Goal: Feedback & Contribution: Submit feedback/report problem

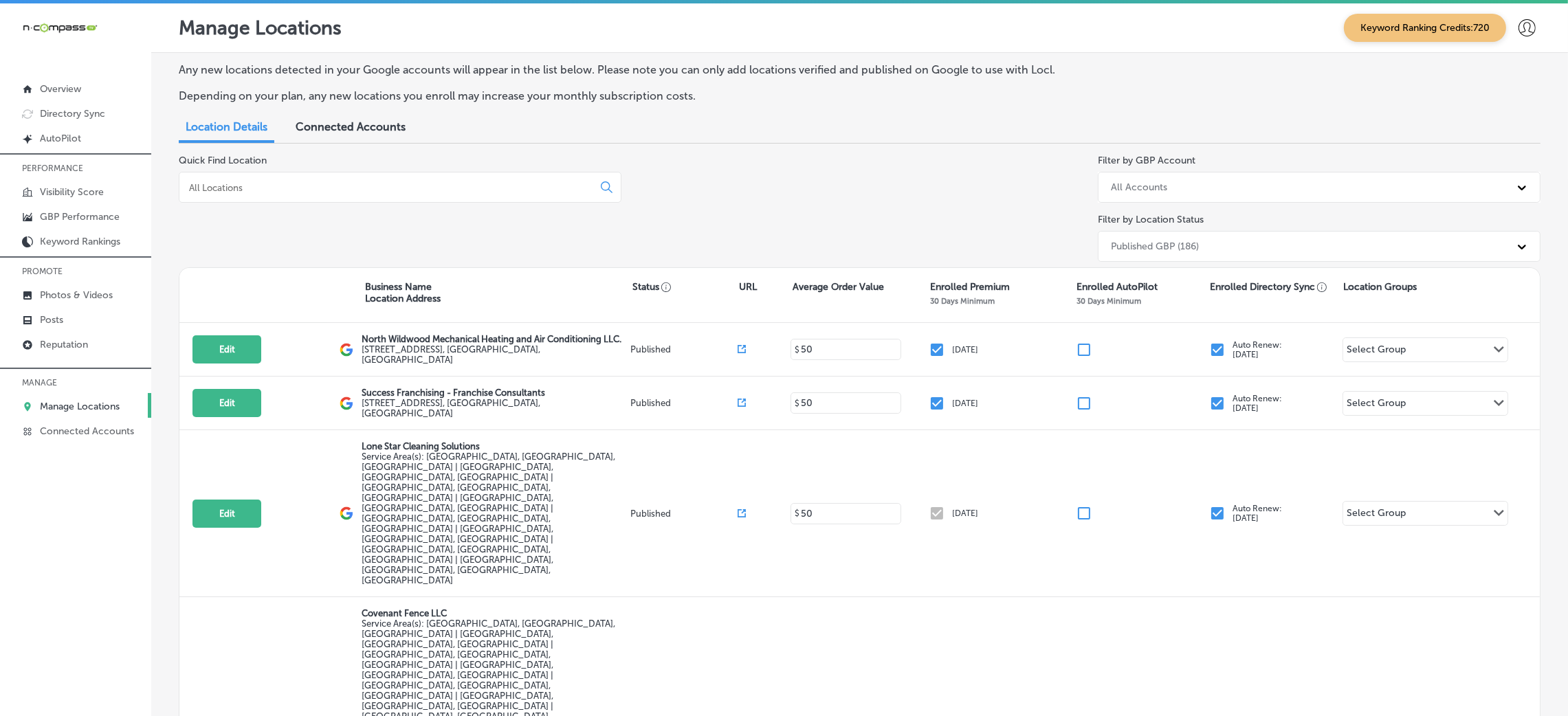
click at [258, 175] on div at bounding box center [400, 187] width 443 height 31
click at [255, 178] on div at bounding box center [400, 187] width 443 height 31
click at [232, 193] on div at bounding box center [400, 187] width 443 height 31
click at [222, 187] on input at bounding box center [389, 187] width 402 height 12
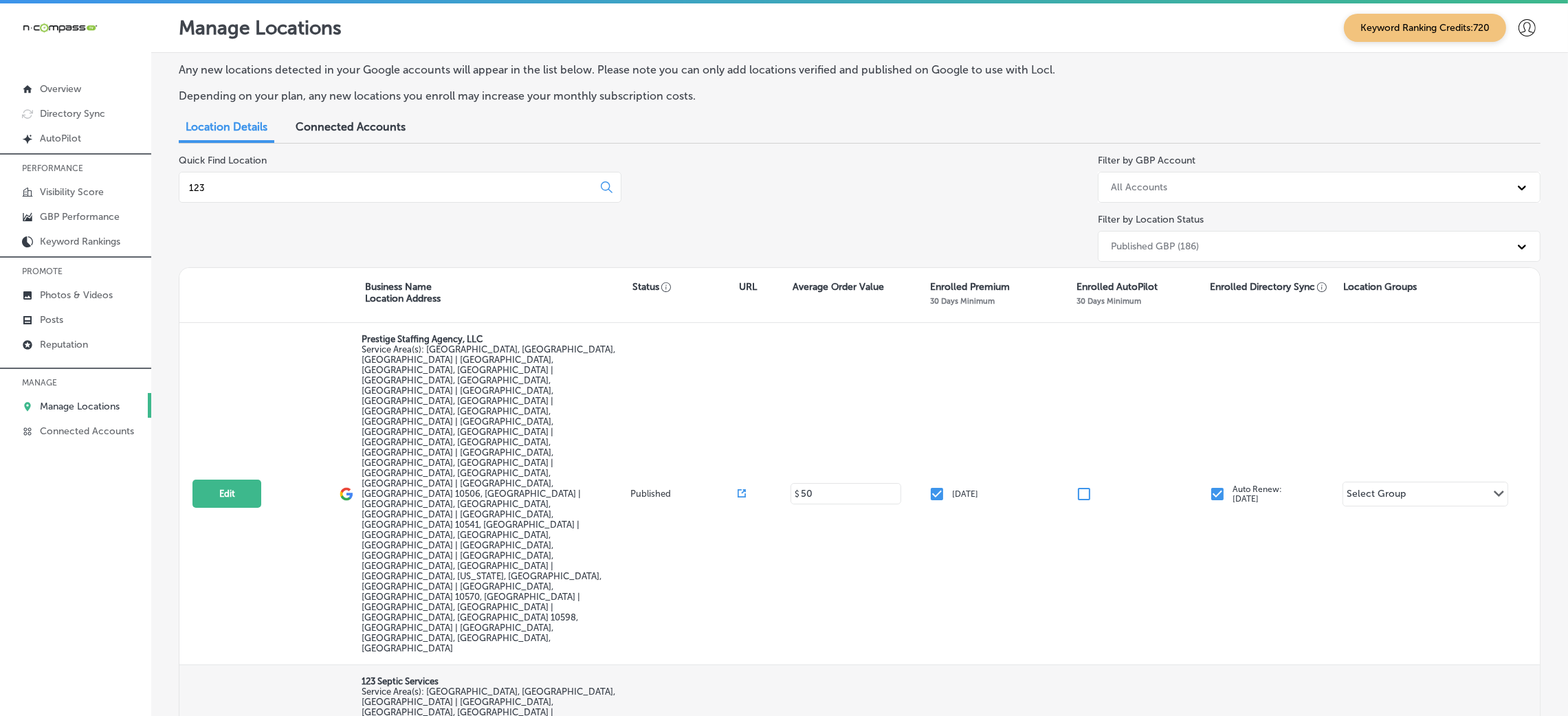
type input "123"
select select "US"
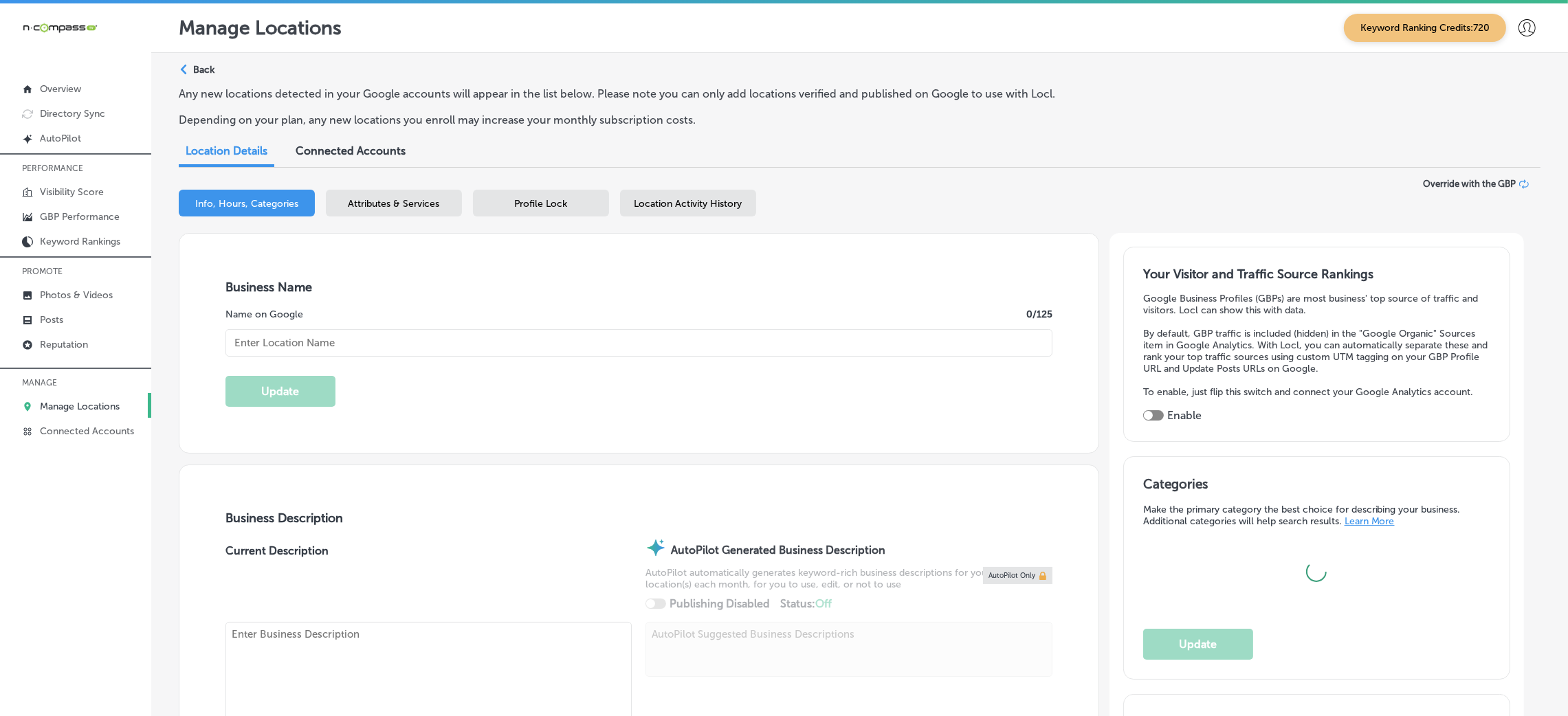
type input "123 Septic Services"
checkbox input "false"
type input "[STREET_ADDRESS]"
type input "[GEOGRAPHIC_DATA]"
type input "46635"
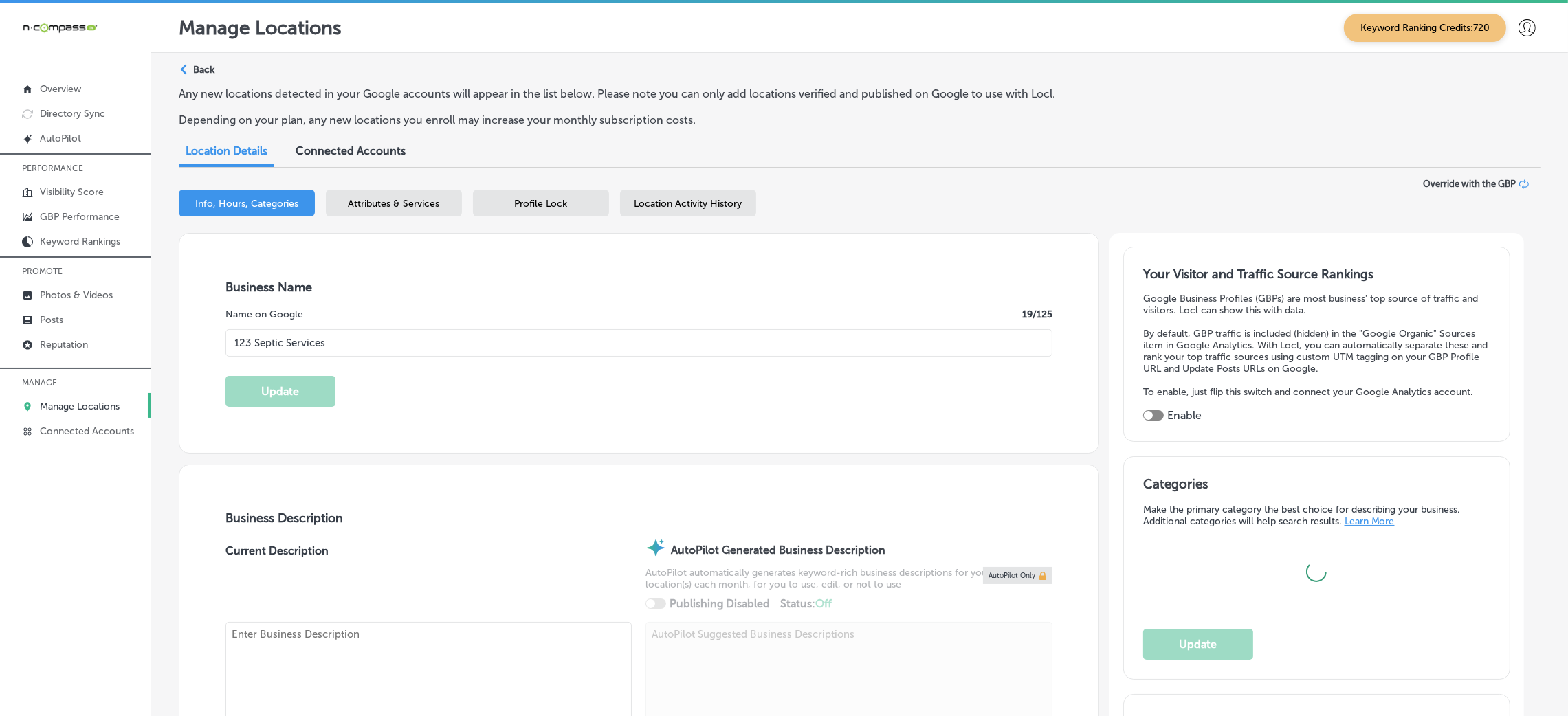
type input "US"
checkbox input "true"
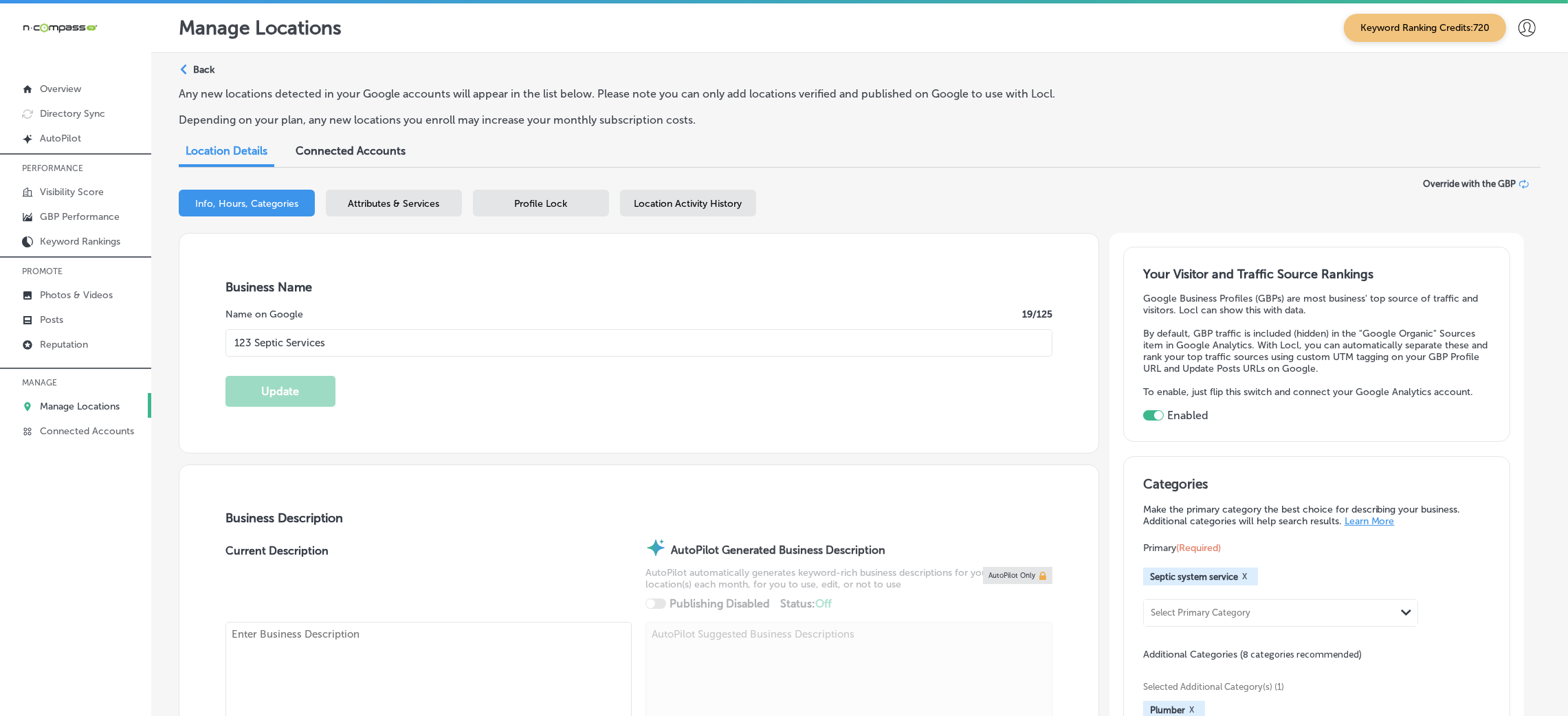
type input "[URL][DOMAIN_NAME]"
type textarea "123 Septic Services is your trusted septic specialist in [GEOGRAPHIC_DATA], [GE…"
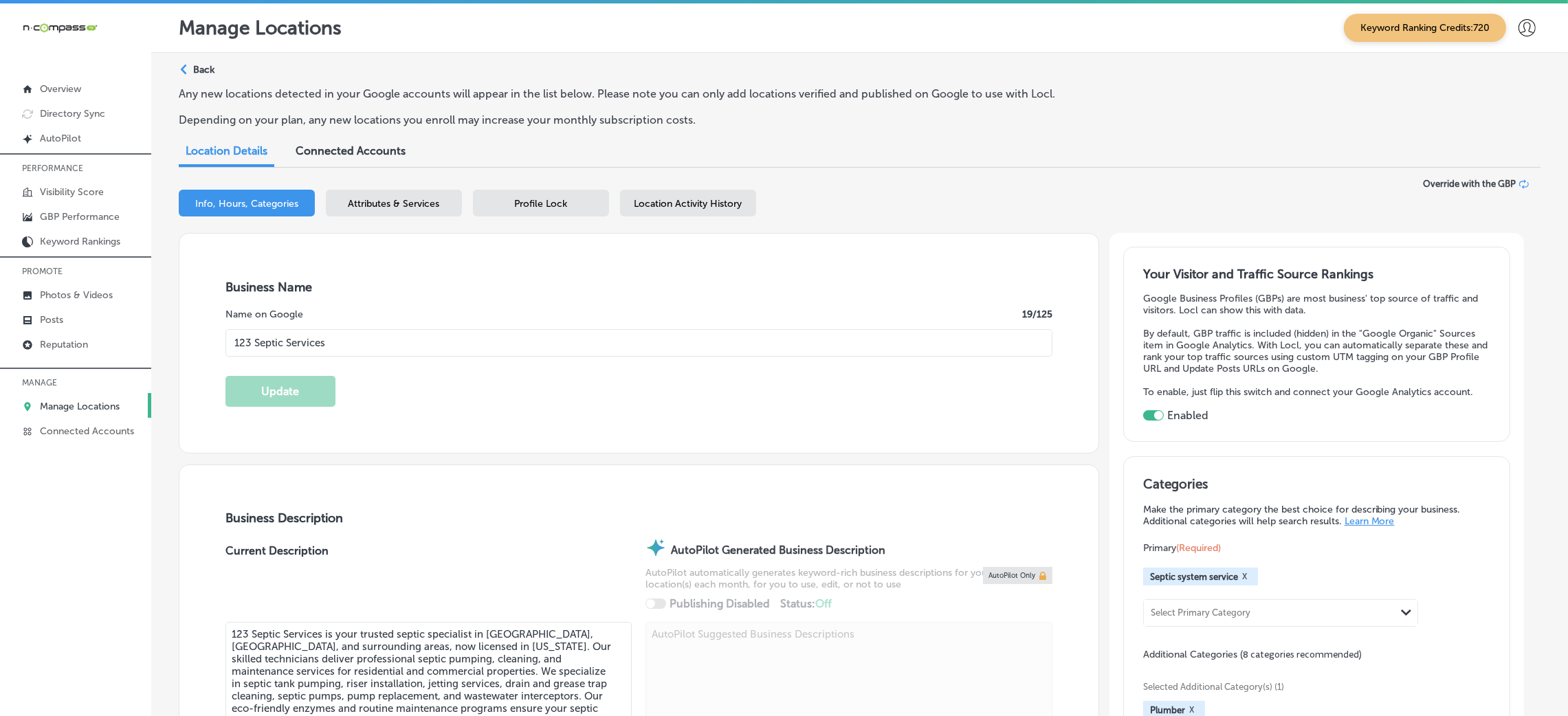
type input "[PHONE_NUMBER]"
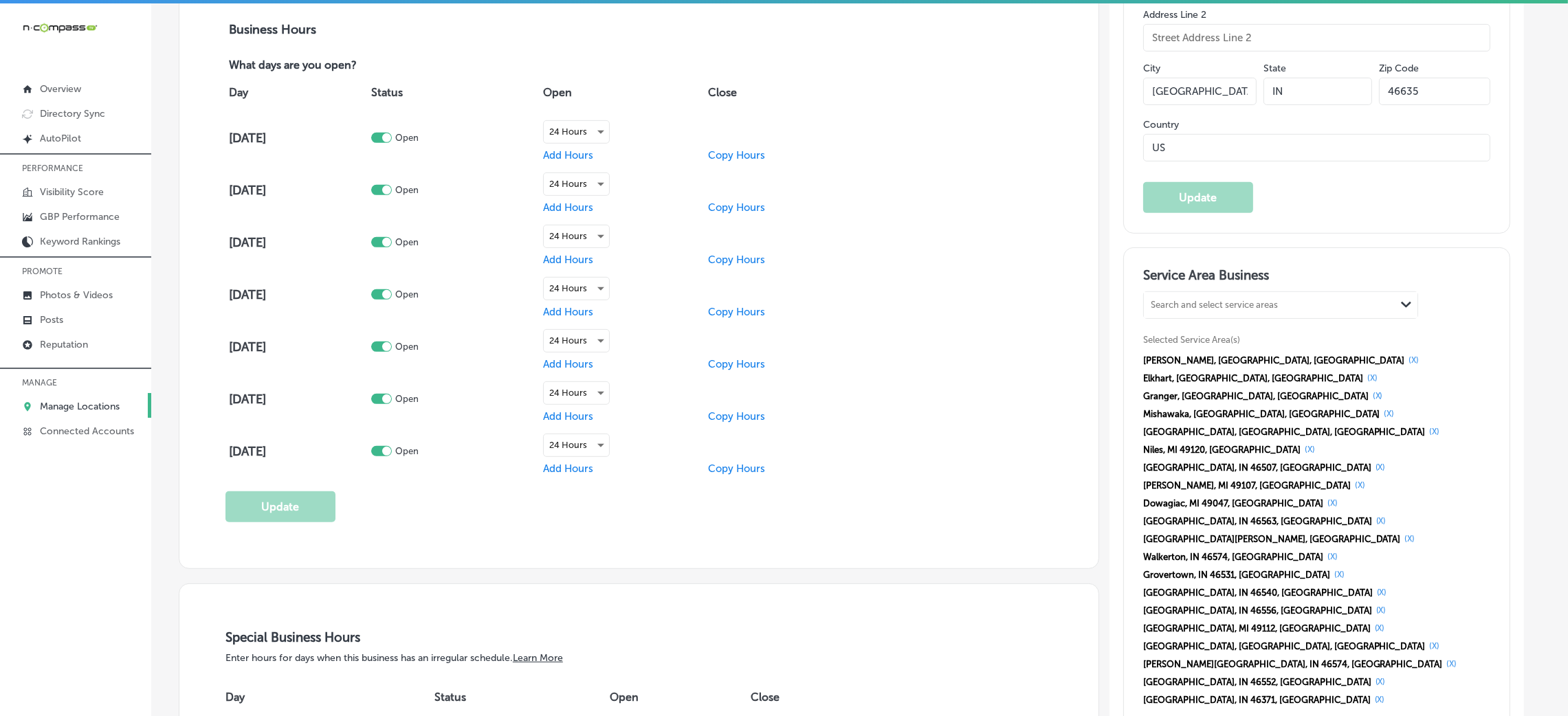
scroll to position [991, 0]
click at [1055, 477] on button "(X)" at bounding box center [1381, 680] width 19 height 11
click at [1055, 477] on button "(X)" at bounding box center [1380, 680] width 19 height 11
click at [1055, 313] on div "Search and select service areas Path Created with Sketch." at bounding box center [1281, 304] width 274 height 26
paste input "[GEOGRAPHIC_DATA]"
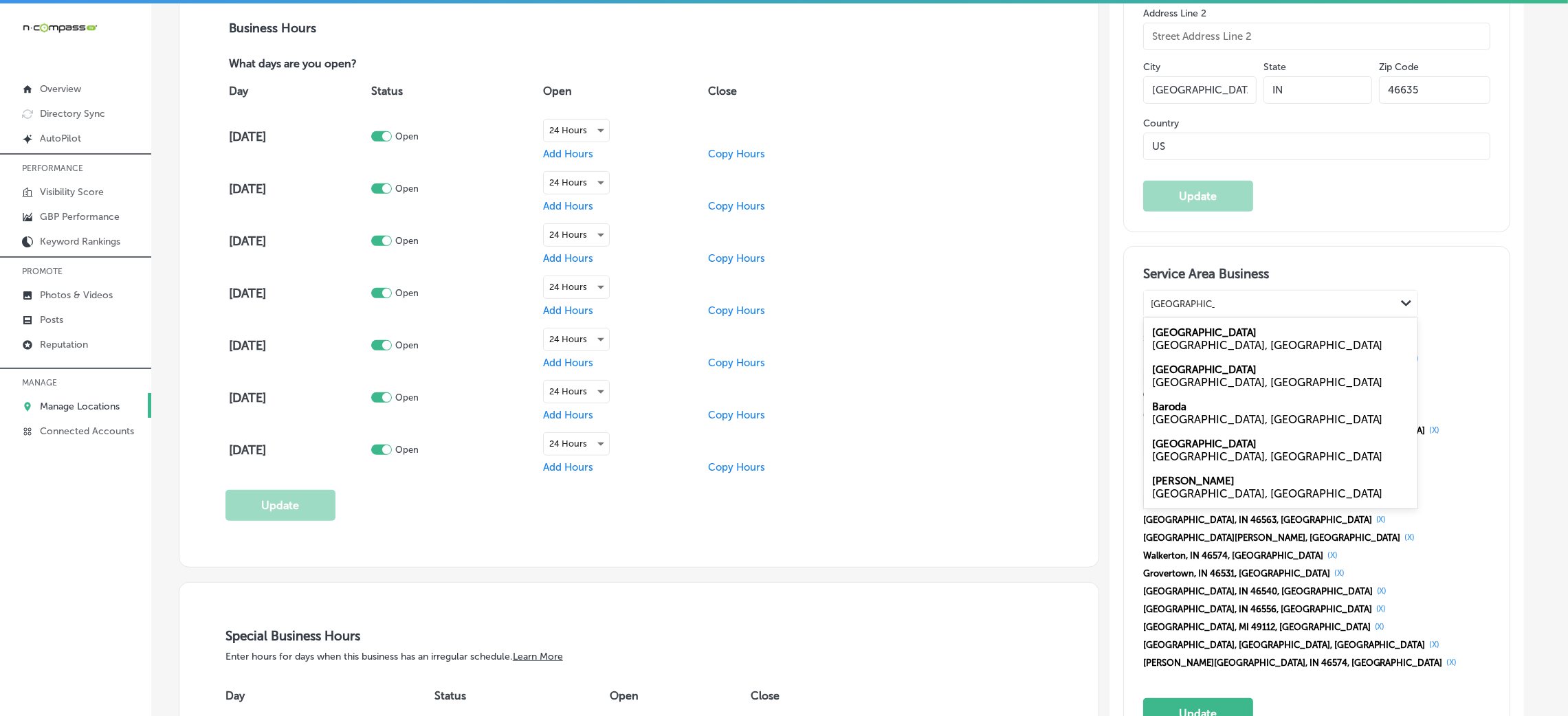
click at [1055, 336] on label "[GEOGRAPHIC_DATA]" at bounding box center [1204, 332] width 105 height 12
type input "[GEOGRAPHIC_DATA]"
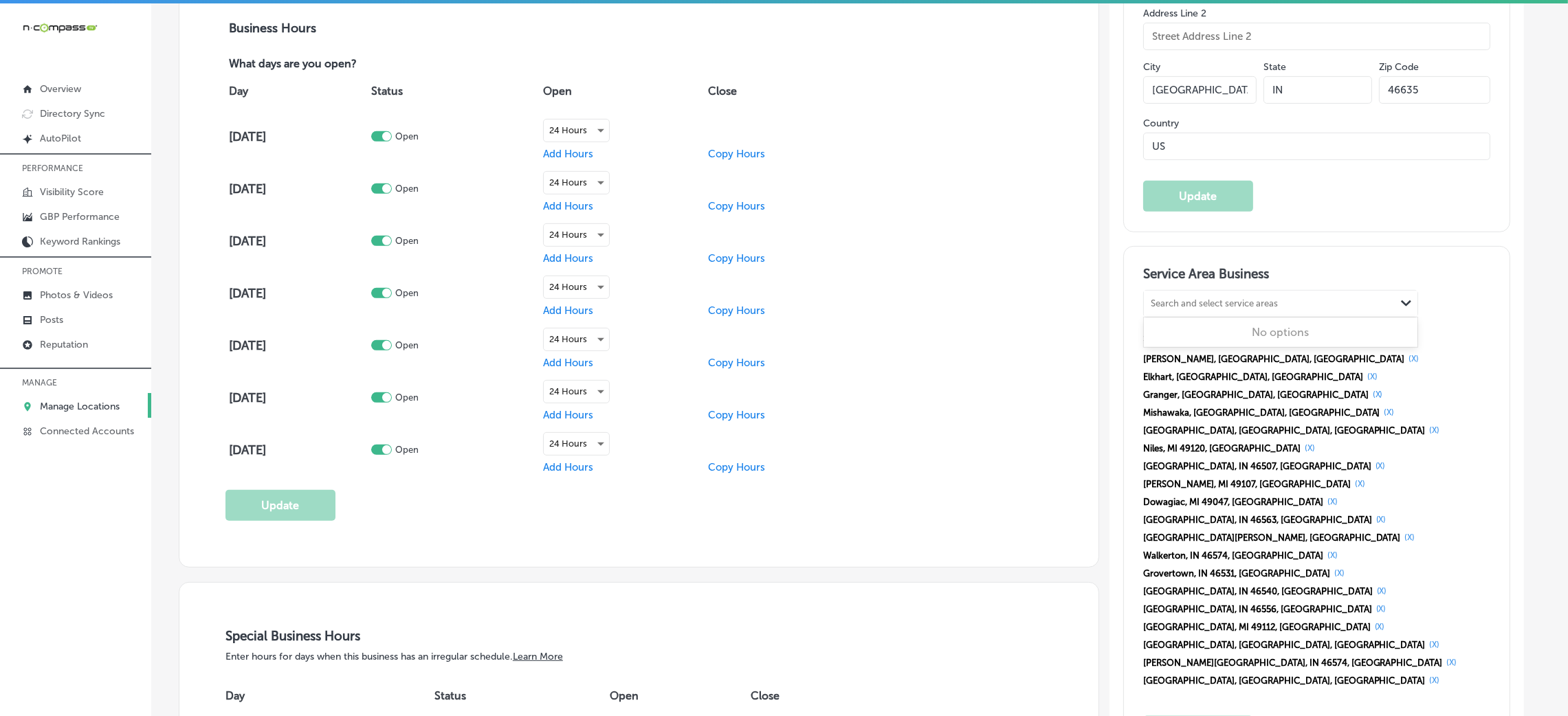
click at [1055, 303] on div "Search and select service areas" at bounding box center [1214, 304] width 127 height 10
paste input "[GEOGRAPHIC_DATA]"
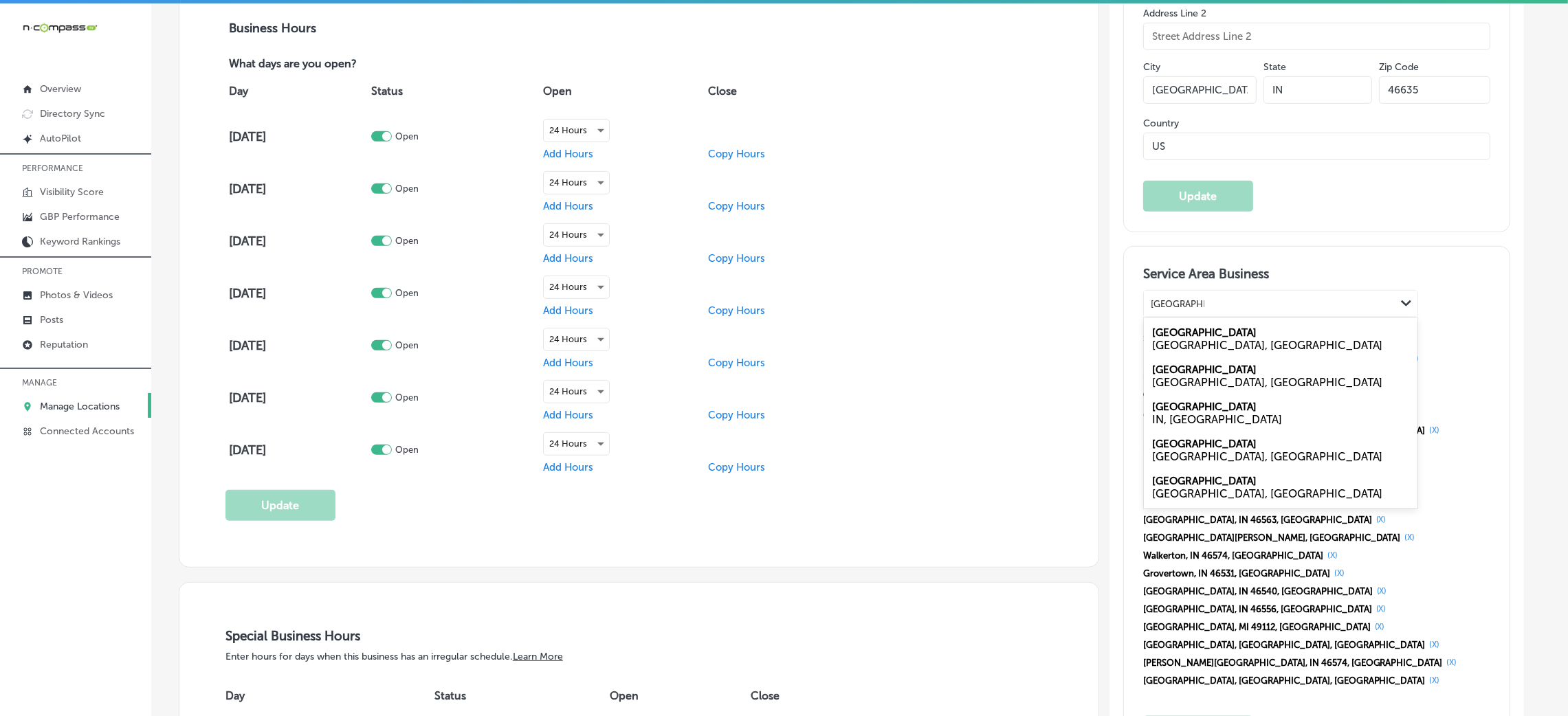
click at [1055, 336] on div "[GEOGRAPHIC_DATA], [GEOGRAPHIC_DATA]" at bounding box center [1281, 338] width 274 height 37
type input "[GEOGRAPHIC_DATA]"
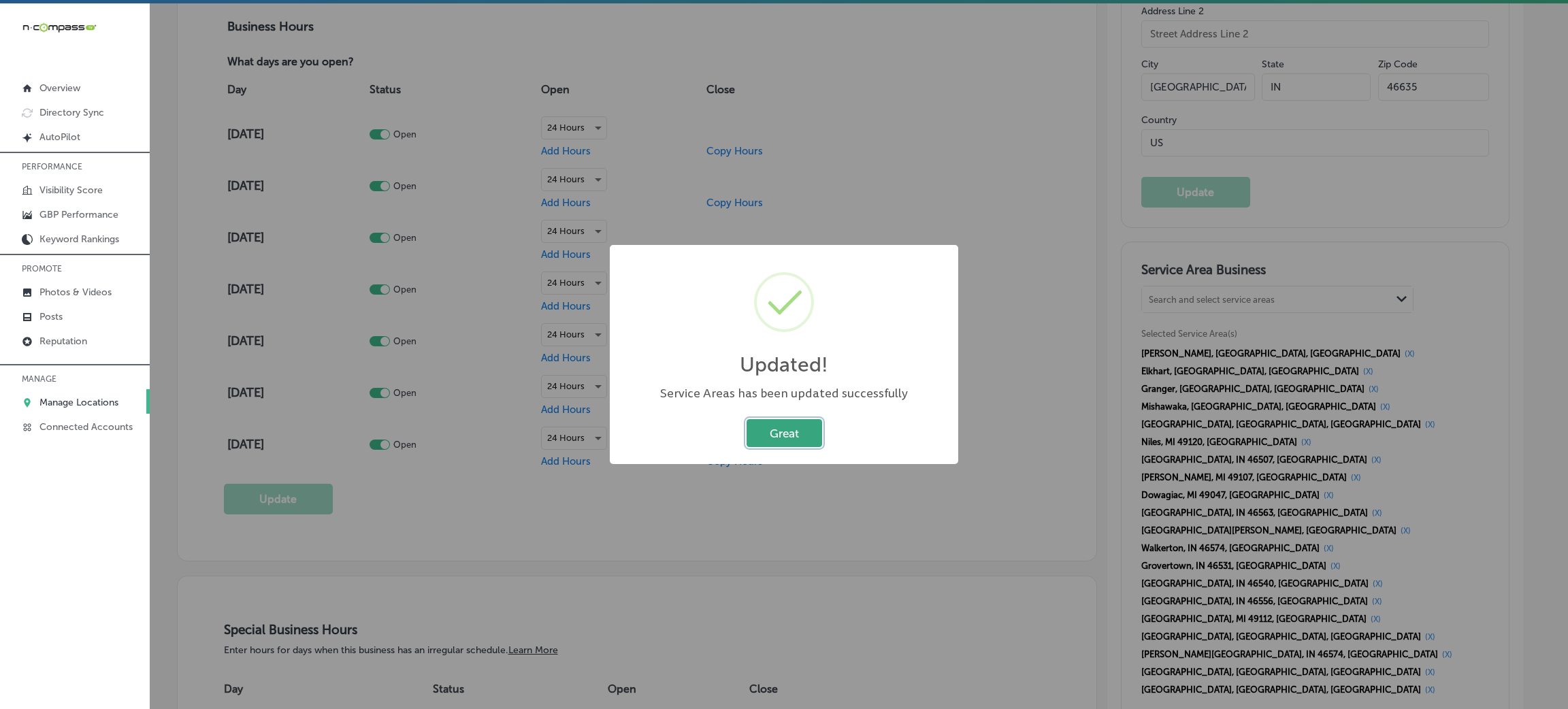
click at [773, 434] on button "Great" at bounding box center [784, 432] width 75 height 28
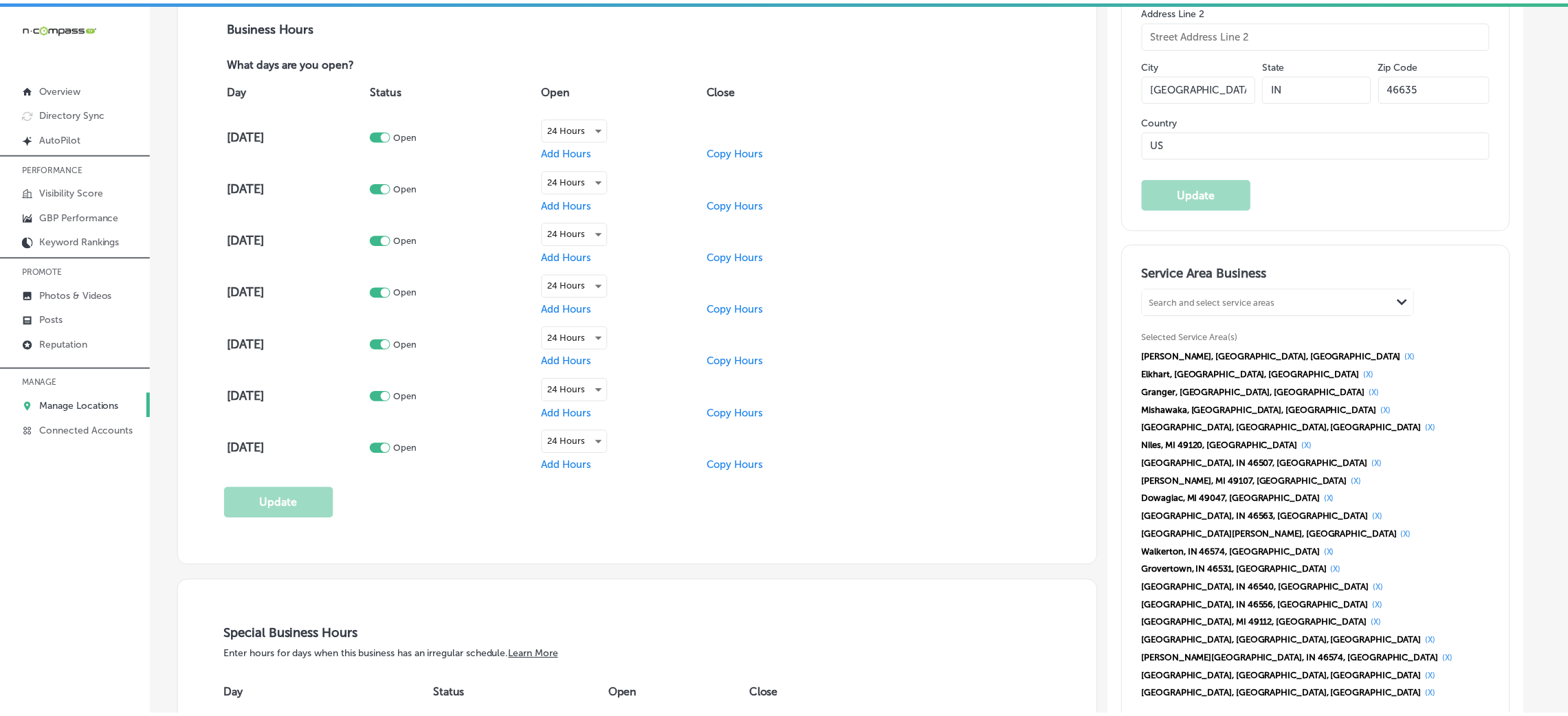
scroll to position [991, 0]
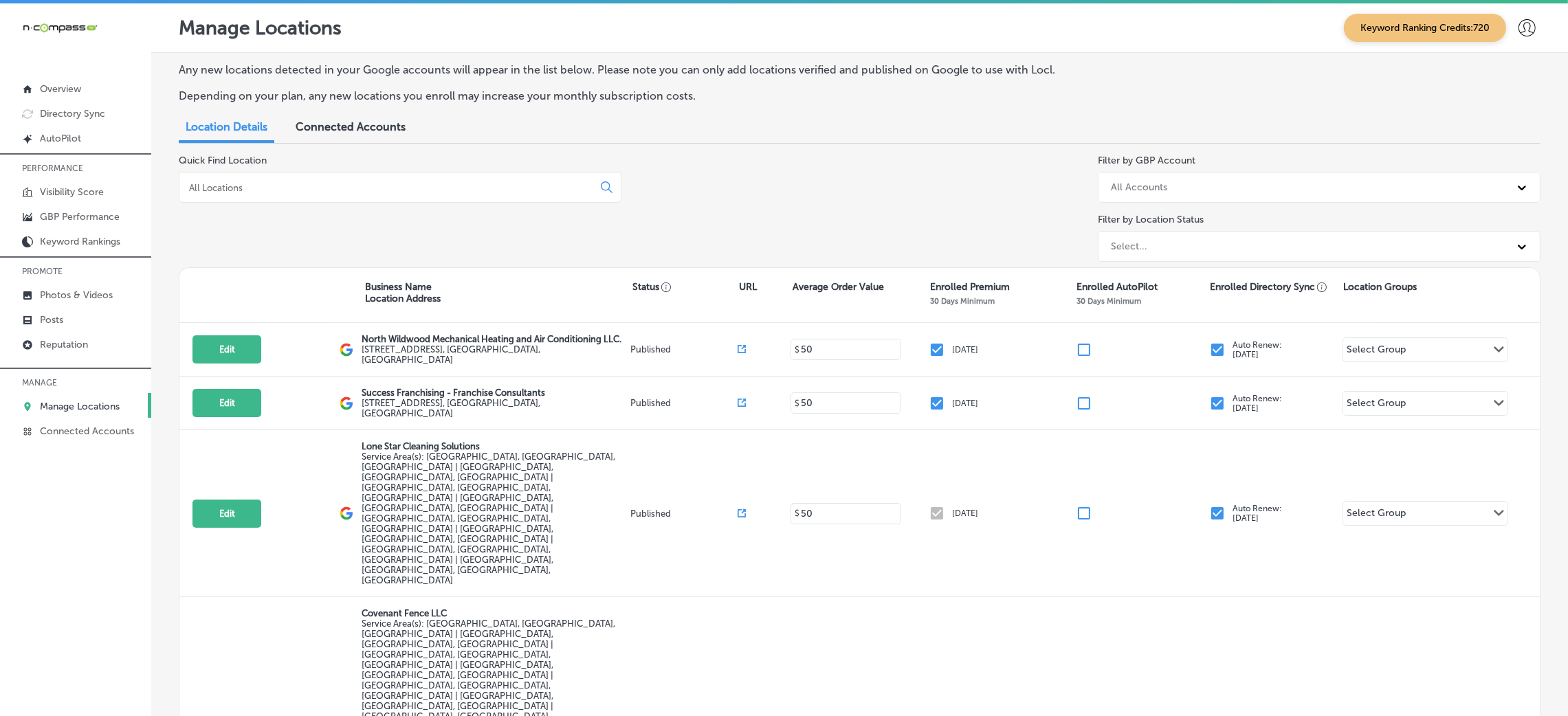
click at [88, 410] on p "Manage Locations" at bounding box center [80, 406] width 80 height 12
click at [59, 339] on p "Reputation" at bounding box center [64, 345] width 48 height 12
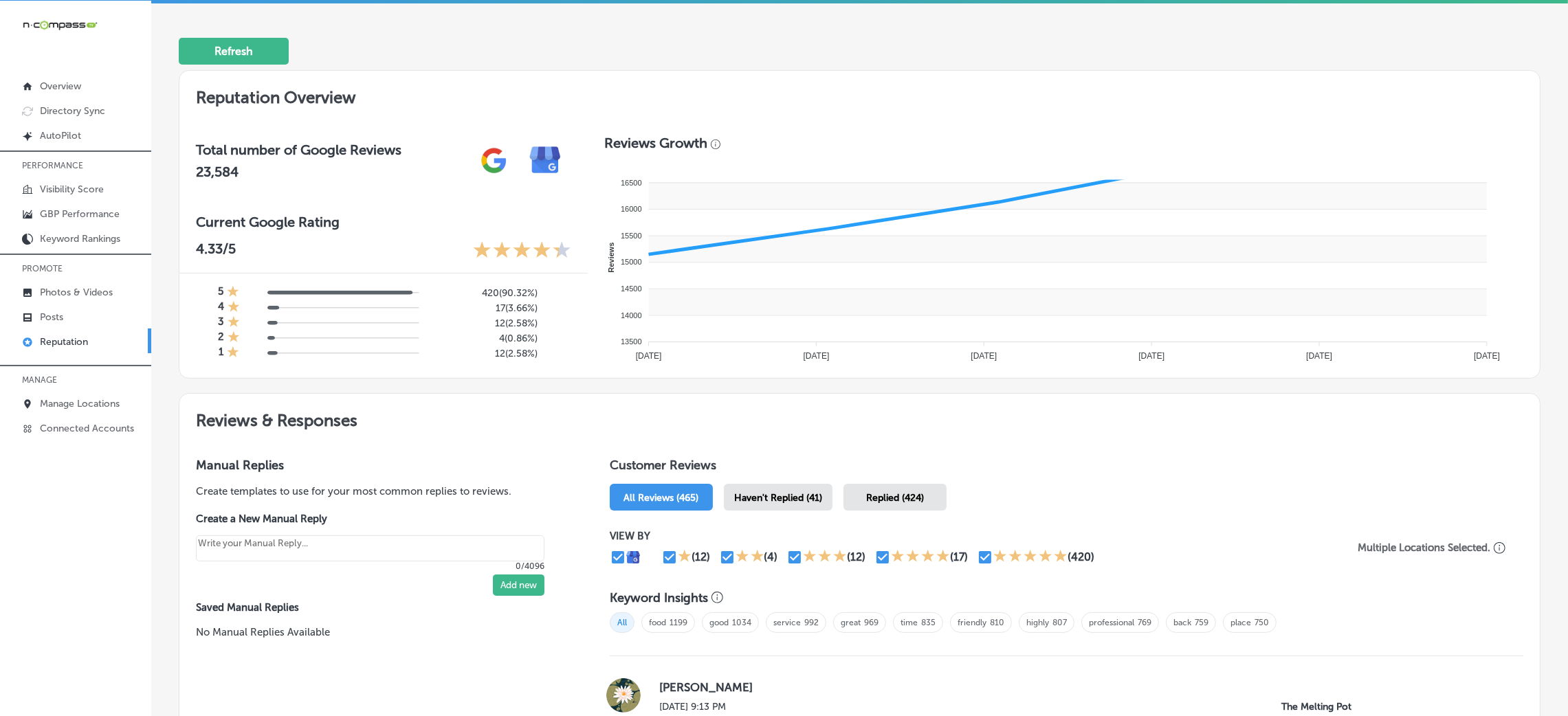
scroll to position [379, 0]
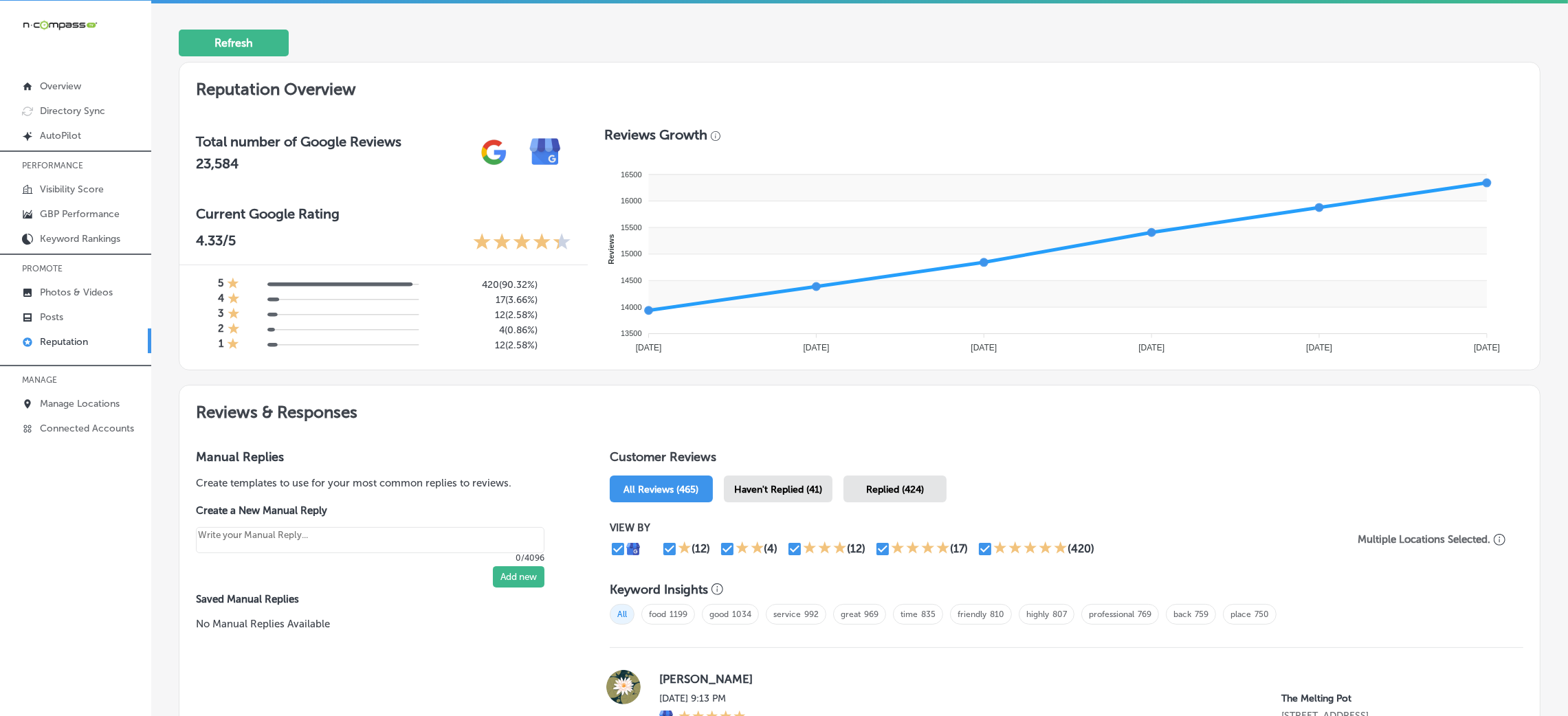
click at [753, 485] on span "Haven't Replied (41)" at bounding box center [777, 490] width 88 height 12
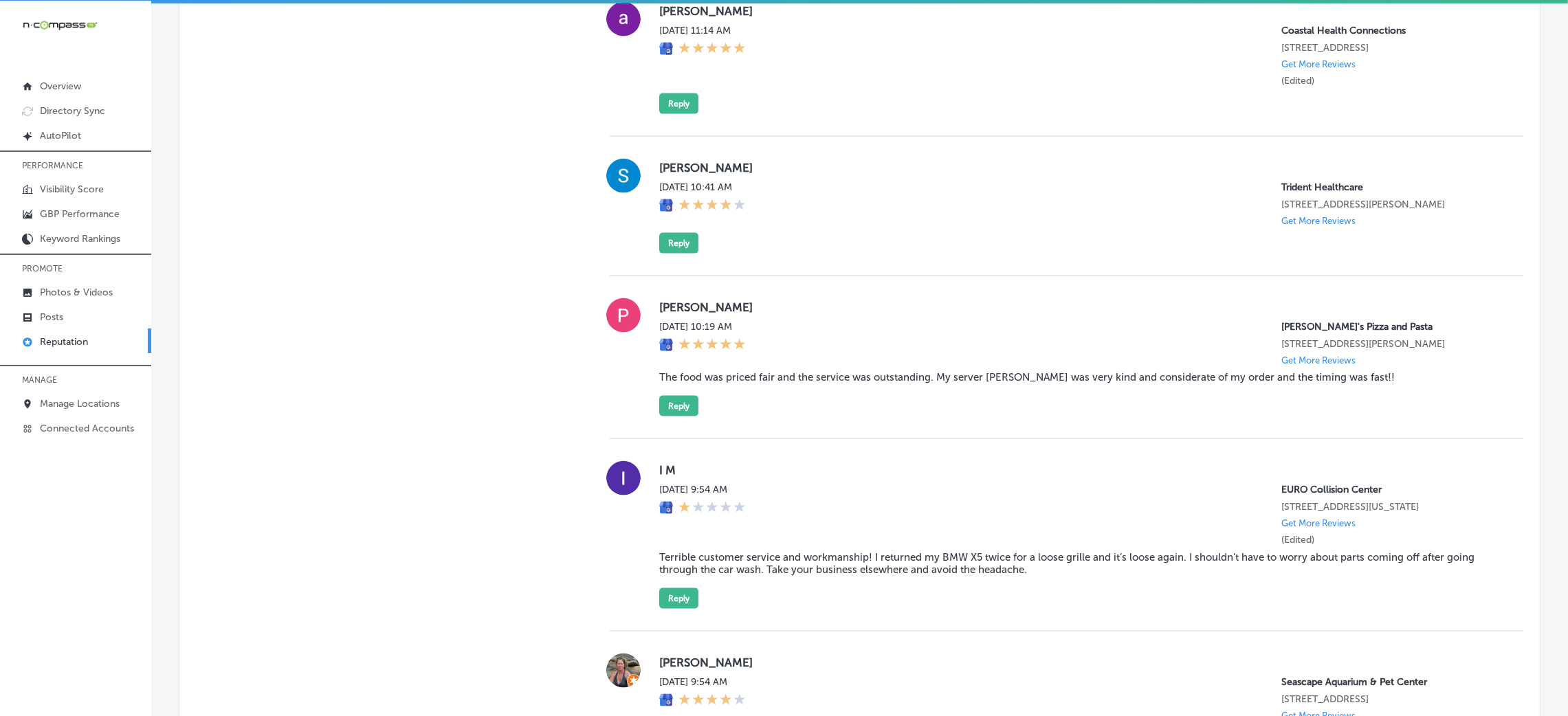
scroll to position [2897, 0]
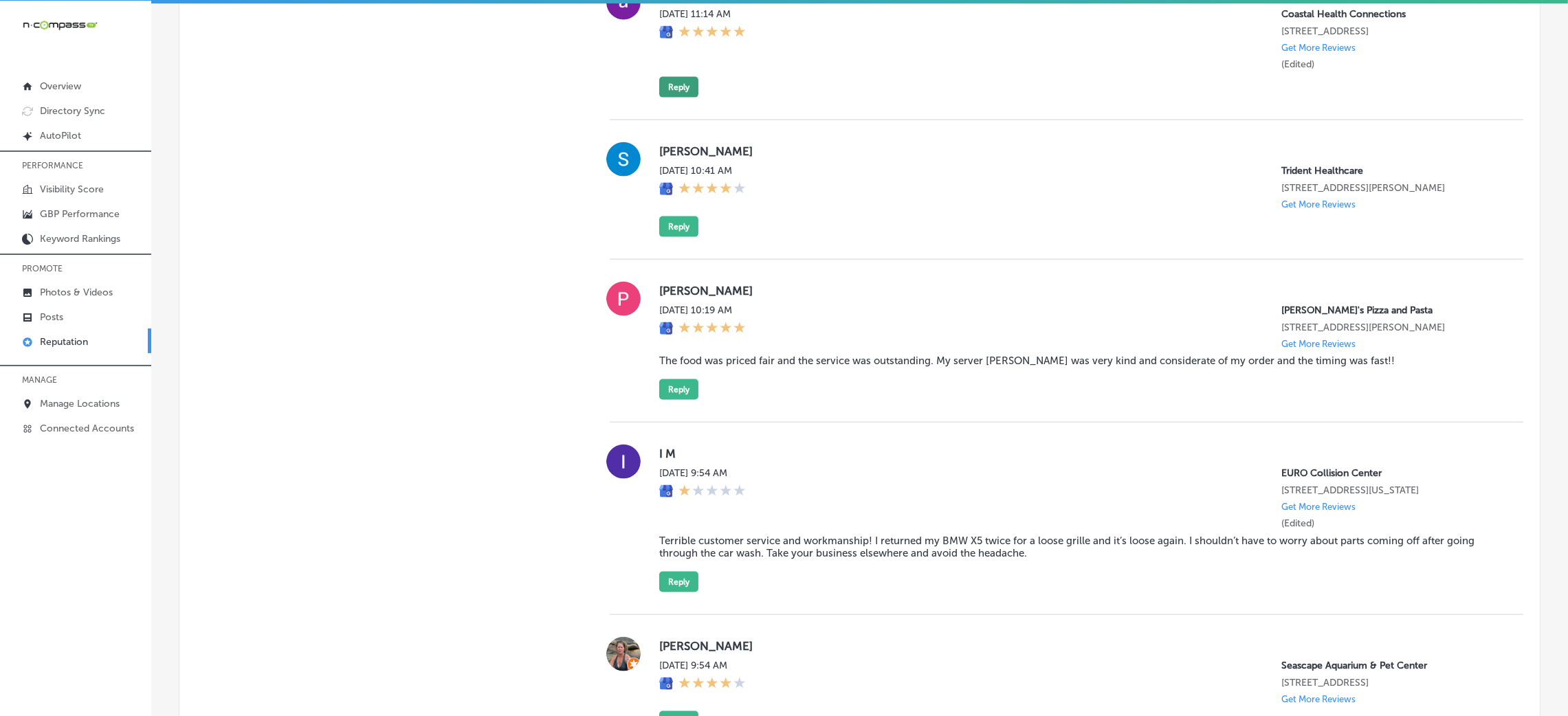
click at [669, 97] on button "Reply" at bounding box center [679, 87] width 39 height 20
type textarea "x"
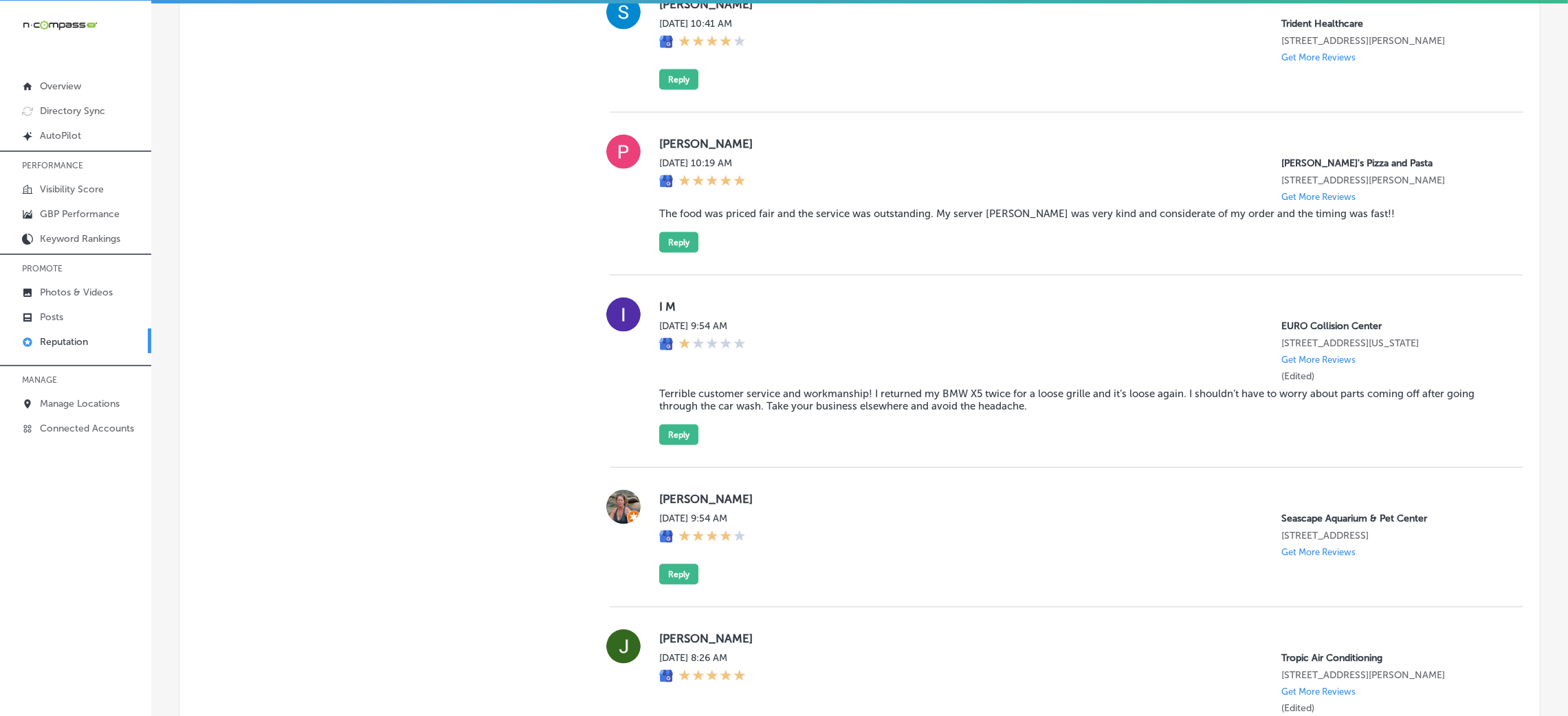
scroll to position [3188, 0]
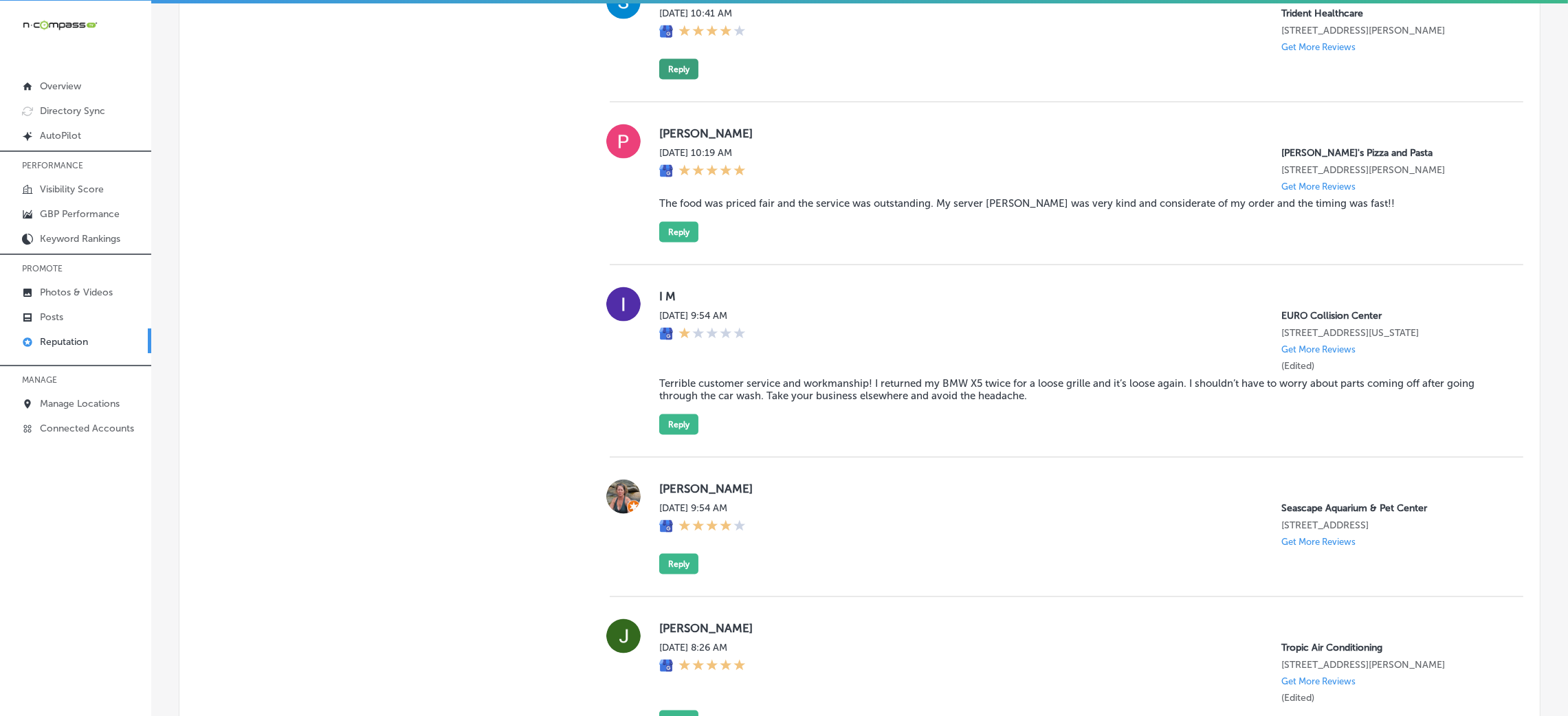
click at [673, 80] on button "Reply" at bounding box center [679, 69] width 39 height 20
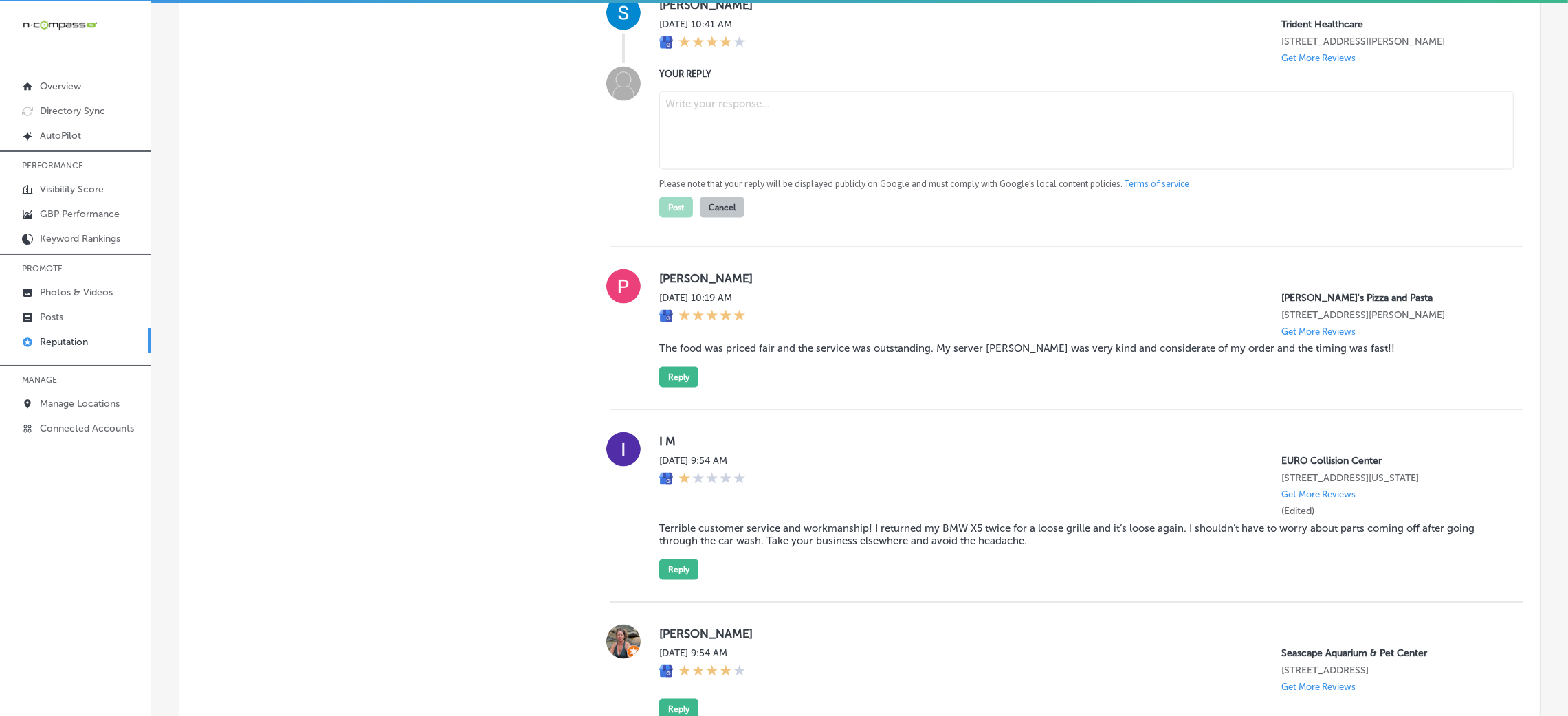
click at [764, 170] on textarea at bounding box center [1086, 131] width 854 height 78
click at [731, 170] on textarea at bounding box center [1086, 131] width 854 height 78
click at [916, 170] on textarea at bounding box center [1086, 131] width 854 height 78
paste textarea "Thank you for your 4-star review! We're glad to hear that you had a positive ex…"
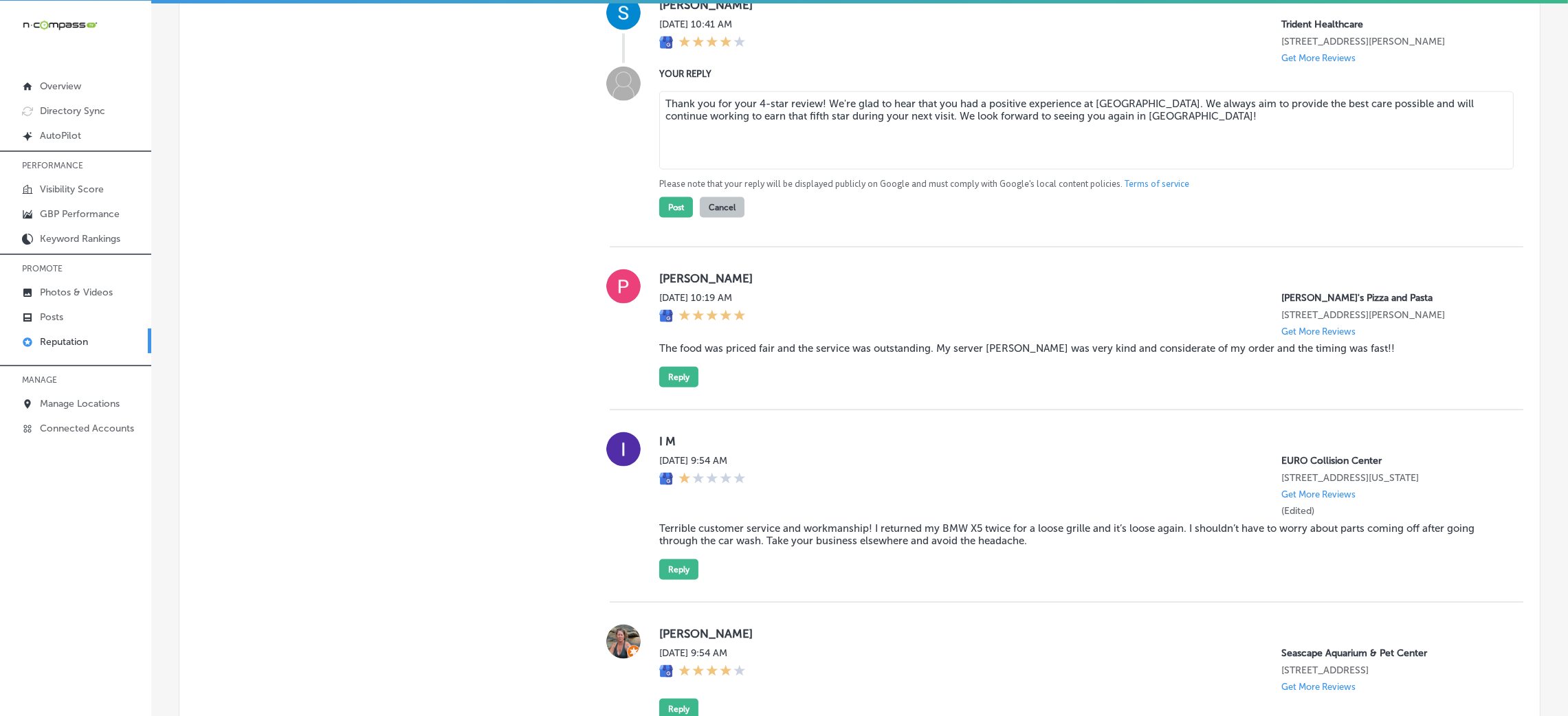
click at [816, 164] on textarea "Thank you for your 4-star review! We're glad to hear that you had a positive ex…" at bounding box center [1086, 131] width 854 height 78
type textarea "Thank you for your 4-star review! We're glad to hear that you had a positive ex…"
click at [676, 218] on button "Post" at bounding box center [676, 207] width 33 height 20
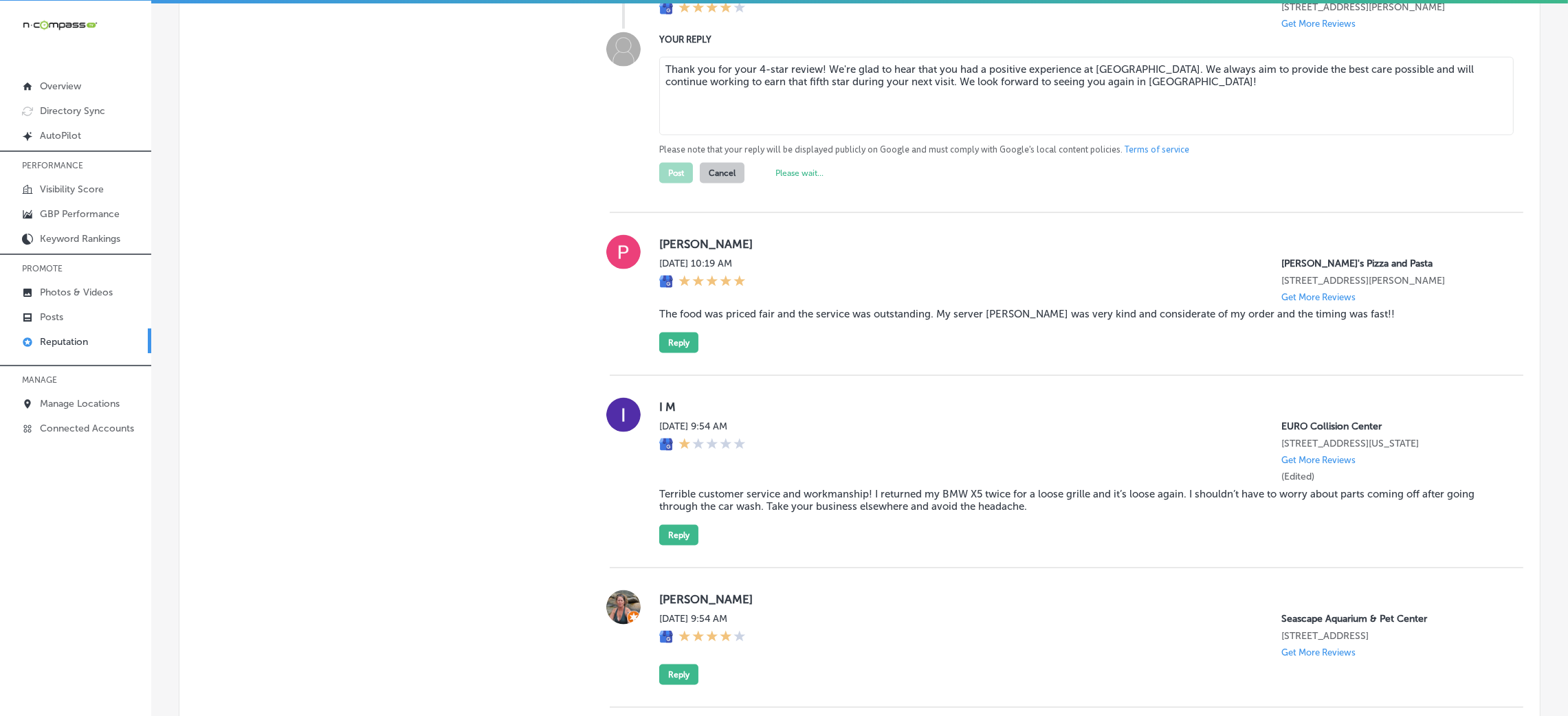
type textarea "x"
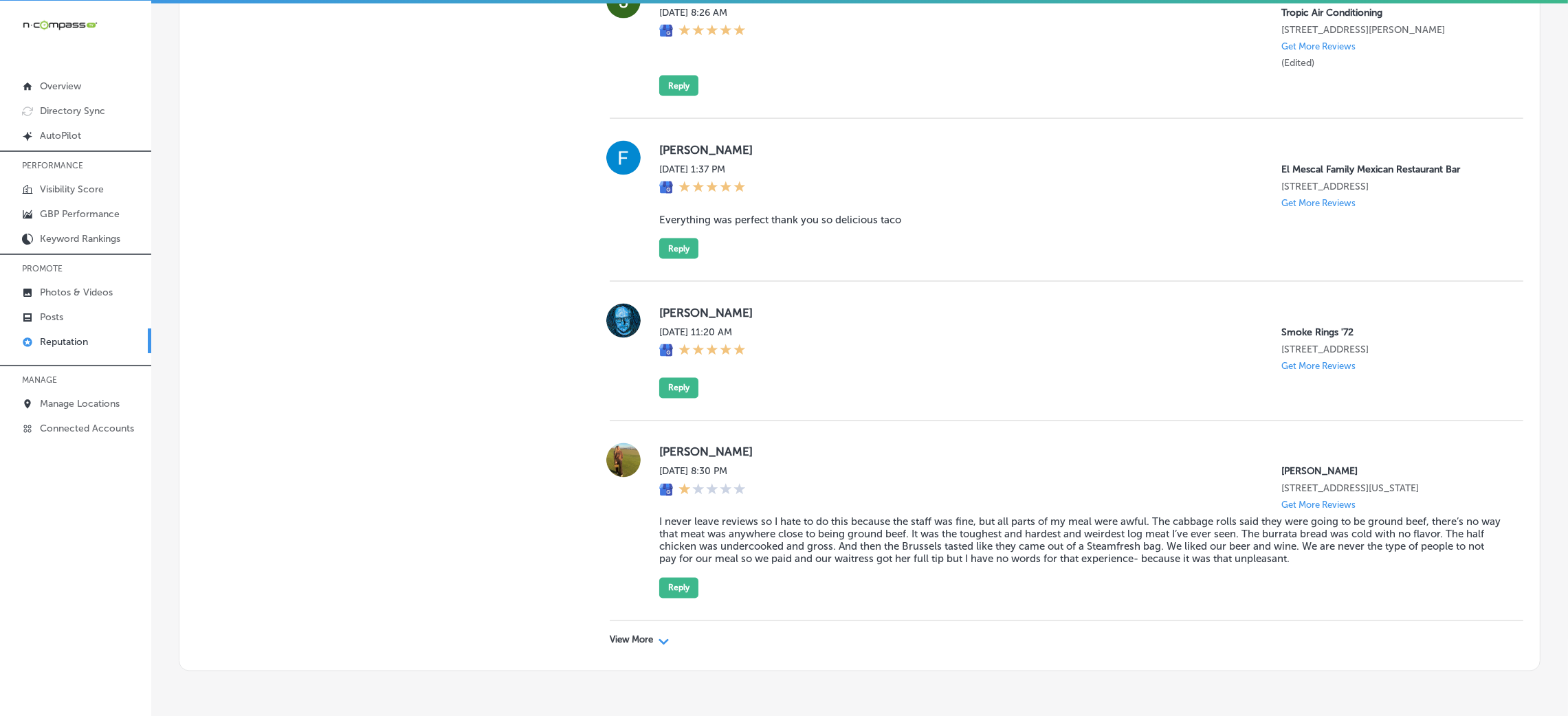
scroll to position [3558, 0]
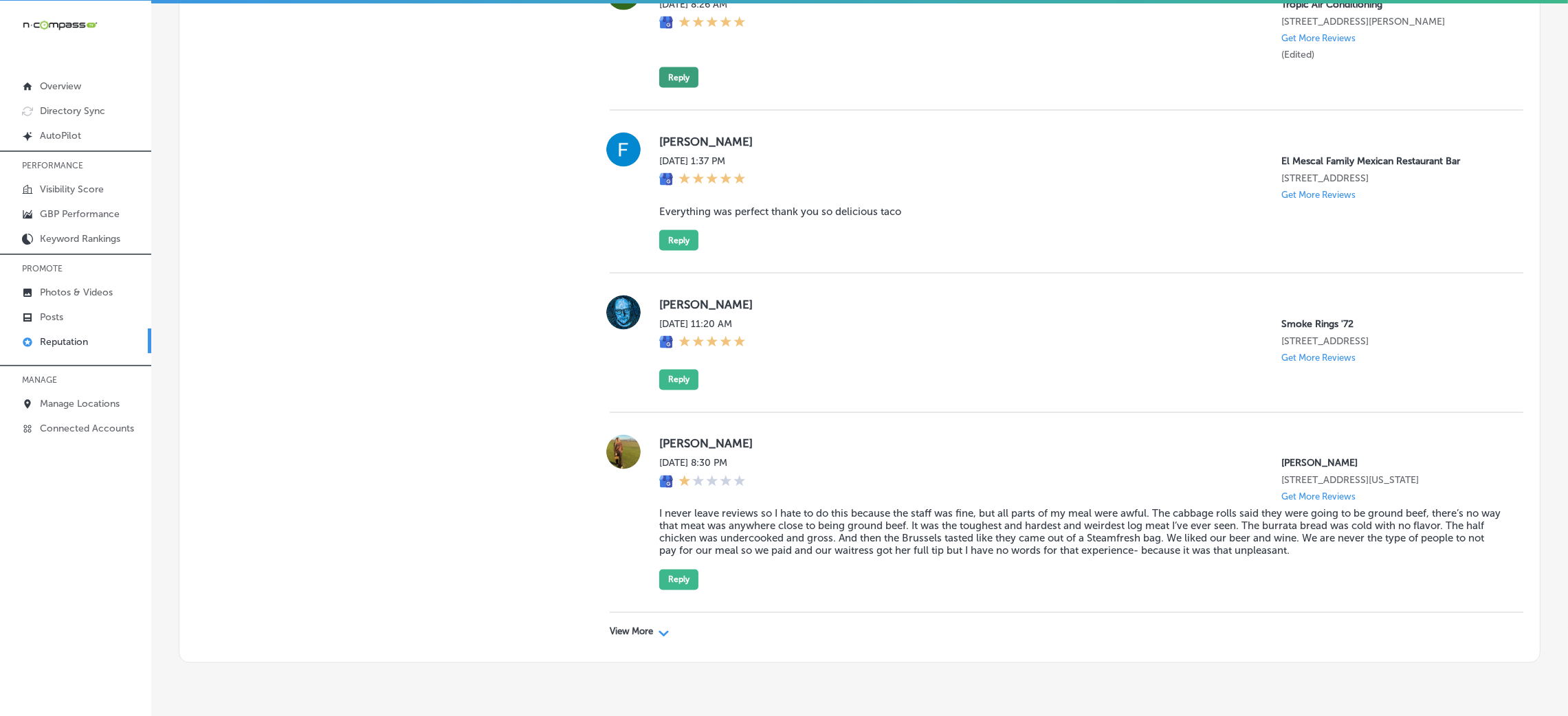
click at [686, 88] on button "Reply" at bounding box center [679, 78] width 39 height 20
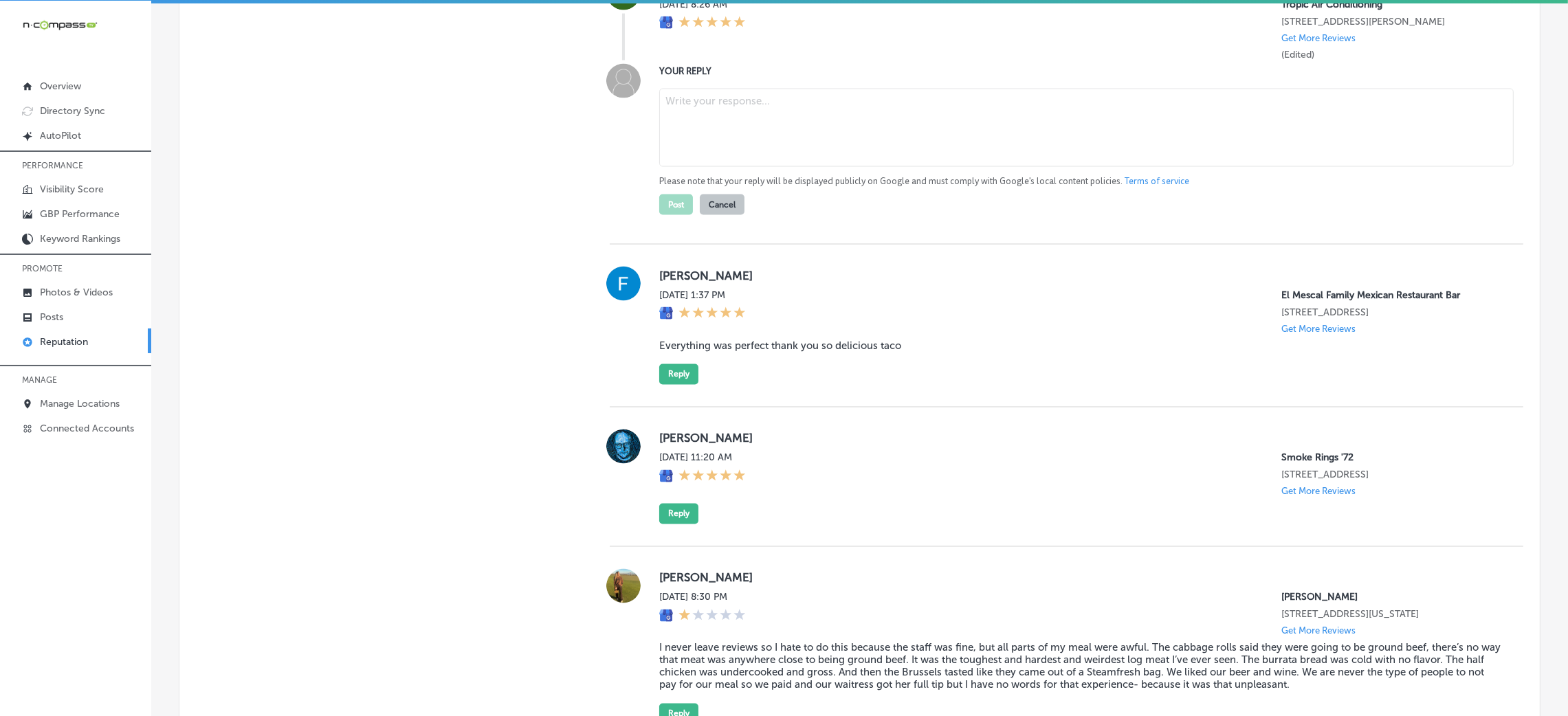
click at [724, 167] on textarea at bounding box center [1086, 128] width 854 height 78
click at [729, 164] on textarea at bounding box center [1086, 128] width 854 height 78
paste textarea "Thank you for the 5-star review! We’re so glad to hear you had a great experien…"
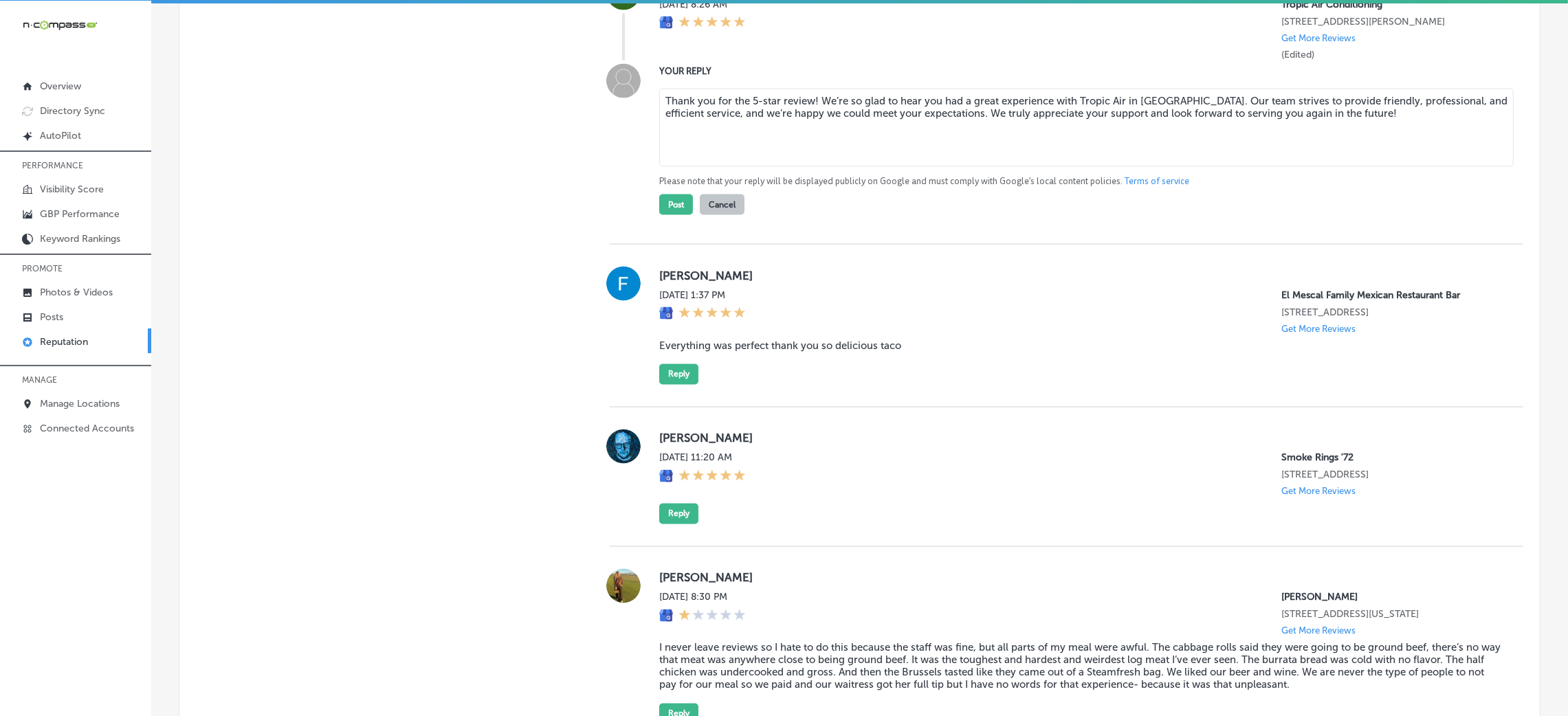
click at [808, 167] on textarea "Thank you for the 5-star review! We’re so glad to hear you had a great experien…" at bounding box center [1086, 128] width 854 height 78
type textarea "Thank you for the 5-star review, John! We’re so glad to hear you had a great ex…"
click at [679, 215] on button "Post" at bounding box center [676, 205] width 33 height 20
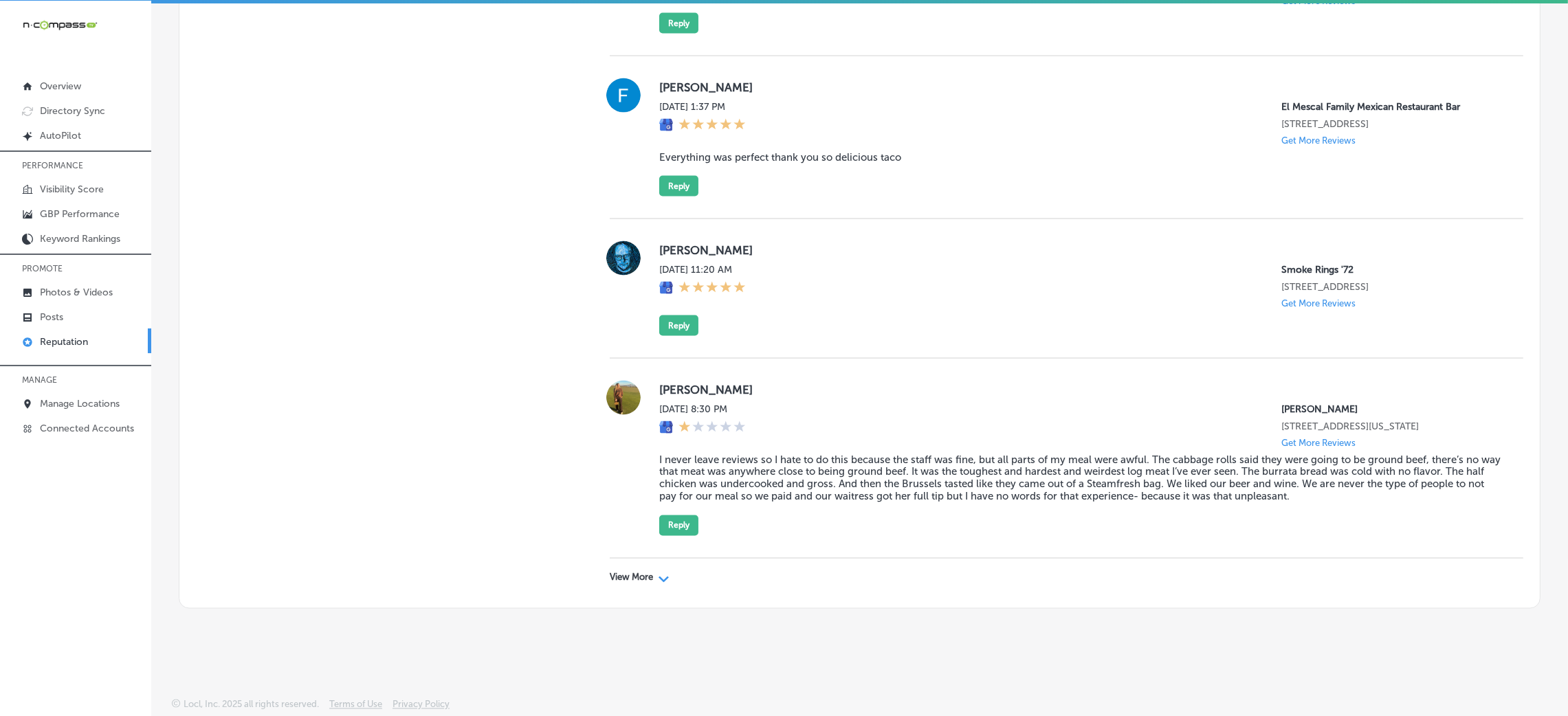
scroll to position [3560, 0]
click at [613, 567] on div "View More Path Created with Sketch." at bounding box center [1066, 577] width 913 height 38
click at [613, 567] on div "View More Path Created with Sketch." at bounding box center [1066, 577] width 913 height 38
click at [613, 572] on p "View More" at bounding box center [632, 577] width 44 height 11
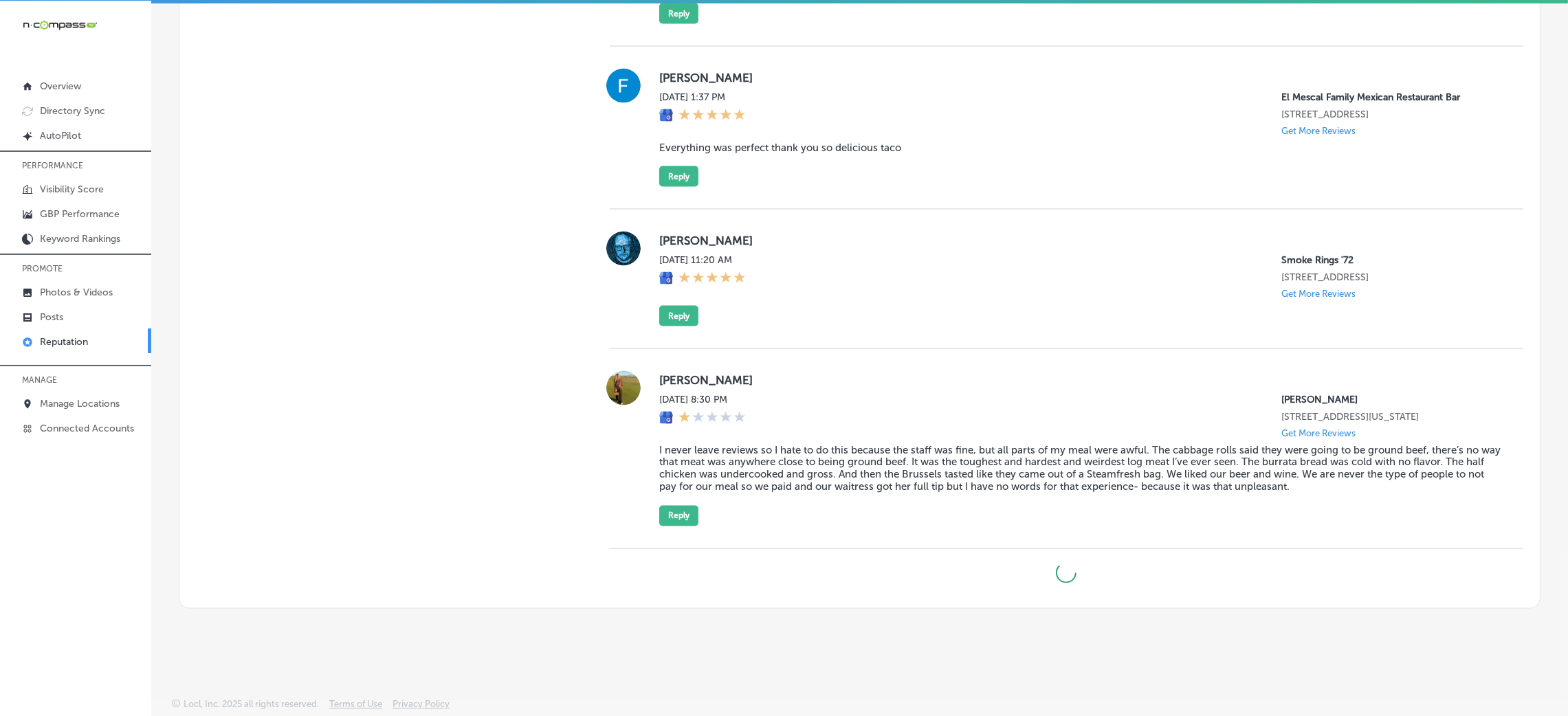
type textarea "x"
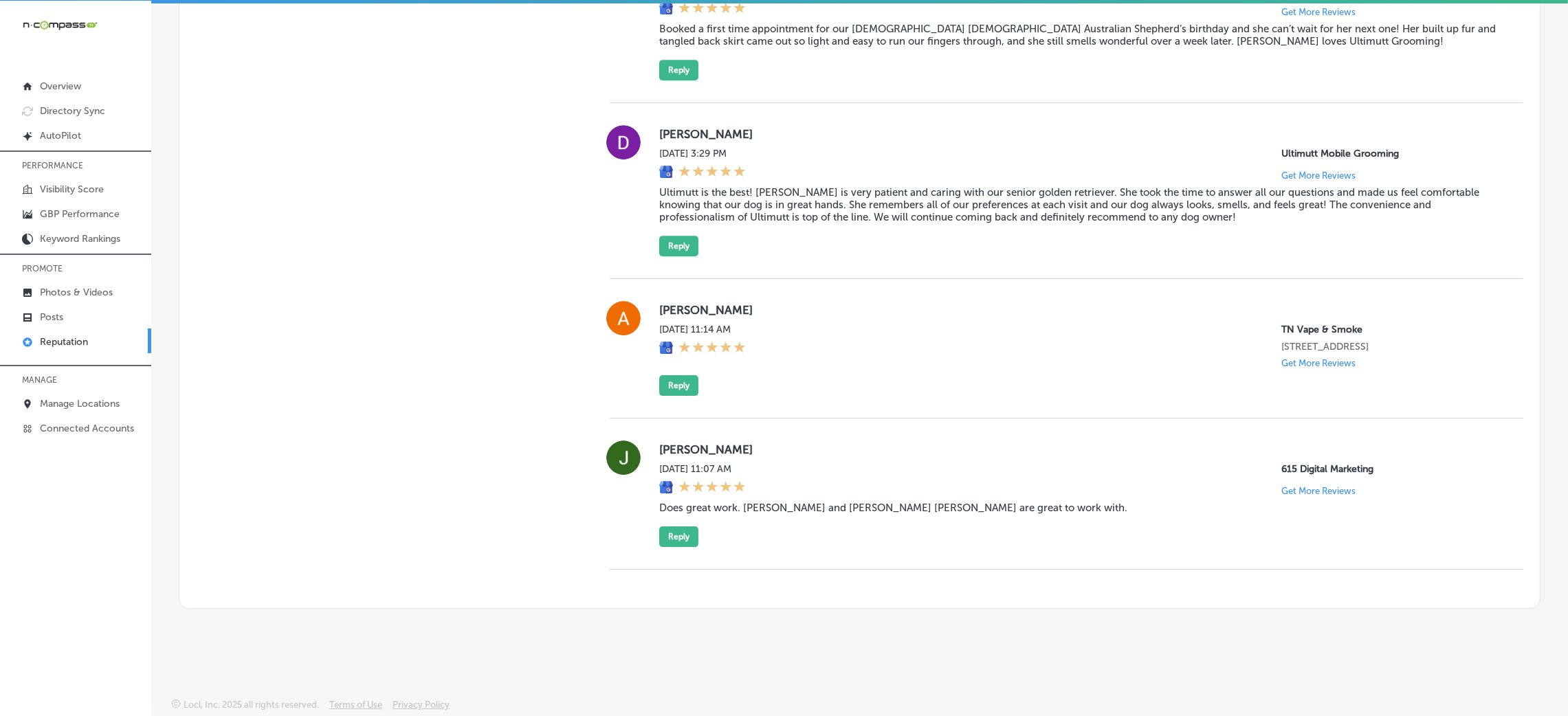
scroll to position [6740, 0]
click at [87, 406] on p "Manage Locations" at bounding box center [80, 403] width 80 height 12
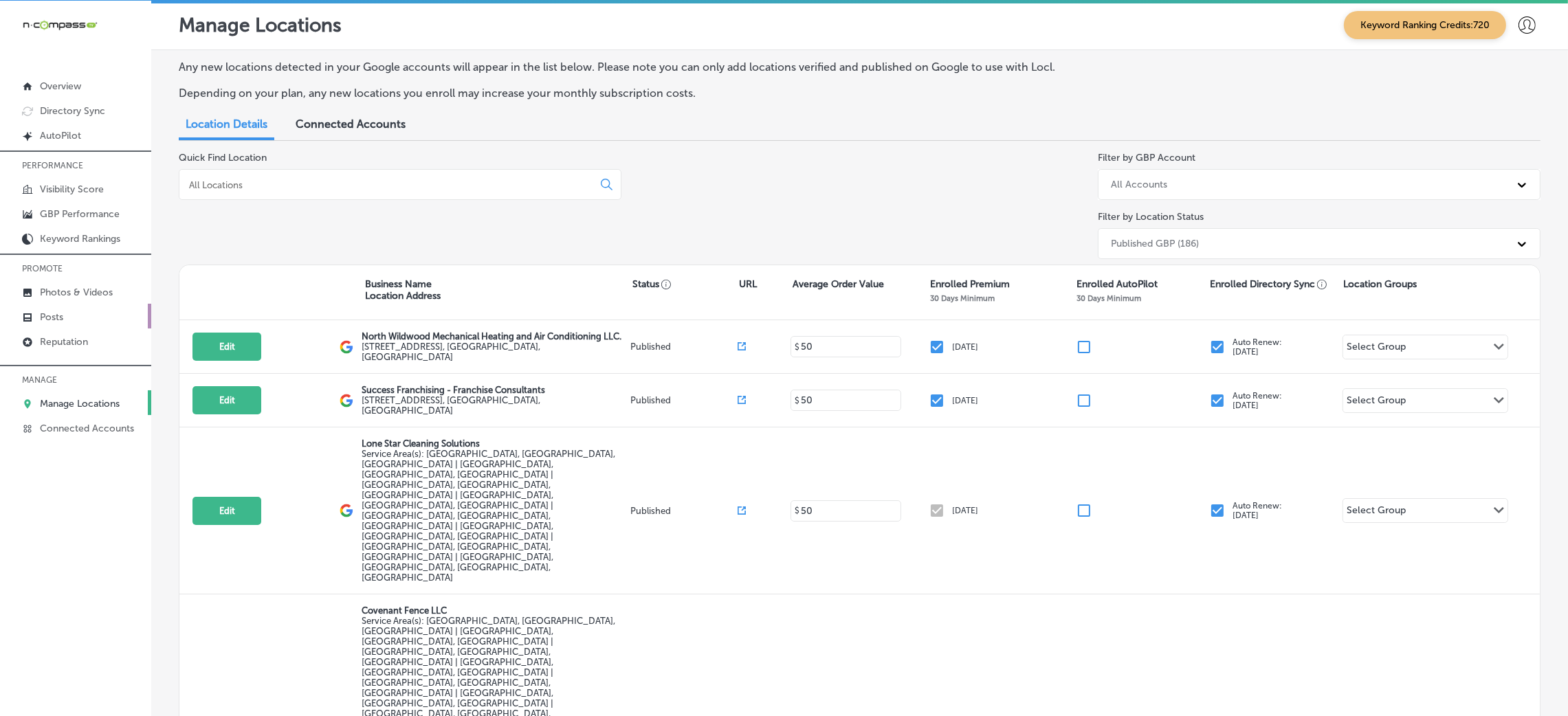
click at [85, 320] on link "Posts" at bounding box center [75, 316] width 151 height 25
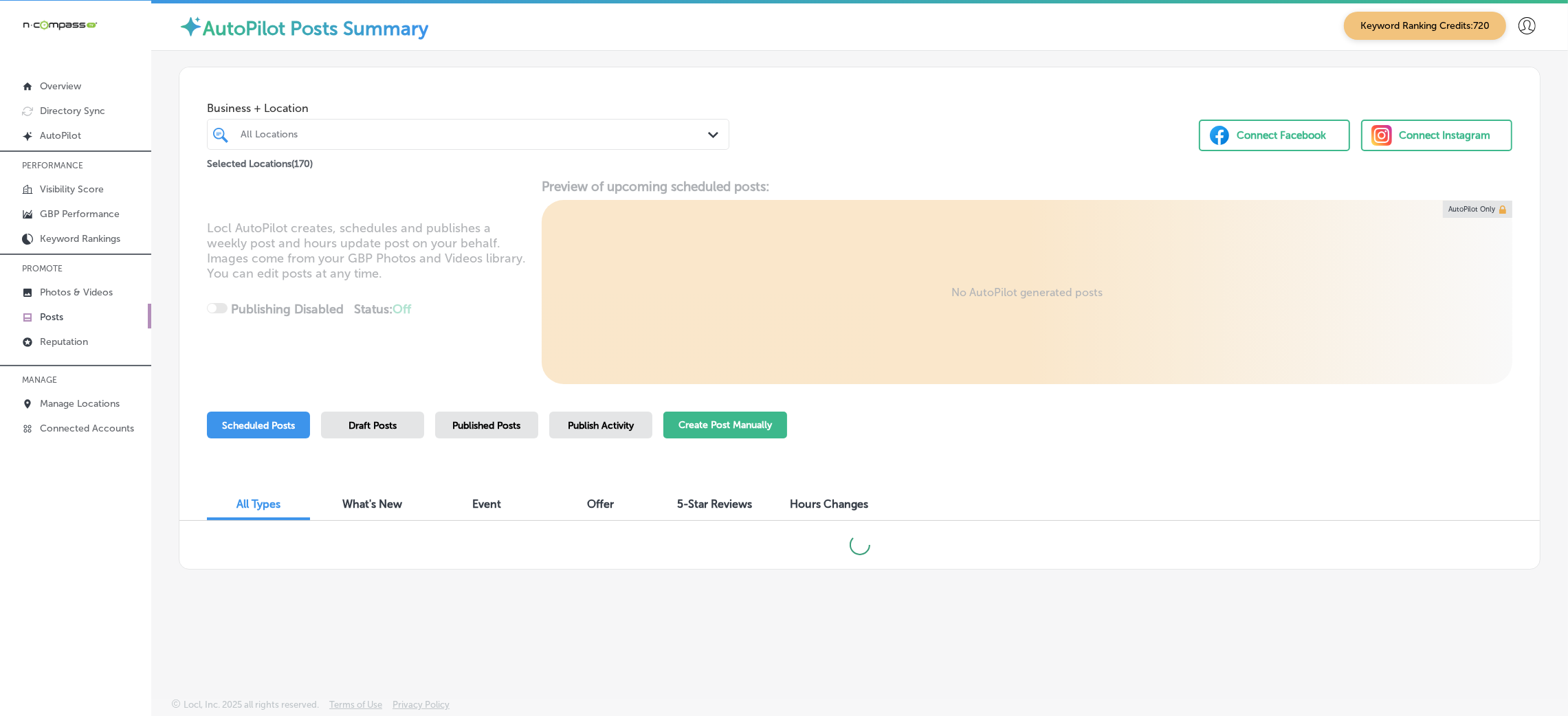
click at [761, 428] on button "Create Post Manually" at bounding box center [725, 424] width 123 height 27
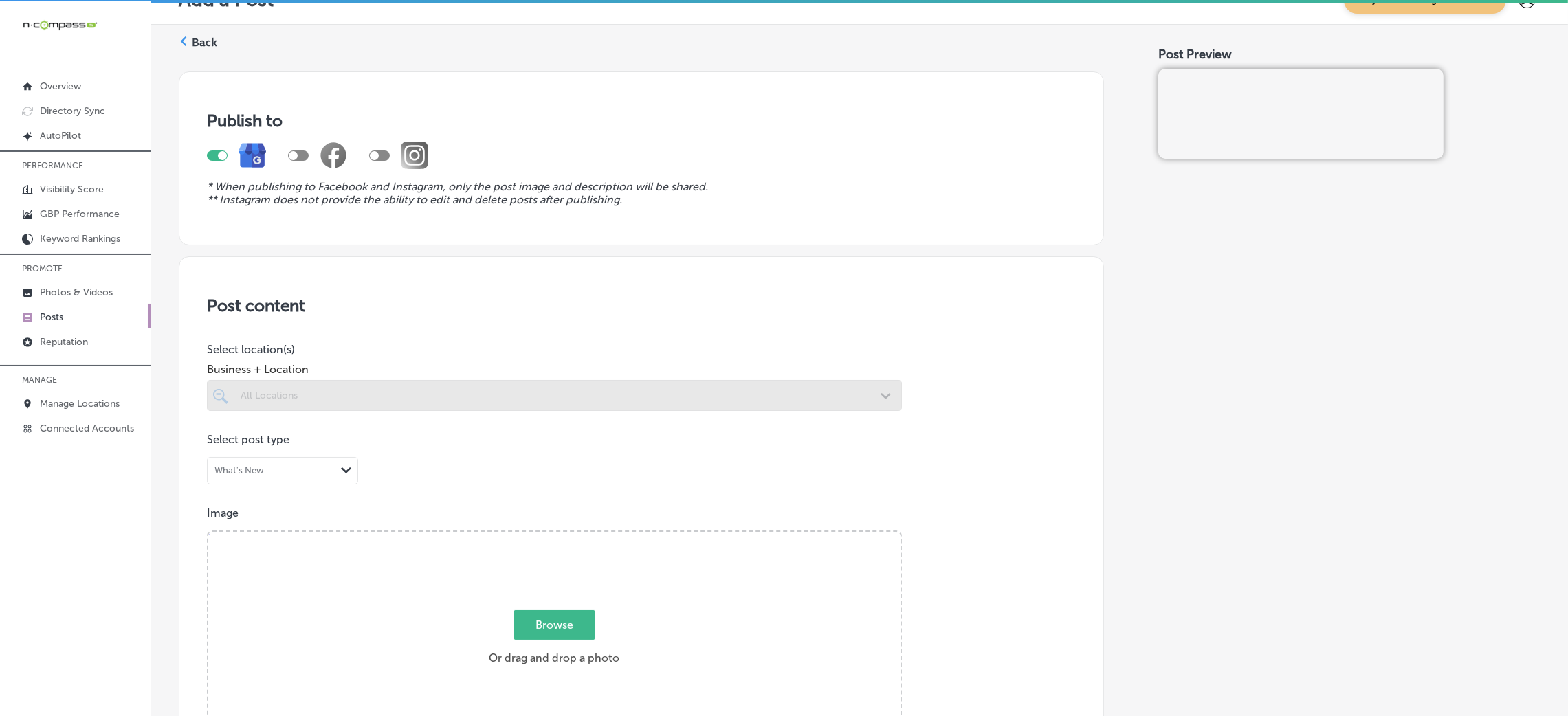
scroll to position [103, 0]
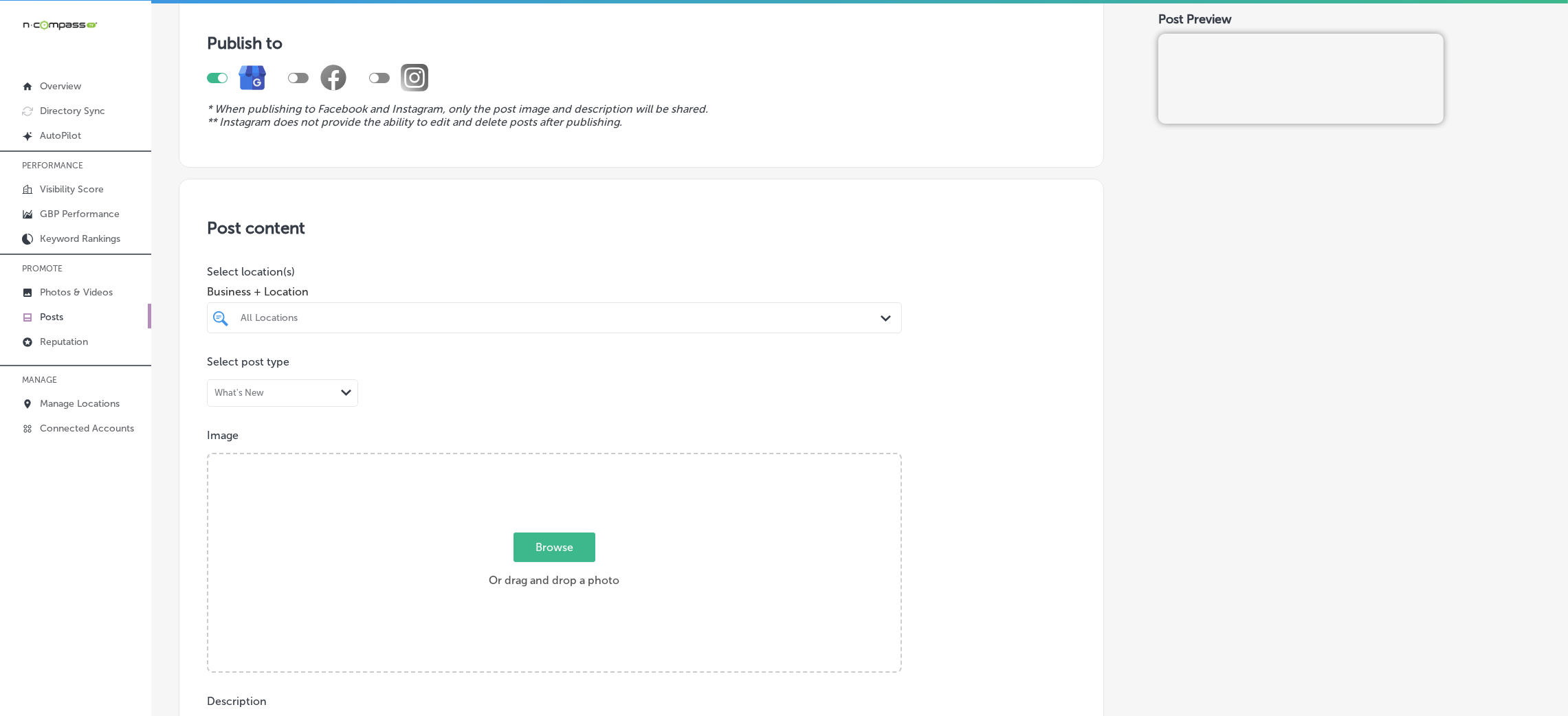
click at [420, 325] on div at bounding box center [523, 318] width 567 height 19
click at [431, 319] on div "kyle kyle" at bounding box center [523, 318] width 567 height 19
type input "kyle"
click at [563, 379] on div "Kyle-Wynn & Associates PLLC 4321-C Gex Road, Diamondhead, MS, 39525 4321-C Gex …" at bounding box center [555, 369] width 684 height 21
click at [1046, 370] on div "Post content Select location(s) Business + Location option 4321-C Gex Road, sel…" at bounding box center [641, 613] width 926 height 870
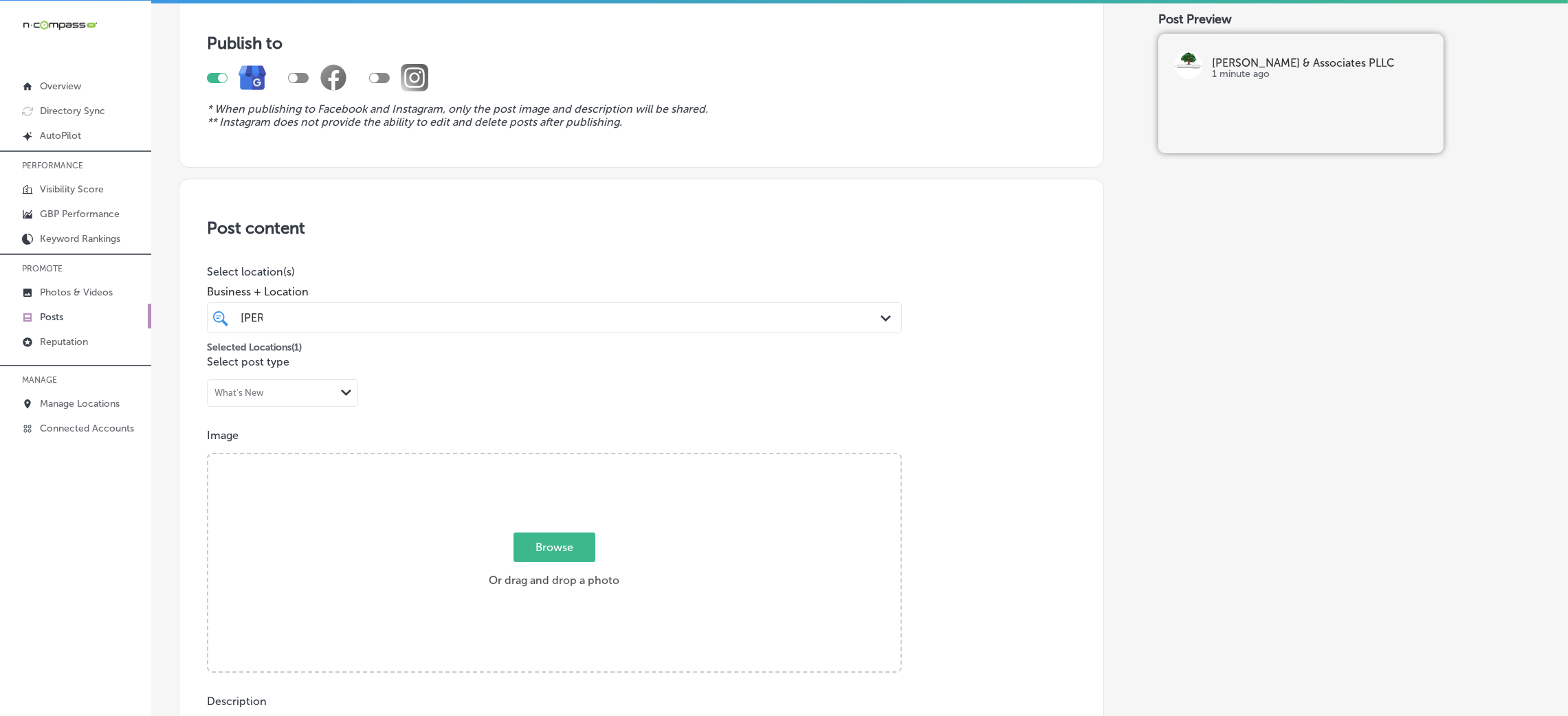
click at [513, 313] on div "kyle kyle" at bounding box center [523, 318] width 567 height 19
click at [518, 263] on div "Post content Select location(s) Business + Location option 4321-C Gex Road, sel…" at bounding box center [641, 613] width 926 height 870
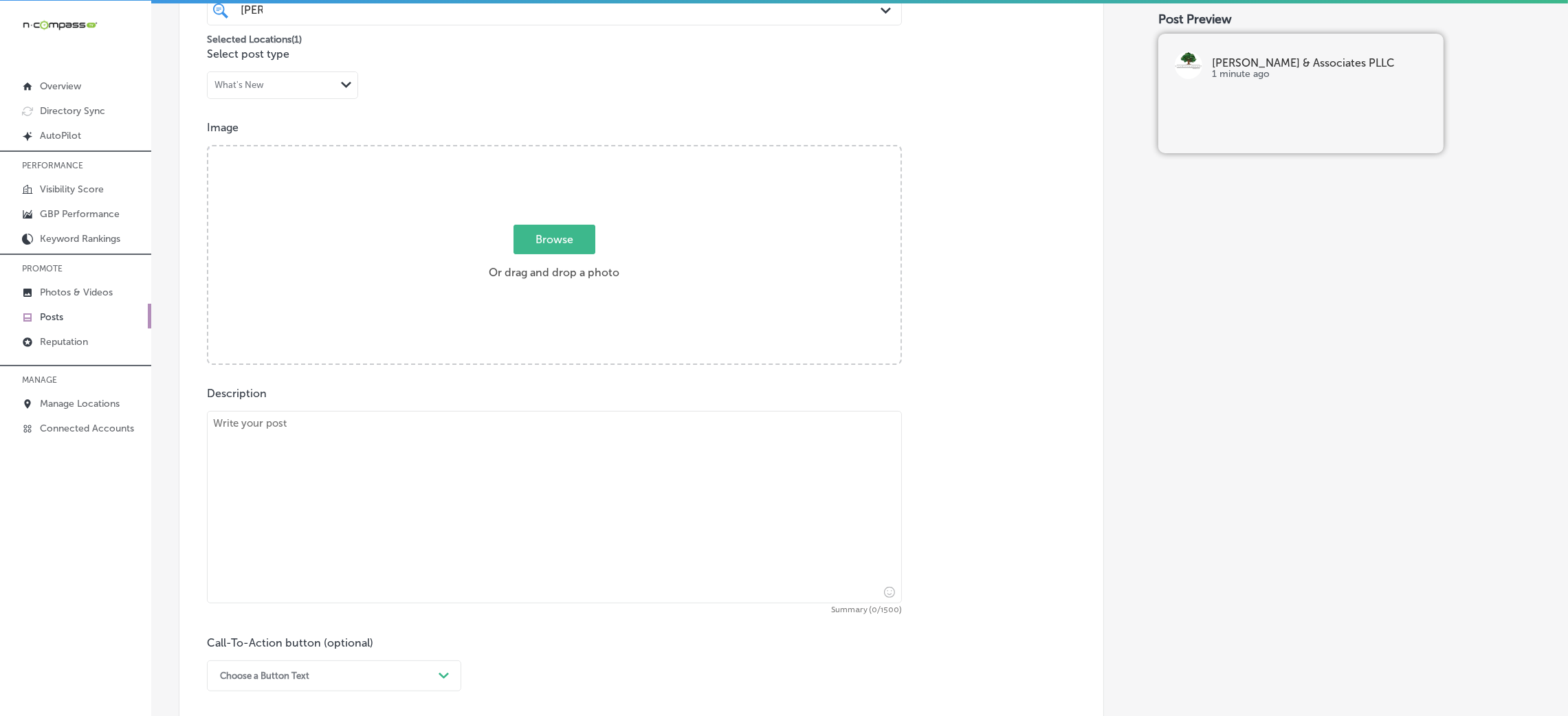
scroll to position [514, 0]
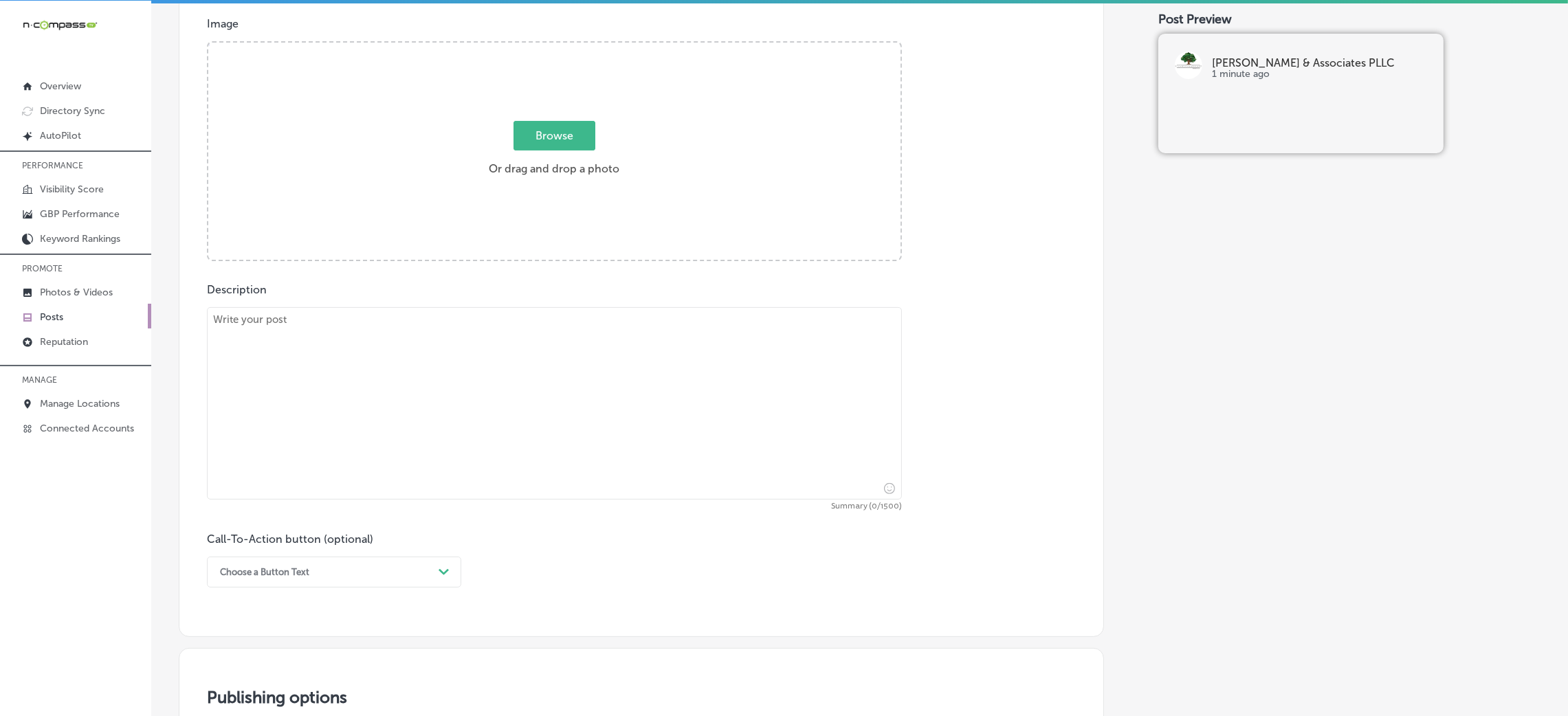
click at [318, 453] on textarea at bounding box center [554, 403] width 695 height 192
paste textarea "At Kyle Wynn & Associates, PLLC, we specialize in creating estate planning stra…"
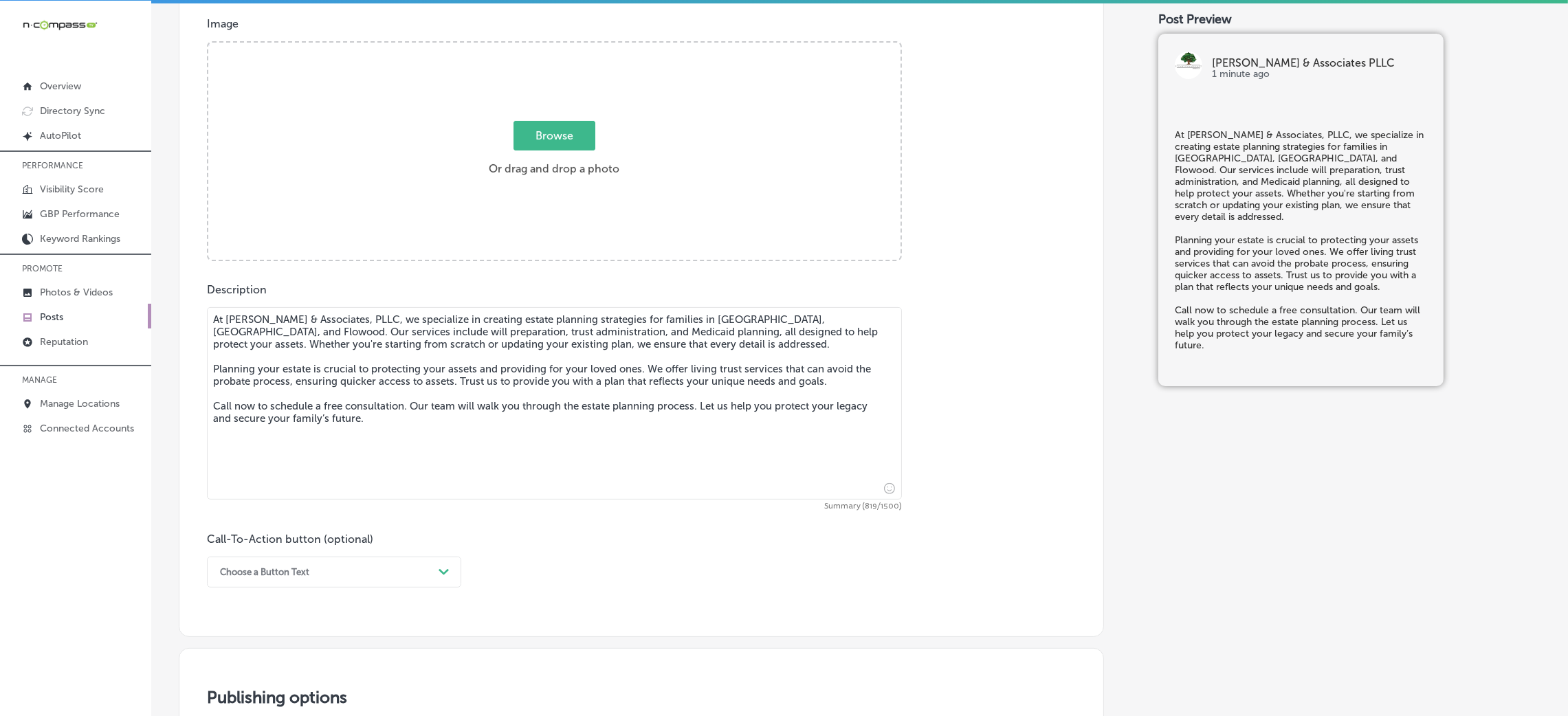
type textarea "At Kyle Wynn & Associates, PLLC, we specialize in creating estate planning stra…"
click at [301, 563] on div "Choose a Button Text Path Created with Sketch." at bounding box center [334, 572] width 254 height 31
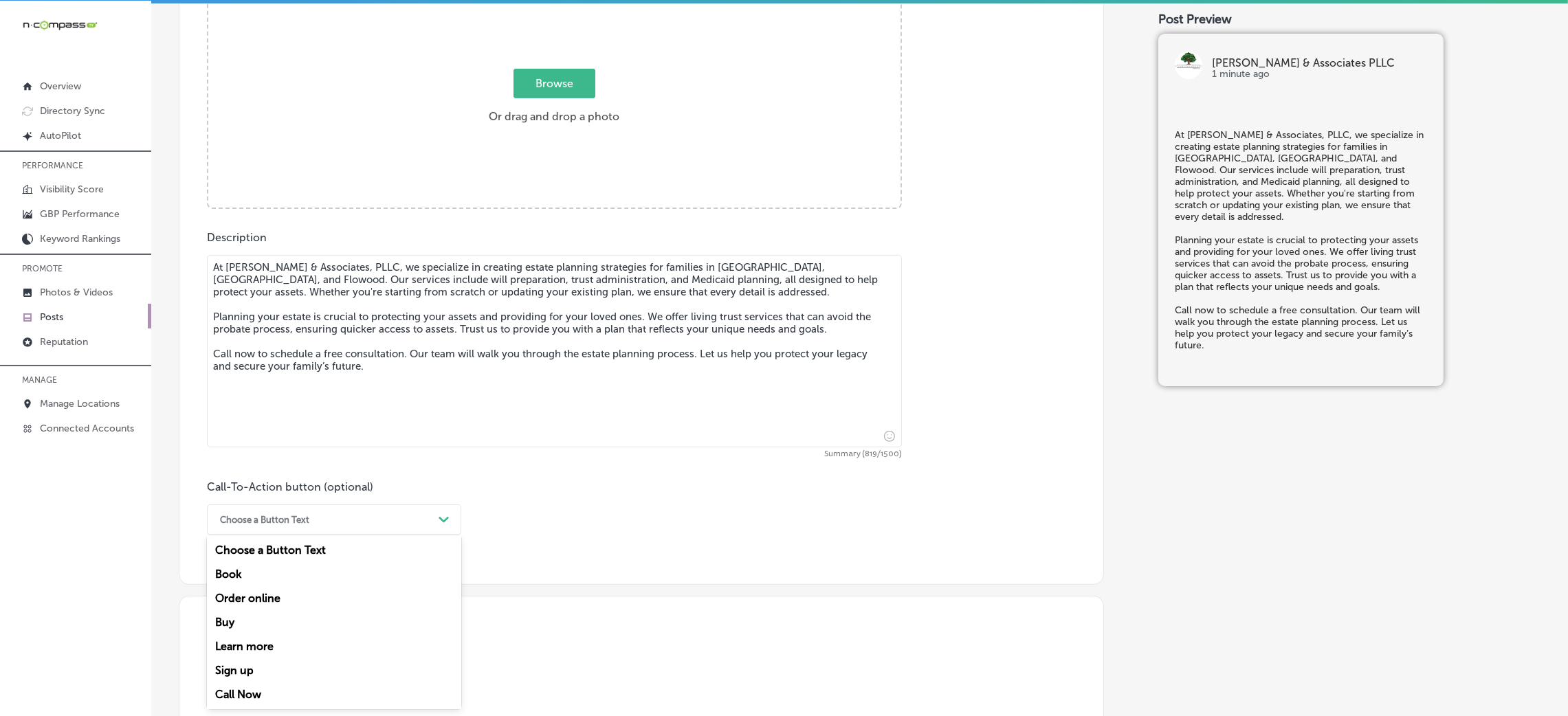
click at [256, 690] on div "Call Now" at bounding box center [334, 694] width 254 height 24
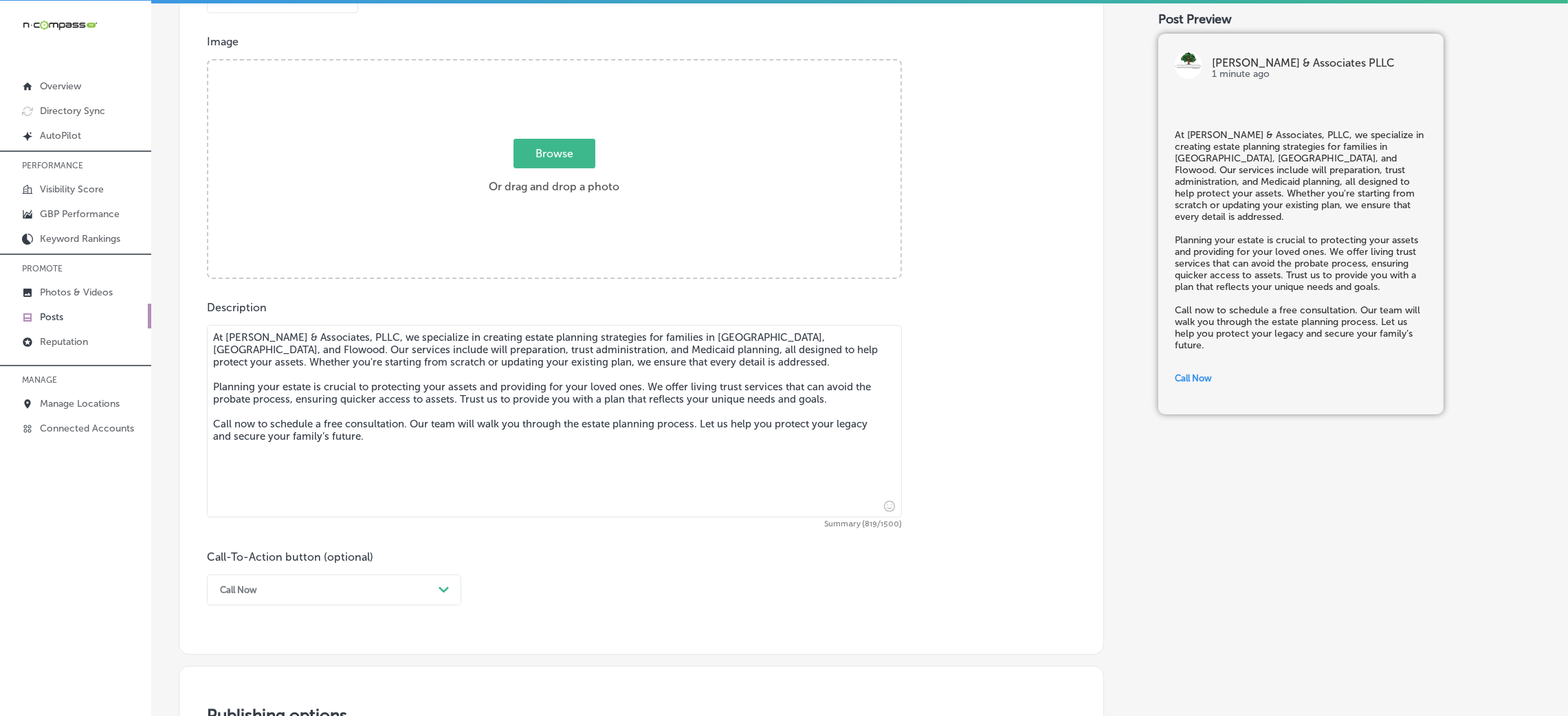
scroll to position [464, 0]
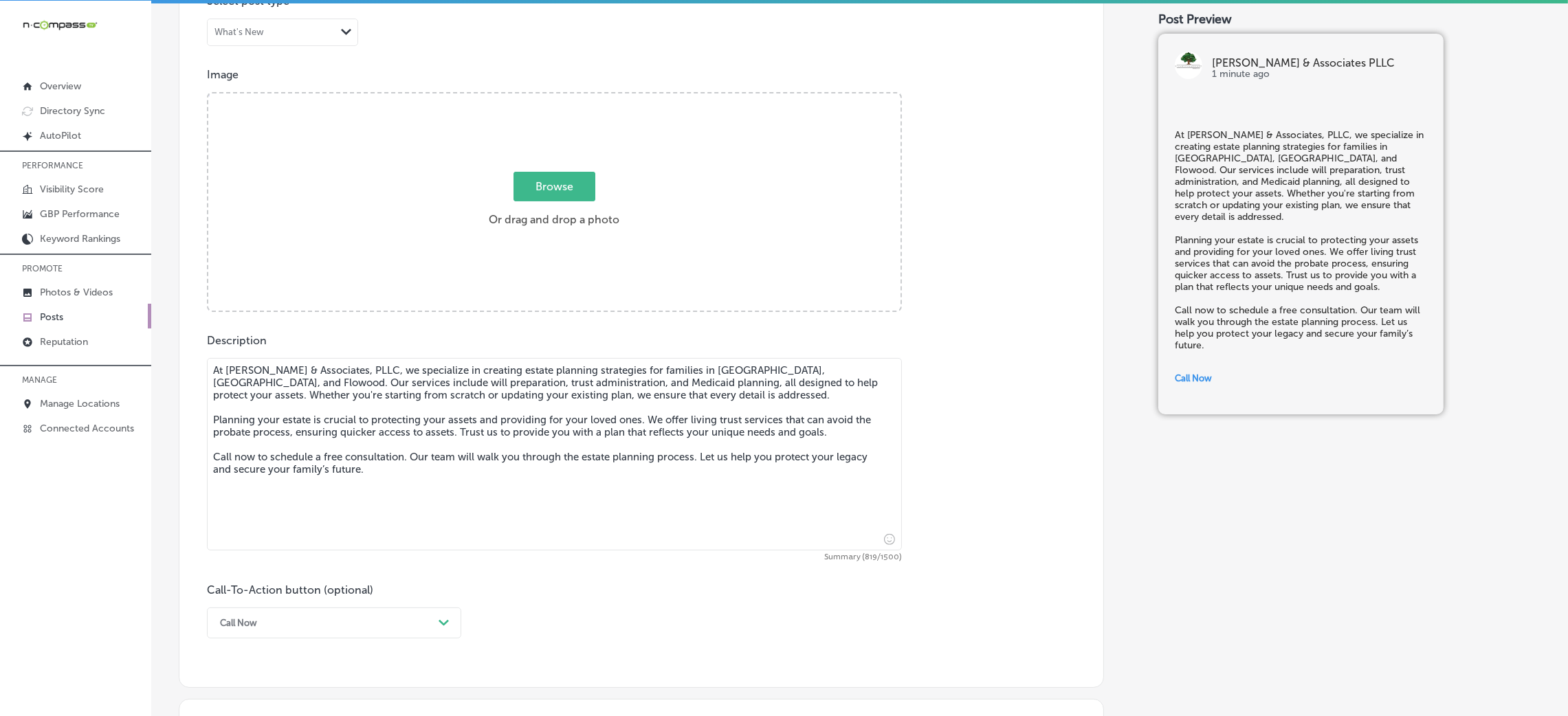
click at [608, 217] on label "Browse Or drag and drop a photo" at bounding box center [554, 203] width 142 height 60
click at [608, 97] on input "Browse Or drag and drop a photo" at bounding box center [555, 96] width 693 height 4
type input "C:\fakepath\364. Fred Davis - Kyle-Wynn & Associates-2 (1).png"
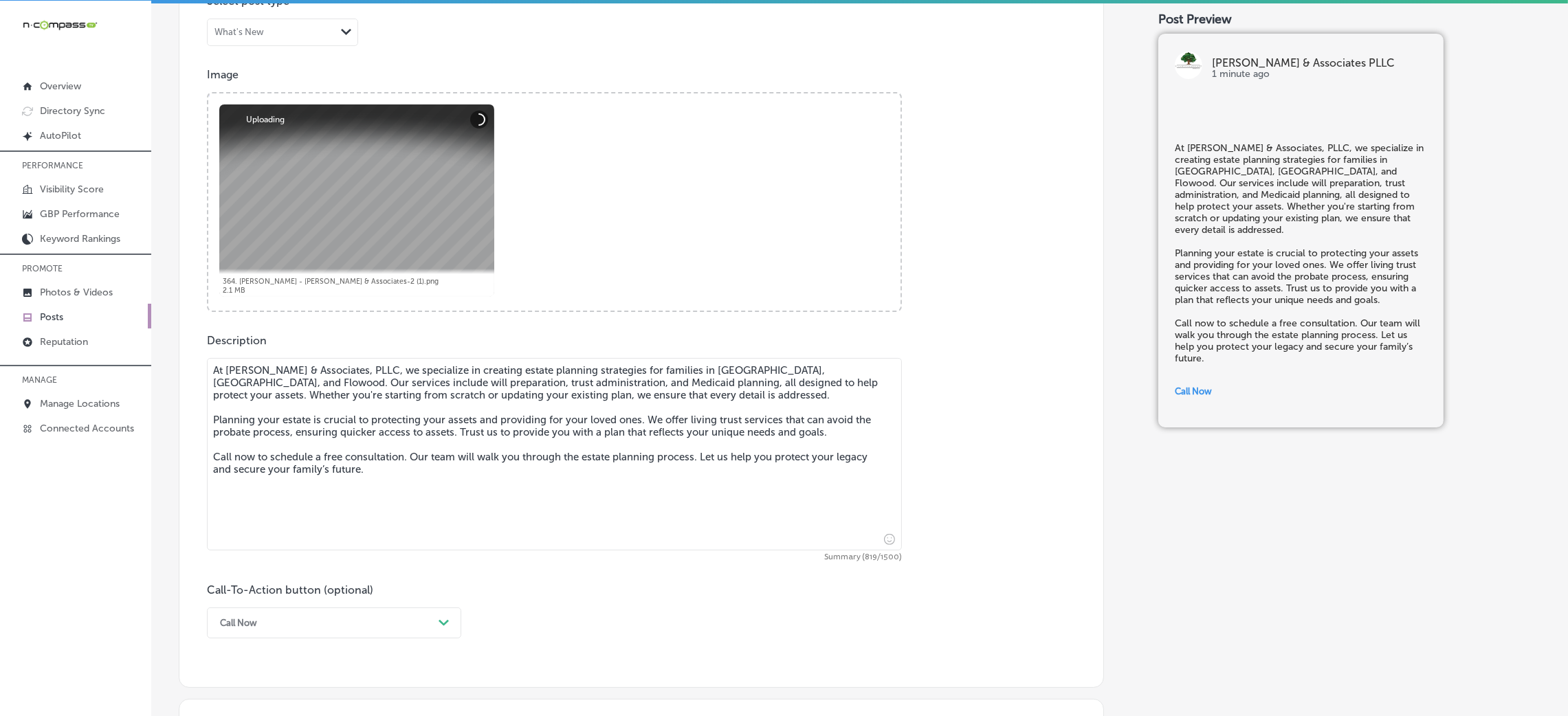
click at [420, 222] on div at bounding box center [356, 200] width 275 height 192
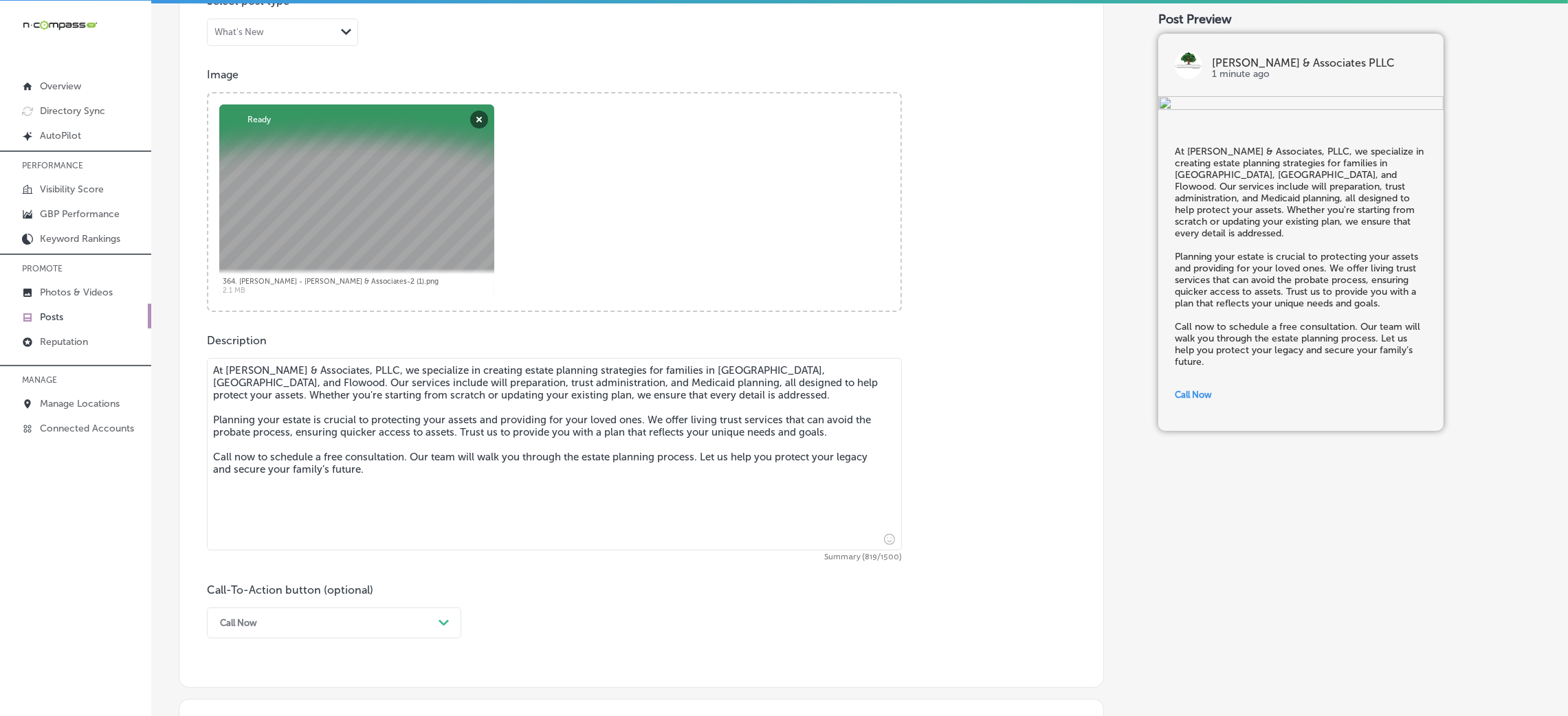
click at [1273, 112] on img at bounding box center [1301, 104] width 285 height 17
click at [398, 185] on div at bounding box center [356, 200] width 275 height 192
click at [480, 123] on button "Remove" at bounding box center [479, 119] width 18 height 18
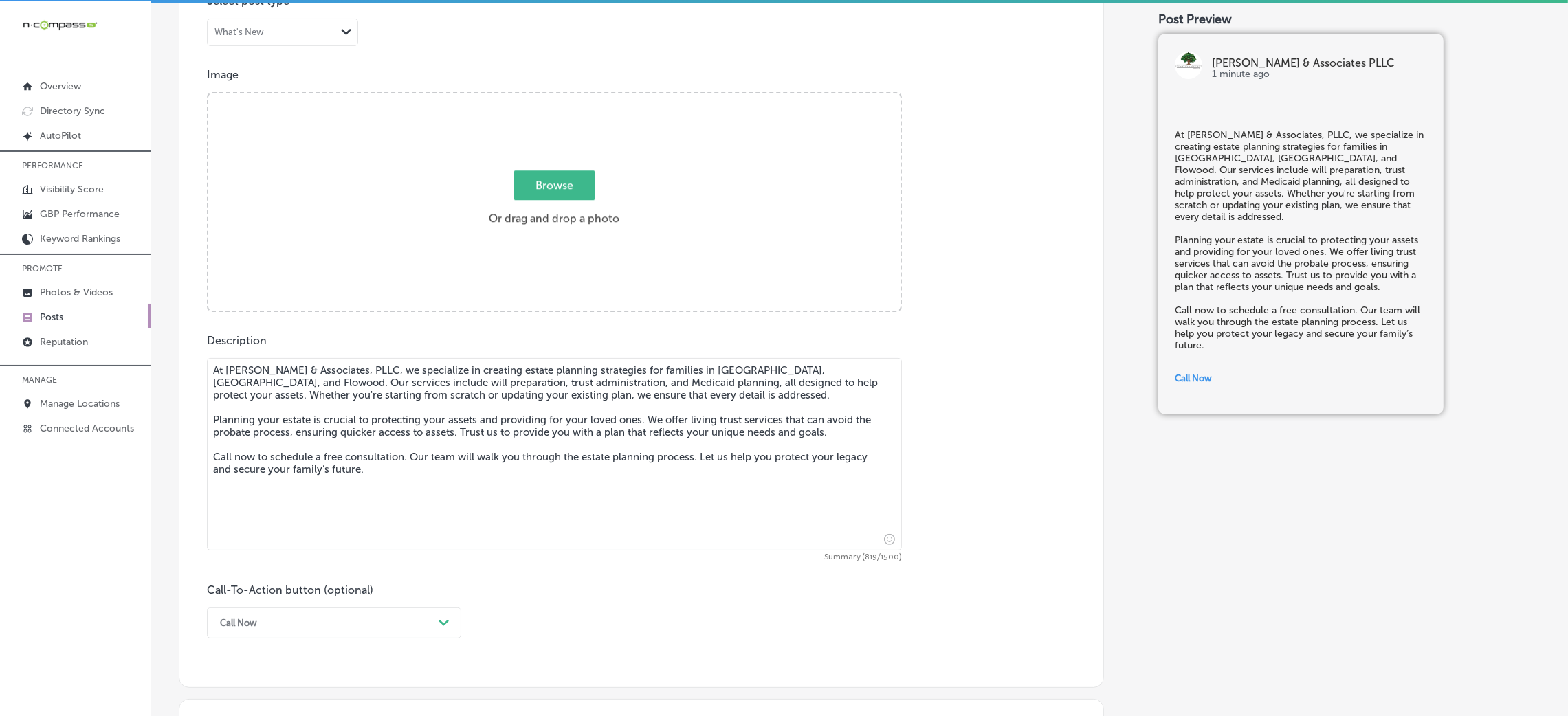
click at [589, 202] on label "Browse Or drag and drop a photo" at bounding box center [554, 202] width 142 height 60
click at [589, 97] on input "Browse Or drag and drop a photo" at bounding box center [555, 96] width 693 height 4
type input "C:\fakepath\364. Fred Davis - Kyle-Wynn & Associates-1.png"
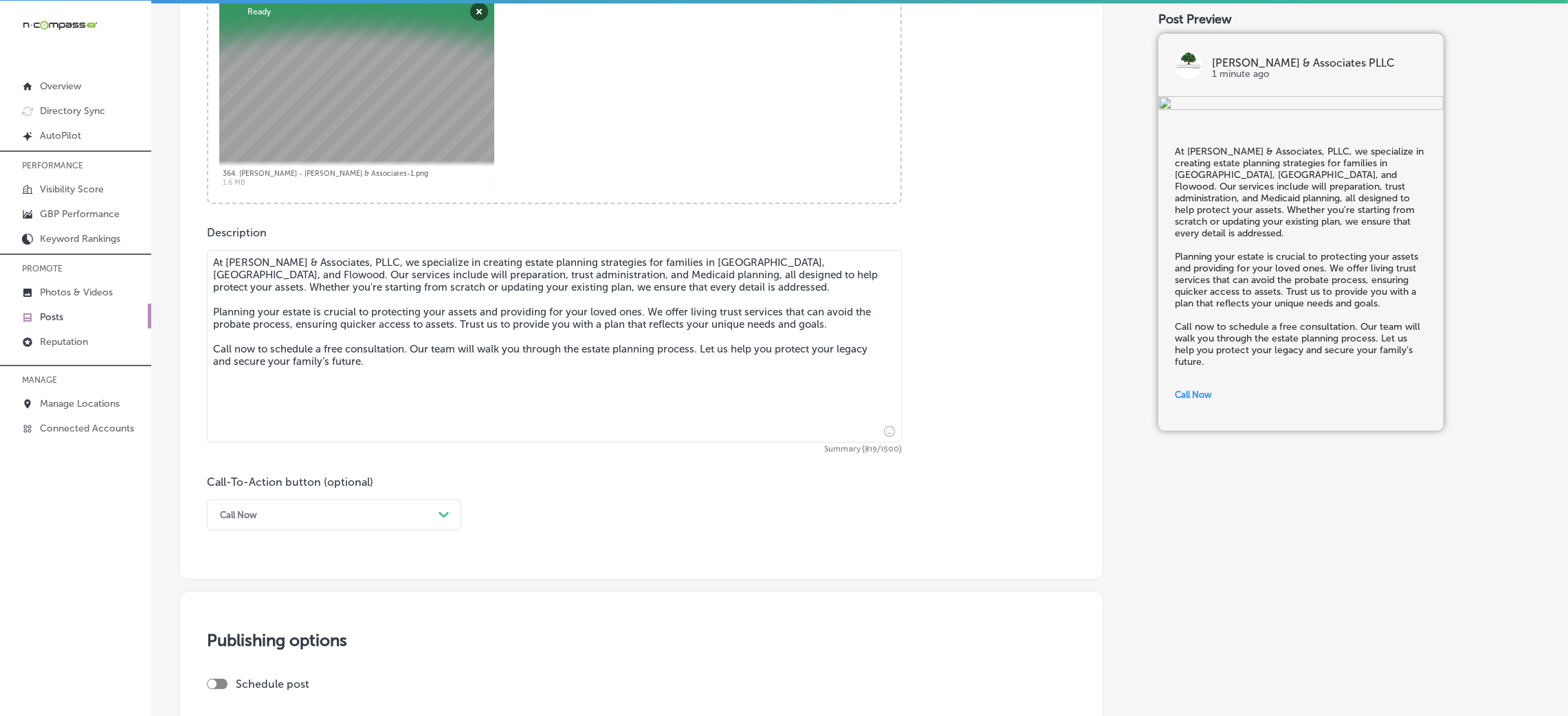
scroll to position [670, 0]
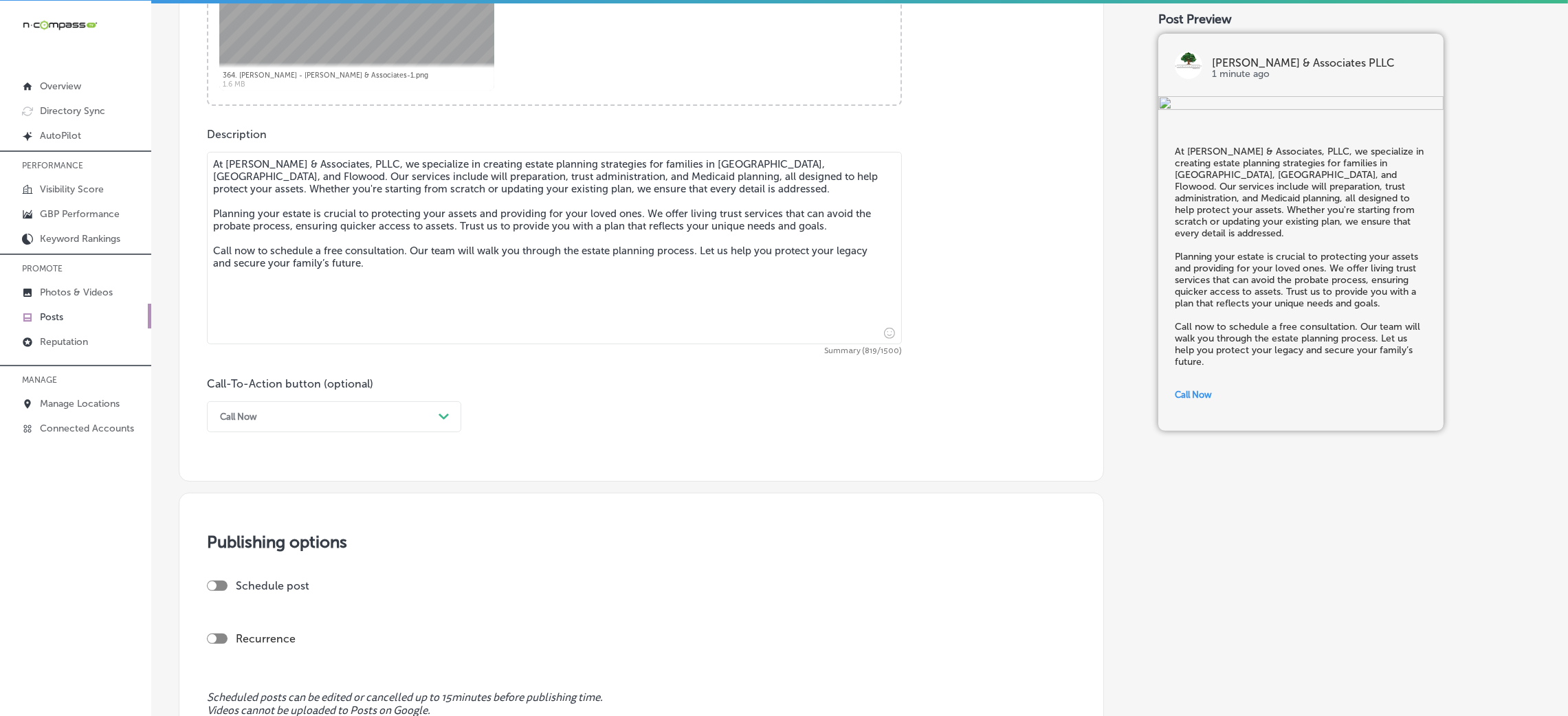
click at [403, 422] on div "Call Now" at bounding box center [323, 416] width 220 height 21
click at [265, 583] on div "Call Now" at bounding box center [334, 591] width 254 height 24
click at [277, 407] on div "Call Now" at bounding box center [323, 416] width 220 height 21
click at [257, 596] on div "Call Now" at bounding box center [334, 591] width 254 height 24
click at [592, 427] on div "Call-To-Action button (optional) Call Now Path Created with Sketch." at bounding box center [641, 405] width 869 height 55
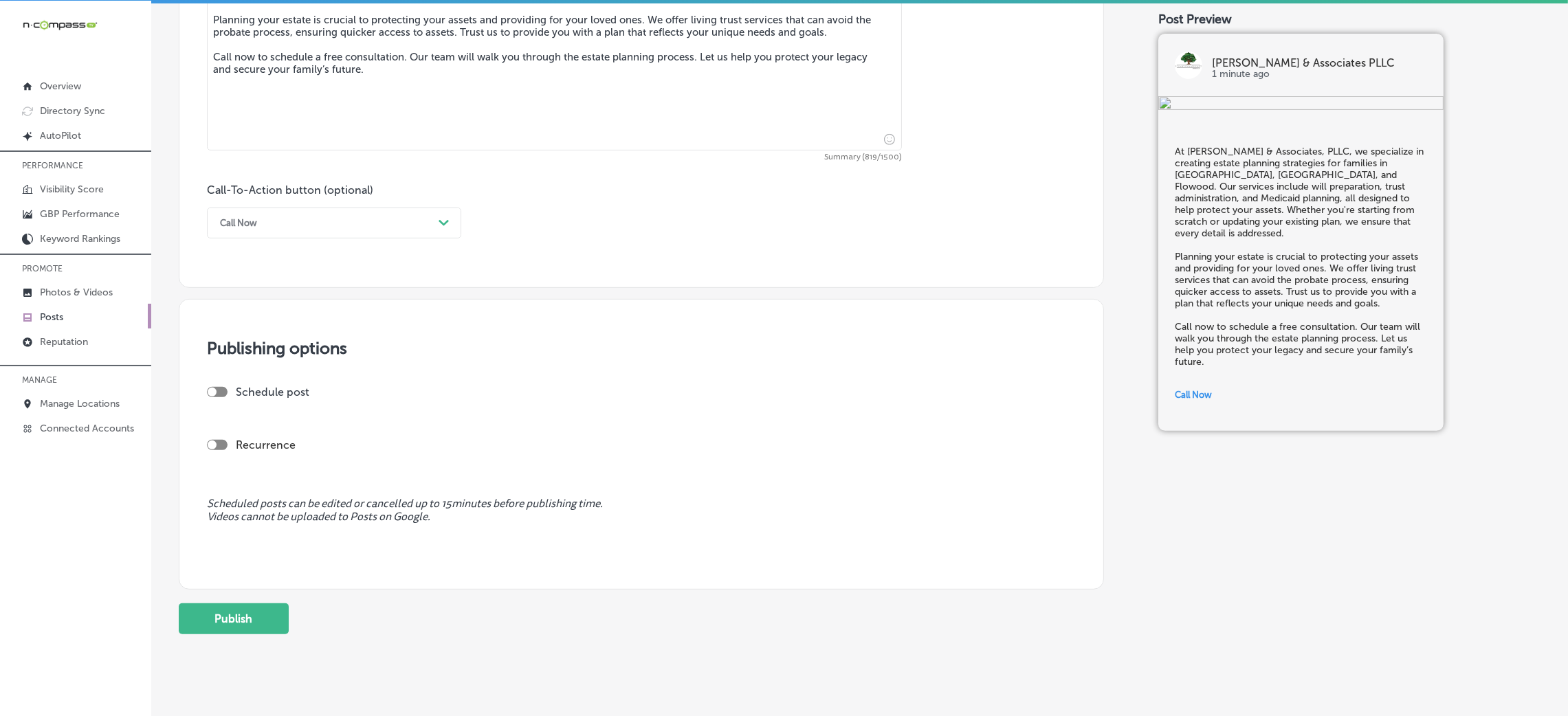
scroll to position [876, 0]
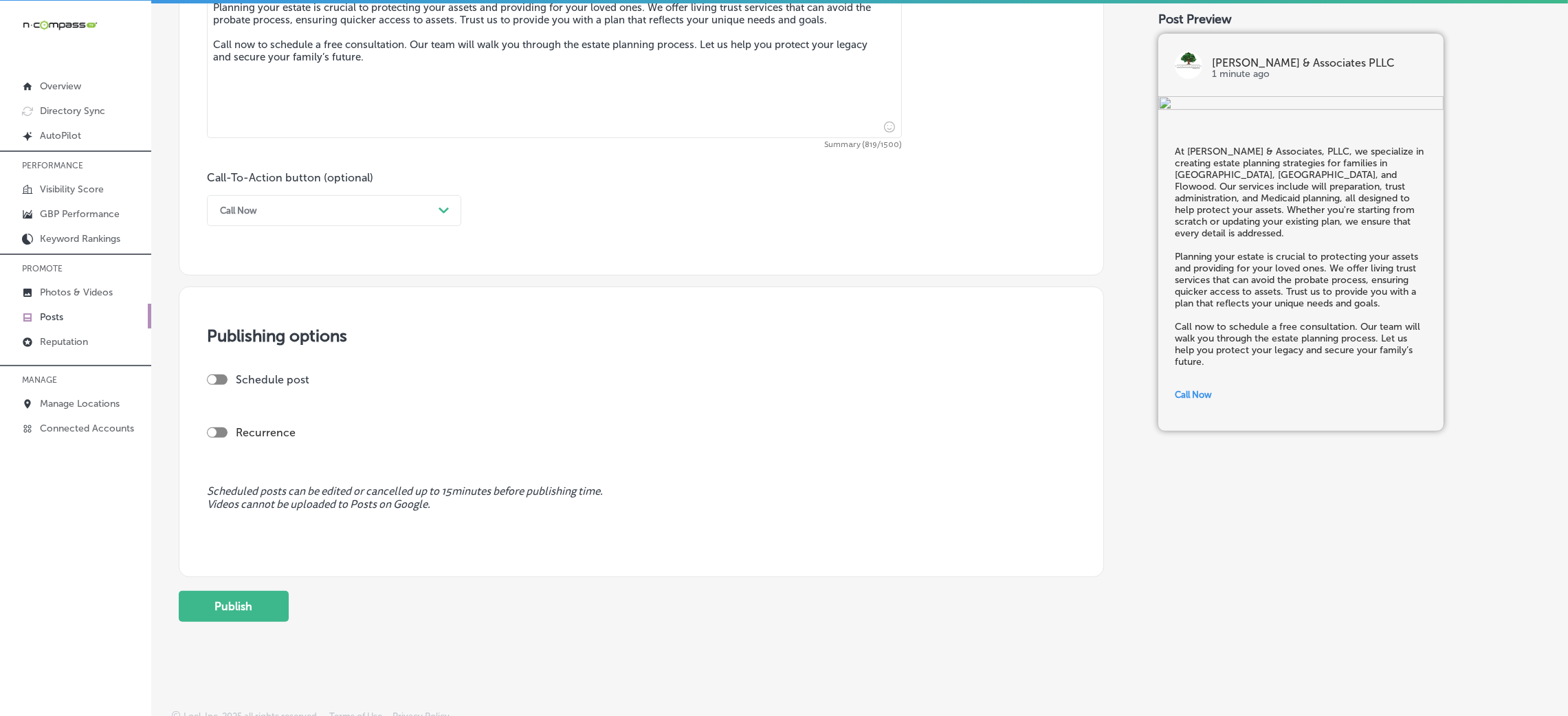
click at [221, 374] on div at bounding box center [217, 379] width 20 height 10
checkbox input "true"
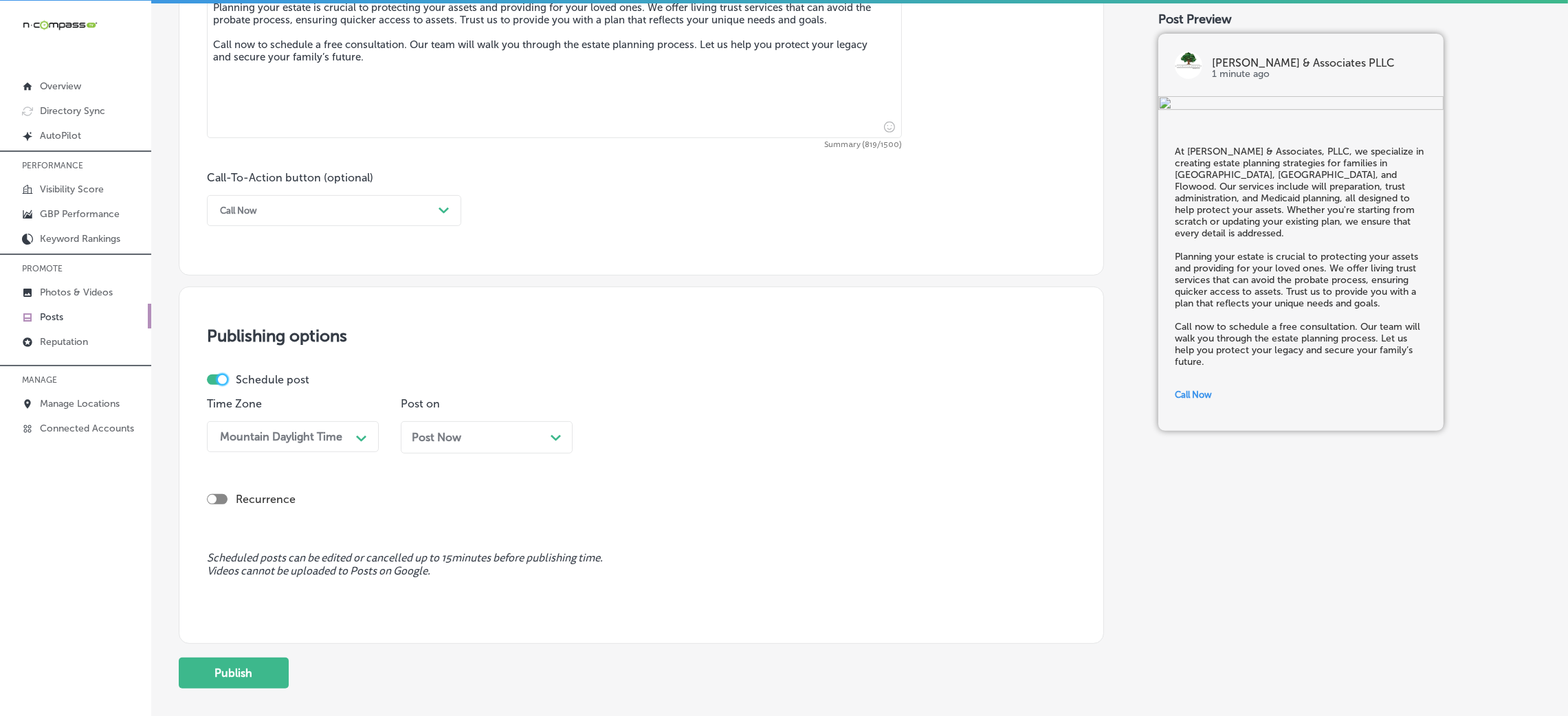
click at [434, 447] on div "Post Now Path Created with Sketch." at bounding box center [486, 437] width 172 height 33
click at [555, 228] on th at bounding box center [552, 233] width 22 height 19
click at [609, 443] on div "08:45 AM" at bounding box center [632, 437] width 49 height 13
click at [628, 531] on div "7:00 AM" at bounding box center [680, 522] width 172 height 24
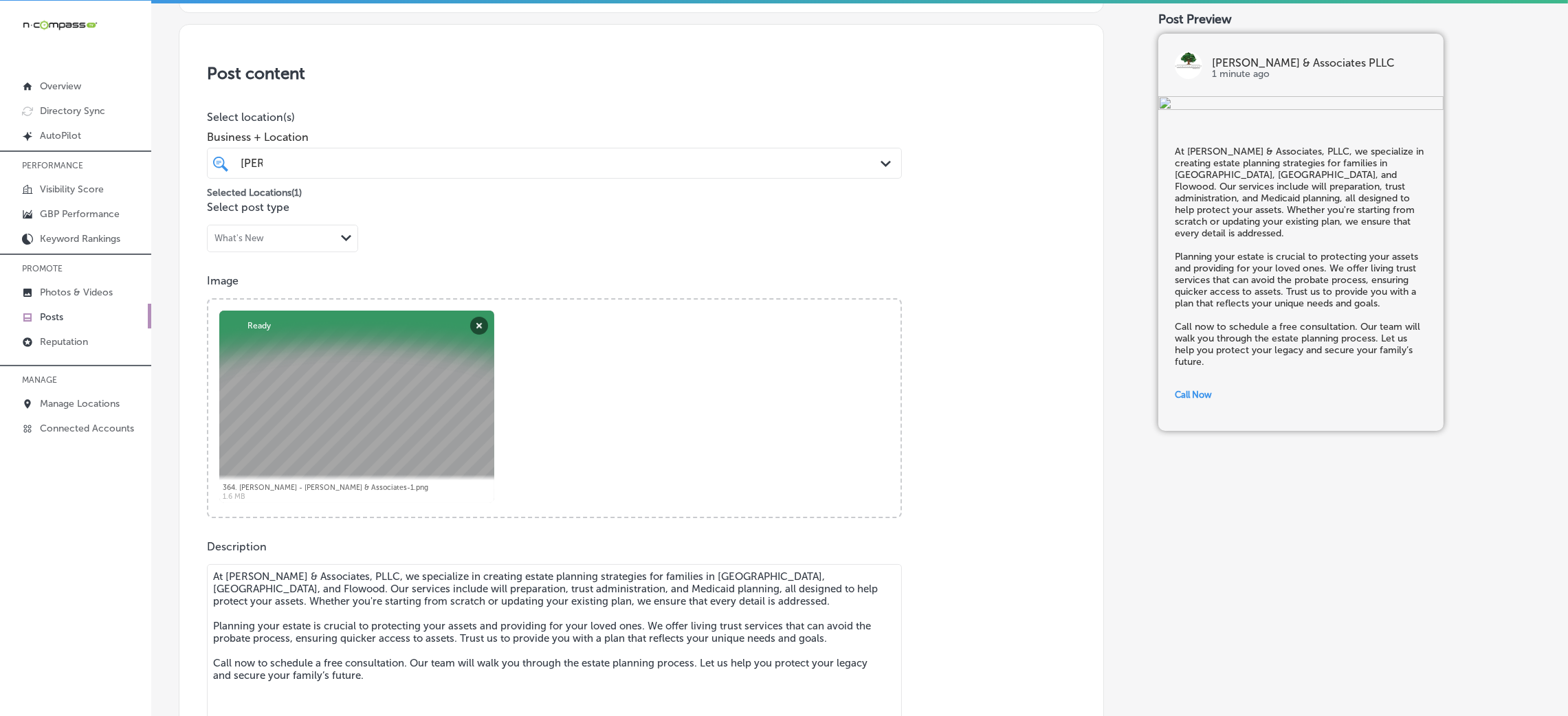
scroll to position [0, 0]
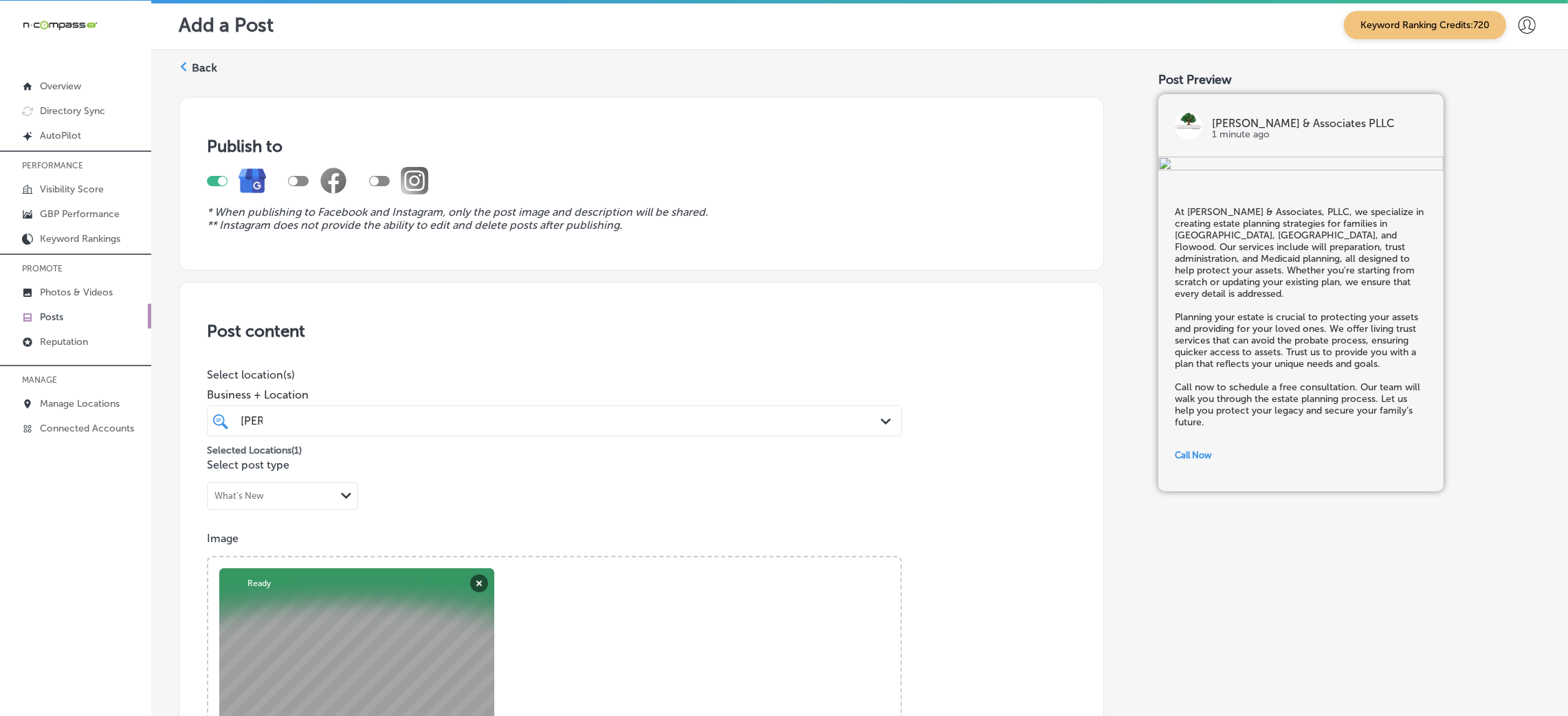
click at [564, 420] on div "kyle kyle" at bounding box center [523, 421] width 567 height 19
click at [645, 319] on div "Post content Select location(s) Business + Location option 4321-C Gex Road, sel…" at bounding box center [641, 716] width 926 height 870
click at [493, 435] on div "kyle kyle Path Created with Sketch." at bounding box center [554, 421] width 695 height 31
click at [461, 481] on div "Kyle-Wynn & Associates PLLC 4321-C Gex Road, Diamondhead, MS, 39525 4321-C Gex …" at bounding box center [555, 472] width 684 height 21
click at [450, 503] on div "Kyle-Wynn & Associates, PLLC 7720 Old Canton Road, Suite B, Madison, MS, 39110 …" at bounding box center [494, 498] width 511 height 12
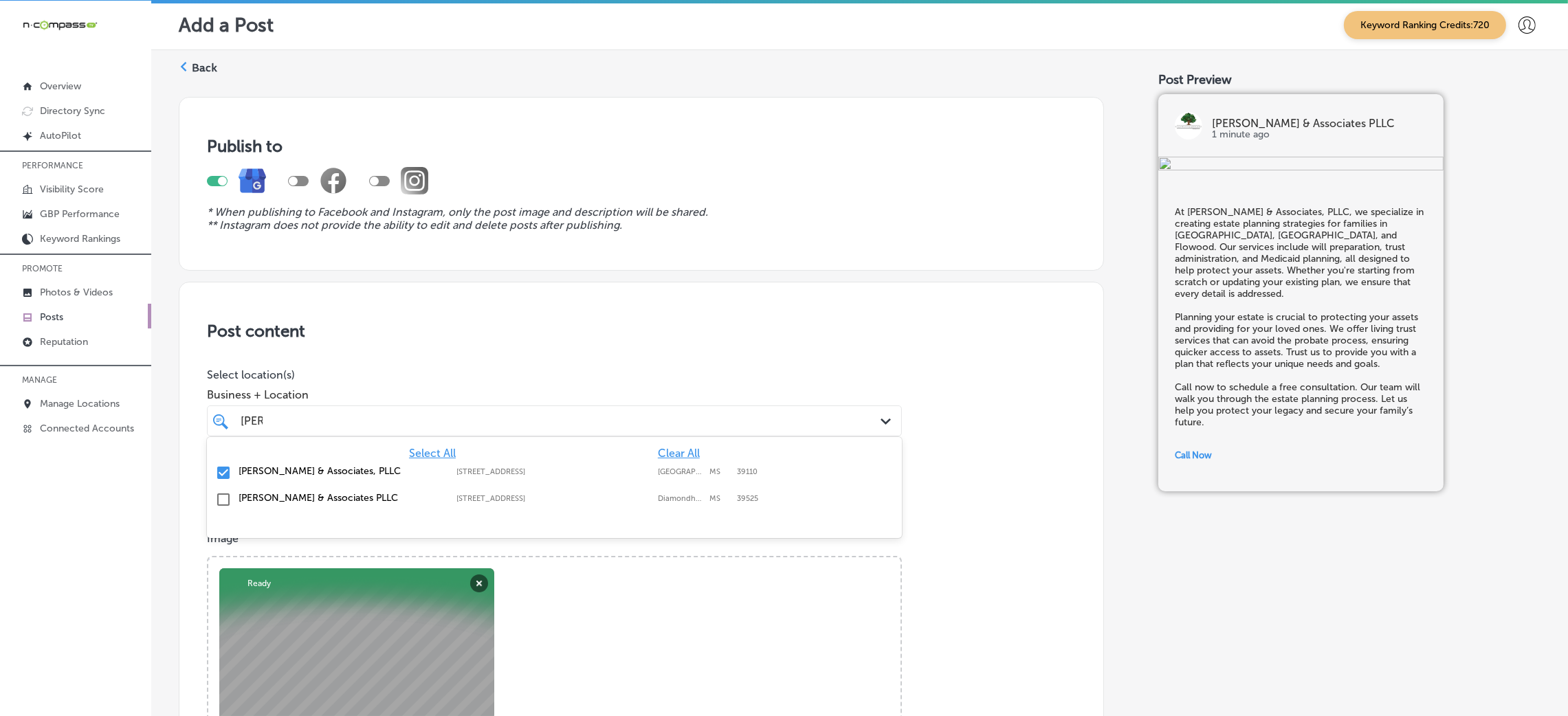
click at [693, 284] on div "Post content Select location(s) Business + Location option 7720 Old Canton Road…" at bounding box center [641, 716] width 926 height 870
click at [500, 419] on div "kyle kyle" at bounding box center [523, 421] width 567 height 19
click at [542, 321] on h3 "Post content" at bounding box center [641, 330] width 869 height 20
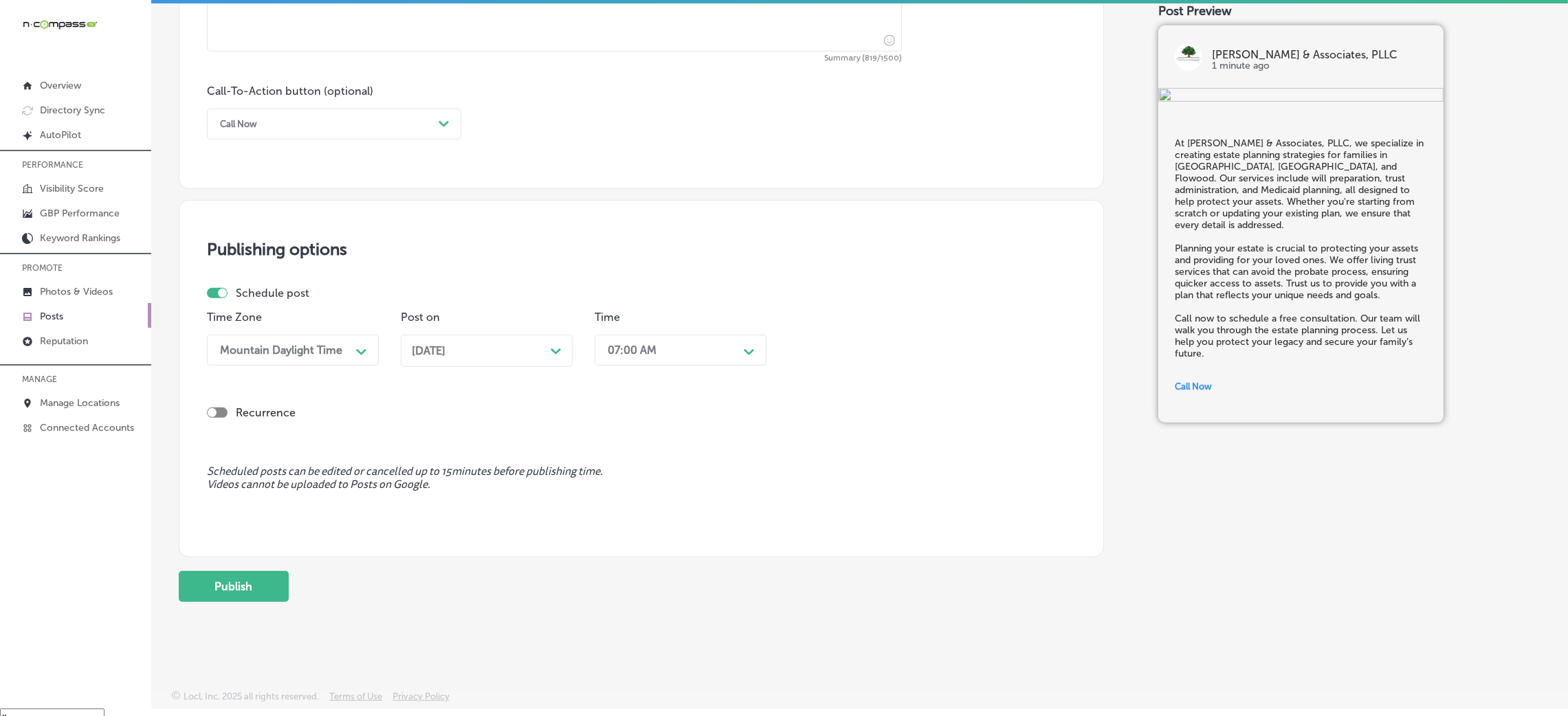
scroll to position [20, 0]
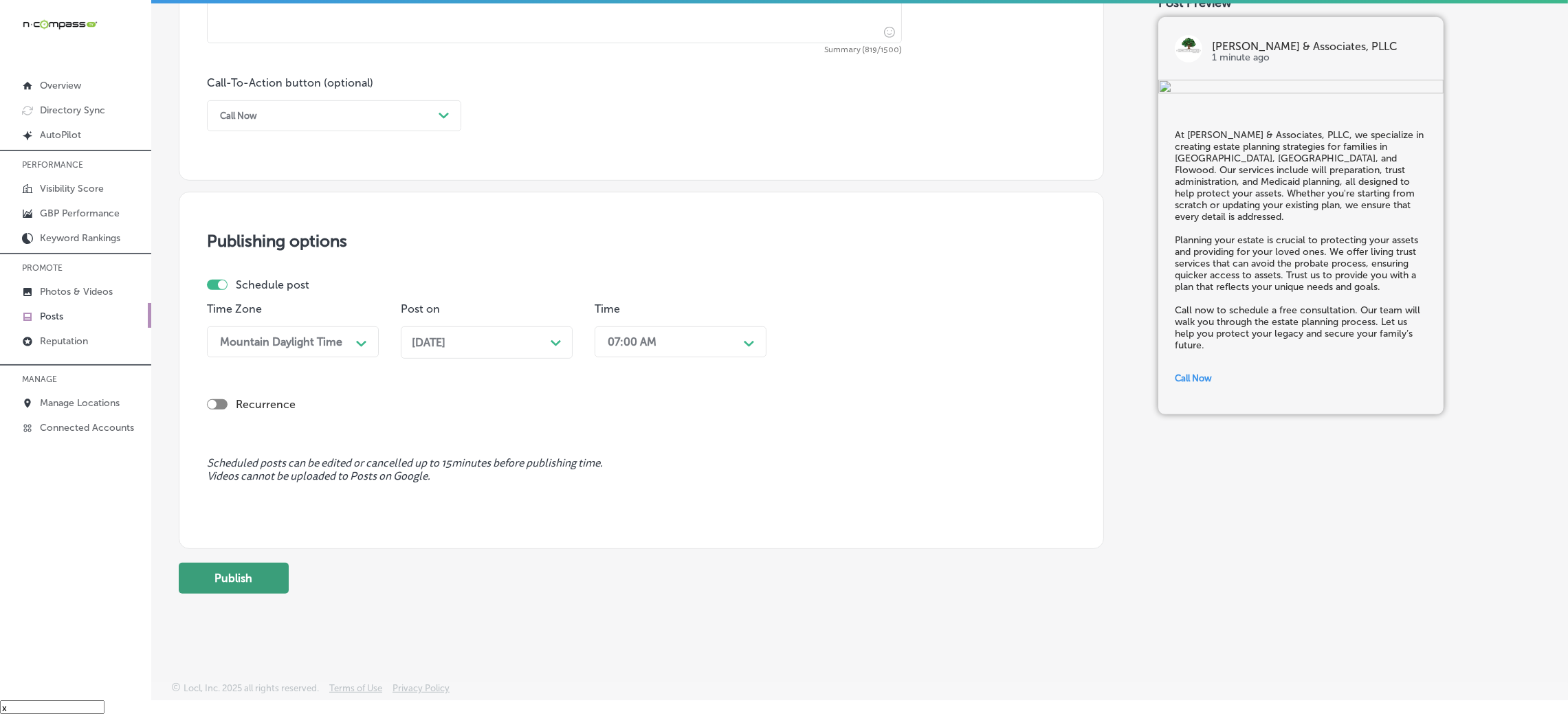
click at [253, 572] on button "Publish" at bounding box center [234, 578] width 110 height 31
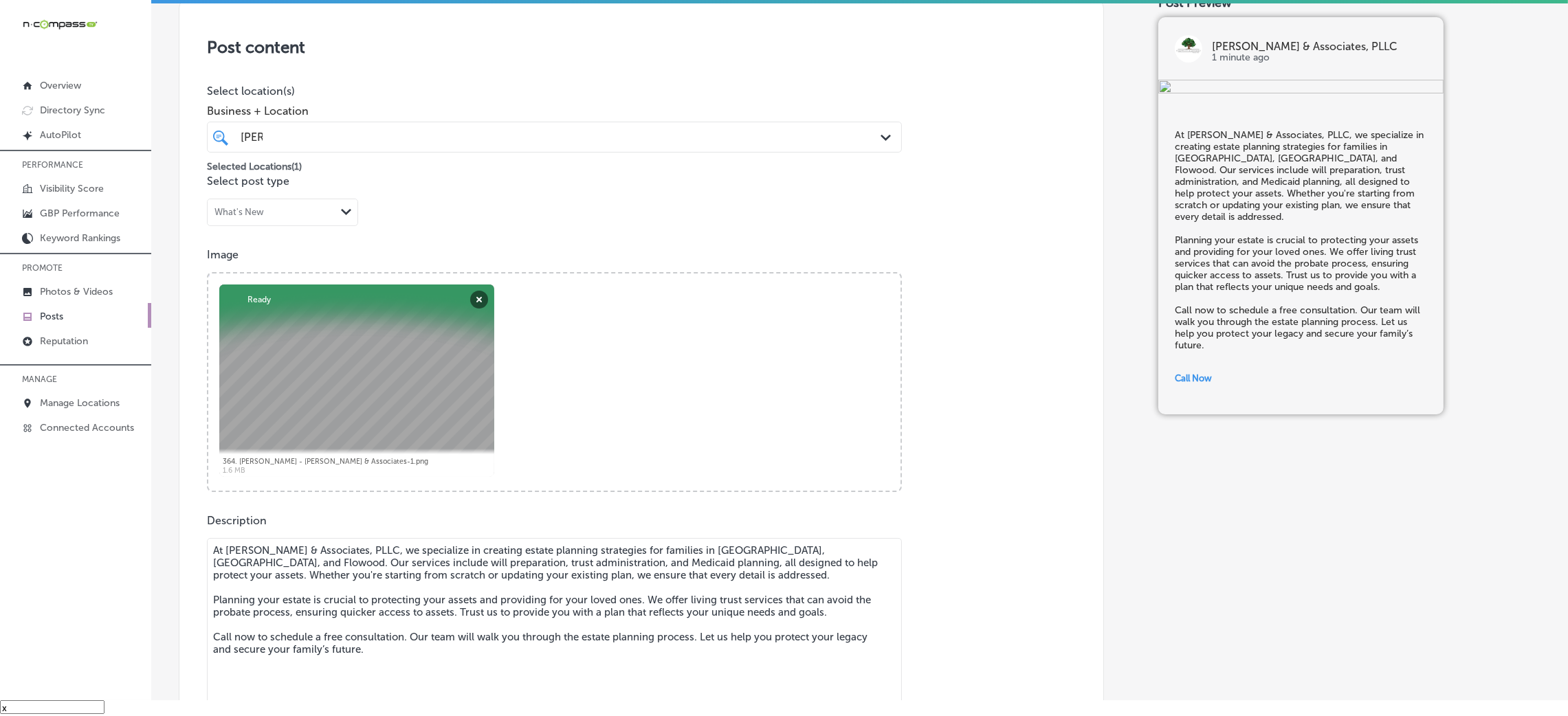
scroll to position [234, 0]
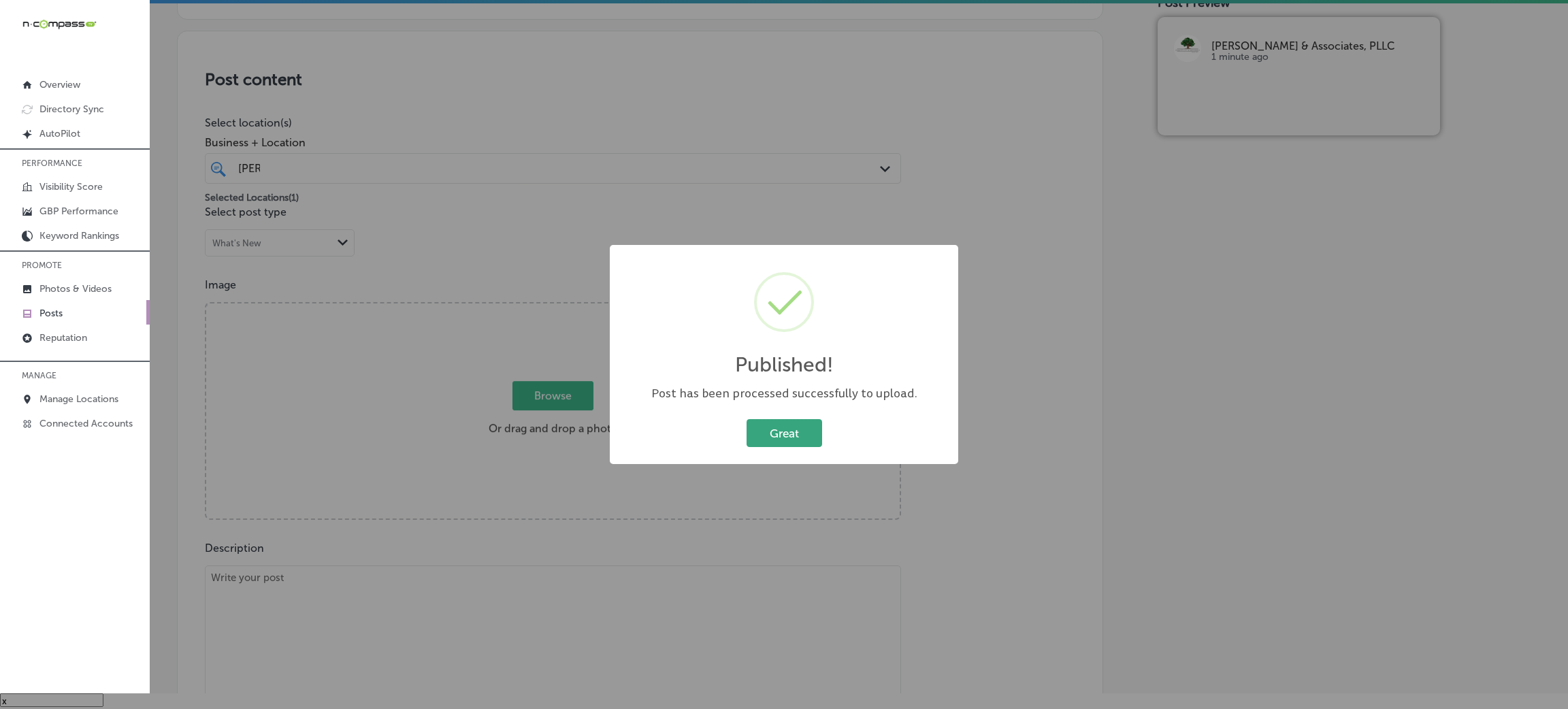
click at [766, 432] on button "Great" at bounding box center [784, 432] width 75 height 28
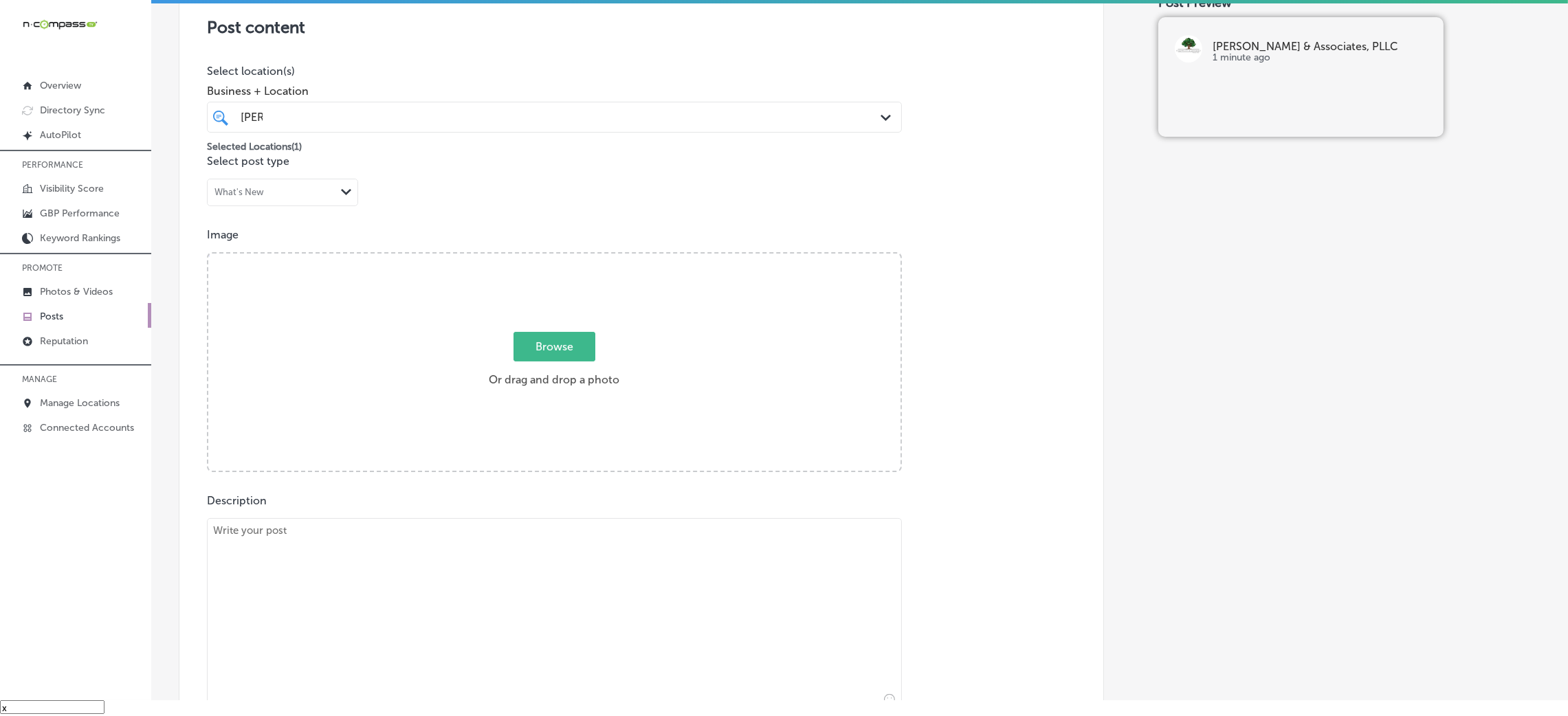
scroll to position [337, 0]
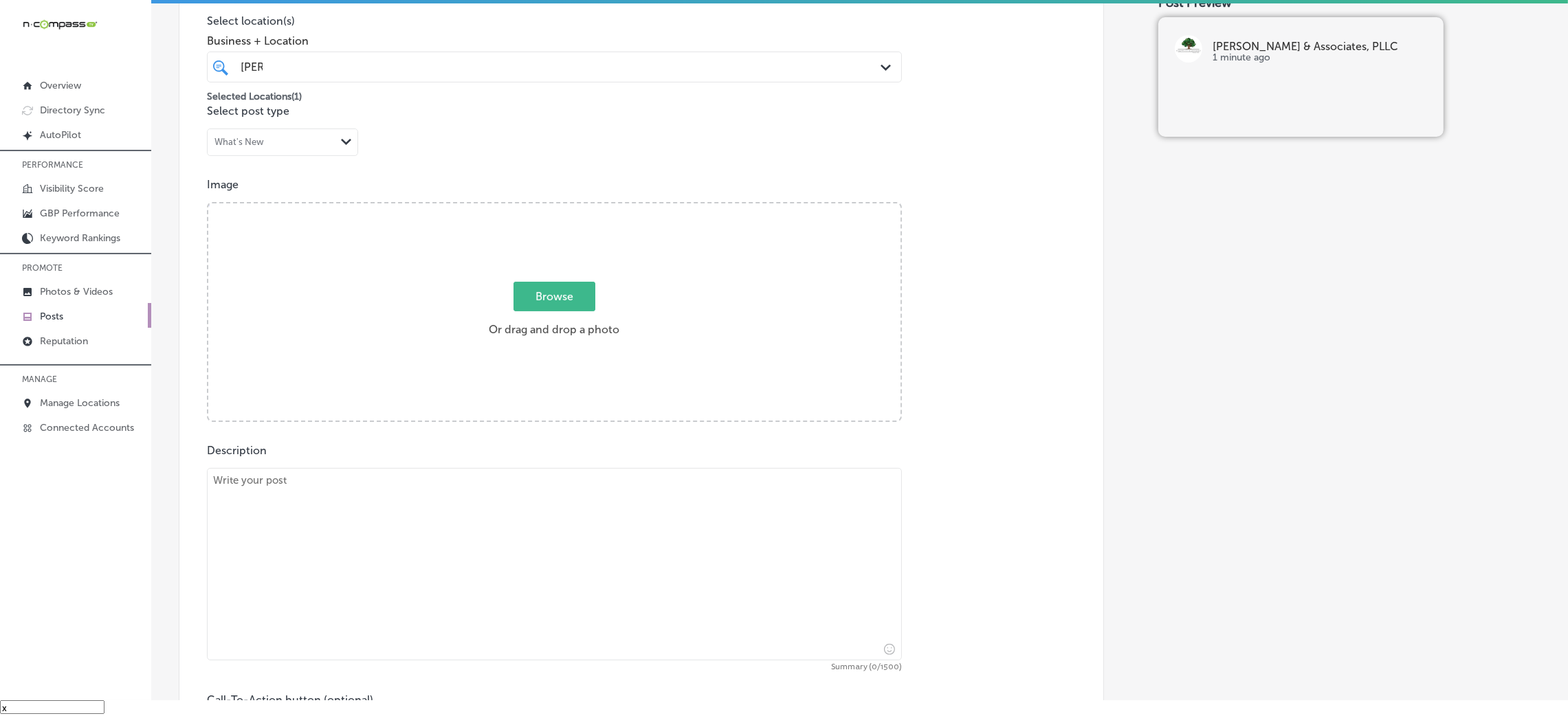
click at [399, 502] on textarea at bounding box center [554, 564] width 695 height 192
paste textarea "For families in Flowood, Clinton, and Madison, Medicaid planning is essential i…"
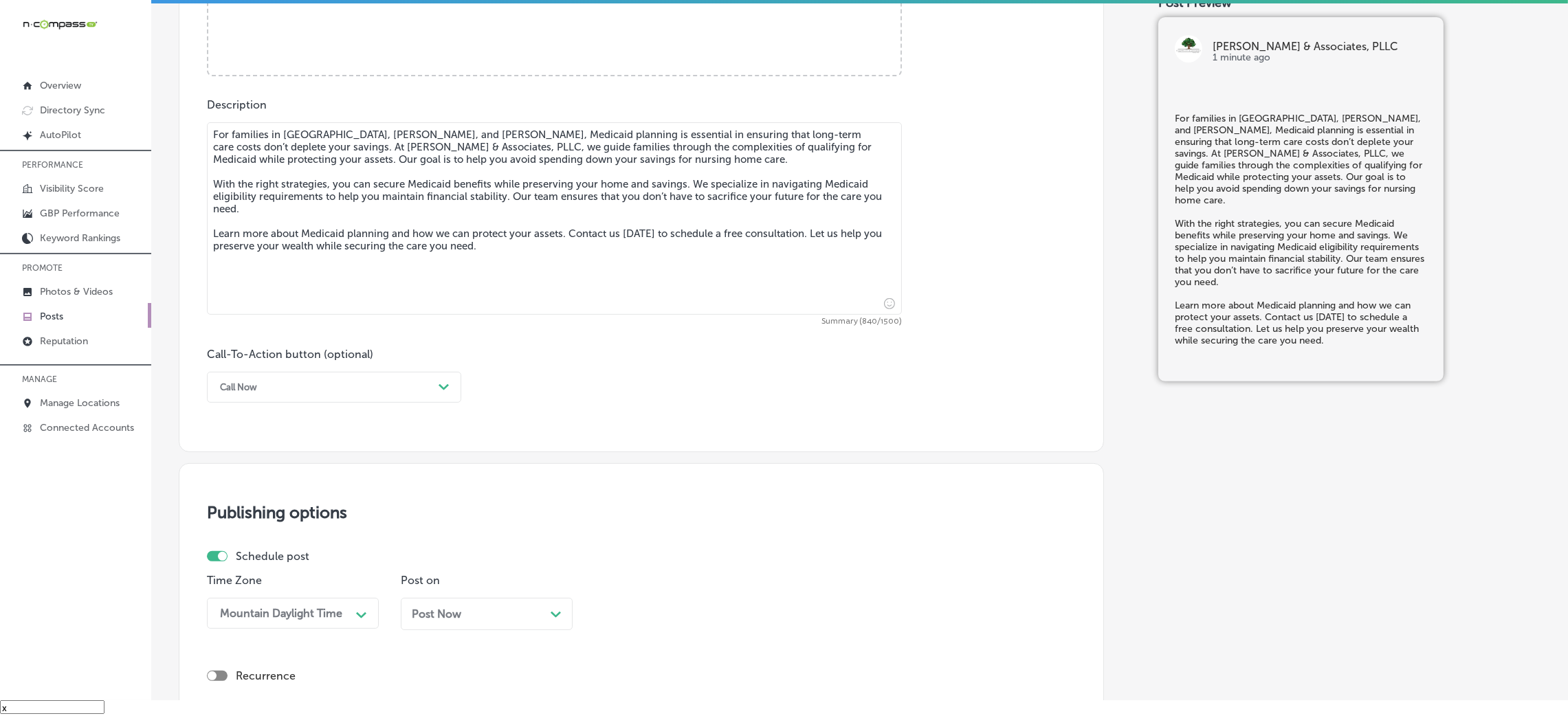
scroll to position [750, 0]
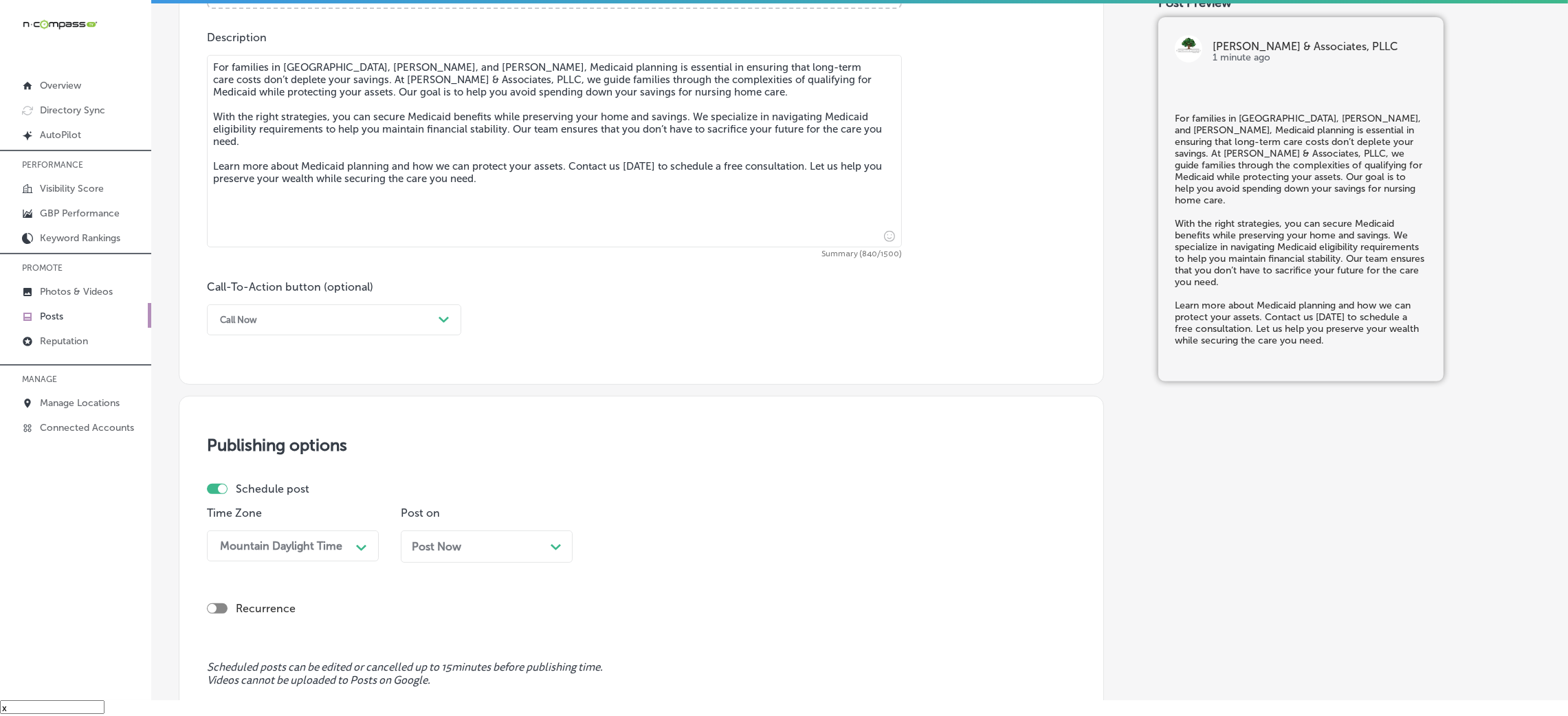
type textarea "For families in Flowood, Clinton, and Madison, Medicaid planning is essential i…"
click at [362, 328] on div "Call Now" at bounding box center [323, 319] width 220 height 21
click at [266, 446] on div "Learn more" at bounding box center [334, 445] width 254 height 24
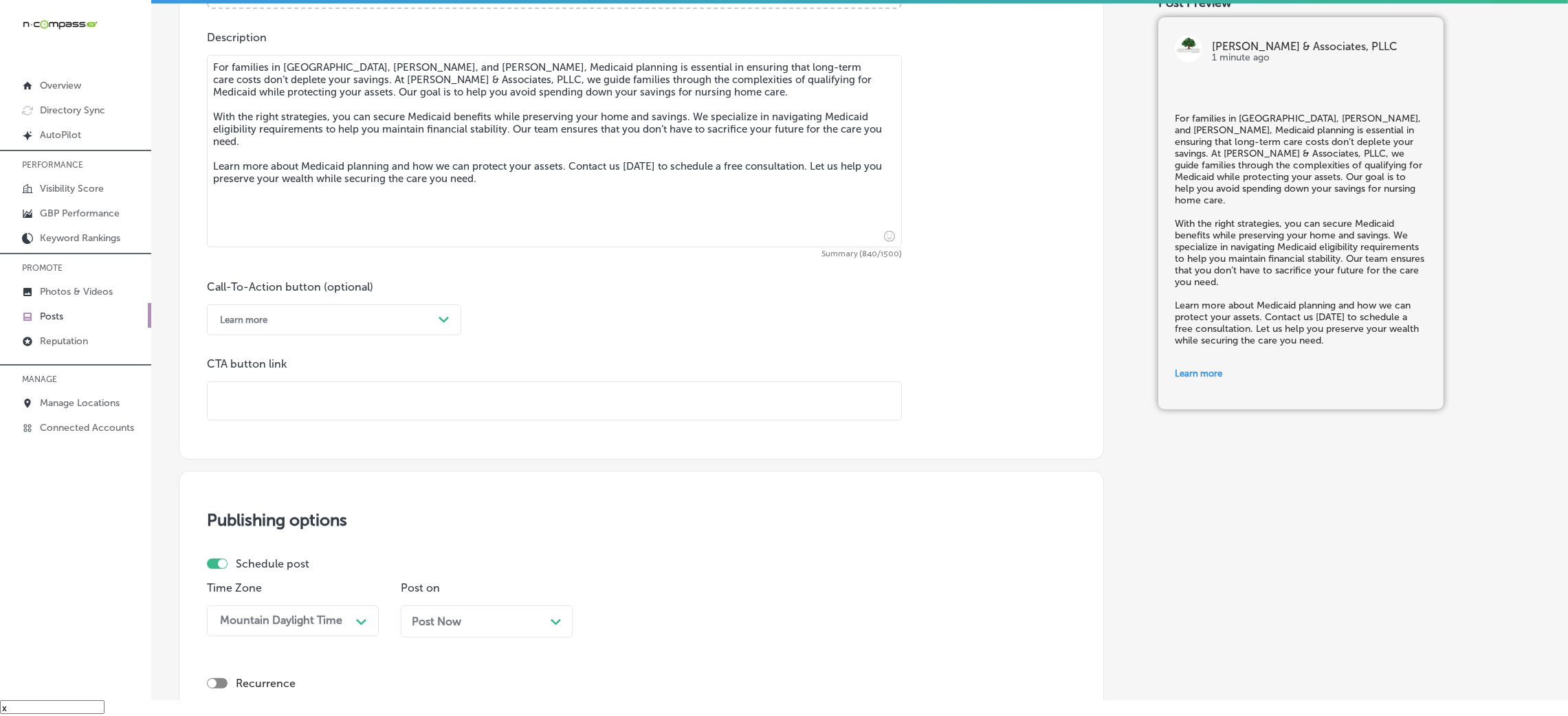
click at [278, 387] on input "text" at bounding box center [554, 400] width 693 height 38
paste input "https://www.kyle-wynn.com/"
type input "https://www.kyle-wynn.com/"
click at [629, 324] on div "Call-To-Action button (optional) Learn more Path Created with Sketch. CTA butto…" at bounding box center [641, 350] width 869 height 140
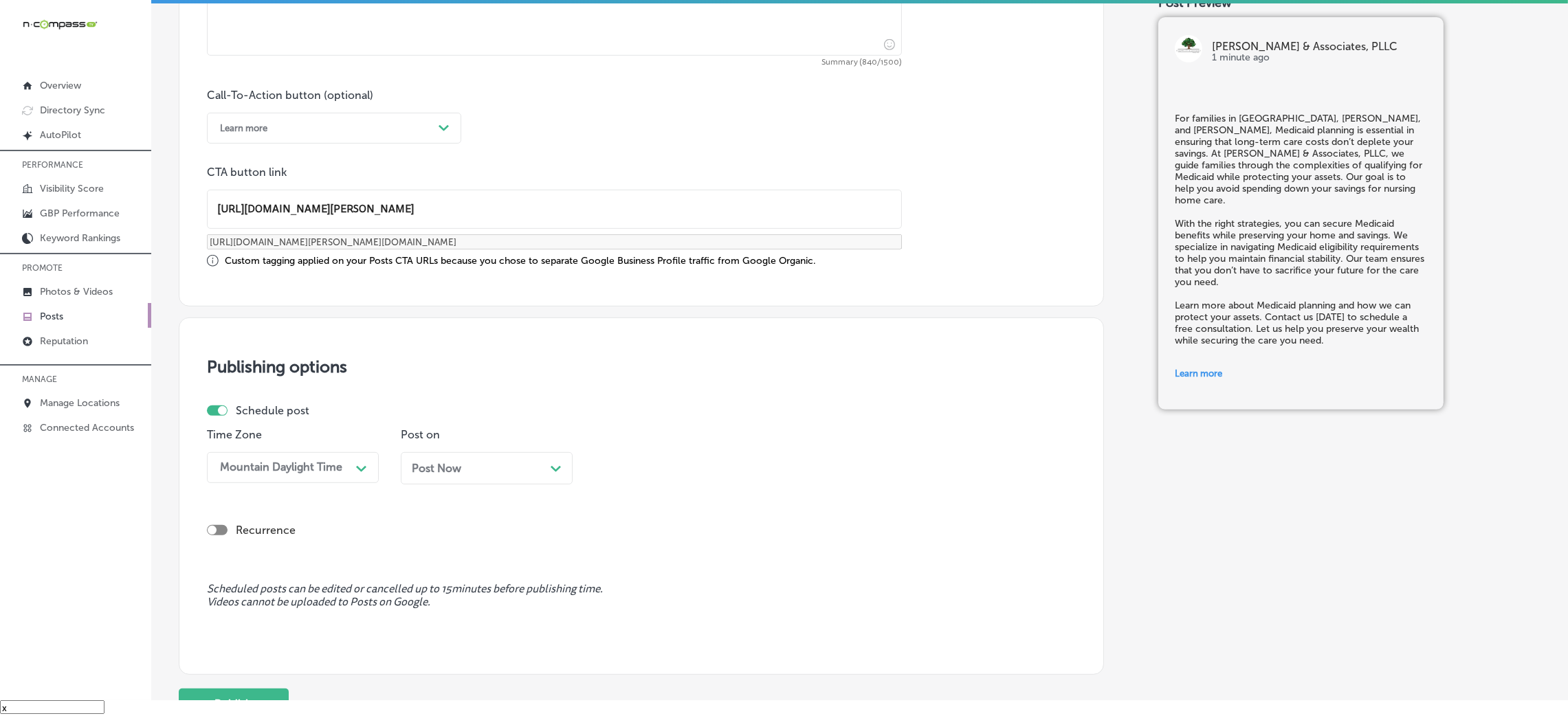
scroll to position [1069, 0]
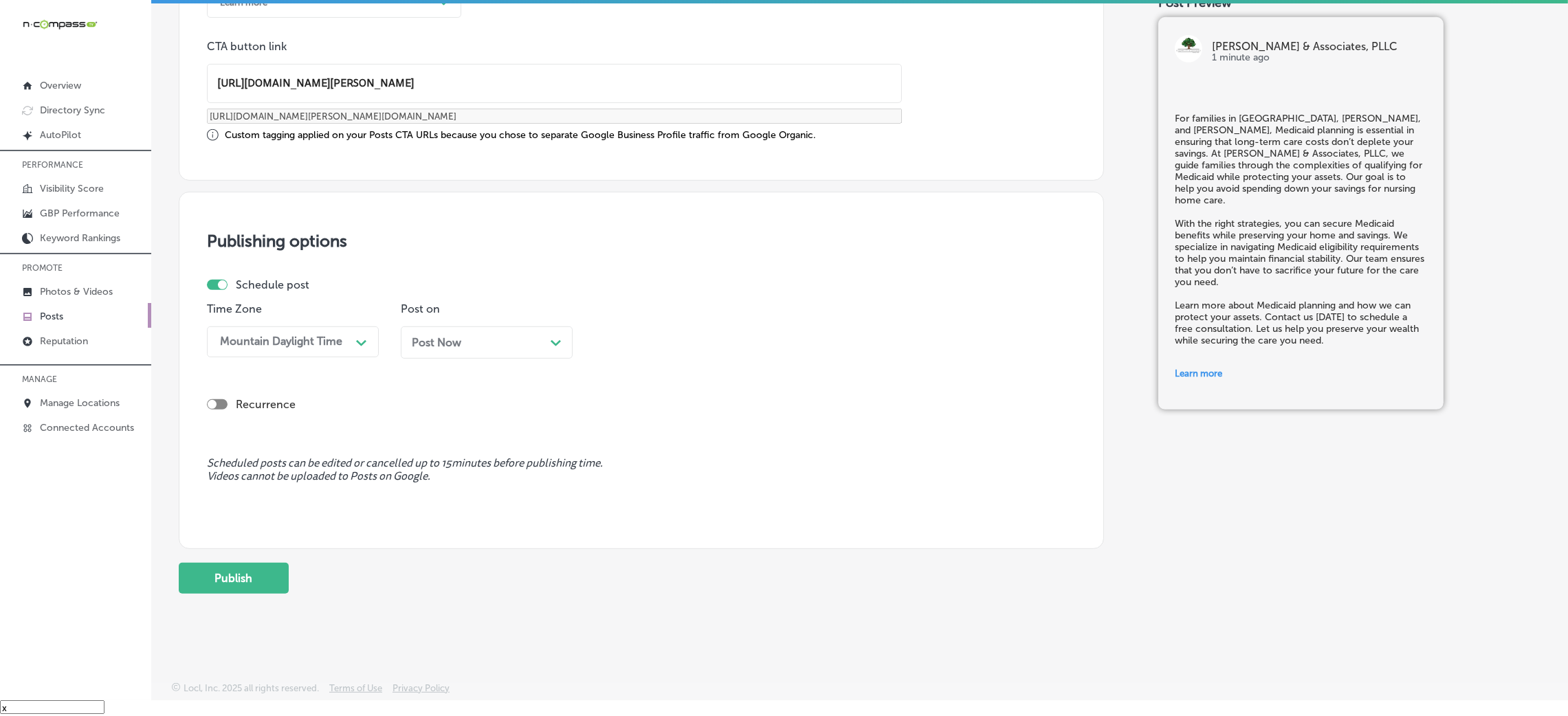
click at [473, 336] on div "Post Now Path Created with Sketch." at bounding box center [486, 342] width 150 height 13
click at [640, 340] on div "08:45 AM" at bounding box center [632, 342] width 49 height 13
click at [632, 519] on div "6:45 AM" at bounding box center [680, 506] width 172 height 24
click at [703, 345] on div "06:45 AM" at bounding box center [669, 342] width 137 height 24
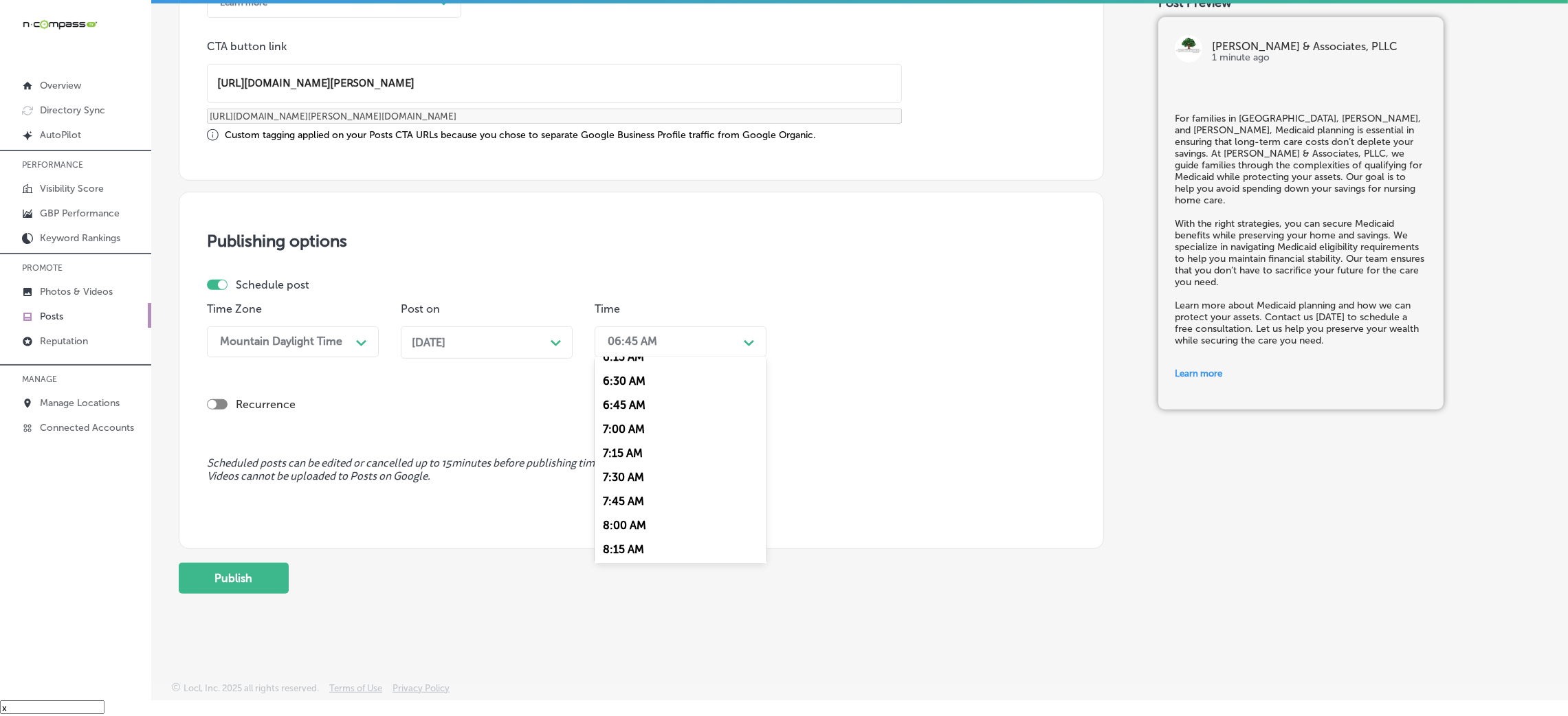
scroll to position [617, 0]
click at [638, 430] on div "7:00 AM" at bounding box center [680, 427] width 172 height 24
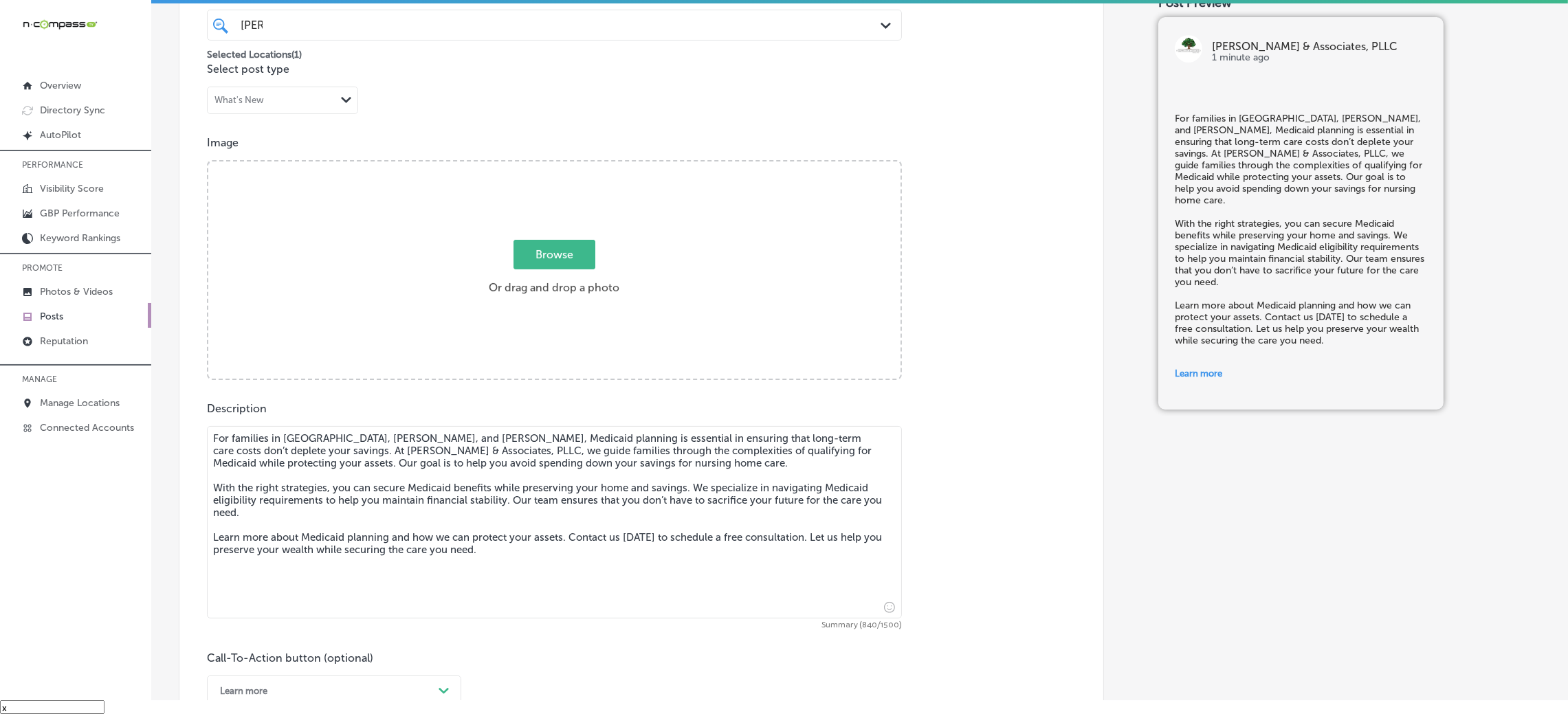
scroll to position [347, 0]
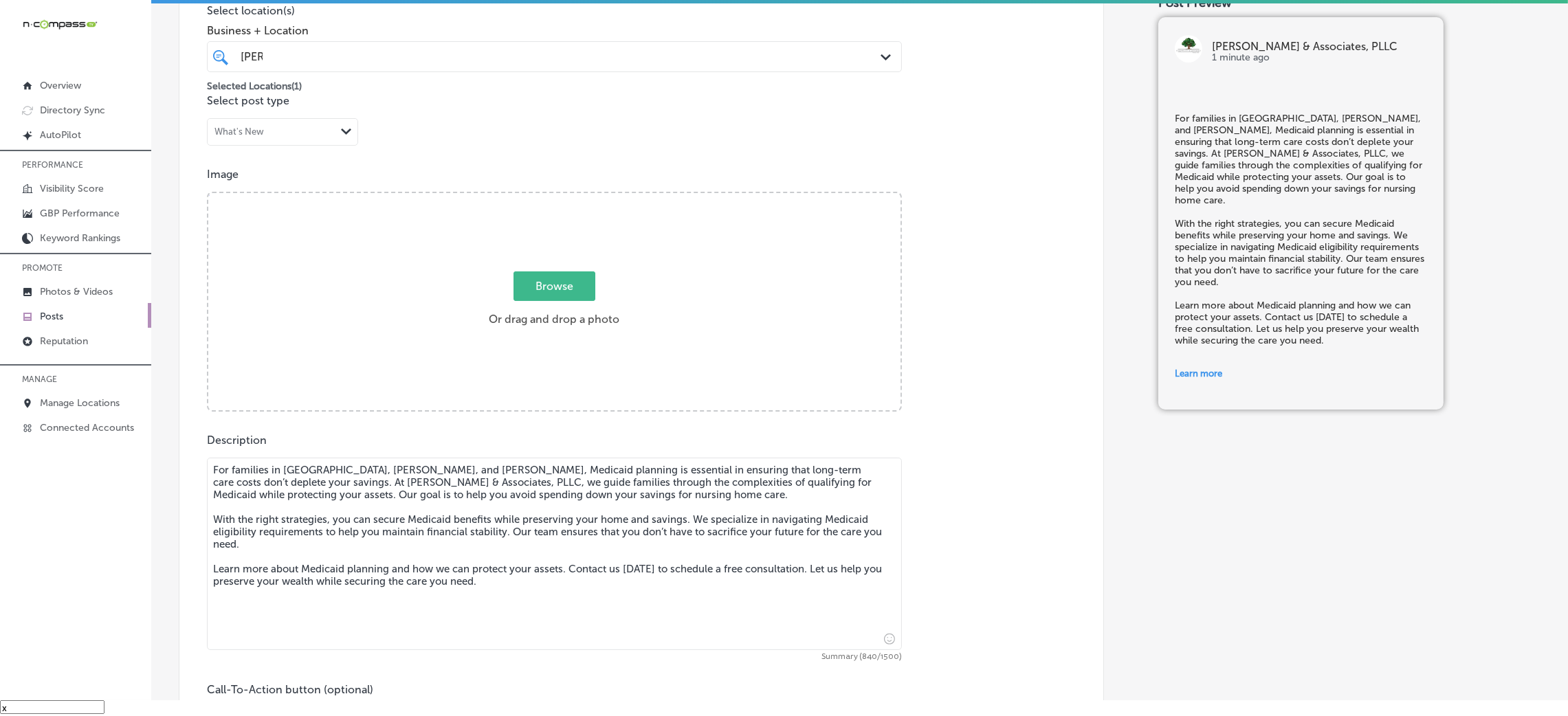
click at [705, 71] on div "kyle kyle Path Created with Sketch." at bounding box center [554, 57] width 695 height 31
click at [1028, 119] on div "Post content Select location(s) Business + Location option 7720 Old Canton Road…" at bounding box center [641, 408] width 926 height 983
click at [568, 284] on span "Browse" at bounding box center [554, 286] width 82 height 30
click at [568, 197] on input "Browse Or drag and drop a photo" at bounding box center [555, 195] width 693 height 4
type input "C:\fakepath\364. Fred Davis - Kyle-Wynn & Associates-3 (1).png"
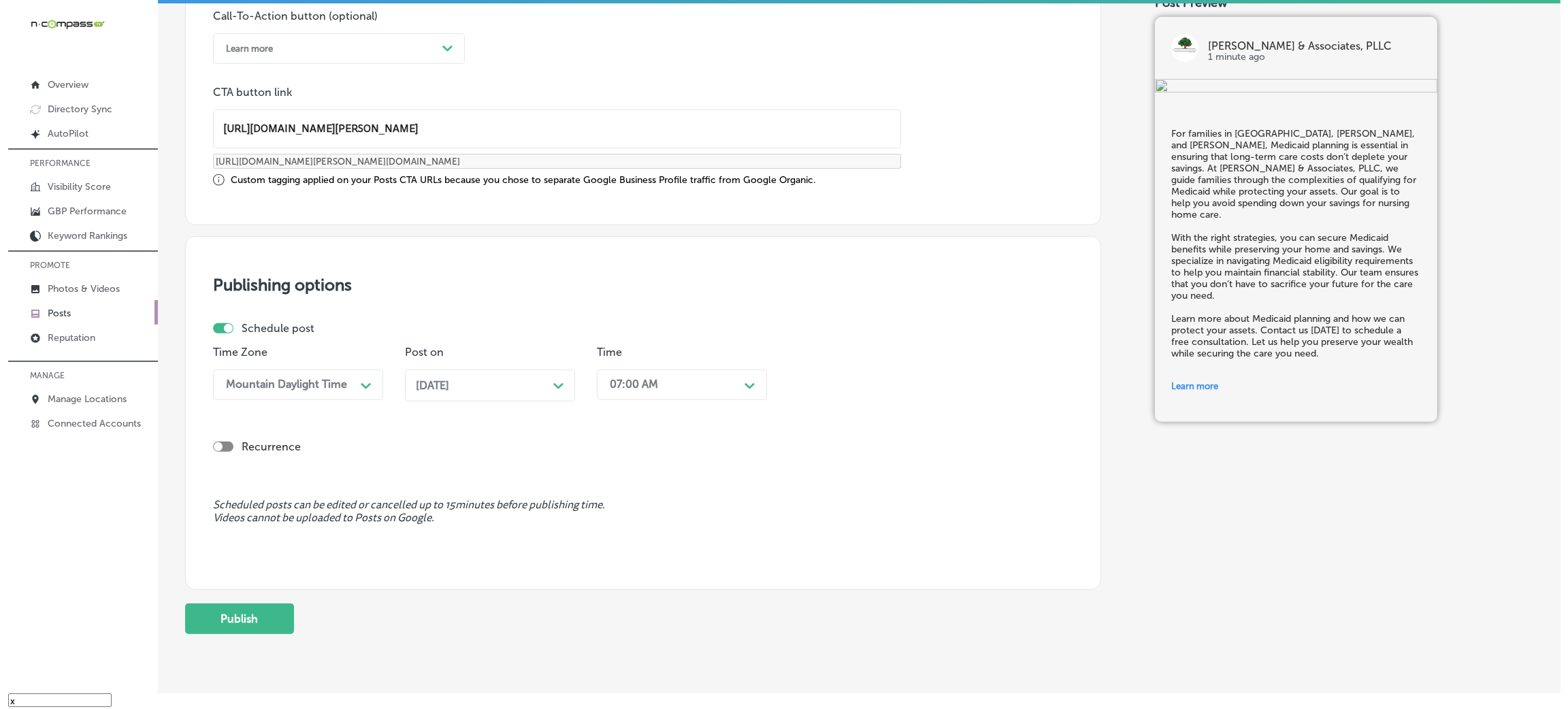
scroll to position [1058, 0]
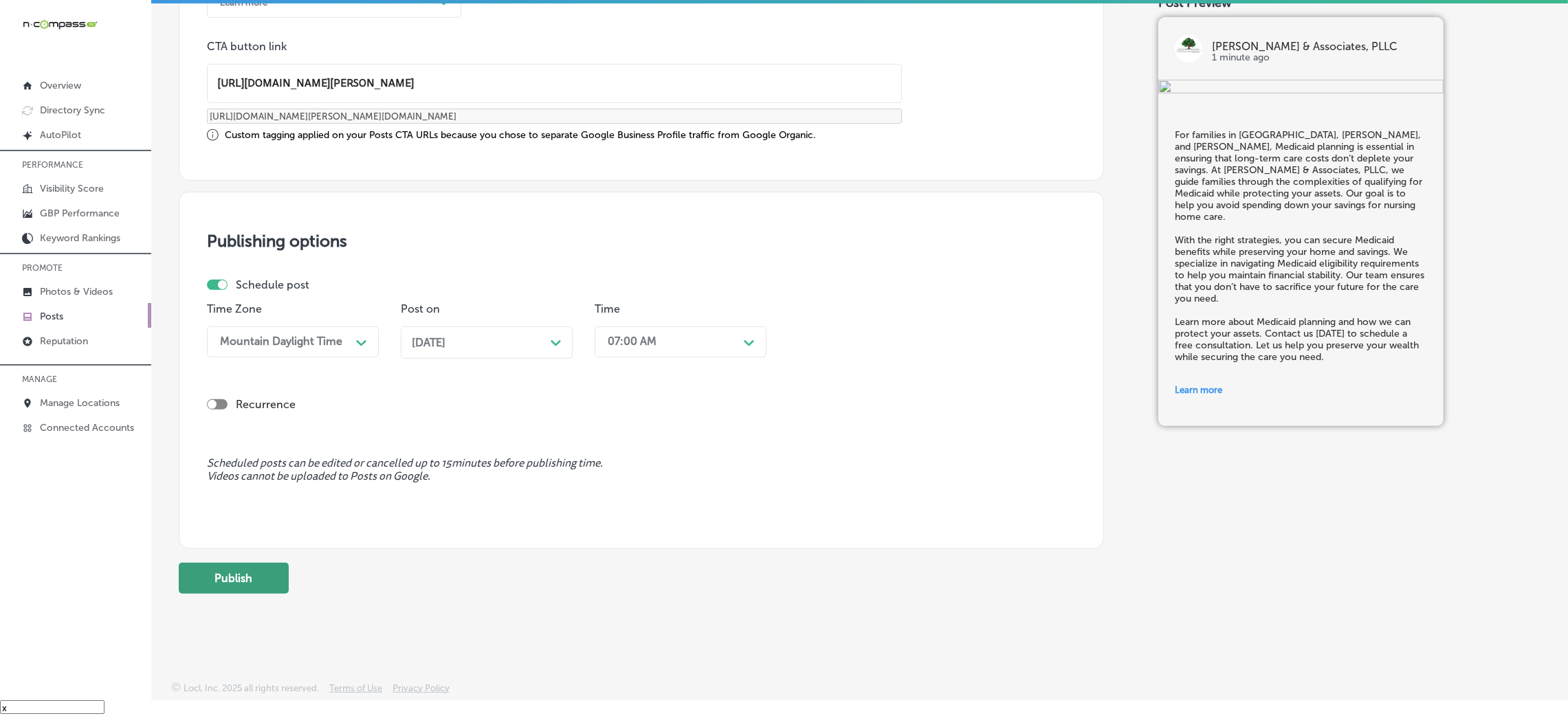
click at [237, 580] on button "Publish" at bounding box center [234, 578] width 110 height 31
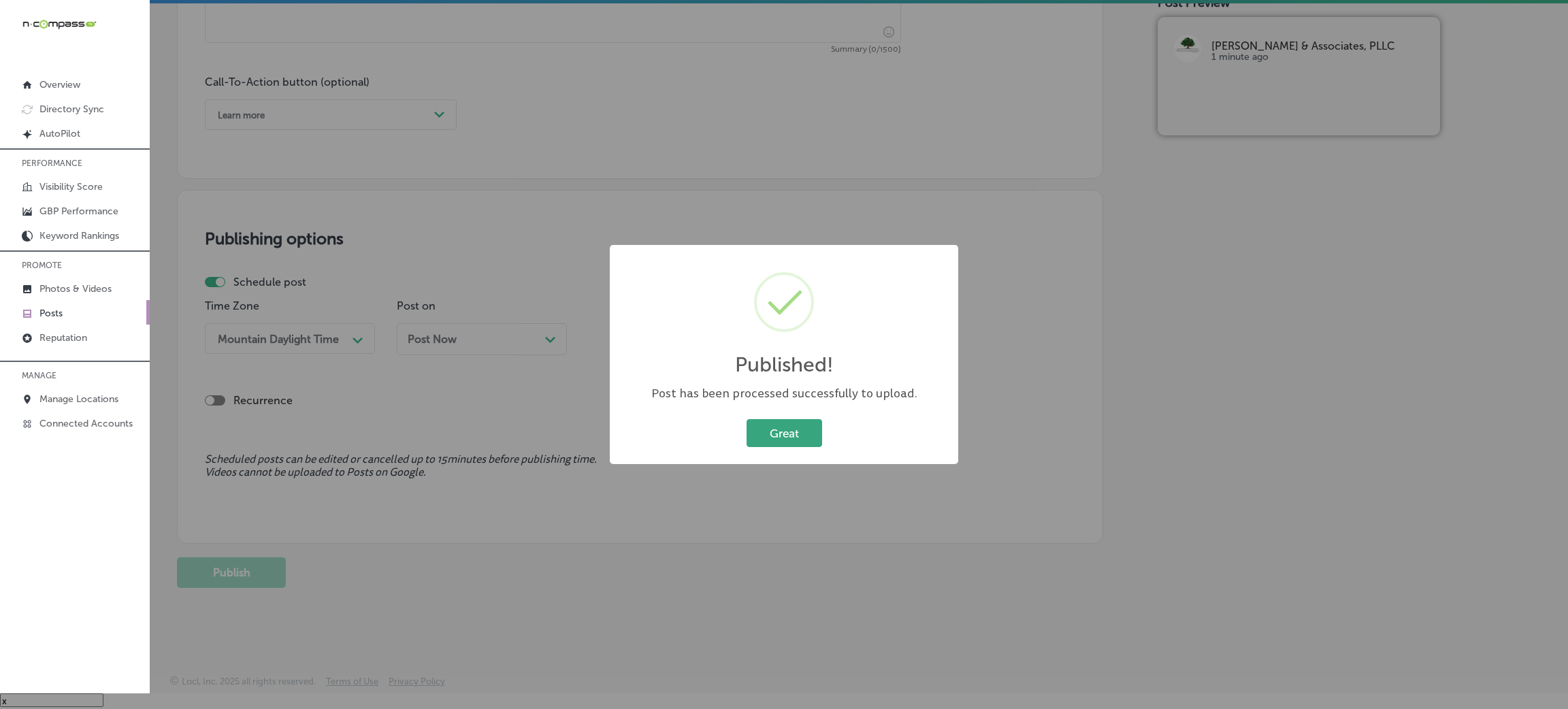
click at [788, 428] on button "Great" at bounding box center [784, 432] width 75 height 28
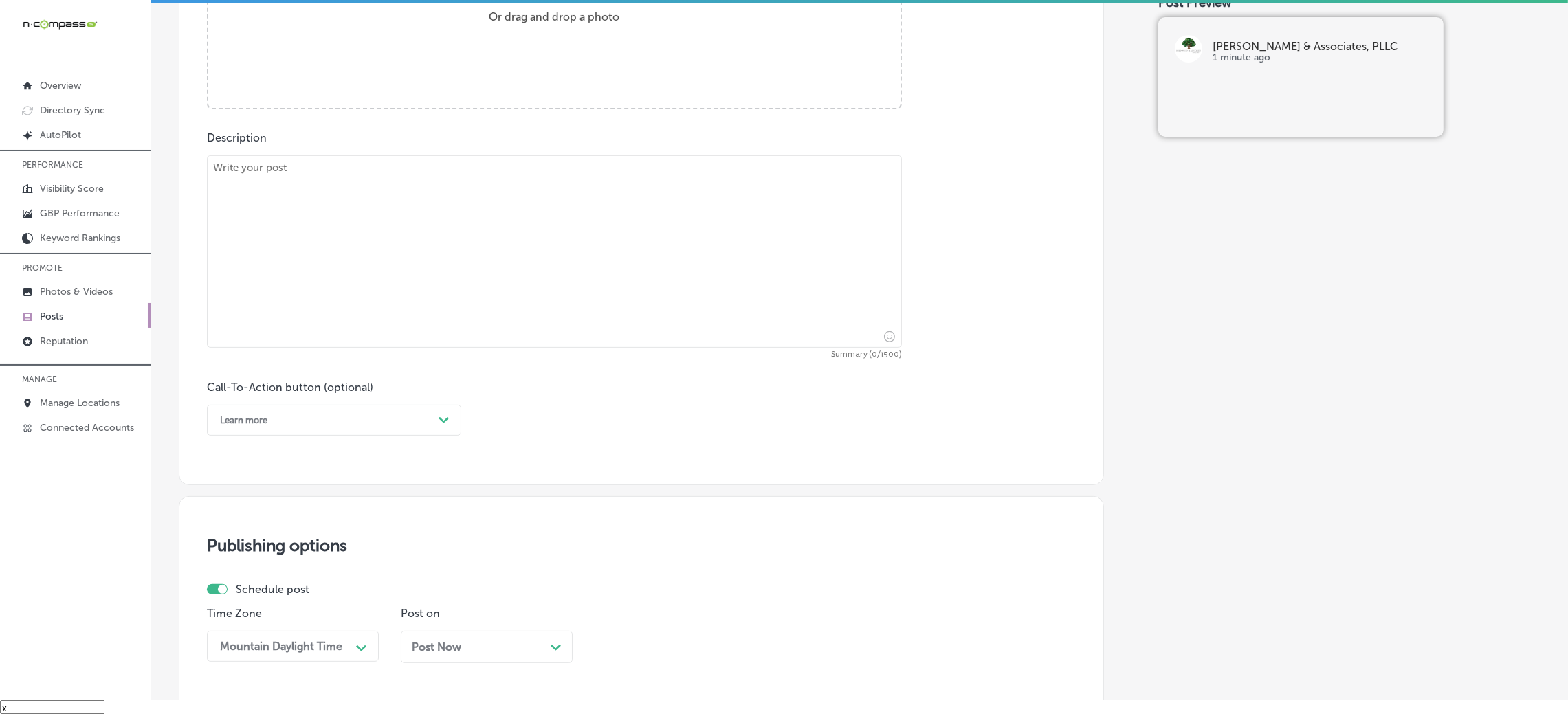
scroll to position [646, 0]
click at [457, 262] on textarea at bounding box center [554, 255] width 695 height 192
paste textarea "Business owners in Clinton, Ridgeland, and Jackson need to plan for the future …"
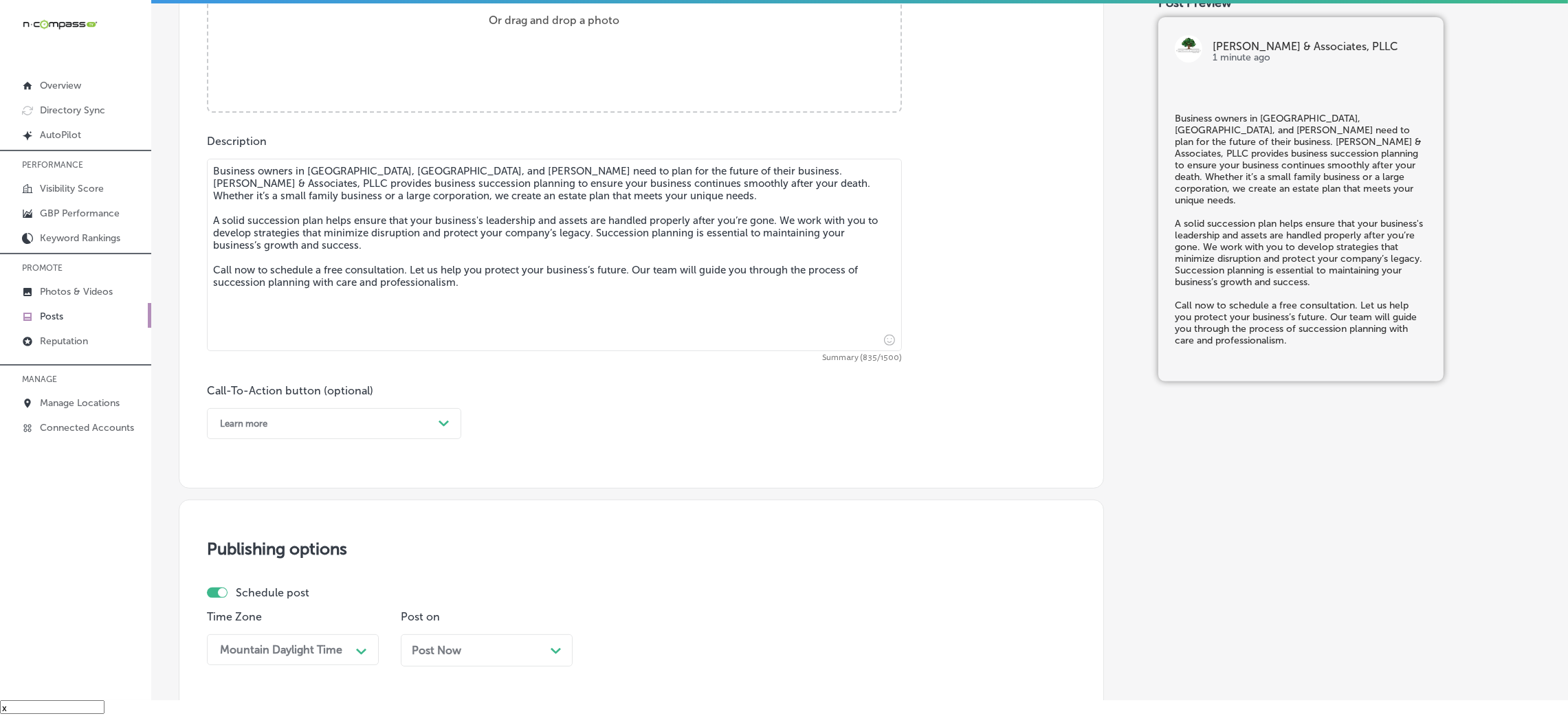
type textarea "Business owners in Clinton, Ridgeland, and Jackson need to plan for the future …"
click at [248, 422] on div "Learn more" at bounding box center [243, 424] width 47 height 10
click at [261, 600] on div "Call Now" at bounding box center [334, 598] width 254 height 24
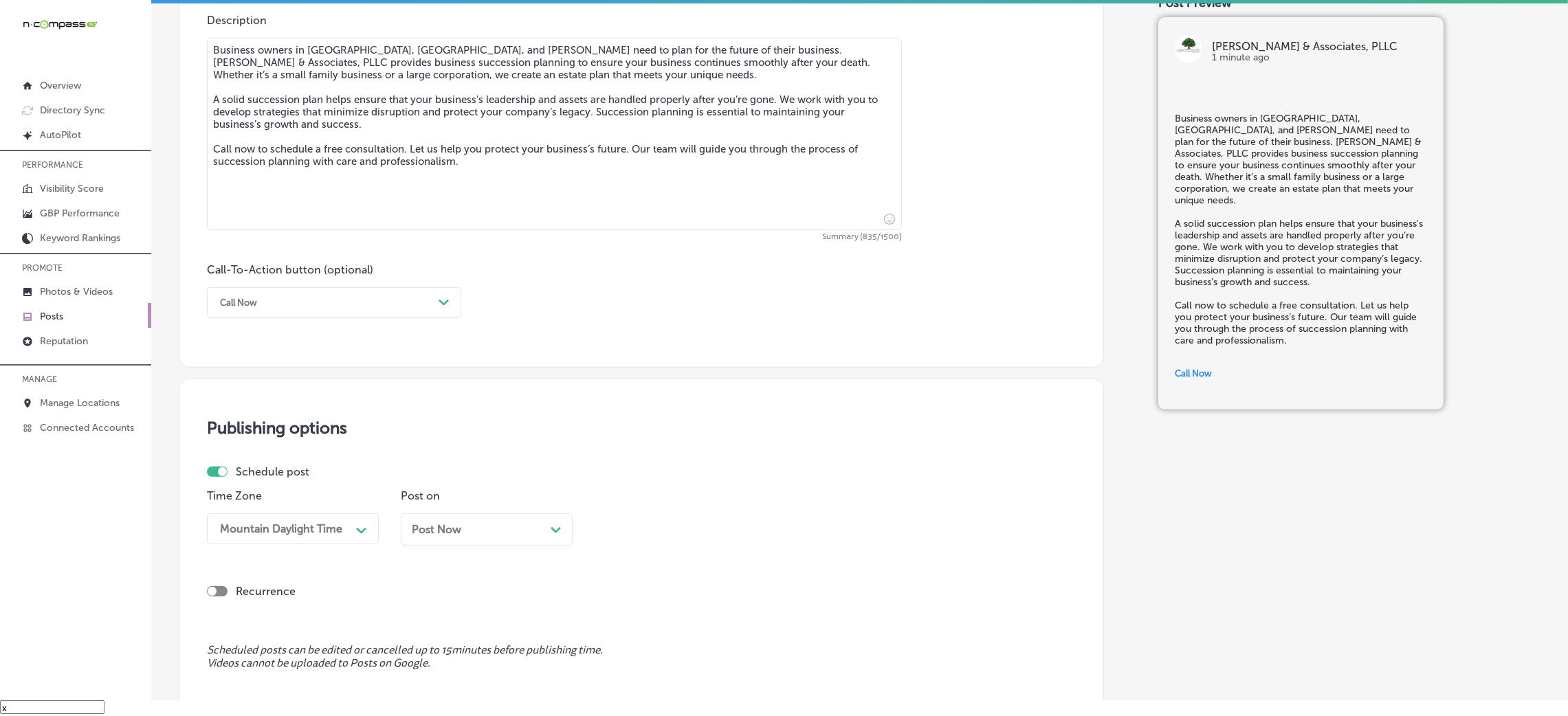
scroll to position [955, 0]
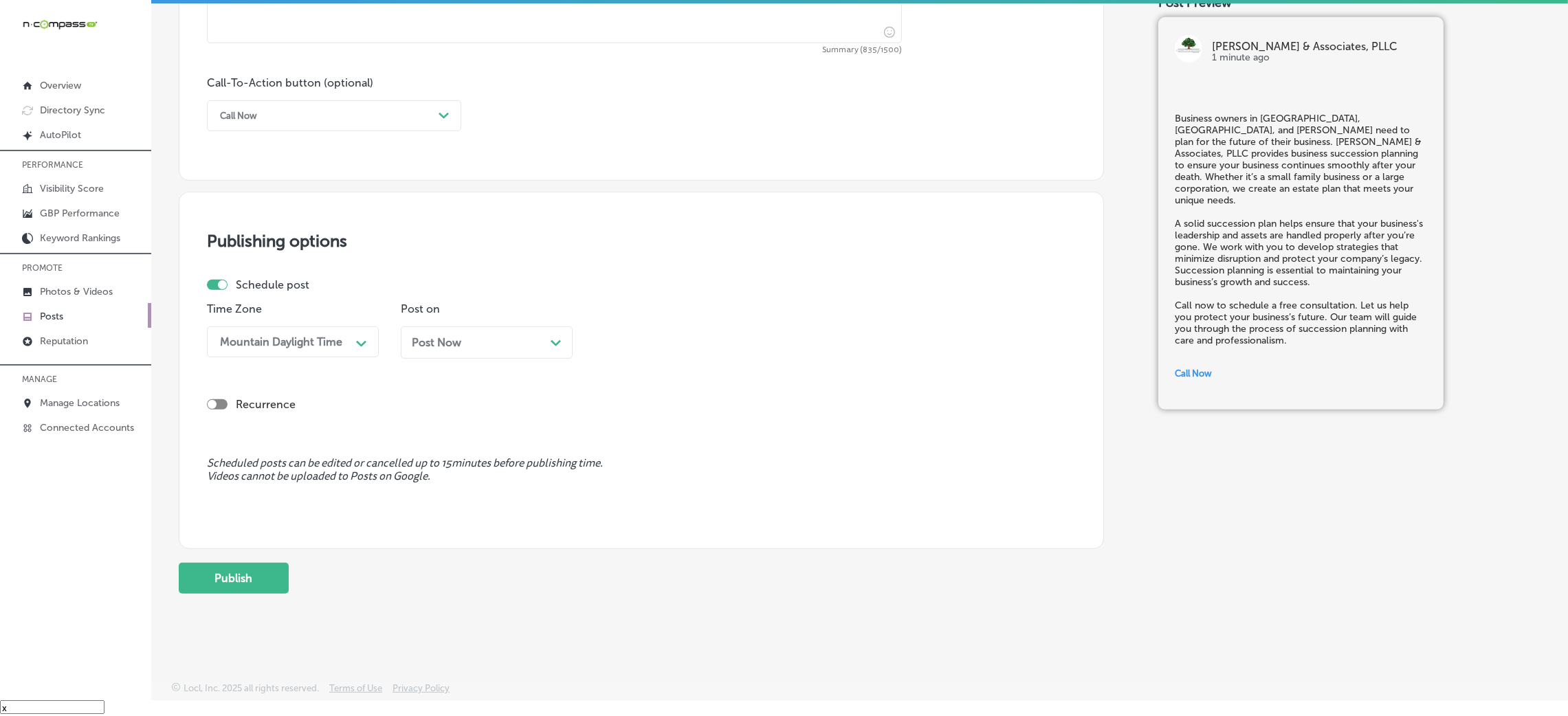
click at [471, 333] on div "Post Now Path Created with Sketch." at bounding box center [486, 342] width 172 height 33
click at [626, 343] on div "08:45 AM" at bounding box center [632, 342] width 49 height 13
click at [640, 427] on div "7:00 AM" at bounding box center [680, 427] width 172 height 24
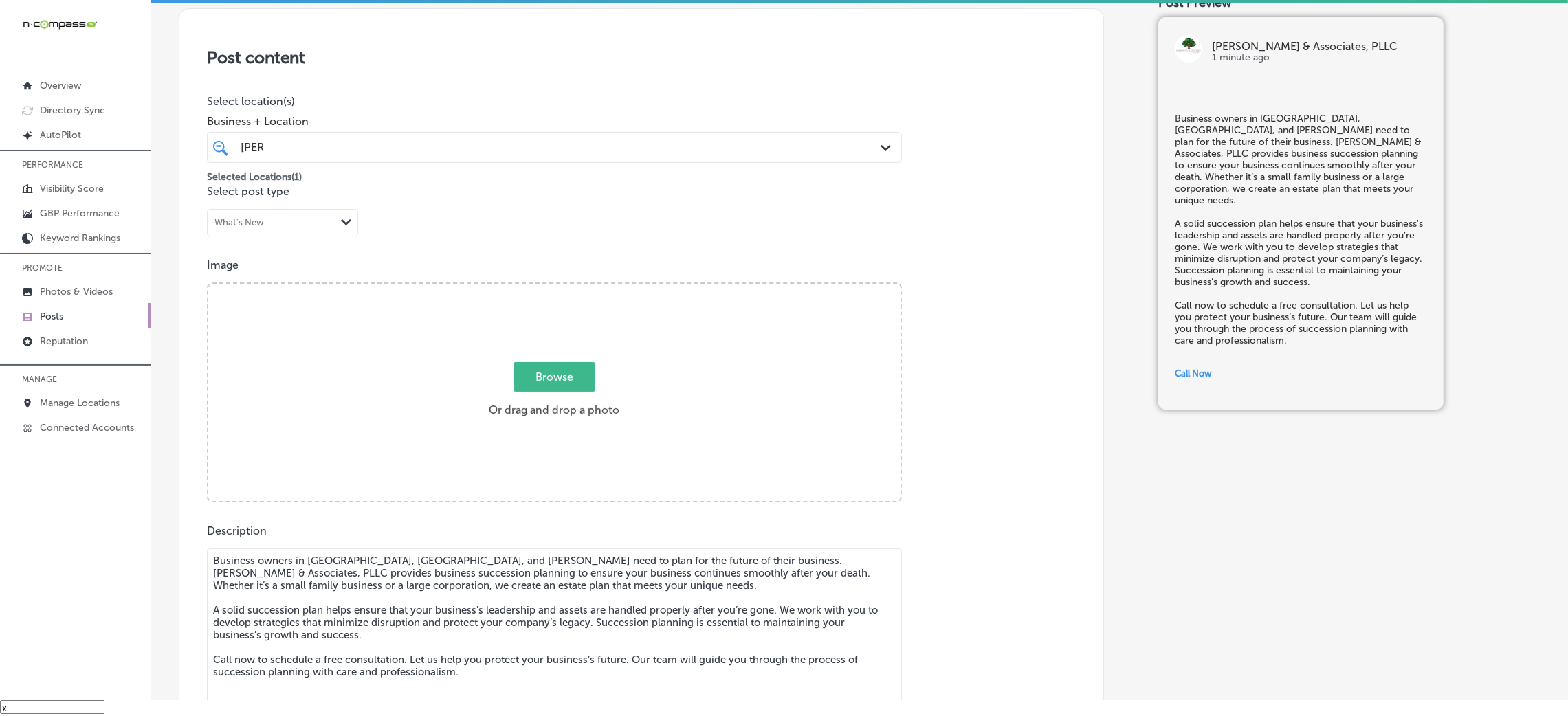
scroll to position [234, 0]
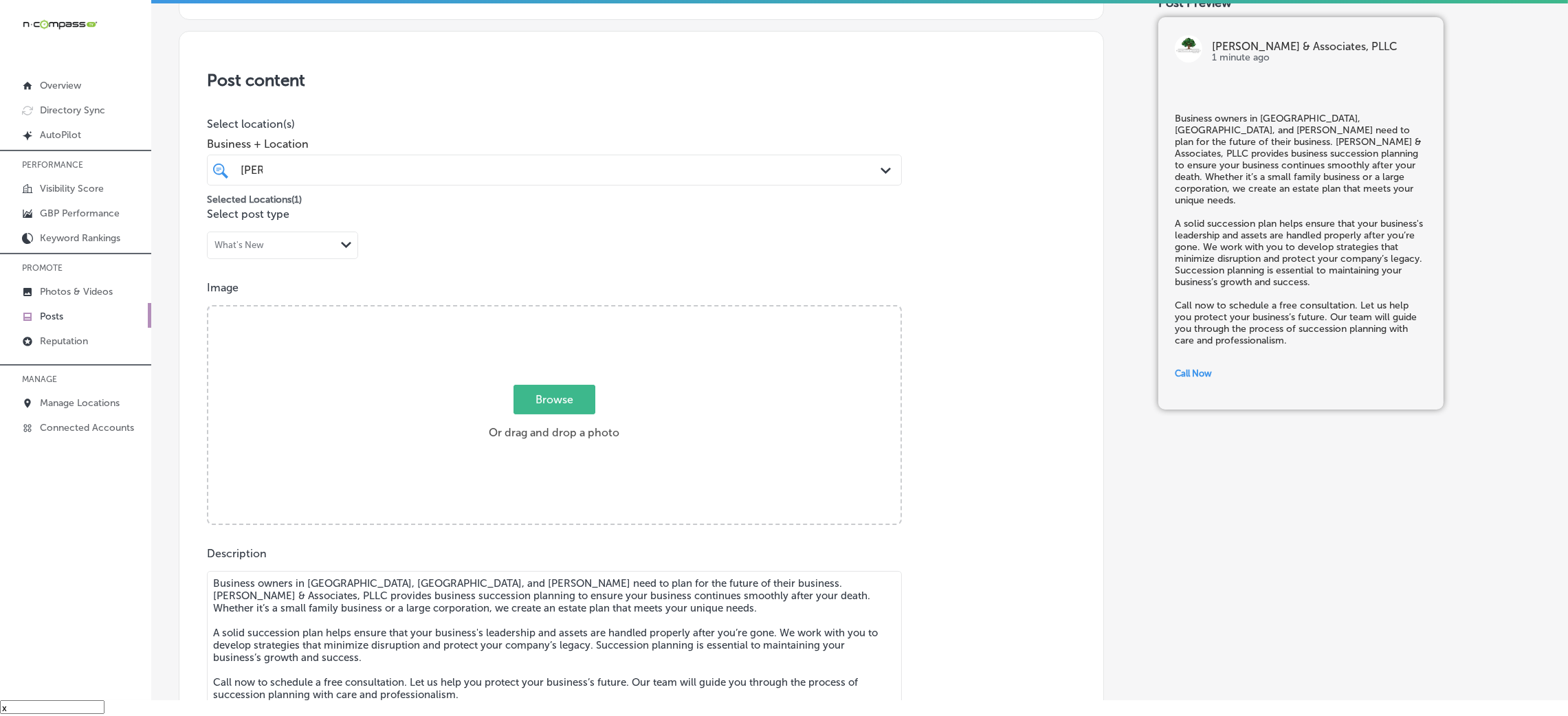
click at [547, 430] on label "Browse Or drag and drop a photo" at bounding box center [554, 416] width 142 height 60
click at [547, 310] on input "Browse Or drag and drop a photo" at bounding box center [555, 308] width 693 height 4
type input "C:\fakepath\364. Fred Davis - Kyle-Wynn & Associates-5 (1).png"
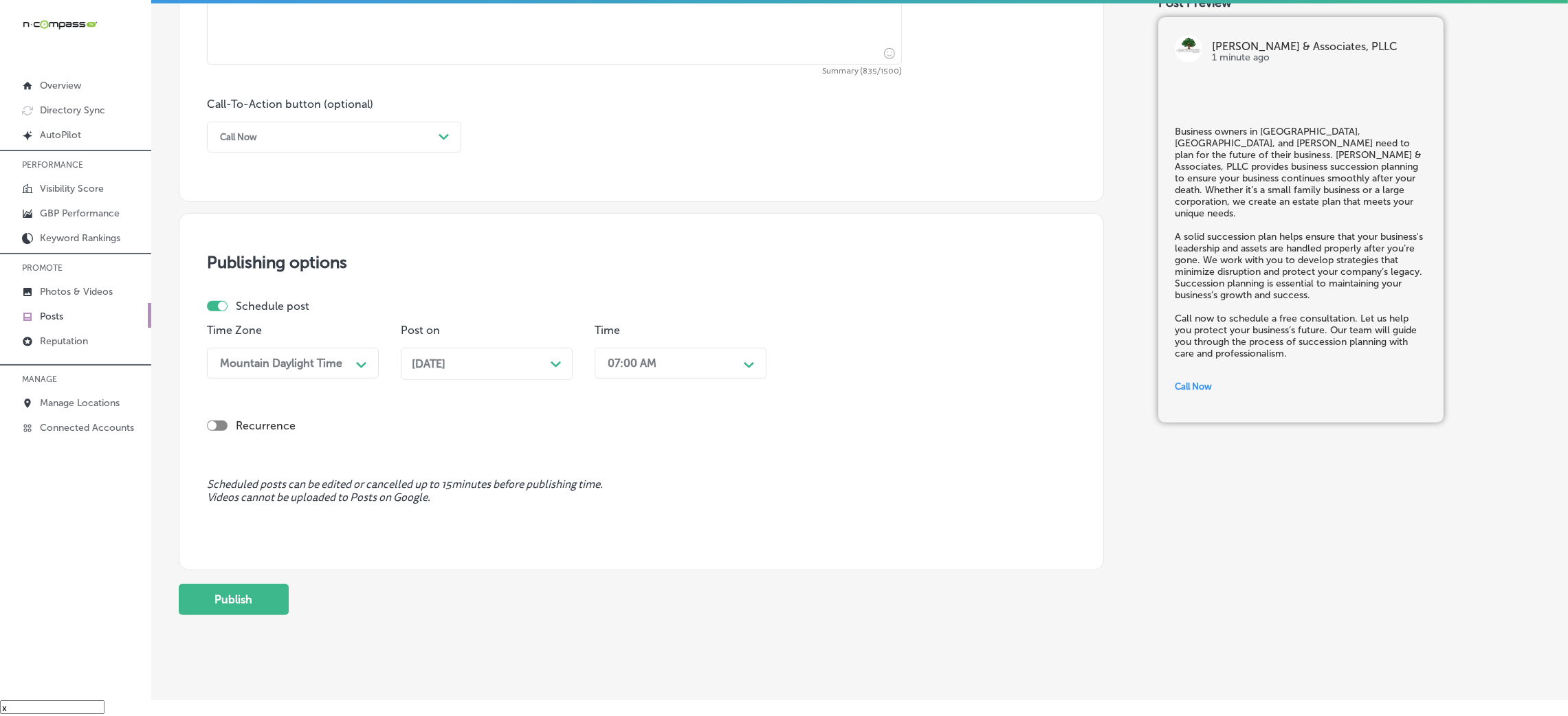
scroll to position [955, 0]
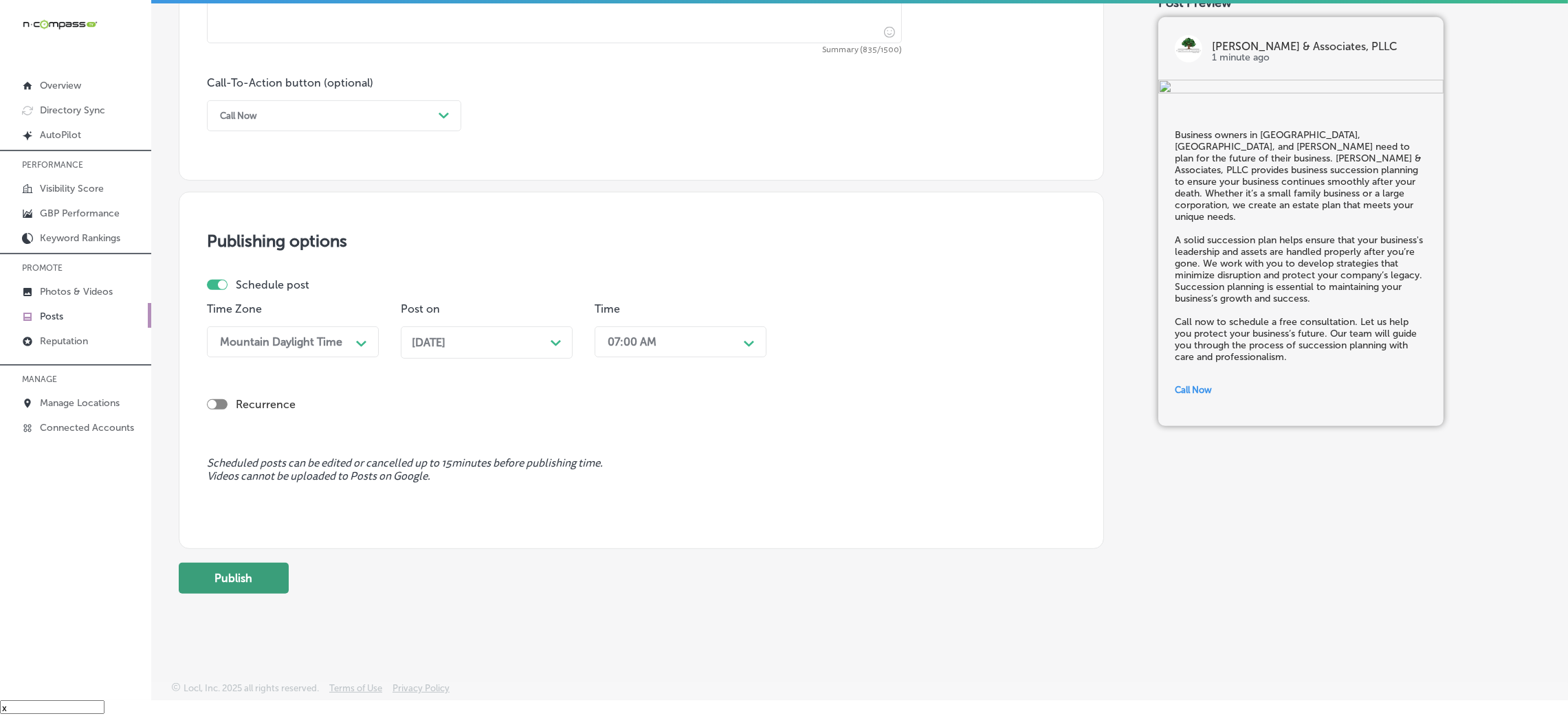
click at [256, 576] on button "Publish" at bounding box center [234, 578] width 110 height 31
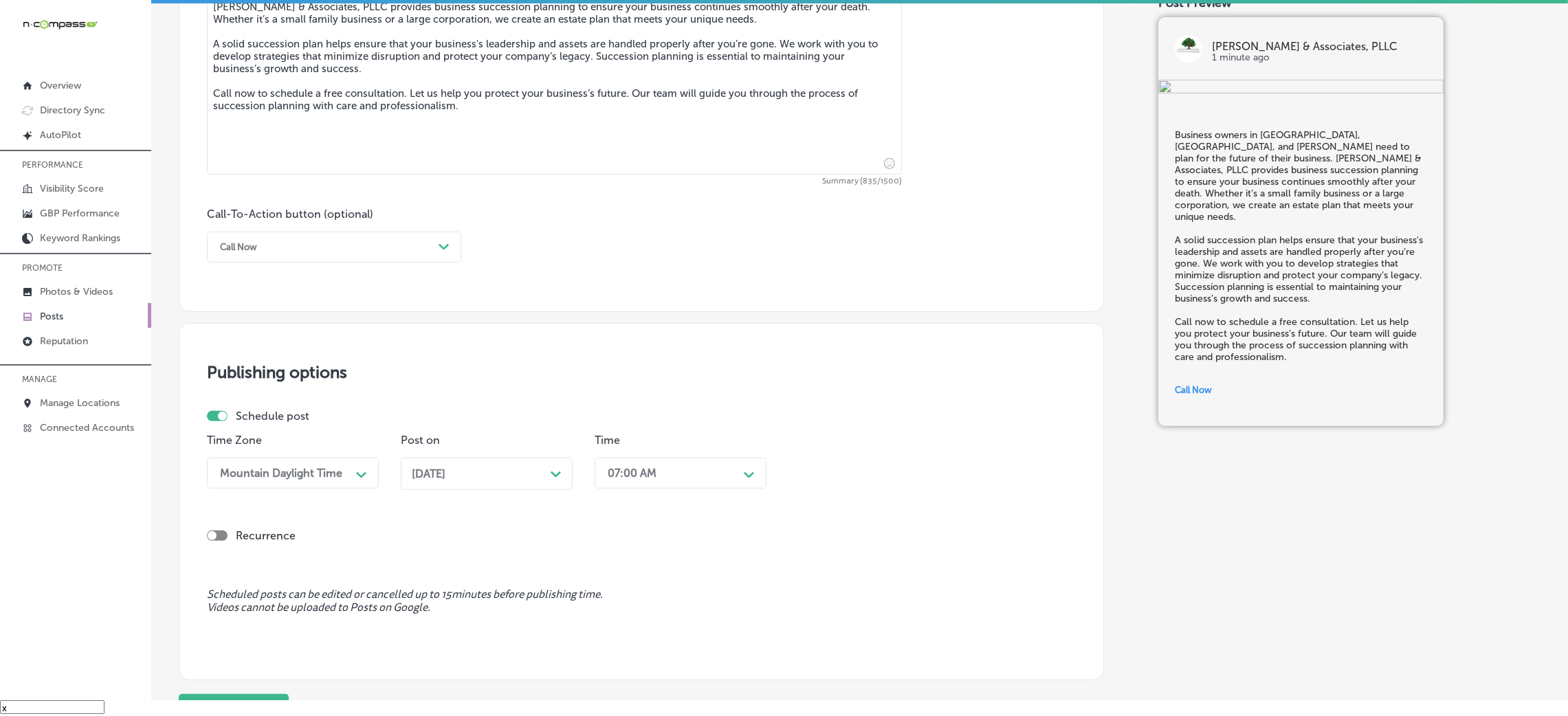
scroll to position [977, 0]
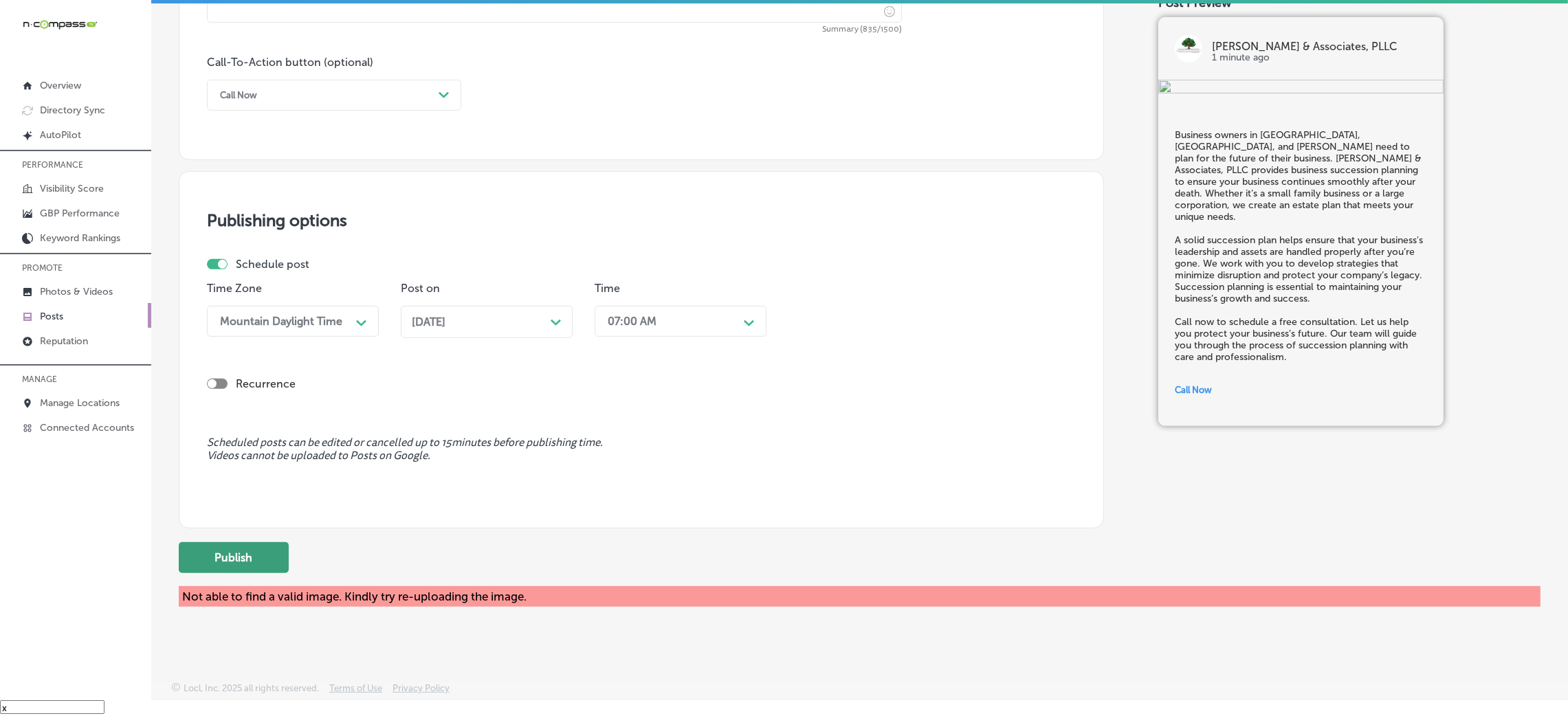
click at [244, 546] on button "Publish" at bounding box center [234, 557] width 110 height 31
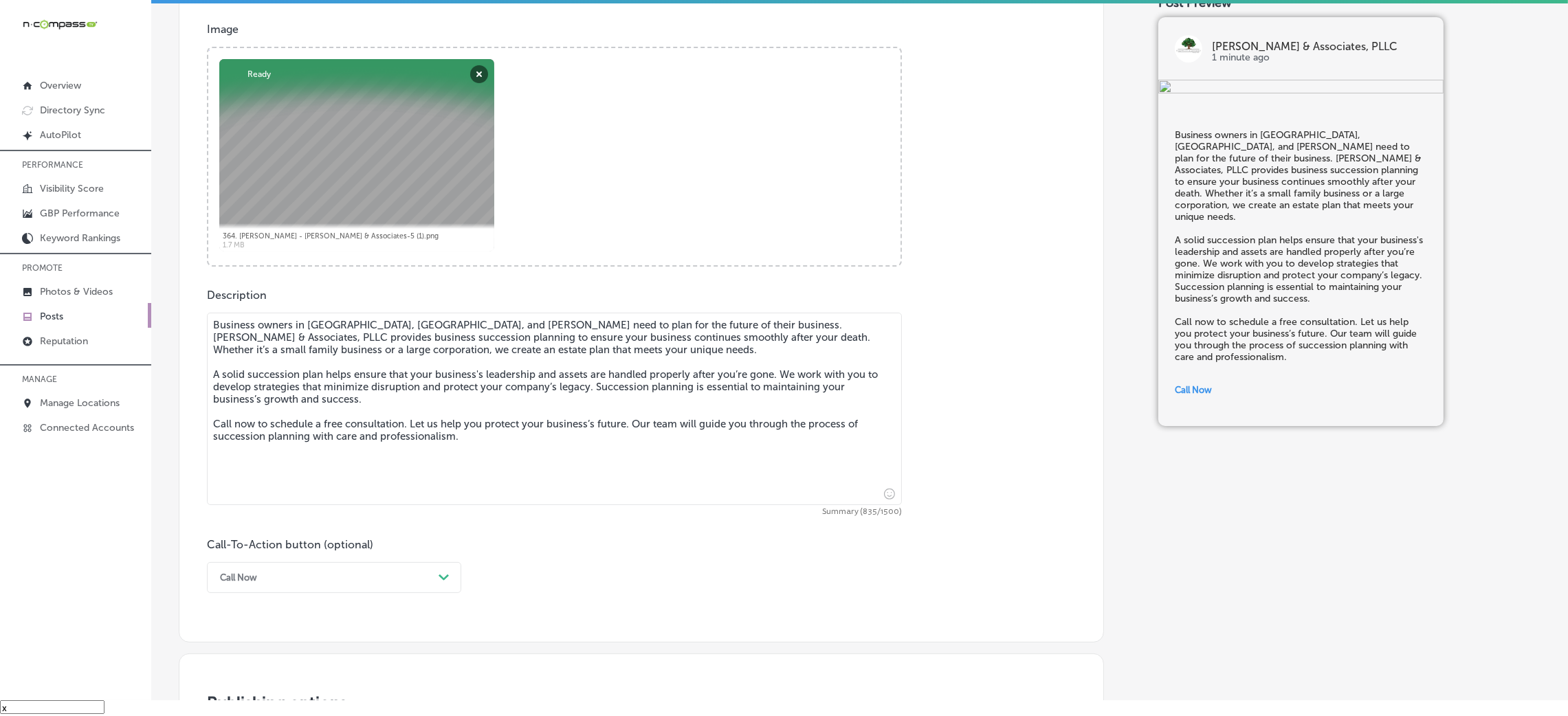
scroll to position [462, 0]
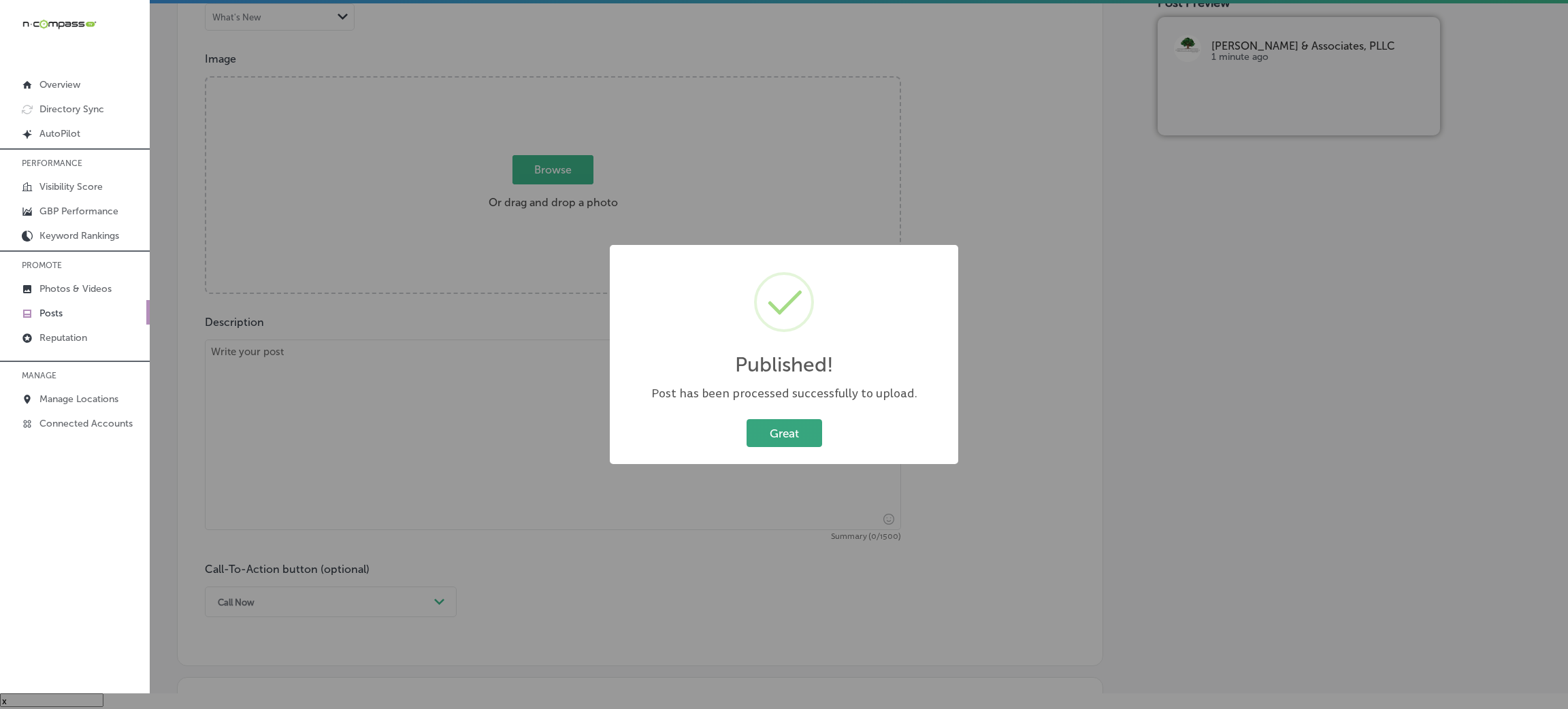
click at [788, 435] on button "Great" at bounding box center [784, 432] width 75 height 28
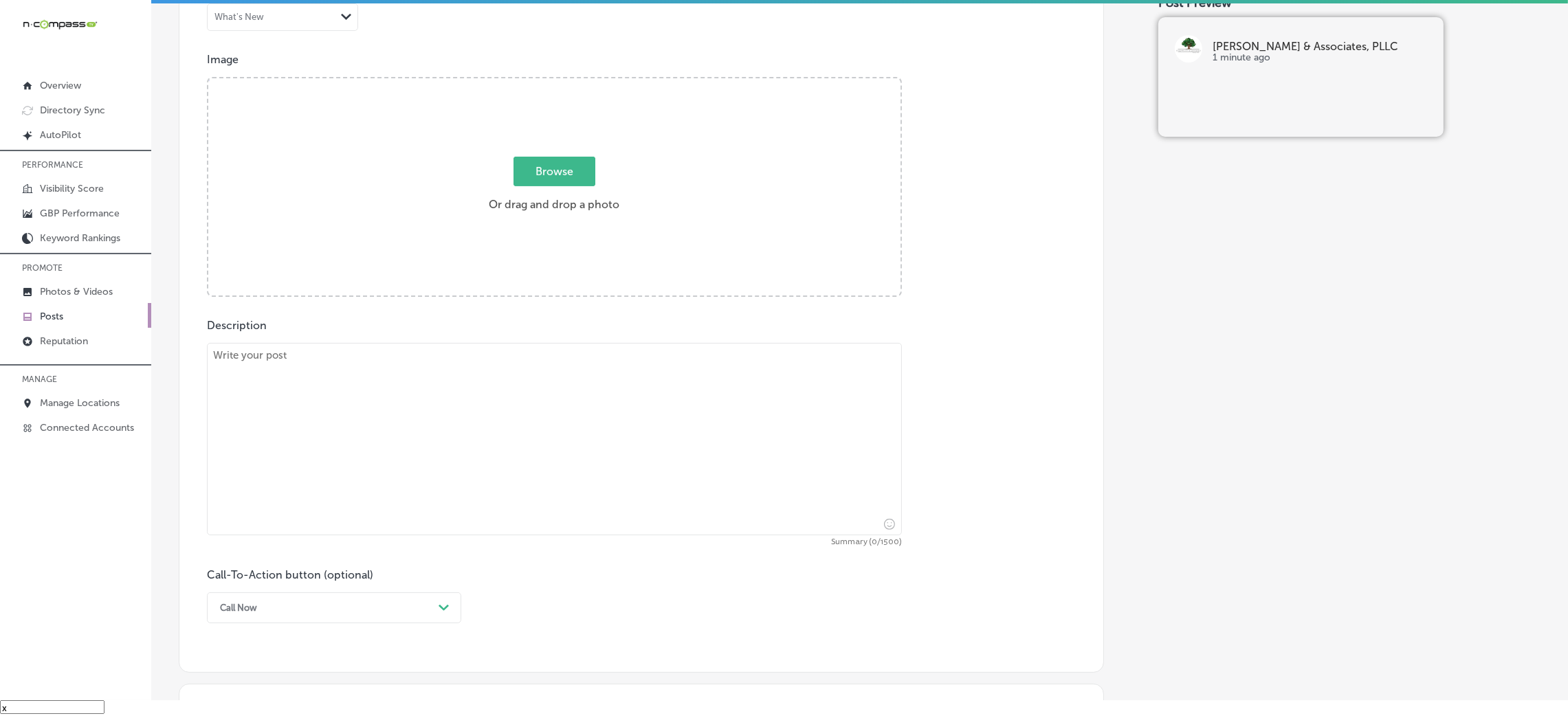
click at [547, 438] on textarea at bounding box center [554, 438] width 695 height 192
paste textarea "When planning for a loved one with special needs, a Special Needs Trust is esse…"
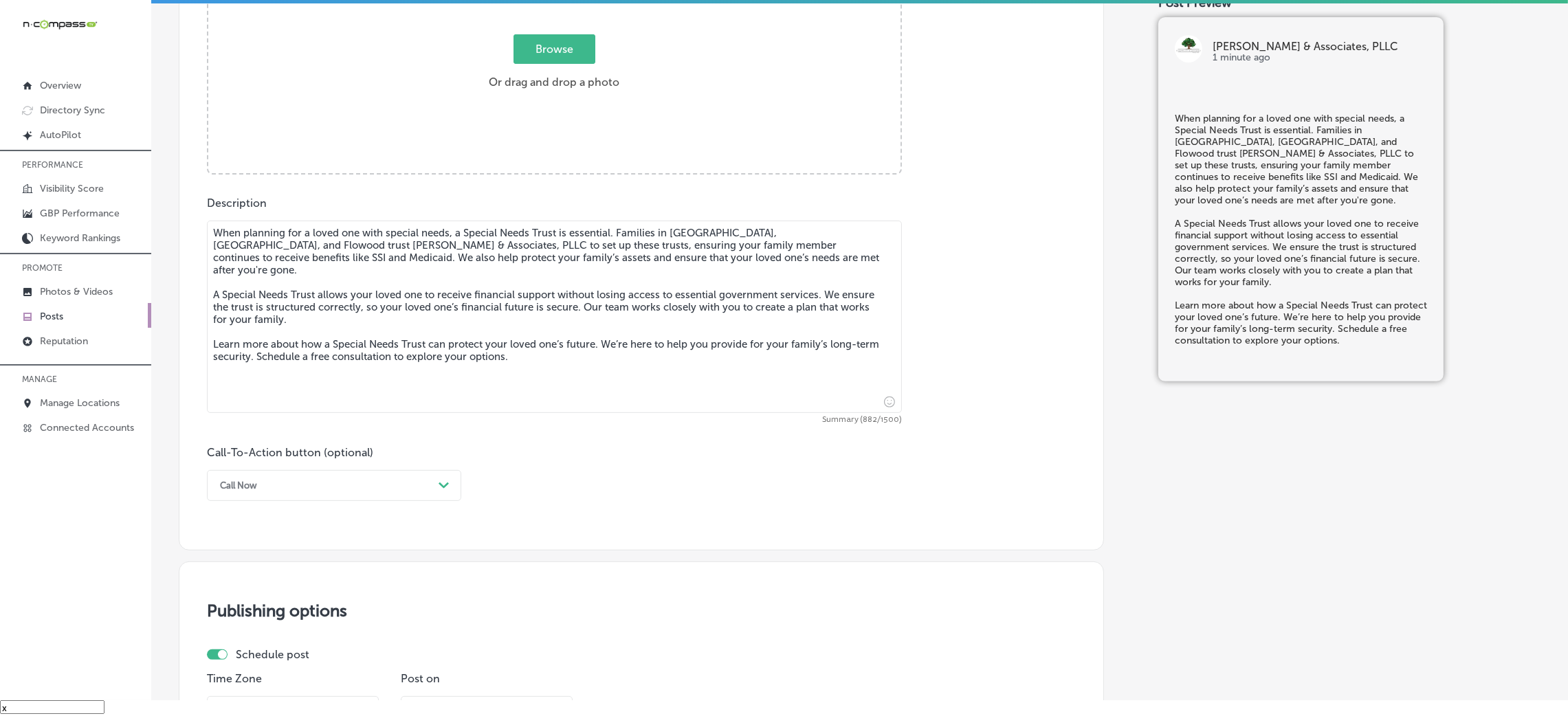
scroll to position [668, 0]
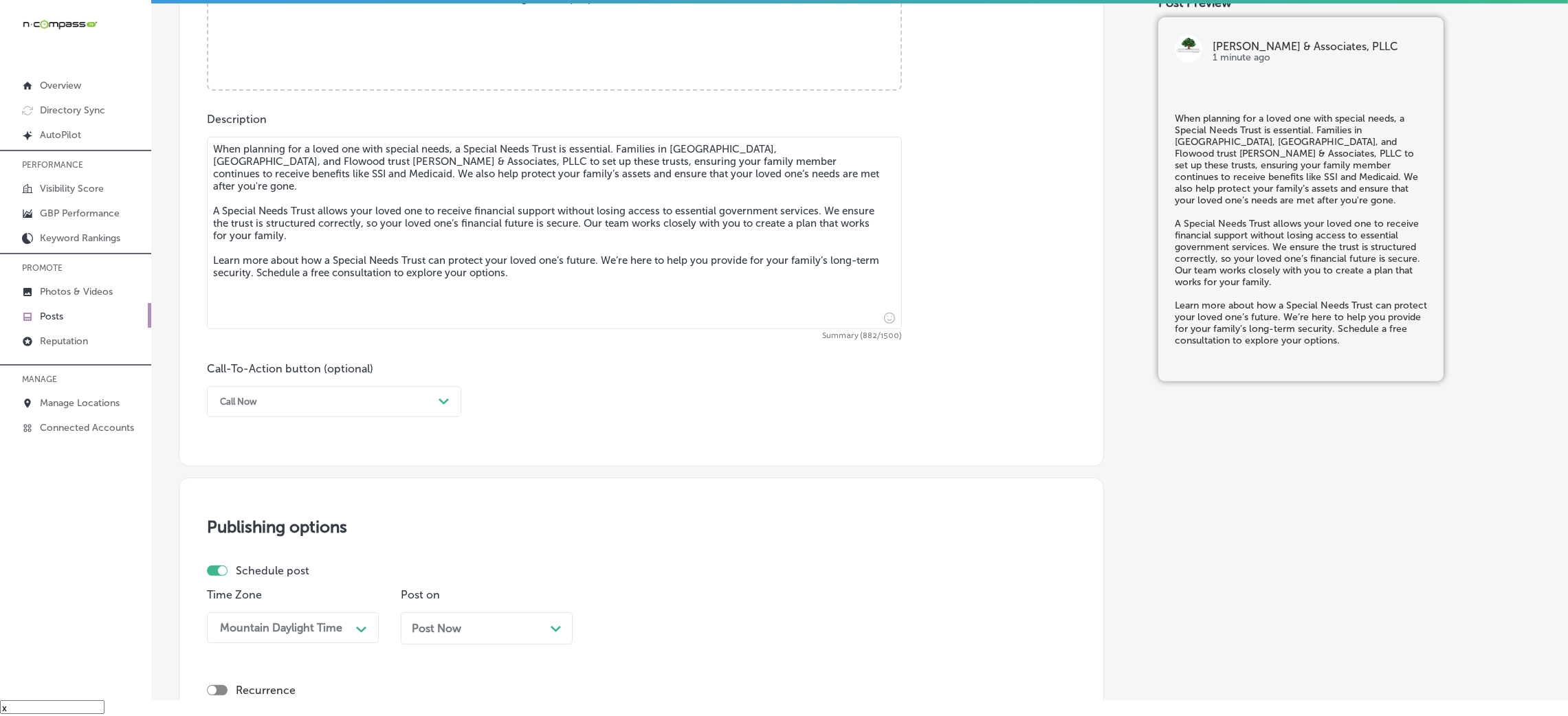
type textarea "When planning for a loved one with special needs, a Special Needs Trust is esse…"
click at [301, 423] on div "Post content Select location(s) Business + Location kyle kyle Path Created with…" at bounding box center [641, 31] width 926 height 870
click at [302, 409] on div "Call Now" at bounding box center [323, 401] width 220 height 21
click at [290, 535] on div "Learn more" at bounding box center [334, 527] width 254 height 24
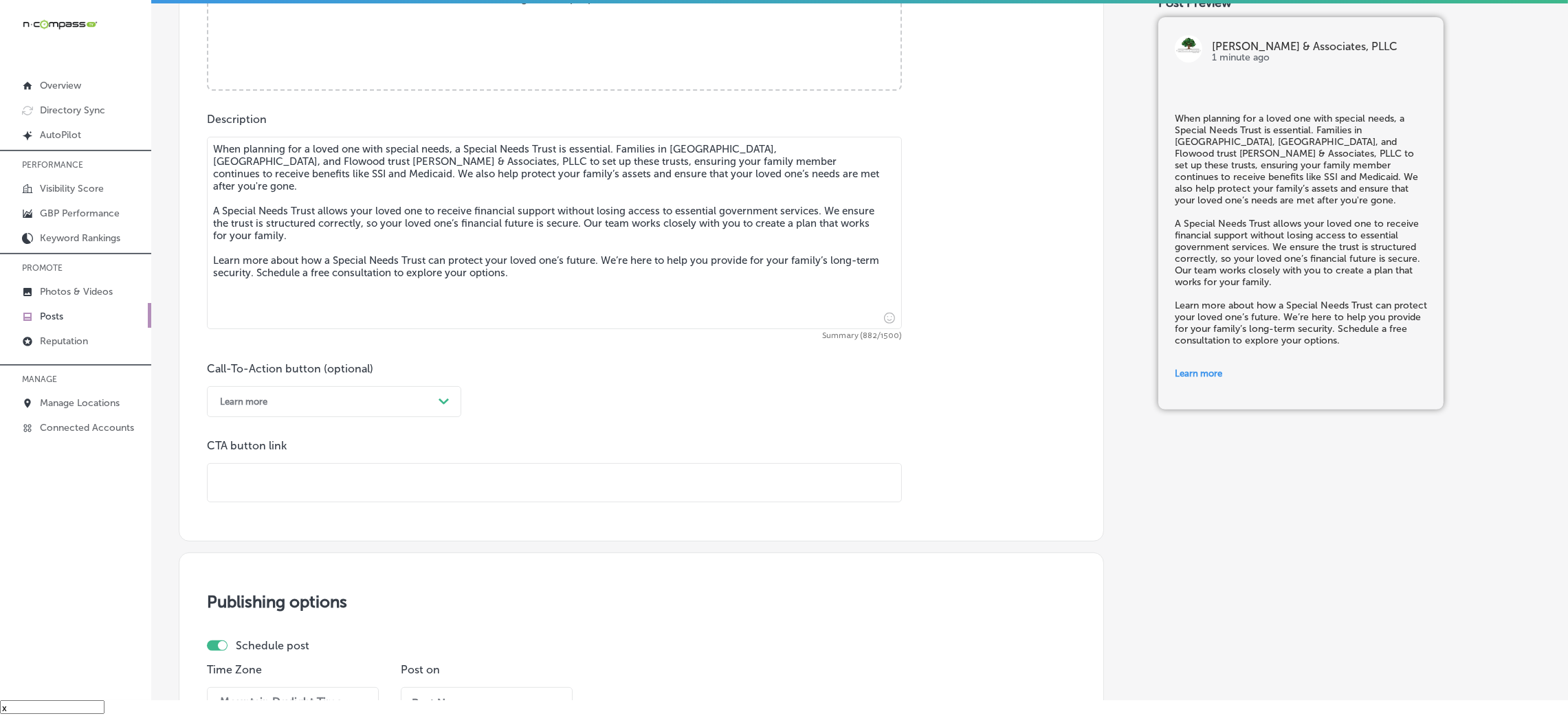
click at [306, 480] on input "text" at bounding box center [554, 482] width 693 height 38
paste input "https://www.kyle-wynn.com/"
type input "https://www.kyle-wynn.com/"
click at [642, 386] on div "Call-To-Action button (optional) Learn more Path Created with Sketch. CTA butto…" at bounding box center [641, 432] width 869 height 140
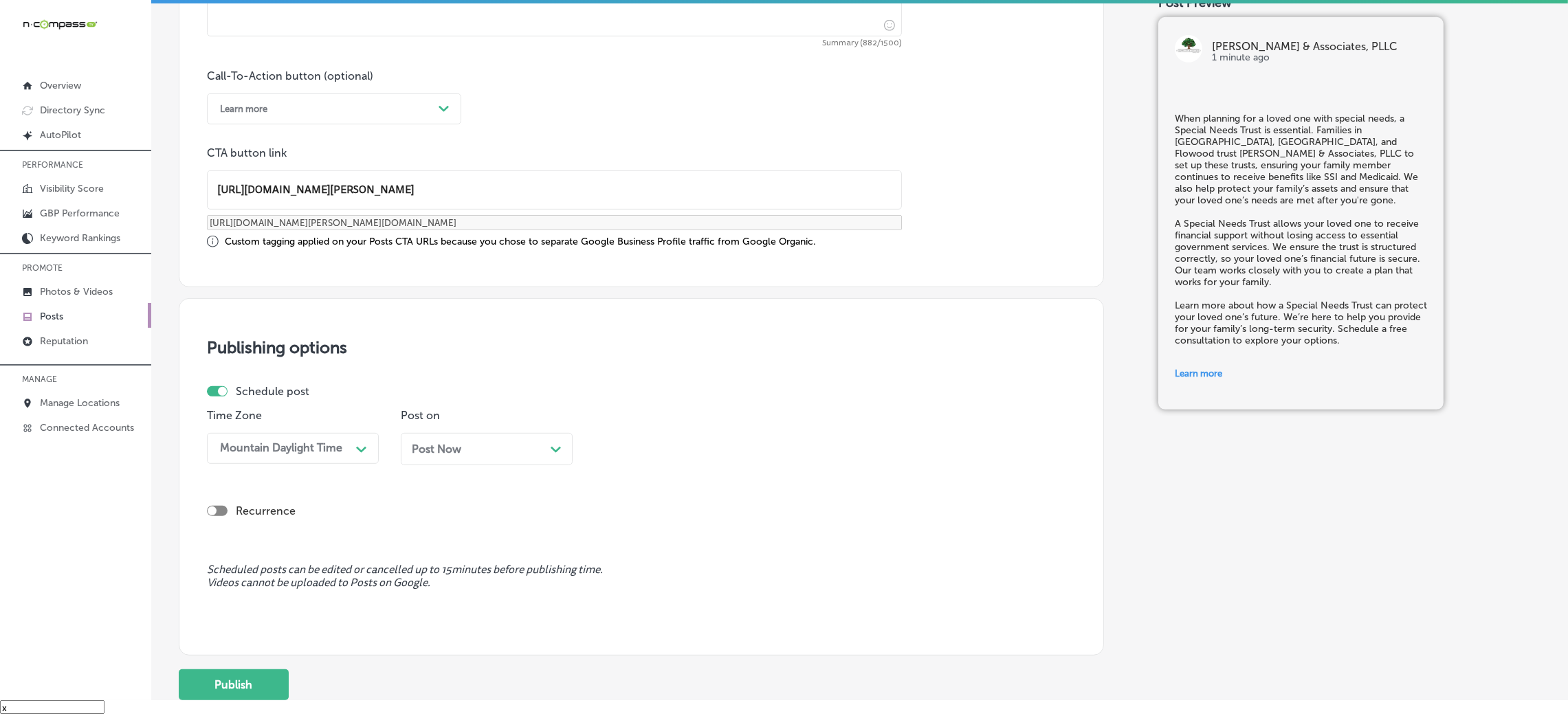
scroll to position [1069, 0]
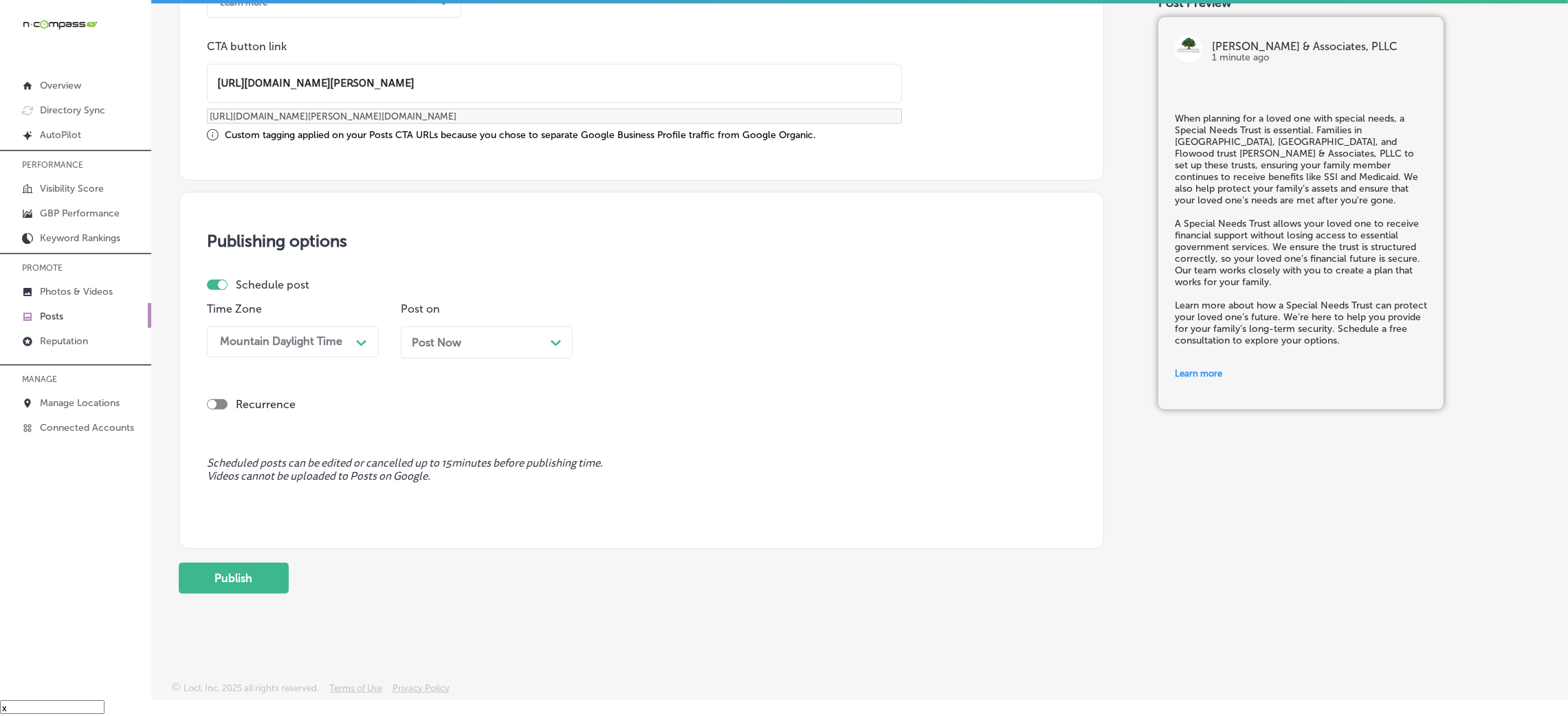
click at [486, 357] on div "Post Now Path Created with Sketch." at bounding box center [486, 342] width 172 height 33
drag, startPoint x: 616, startPoint y: 330, endPoint x: 616, endPoint y: 340, distance: 10.0
click at [616, 335] on div "08:45 AM" at bounding box center [669, 342] width 137 height 24
click at [658, 427] on div "7:00 AM" at bounding box center [680, 427] width 172 height 24
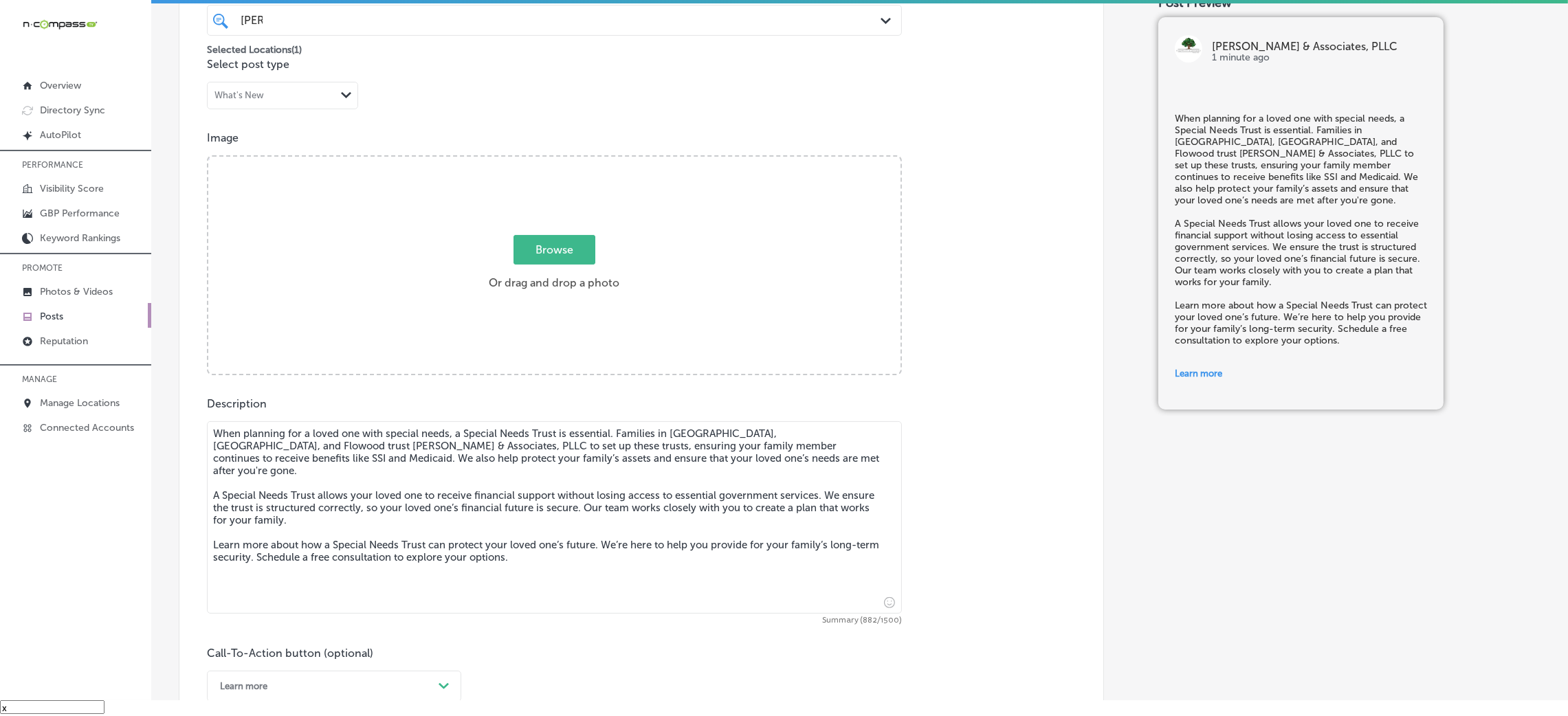
scroll to position [347, 0]
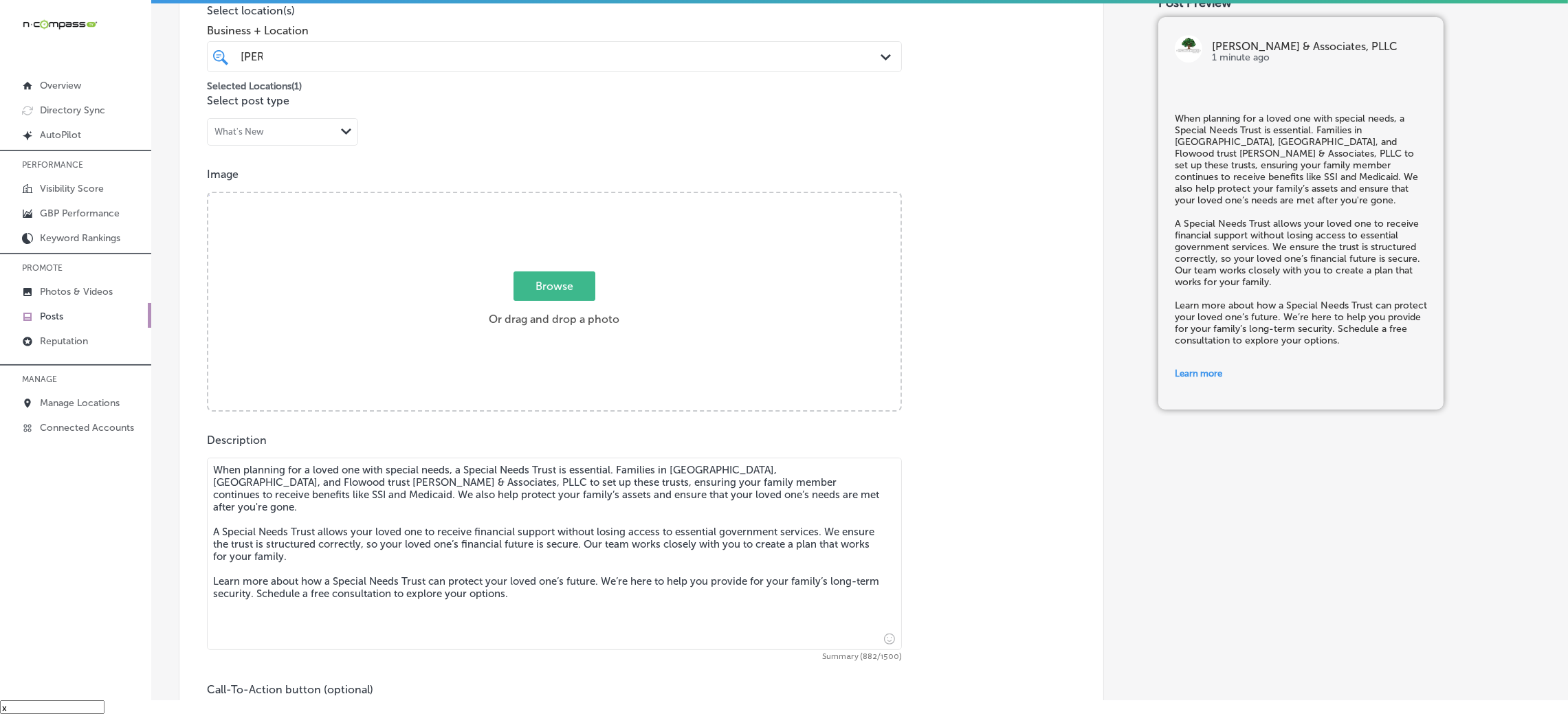
click at [550, 291] on span "Browse" at bounding box center [554, 286] width 82 height 30
click at [550, 197] on input "Browse Or drag and drop a photo" at bounding box center [555, 195] width 693 height 4
type input "C:\fakepath\364. Fred Davis - Kyle-Wynn & Associates-7 (1).png"
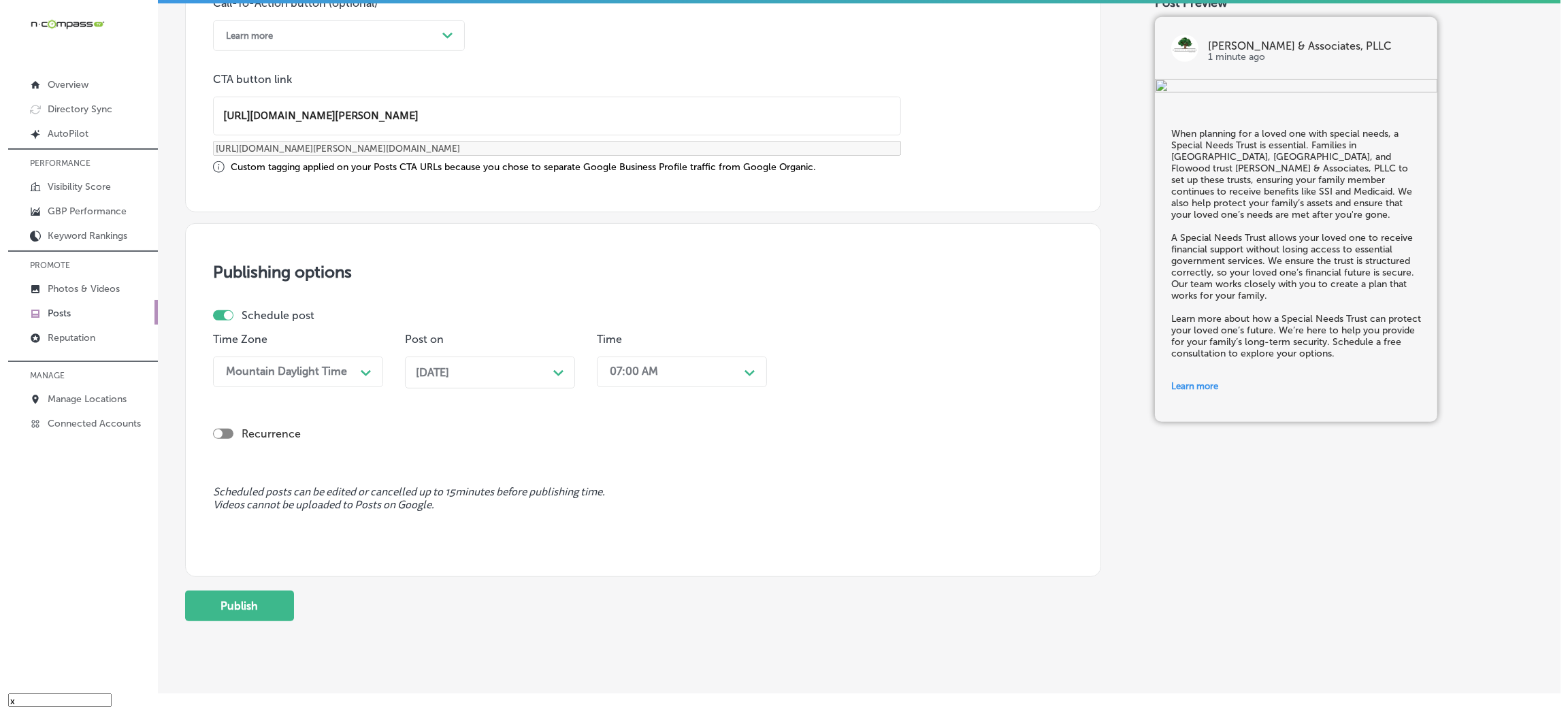
scroll to position [1058, 0]
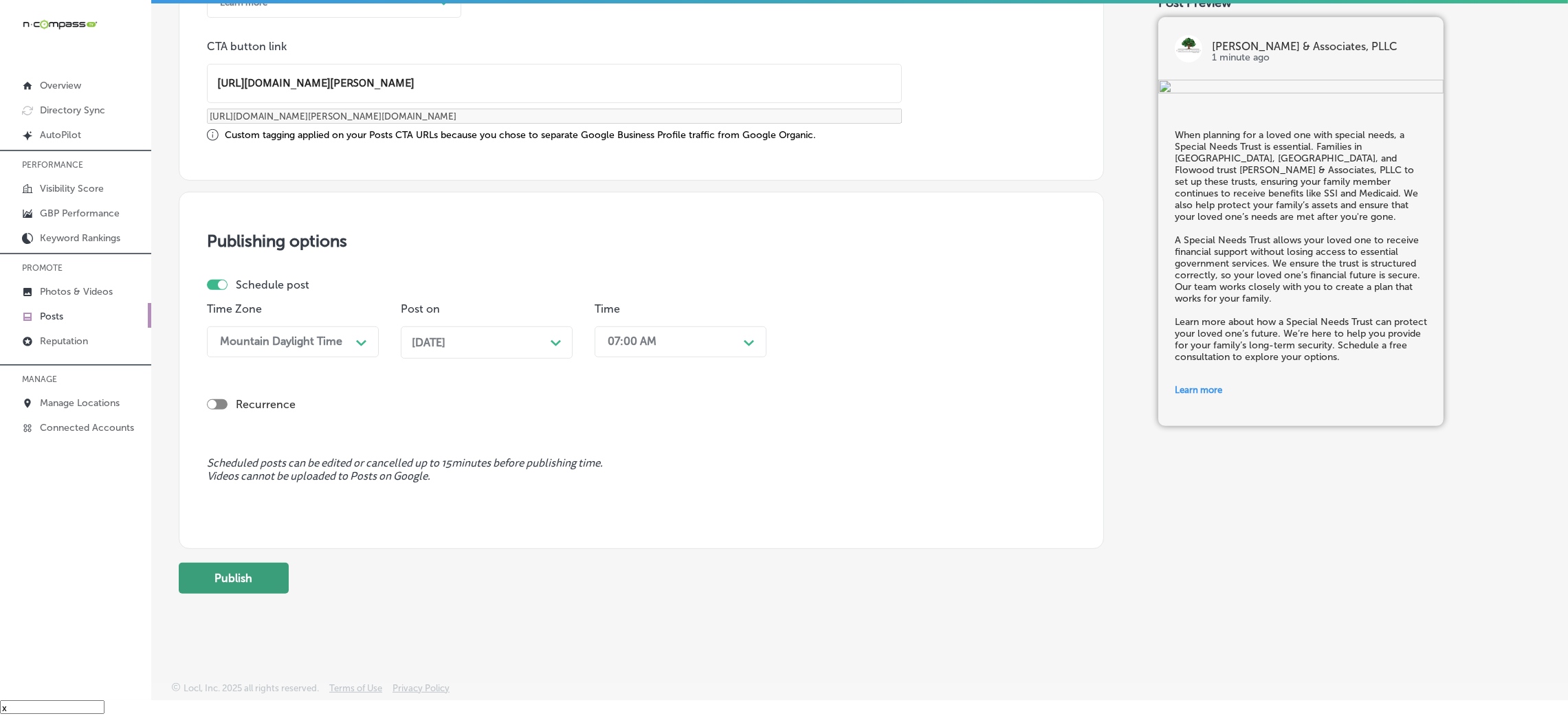
click at [249, 578] on button "Publish" at bounding box center [234, 578] width 110 height 31
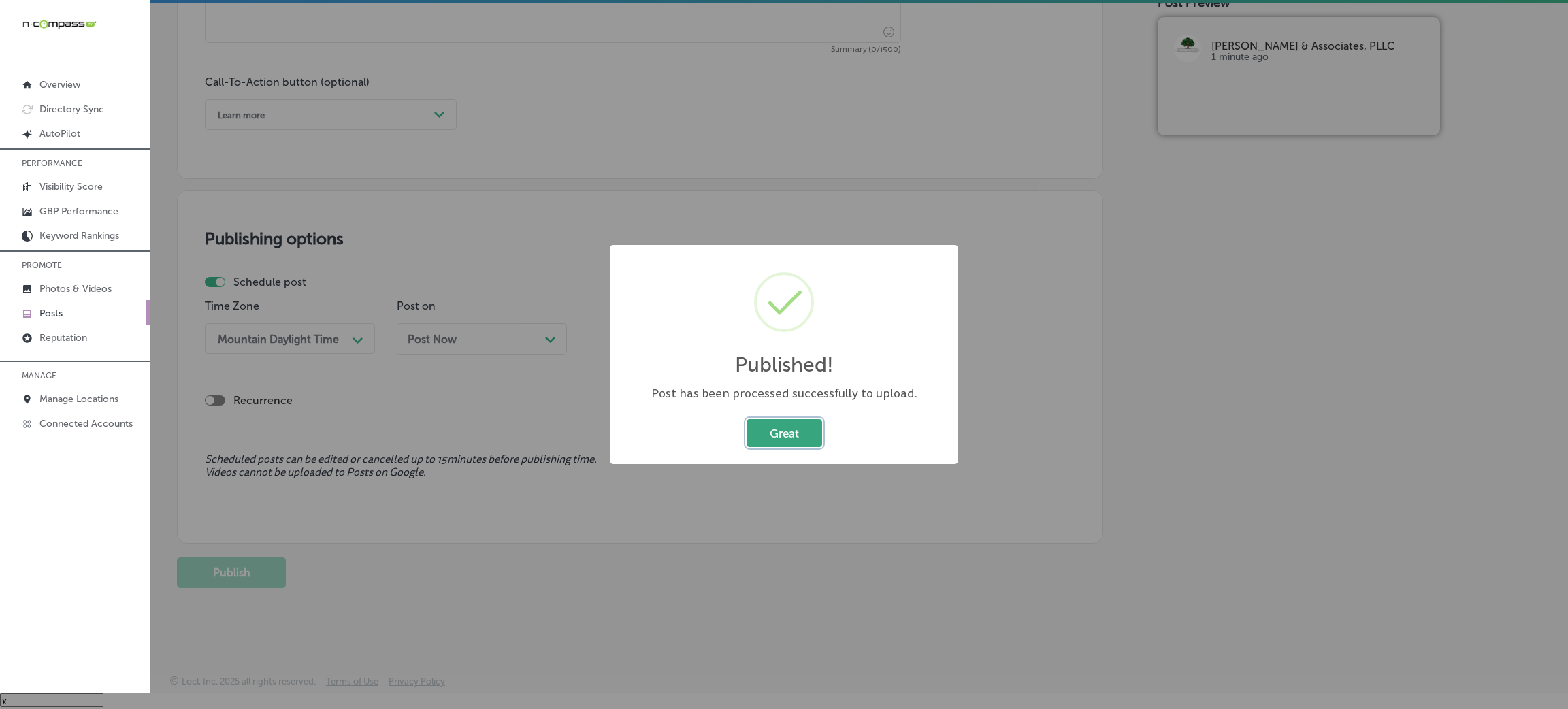
click at [787, 439] on button "Great" at bounding box center [784, 432] width 75 height 28
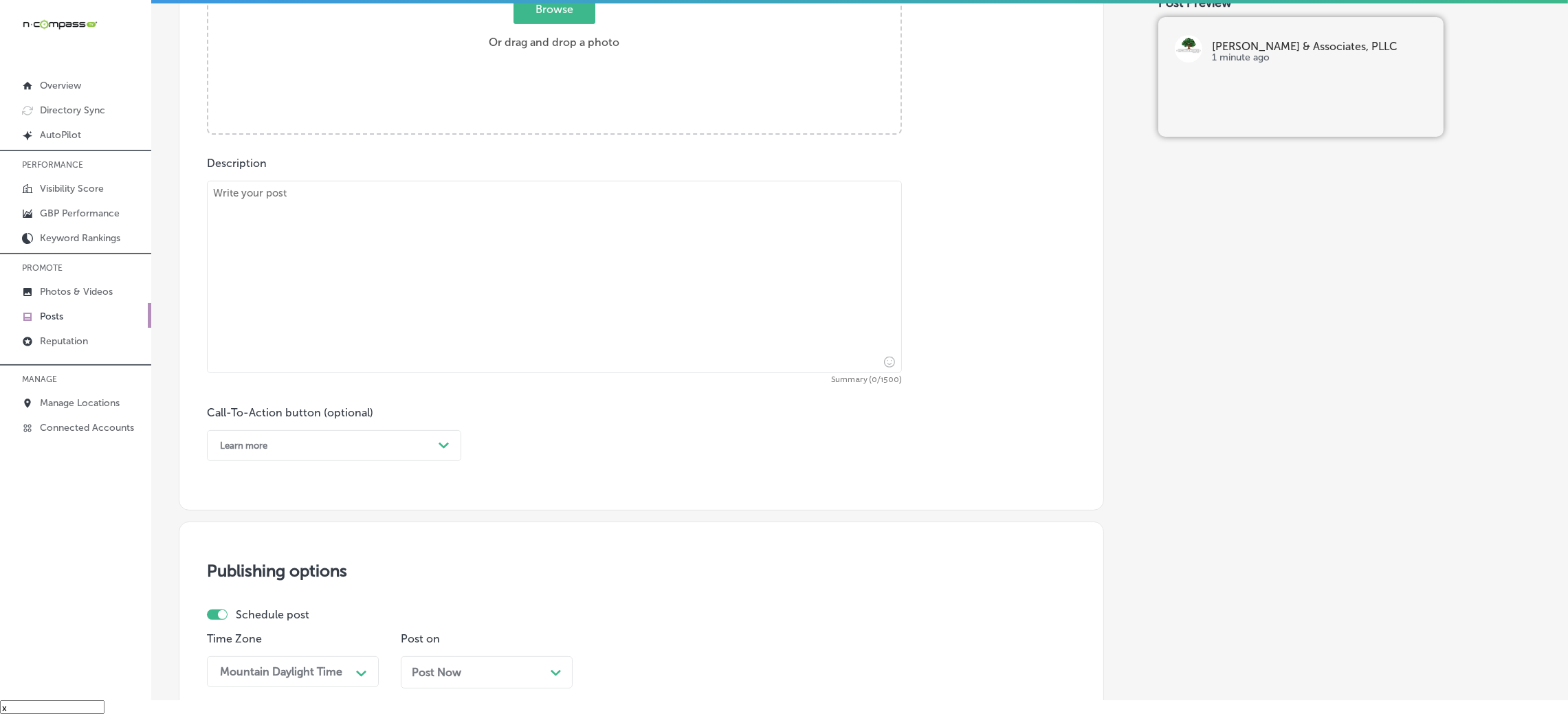
scroll to position [234, 0]
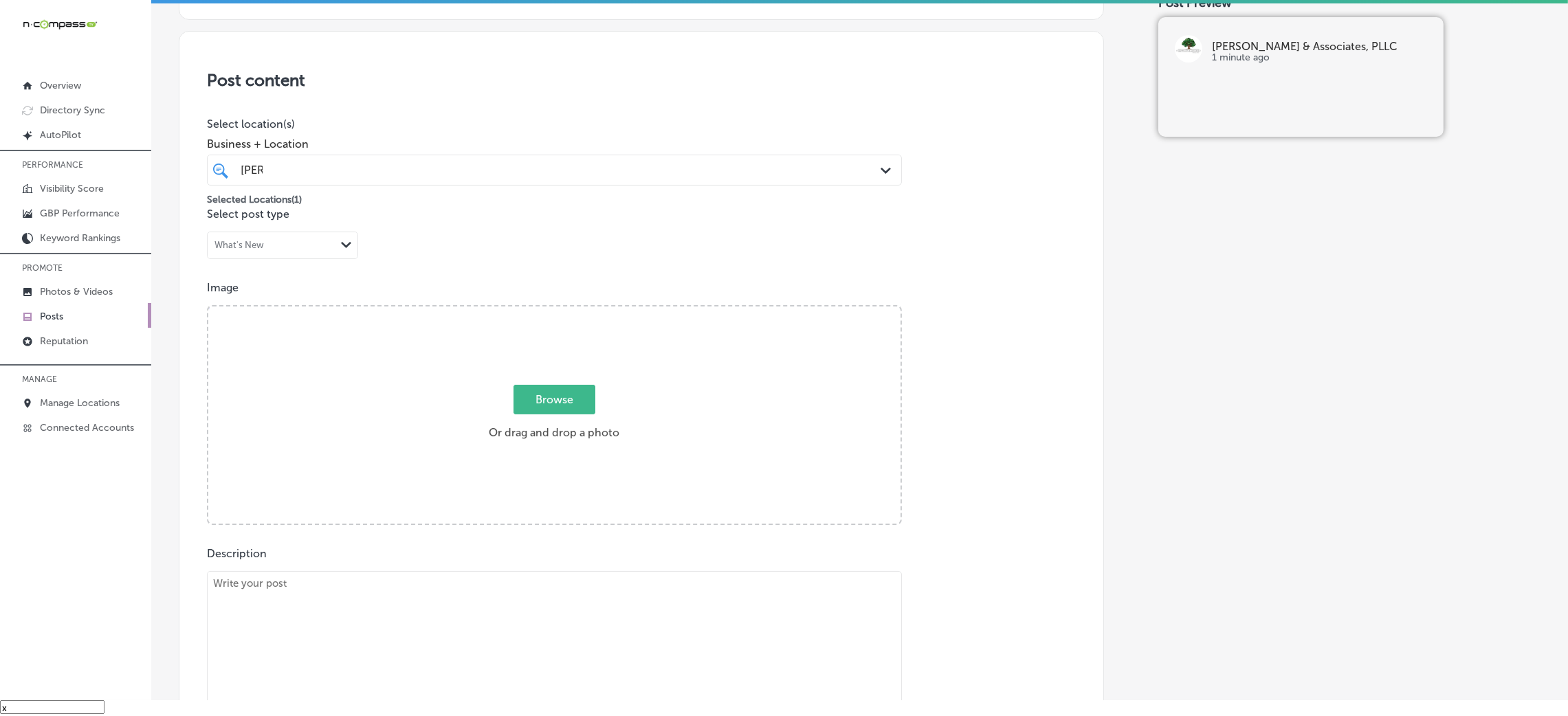
click at [406, 576] on textarea at bounding box center [554, 667] width 695 height 192
click at [404, 601] on textarea at bounding box center [554, 667] width 695 height 192
paste textarea "For families in Ridgeland, Jackson, and Madison, probate is a long and costly p…"
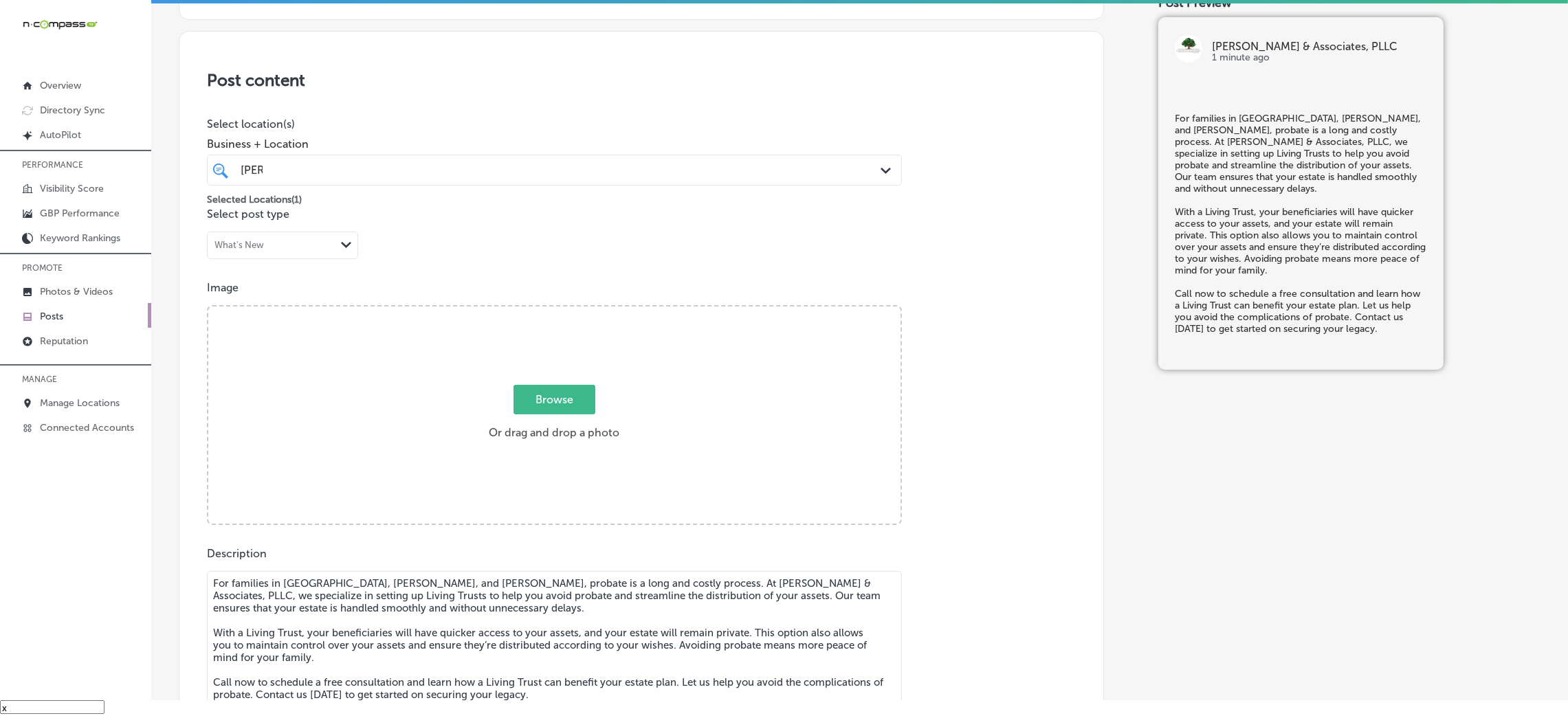
scroll to position [249, 0]
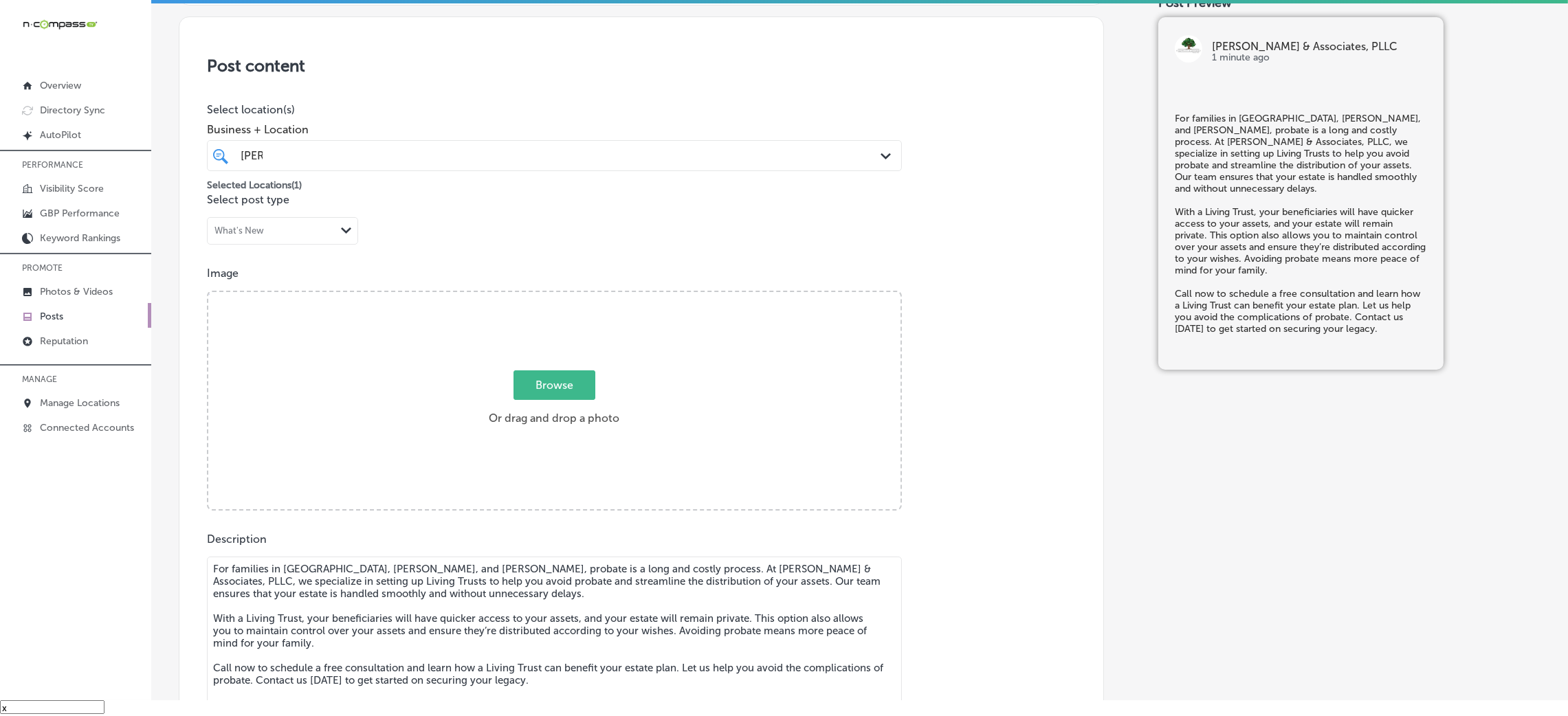
type textarea "For families in Ridgeland, Jackson, and Madison, probate is a long and costly p…"
click at [538, 385] on span "Browse" at bounding box center [554, 384] width 82 height 30
click at [538, 296] on input "Browse Or drag and drop a photo" at bounding box center [555, 294] width 693 height 4
type input "C:\fakepath\364. Fred Davis - Kyle-Wynn & Associates-2 (1).png"
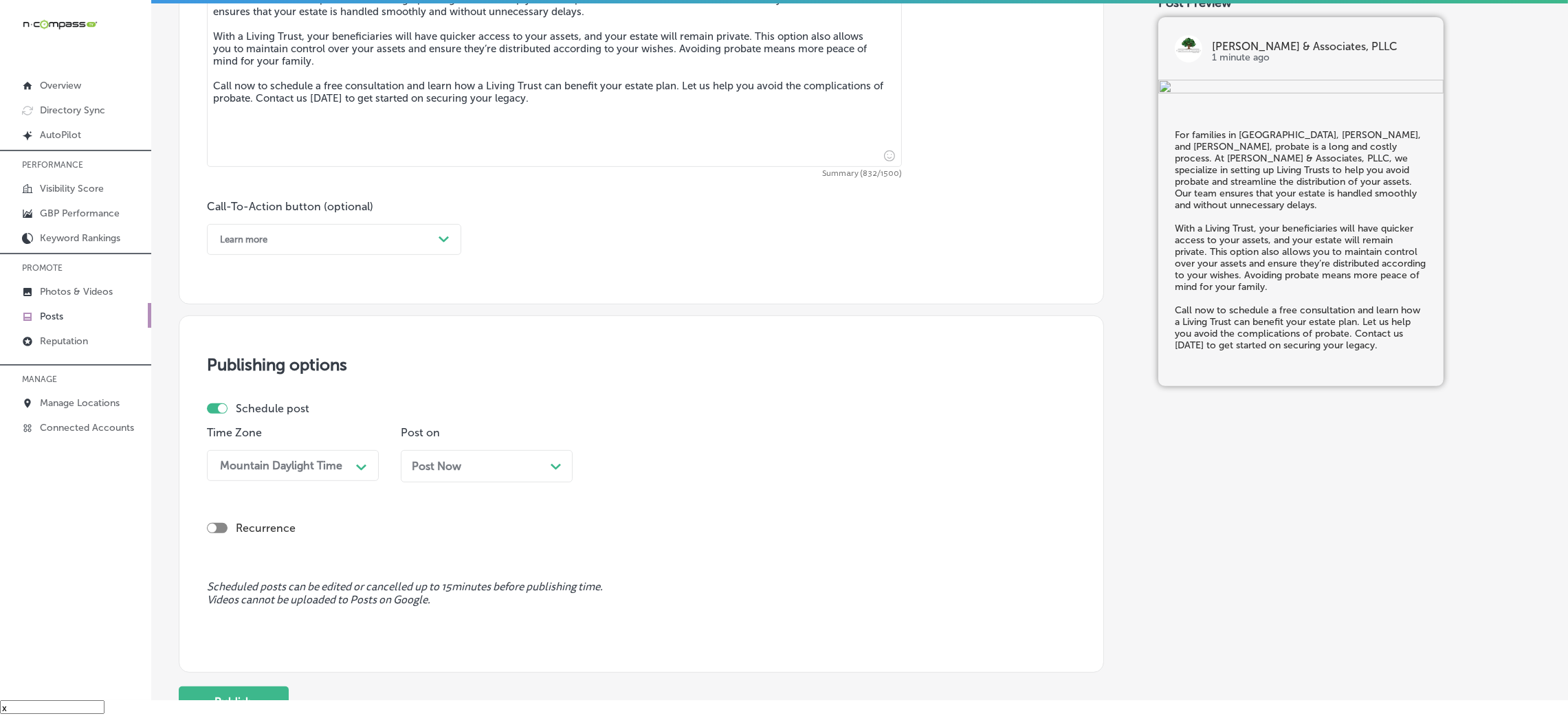
scroll to position [867, 0]
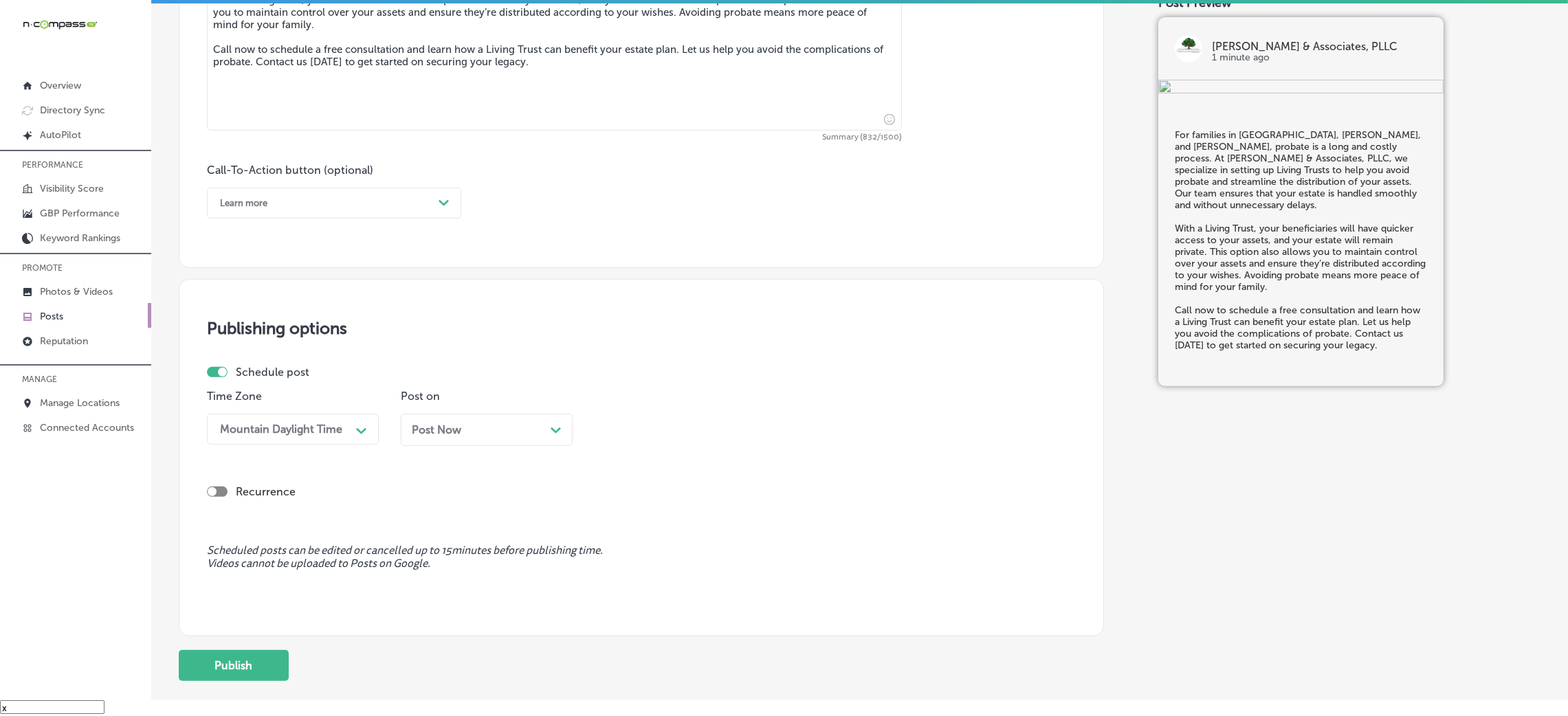
click at [324, 208] on div "Learn more" at bounding box center [323, 202] width 220 height 21
click at [293, 379] on div "Call Now" at bounding box center [334, 377] width 254 height 24
click at [444, 424] on span "Post Now" at bounding box center [436, 429] width 49 height 13
click at [674, 419] on div "08:45 AM" at bounding box center [669, 429] width 137 height 24
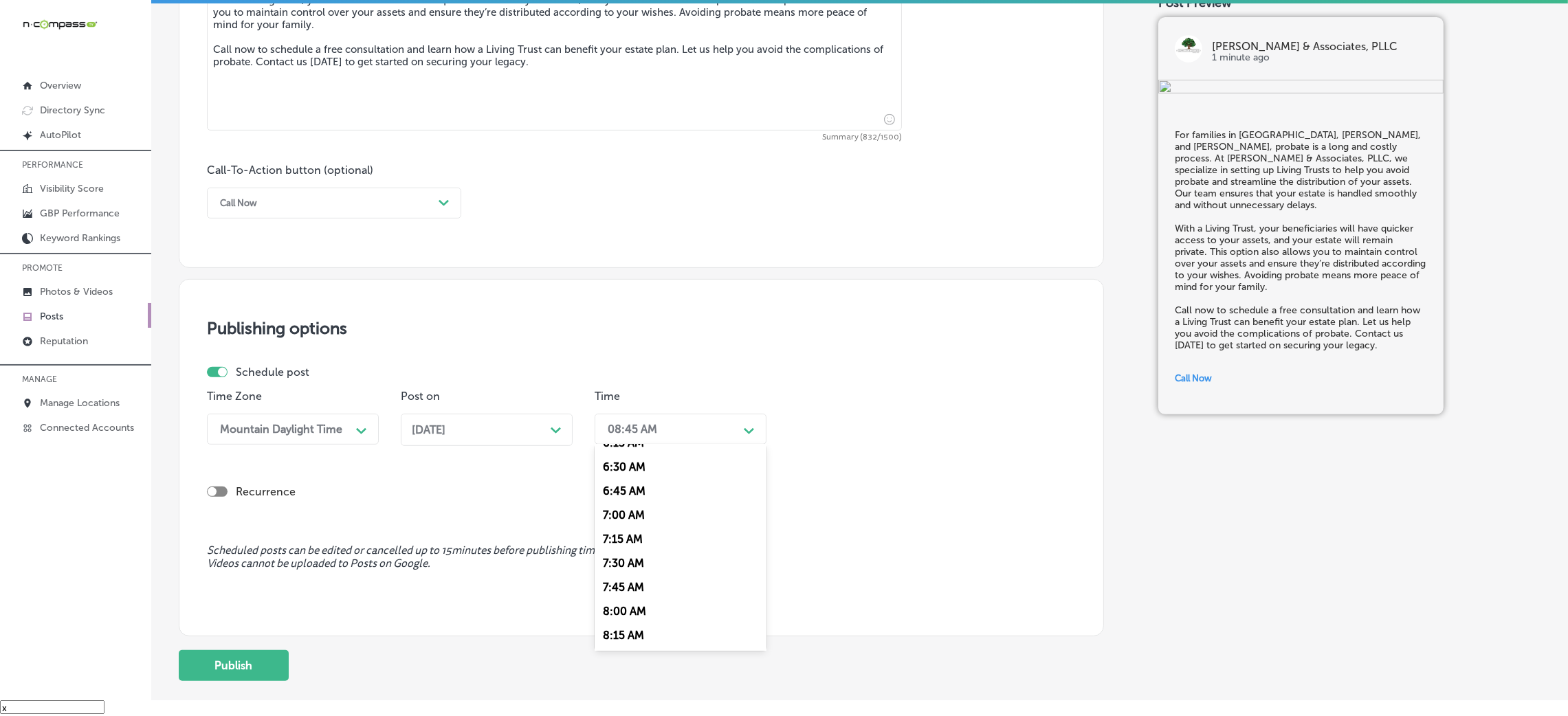
click at [639, 522] on div "7:00 AM" at bounding box center [680, 514] width 172 height 24
click at [256, 665] on button "Publish" at bounding box center [234, 665] width 110 height 31
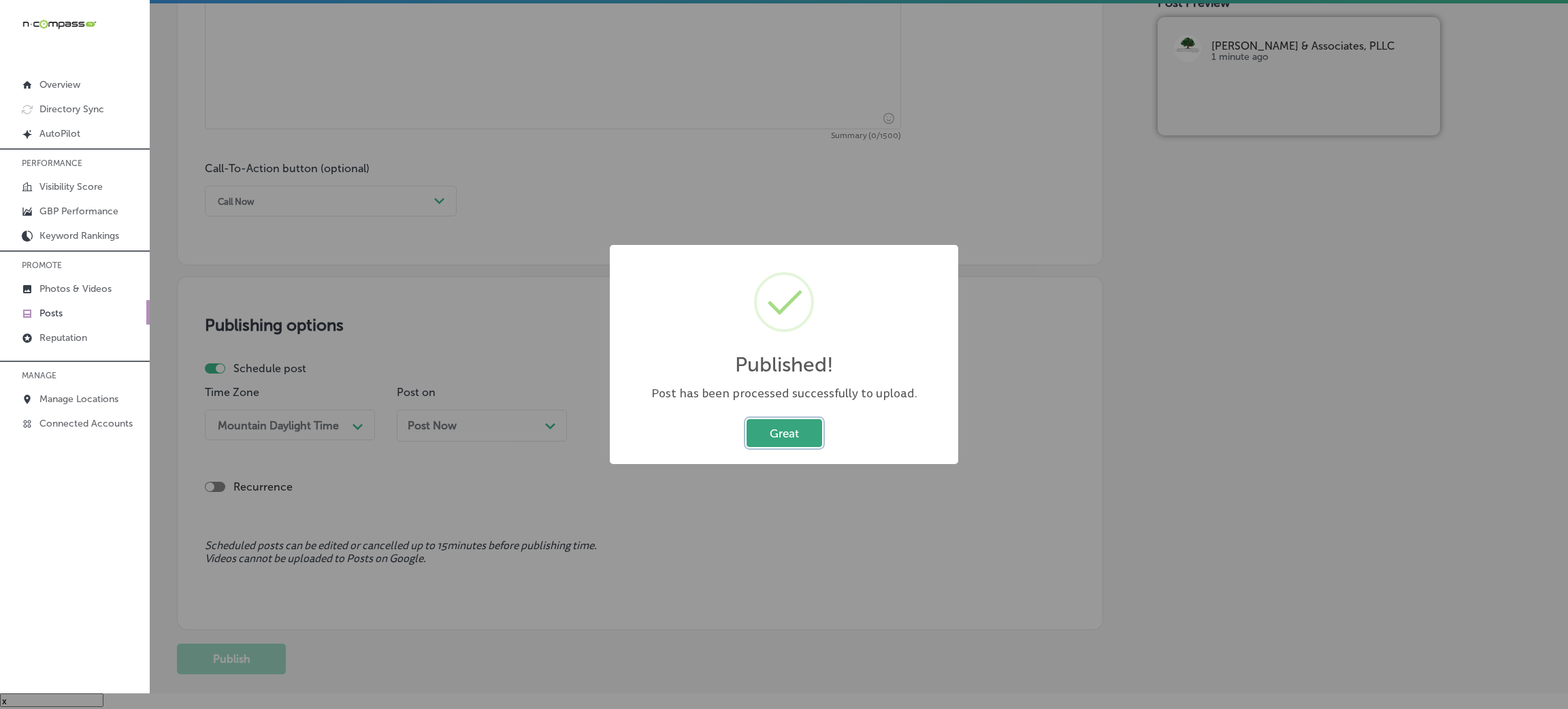
click at [755, 425] on button "Great" at bounding box center [784, 432] width 75 height 28
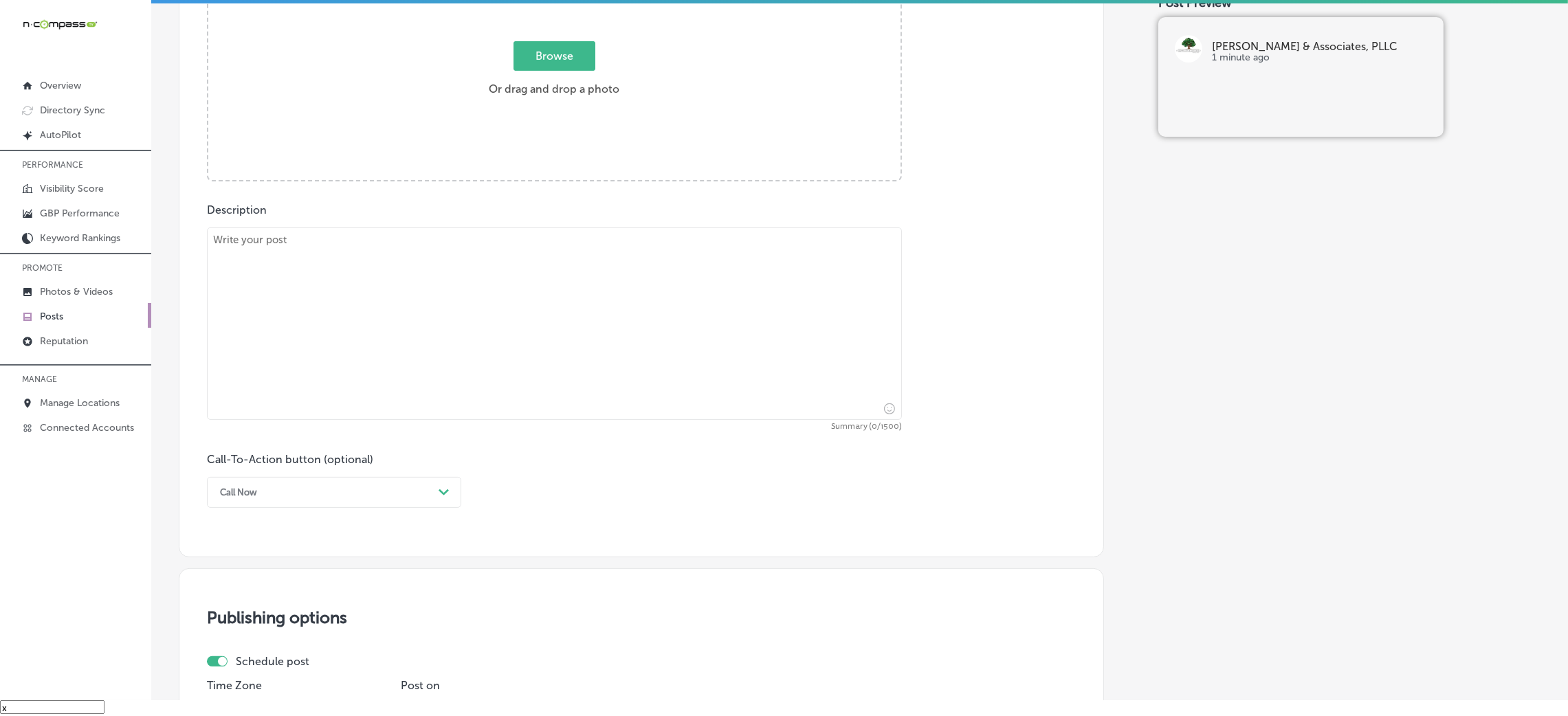
scroll to position [558, 0]
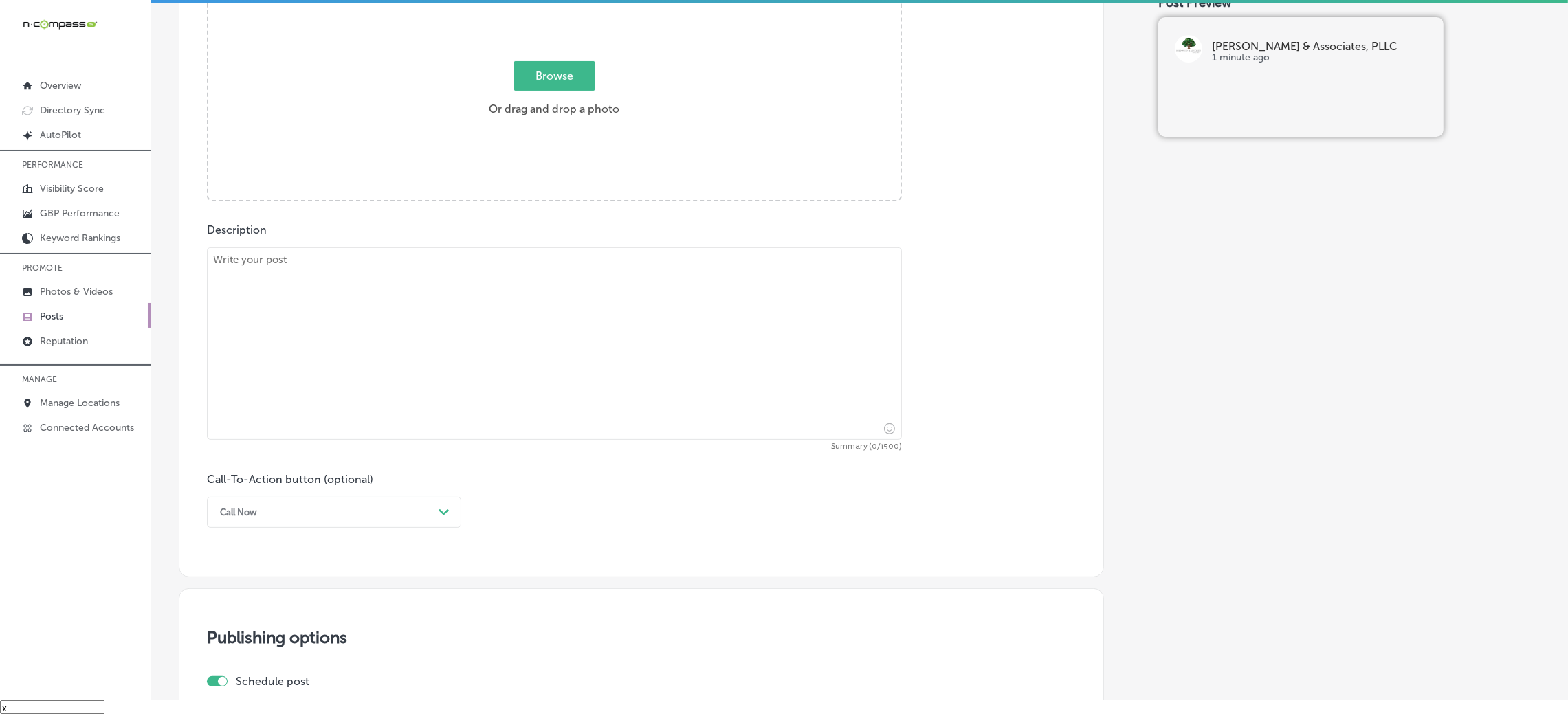
click at [470, 342] on textarea at bounding box center [554, 343] width 695 height 192
paste textarea "Business owners in Jackson, Clinton, and Madison need a comprehensive plan to e…"
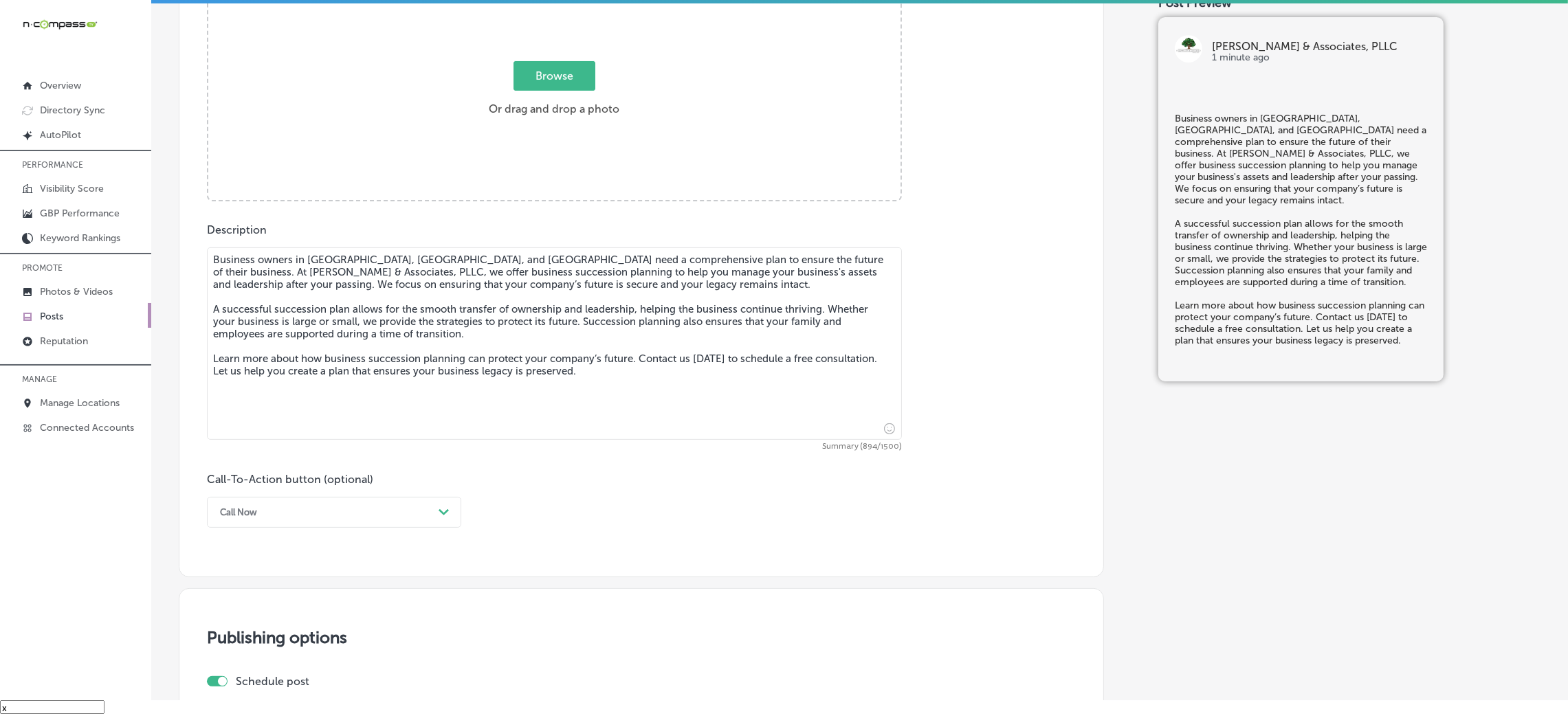
type textarea "Business owners in Jackson, Clinton, and Madison need a comprehensive plan to e…"
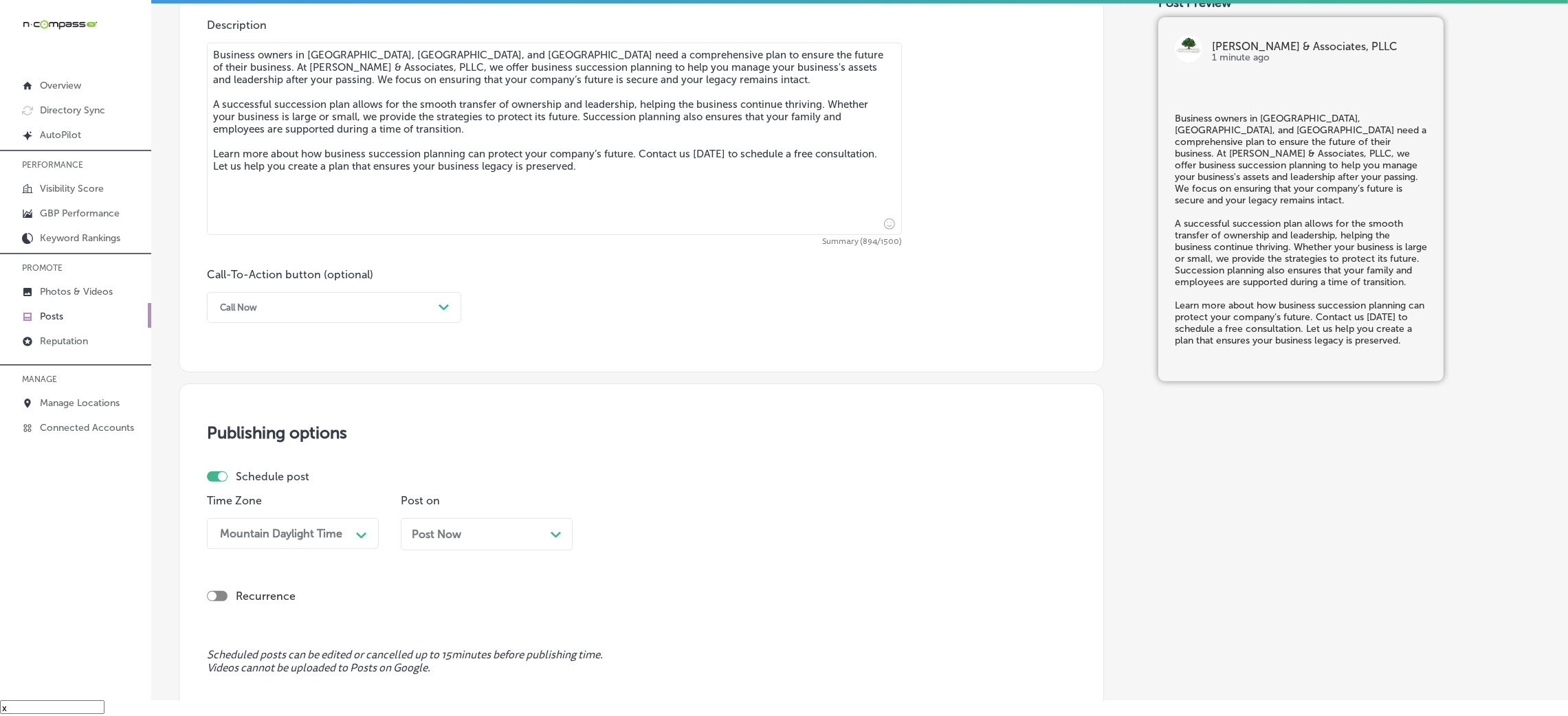
scroll to position [764, 0]
click at [274, 308] on div "Call Now" at bounding box center [323, 305] width 220 height 21
click at [274, 433] on div "Learn more" at bounding box center [334, 432] width 254 height 24
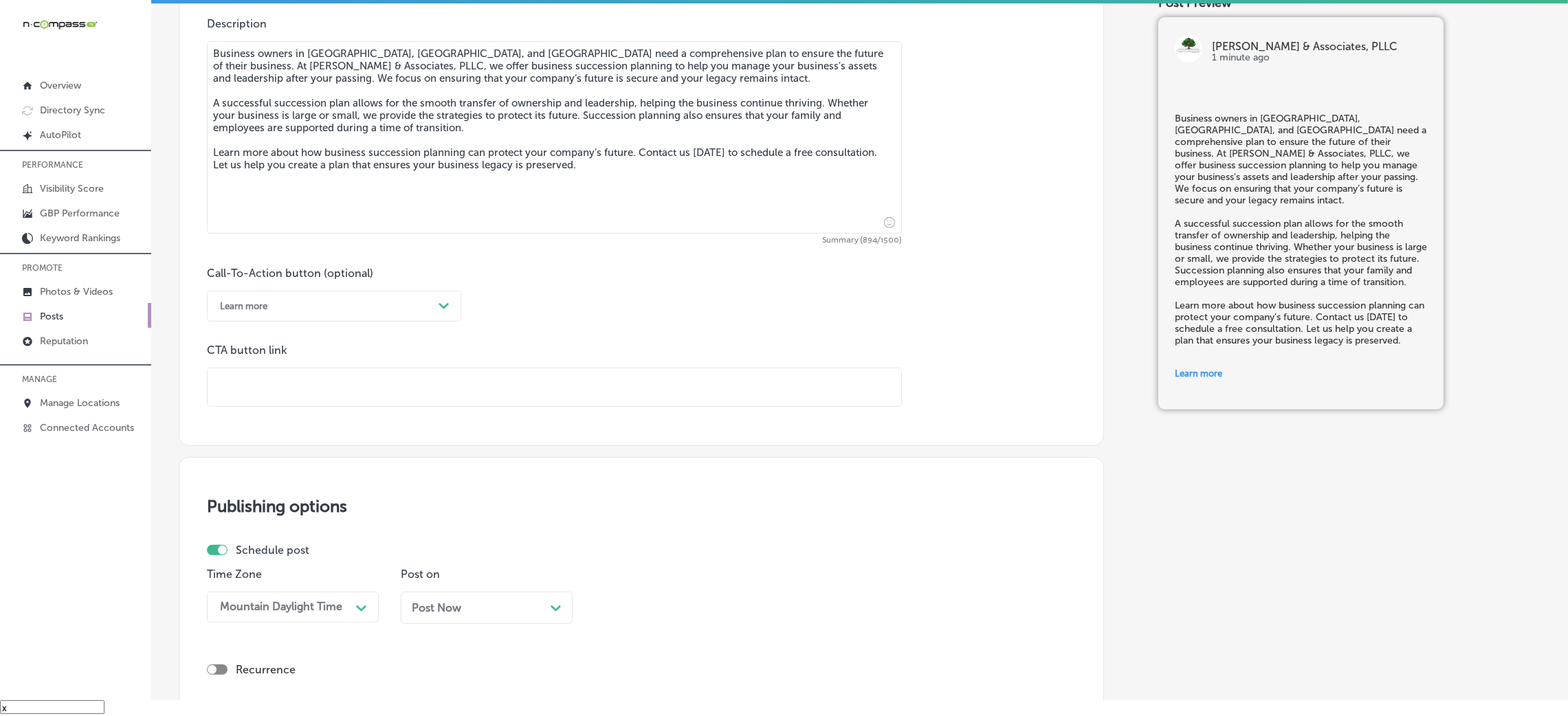
click at [287, 374] on input "text" at bounding box center [554, 387] width 693 height 38
paste input "https://www.kyle-wynn.com/"
type input "https://www.kyle-wynn.com/"
click at [588, 312] on div "Call-To-Action button (optional) Learn more Path Created with Sketch. CTA butto…" at bounding box center [641, 336] width 869 height 140
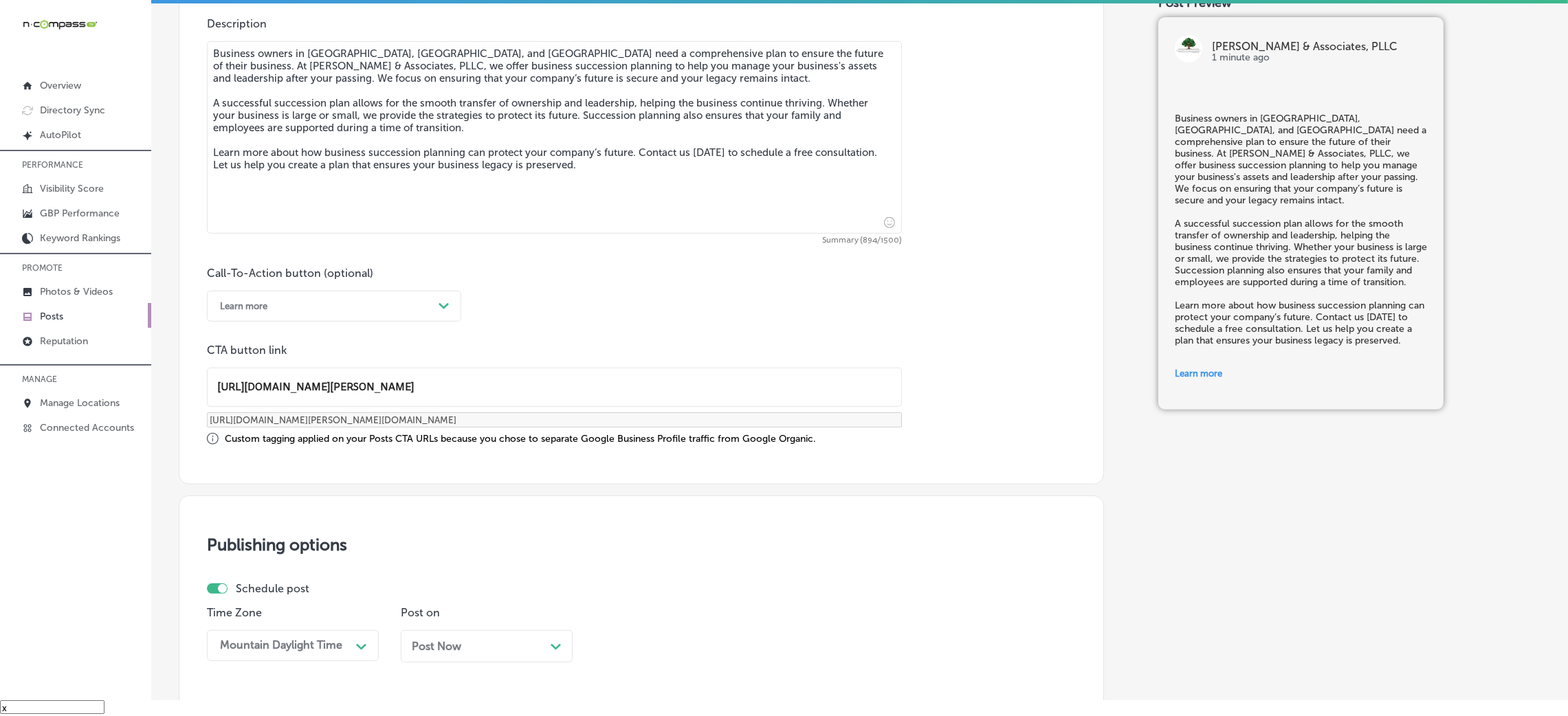
scroll to position [1, 0]
click at [531, 659] on div "Post Now Path Created with Sketch." at bounding box center [486, 646] width 172 height 33
click at [671, 653] on div "08:45 AM Path Created with Sketch." at bounding box center [680, 645] width 172 height 31
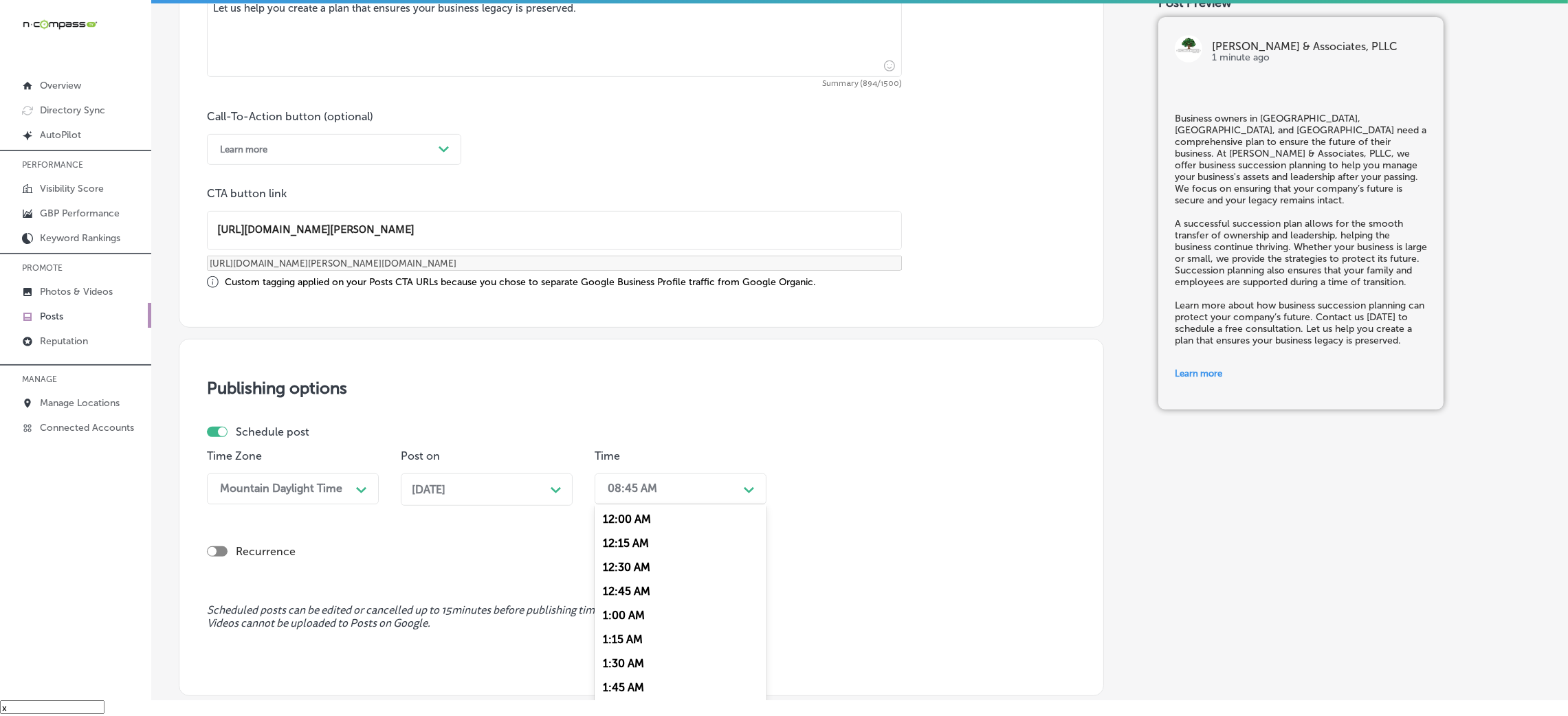
scroll to position [514, 0]
click at [636, 673] on div "7:00 AM" at bounding box center [680, 678] width 172 height 24
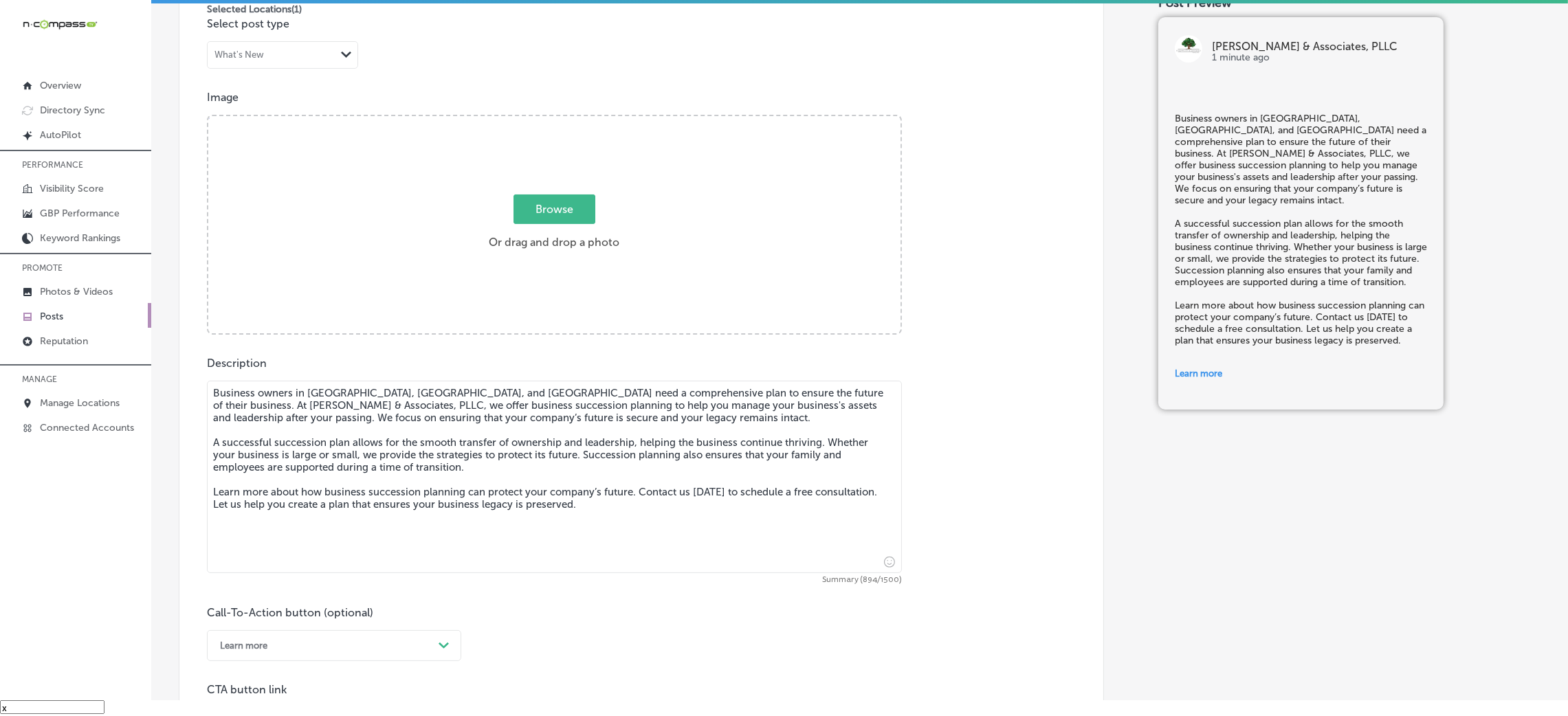
scroll to position [406, 0]
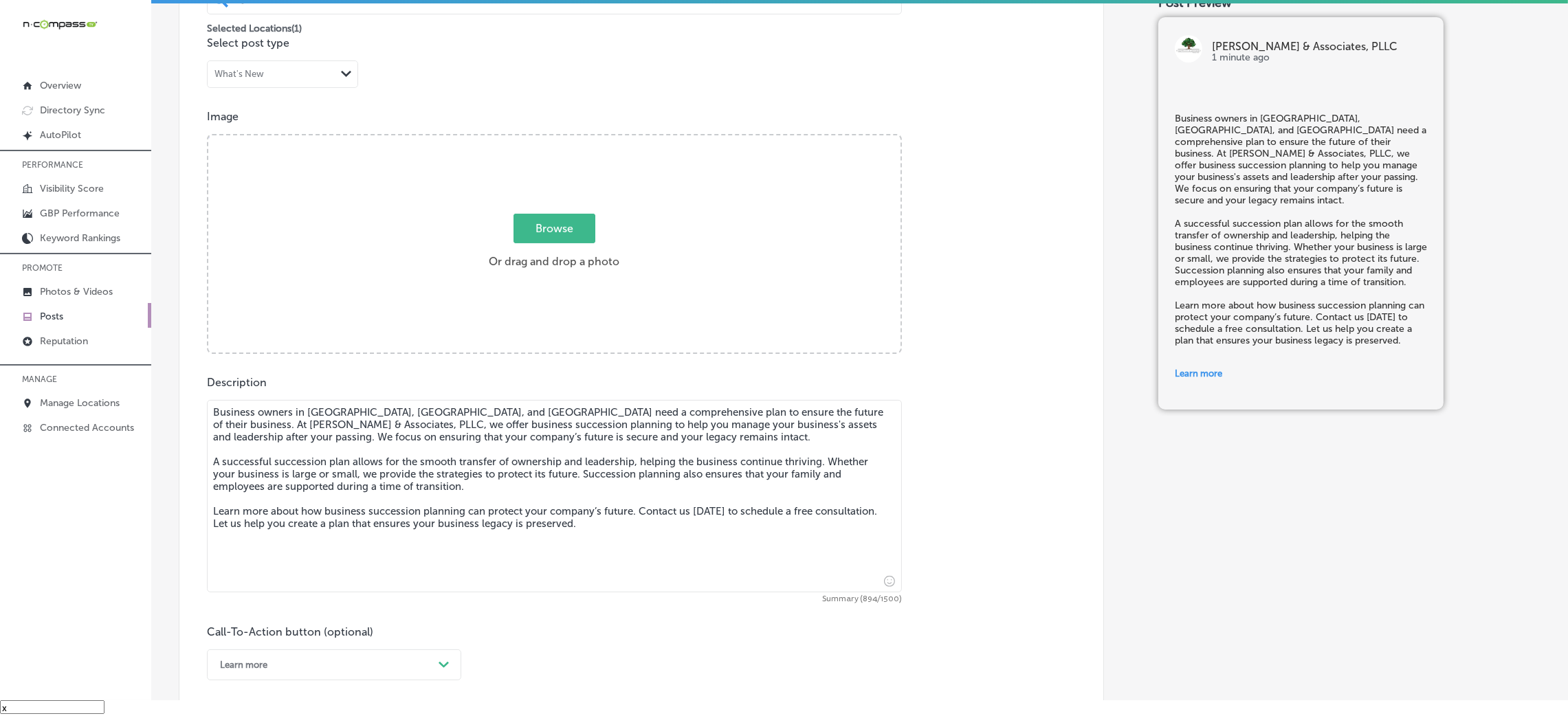
click at [632, 208] on div "Browse Or drag and drop a photo" at bounding box center [555, 245] width 693 height 220
click at [208, 136] on input "Browse Or drag and drop a photo" at bounding box center [555, 138] width 693 height 4
type input "C:\fakepath\364. Fred Davis - Kyle-Wynn & Associates-4.png"
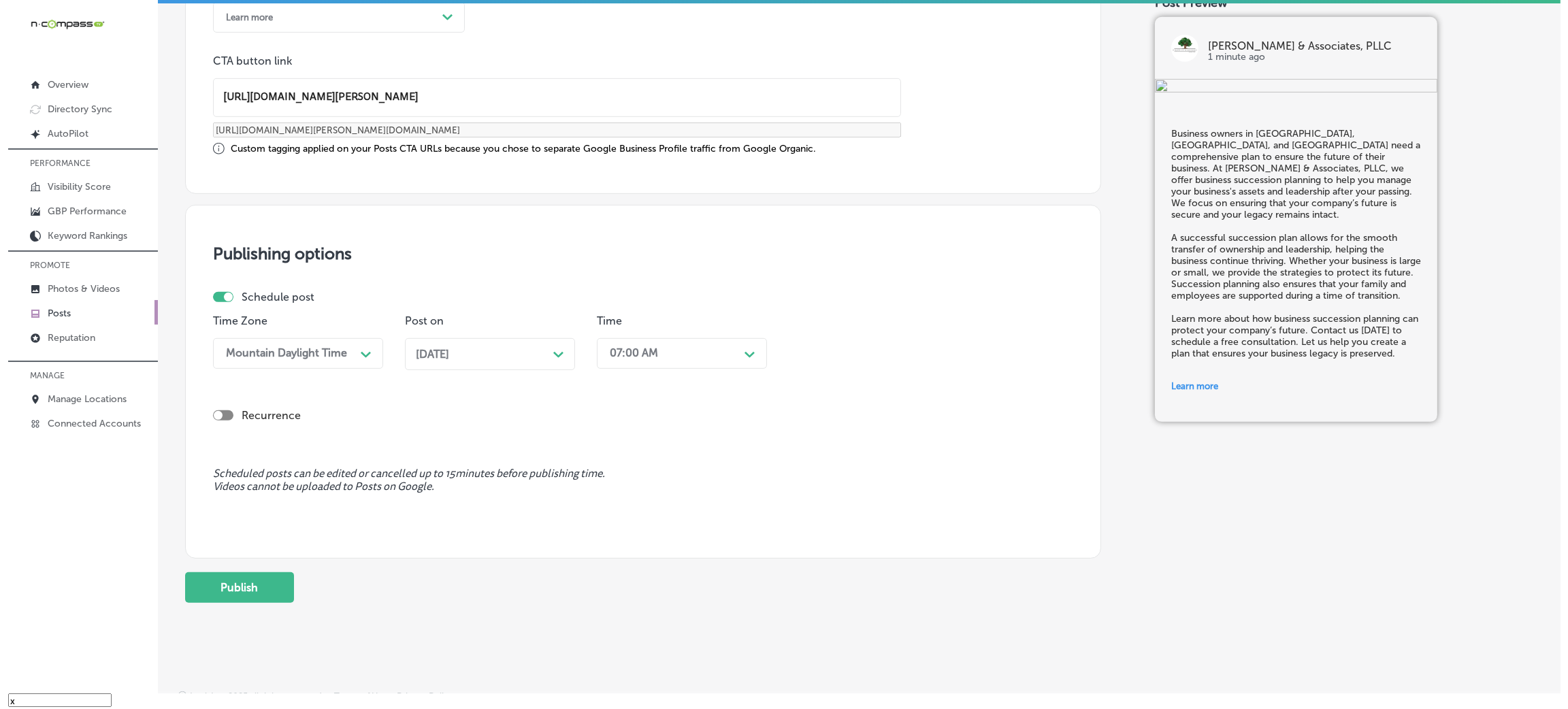
scroll to position [1058, 0]
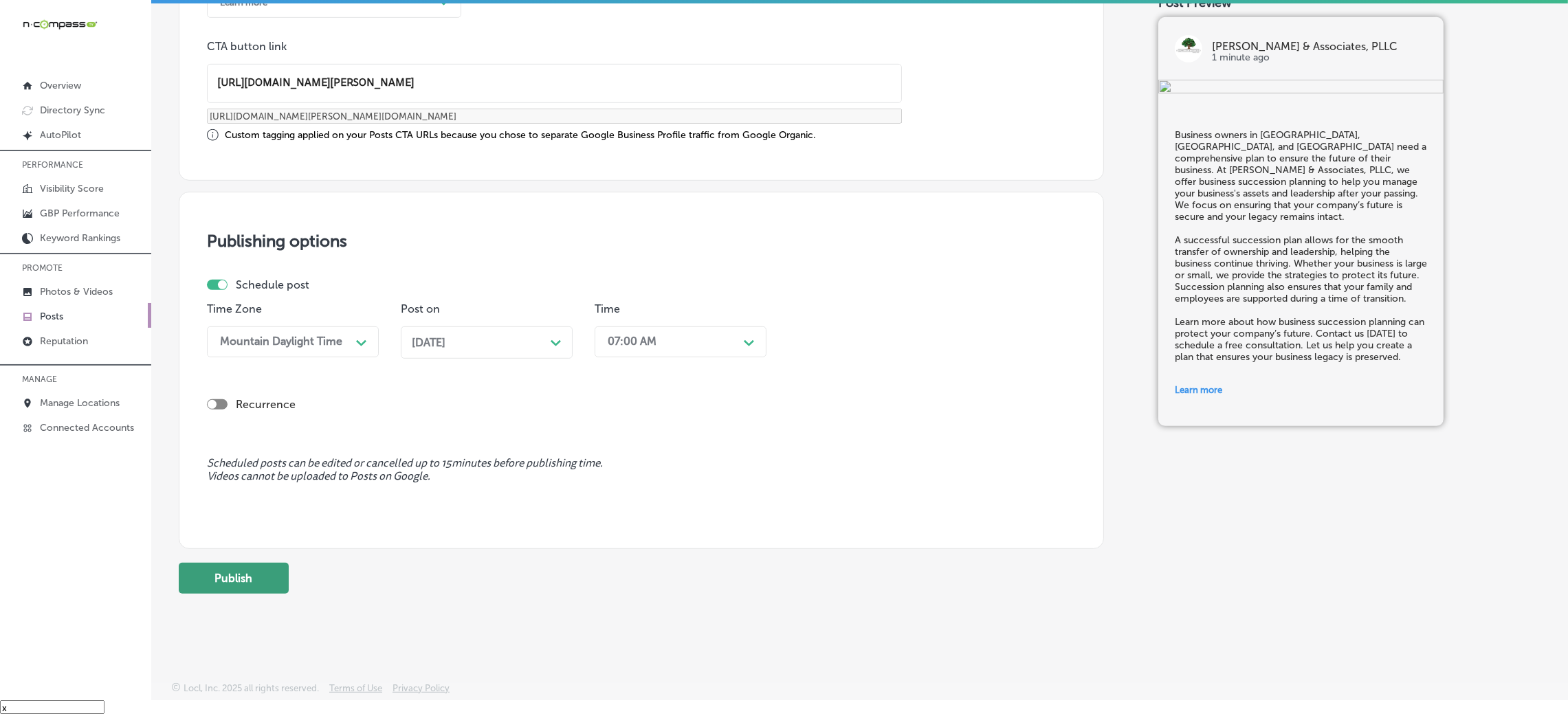
click at [253, 576] on button "Publish" at bounding box center [234, 578] width 110 height 31
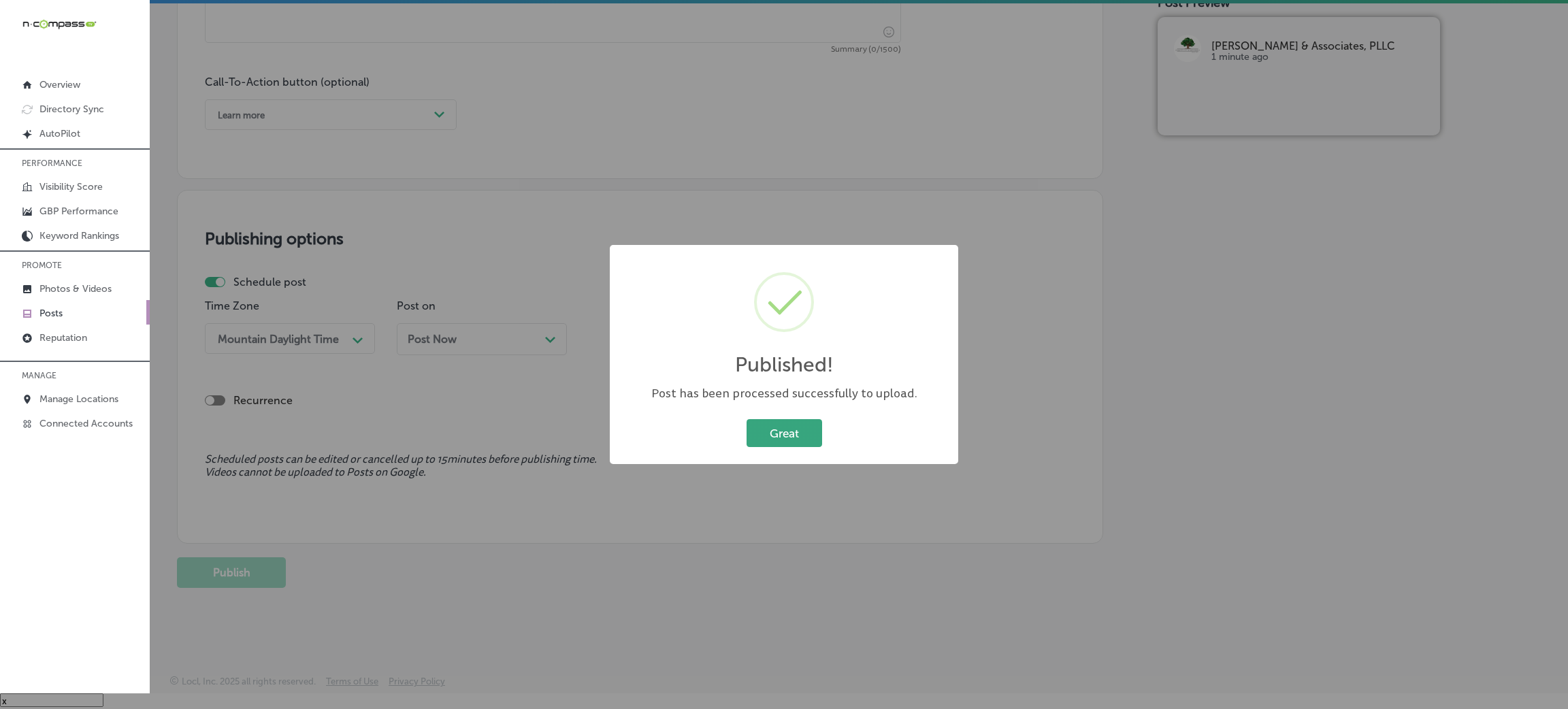
click at [778, 435] on button "Great" at bounding box center [784, 432] width 75 height 28
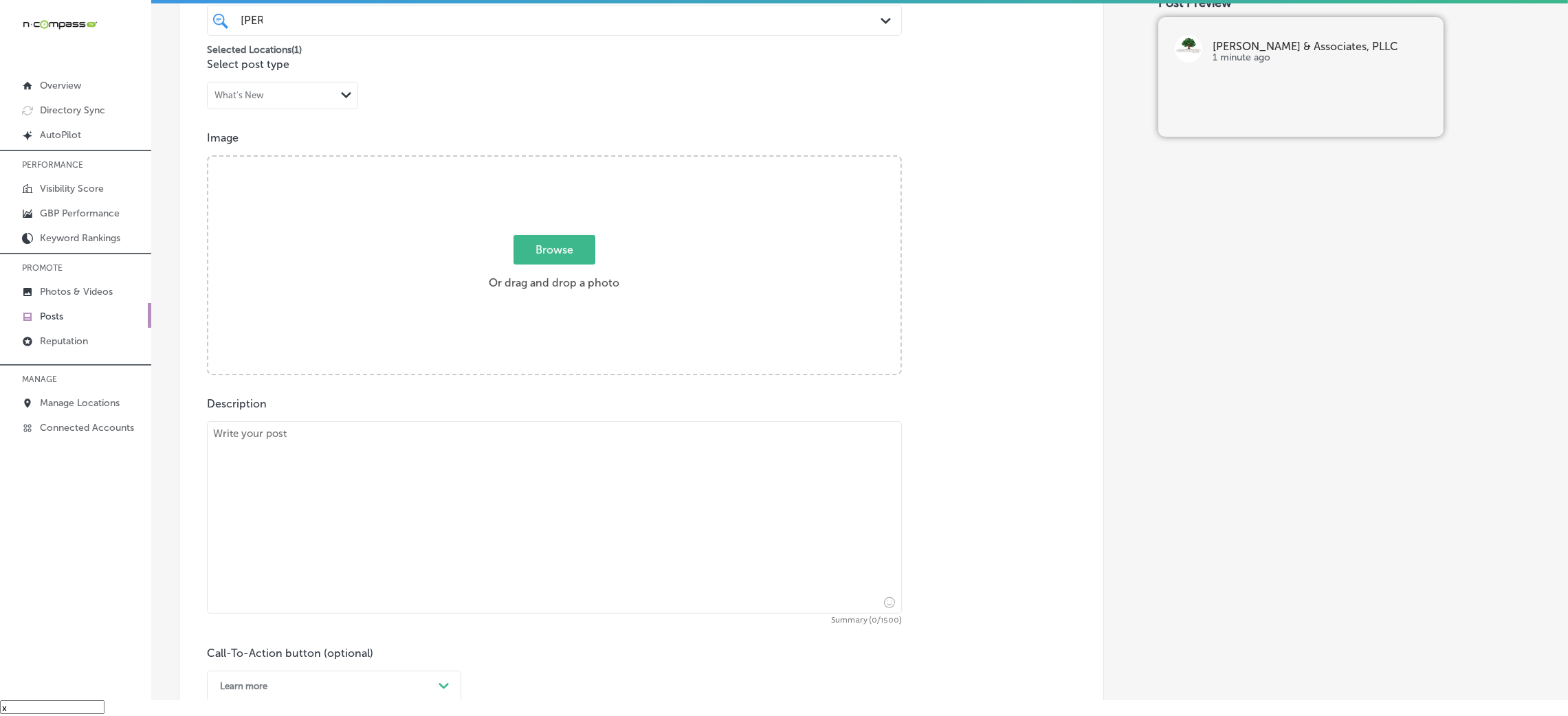
scroll to position [337, 0]
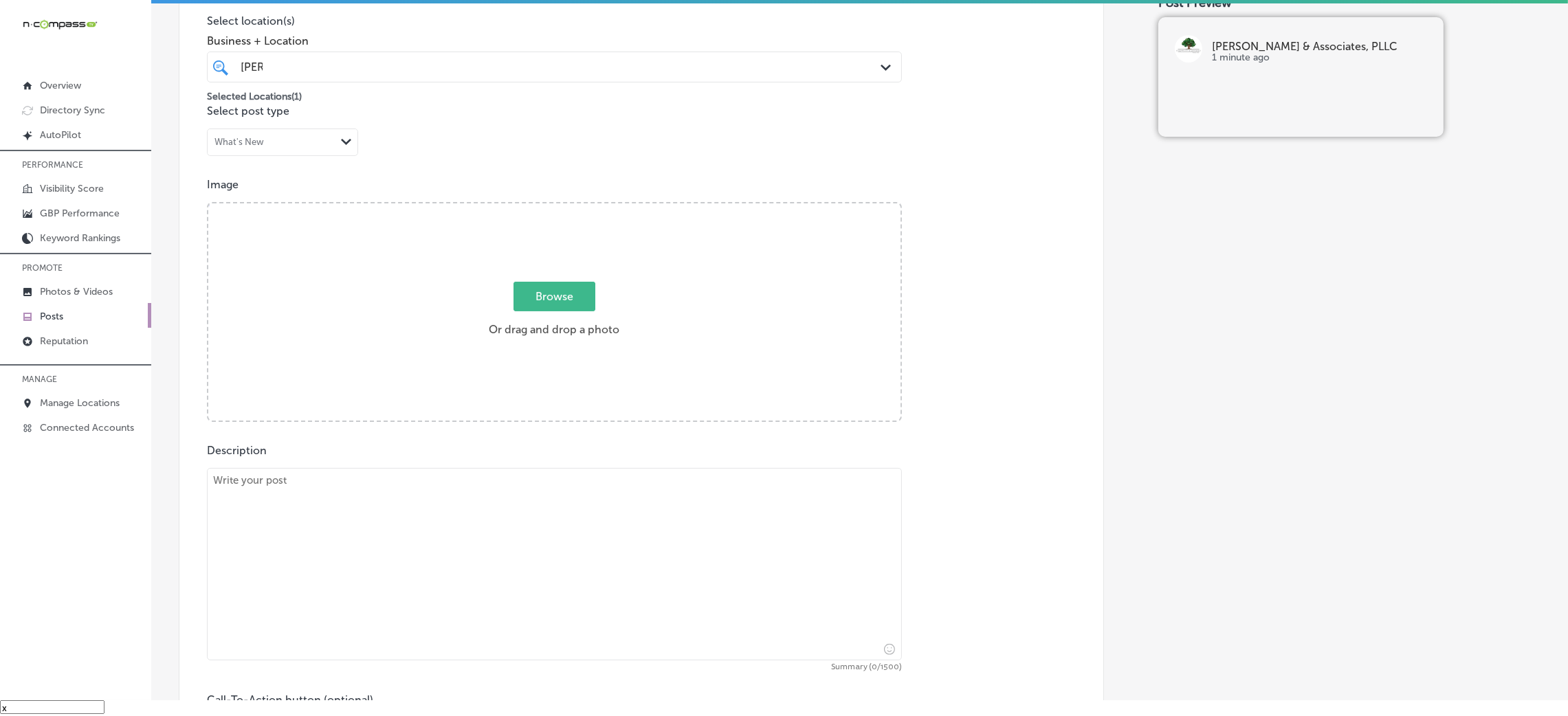
click at [533, 535] on textarea at bounding box center [554, 564] width 695 height 192
paste textarea "At Kyle Wynn & Associates, PLLC, we understand the financial strain of long-ter…"
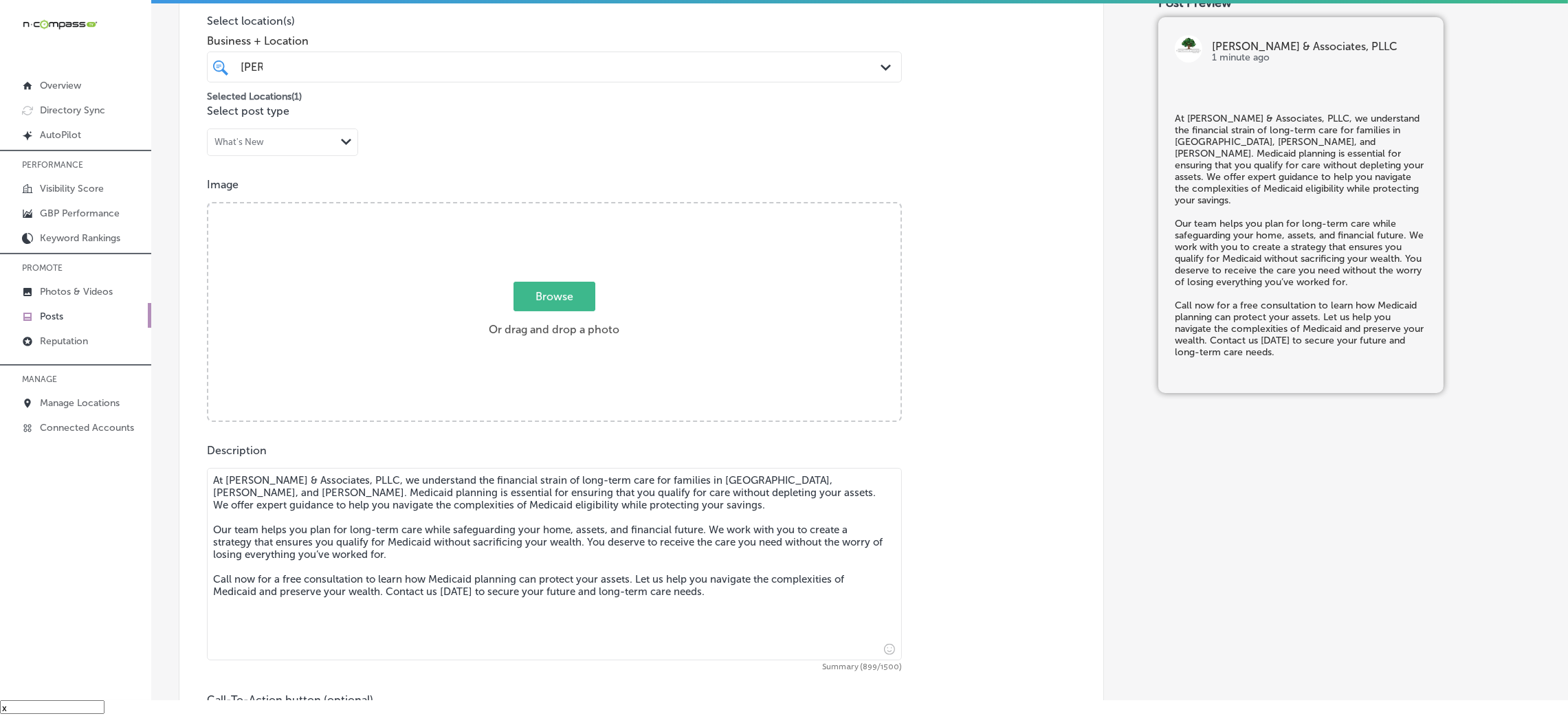
type textarea "At Kyle Wynn & Associates, PLLC, we understand the financial strain of long-ter…"
click at [952, 429] on div "Post content Select location(s) Business + Location kyle kyle Path Created with…" at bounding box center [641, 363] width 926 height 870
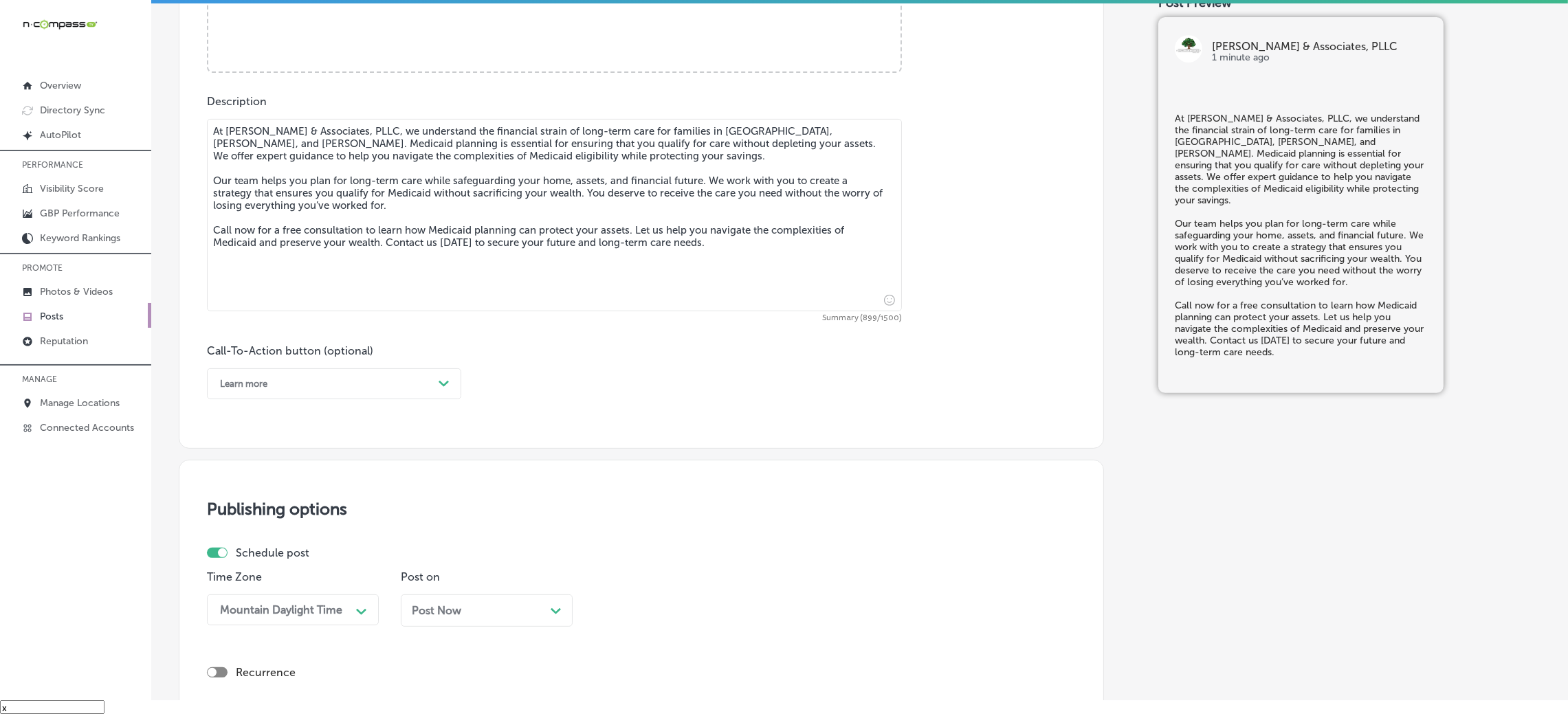
scroll to position [750, 0]
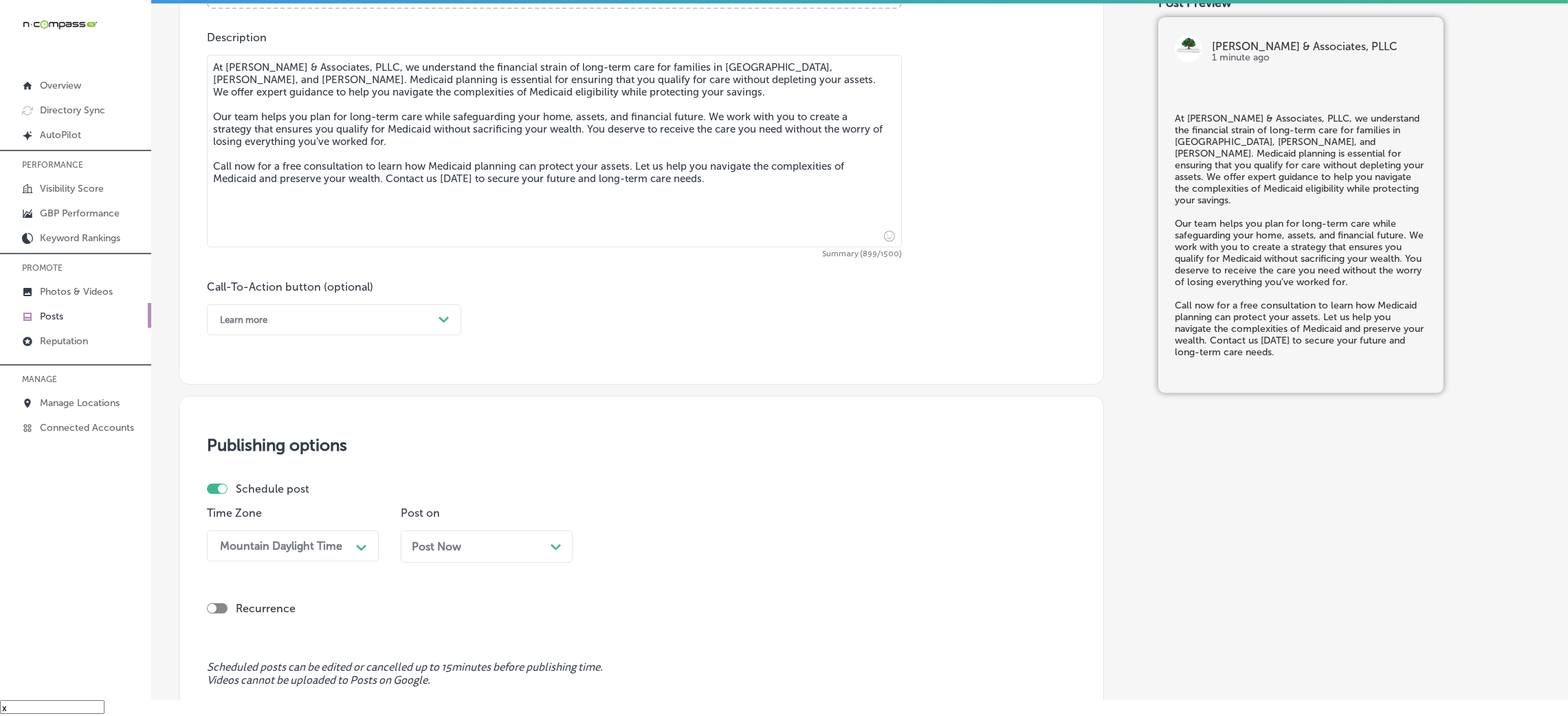
click at [295, 330] on div "Learn more" at bounding box center [323, 319] width 220 height 21
click at [279, 502] on div "Call Now" at bounding box center [334, 494] width 254 height 24
click at [482, 558] on div "Post Now Path Created with Sketch." at bounding box center [486, 546] width 172 height 33
click at [657, 543] on div "08:45 AM Path Created with Sketch." at bounding box center [680, 546] width 172 height 31
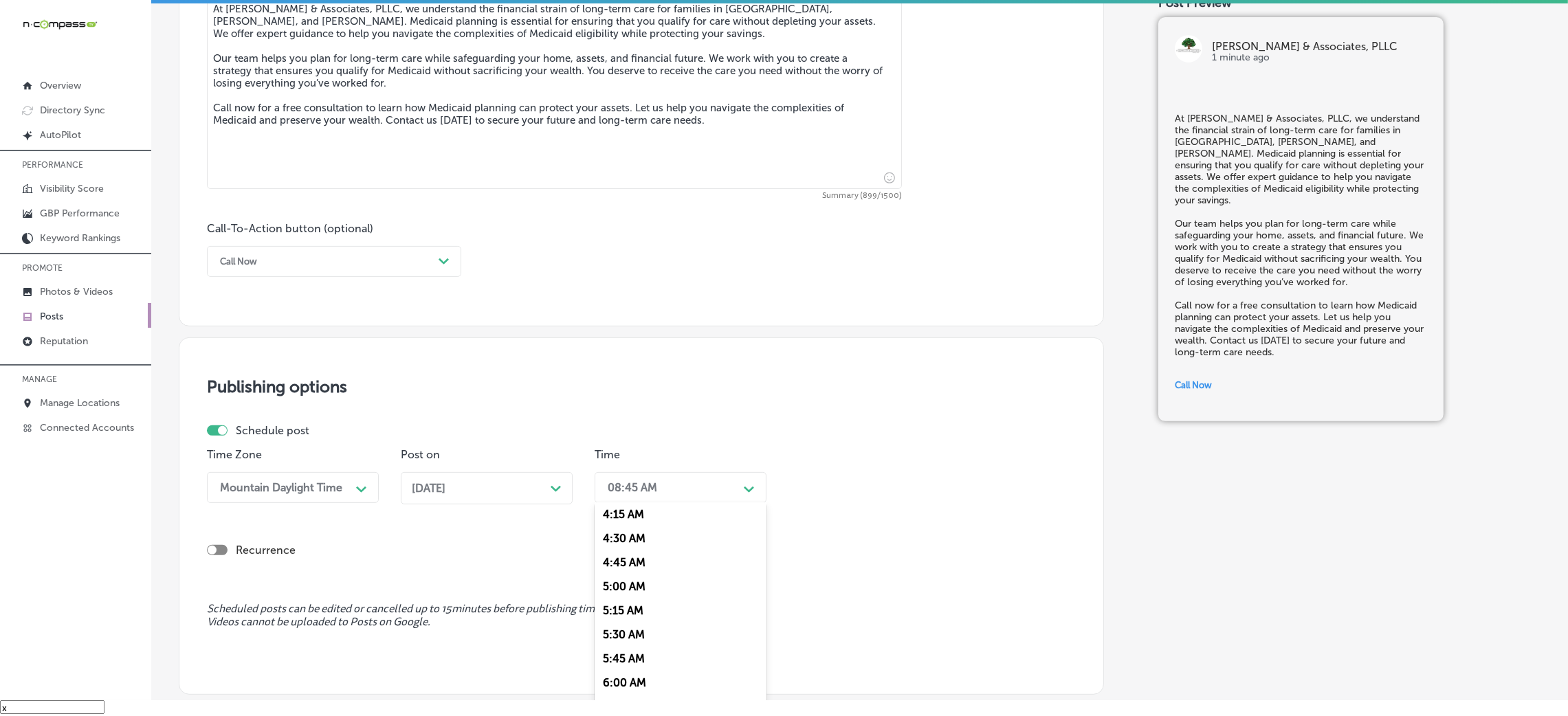
scroll to position [514, 0]
click at [634, 672] on div "7:00 AM" at bounding box center [680, 676] width 172 height 24
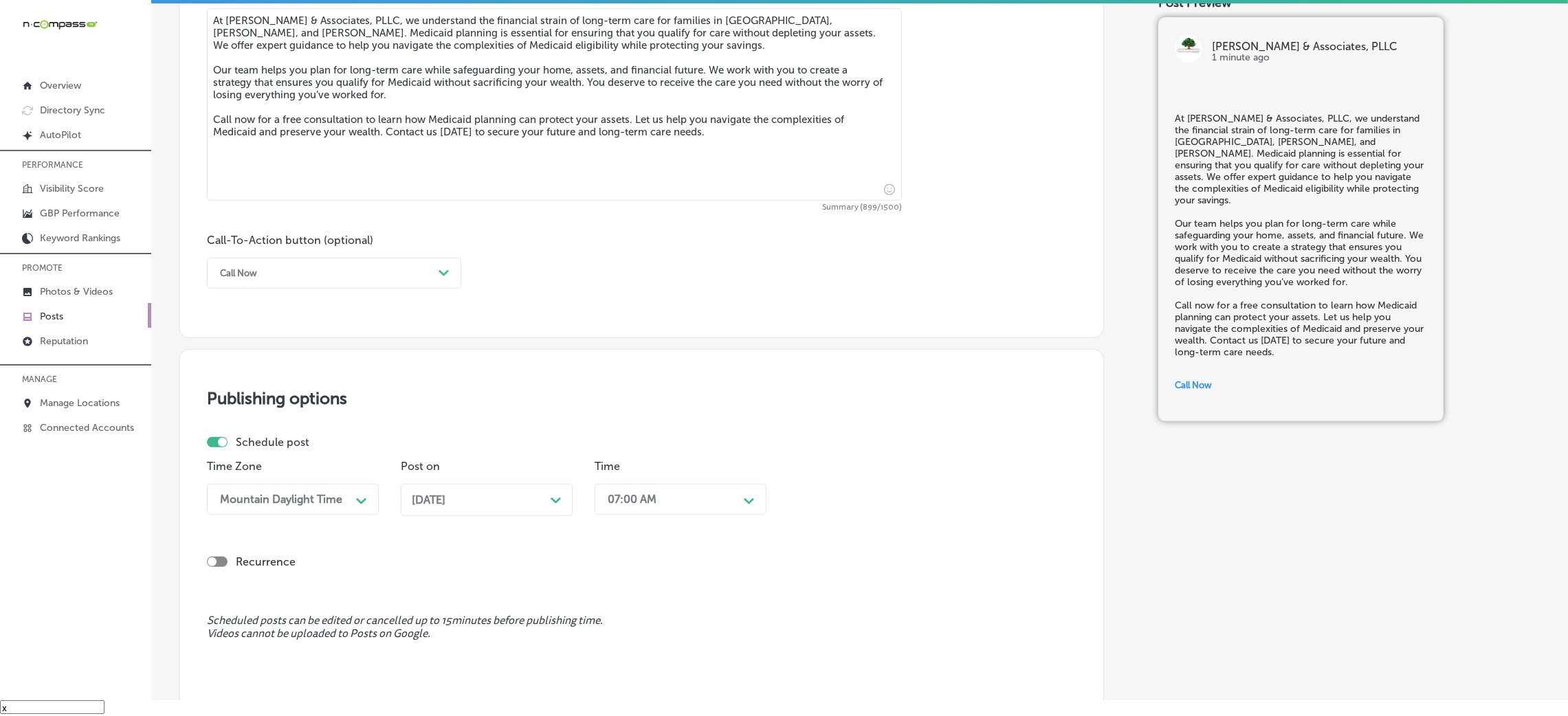
scroll to position [808, 0]
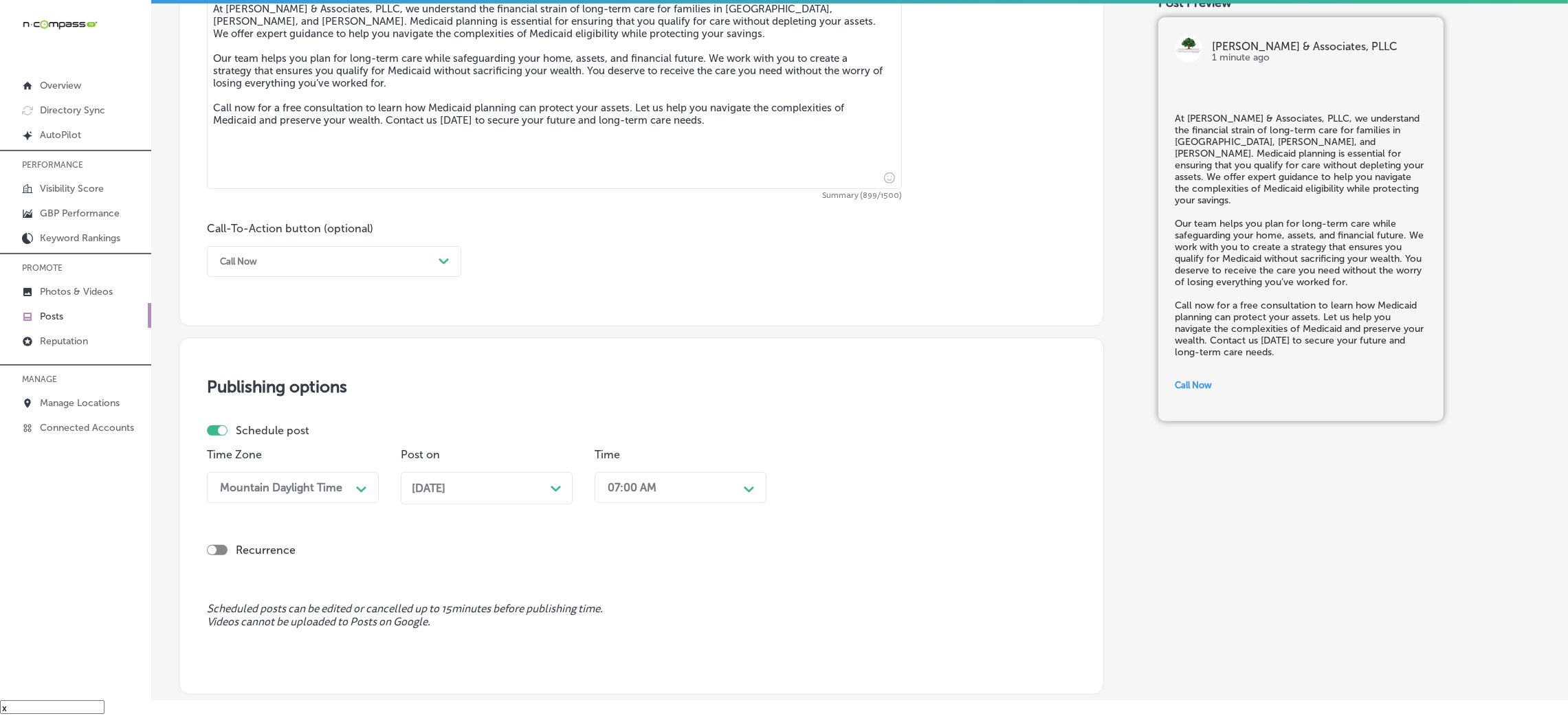
click at [510, 482] on div "Nov 17, 2025 Path Created with Sketch." at bounding box center [486, 488] width 150 height 13
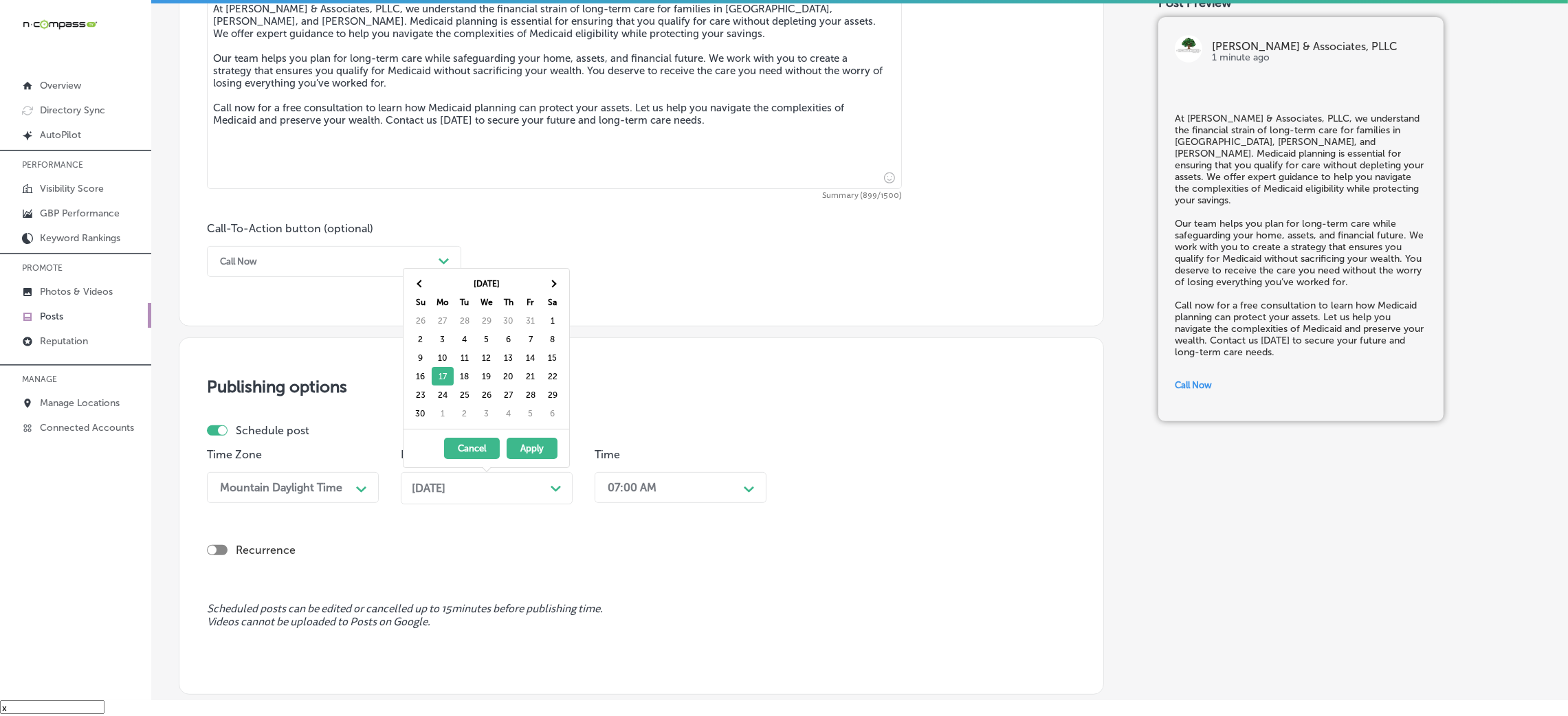
click at [814, 338] on div "Publishing options Schedule post Time Zone Mountain Daylight Time Path Created …" at bounding box center [641, 516] width 926 height 357
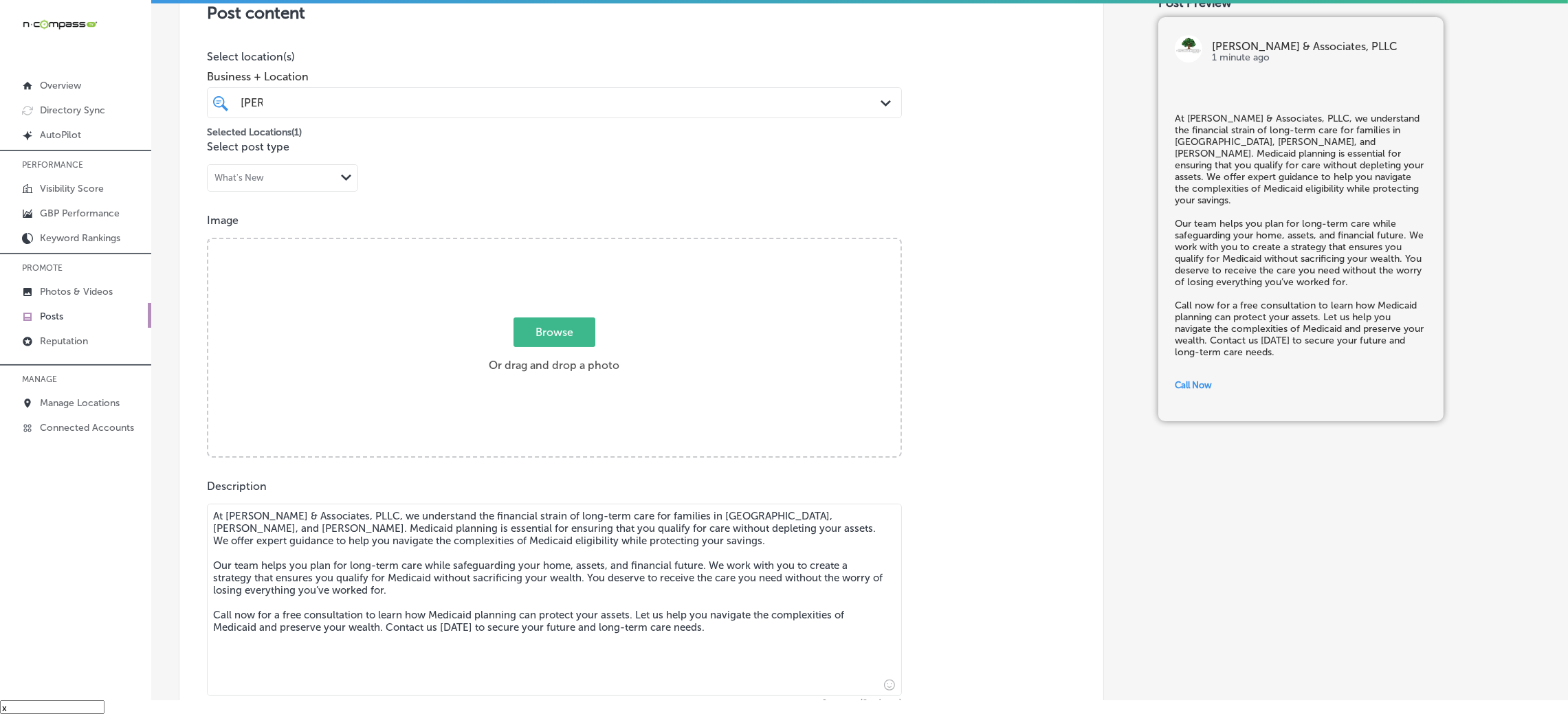
scroll to position [293, 0]
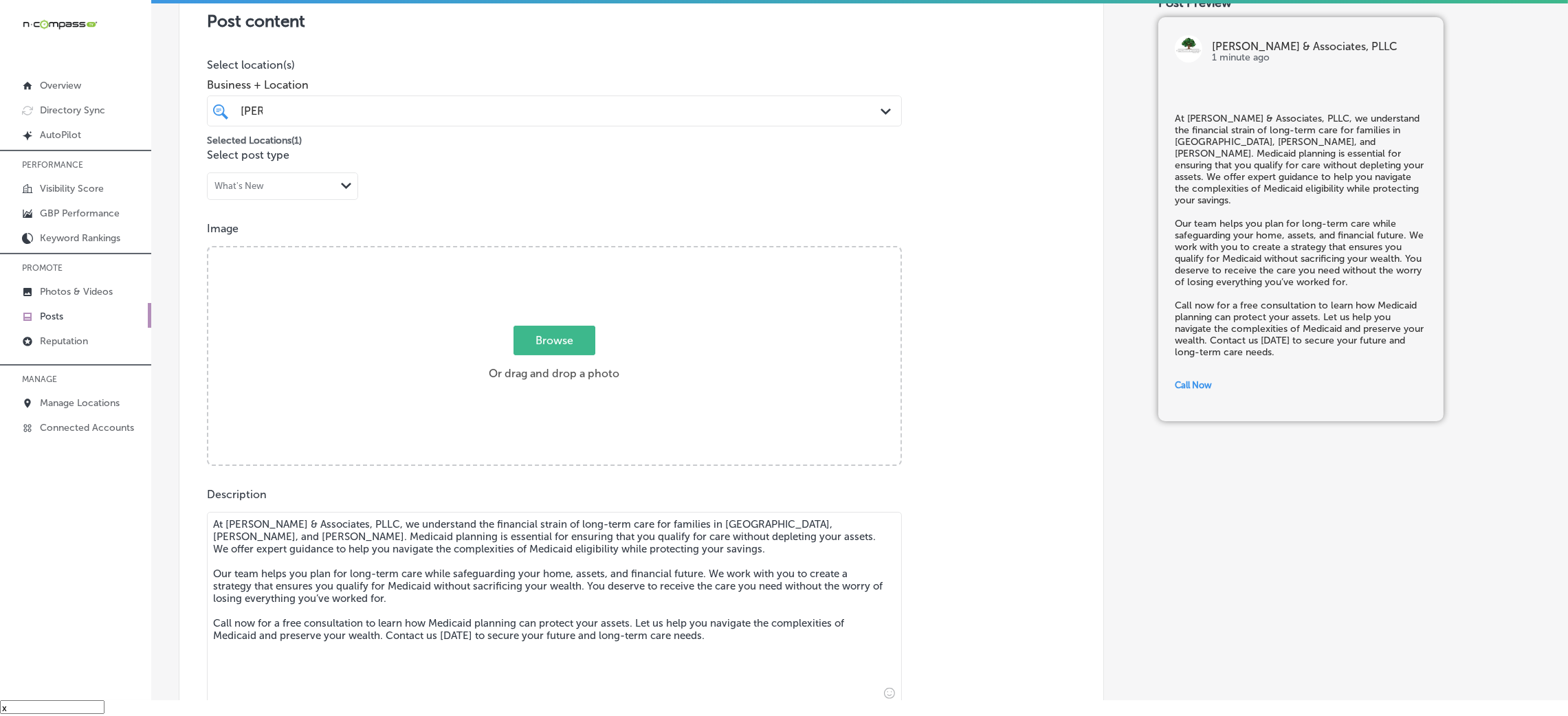
click at [486, 327] on label "Browse Or drag and drop a photo" at bounding box center [554, 357] width 142 height 60
click at [486, 252] on input "Browse Or drag and drop a photo" at bounding box center [555, 250] width 693 height 4
type input "C:\fakepath\364. Fred Davis - Kyle-Wynn & Associates-6.png"
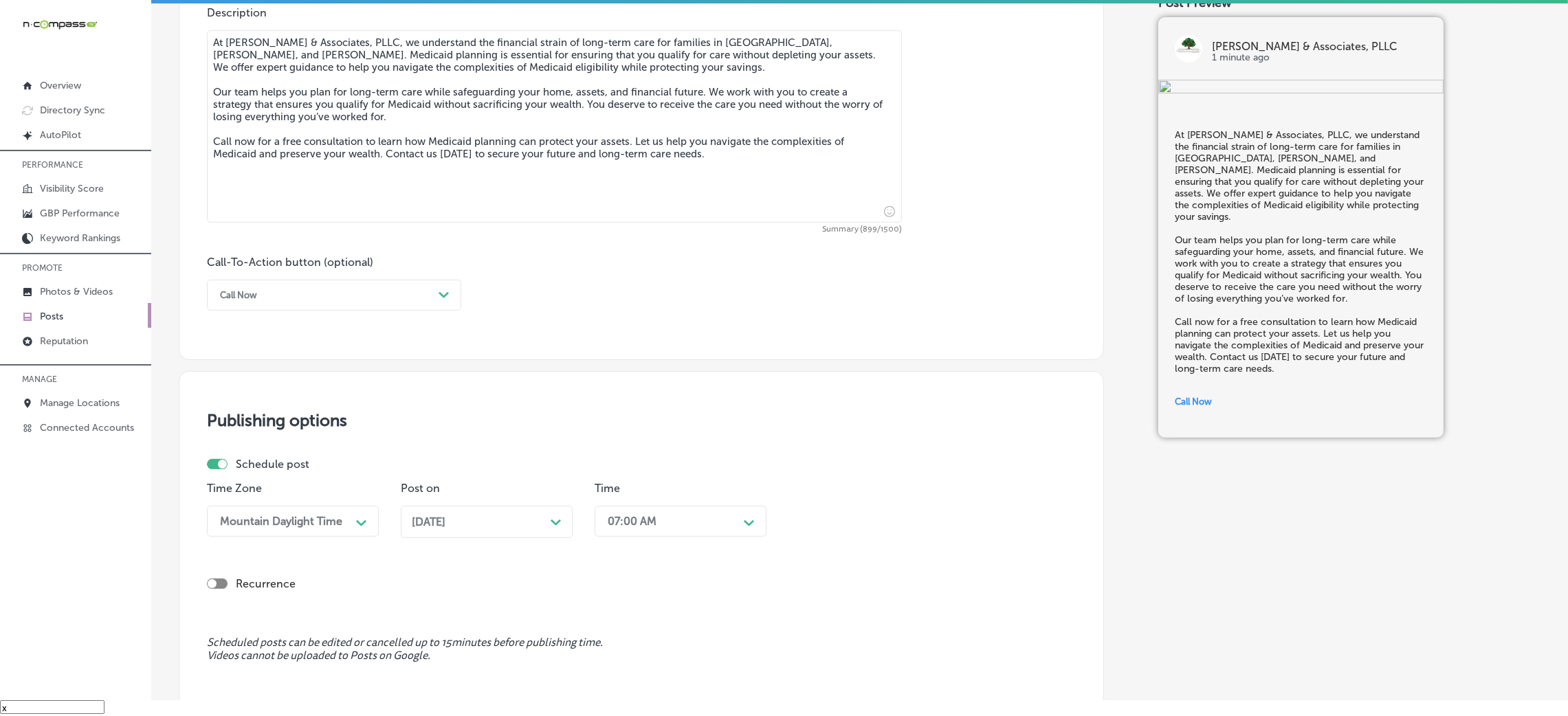
scroll to position [955, 0]
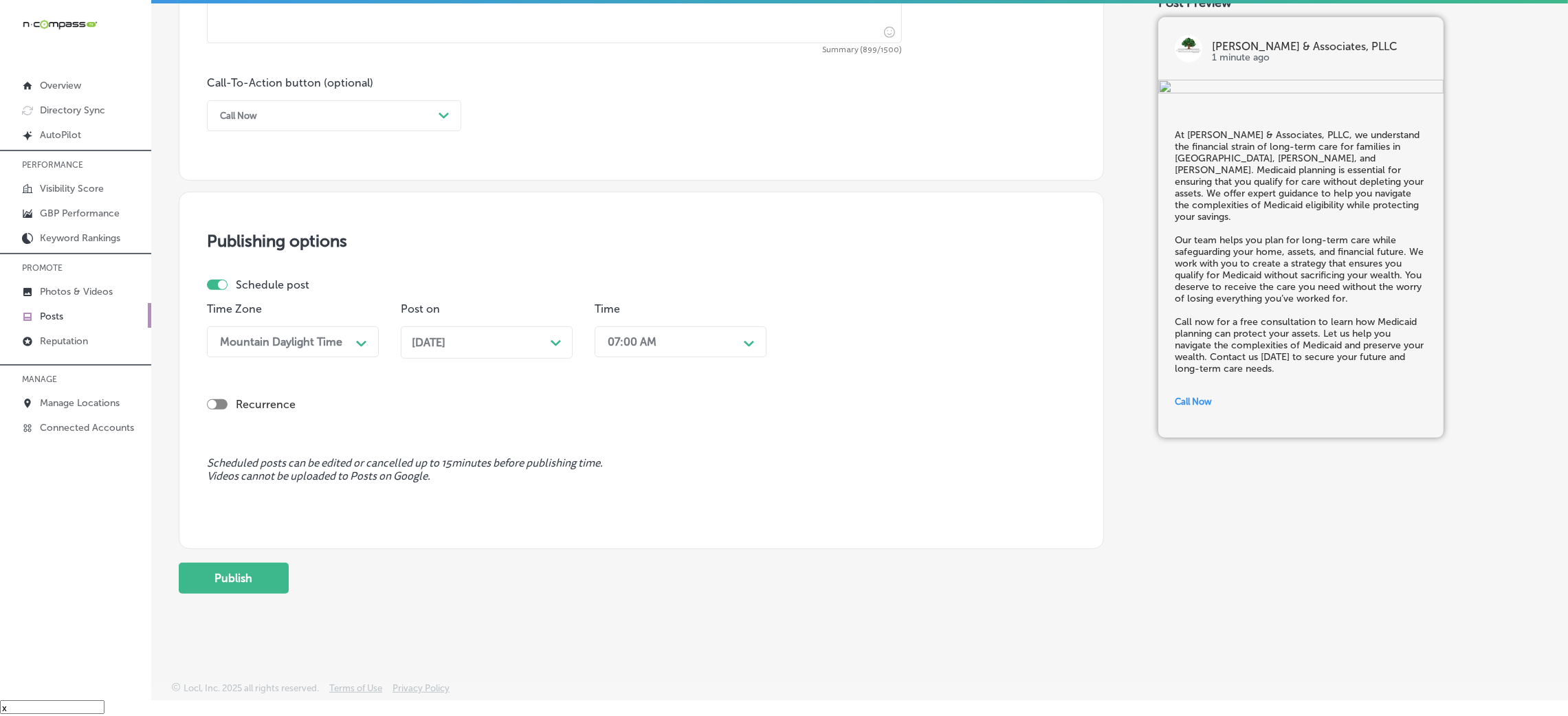
click at [219, 577] on button "Publish" at bounding box center [234, 578] width 110 height 31
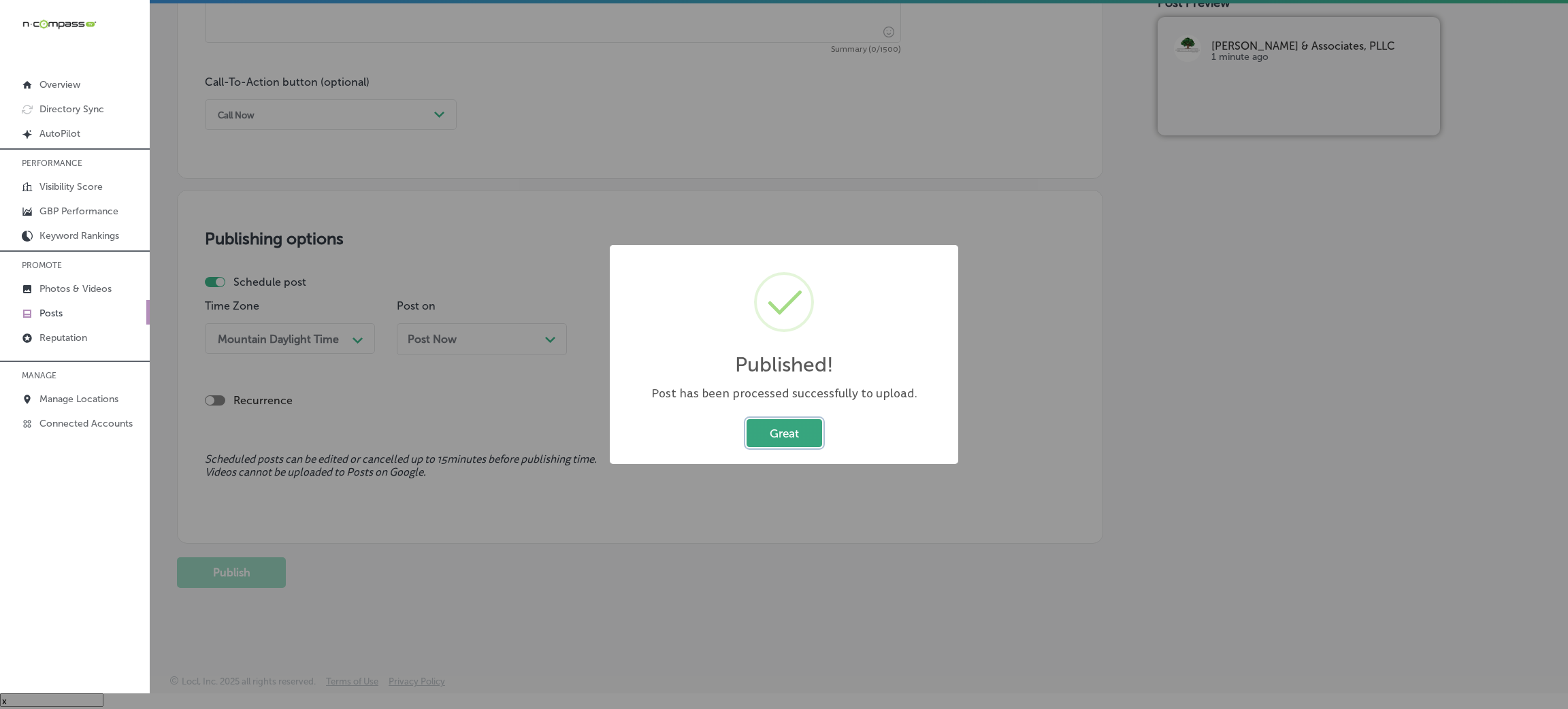
click at [793, 429] on button "Great" at bounding box center [784, 432] width 75 height 28
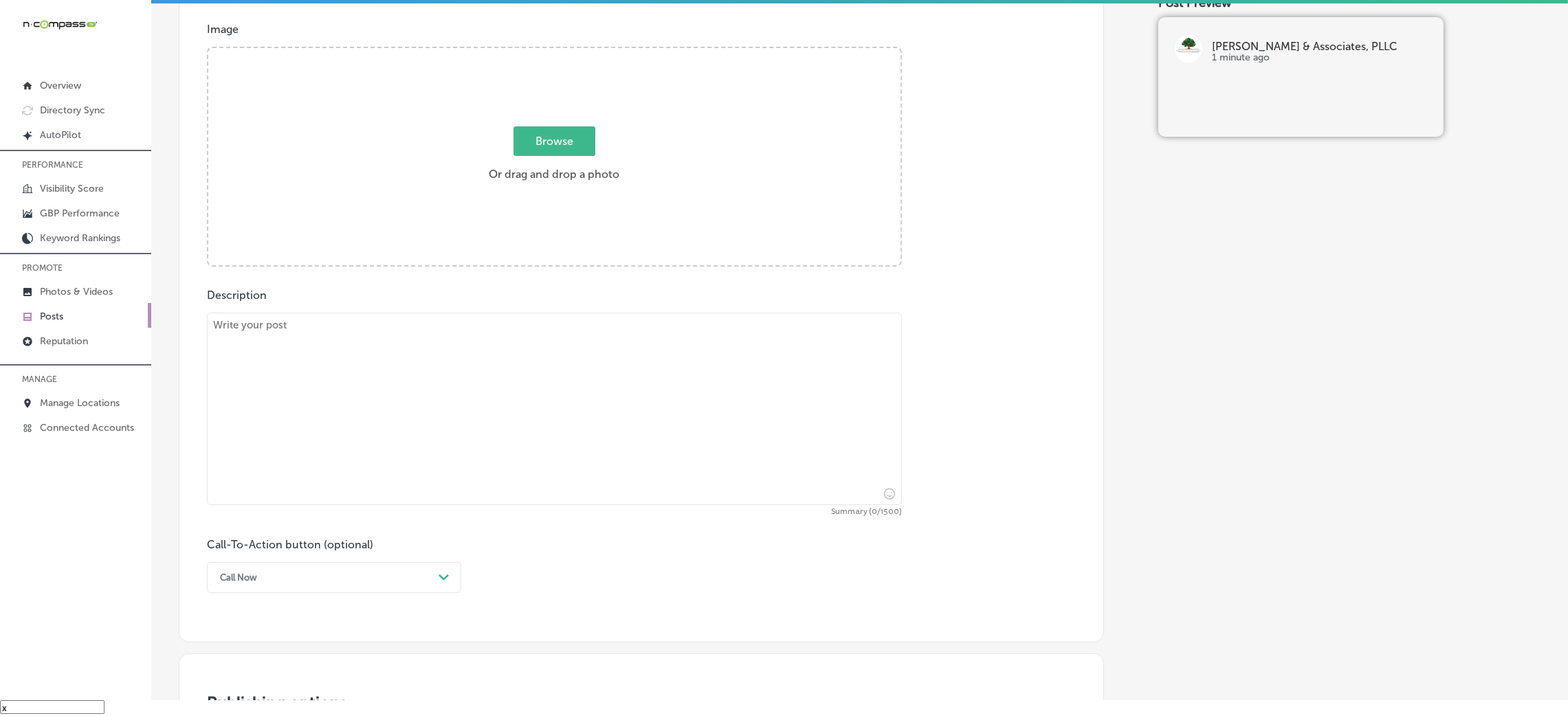
scroll to position [337, 0]
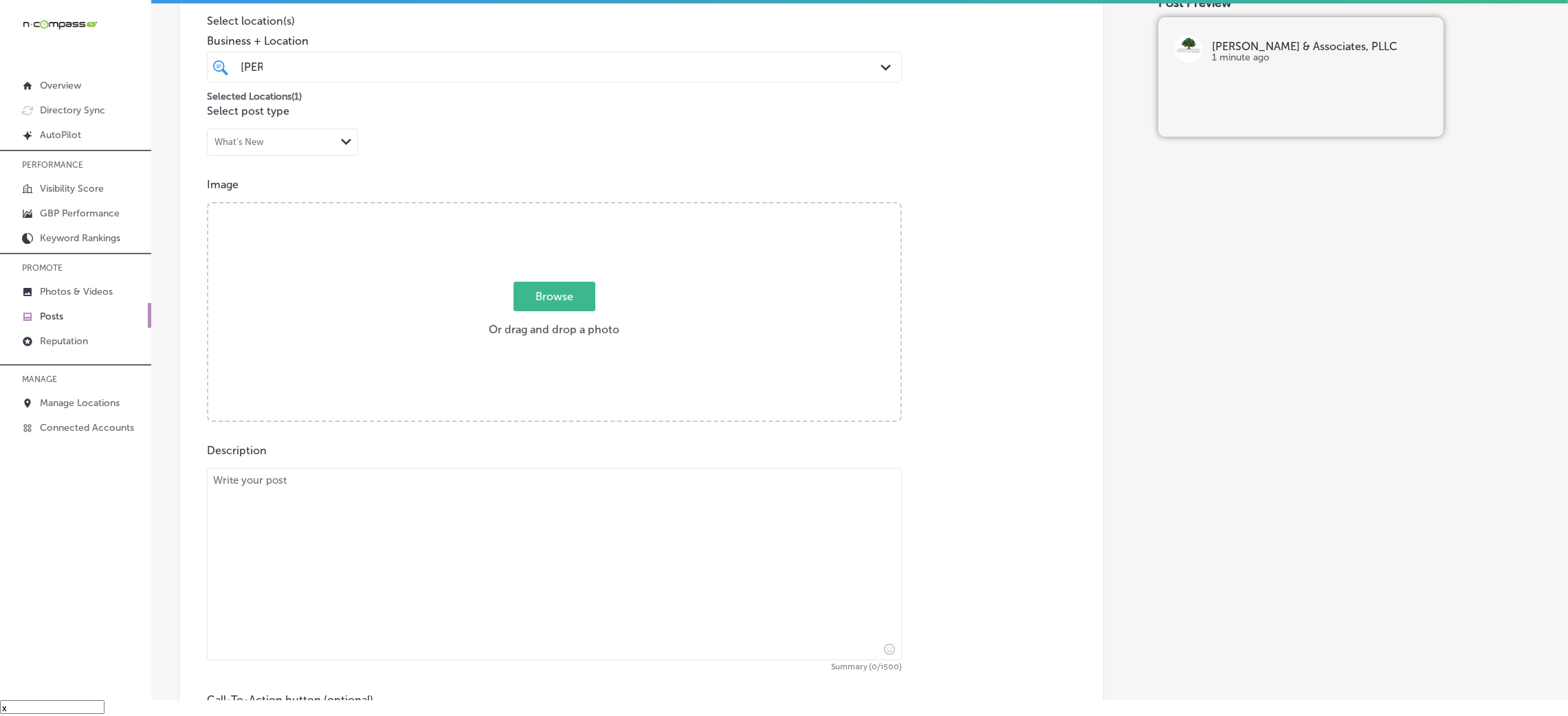
click at [526, 544] on textarea at bounding box center [554, 564] width 695 height 192
paste textarea "Kyle Wynn & Associates, PLLC is here to help families in Madison, Ridgeland, an…"
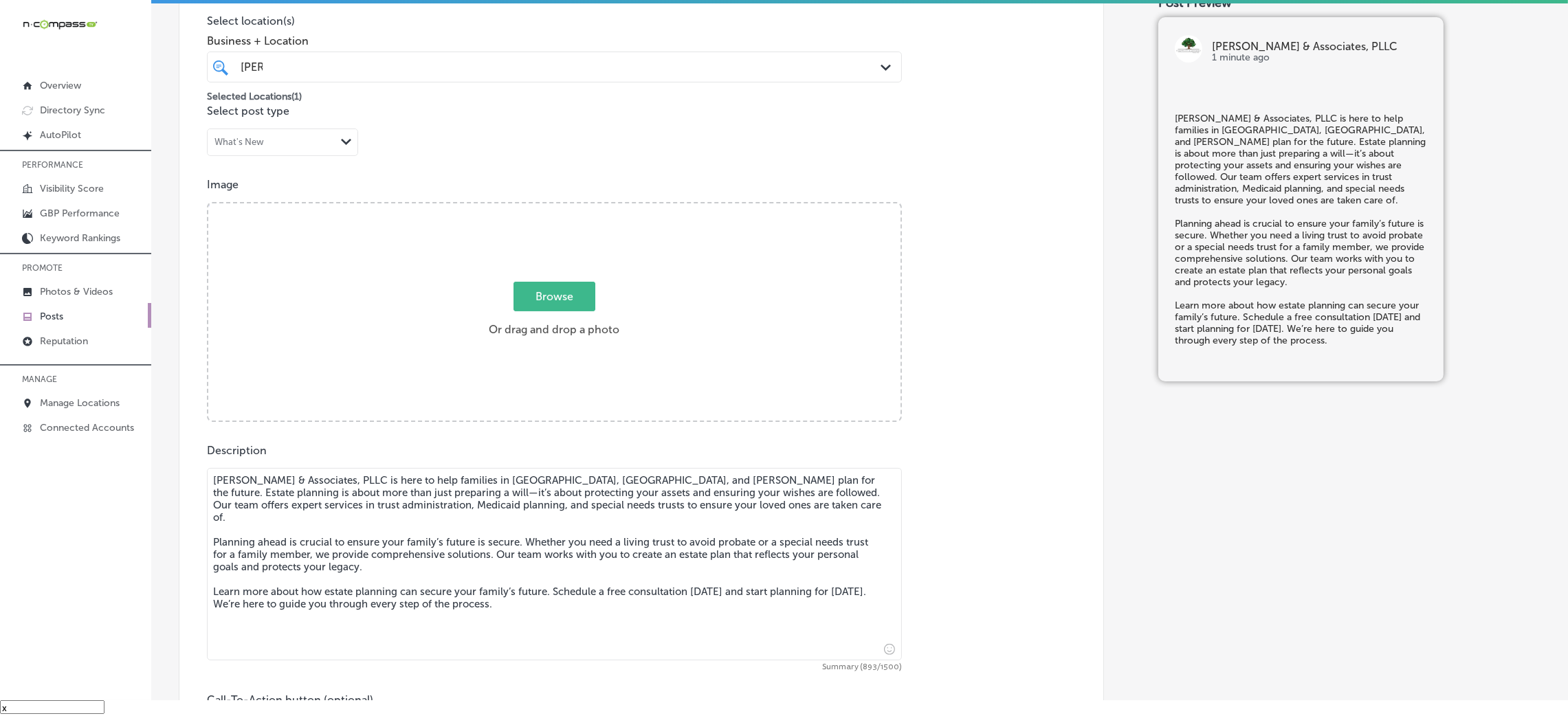
type textarea "Kyle Wynn & Associates, PLLC is here to help families in Madison, Ridgeland, an…"
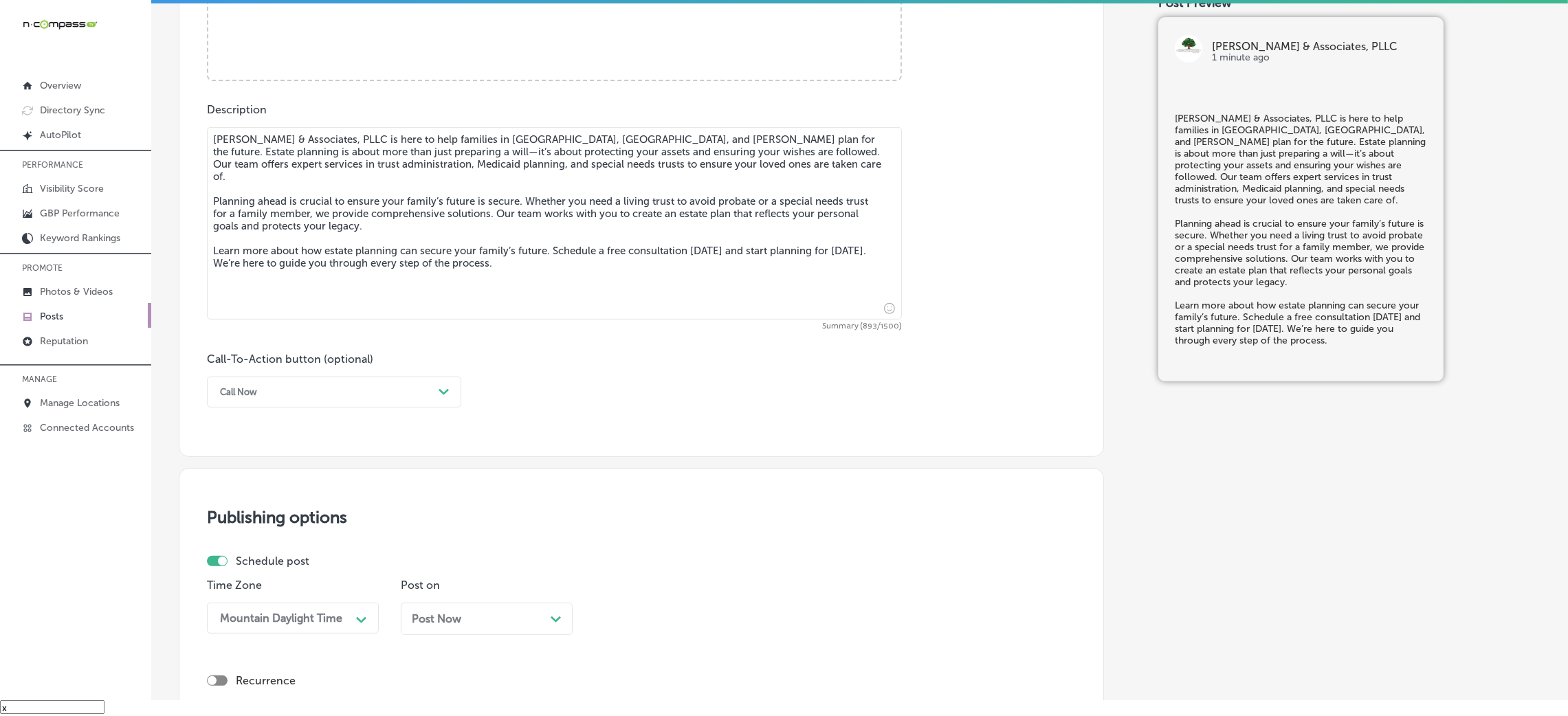
scroll to position [853, 0]
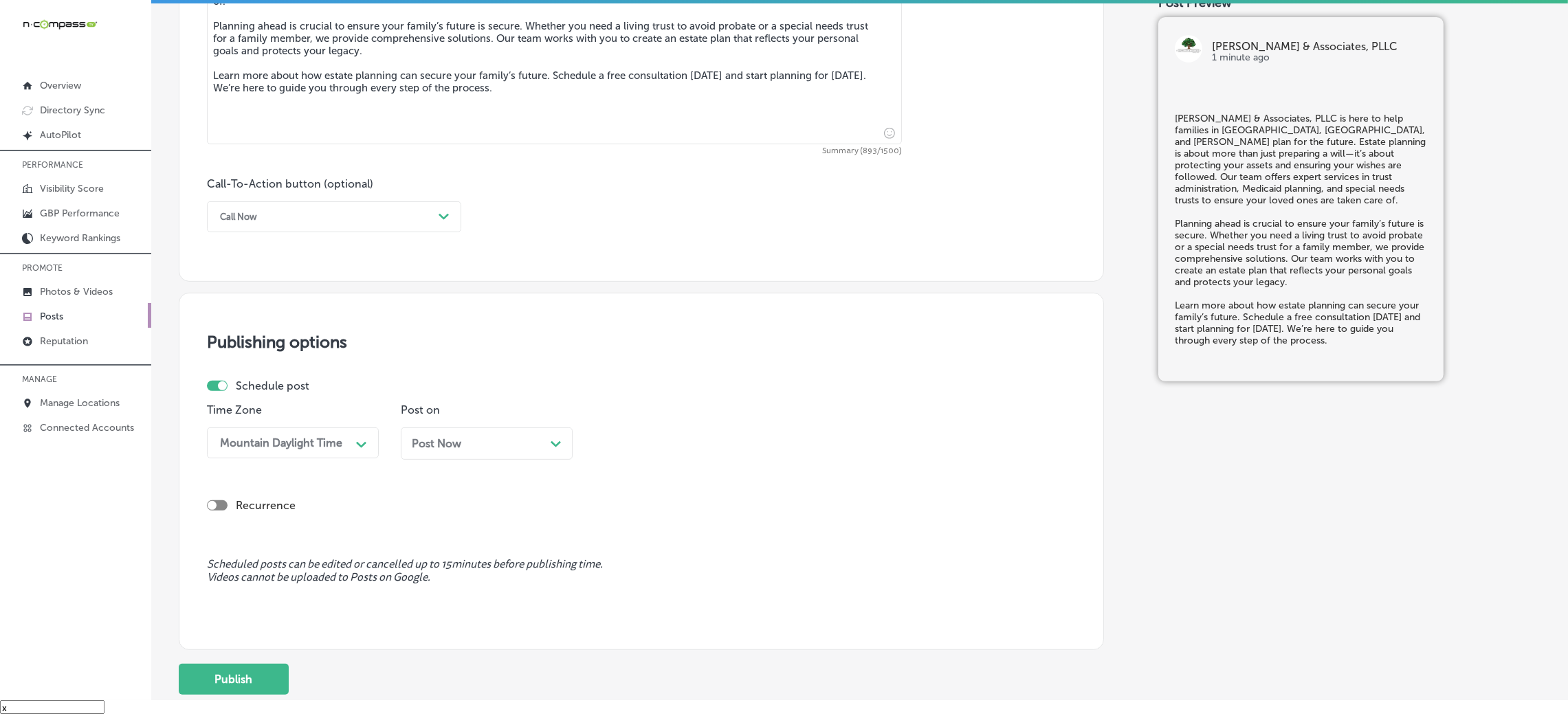
click at [291, 217] on div "Call Now" at bounding box center [323, 216] width 220 height 21
click at [278, 344] on div "Learn more" at bounding box center [334, 342] width 254 height 24
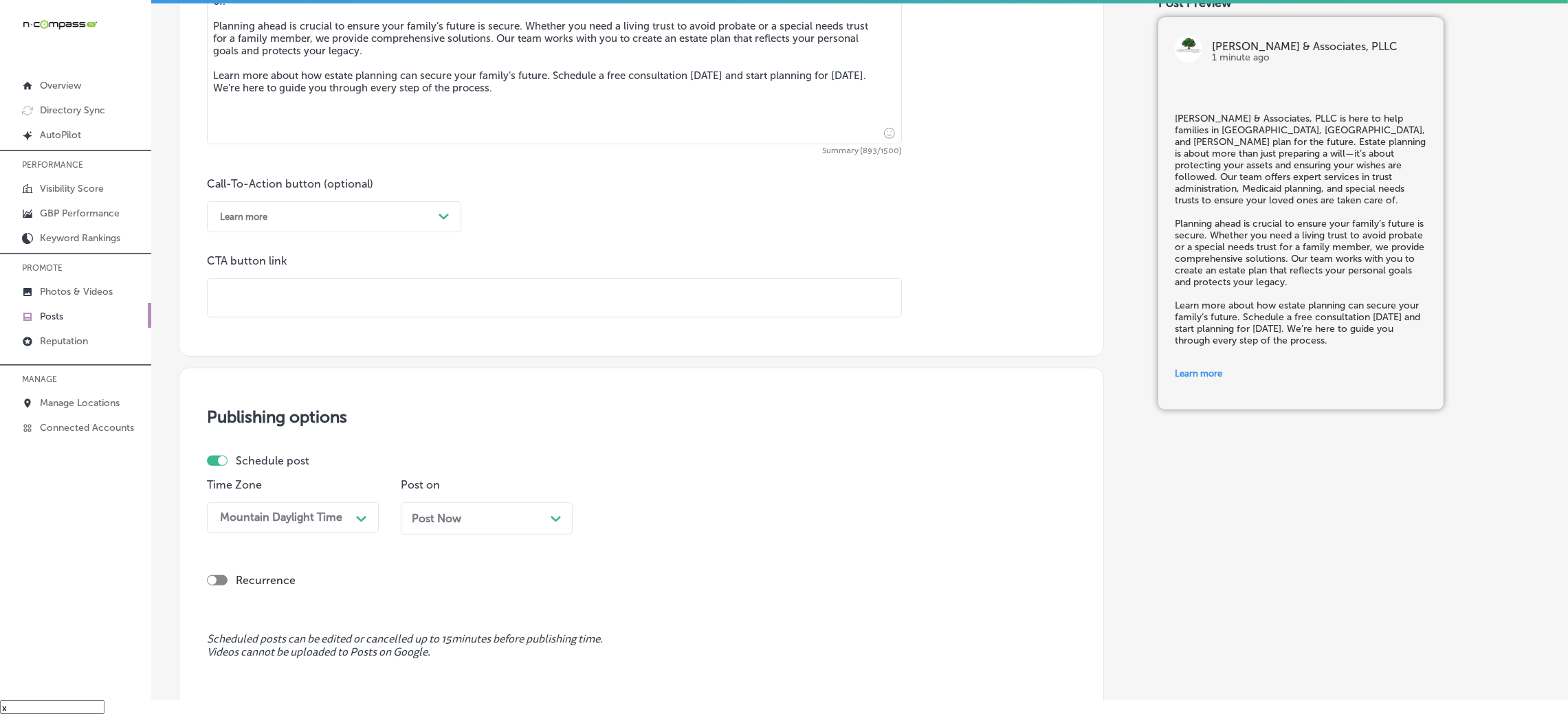
click at [383, 304] on input "text" at bounding box center [554, 297] width 693 height 38
paste input "https://www.kyle-wynn.com/"
type input "https://www.kyle-wynn.com/"
click at [620, 255] on p "CTA button link" at bounding box center [554, 260] width 695 height 13
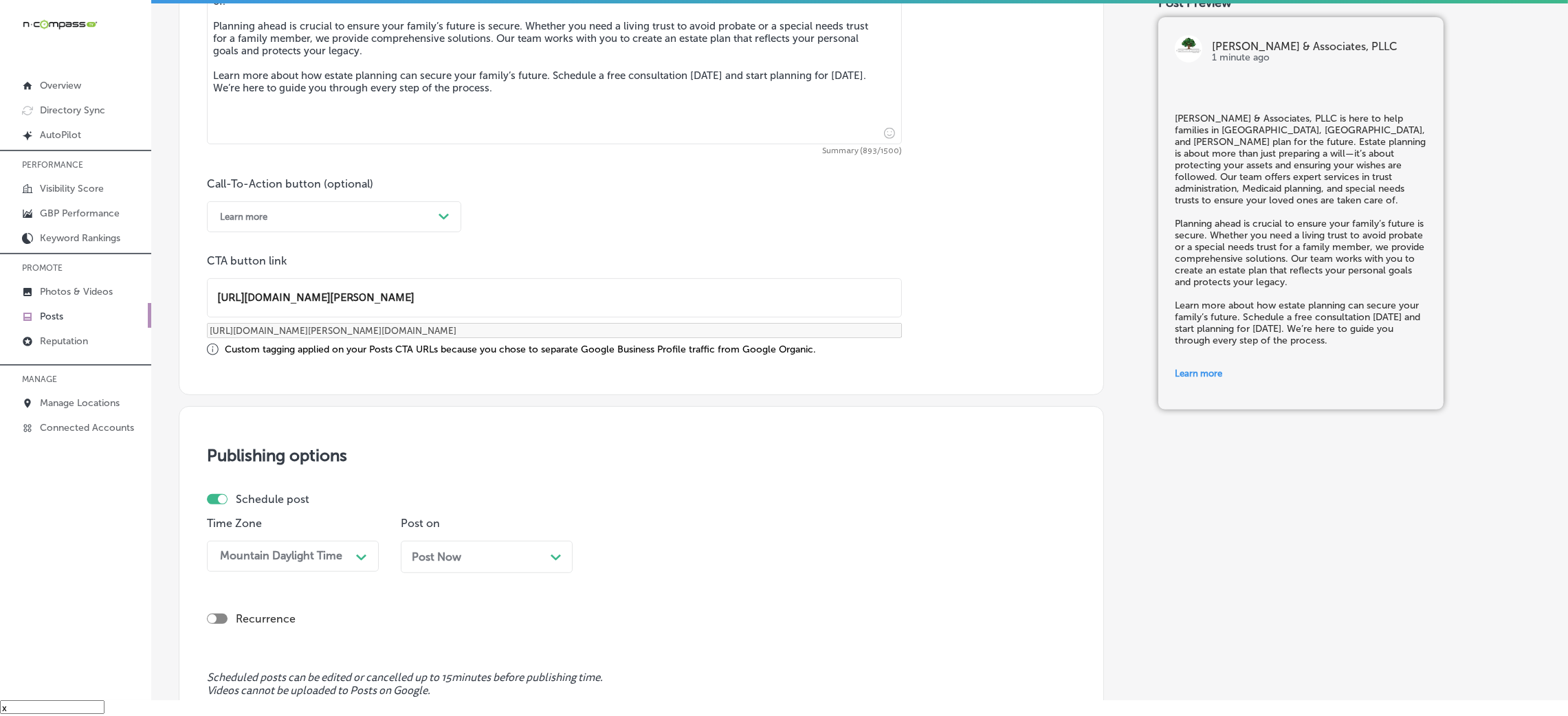
click at [446, 569] on div "Post Now Path Created with Sketch." at bounding box center [486, 556] width 172 height 33
click at [653, 550] on div "08:45 AM Path Created with Sketch." at bounding box center [680, 556] width 172 height 31
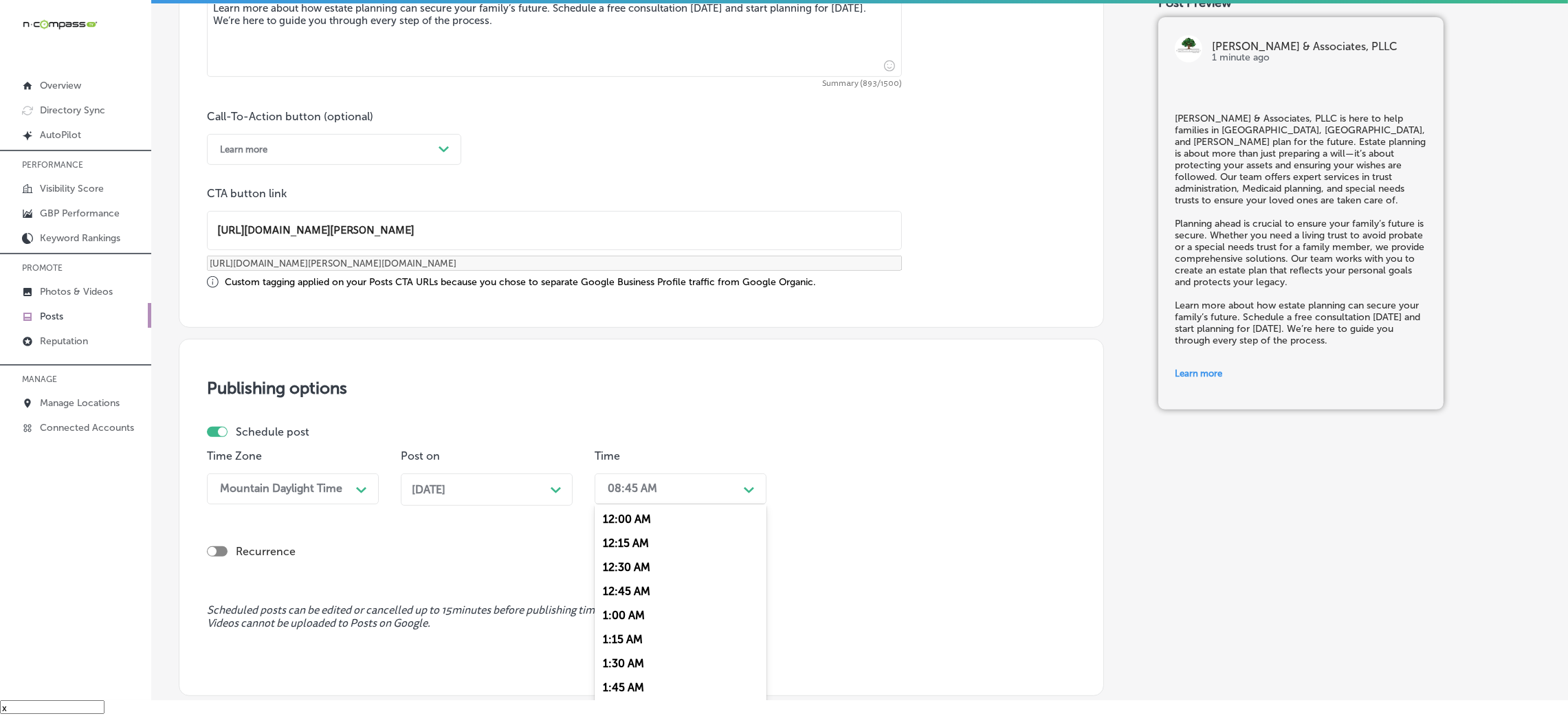
scroll to position [617, 0]
click at [639, 575] on div "7:00 AM" at bounding box center [680, 575] width 172 height 24
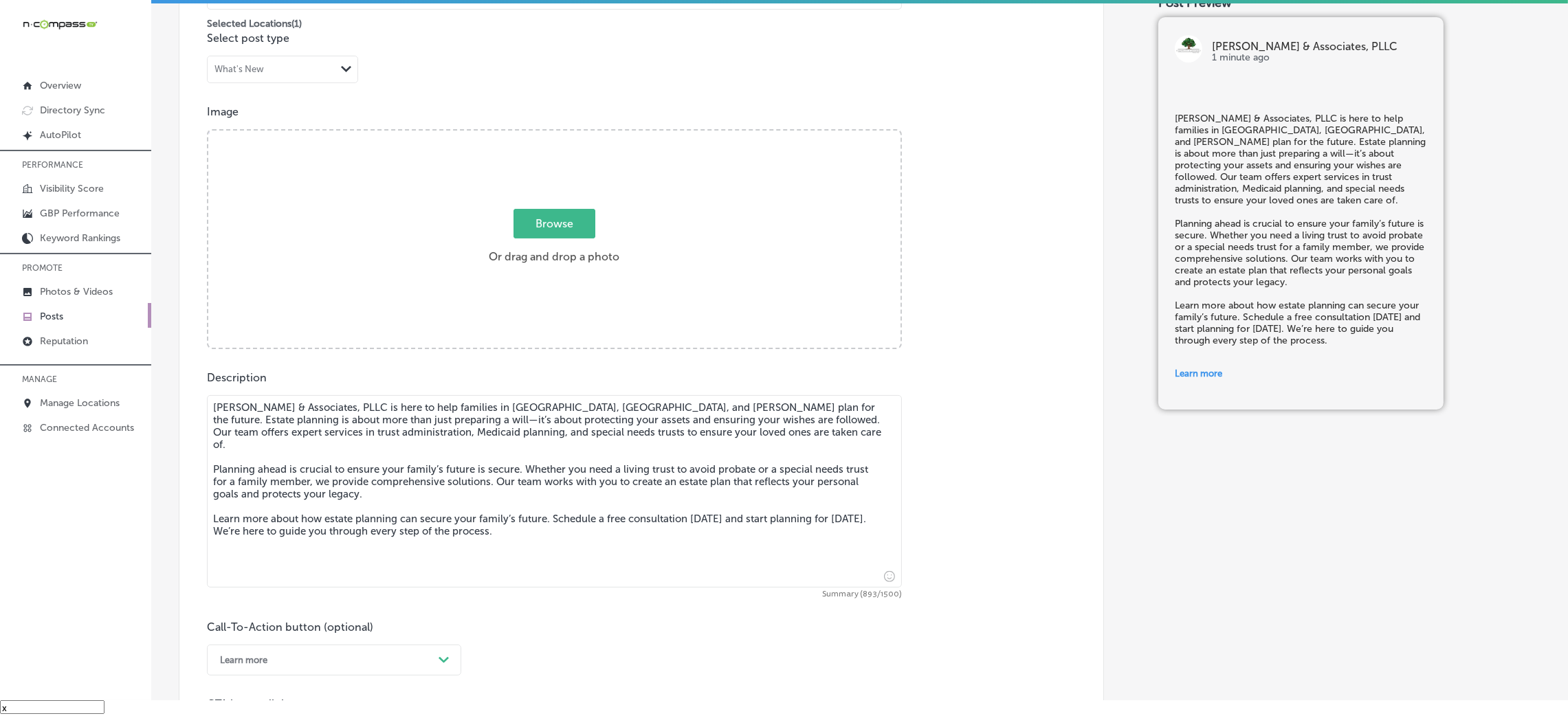
scroll to position [406, 0]
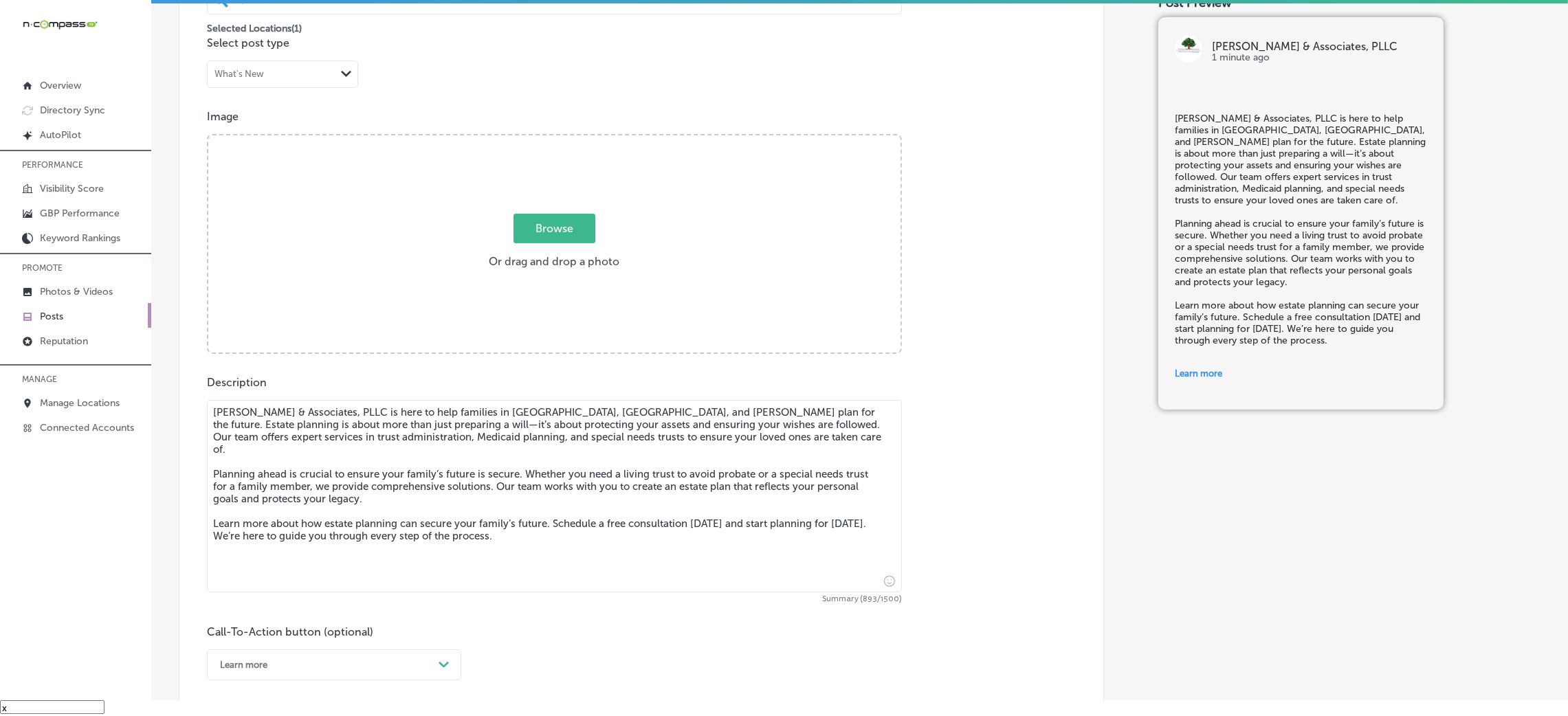
click at [517, 226] on span "Browse" at bounding box center [554, 228] width 82 height 30
click at [517, 139] on input "Browse Or drag and drop a photo" at bounding box center [555, 138] width 693 height 4
type input "C:\fakepath\364. Fred Davis - Kyle-Wynn & Associates-8.png"
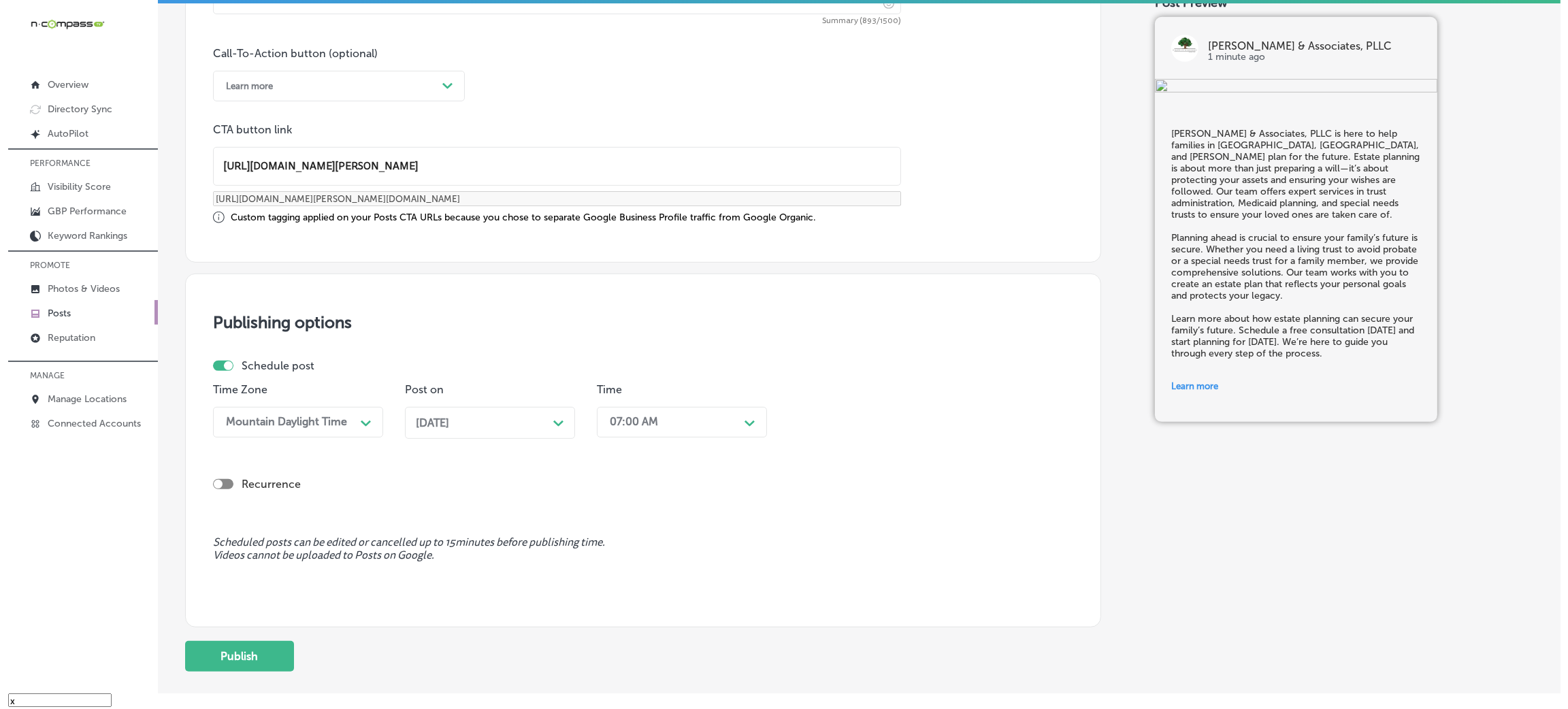
scroll to position [1058, 0]
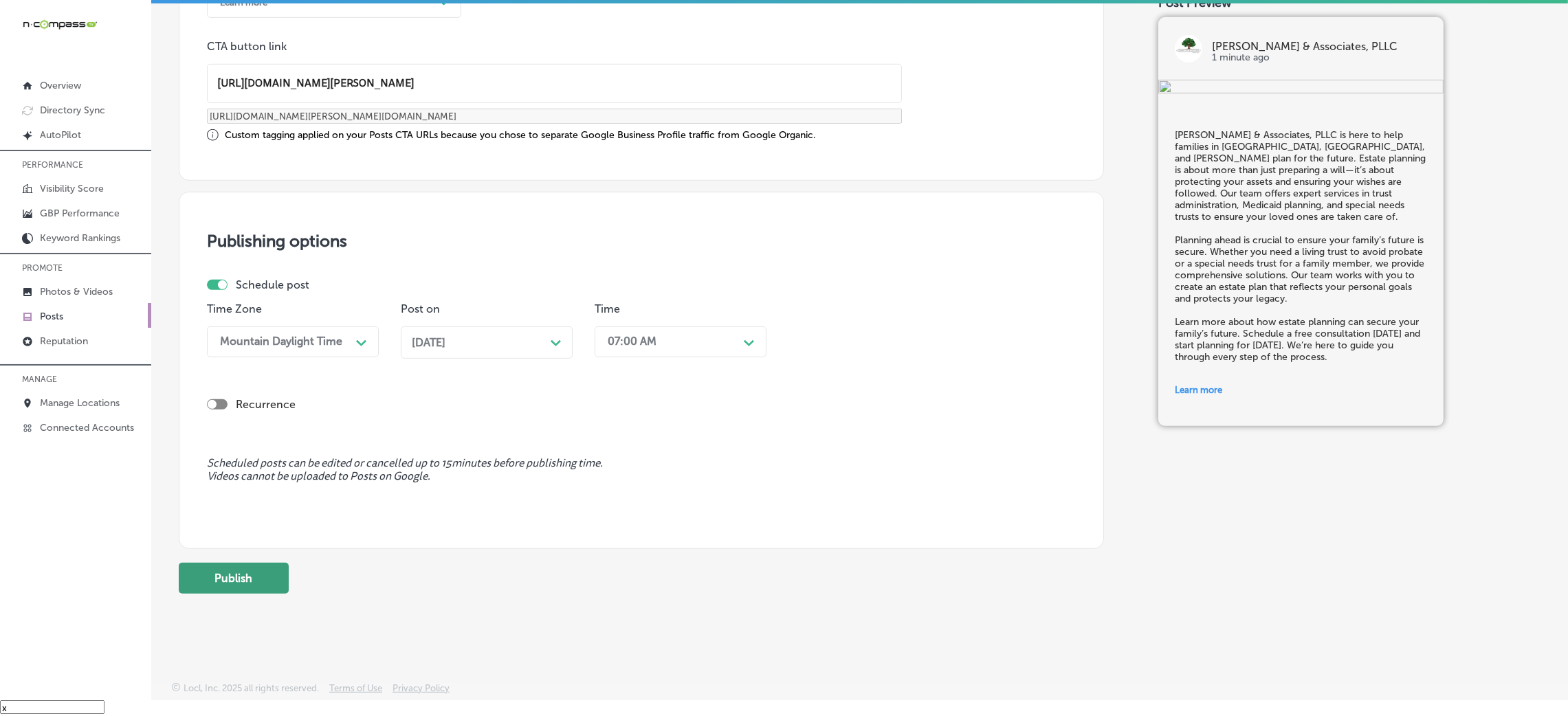
click at [210, 575] on button "Publish" at bounding box center [234, 578] width 110 height 31
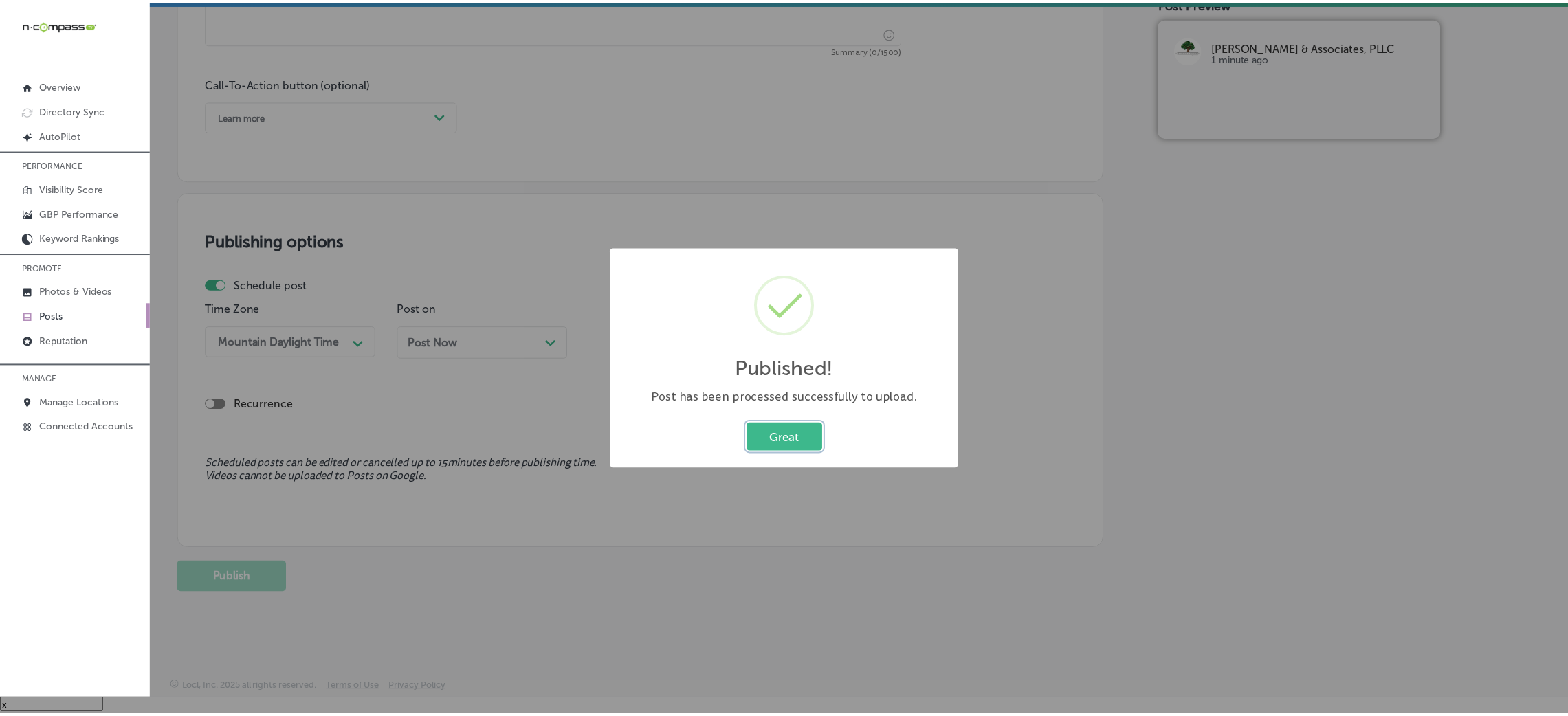
scroll to position [957, 0]
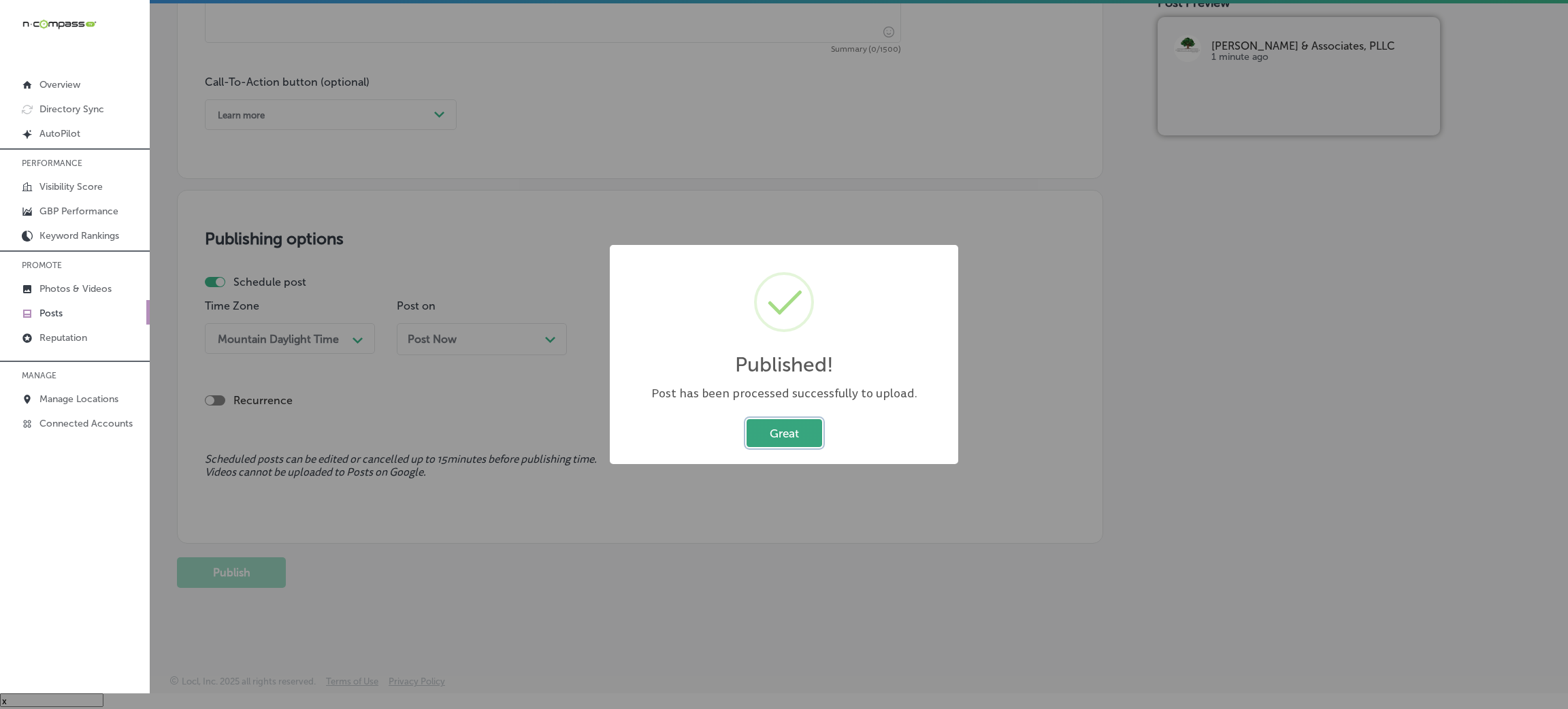
click at [777, 422] on button "Great" at bounding box center [784, 432] width 75 height 28
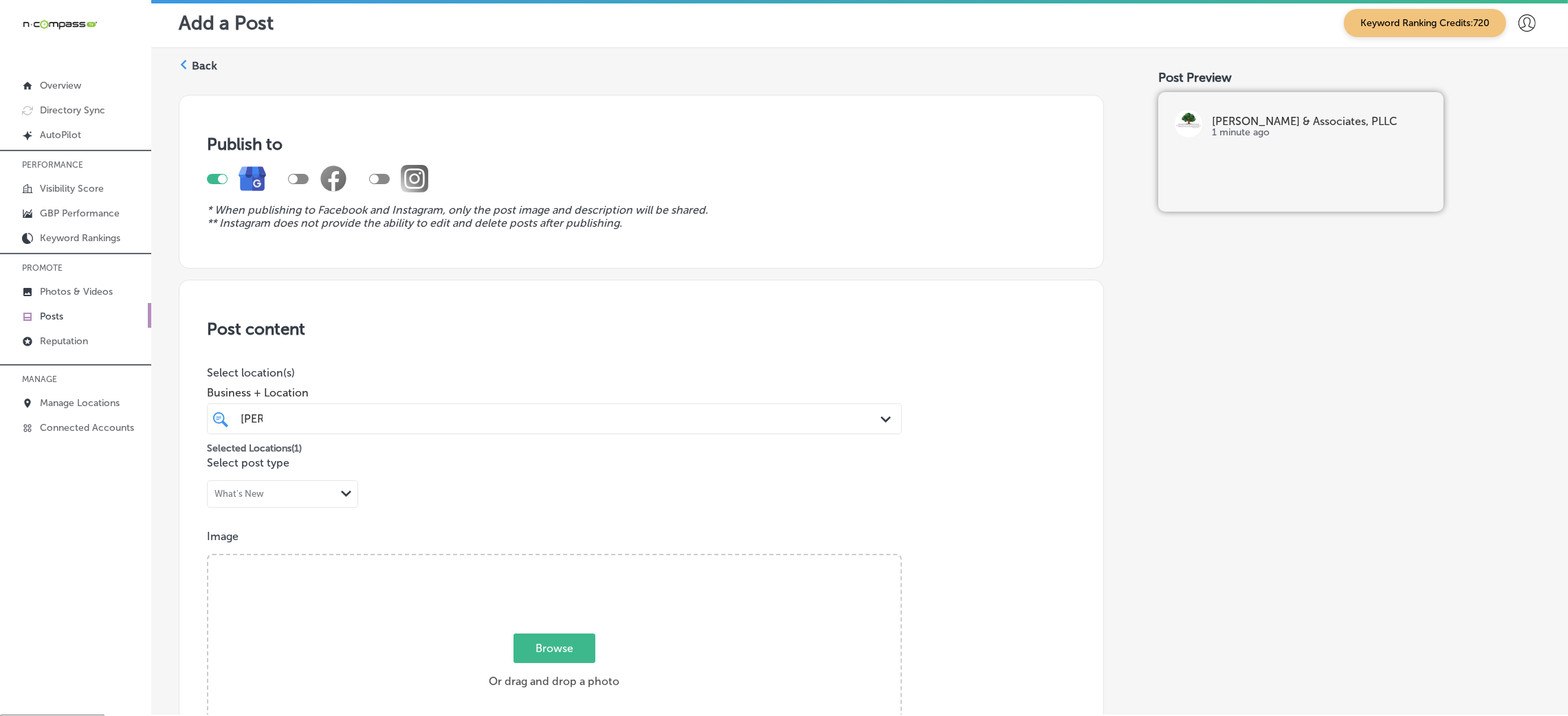
scroll to position [0, 0]
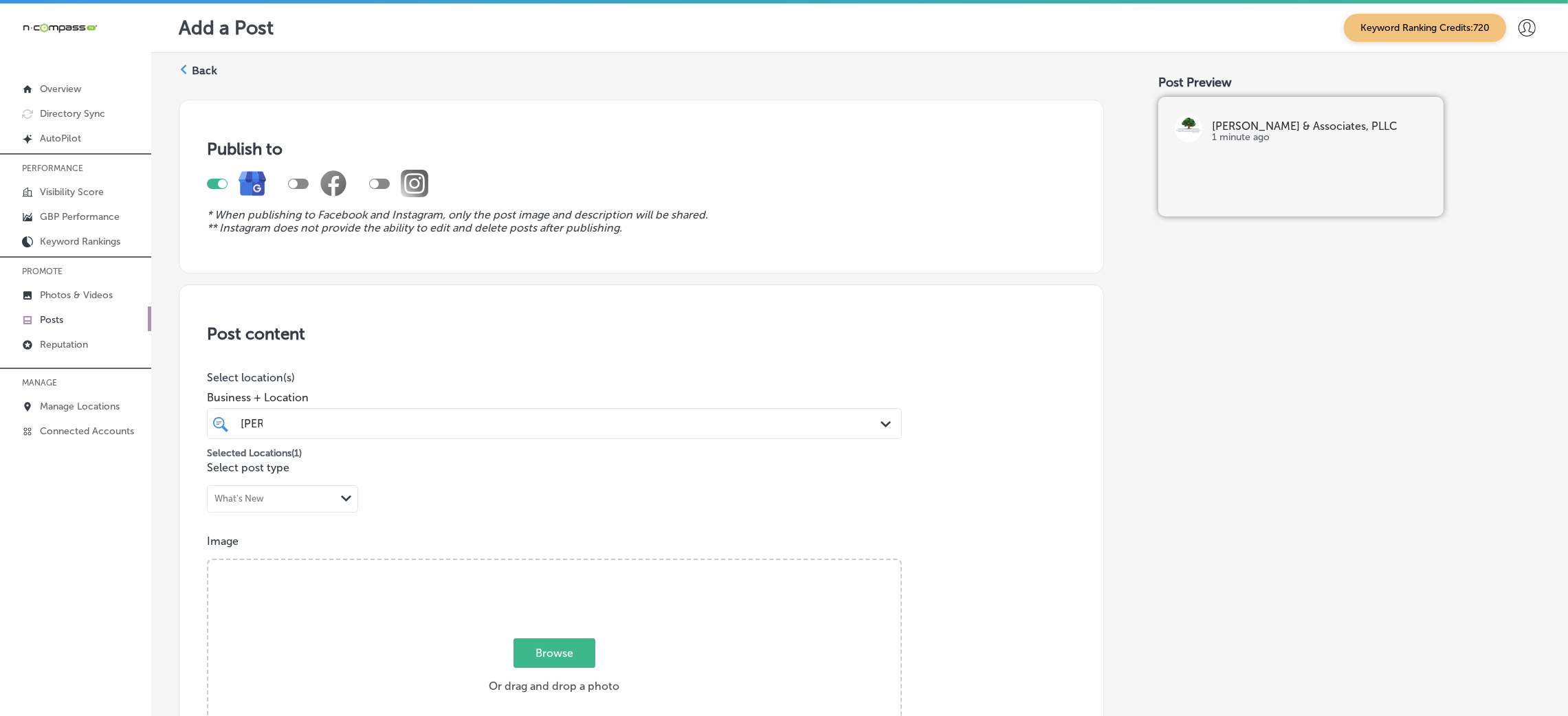
click at [203, 73] on label "Back" at bounding box center [204, 70] width 25 height 15
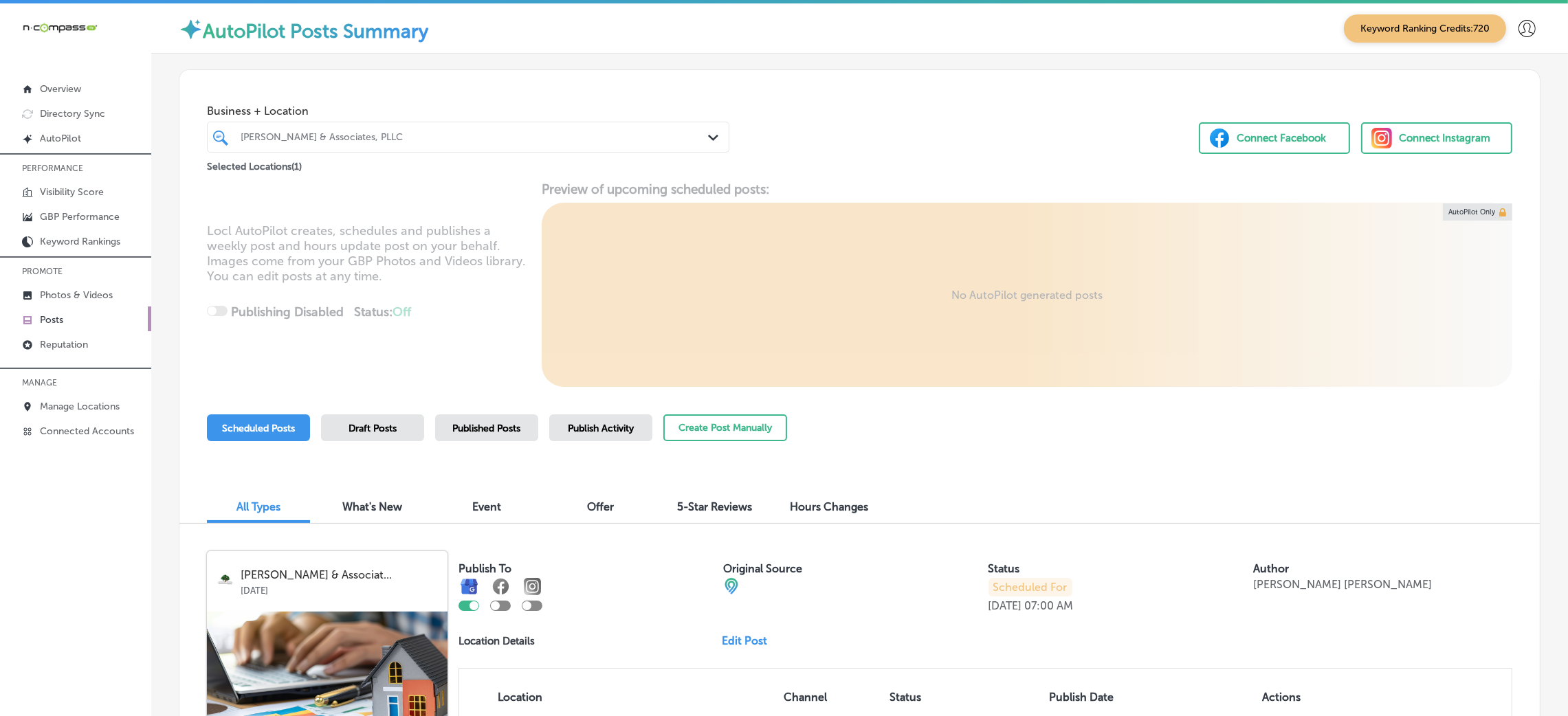
click at [423, 134] on div "Kyle-Wynn & Associates, PLLC" at bounding box center [475, 137] width 469 height 12
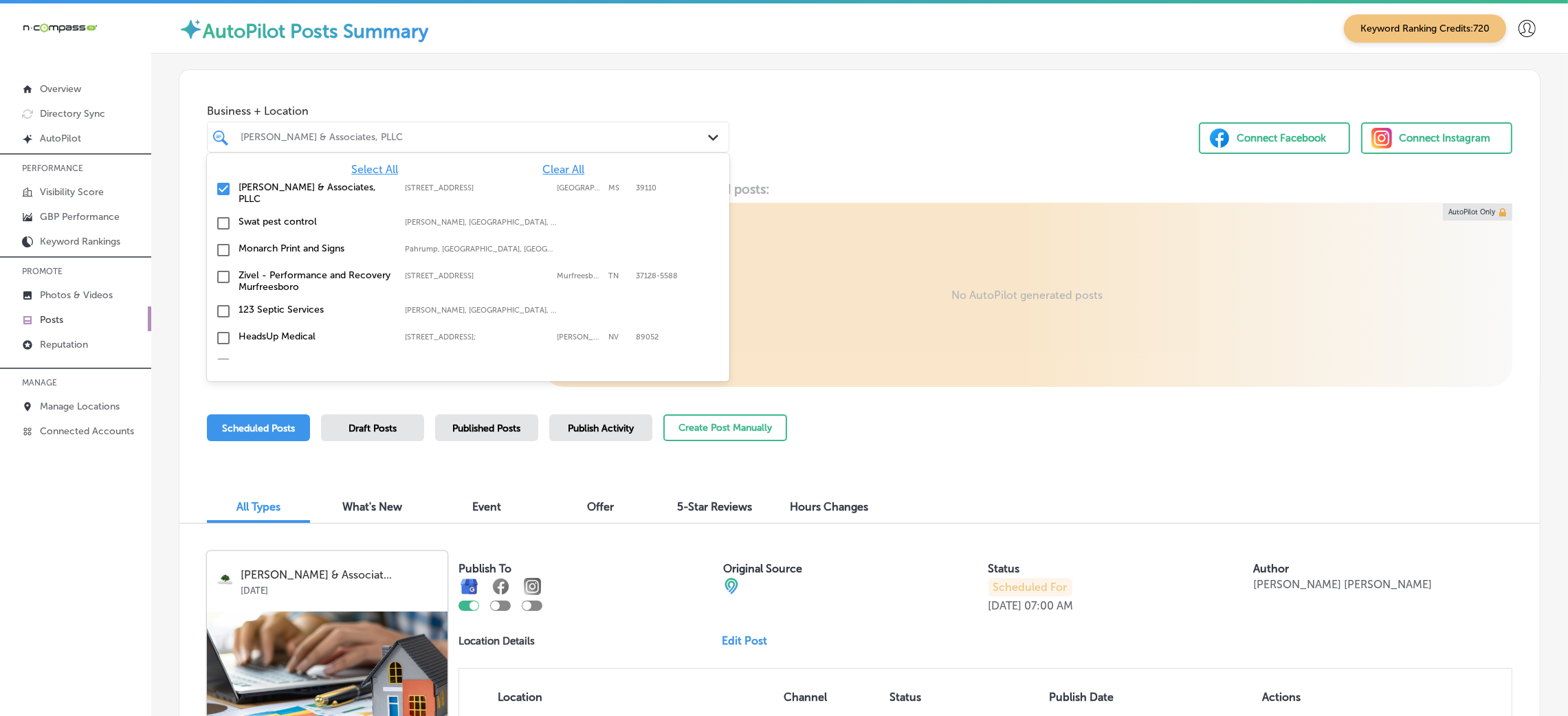
click at [555, 172] on span "Clear All" at bounding box center [563, 169] width 42 height 13
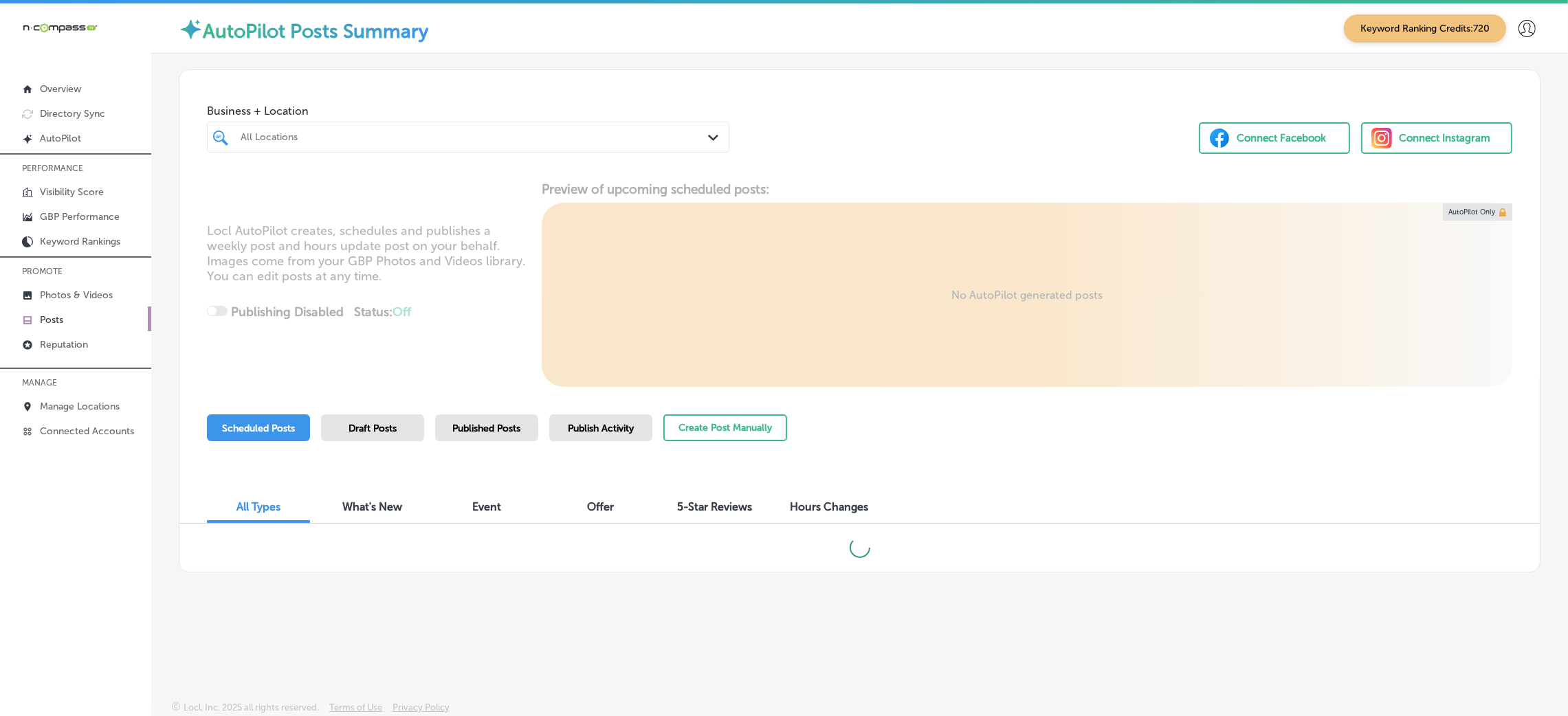
click at [857, 123] on div "Business + Location All Locations Path Created with Sketch. Connect Facebook Co…" at bounding box center [859, 123] width 1360 height 104
click at [445, 141] on div "All Locations" at bounding box center [475, 137] width 469 height 12
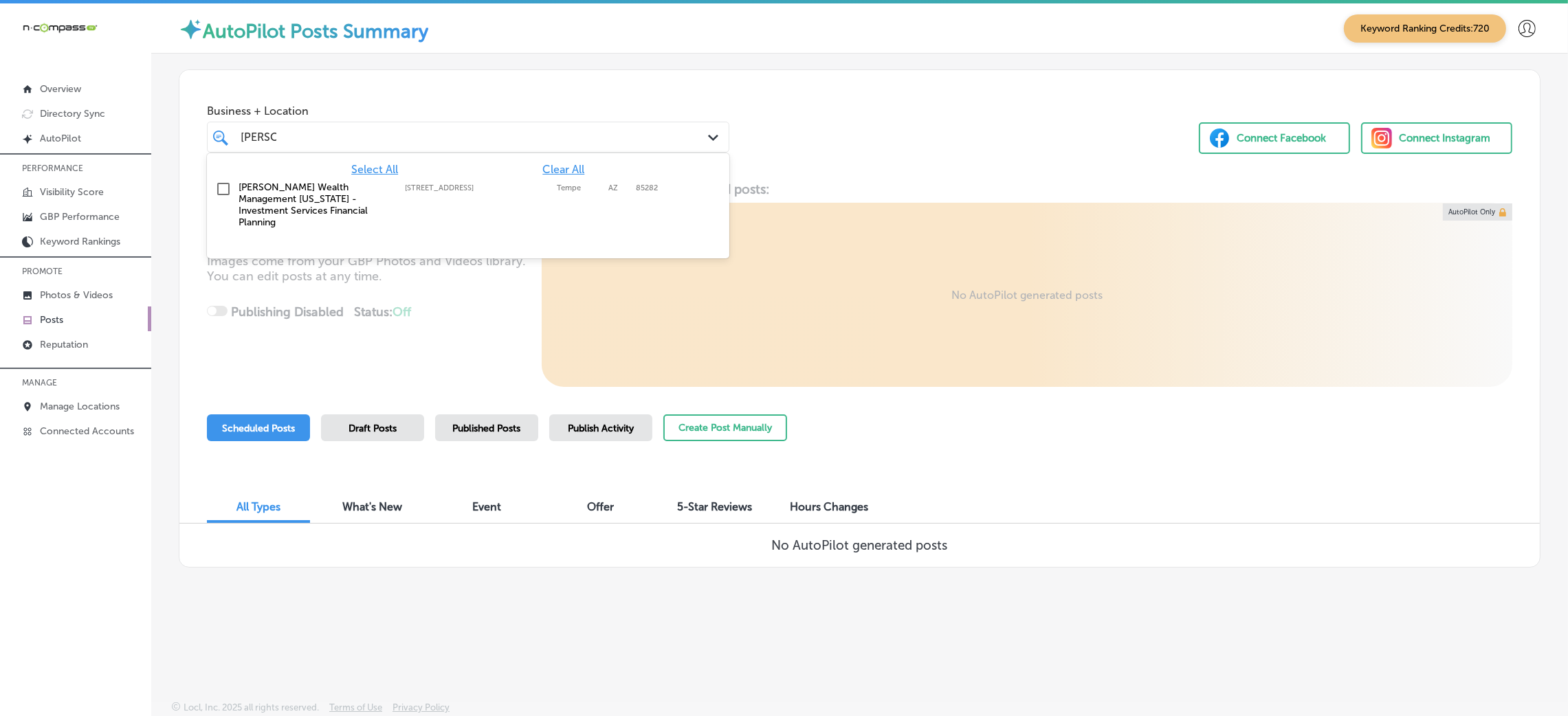
click at [464, 196] on div "Larson Wealth Management Arizona - Investment Services Financial Planning 4500 …" at bounding box center [430, 205] width 382 height 46
type input "larson"
click at [911, 89] on div "Business + Location option 4500 S. Lakeshore Dr., Suite 342, selected. option 4…" at bounding box center [859, 123] width 1360 height 104
click at [316, 139] on div "larson larson" at bounding box center [445, 137] width 412 height 19
click at [491, 340] on div "Locl AutoPilot creates, schedules and publishes a weekly post and hours update …" at bounding box center [859, 284] width 1360 height 205
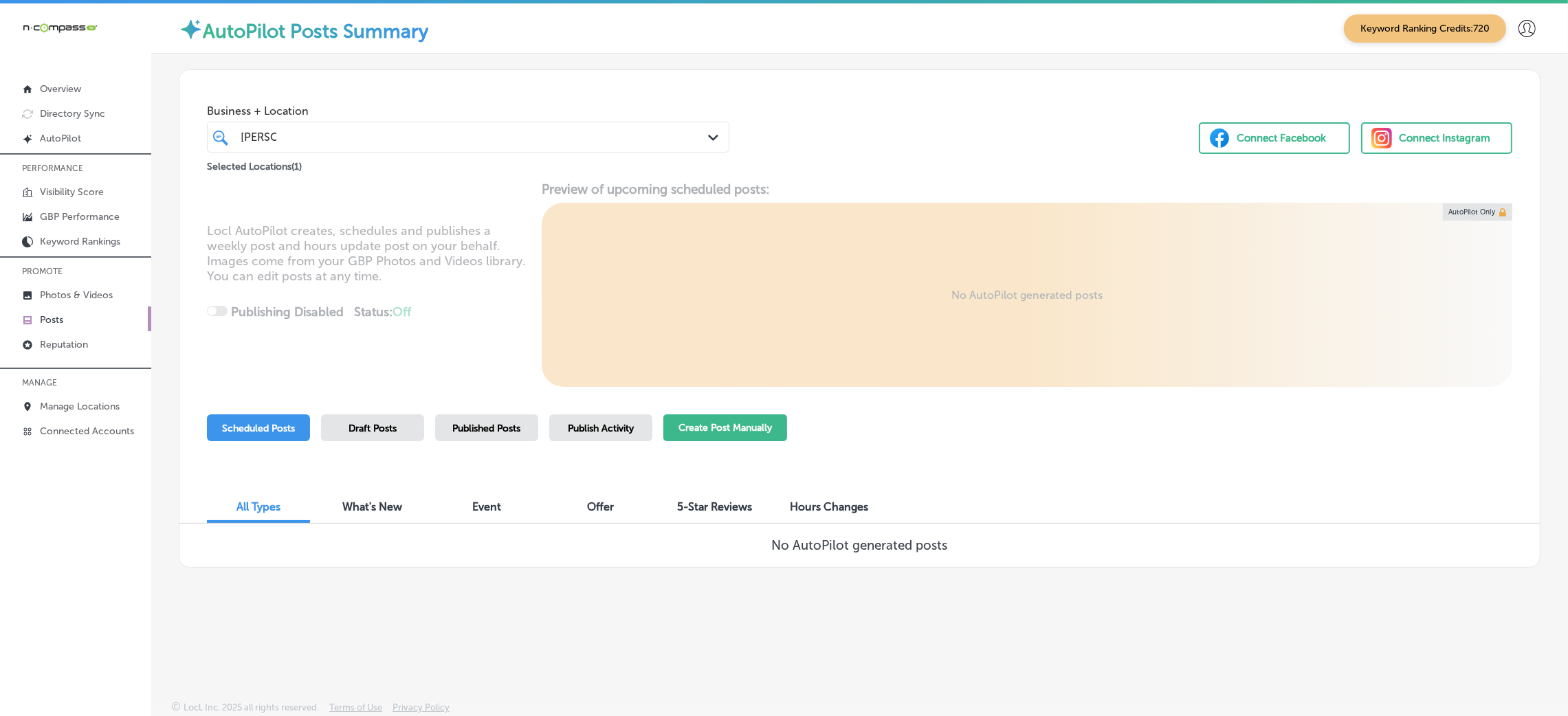
click at [698, 421] on button "Create Post Manually" at bounding box center [725, 427] width 123 height 27
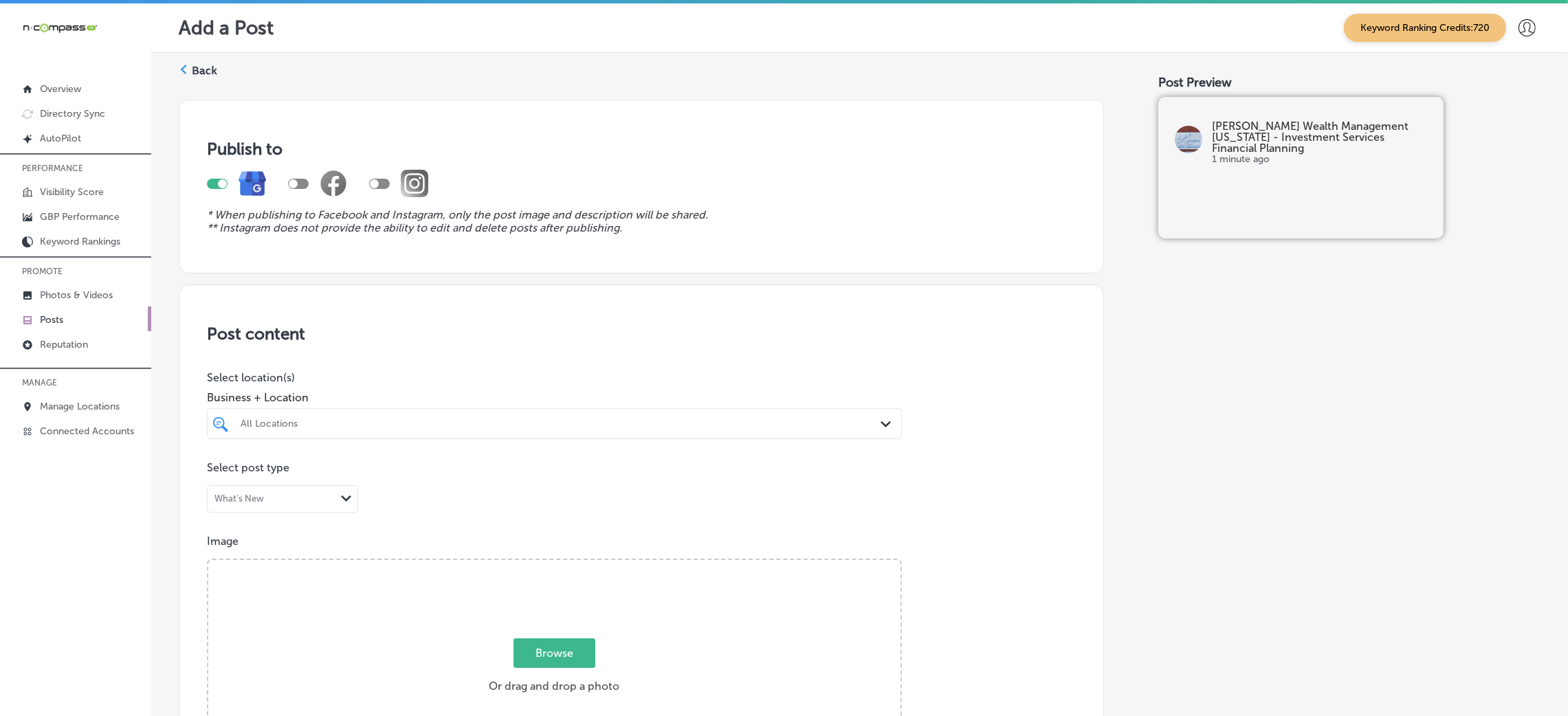
click at [232, 416] on div "All Locations Path Created with Sketch." at bounding box center [554, 423] width 693 height 21
click at [436, 434] on div "All Locations" at bounding box center [554, 423] width 641 height 21
click at [531, 511] on div at bounding box center [554, 522] width 695 height 22
click at [548, 469] on div "Larson Wealth Management Arizona - Investment Services Financial Planning 4500 …" at bounding box center [494, 485] width 511 height 35
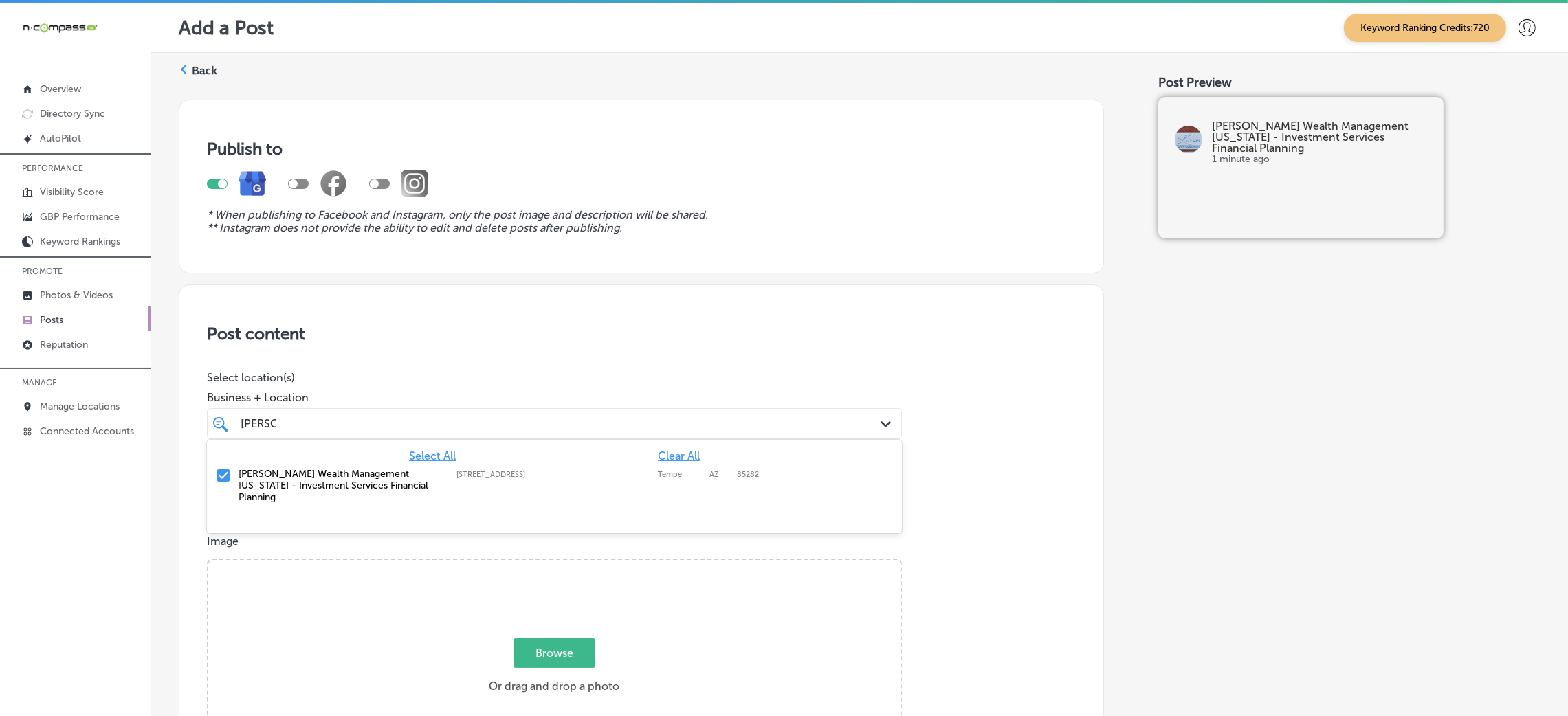
type input "larson"
click at [576, 250] on div "Publish to * When publishing to Facebook and Instagram, only the post image and…" at bounding box center [641, 186] width 926 height 174
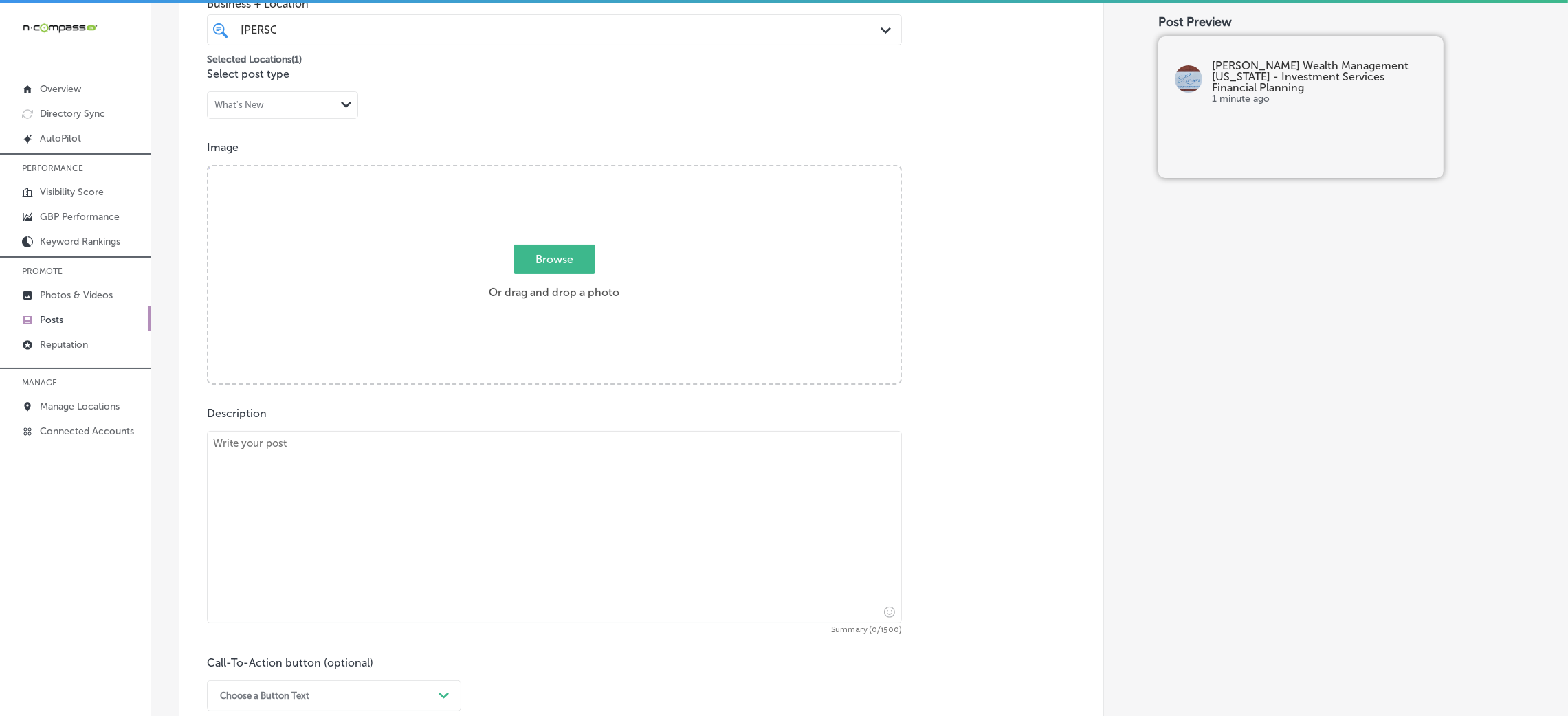
scroll to position [514, 0]
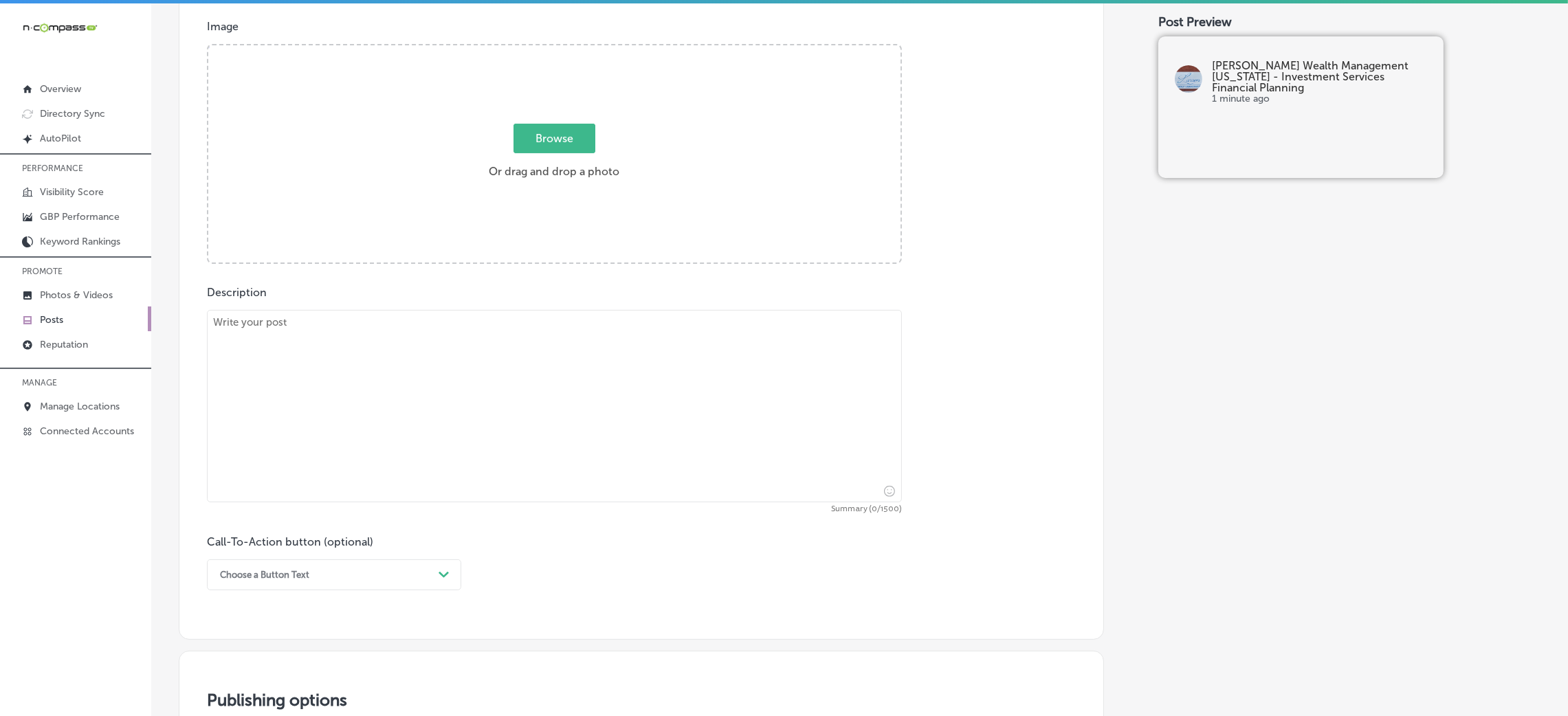
click at [405, 379] on textarea at bounding box center [554, 406] width 695 height 192
paste textarea "At Larson Wealth Management, we help clients solve financial problems using tri…"
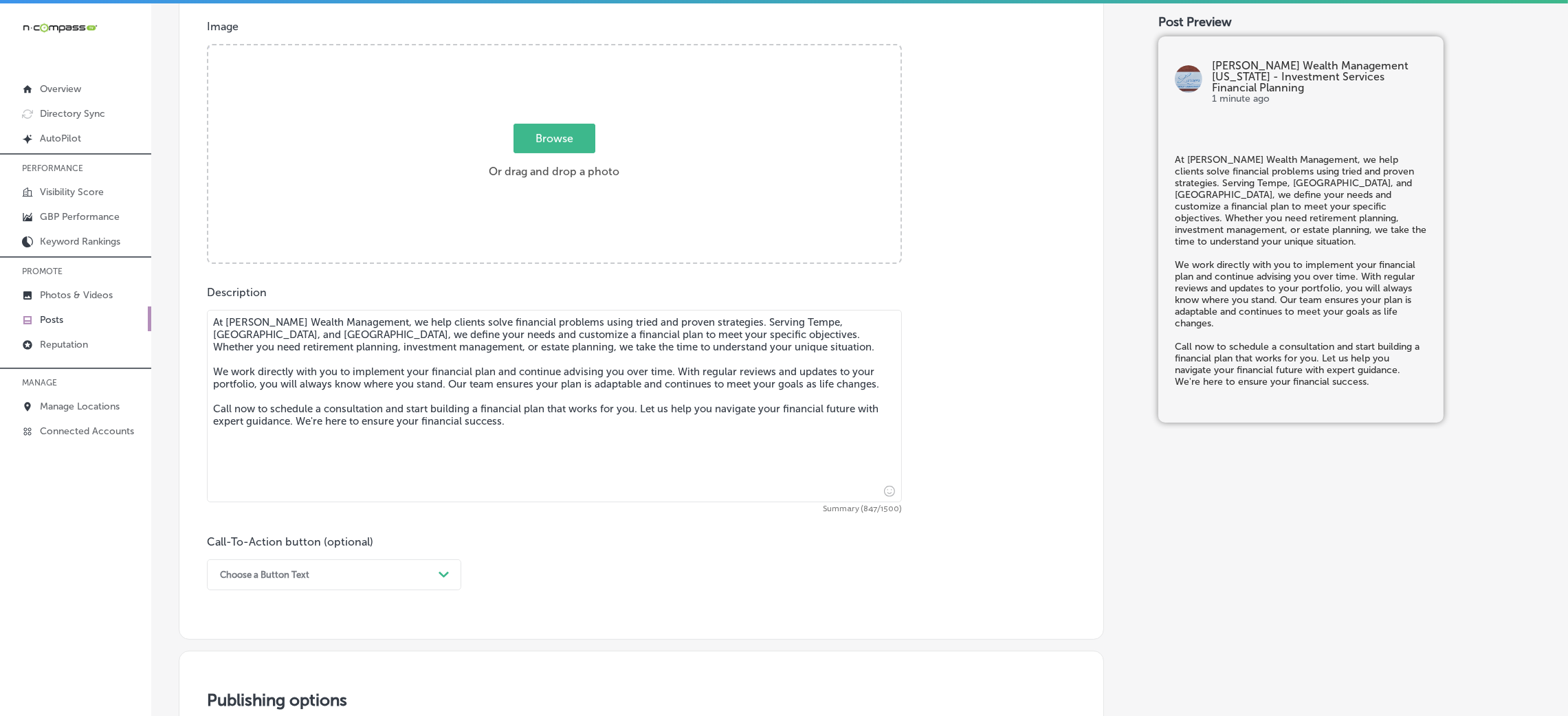
type textarea "At Larson Wealth Management, we help clients solve financial problems using tri…"
click at [931, 344] on div "Description At Larson Wealth Management, we help clients solve financial proble…" at bounding box center [641, 437] width 869 height 304
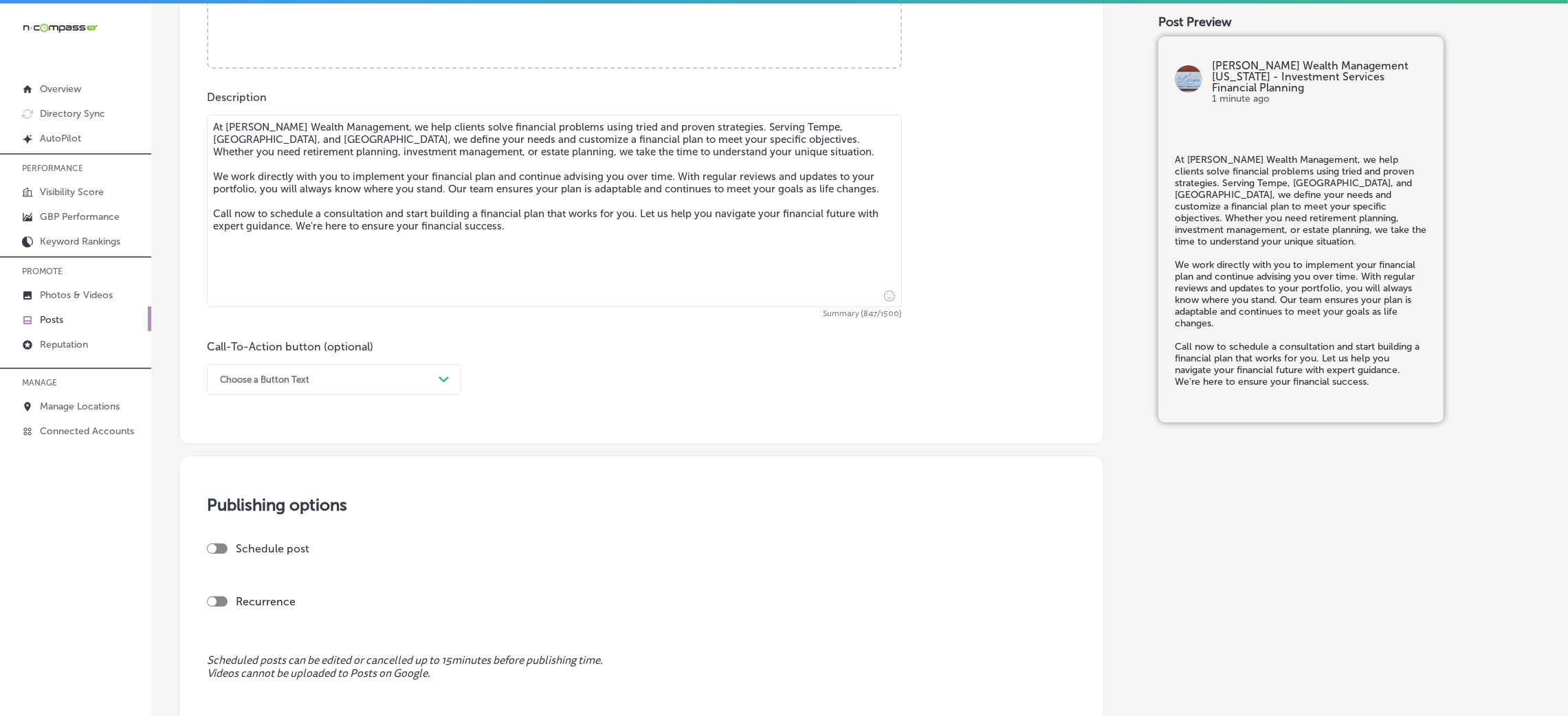
scroll to position [824, 0]
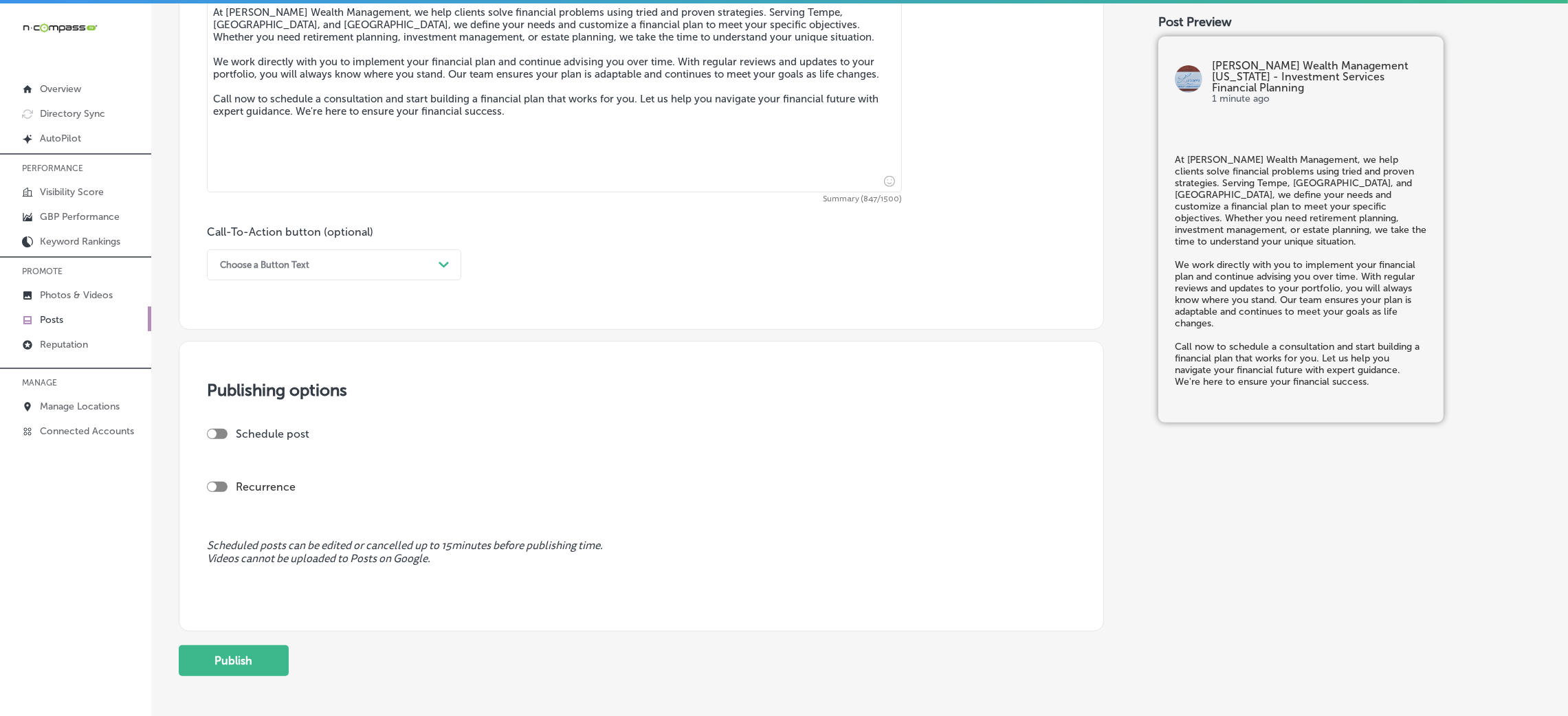
click at [256, 268] on div "Choose a Button Text" at bounding box center [264, 265] width 89 height 10
click at [253, 438] on div "Call Now" at bounding box center [334, 439] width 254 height 24
click at [225, 444] on div "Schedule post" at bounding box center [636, 439] width 858 height 24
click at [215, 433] on div at bounding box center [212, 434] width 9 height 9
checkbox input "true"
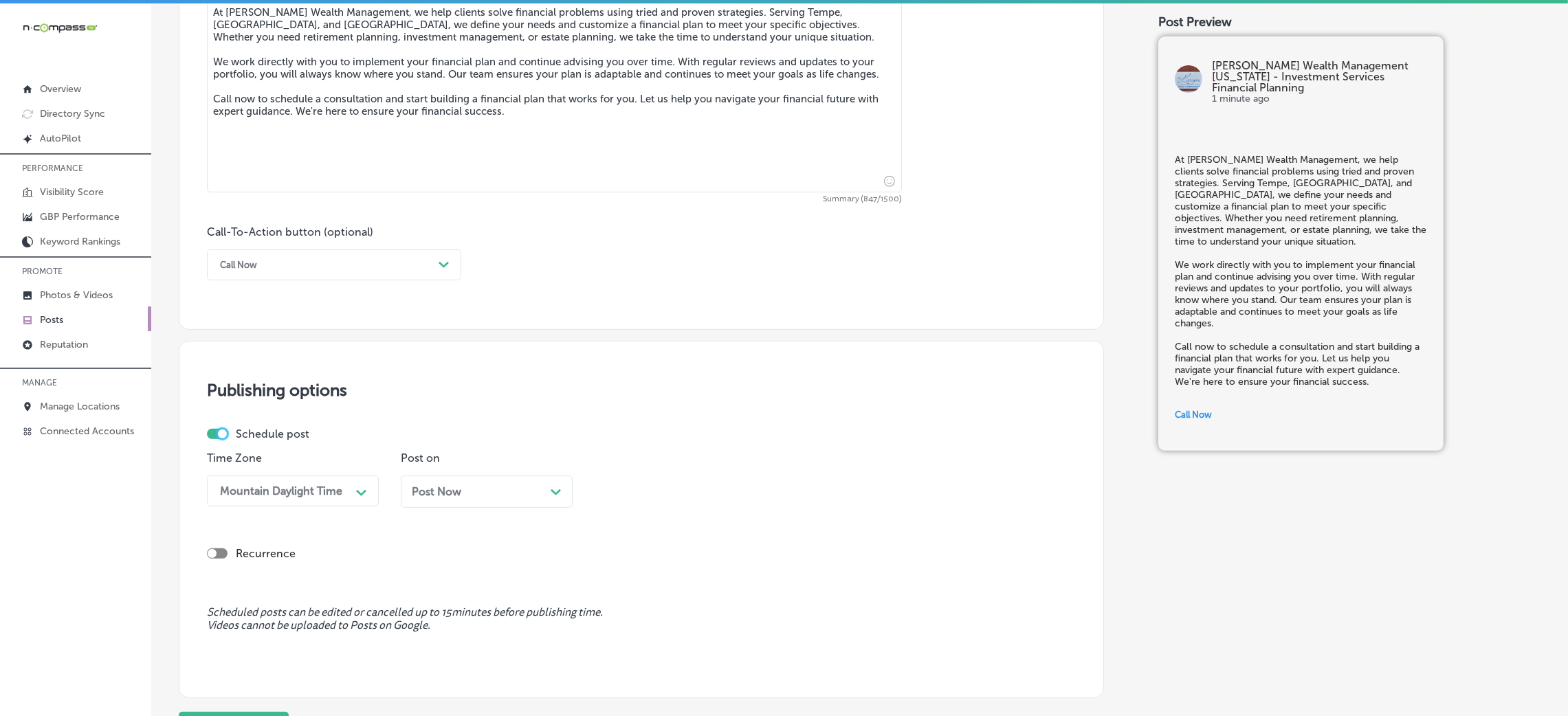
click at [465, 489] on div "Post Now Path Created with Sketch." at bounding box center [486, 492] width 150 height 13
click at [642, 498] on div "09:00 AM" at bounding box center [632, 491] width 50 height 13
click at [642, 576] on div "7:00 AM" at bounding box center [680, 576] width 172 height 24
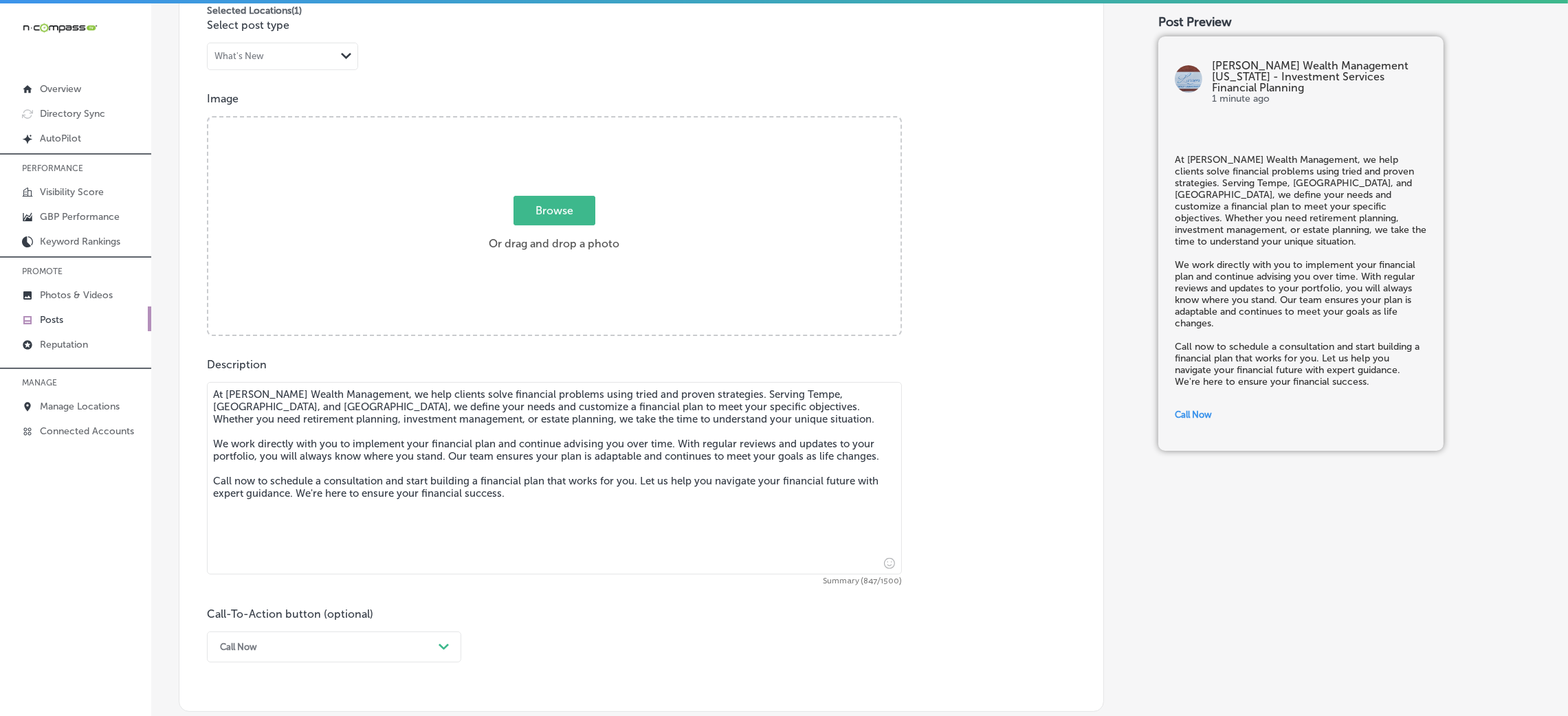
scroll to position [440, 0]
click at [546, 168] on div "Browse Or drag and drop a photo" at bounding box center [555, 229] width 693 height 220
click at [208, 120] on input "Browse Or drag and drop a photo" at bounding box center [555, 122] width 693 height 4
type input "C:\fakepath\Larson Wealth Management-4.png"
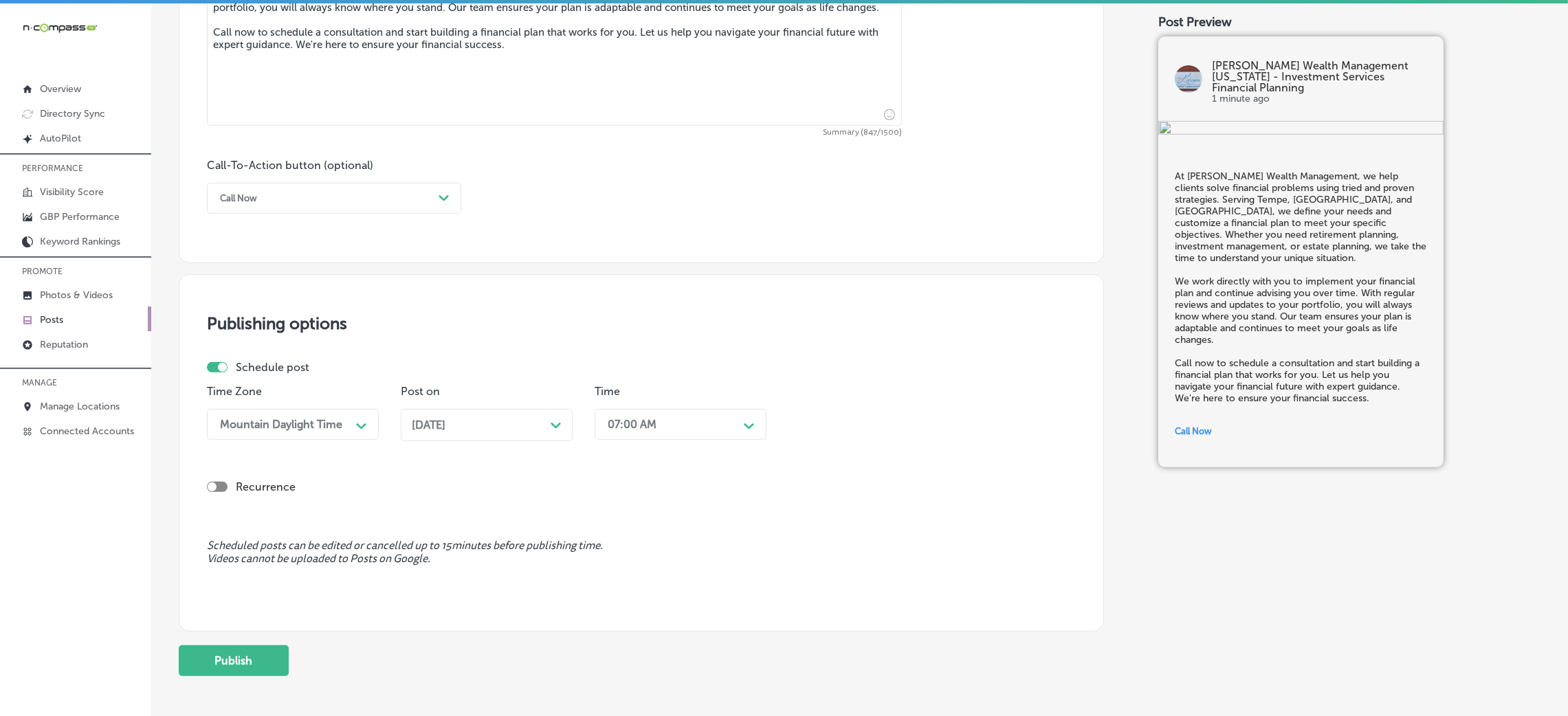
scroll to position [955, 0]
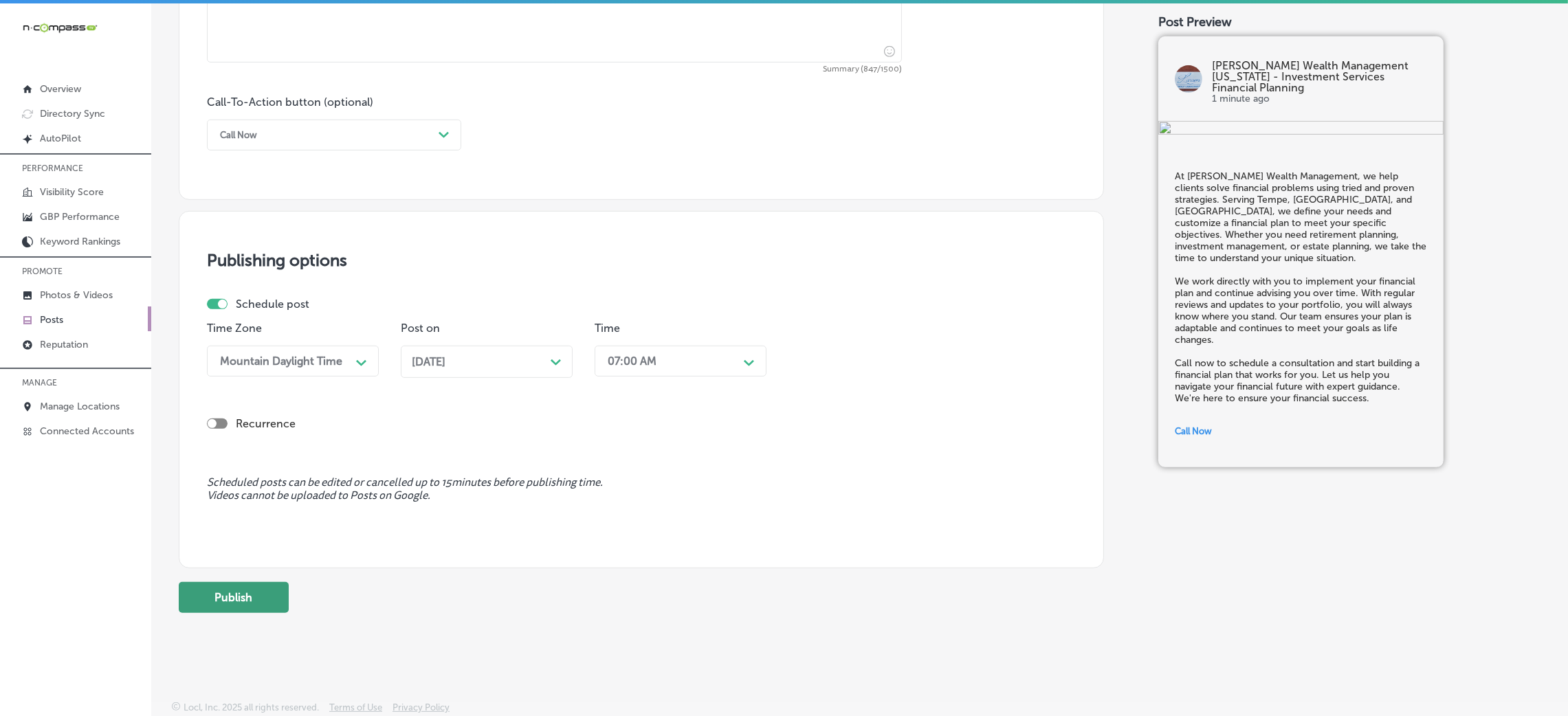
click at [230, 595] on button "Publish" at bounding box center [234, 597] width 110 height 31
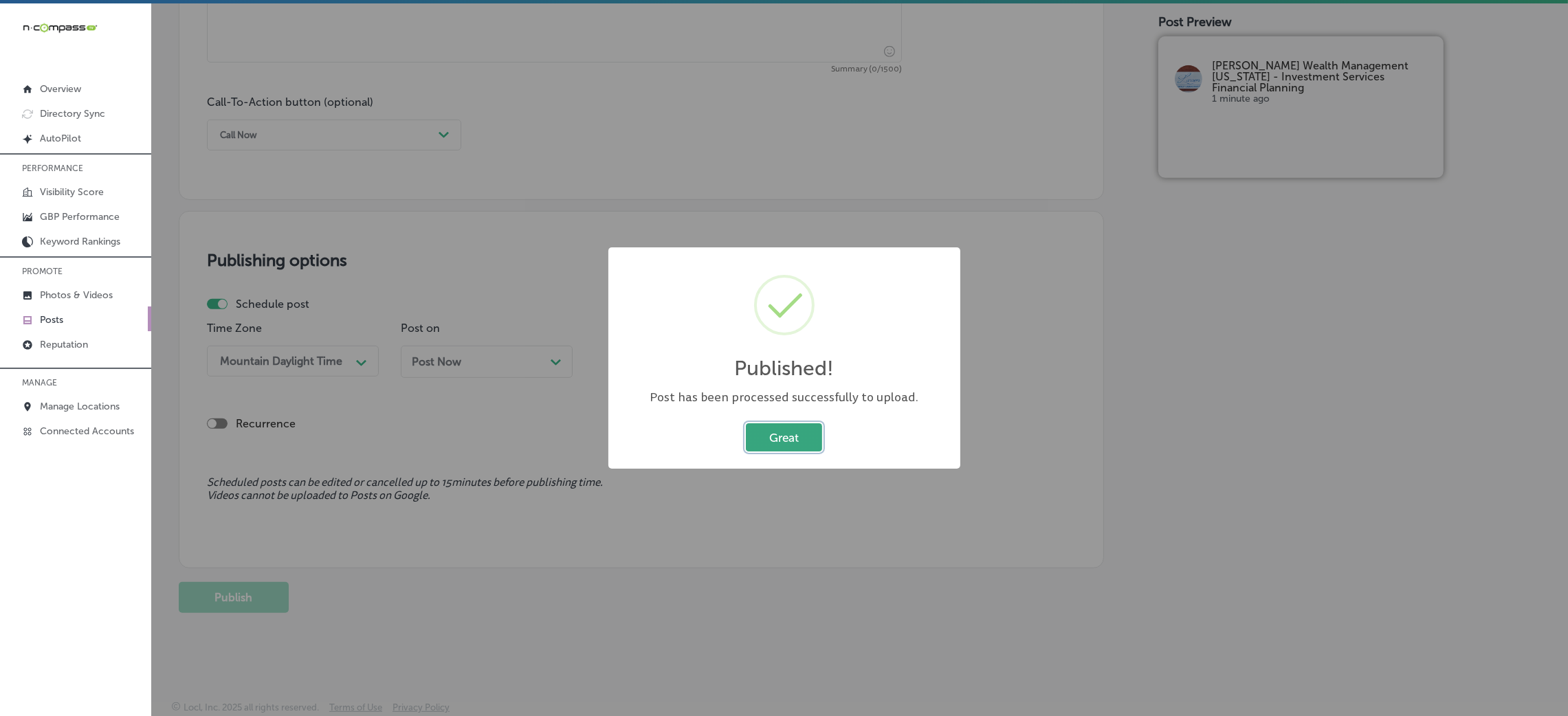
click at [779, 436] on button "Great" at bounding box center [783, 437] width 76 height 28
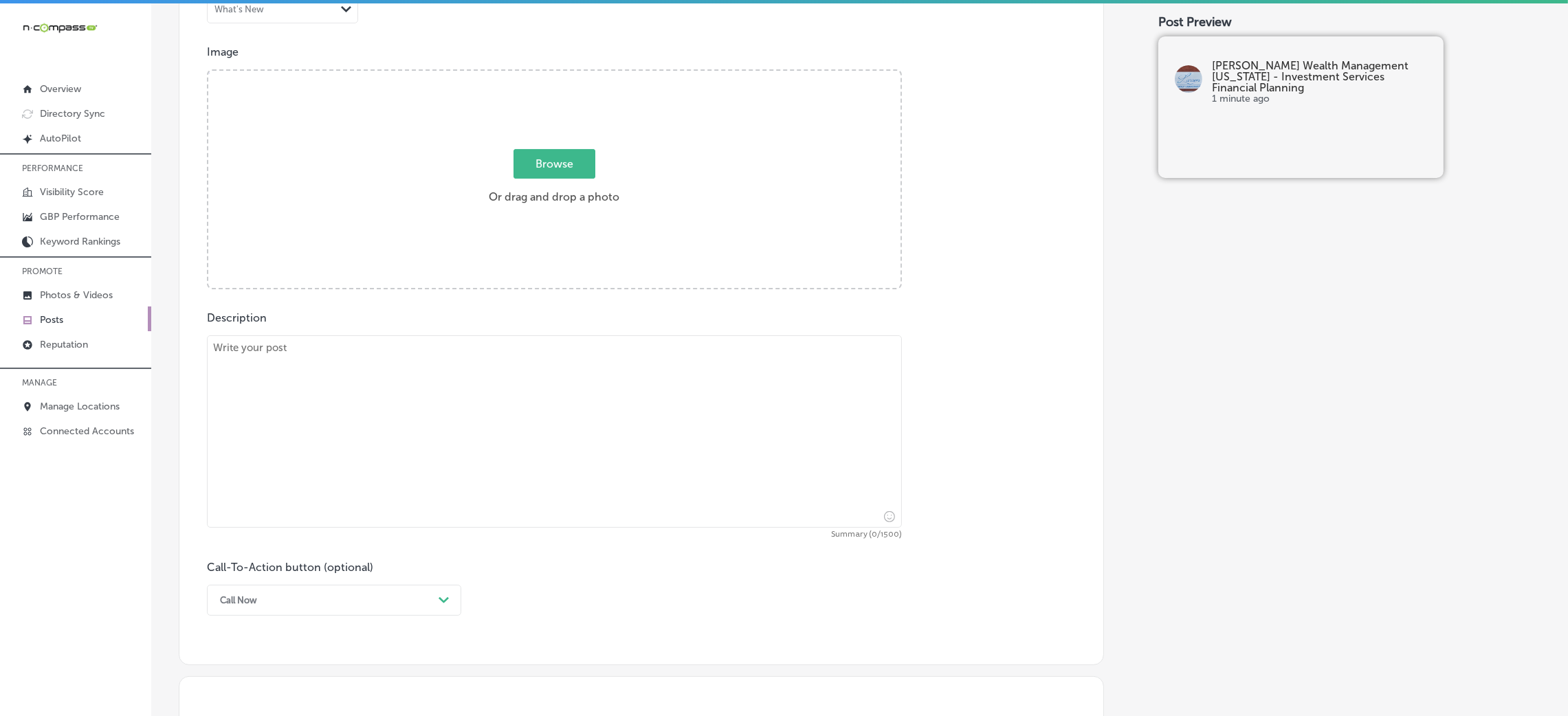
scroll to position [440, 0]
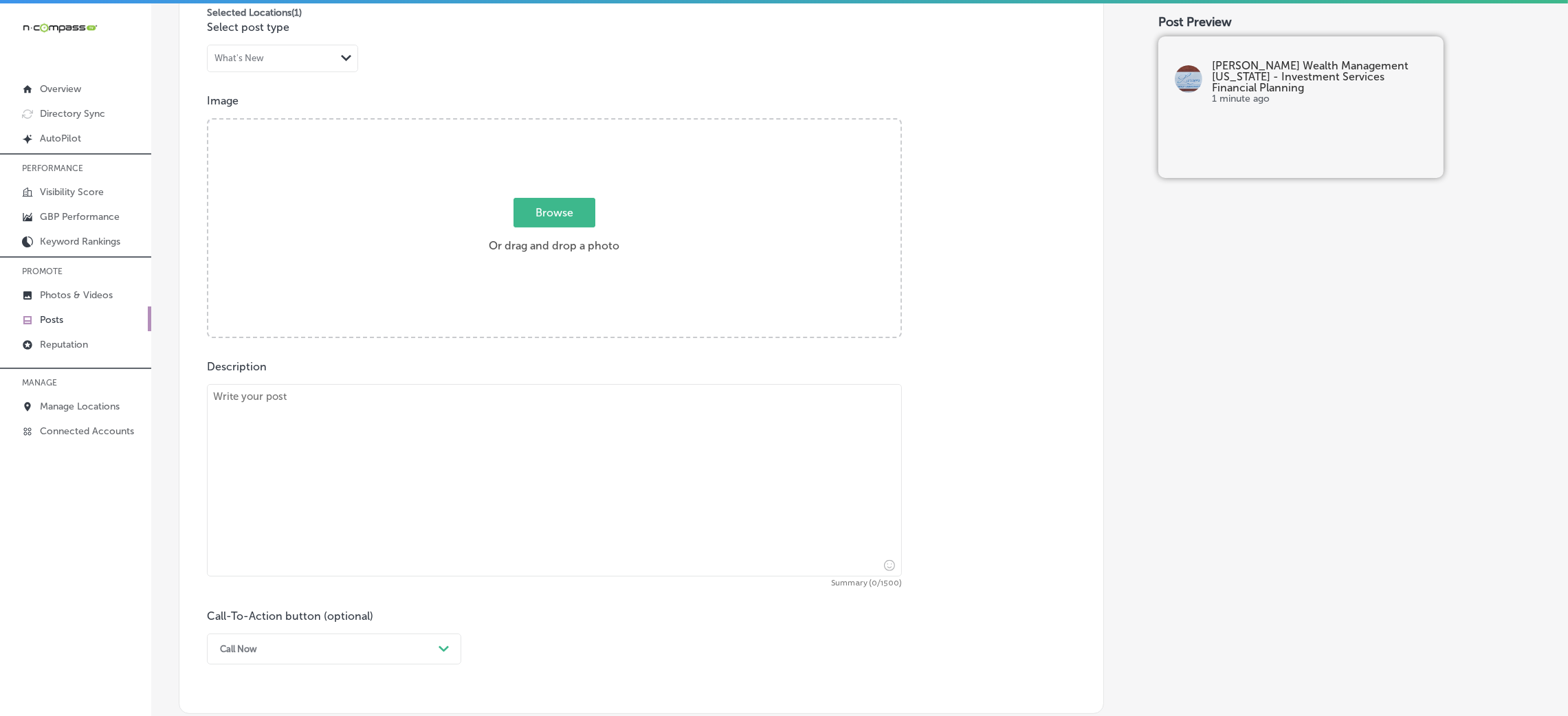
click at [553, 490] on textarea at bounding box center [554, 480] width 695 height 192
paste textarea "Larson Wealth Management offers personalized financial planning services tailor…"
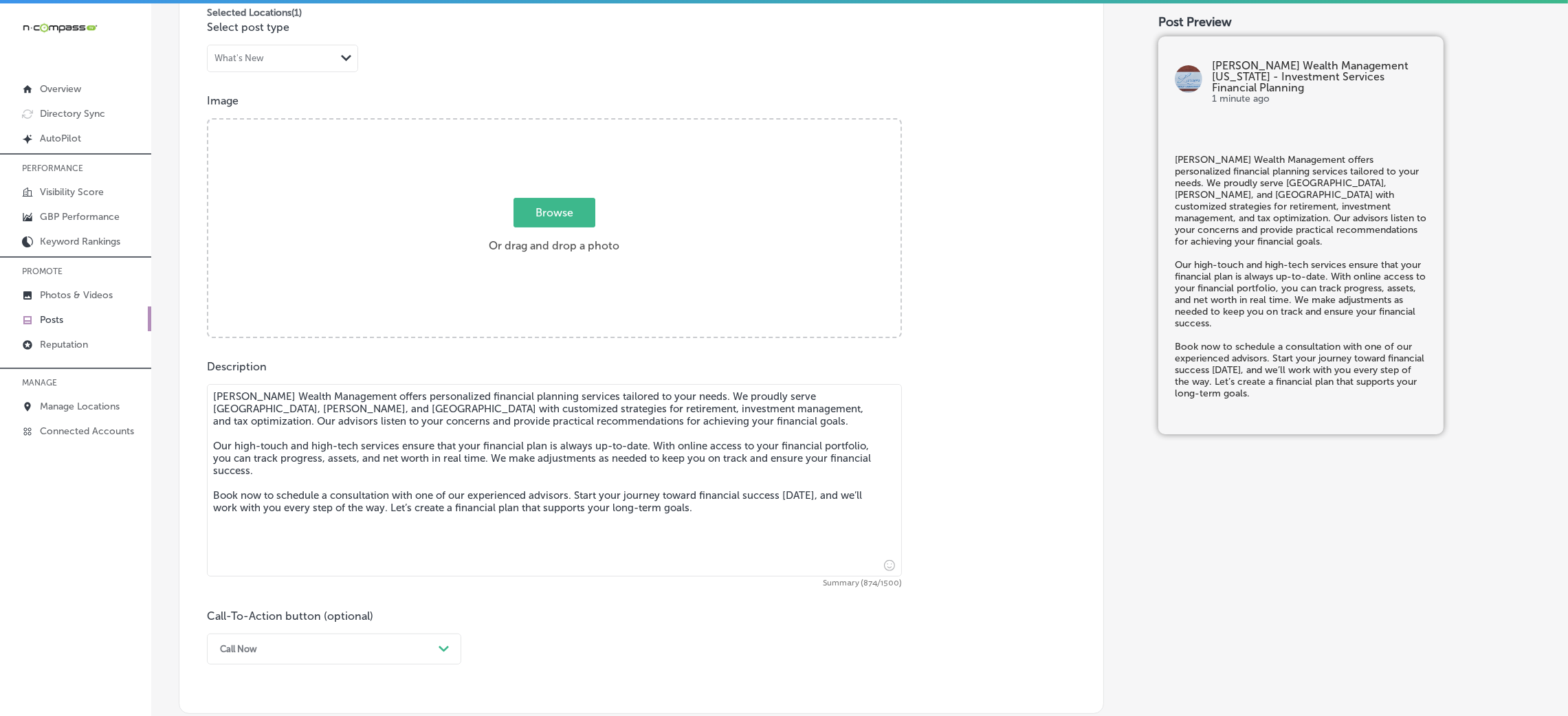
type textarea "Larson Wealth Management offers personalized financial planning services tailor…"
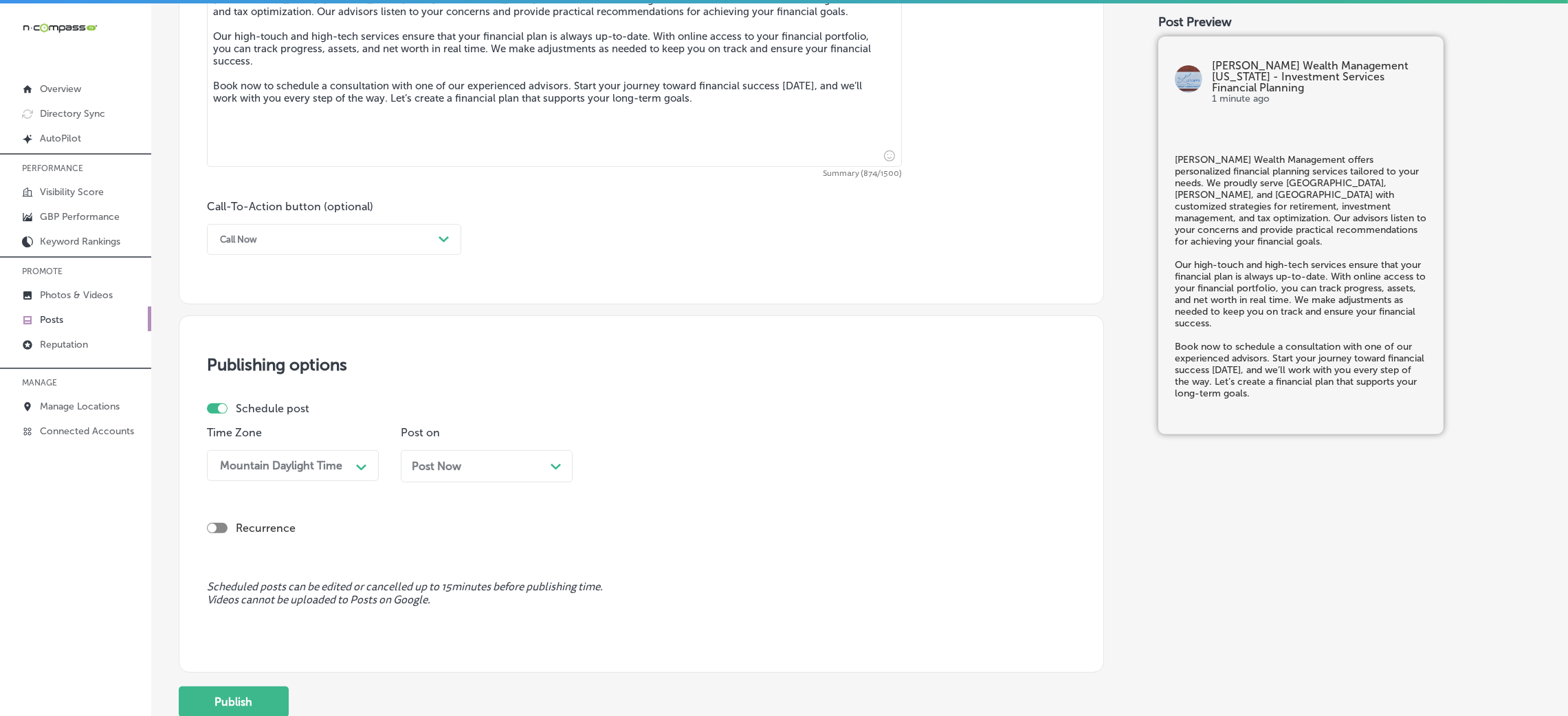
scroll to position [853, 0]
click at [266, 221] on div "Call Now Path Created with Sketch." at bounding box center [334, 236] width 254 height 31
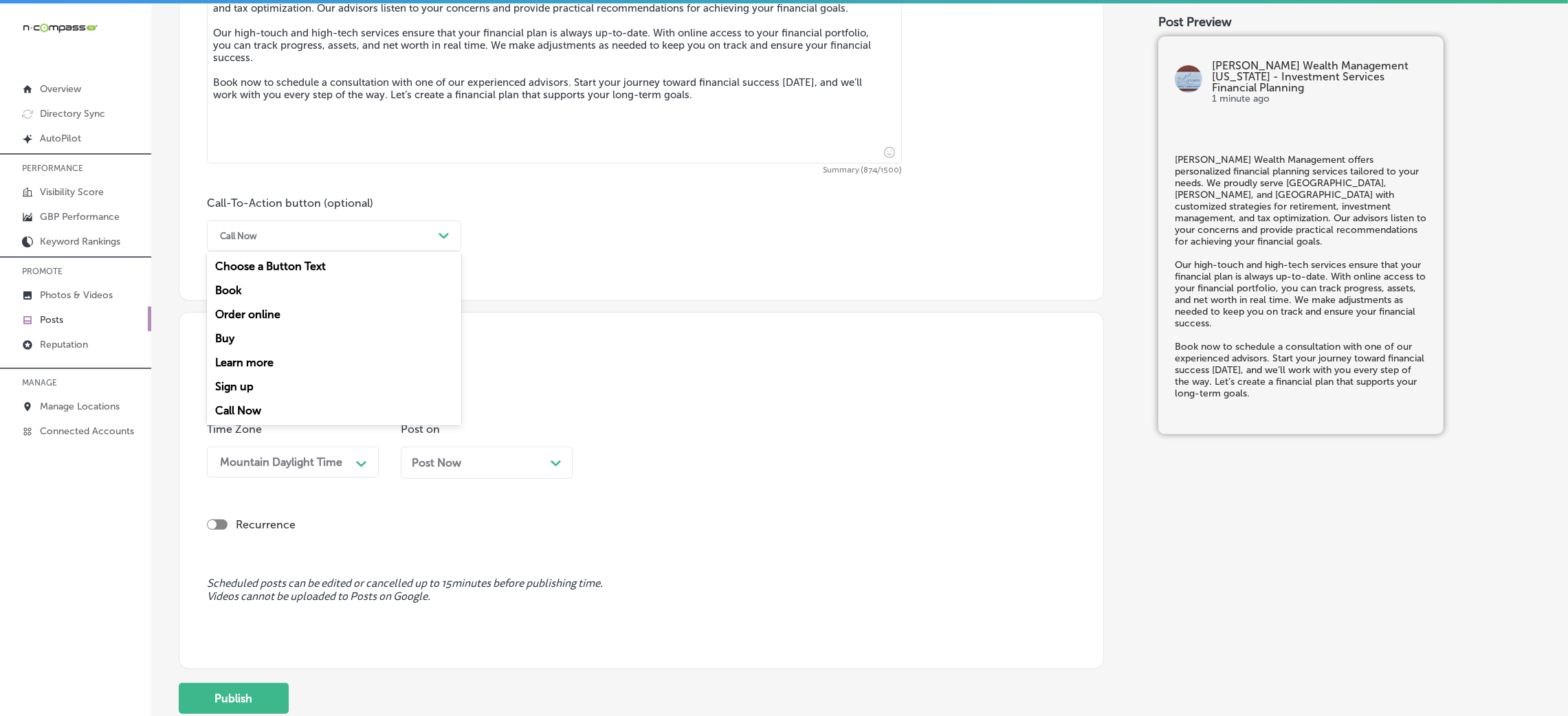
click at [264, 247] on div "Call Now" at bounding box center [323, 236] width 220 height 21
click at [242, 296] on div "Book" at bounding box center [334, 289] width 254 height 24
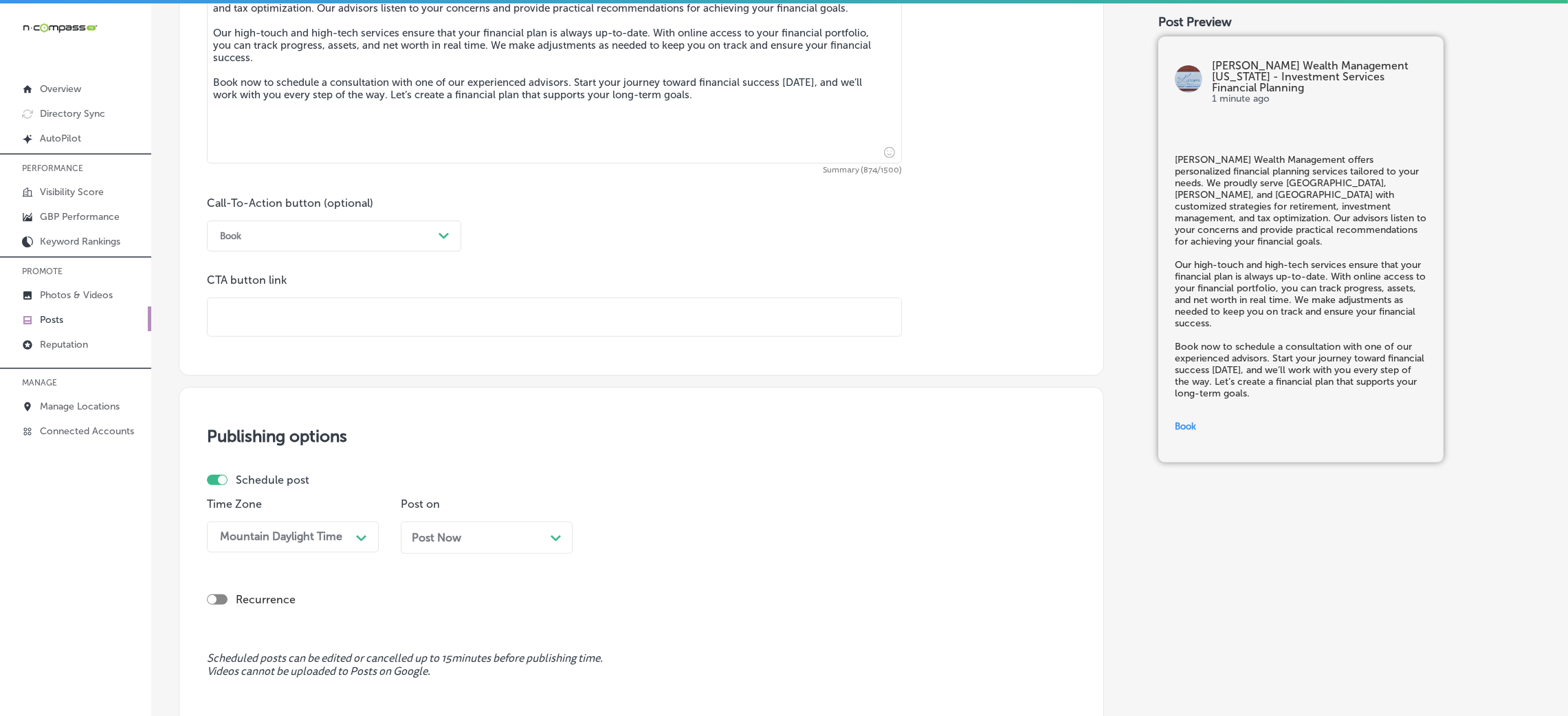
click at [336, 291] on div "CTA button link" at bounding box center [554, 305] width 695 height 63
drag, startPoint x: 328, startPoint y: 316, endPoint x: 335, endPoint y: 313, distance: 7.6
click at [328, 316] on input "text" at bounding box center [554, 317] width 693 height 38
paste input "https://larsonwm.com/contact-us/"
type input "https://larsonwm.com/contact-us/"
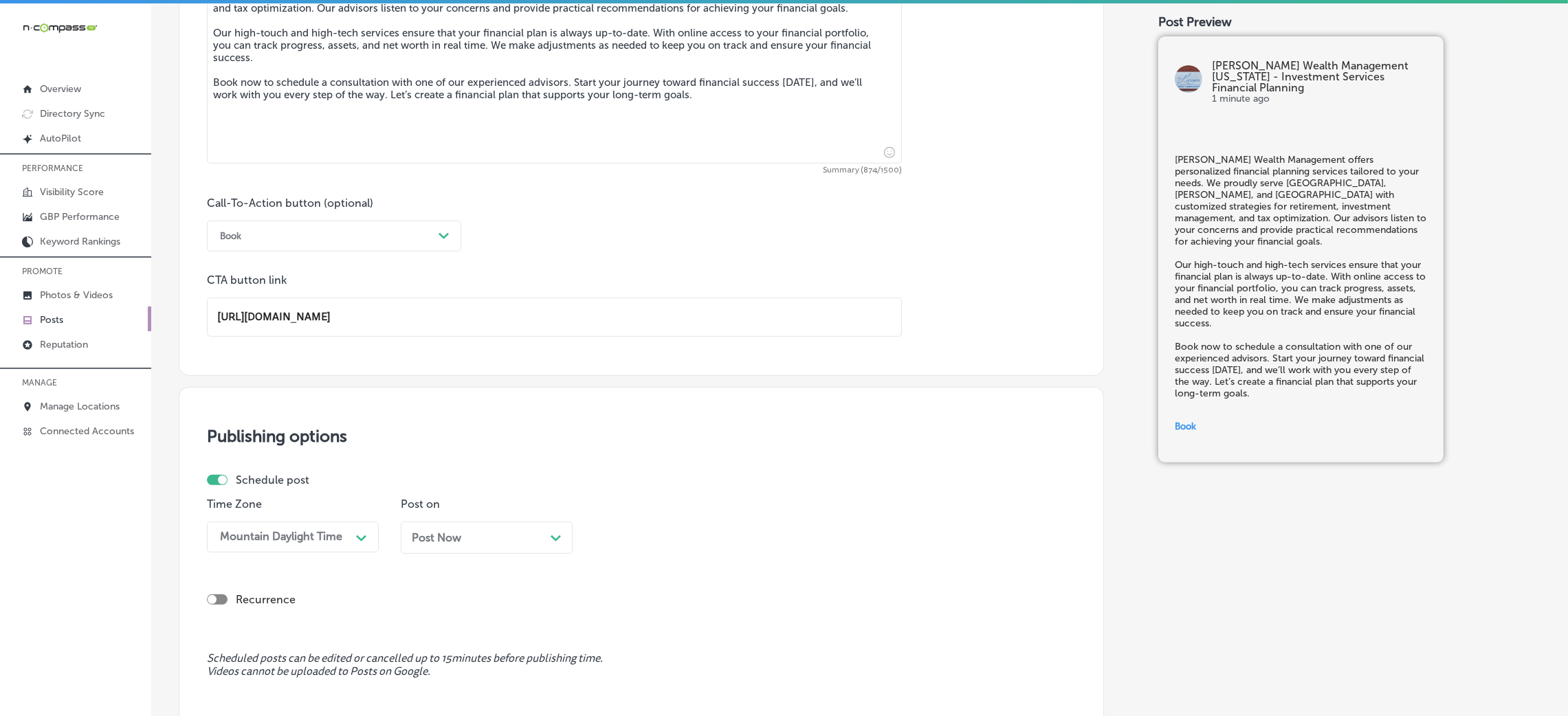
click at [607, 258] on div "Call-To-Action button (optional) Book Path Created with Sketch. CTA button link…" at bounding box center [641, 266] width 869 height 140
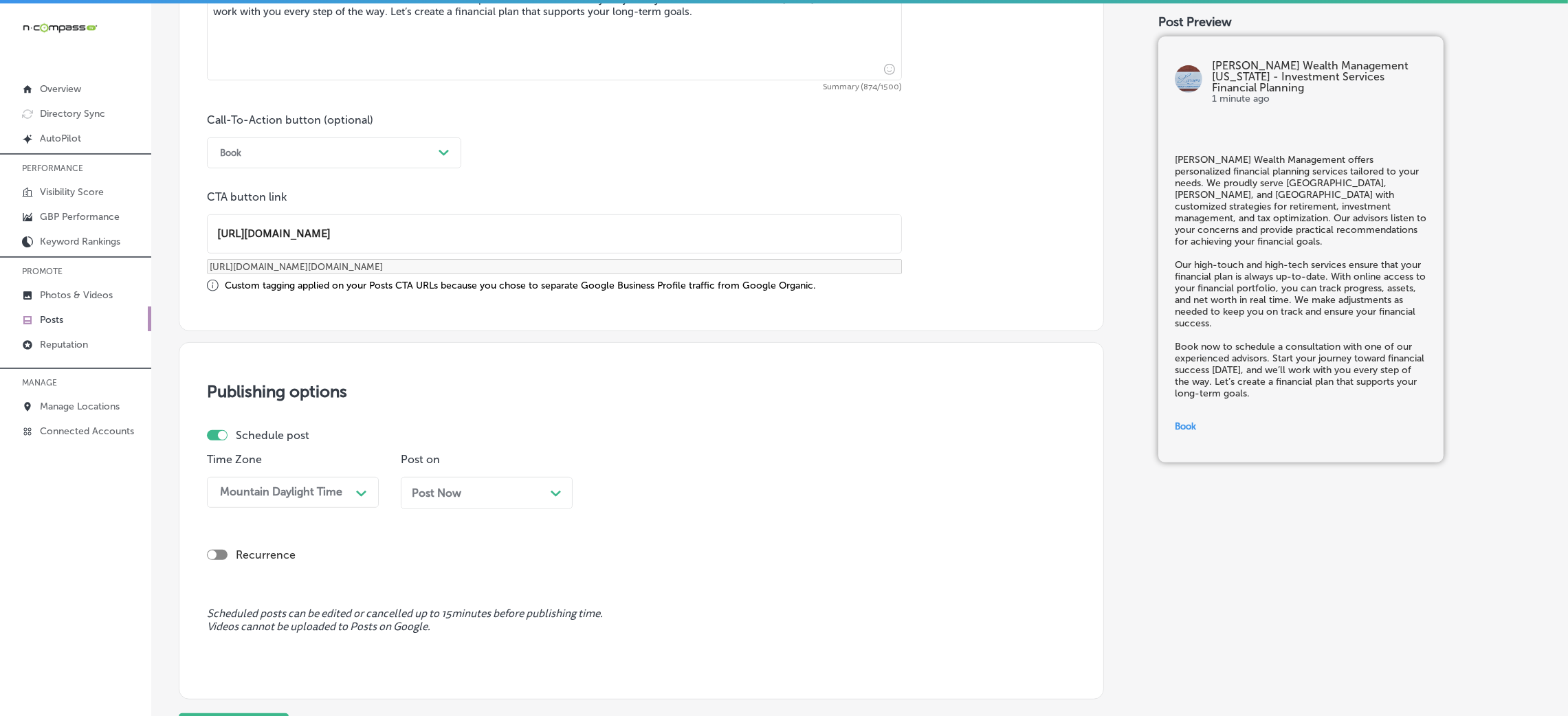
scroll to position [1069, 0]
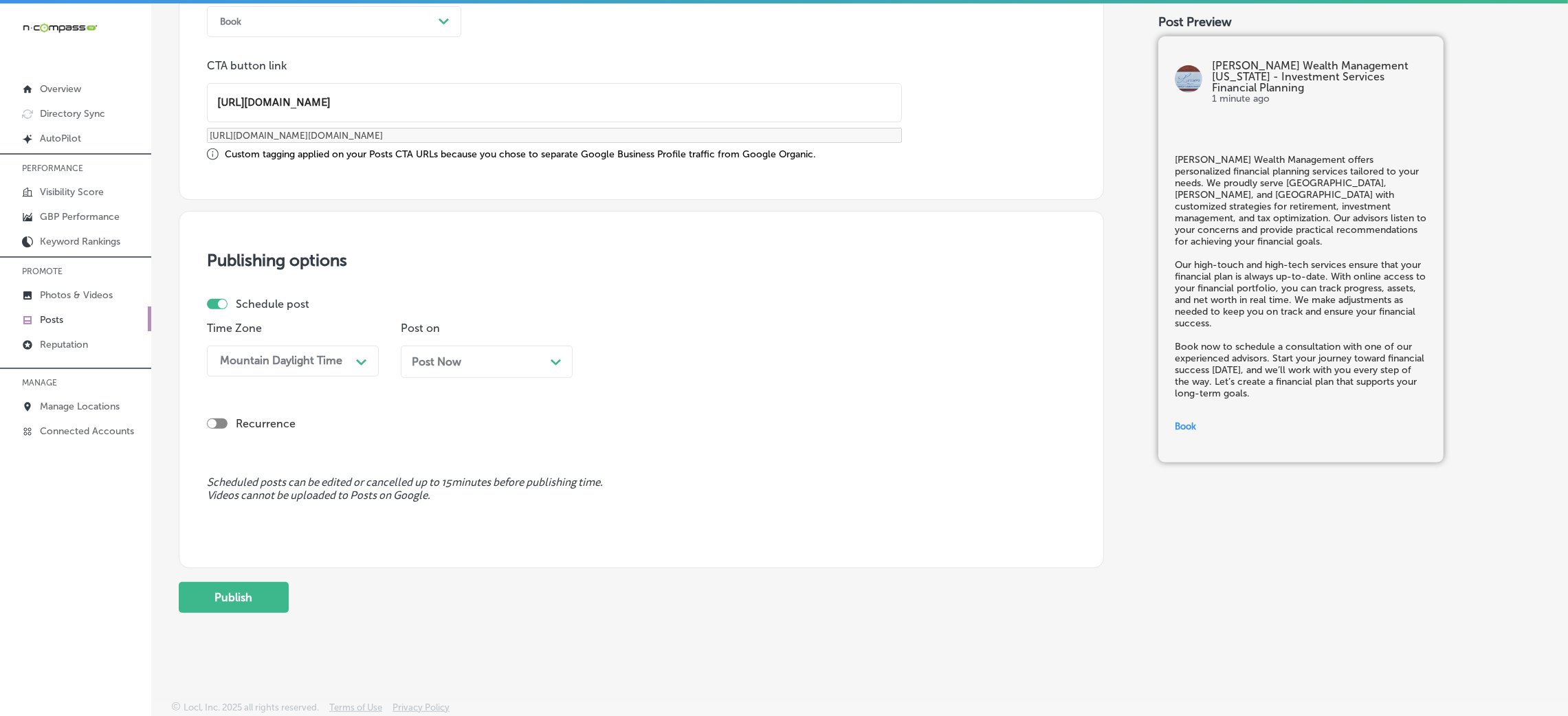
click at [497, 357] on div "Post Now Path Created with Sketch." at bounding box center [486, 362] width 150 height 13
click at [706, 386] on div "Time 09:00 AM Path Created with Sketch." at bounding box center [680, 355] width 172 height 67
click at [703, 369] on div "09:00 AM" at bounding box center [669, 361] width 137 height 24
click at [663, 556] on div "7:00 AM" at bounding box center [680, 549] width 172 height 24
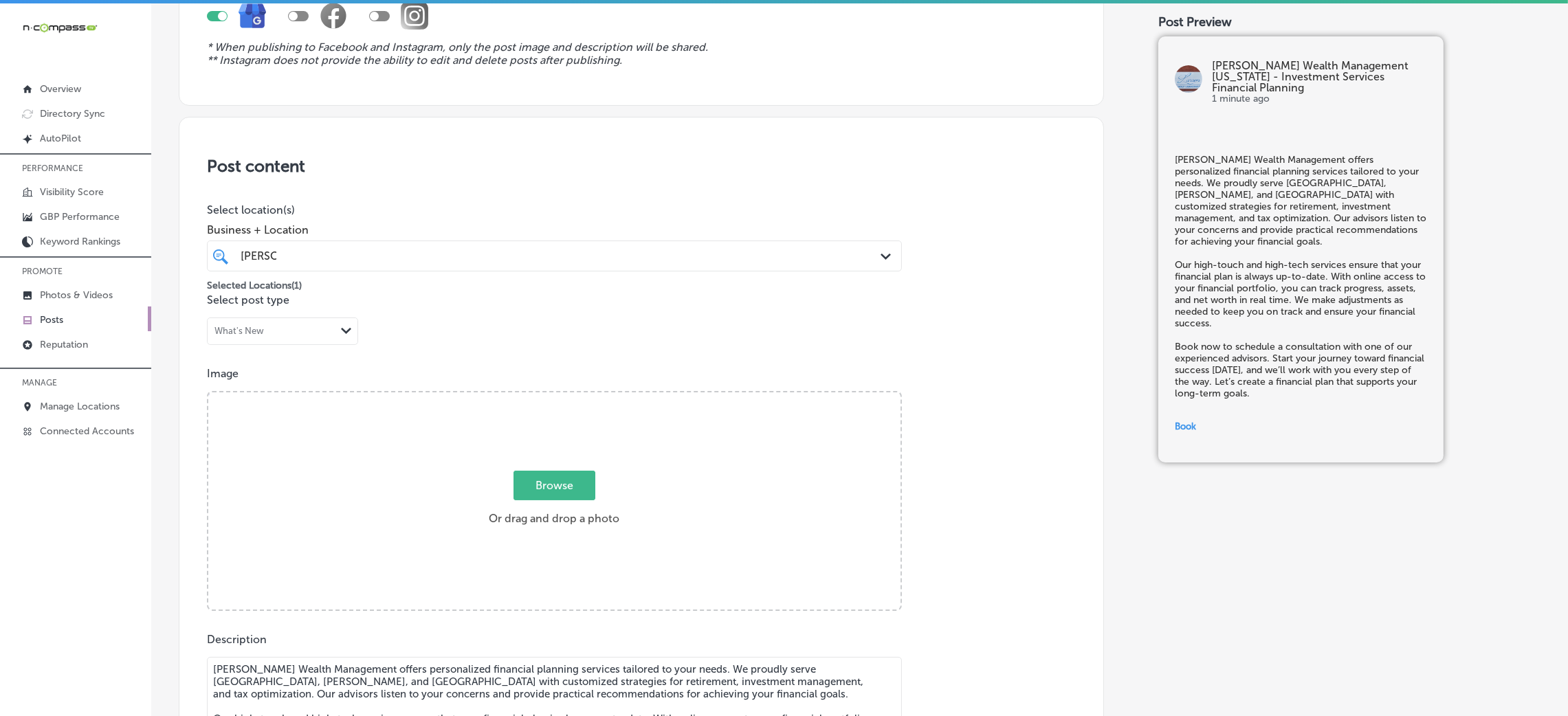
scroll to position [141, 0]
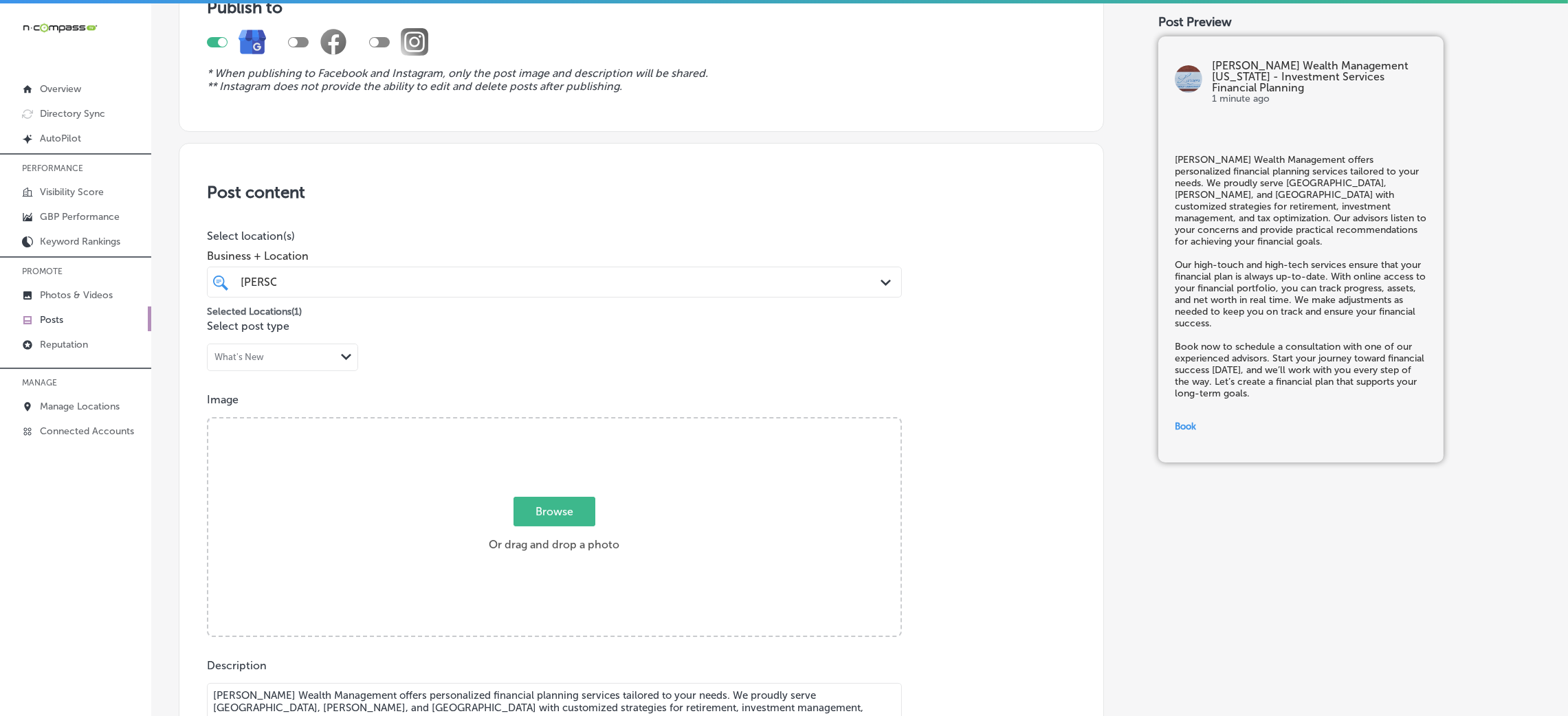
click at [556, 433] on div "Browse Or drag and drop a photo" at bounding box center [555, 528] width 693 height 220
click at [208, 419] on input "Browse Or drag and drop a photo" at bounding box center [555, 421] width 693 height 4
type input "C:\fakepath\Larson Wealth Management-6.png"
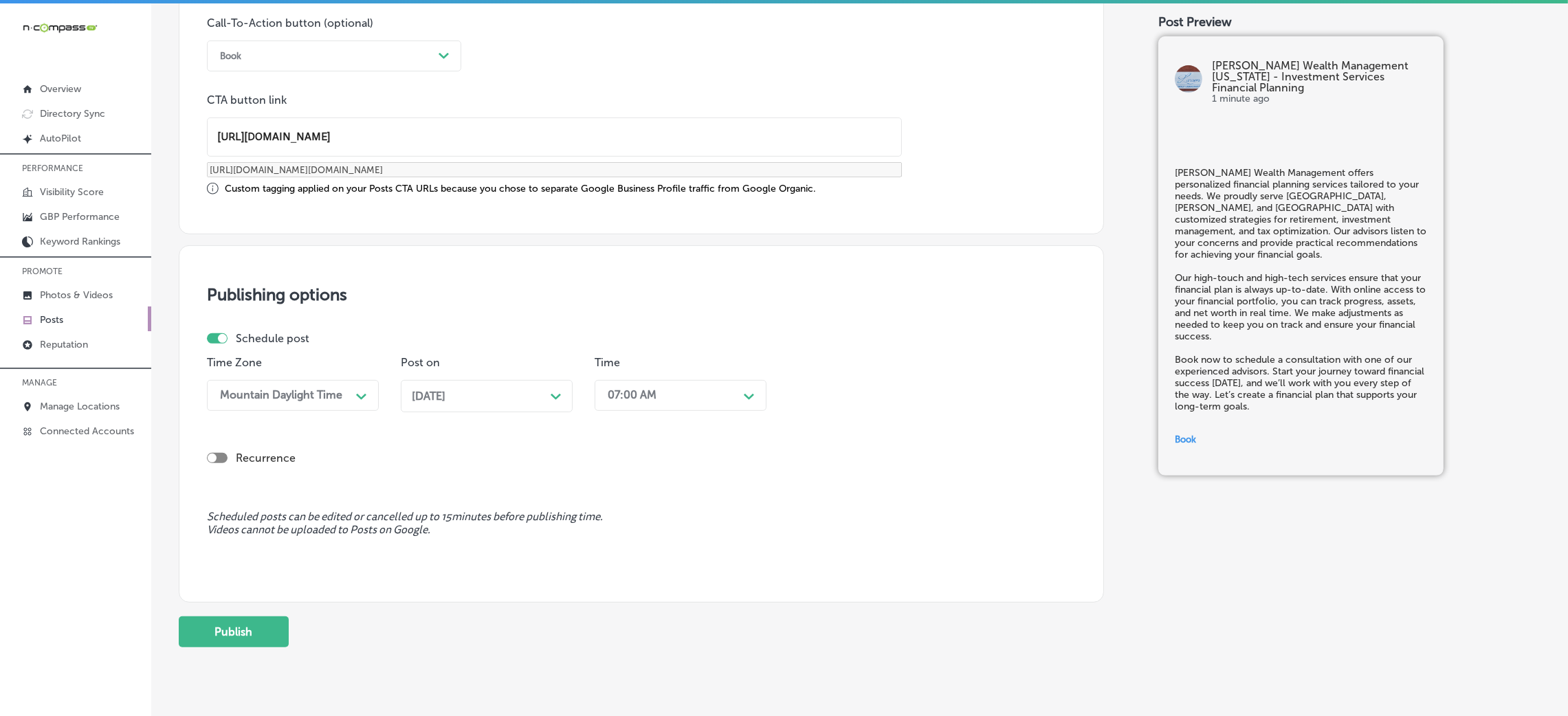
scroll to position [1069, 0]
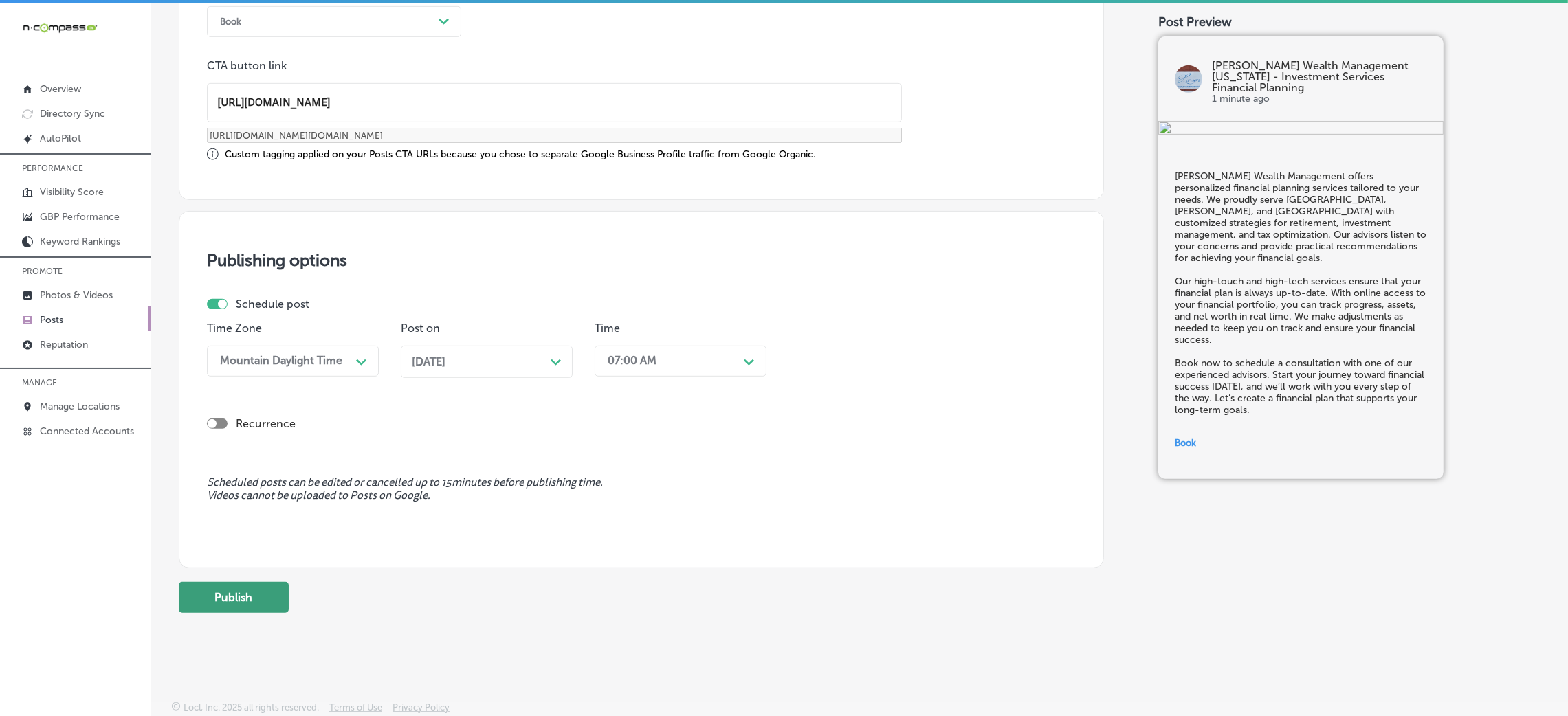
click at [257, 593] on button "Publish" at bounding box center [234, 597] width 110 height 31
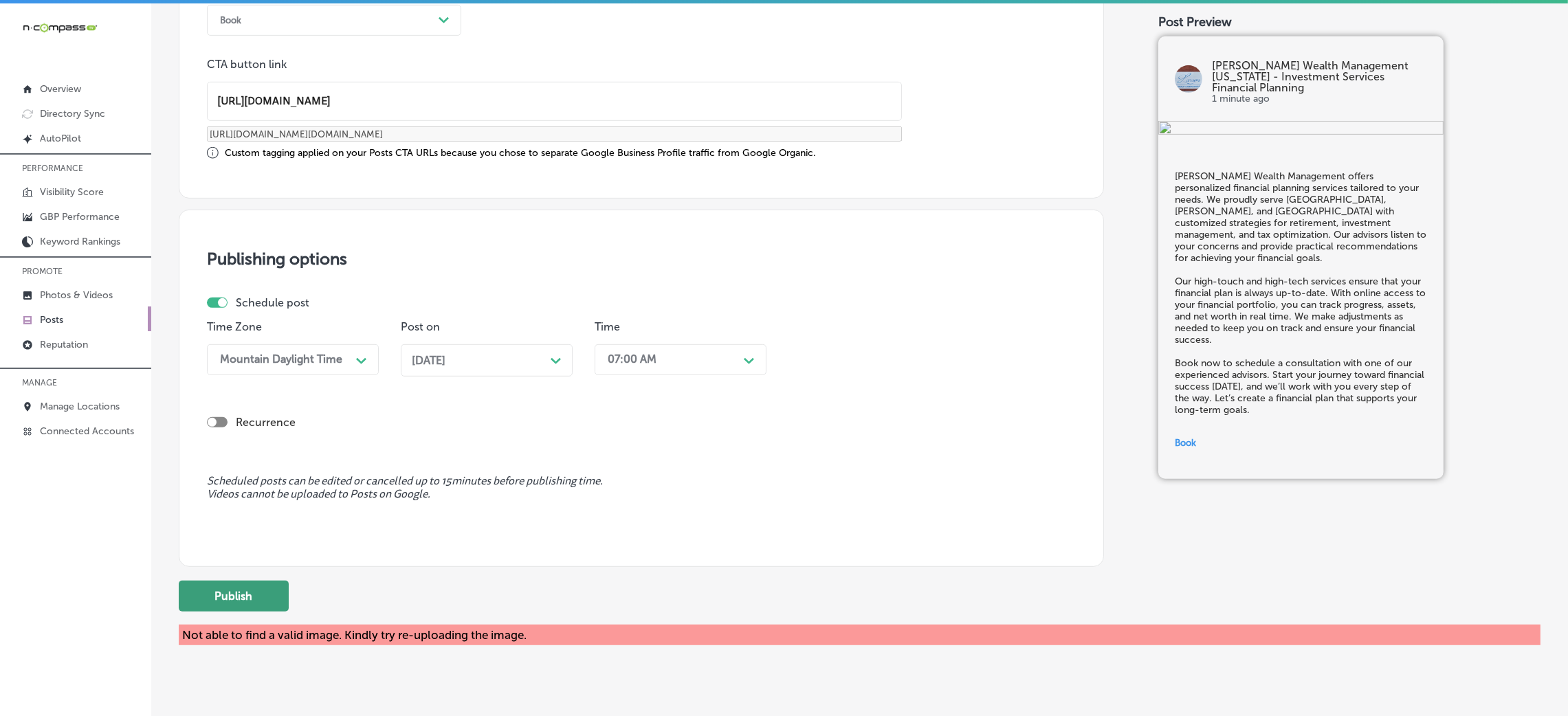
click at [254, 593] on button "Publish" at bounding box center [234, 596] width 110 height 31
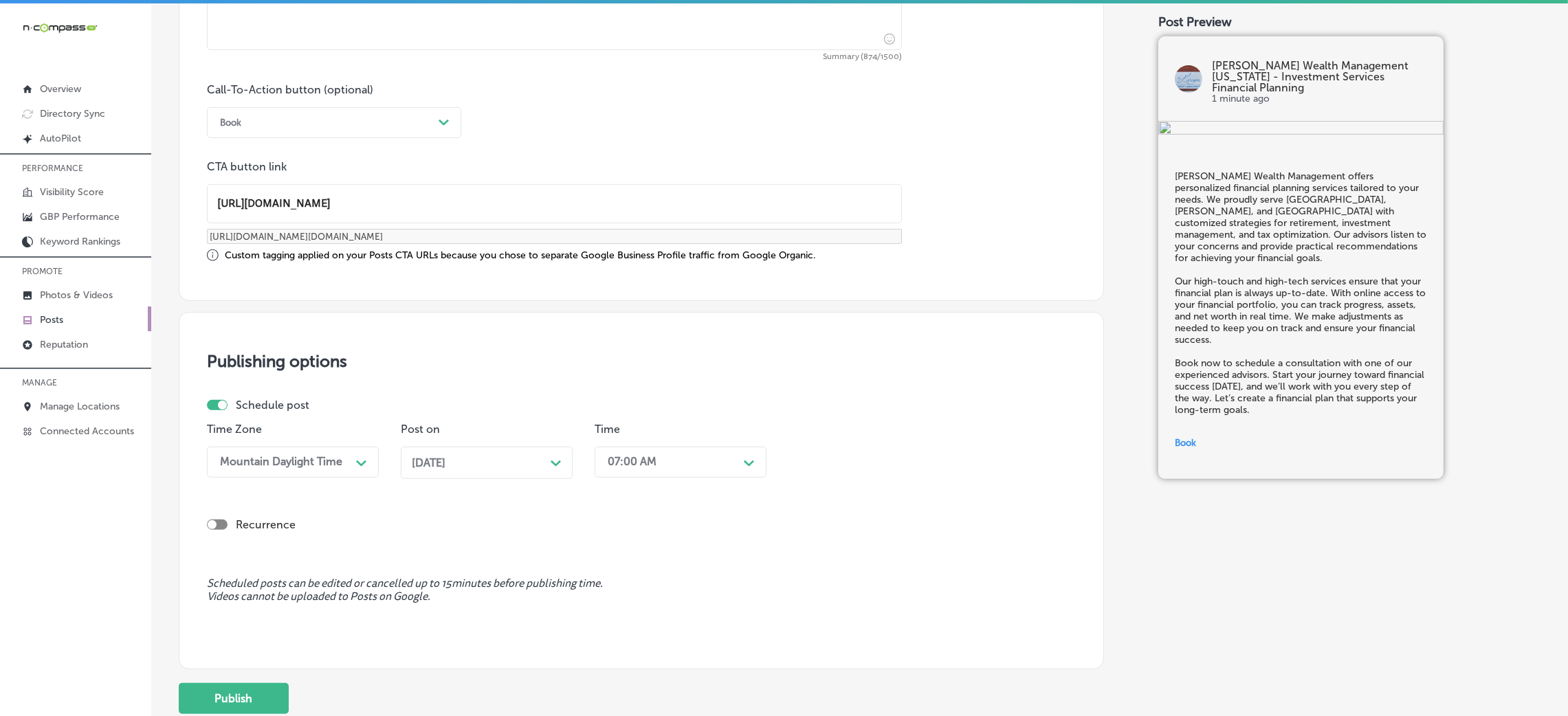
scroll to position [966, 0]
click at [221, 692] on button "Publish" at bounding box center [234, 699] width 110 height 31
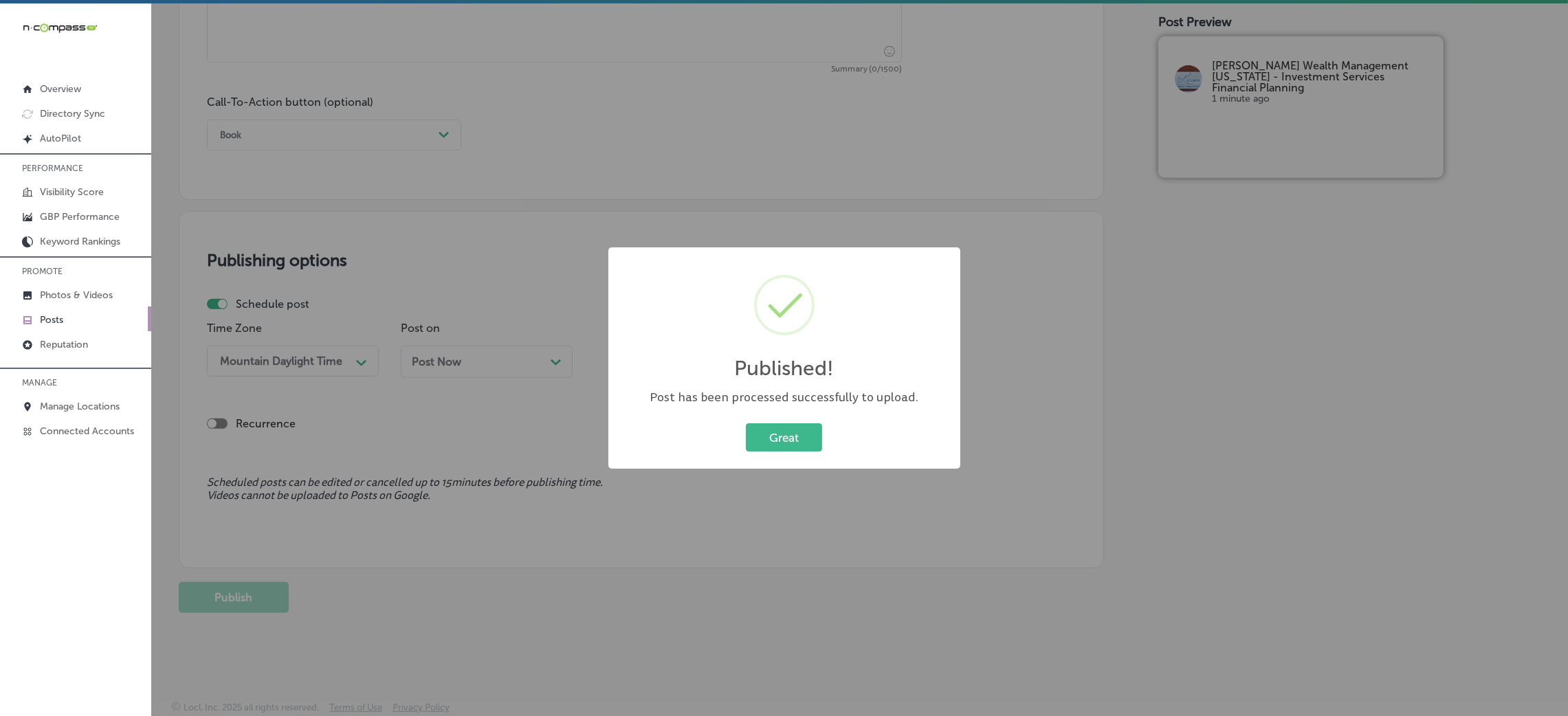
scroll to position [955, 0]
click at [781, 412] on div "Published! × Post has been processed successfully to upload. Great Cancel" at bounding box center [784, 358] width 352 height 222
click at [778, 440] on button "Great" at bounding box center [783, 437] width 76 height 28
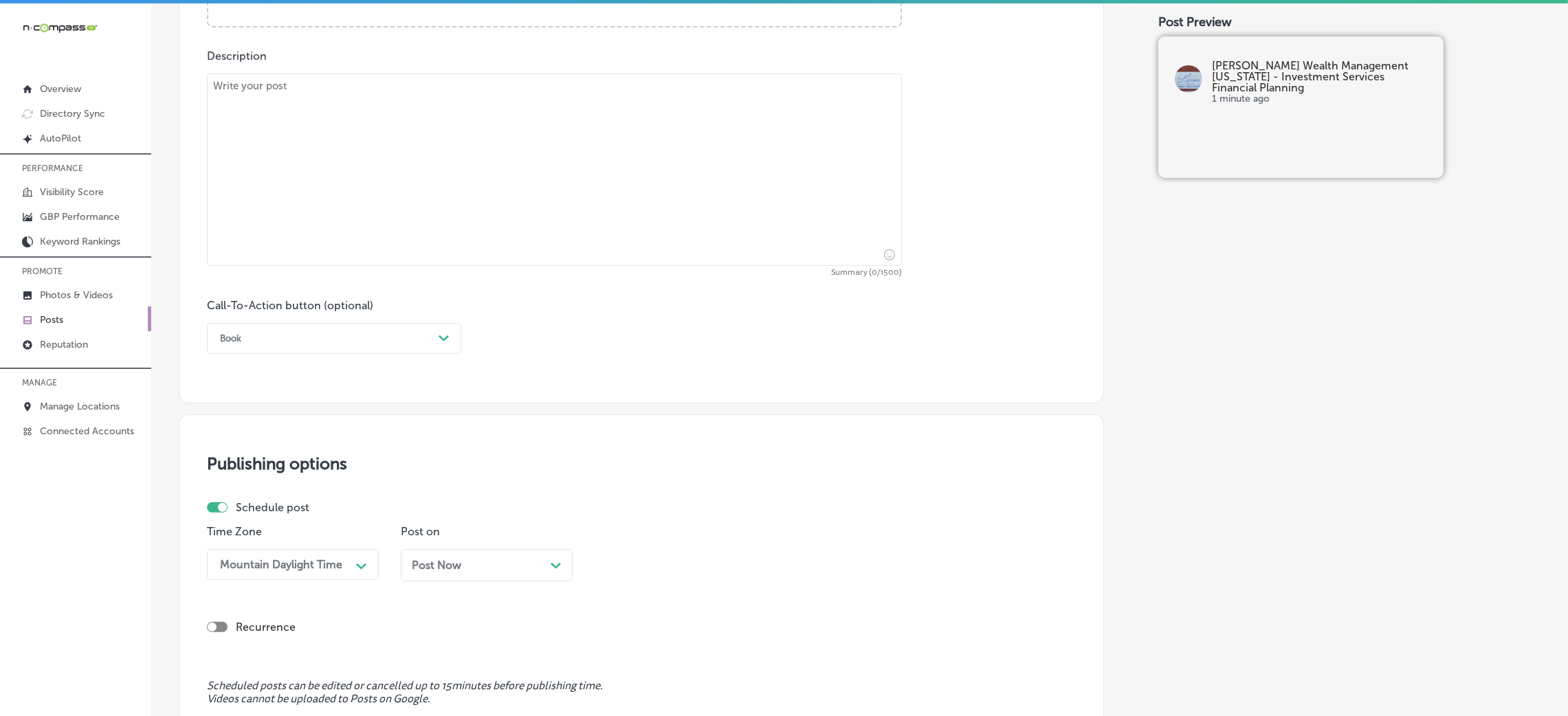
scroll to position [543, 0]
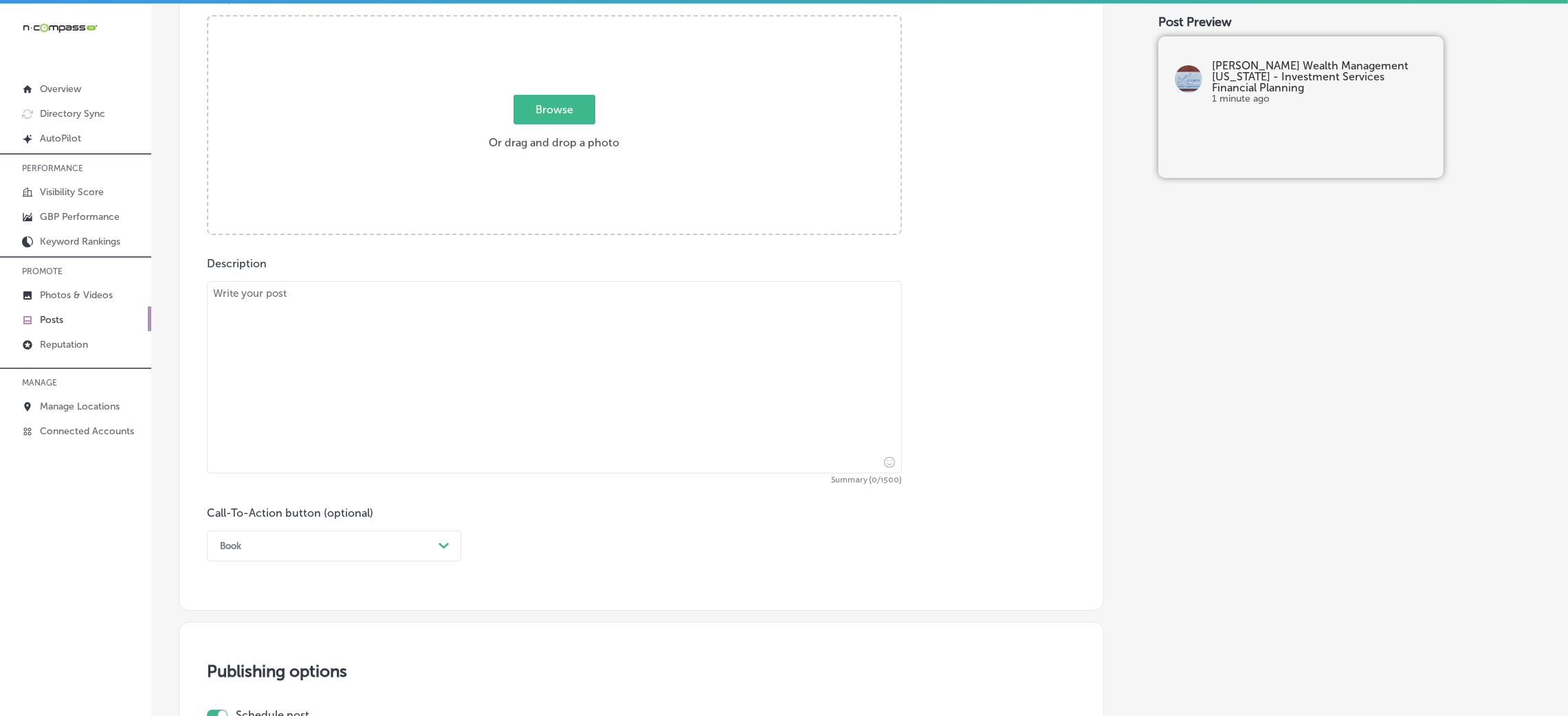
click at [473, 363] on textarea at bounding box center [554, 376] width 695 height 192
paste textarea "At Larson Wealth Management, we provide needs-based financial planning with a f…"
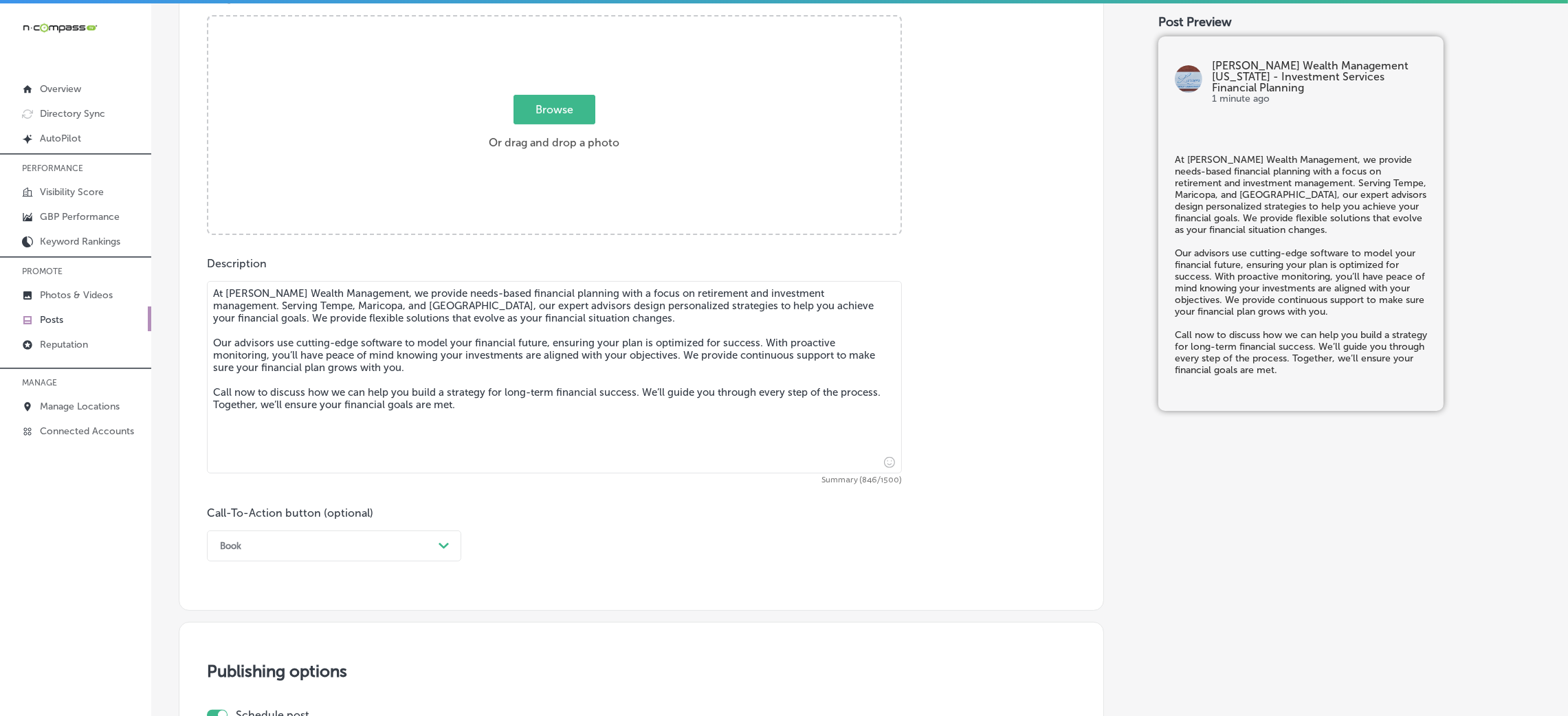
type textarea "At Larson Wealth Management, we provide needs-based financial planning with a f…"
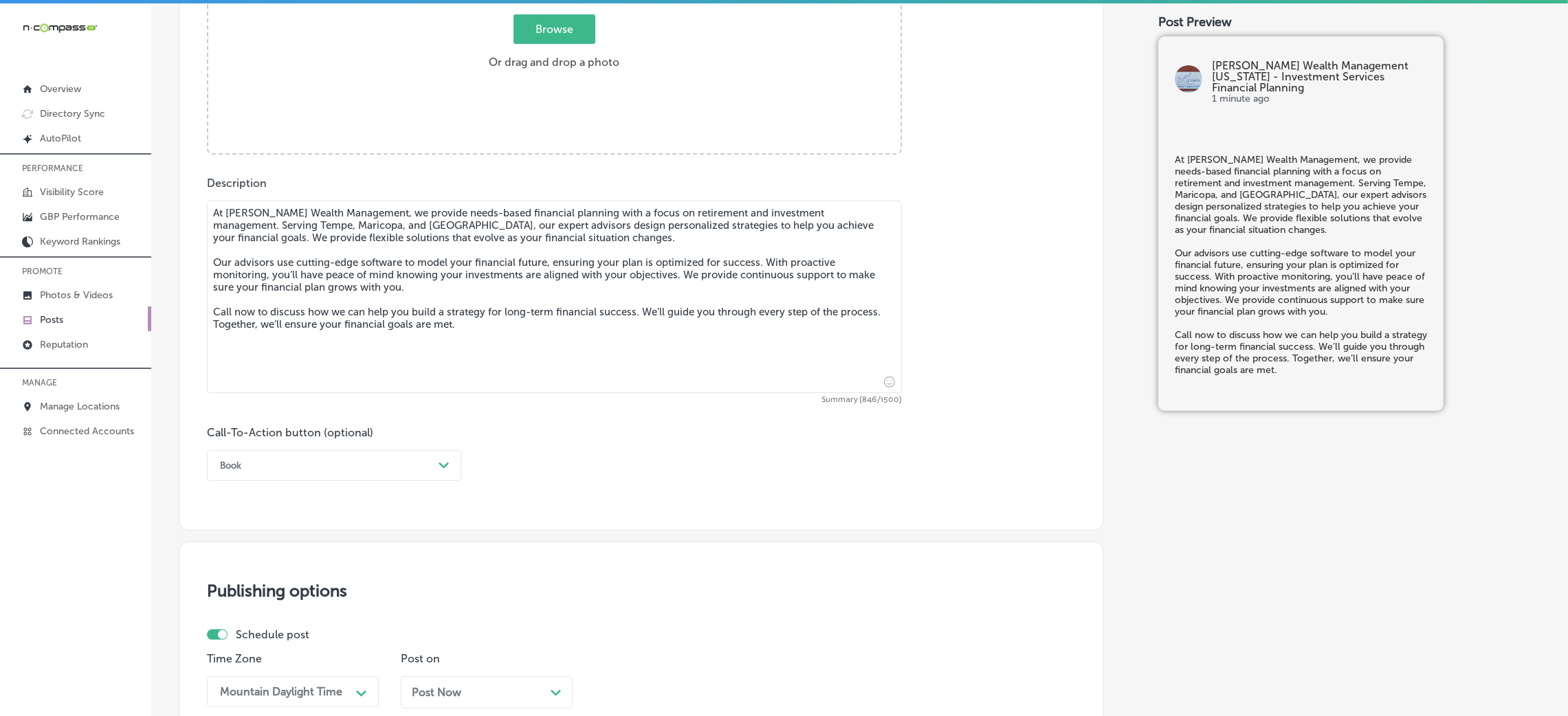
scroll to position [750, 0]
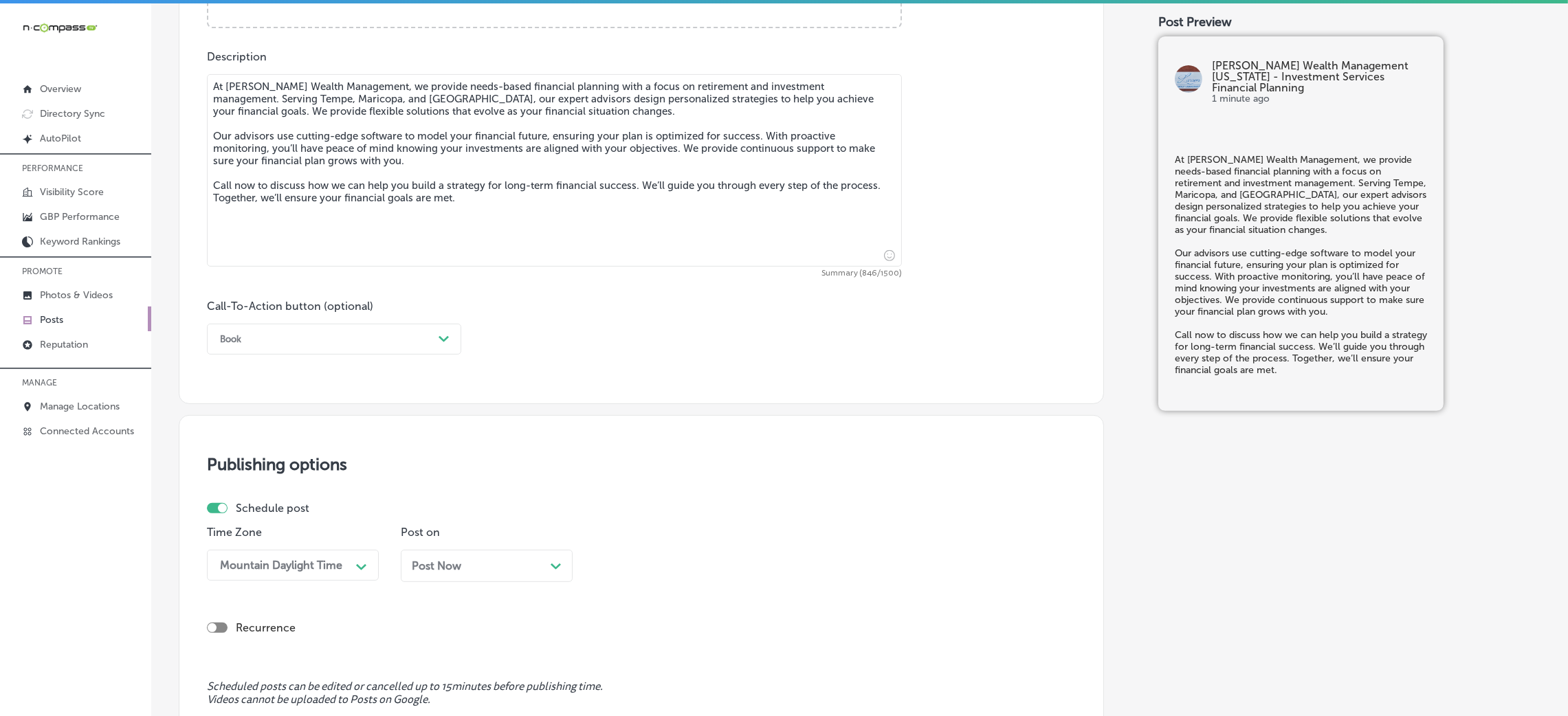
click at [256, 342] on div "Book" at bounding box center [323, 339] width 220 height 21
click at [257, 515] on div "Call Now" at bounding box center [334, 513] width 254 height 24
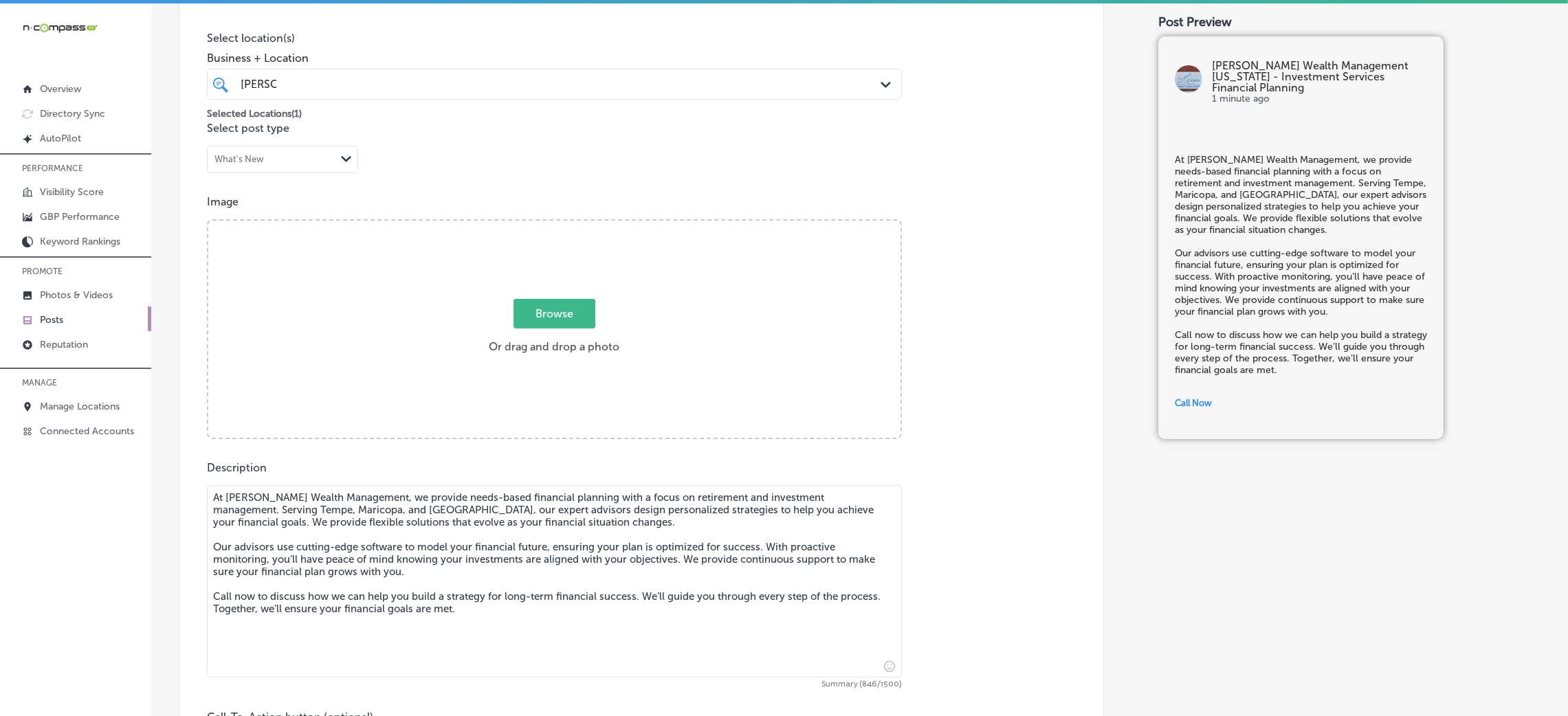
scroll to position [337, 0]
click at [555, 298] on div "Browse Or drag and drop a photo" at bounding box center [555, 332] width 693 height 220
click at [208, 223] on input "Browse Or drag and drop a photo" at bounding box center [555, 225] width 693 height 4
type input "C:\fakepath\Larson Wealth Management-8.png"
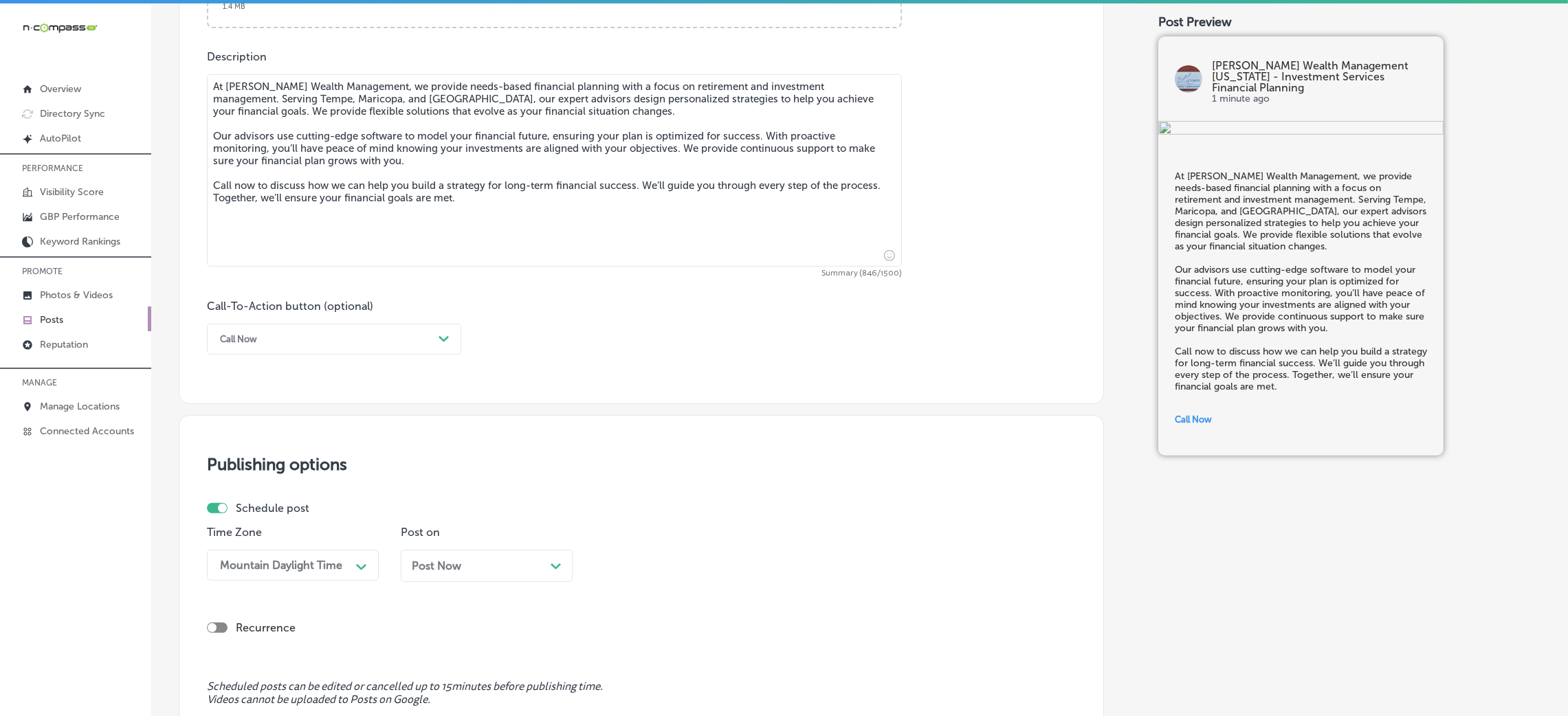
scroll to position [853, 0]
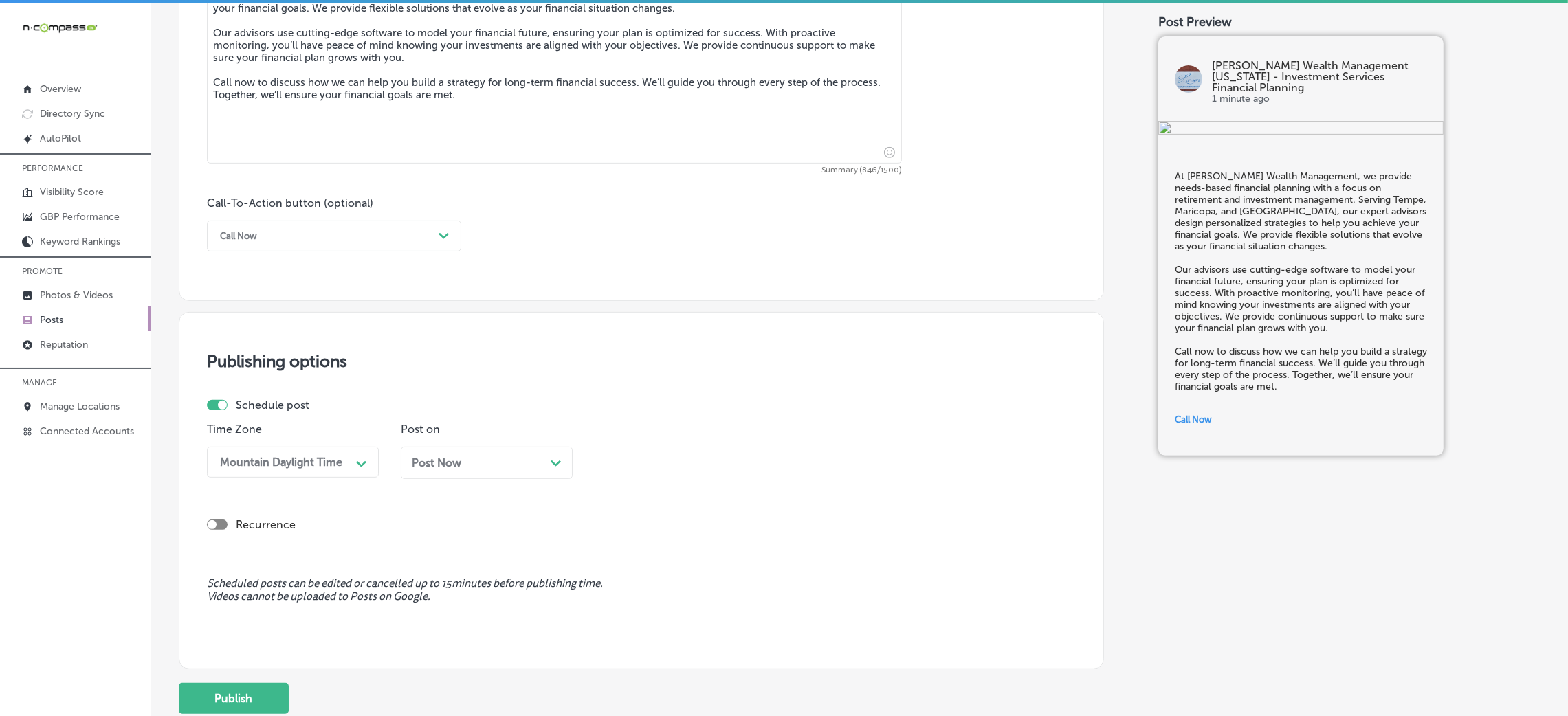
click at [524, 438] on div "Post on Post Now Path Created with Sketch." at bounding box center [486, 456] width 172 height 67
click at [513, 469] on div "Post Now Path Created with Sketch." at bounding box center [486, 463] width 150 height 13
click at [720, 470] on div "09:00 AM" at bounding box center [669, 461] width 137 height 24
click at [641, 542] on div "7:00 AM" at bounding box center [680, 548] width 172 height 24
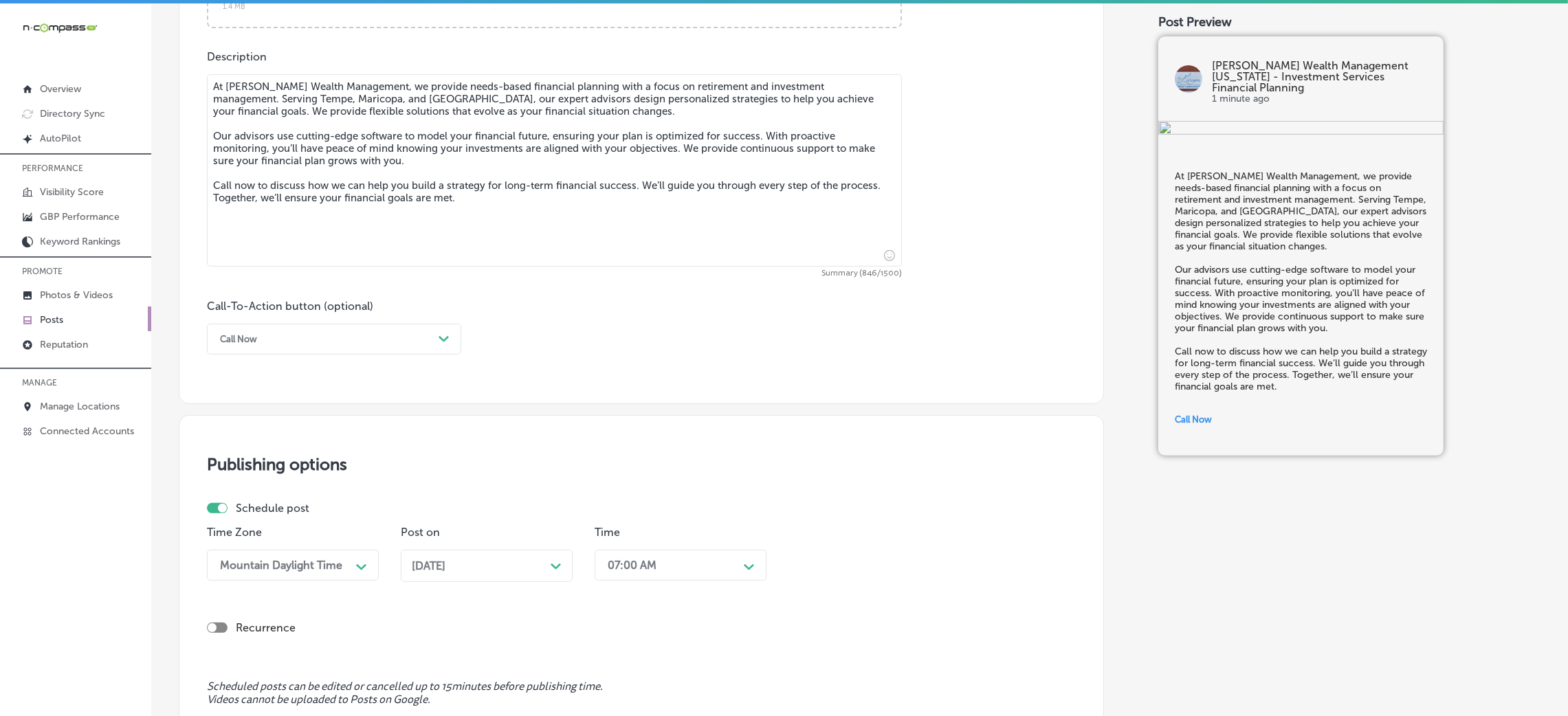
scroll to position [955, 0]
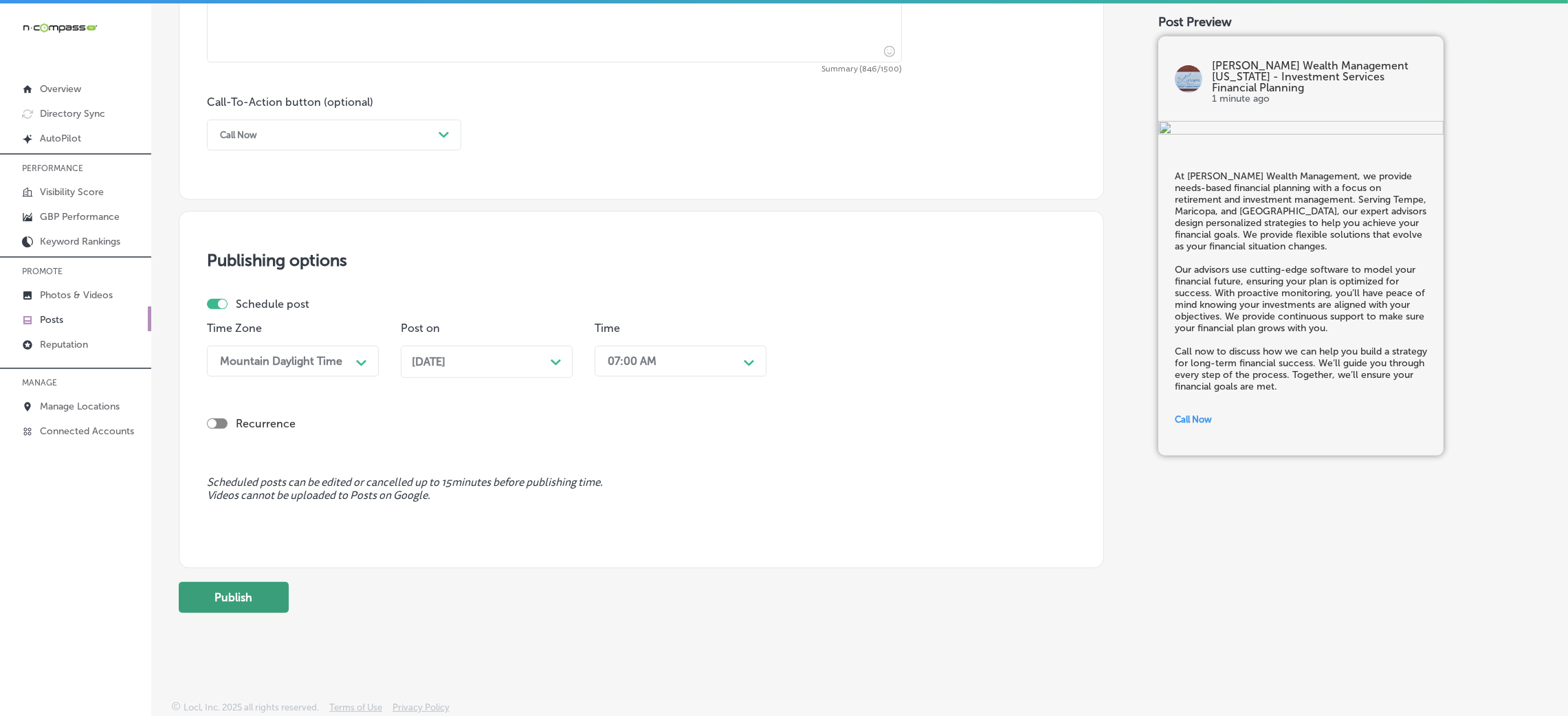
click at [239, 588] on button "Publish" at bounding box center [234, 597] width 110 height 31
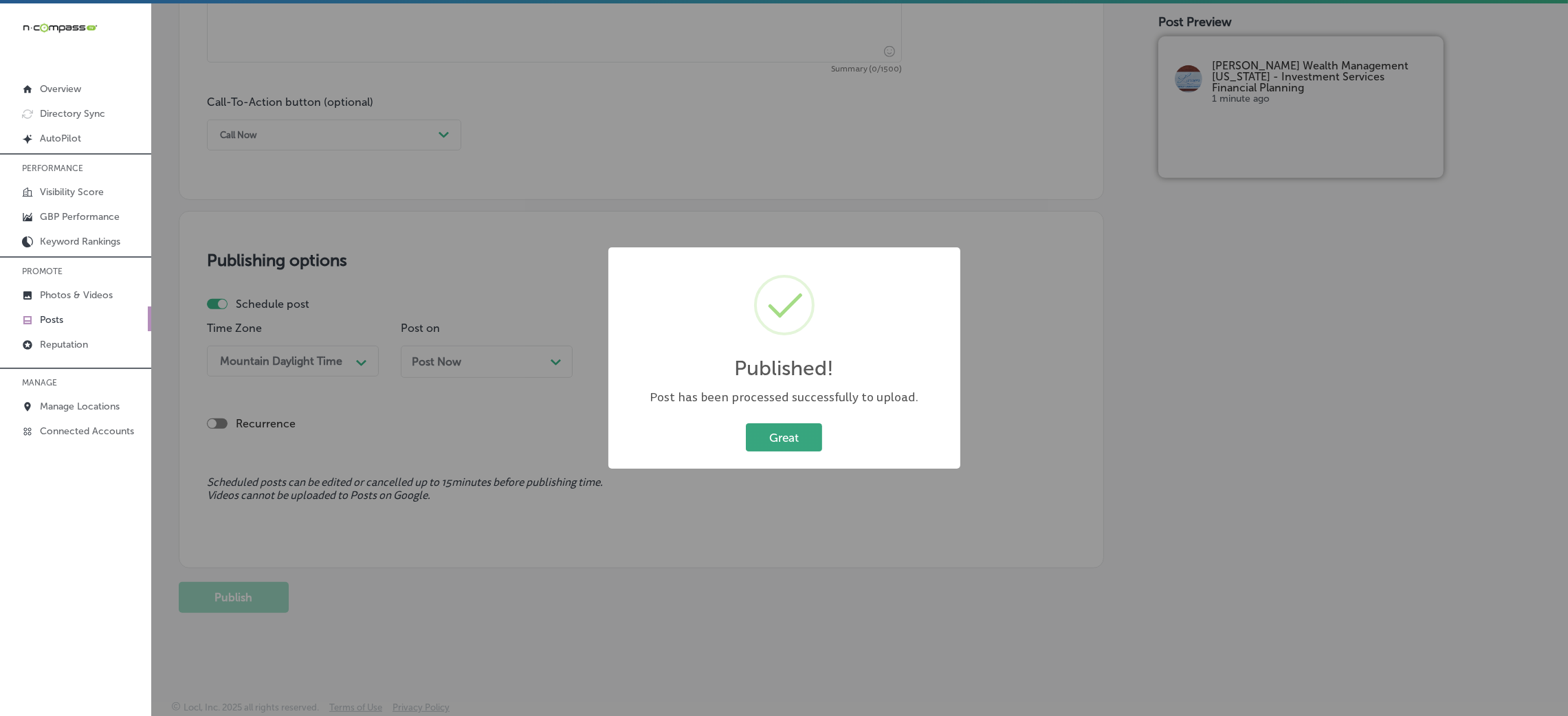
click at [761, 450] on button "Great" at bounding box center [783, 437] width 76 height 28
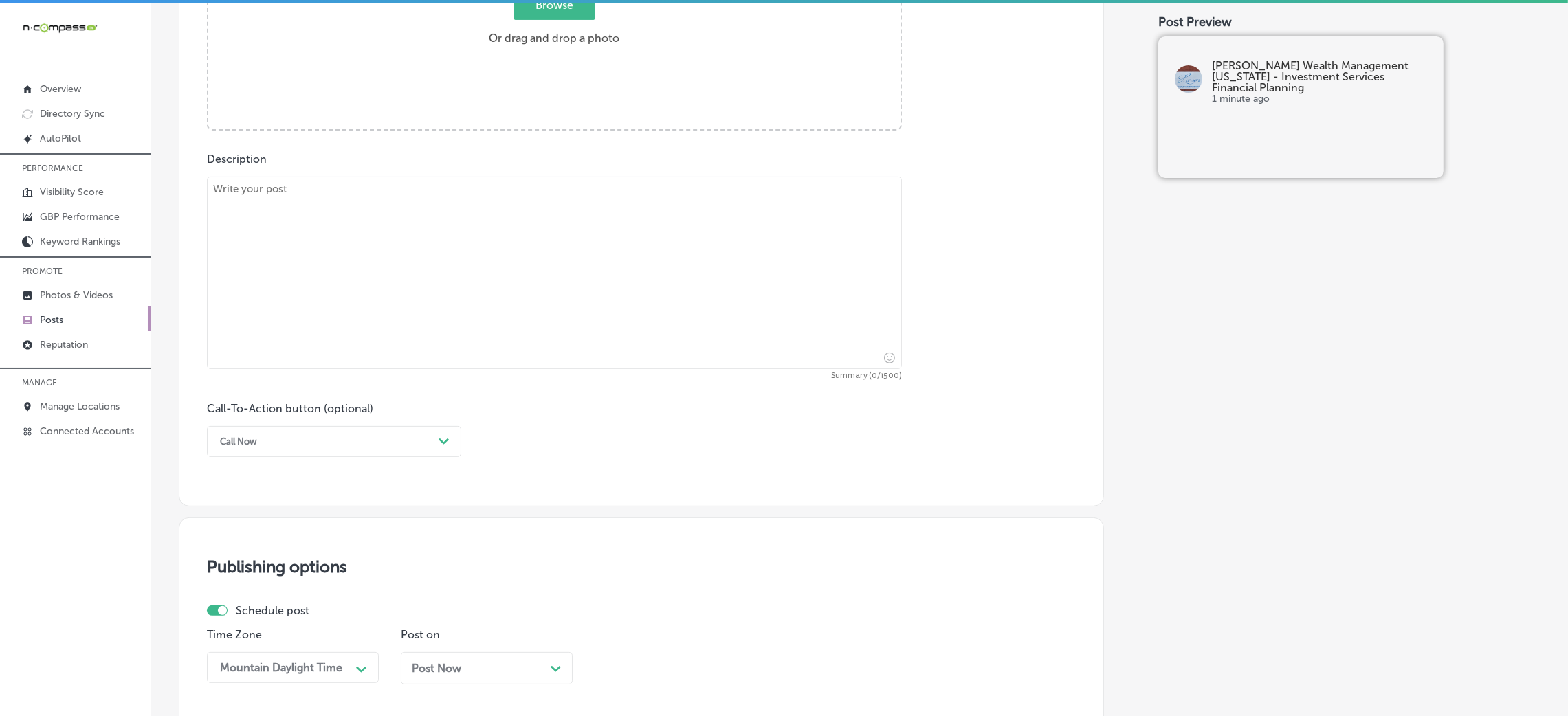
scroll to position [646, 0]
click at [464, 306] on textarea at bounding box center [554, 273] width 695 height 192
paste textarea "Larson Wealth Management specializes in 401(k) rollover assistance and business…"
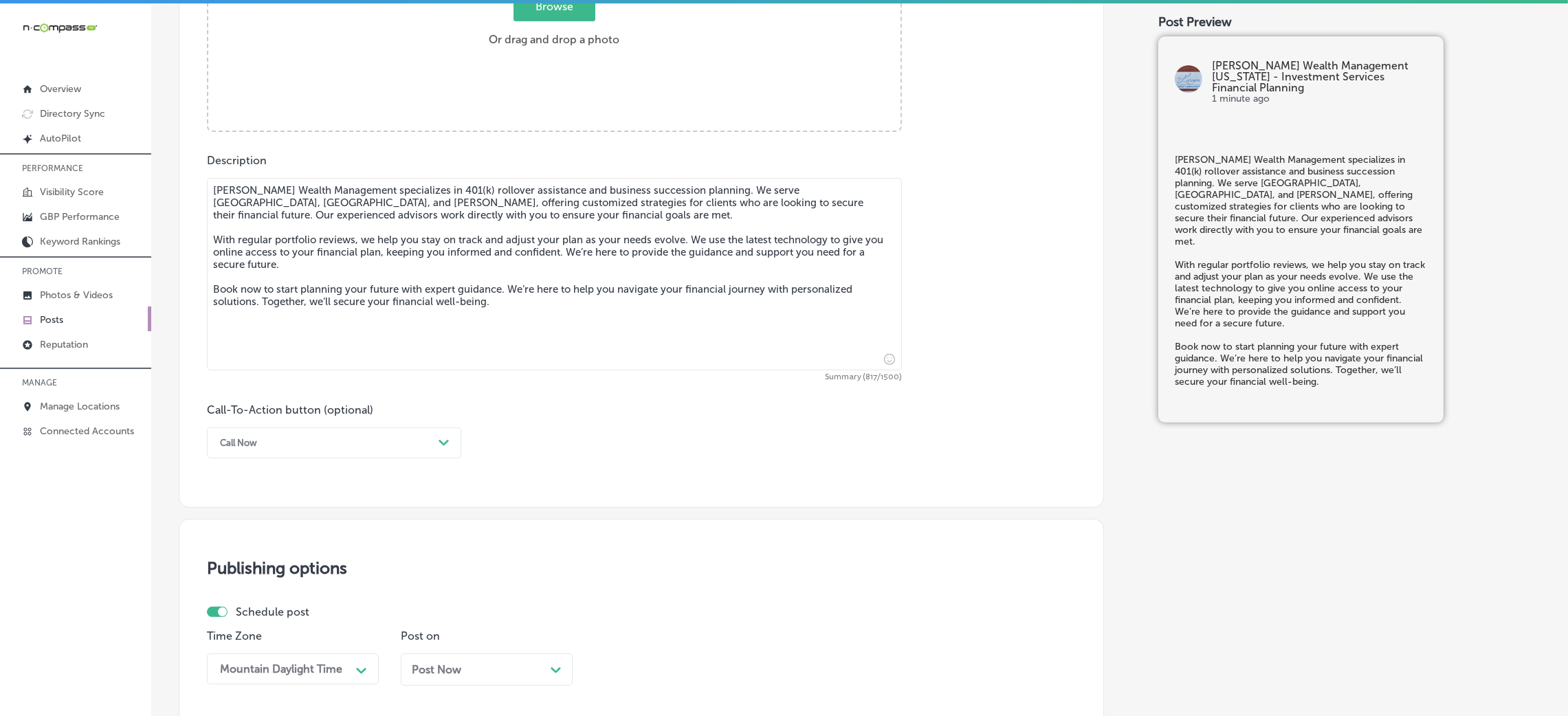
type textarea "Larson Wealth Management specializes in 401(k) rollover assistance and business…"
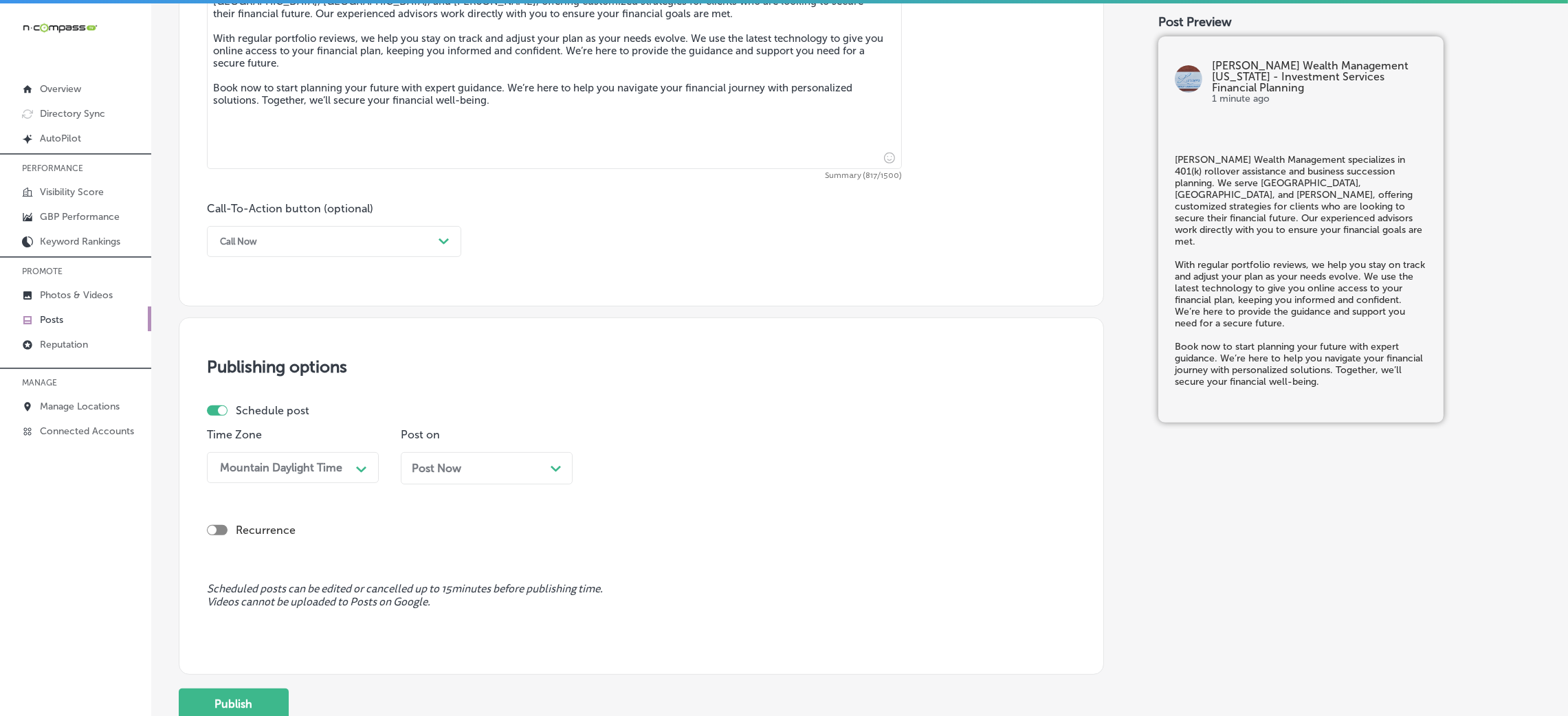
scroll to position [853, 0]
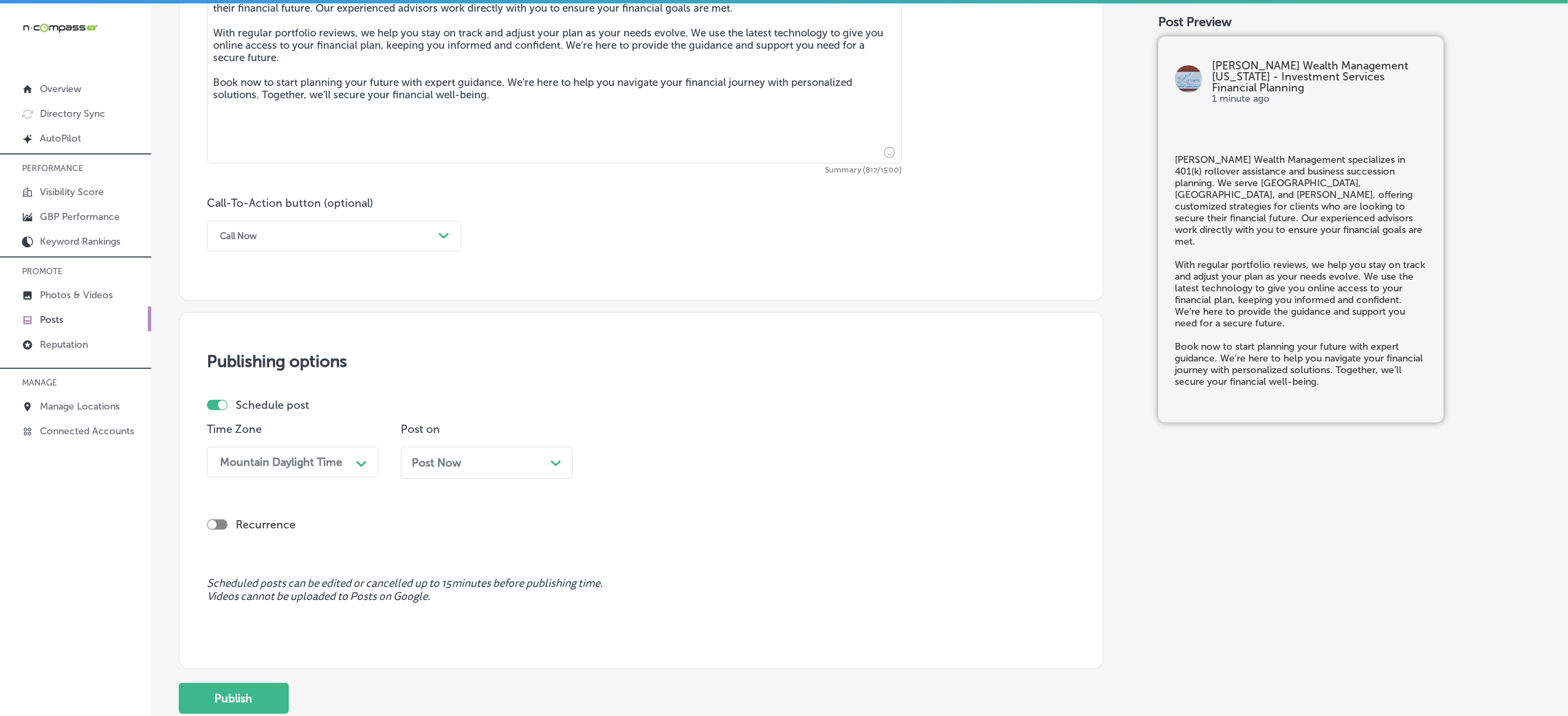
click at [290, 240] on div "Call Now" at bounding box center [323, 236] width 220 height 21
click at [259, 296] on div "Book" at bounding box center [334, 289] width 254 height 24
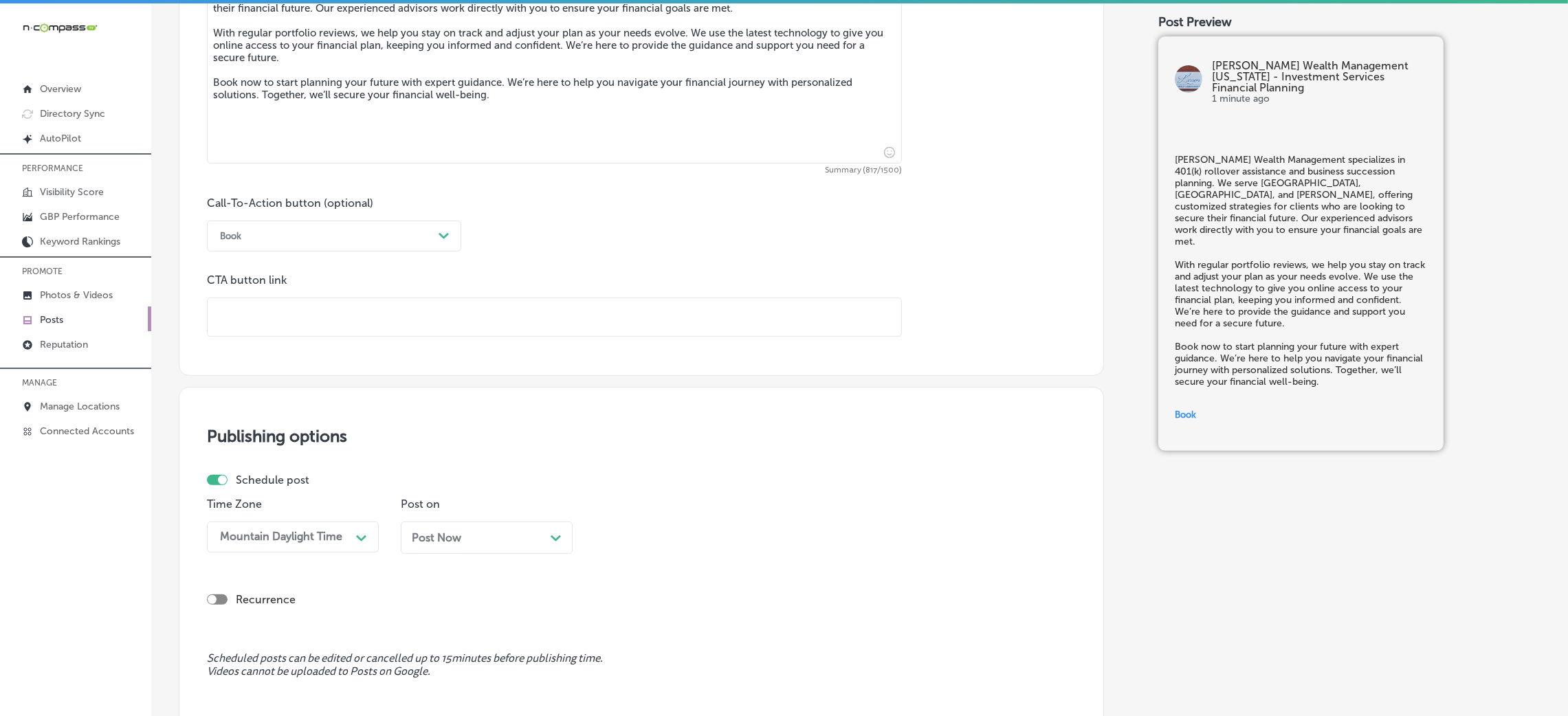
click at [367, 317] on input "text" at bounding box center [554, 317] width 693 height 38
paste input "https://larsonwm.com/contact-us/"
type input "https://larsonwm.com/contact-us/"
click at [675, 271] on div "Call-To-Action button (optional) Book Path Created with Sketch. CTA button link…" at bounding box center [641, 266] width 869 height 140
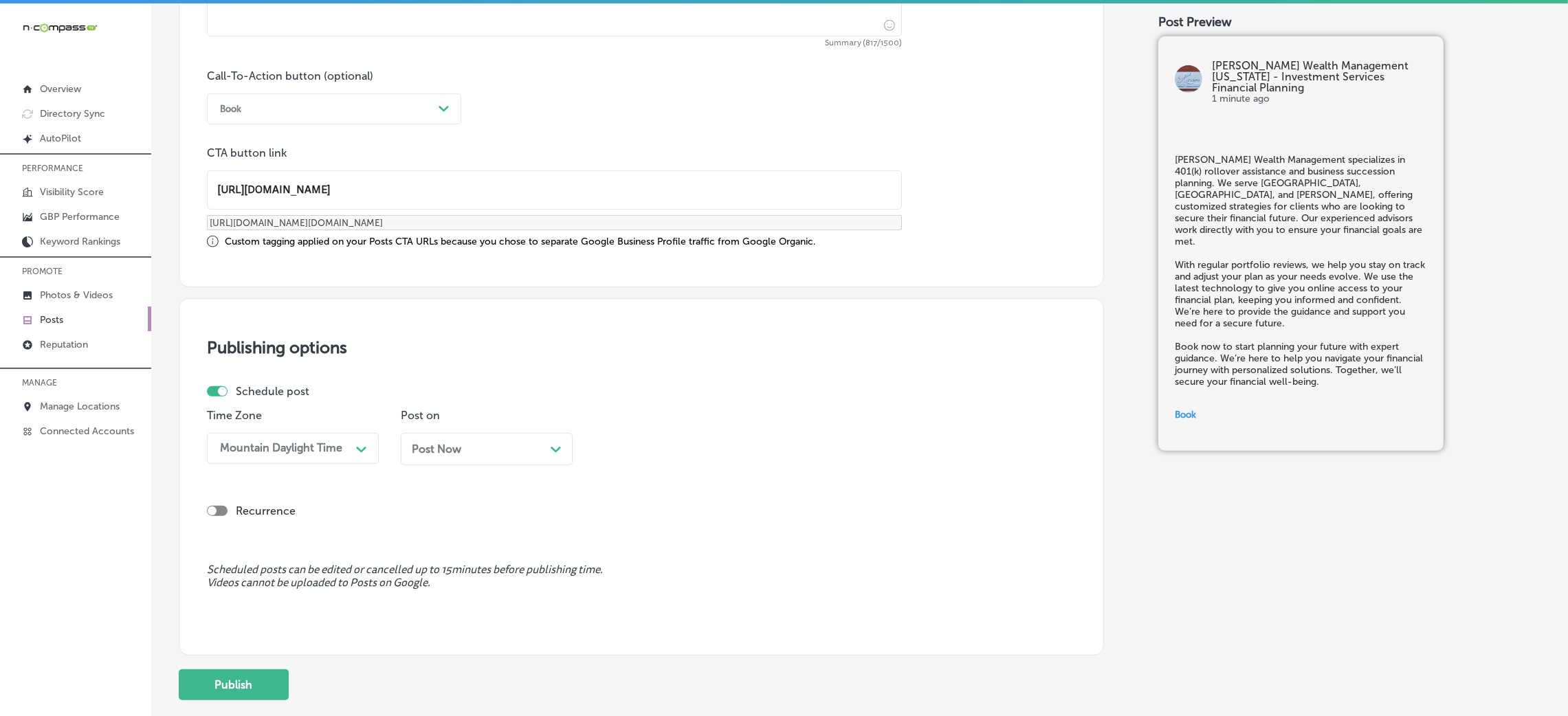
scroll to position [1069, 0]
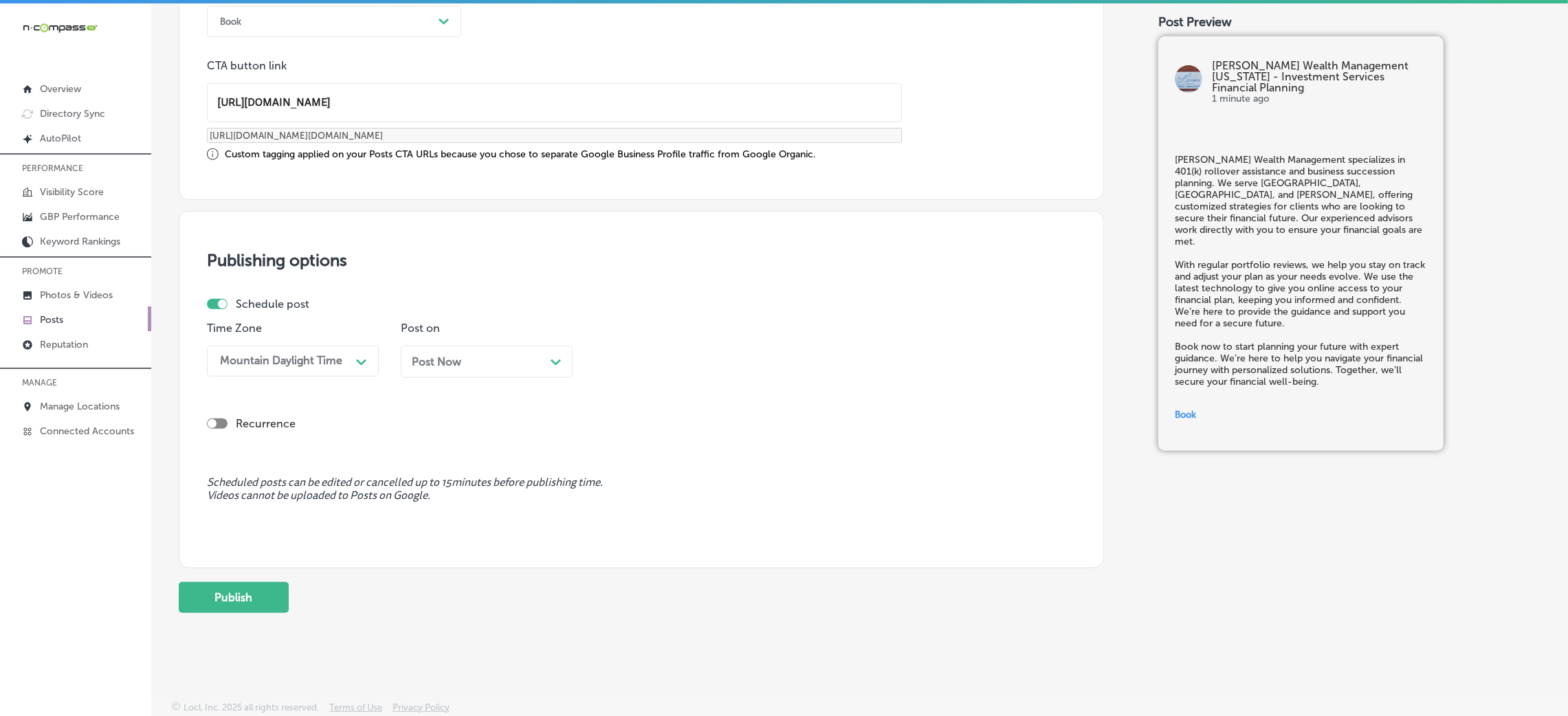
click at [453, 369] on div "Post Now Path Created with Sketch." at bounding box center [486, 361] width 172 height 33
click at [695, 355] on div "09:00 AM" at bounding box center [669, 361] width 137 height 24
click at [637, 547] on div "7:00 AM" at bounding box center [680, 549] width 172 height 24
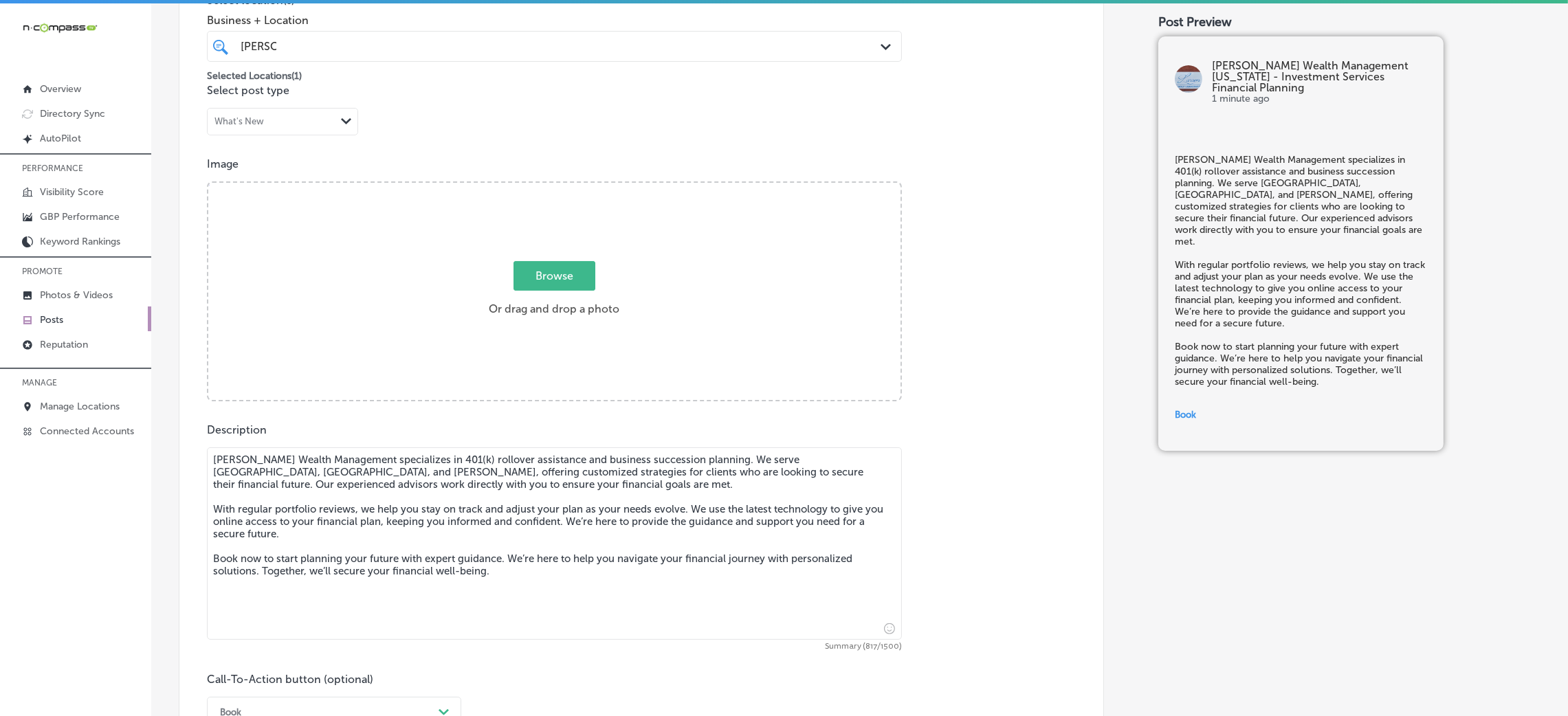
scroll to position [347, 0]
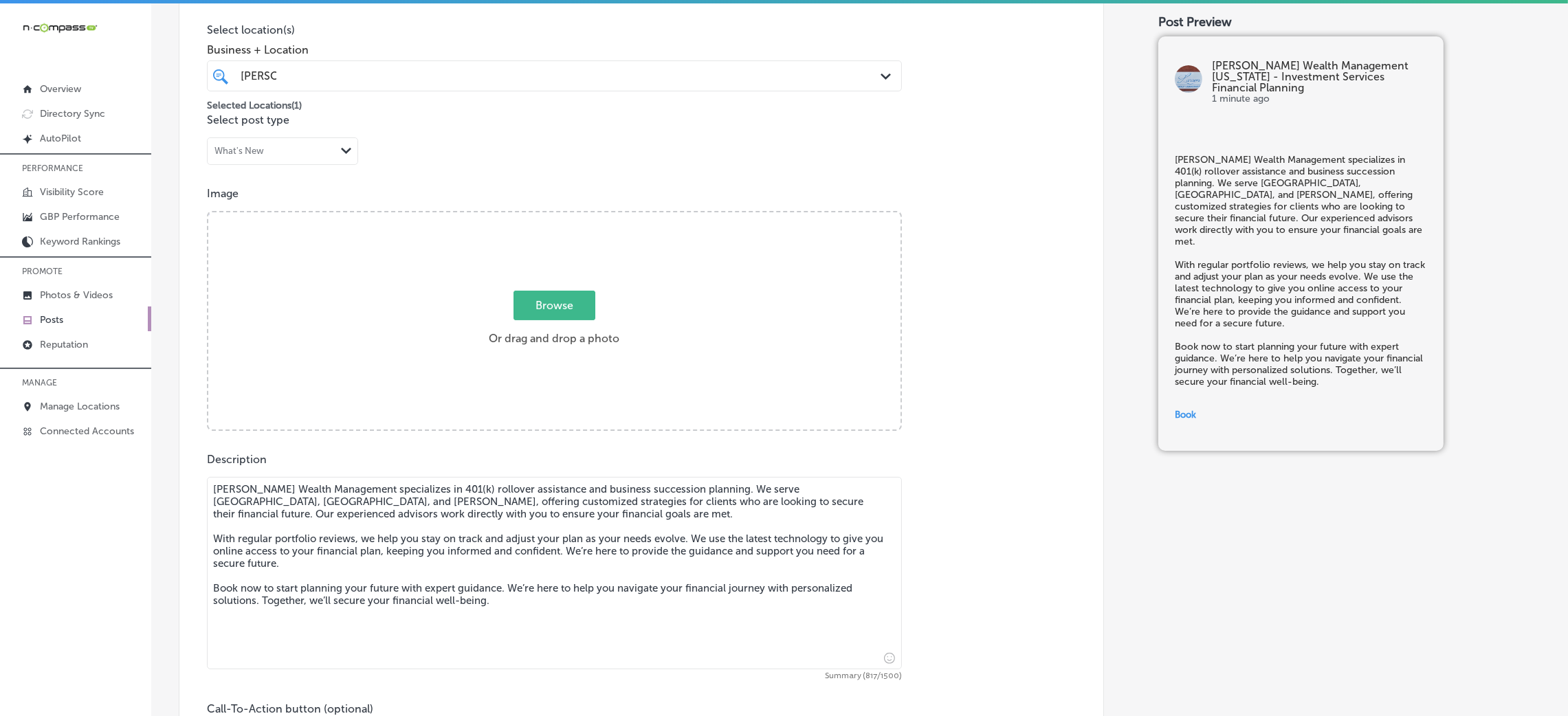
click at [666, 366] on div "Browse Or drag and drop a photo" at bounding box center [555, 322] width 693 height 220
click at [208, 213] on input "Browse Or drag and drop a photo" at bounding box center [555, 215] width 693 height 4
type input "C:\fakepath\Larson Wealth Management-10.png"
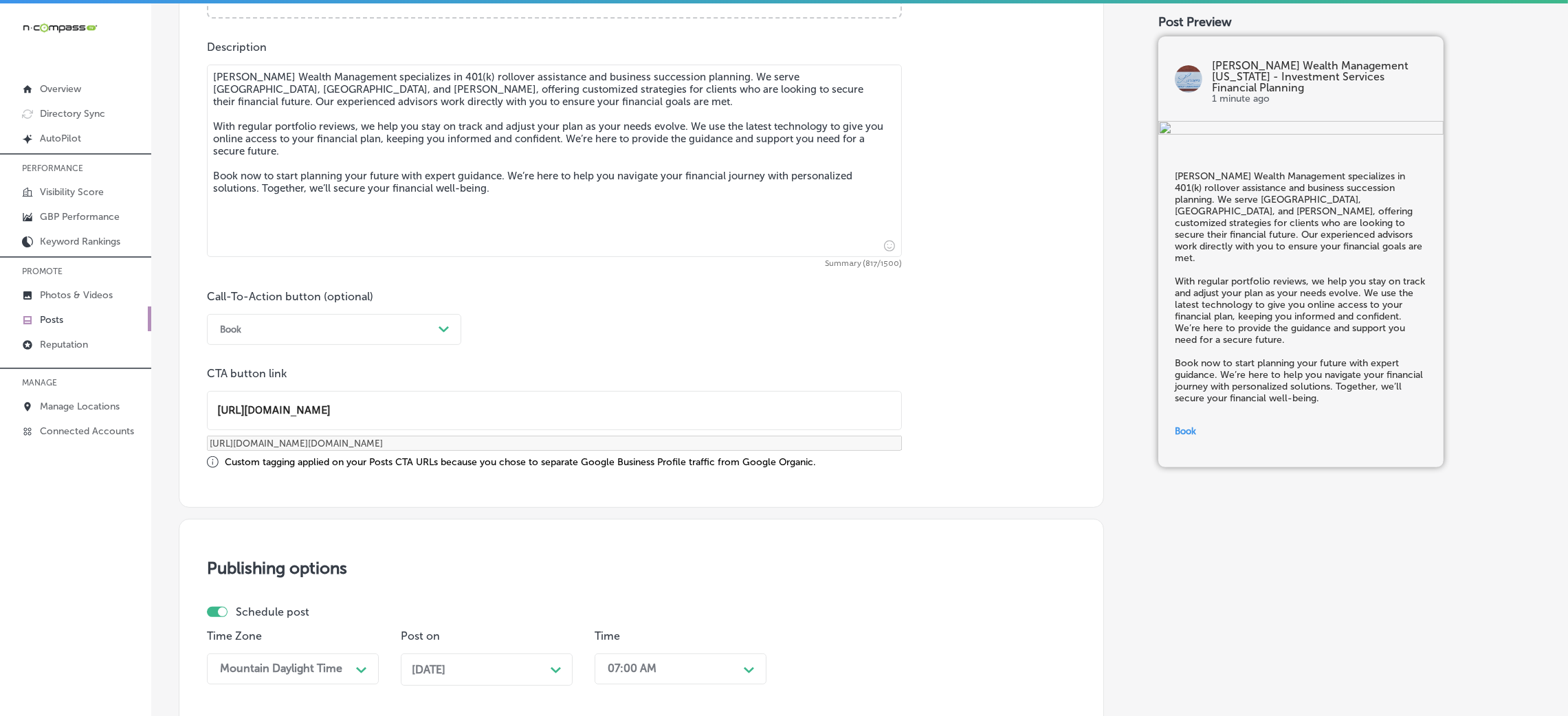
scroll to position [1069, 0]
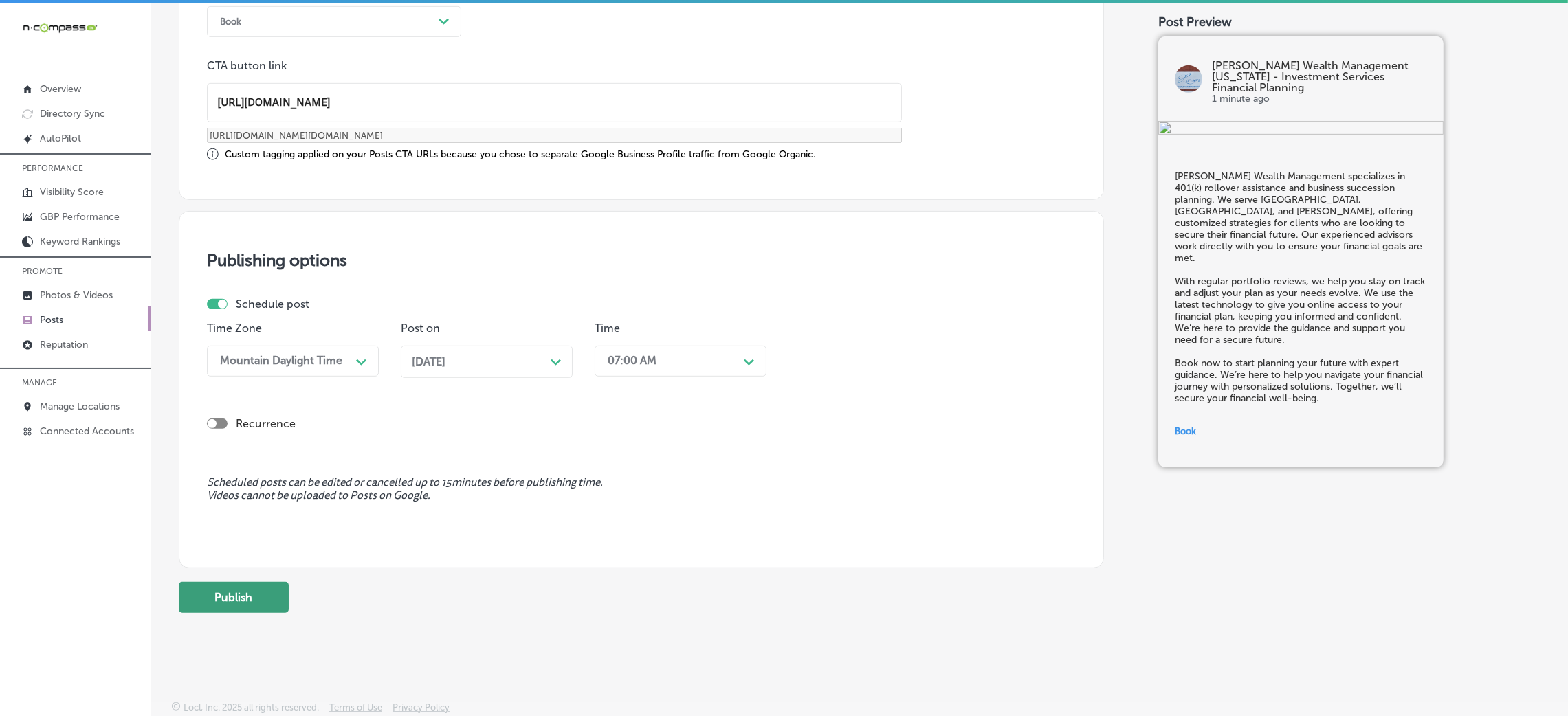
click at [267, 598] on button "Publish" at bounding box center [234, 597] width 110 height 31
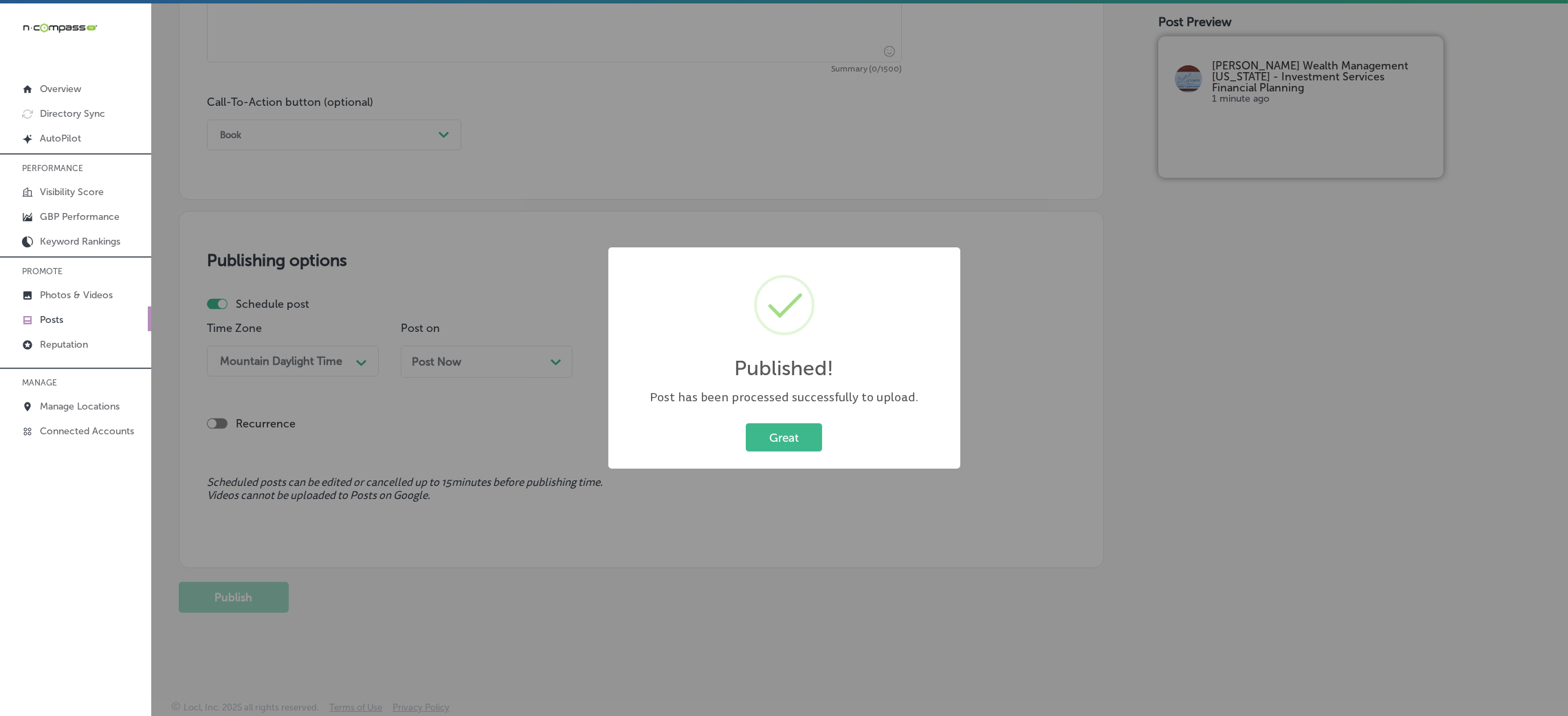
scroll to position [955, 0]
click at [810, 439] on button "Great" at bounding box center [783, 437] width 76 height 28
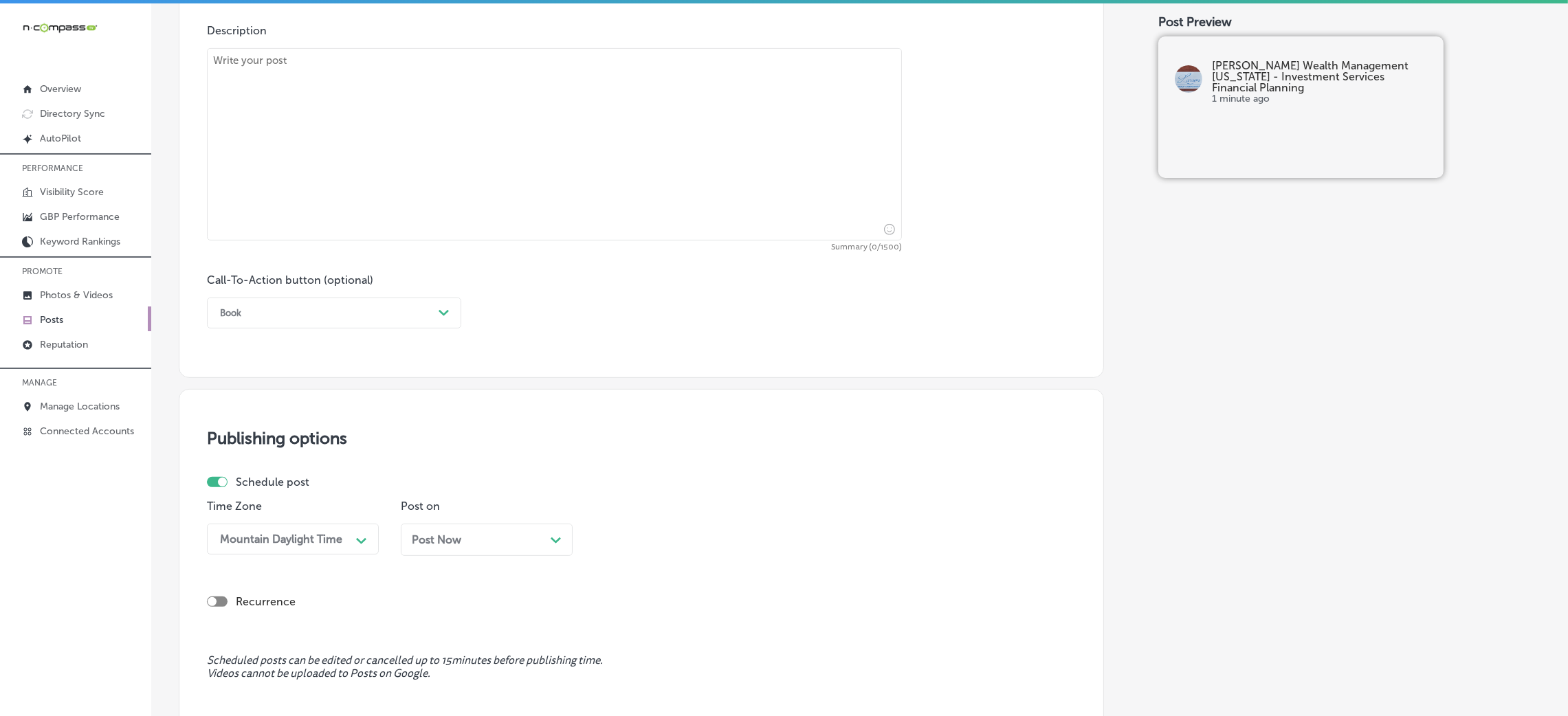
scroll to position [543, 0]
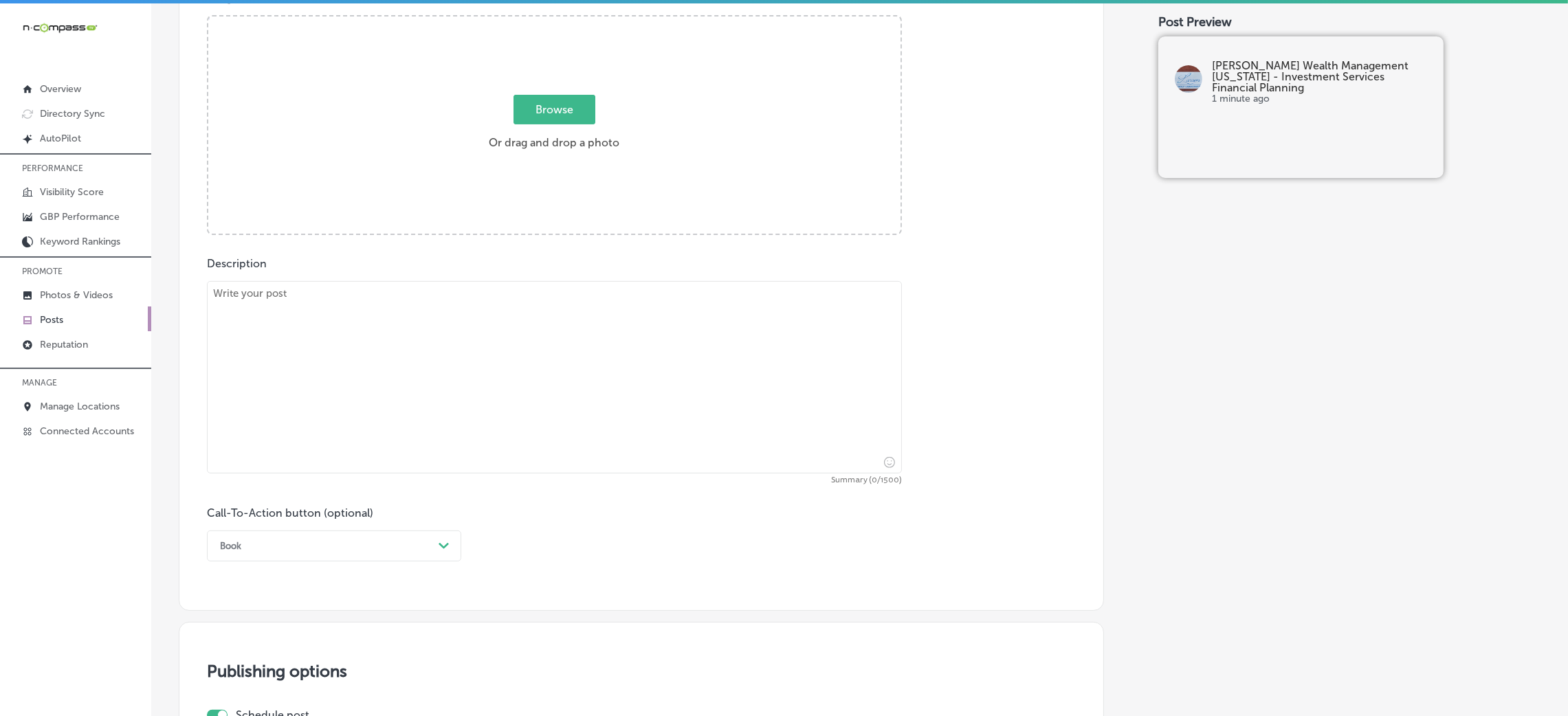
click at [449, 366] on textarea at bounding box center [554, 376] width 695 height 192
paste textarea "At Larson Wealth Management, we offer customized financial solutions to help yo…"
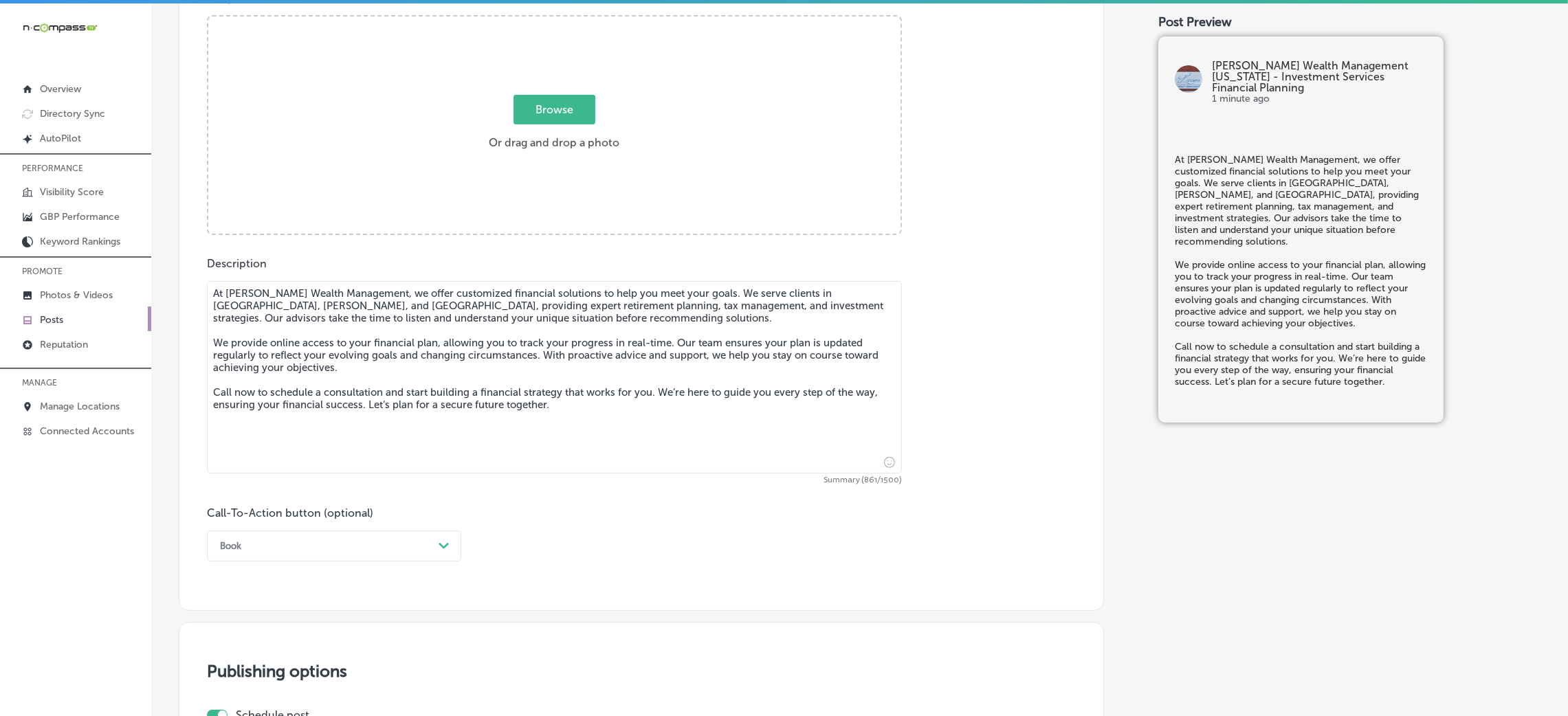
type textarea "At Larson Wealth Management, we offer customized financial solutions to help yo…"
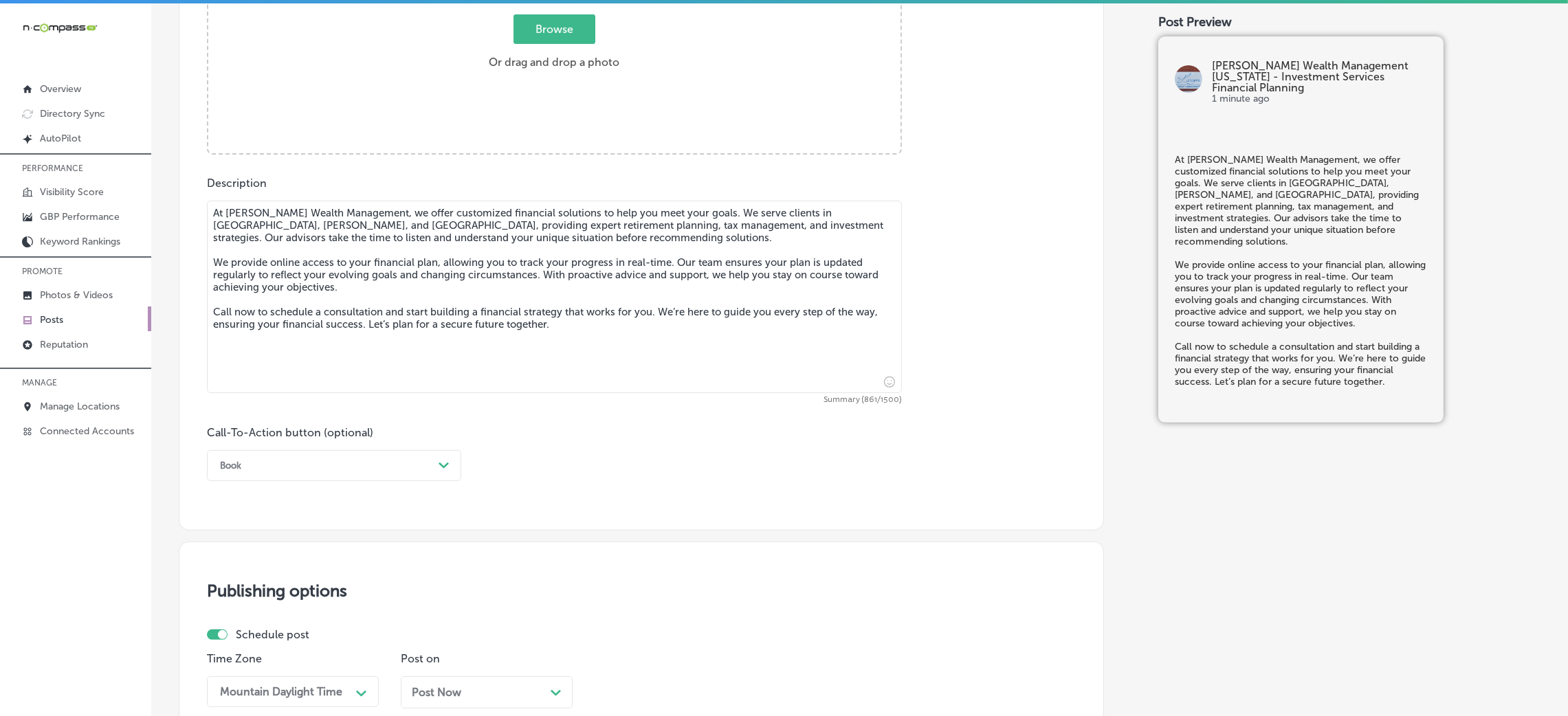
scroll to position [646, 0]
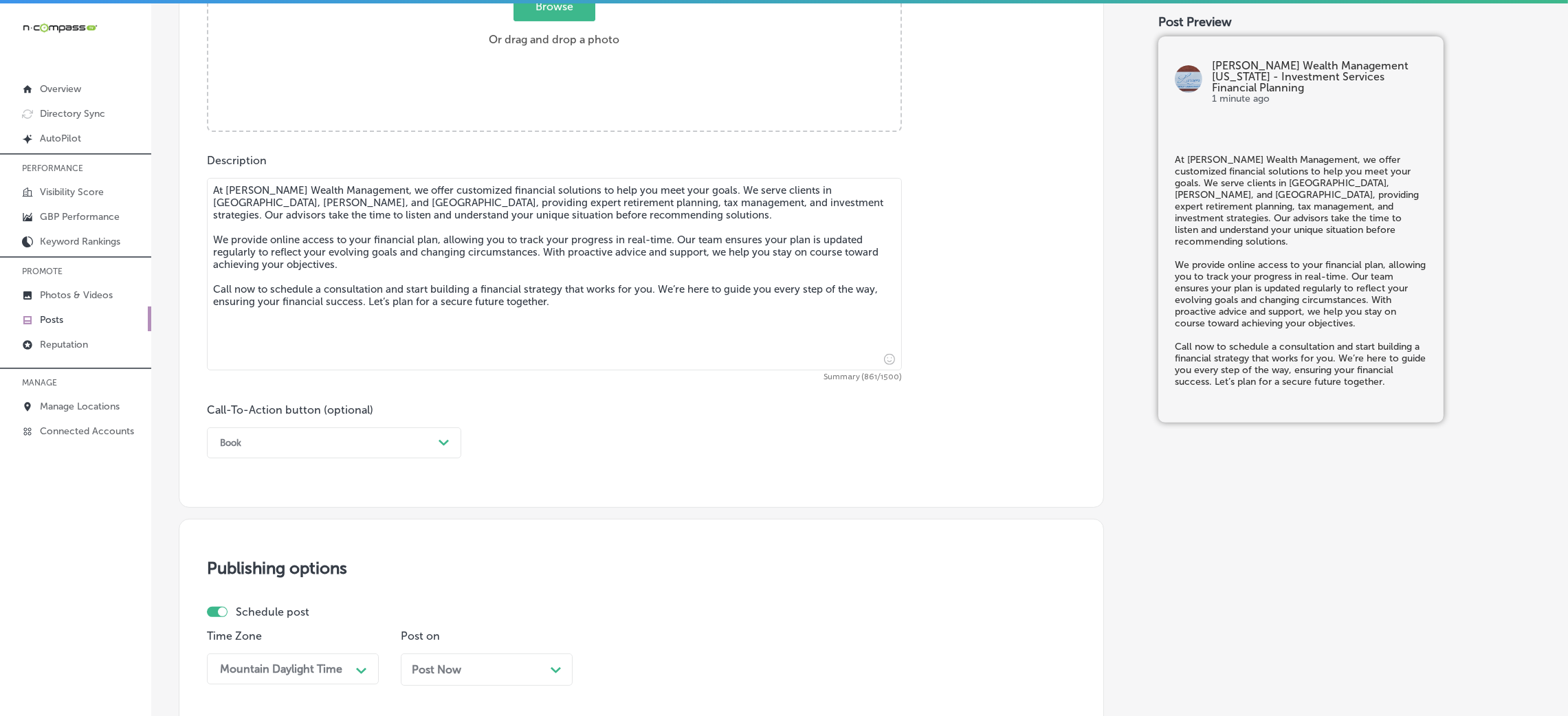
click at [221, 440] on div "Book" at bounding box center [230, 443] width 21 height 10
click at [255, 614] on div "Call Now" at bounding box center [334, 617] width 254 height 24
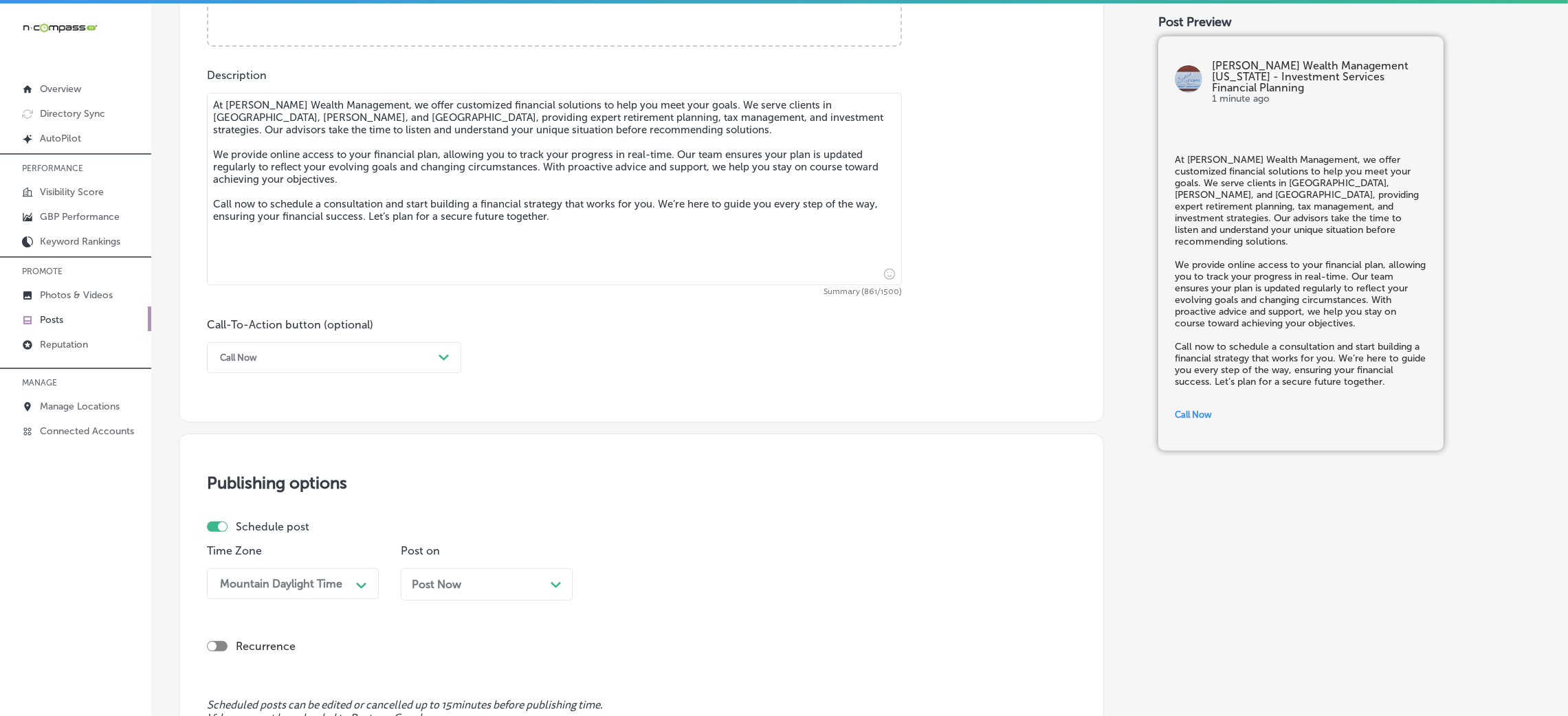
scroll to position [955, 0]
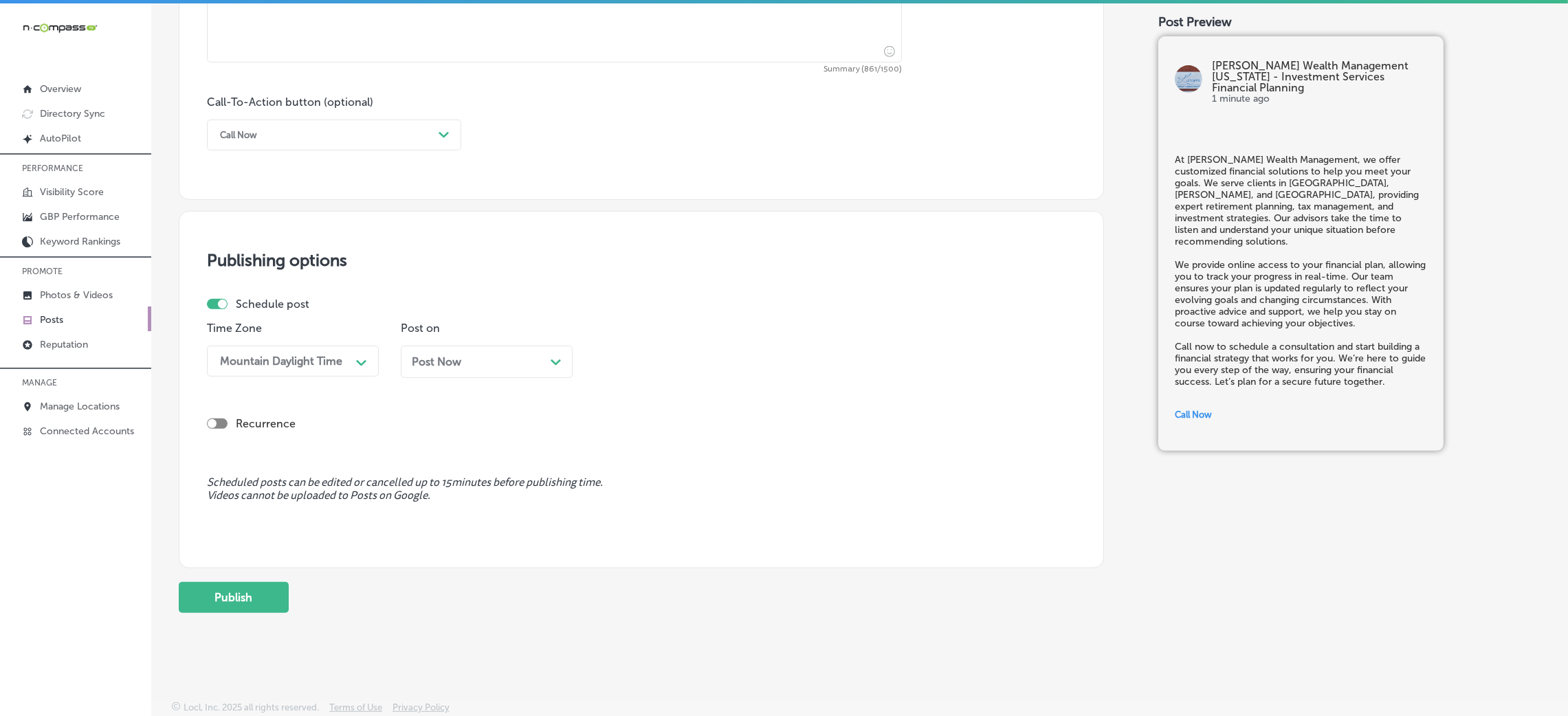
click at [443, 363] on span "Post Now" at bounding box center [436, 362] width 49 height 13
click at [640, 352] on div "09:00 AM" at bounding box center [669, 361] width 137 height 24
click at [648, 551] on div "7:00 AM" at bounding box center [680, 549] width 172 height 24
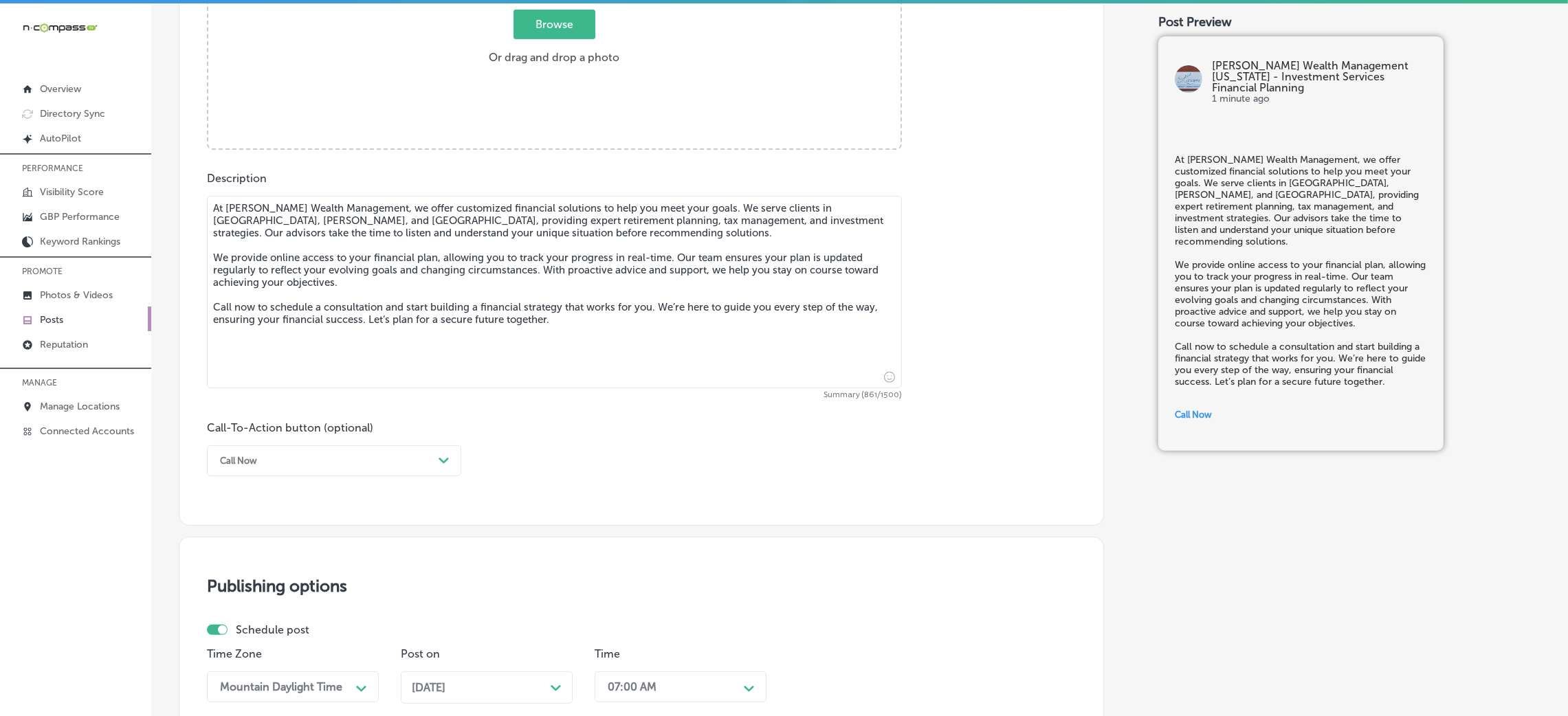
scroll to position [440, 0]
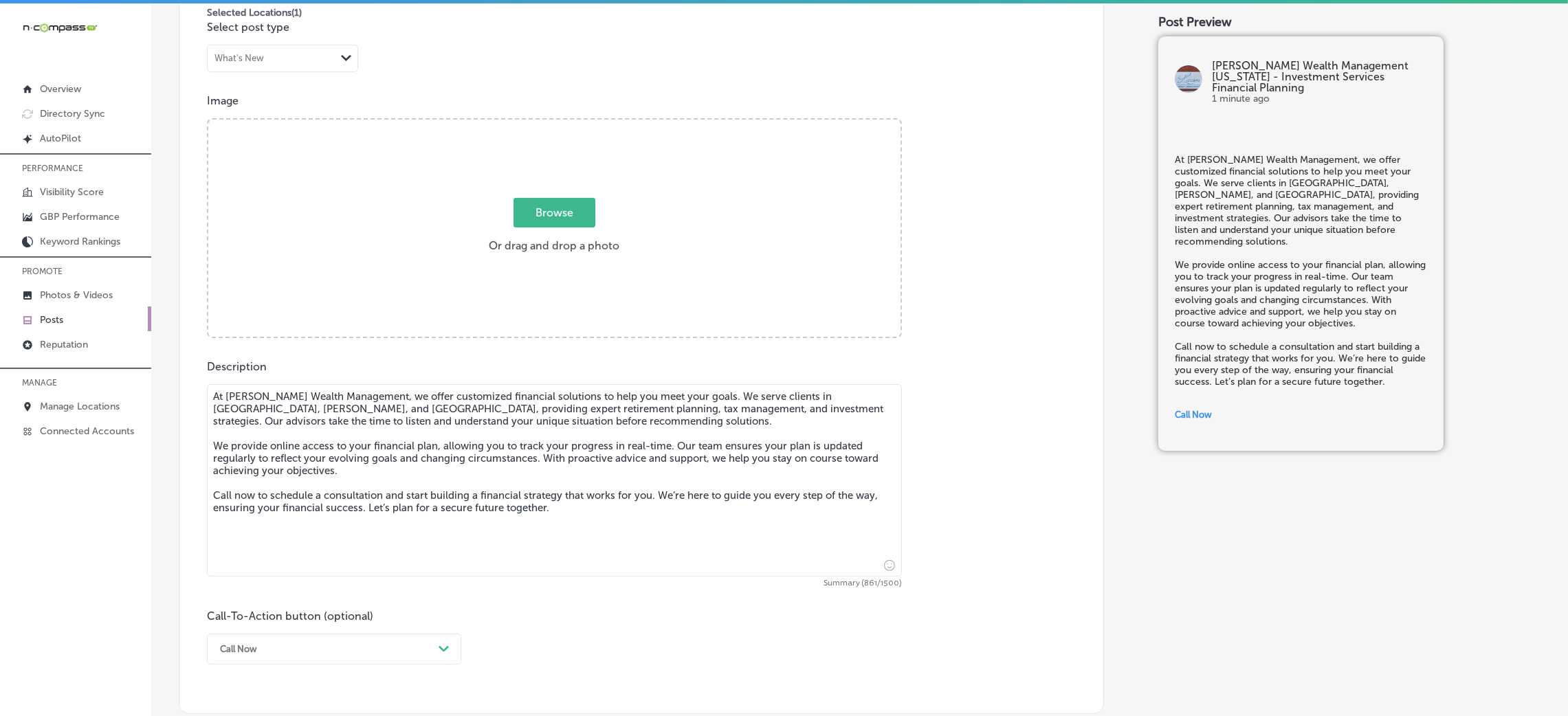
click at [584, 281] on div "Browse Or drag and drop a photo" at bounding box center [555, 229] width 693 height 220
click at [208, 120] on input "Browse Or drag and drop a photo" at bounding box center [555, 122] width 693 height 4
type input "C:\fakepath\Larson Wealth Management-5.png"
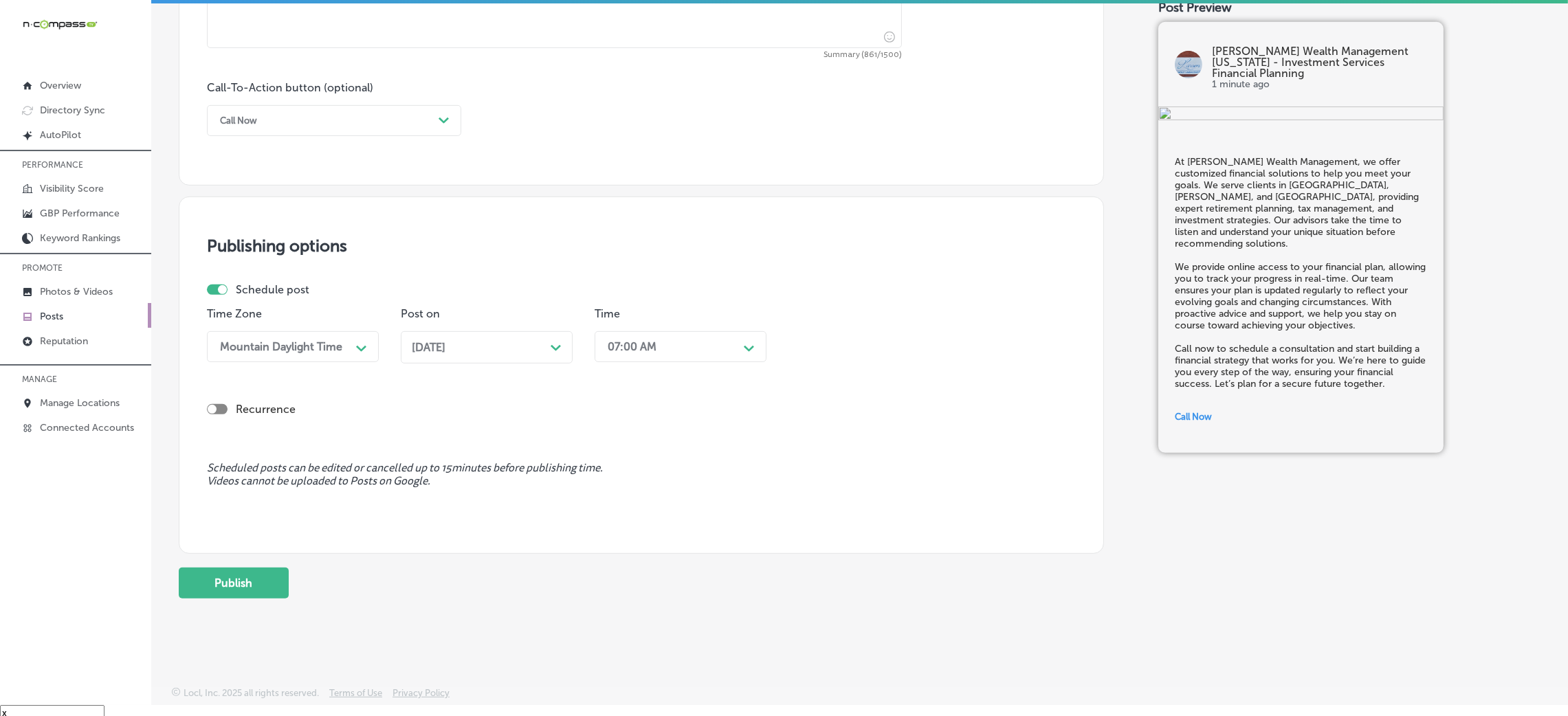
scroll to position [20, 0]
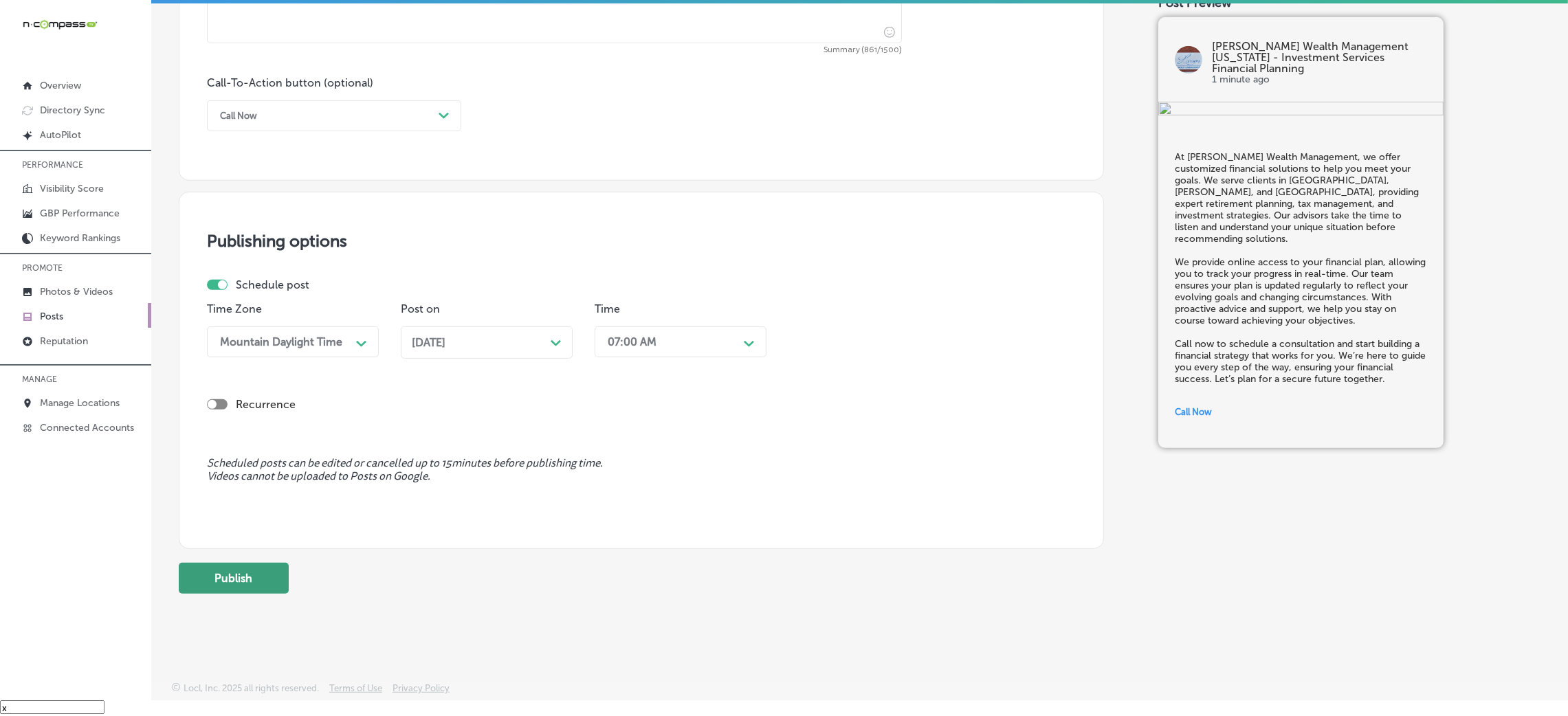
click at [256, 575] on button "Publish" at bounding box center [234, 578] width 110 height 31
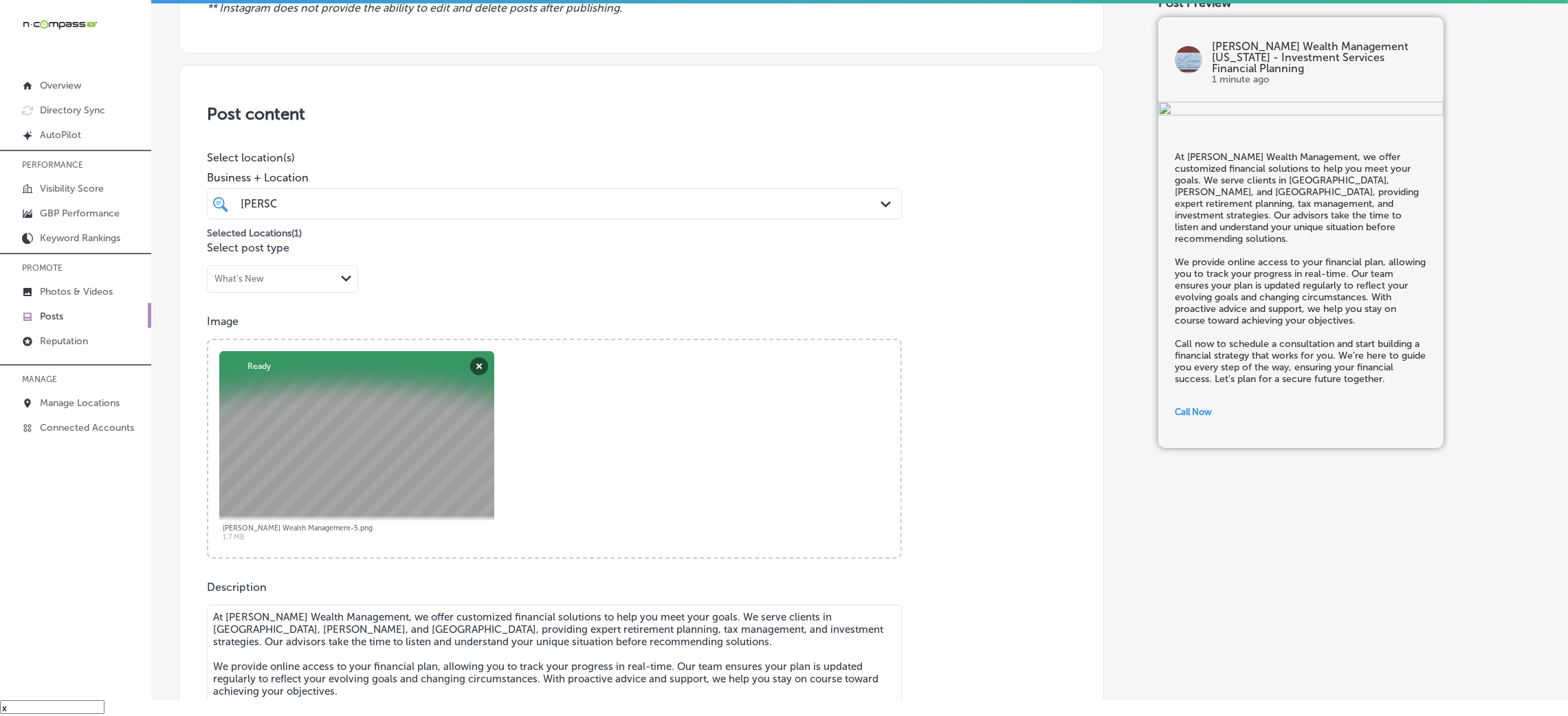
scroll to position [234, 0]
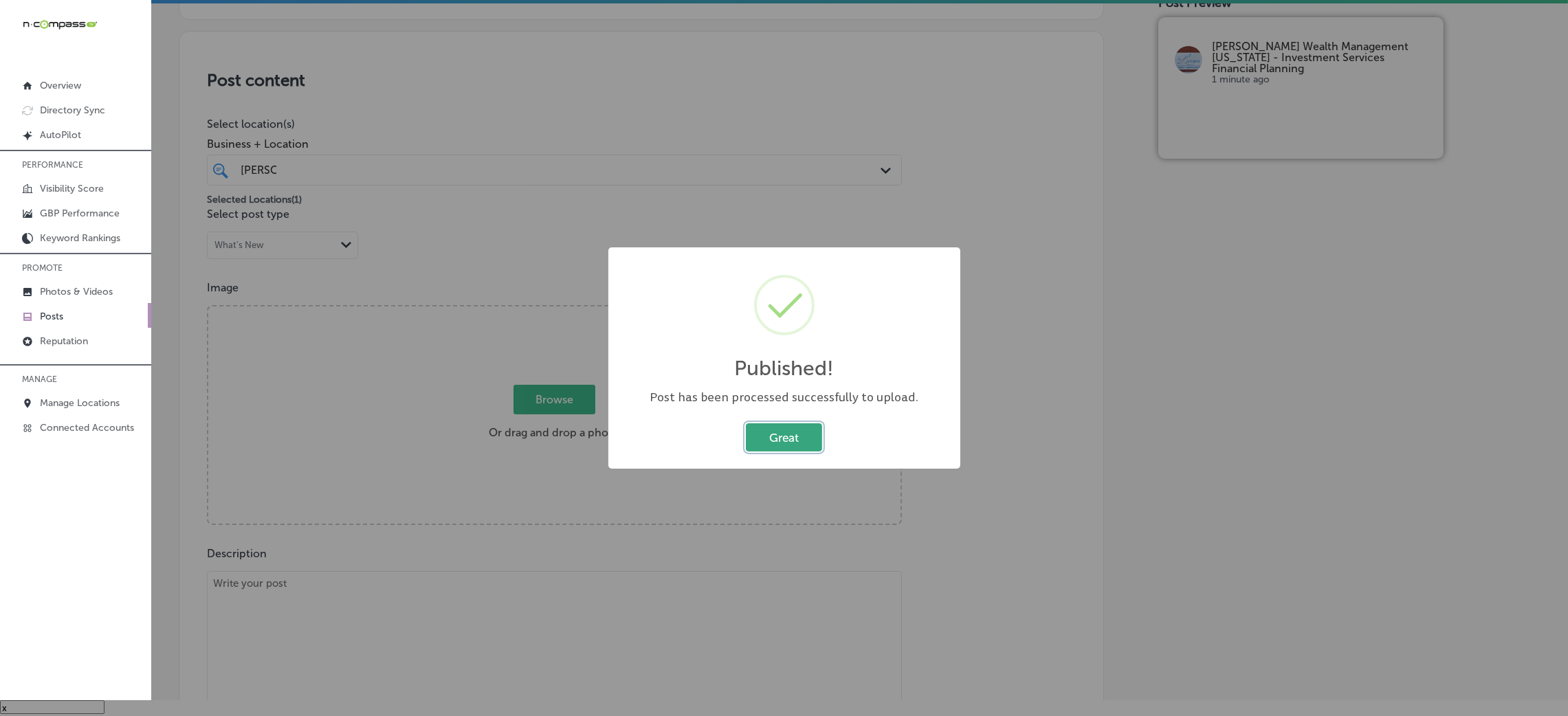
click at [789, 445] on button "Great" at bounding box center [783, 437] width 76 height 28
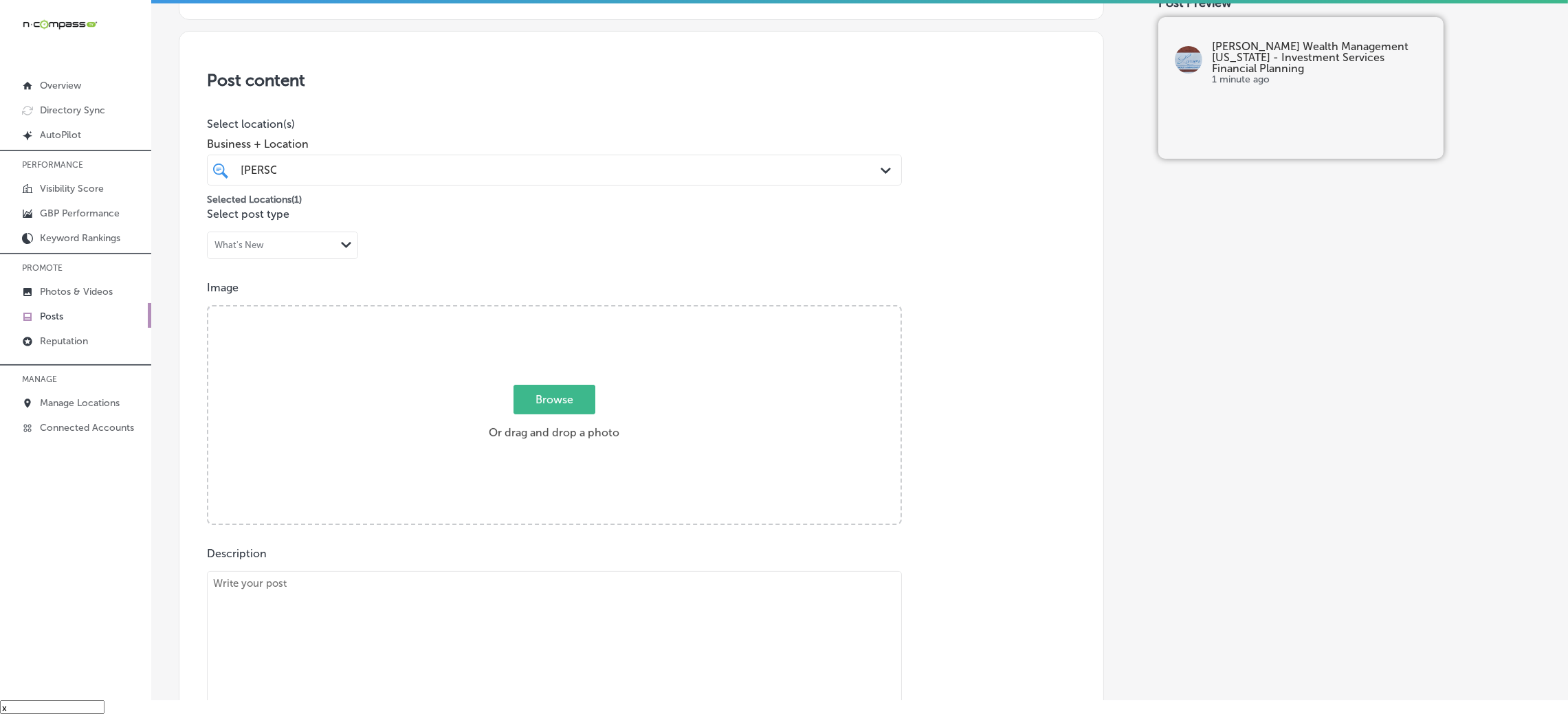
click at [472, 601] on textarea at bounding box center [554, 667] width 695 height 192
paste textarea "Larson Wealth Management is dedicated to helping you achieve your financial obj…"
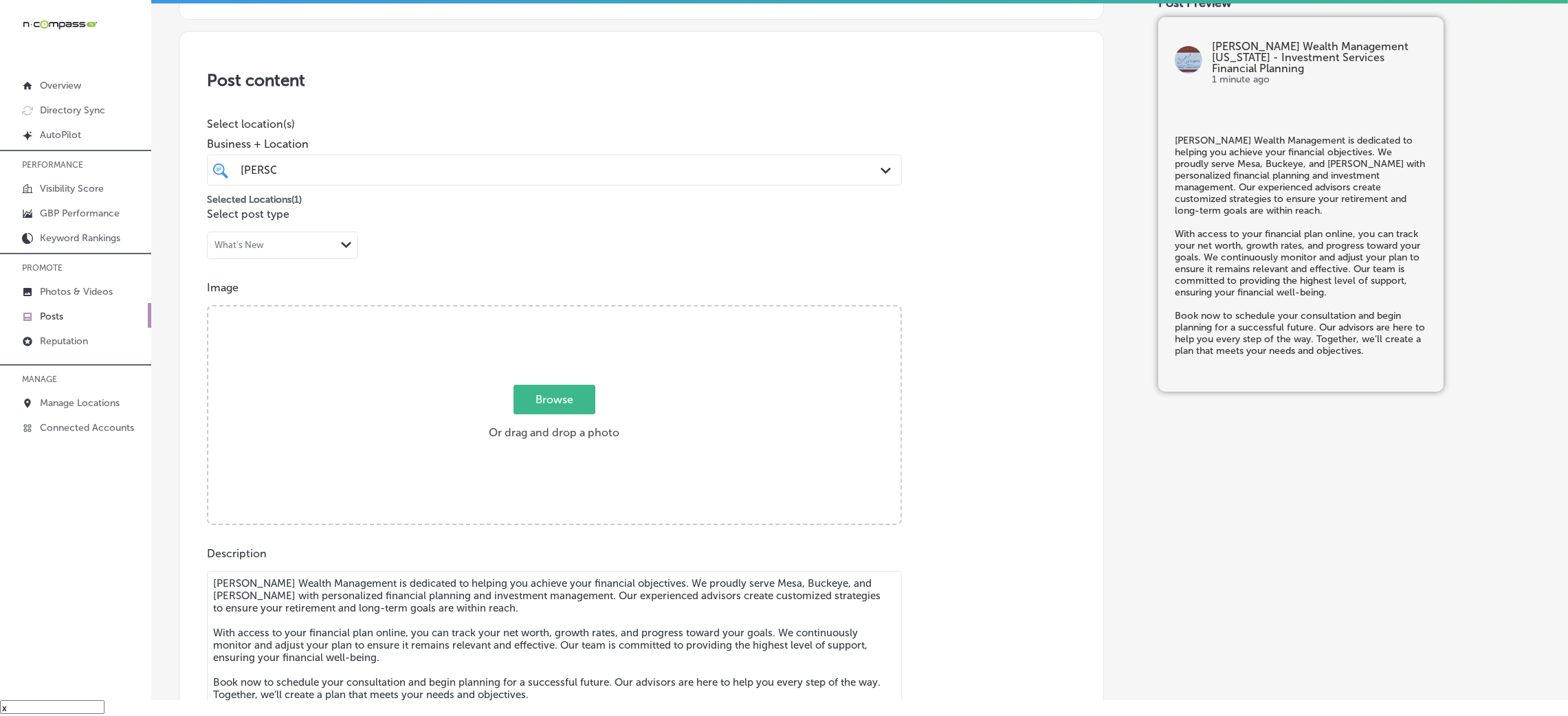
scroll to position [249, 0]
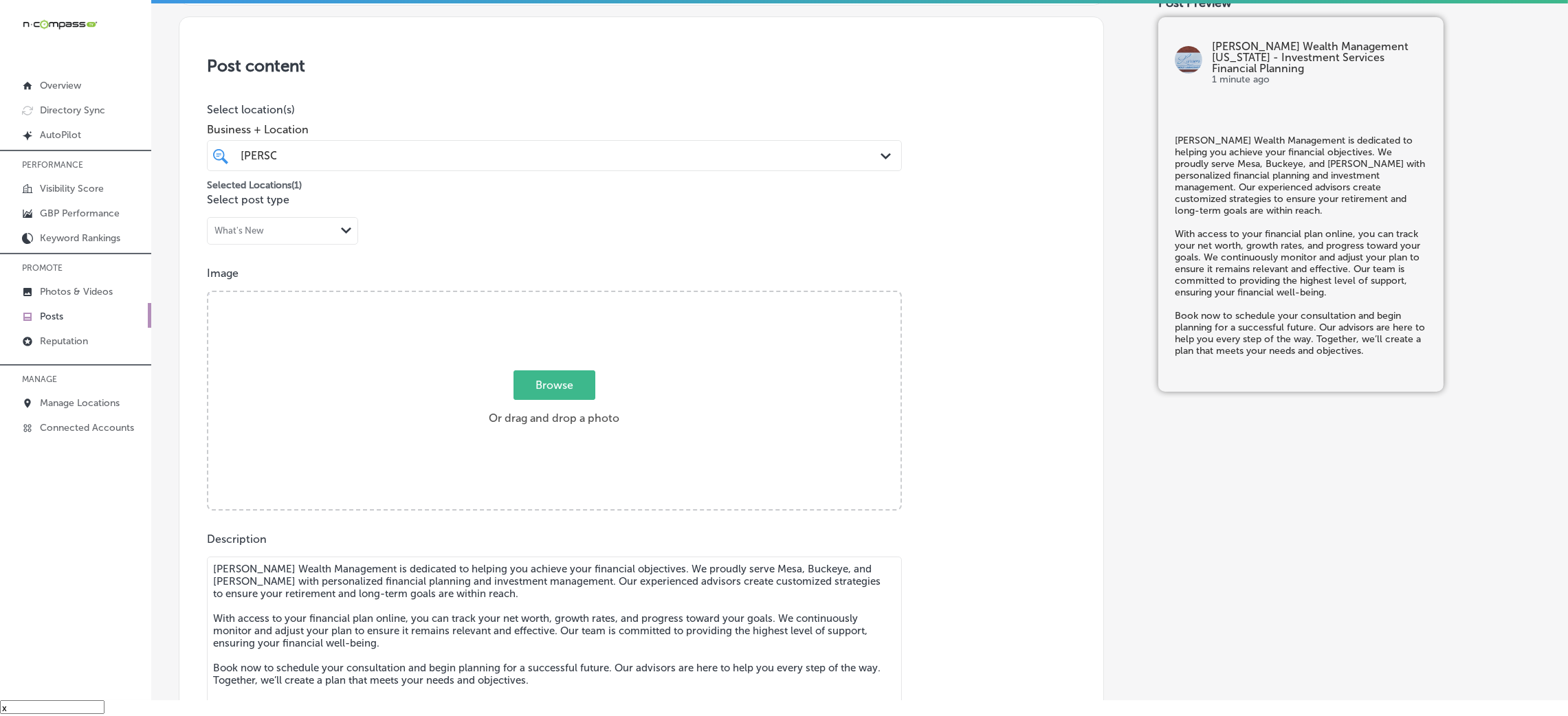
type textarea "Larson Wealth Management is dedicated to helping you achieve your financial obj…"
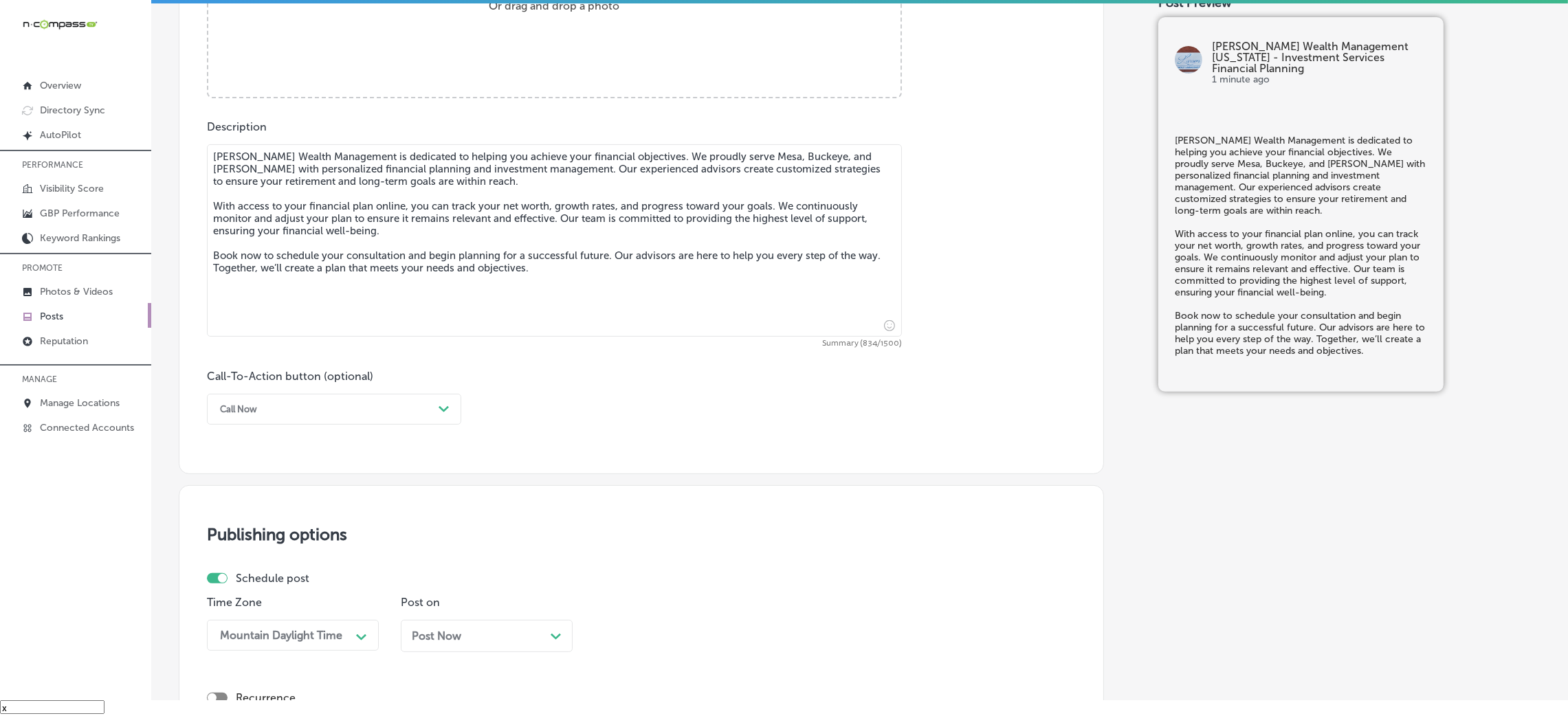
click at [303, 424] on div "Call Now Path Created with Sketch." at bounding box center [334, 409] width 254 height 31
click at [239, 469] on div "Book" at bounding box center [334, 463] width 254 height 24
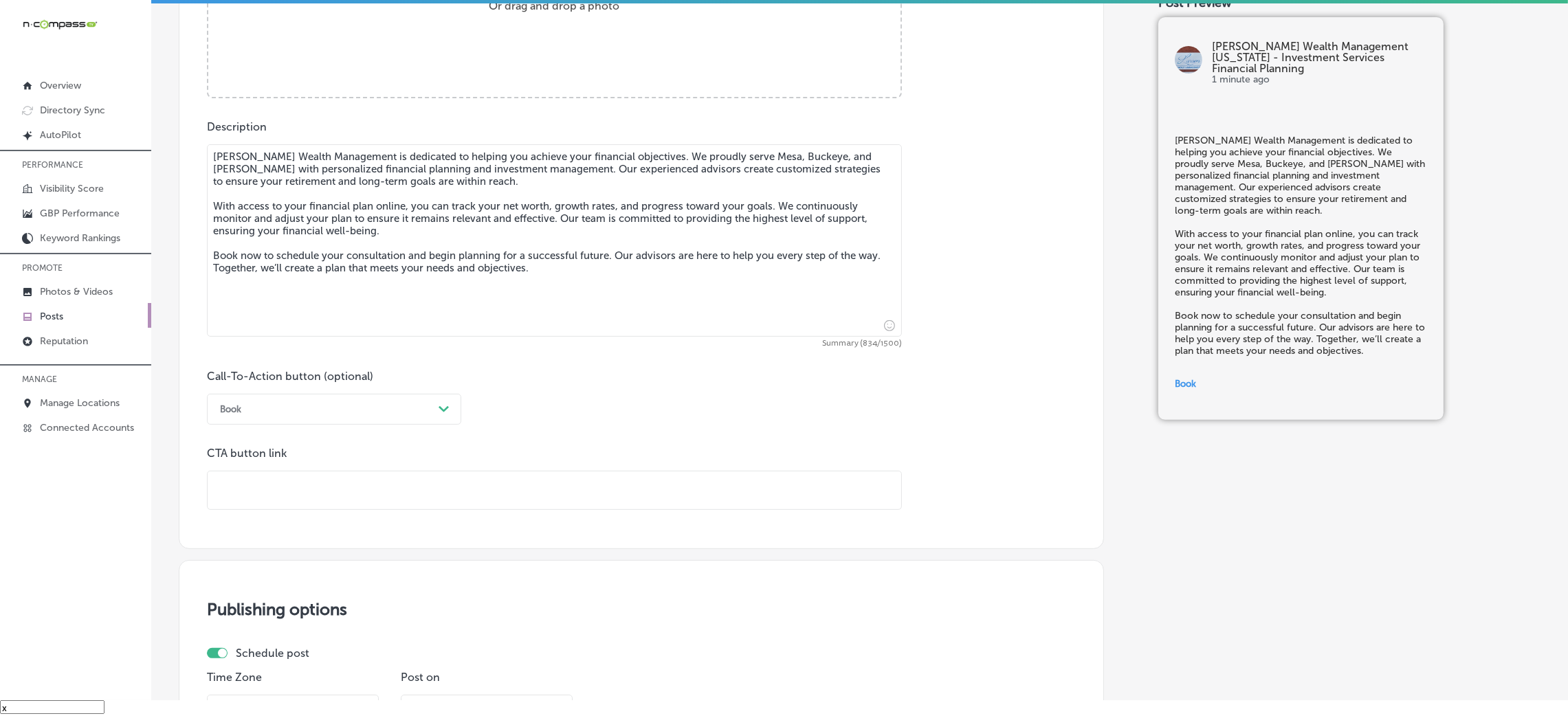
click at [325, 477] on input "text" at bounding box center [554, 490] width 693 height 38
paste input "https://larsonwm.com/contact-us/"
type input "https://larsonwm.com/contact-us/"
click at [736, 383] on div "Call-To-Action button (optional) Book Path Created with Sketch. CTA button link…" at bounding box center [641, 439] width 869 height 140
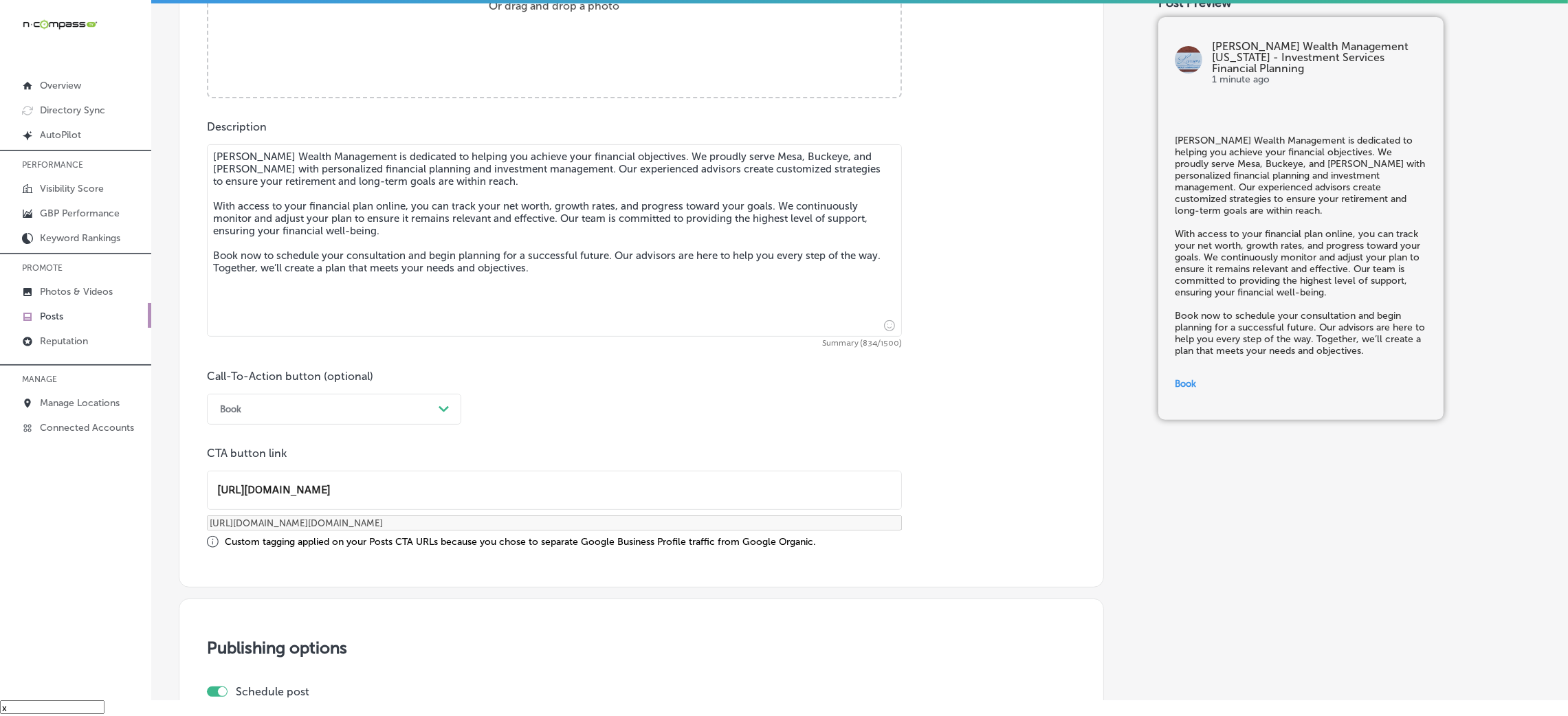
scroll to position [1069, 0]
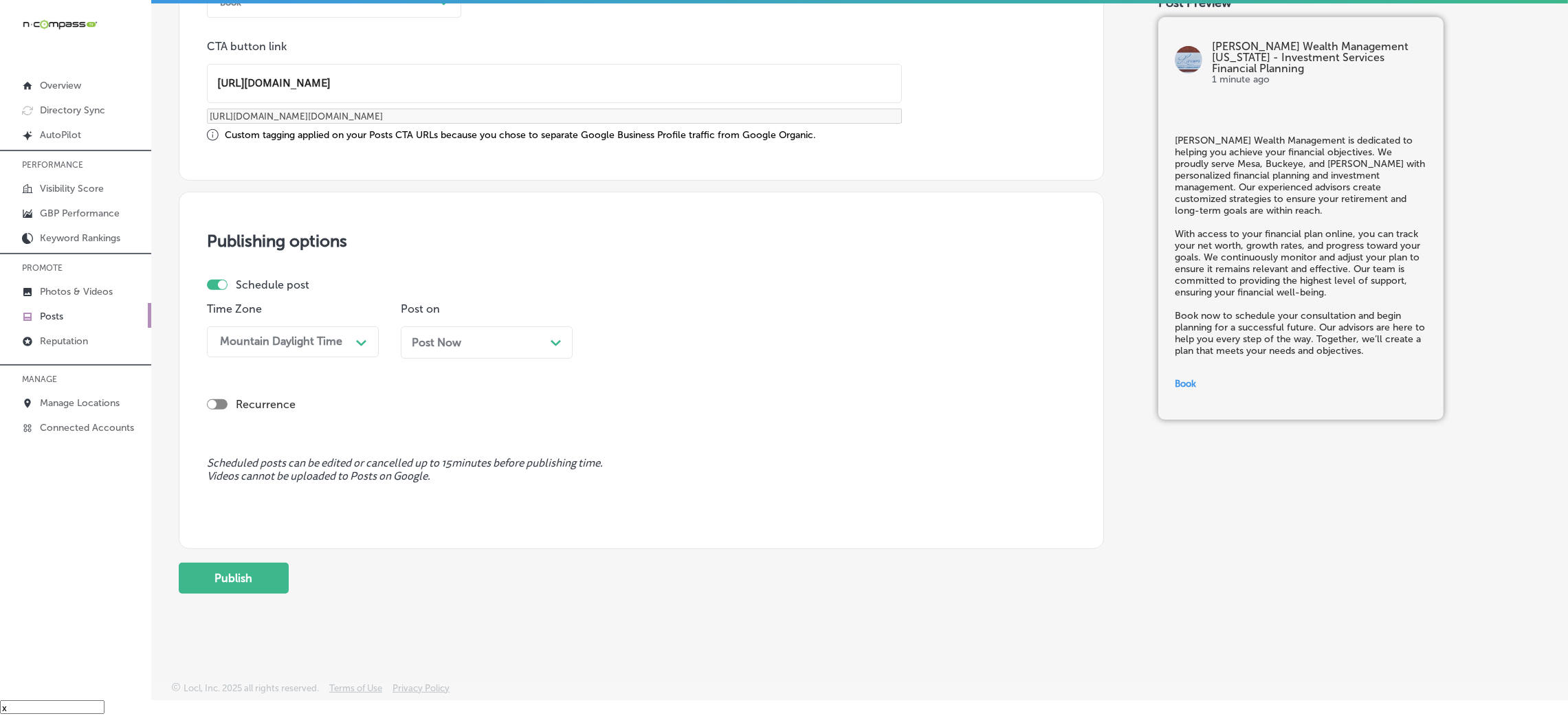
click at [464, 345] on div "Post Now Path Created with Sketch." at bounding box center [486, 342] width 150 height 13
click at [681, 338] on div "09:00 AM" at bounding box center [669, 342] width 137 height 24
click at [629, 424] on div "7:00 AM" at bounding box center [680, 427] width 172 height 24
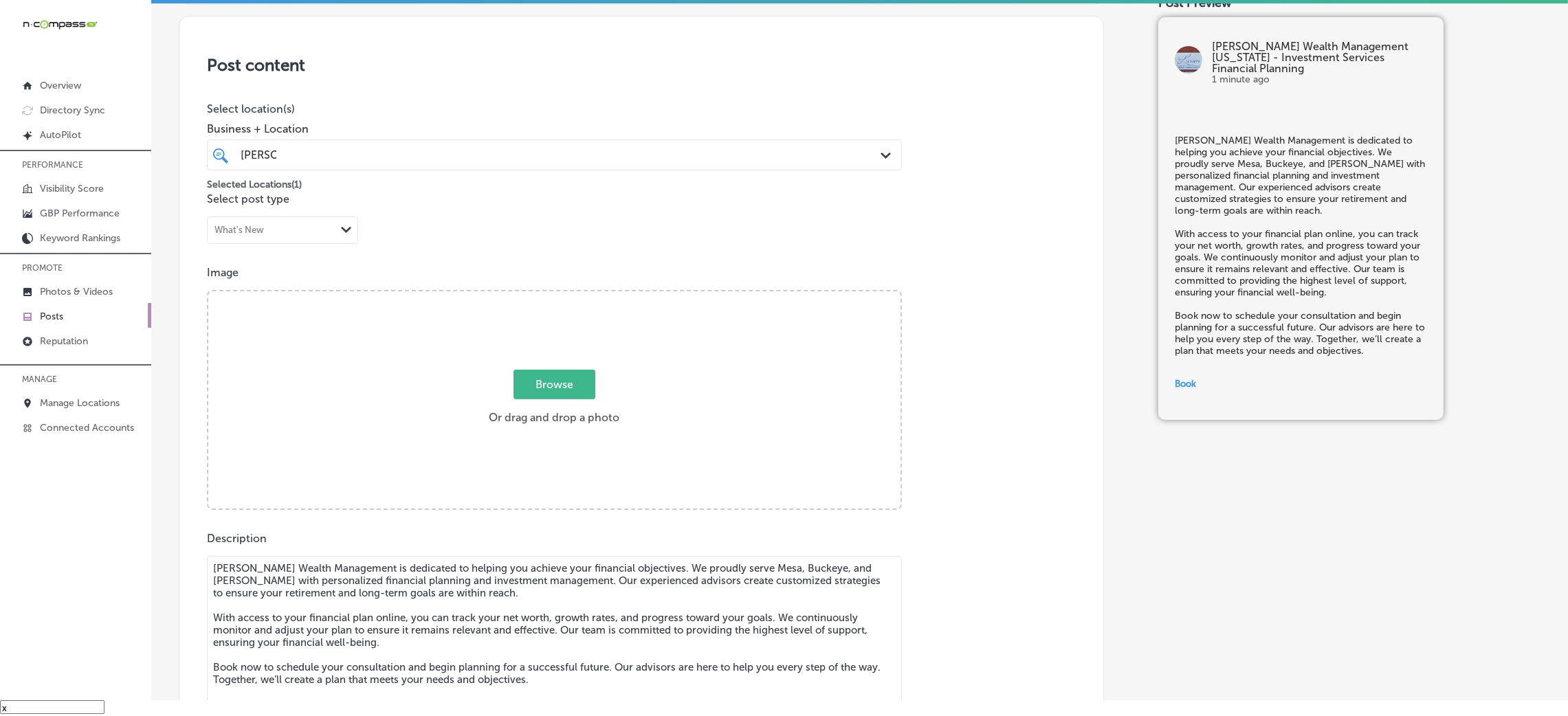
scroll to position [244, 0]
click at [487, 393] on label "Browse Or drag and drop a photo" at bounding box center [554, 406] width 142 height 60
click at [487, 300] on input "Browse Or drag and drop a photo" at bounding box center [555, 298] width 693 height 4
type input "C:\fakepath\Larson Wealth Management-7.png"
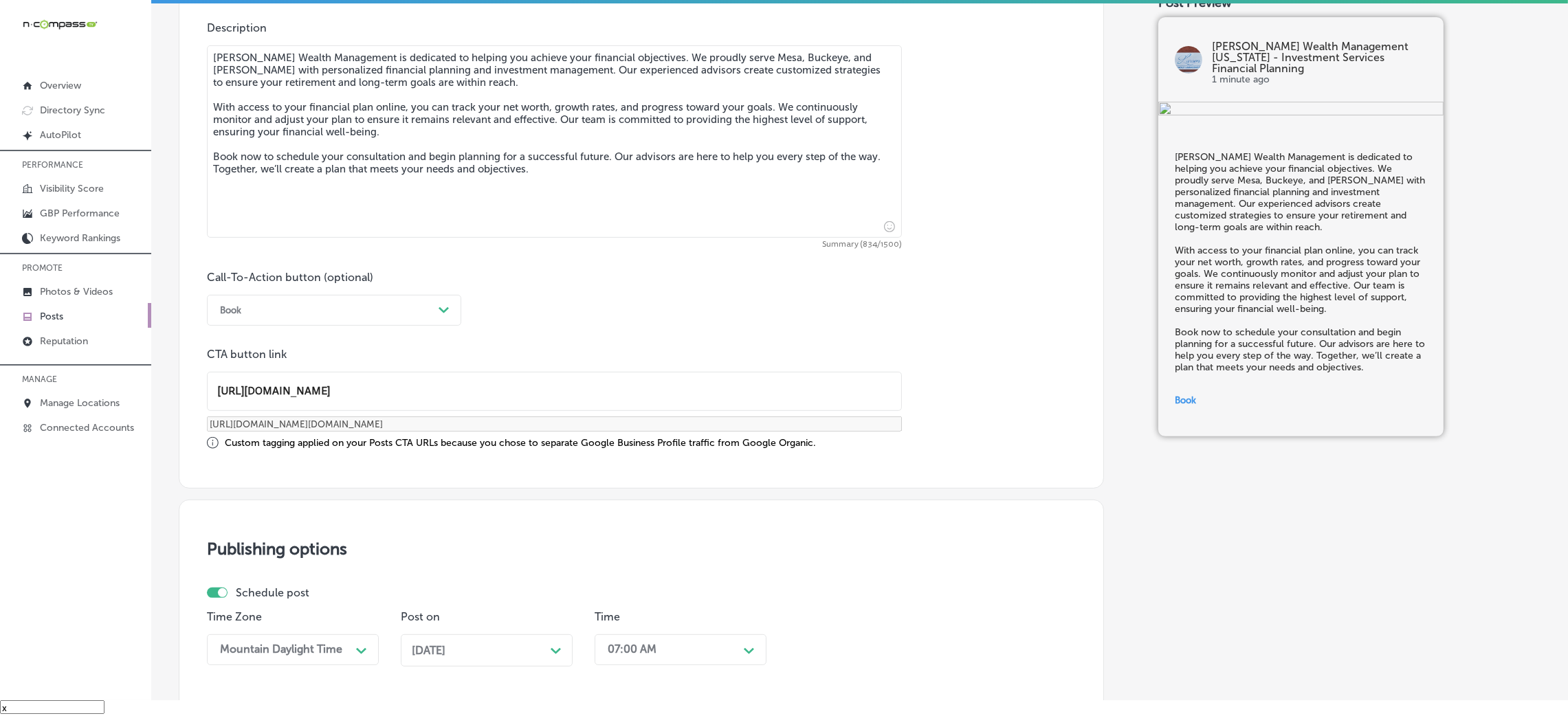
scroll to position [1069, 0]
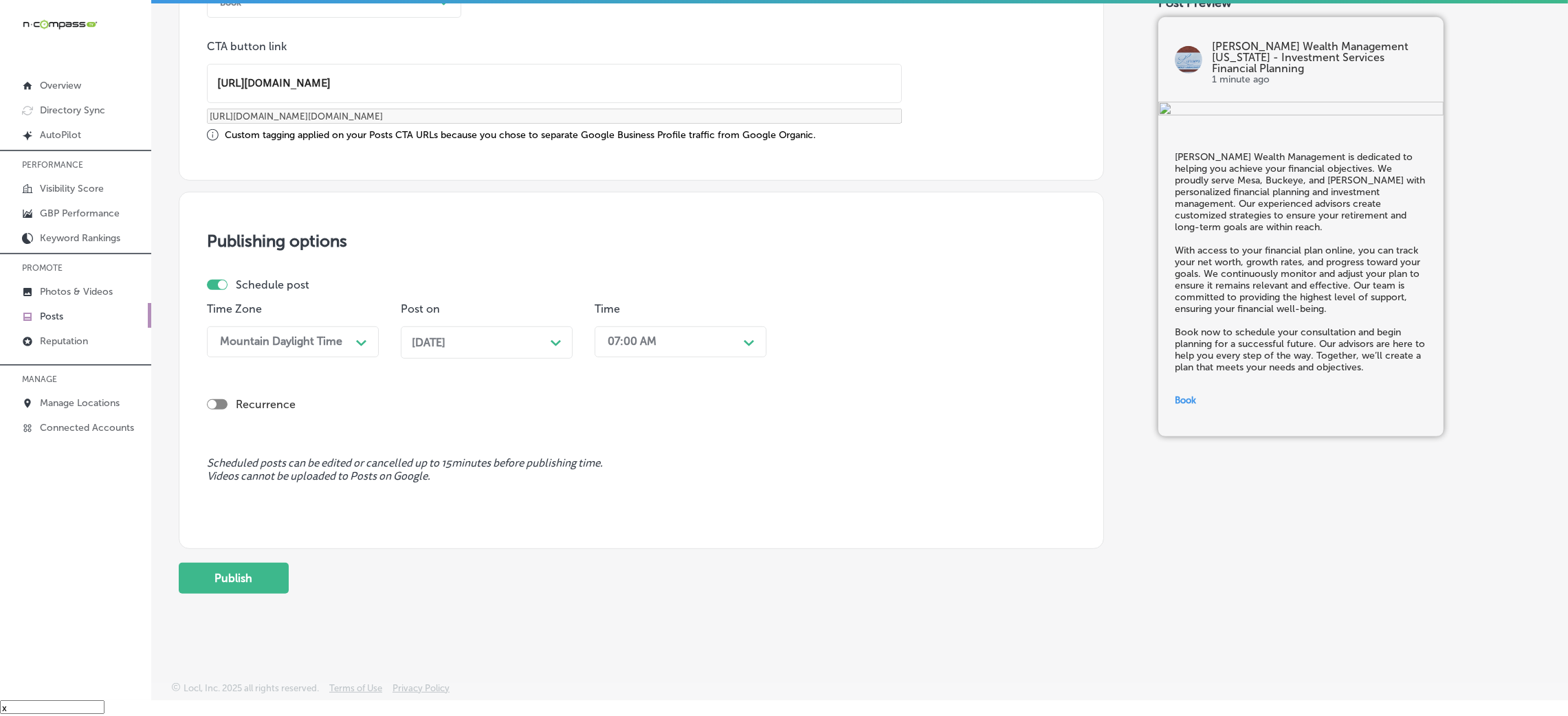
drag, startPoint x: 226, startPoint y: 585, endPoint x: 229, endPoint y: 603, distance: 18.2
click at [226, 591] on button "Publish" at bounding box center [234, 578] width 110 height 31
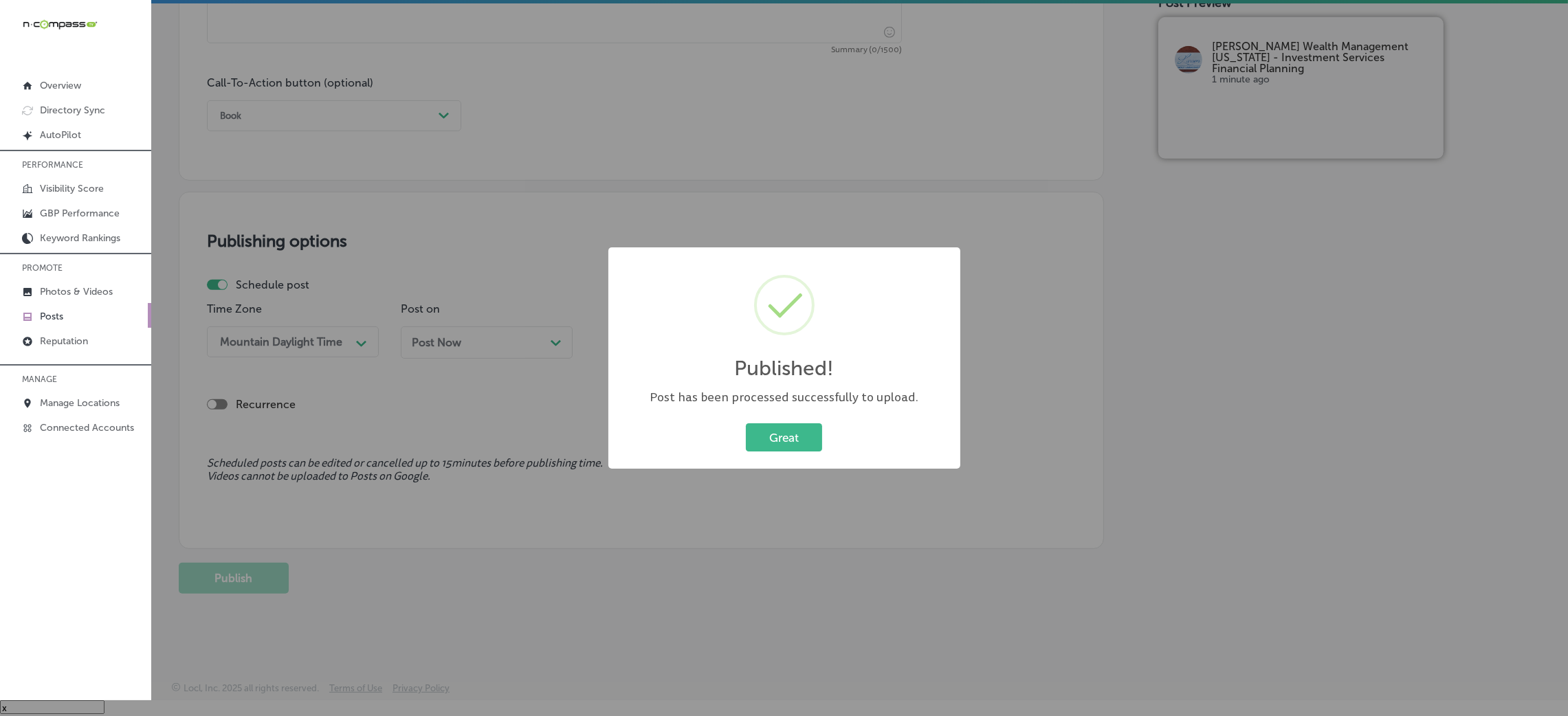
scroll to position [955, 0]
click at [775, 421] on div "Great Cancel" at bounding box center [784, 437] width 324 height 36
click at [775, 434] on button "Great" at bounding box center [783, 437] width 76 height 28
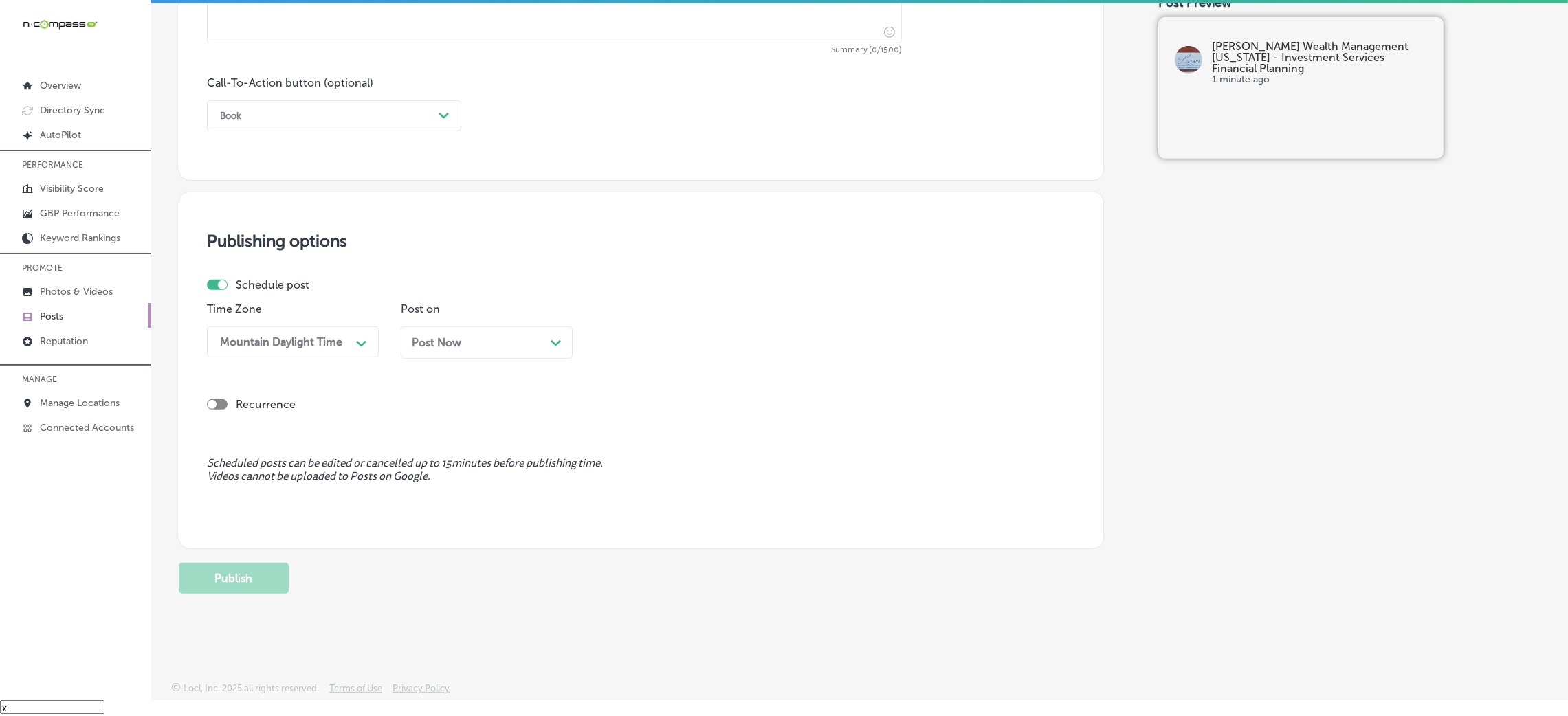
scroll to position [234, 0]
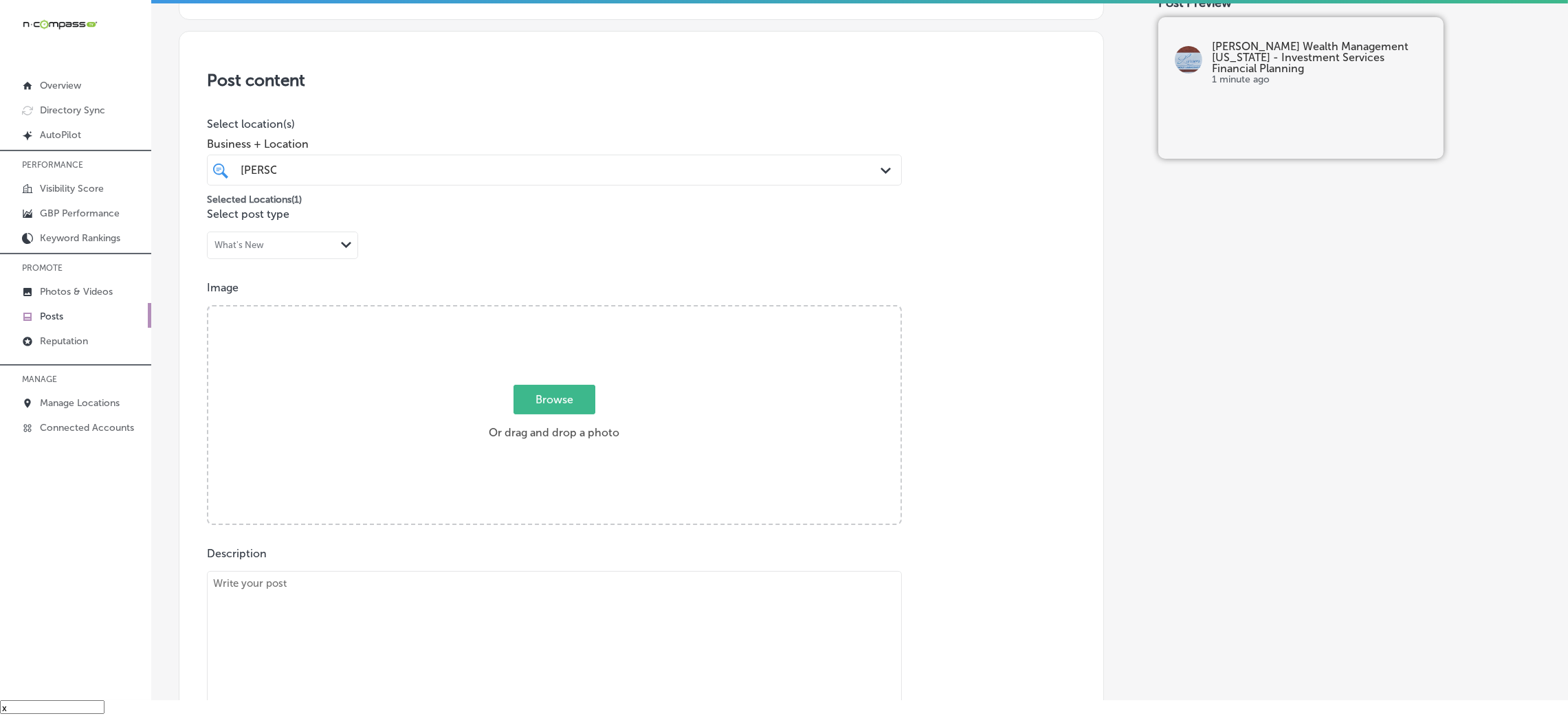
click at [389, 625] on textarea at bounding box center [554, 667] width 695 height 192
paste textarea "At Larson Wealth Management, we provide expert tax management strategies to min…"
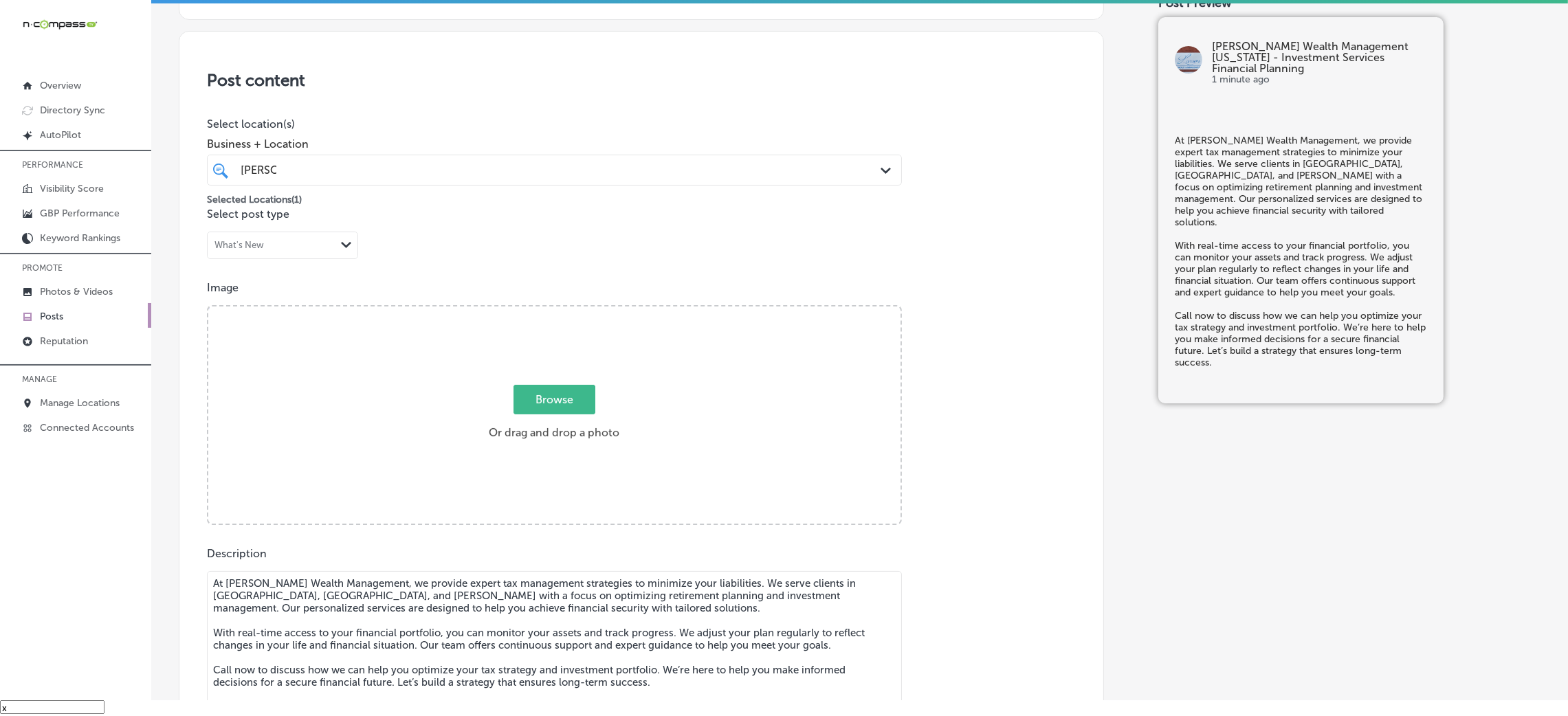
scroll to position [236, 0]
type textarea "At Larson Wealth Management, we provide expert tax management strategies to min…"
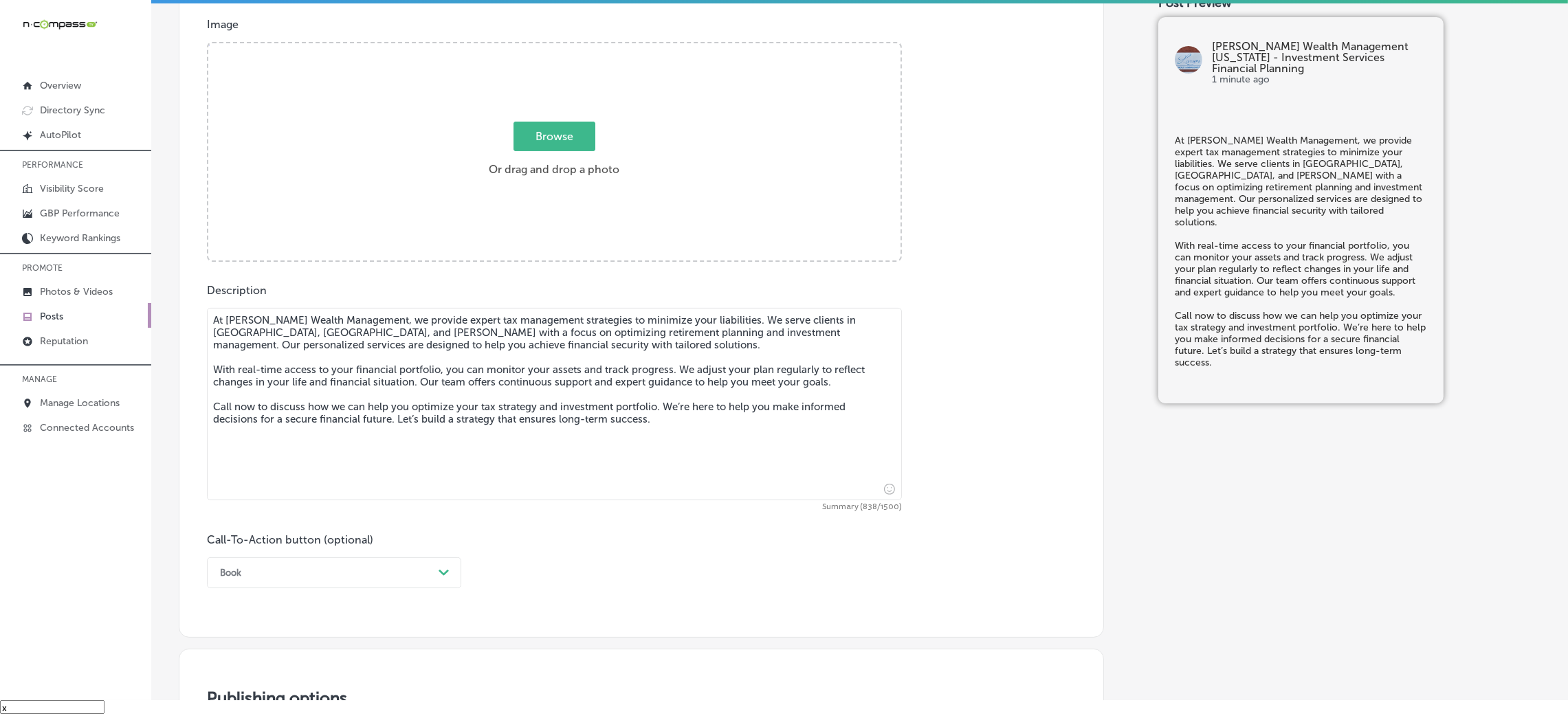
scroll to position [752, 0]
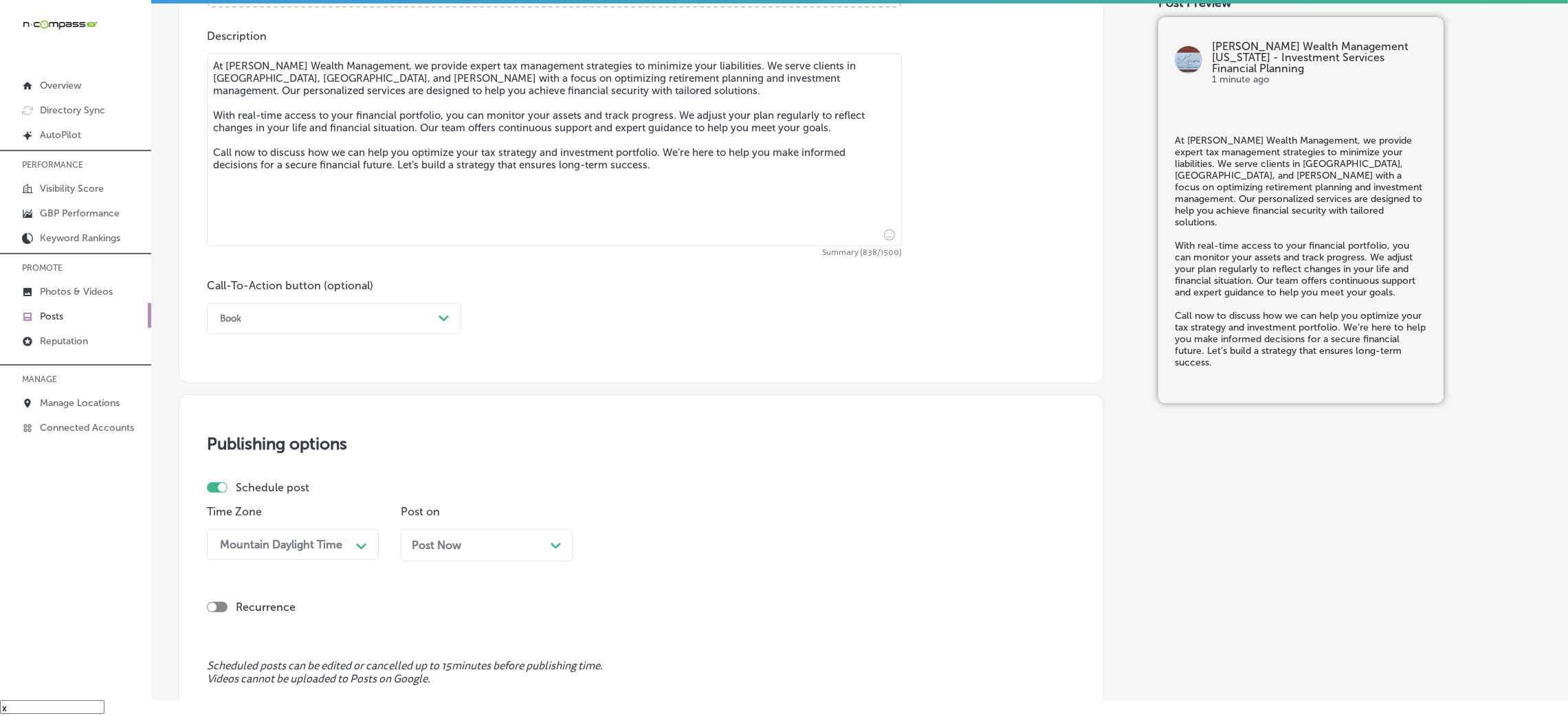
click at [259, 321] on div "Book" at bounding box center [323, 318] width 220 height 21
click at [267, 492] on div "Call Now" at bounding box center [334, 493] width 254 height 24
click at [463, 561] on div "Post Now Path Created with Sketch." at bounding box center [486, 545] width 172 height 33
click at [630, 546] on div "09:00 AM Path Created with Sketch." at bounding box center [680, 544] width 172 height 31
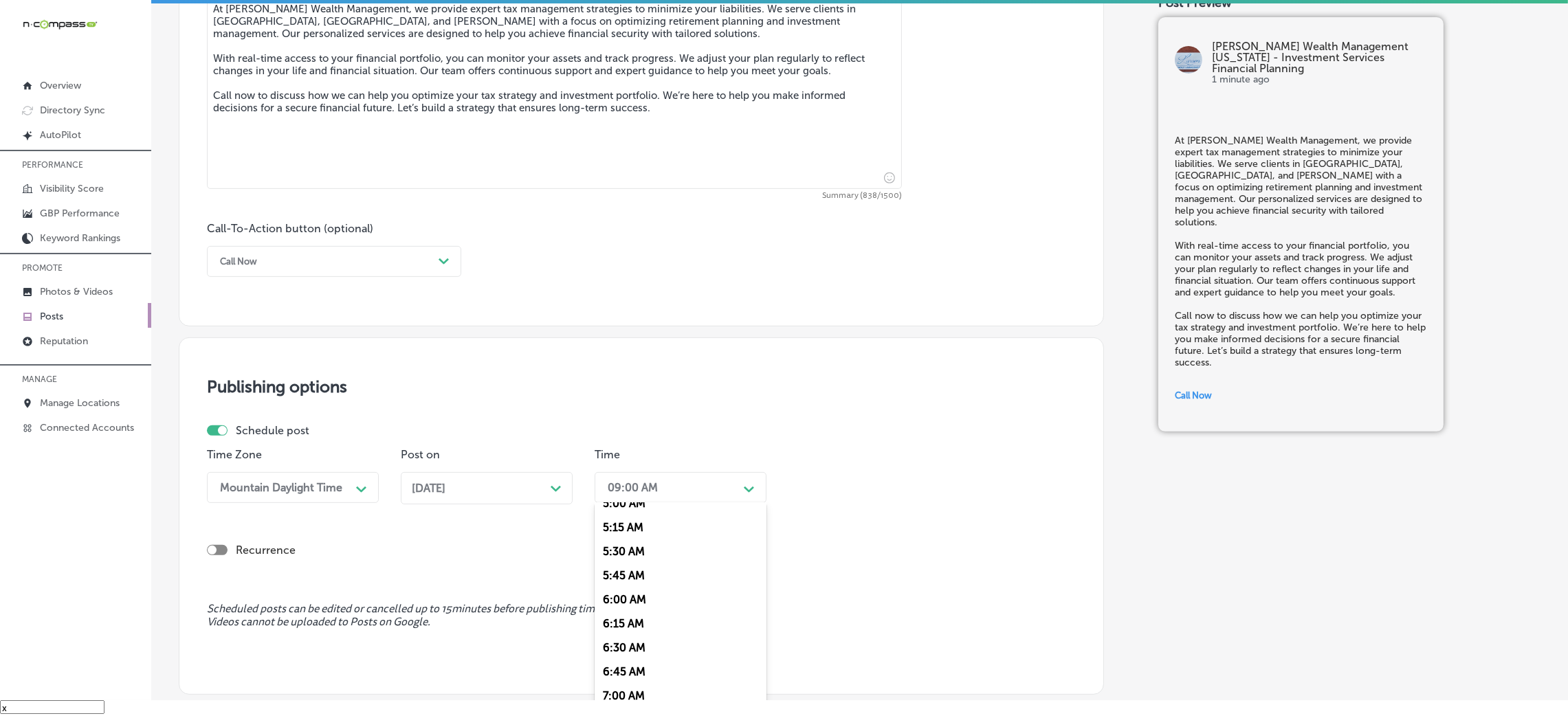
scroll to position [514, 0]
click at [628, 682] on div "7:00 AM" at bounding box center [680, 676] width 172 height 24
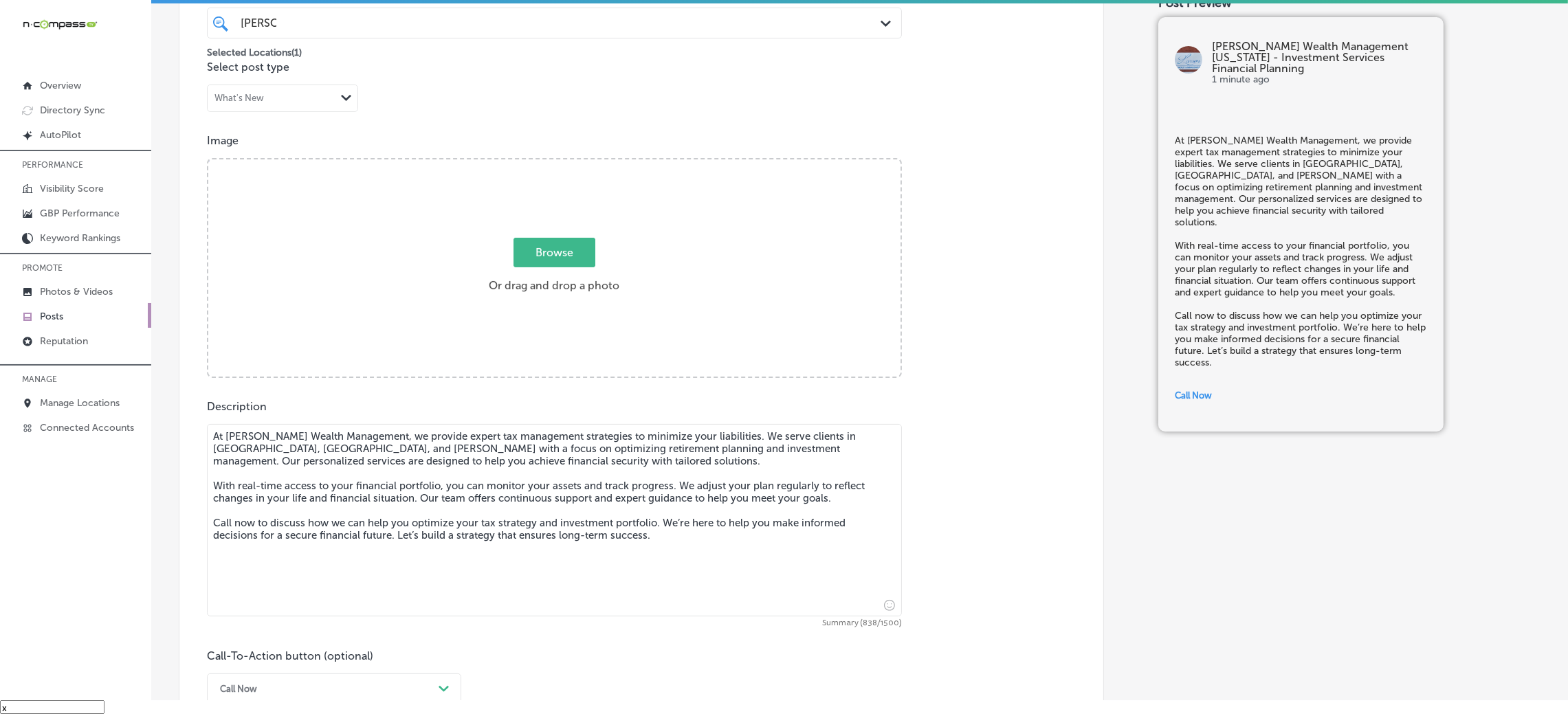
scroll to position [190, 0]
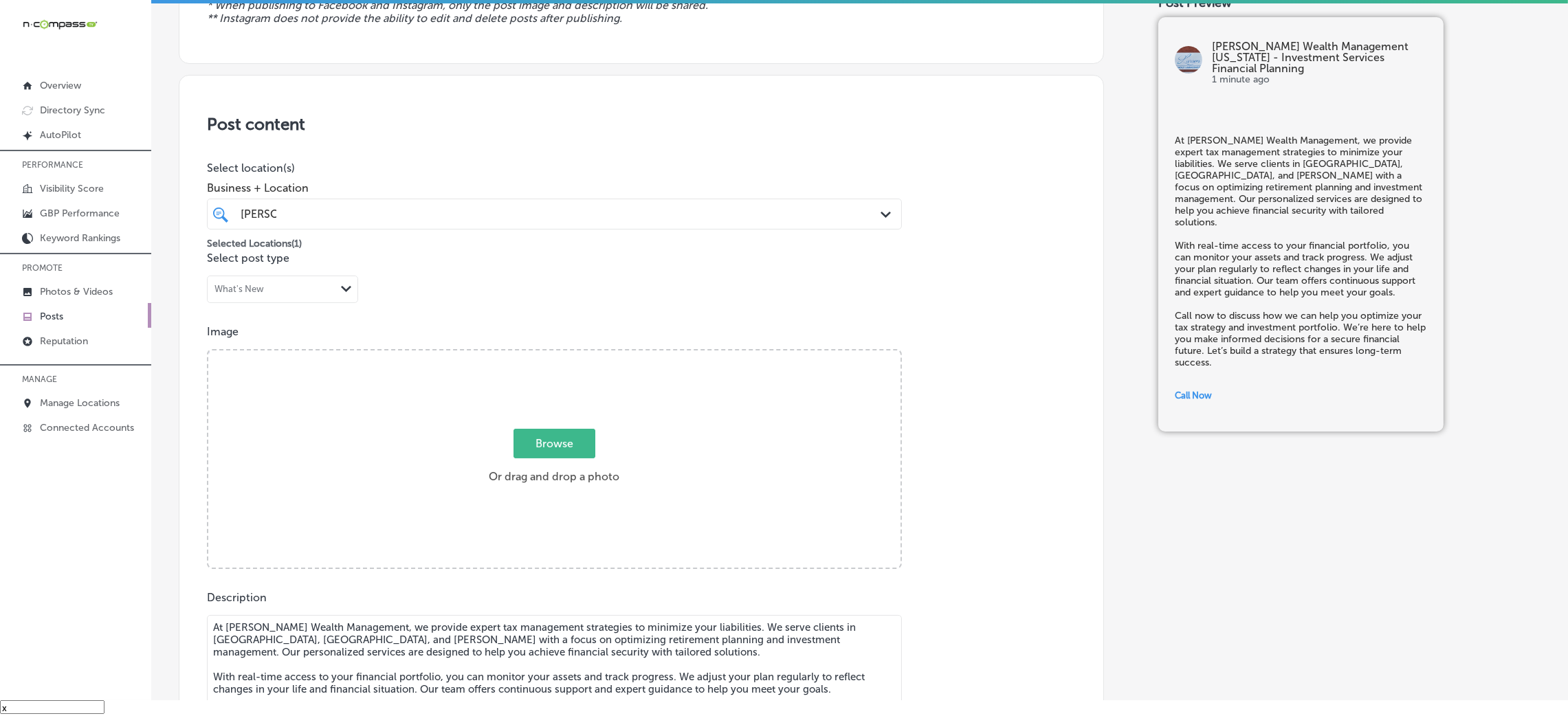
click at [654, 410] on div "Browse Or drag and drop a photo" at bounding box center [555, 460] width 693 height 220
click at [208, 350] on input "Browse Or drag and drop a photo" at bounding box center [555, 353] width 693 height 4
type input "C:\fakepath\Larson Wealth Management-9.png"
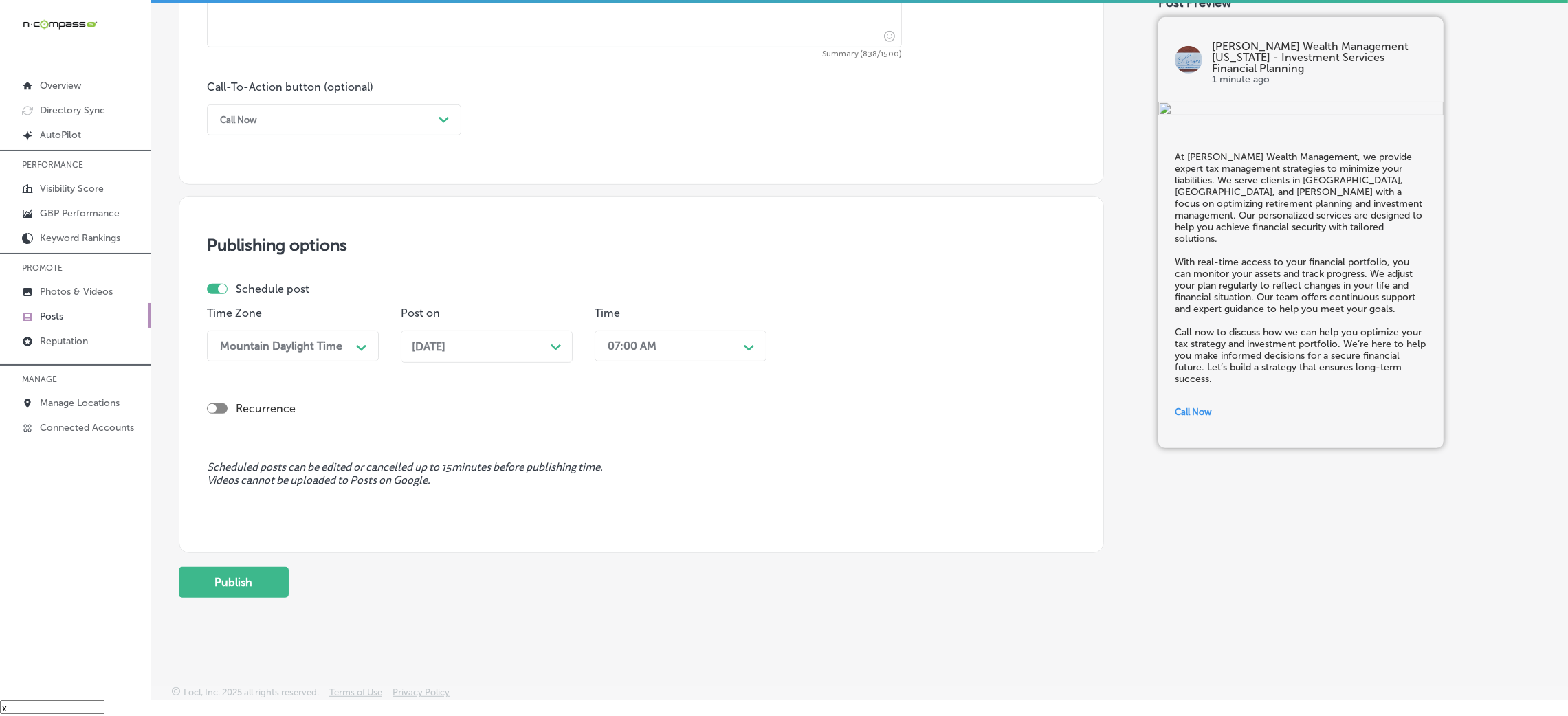
scroll to position [955, 0]
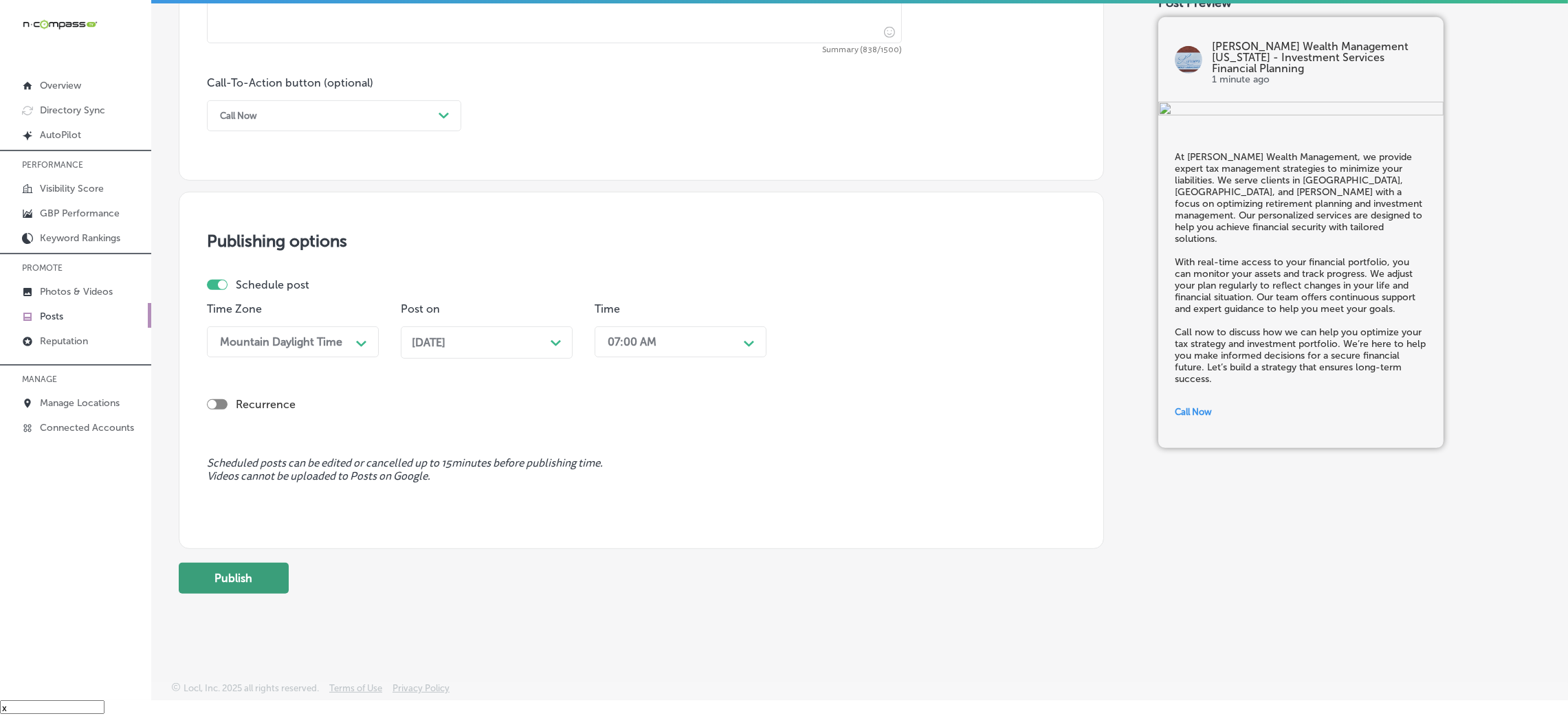
click at [250, 585] on button "Publish" at bounding box center [234, 578] width 110 height 31
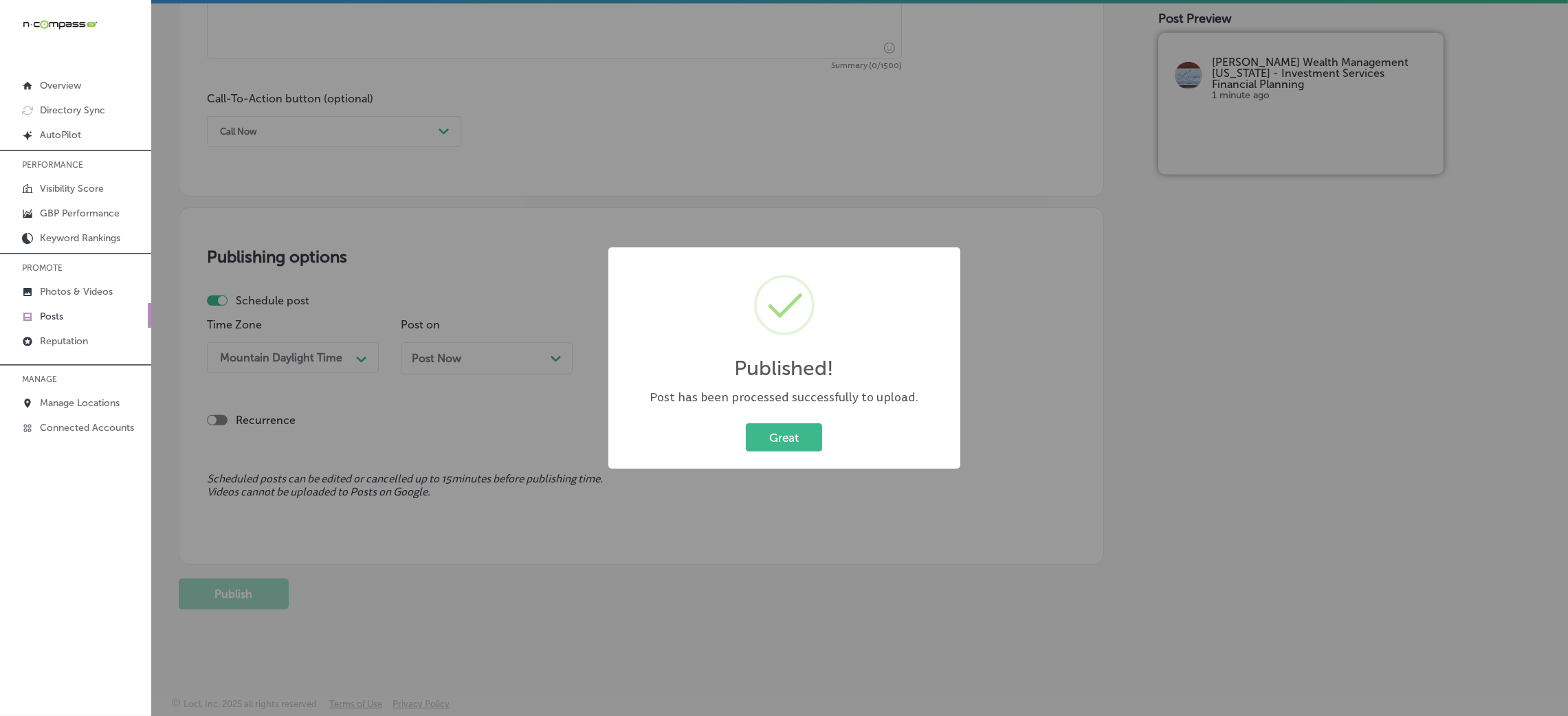
scroll to position [0, 0]
click at [790, 452] on div "Great Cancel" at bounding box center [784, 437] width 324 height 36
click at [783, 440] on button "Great" at bounding box center [783, 437] width 76 height 28
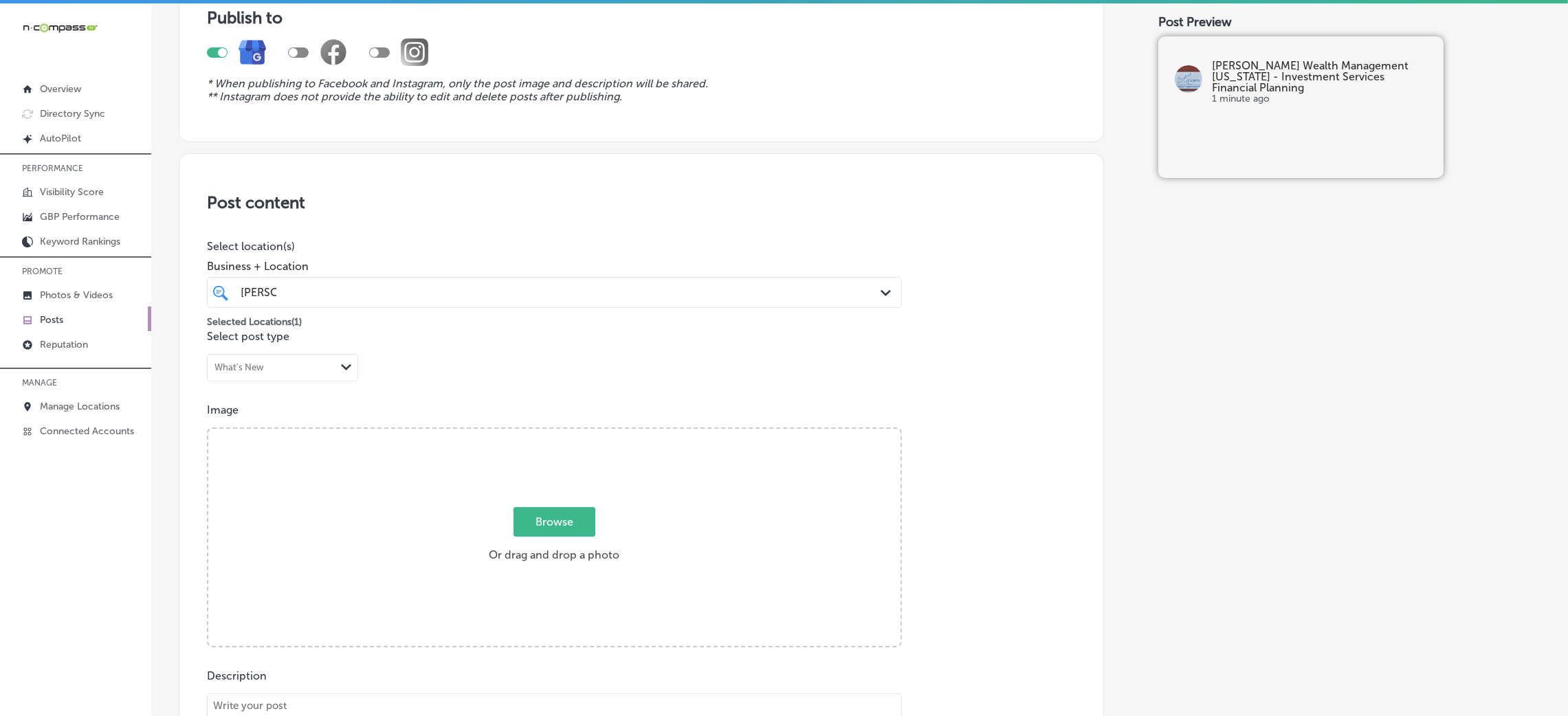
scroll to position [646, 0]
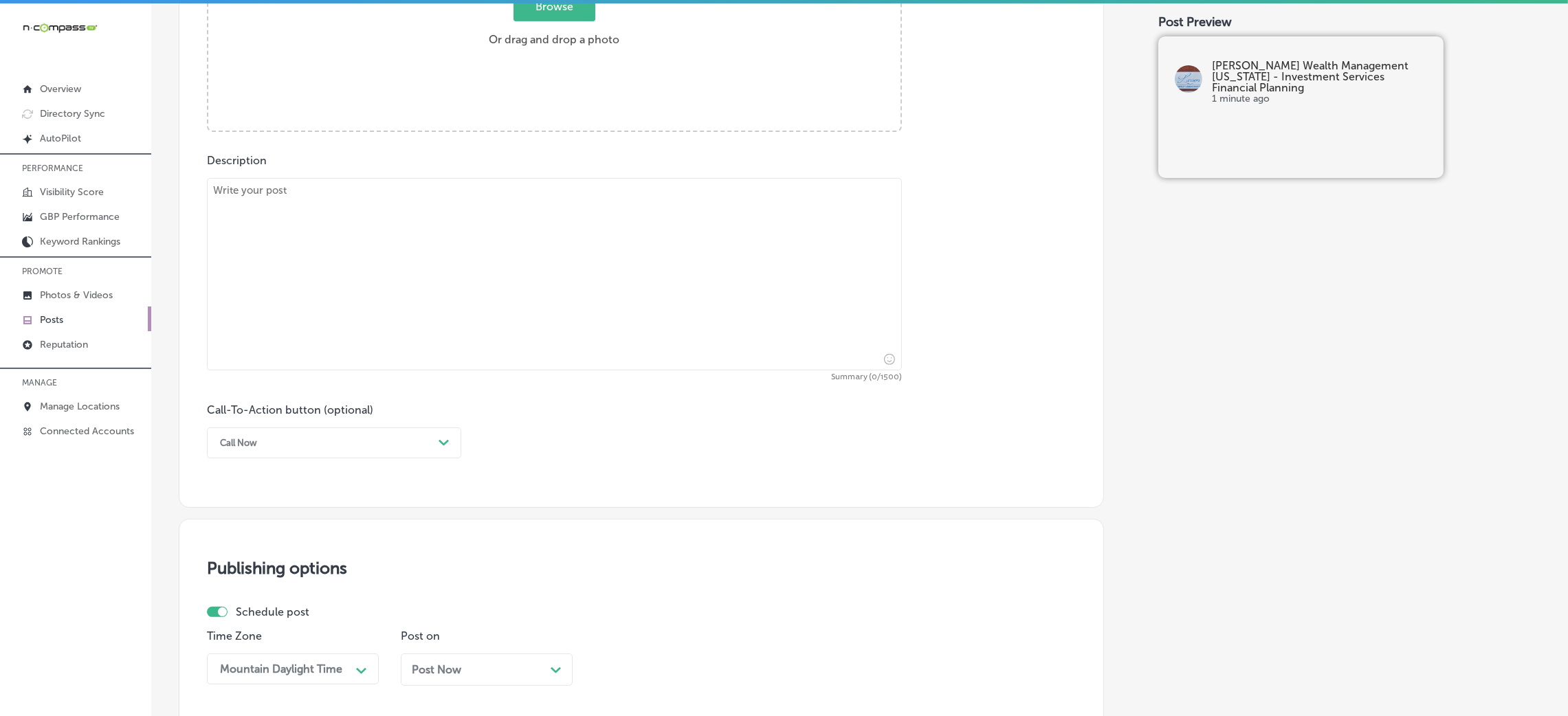
drag, startPoint x: 381, startPoint y: 317, endPoint x: 358, endPoint y: 342, distance: 34.0
click at [379, 318] on textarea at bounding box center [554, 273] width 695 height 192
paste textarea "At Larson Wealth Management, we’re committed to helping clients in Tempe, Scott…"
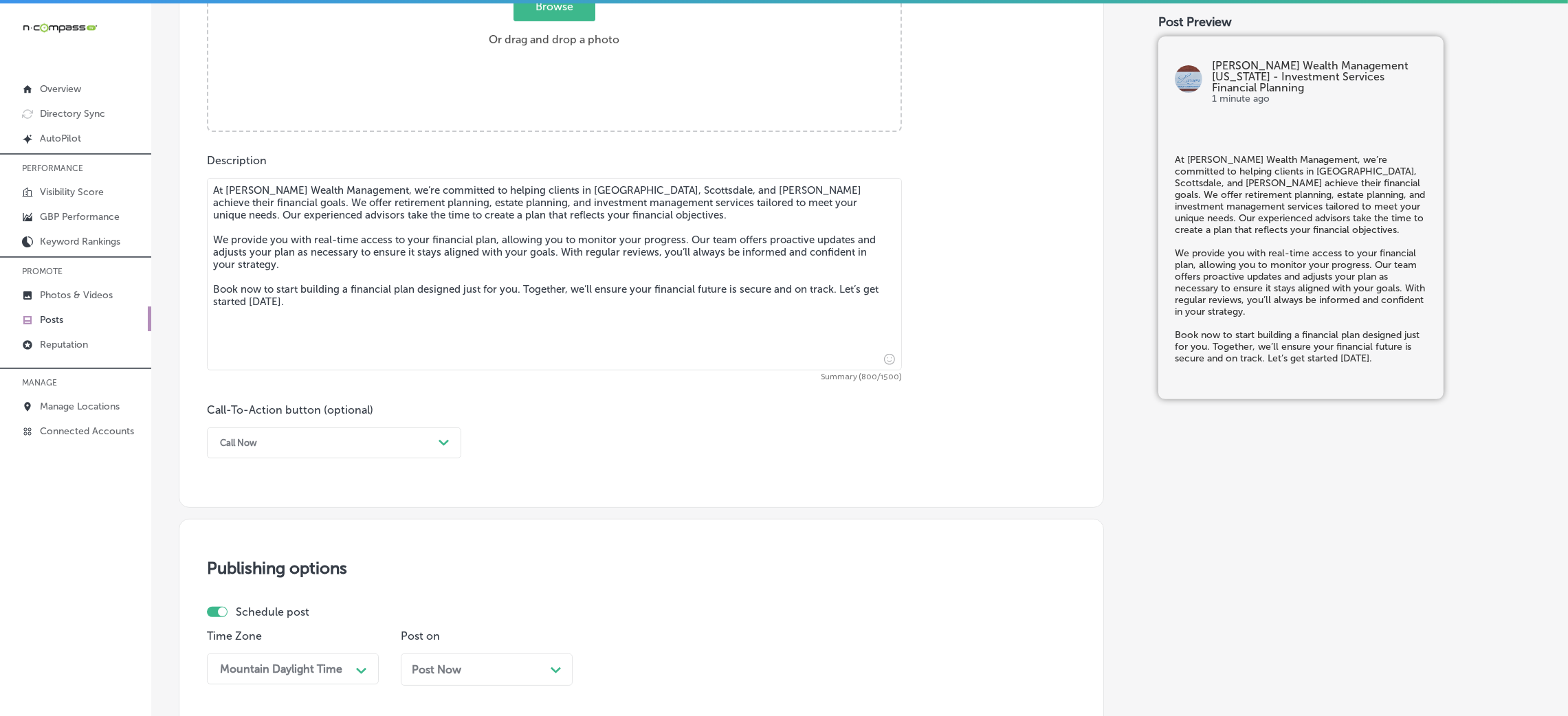
type textarea "At Larson Wealth Management, we’re committed to helping clients in Tempe, Scott…"
click at [335, 440] on div "Call Now" at bounding box center [323, 443] width 220 height 21
click at [244, 493] on div "Book" at bounding box center [334, 497] width 254 height 24
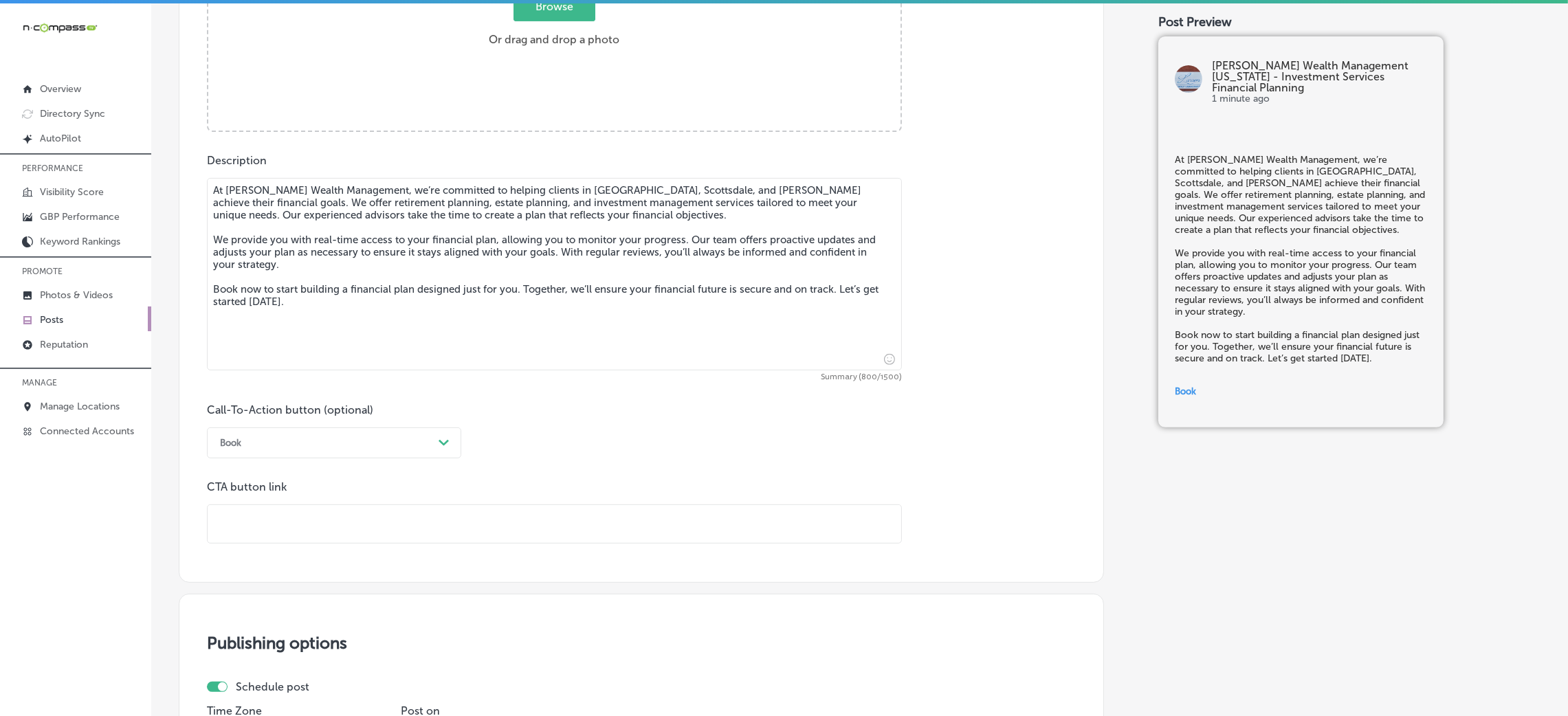
click at [328, 547] on div "Post content Select location(s) Business + Location larson larson Path Created …" at bounding box center [641, 110] width 926 height 945
click at [330, 512] on input "text" at bounding box center [554, 524] width 693 height 38
paste input "https://larsonwm.com/contact-us/"
type input "https://larsonwm.com/contact-us/"
click at [702, 475] on div "Call-To-Action button (optional) Book Path Created with Sketch. CTA button link…" at bounding box center [641, 473] width 869 height 140
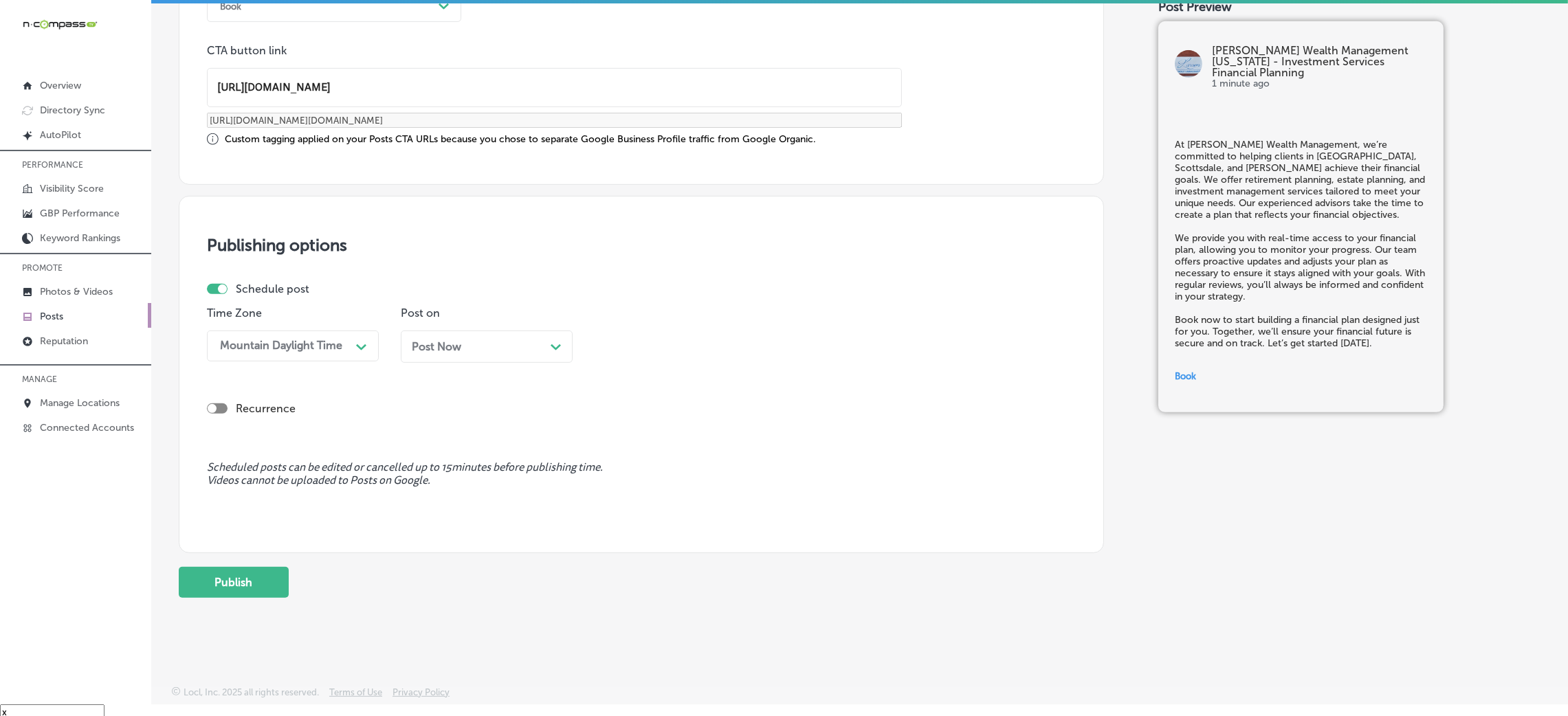
scroll to position [20, 0]
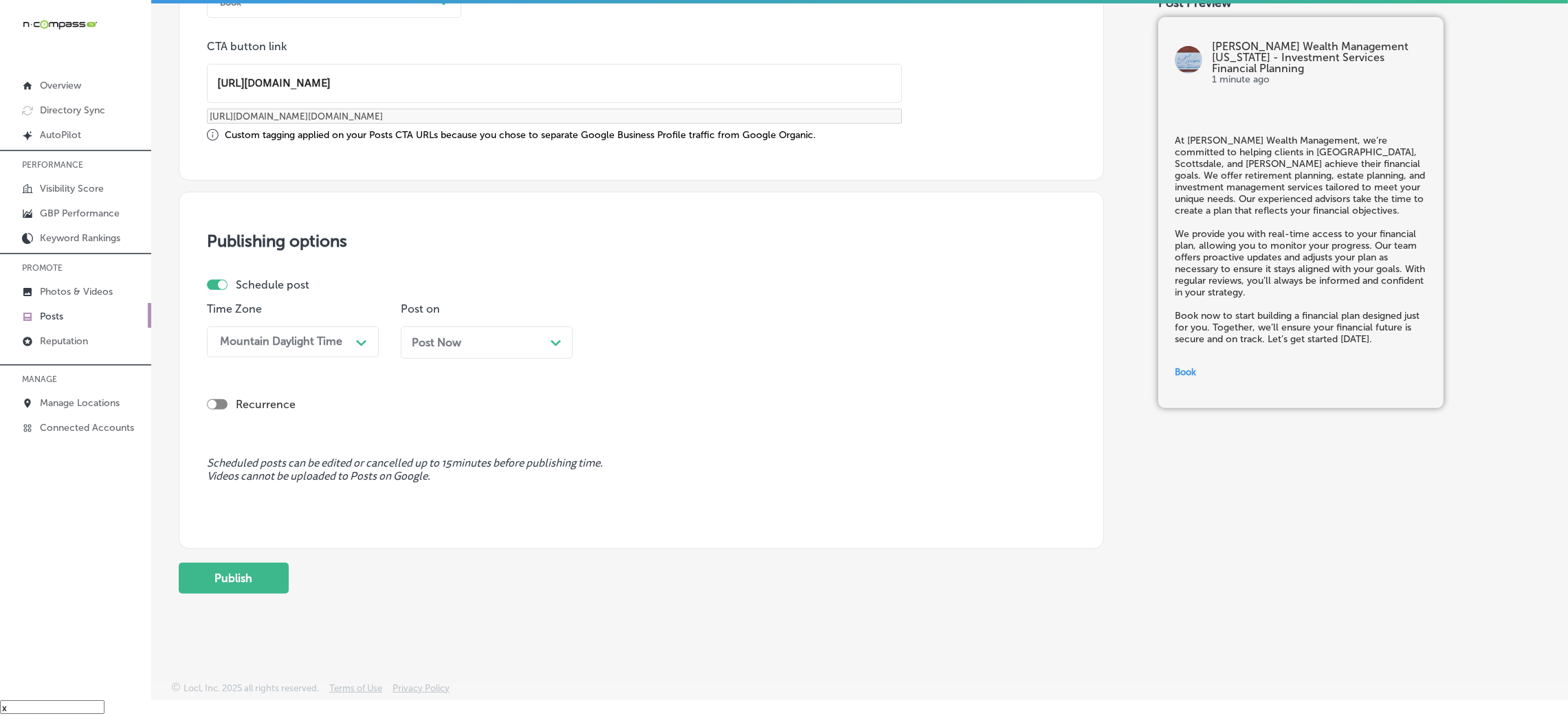
click at [475, 313] on p "Post on" at bounding box center [486, 309] width 172 height 13
click at [460, 332] on div "Post Now Path Created with Sketch." at bounding box center [486, 342] width 172 height 33
click at [671, 338] on div "09:00 AM" at bounding box center [669, 342] width 137 height 24
click at [641, 530] on div "7:00 AM" at bounding box center [680, 530] width 172 height 24
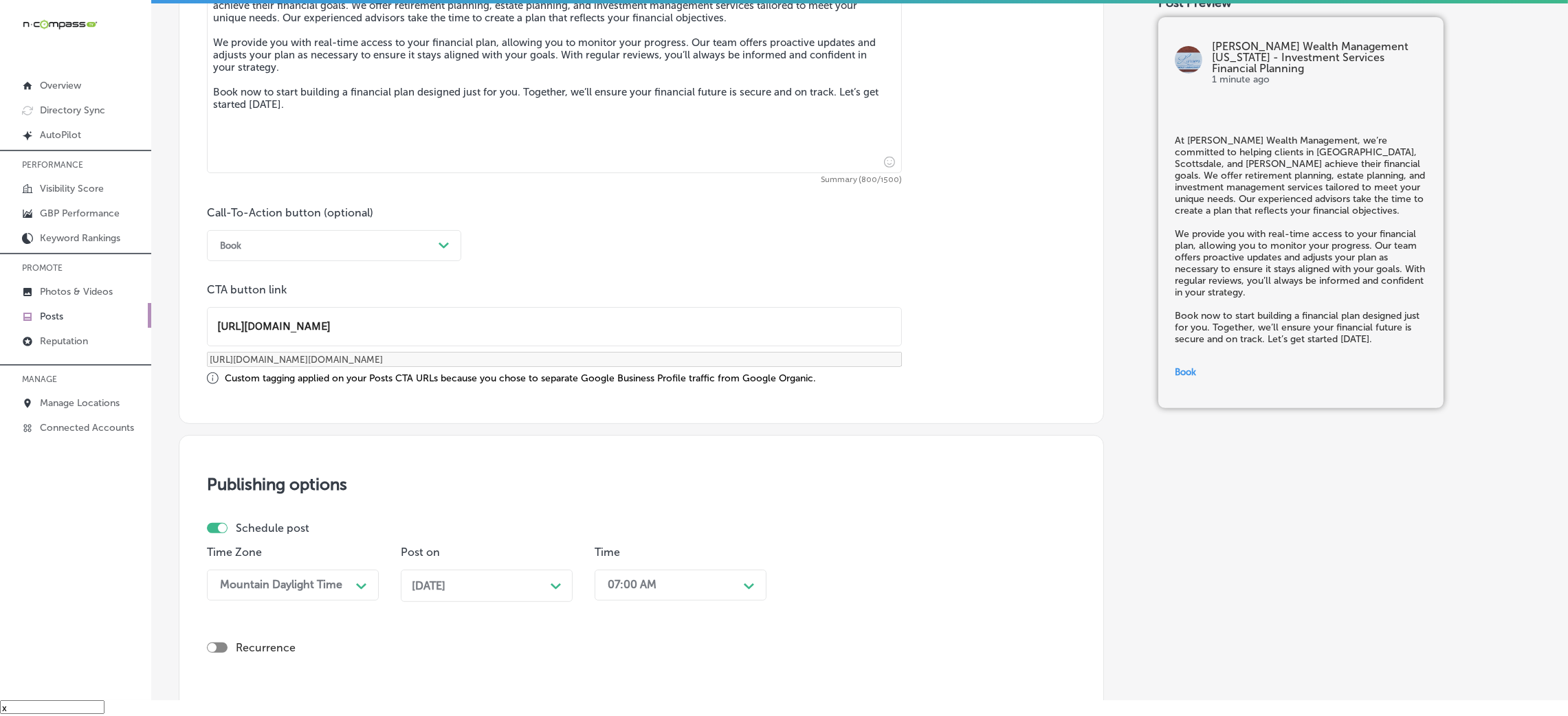
scroll to position [450, 0]
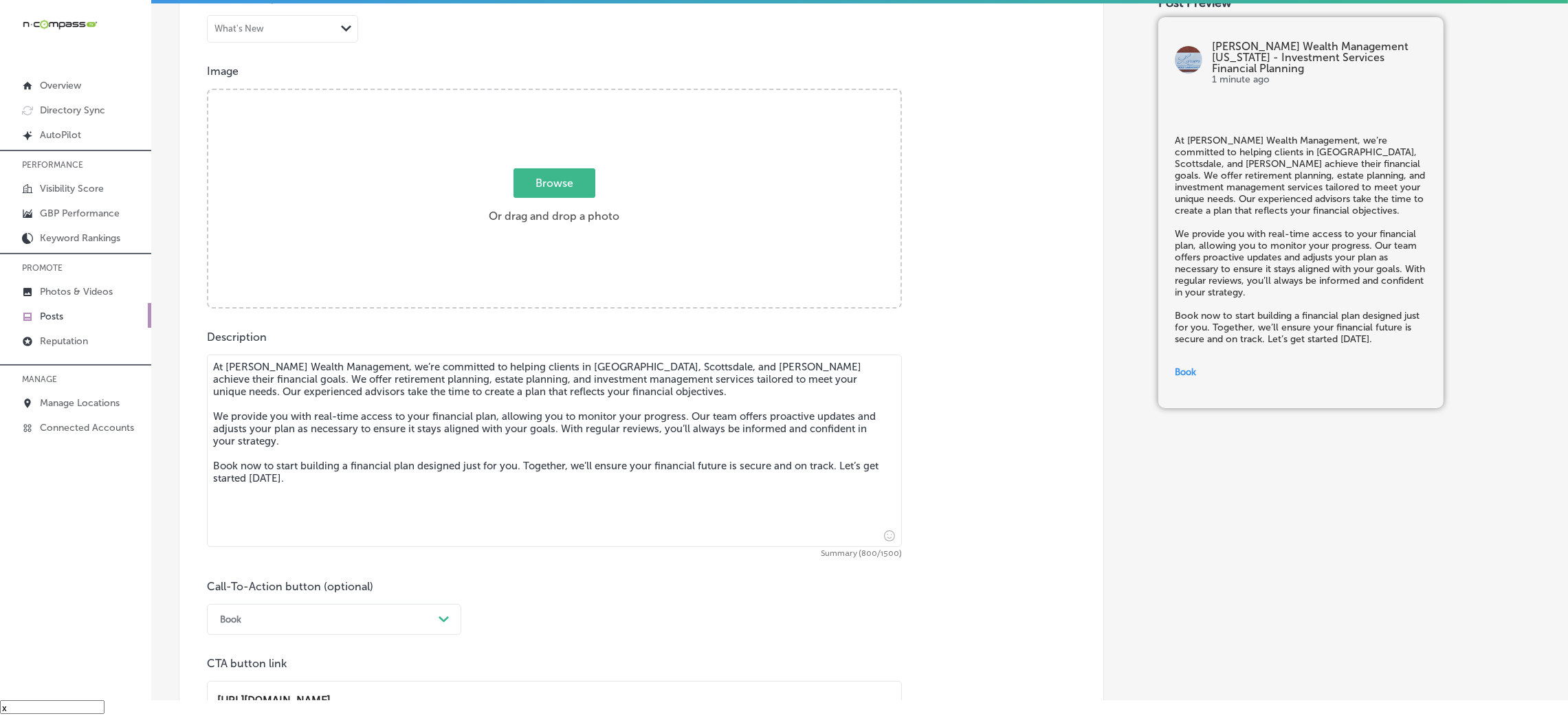
click at [513, 204] on label "Browse Or drag and drop a photo" at bounding box center [554, 199] width 142 height 60
click at [513, 94] on input "Browse Or drag and drop a photo" at bounding box center [555, 92] width 693 height 4
type input "C:\fakepath\Larson Wealth Management-11.png"
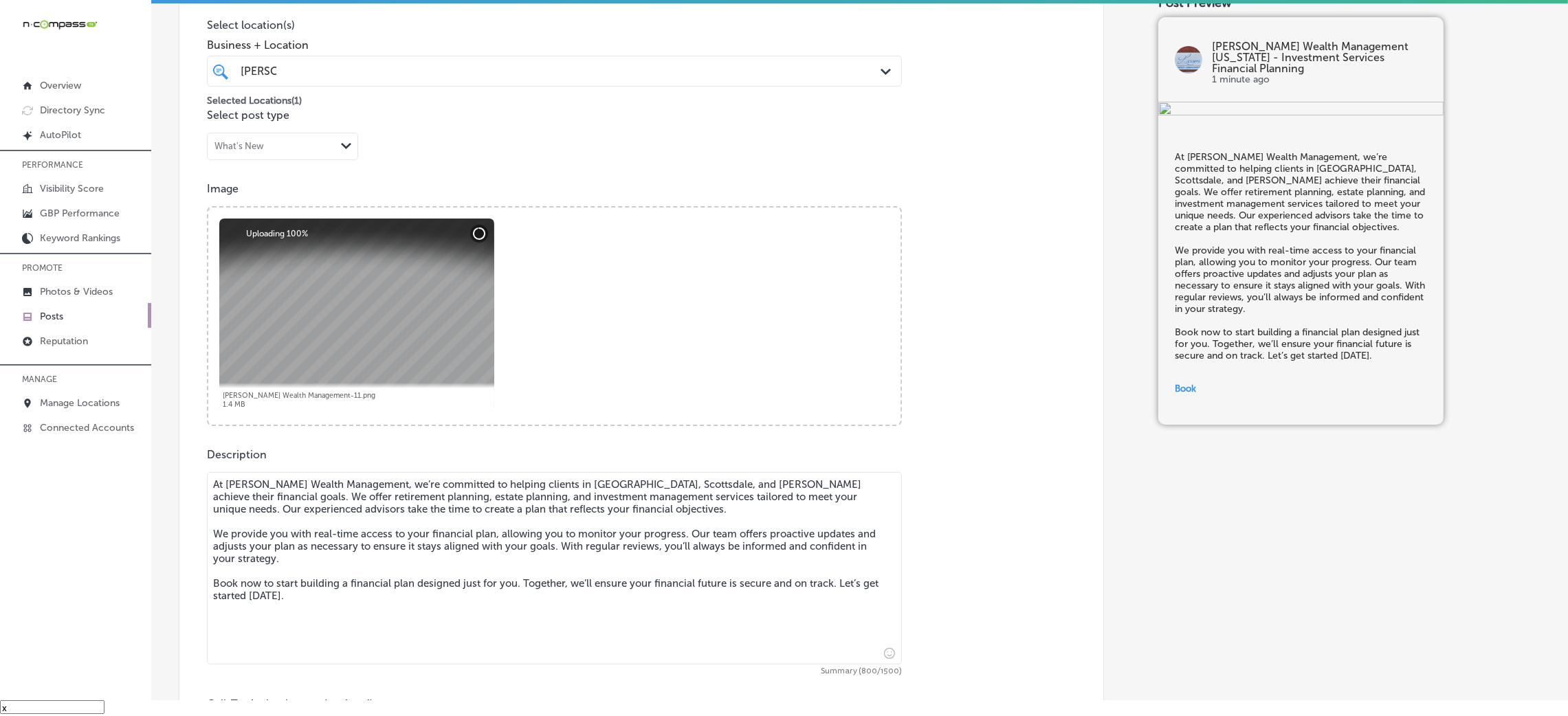
scroll to position [244, 0]
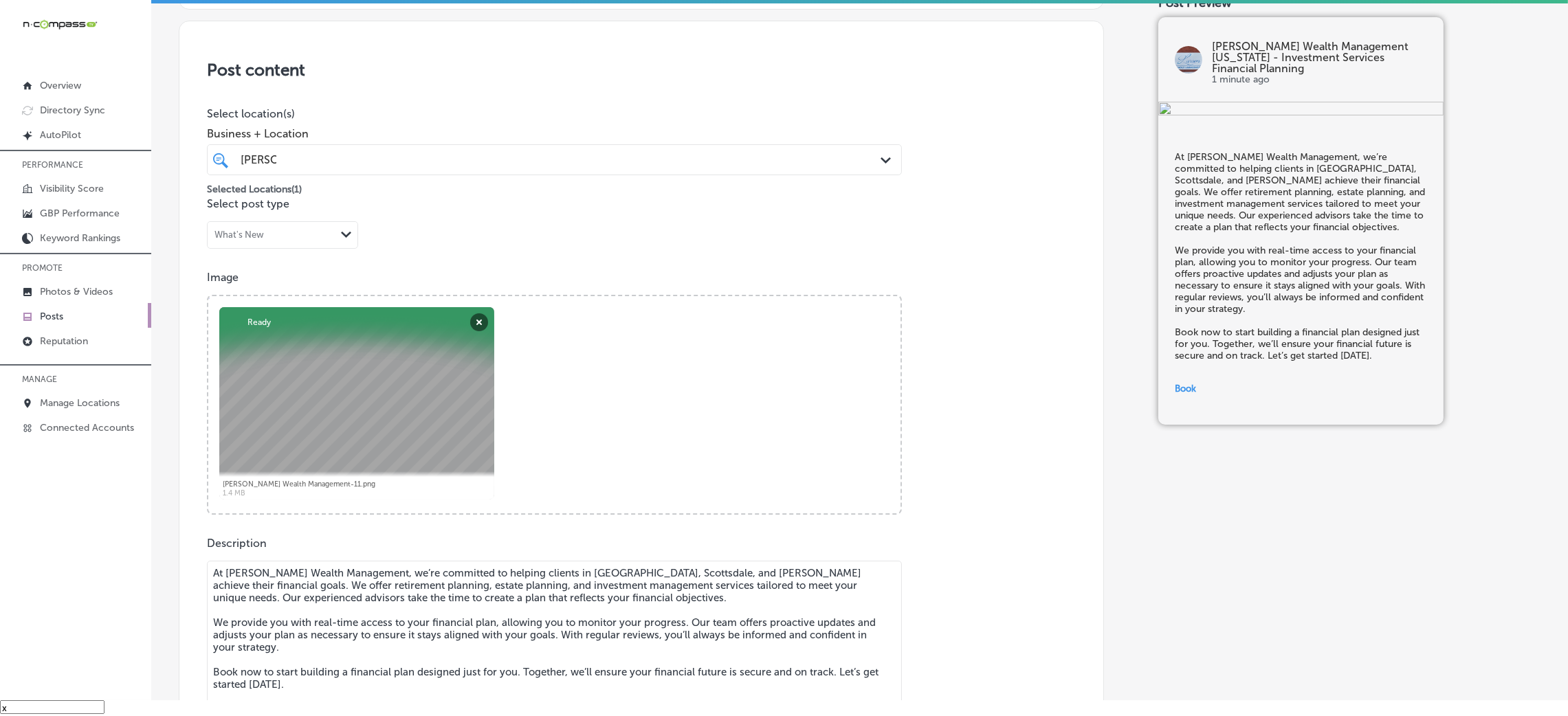
click at [390, 157] on div "larson larson" at bounding box center [523, 160] width 567 height 19
click at [483, 93] on div "Post content Select location(s) Business + Location option 4500 S. Lakeshore Dr…" at bounding box center [641, 511] width 926 height 983
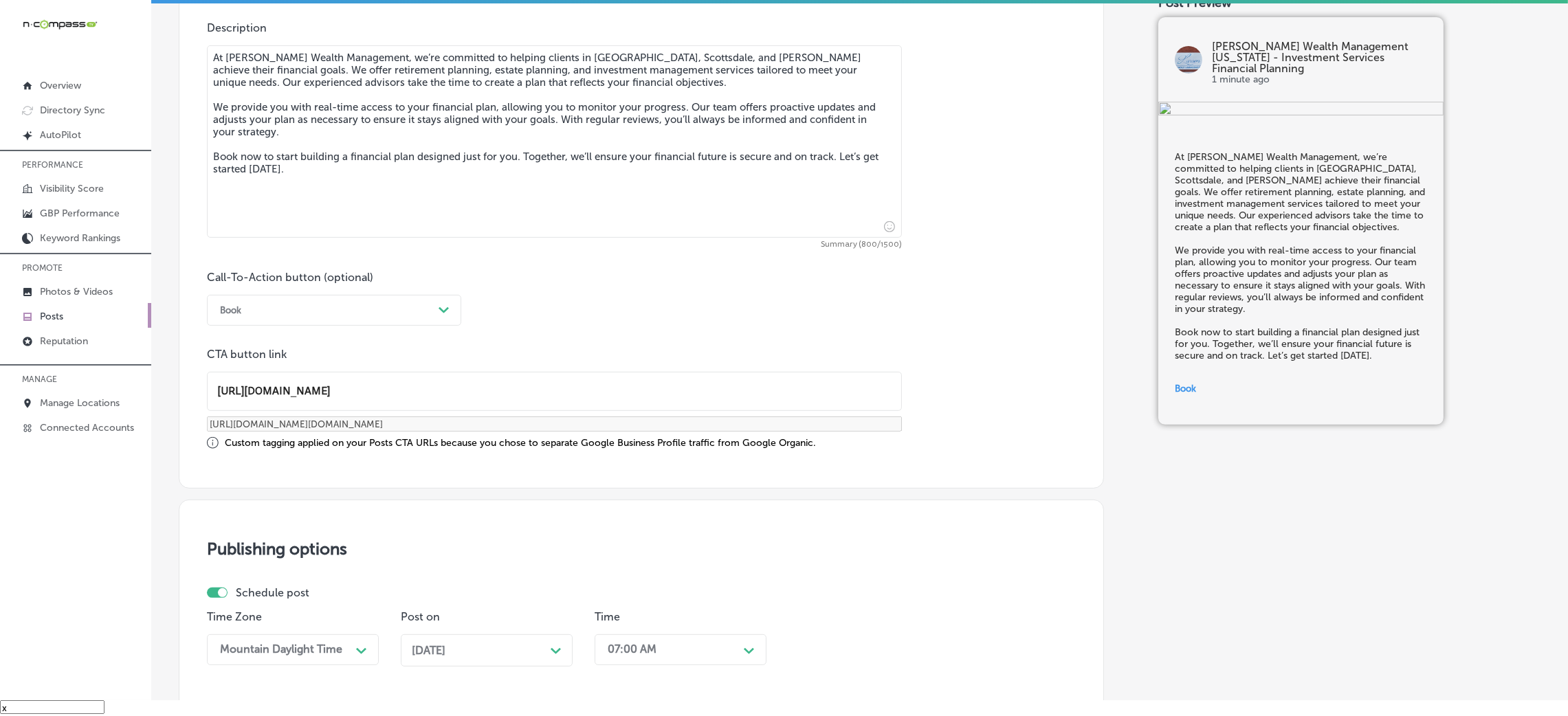
scroll to position [1069, 0]
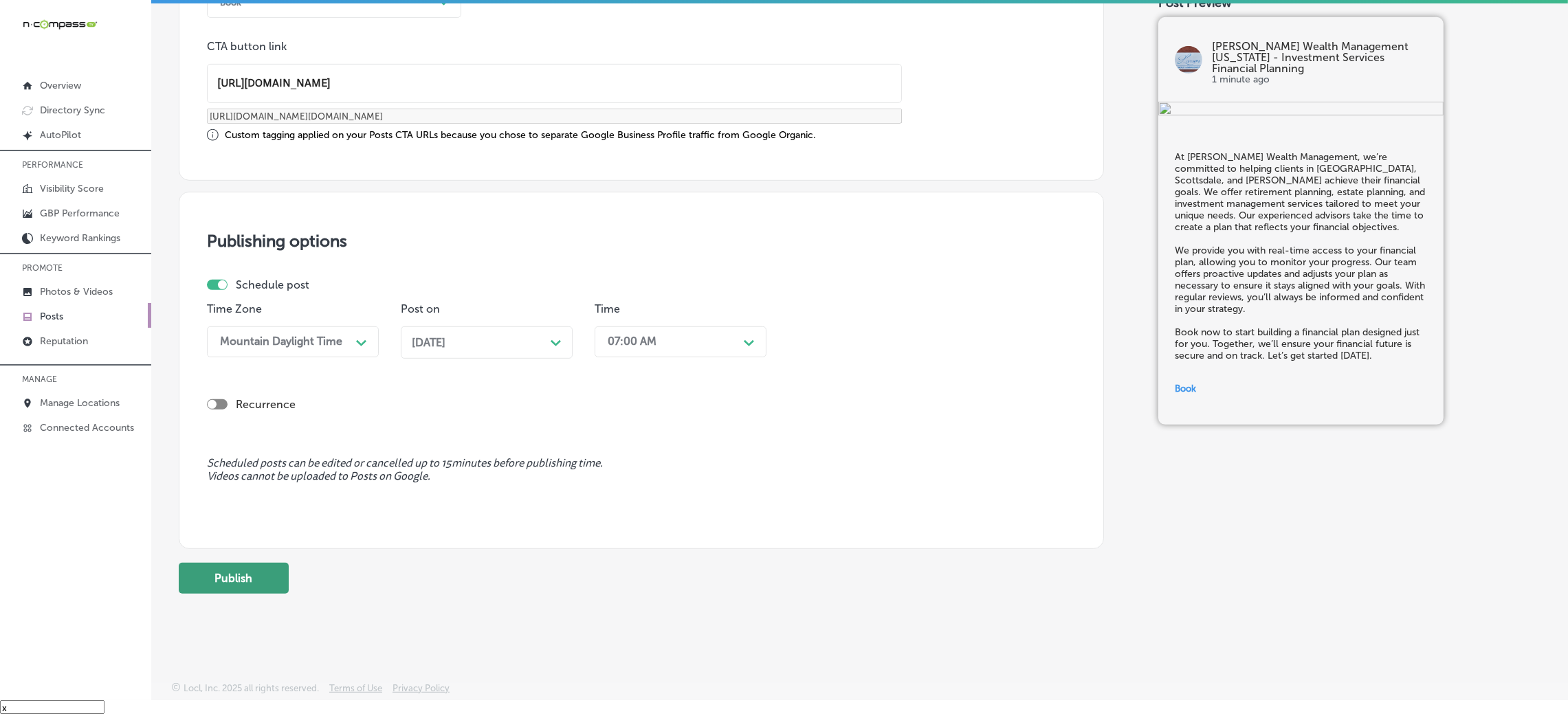
click at [250, 563] on button "Publish" at bounding box center [234, 578] width 110 height 31
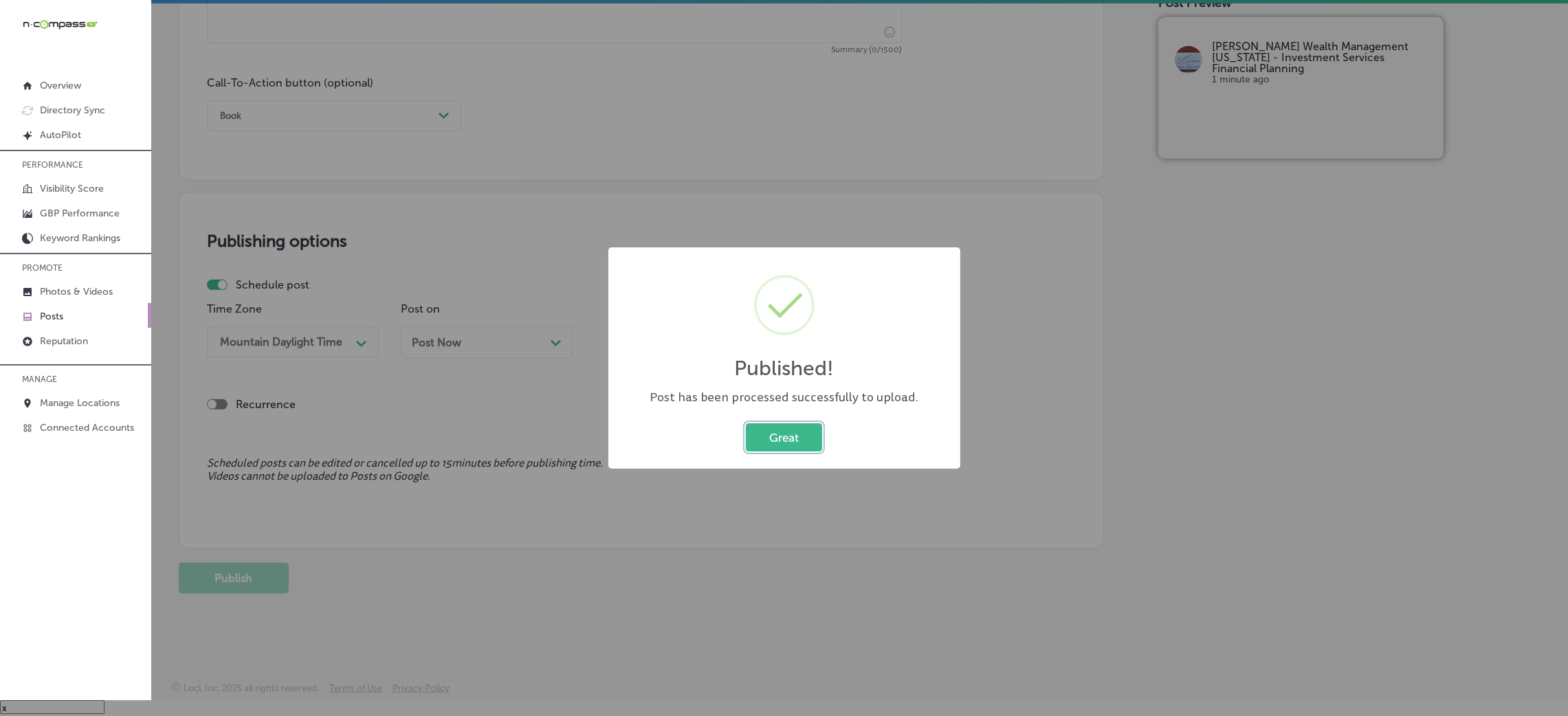
scroll to position [955, 0]
click at [805, 452] on div "Great Cancel" at bounding box center [784, 437] width 324 height 36
click at [801, 448] on button "Great" at bounding box center [783, 437] width 76 height 28
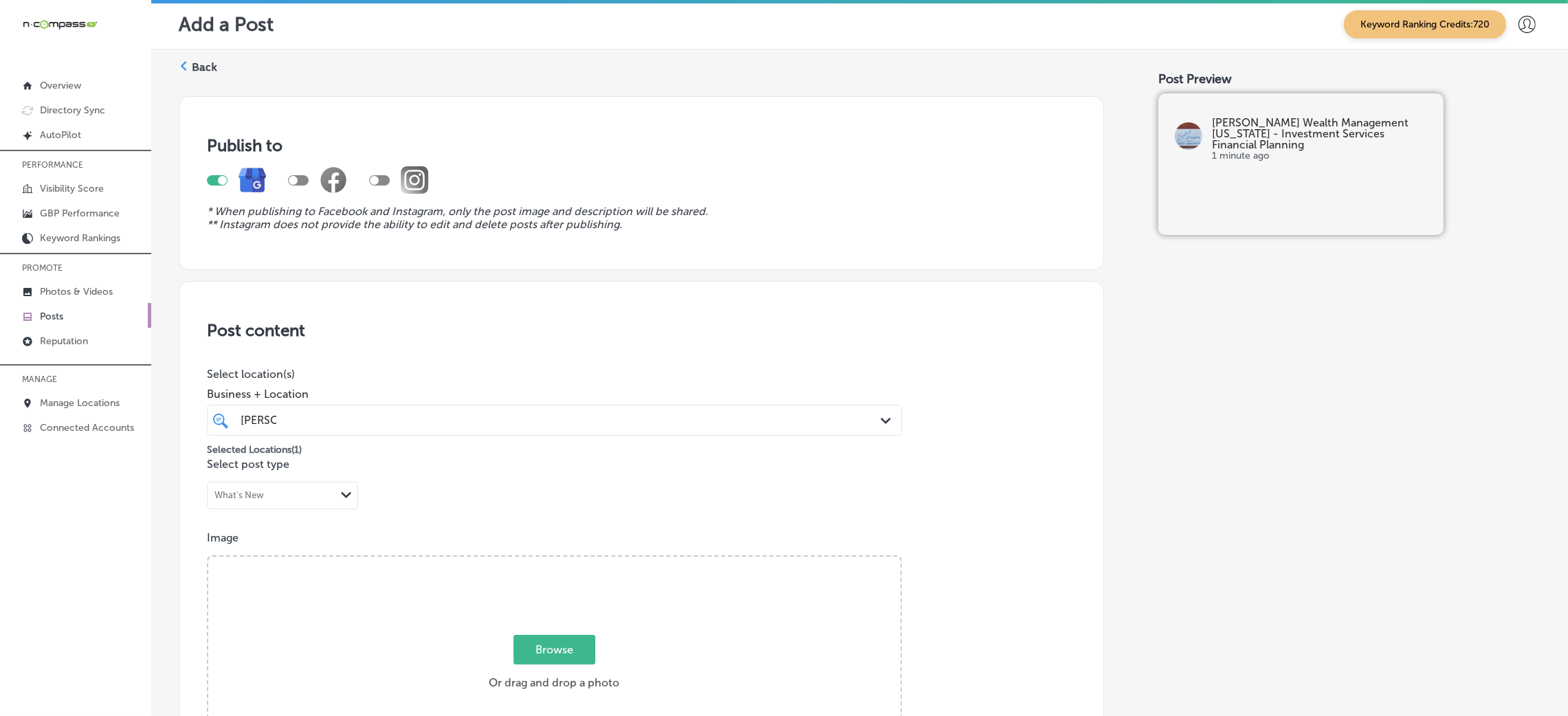
scroll to position [0, 0]
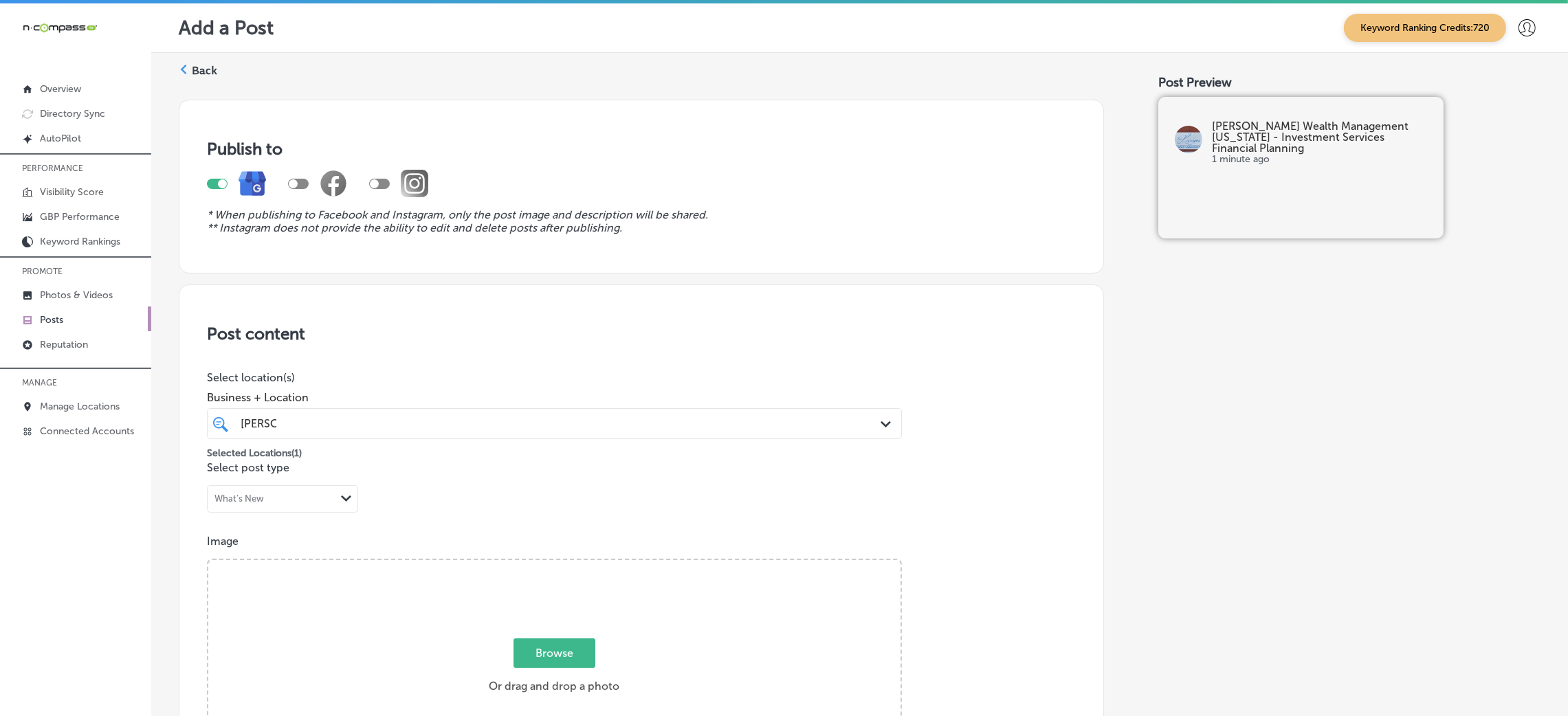
click at [205, 65] on label "Back" at bounding box center [204, 70] width 25 height 15
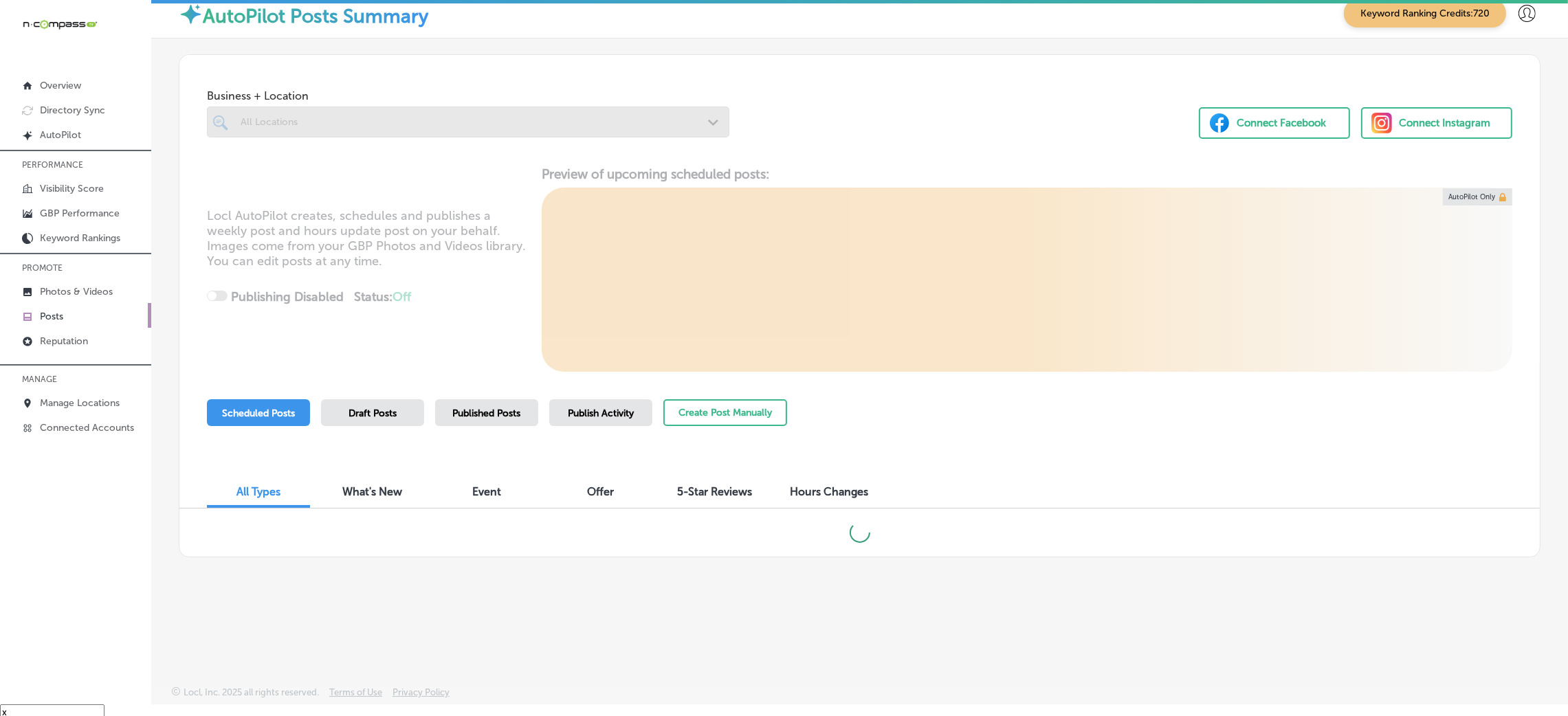
scroll to position [20, 0]
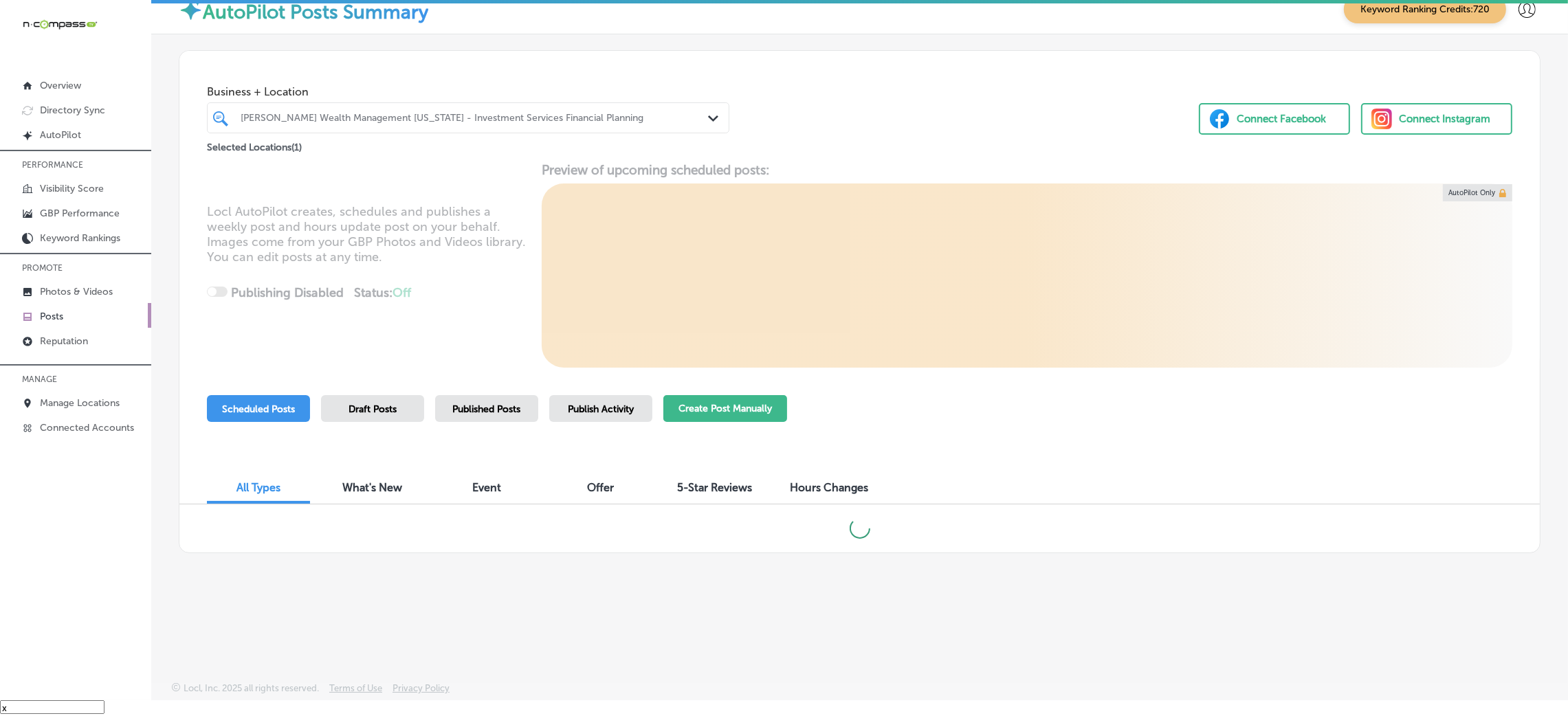
click at [719, 408] on button "Create Post Manually" at bounding box center [725, 408] width 123 height 27
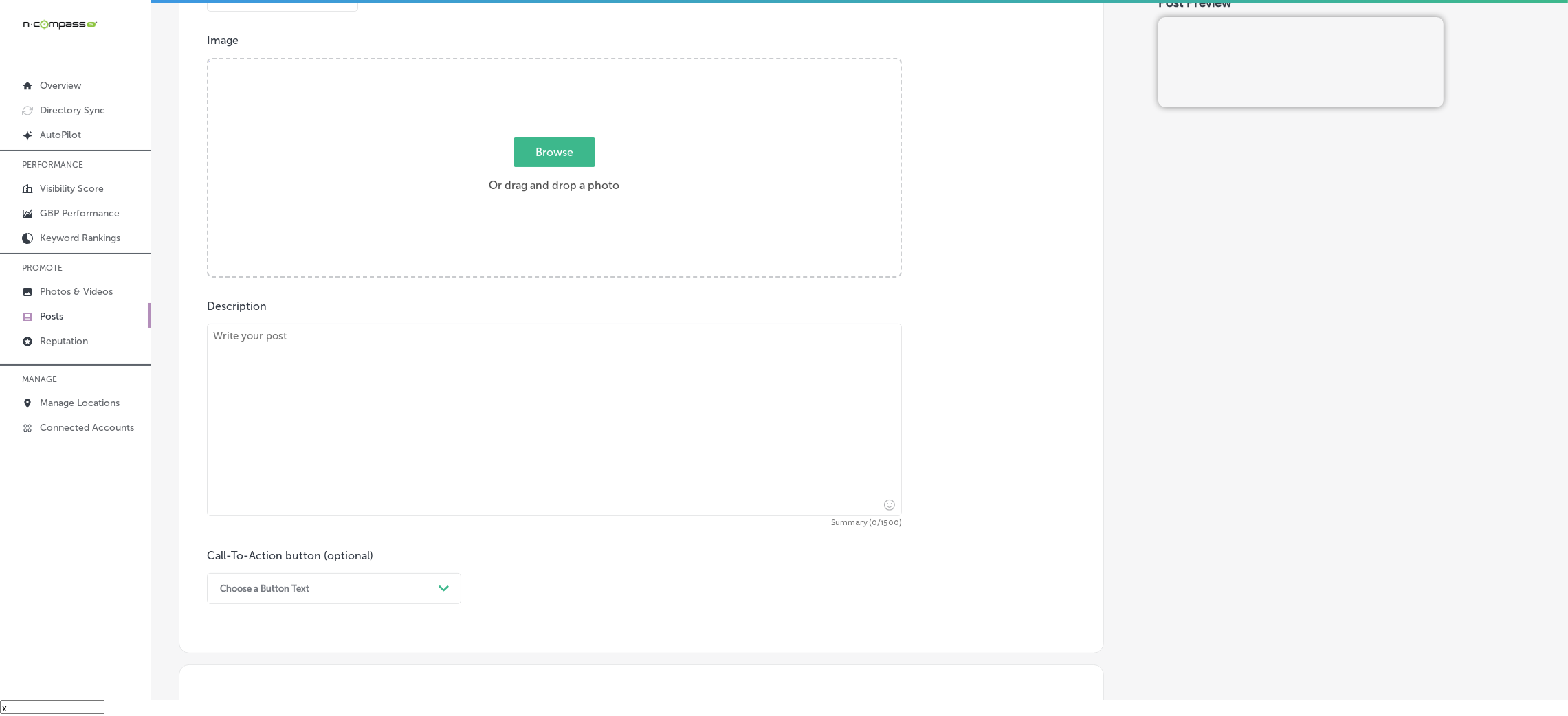
scroll to position [514, 0]
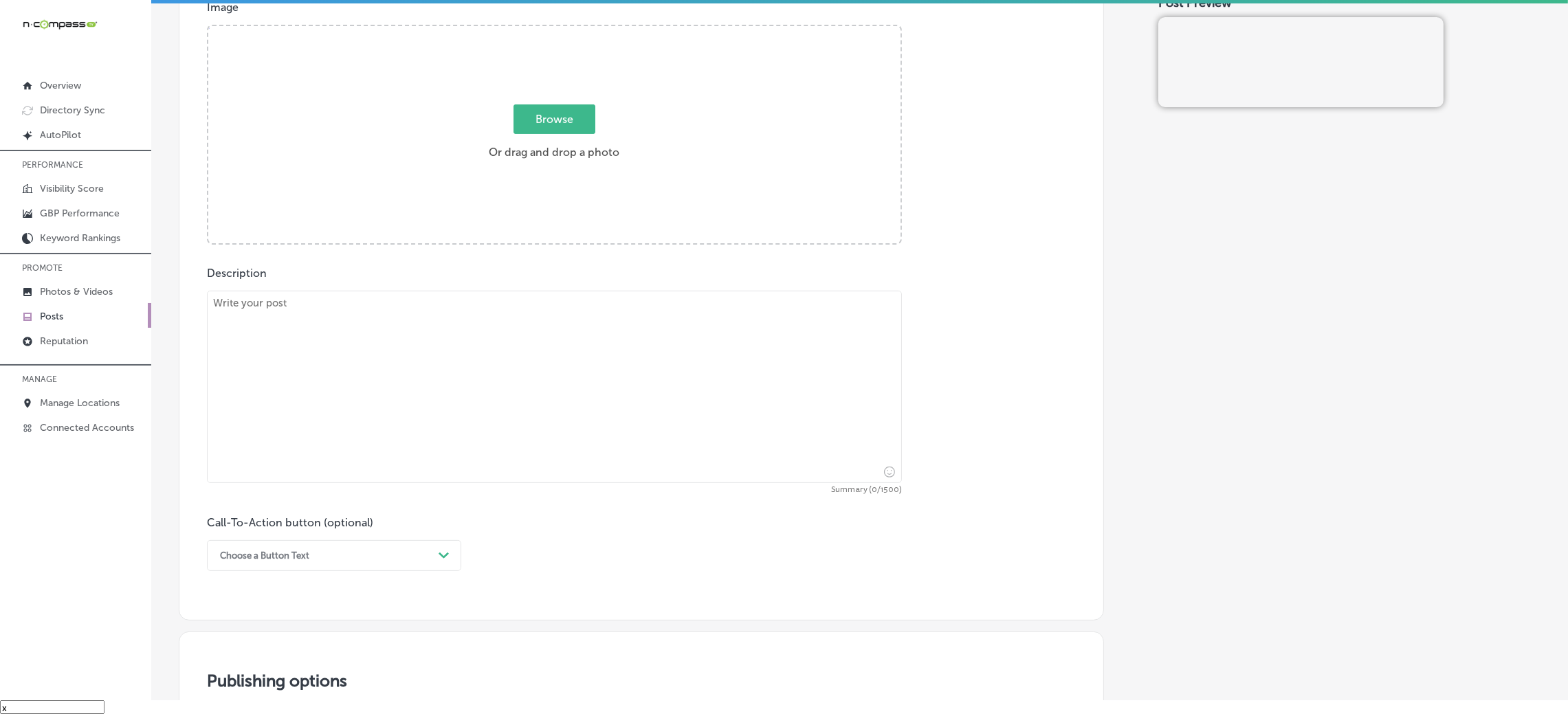
click at [481, 415] on textarea at bounding box center [554, 387] width 695 height 192
paste textarea "Regular HVAC maintenance is essential for keeping your system running smoothly.…"
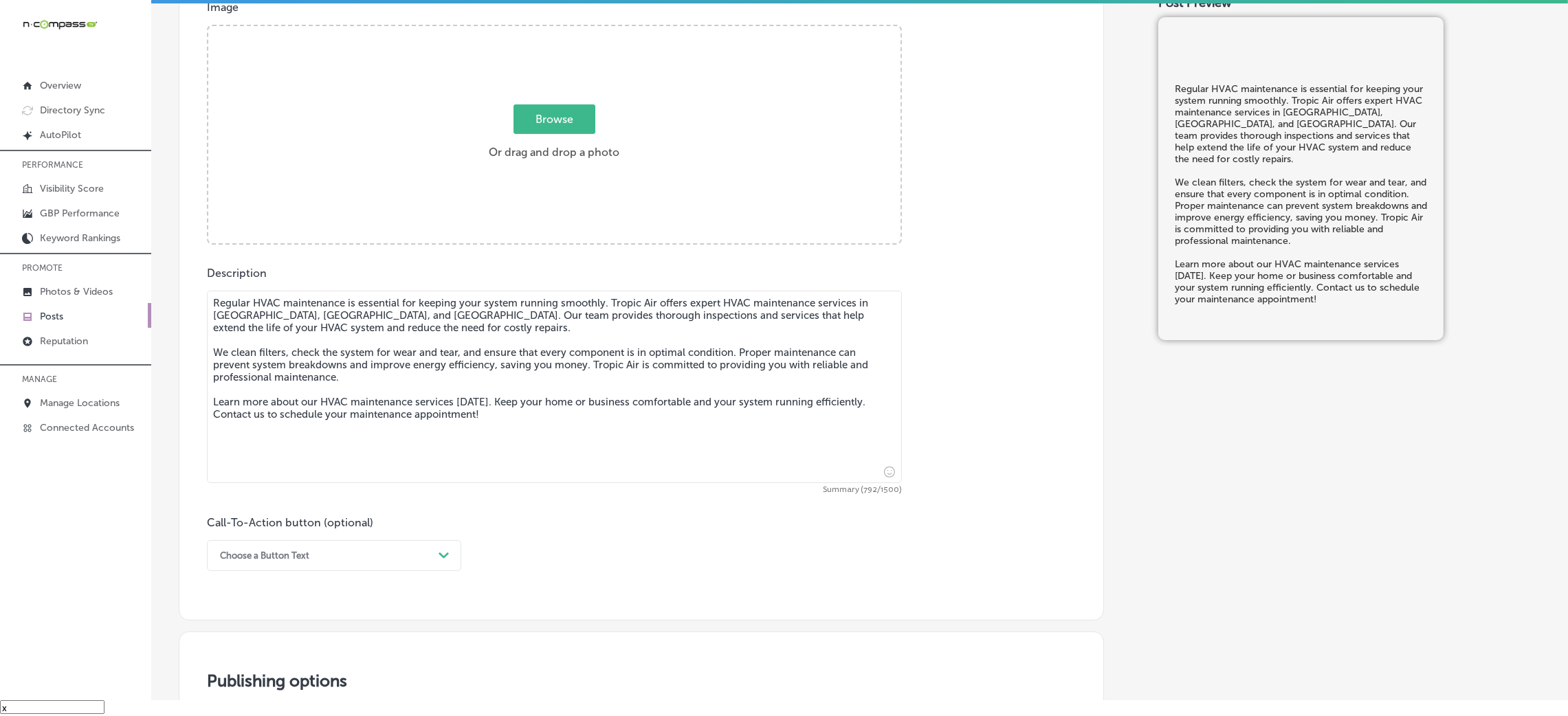
type textarea "Regular HVAC maintenance is essential for keeping your system running smoothly.…"
click at [241, 547] on div "option Choose a Button Text focused, 1 of 7. 7 results available. Use Up and Do…" at bounding box center [334, 555] width 254 height 31
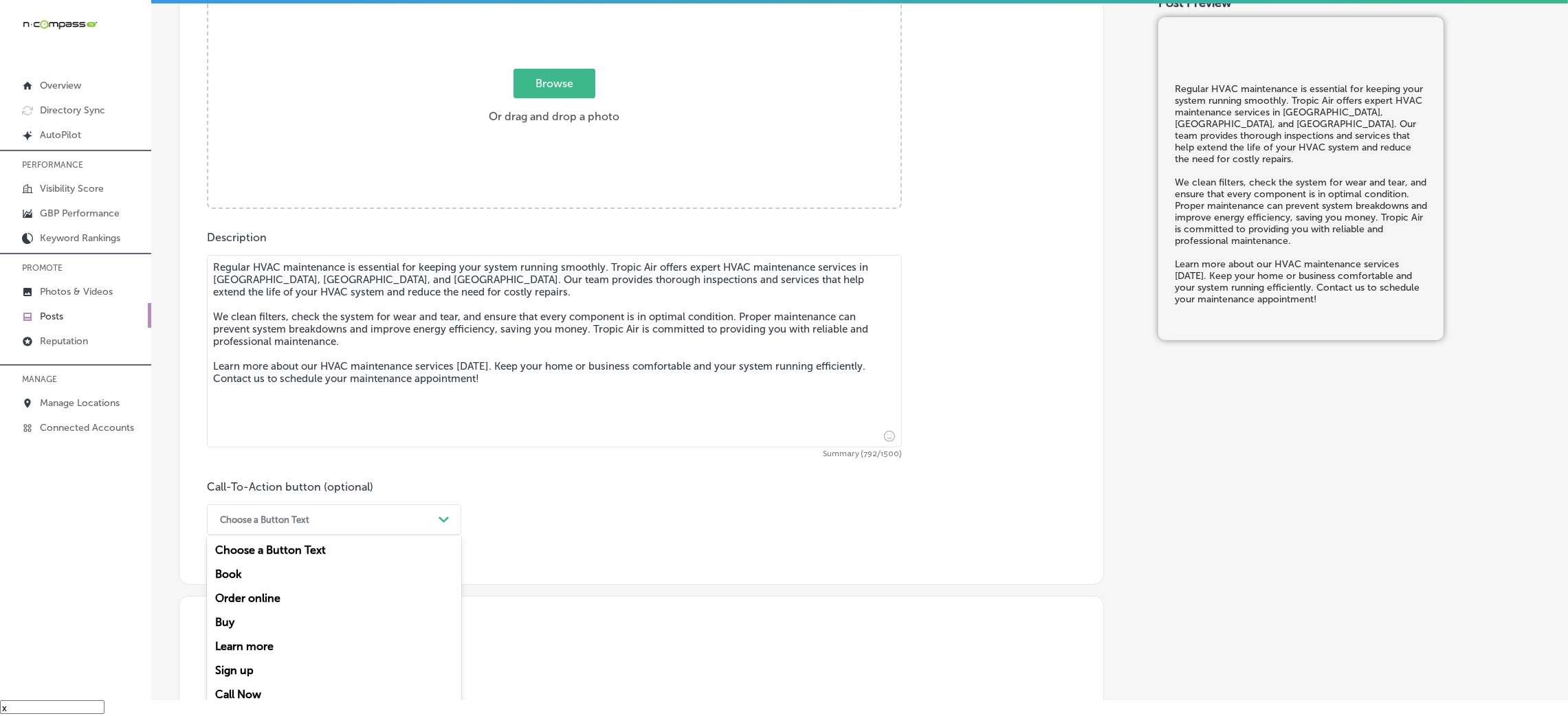
click at [266, 647] on div "Learn more" at bounding box center [334, 646] width 254 height 24
click at [384, 599] on input "text" at bounding box center [554, 601] width 693 height 38
paste input "https://tropicairfl.com/"
type input "https://tropicairfl.com/"
click at [777, 526] on div "Call-To-Action button (optional) Learn more Path Created with Sketch. CTA butto…" at bounding box center [641, 550] width 869 height 140
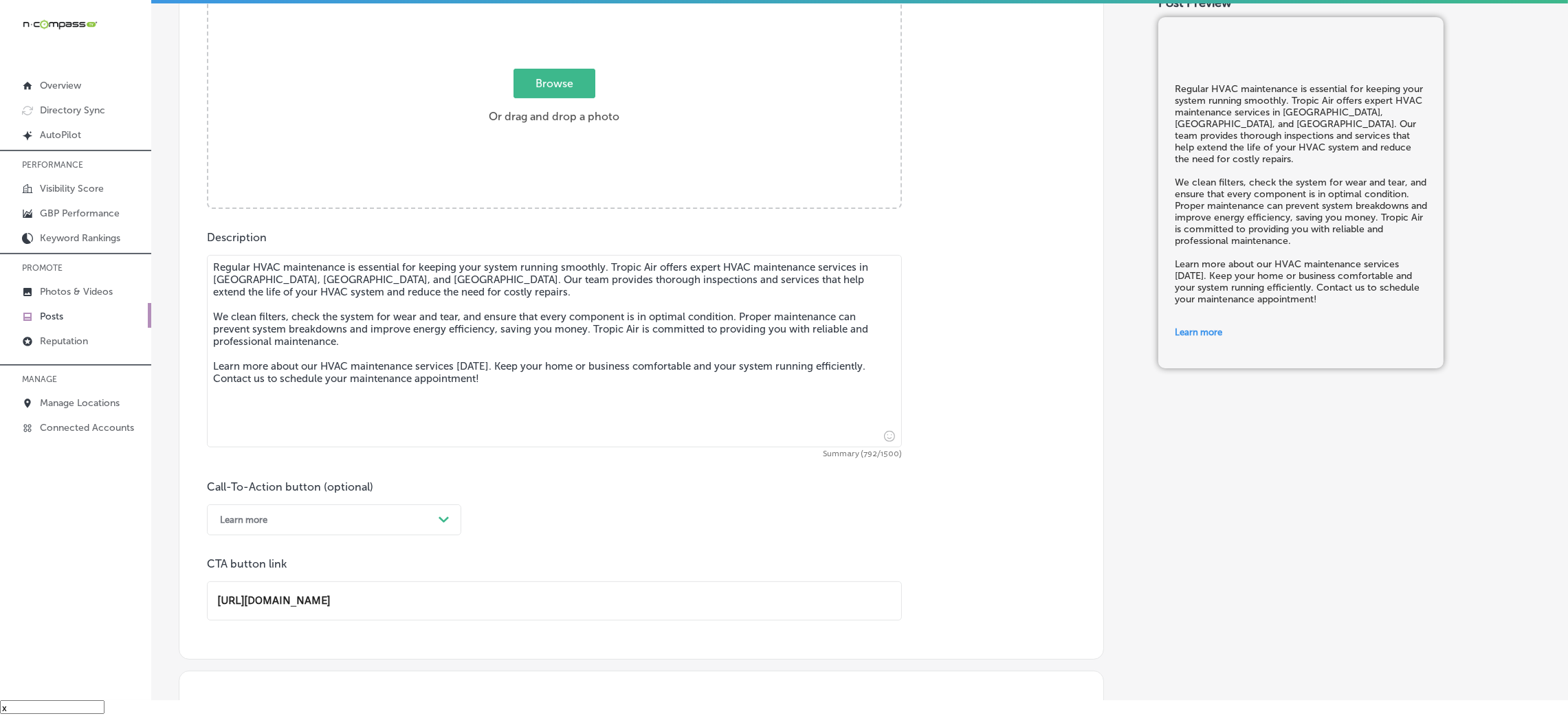
scroll to position [138, 0]
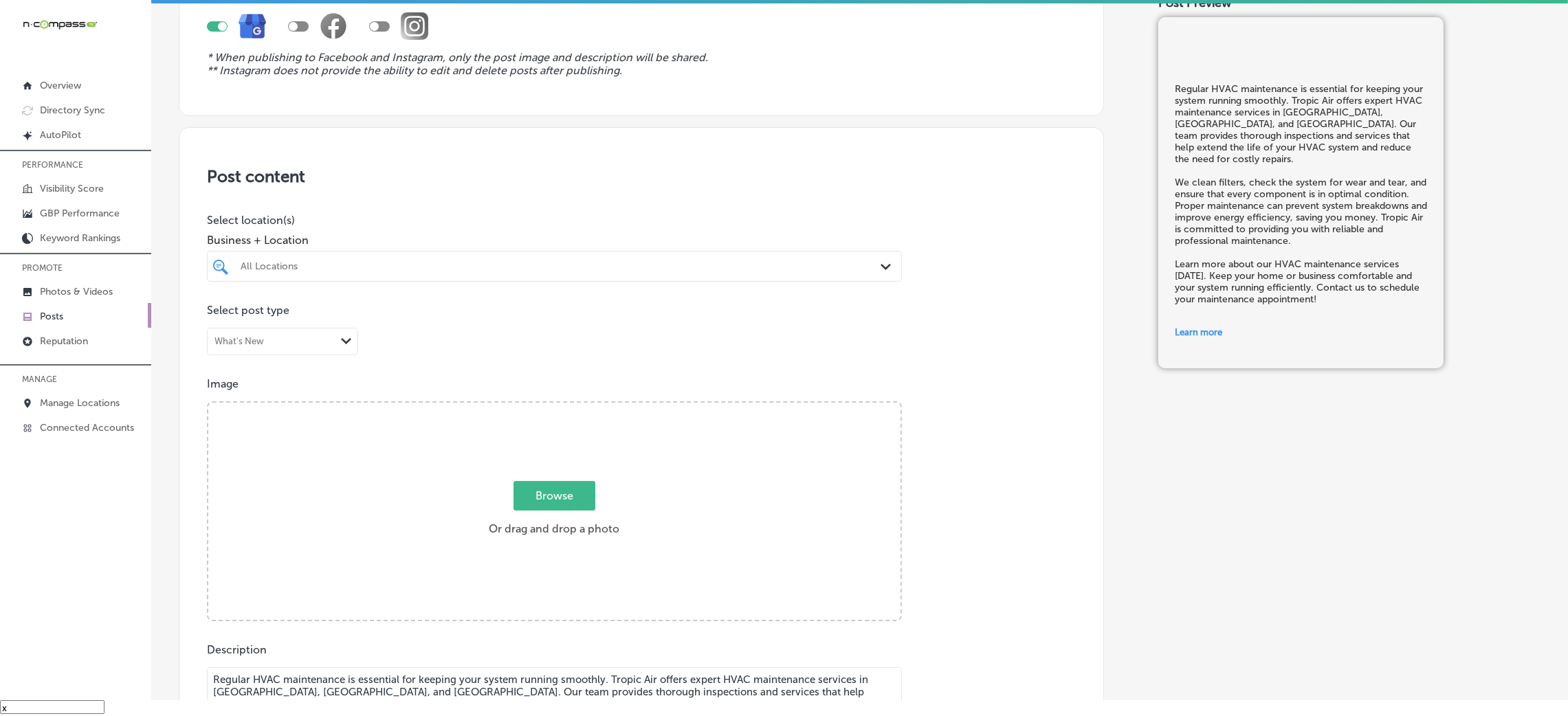
click at [479, 276] on div "All Locations" at bounding box center [554, 266] width 641 height 21
click at [505, 320] on label "1342 whitfield ave" at bounding box center [553, 317] width 194 height 9
type input "tropic"
click at [533, 188] on div "Post content Select location(s) Business + Location option 1342 whitfield ave, …" at bounding box center [641, 599] width 926 height 945
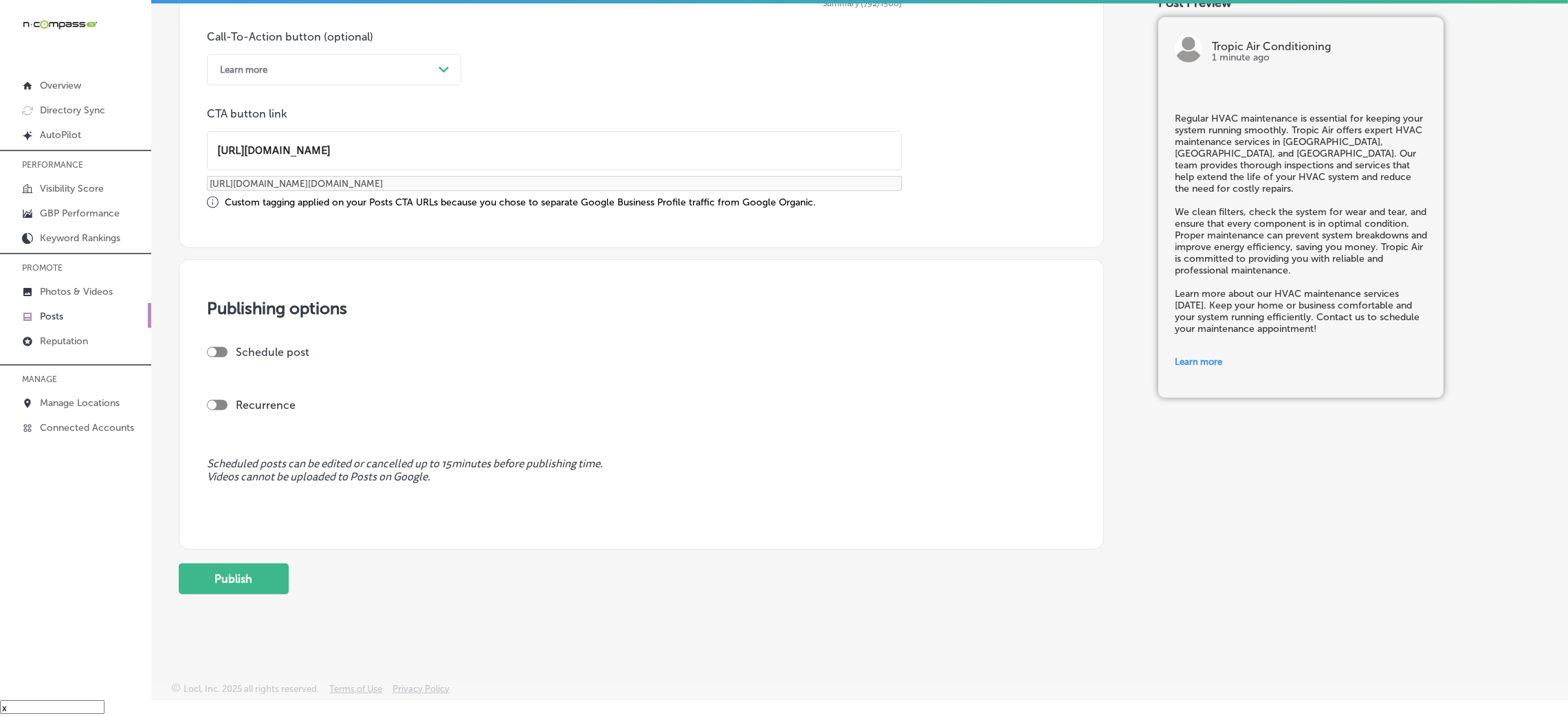
scroll to position [1001, 0]
click at [211, 353] on div at bounding box center [212, 351] width 9 height 9
checkbox input "true"
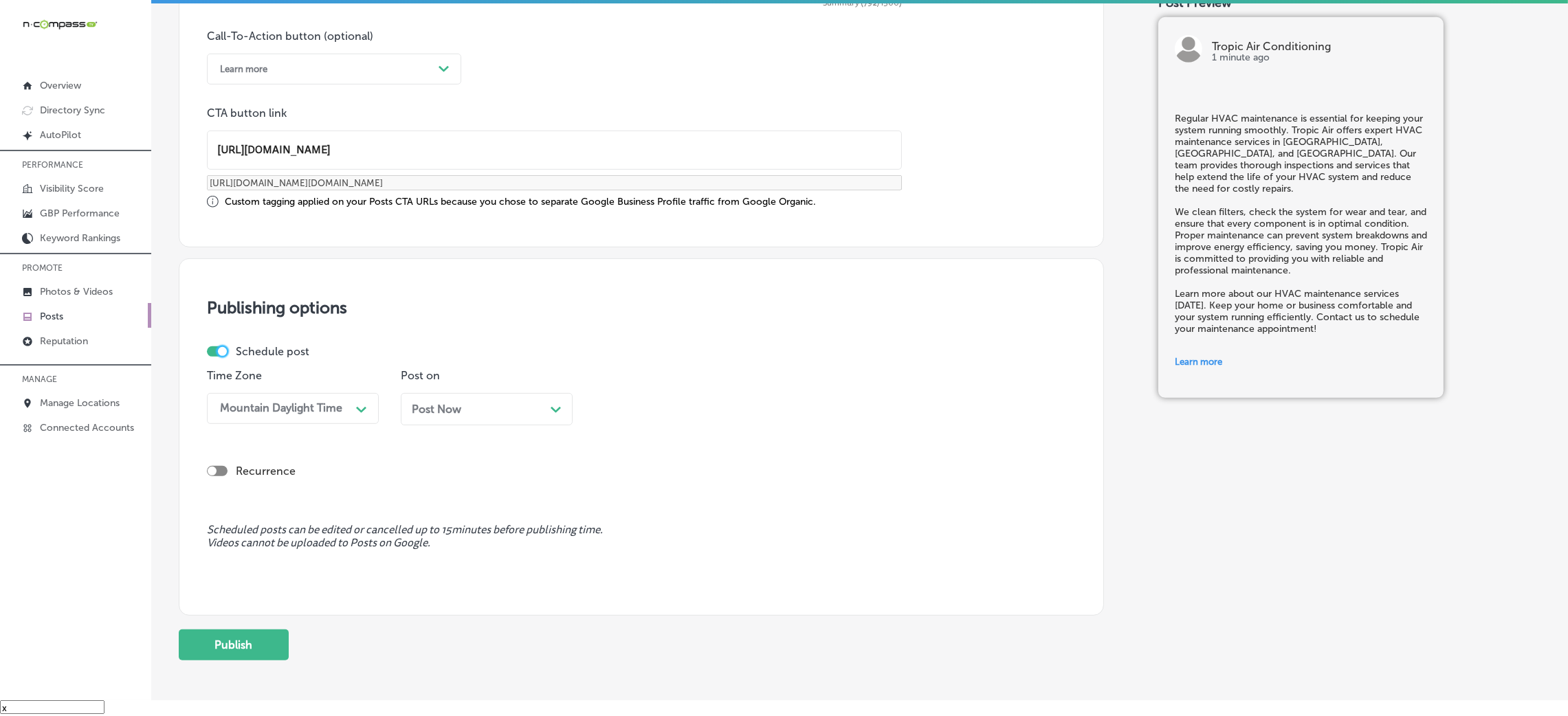
click at [492, 422] on div "Post Now Path Created with Sketch." at bounding box center [486, 409] width 172 height 33
click at [559, 197] on th at bounding box center [552, 203] width 22 height 19
click at [640, 414] on div "09:00 AM" at bounding box center [632, 408] width 50 height 13
click at [642, 492] on div "7:00 AM" at bounding box center [680, 494] width 172 height 24
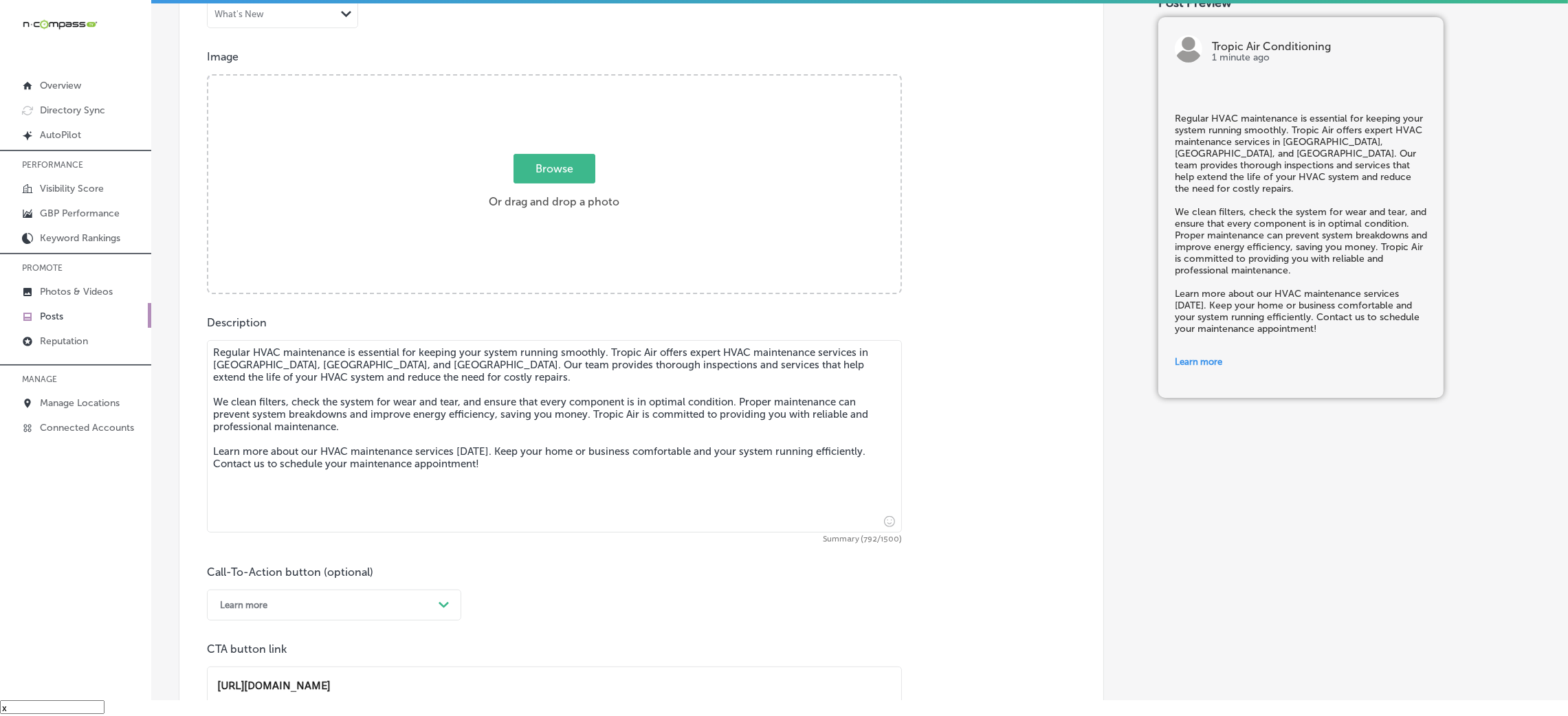
scroll to position [279, 0]
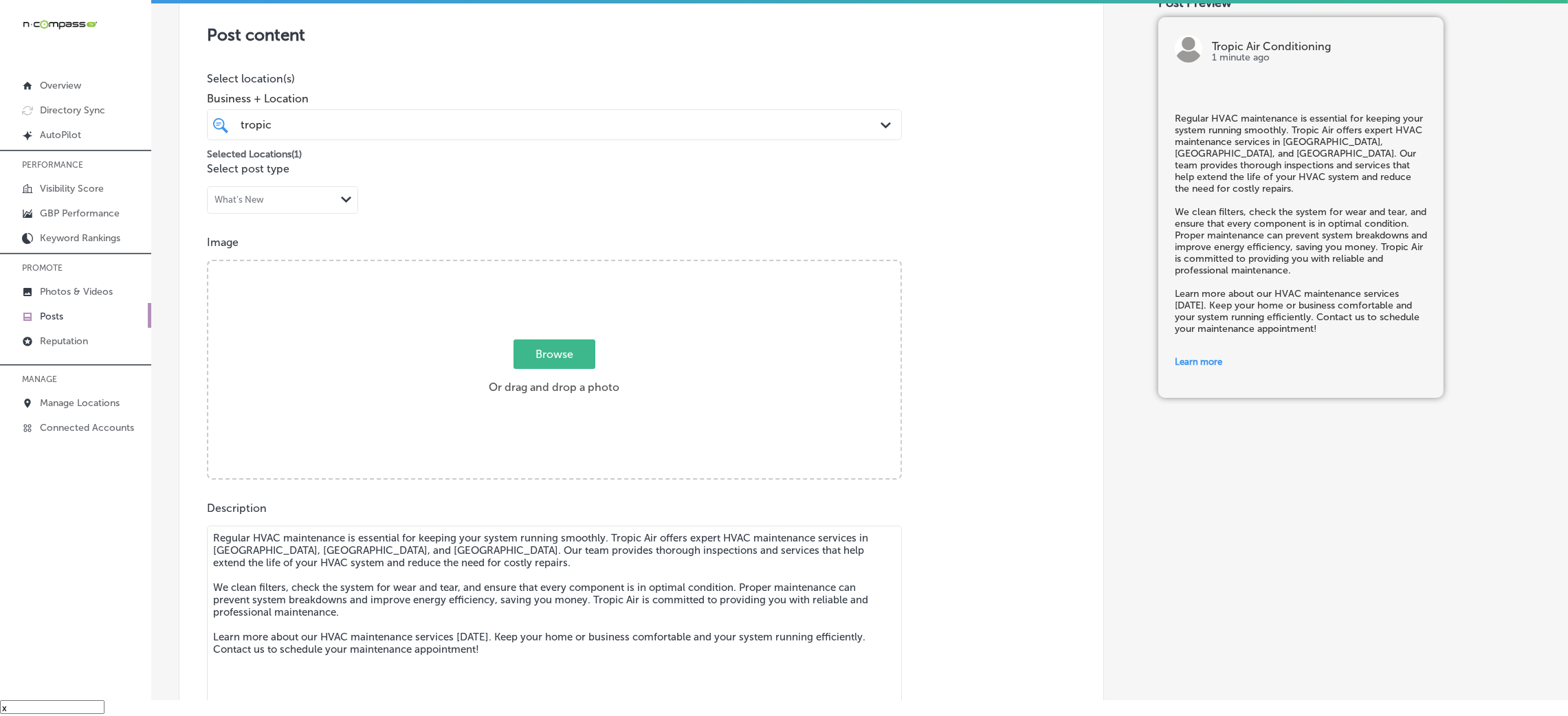
click at [553, 340] on span "Browse" at bounding box center [554, 354] width 82 height 30
click at [553, 266] on input "Browse Or drag and drop a photo" at bounding box center [555, 263] width 693 height 4
type input "C:\fakepath\Topic Air HVAC (3).jpg"
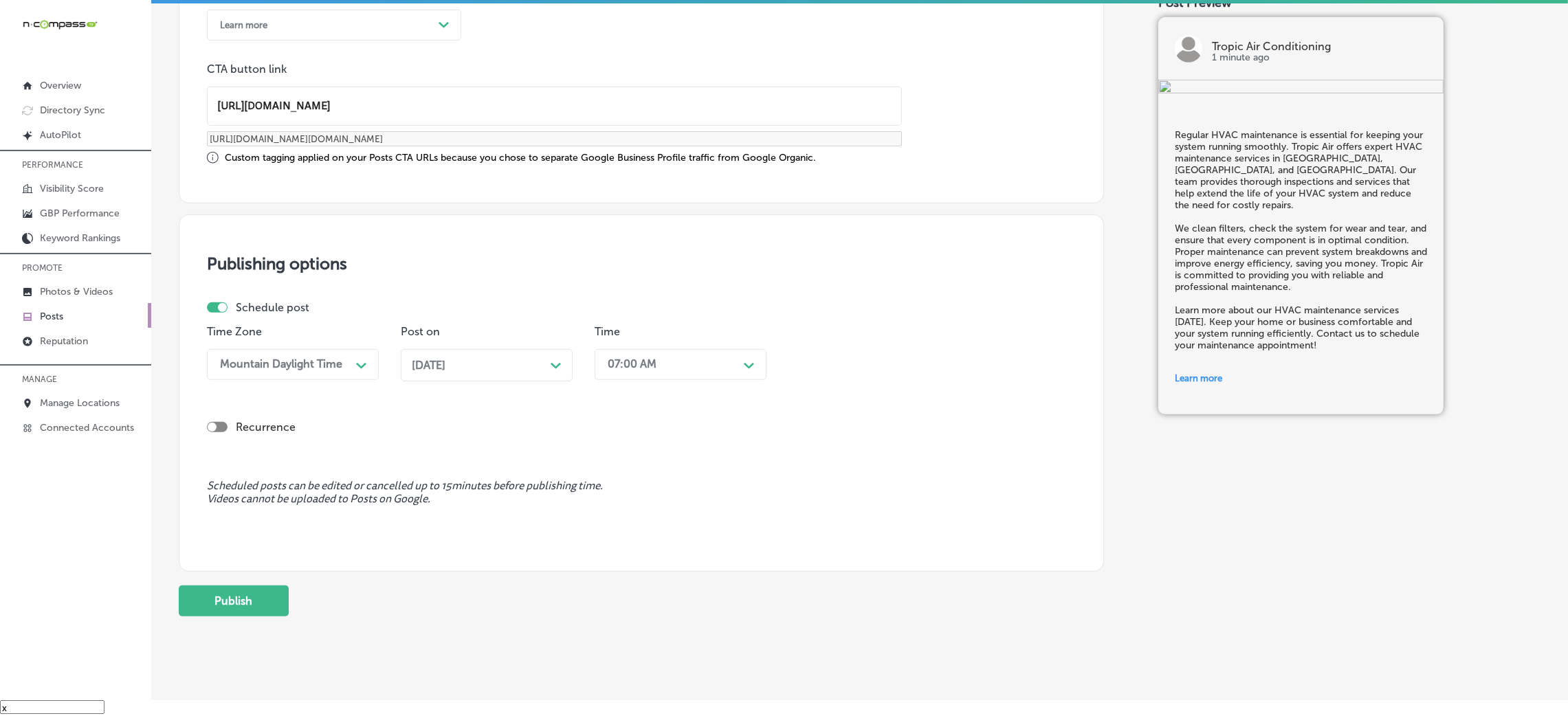
scroll to position [1069, 0]
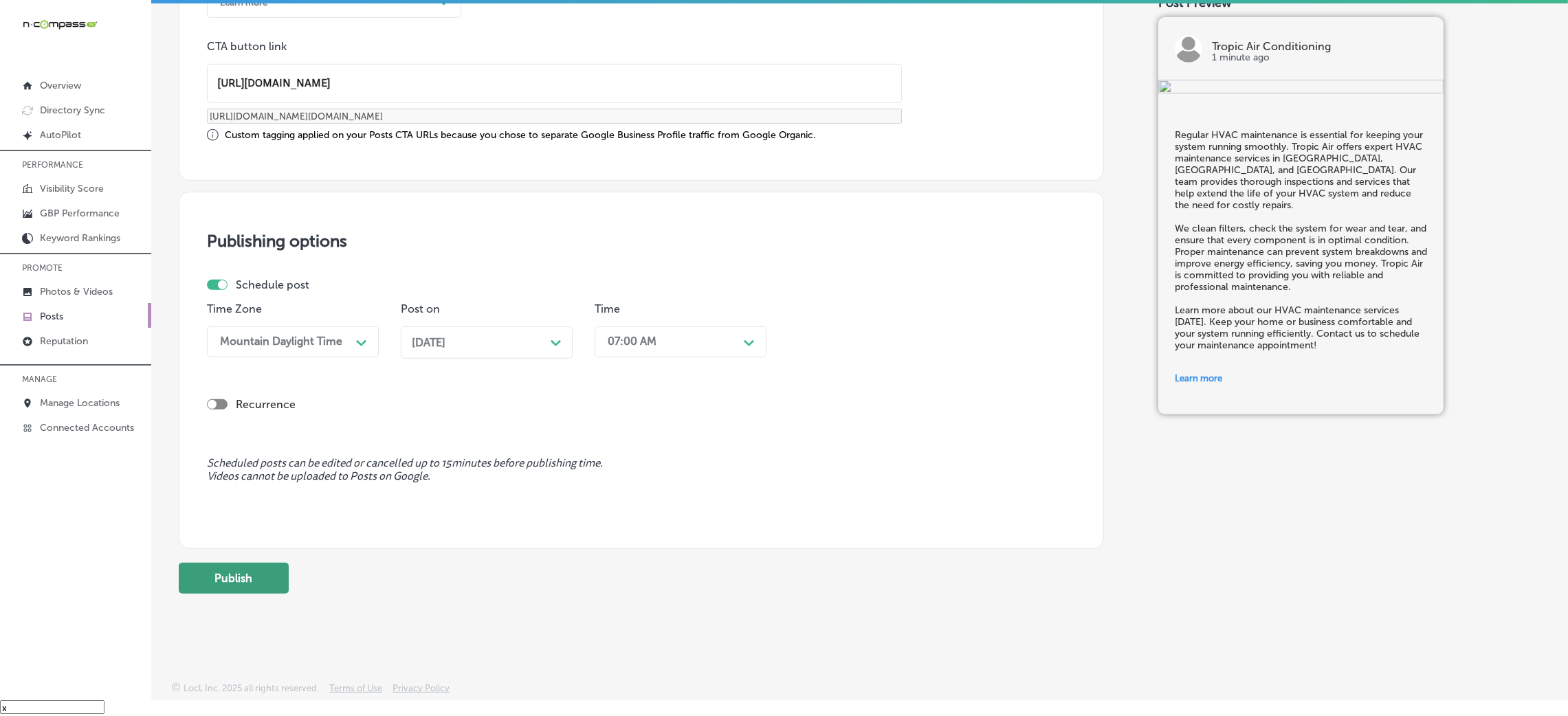
click at [201, 588] on button "Publish" at bounding box center [234, 578] width 110 height 31
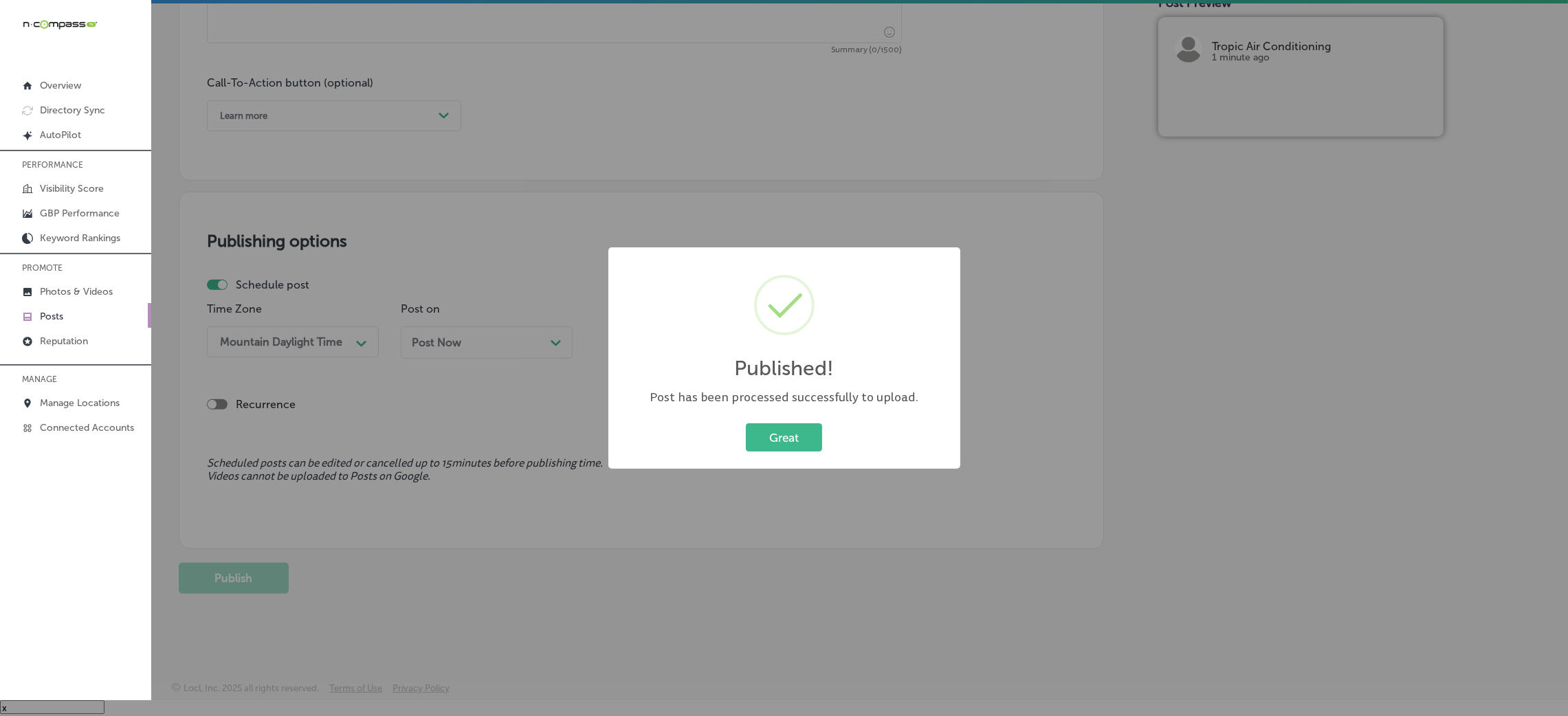
scroll to position [955, 0]
click at [770, 424] on button "Great" at bounding box center [783, 437] width 76 height 28
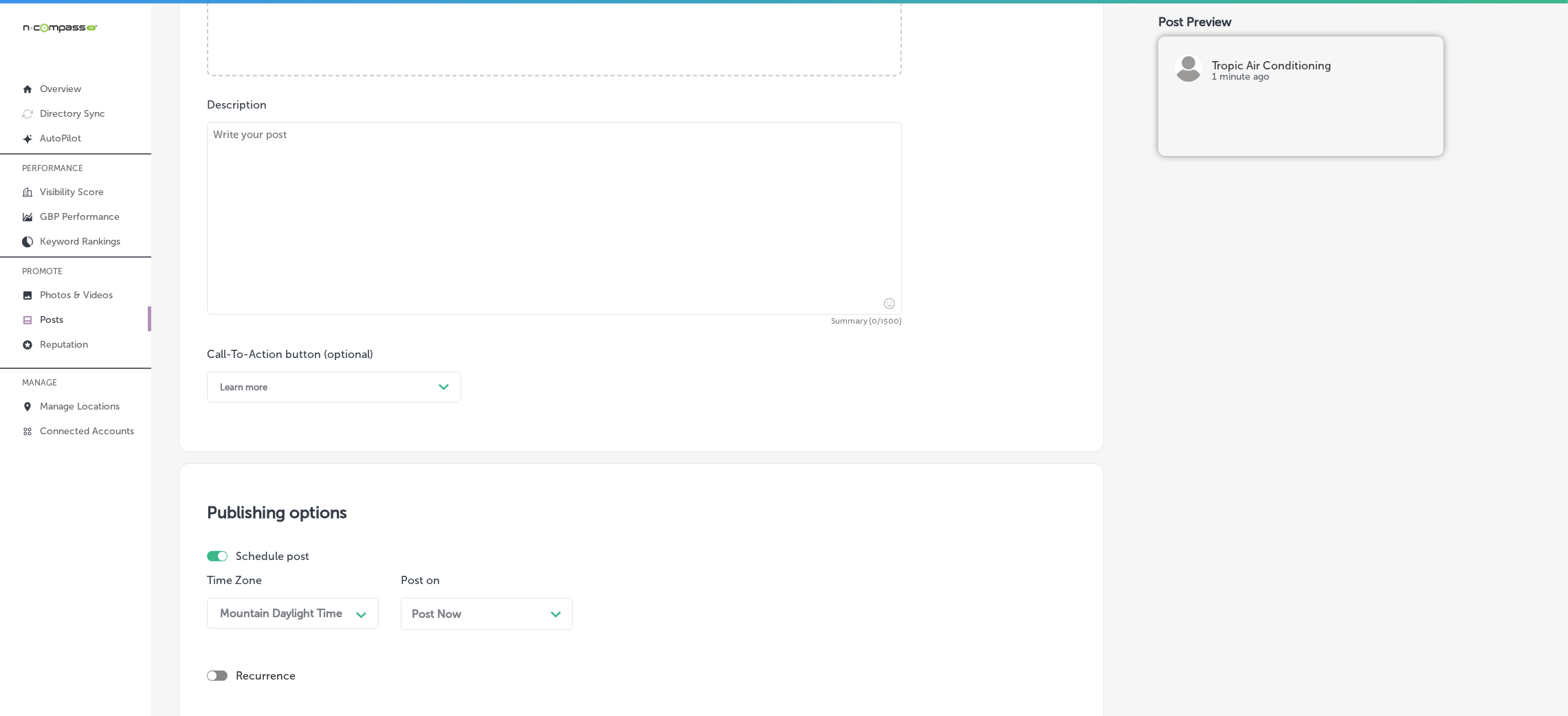
scroll to position [543, 0]
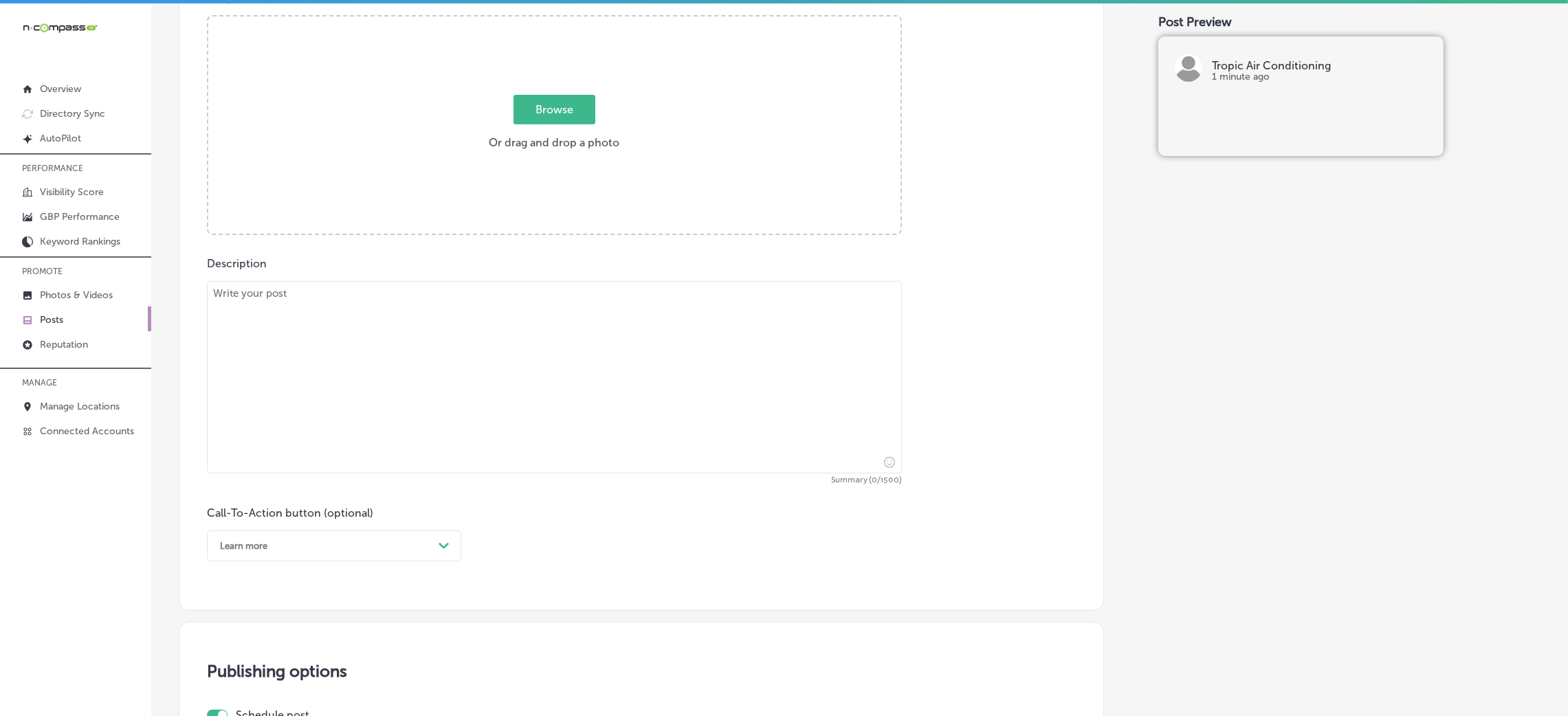
click at [556, 340] on textarea at bounding box center [554, 376] width 695 height 192
paste textarea "Breathe easier with professional duct cleaning from Tropic Air. Our thorough cl…"
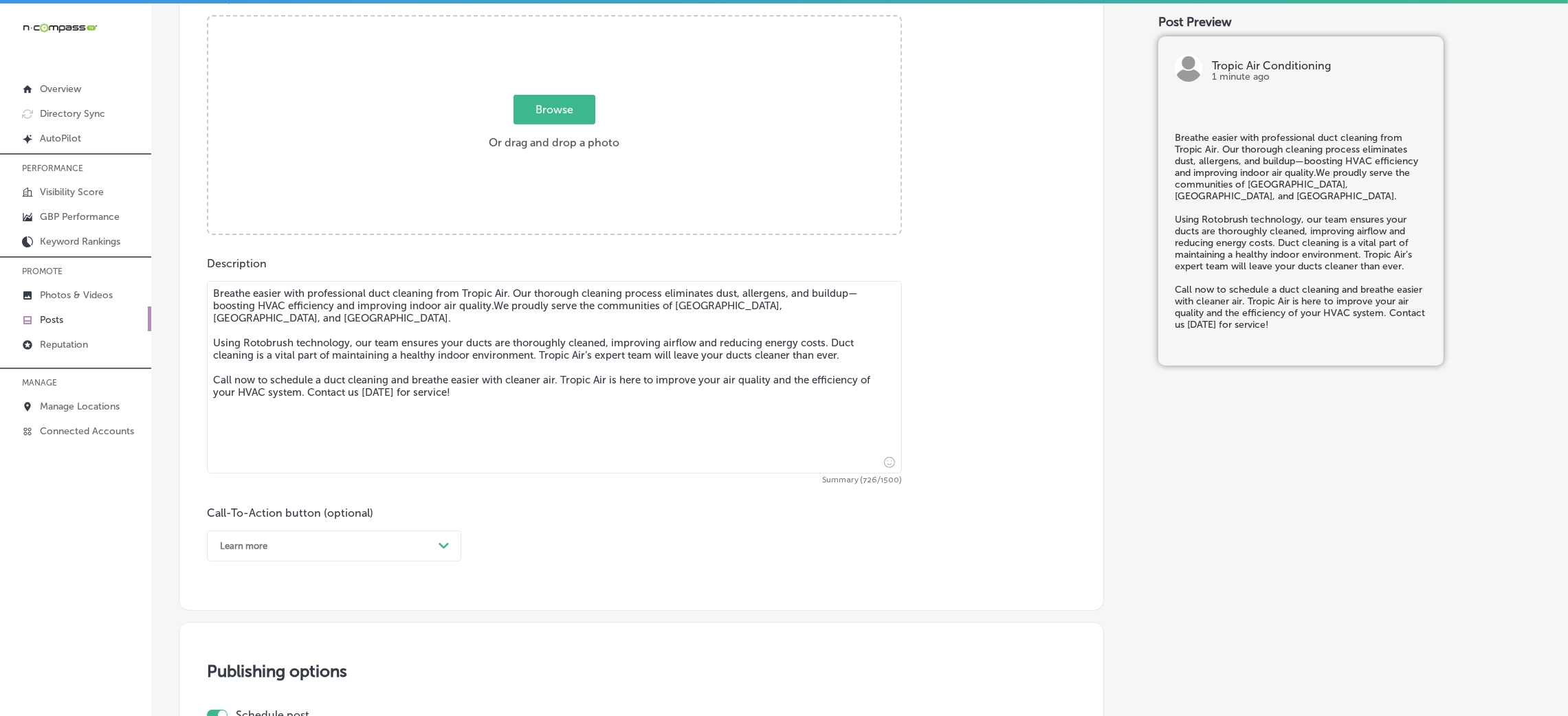
type textarea "Breathe easier with professional duct cleaning from Tropic Air. Our thorough cl…"
click at [291, 583] on div "Post content Select location(s) Business + Location tropic tropic Path Created …" at bounding box center [641, 176] width 926 height 870
click at [284, 550] on div "Learn more Path Created with Sketch." at bounding box center [334, 546] width 254 height 31
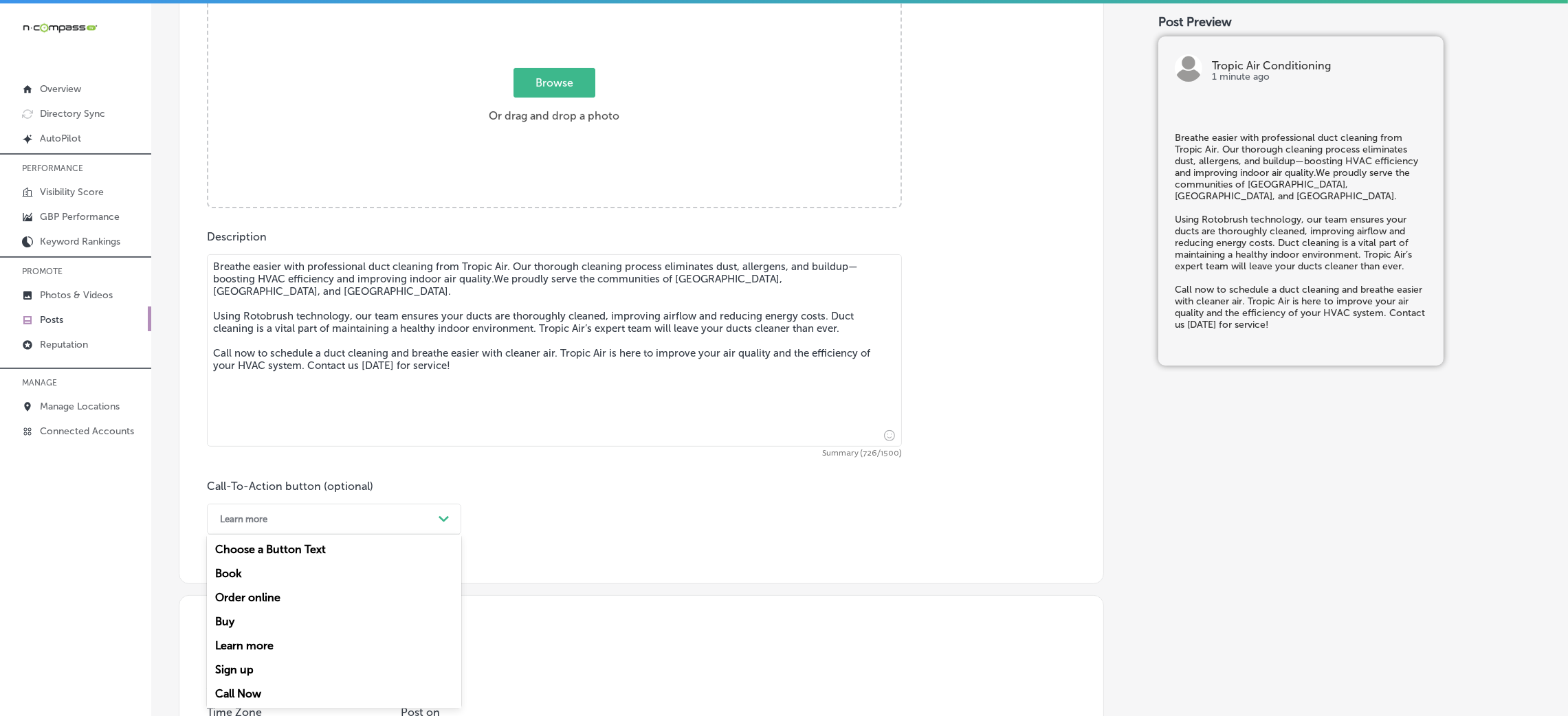
drag, startPoint x: 230, startPoint y: 698, endPoint x: 250, endPoint y: 683, distance: 25.0
click at [232, 698] on div "Call Now" at bounding box center [334, 693] width 254 height 24
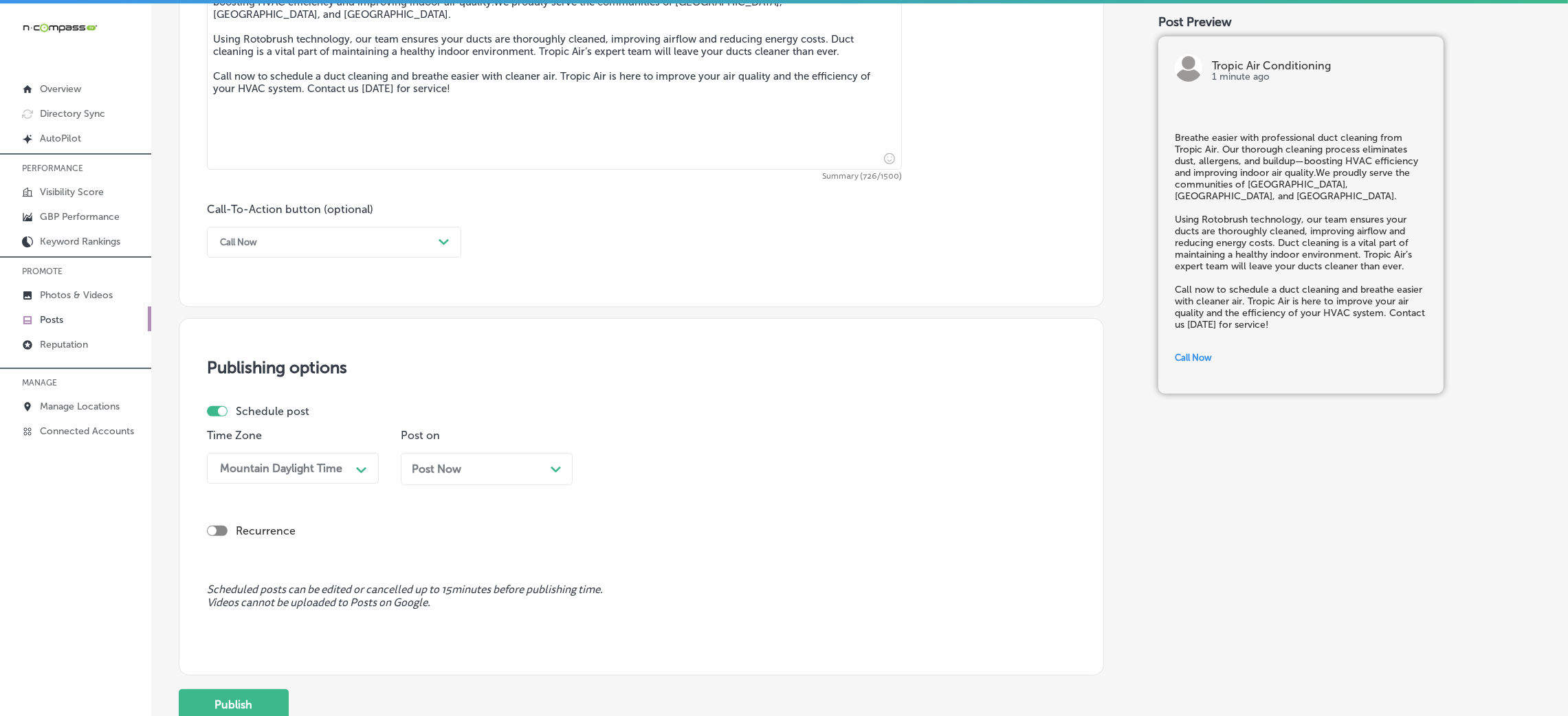
scroll to position [879, 0]
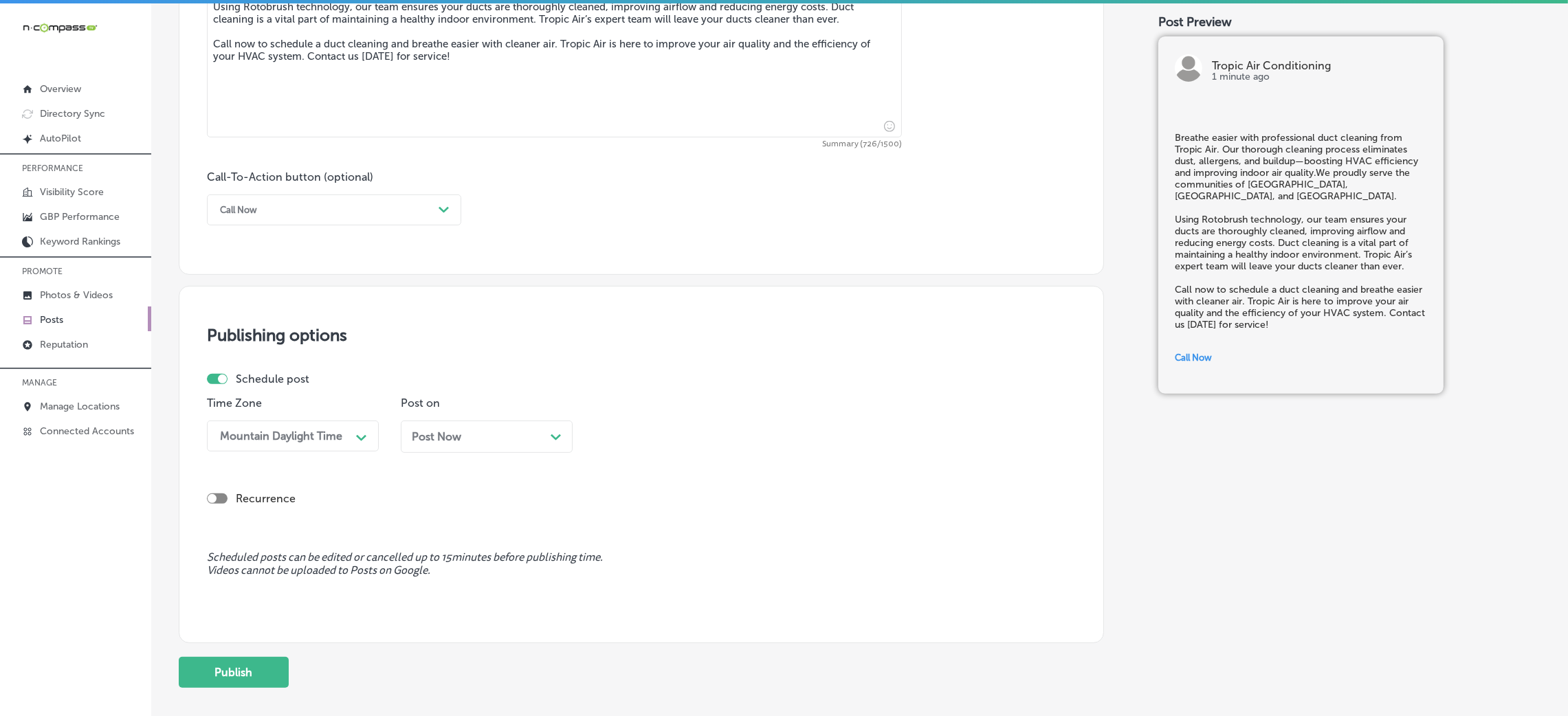
click at [430, 428] on div "Post Now Path Created with Sketch." at bounding box center [486, 436] width 172 height 33
click at [640, 435] on div "09:00 AM" at bounding box center [669, 435] width 137 height 24
click at [634, 530] on div "7:00 AM" at bounding box center [680, 522] width 172 height 24
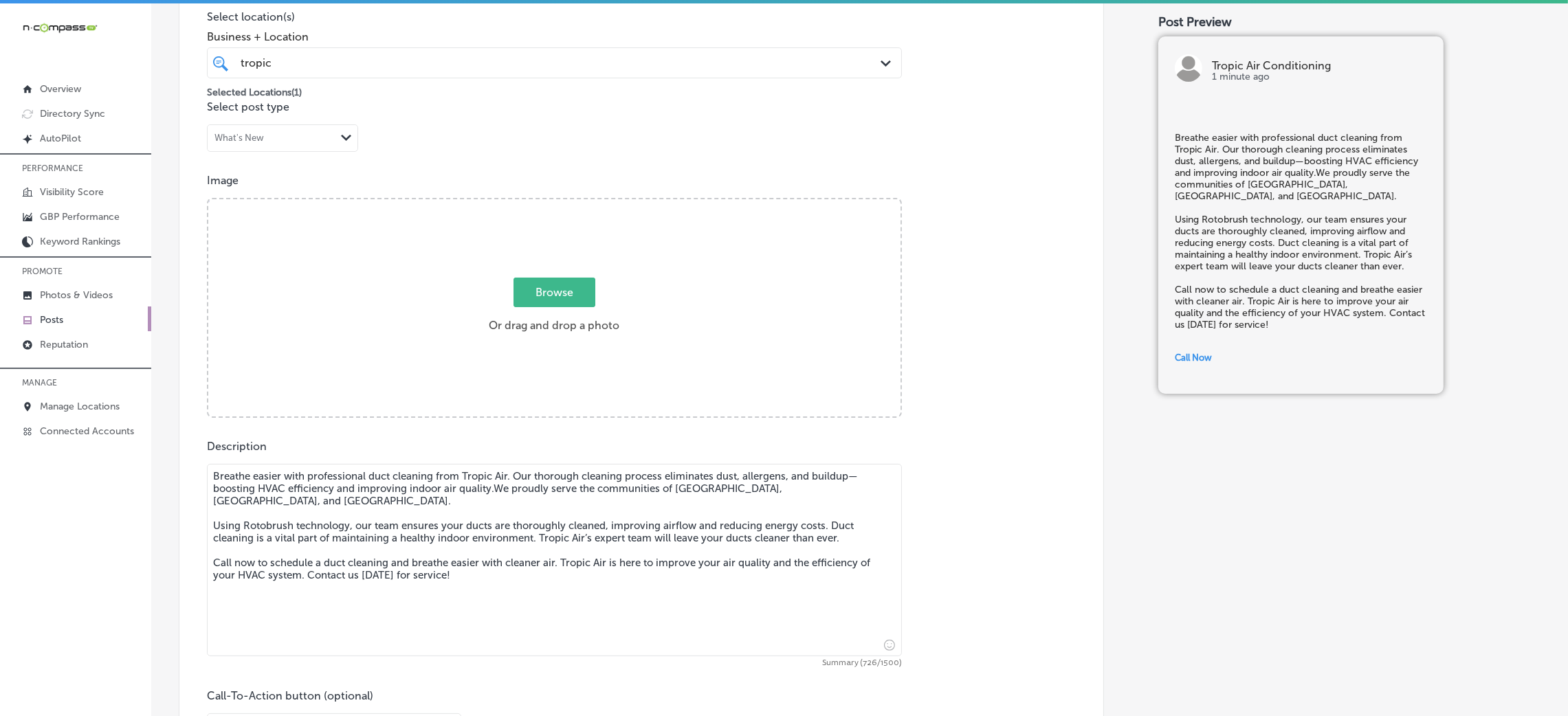
scroll to position [261, 0]
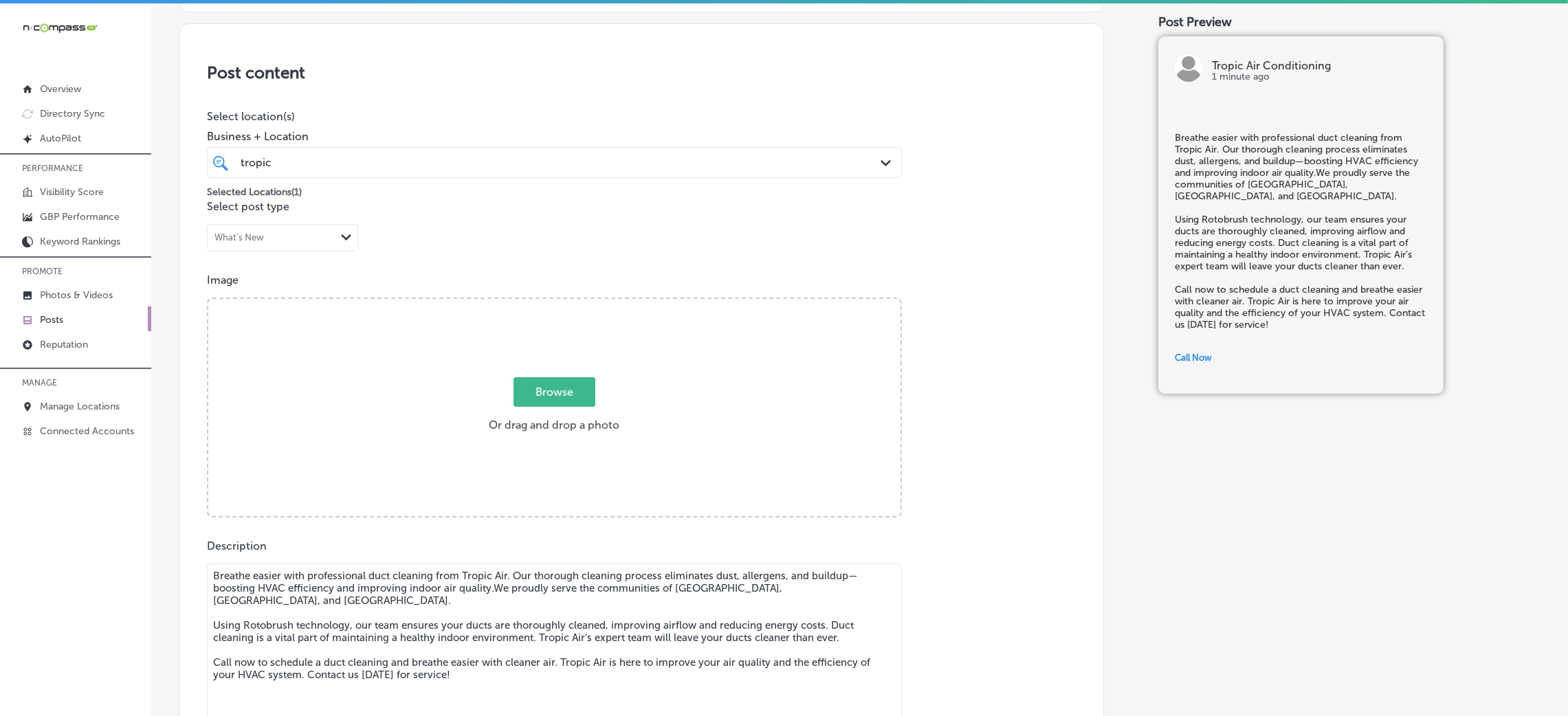
click at [584, 413] on label "Browse Or drag and drop a photo" at bounding box center [554, 408] width 142 height 60
click at [584, 303] on input "Browse Or drag and drop a photo" at bounding box center [555, 301] width 693 height 4
type input "C:\fakepath\Topic Air HVAC (1).jpg"
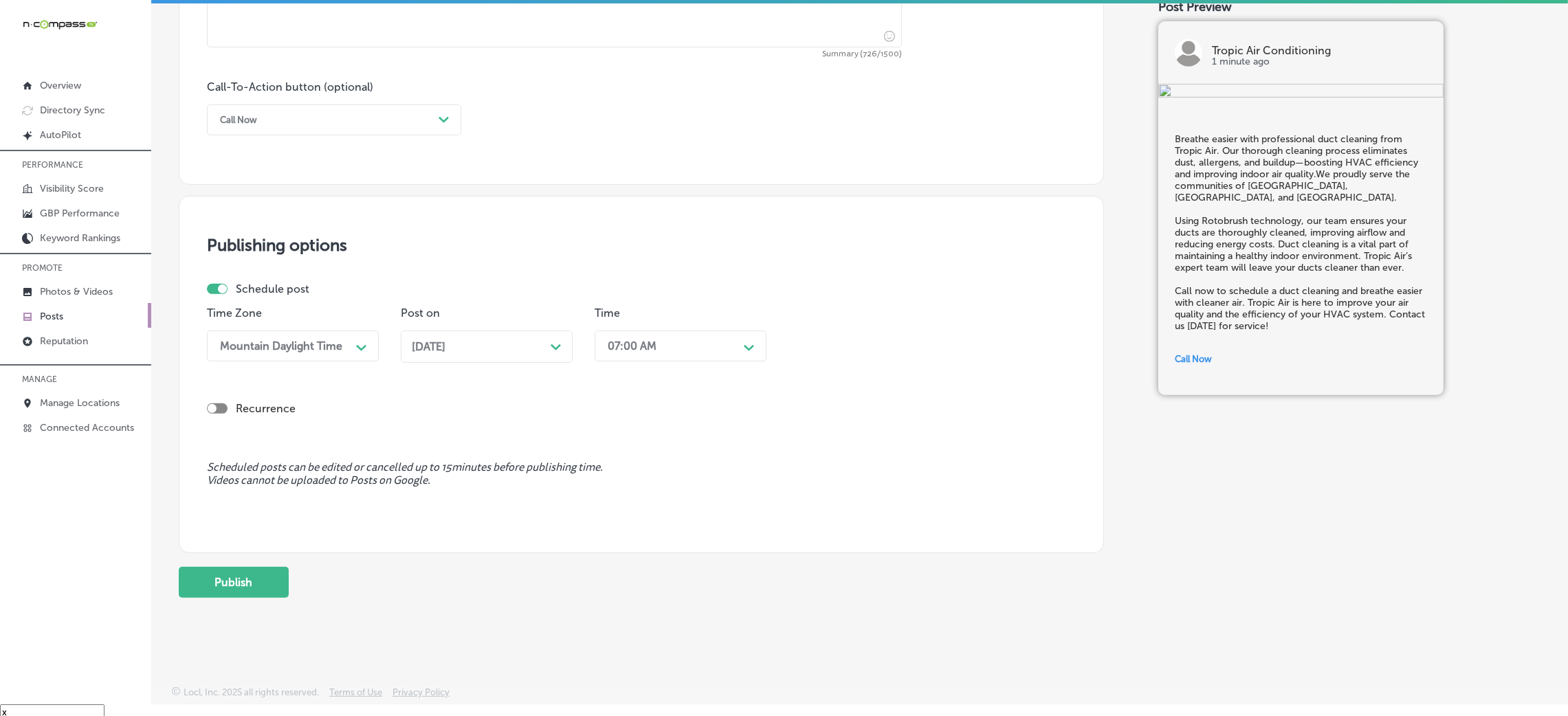
scroll to position [20, 0]
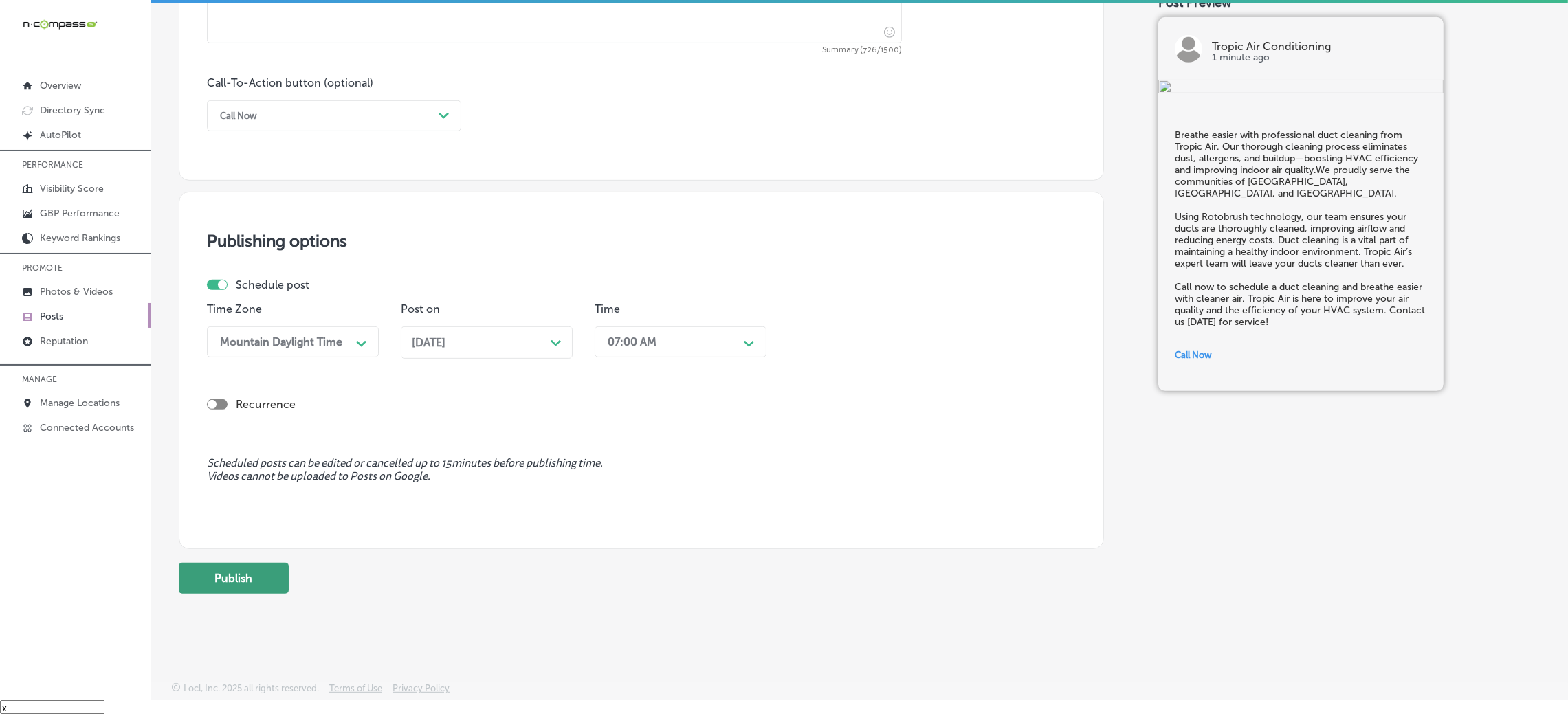
click at [253, 569] on button "Publish" at bounding box center [234, 578] width 110 height 31
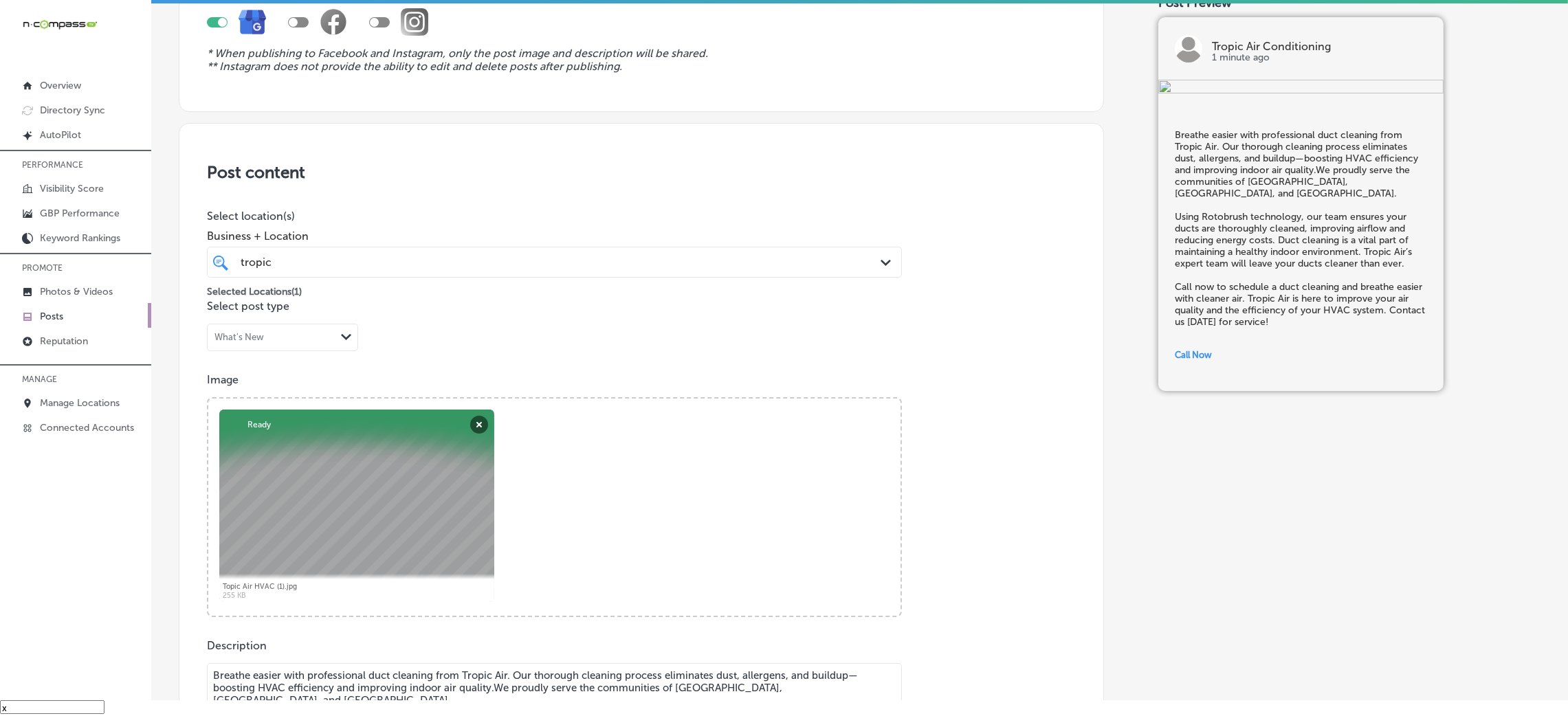
scroll to position [131, 0]
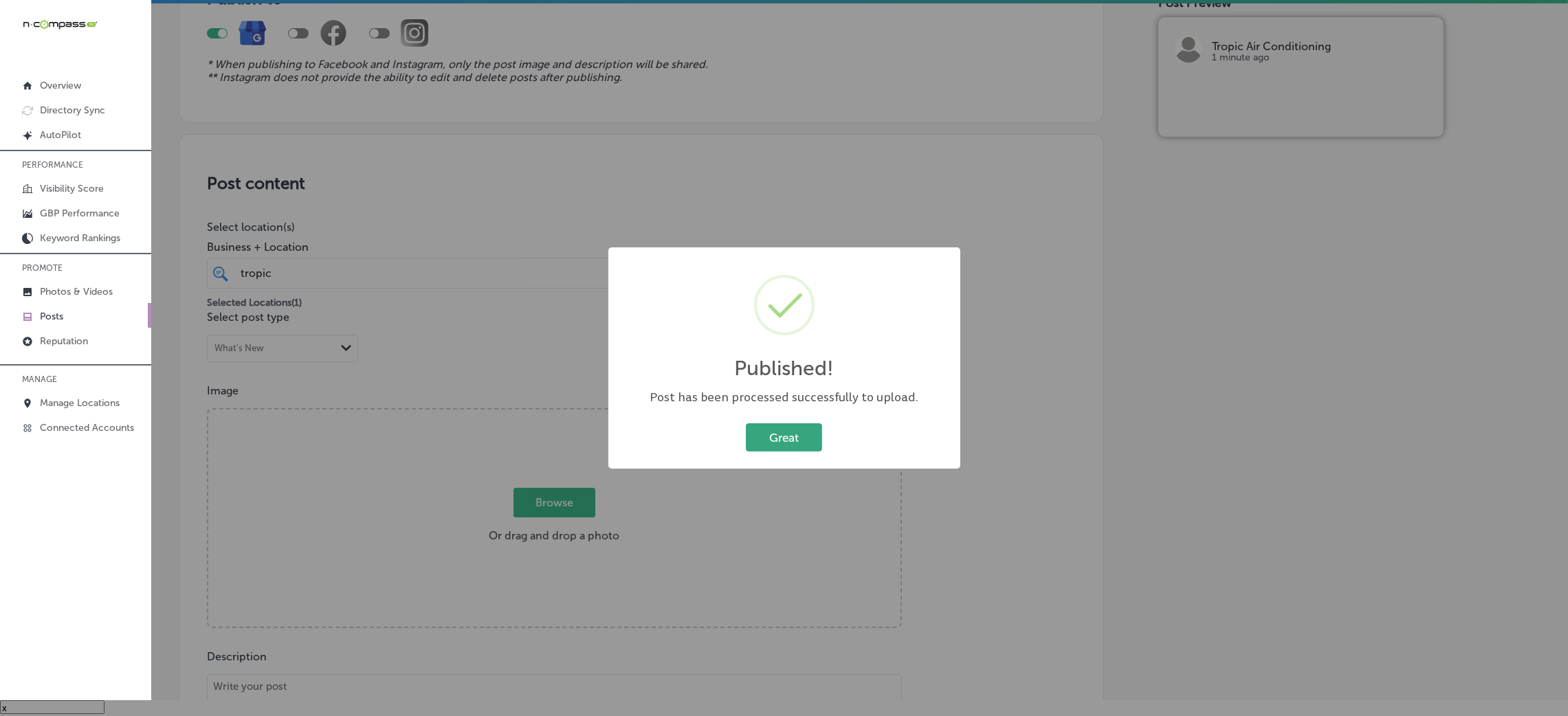
click at [814, 433] on button "Great" at bounding box center [783, 437] width 76 height 28
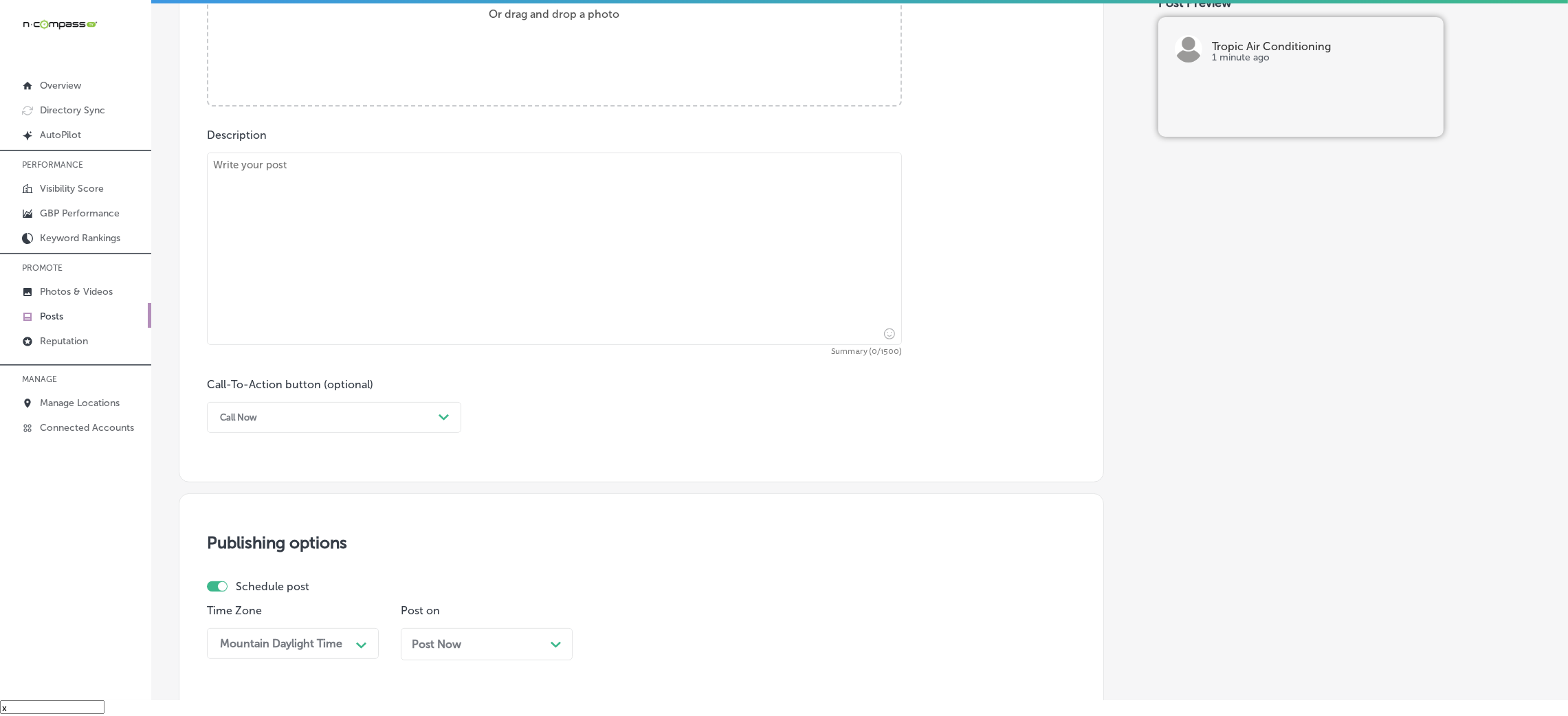
scroll to position [750, 0]
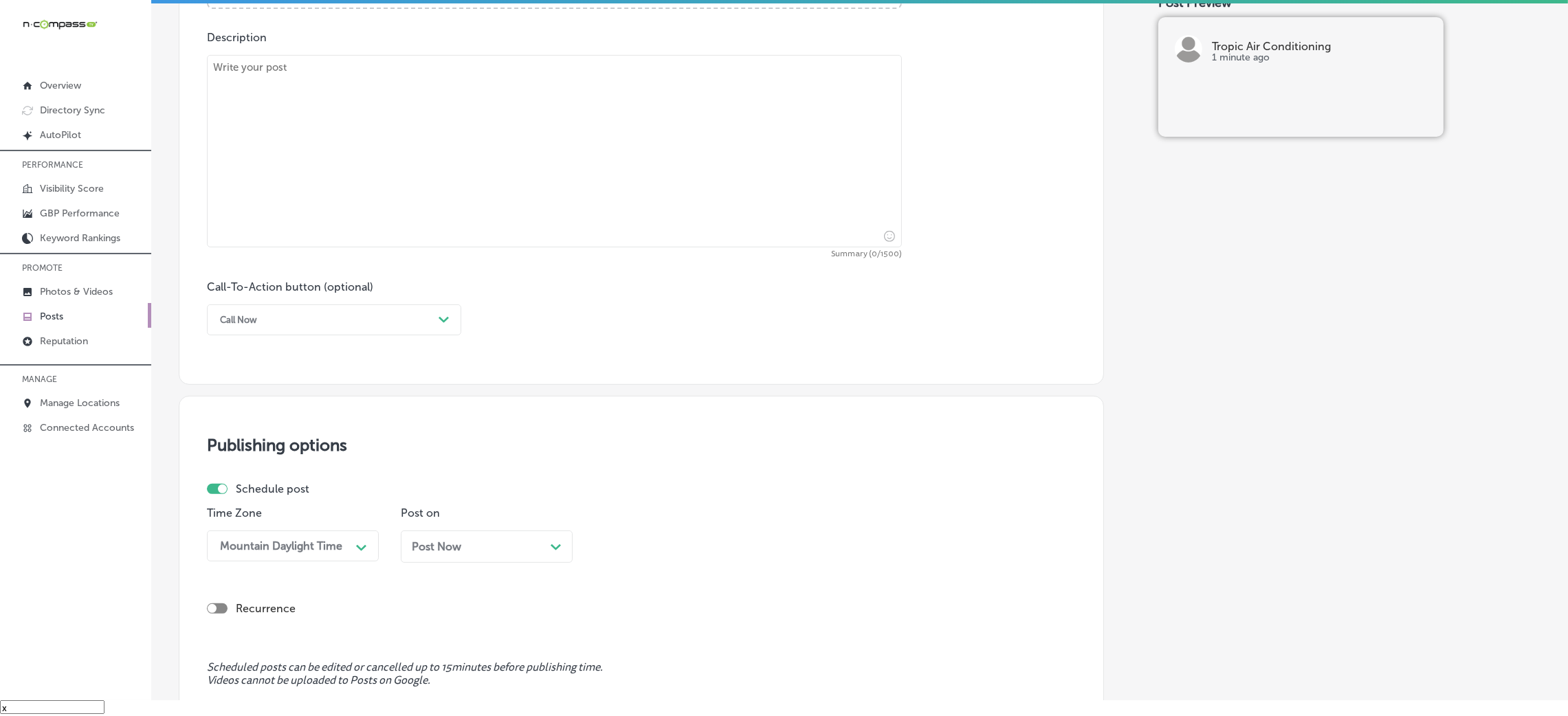
click at [470, 192] on textarea at bounding box center [554, 151] width 695 height 192
paste textarea "When your HVAC system breaks down, Tropic Air is ready to respond with emergenc…"
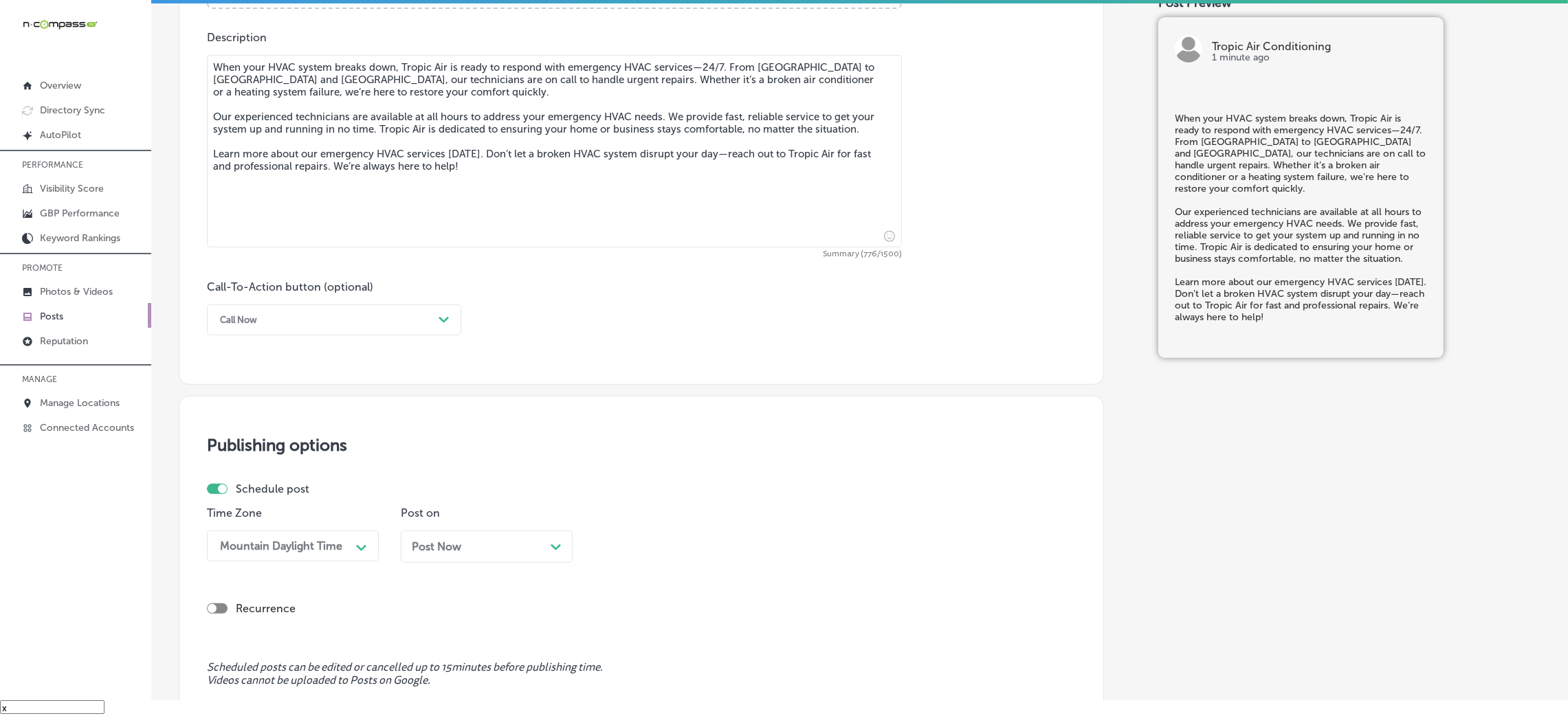
type textarea "When your HVAC system breaks down, Tropic Air is ready to respond with emergenc…"
click at [317, 321] on div "Call Now" at bounding box center [323, 319] width 220 height 21
click at [250, 436] on div "Learn more" at bounding box center [334, 445] width 254 height 24
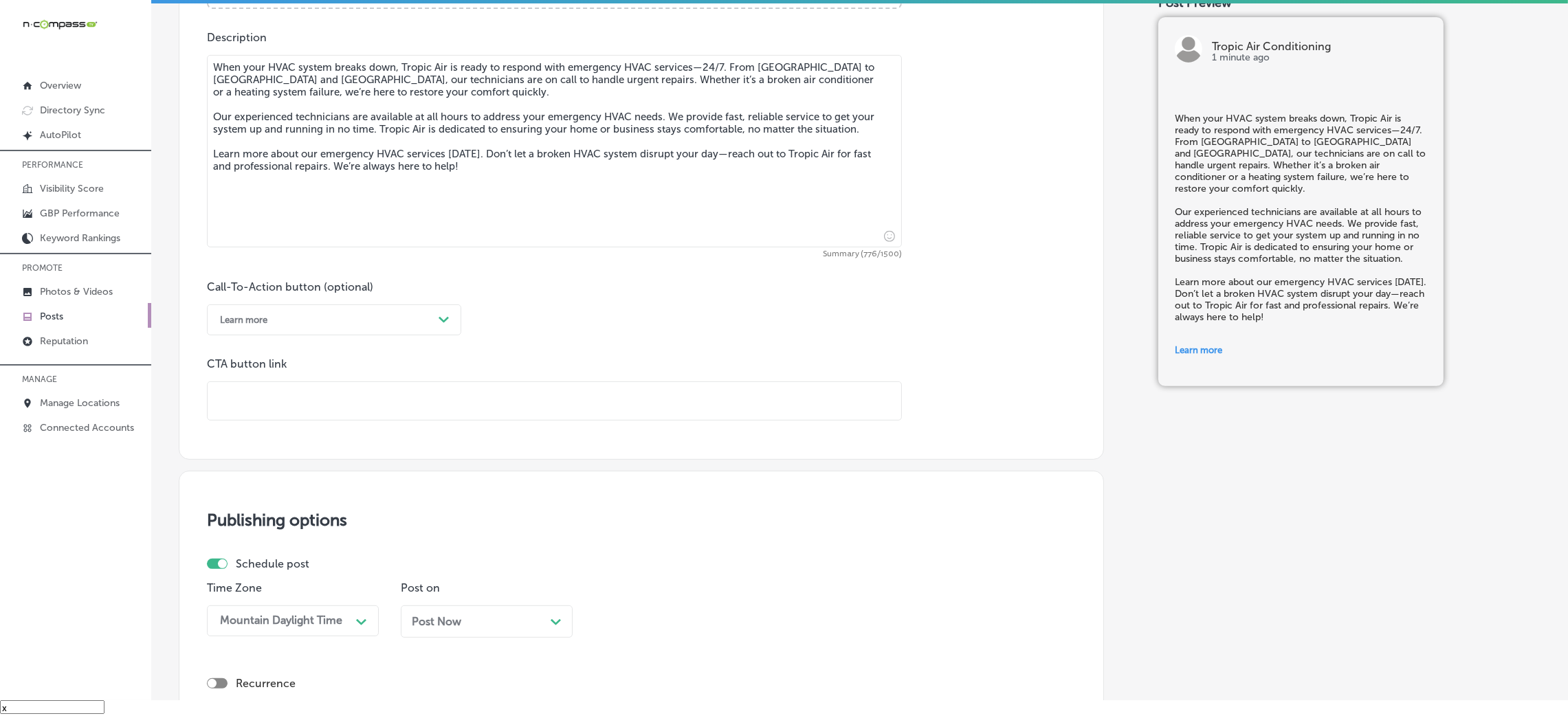
click at [359, 416] on input "text" at bounding box center [554, 400] width 693 height 38
paste input "https://tropicairfl.com/"
type input "https://tropicairfl.com/"
click at [616, 347] on div "Call-To-Action button (optional) Learn more Path Created with Sketch. CTA butto…" at bounding box center [641, 350] width 869 height 140
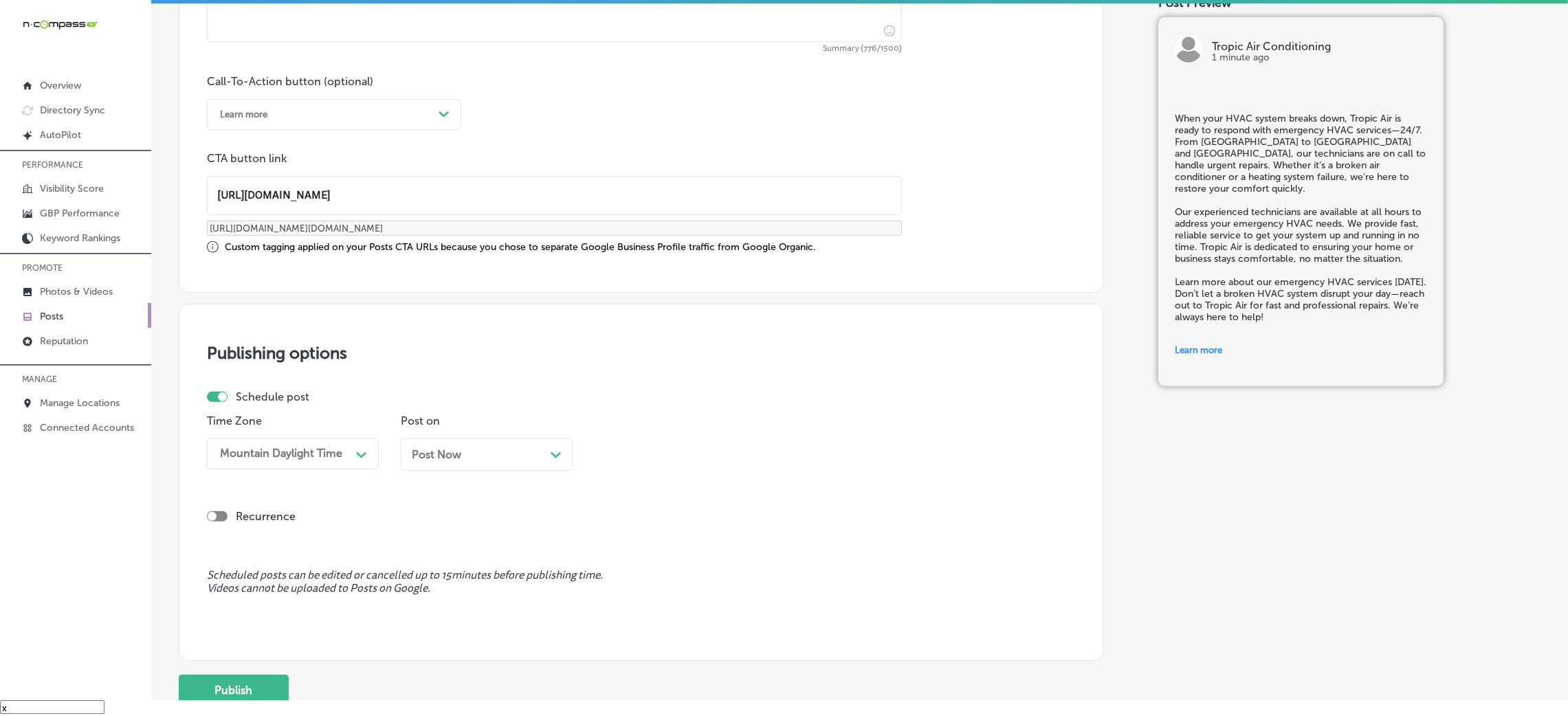
scroll to position [1069, 0]
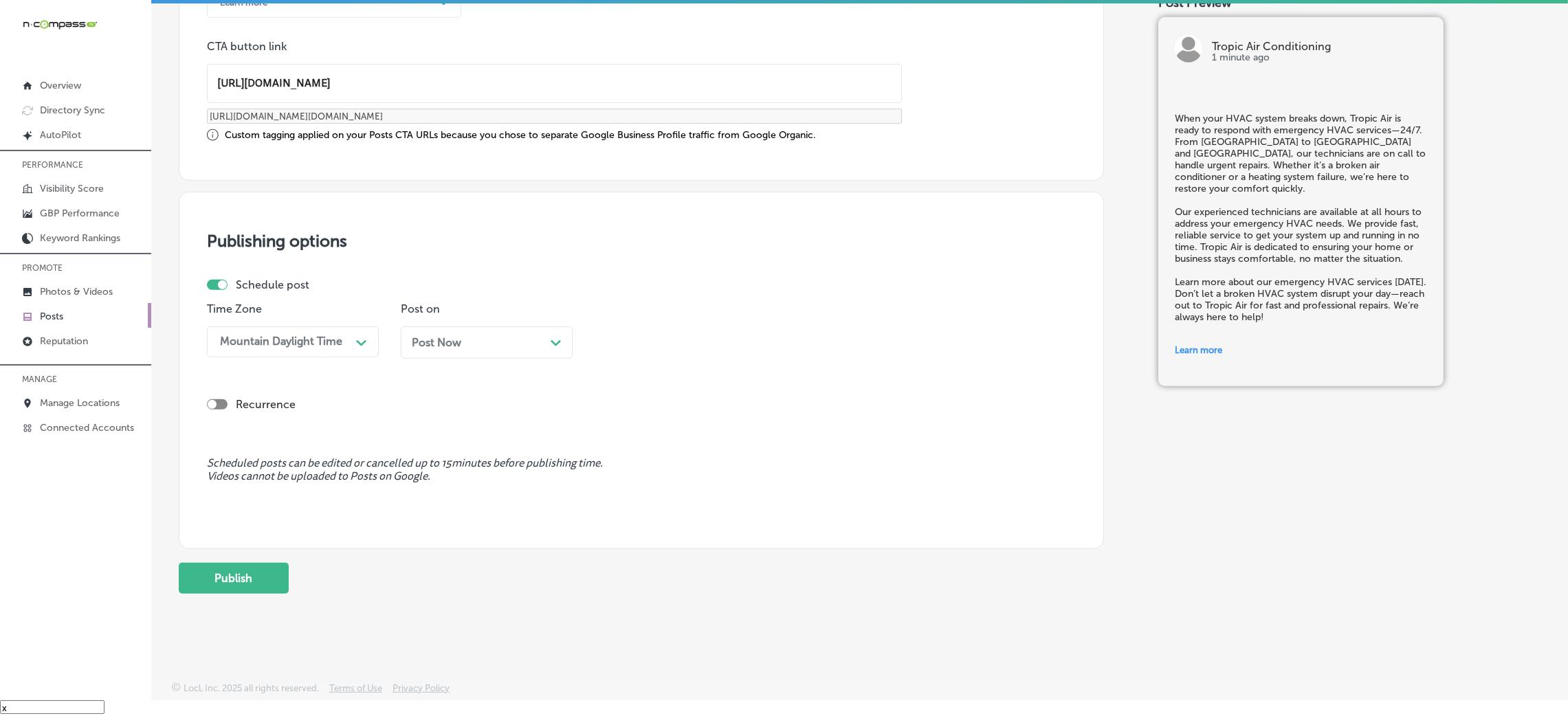
click at [500, 333] on div "Post Now Path Created with Sketch." at bounding box center [486, 342] width 172 height 33
click at [714, 356] on div "Time 09:00 AM Path Created with Sketch." at bounding box center [680, 336] width 172 height 67
click at [704, 355] on div "09:00 AM Path Created with Sketch." at bounding box center [680, 342] width 172 height 31
click at [624, 529] on div "7:00 AM" at bounding box center [680, 530] width 172 height 24
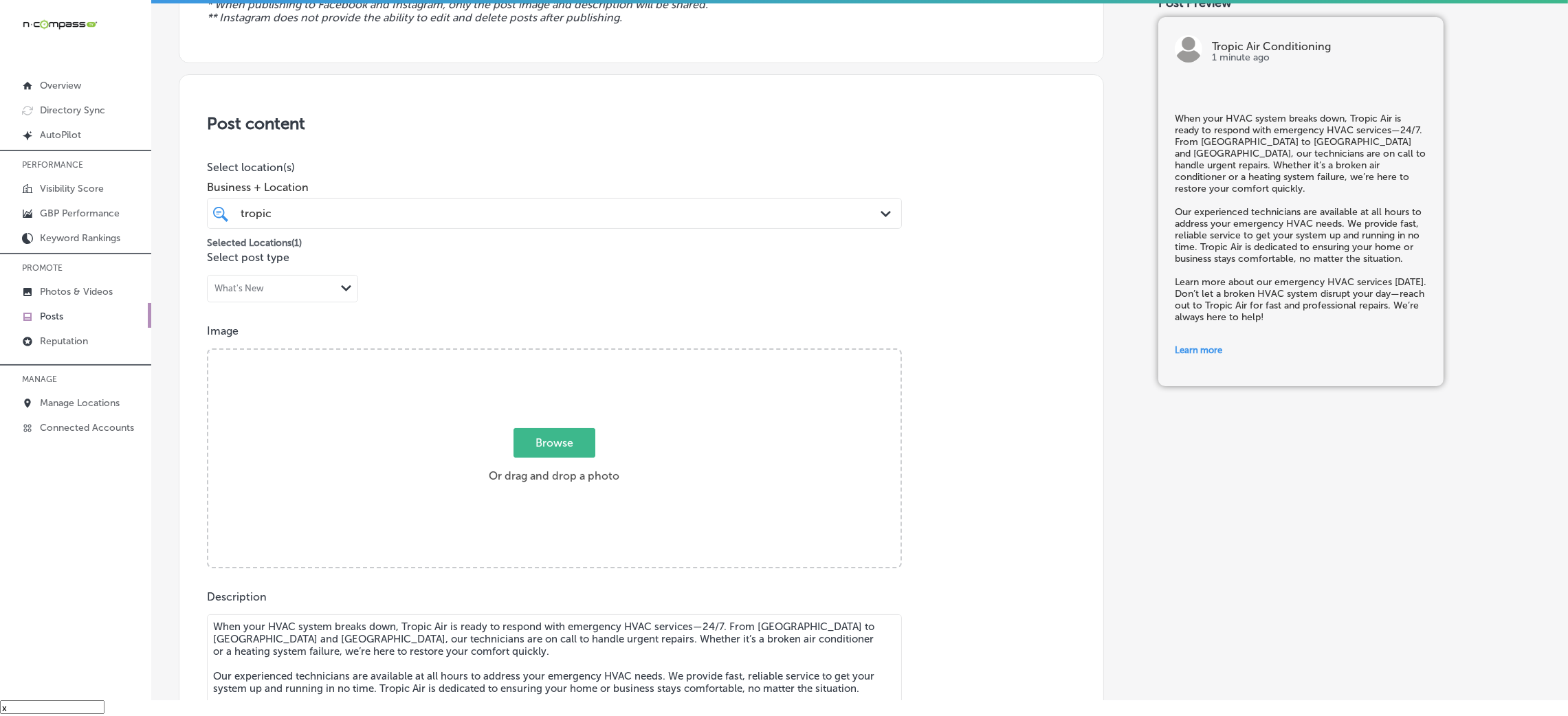
scroll to position [38, 0]
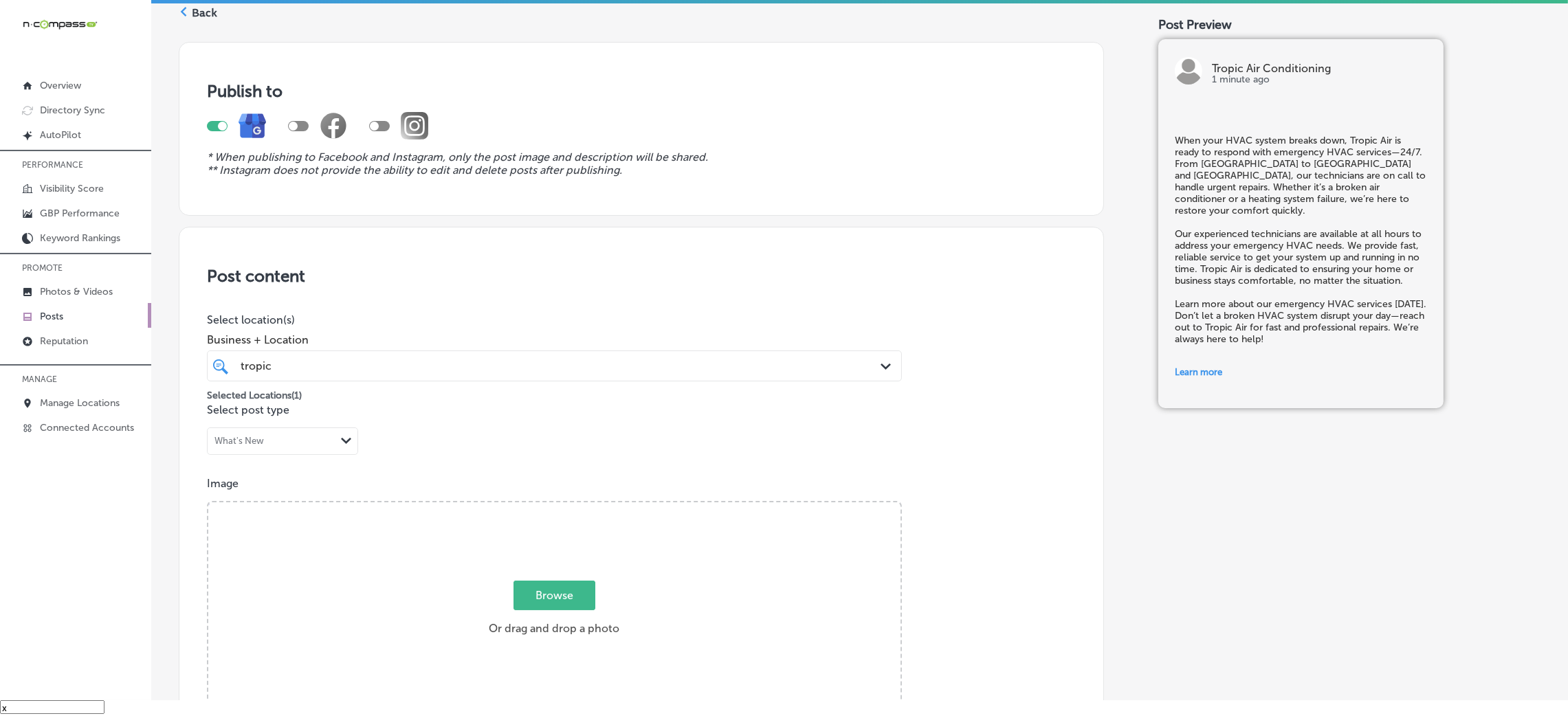
click at [628, 436] on div "Post content Select location(s) Business + Location tropic tropic Path Created …" at bounding box center [641, 717] width 926 height 983
click at [589, 551] on div "Browse Or drag and drop a photo" at bounding box center [555, 612] width 693 height 220
click at [208, 502] on input "Browse Or drag and drop a photo" at bounding box center [555, 504] width 693 height 4
type input "C:\fakepath\Topic Air HVAC (2).jpg"
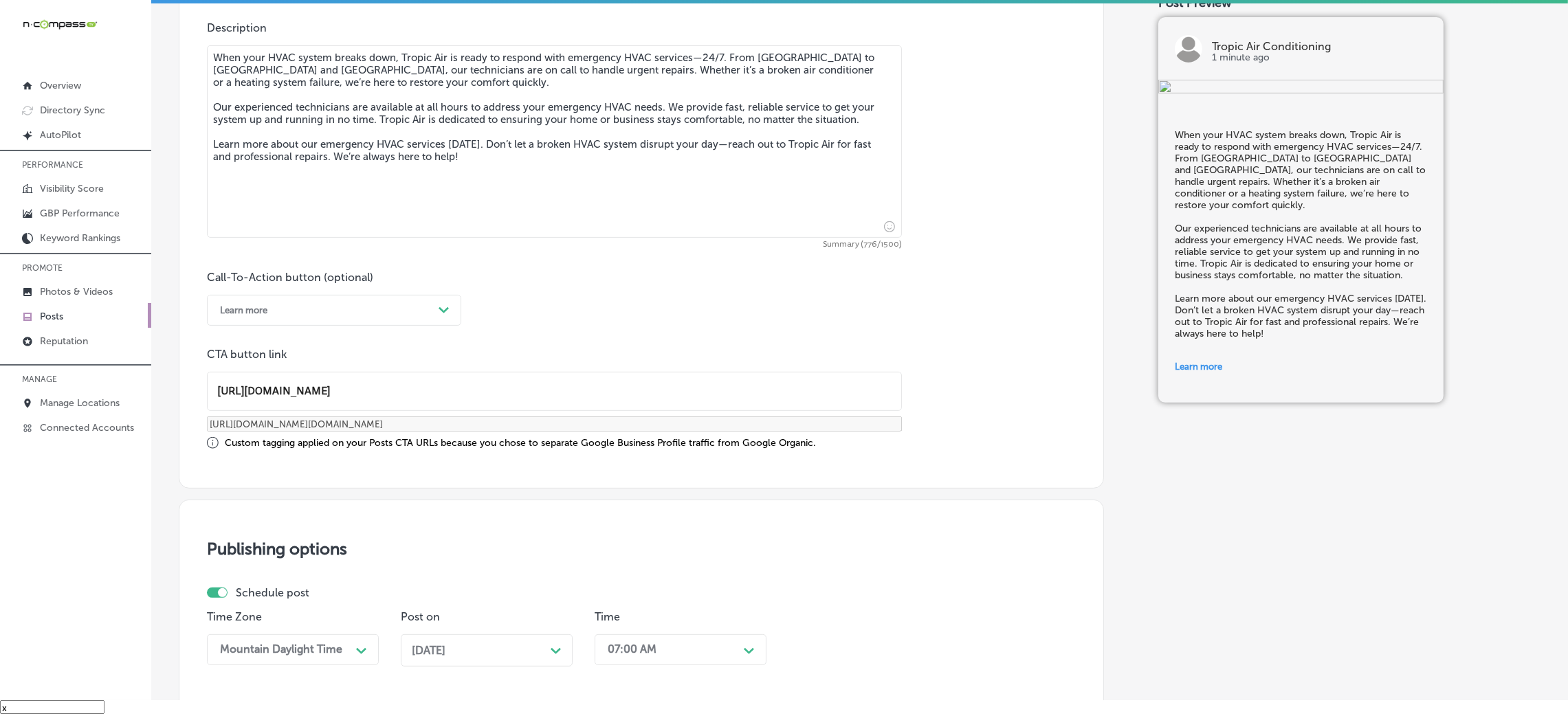
scroll to position [1069, 0]
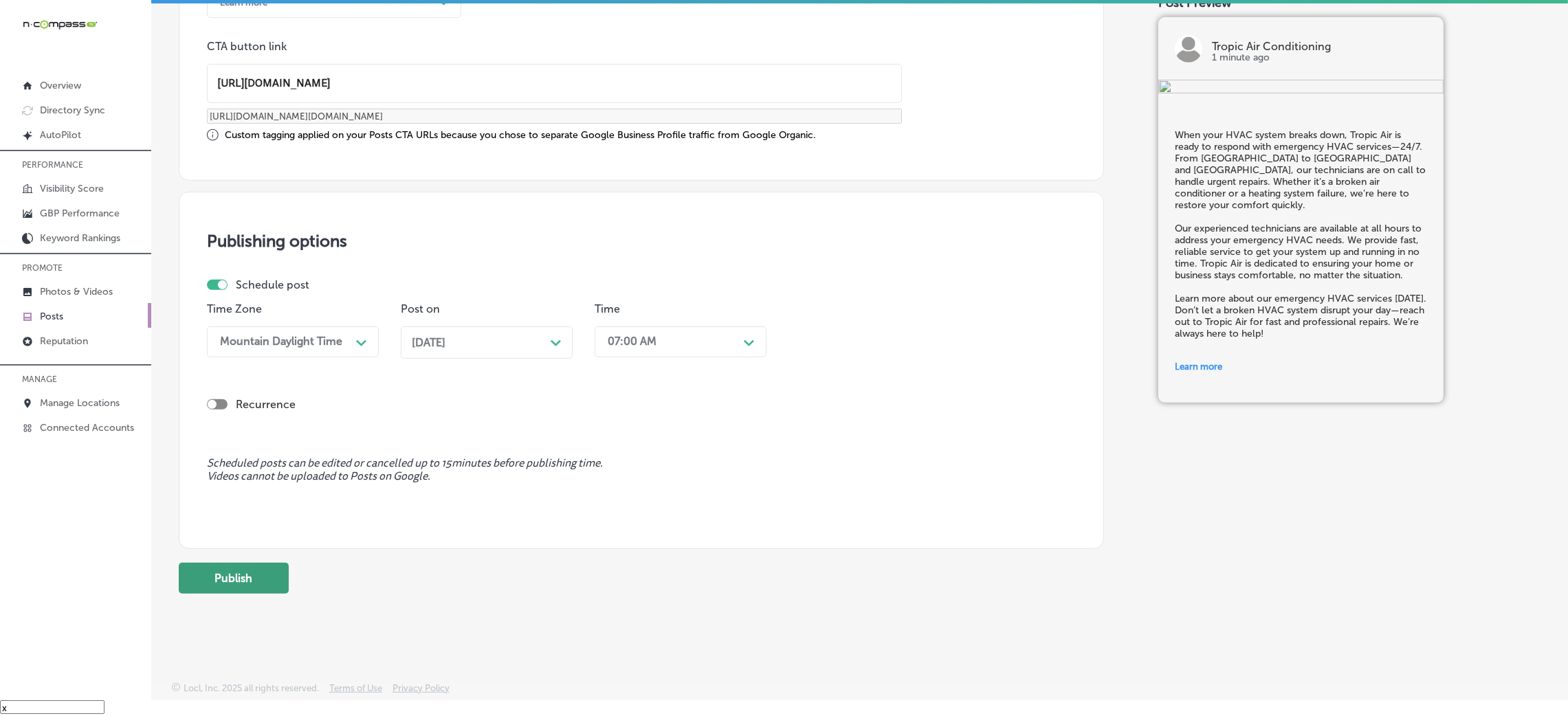
click at [269, 580] on button "Publish" at bounding box center [234, 578] width 110 height 31
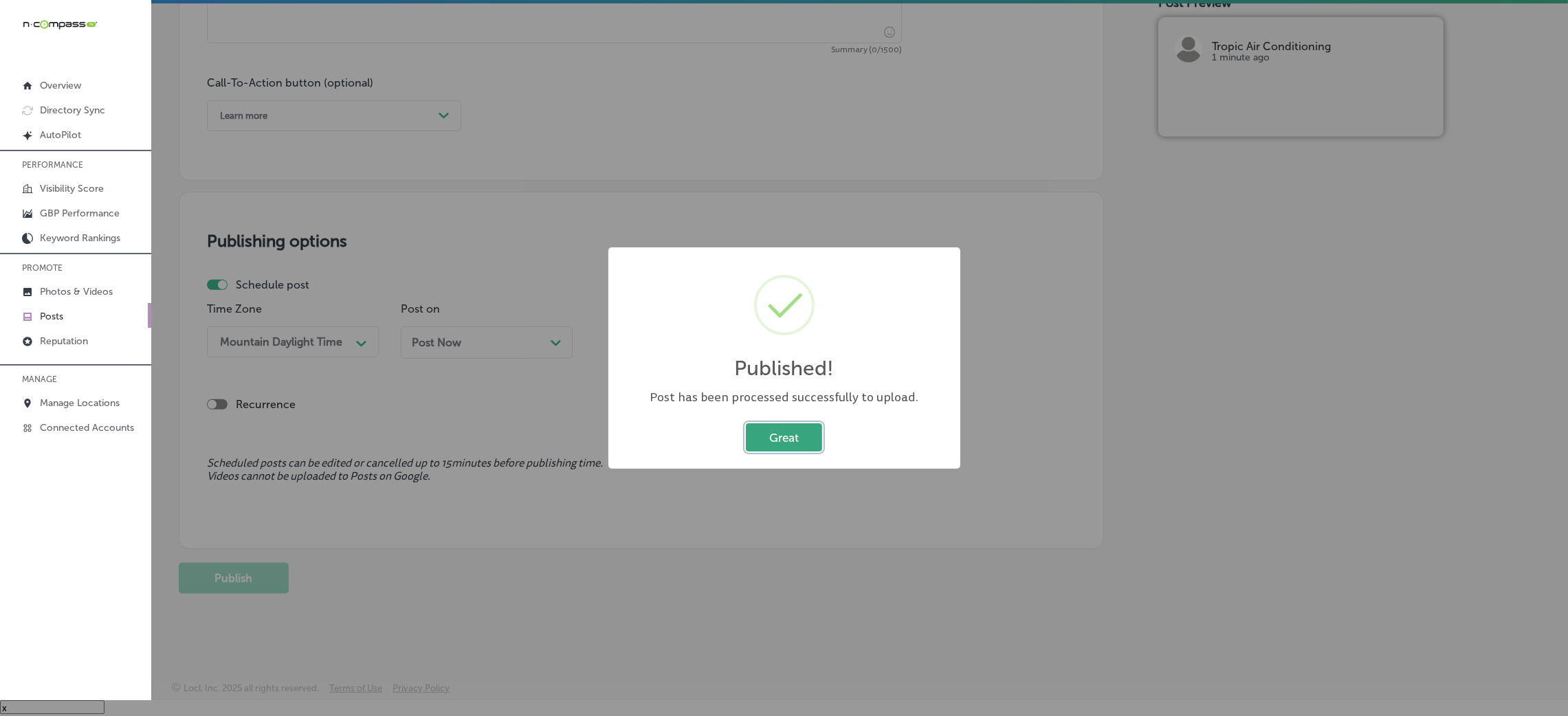
click at [775, 443] on button "Great" at bounding box center [783, 437] width 76 height 28
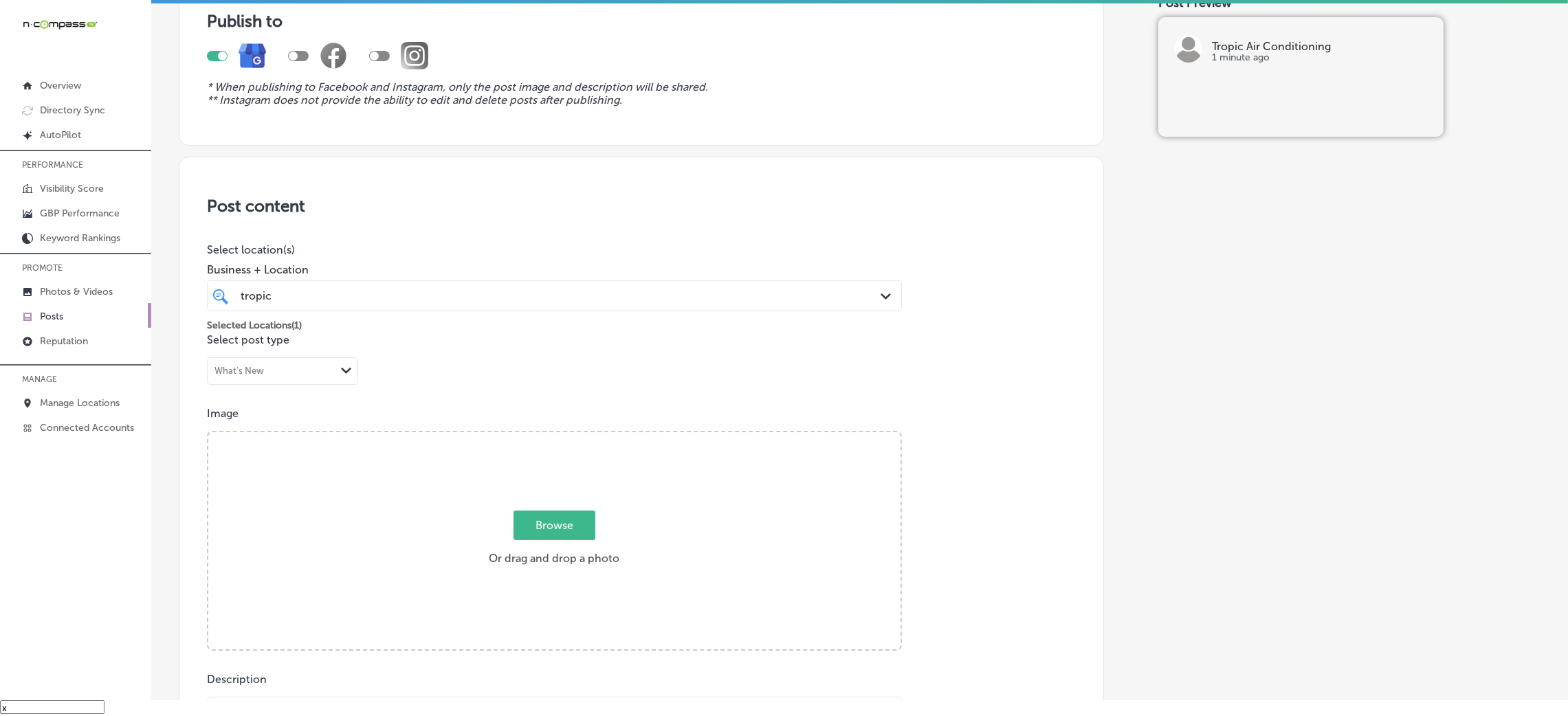
scroll to position [0, 0]
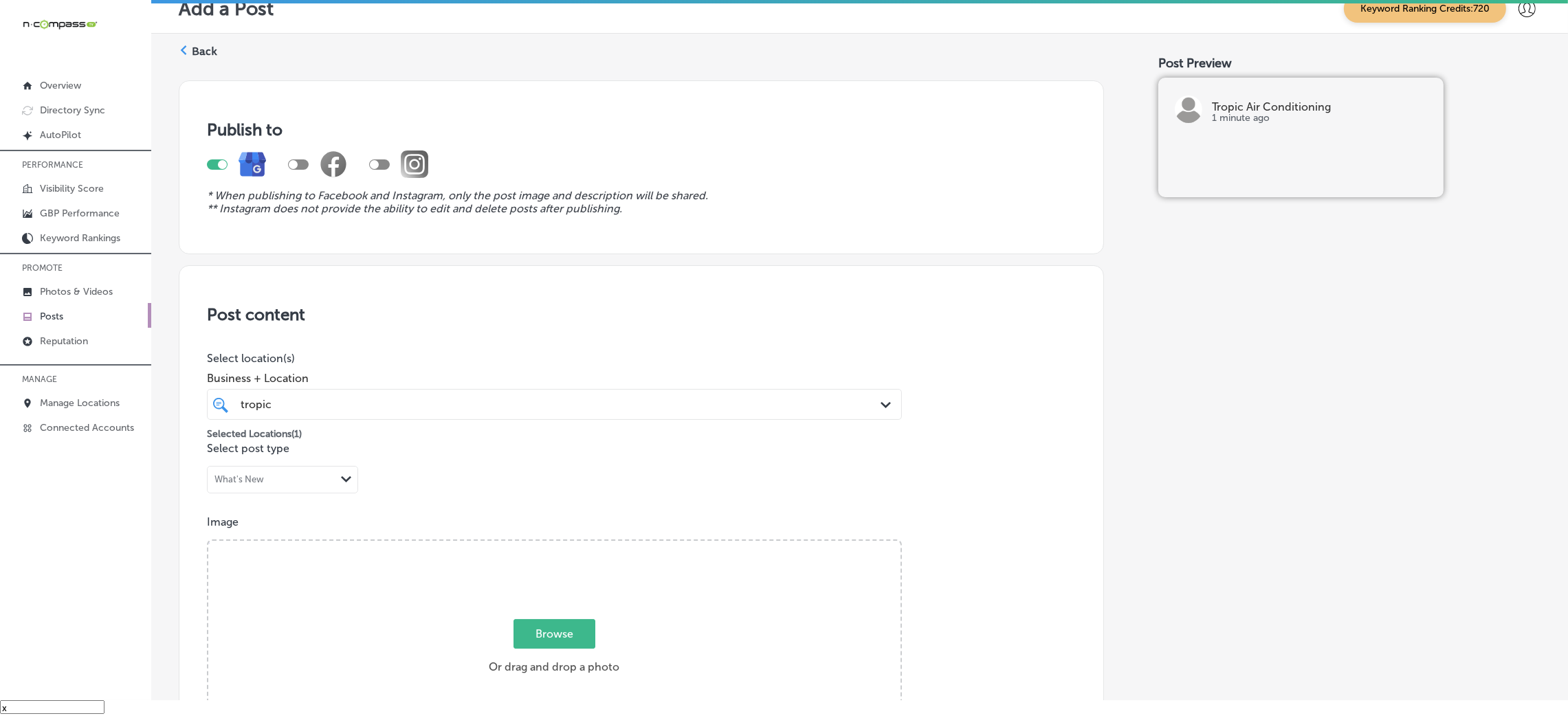
click at [199, 45] on label "Back" at bounding box center [204, 52] width 25 height 15
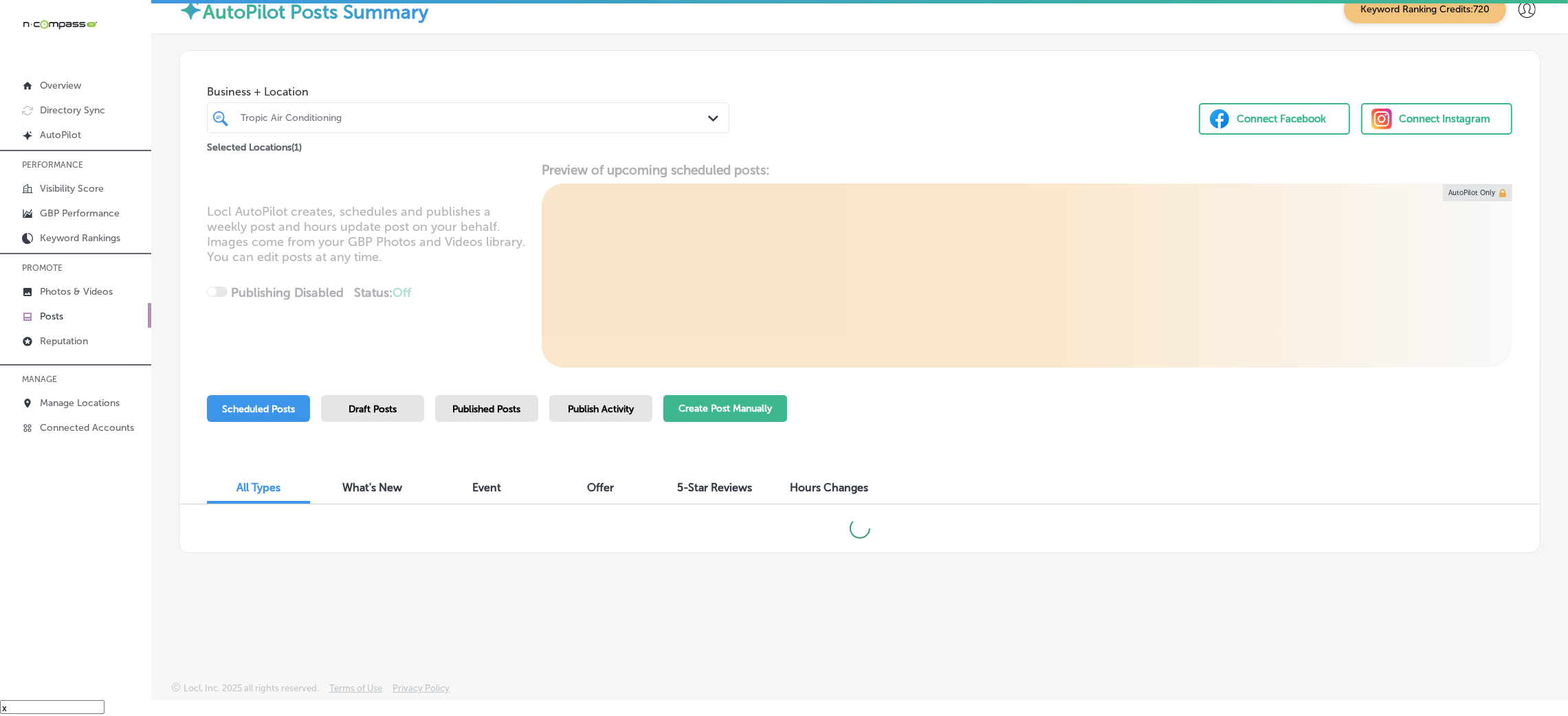
click at [744, 412] on button "Create Post Manually" at bounding box center [725, 408] width 123 height 27
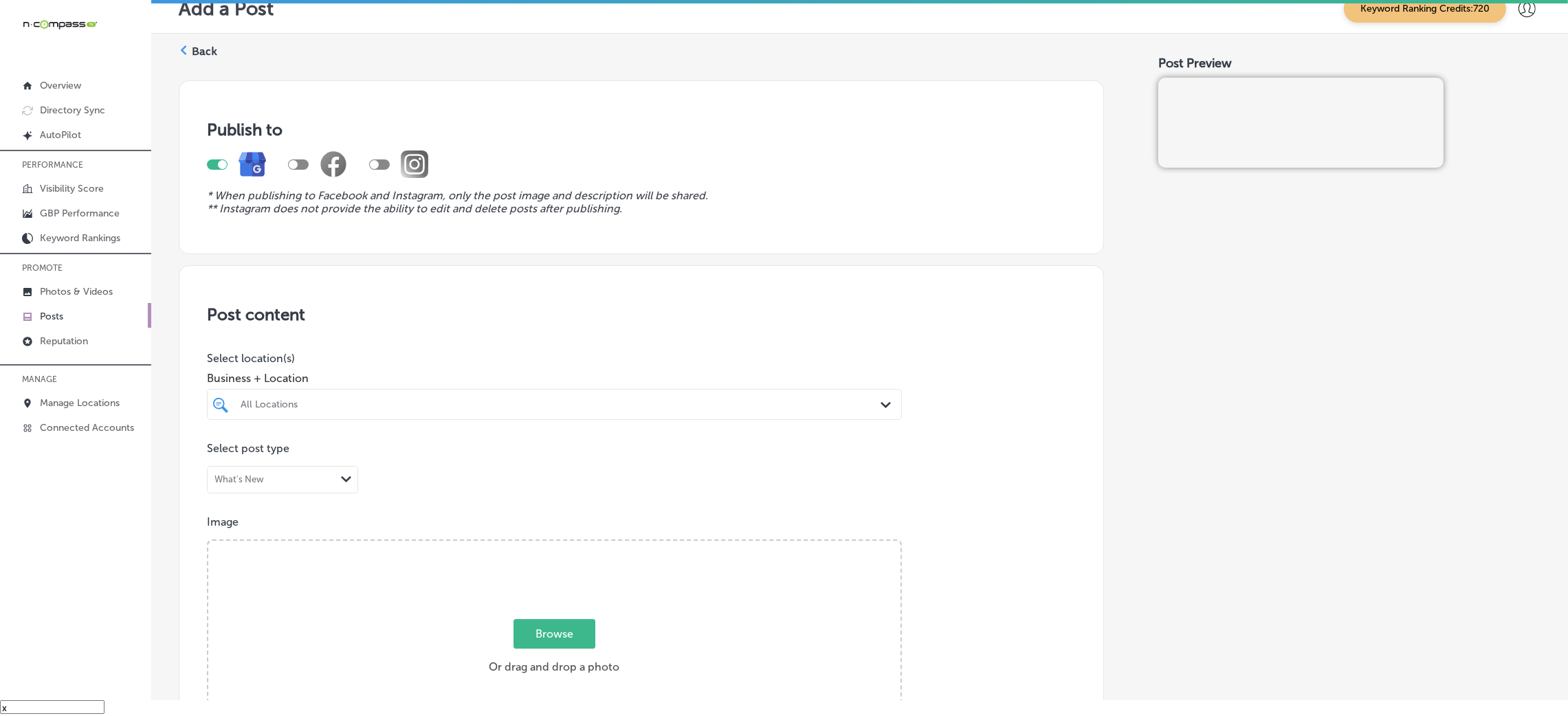
click at [313, 407] on div "All Locations" at bounding box center [560, 404] width 641 height 12
click at [419, 465] on div "Hendrix 1649 Main Street, Columbia, South Carolina, 29201-2817 1649 Main Street…" at bounding box center [555, 456] width 684 height 21
type input "hendr"
click at [551, 350] on div "Post content Select location(s) Business + Location option 1649 Main Street, se…" at bounding box center [641, 700] width 926 height 870
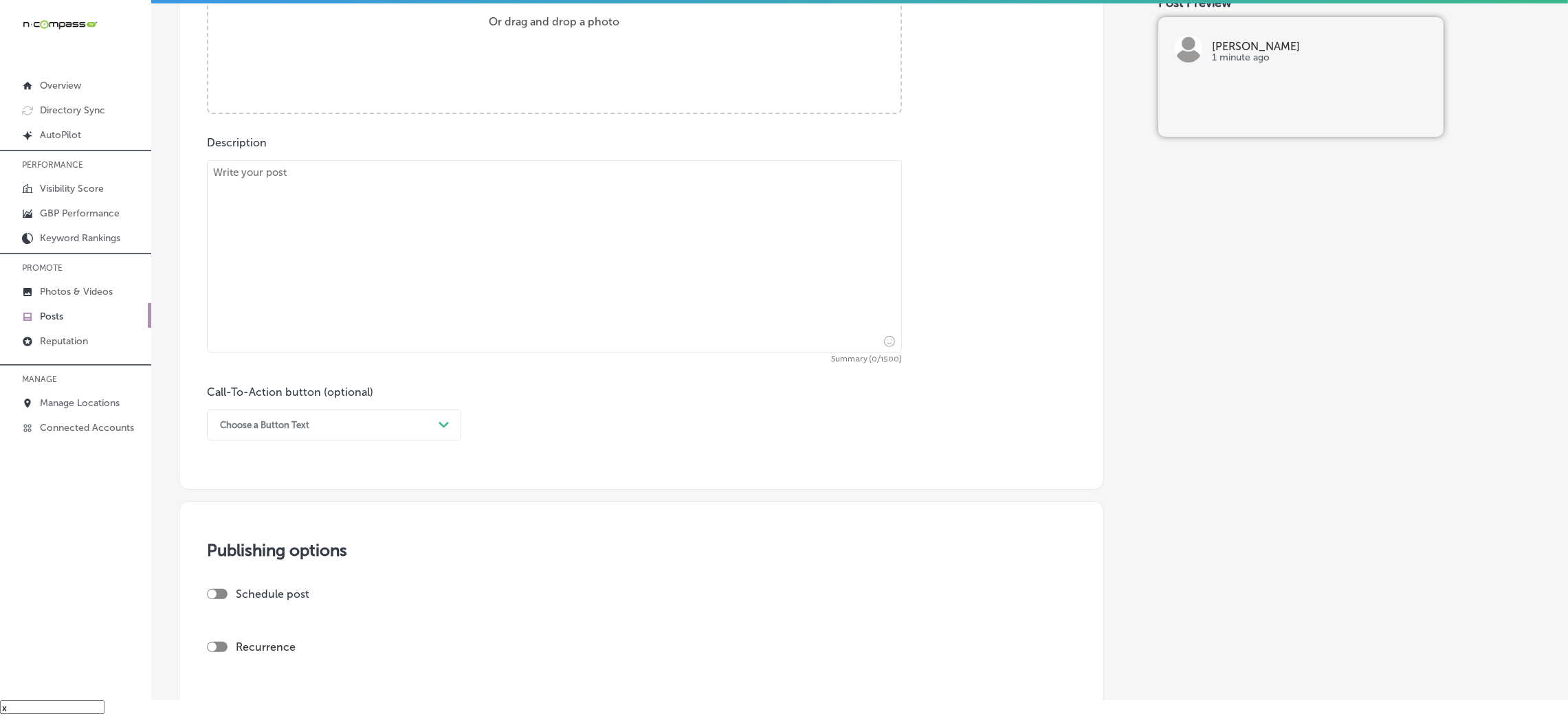
scroll to position [514, 0]
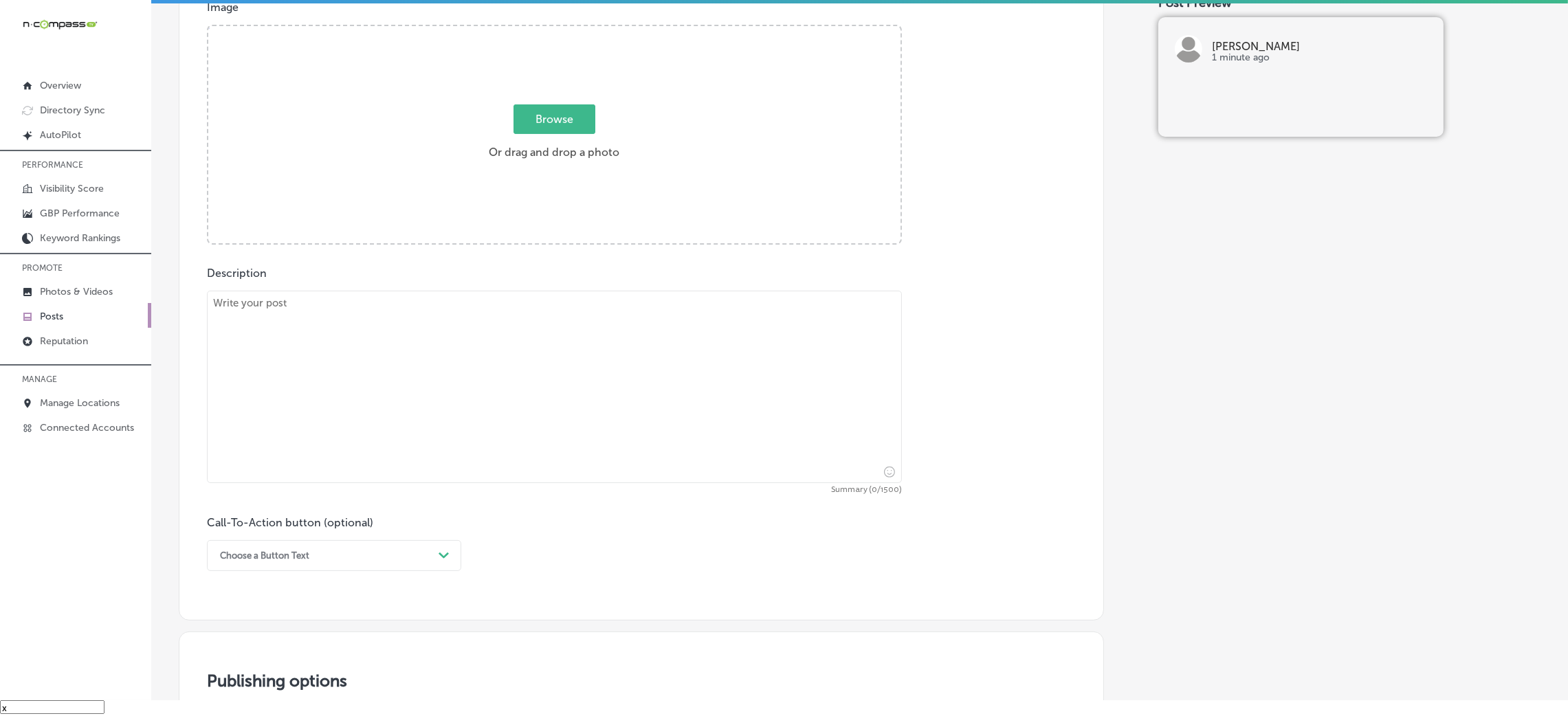
click at [430, 360] on textarea at bounding box center [554, 387] width 695 height 192
paste textarea "Enjoying fresh flavors and good company under the stars at Hendrix! Our menu is…"
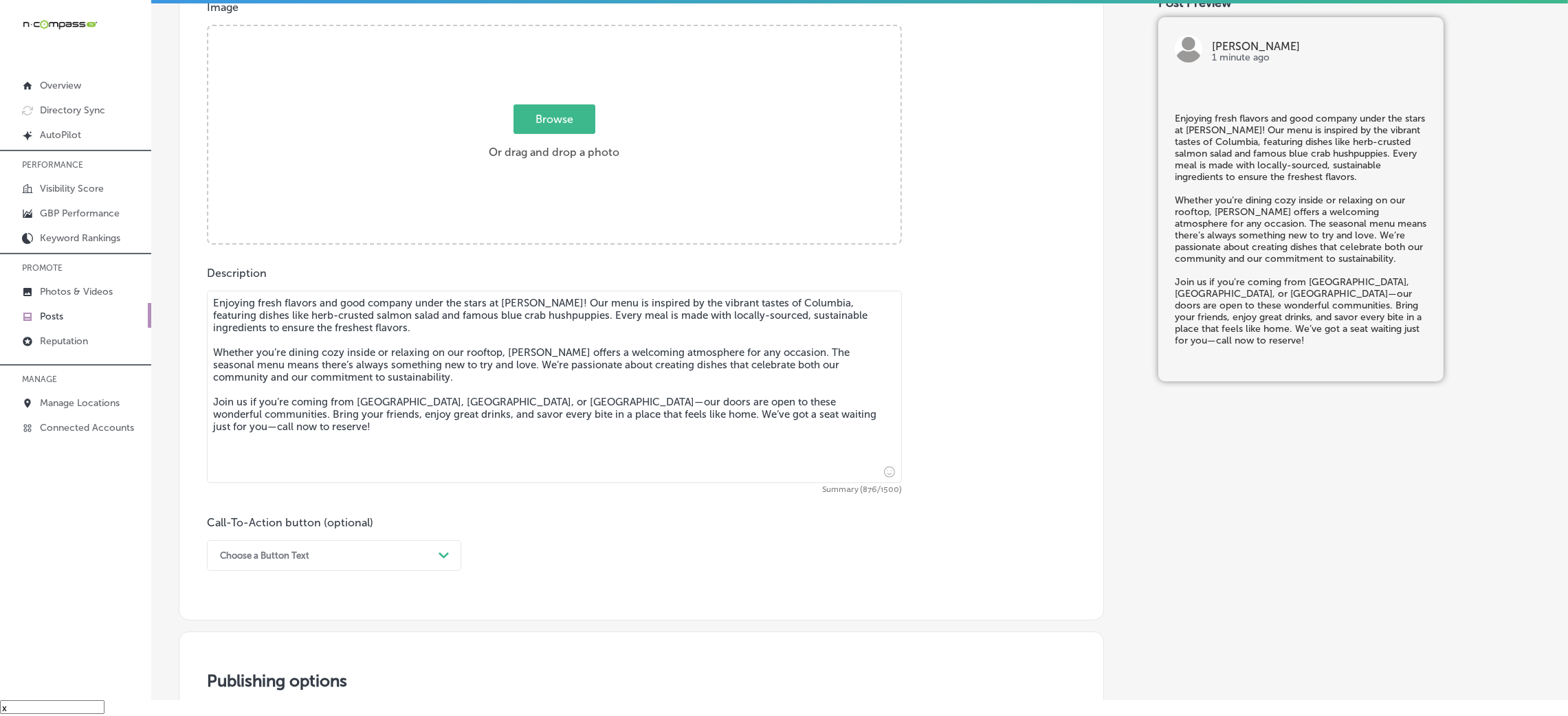
type textarea "Enjoying fresh flavors and good company under the stars at Hendrix! Our menu is…"
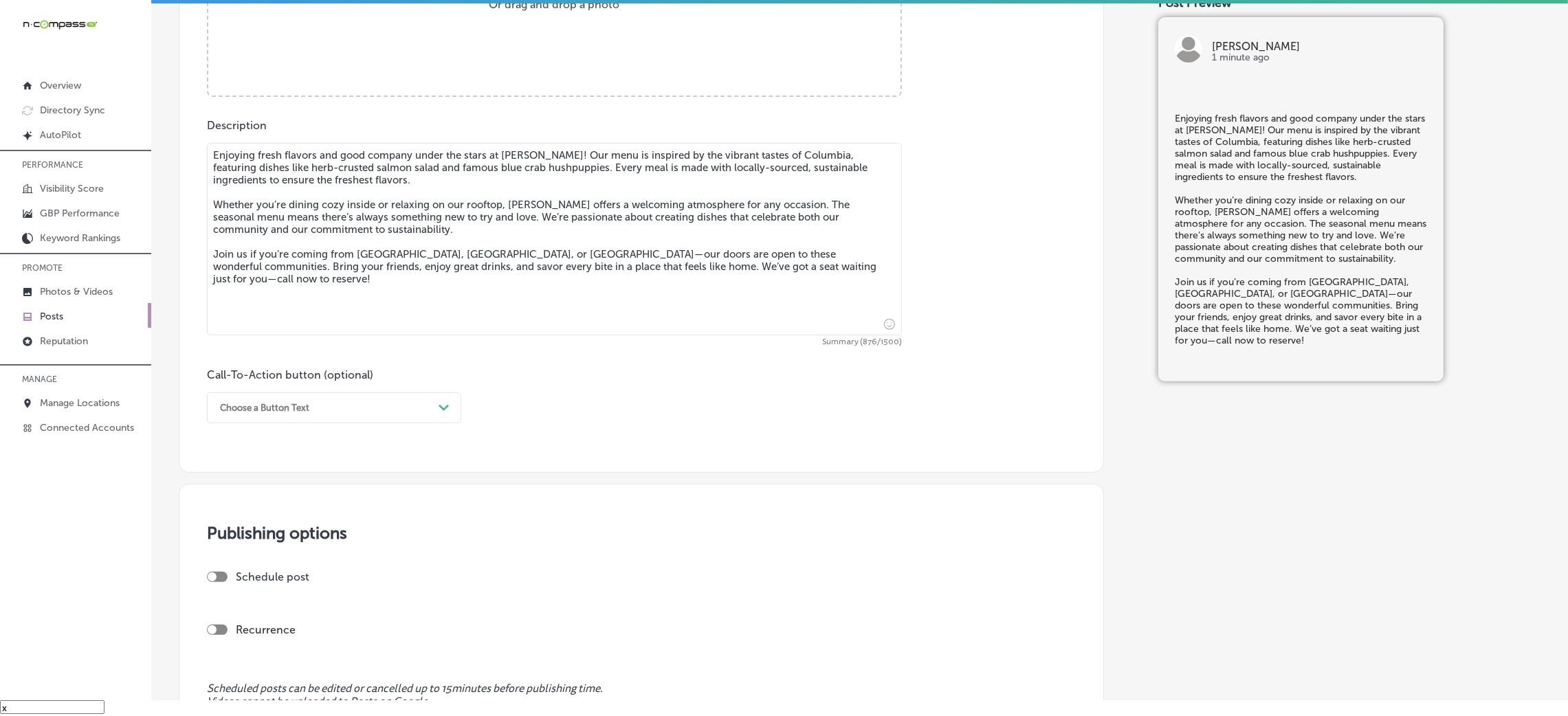
scroll to position [824, 0]
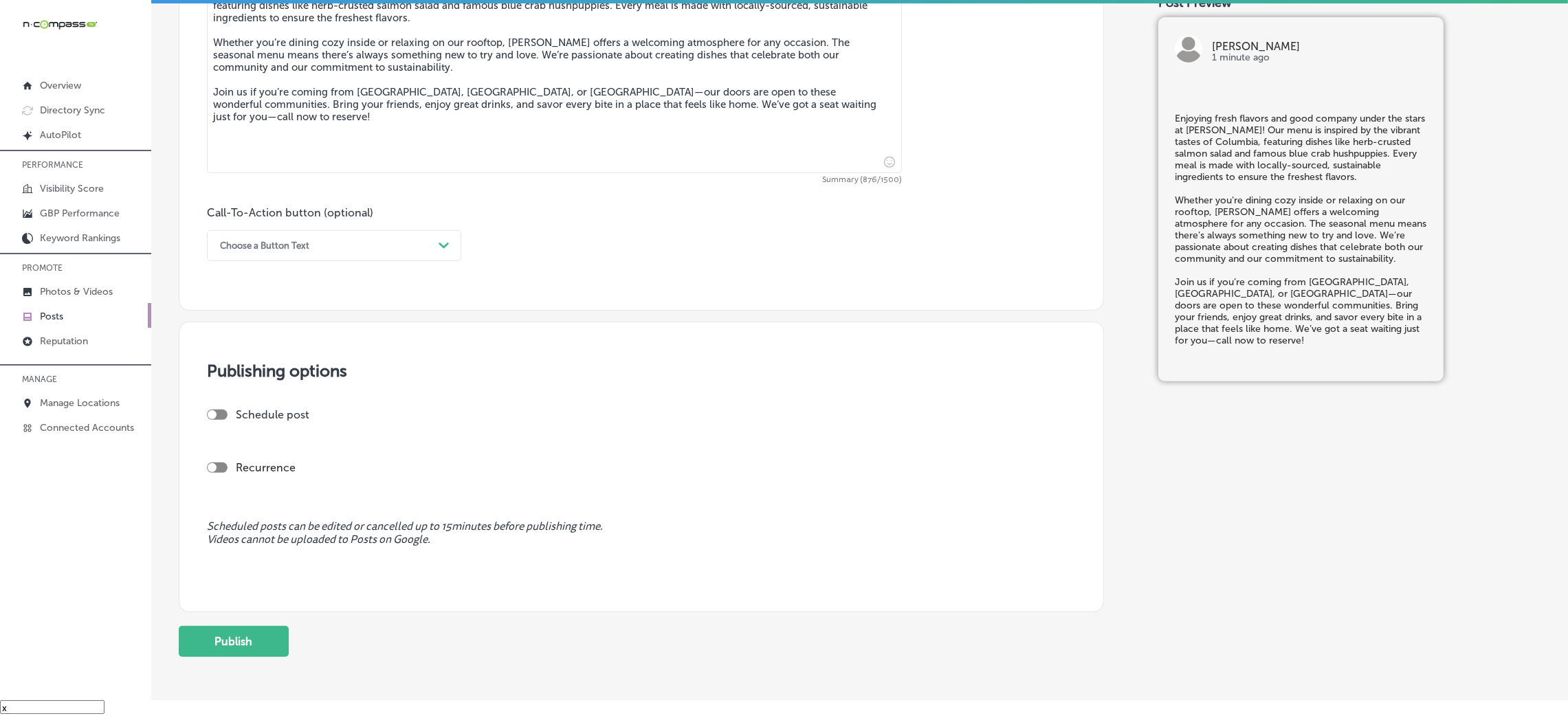
click at [261, 242] on div "Choose a Button Text" at bounding box center [264, 245] width 89 height 10
click at [253, 419] on div "Call Now" at bounding box center [334, 419] width 254 height 24
click at [224, 413] on div at bounding box center [217, 414] width 20 height 10
checkbox input "true"
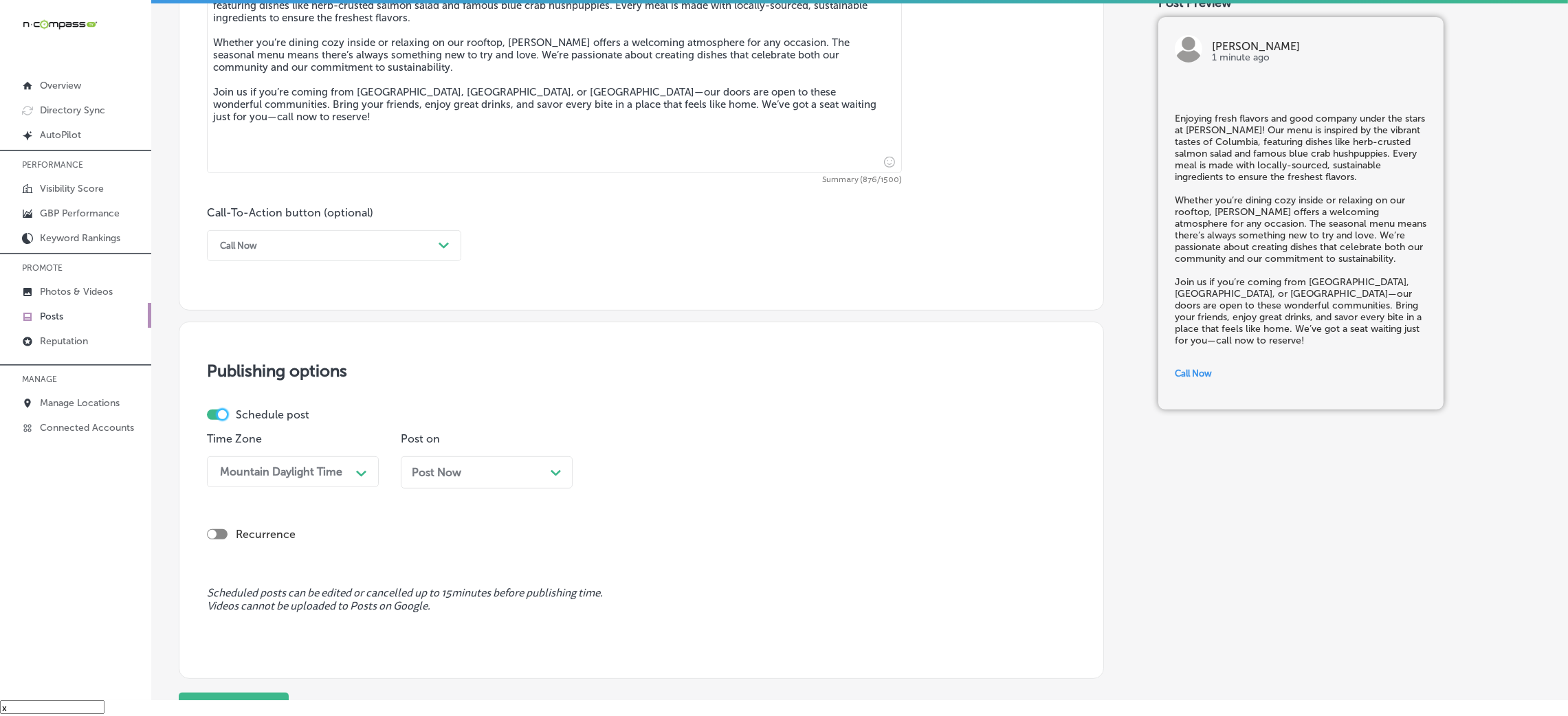
click at [448, 470] on span "Post Now" at bounding box center [436, 472] width 49 height 13
click at [624, 472] on div "09:15 AM" at bounding box center [632, 472] width 48 height 13
click at [650, 561] on div "7:00 AM" at bounding box center [680, 557] width 172 height 24
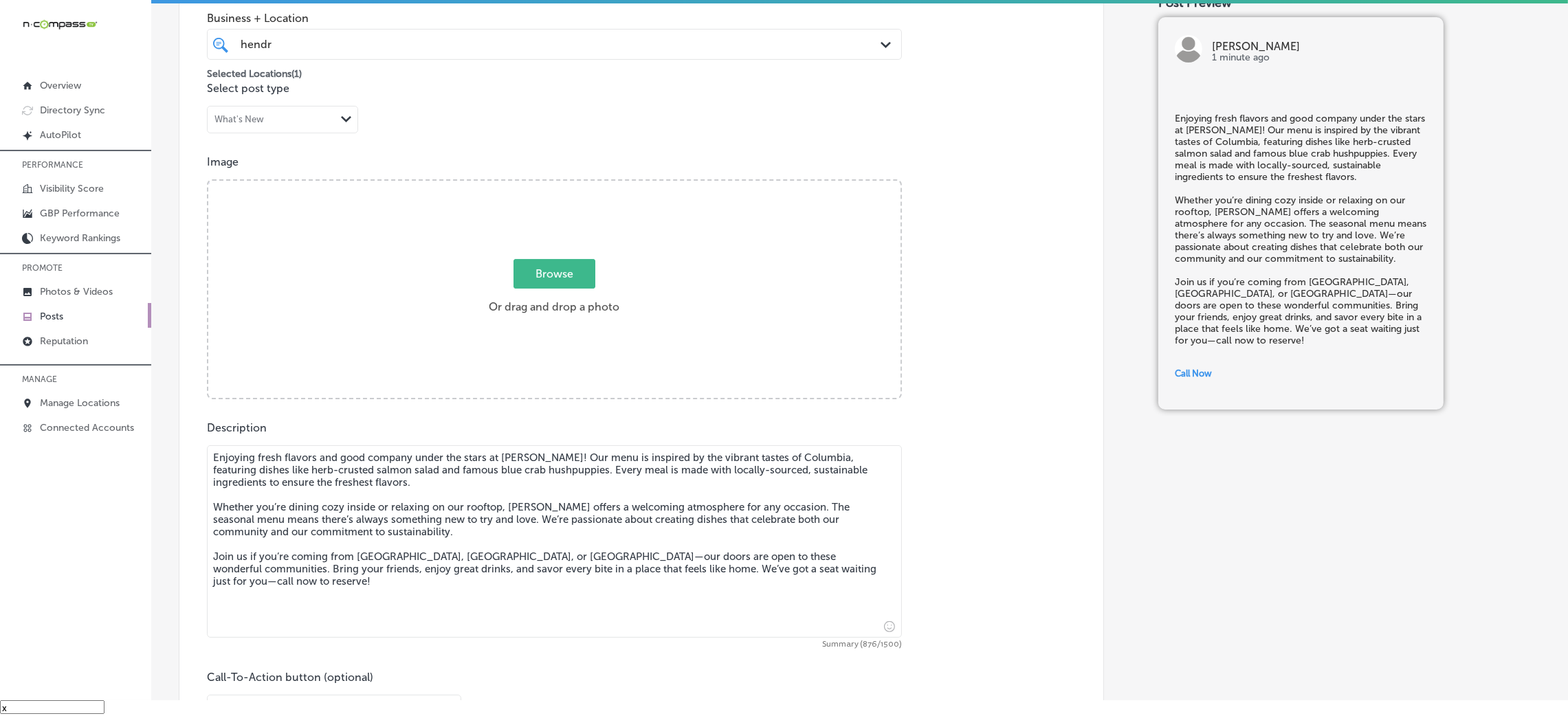
scroll to position [308, 0]
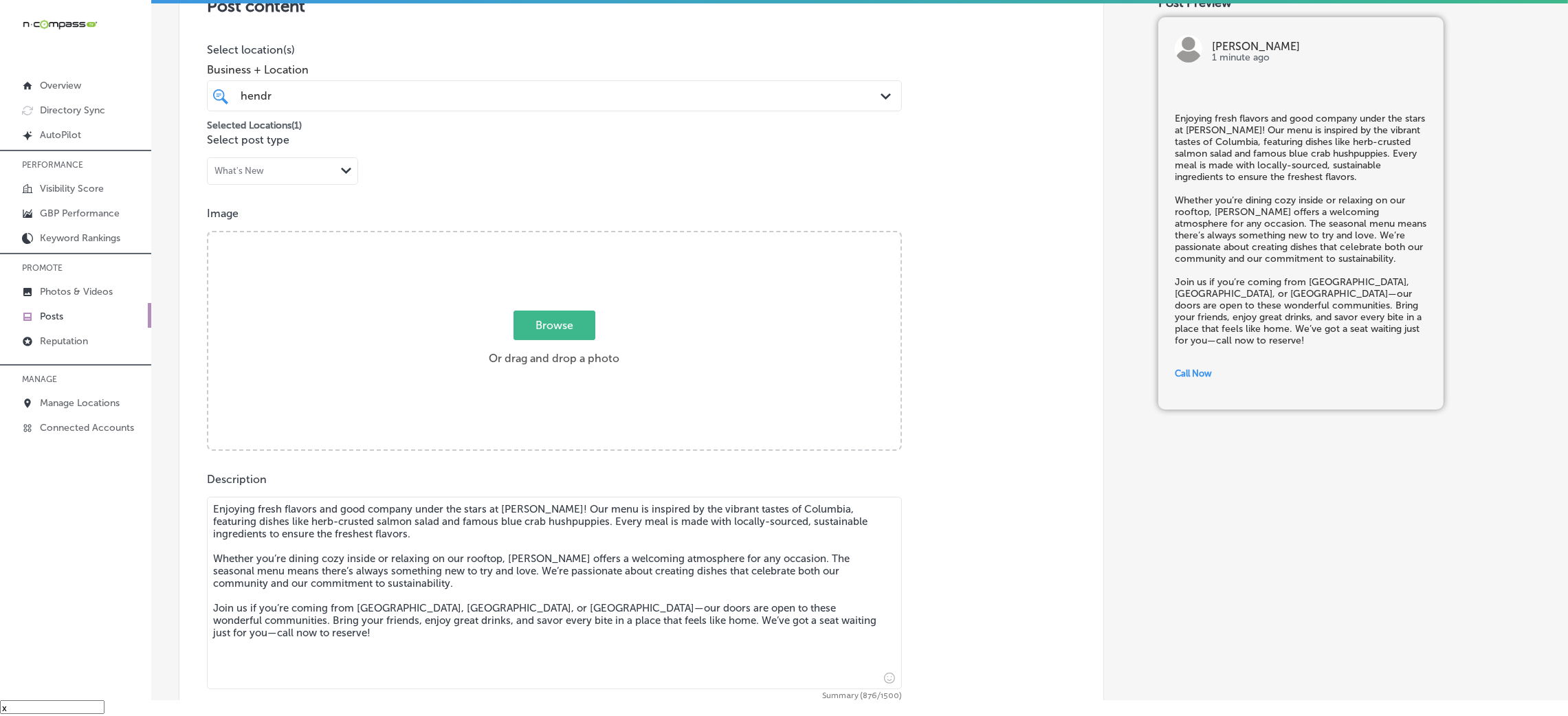
click at [565, 321] on span "Browse" at bounding box center [554, 325] width 82 height 30
click at [565, 236] on input "Browse Or drag and drop a photo" at bounding box center [555, 234] width 693 height 4
type input "C:\fakepath\Hendrix (3).jpg"
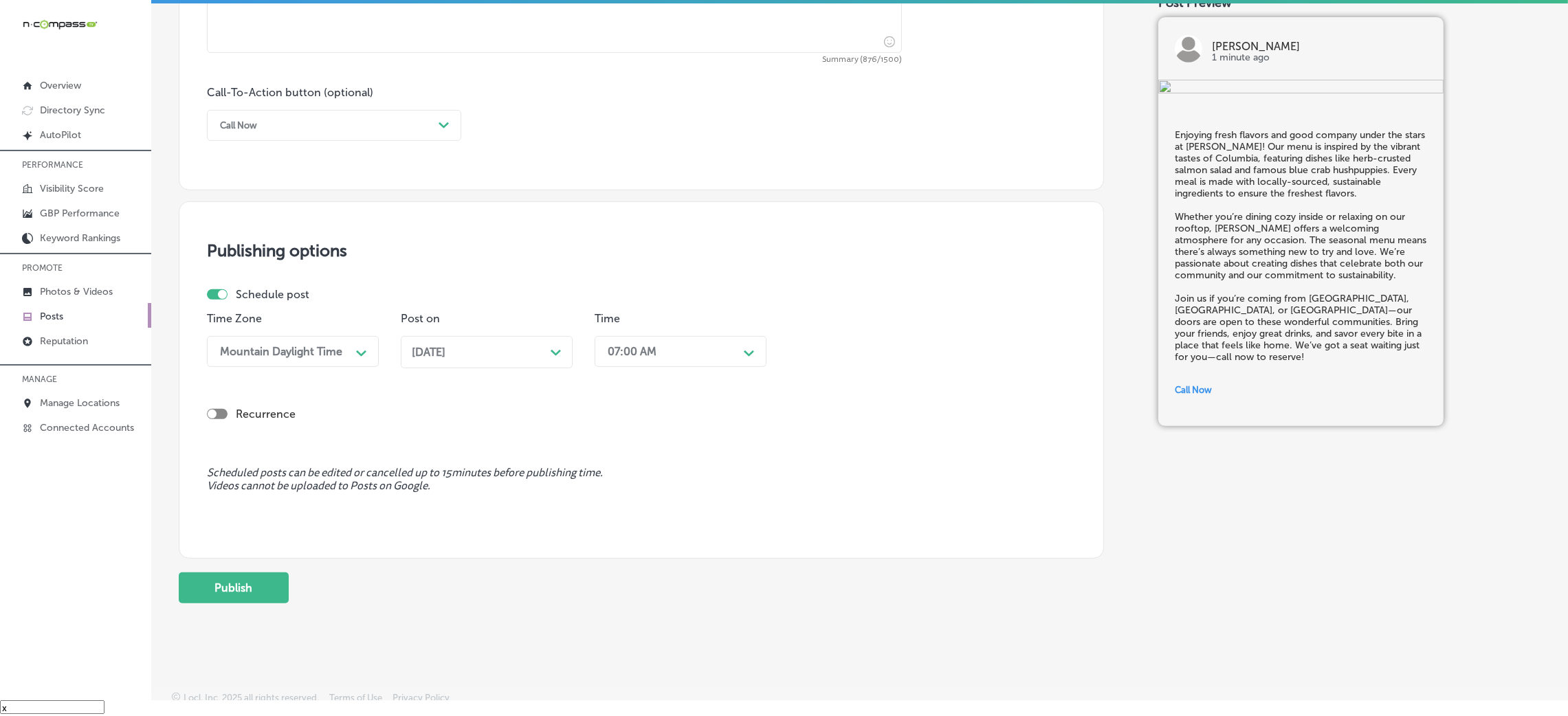
scroll to position [955, 0]
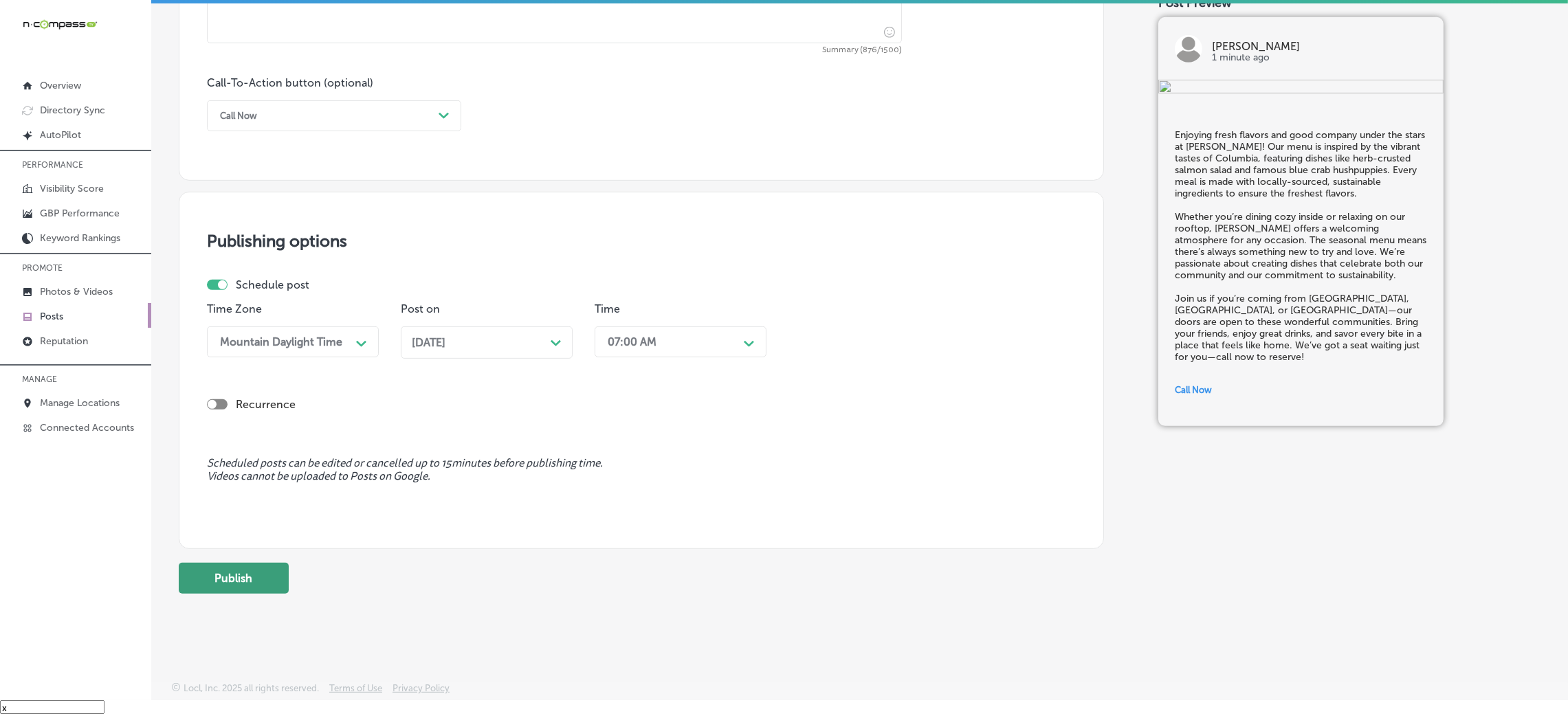
click at [253, 587] on button "Publish" at bounding box center [234, 578] width 110 height 31
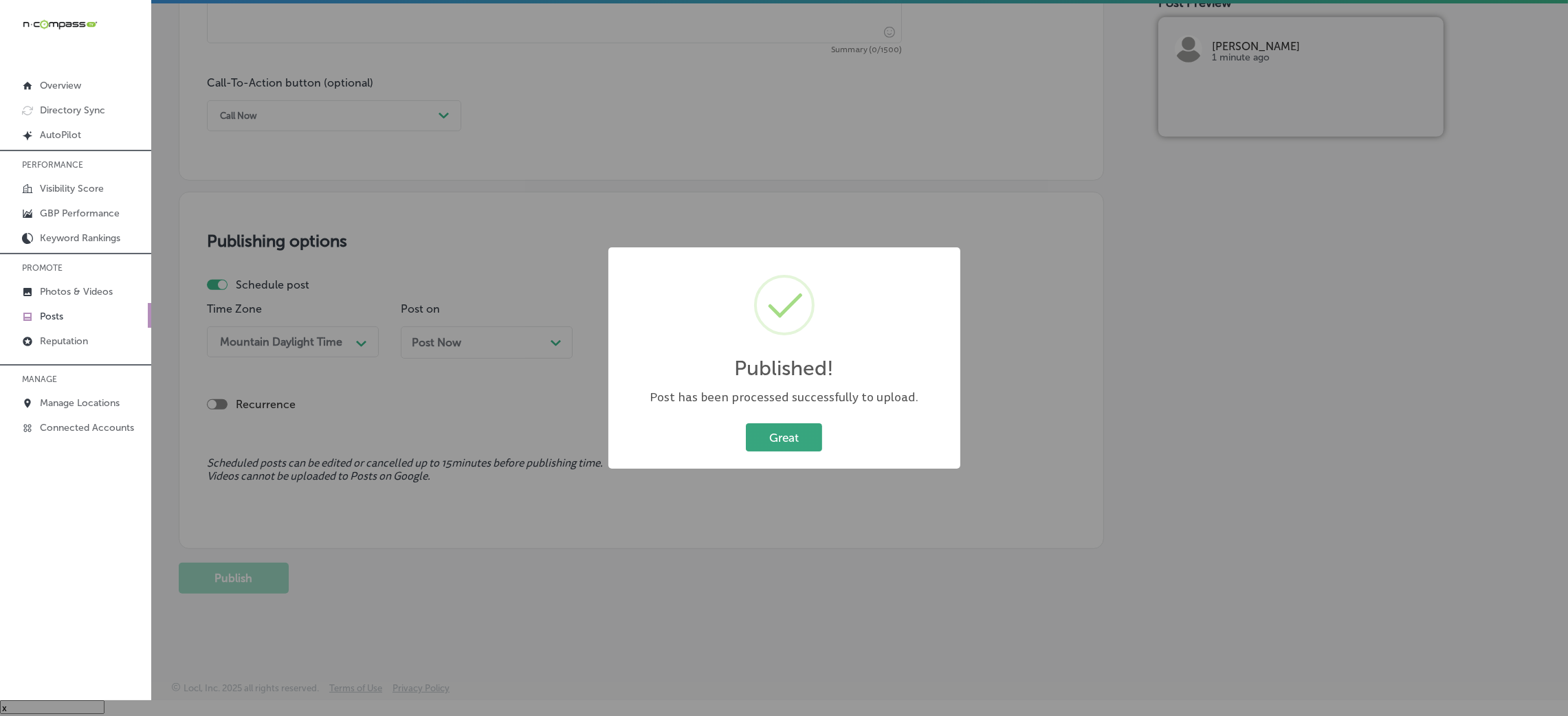
click at [757, 445] on button "Great" at bounding box center [783, 437] width 76 height 28
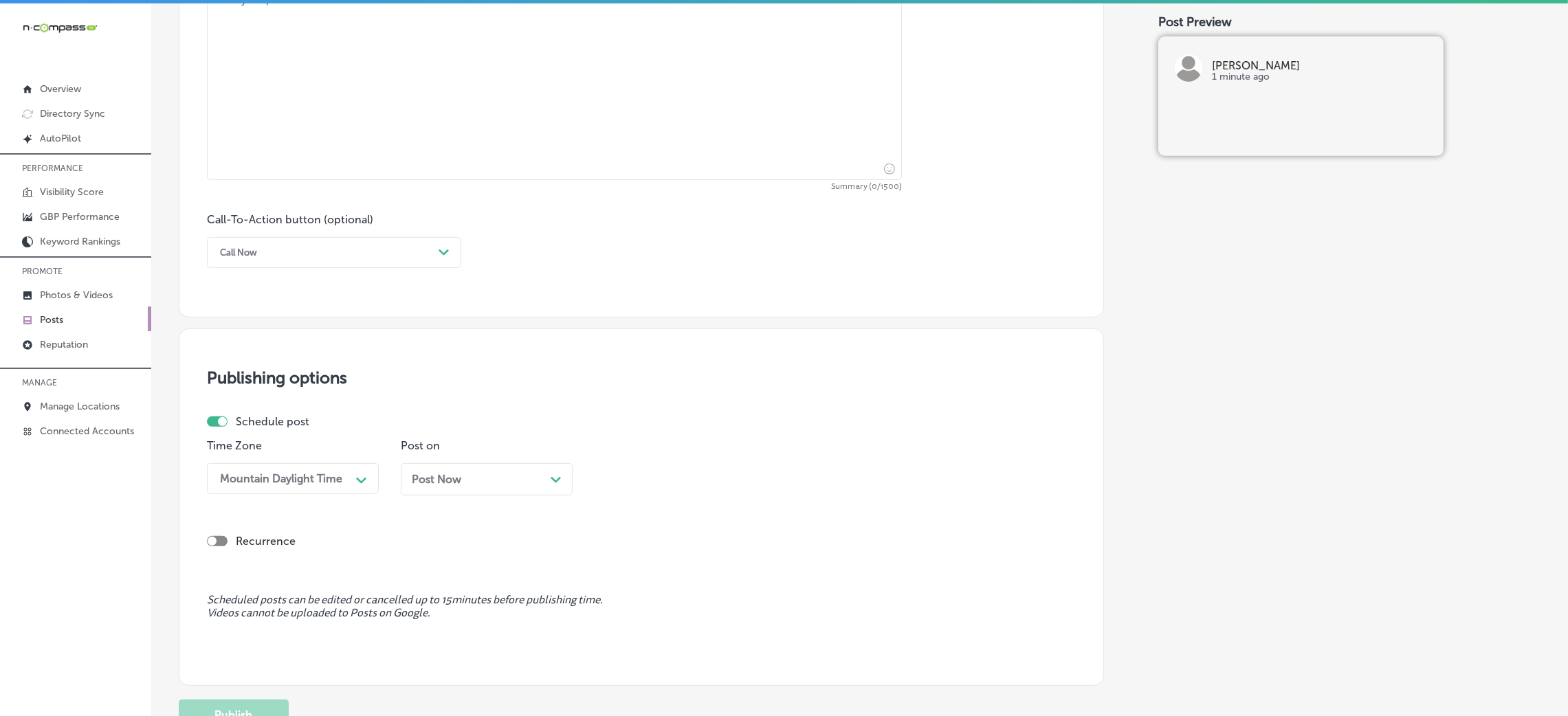
scroll to position [750, 0]
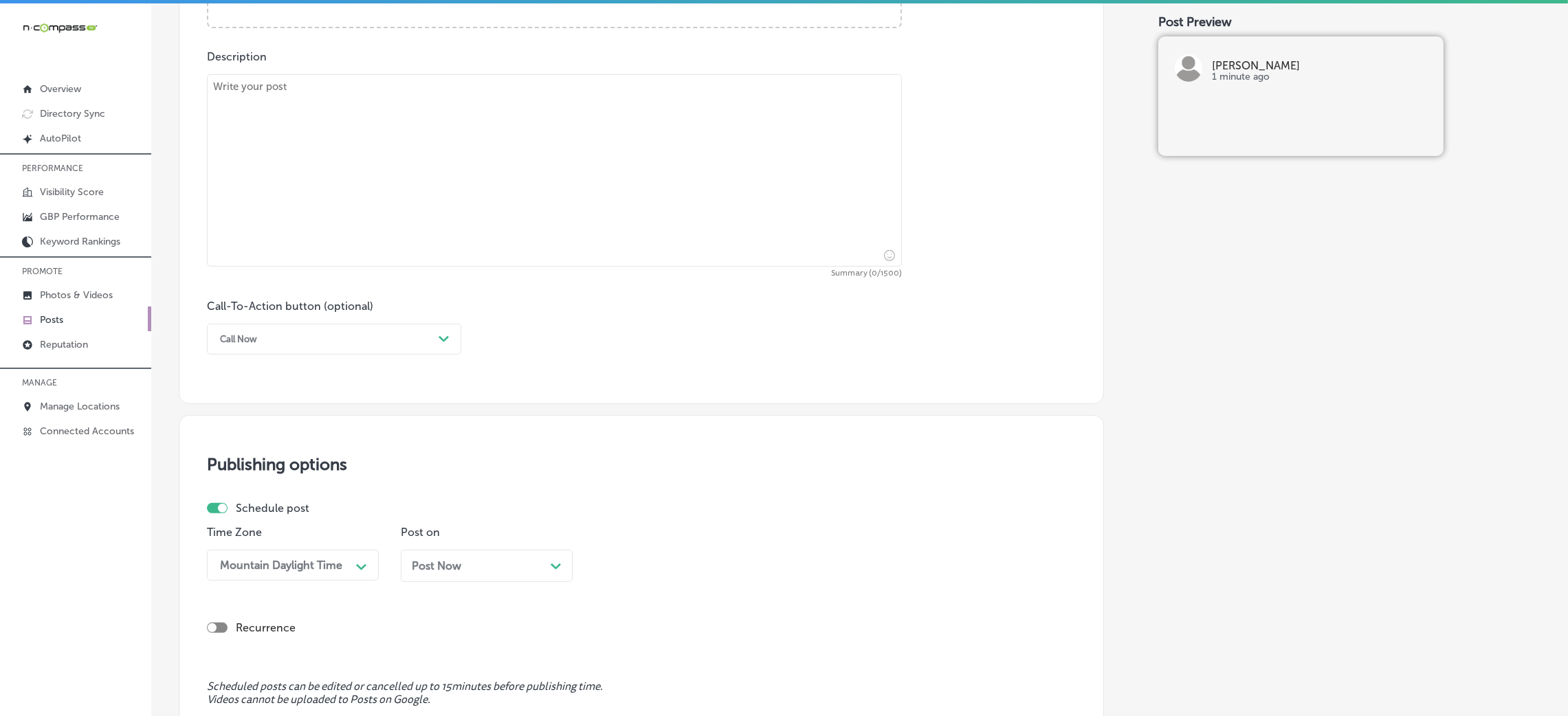
click at [467, 185] on textarea at bounding box center [554, 170] width 695 height 192
paste textarea "Looking for the perfect place to unwind with a craft cocktail? Hendrix's roofto…"
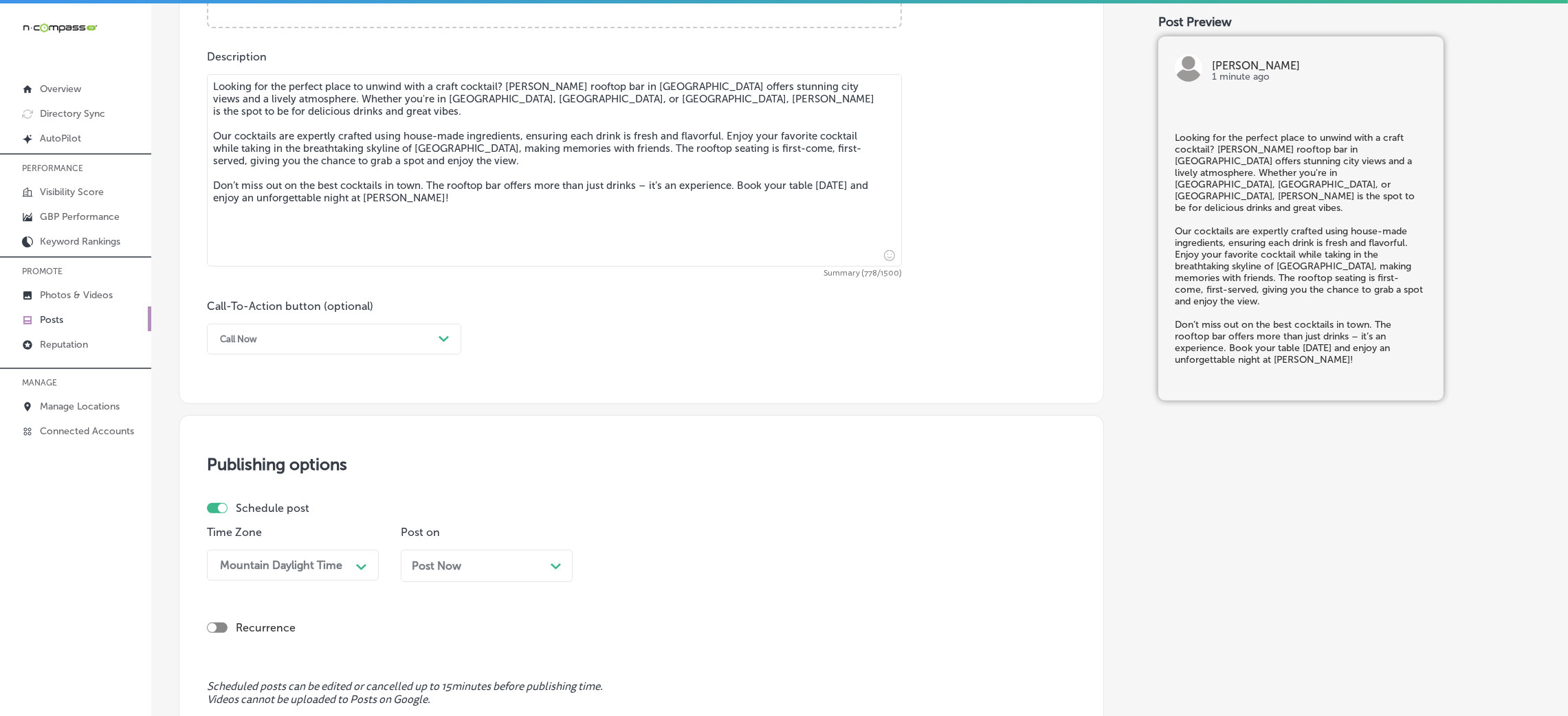
type textarea "Looking for the perfect place to unwind with a craft cocktail? Hendrix's roofto…"
click at [388, 320] on div "Call-To-Action button (optional) Call Now Path Created with Sketch." at bounding box center [334, 327] width 254 height 55
click at [366, 355] on div "Call Now Path Created with Sketch." at bounding box center [334, 339] width 254 height 31
click at [227, 394] on div "Book" at bounding box center [334, 393] width 254 height 24
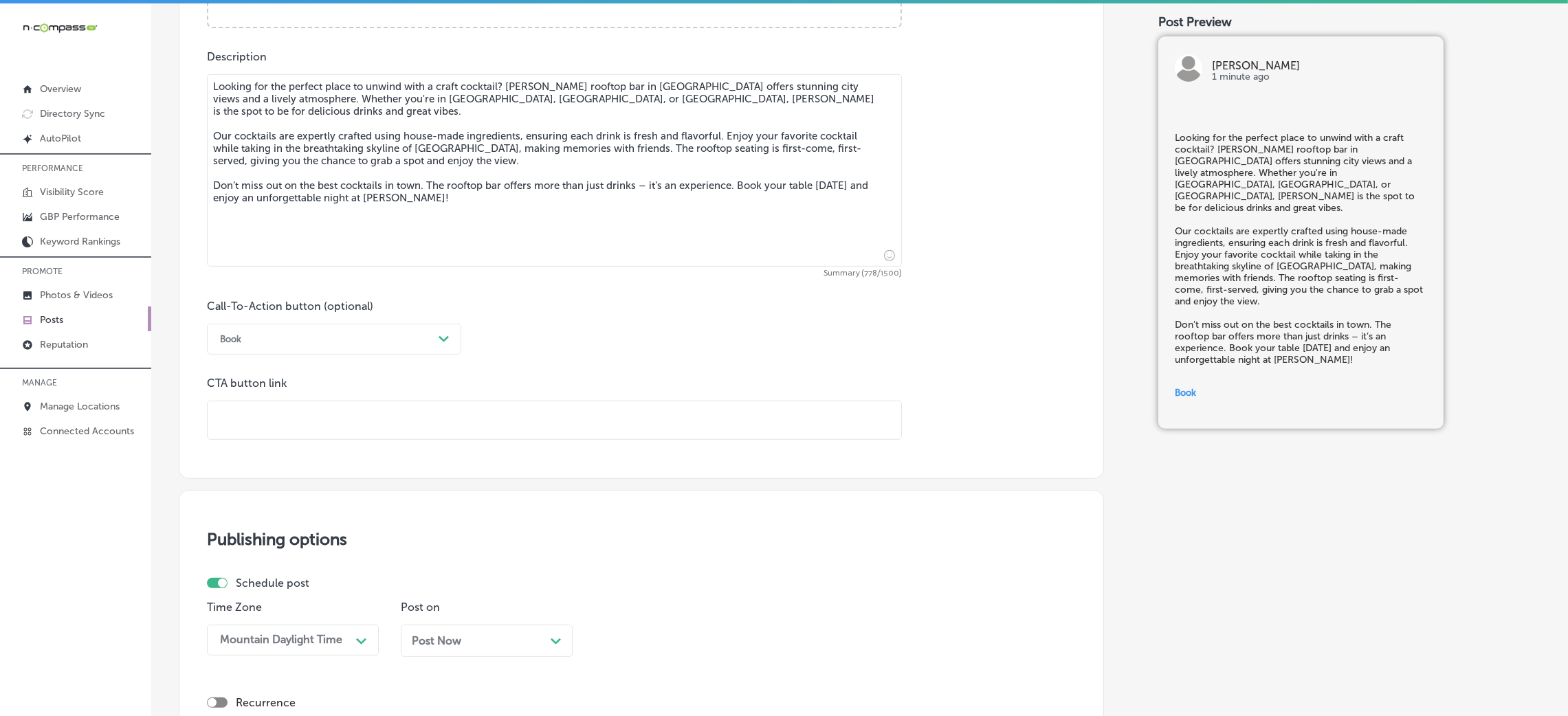
click at [350, 420] on input "text" at bounding box center [554, 420] width 693 height 38
paste input "https://hendrixsc.com/"
type input "https://hendrixsc.com/"
click at [626, 344] on div "Call-To-Action button (optional) Book Path Created with Sketch. CTA button link…" at bounding box center [641, 369] width 869 height 140
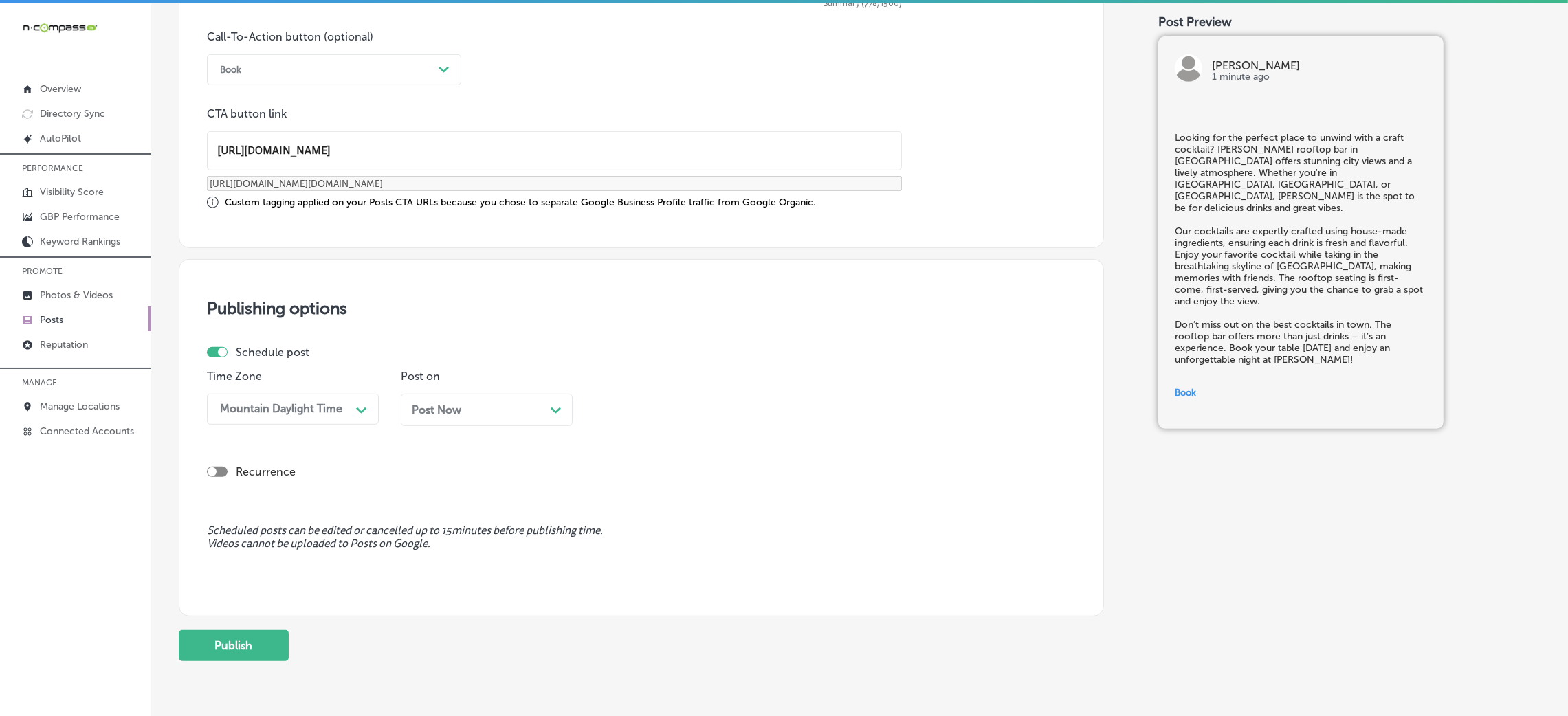
scroll to position [1069, 0]
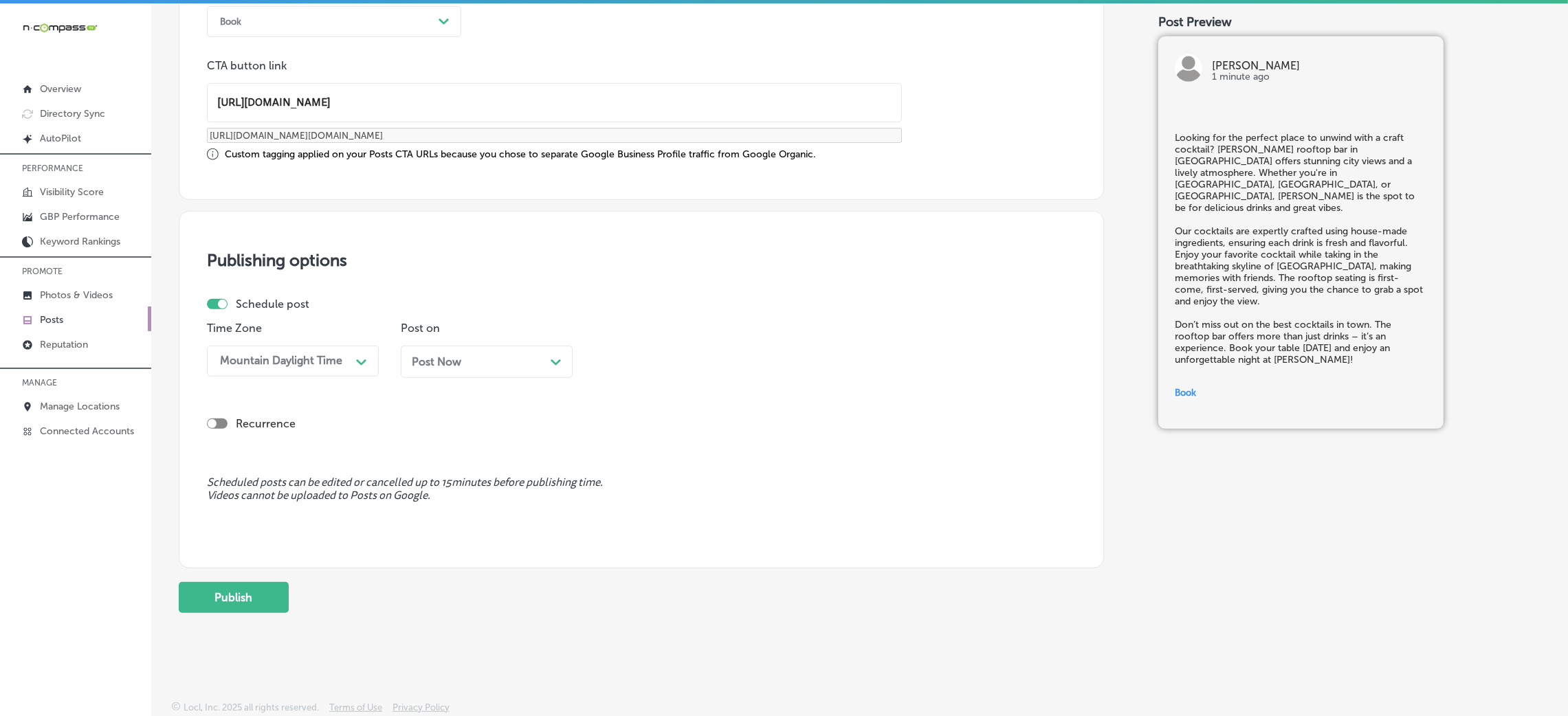
click at [476, 362] on div "Post Now Path Created with Sketch." at bounding box center [486, 362] width 150 height 13
click at [654, 342] on div "Time 09:15 AM Path Created with Sketch." at bounding box center [680, 355] width 172 height 67
click at [666, 374] on div "09:15 AM Path Created with Sketch." at bounding box center [680, 361] width 172 height 31
click at [616, 448] on div "7:00 AM" at bounding box center [680, 446] width 172 height 24
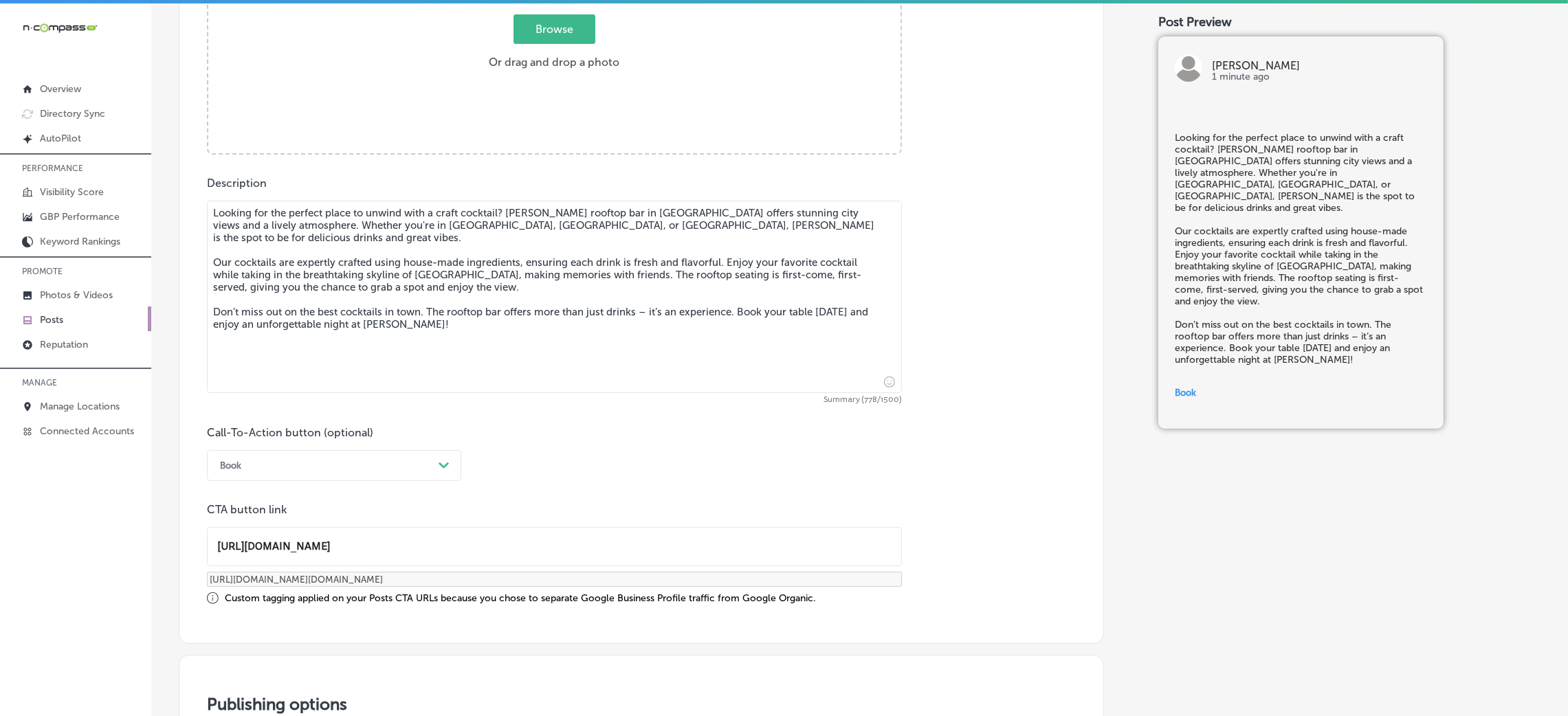
scroll to position [450, 0]
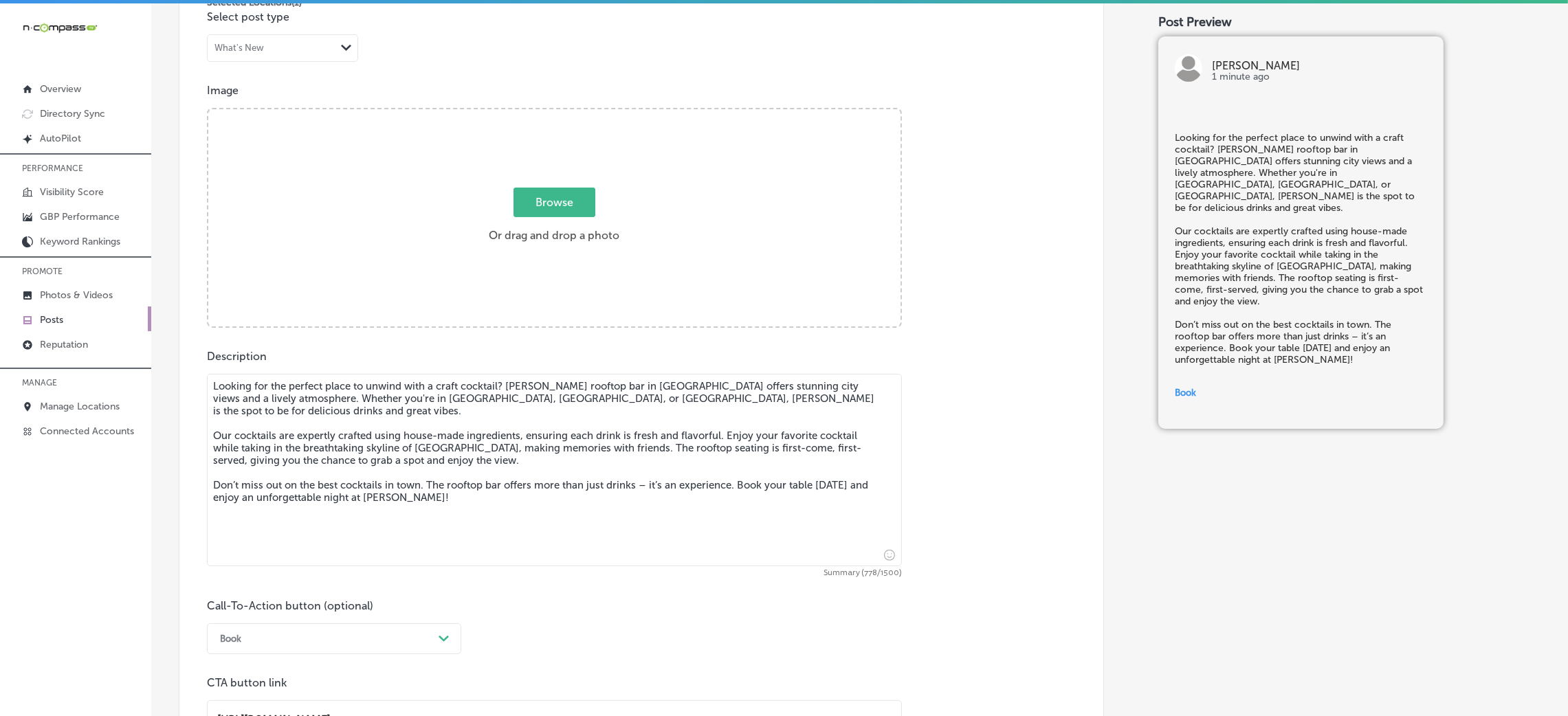
click at [621, 254] on div "Browse Or drag and drop a photo" at bounding box center [555, 219] width 693 height 220
click at [208, 110] on input "Browse Or drag and drop a photo" at bounding box center [555, 112] width 693 height 4
type input "C:\fakepath\Hendrix (6).jpg"
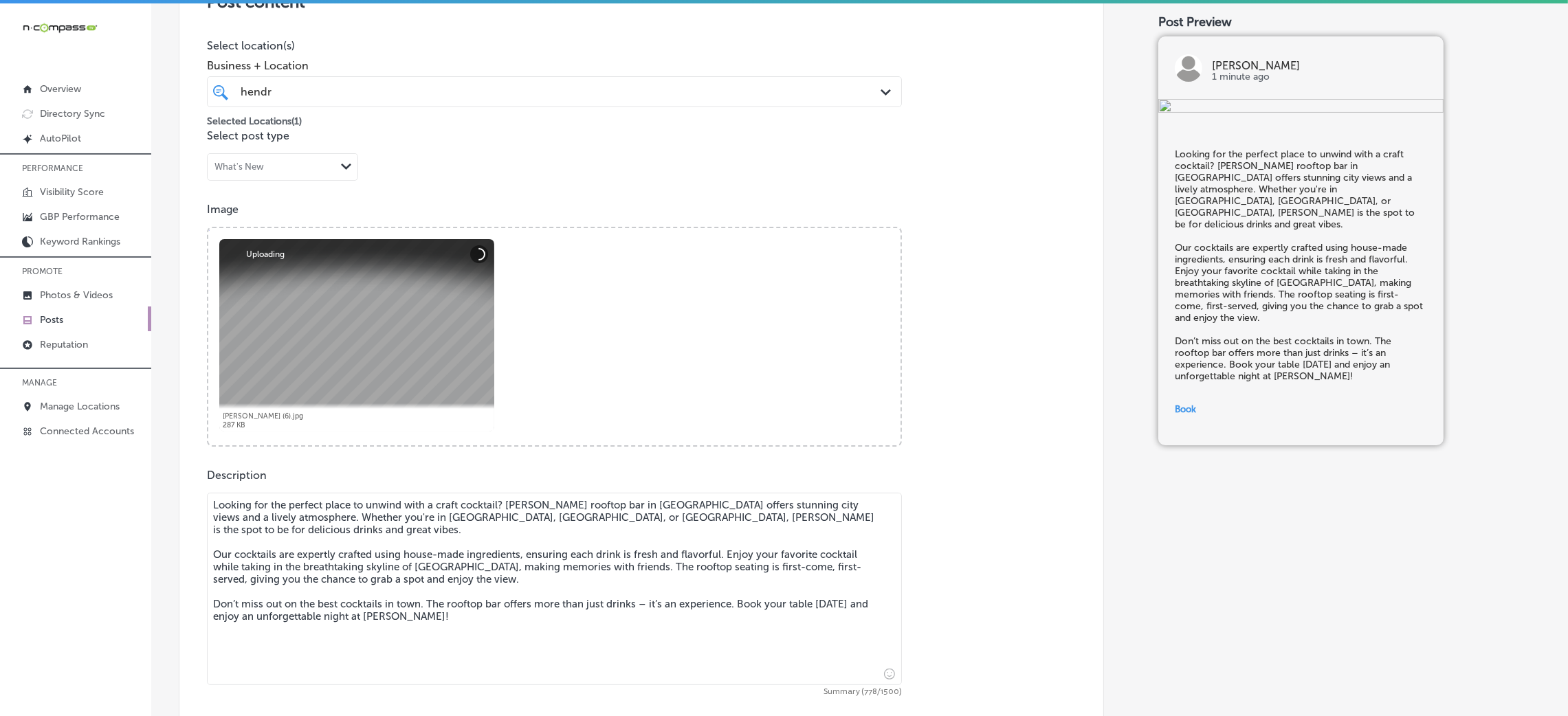
scroll to position [244, 0]
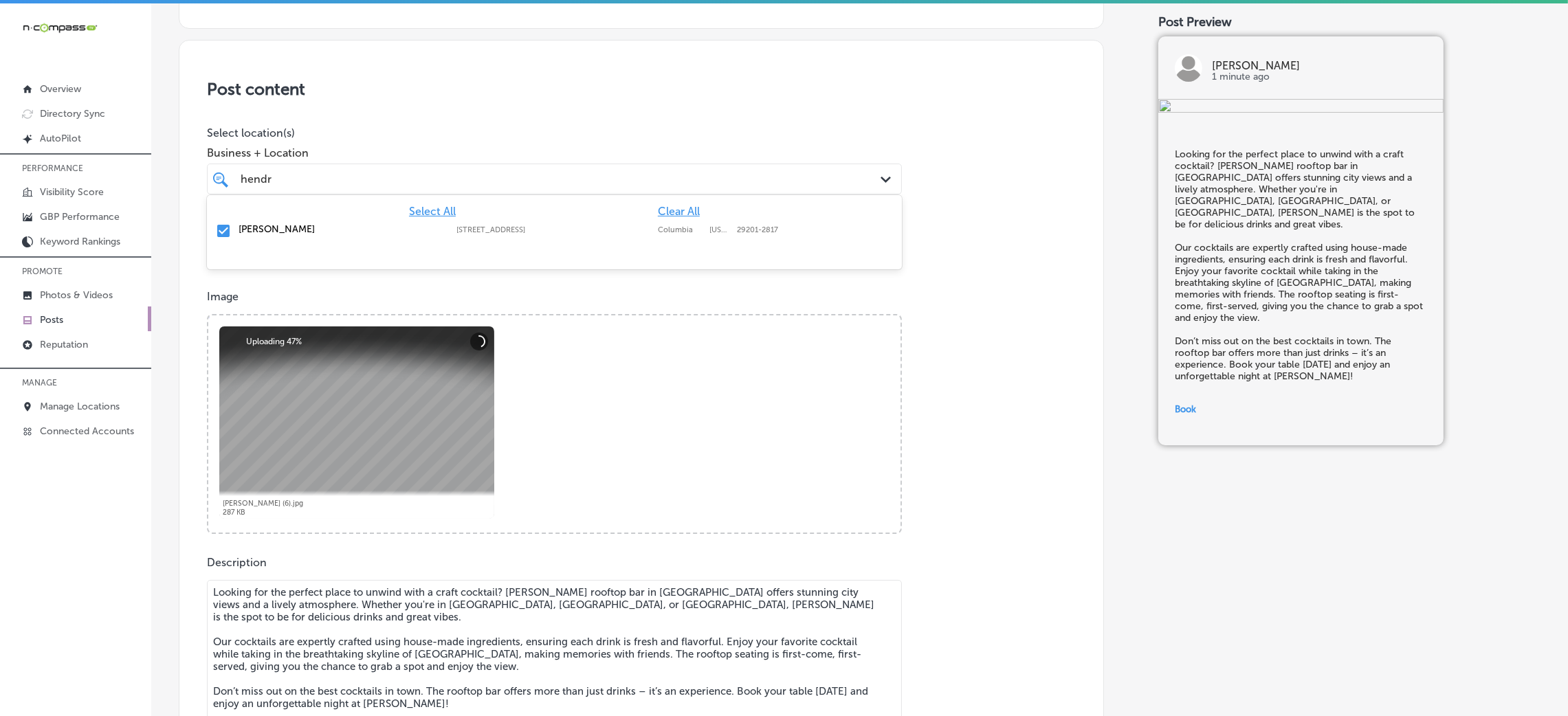
click at [446, 177] on div "hendr hendr" at bounding box center [523, 179] width 567 height 19
click at [610, 103] on div "Post content Select location(s) Business + Location option 1649 Main Street, se…" at bounding box center [641, 531] width 926 height 983
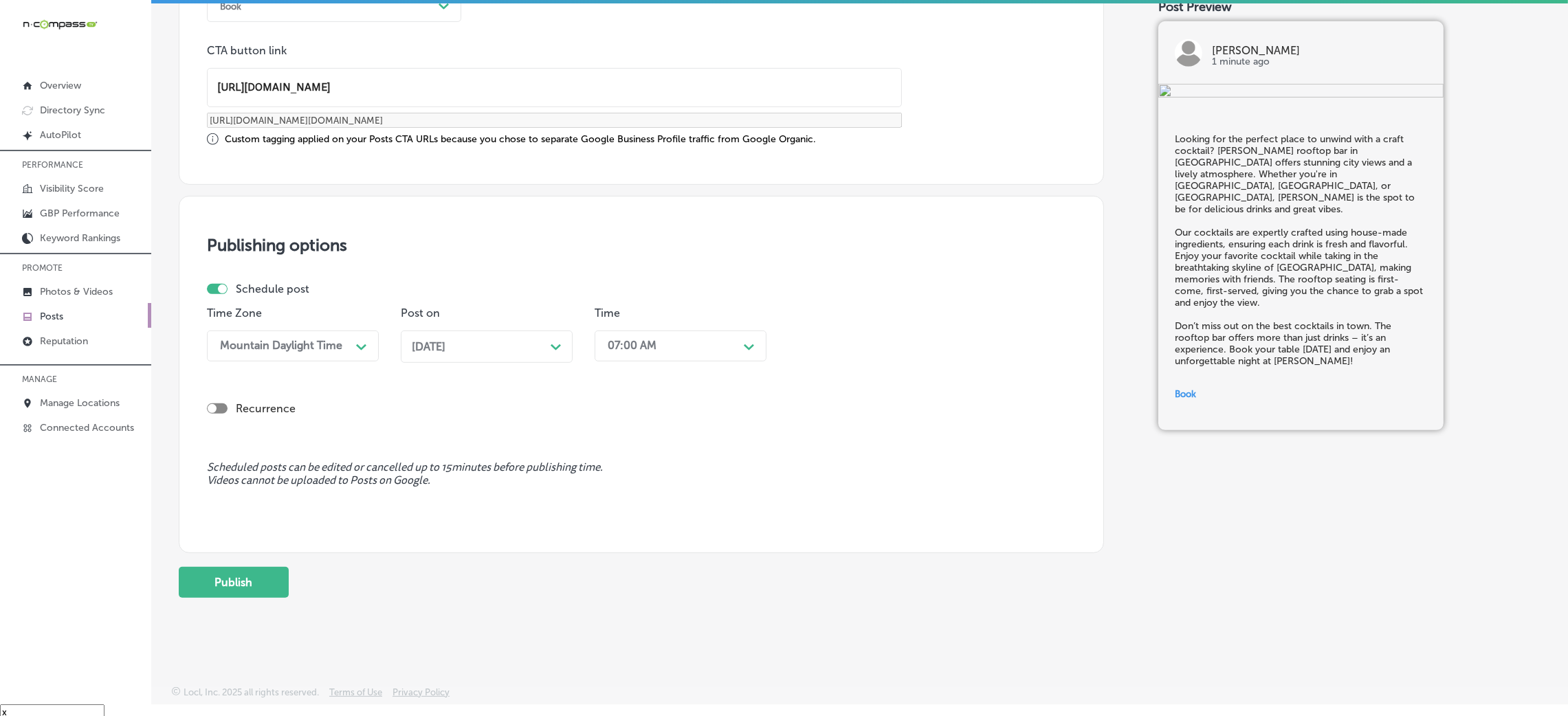
scroll to position [20, 0]
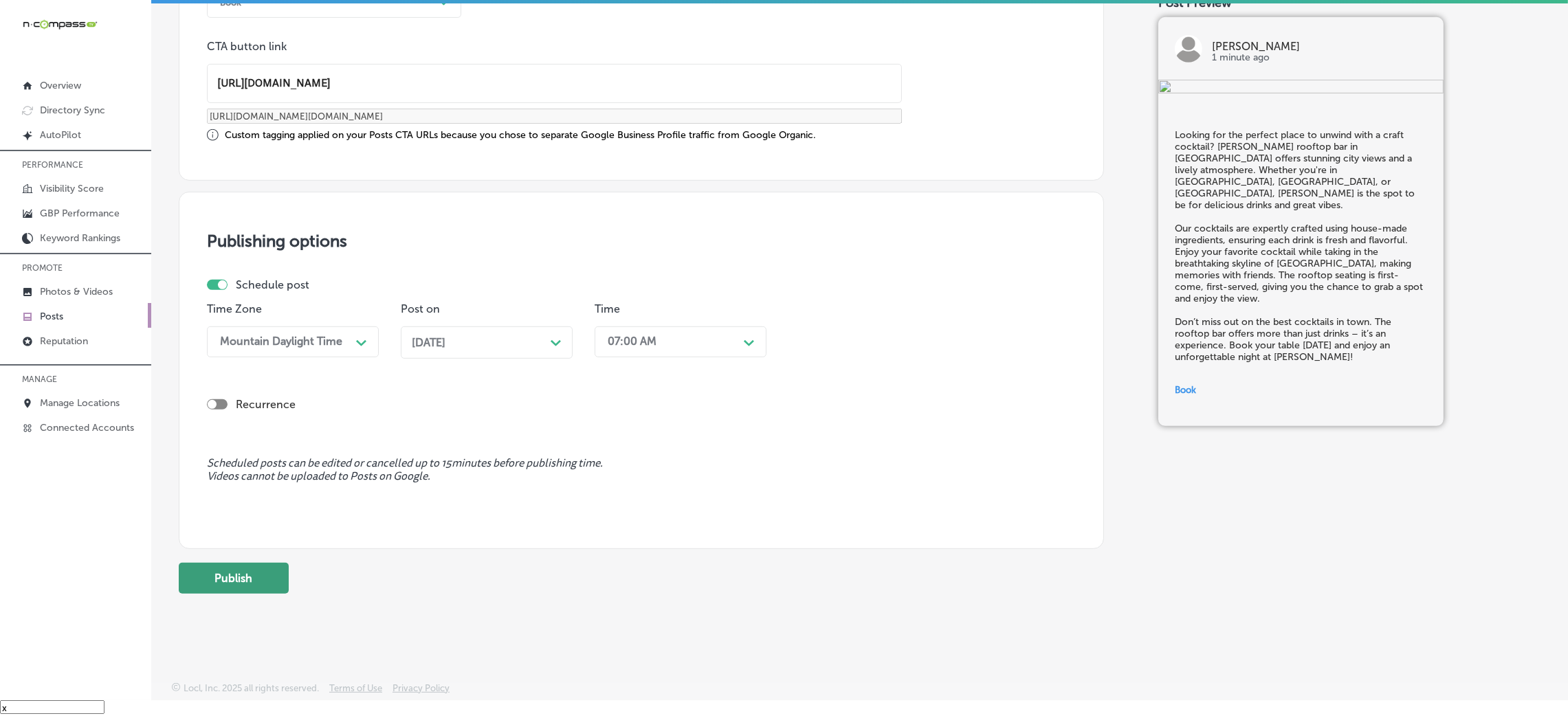
click at [266, 572] on button "Publish" at bounding box center [234, 578] width 110 height 31
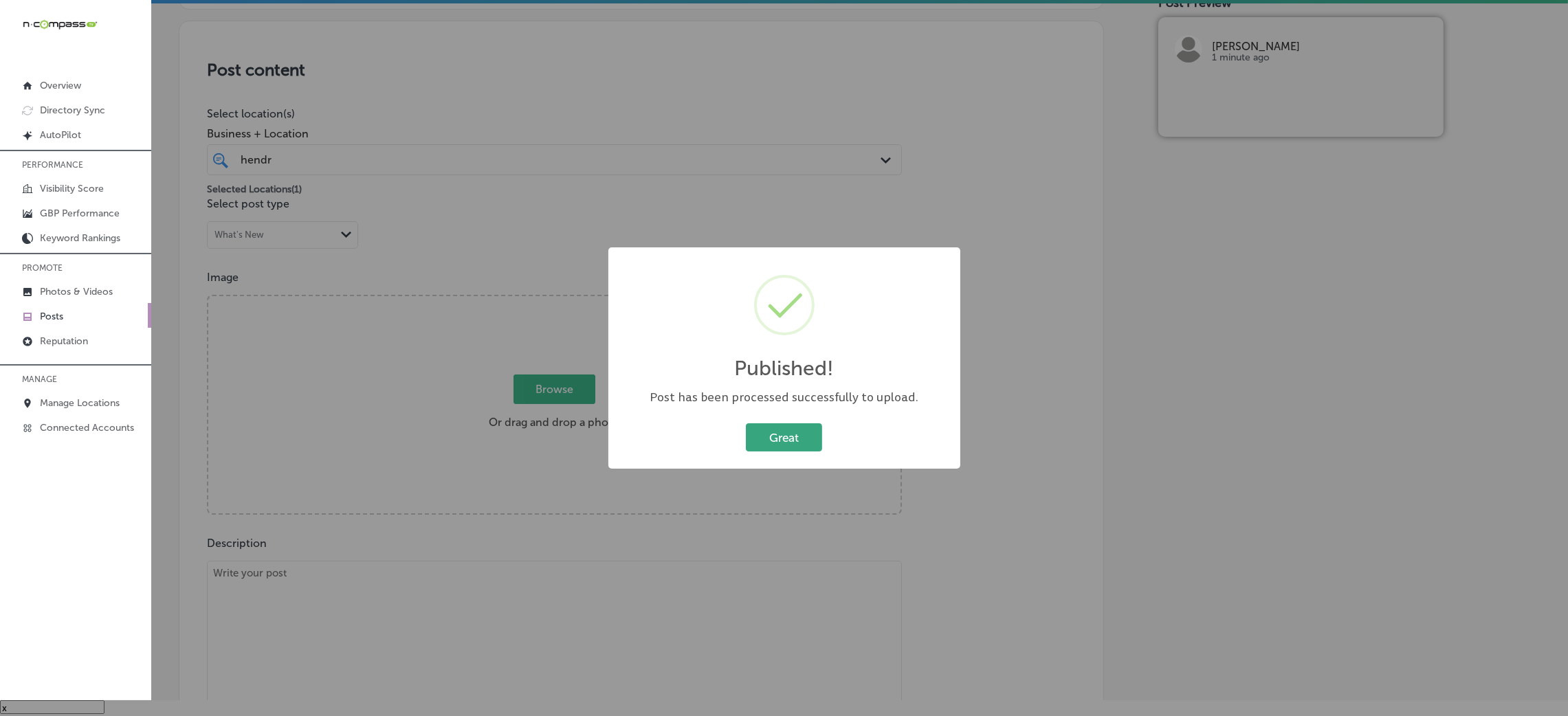
click at [786, 440] on button "Great" at bounding box center [783, 437] width 76 height 28
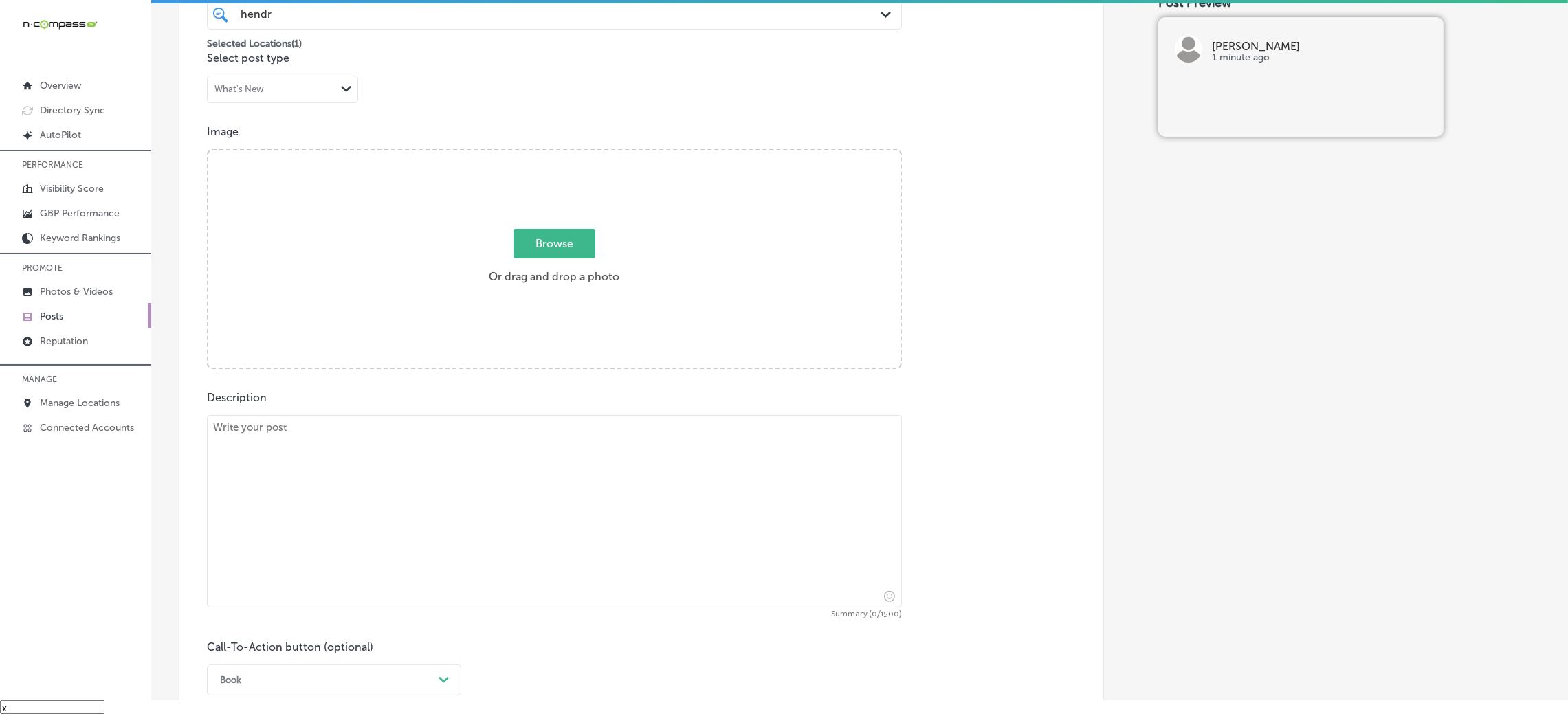
scroll to position [450, 0]
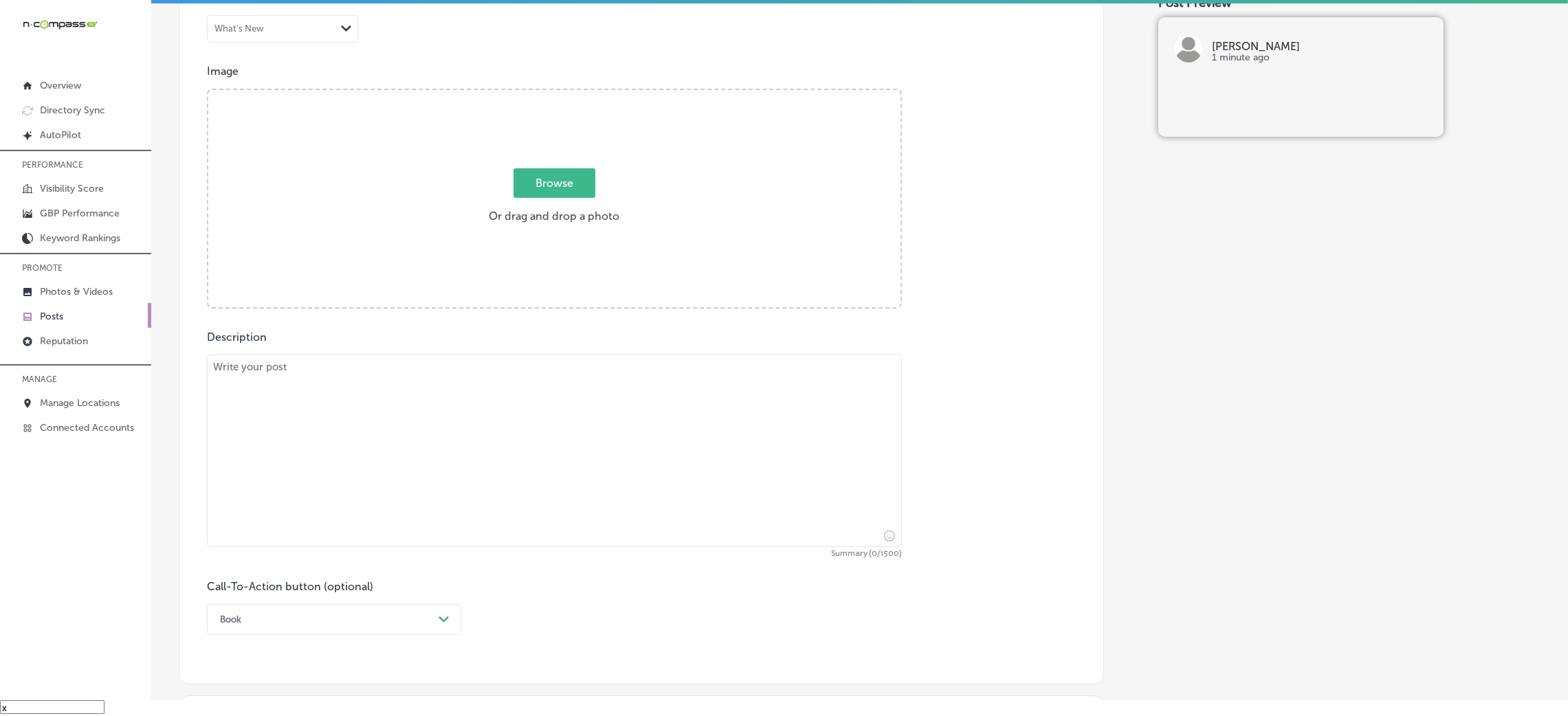
click at [395, 300] on div "Browse Or drag and drop a photo" at bounding box center [555, 199] width 693 height 220
click at [208, 90] on input "Browse Or drag and drop a photo" at bounding box center [555, 92] width 693 height 4
click at [403, 502] on textarea at bounding box center [554, 450] width 695 height 192
paste textarea "At Hendrix, every dish is made with care, using locally-sourced and sustainable…"
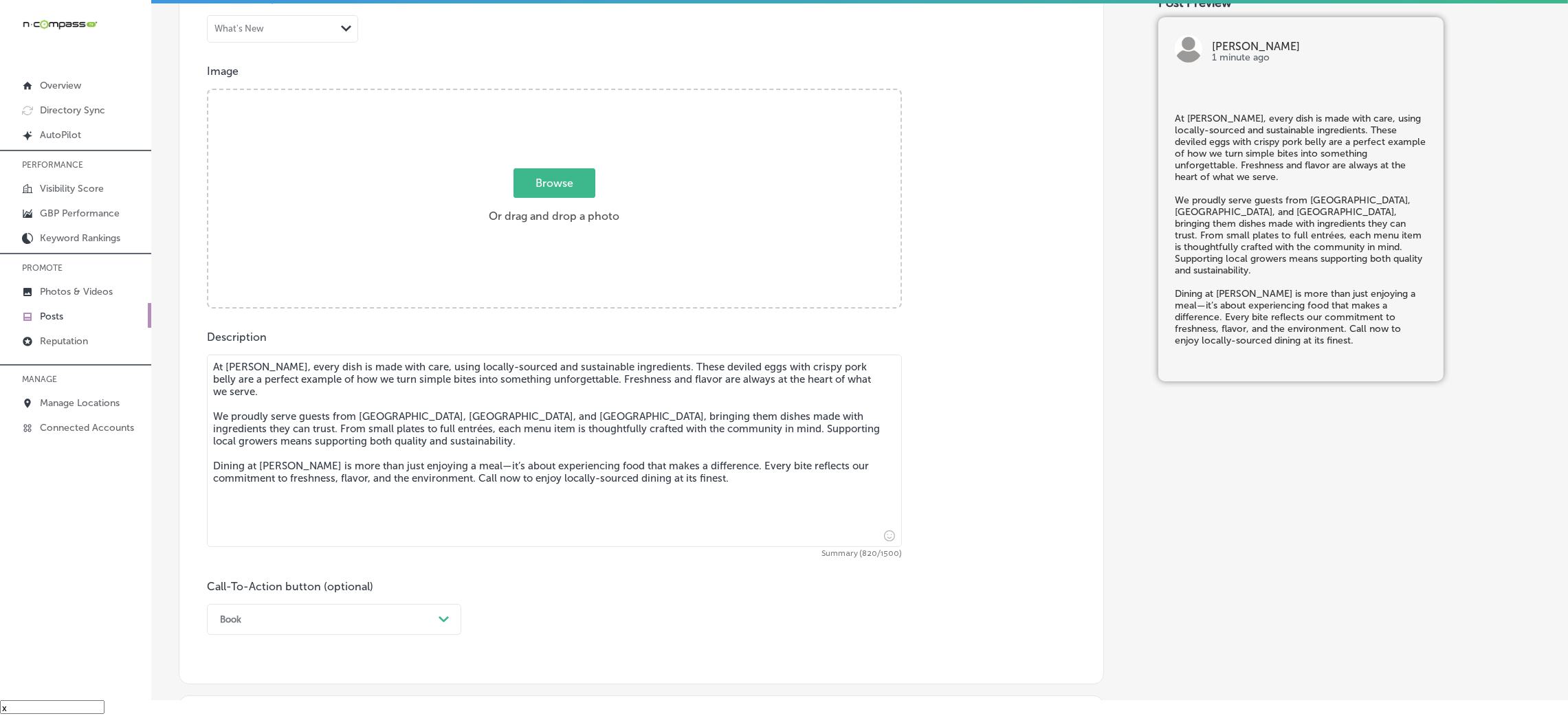
type textarea "At Hendrix, every dish is made with care, using locally-sourced and sustainable…"
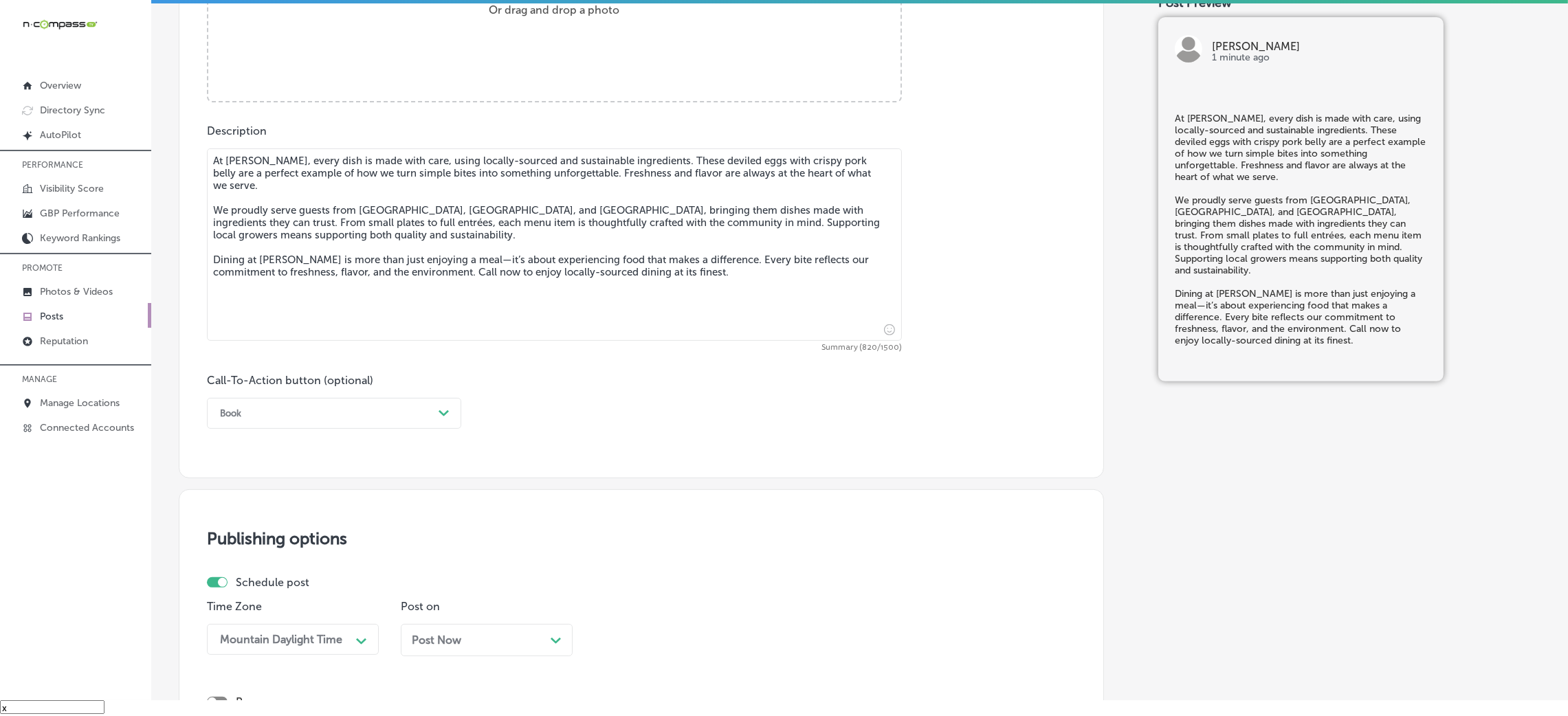
click at [219, 424] on div "Book" at bounding box center [323, 413] width 220 height 21
click at [250, 588] on div "Call Now" at bounding box center [334, 587] width 254 height 24
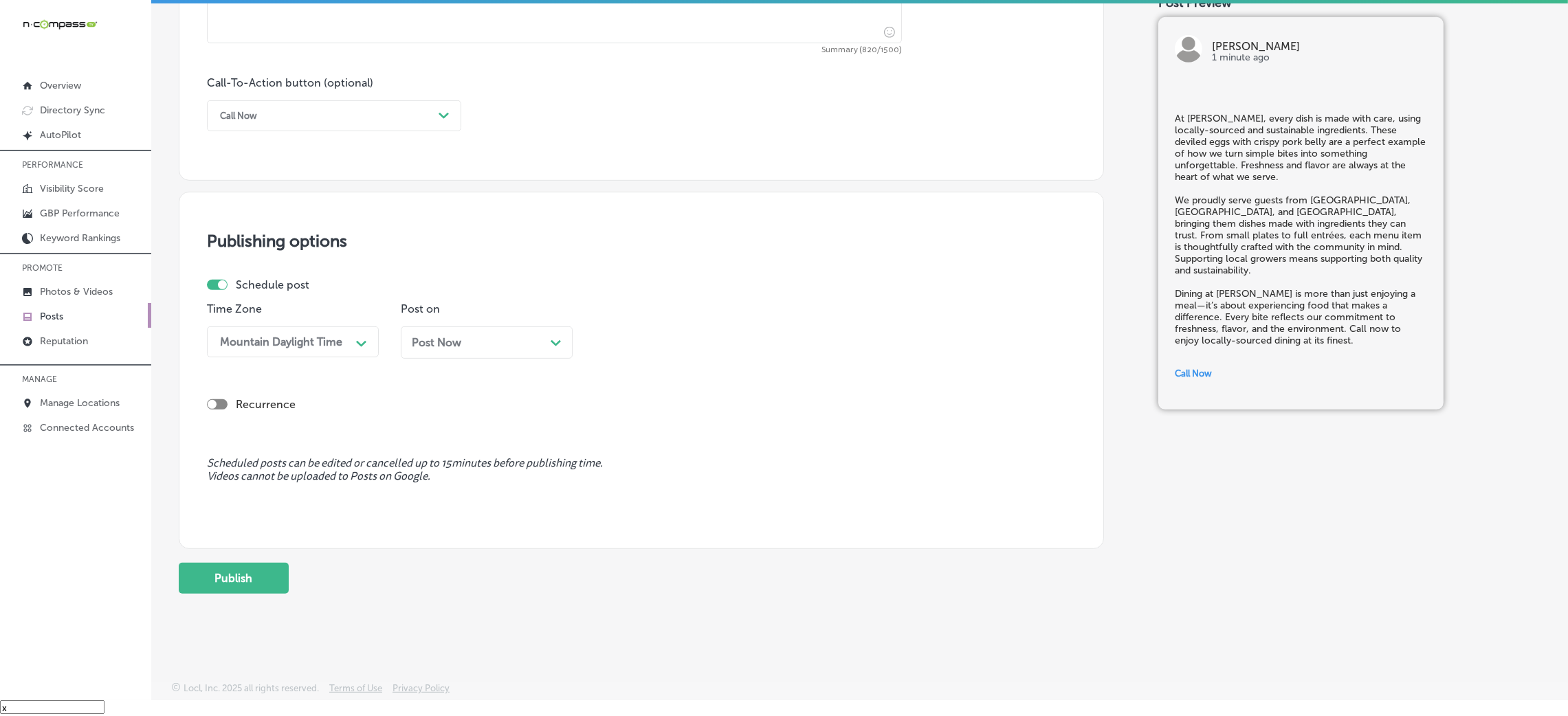
click at [481, 343] on div "Post Now Path Created with Sketch." at bounding box center [486, 342] width 150 height 13
click at [670, 337] on div "09:15 AM" at bounding box center [669, 342] width 137 height 24
click at [634, 421] on div "7:00 AM" at bounding box center [680, 427] width 172 height 24
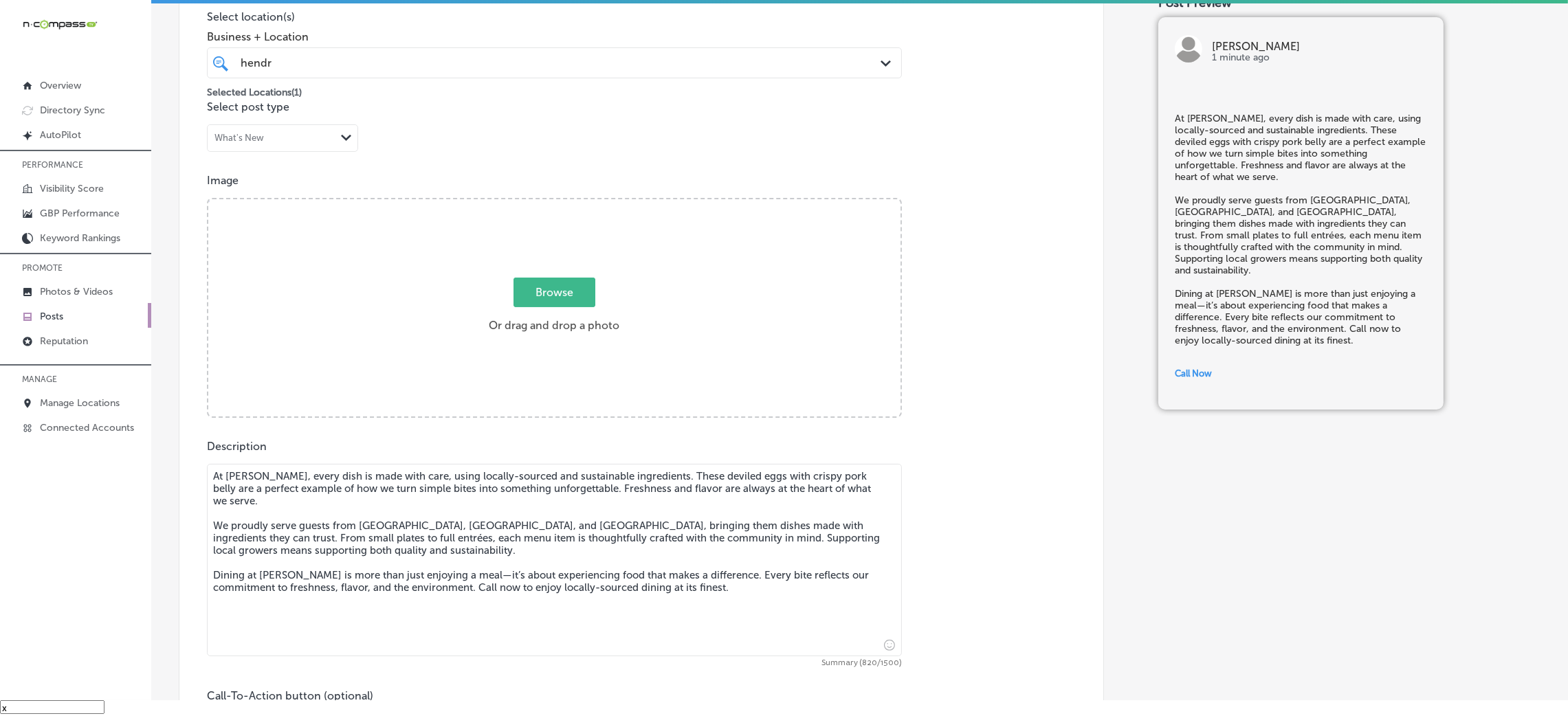
scroll to position [337, 0]
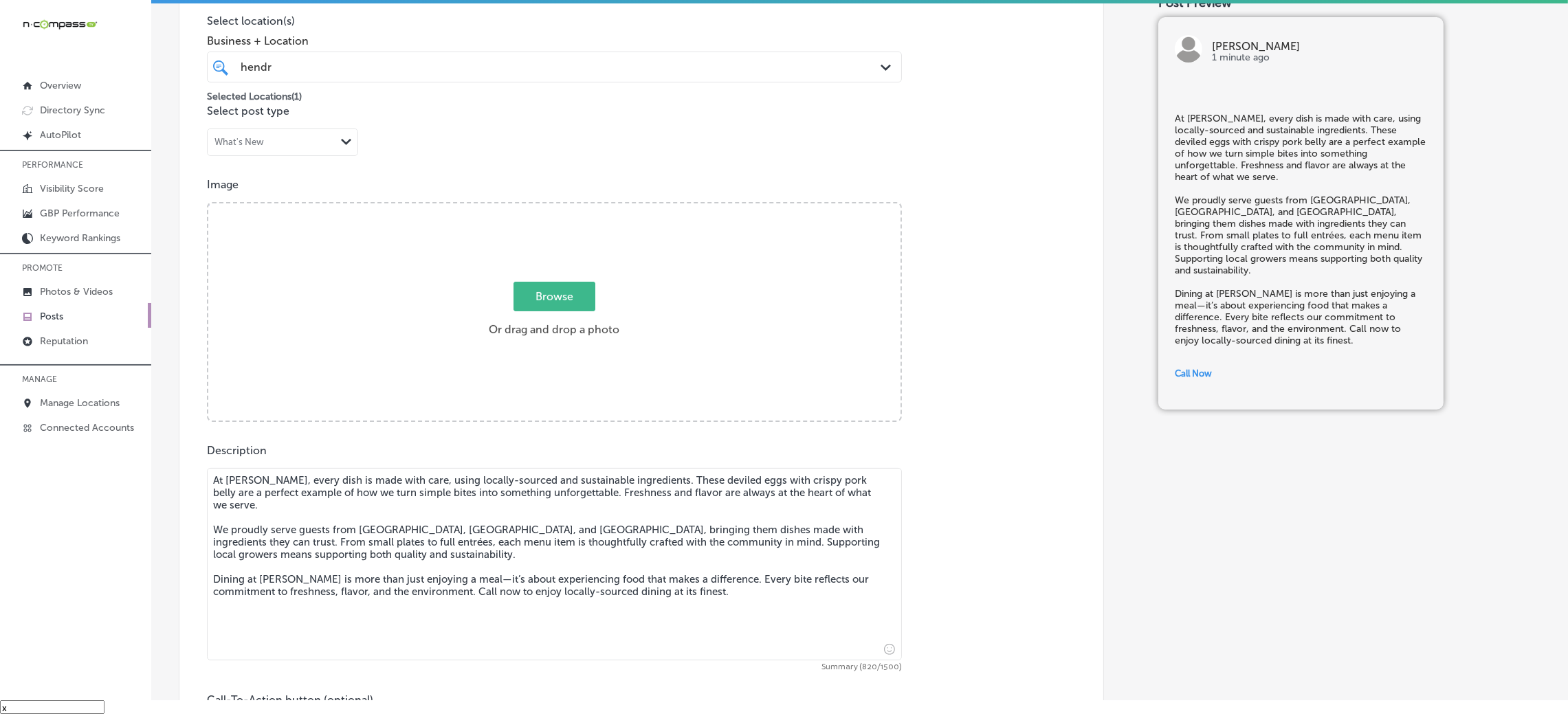
click at [618, 348] on div "Browse Or drag and drop a photo" at bounding box center [555, 313] width 693 height 220
click at [208, 203] on input "Browse Or drag and drop a photo" at bounding box center [555, 205] width 693 height 4
type input "C:\fakepath\Hendrix (8).jpg"
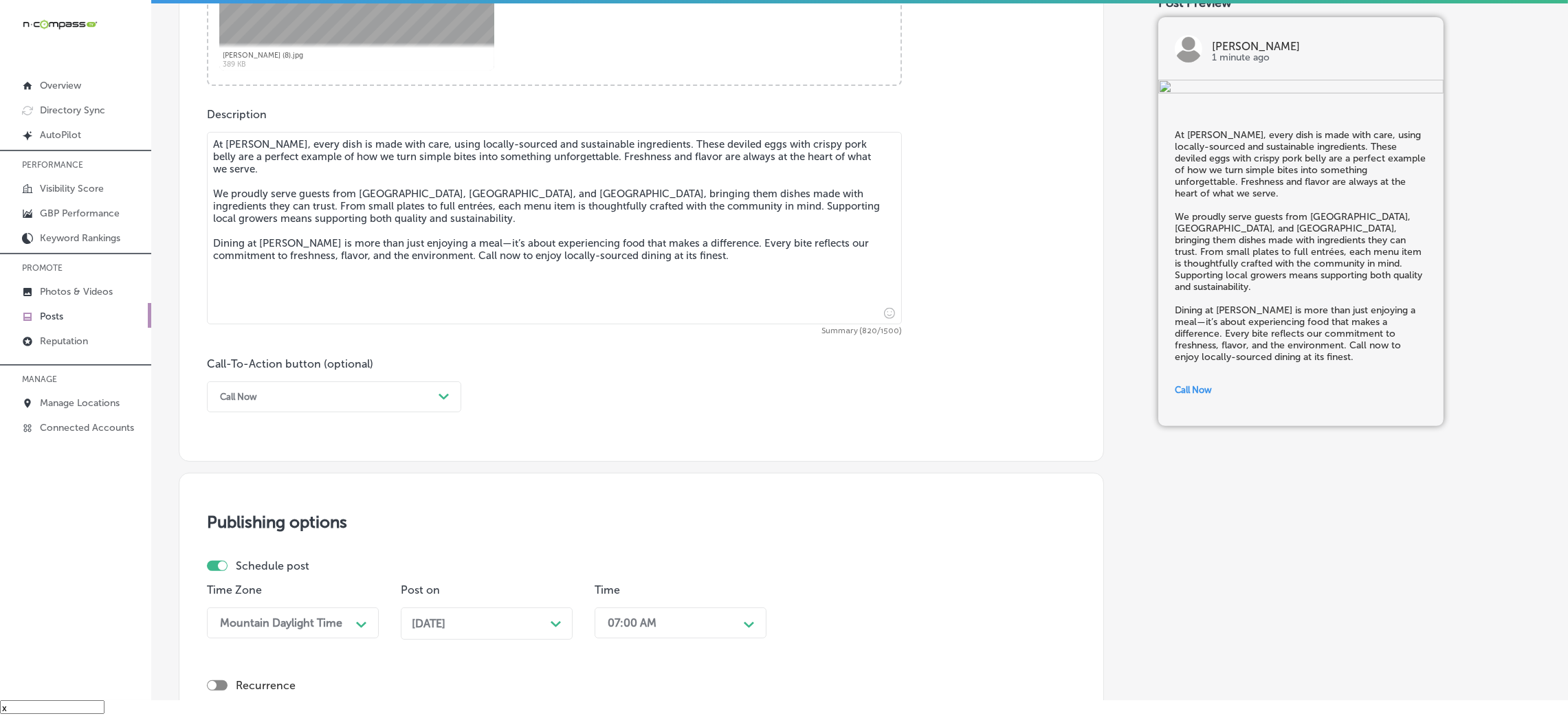
scroll to position [853, 0]
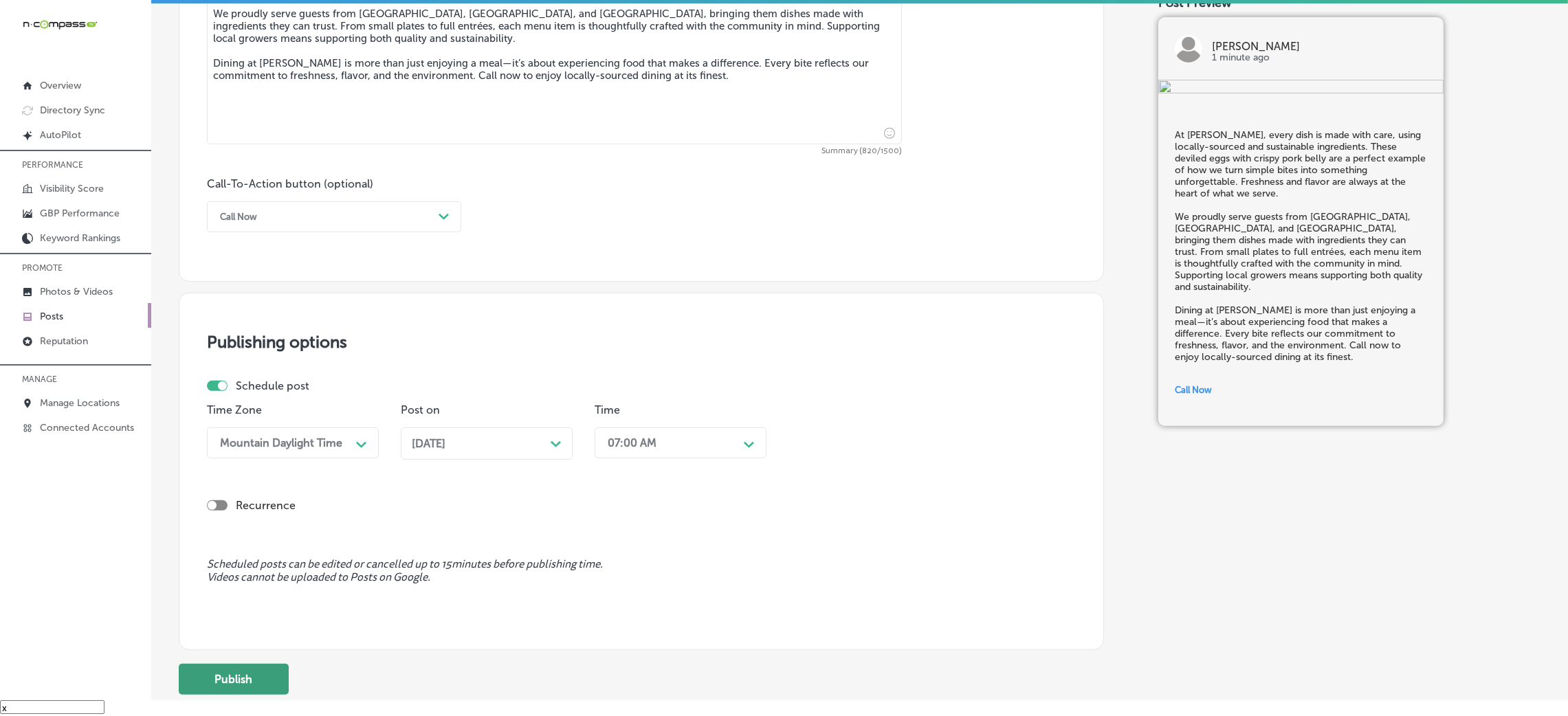
click at [226, 678] on button "Publish" at bounding box center [234, 679] width 110 height 31
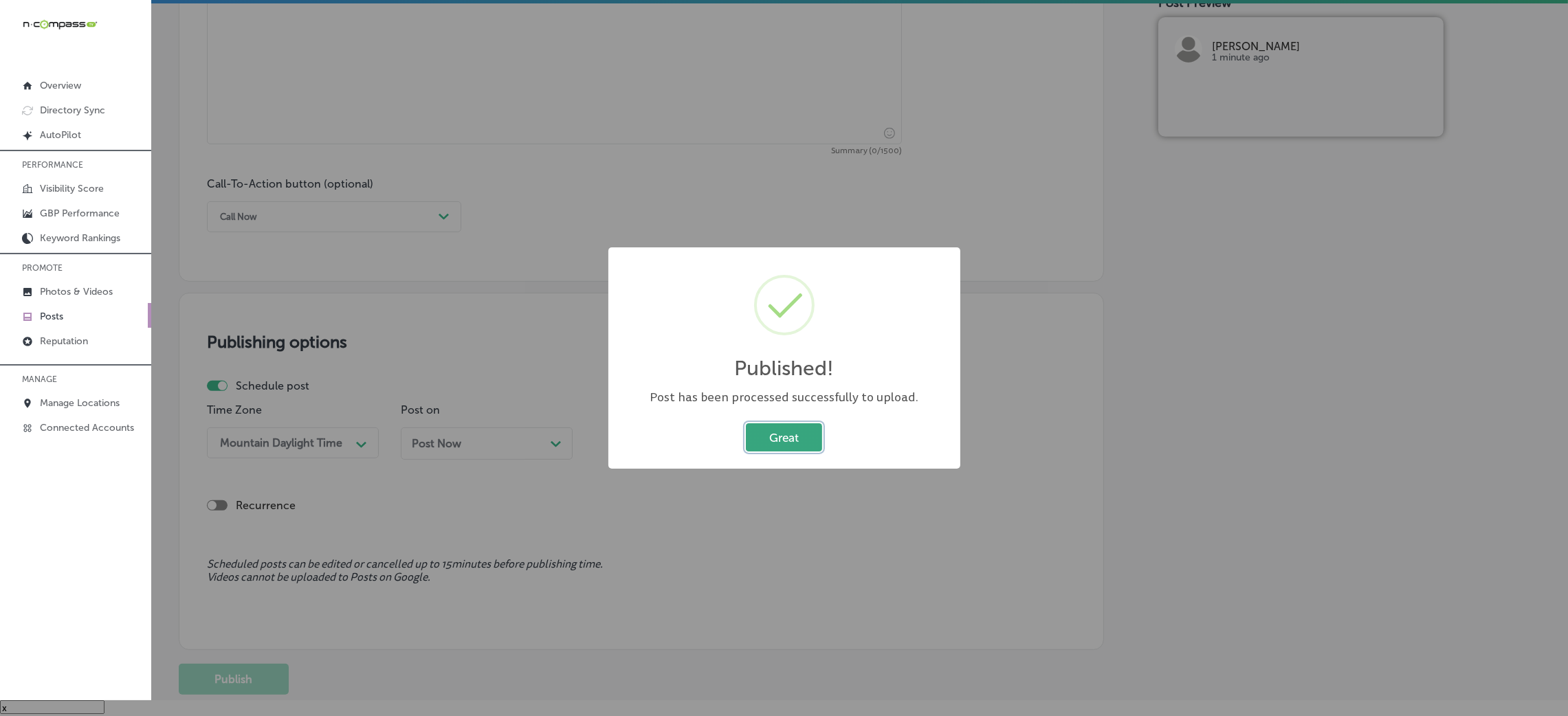
click at [774, 435] on button "Great" at bounding box center [783, 437] width 76 height 28
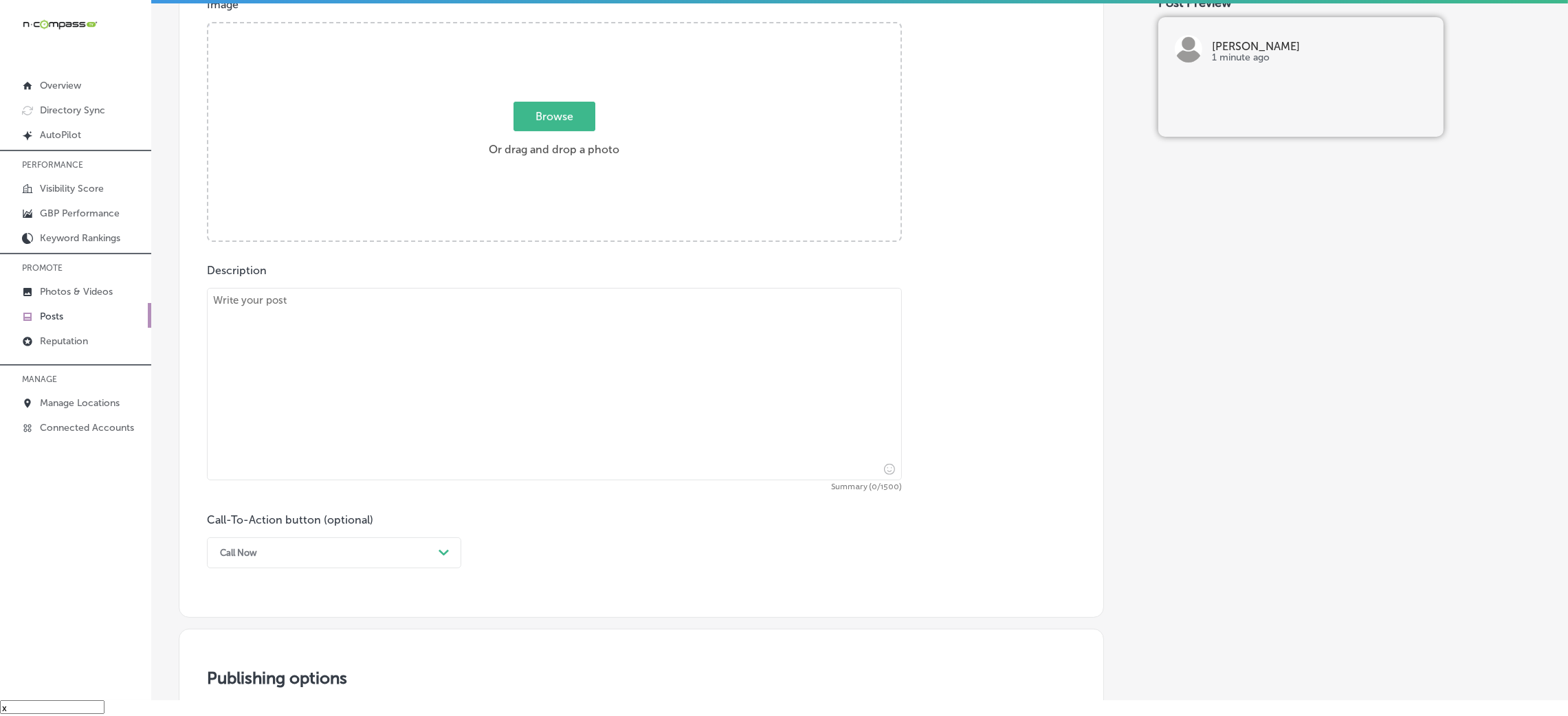
scroll to position [440, 0]
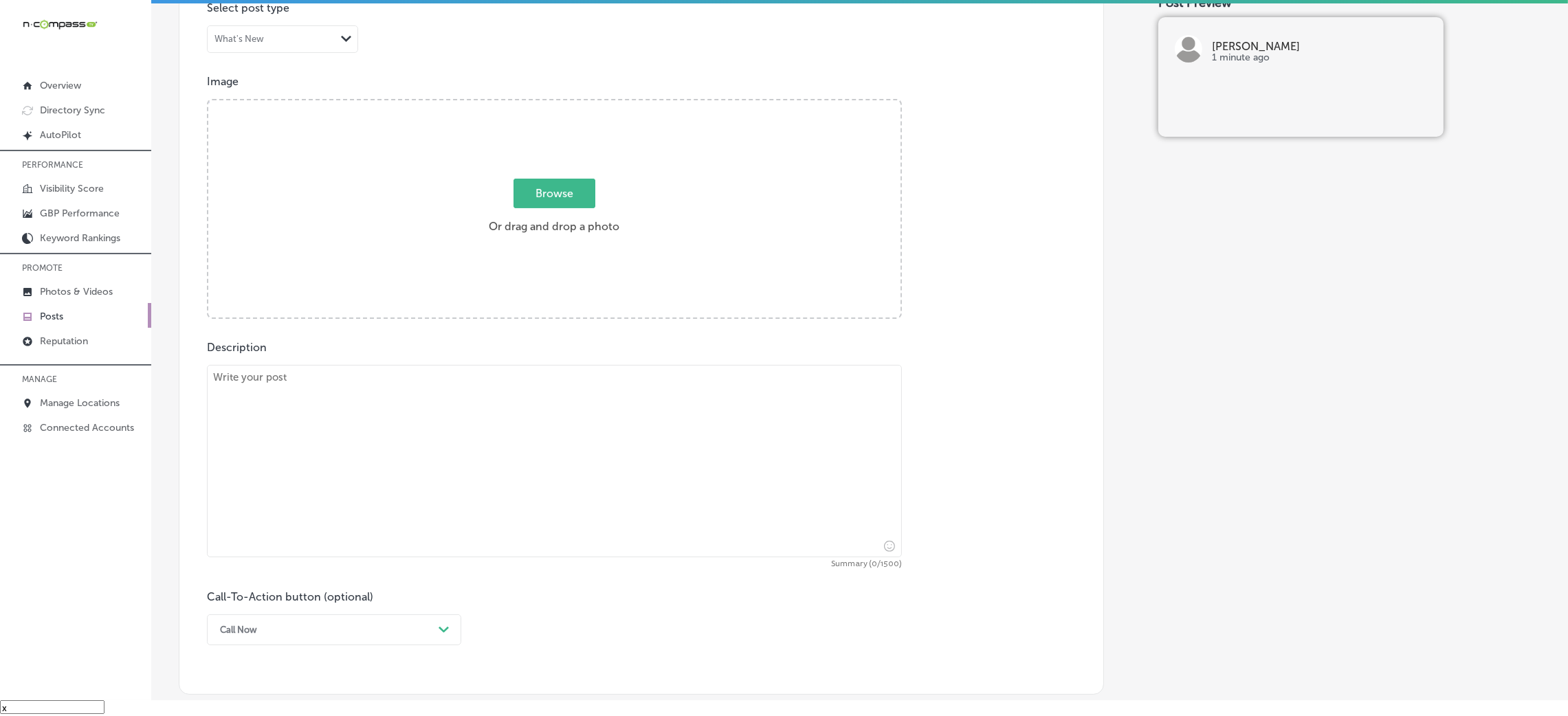
click at [560, 415] on textarea at bounding box center [554, 461] width 695 height 192
paste textarea "Hendrix offers an unforgettable rooftop dining experience with stunning views o…"
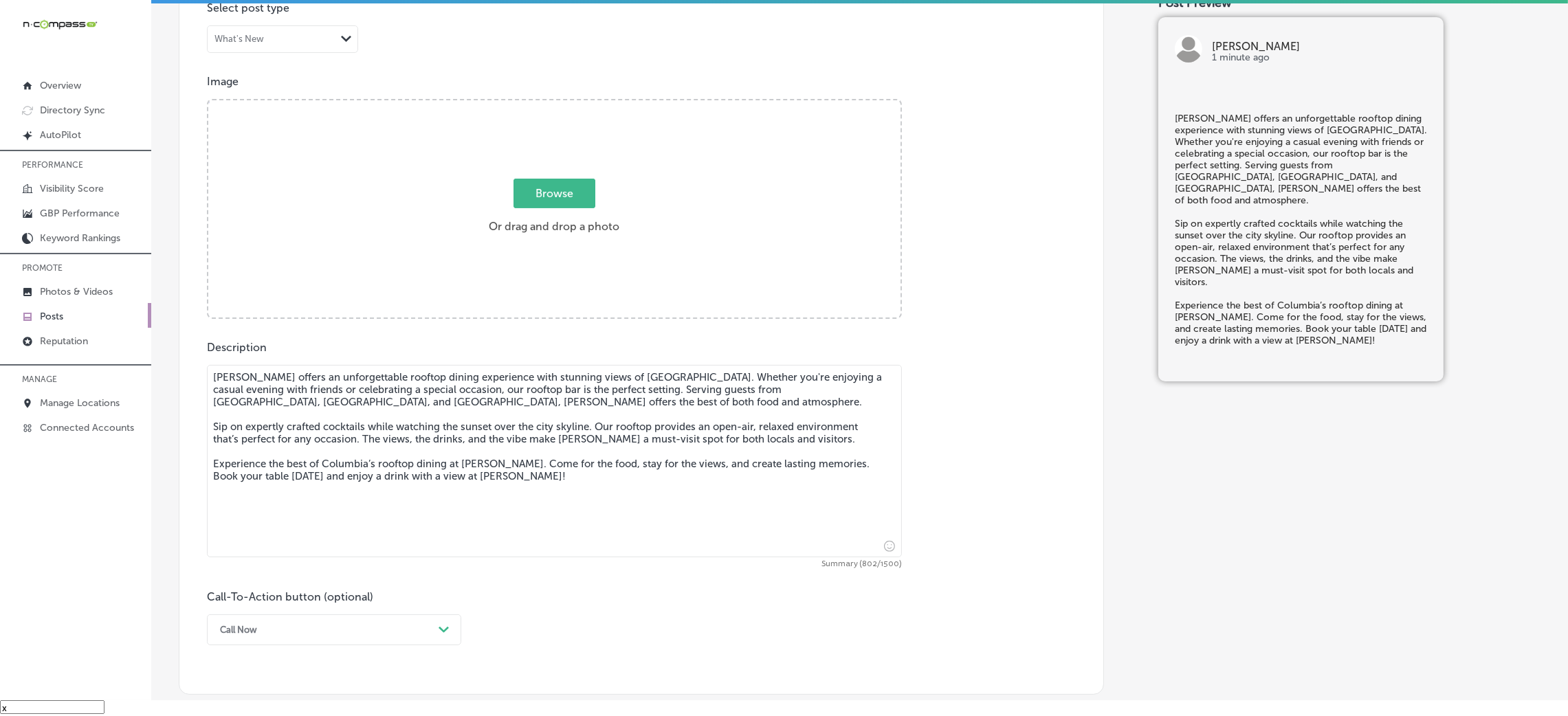
type textarea "Hendrix offers an unforgettable rooftop dining experience with stunning views o…"
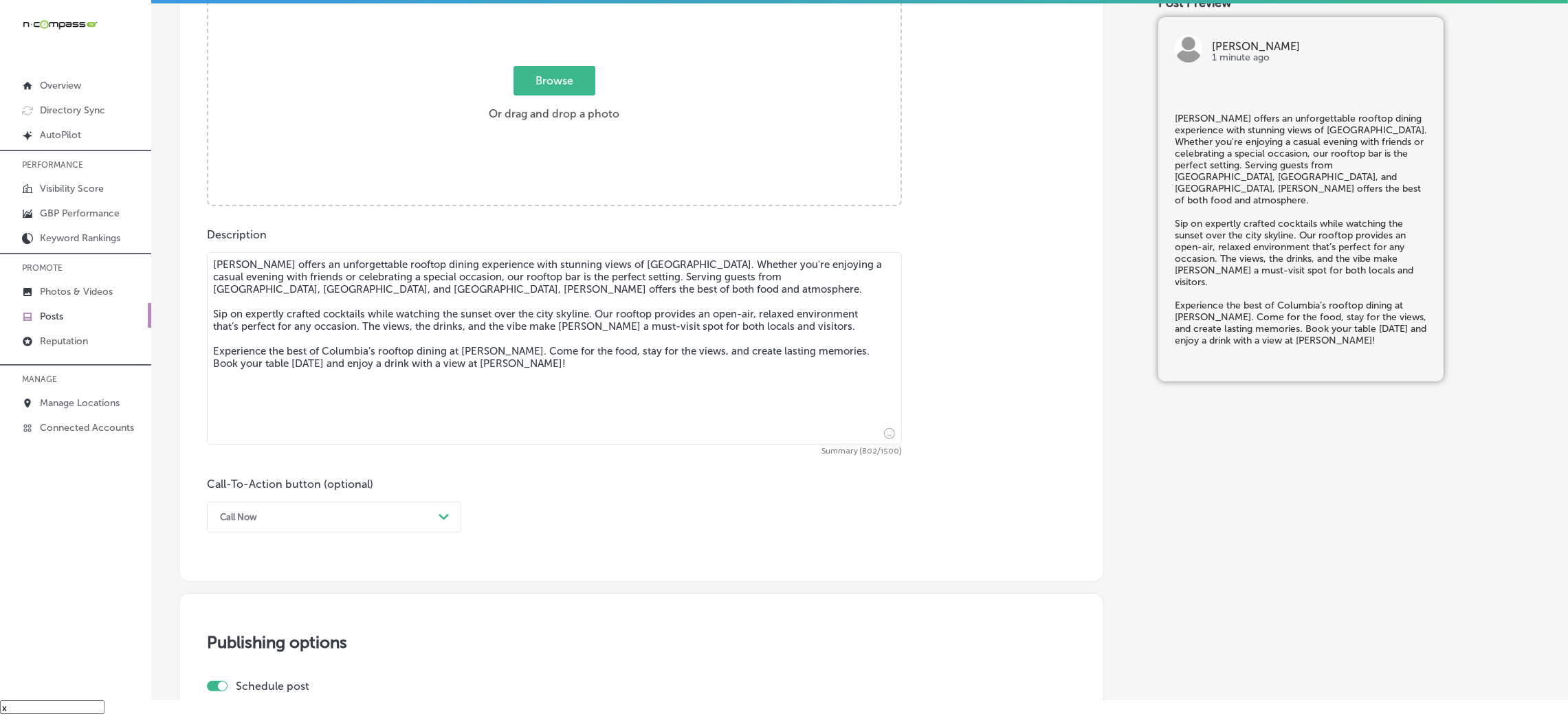
scroll to position [955, 0]
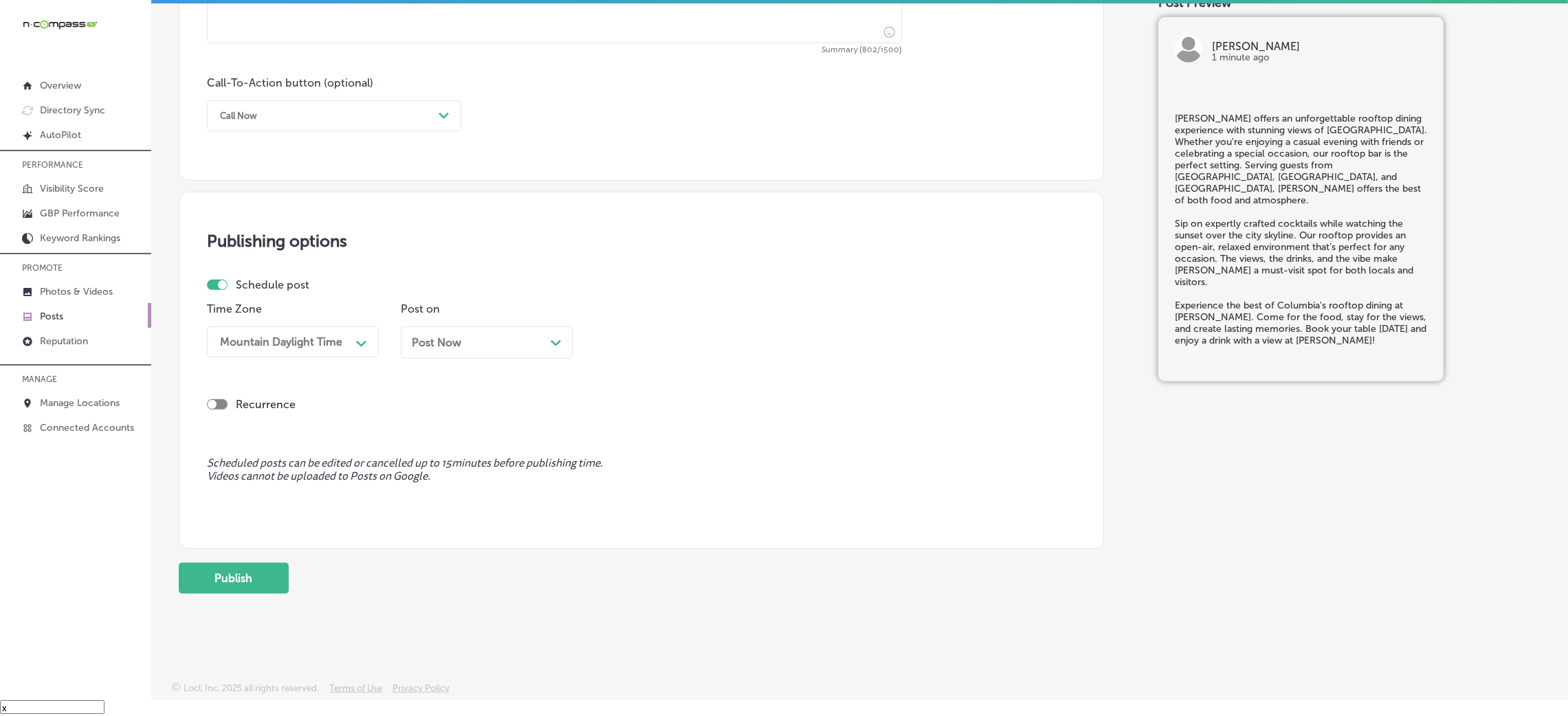
drag, startPoint x: 291, startPoint y: 117, endPoint x: 291, endPoint y: 127, distance: 10.0
click at [291, 115] on div "Call Now" at bounding box center [323, 115] width 220 height 21
click at [266, 173] on div "Book" at bounding box center [334, 170] width 254 height 24
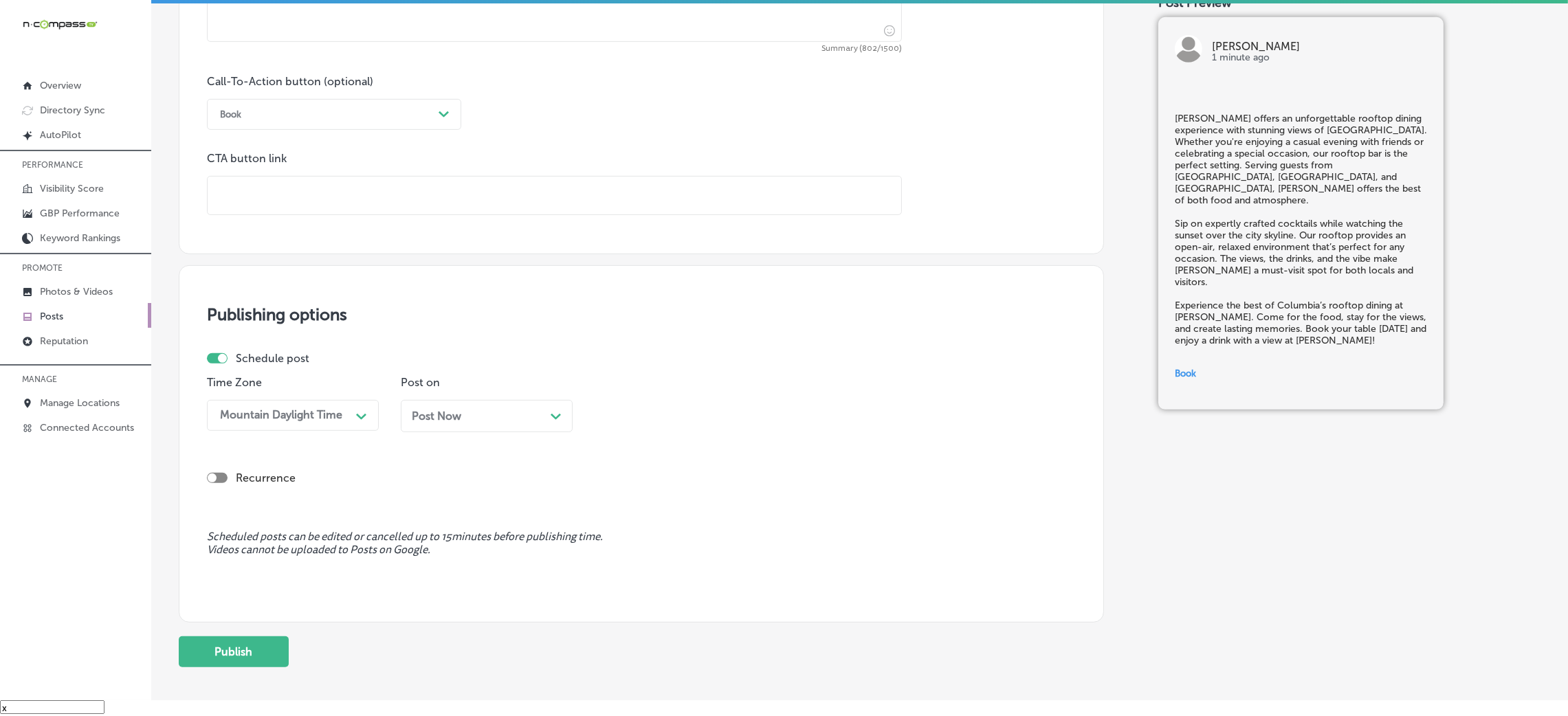
drag, startPoint x: 266, startPoint y: 173, endPoint x: 304, endPoint y: 212, distance: 54.5
click at [304, 212] on input "text" at bounding box center [554, 195] width 693 height 38
paste input "https://hendrixsc.com/"
type input "https://hendrixsc.com/"
click at [633, 118] on div "Call-To-Action button (optional) Book Path Created with Sketch. CTA button link…" at bounding box center [641, 144] width 869 height 140
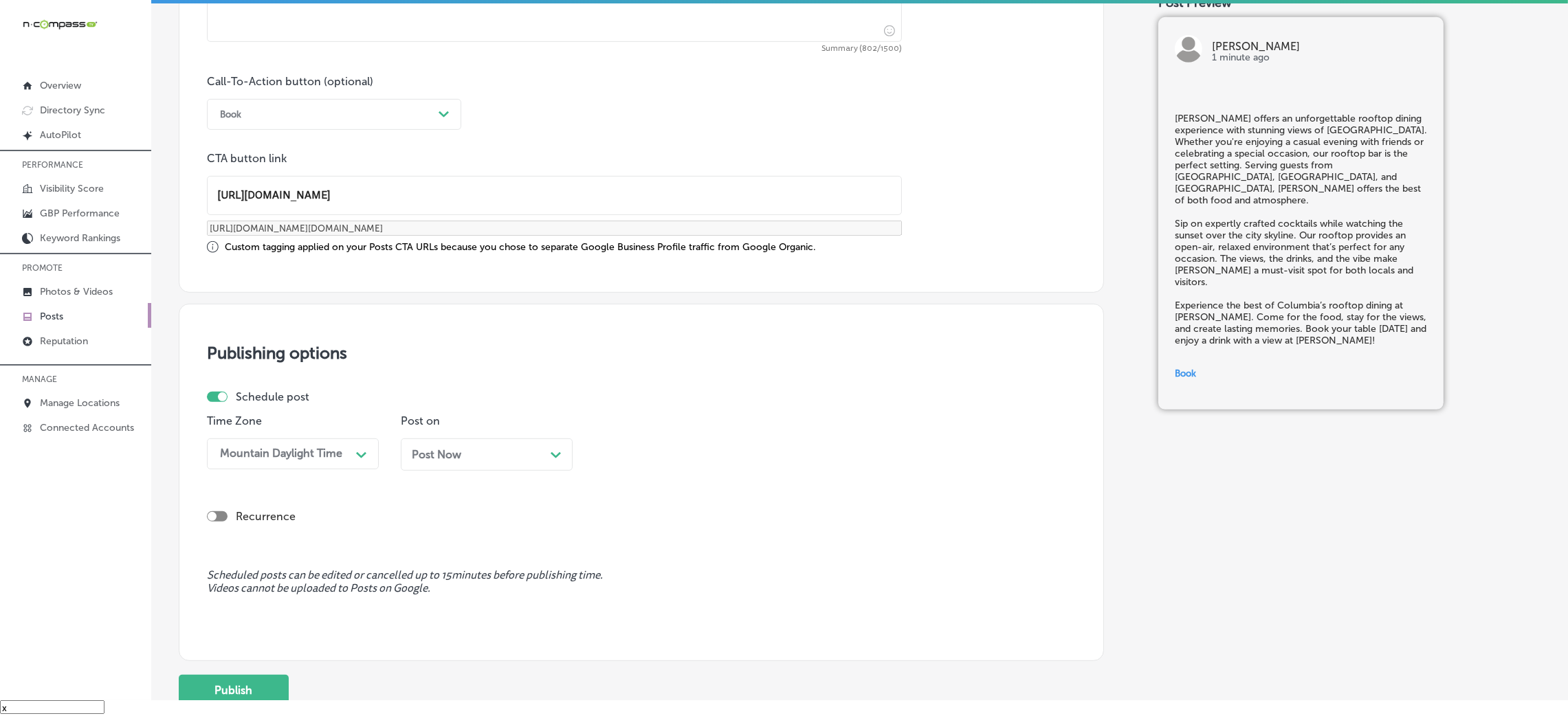
click at [486, 477] on div "Post Now Path Created with Sketch." at bounding box center [486, 459] width 172 height 43
click at [484, 452] on div "Post Now Path Created with Sketch." at bounding box center [486, 454] width 150 height 13
click at [614, 461] on div "09:15 AM" at bounding box center [669, 453] width 137 height 24
click at [625, 533] on div "7:00 AM" at bounding box center [680, 539] width 172 height 24
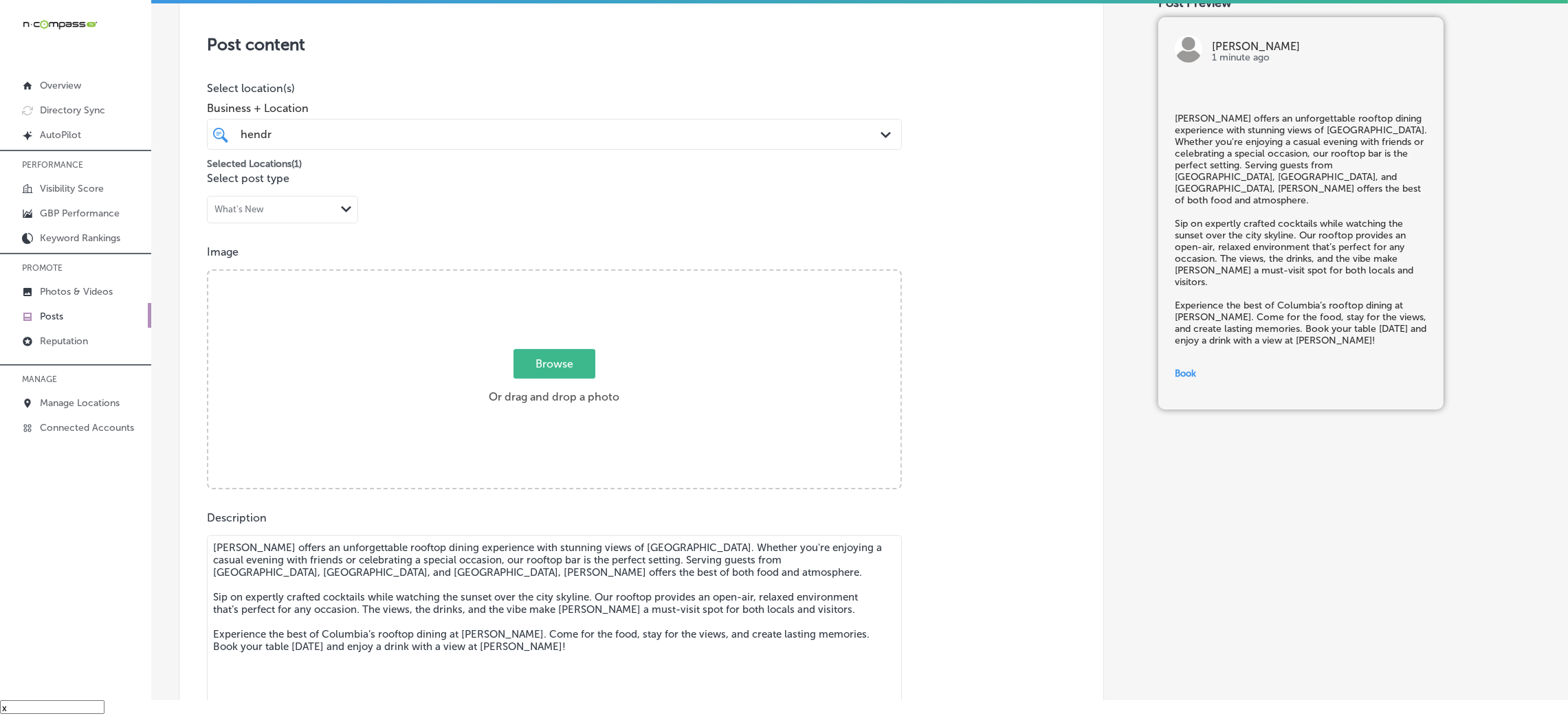
scroll to position [234, 0]
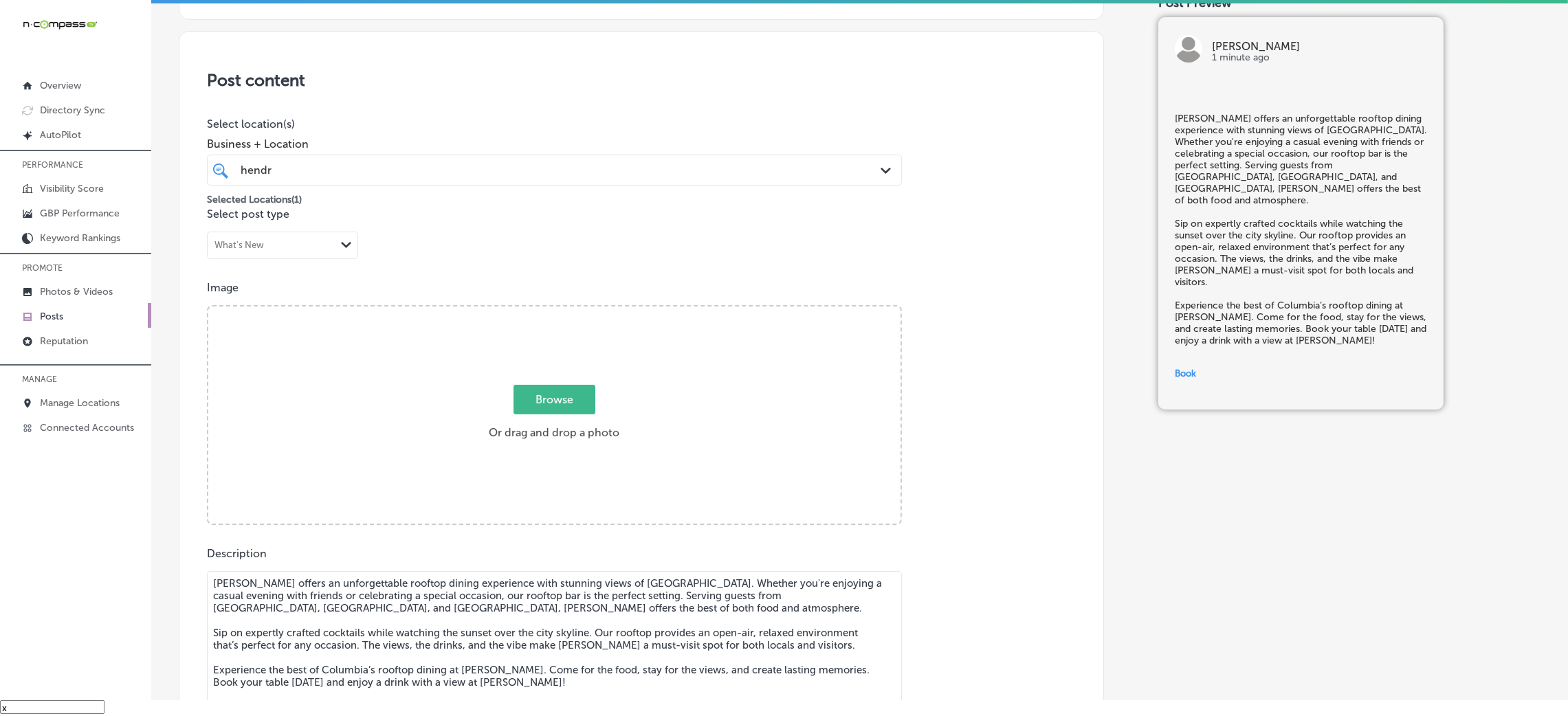
click at [513, 343] on div "Browse Or drag and drop a photo" at bounding box center [555, 416] width 693 height 220
click at [208, 306] on input "Browse Or drag and drop a photo" at bounding box center [555, 308] width 693 height 4
type input "C:\fakepath\Hendrix (4).jpg"
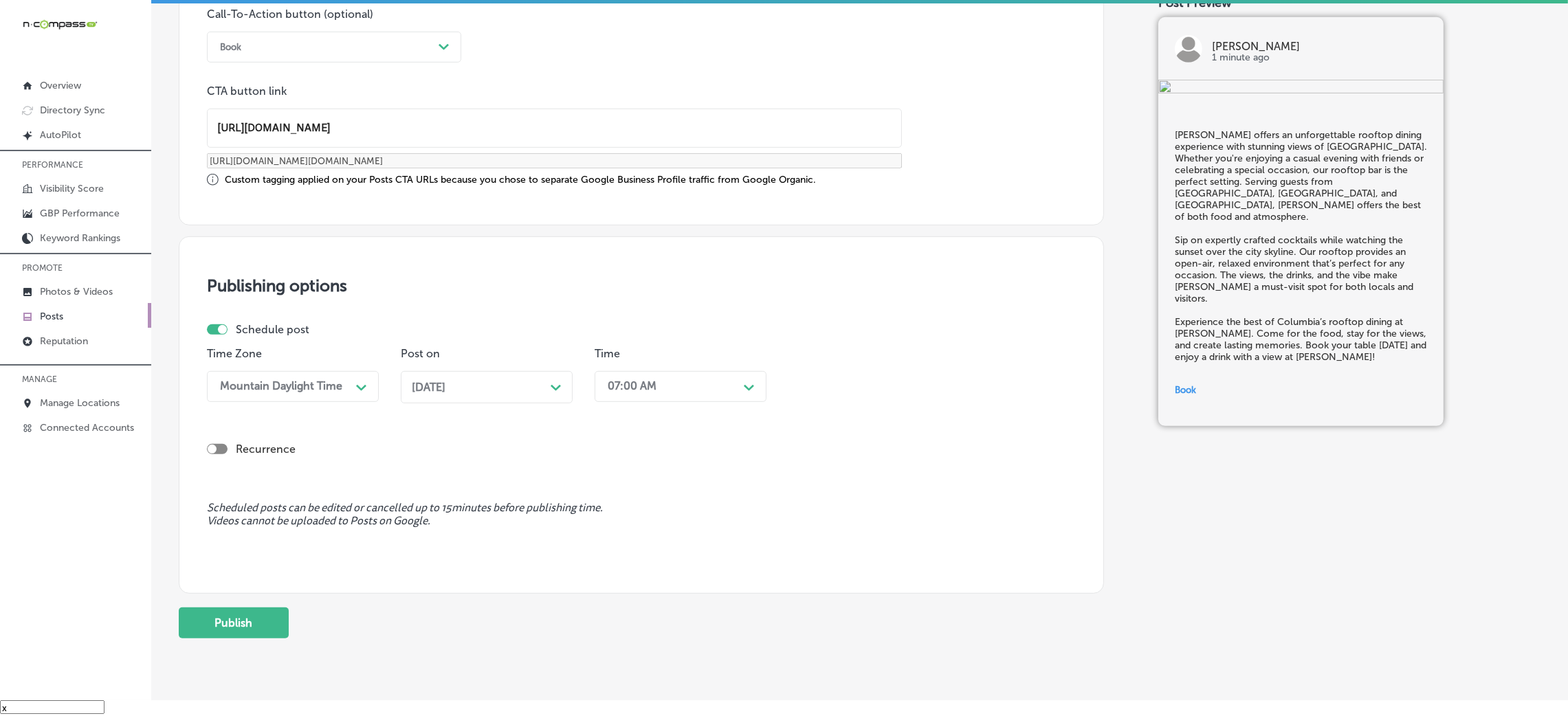
scroll to position [1069, 0]
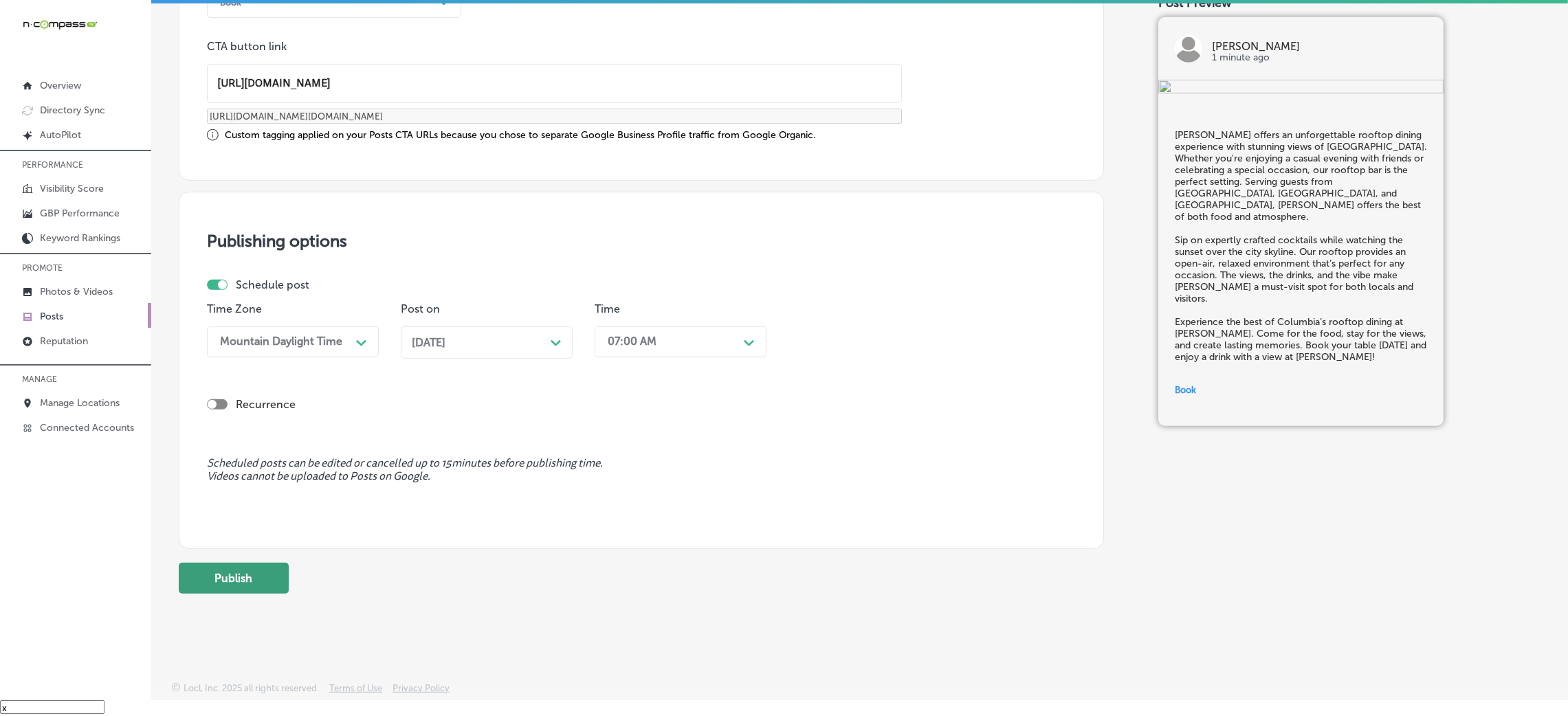
click at [258, 589] on button "Publish" at bounding box center [234, 578] width 110 height 31
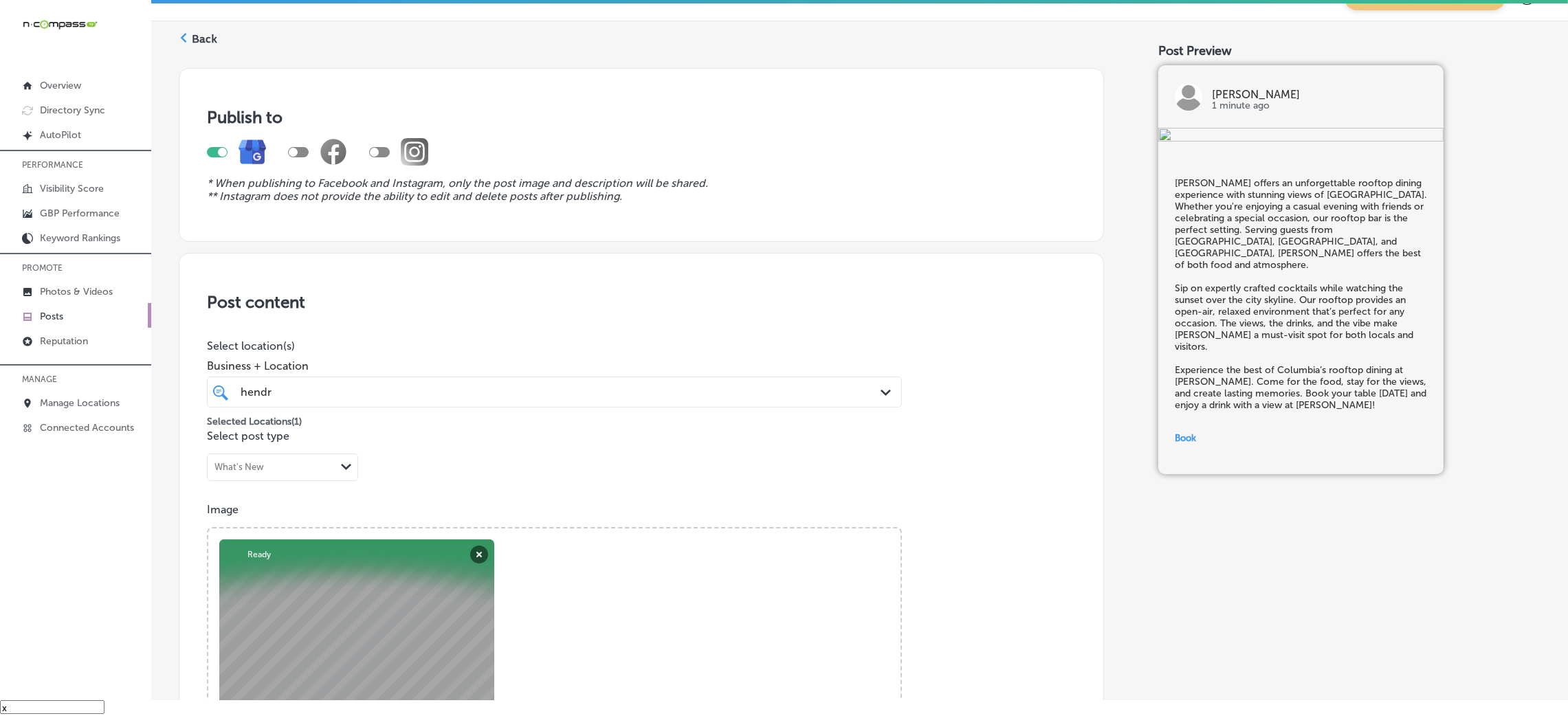
scroll to position [0, 0]
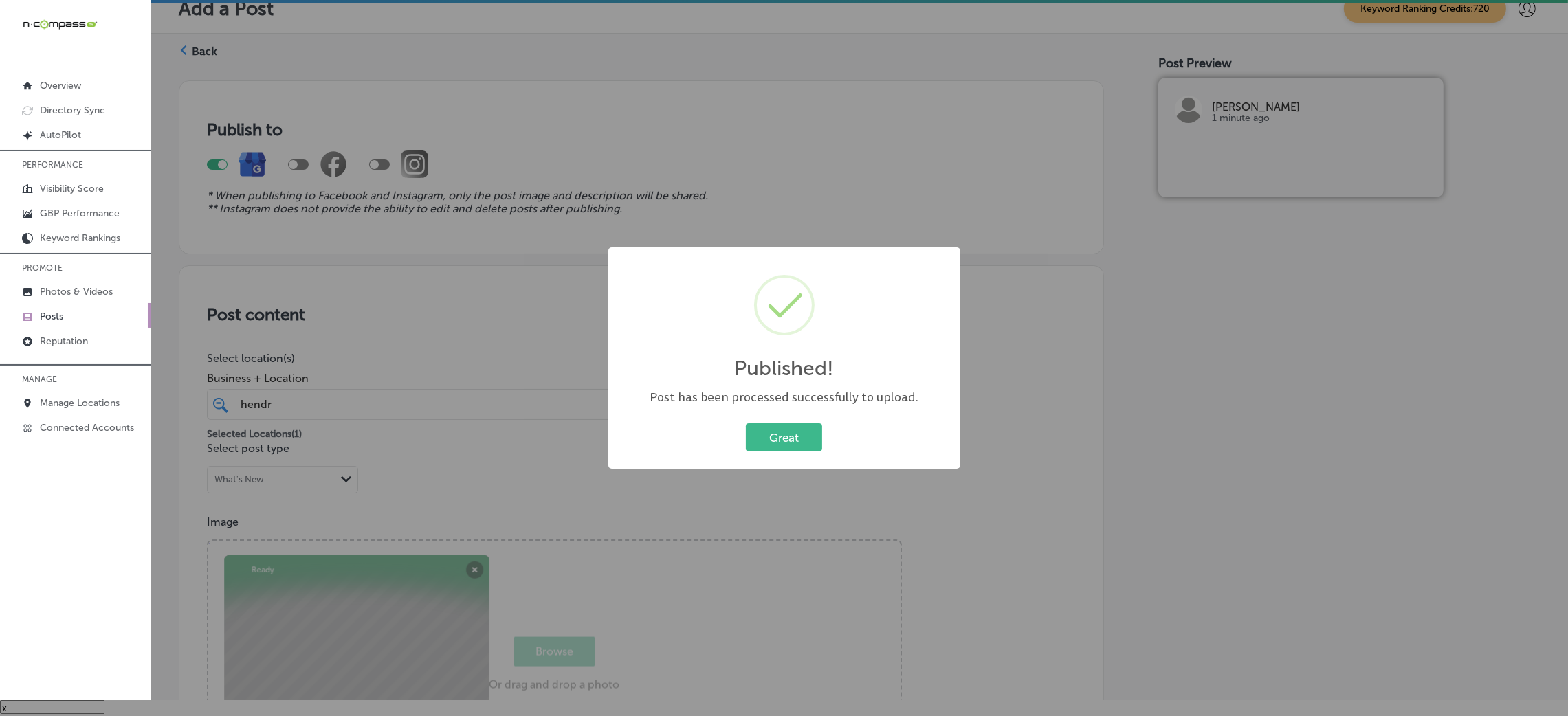
click at [457, 403] on div "Published! × Post has been processed successfully to upload. Great Cancel" at bounding box center [784, 358] width 1568 height 716
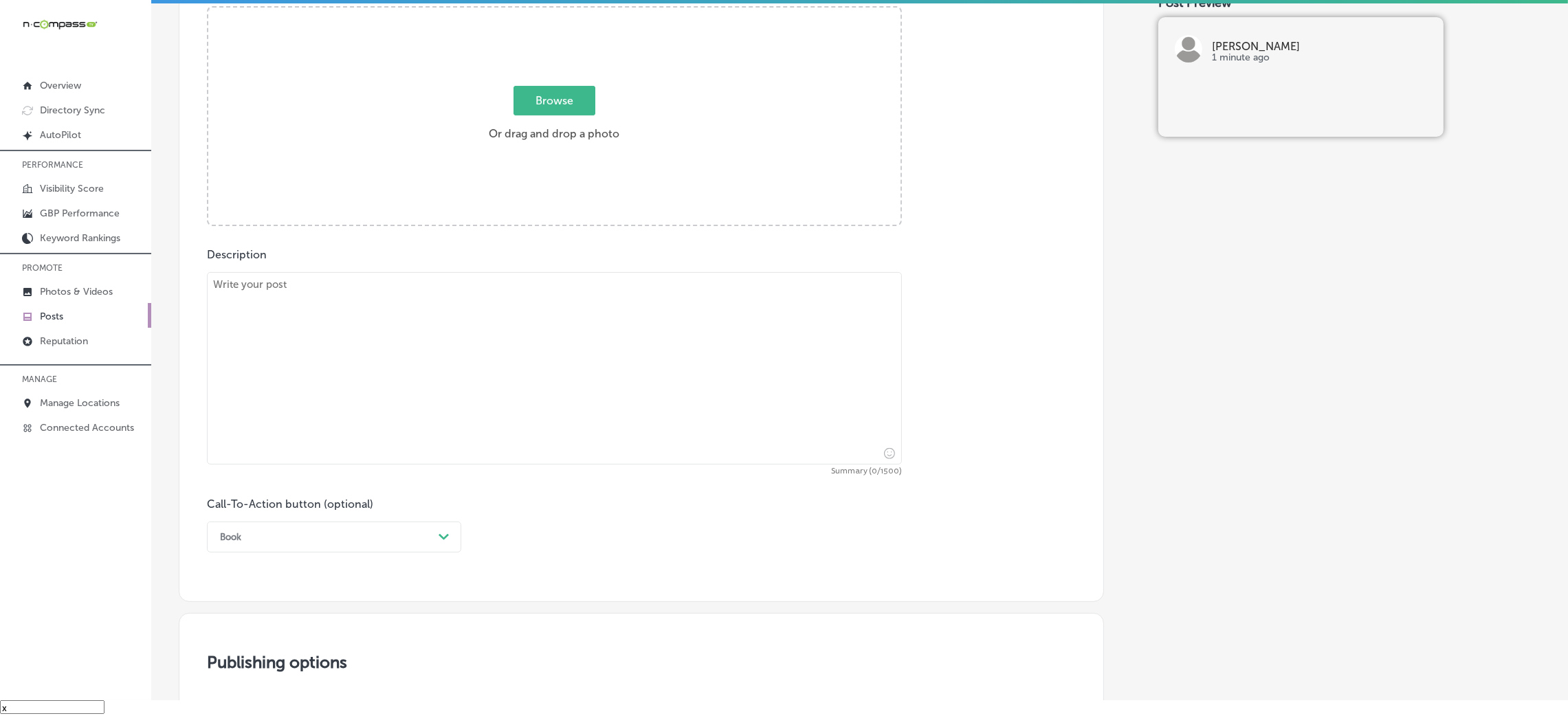
scroll to position [617, 0]
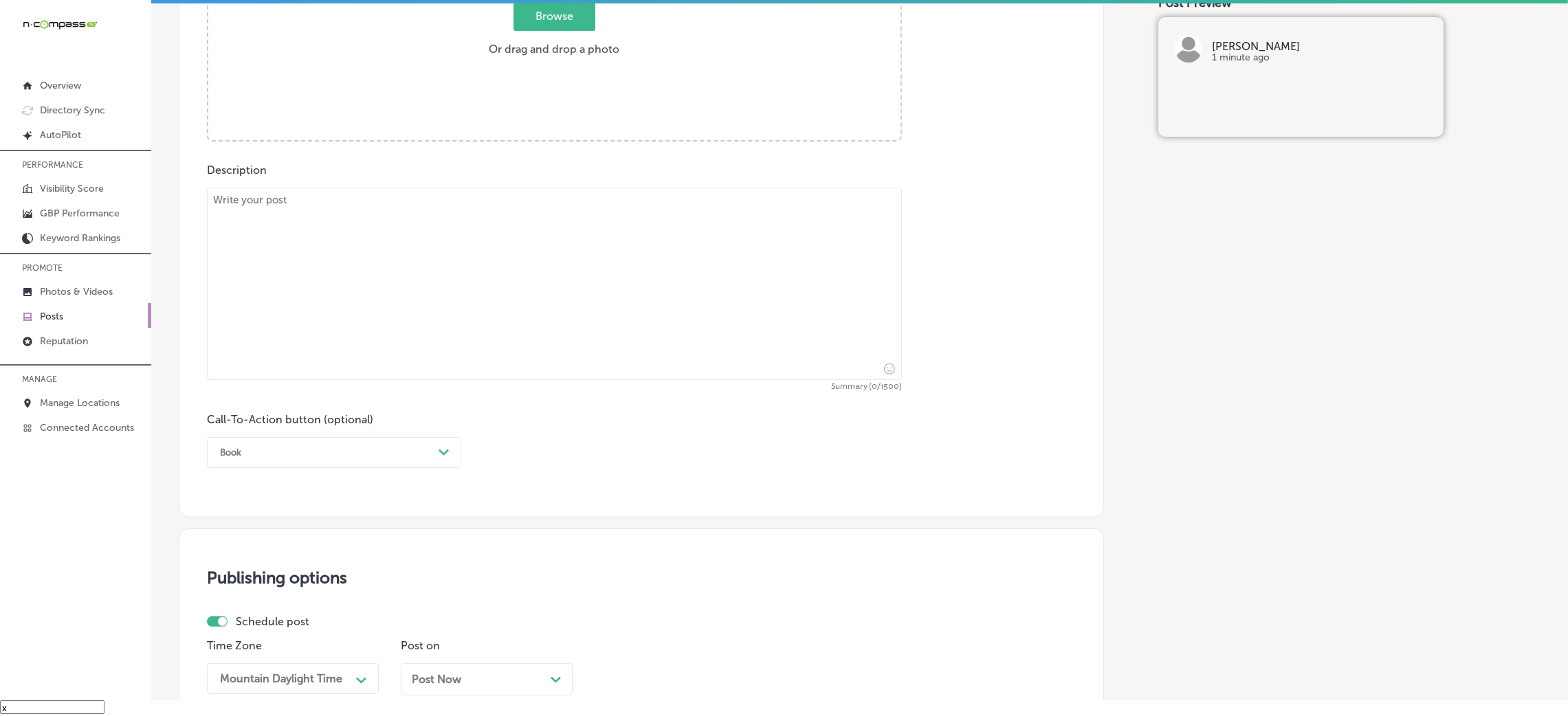
click at [391, 220] on textarea at bounding box center [554, 284] width 695 height 192
paste textarea "Hendrix is the place to be for Columbia’s best craft cocktails. Whether you’re …"
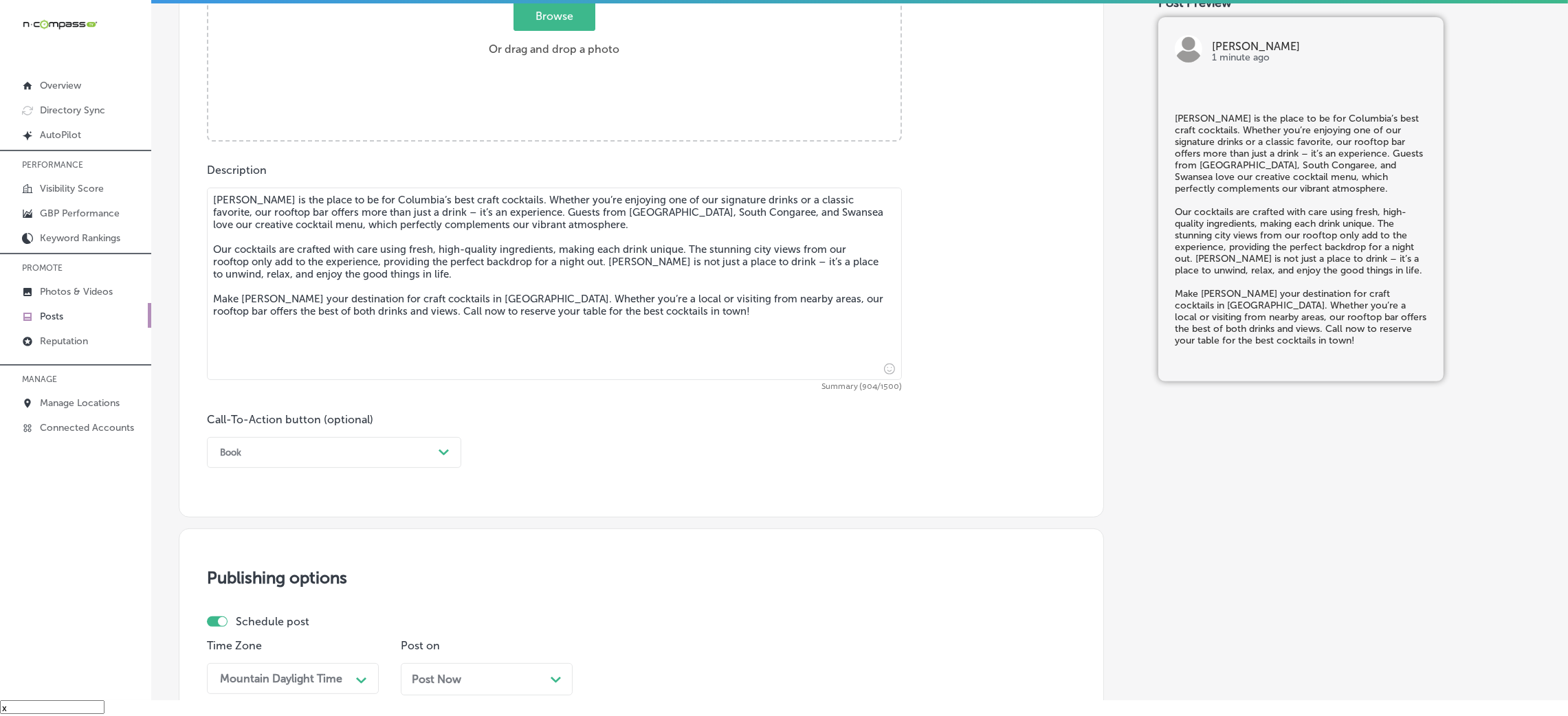
type textarea "Hendrix is the place to be for Columbia’s best craft cocktails. Whether you’re …"
drag, startPoint x: 285, startPoint y: 439, endPoint x: 281, endPoint y: 467, distance: 28.3
click at [281, 467] on div "Book Path Created with Sketch." at bounding box center [334, 452] width 254 height 31
click at [276, 620] on div "Call Now" at bounding box center [334, 626] width 254 height 24
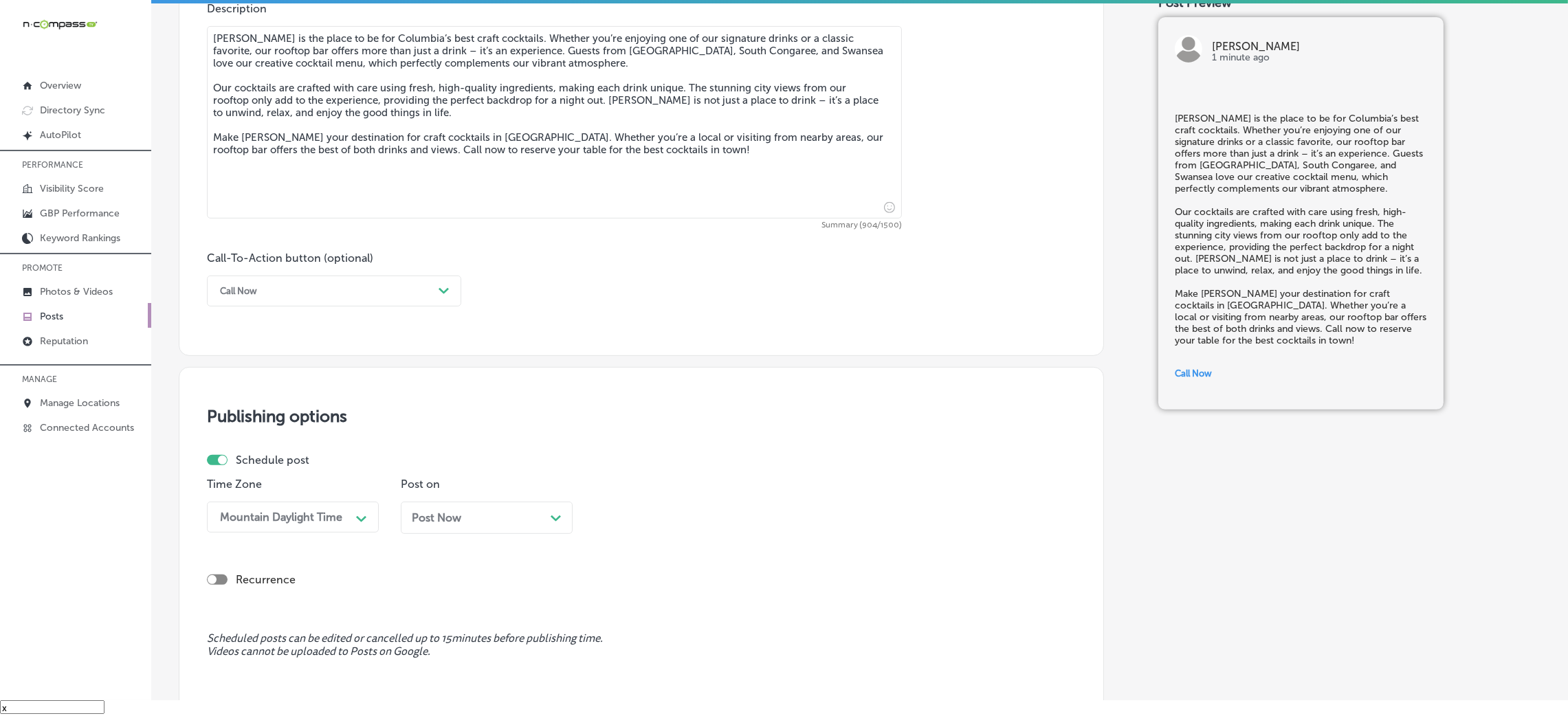
scroll to position [955, 0]
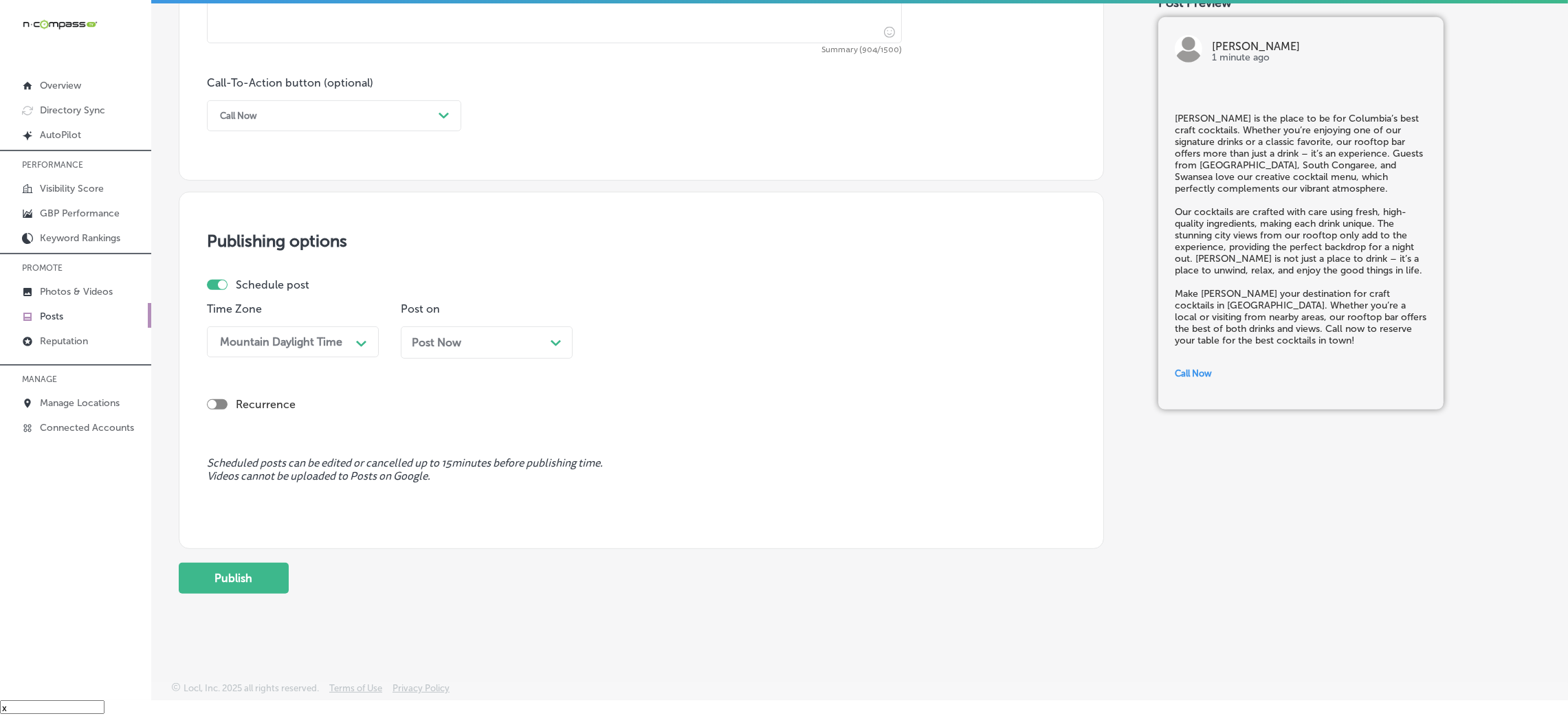
click at [454, 326] on div "Post Now Path Created with Sketch." at bounding box center [486, 342] width 172 height 33
click at [630, 341] on div "09:15 AM" at bounding box center [632, 342] width 48 height 13
click at [657, 524] on div "7:00 AM" at bounding box center [680, 530] width 172 height 24
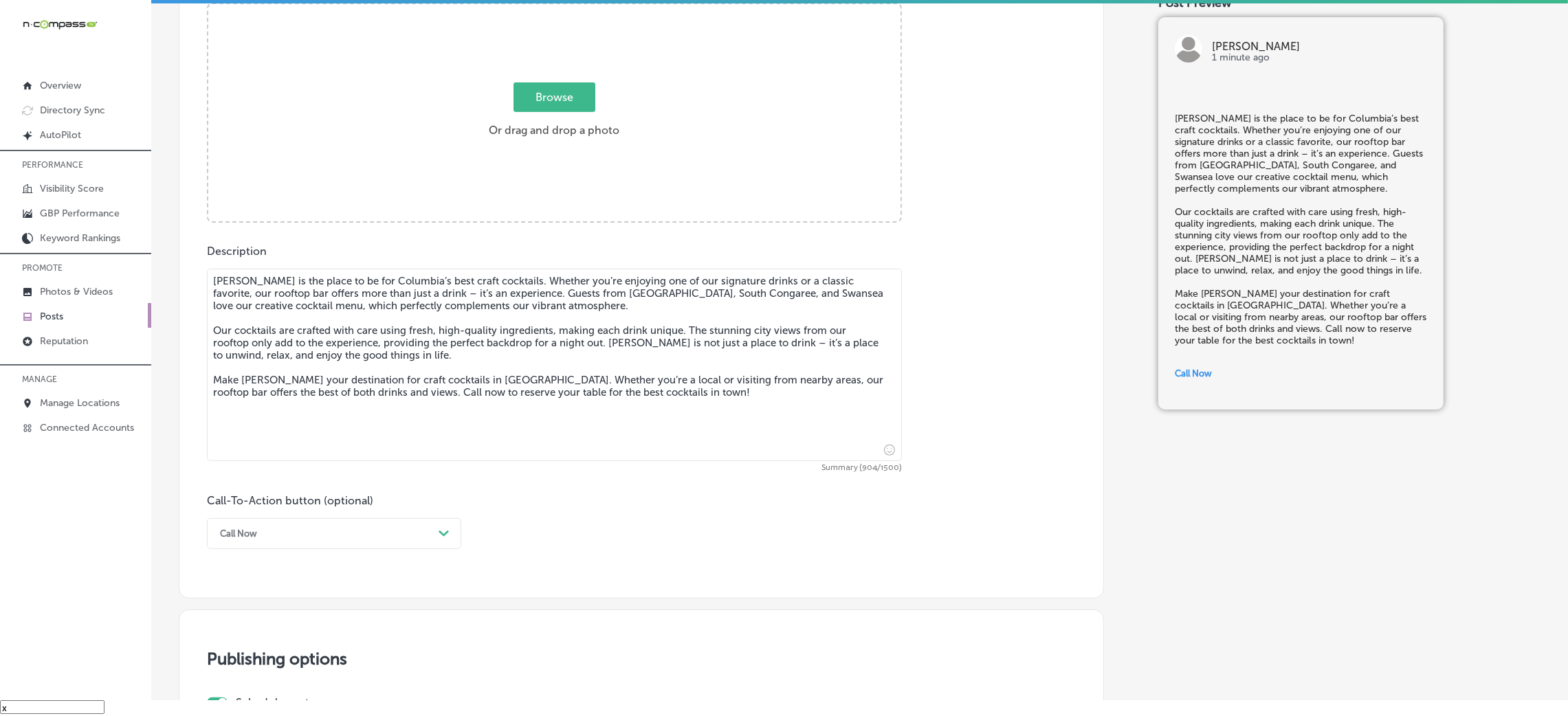
scroll to position [337, 0]
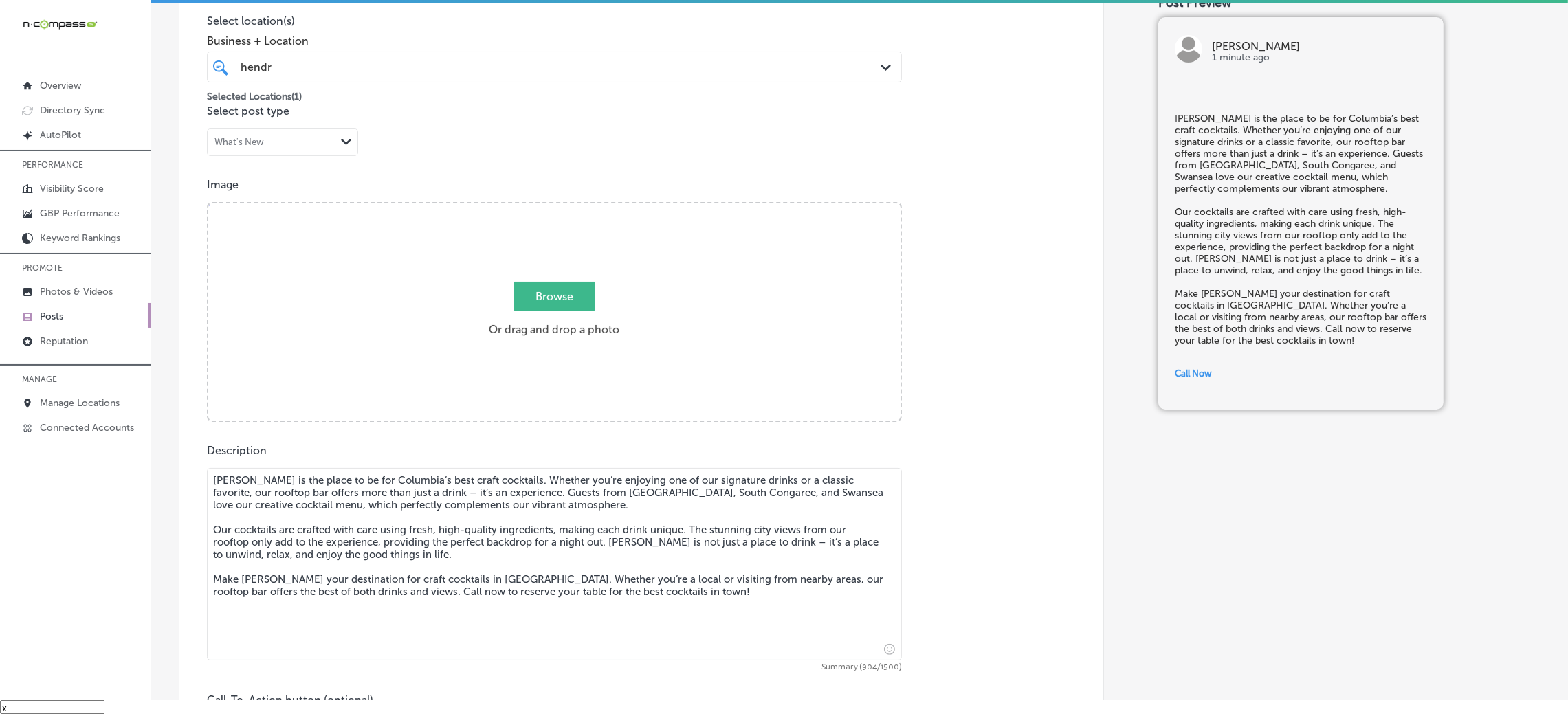
click at [653, 239] on div "Browse Or drag and drop a photo" at bounding box center [555, 313] width 693 height 220
click at [208, 203] on input "Browse Or drag and drop a photo" at bounding box center [555, 205] width 693 height 4
type input "C:\fakepath\Hendrix (7).jpg"
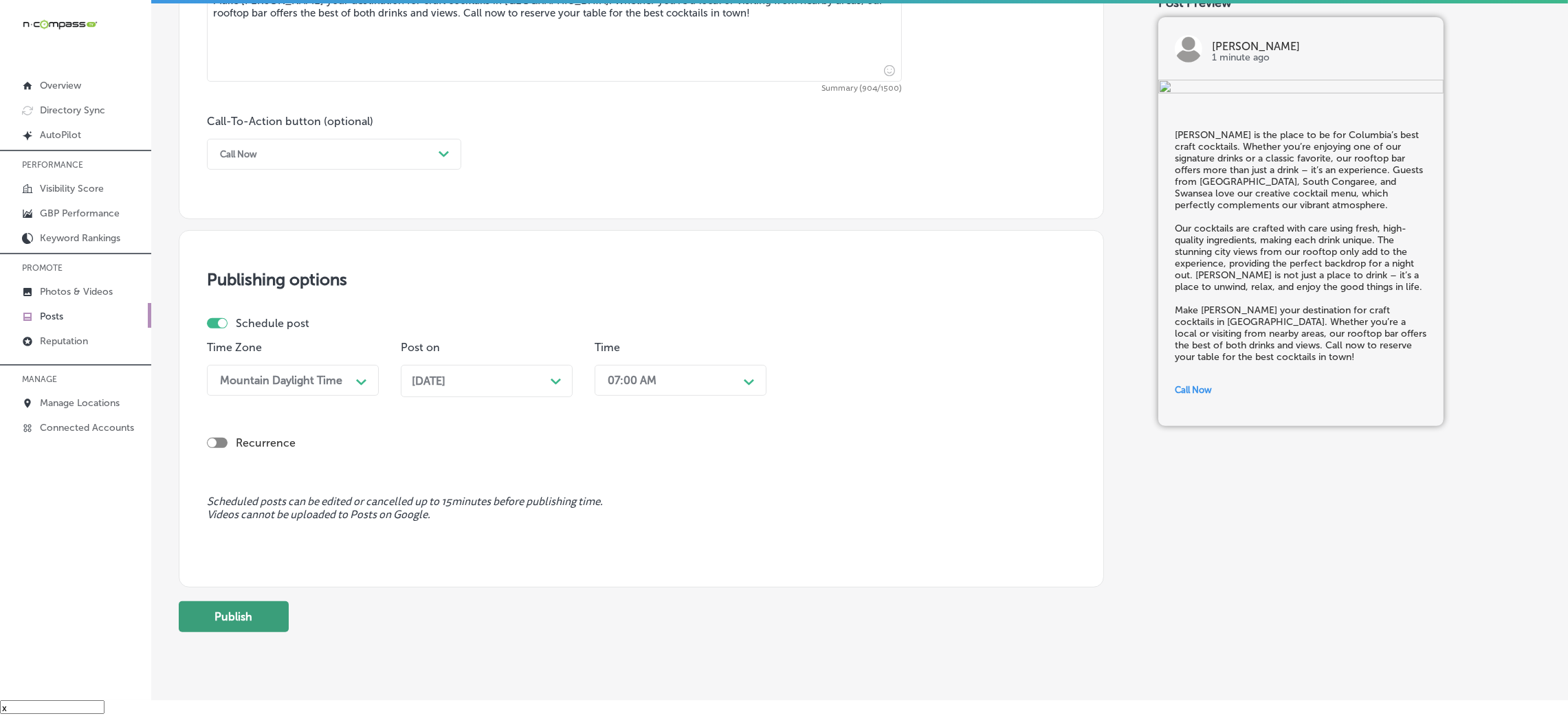
scroll to position [955, 0]
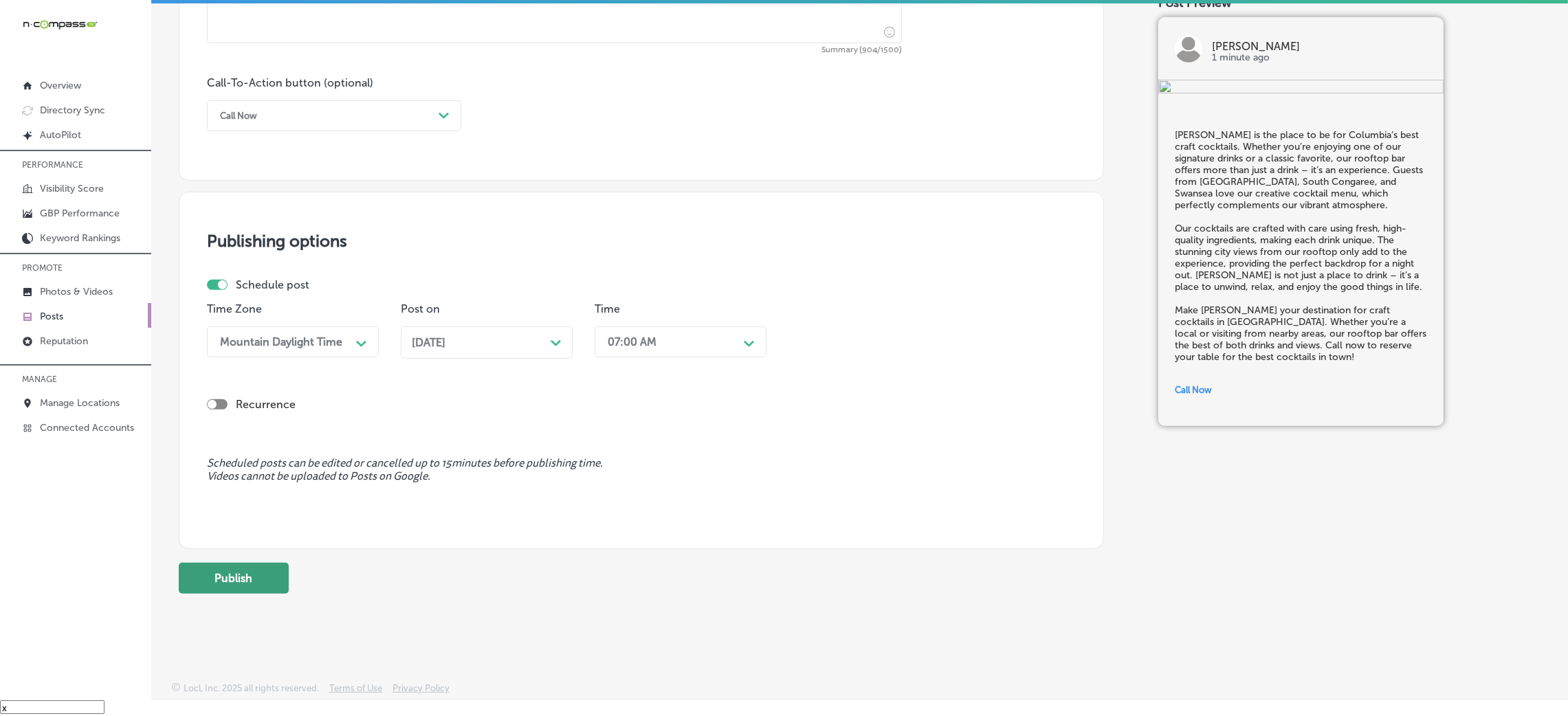
click at [203, 588] on button "Publish" at bounding box center [234, 578] width 110 height 31
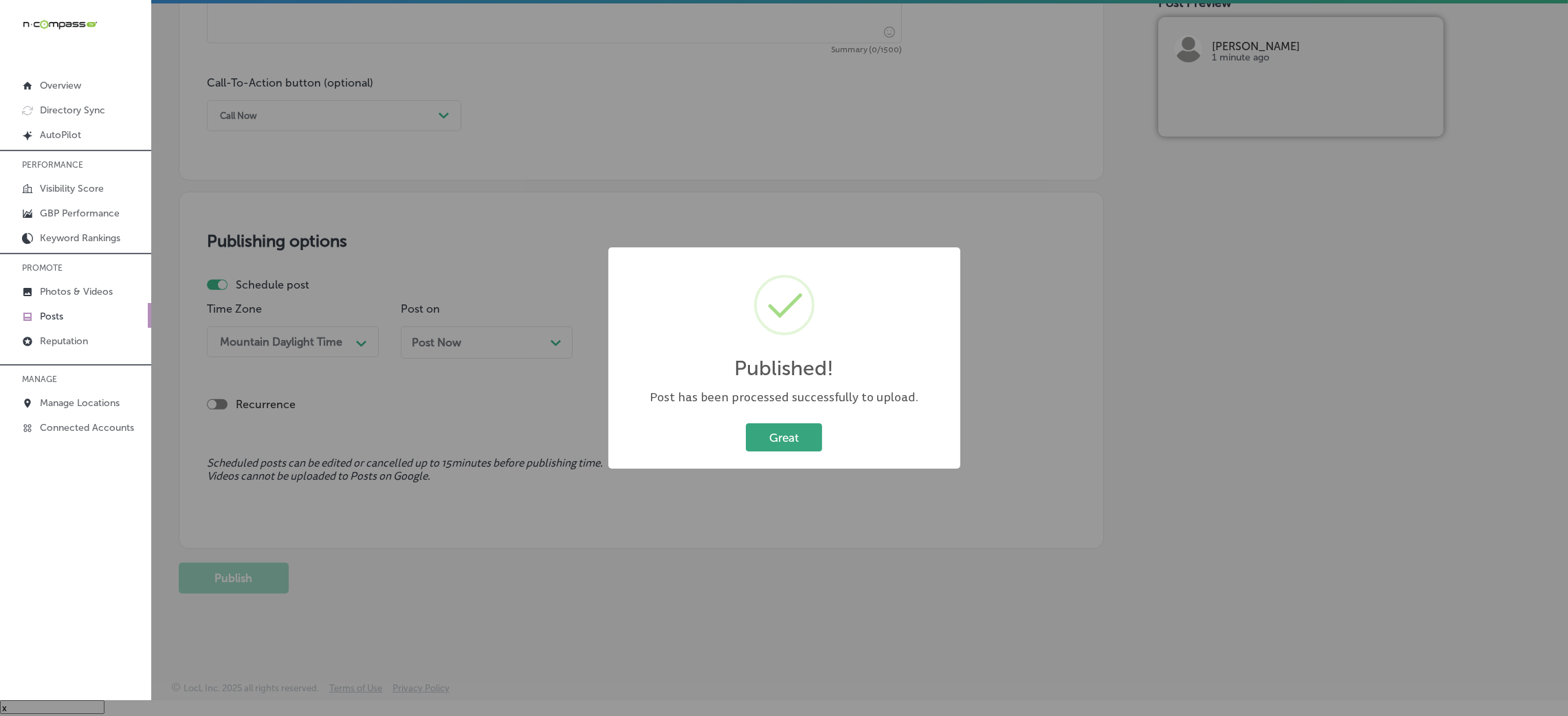
click at [799, 436] on button "Great" at bounding box center [783, 437] width 76 height 28
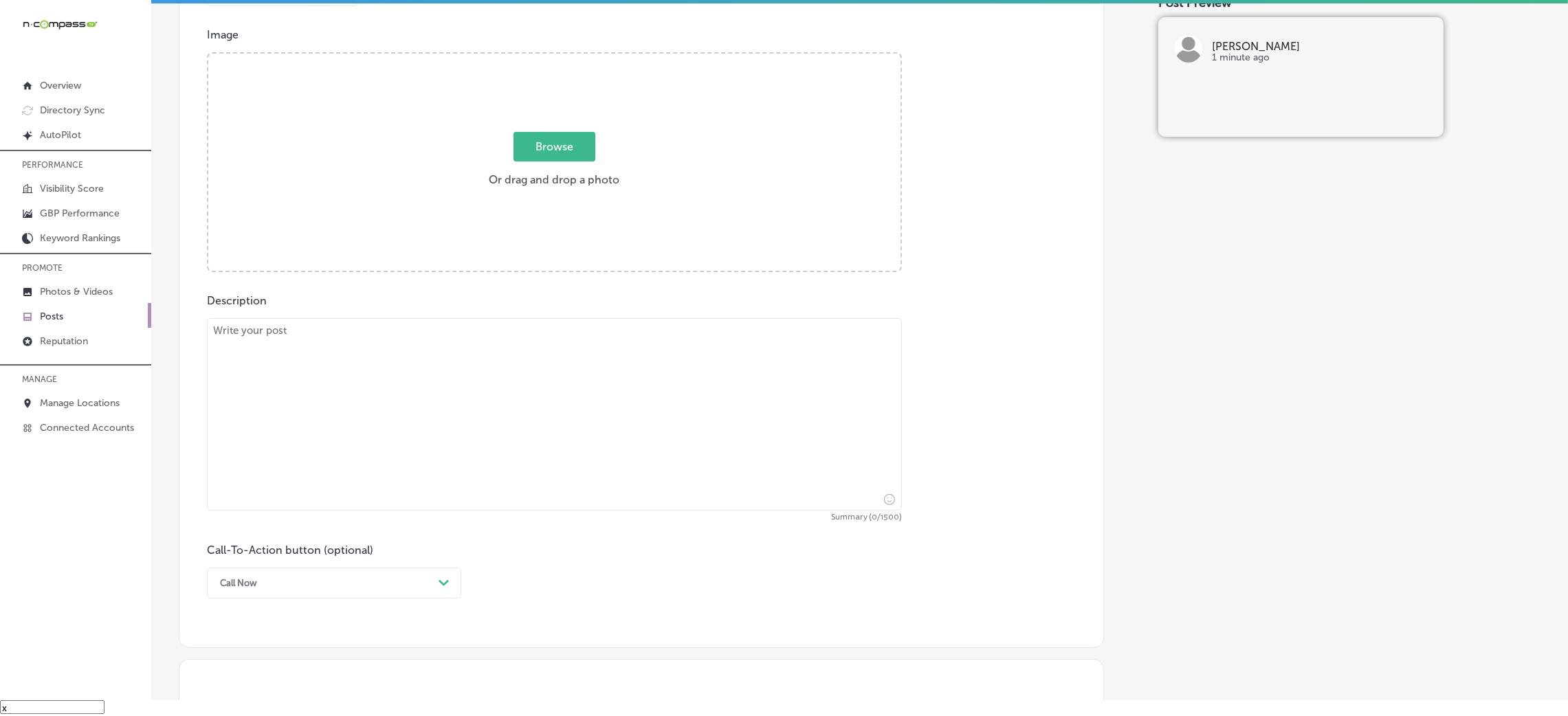
scroll to position [440, 0]
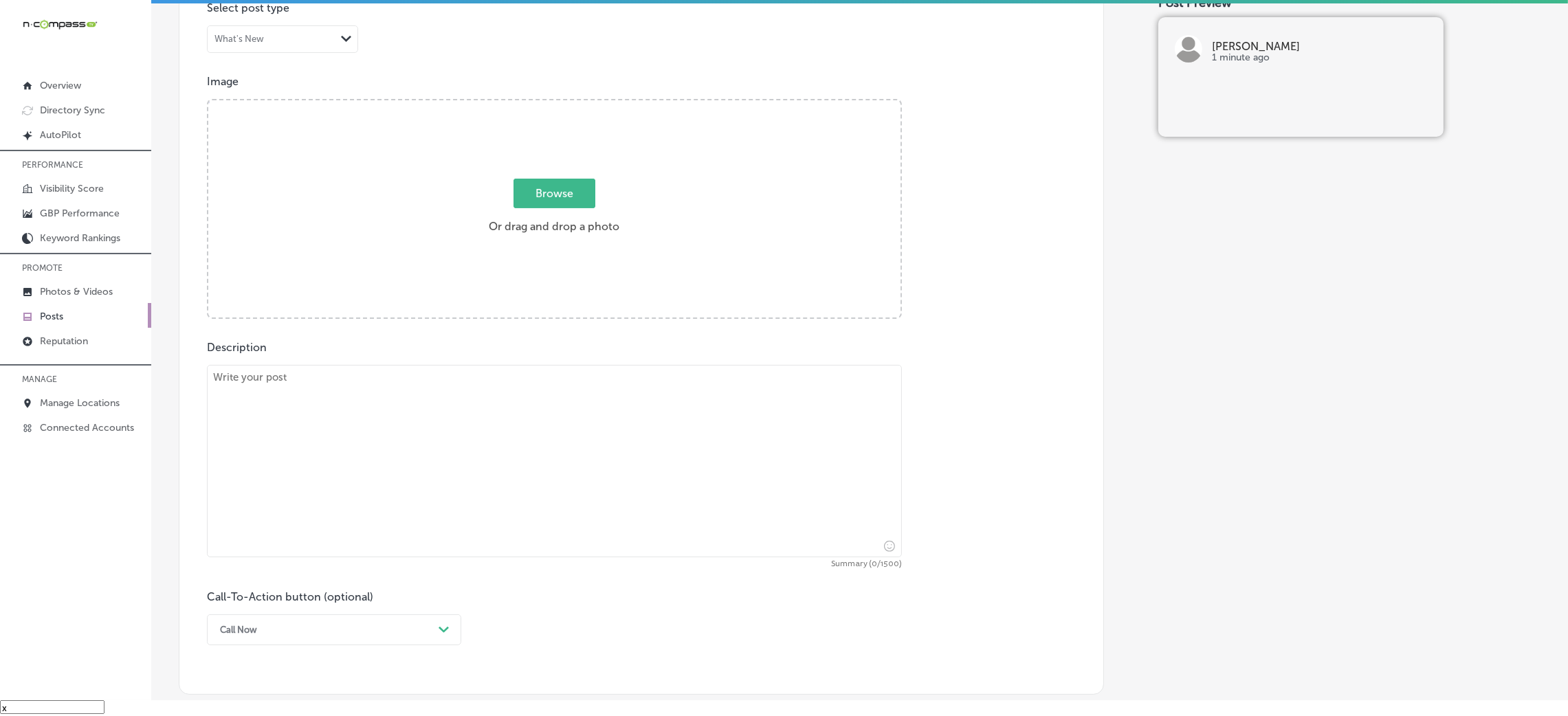
click at [571, 431] on textarea at bounding box center [554, 461] width 695 height 192
paste textarea "At Hendrix, we take pride in offering a chef-inspired dining experience with fr…"
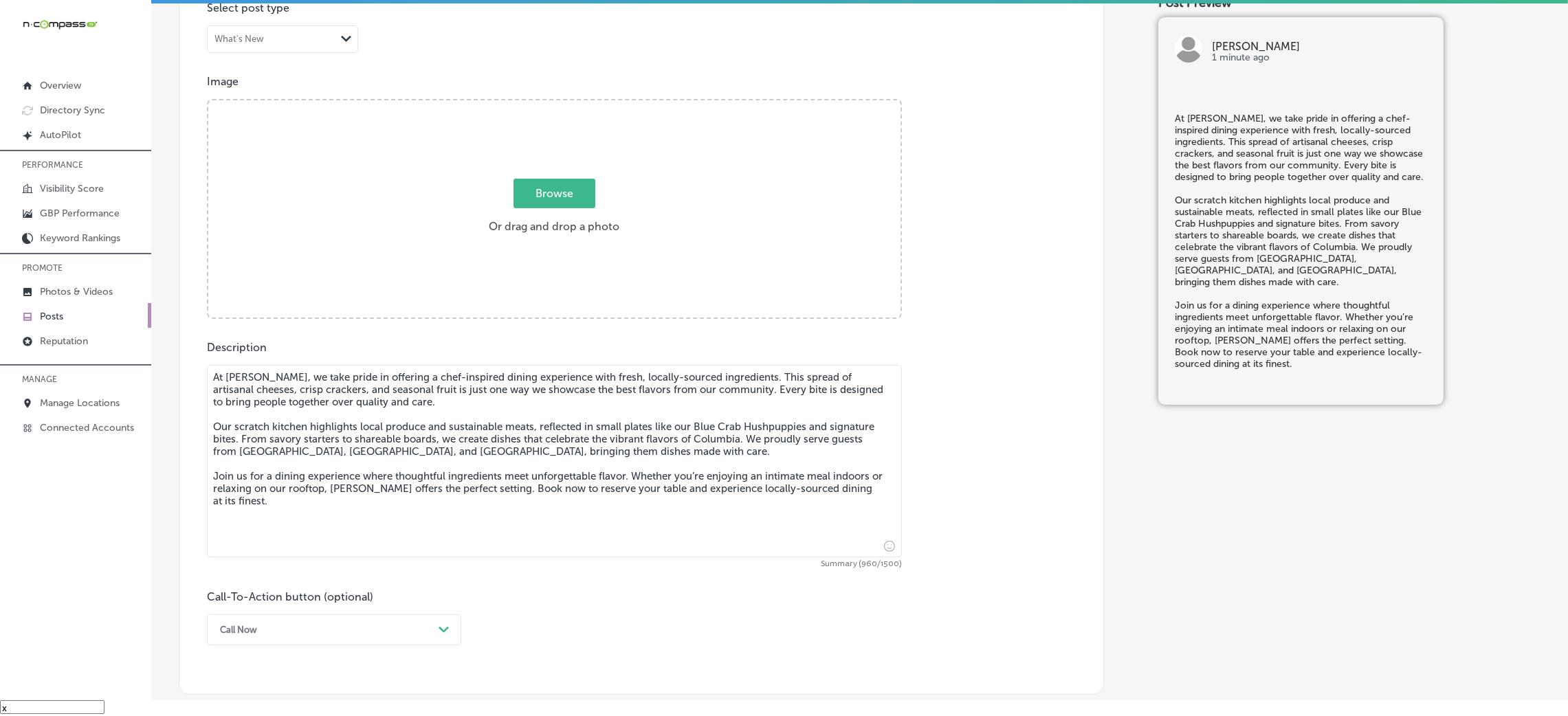
type textarea "At Hendrix, we take pride in offering a chef-inspired dining experience with fr…"
click at [267, 642] on div "option Call Now, selected. option Learn more focused, 5 of 7. 7 results availab…" at bounding box center [334, 630] width 254 height 31
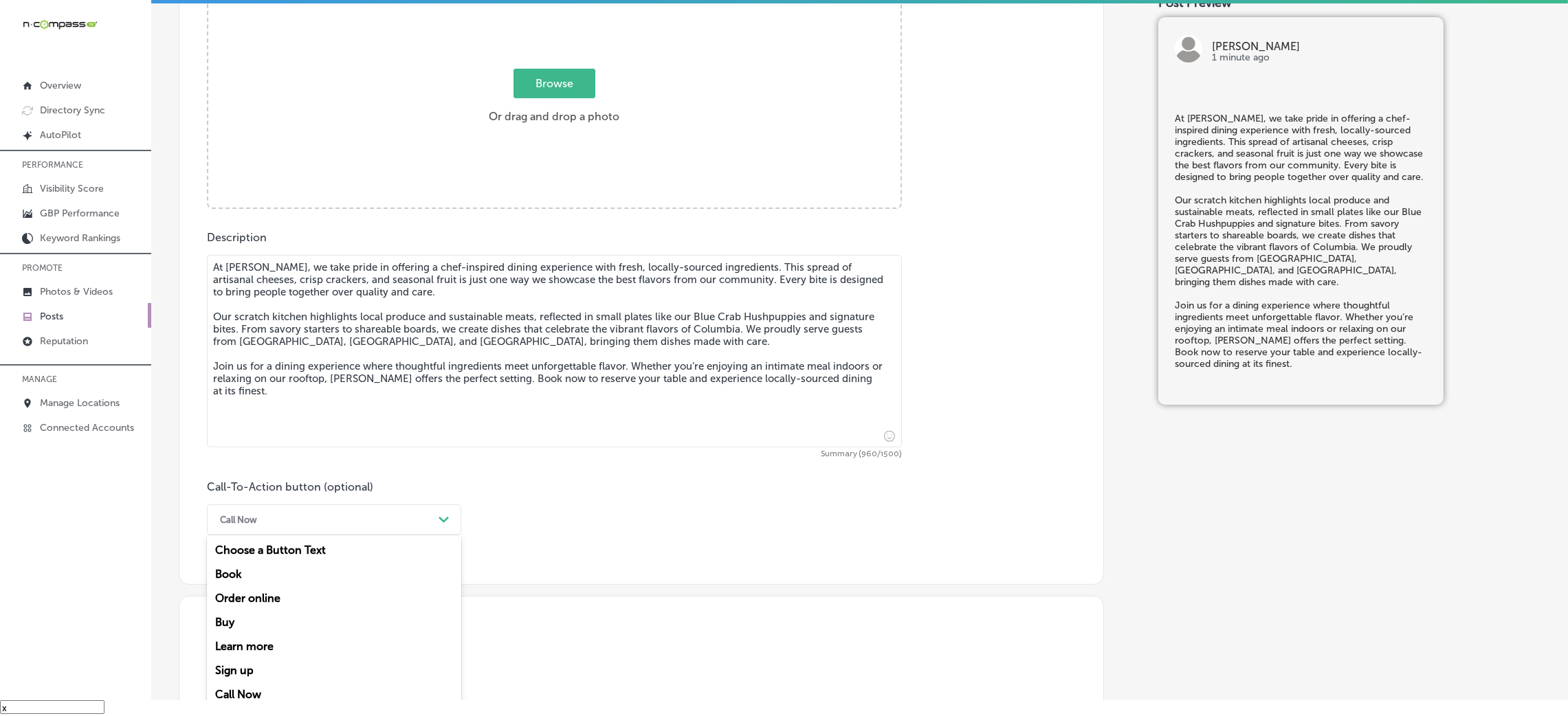
click at [266, 583] on div "Book" at bounding box center [334, 574] width 254 height 24
click at [298, 620] on input "text" at bounding box center [554, 601] width 693 height 38
paste input "https://hendrixsc.com/"
type input "https://hendrixsc.com/"
click at [717, 511] on div "Call-To-Action button (optional) Book Path Created with Sketch. CTA button link…" at bounding box center [641, 550] width 869 height 140
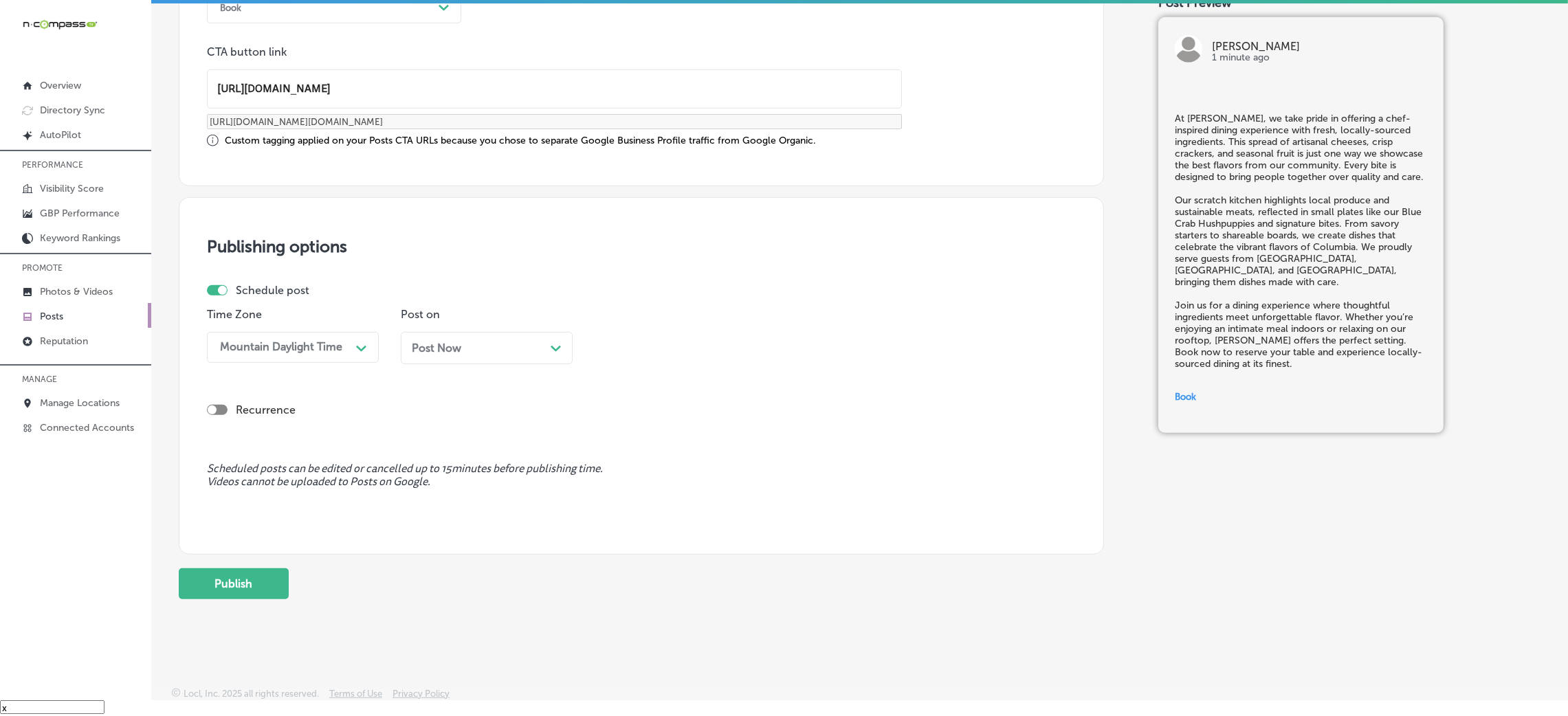
scroll to position [1066, 0]
click at [443, 353] on div "Post Now Path Created with Sketch." at bounding box center [486, 345] width 172 height 33
click at [735, 329] on div "09:15 AM Path Created with Sketch." at bounding box center [680, 344] width 172 height 31
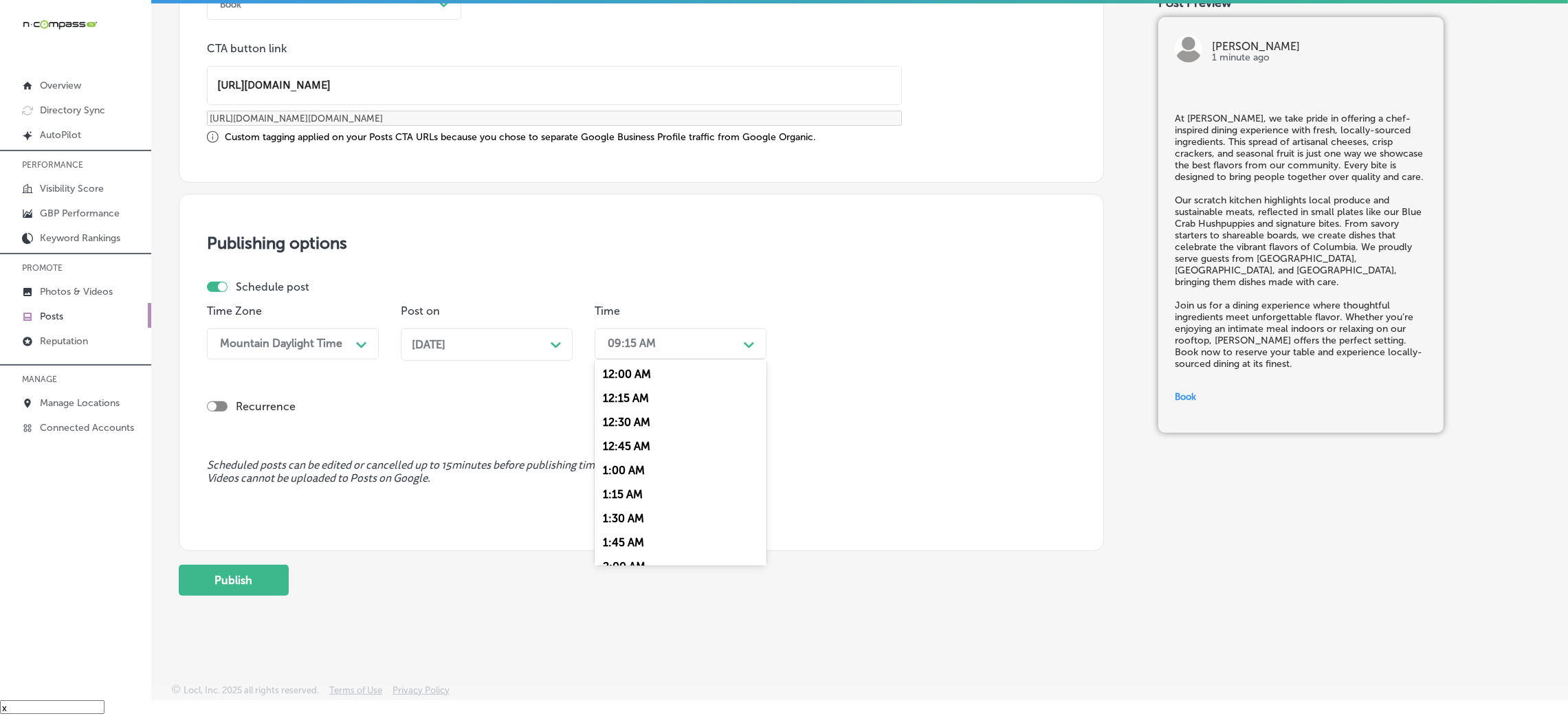
click at [729, 348] on div "09:15 AM" at bounding box center [669, 343] width 137 height 24
click at [724, 349] on div "09:15 AM" at bounding box center [669, 343] width 137 height 24
click at [633, 548] on div "7:15 AM" at bounding box center [680, 556] width 172 height 24
click at [650, 345] on div "07:15 AM" at bounding box center [631, 344] width 46 height 13
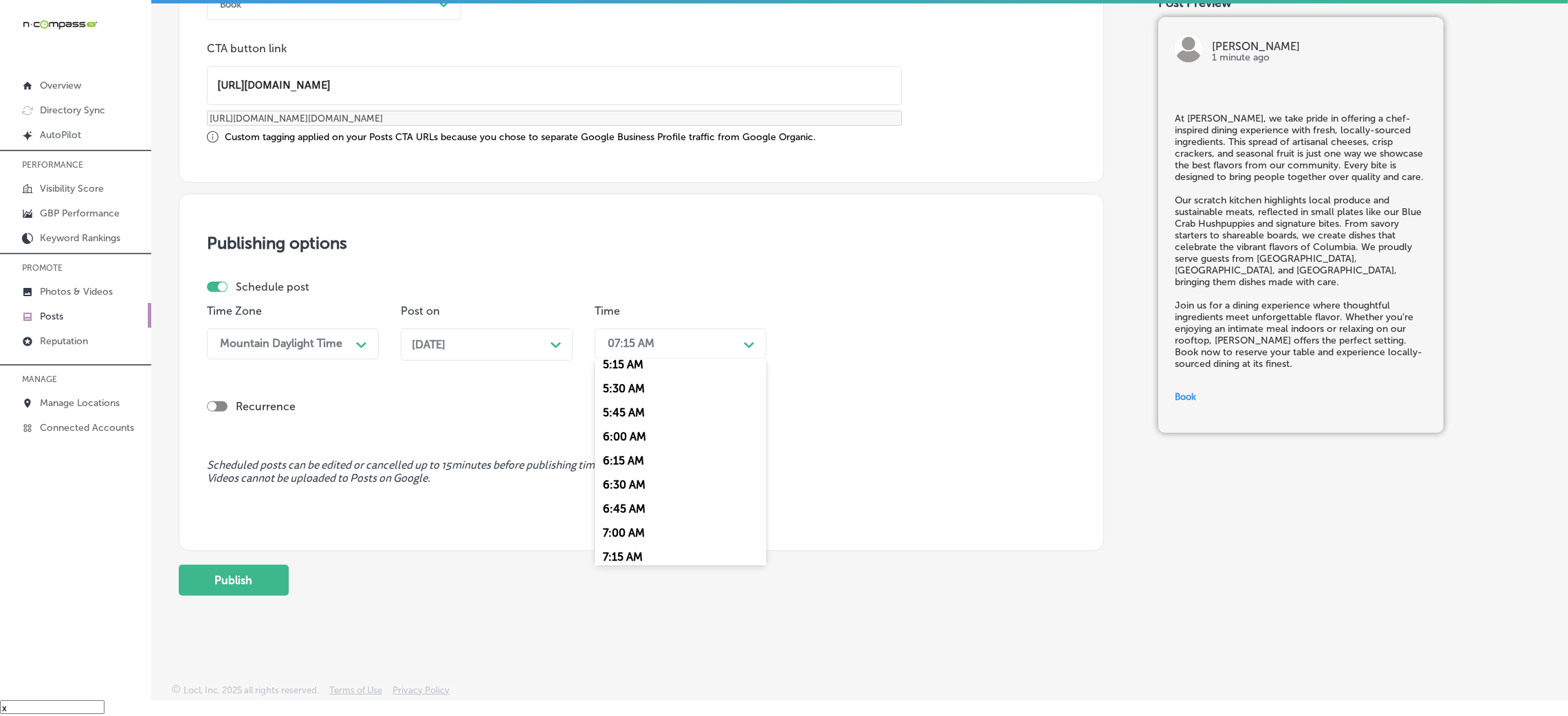
click at [645, 542] on div "7:00 AM" at bounding box center [680, 532] width 172 height 24
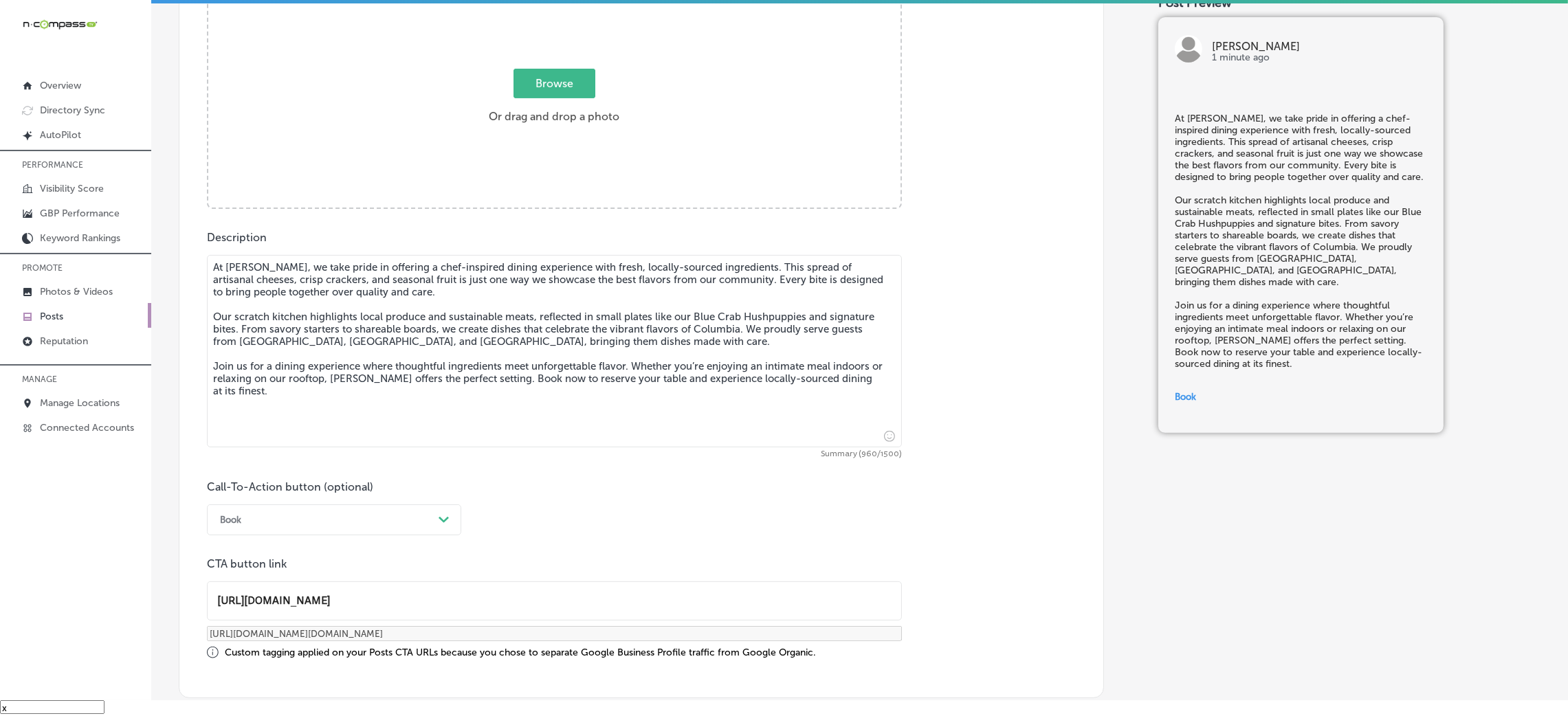
scroll to position [241, 0]
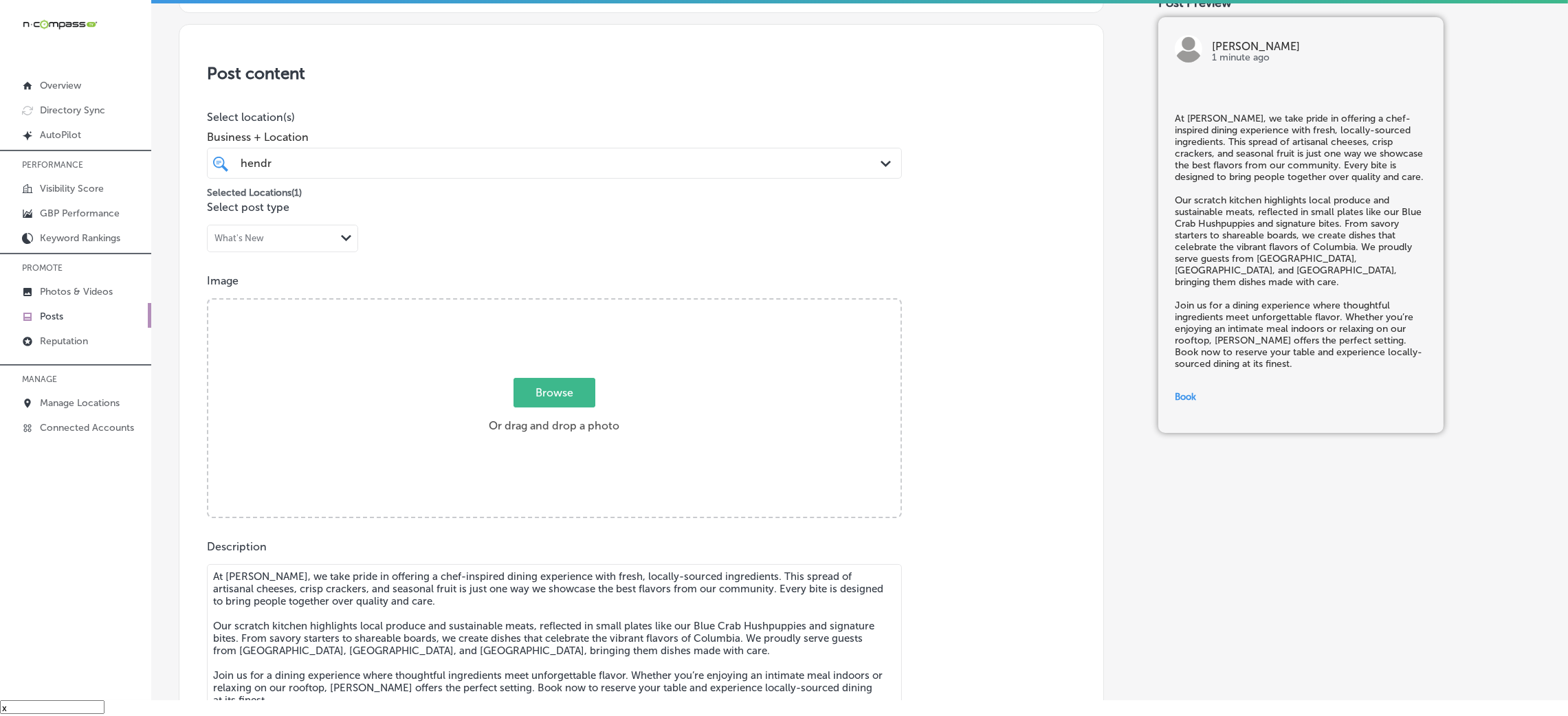
click at [536, 297] on div "Image Powered by PQINA Browse Or drag and drop a photo Hendrix (7).jpg Ready" at bounding box center [641, 396] width 869 height 244
click at [533, 328] on div "Browse Or drag and drop a photo" at bounding box center [555, 409] width 693 height 220
click at [208, 300] on input "Browse Or drag and drop a photo" at bounding box center [555, 302] width 693 height 4
type input "C:\fakepath\Hendrix (9).jpg"
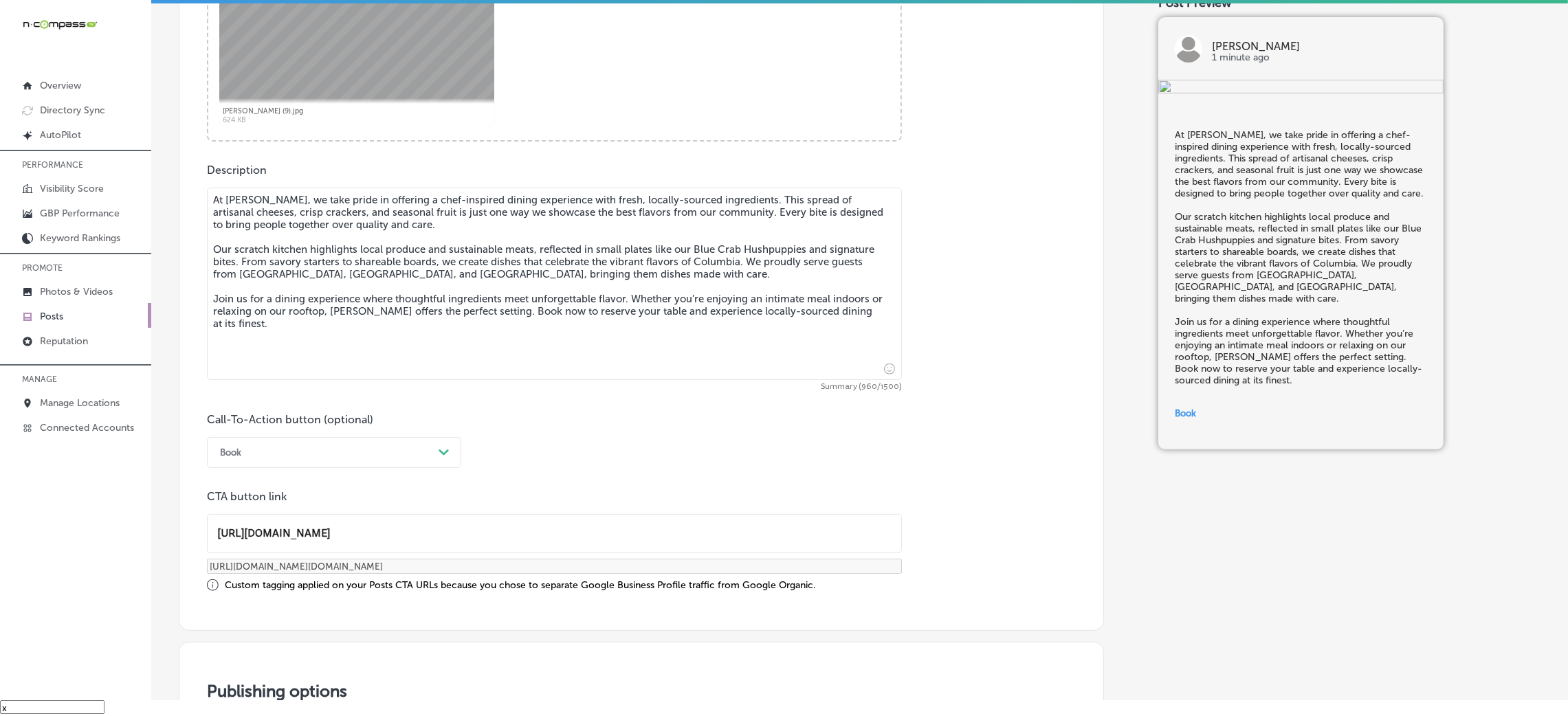
scroll to position [1069, 0]
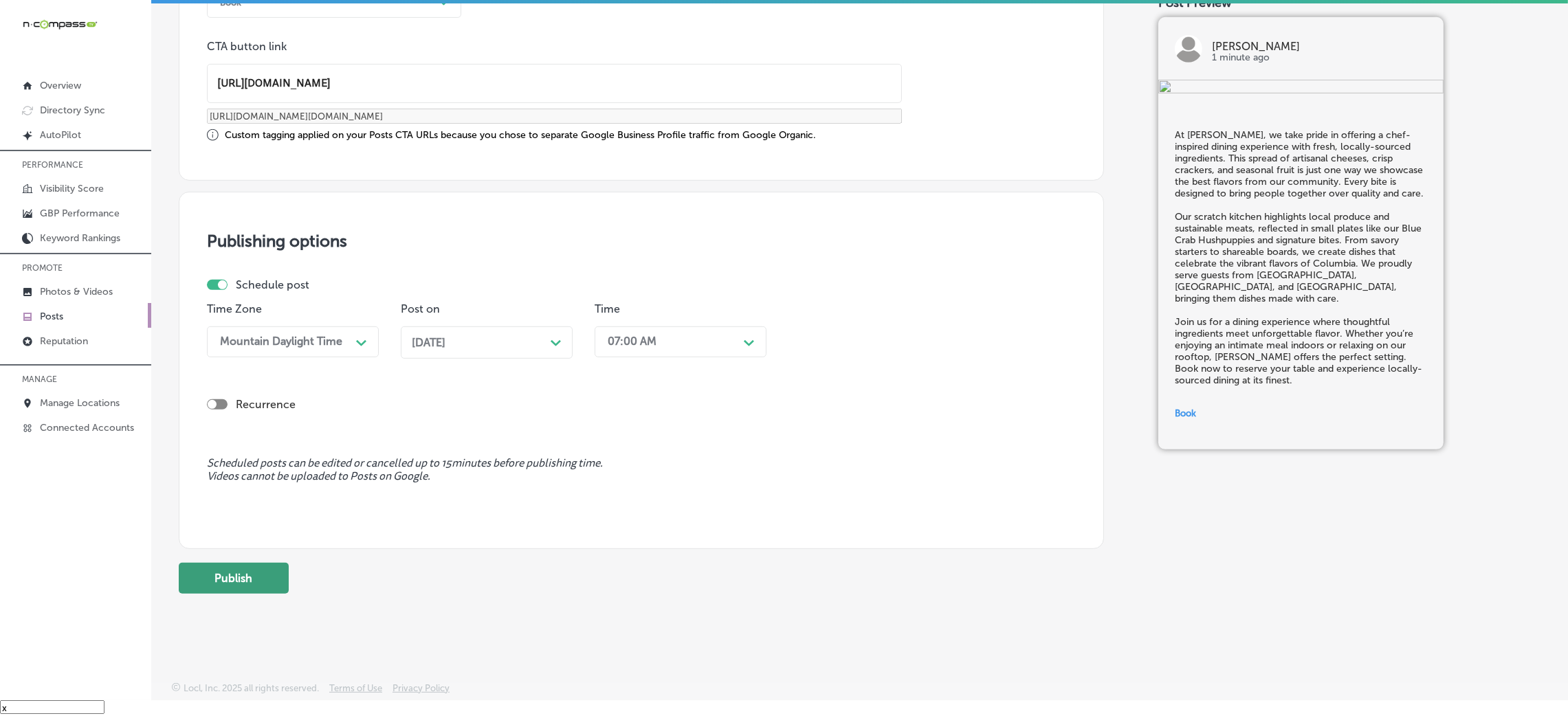
click at [253, 564] on button "Publish" at bounding box center [234, 578] width 110 height 31
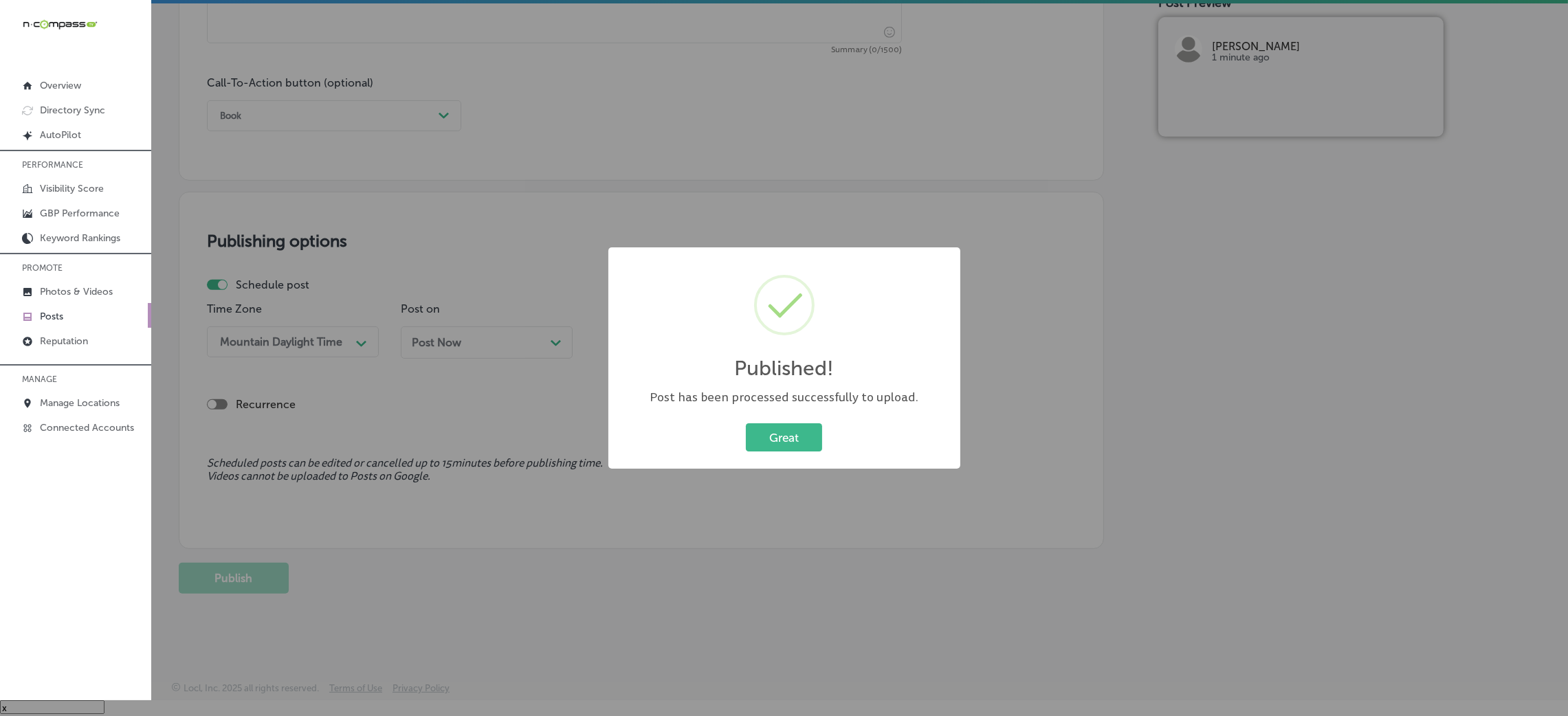
scroll to position [0, 0]
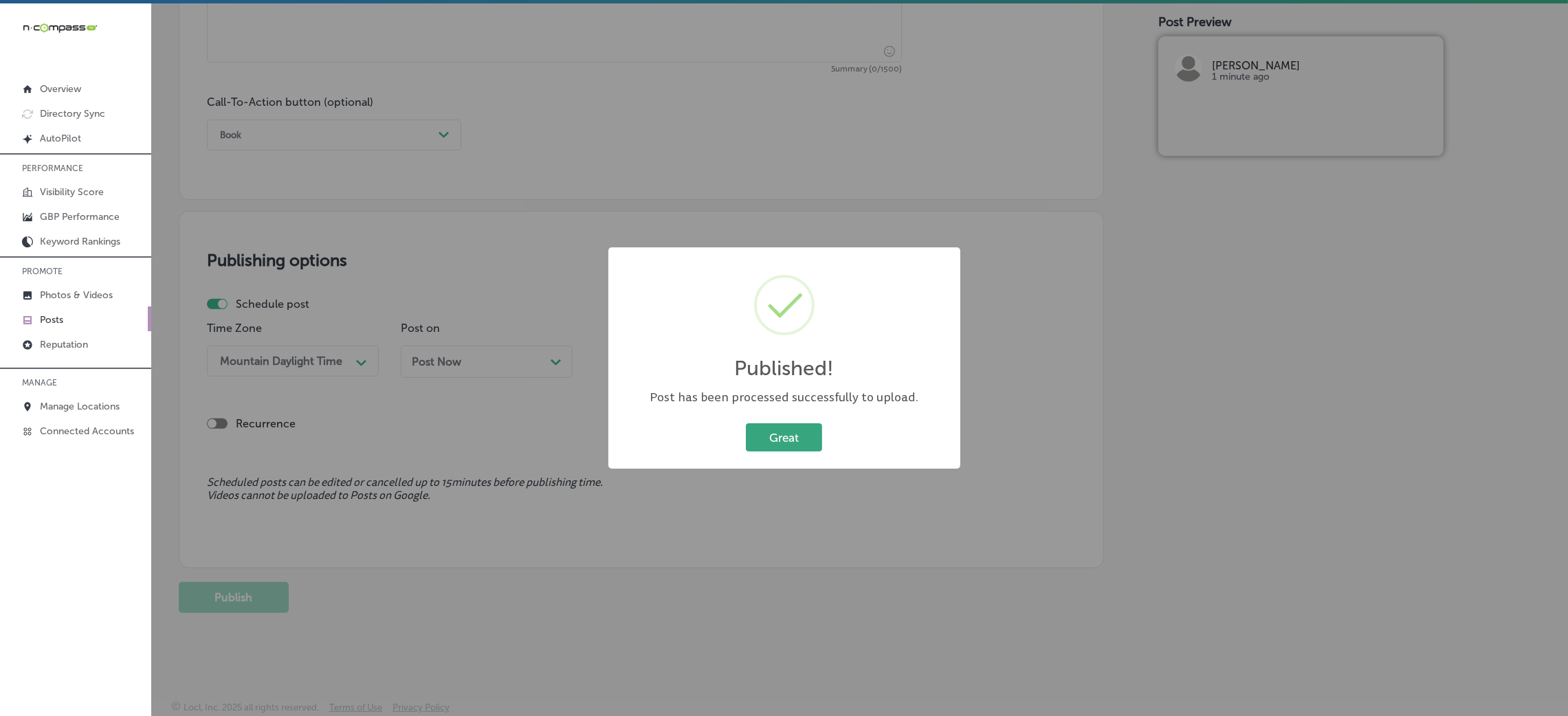
click at [750, 445] on button "Great" at bounding box center [783, 437] width 76 height 28
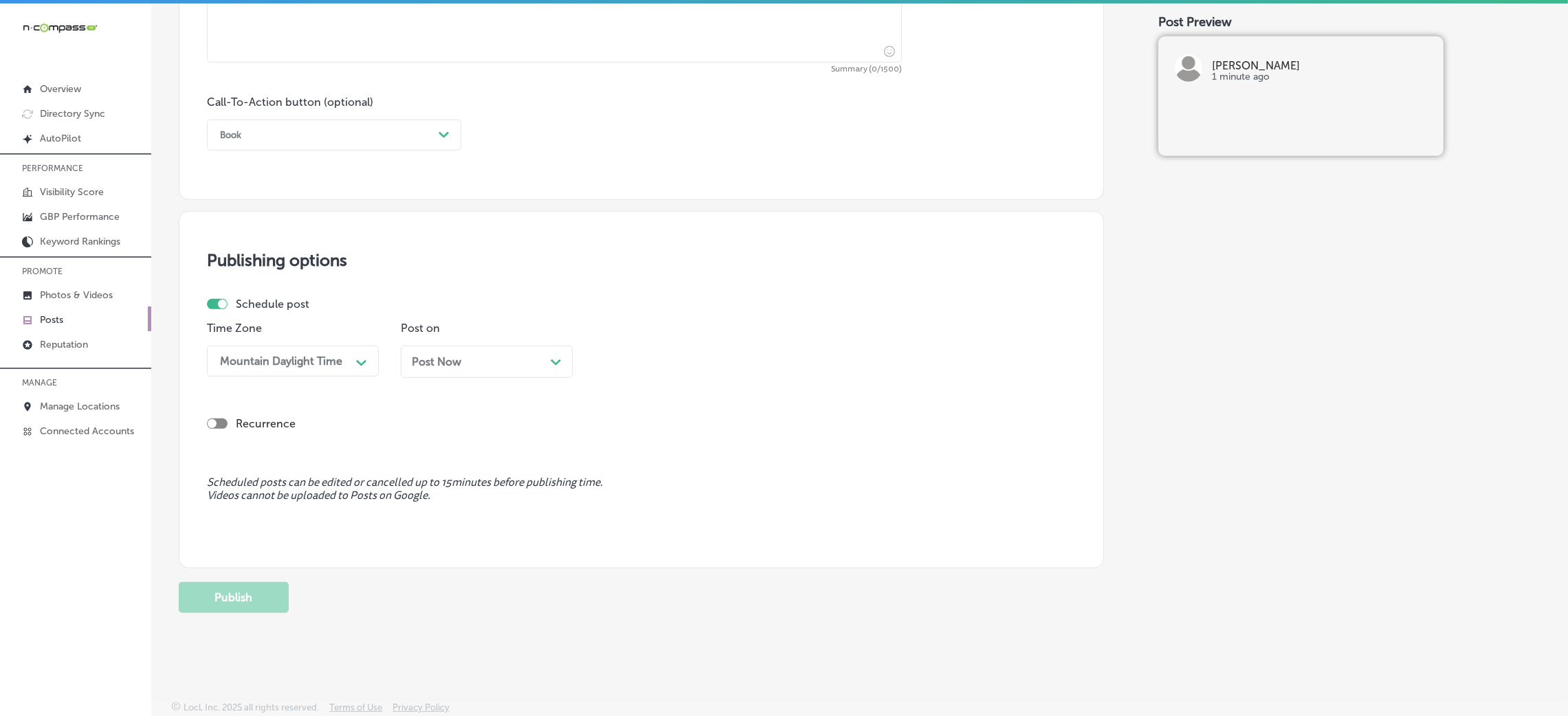
scroll to position [440, 0]
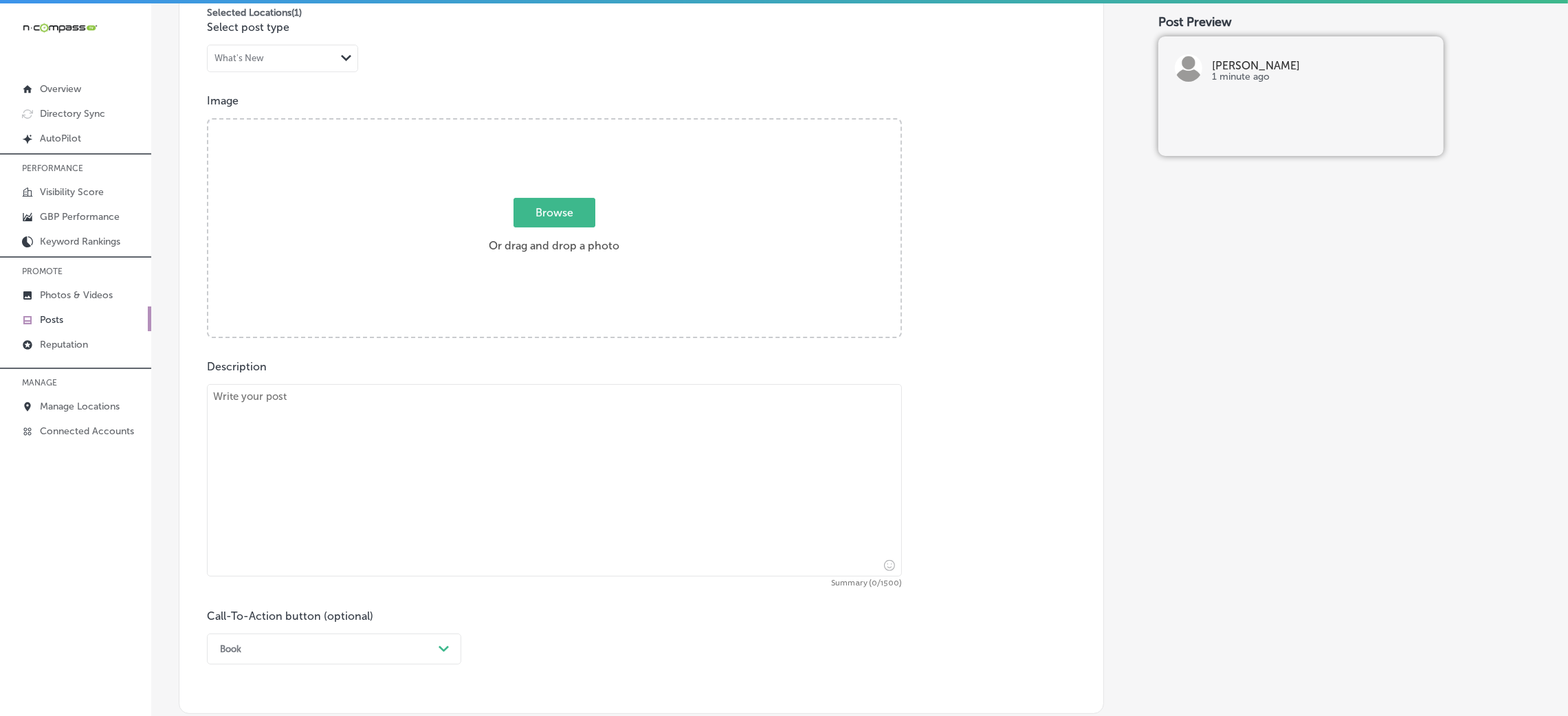
click at [438, 452] on textarea at bounding box center [554, 480] width 695 height 192
paste textarea "Hendrix is more than just a place to eat – it’s a place to relax and savor loca…"
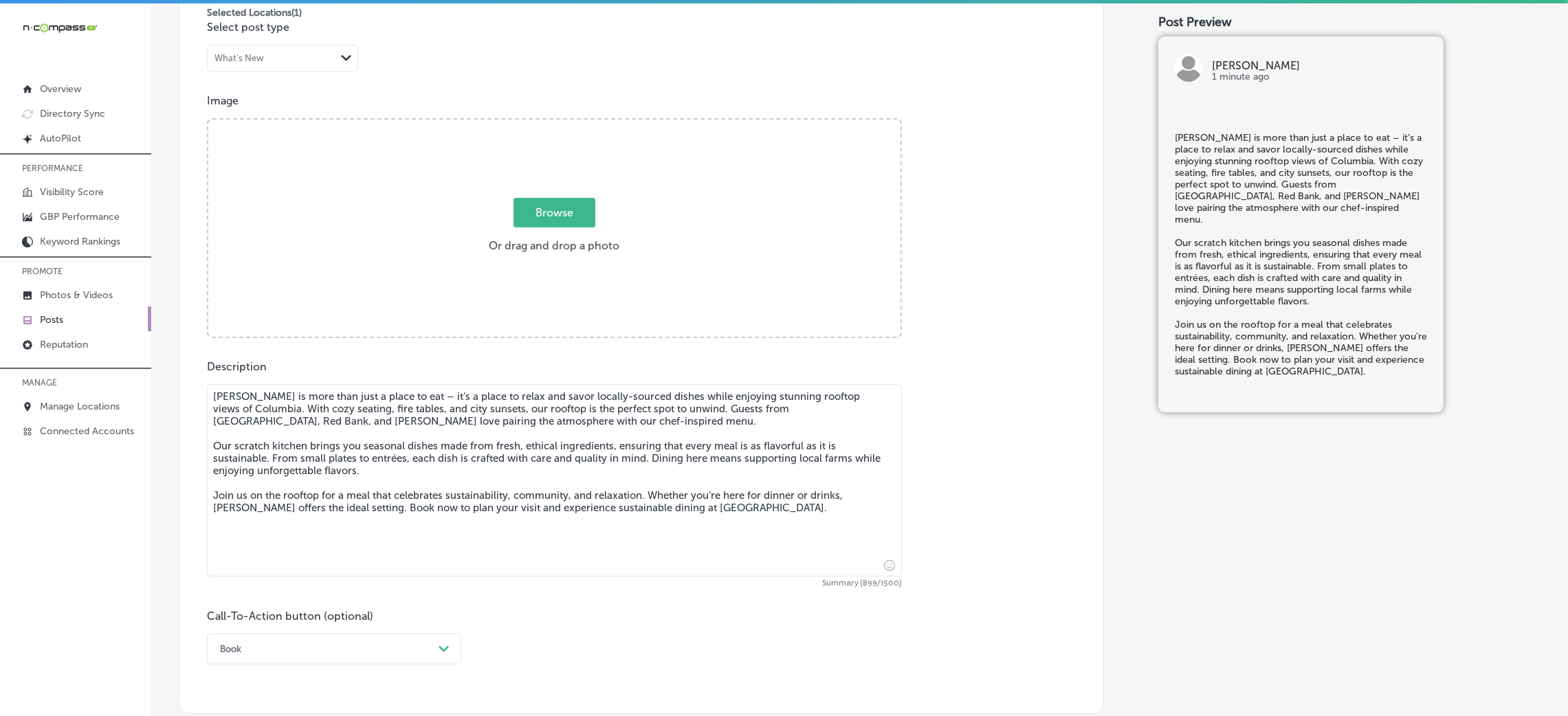
type textarea "Hendrix is more than just a place to eat – it’s a place to relax and savor loca…"
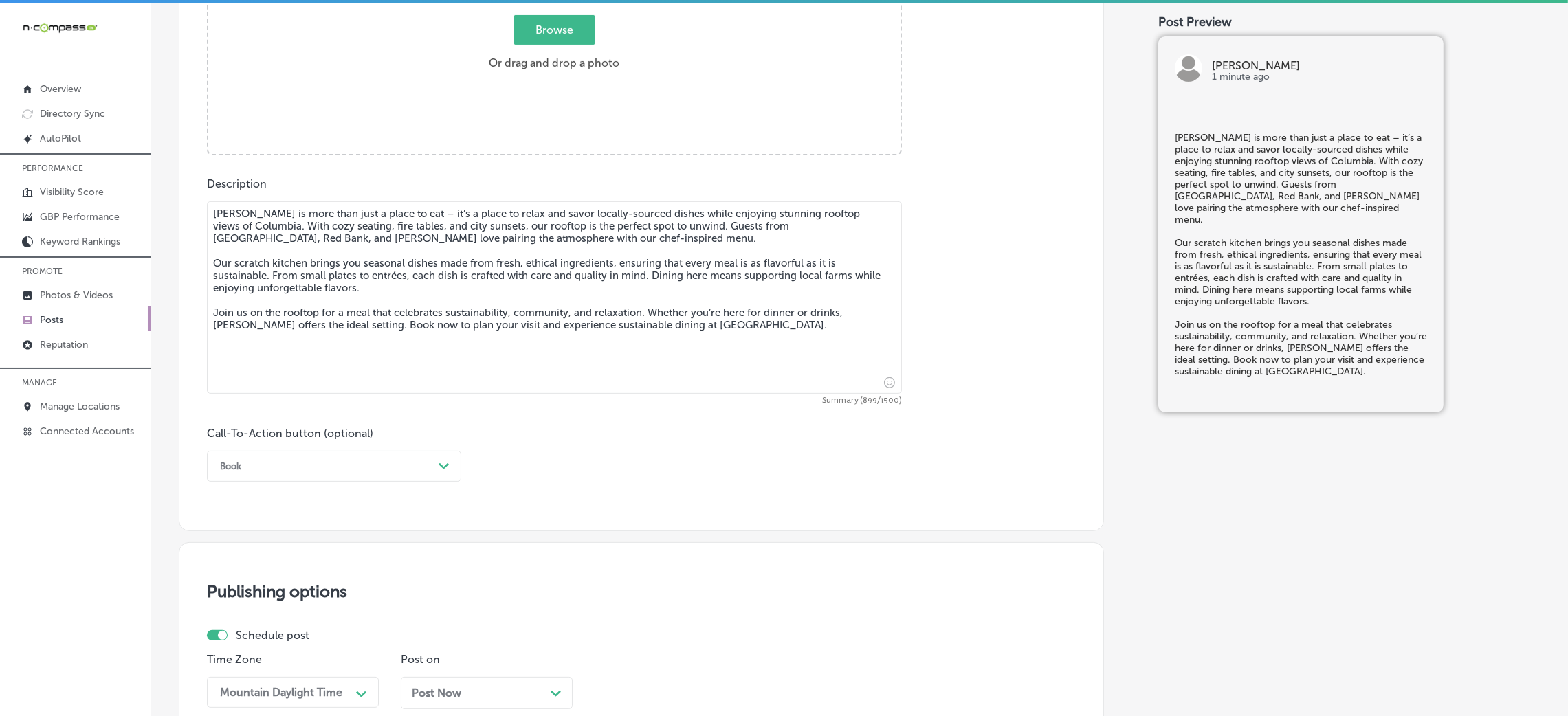
scroll to position [955, 0]
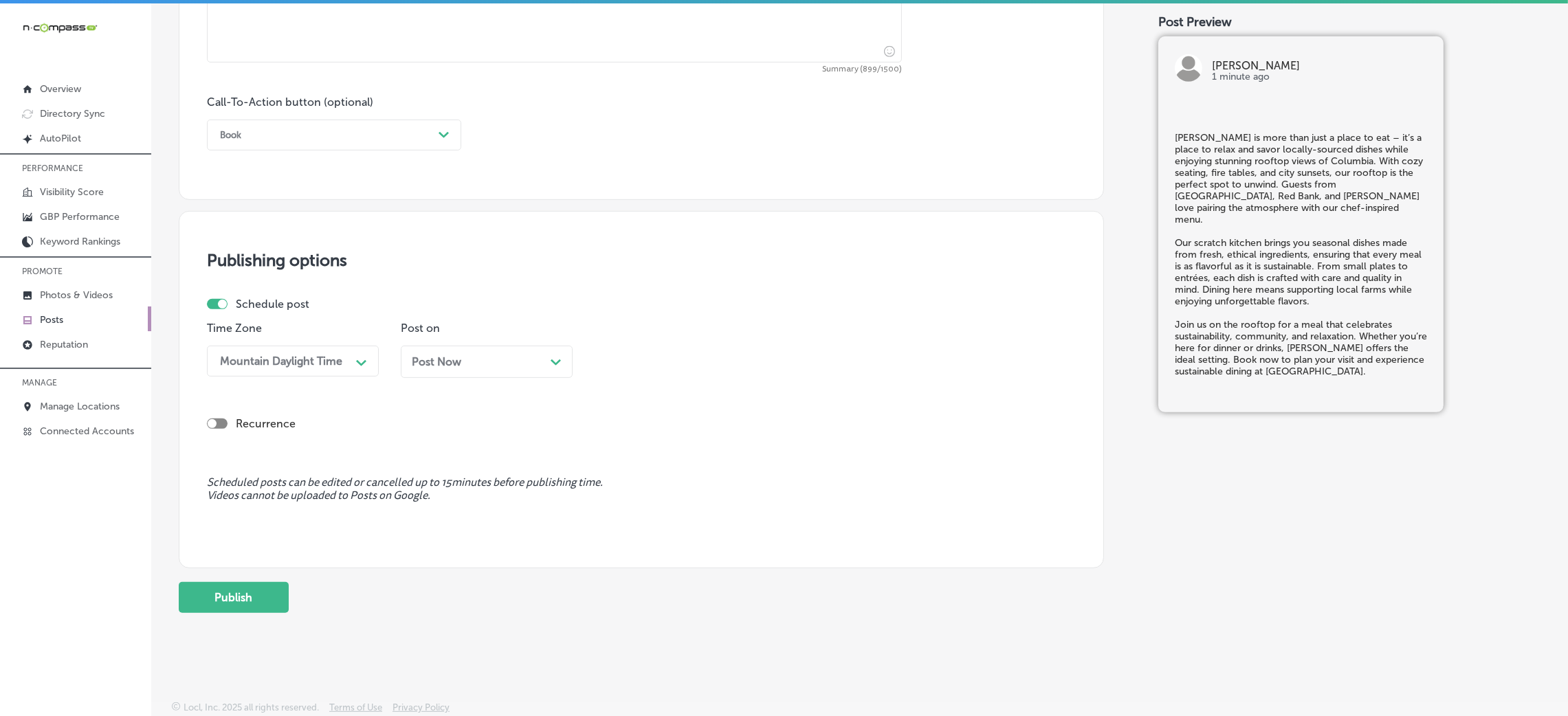
click at [253, 131] on div "Book" at bounding box center [323, 134] width 220 height 21
click at [276, 319] on div "Call Now" at bounding box center [334, 309] width 254 height 24
click at [469, 347] on div "Post Now Path Created with Sketch." at bounding box center [486, 361] width 172 height 33
click at [712, 355] on div "09:15 AM" at bounding box center [669, 361] width 137 height 24
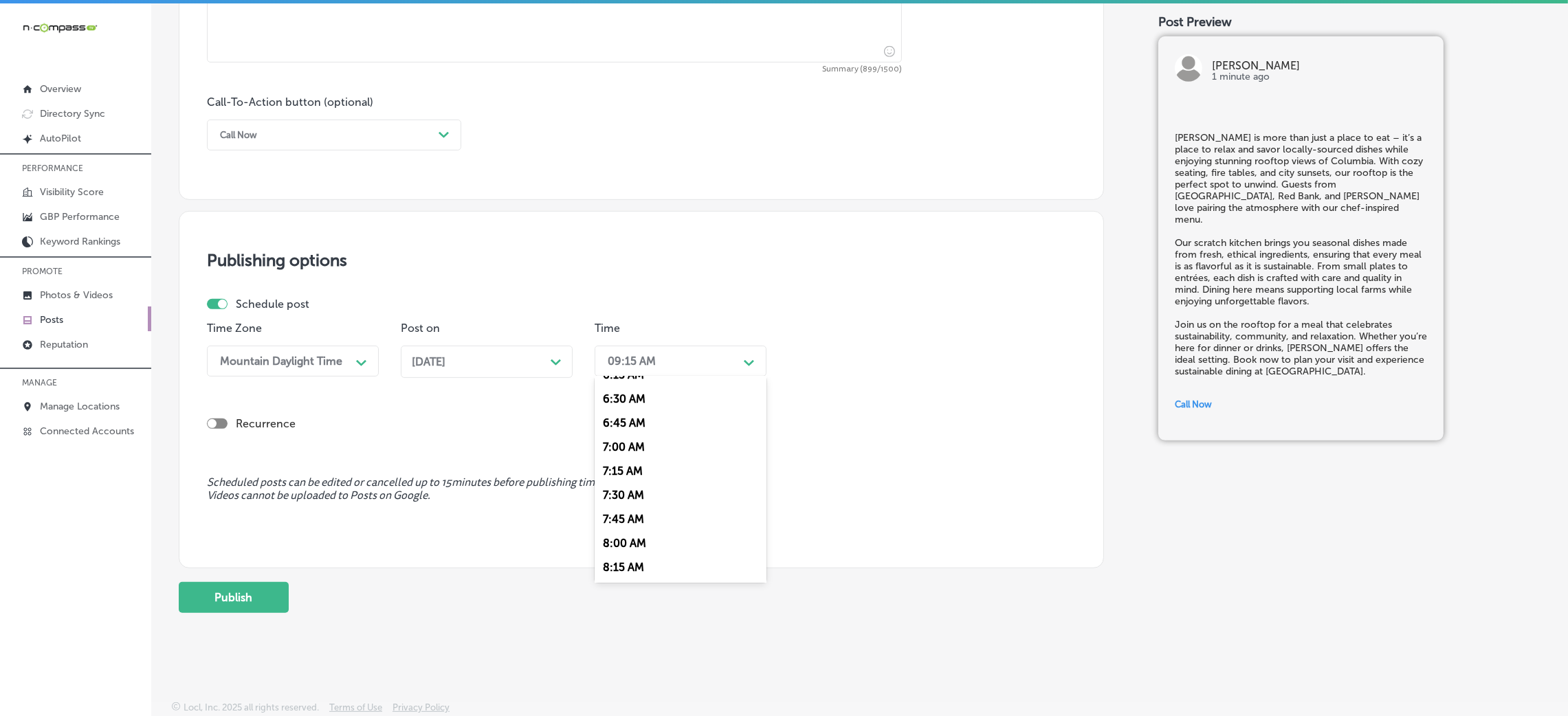
click at [641, 451] on div "7:00 AM" at bounding box center [680, 446] width 172 height 24
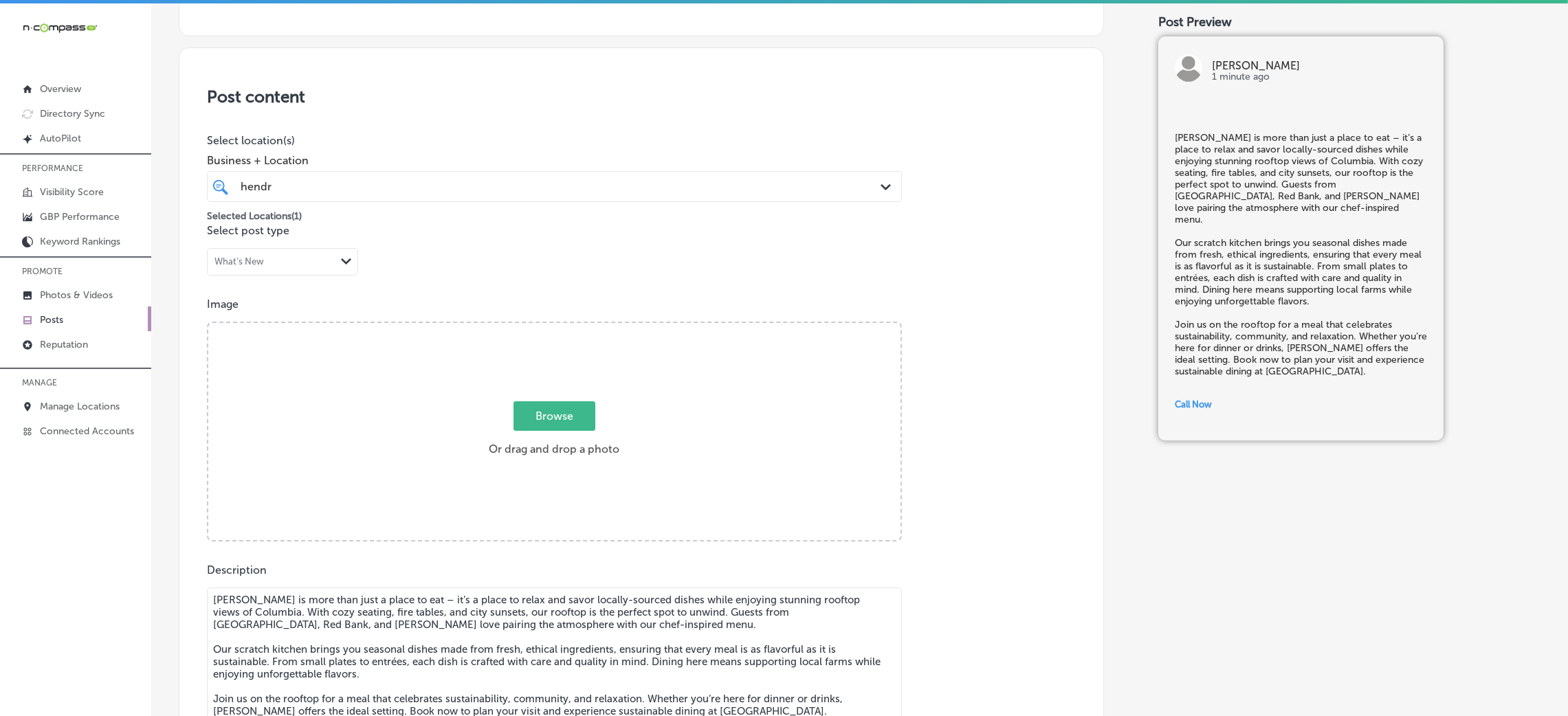
scroll to position [234, 0]
click at [502, 376] on div "Browse Or drag and drop a photo" at bounding box center [555, 435] width 693 height 220
click at [208, 326] on input "Browse Or drag and drop a photo" at bounding box center [555, 328] width 693 height 4
type input "C:\fakepath\Hendrix (10).jpg"
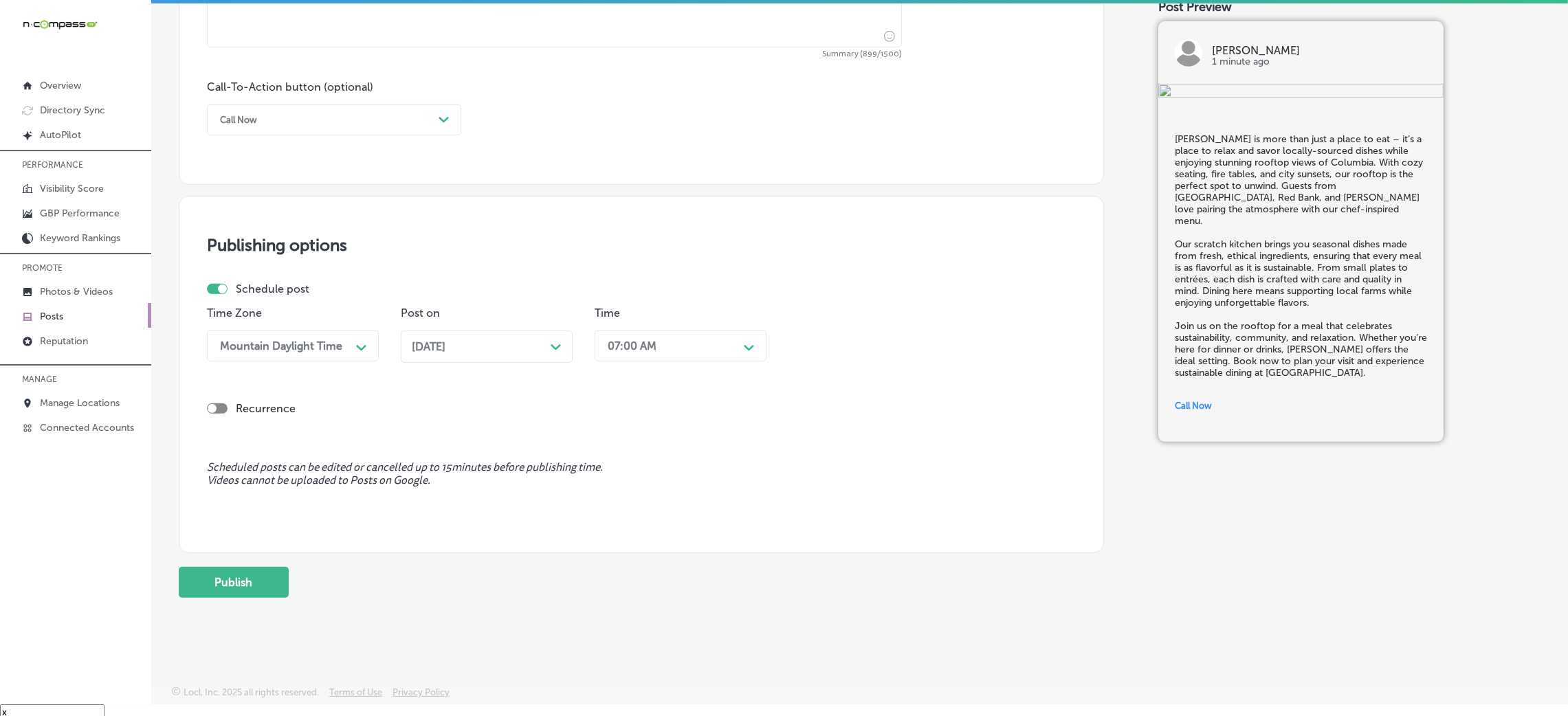
scroll to position [20, 0]
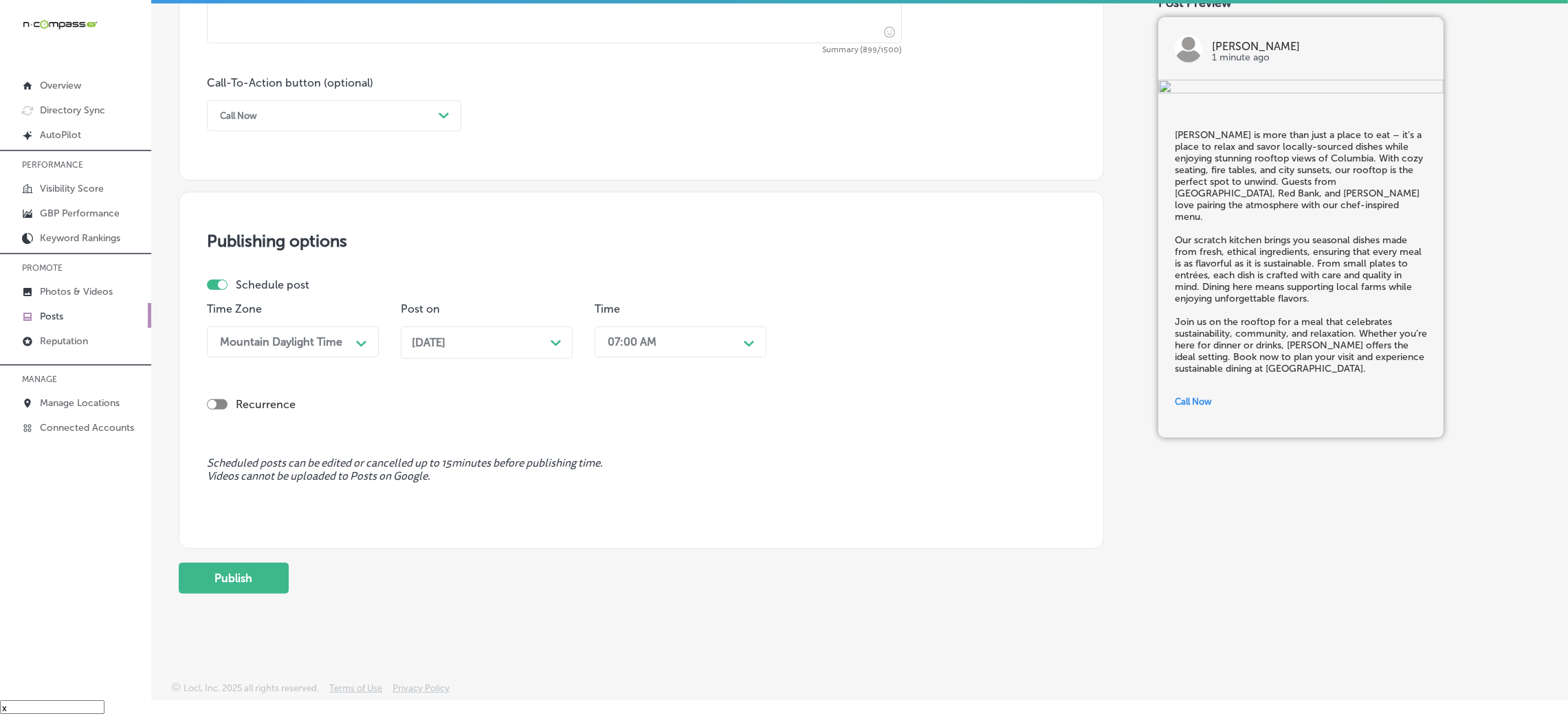
click at [245, 572] on button "Publish" at bounding box center [234, 578] width 110 height 31
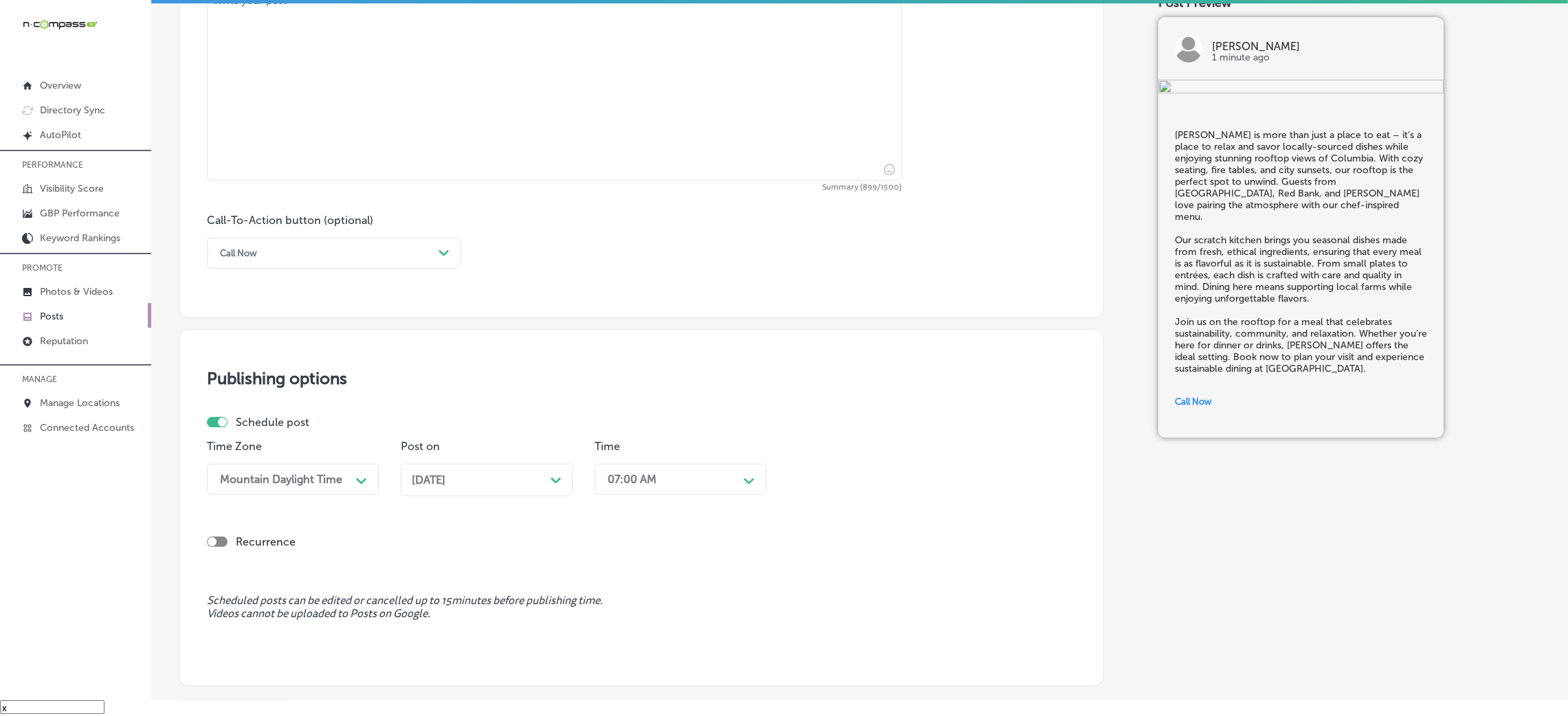
scroll to position [853, 0]
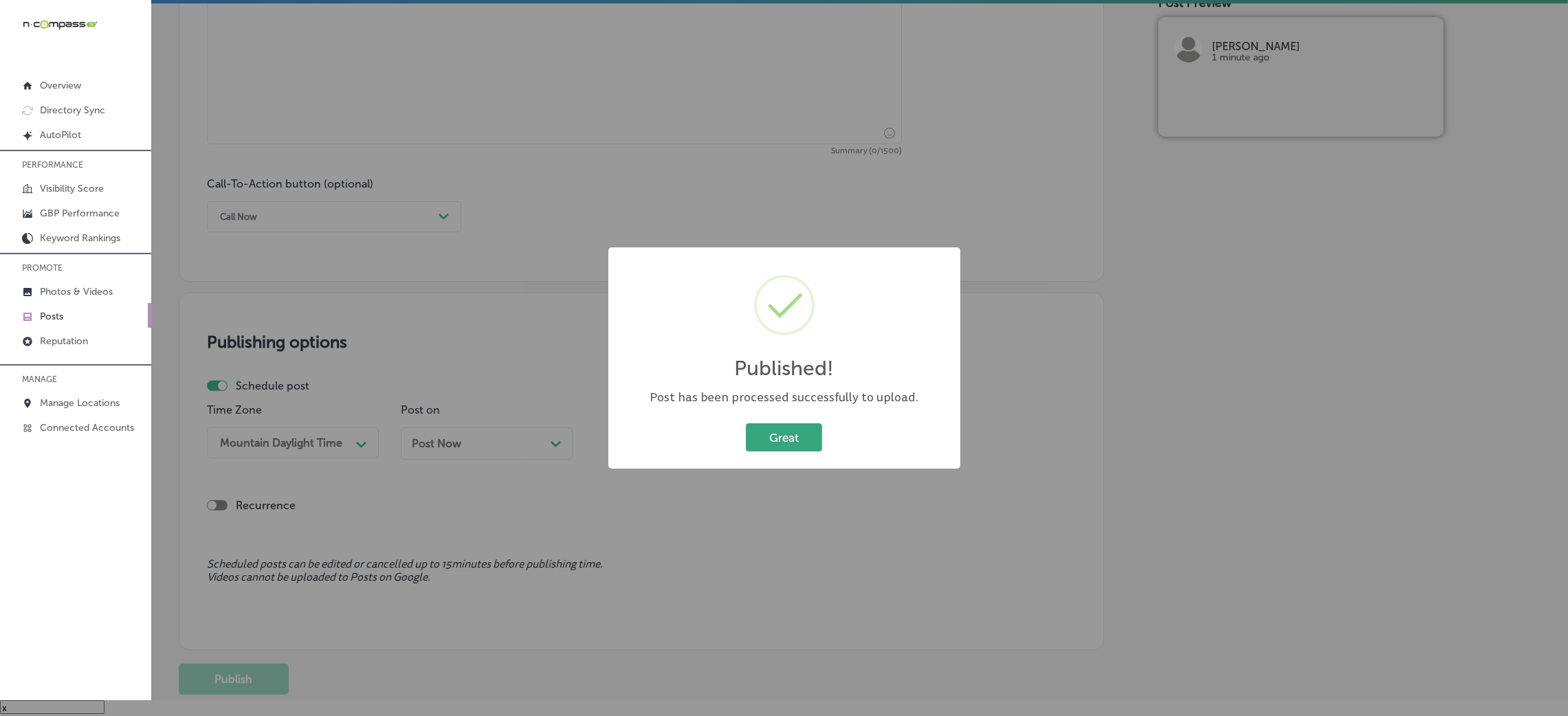
click at [759, 424] on button "Great" at bounding box center [783, 437] width 76 height 28
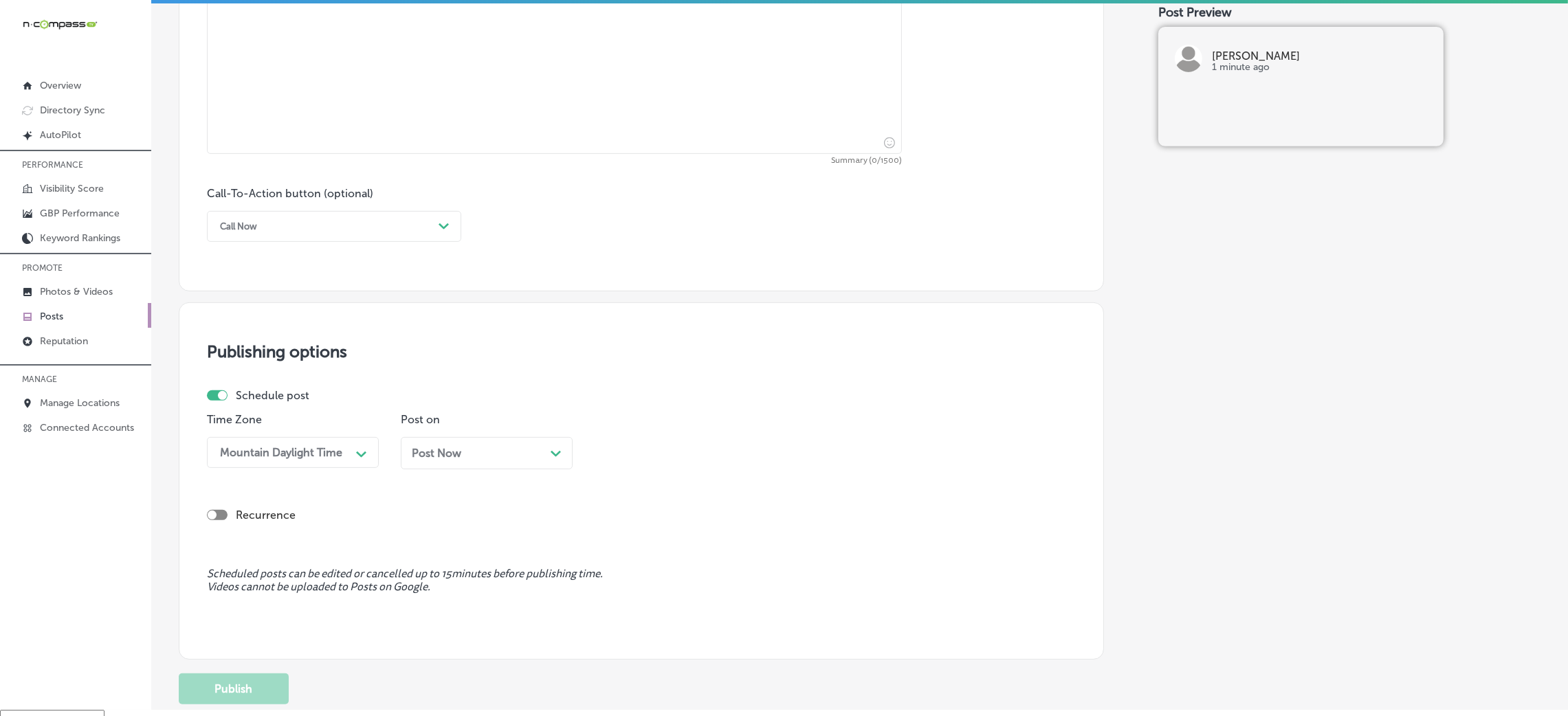
scroll to position [0, 0]
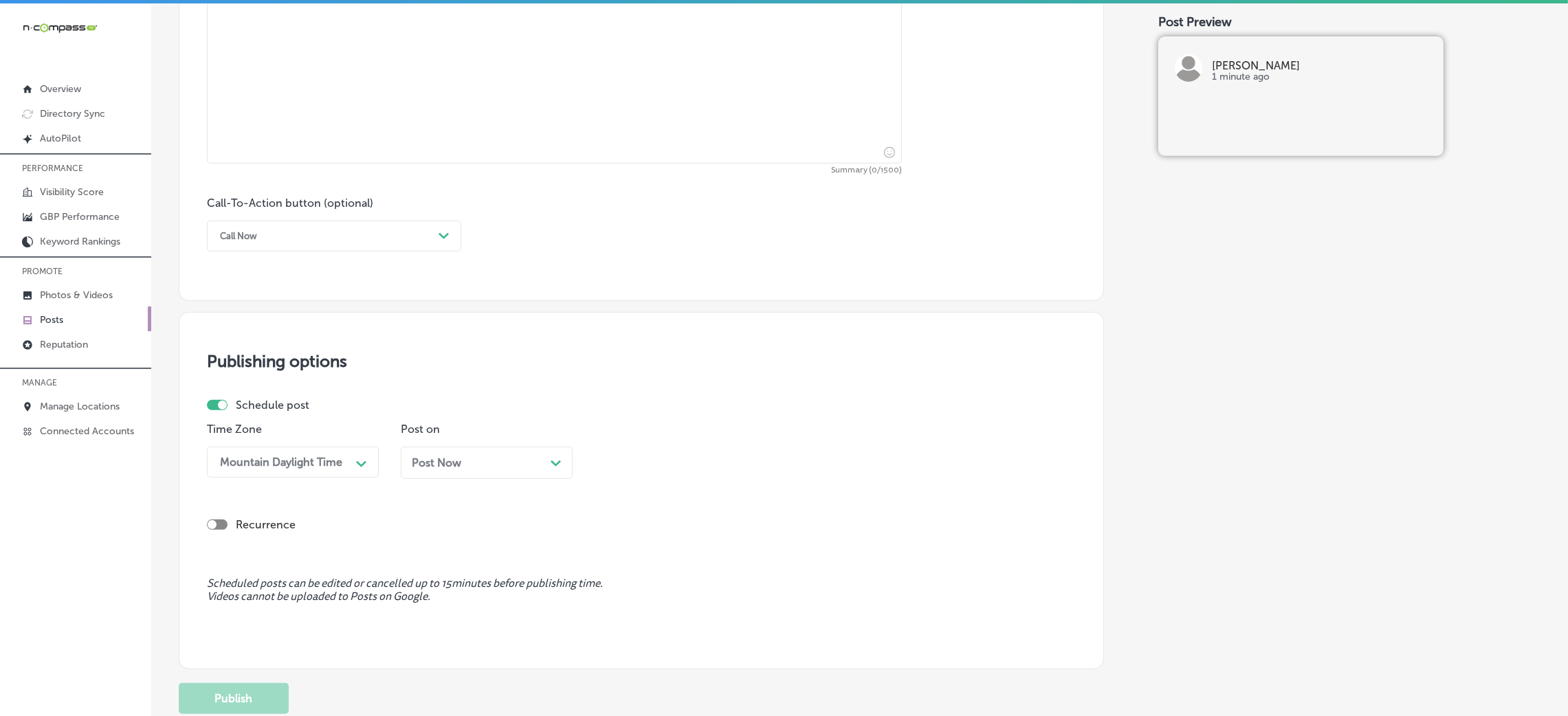
click at [479, 139] on textarea at bounding box center [554, 67] width 695 height 192
paste textarea "Looking for the best rooftop bar in Columbia? Hendrix offers stunning views of …"
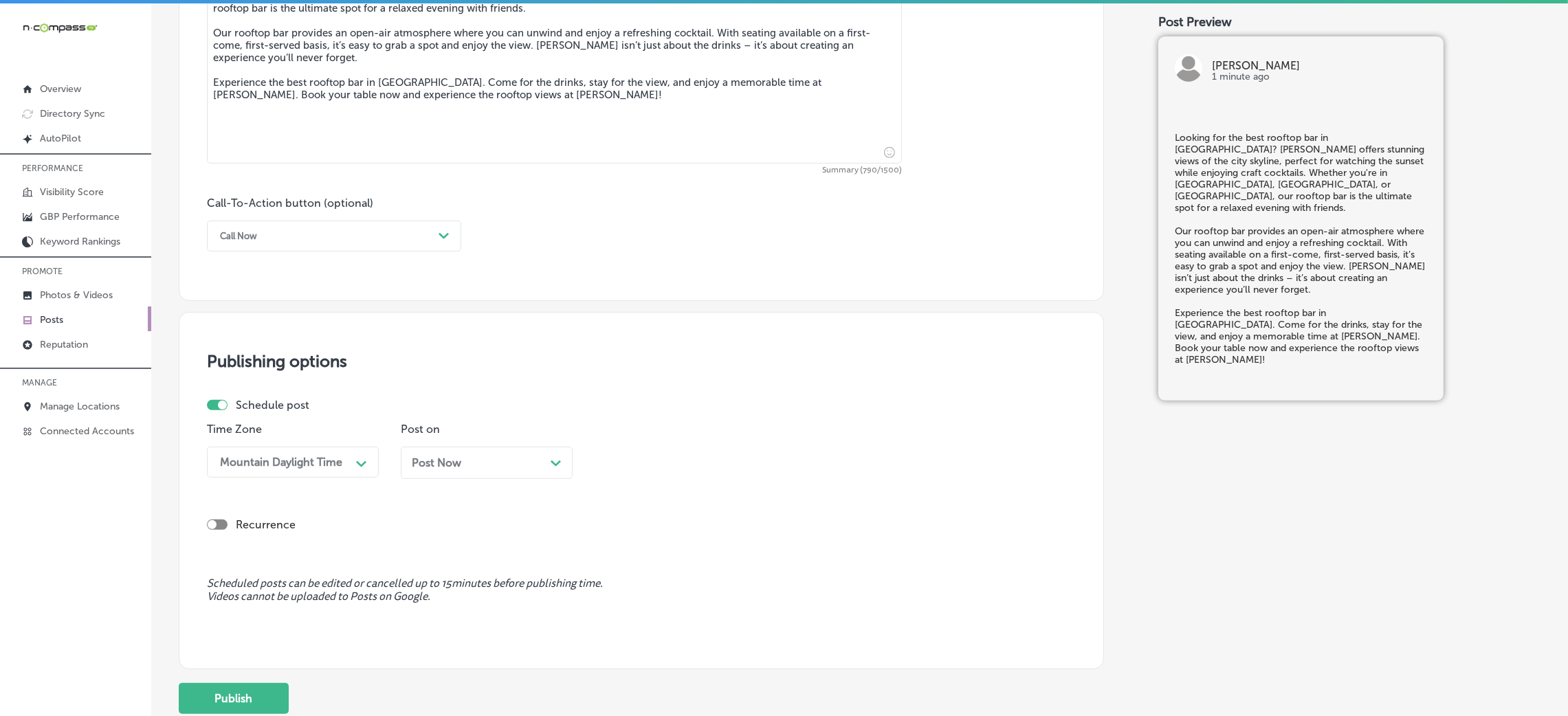
type textarea "Looking for the best rooftop bar in Columbia? Hendrix offers stunning views of …"
click at [477, 461] on div "Post Now Path Created with Sketch." at bounding box center [486, 463] width 150 height 13
click at [691, 472] on div "09:15 AM" at bounding box center [669, 461] width 137 height 24
click at [629, 554] on div "7:00 AM" at bounding box center [680, 548] width 172 height 24
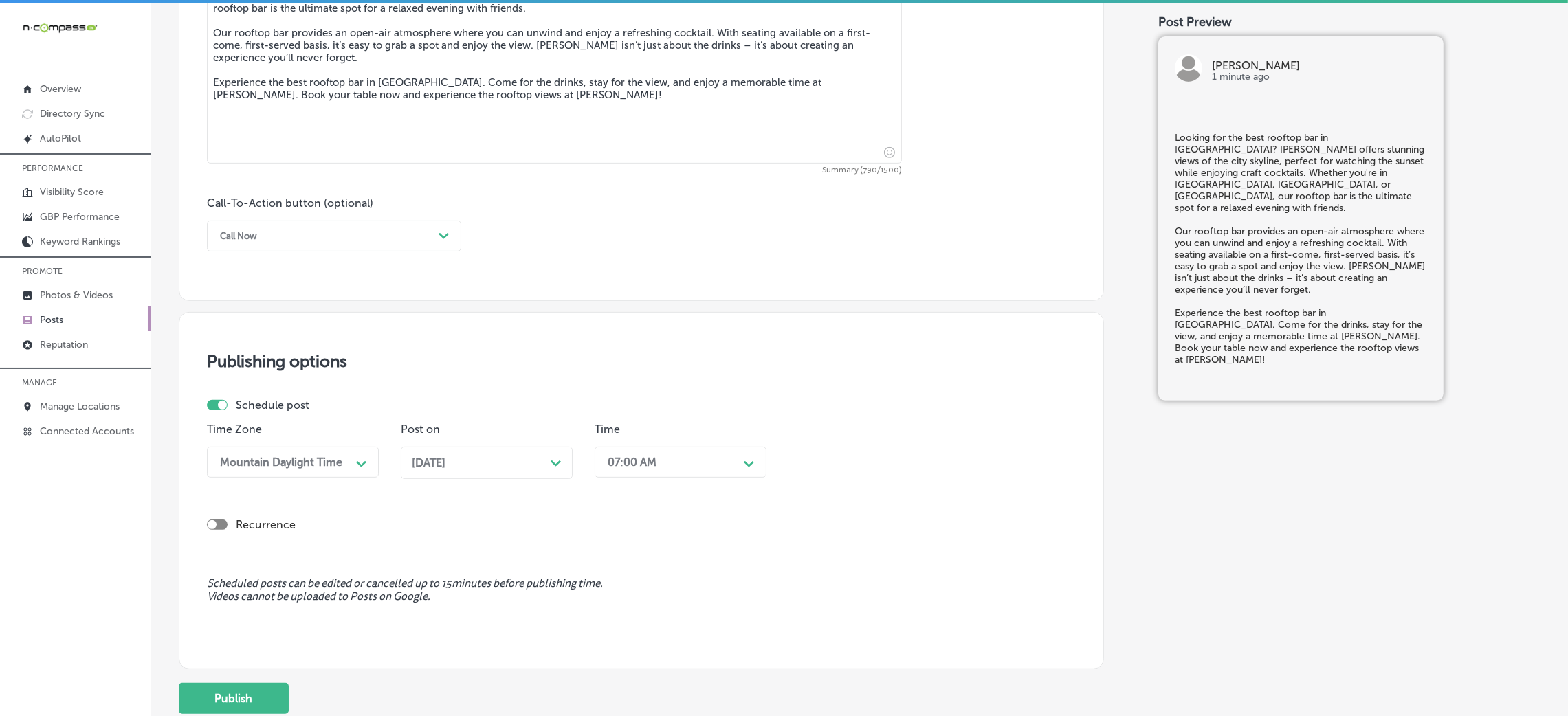
click at [278, 235] on div "Call Now" at bounding box center [323, 236] width 220 height 21
click at [258, 291] on div "Book" at bounding box center [334, 289] width 254 height 24
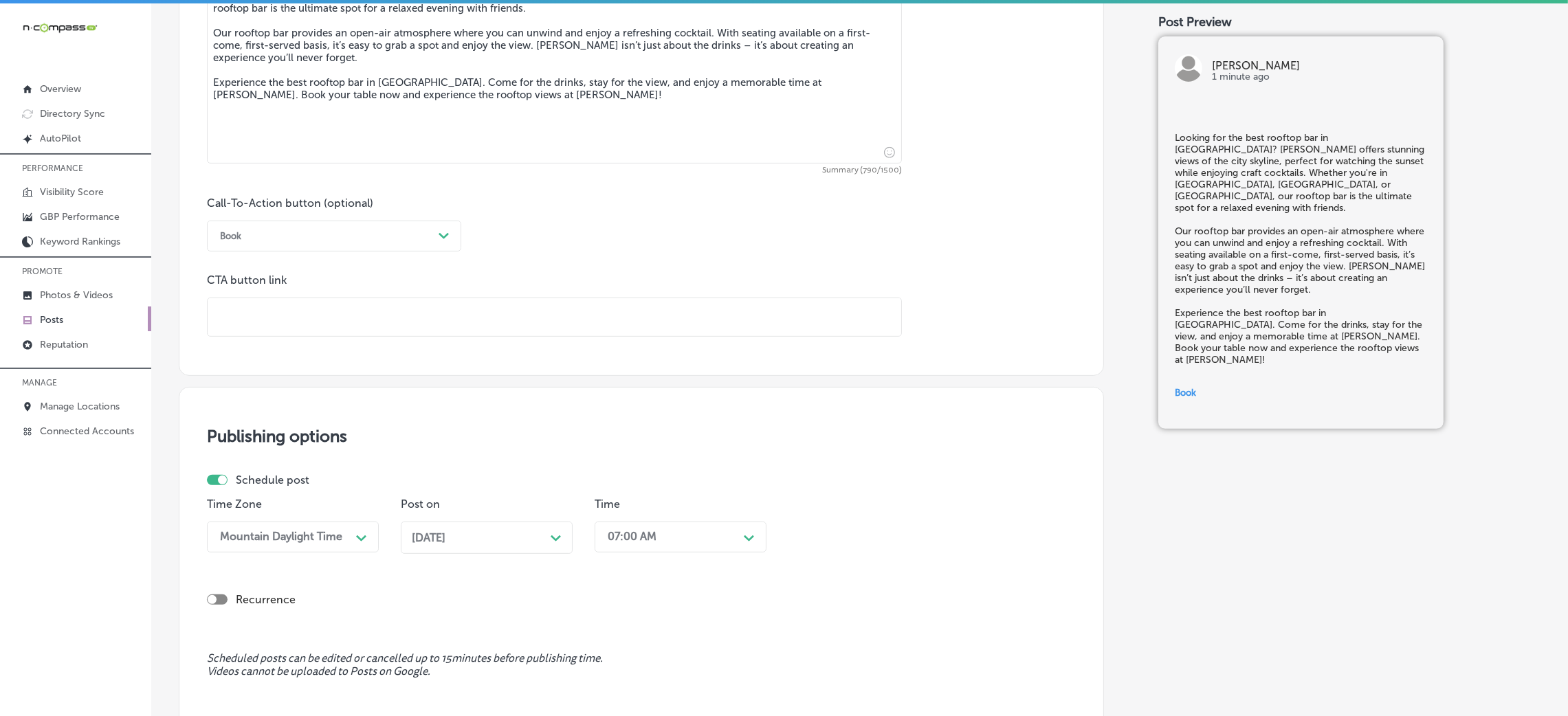
click at [290, 299] on div at bounding box center [554, 317] width 695 height 39
paste input "https://hendrixsc.com/"
type input "https://hendrixsc.com/"
click at [611, 264] on div "Call-To-Action button (optional) Book Path Created with Sketch. CTA button link…" at bounding box center [641, 266] width 869 height 140
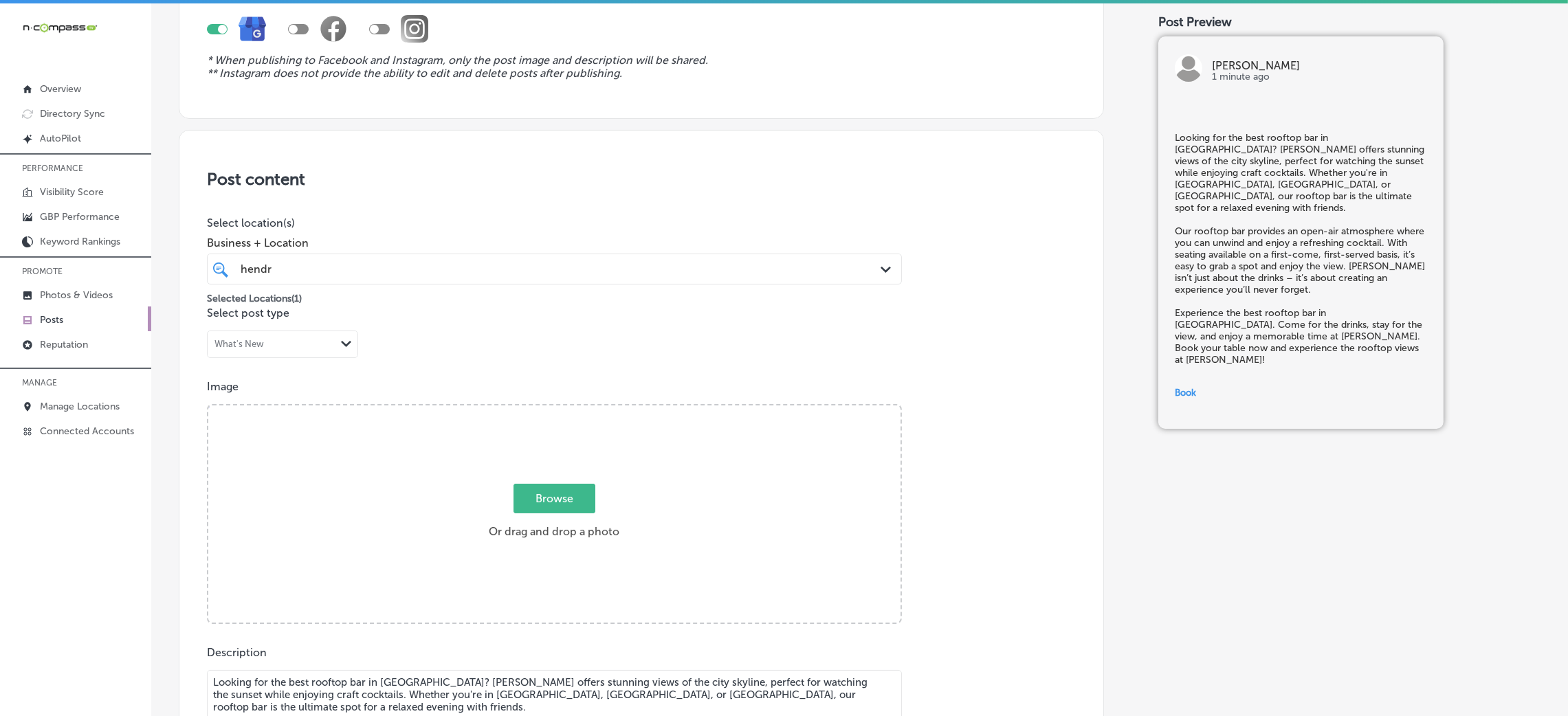
scroll to position [131, 0]
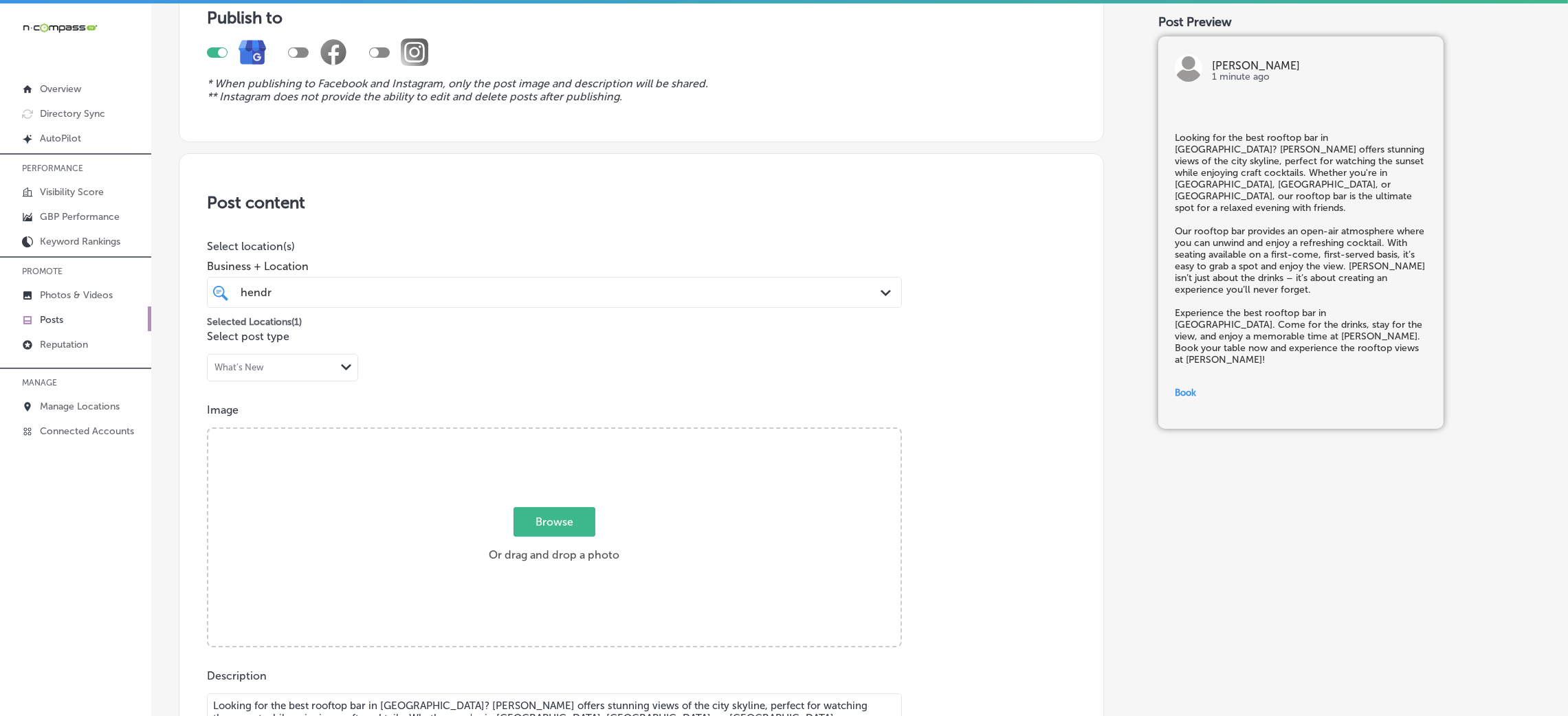
click at [536, 493] on div "Browse Or drag and drop a photo" at bounding box center [555, 538] width 693 height 220
click at [208, 429] on input "Browse Or drag and drop a photo" at bounding box center [555, 431] width 693 height 4
type input "C:\fakepath\Hendrix (1).jpg"
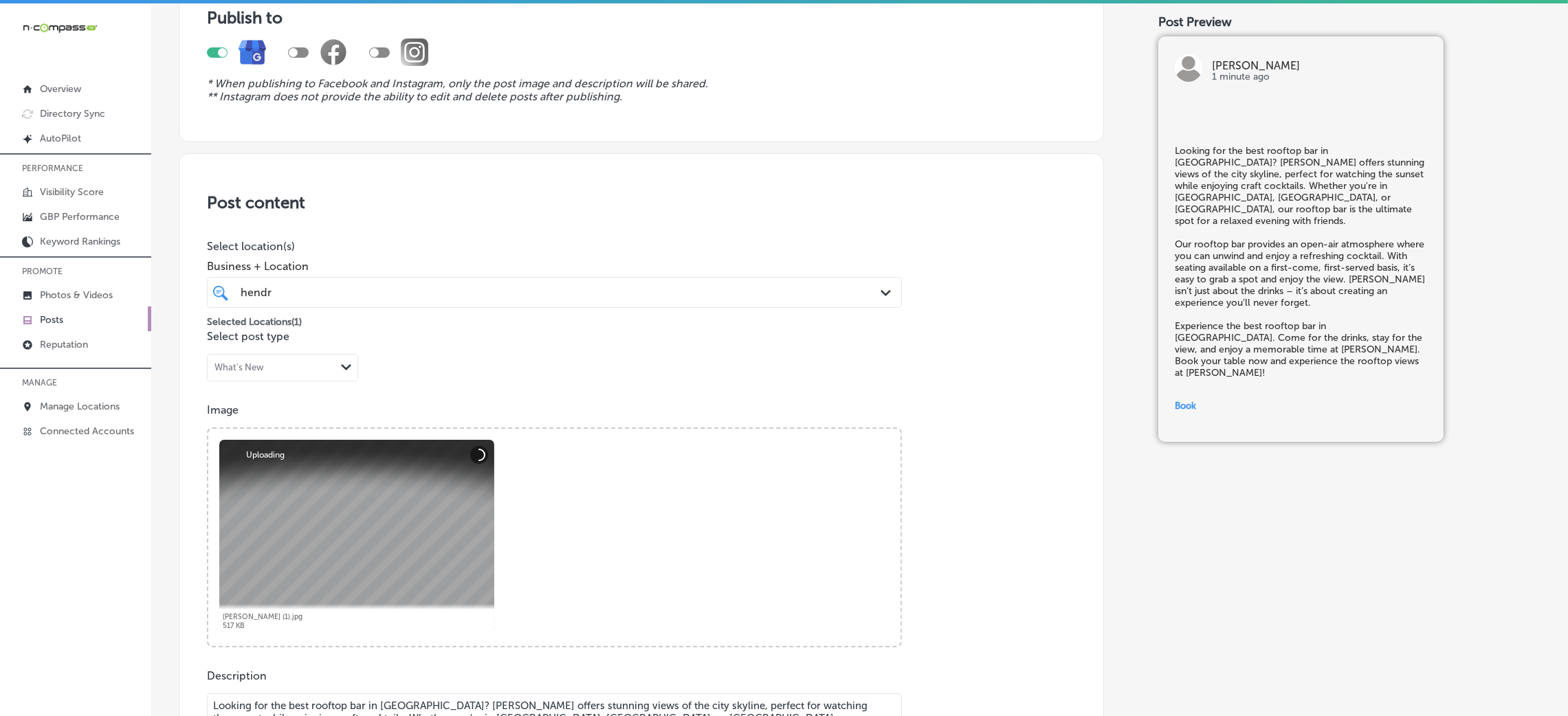
click at [947, 427] on div "Image Powered by PQINA Browse Or drag and drop a photo Hendrix (1).jpg Abort Re…" at bounding box center [641, 525] width 869 height 244
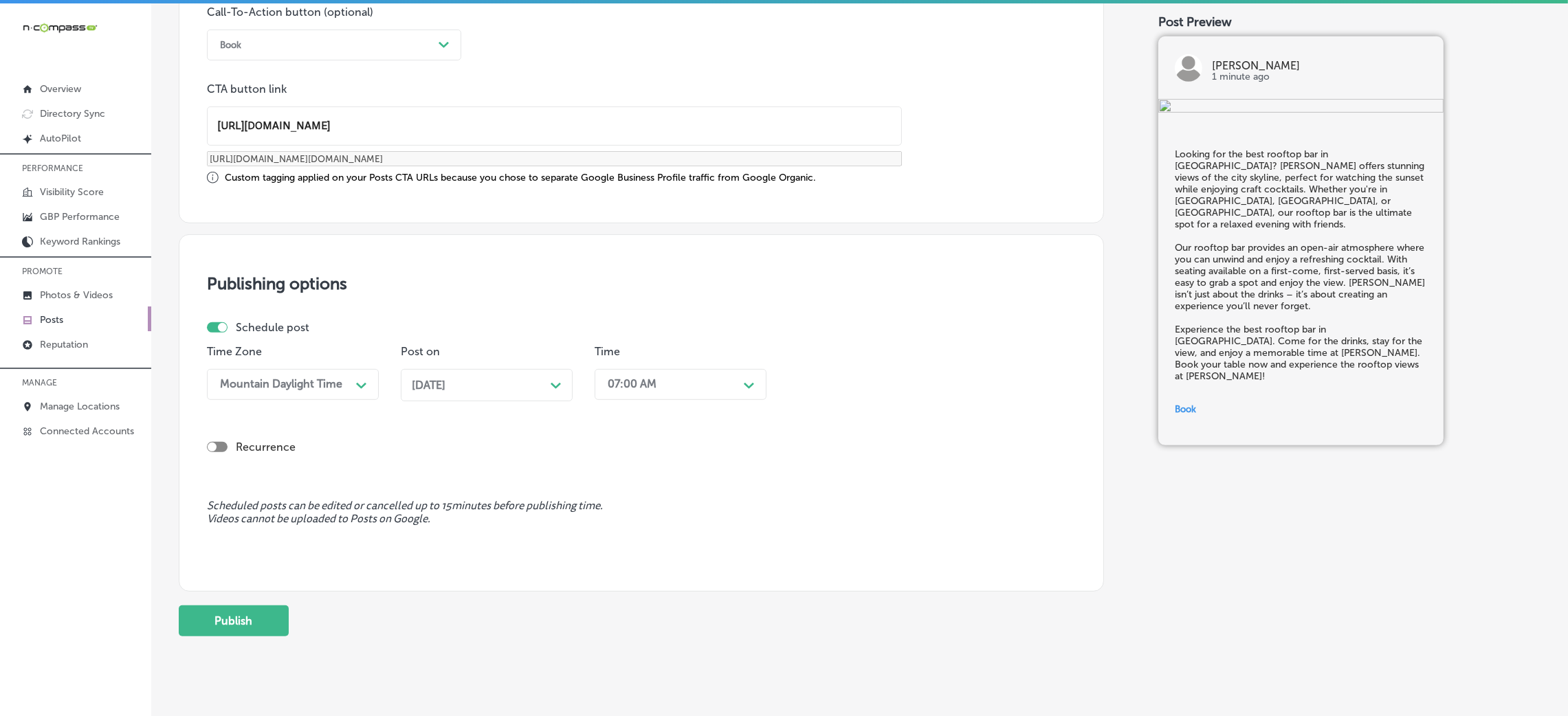
scroll to position [1069, 0]
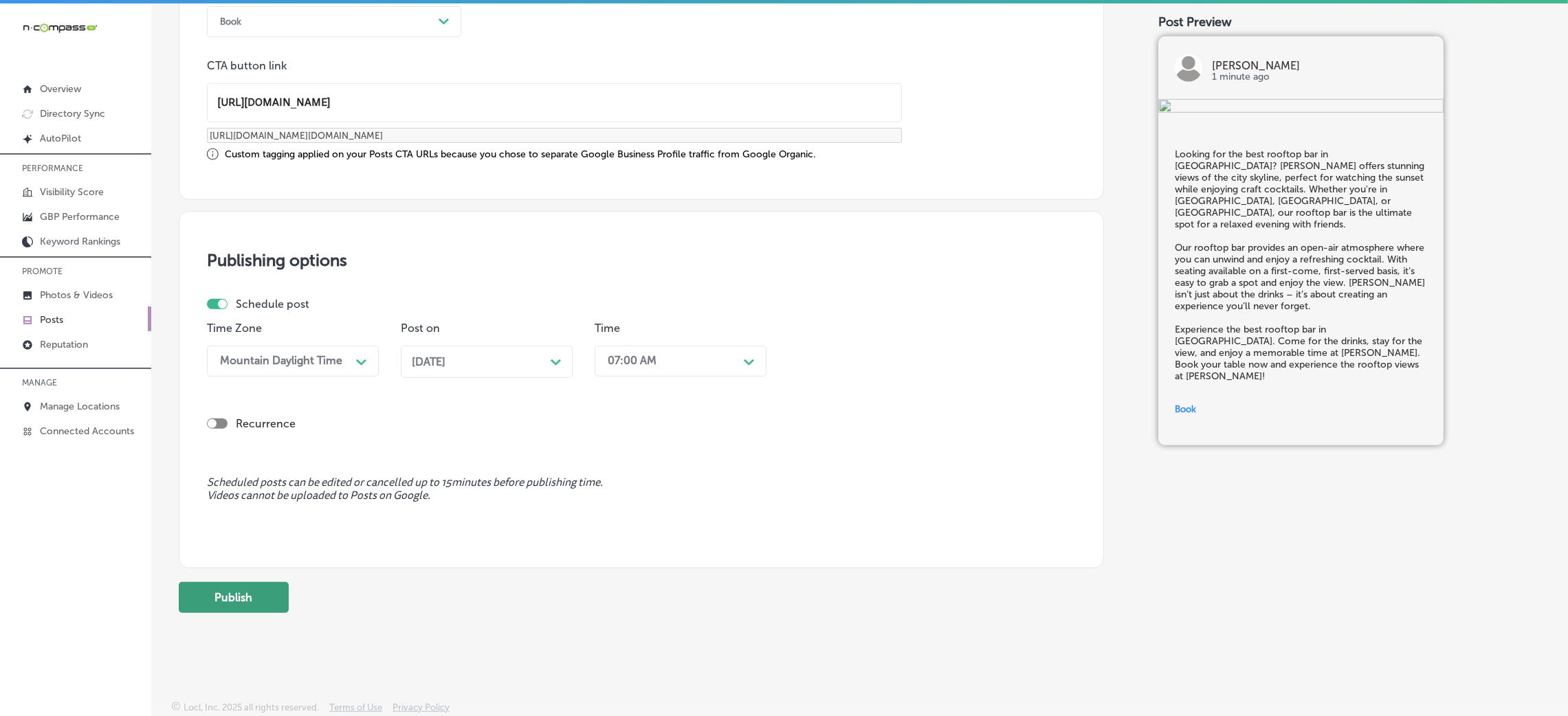
click at [242, 609] on button "Publish" at bounding box center [234, 597] width 110 height 31
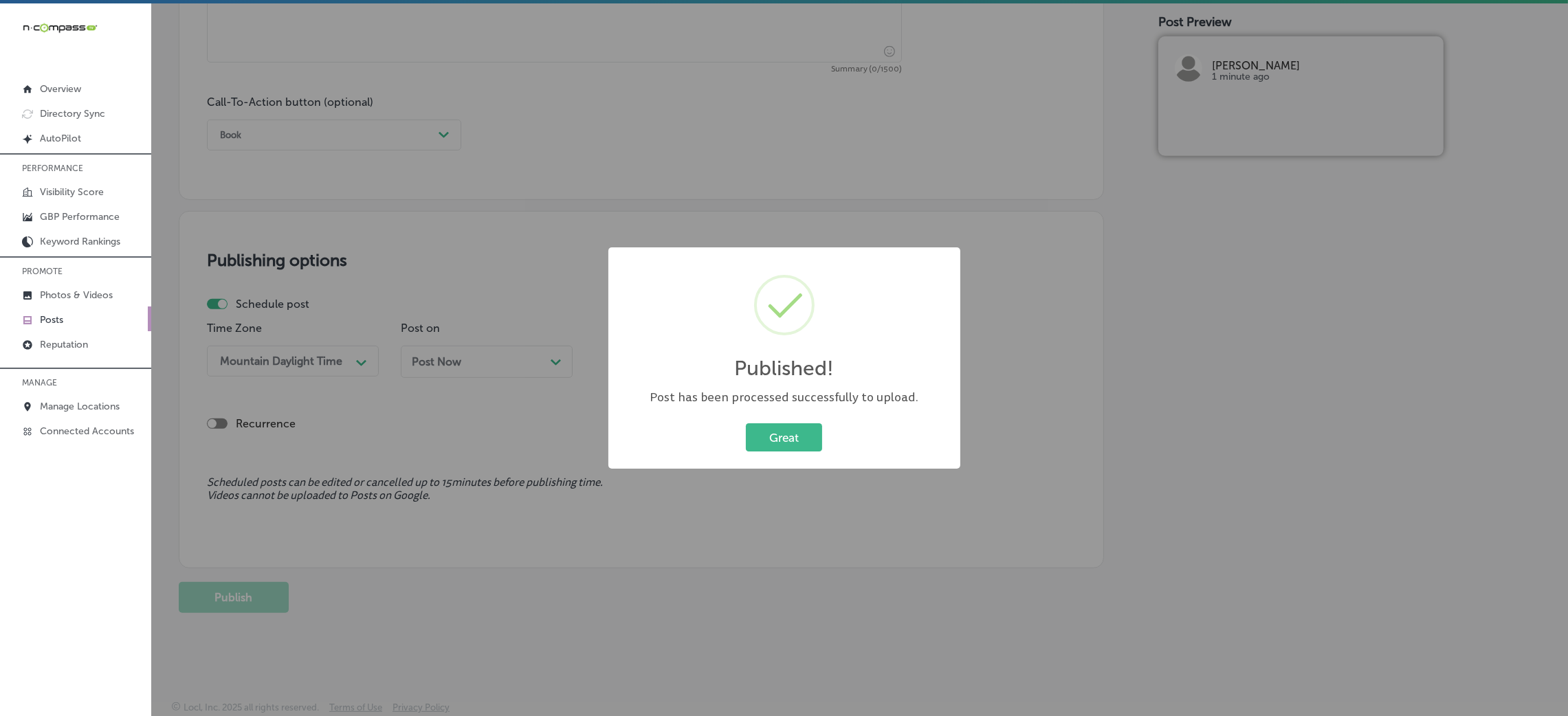
scroll to position [955, 0]
click at [811, 432] on button "Great" at bounding box center [783, 437] width 76 height 28
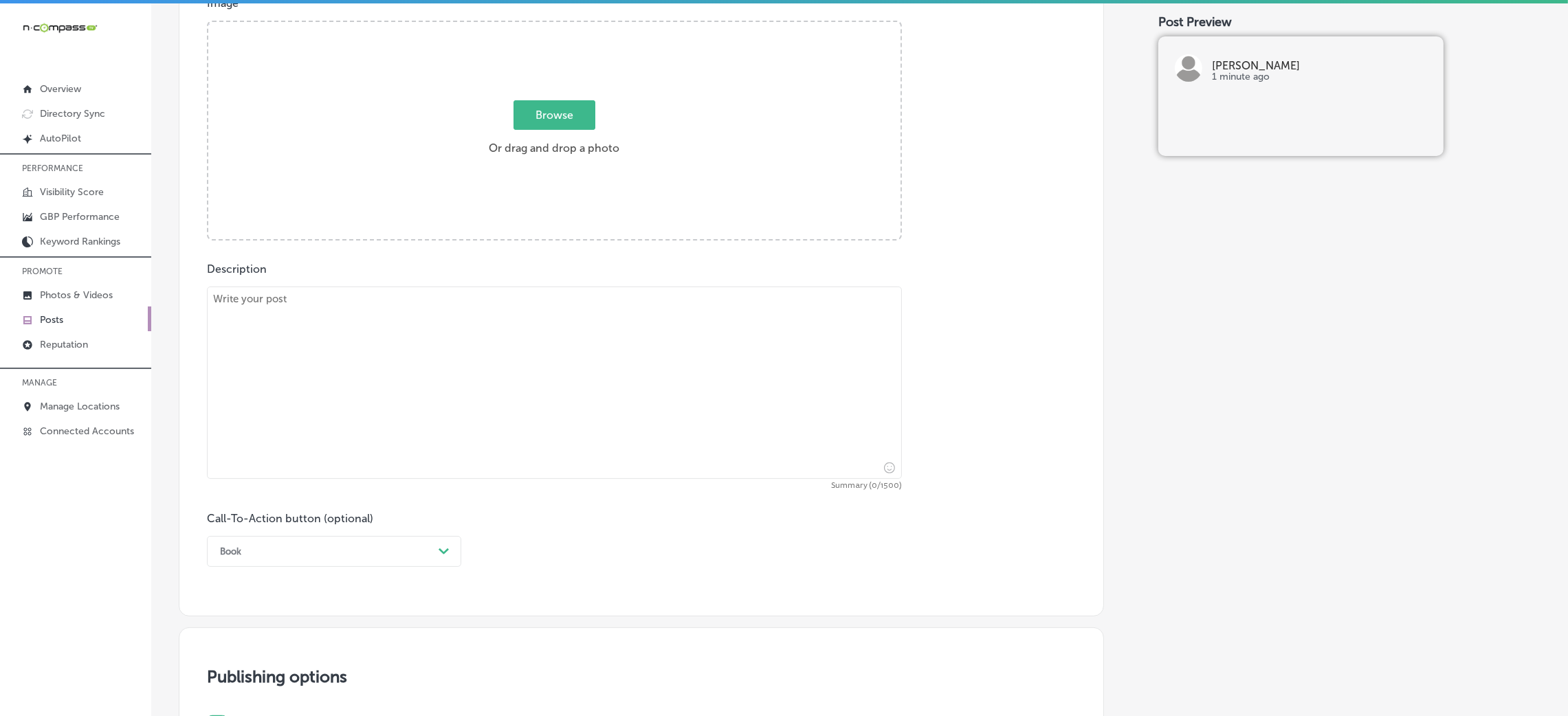
scroll to position [440, 0]
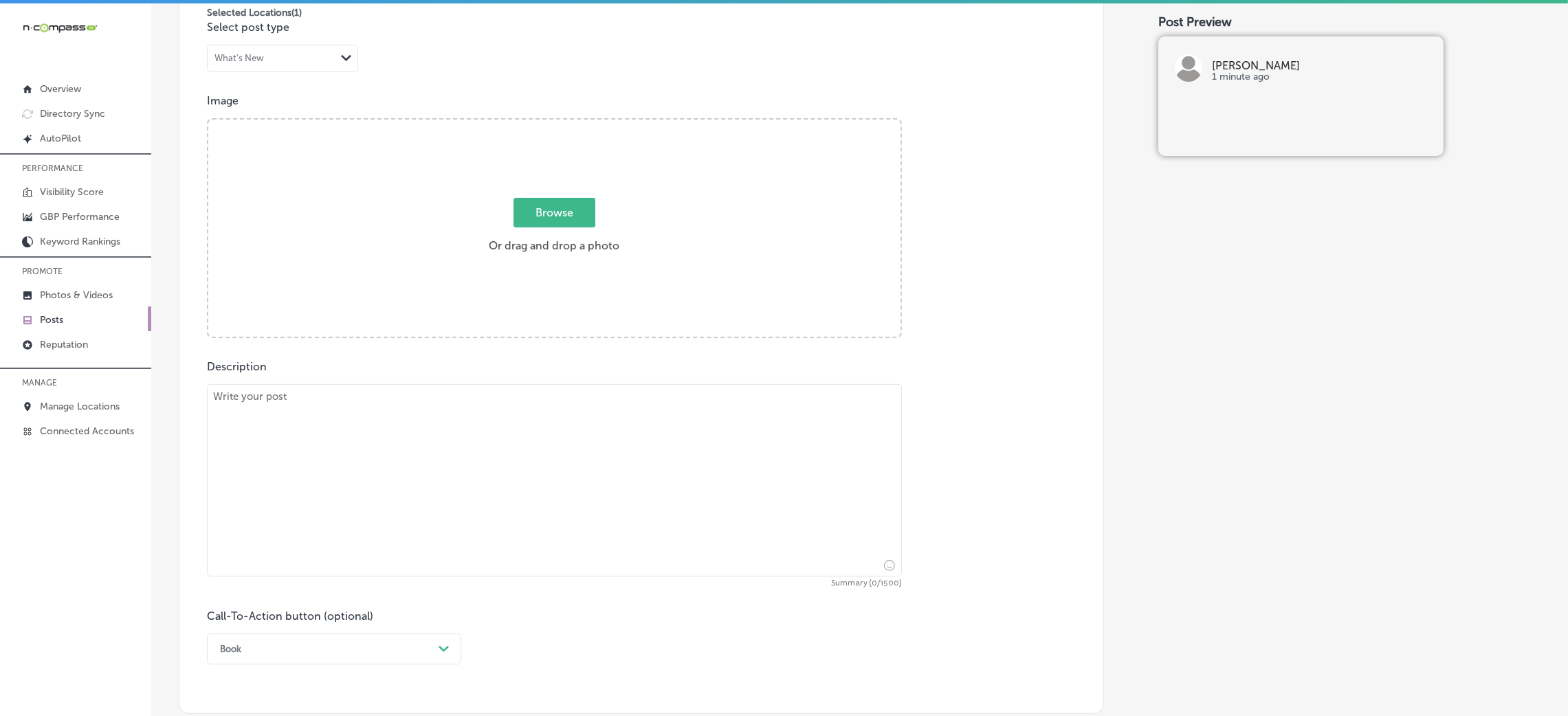
click at [583, 399] on textarea at bounding box center [554, 480] width 695 height 192
paste textarea "Looking for a great spot to enjoy a night out with friends or that special some…"
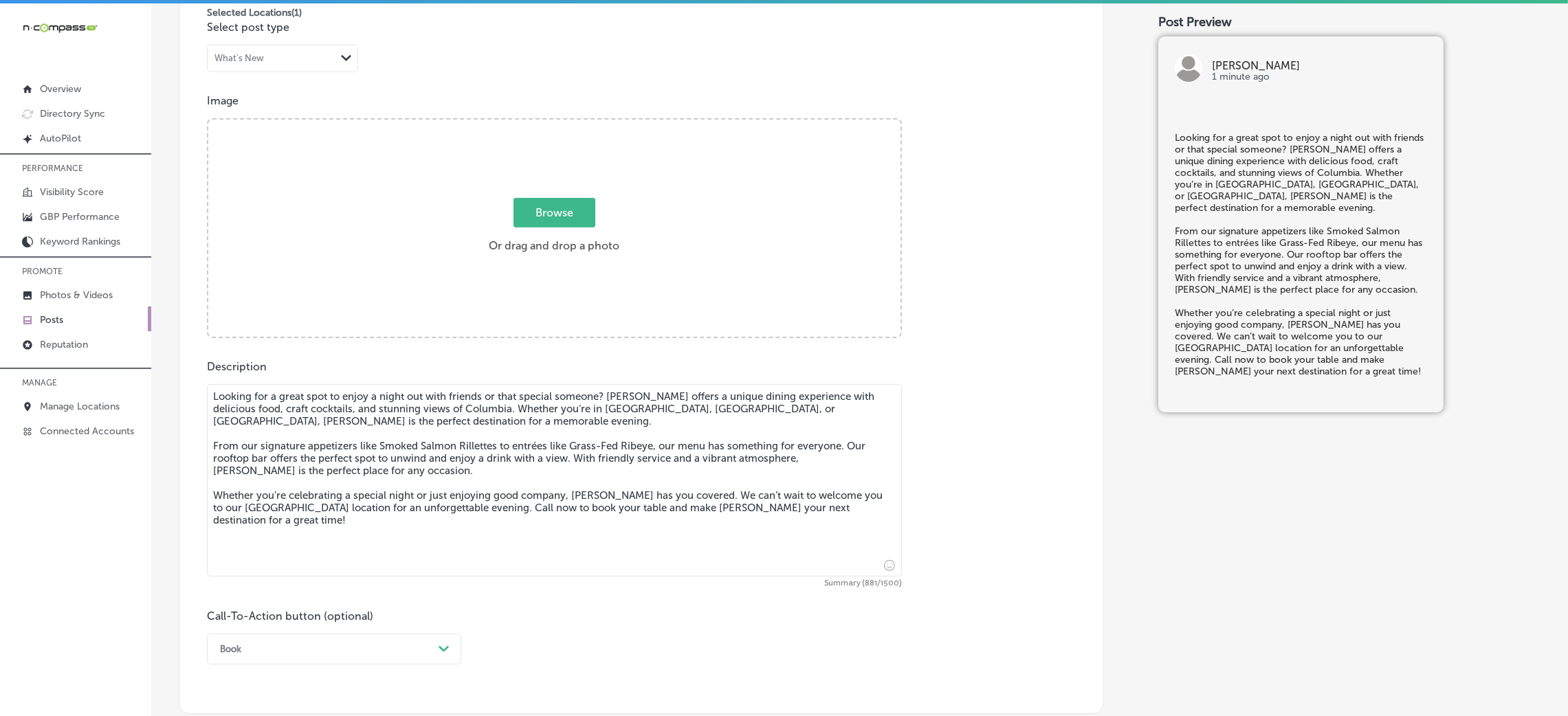
type textarea "Looking for a great spot to enjoy a night out with friends or that special some…"
click at [542, 189] on div "Browse Or drag and drop a photo" at bounding box center [555, 229] width 693 height 220
click at [208, 120] on input "Browse Or drag and drop a photo" at bounding box center [555, 122] width 693 height 4
type input "C:\fakepath\Hendrix (2).jpg"
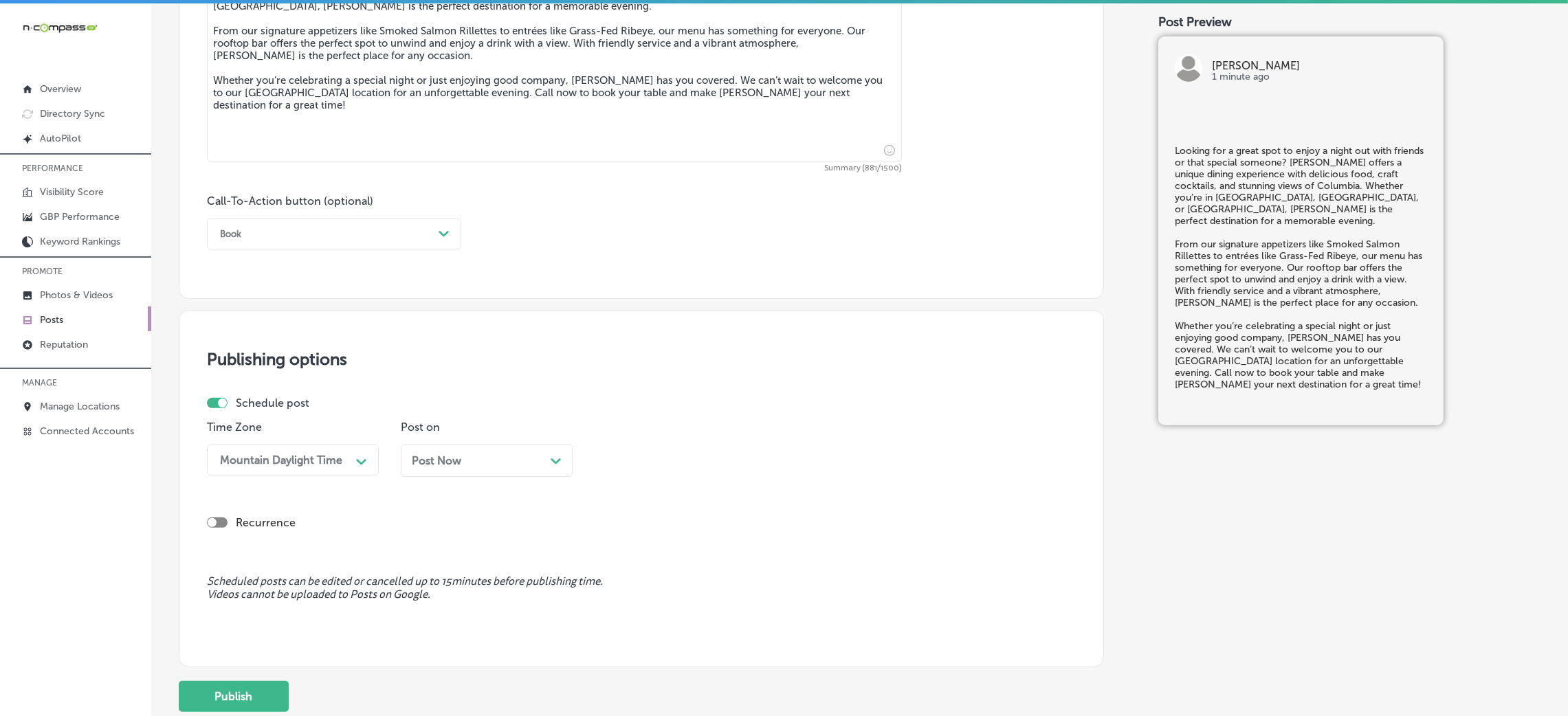
scroll to position [955, 0]
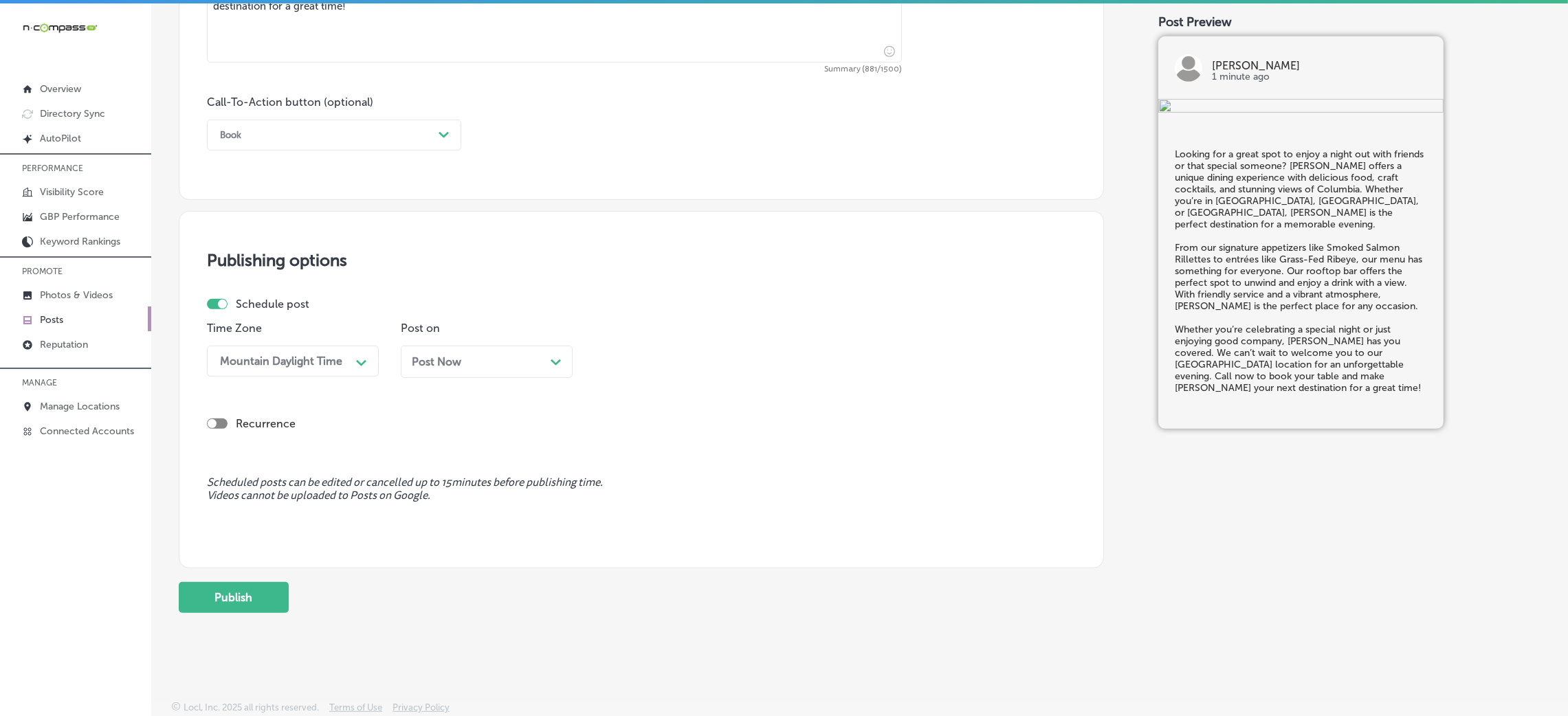
click at [306, 132] on div "Book" at bounding box center [323, 134] width 220 height 21
click at [287, 308] on div "Call Now" at bounding box center [334, 309] width 254 height 24
click at [465, 366] on div "Post Now Path Created with Sketch." at bounding box center [486, 362] width 150 height 13
click at [622, 369] on div "09:15 AM" at bounding box center [669, 361] width 137 height 24
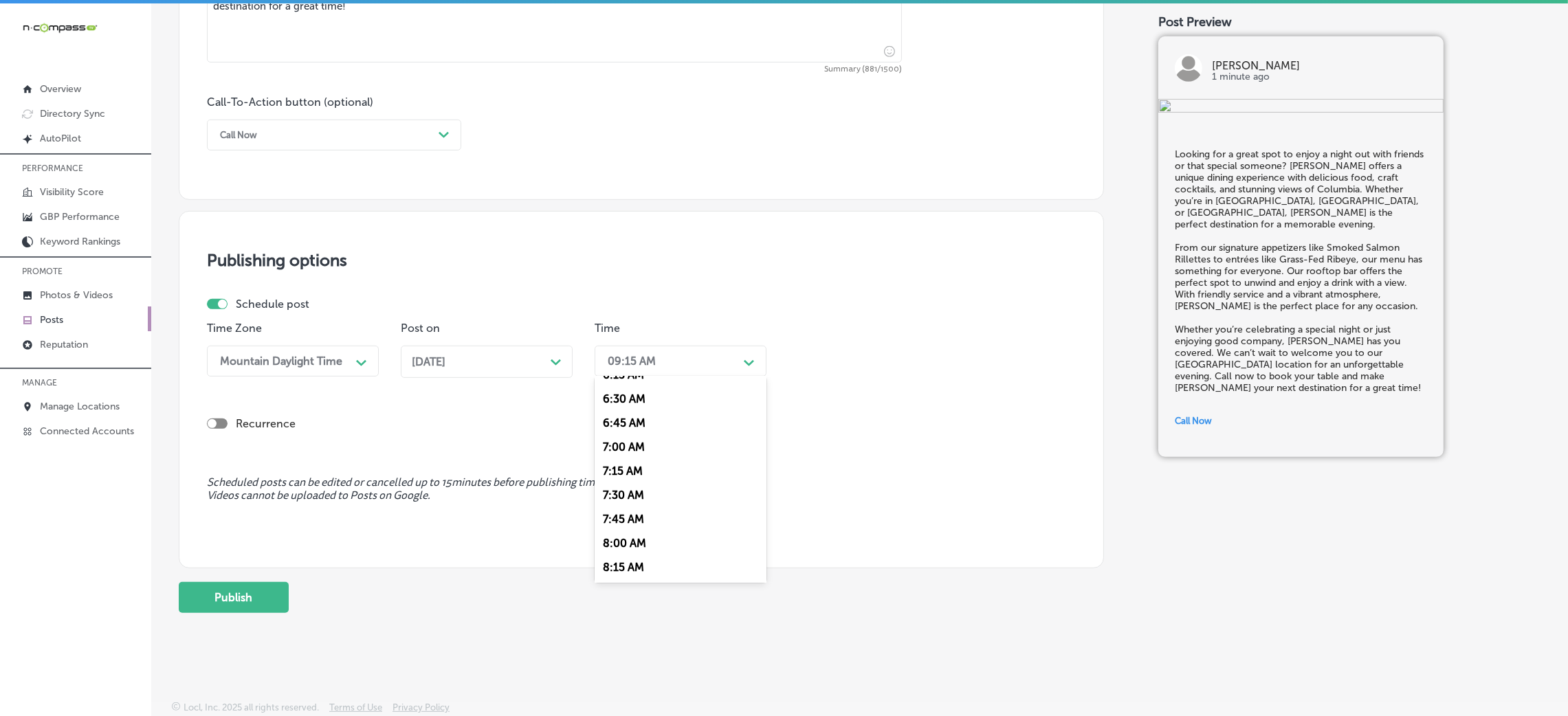
click at [620, 453] on div "7:00 AM" at bounding box center [680, 446] width 172 height 24
click at [262, 600] on button "Publish" at bounding box center [234, 597] width 110 height 31
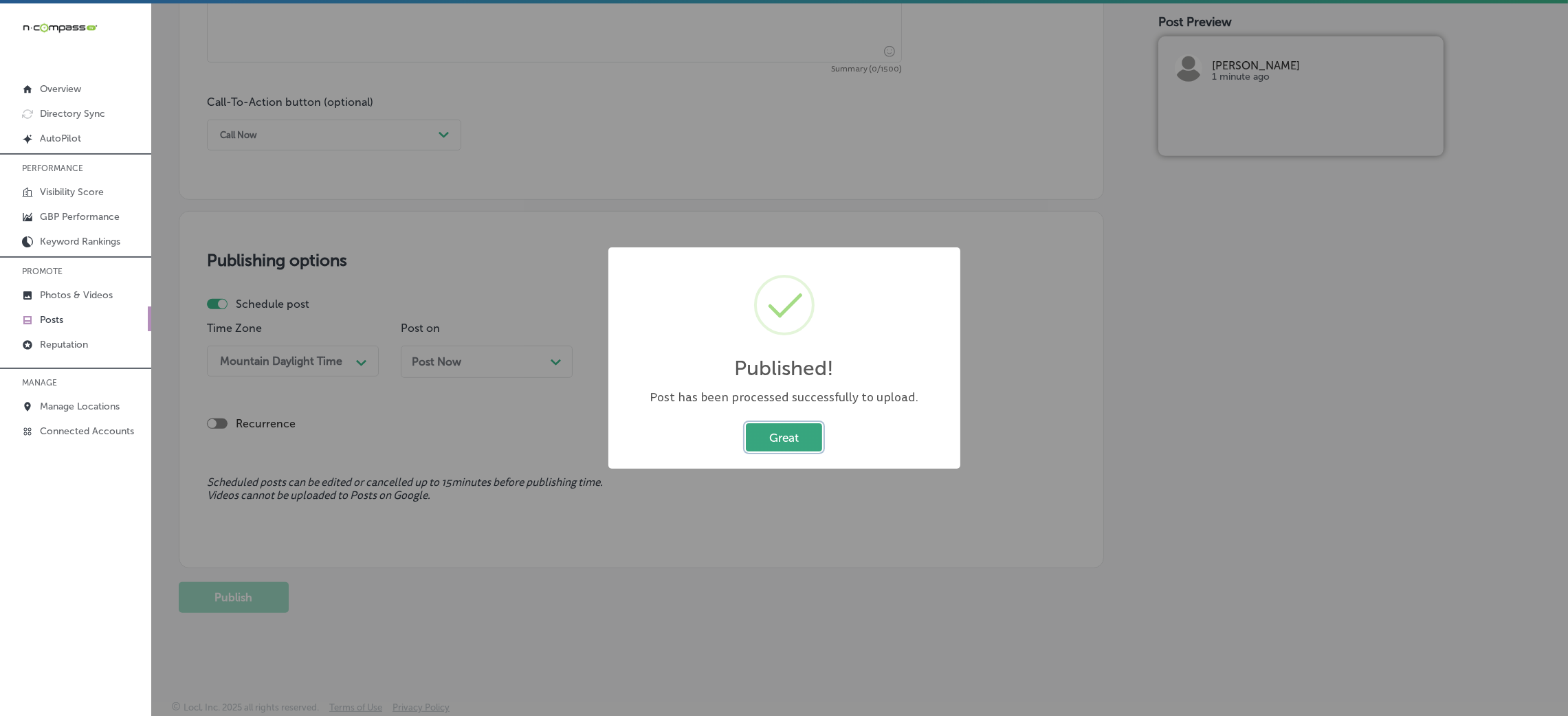
click at [786, 447] on button "Great" at bounding box center [783, 437] width 76 height 28
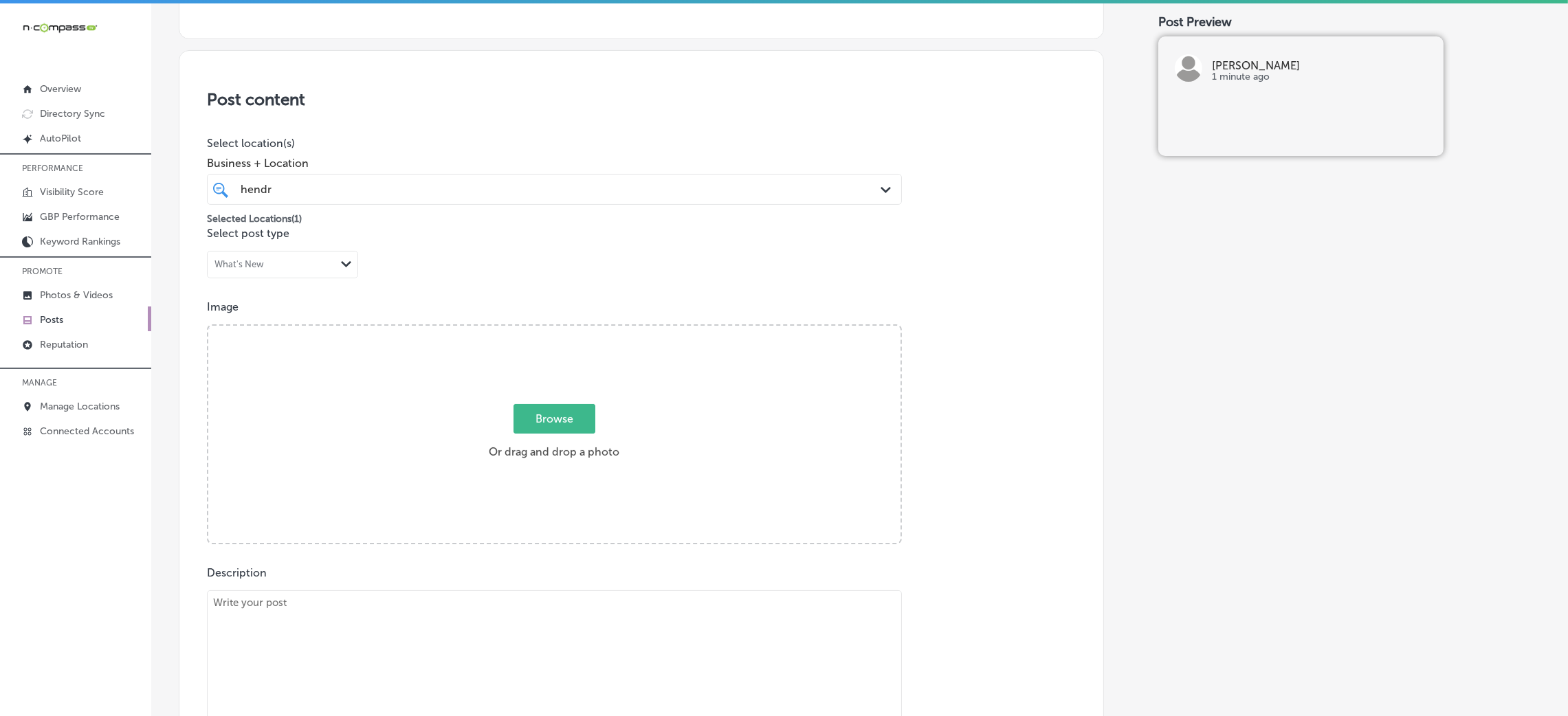
scroll to position [0, 0]
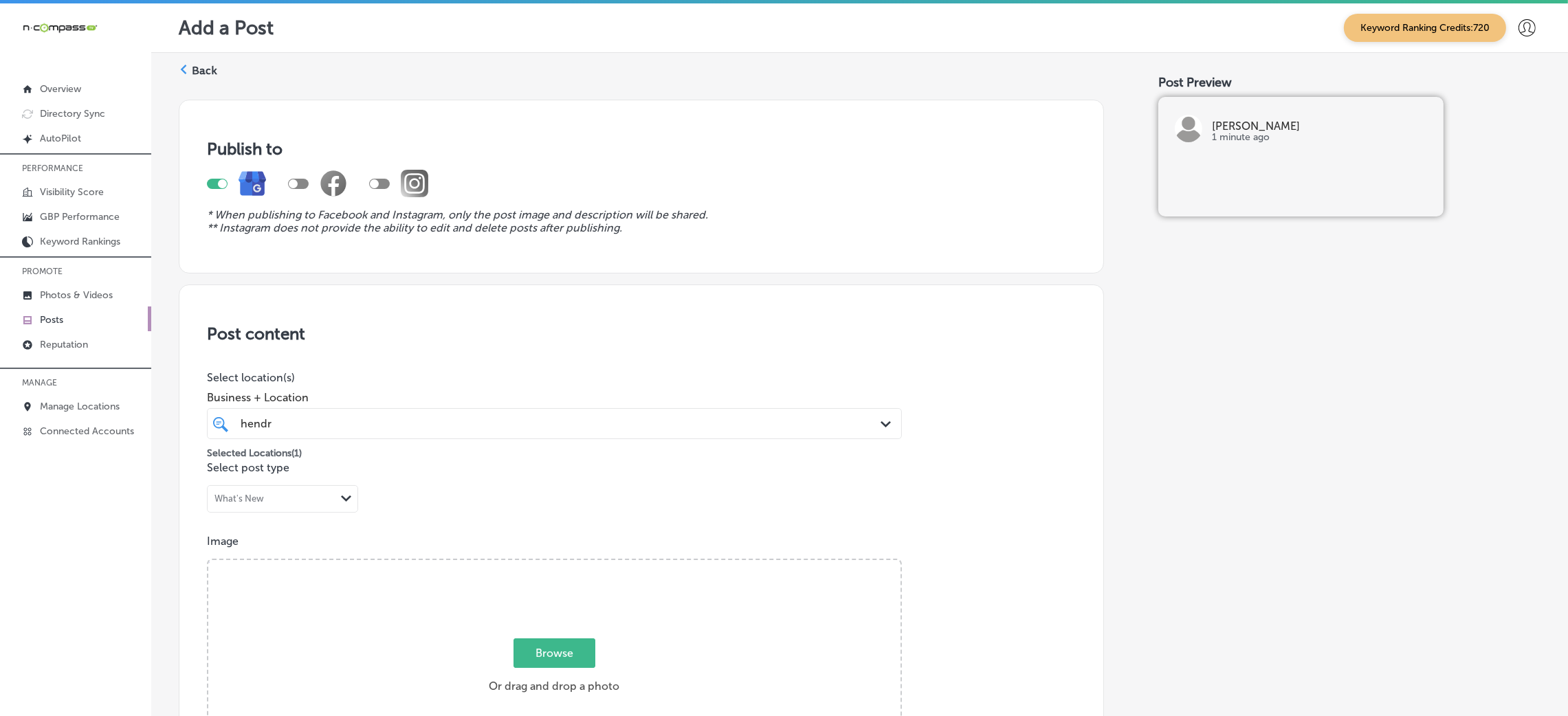
click at [205, 67] on label "Back" at bounding box center [204, 70] width 25 height 15
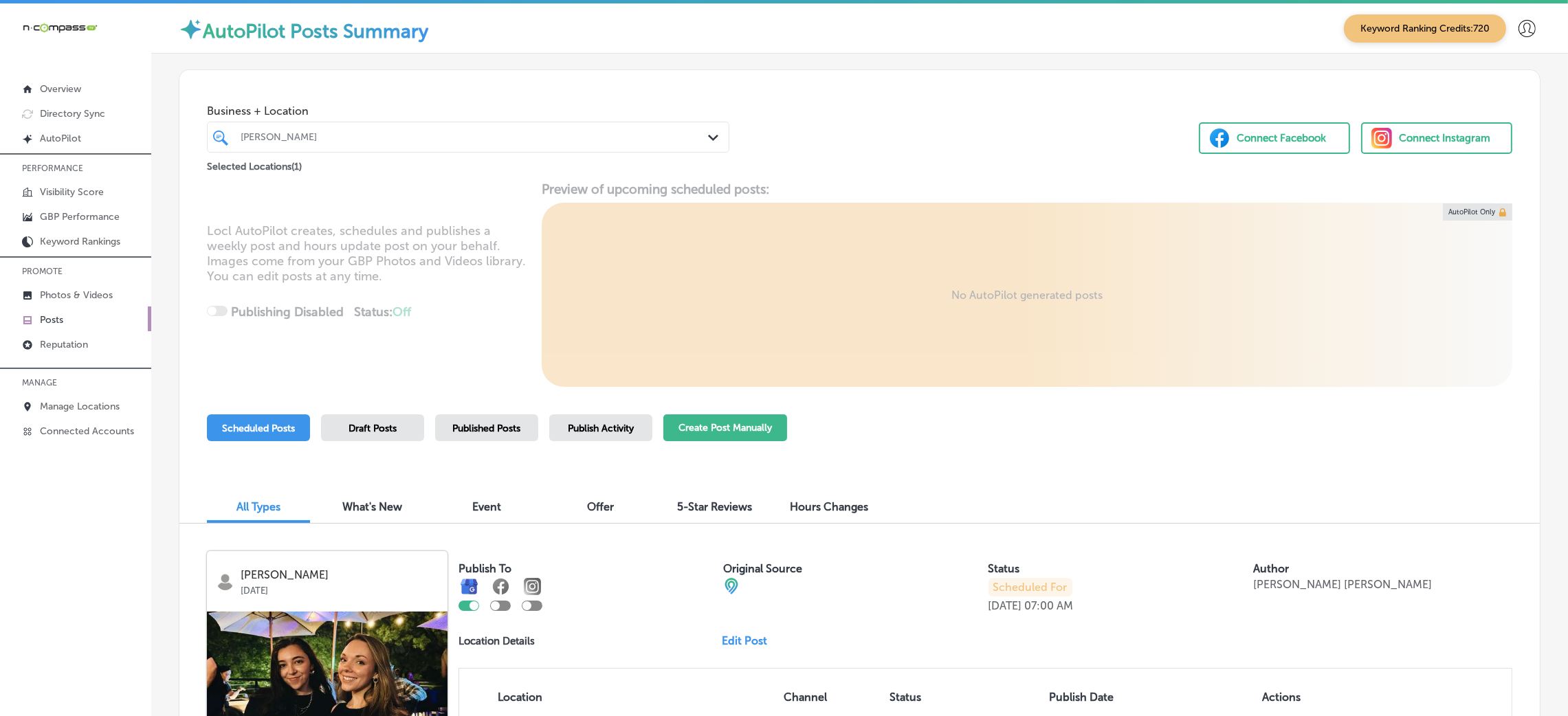
click at [737, 436] on button "Create Post Manually" at bounding box center [725, 427] width 123 height 27
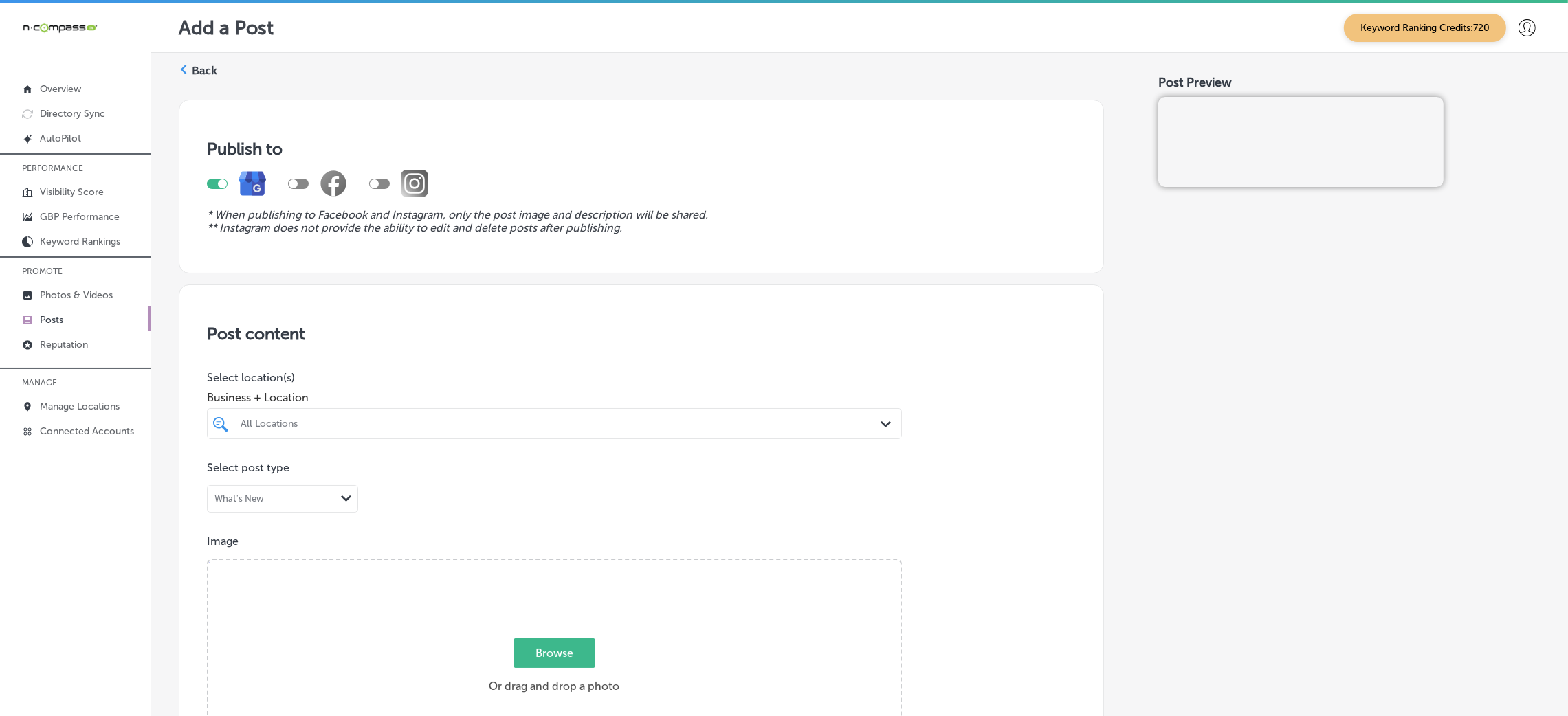
click at [407, 424] on div "All Locations" at bounding box center [560, 424] width 641 height 12
click at [499, 477] on label "1513 Lakeland Dr; Suite 101" at bounding box center [553, 474] width 194 height 9
type input "missi"
click at [625, 321] on div "Post content Select location(s) Business + Location option 1513 Lakeland Dr; Su…" at bounding box center [641, 719] width 926 height 870
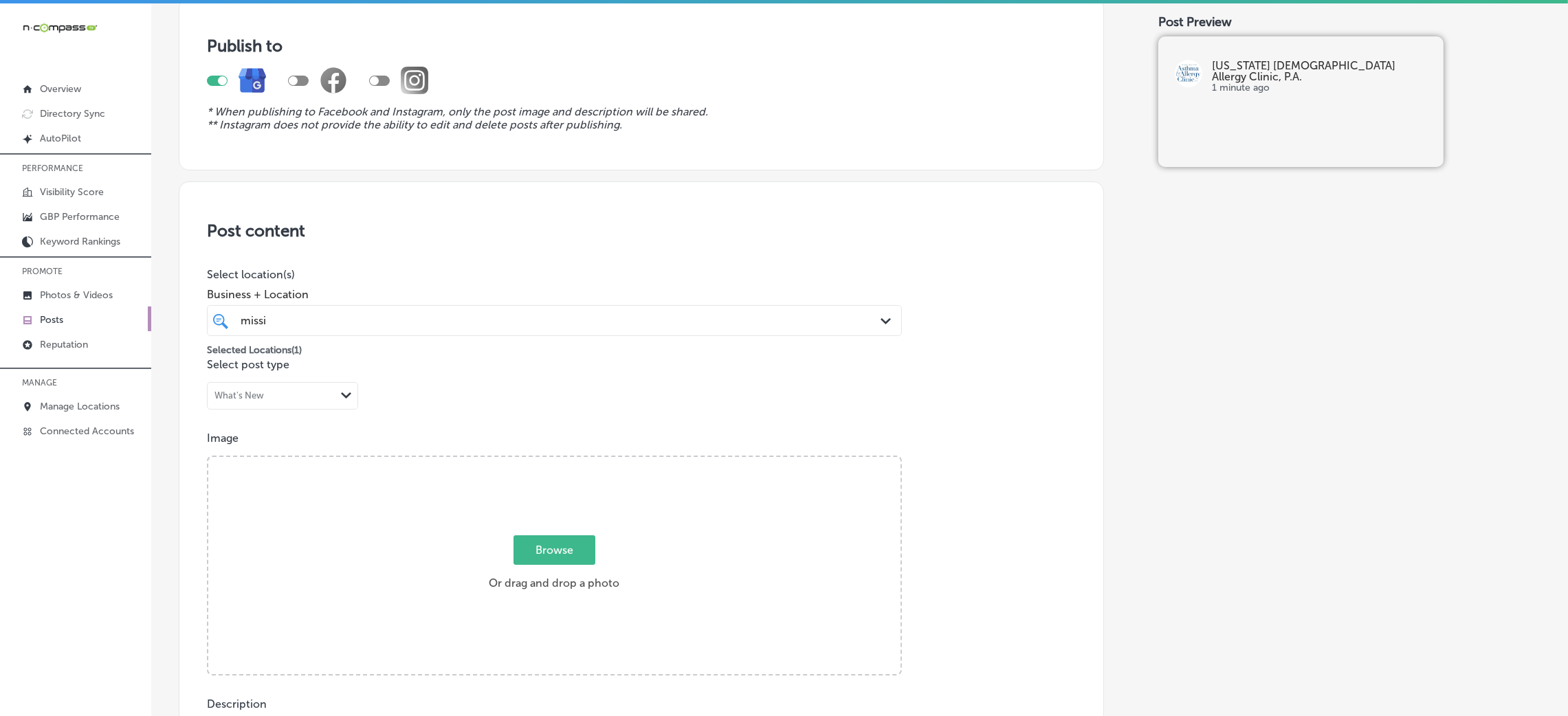
click at [626, 315] on div "missi missi" at bounding box center [523, 321] width 567 height 19
click at [886, 304] on div "Business + Location missi missi Path Created with Sketch." at bounding box center [554, 308] width 695 height 55
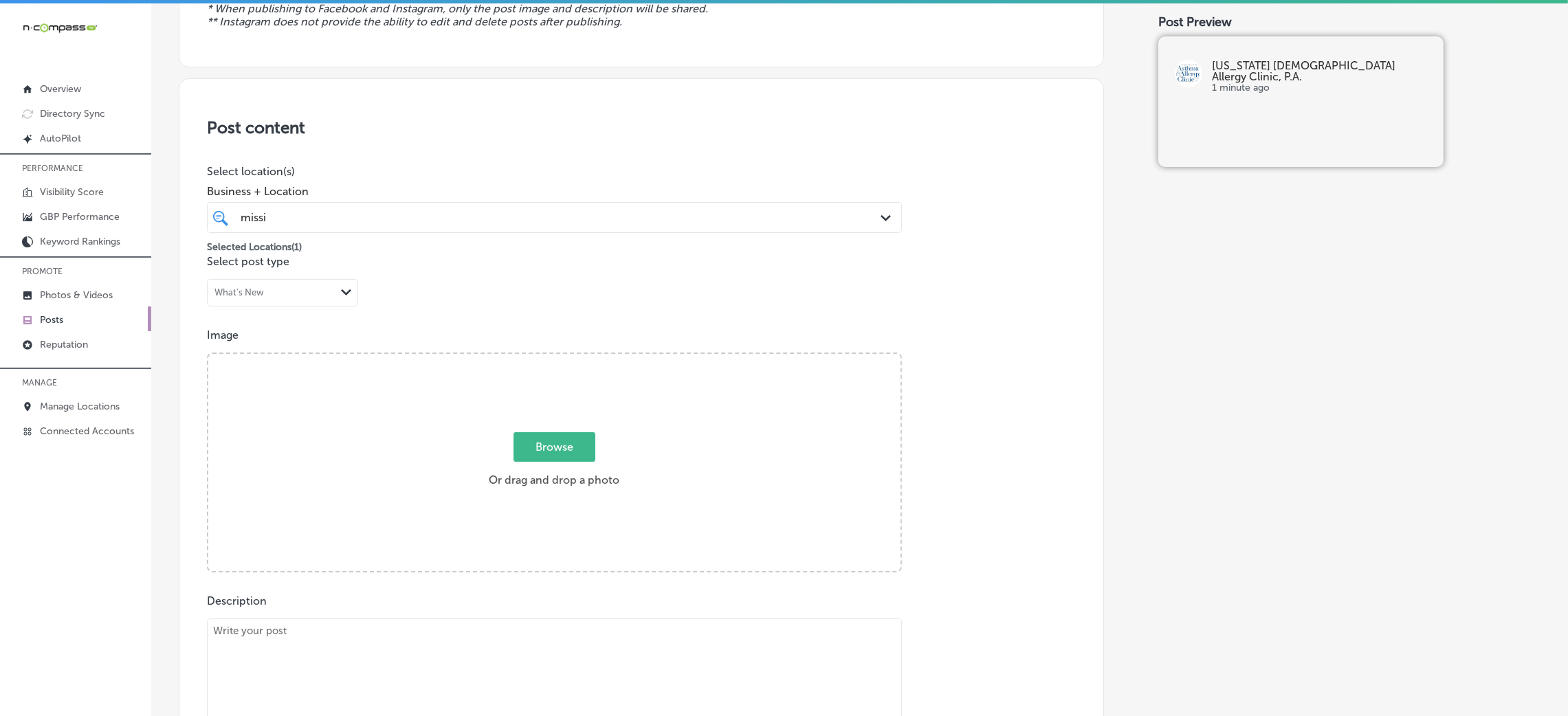
scroll to position [617, 0]
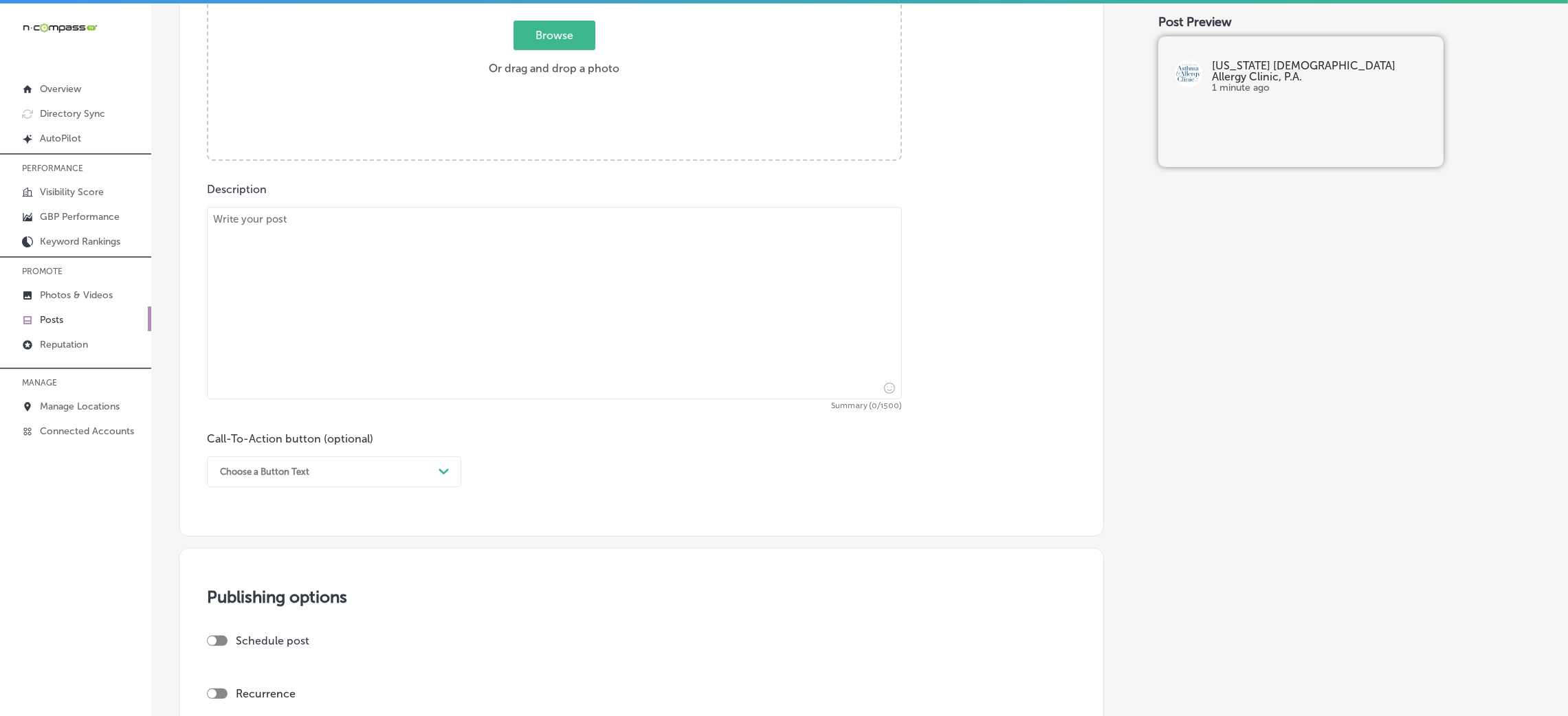
click at [378, 290] on textarea at bounding box center [554, 303] width 695 height 192
paste textarea "Breathing easy means living fully. That’s why at Mississippi Asthma & Allergy C…"
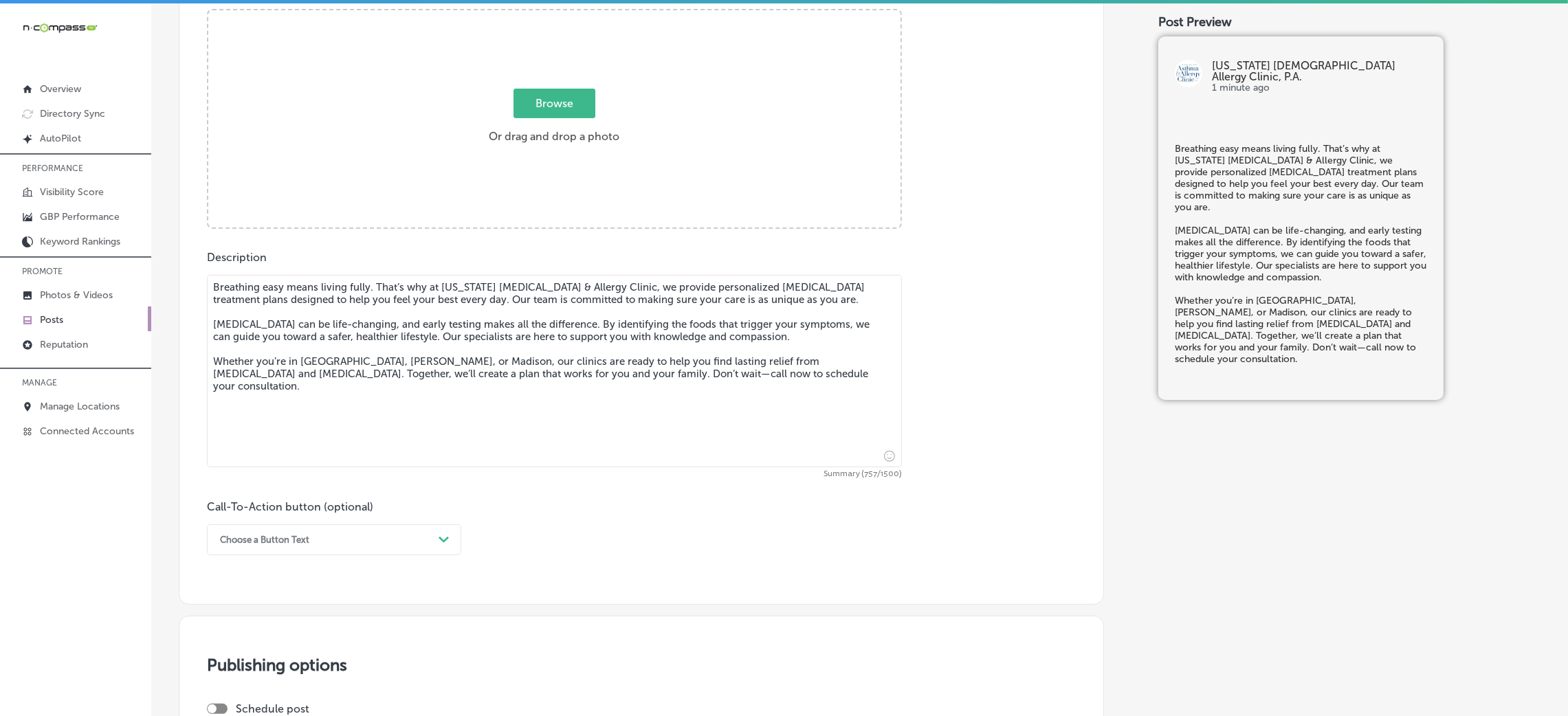
scroll to position [308, 0]
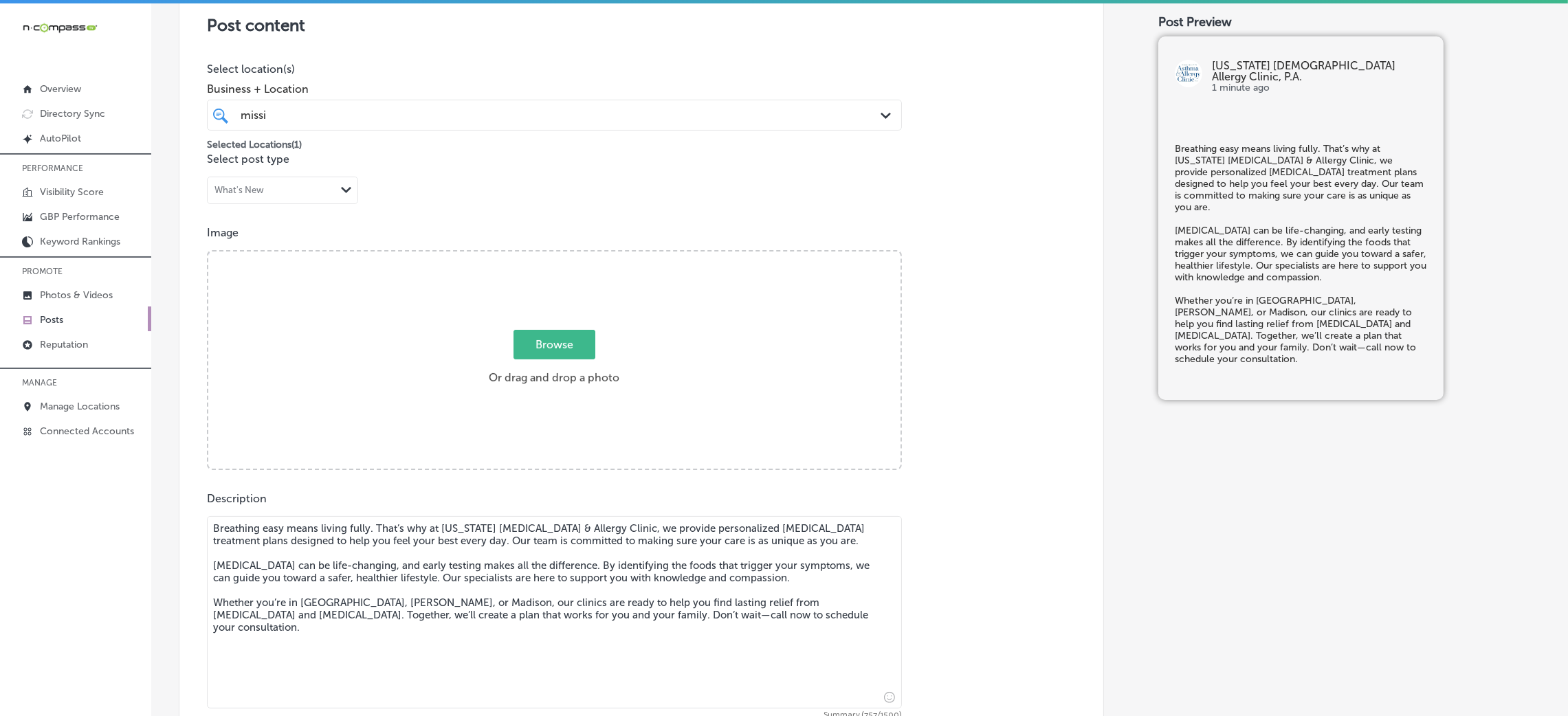
type textarea "Breathing easy means living fully. That’s why at Mississippi Asthma & Allergy C…"
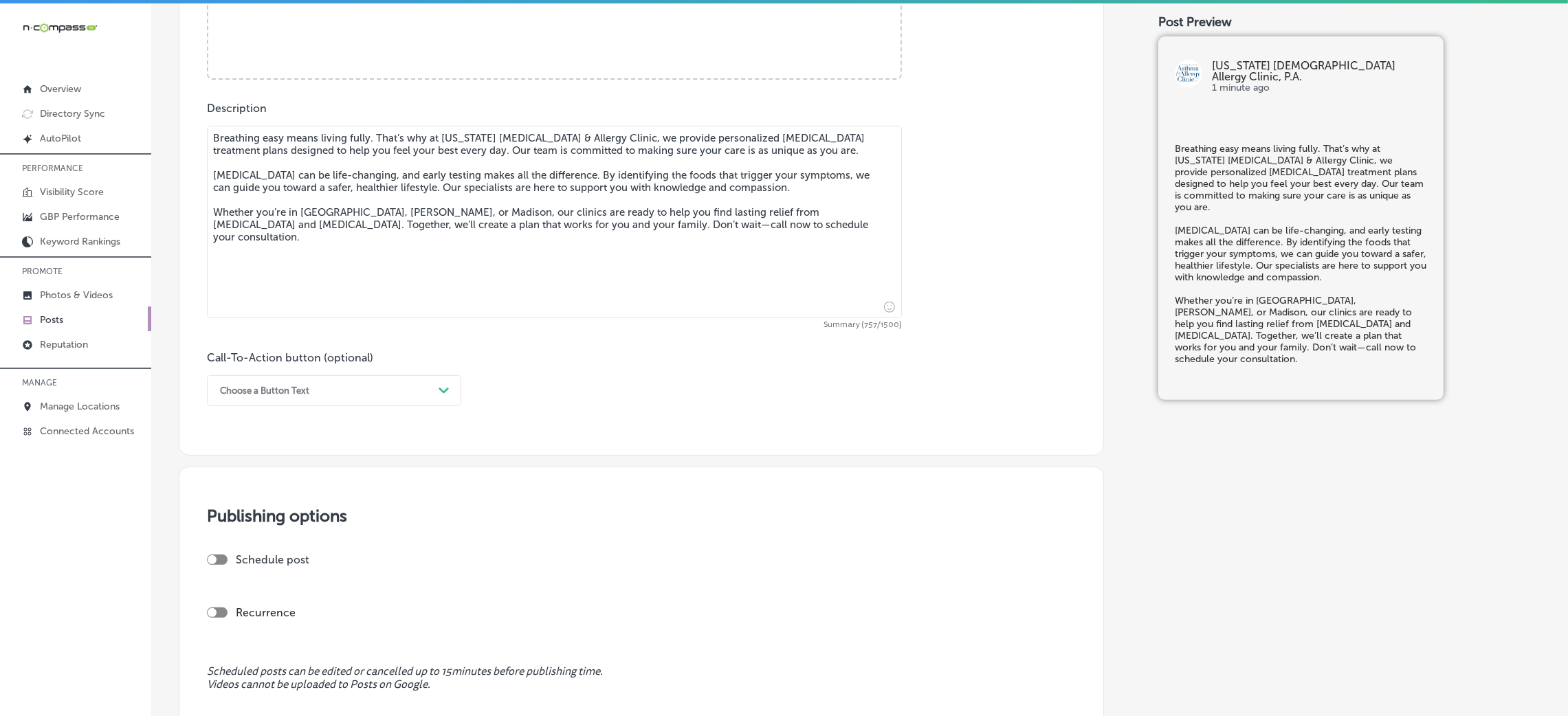
scroll to position [824, 0]
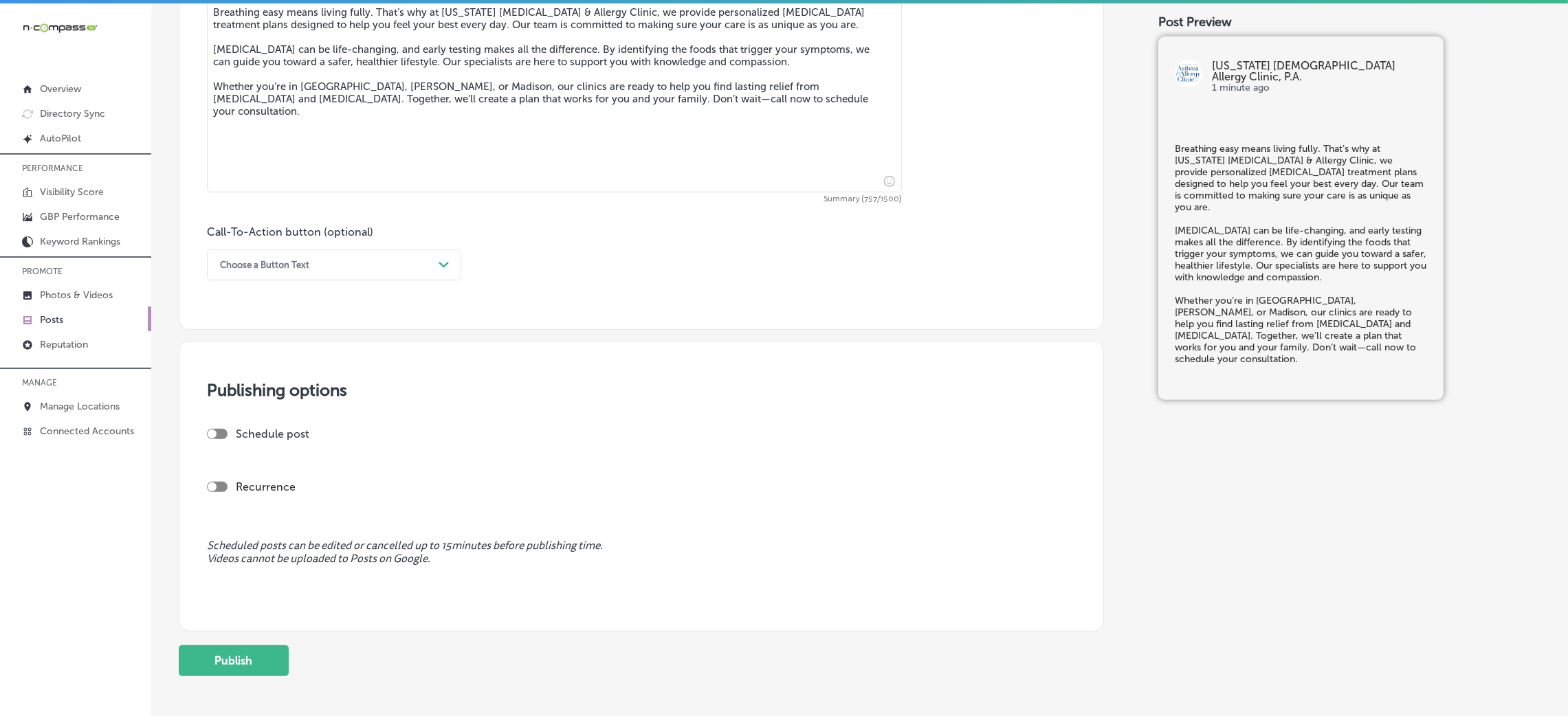
click at [283, 264] on div "Choose a Button Text" at bounding box center [264, 265] width 89 height 10
click at [266, 443] on div "Call Now" at bounding box center [334, 439] width 254 height 24
click at [213, 433] on div at bounding box center [212, 434] width 9 height 9
checkbox input "true"
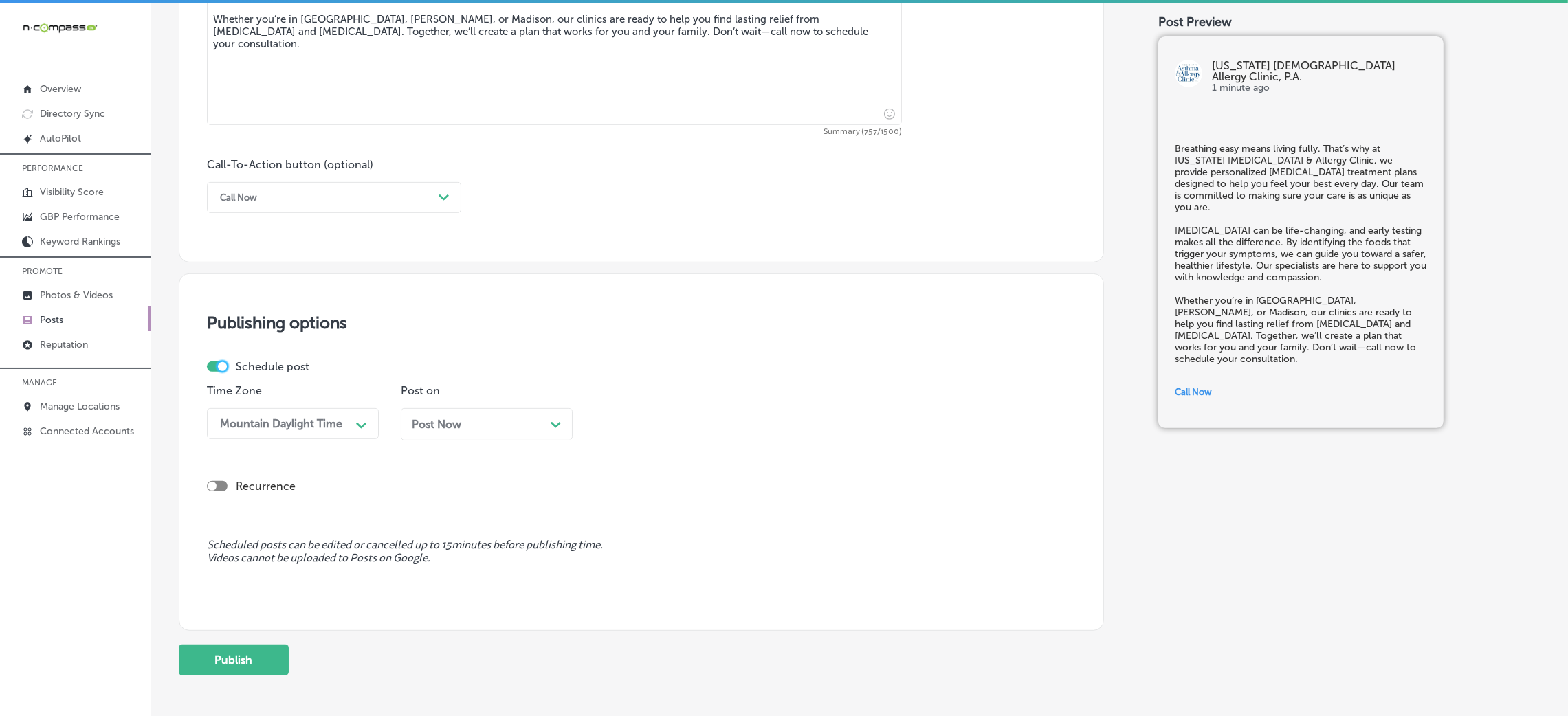
scroll to position [926, 0]
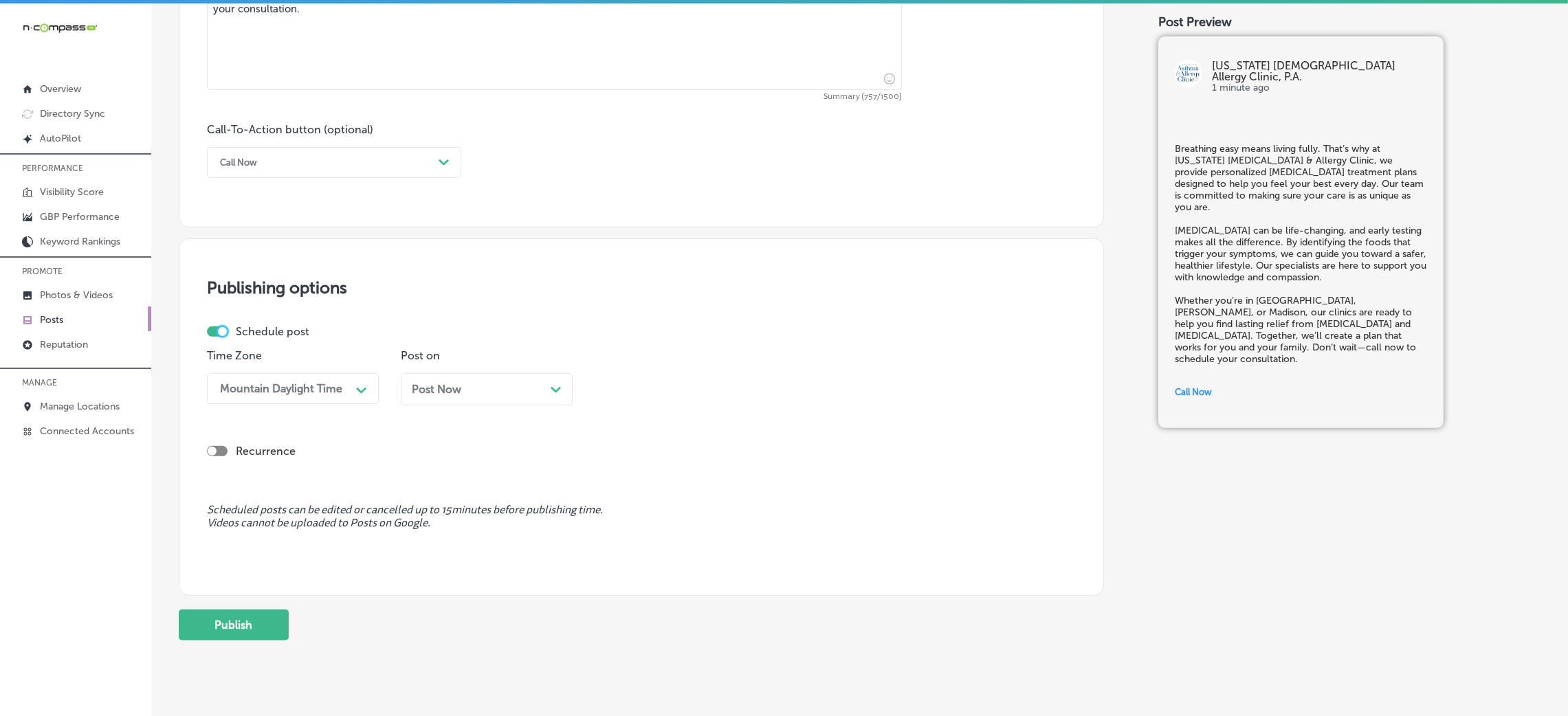
click at [473, 387] on div "Post Now Path Created with Sketch." at bounding box center [486, 389] width 150 height 13
click at [653, 387] on div "09:30 AM" at bounding box center [632, 388] width 49 height 13
click at [644, 472] on div "7:00 AM" at bounding box center [680, 474] width 172 height 24
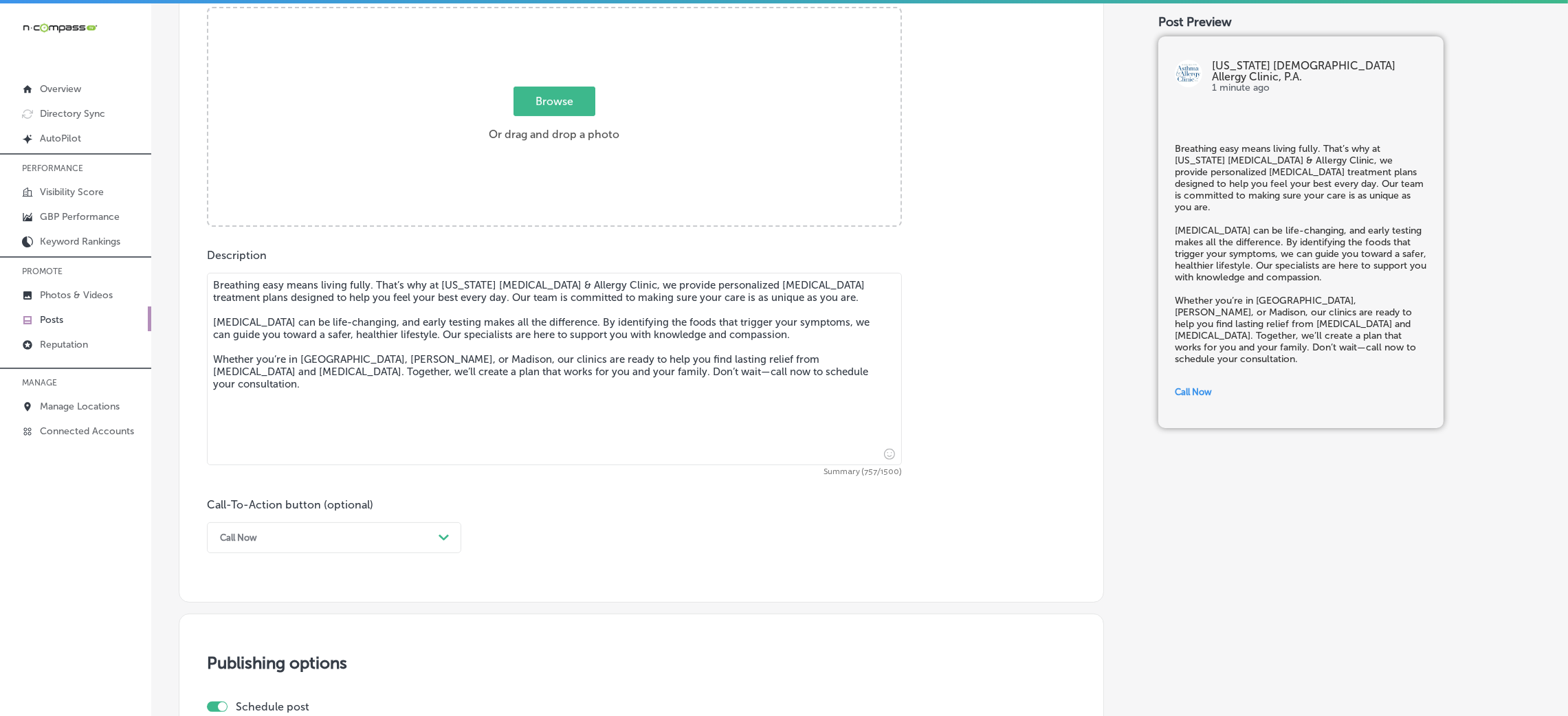
scroll to position [412, 0]
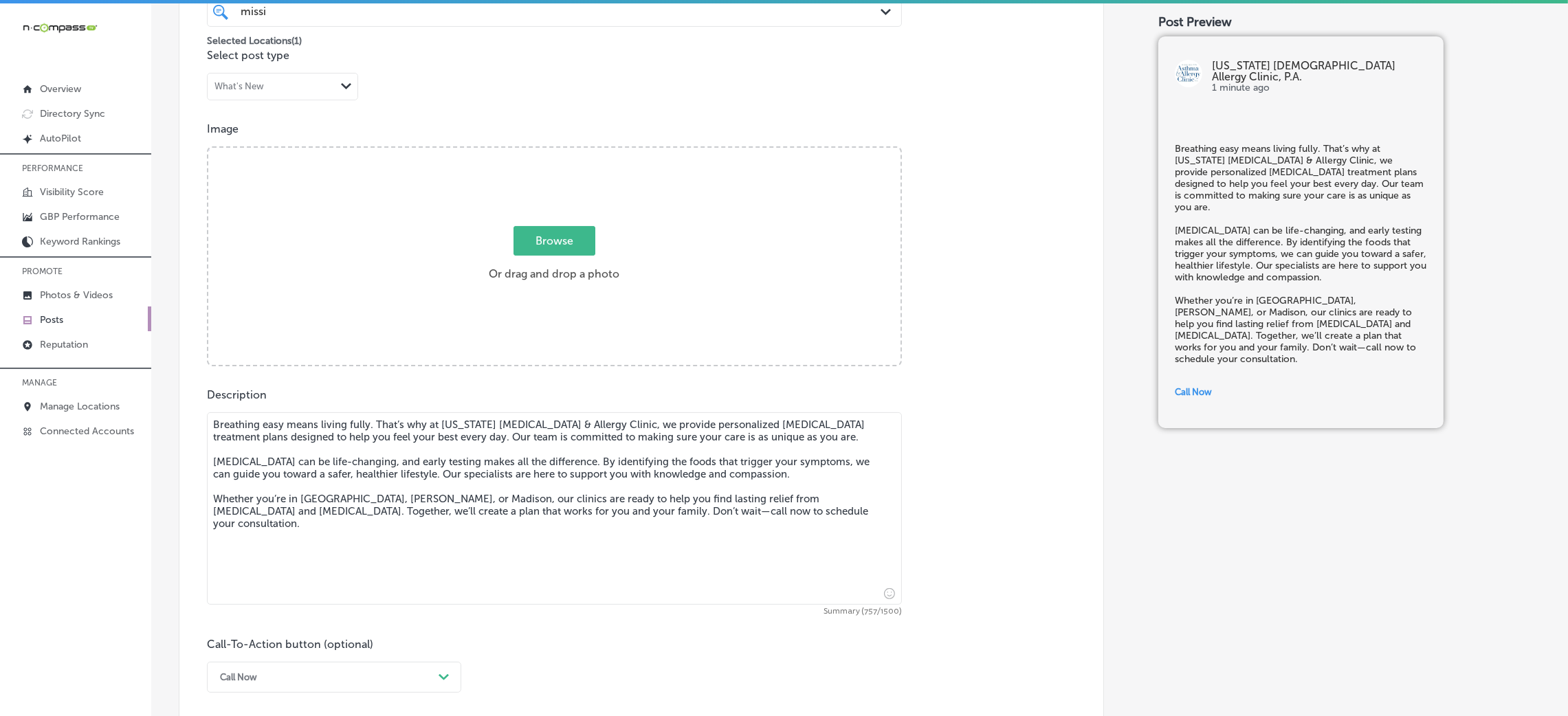
click at [583, 226] on span "Browse" at bounding box center [554, 241] width 82 height 30
click at [583, 152] on input "Browse Or drag and drop a photo" at bounding box center [555, 150] width 693 height 4
type input "C:\fakepath\Mississippi Asthma & Allergy - Jackson (20).jpg"
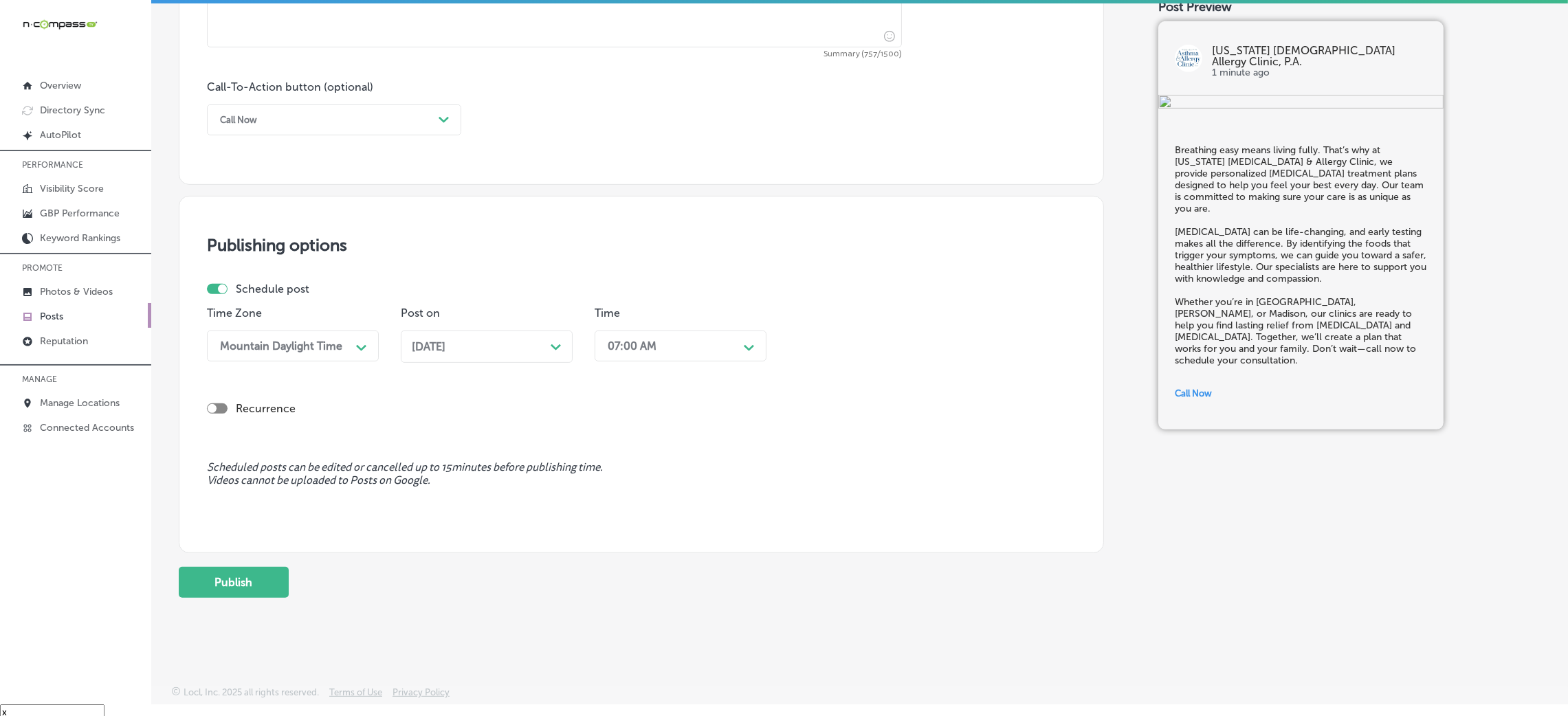
scroll to position [20, 0]
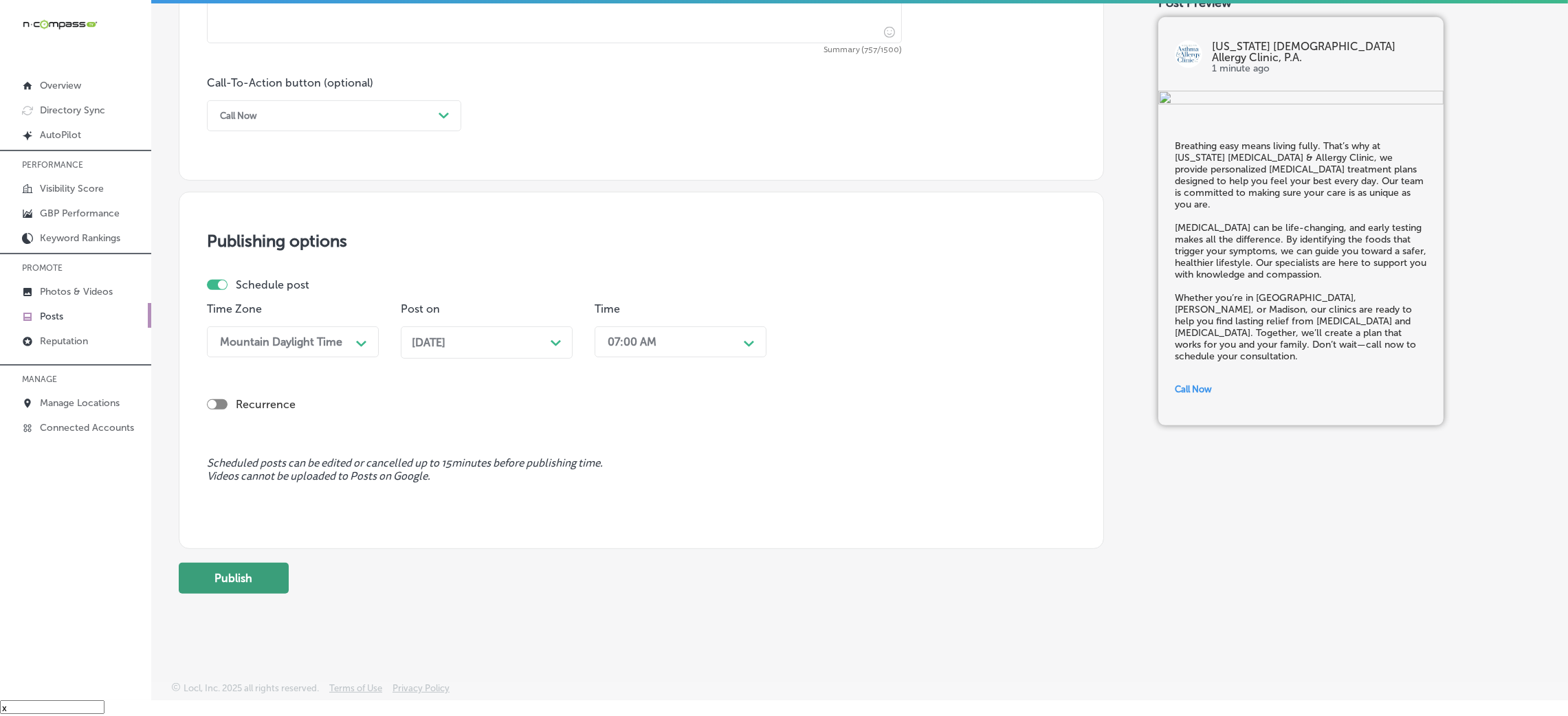
click at [255, 571] on button "Publish" at bounding box center [234, 578] width 110 height 31
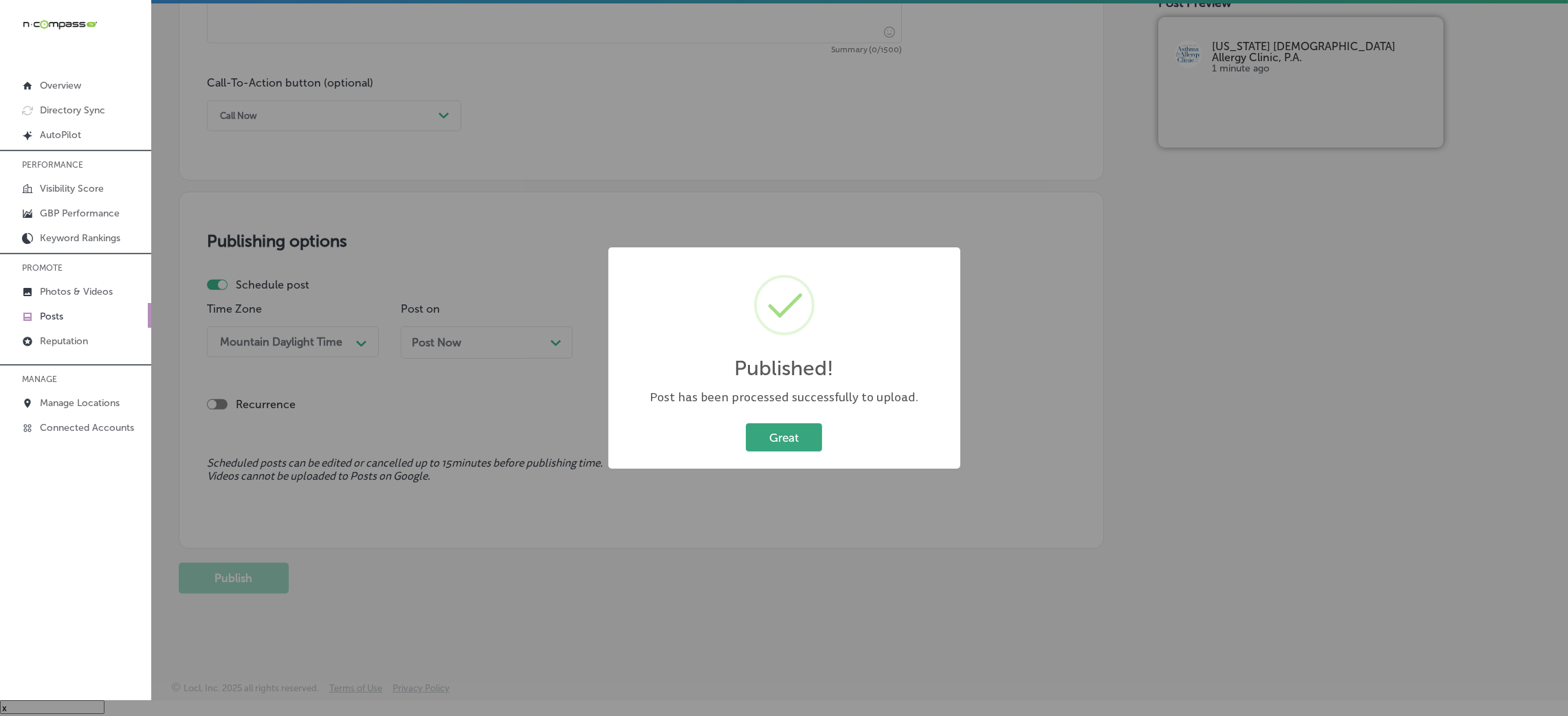
click at [762, 424] on button "Great" at bounding box center [783, 437] width 76 height 28
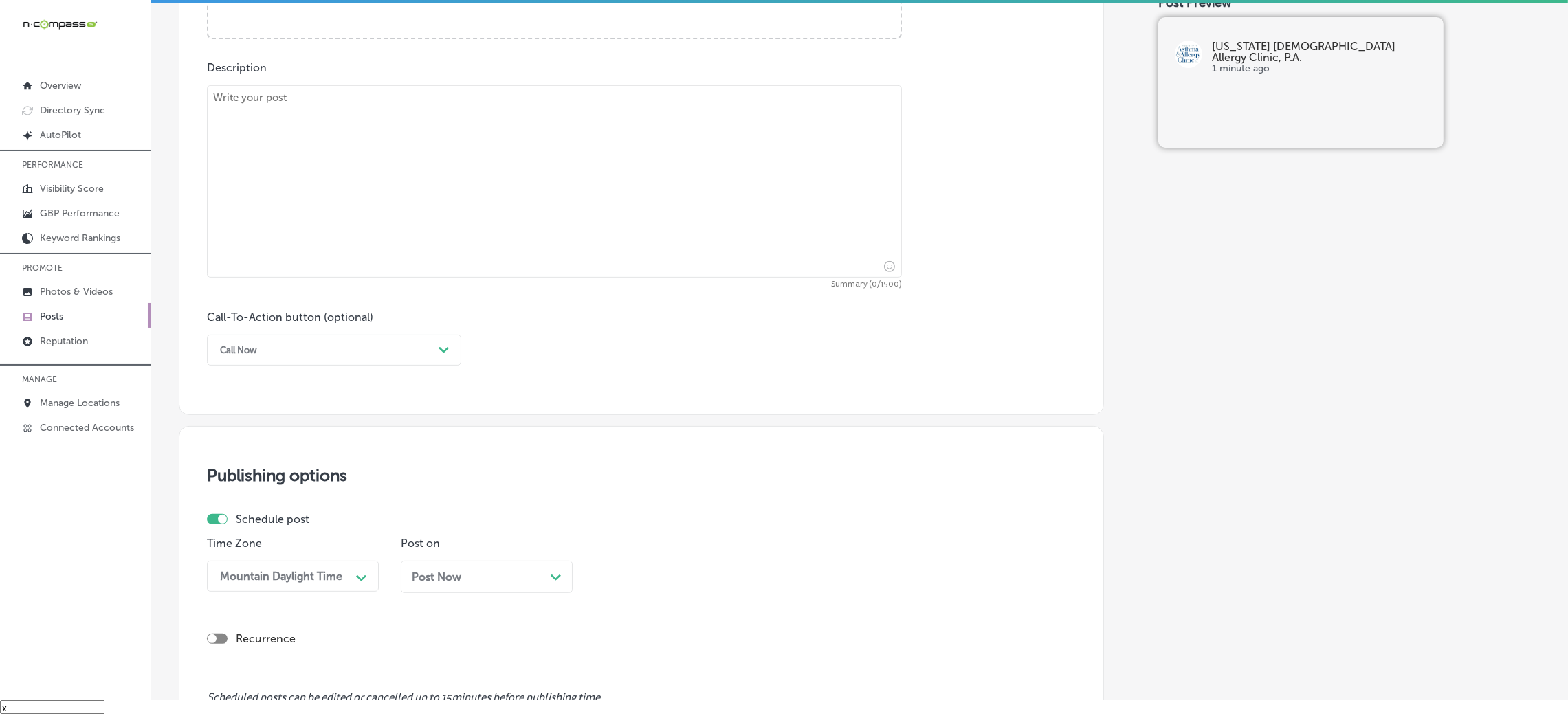
scroll to position [440, 0]
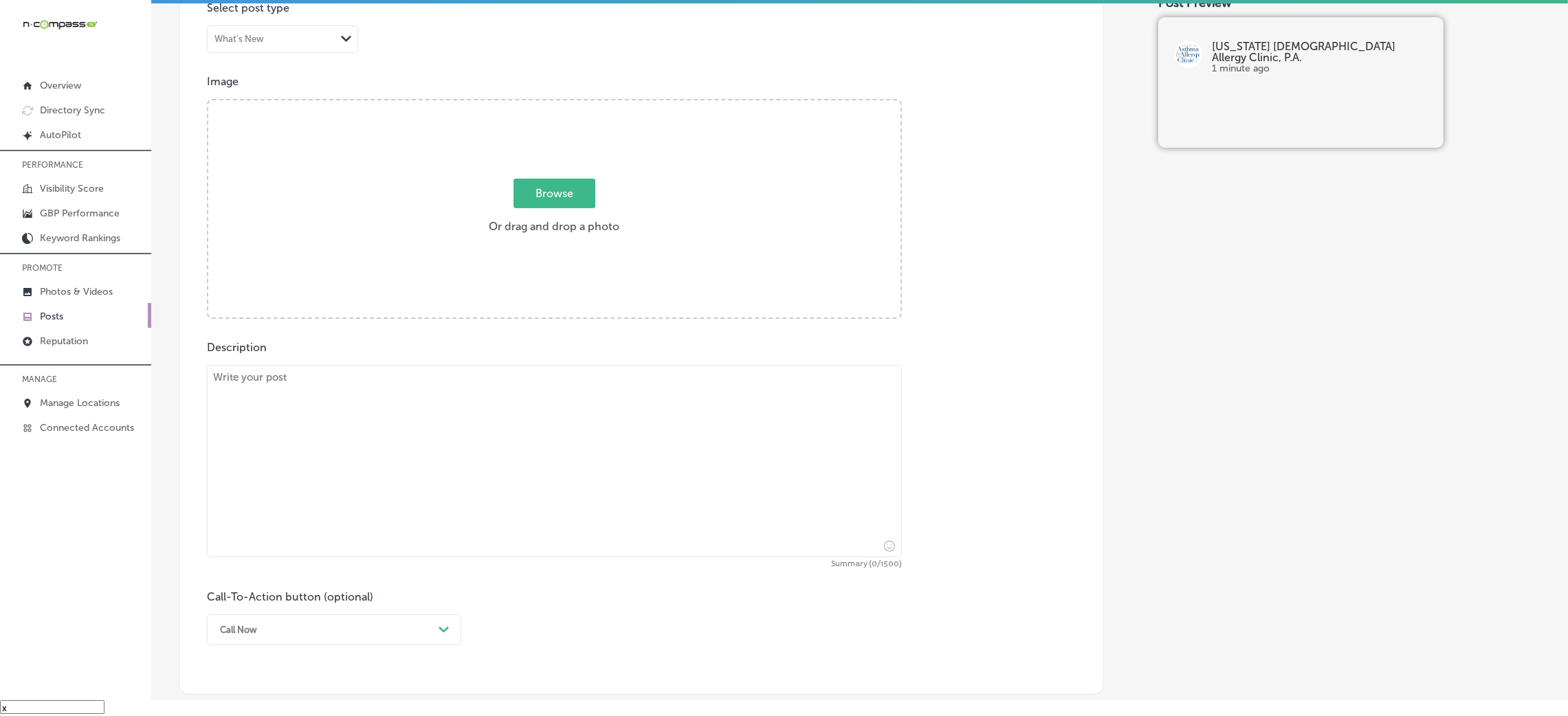
click at [424, 459] on textarea at bounding box center [554, 461] width 695 height 192
paste textarea "At Mississippi Asthma & Allergy Clinic, we provide allergy treatments that help…"
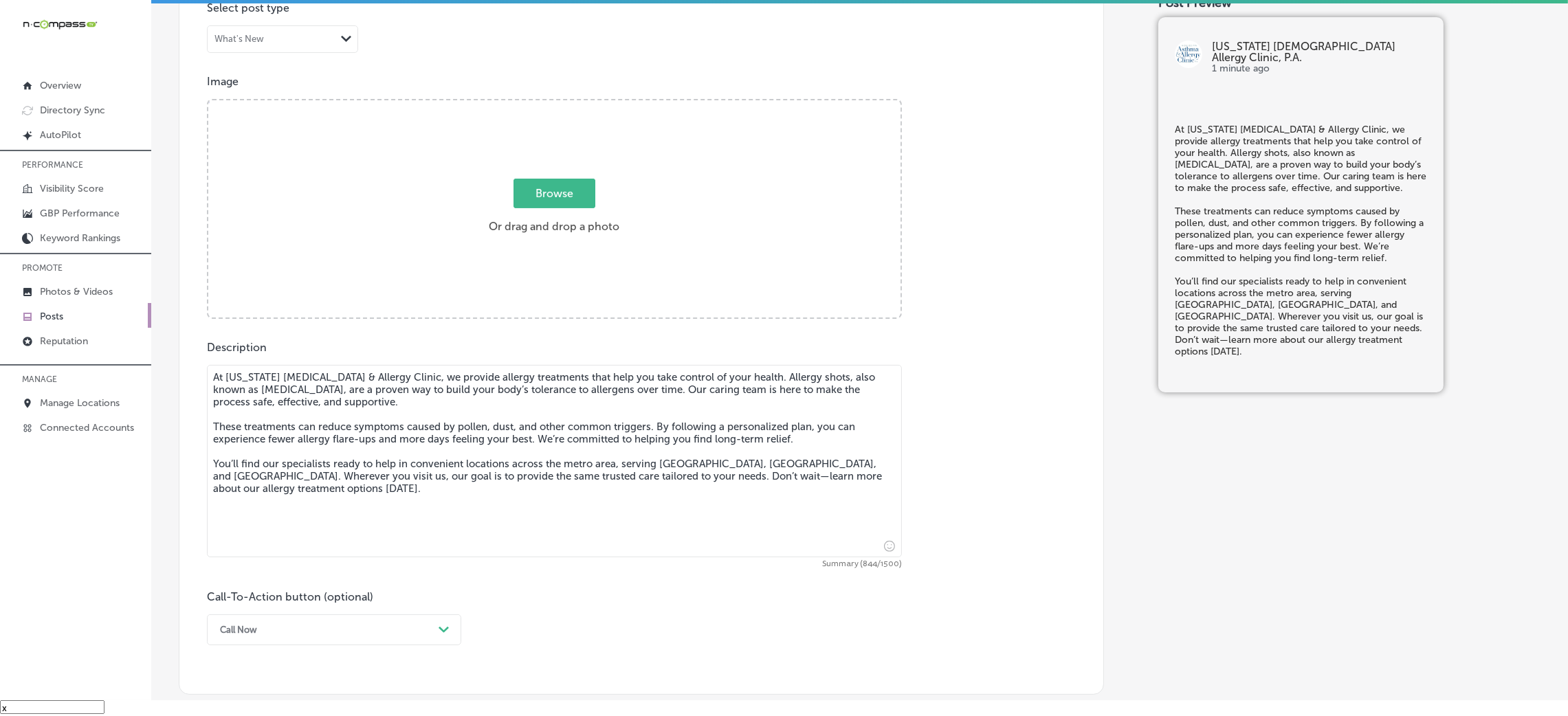
type textarea "At Mississippi Asthma & Allergy Clinic, we provide allergy treatments that help…"
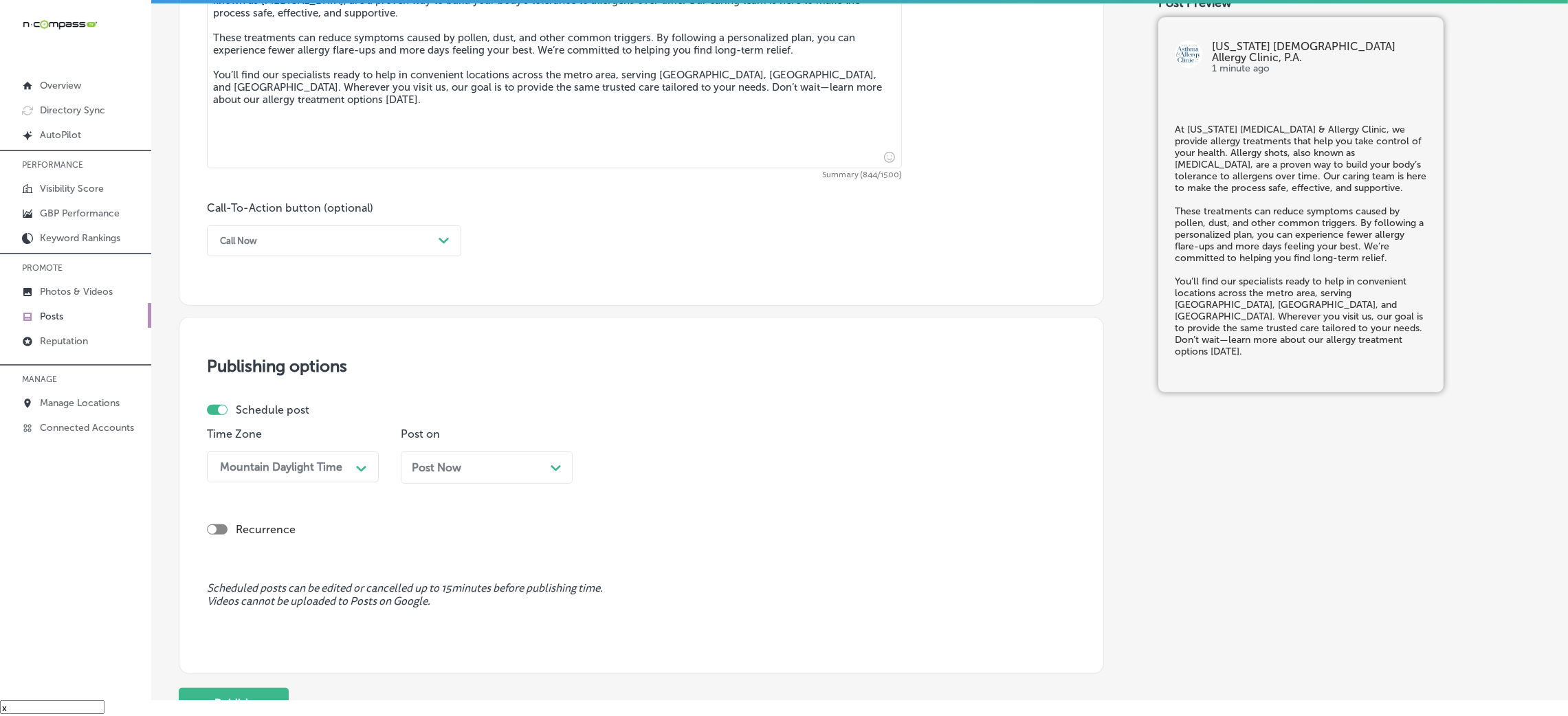
scroll to position [955, 0]
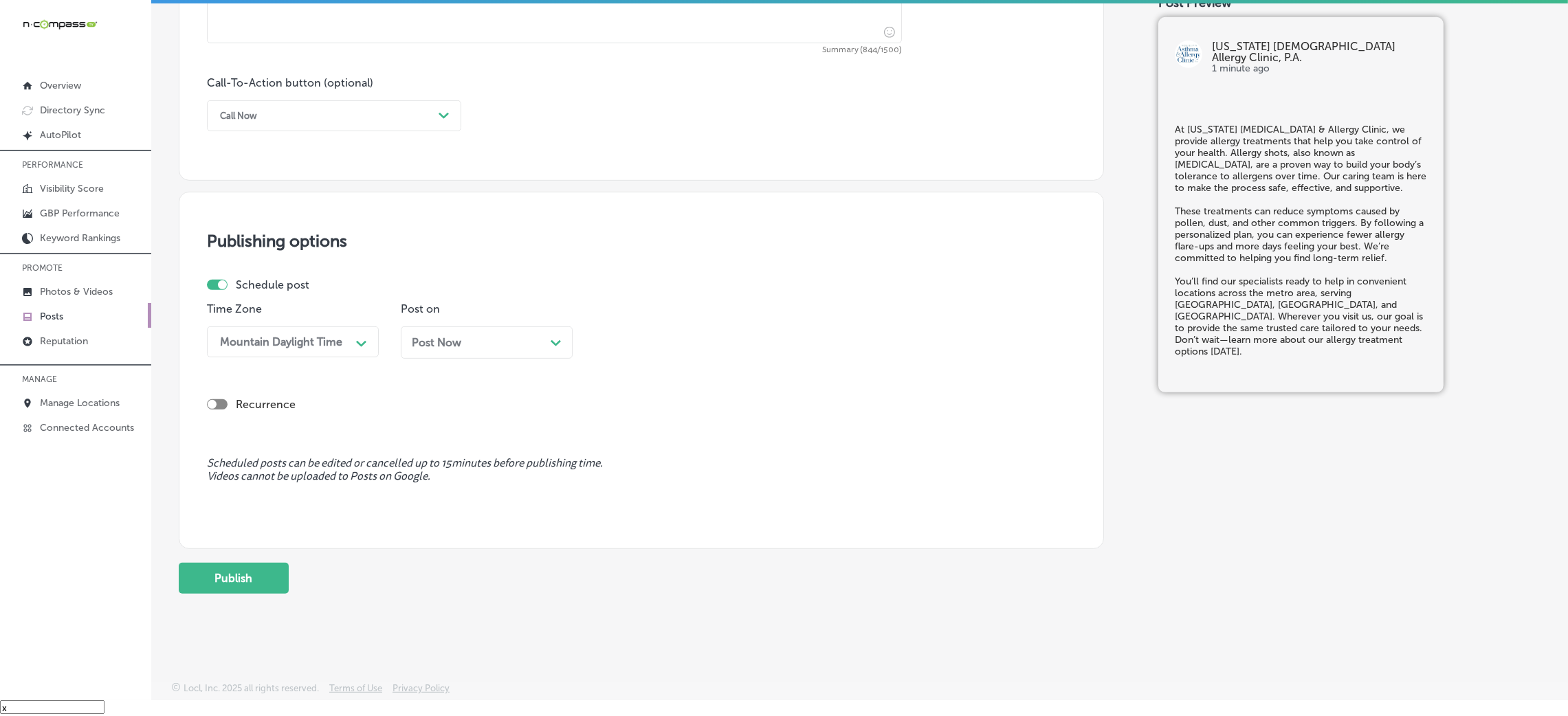
click at [262, 117] on div "Call Now" at bounding box center [323, 115] width 220 height 21
click at [296, 237] on div "Learn more" at bounding box center [334, 242] width 254 height 24
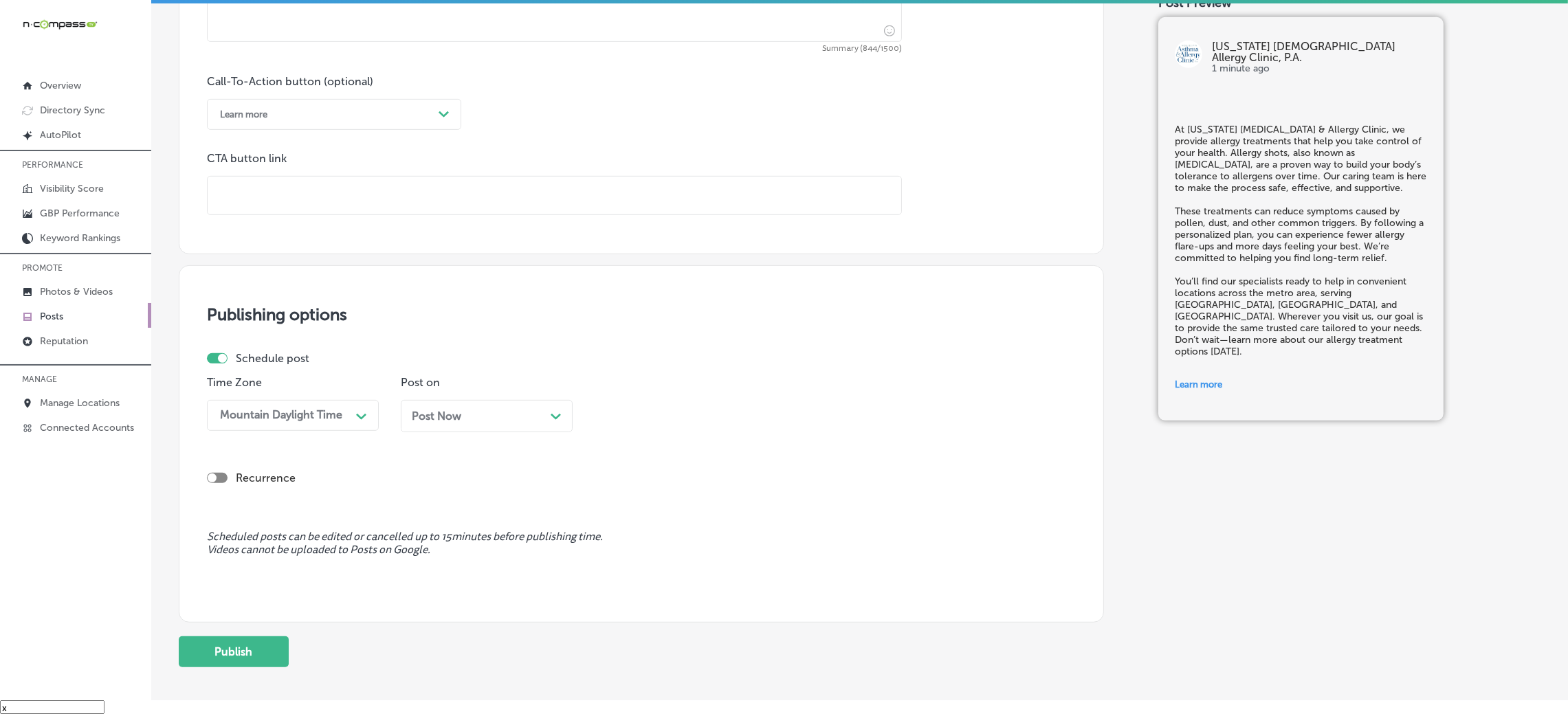
click at [401, 185] on input "text" at bounding box center [554, 195] width 693 height 38
paste input "https://www.msaac.com/"
type input "https://www.msaac.com/"
click at [624, 104] on div "Call-To-Action button (optional) Learn more Path Created with Sketch. CTA butto…" at bounding box center [641, 144] width 869 height 140
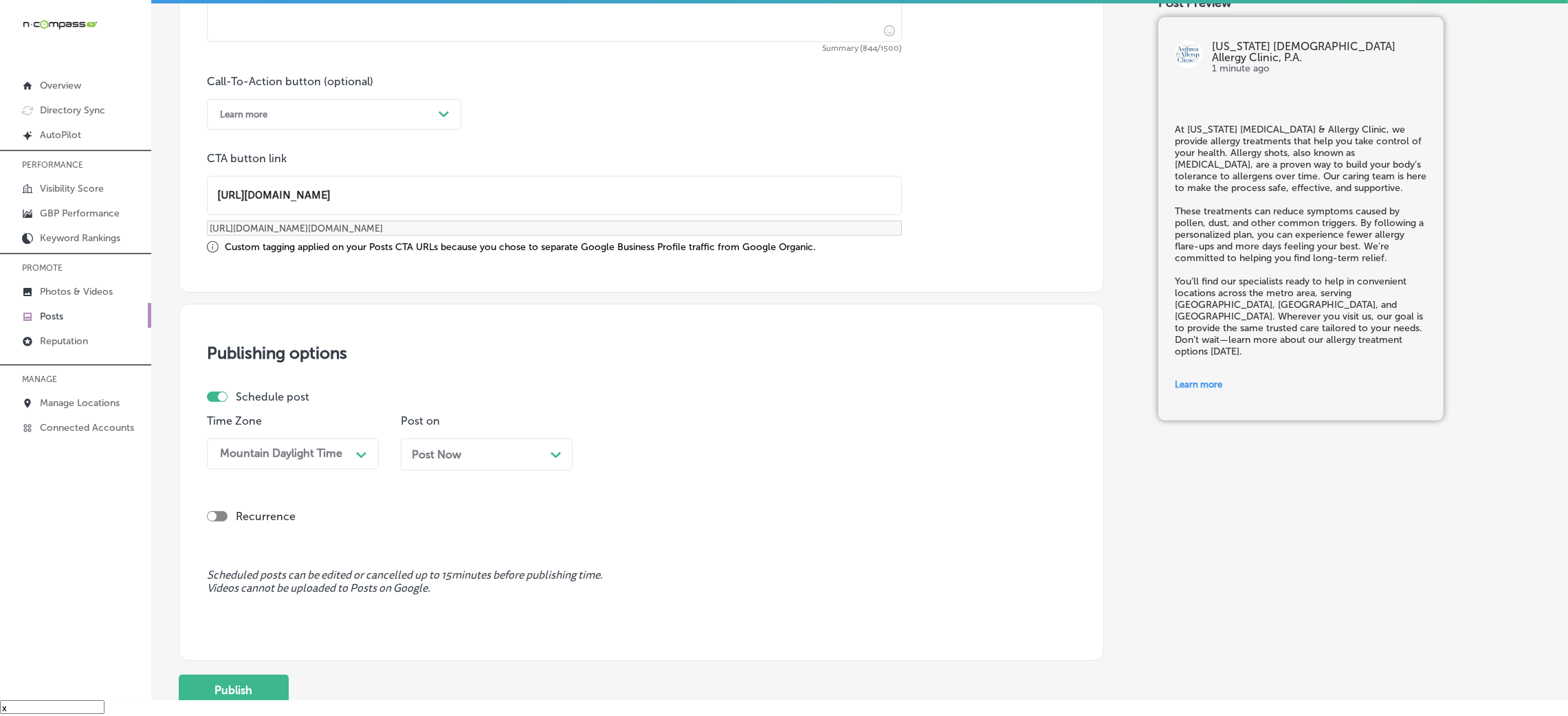
click at [479, 464] on div "Post Now Path Created with Sketch." at bounding box center [486, 454] width 172 height 33
click at [673, 461] on div "09:30 AM" at bounding box center [669, 453] width 137 height 24
click at [626, 538] on div "7:00 AM" at bounding box center [680, 539] width 172 height 24
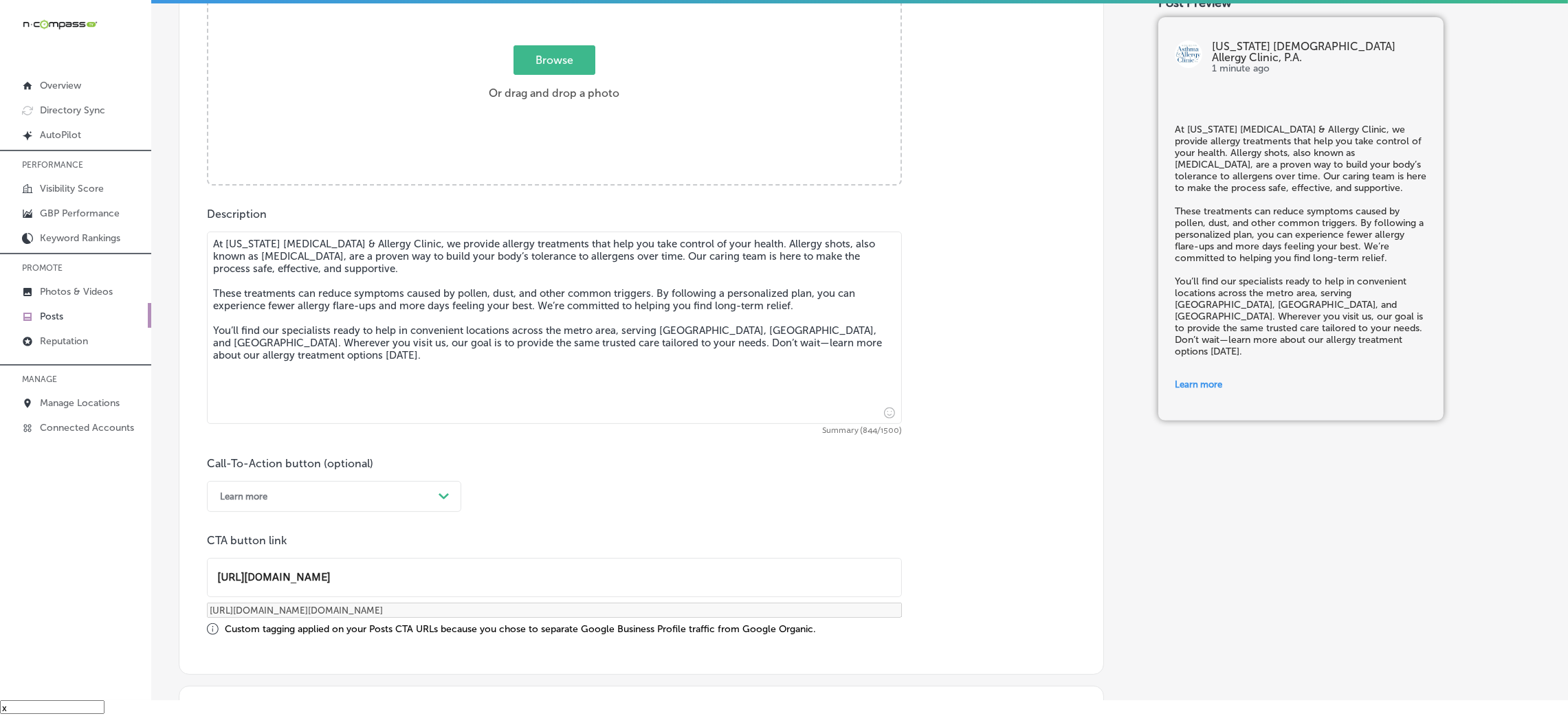
scroll to position [337, 0]
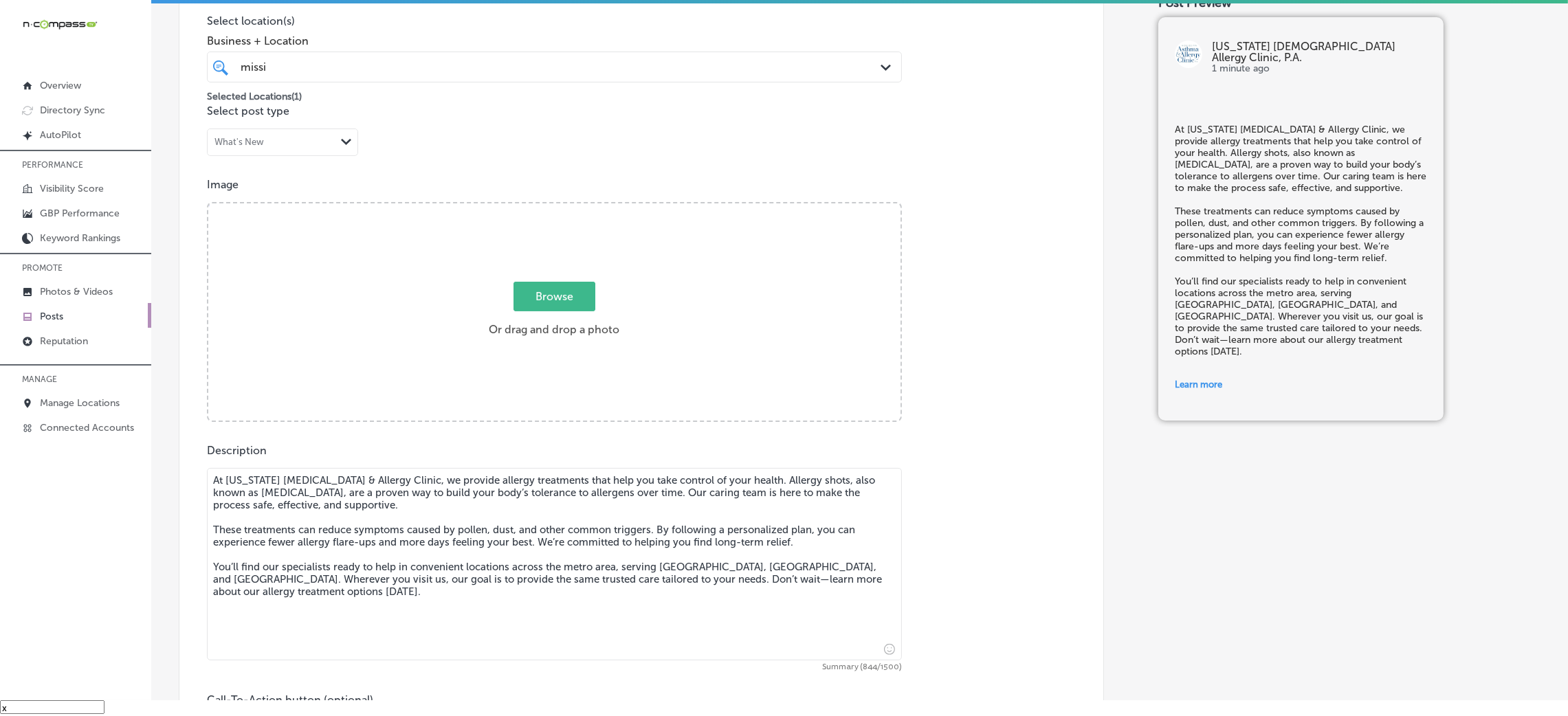
click at [570, 392] on div "Browse Or drag and drop a photo" at bounding box center [555, 313] width 693 height 220
click at [208, 203] on input "Browse Or drag and drop a photo" at bounding box center [555, 205] width 693 height 4
type input "C:\fakepath\Mississippi Asthma & Allergy - Jackson (5).jpg"
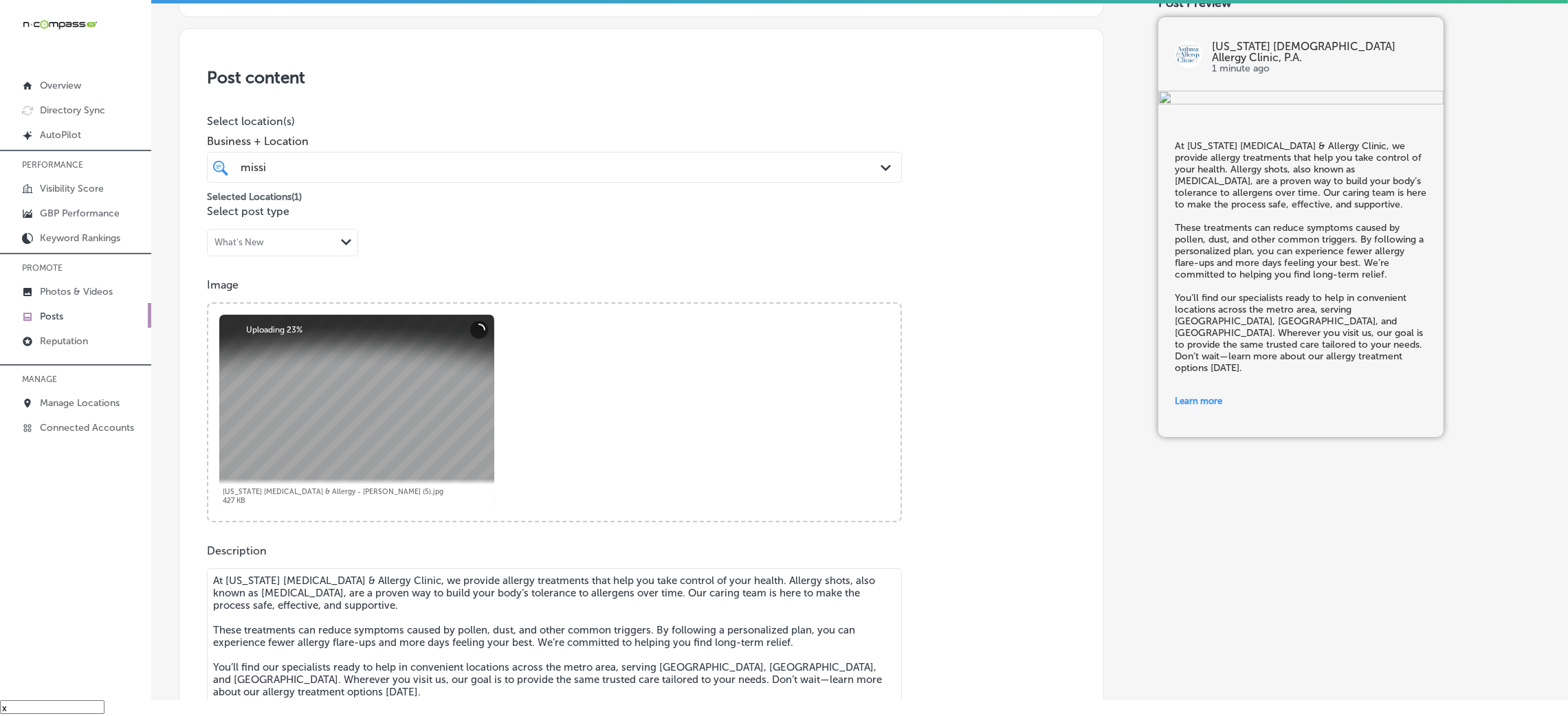
scroll to position [234, 0]
click at [390, 161] on div "missi missi" at bounding box center [523, 170] width 567 height 19
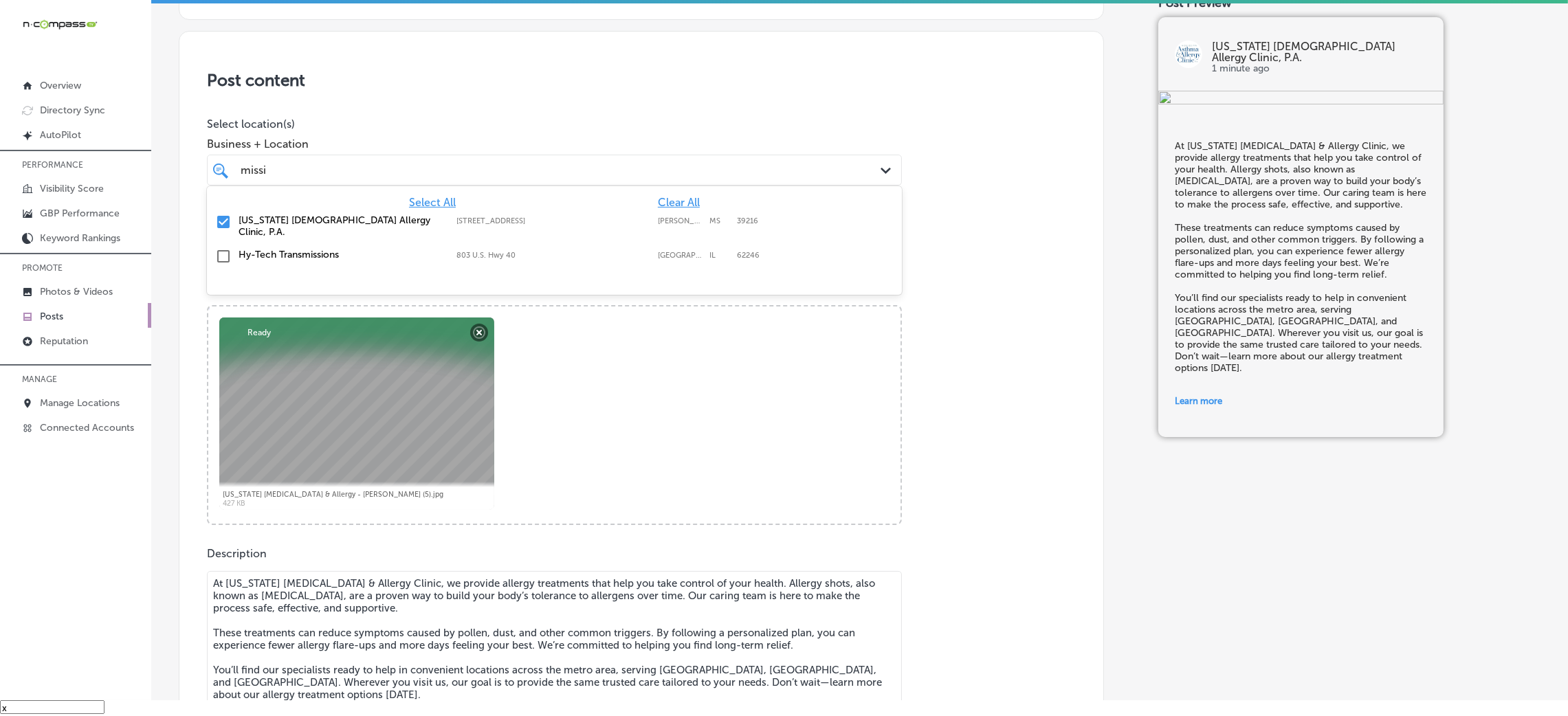
click at [531, 73] on h3 "Post content" at bounding box center [641, 80] width 869 height 20
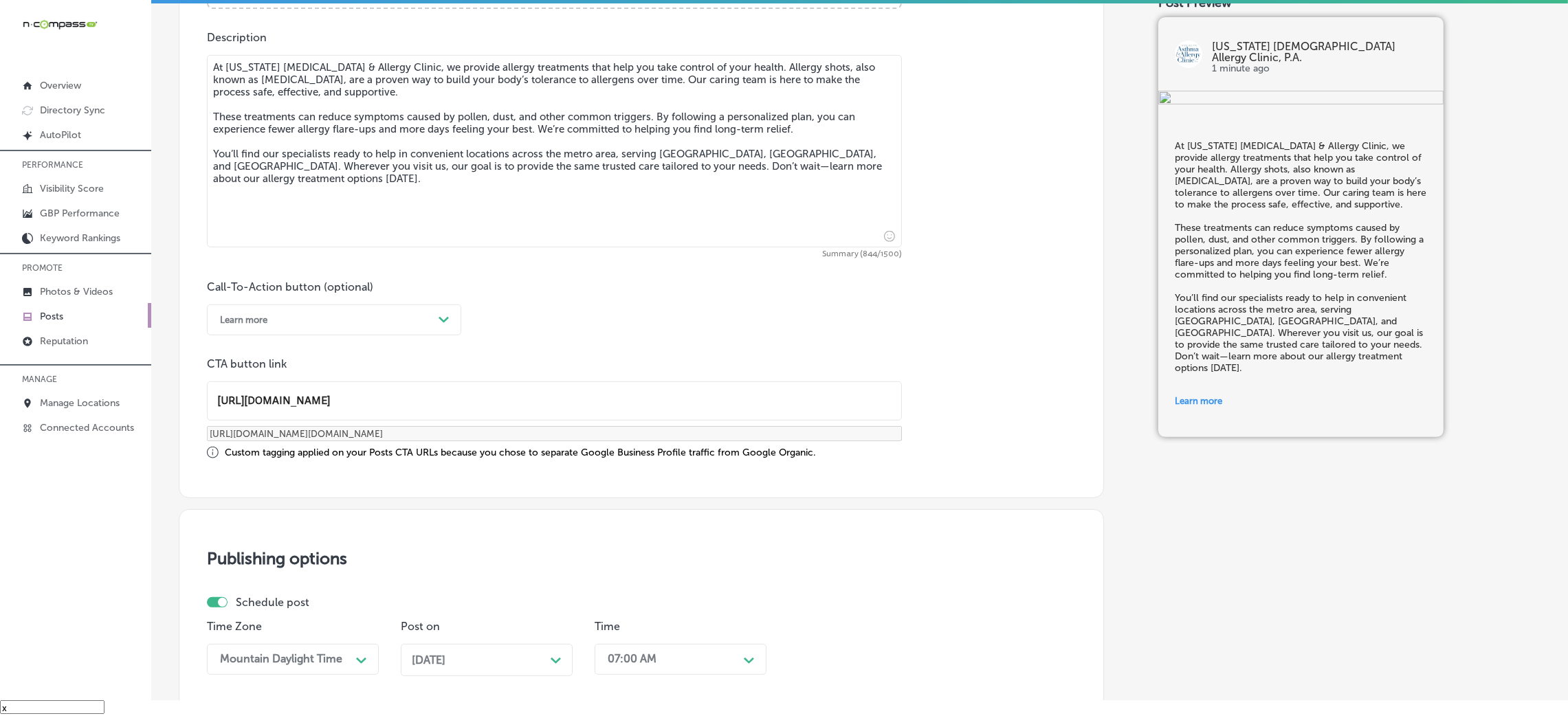
scroll to position [1069, 0]
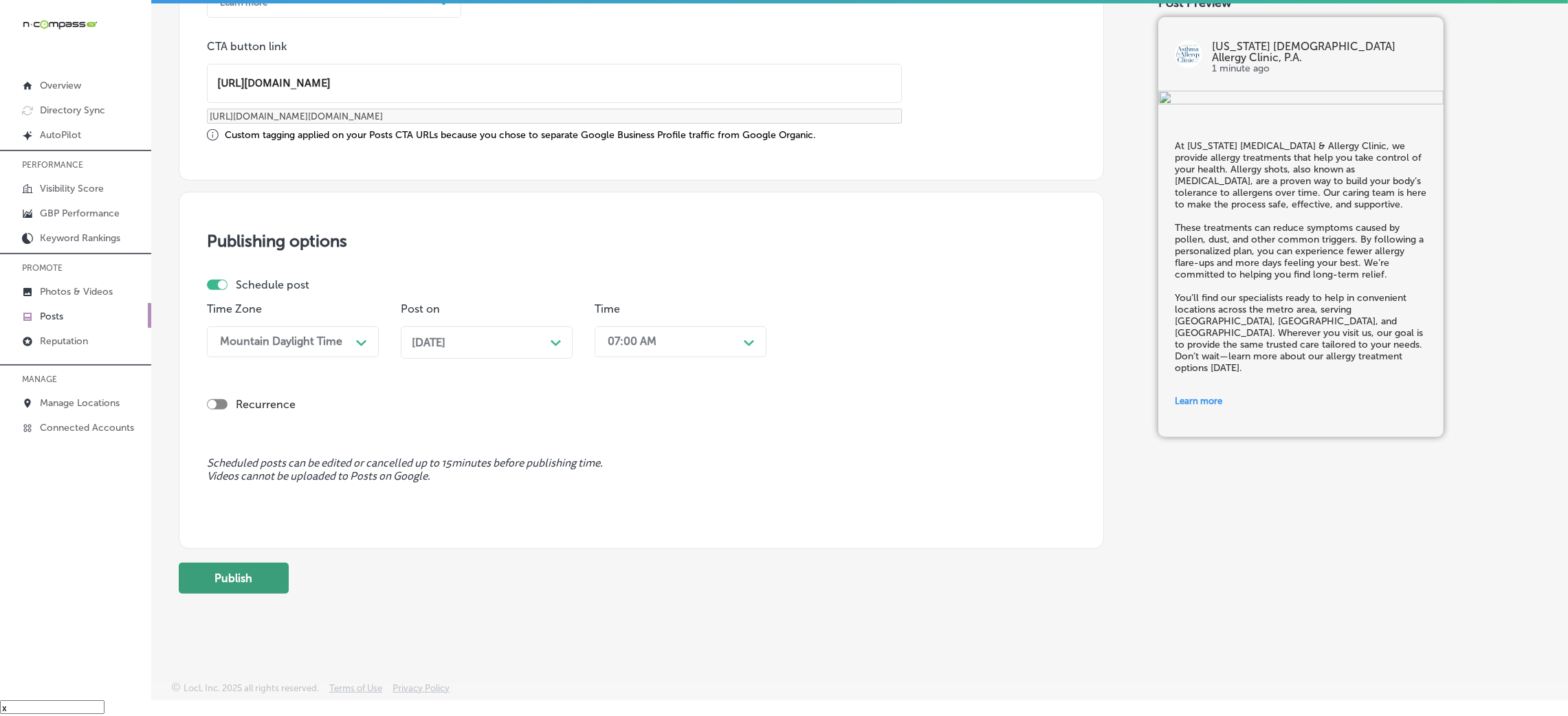
click at [229, 577] on button "Publish" at bounding box center [234, 578] width 110 height 31
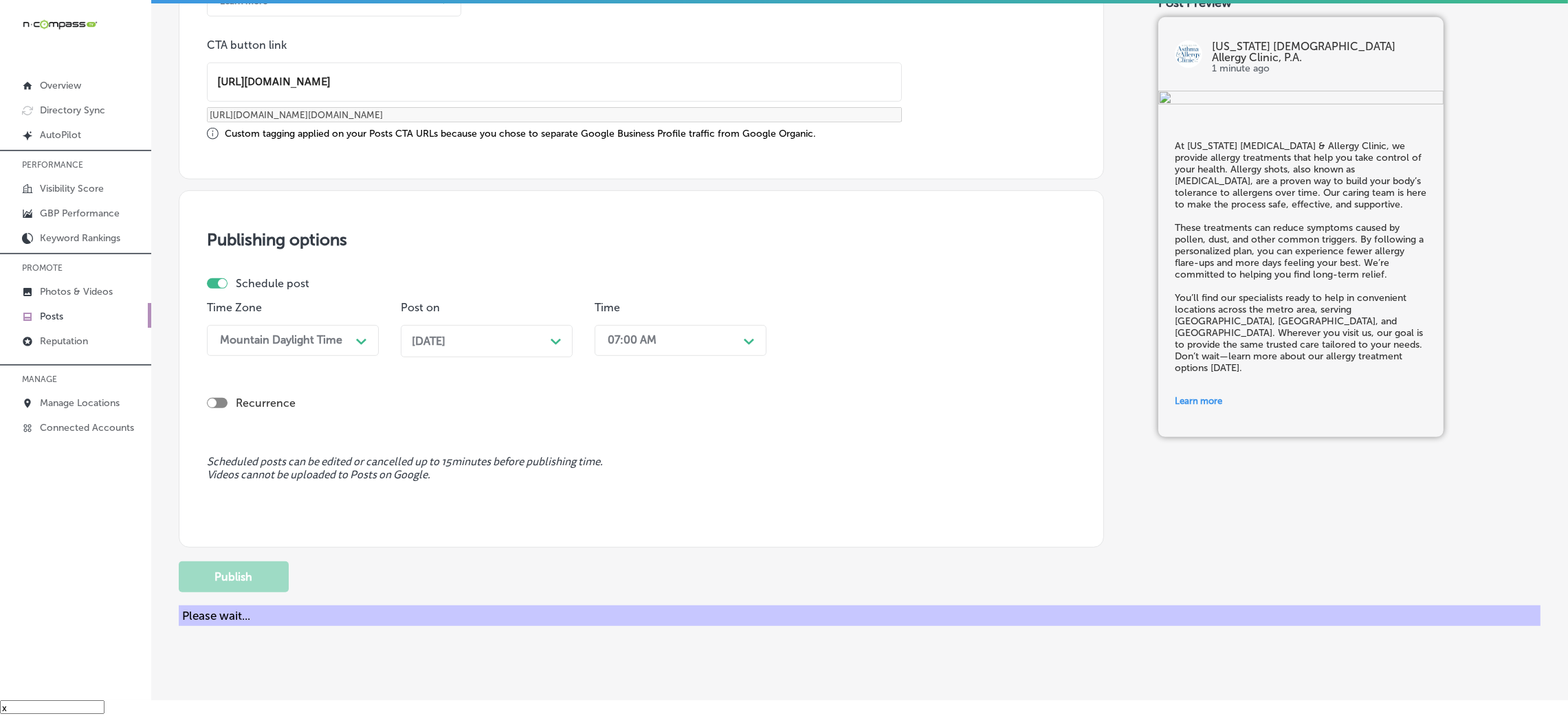
scroll to position [955, 0]
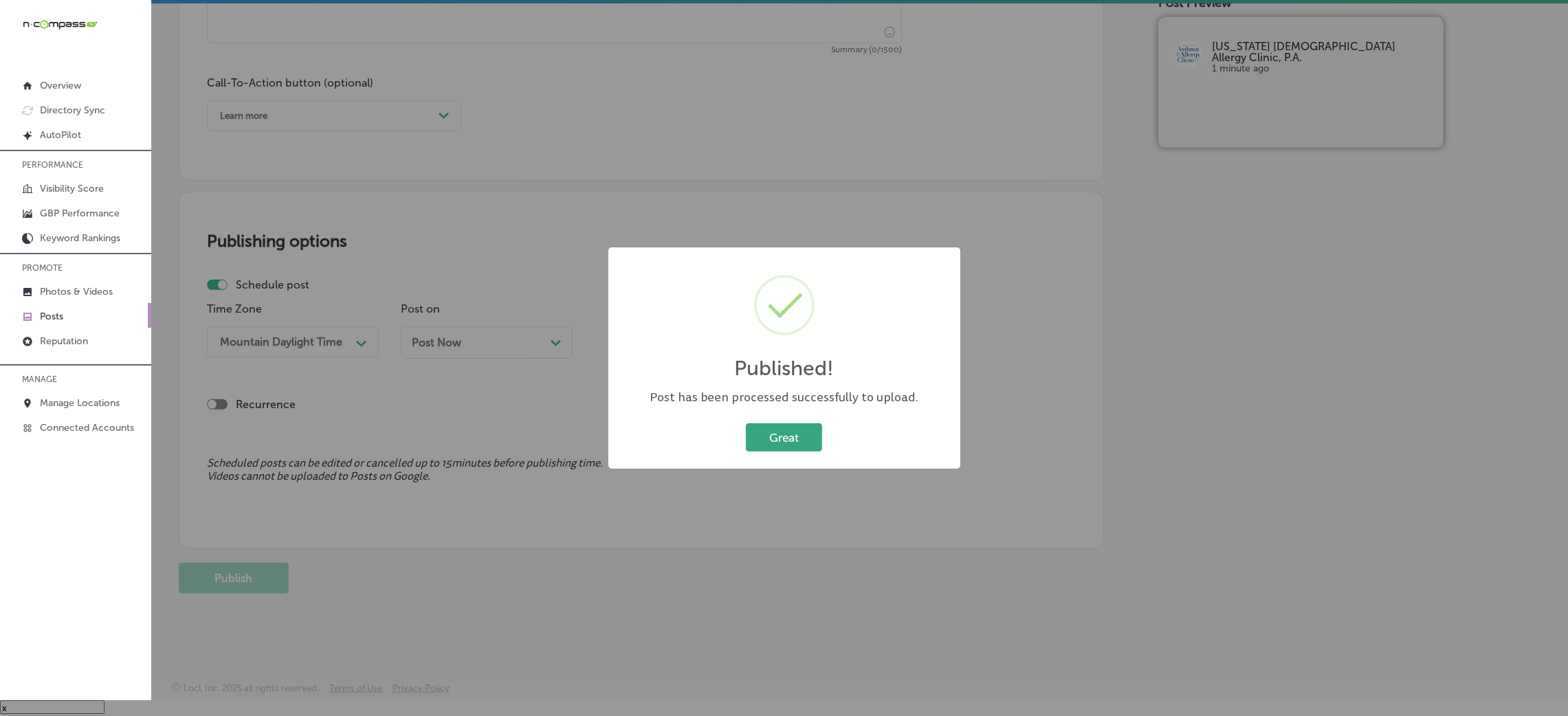
click at [764, 445] on button "Great" at bounding box center [783, 437] width 76 height 28
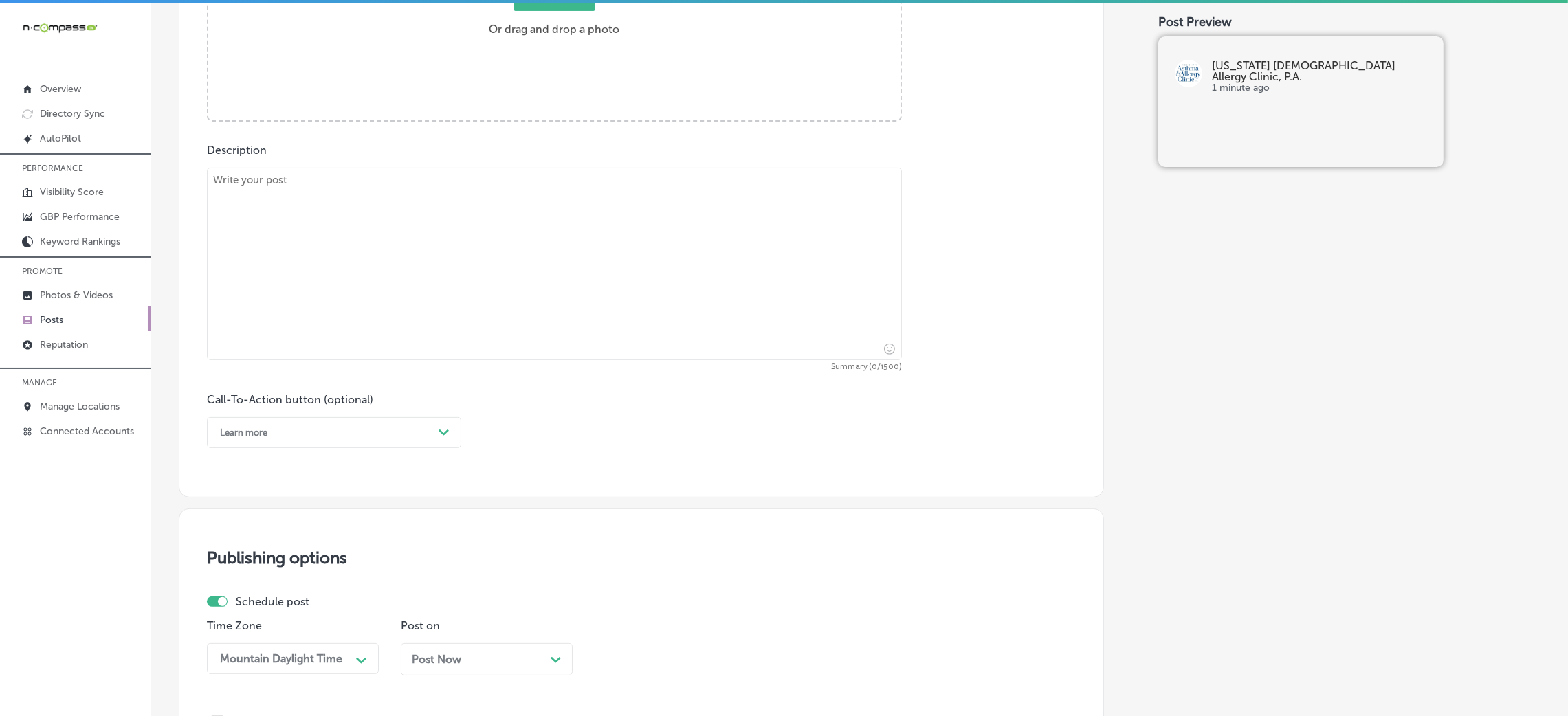
scroll to position [543, 0]
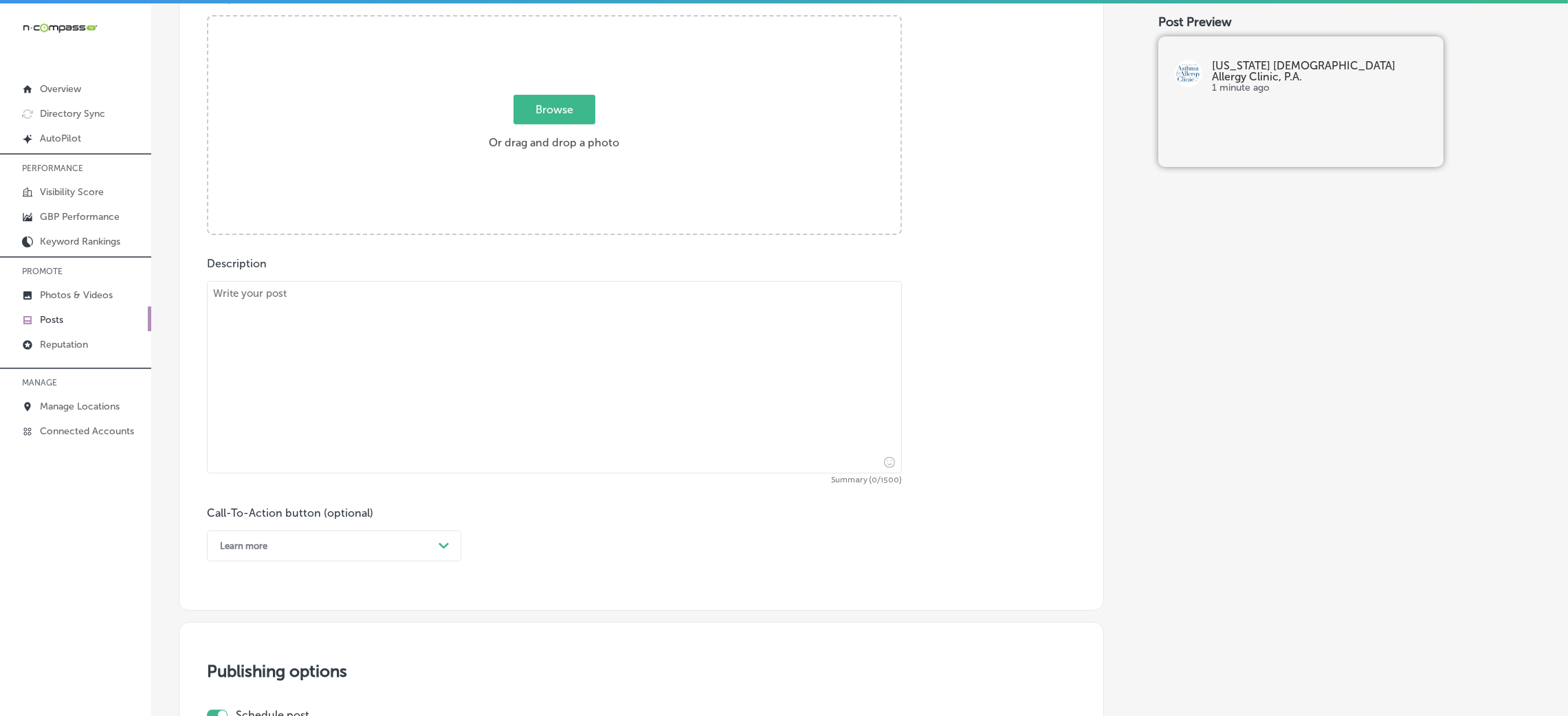
click at [475, 369] on textarea at bounding box center [554, 376] width 695 height 192
paste textarea "Every patient’s journey to better health begins with a meaningful conversation.…"
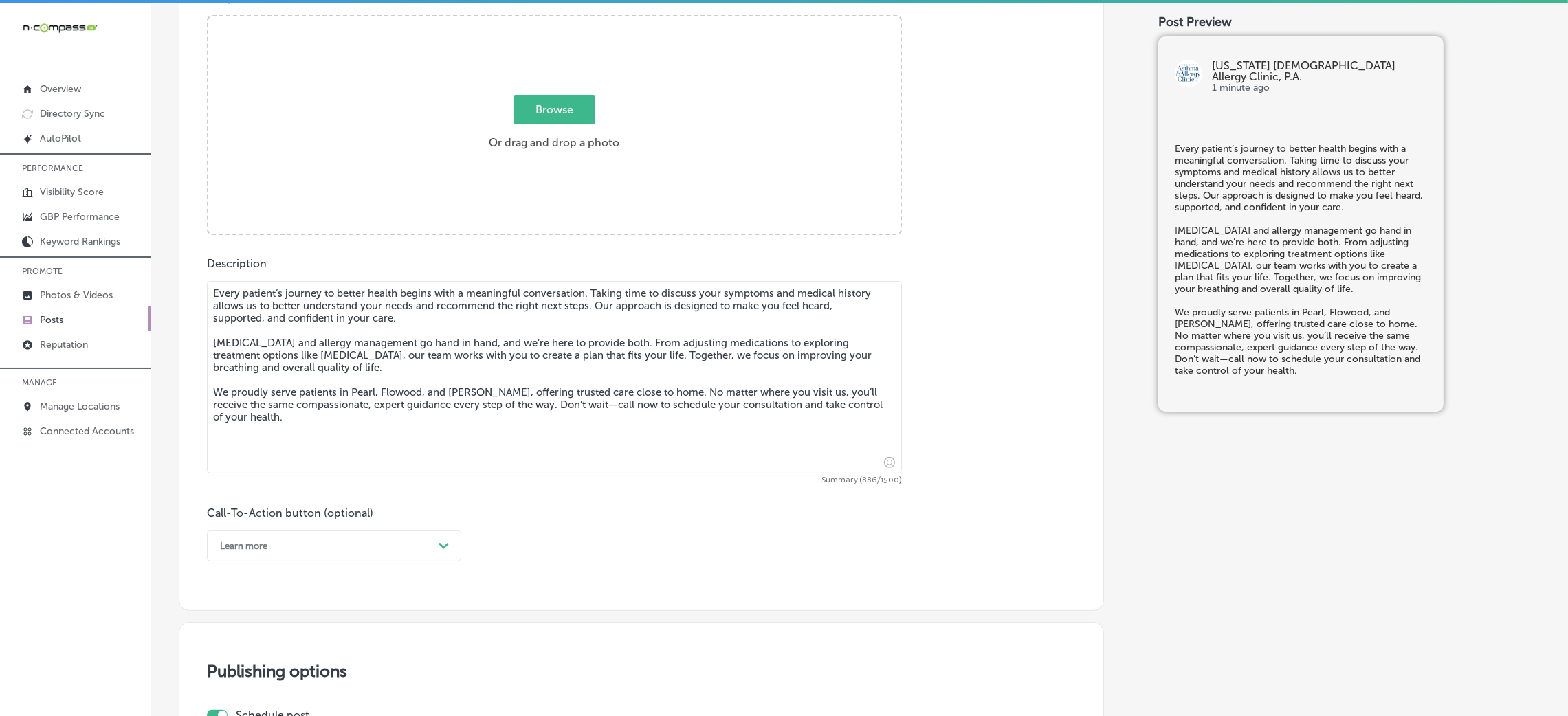
type textarea "Every patient’s journey to better health begins with a meaningful conversation.…"
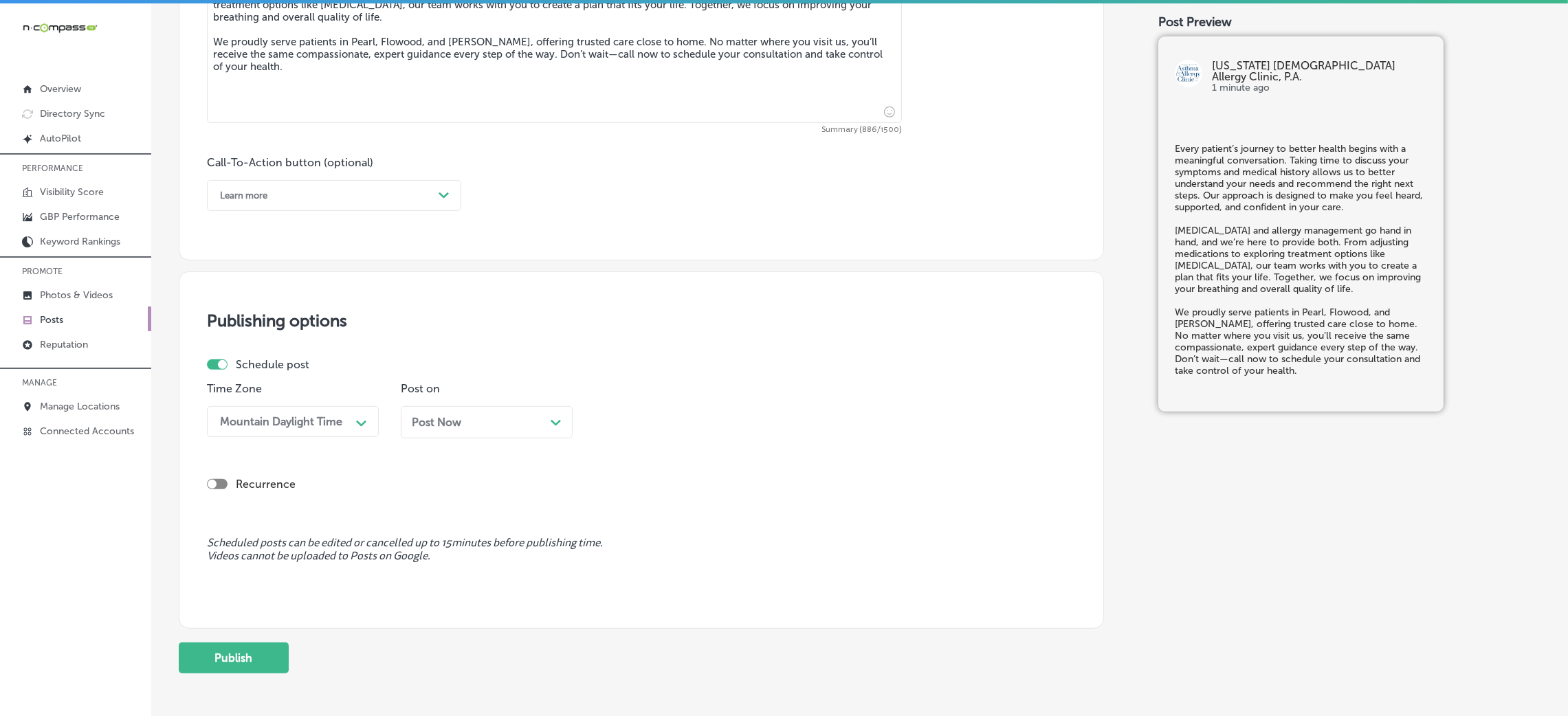
scroll to position [955, 0]
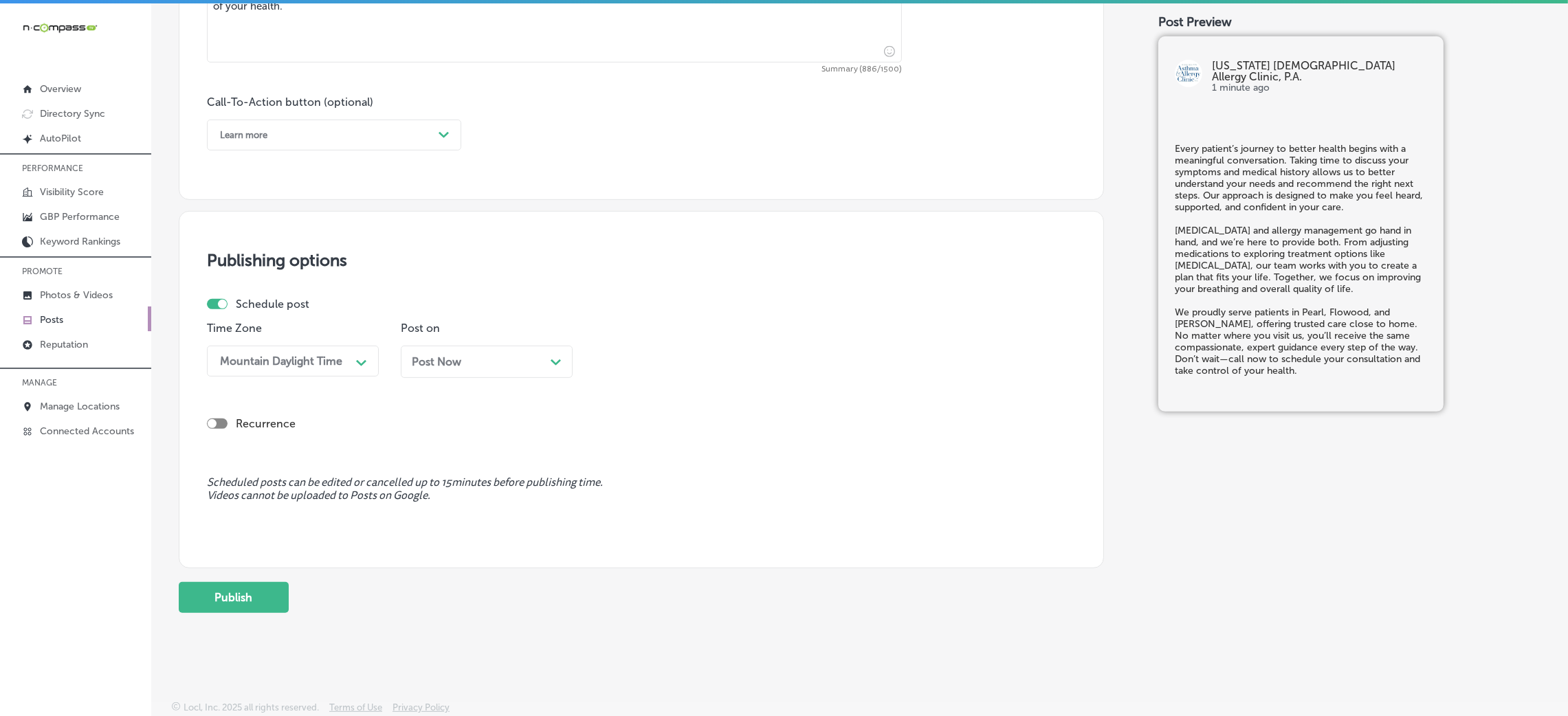
click at [257, 110] on div "Call-To-Action button (optional) Learn more Path Created with Sketch." at bounding box center [334, 123] width 254 height 55
click at [261, 138] on div "Learn more" at bounding box center [323, 134] width 220 height 21
click at [278, 308] on div "Call Now" at bounding box center [334, 309] width 254 height 24
click at [473, 373] on div "Post Now Path Created with Sketch." at bounding box center [486, 361] width 172 height 33
click at [700, 362] on div "09:30 AM" at bounding box center [669, 361] width 137 height 24
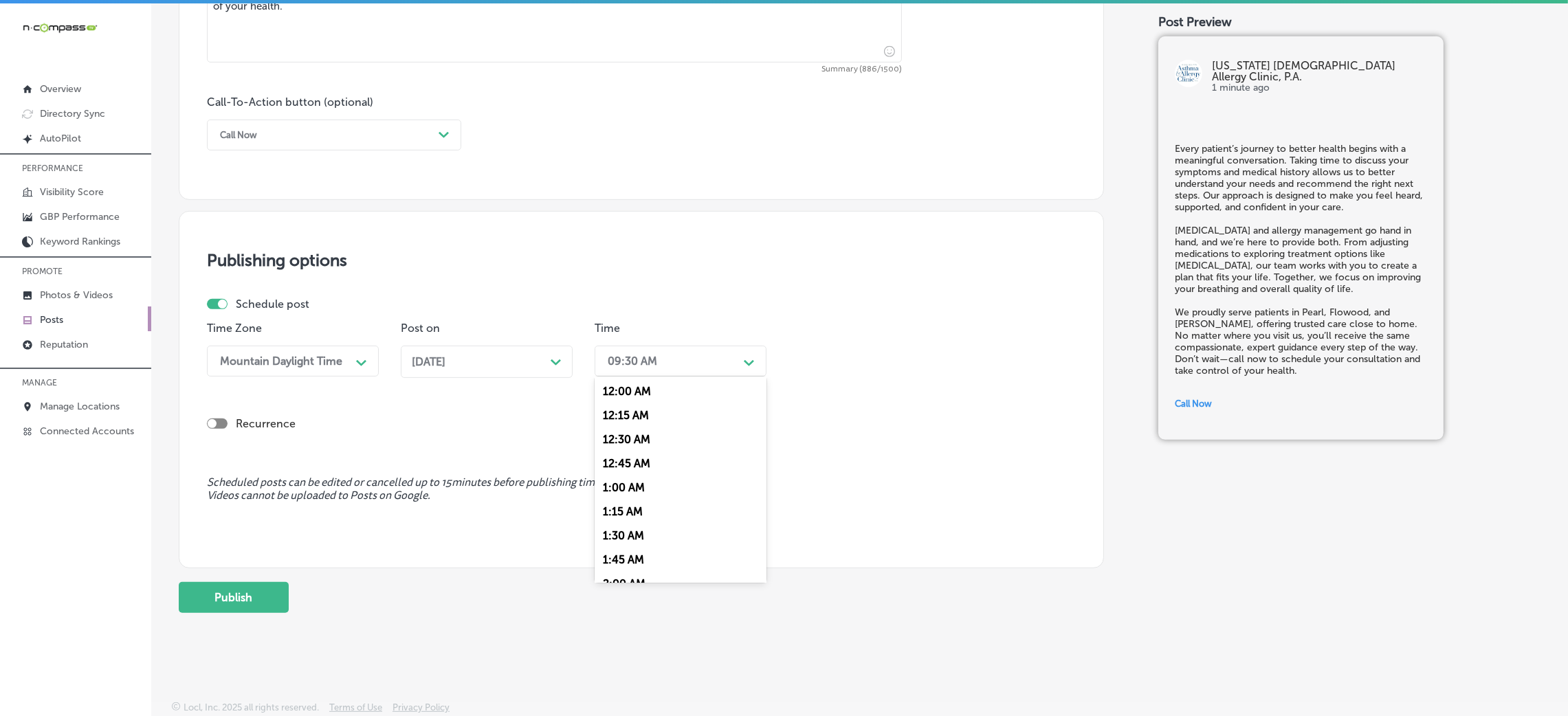
scroll to position [617, 0]
click at [630, 435] on div "6:45 AM" at bounding box center [680, 422] width 172 height 24
click at [655, 353] on div "06:45 AM" at bounding box center [669, 361] width 137 height 24
click at [630, 451] on div "7:00 AM" at bounding box center [680, 446] width 172 height 24
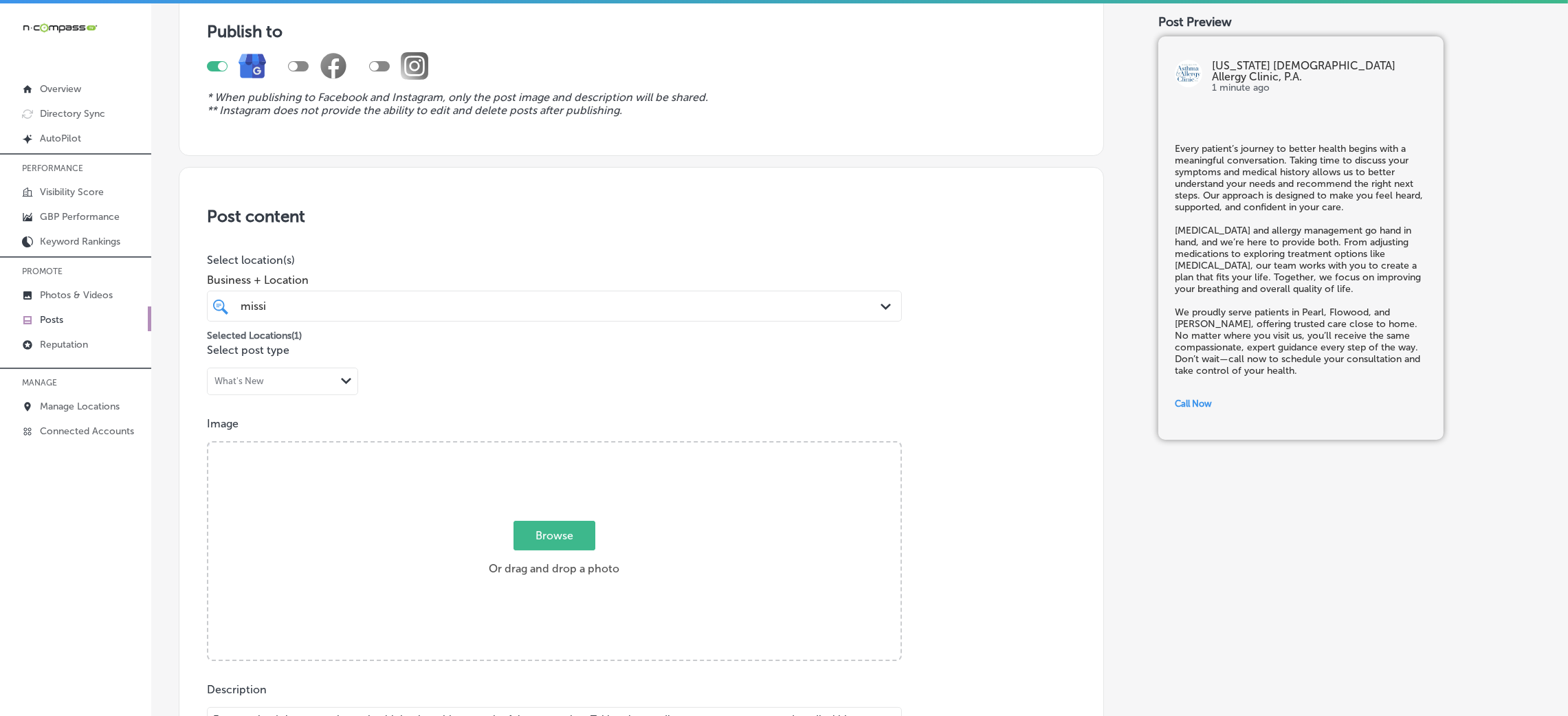
scroll to position [0, 0]
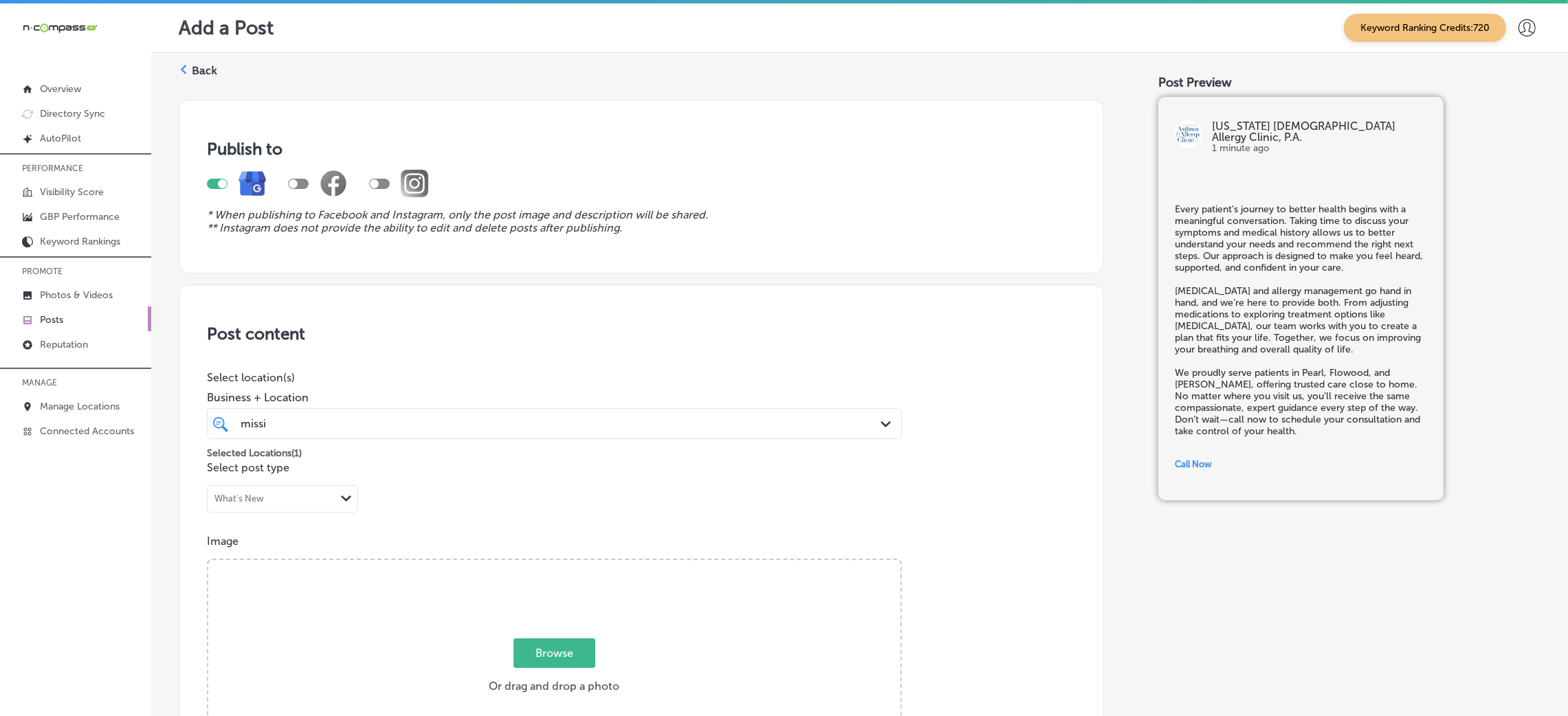
click at [576, 398] on span "Business + Location" at bounding box center [554, 398] width 695 height 13
click at [550, 540] on p "Image" at bounding box center [641, 541] width 869 height 13
click at [545, 581] on div "Browse Or drag and drop a photo" at bounding box center [555, 670] width 693 height 220
click at [208, 560] on input "Browse Or drag and drop a photo" at bounding box center [555, 562] width 693 height 4
type input "C:\fakepath\Mississippi Asthma & Allergy - Jackson (14).jpg"
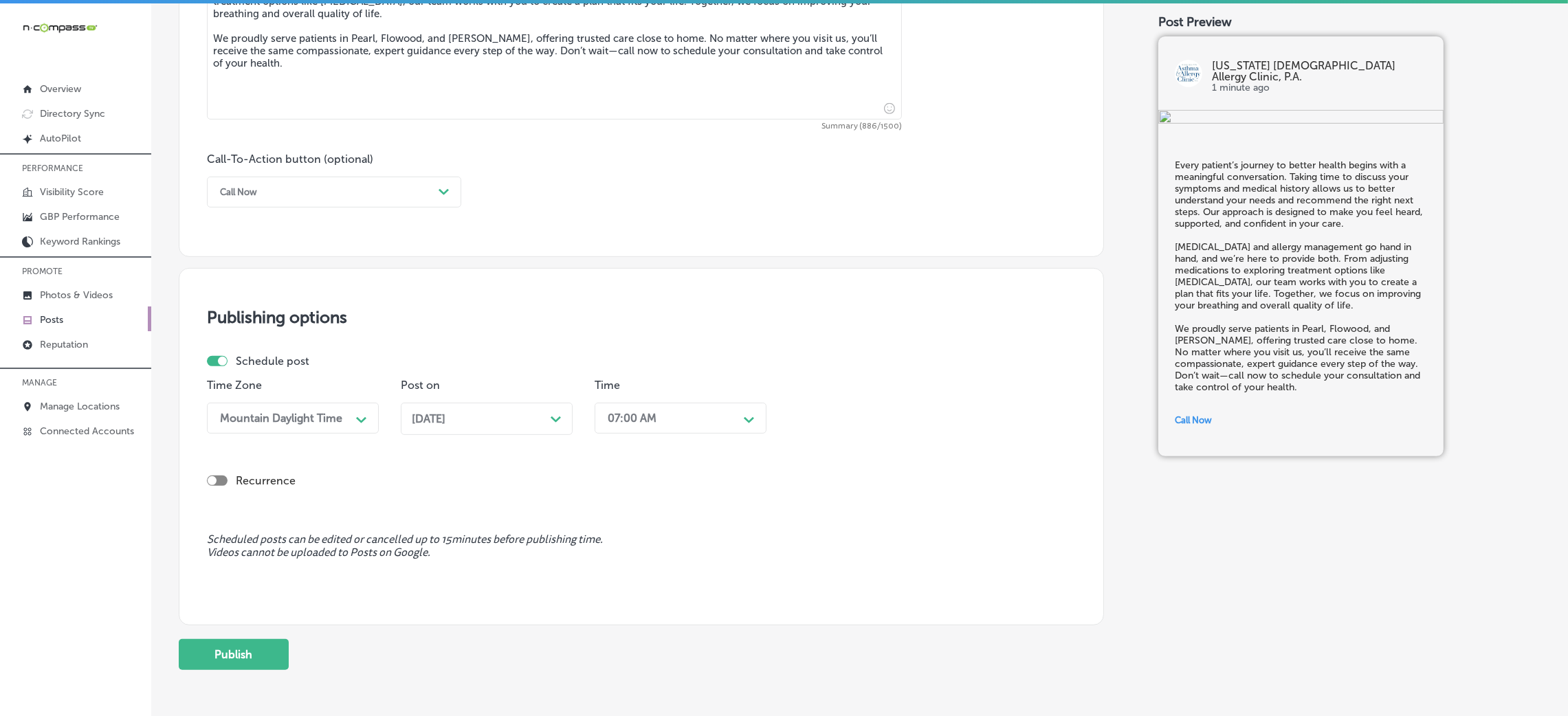
scroll to position [955, 0]
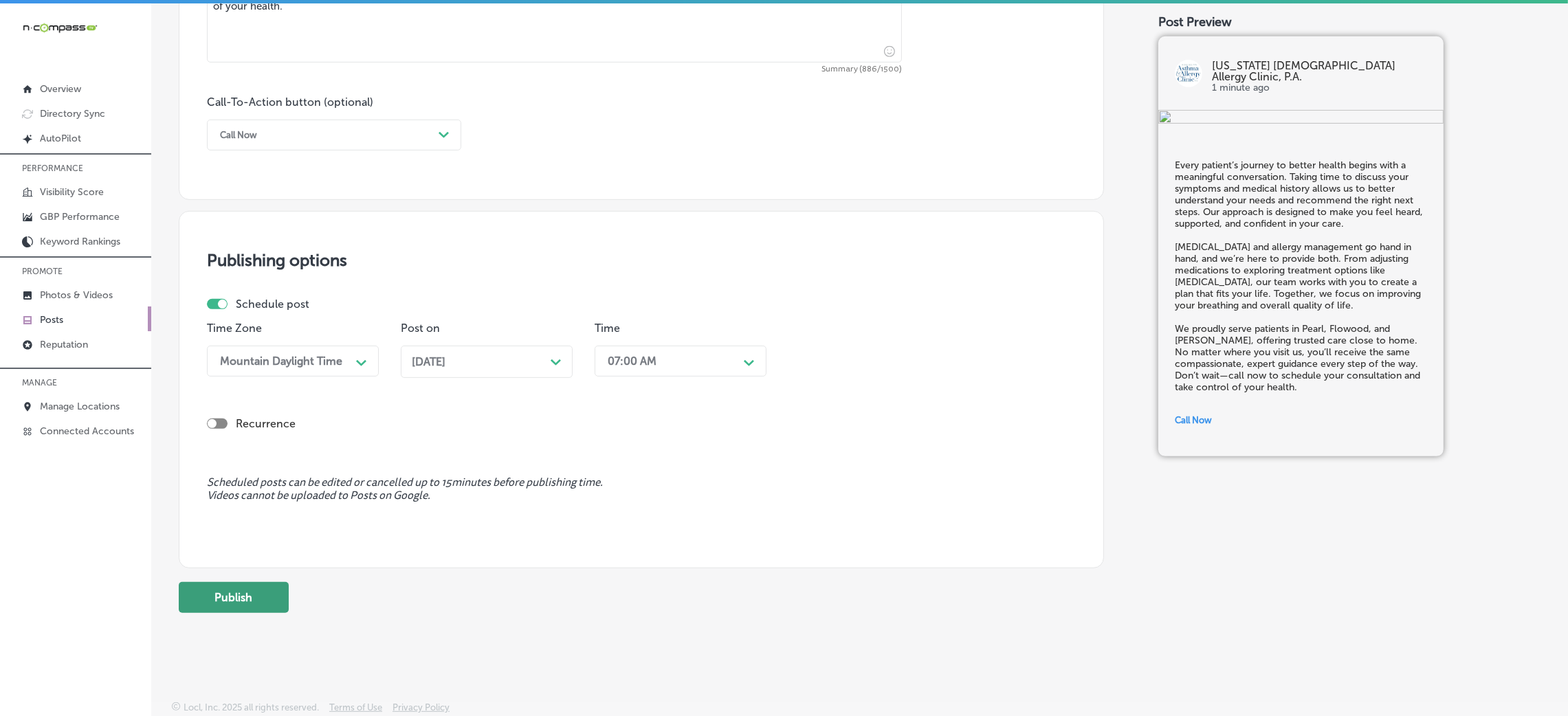
click at [258, 596] on button "Publish" at bounding box center [234, 597] width 110 height 31
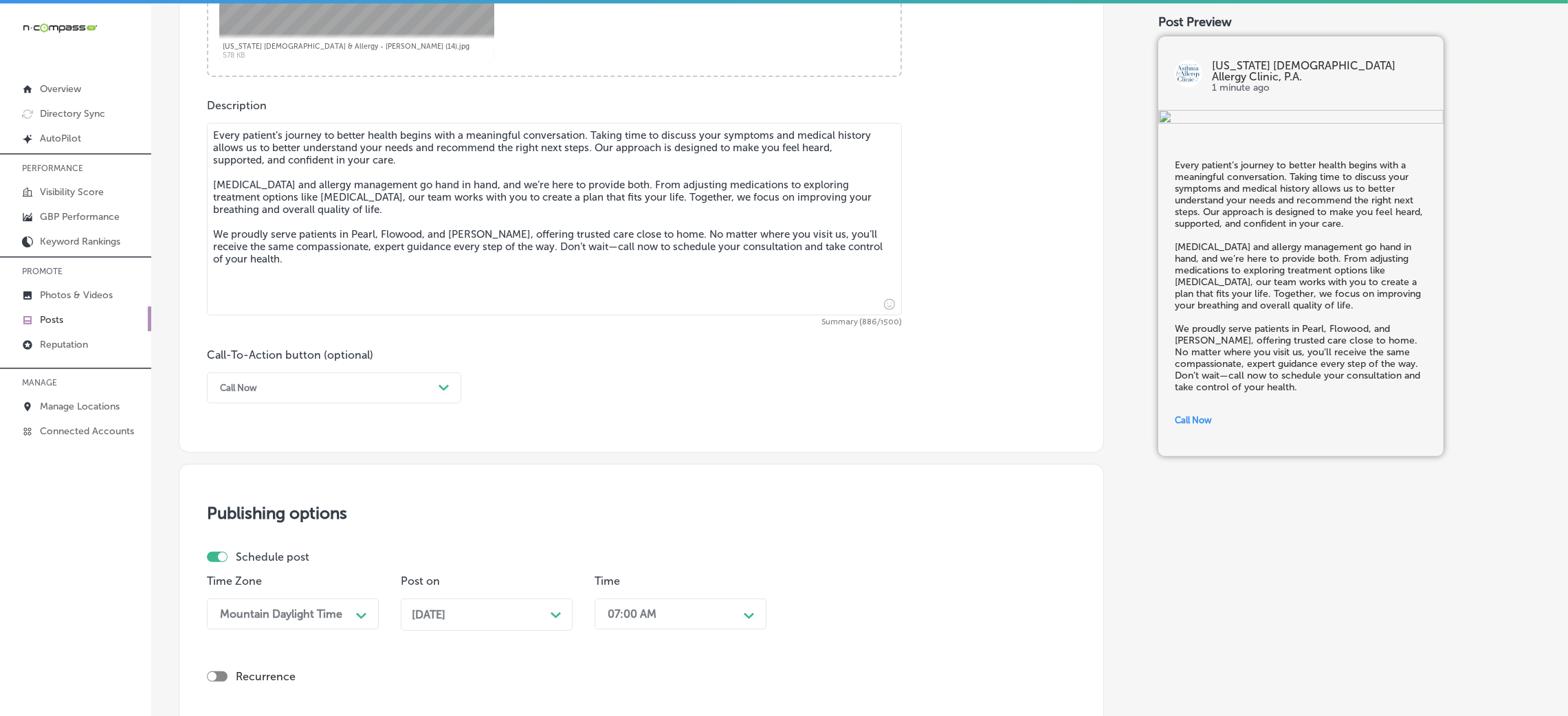
scroll to position [543, 0]
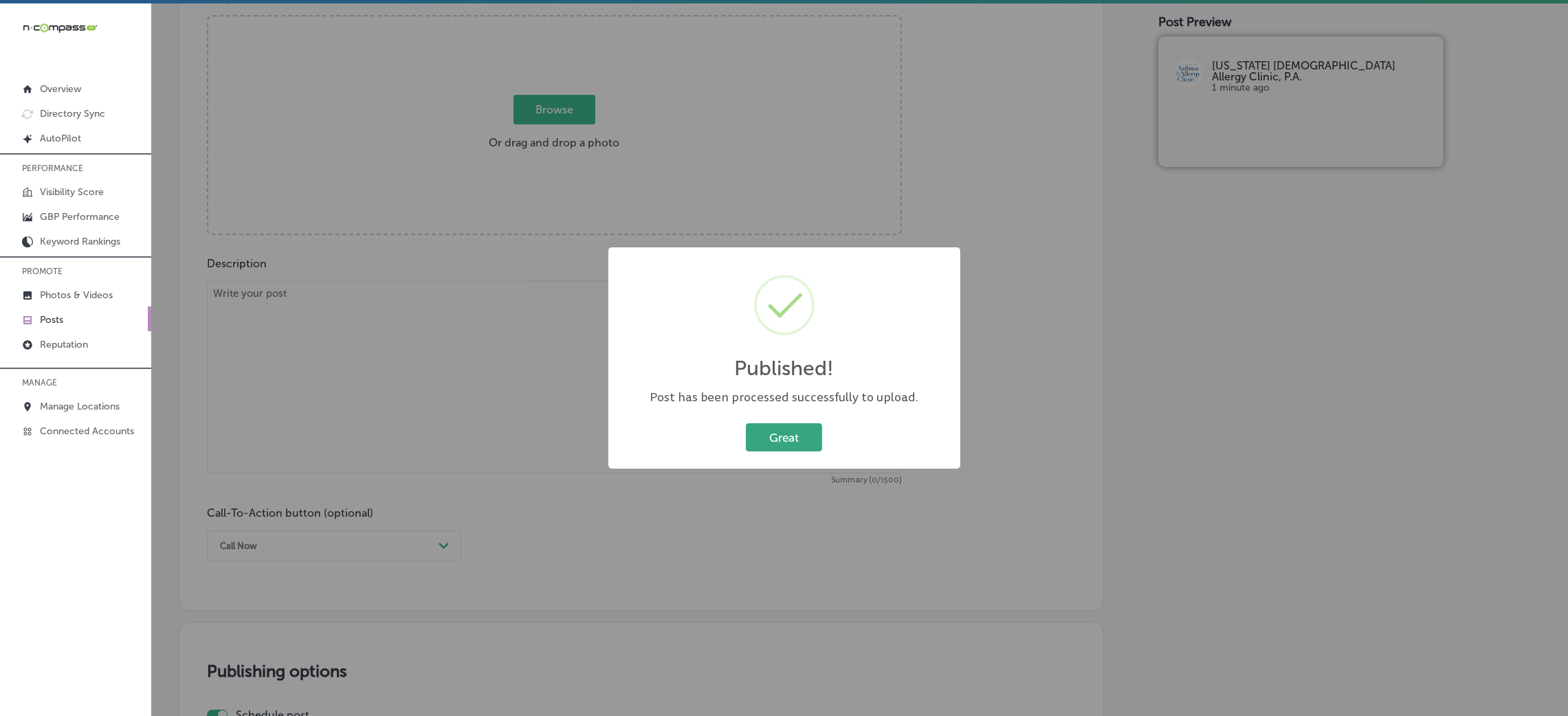
click at [777, 440] on button "Great" at bounding box center [783, 437] width 76 height 28
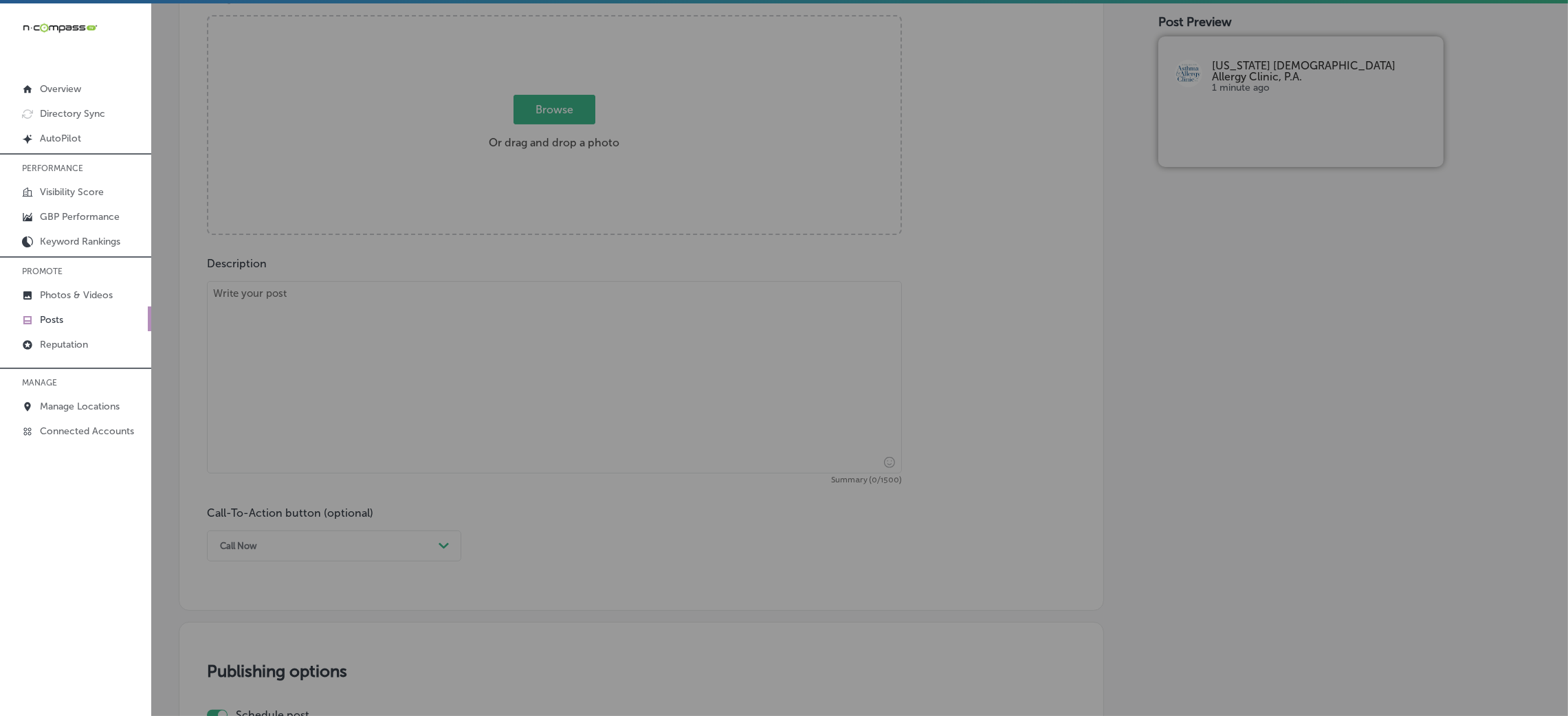
click at [431, 376] on textarea at bounding box center [554, 376] width 695 height 192
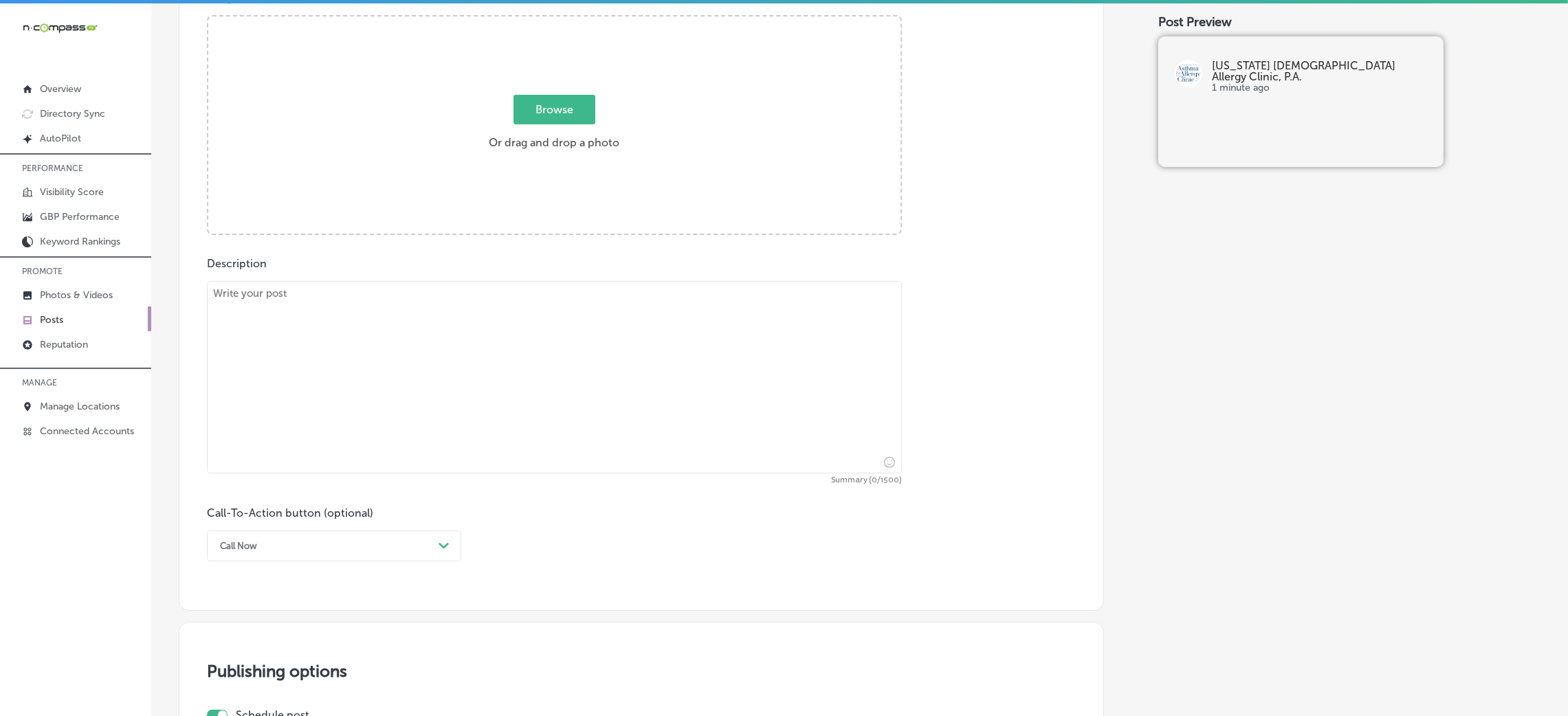
paste textarea "Managing allergies can be overwhelming, especially for children. That’s why we …"
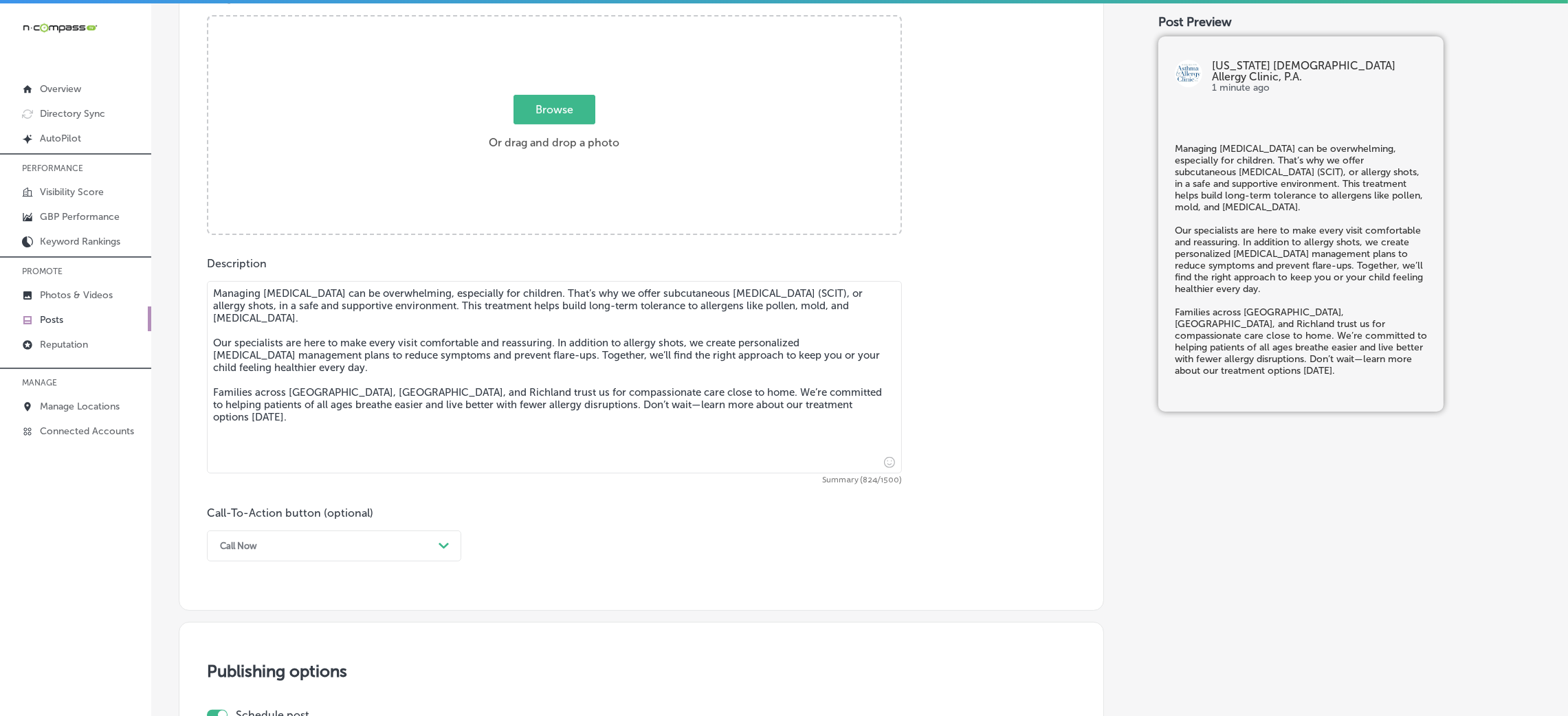
type textarea "Managing allergies can be overwhelming, especially for children. That’s why we …"
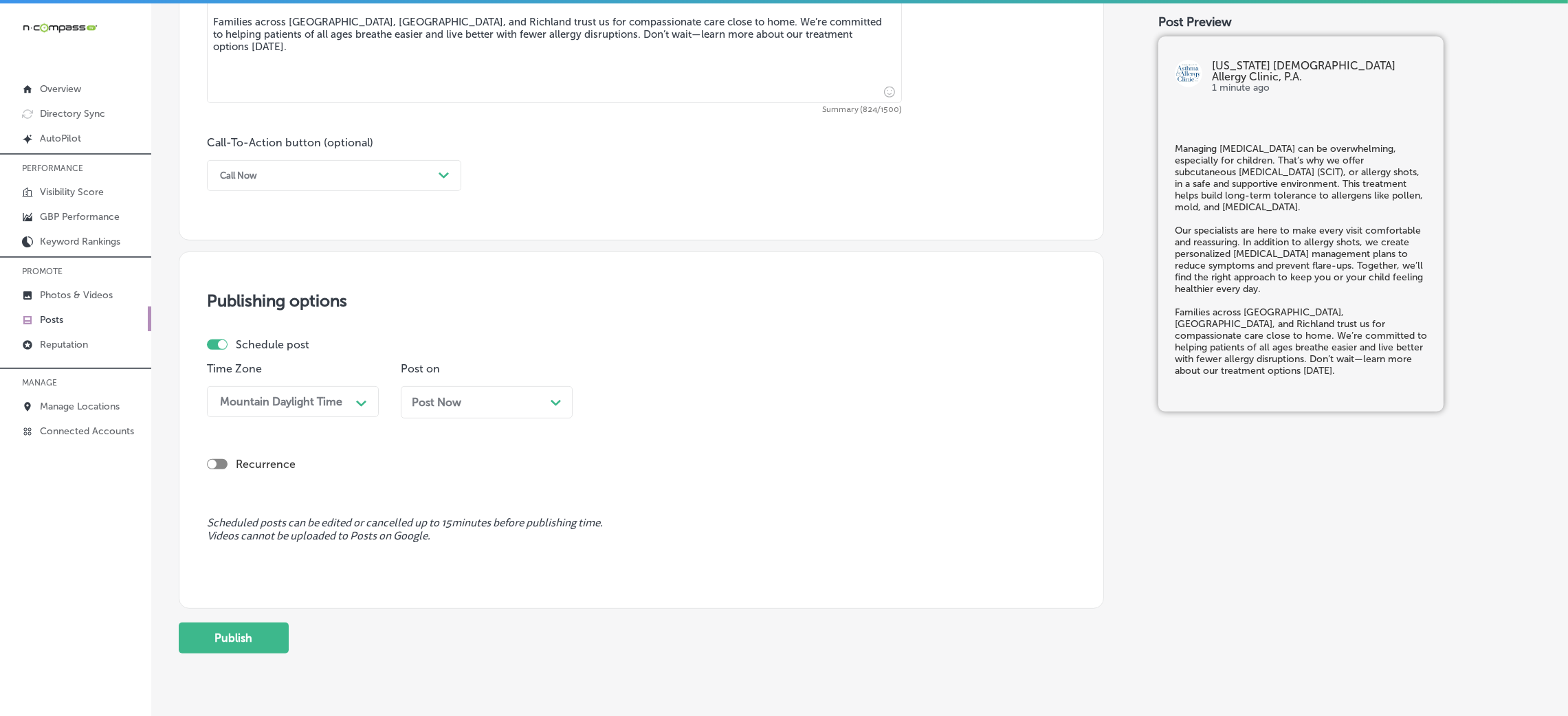
scroll to position [955, 0]
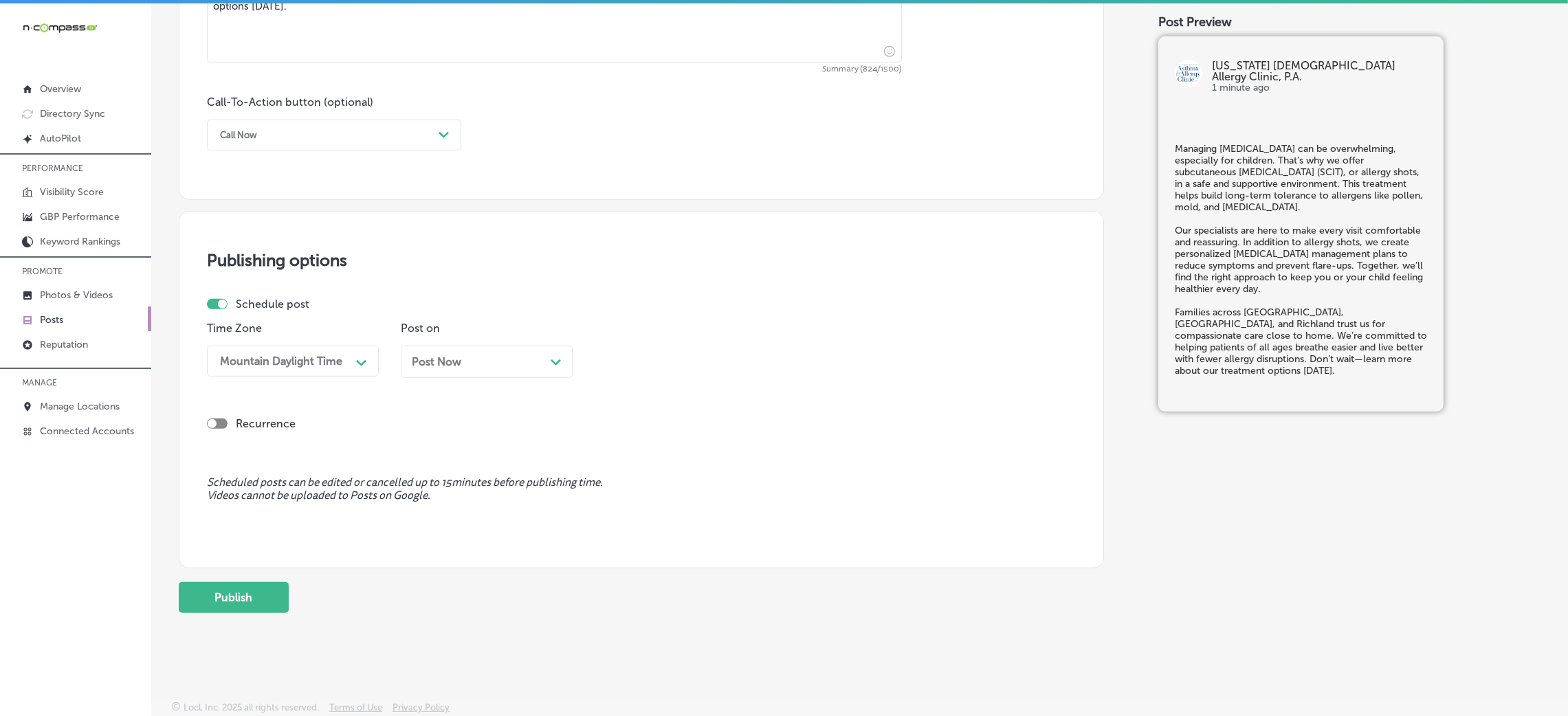
click at [238, 127] on div "Call Now" at bounding box center [323, 134] width 220 height 21
click at [269, 263] on div "Learn more" at bounding box center [334, 261] width 254 height 24
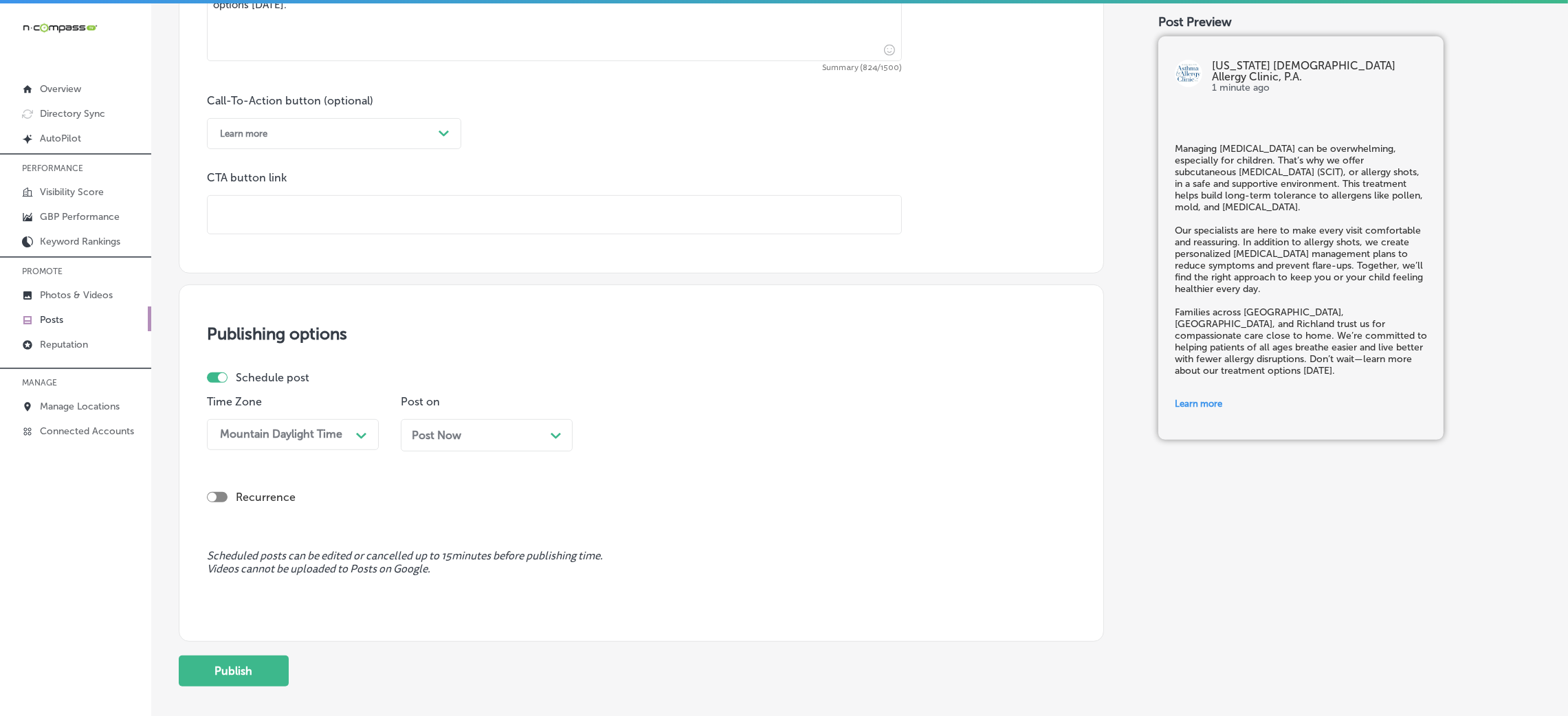
click at [290, 218] on input "text" at bounding box center [554, 215] width 693 height 38
paste input "https://www.msaac.com/"
type input "https://www.msaac.com/"
click at [621, 120] on div "Call-To-Action button (optional) Learn more Path Created with Sketch. CTA butto…" at bounding box center [641, 164] width 869 height 140
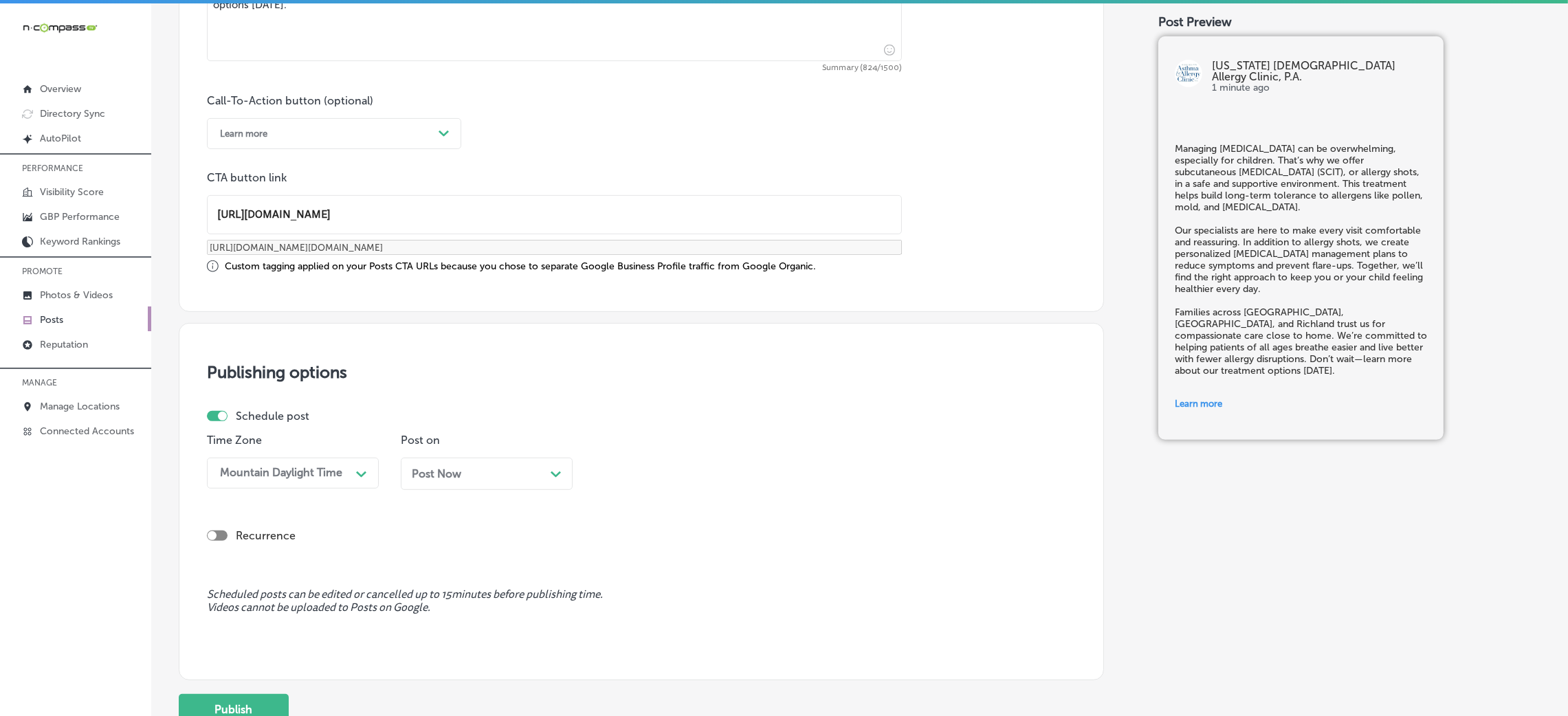
click at [533, 509] on div "Recurrence" at bounding box center [641, 524] width 869 height 49
click at [526, 488] on div "Post Now Path Created with Sketch." at bounding box center [486, 474] width 172 height 33
click at [702, 484] on div "09:45 AM" at bounding box center [669, 472] width 137 height 24
click at [634, 558] on div "7:00 AM" at bounding box center [680, 559] width 172 height 24
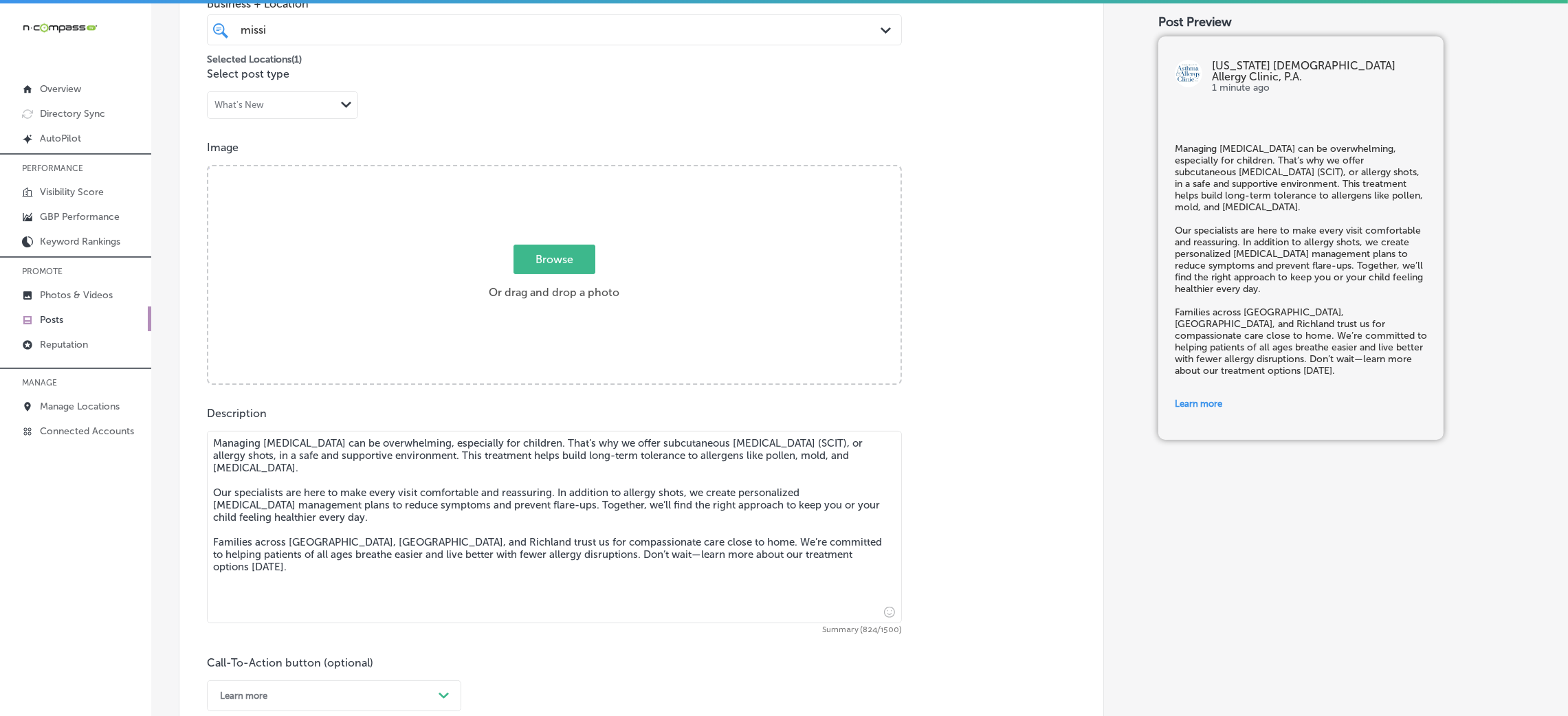
scroll to position [337, 0]
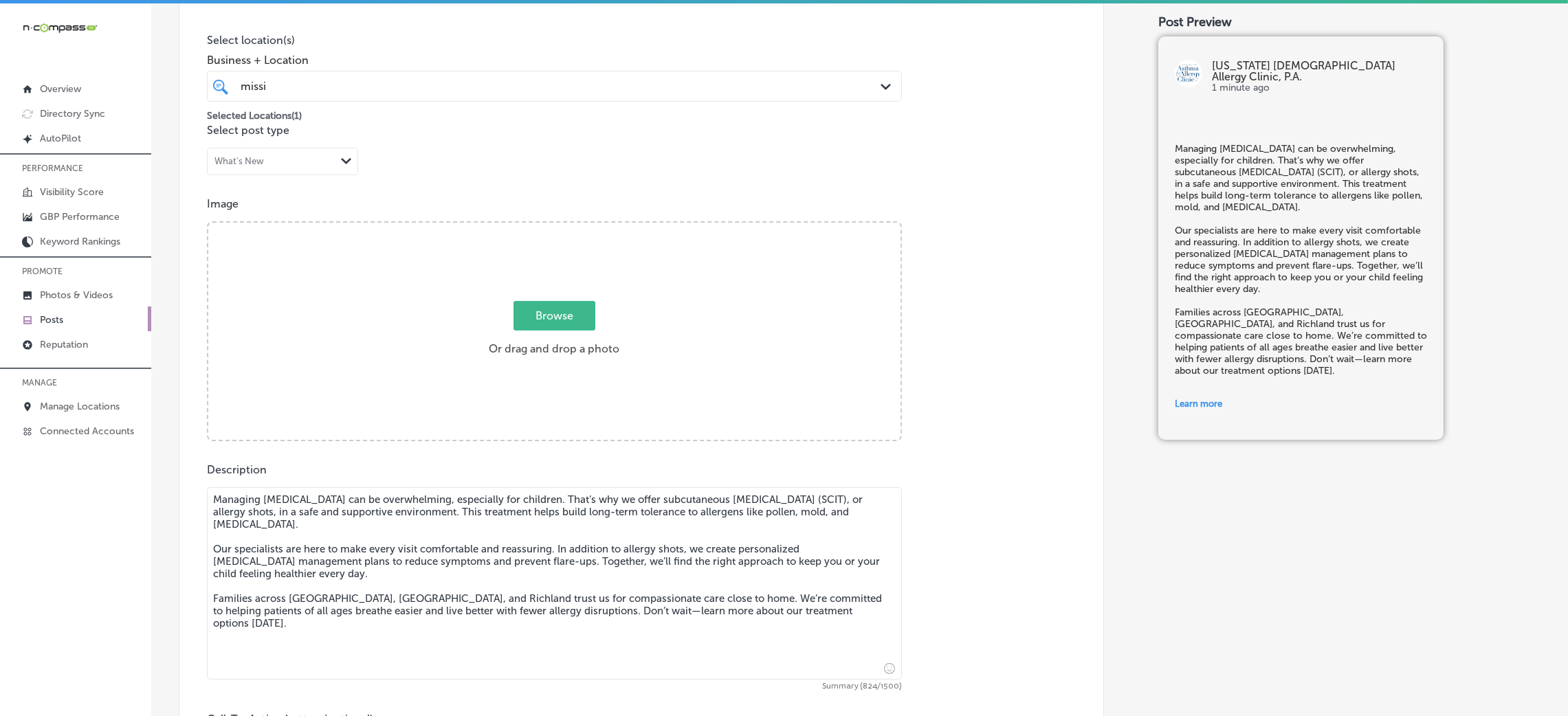
click at [647, 372] on div "Browse Or drag and drop a photo" at bounding box center [555, 332] width 693 height 220
click at [208, 223] on input "Browse Or drag and drop a photo" at bounding box center [555, 225] width 693 height 4
type input "C:\fakepath\Mississippi Asthma & Allergy - Jackson (30).jpg"
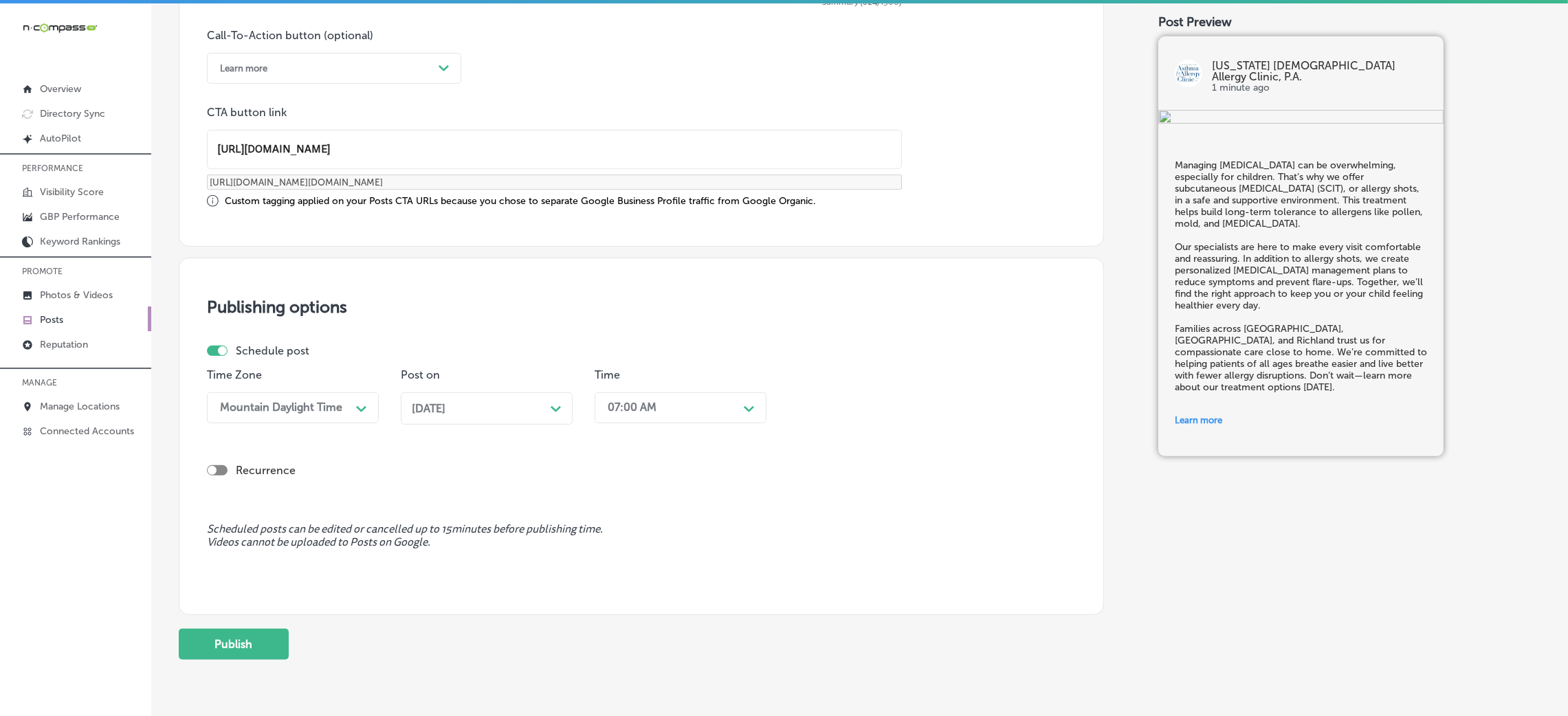
scroll to position [1069, 0]
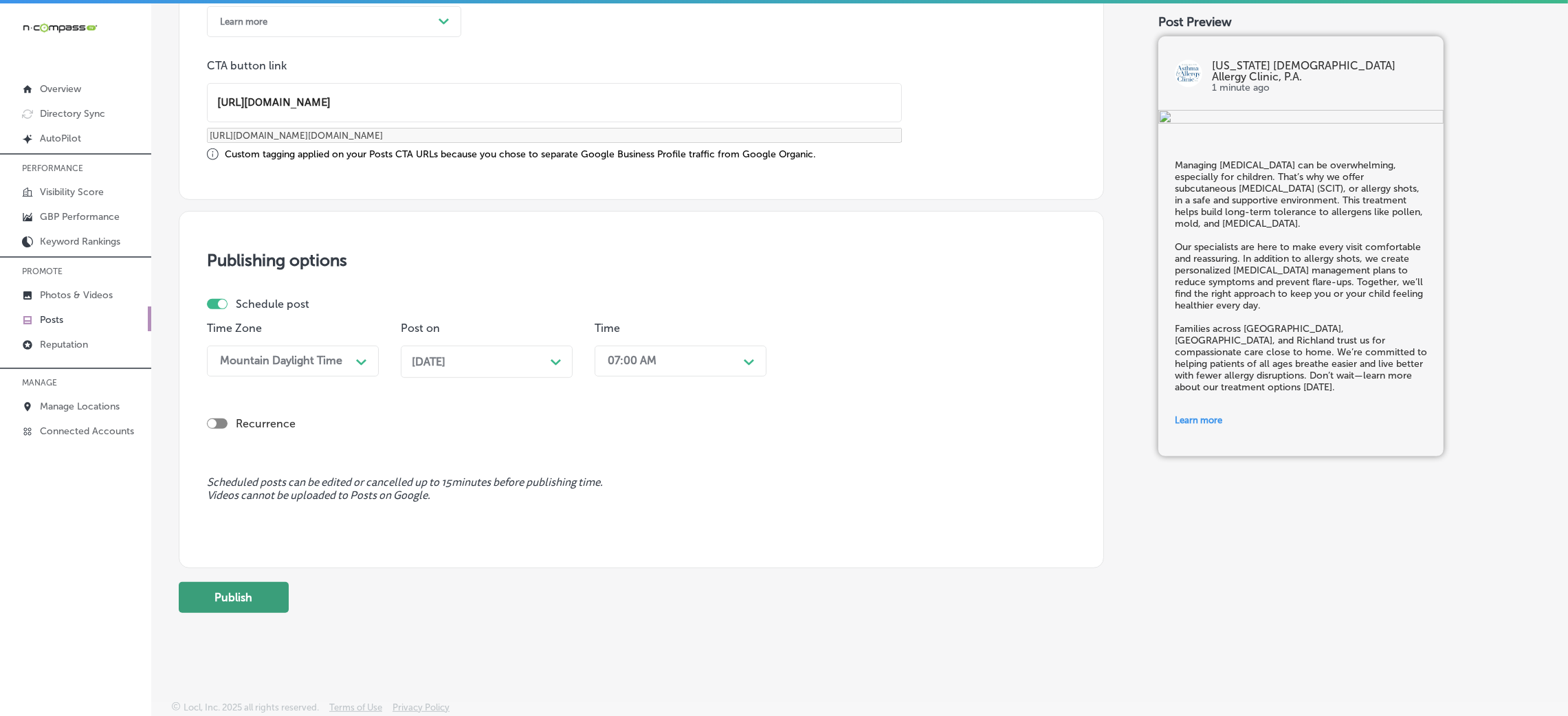
click at [234, 604] on button "Publish" at bounding box center [234, 597] width 110 height 31
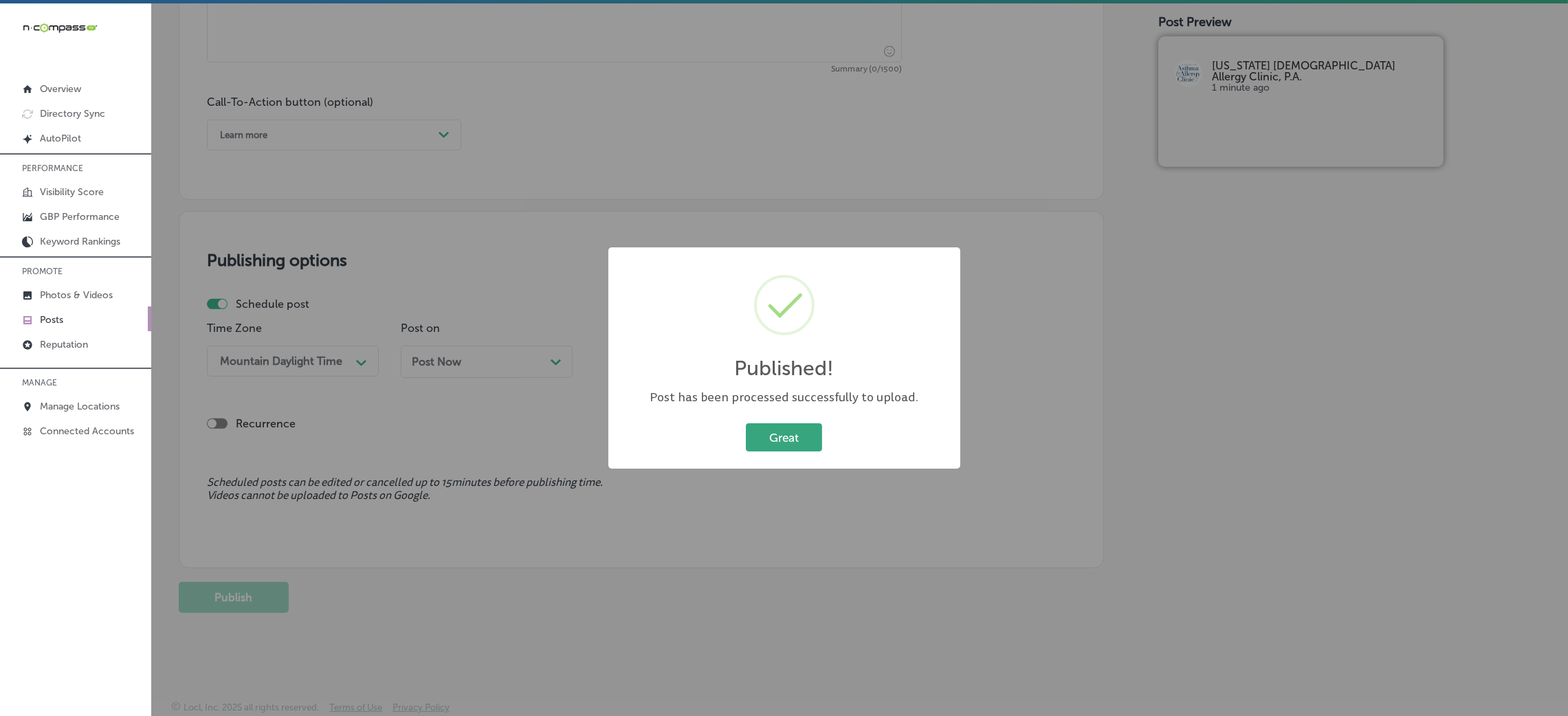
click at [764, 435] on button "Great" at bounding box center [783, 437] width 76 height 28
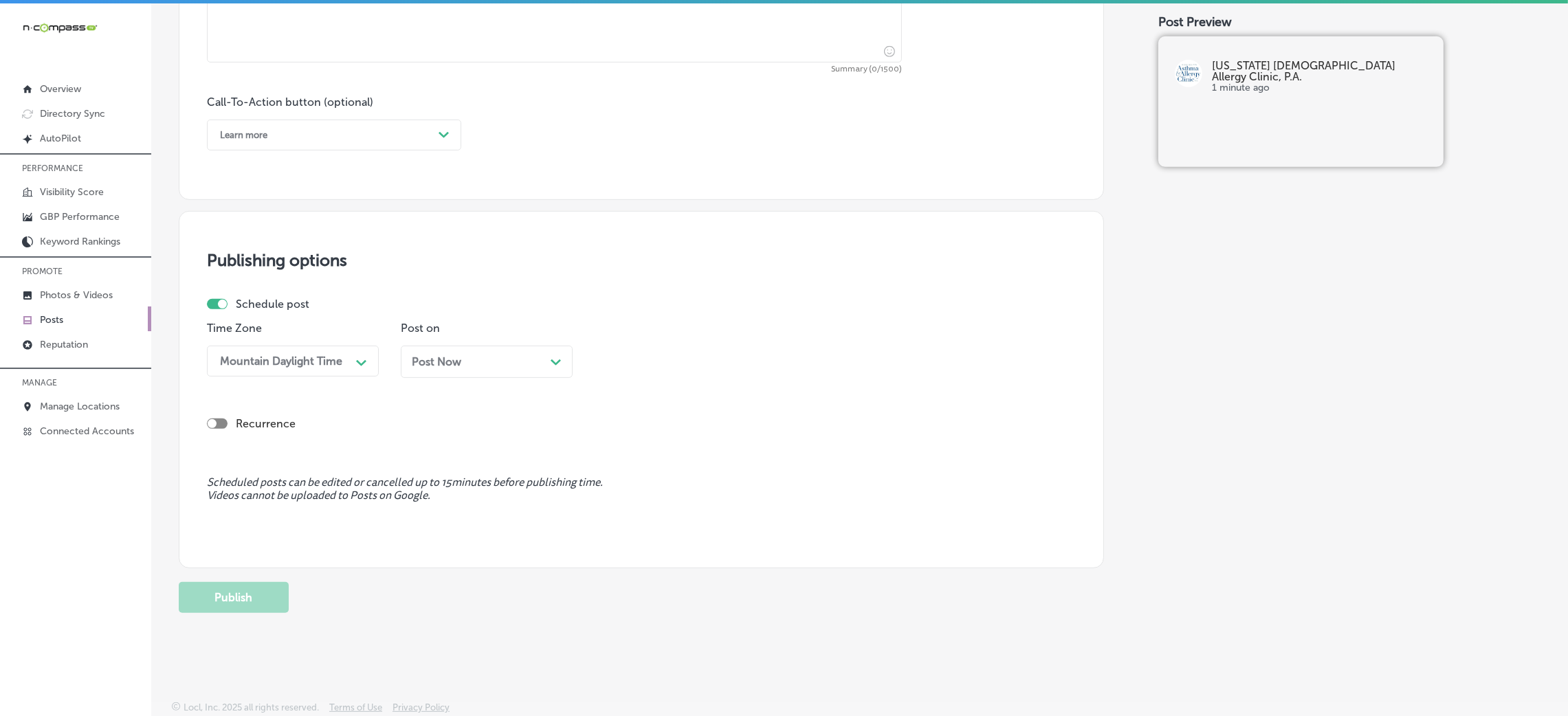
scroll to position [337, 0]
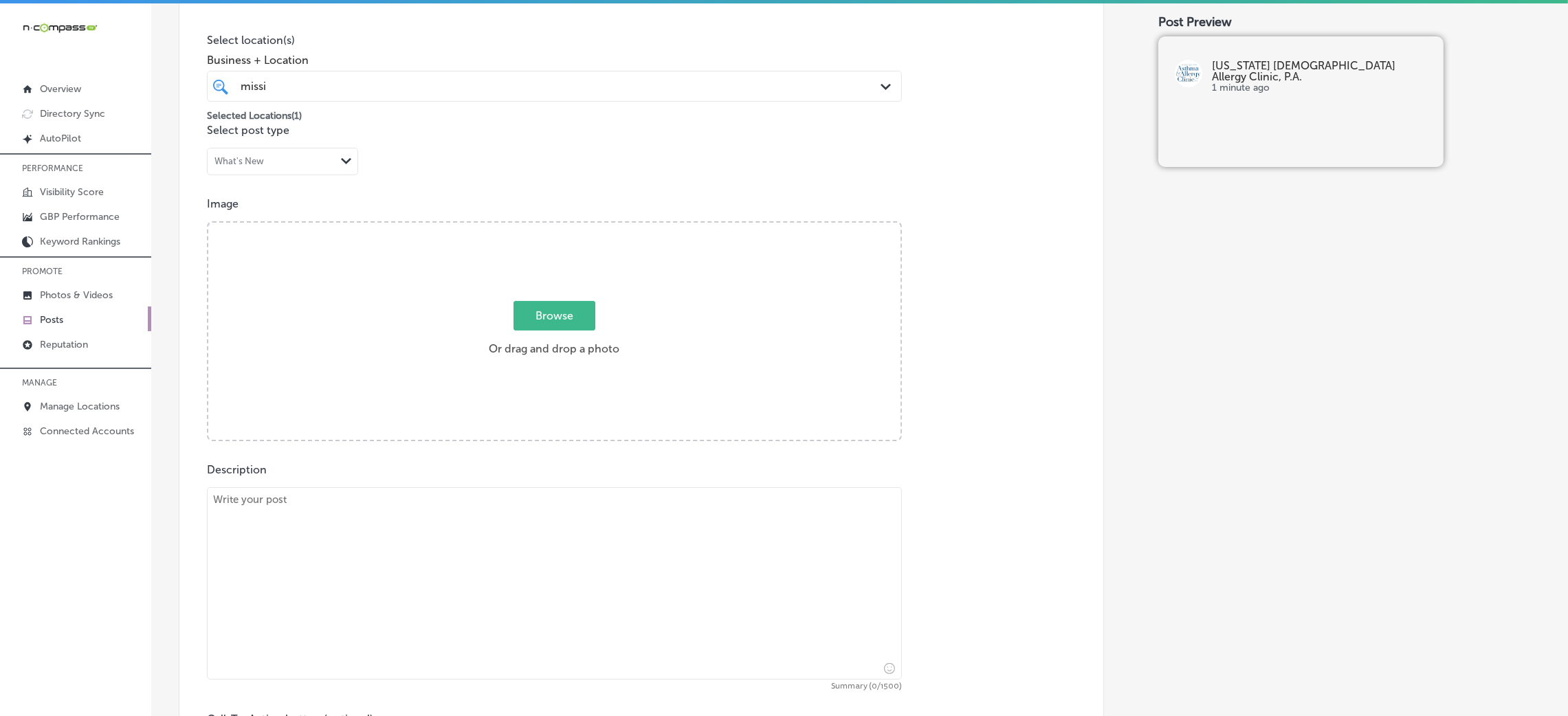
click at [427, 601] on textarea at bounding box center [554, 583] width 695 height 192
paste textarea "Food allergies and asthma can feel overwhelming, but the right care makes all t…"
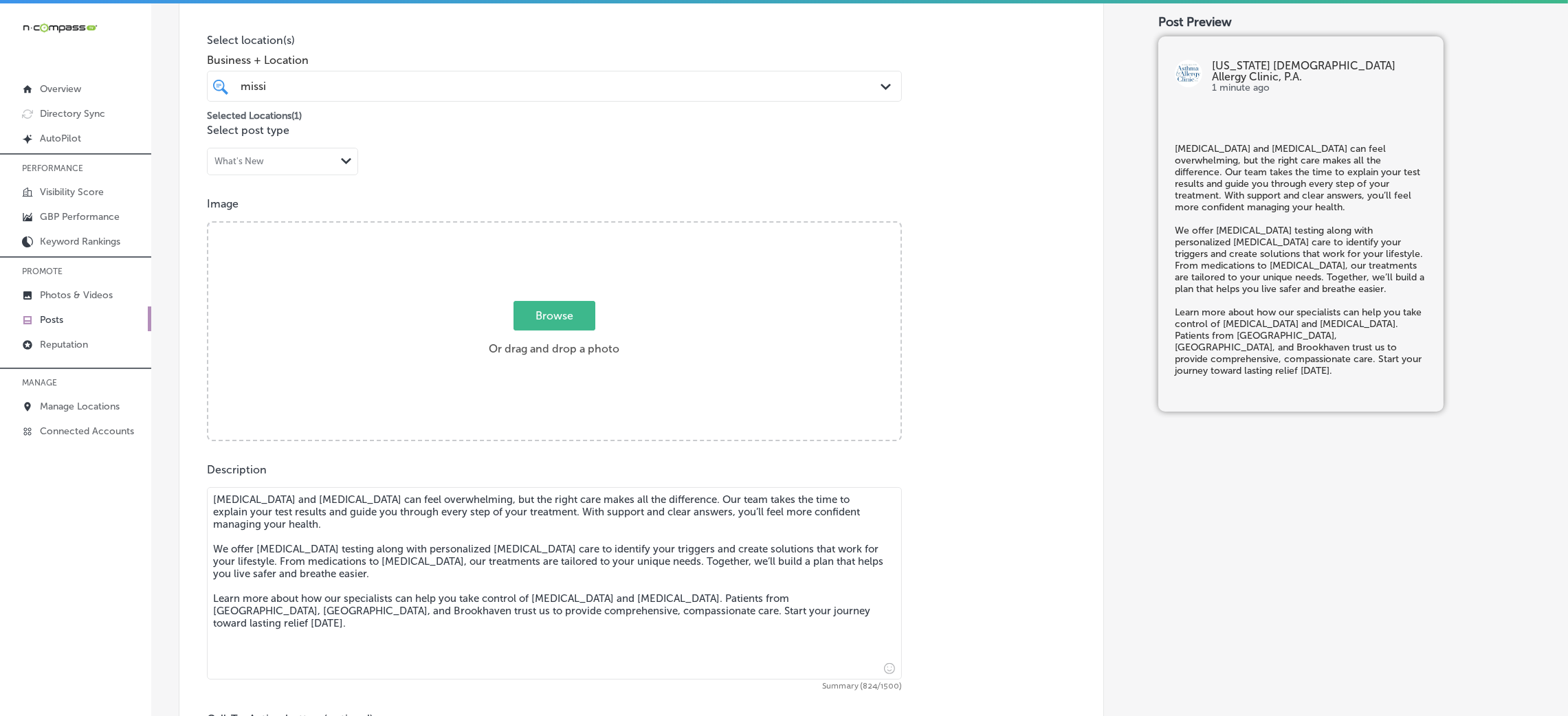
type textarea "Food allergies and asthma can feel overwhelming, but the right care makes all t…"
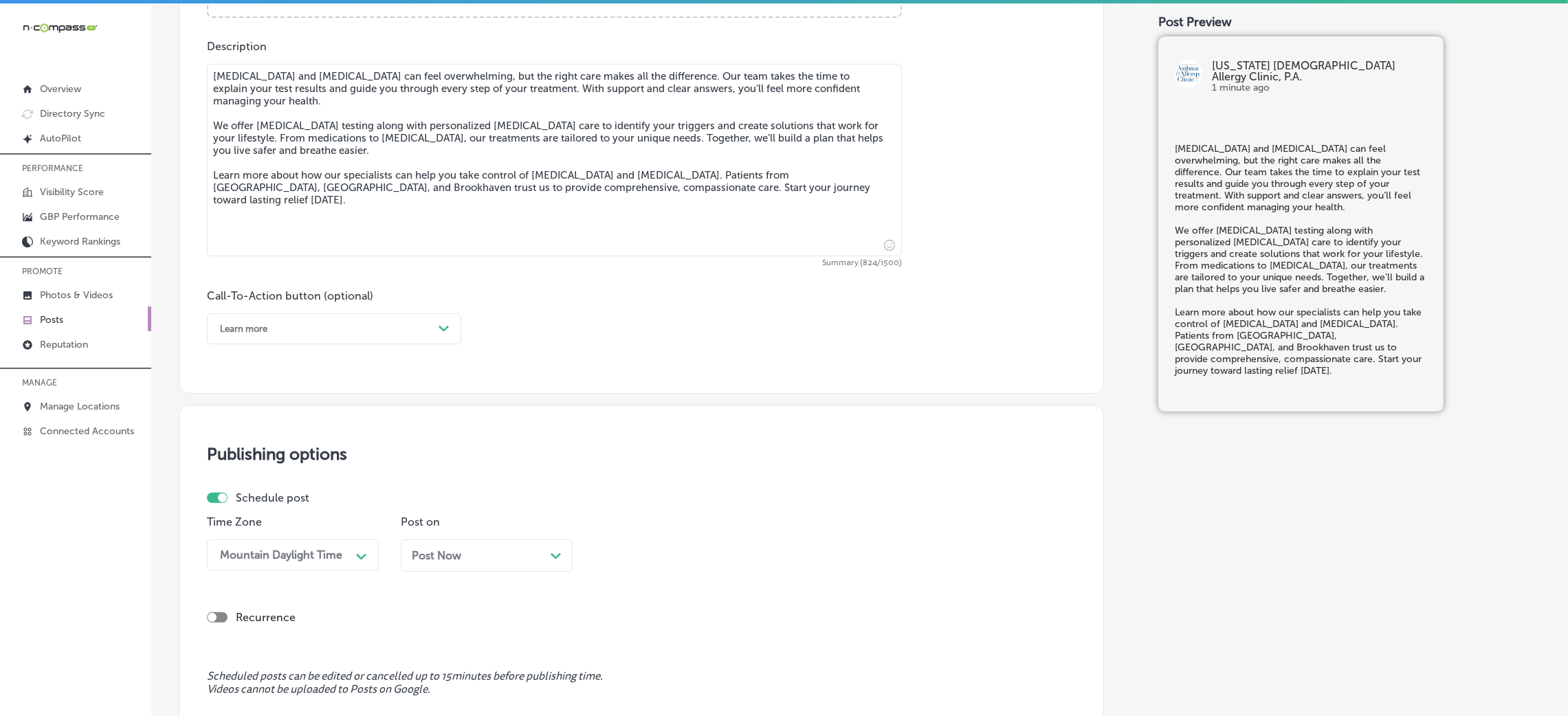
scroll to position [853, 0]
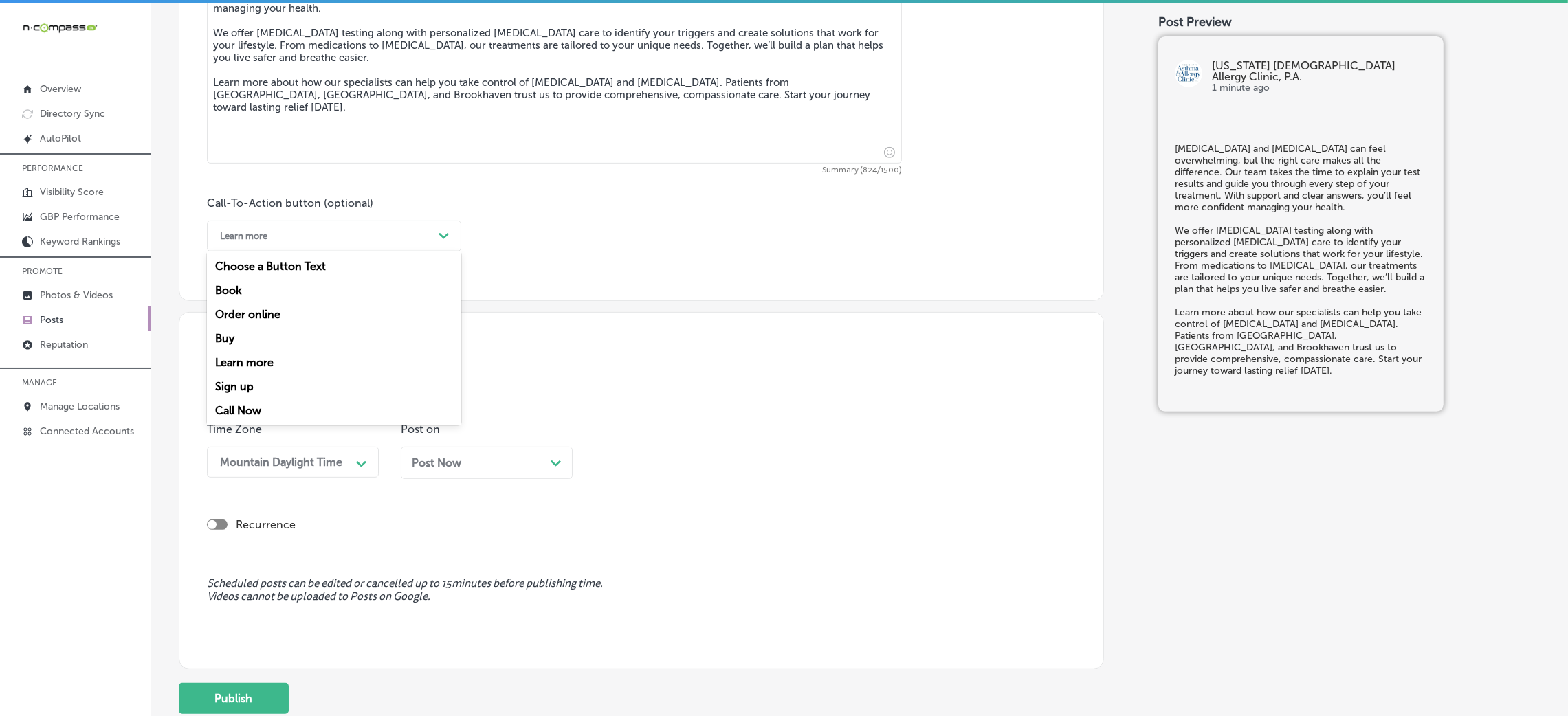
click at [274, 236] on div "Learn more" at bounding box center [323, 236] width 220 height 21
click at [271, 410] on div "Call Now" at bounding box center [334, 410] width 254 height 24
click at [423, 479] on div "Post Now Path Created with Sketch." at bounding box center [486, 462] width 172 height 33
click at [693, 477] on div "09:45 AM Path Created with Sketch." at bounding box center [680, 461] width 172 height 31
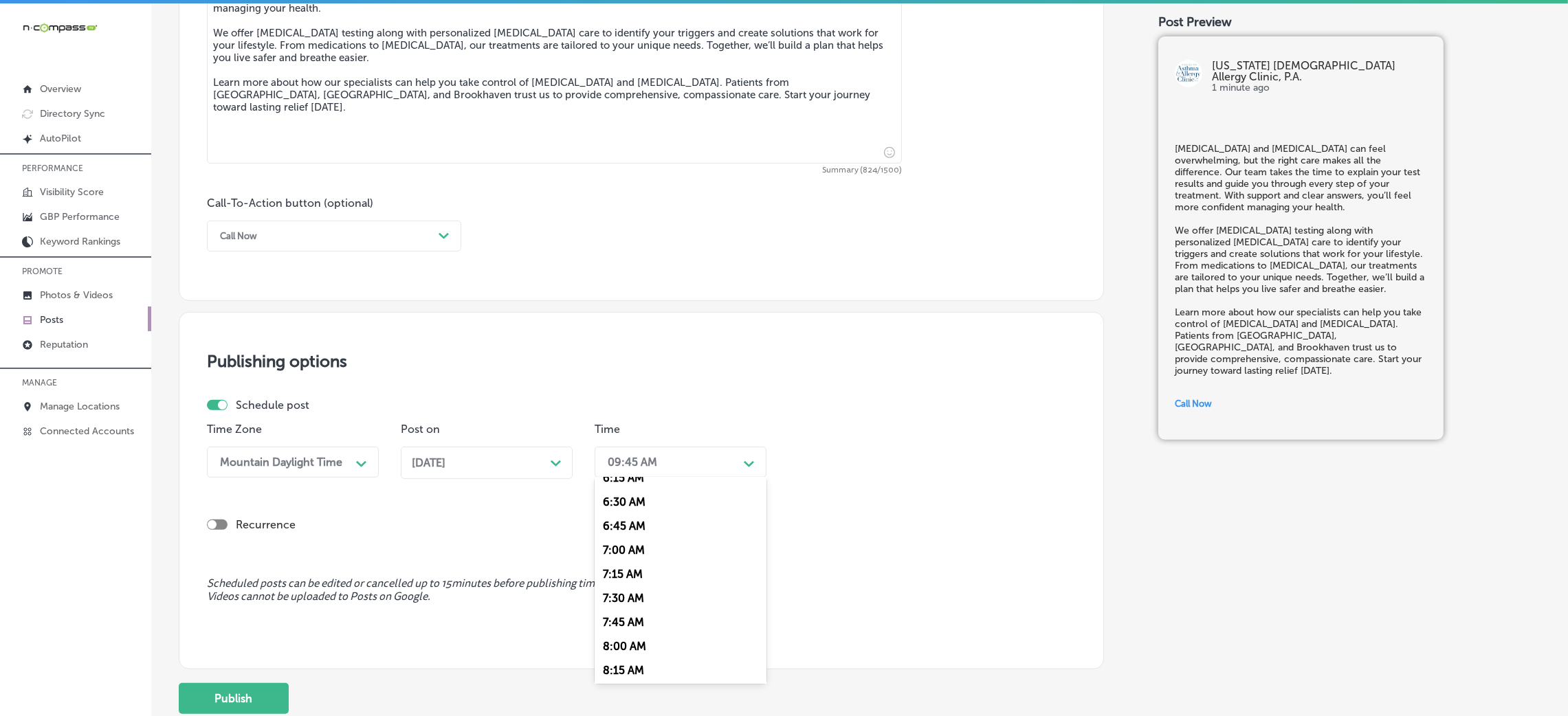
scroll to position [617, 0]
click at [632, 550] on div "7:00 AM" at bounding box center [680, 548] width 172 height 24
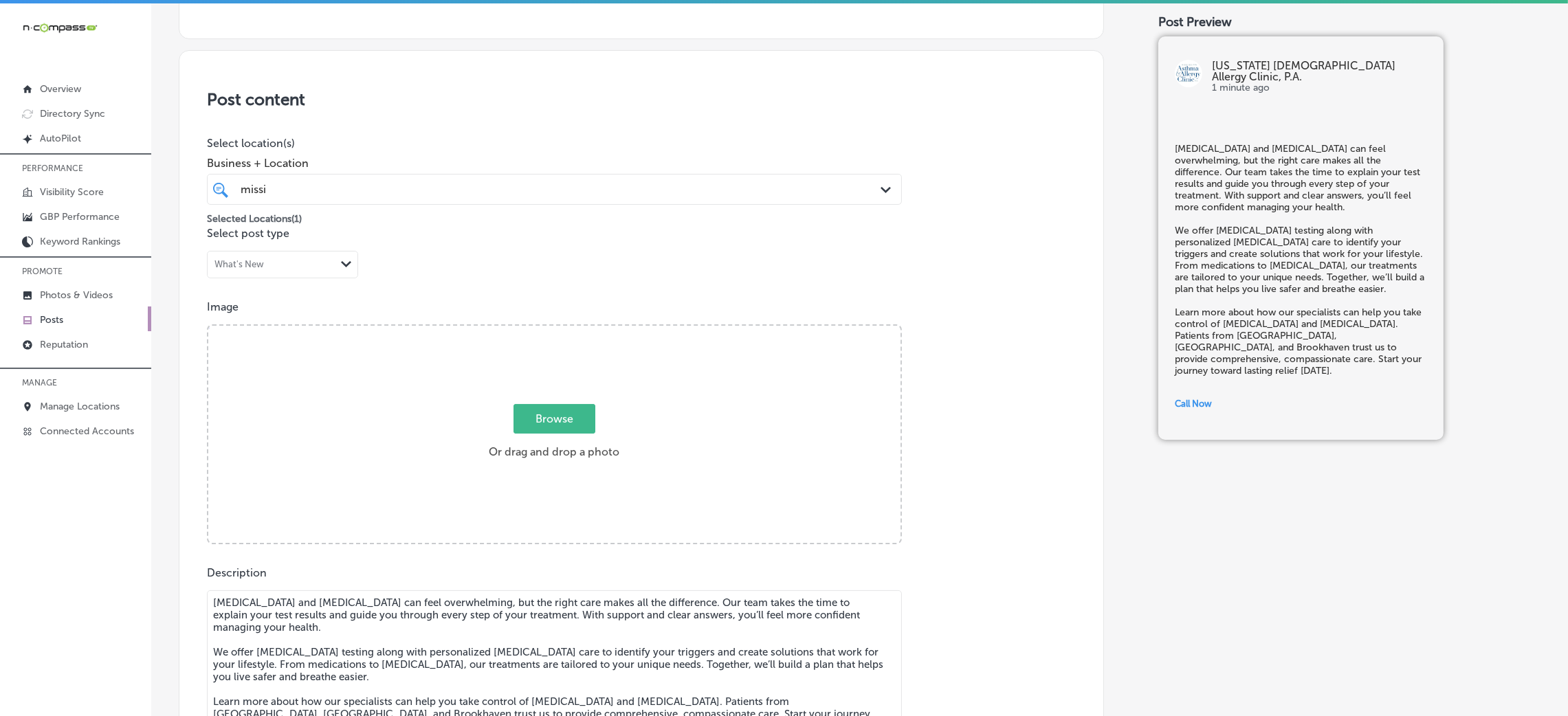
scroll to position [131, 0]
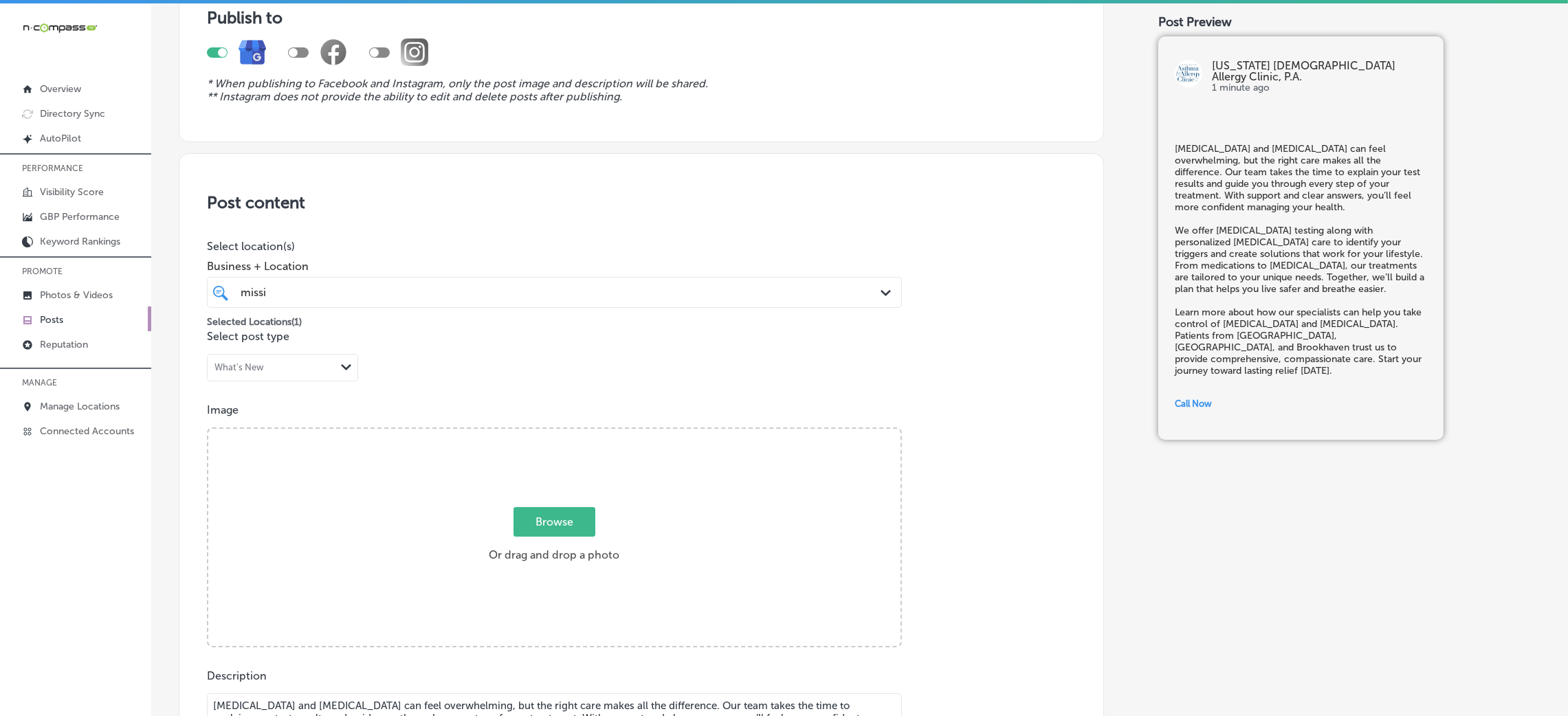
click at [582, 512] on span "Browse" at bounding box center [554, 522] width 82 height 30
click at [582, 433] on input "Browse Or drag and drop a photo" at bounding box center [555, 431] width 693 height 4
type input "C:\fakepath\Mississippi Asthma & Allergy - Jackson (6).jpg"
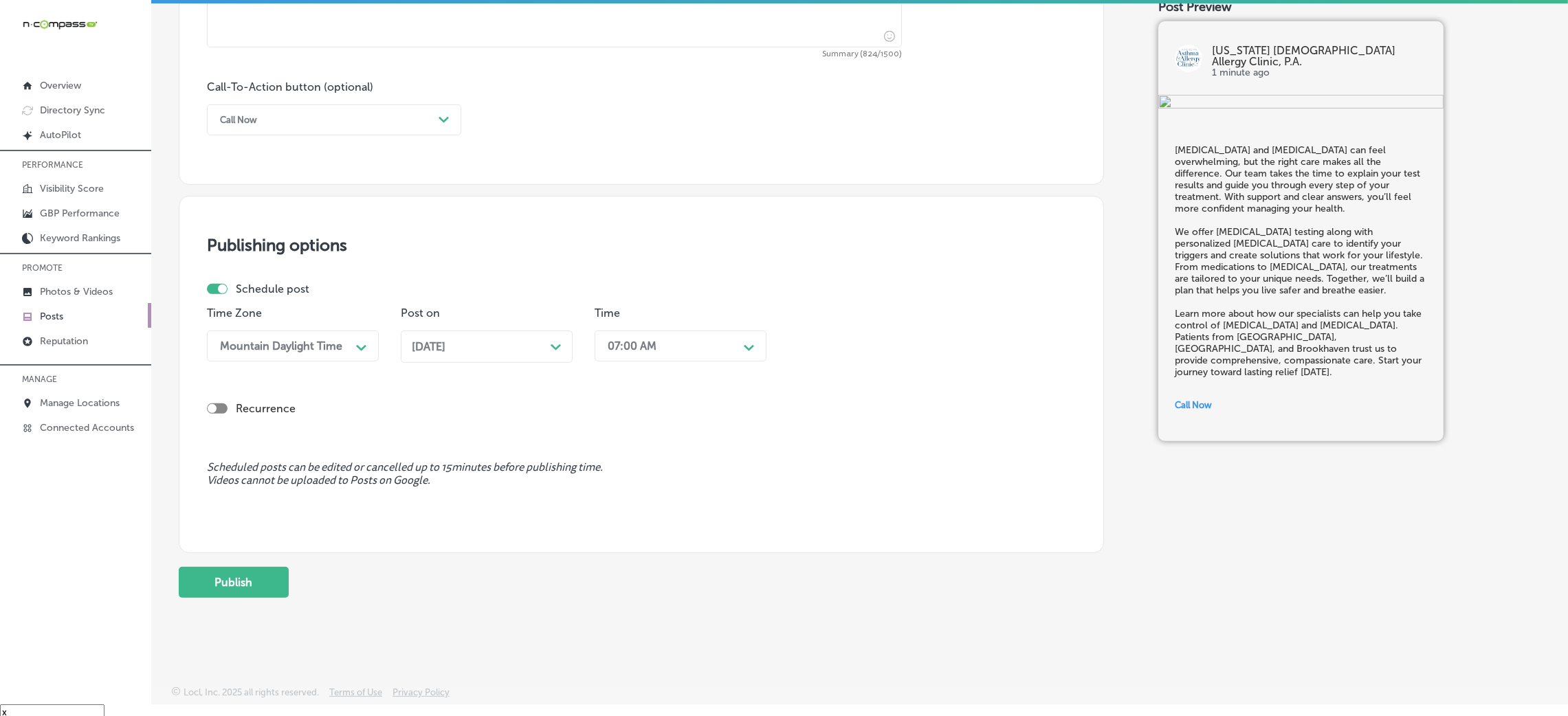
scroll to position [20, 0]
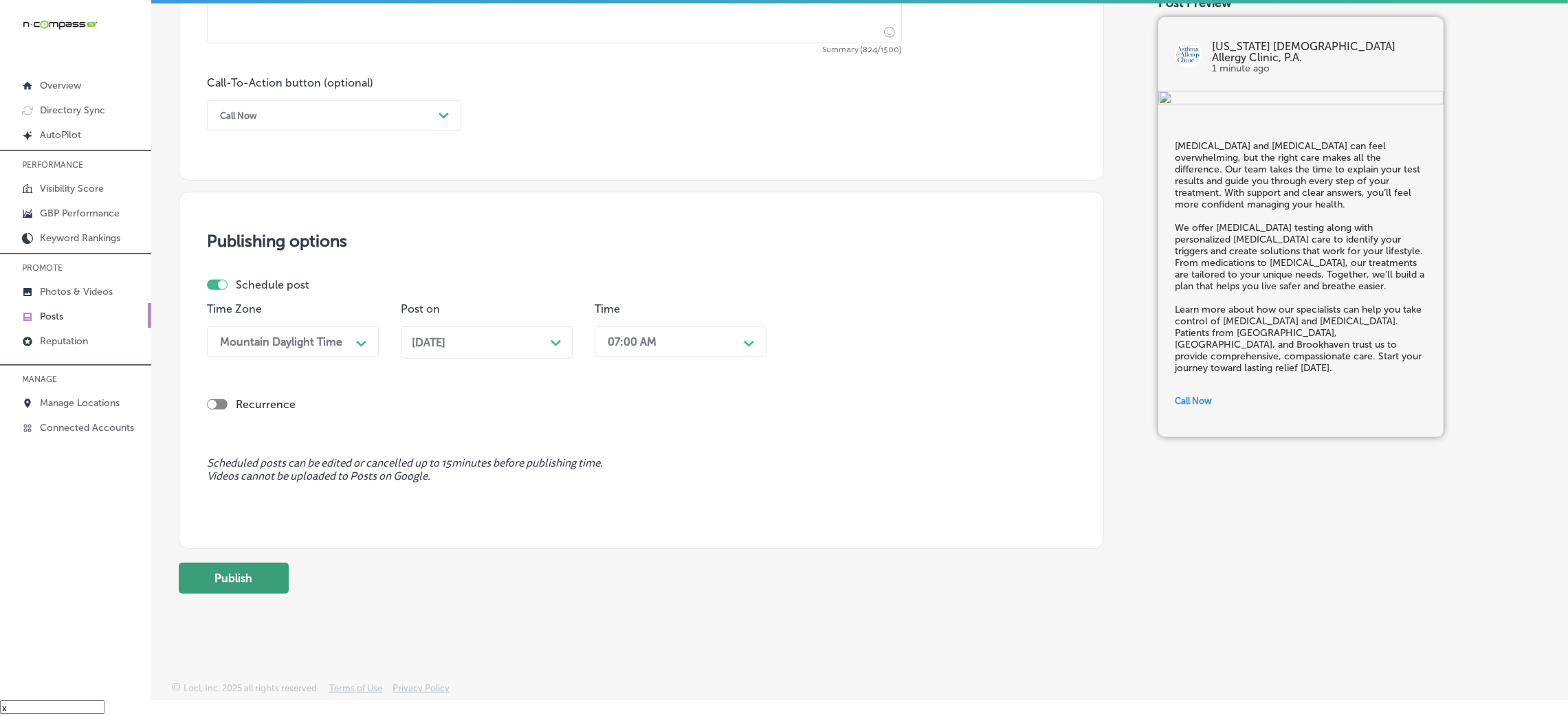
click at [238, 577] on button "Publish" at bounding box center [234, 578] width 110 height 31
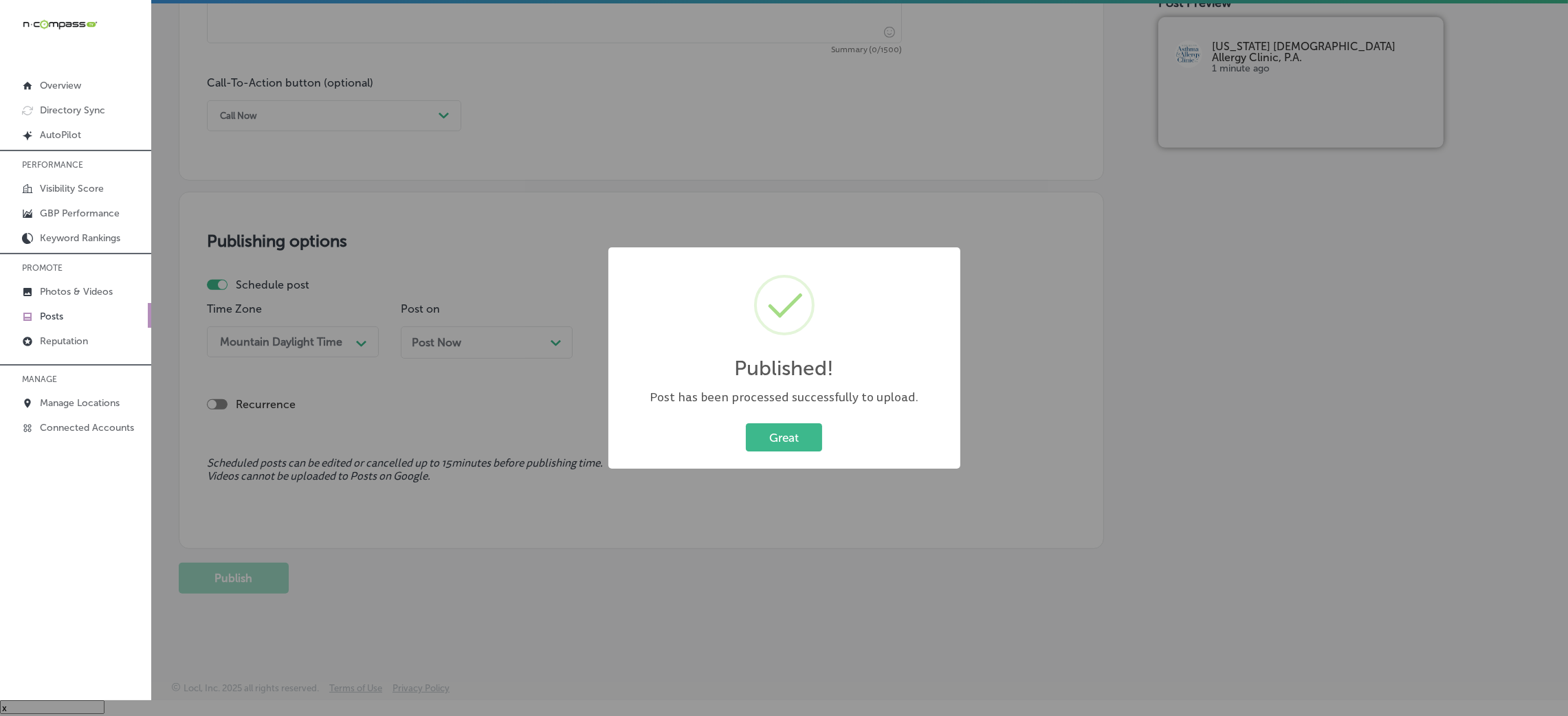
click at [769, 481] on div "Published! × Post has been processed successfully to upload. Great Cancel" at bounding box center [784, 358] width 1568 height 716
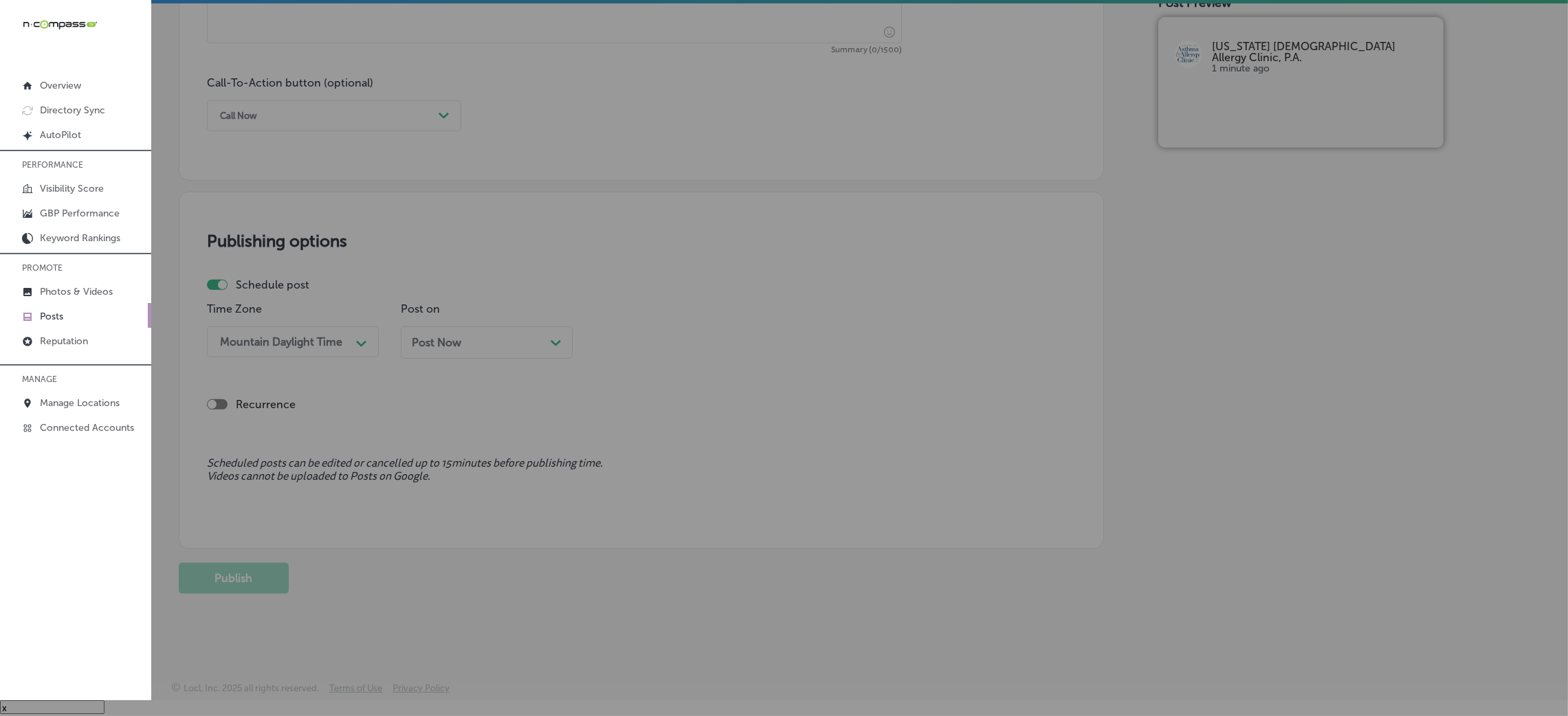
click at [780, 439] on div "Schedule post Time Zone Mountain Daylight Time Path Created with Sketch. Post o…" at bounding box center [641, 358] width 869 height 162
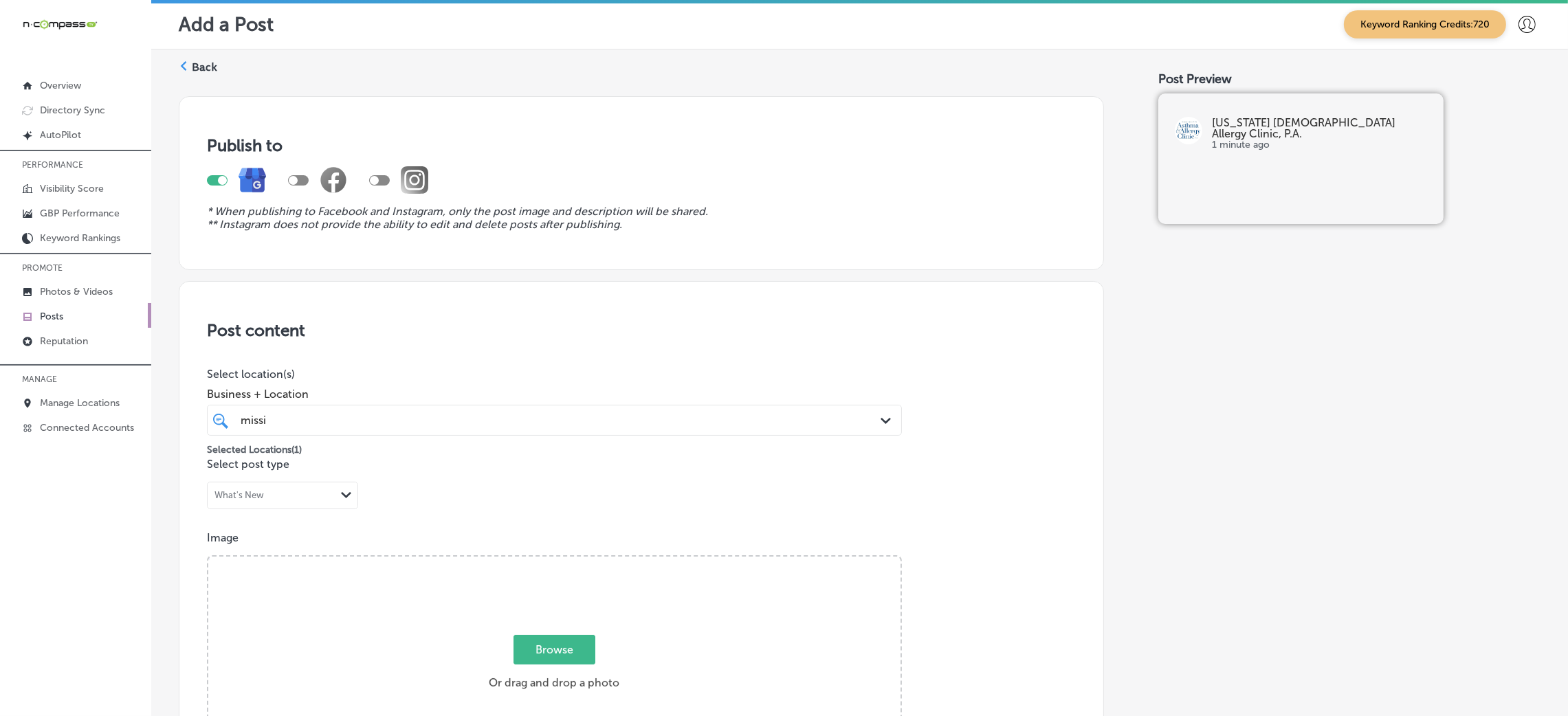
scroll to position [0, 0]
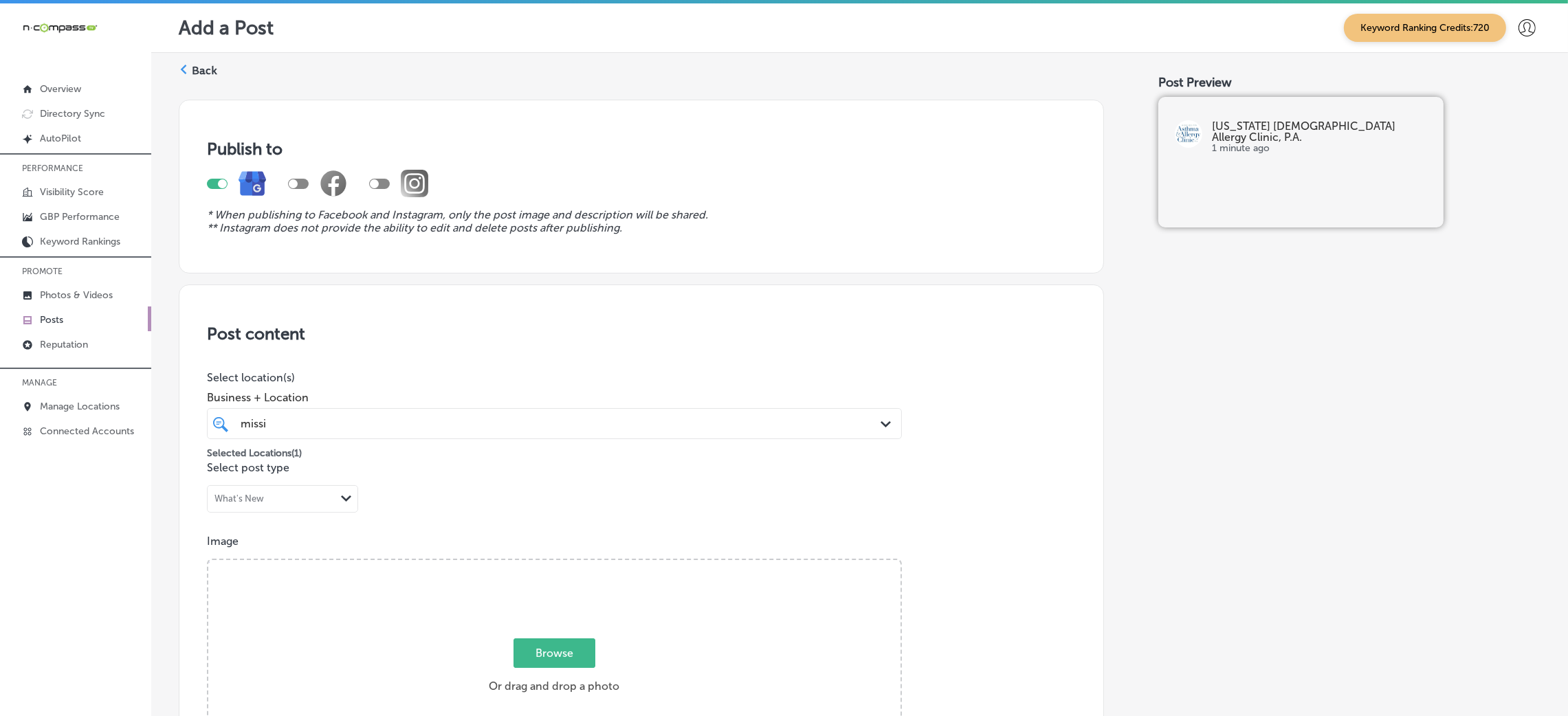
click at [204, 67] on label "Back" at bounding box center [204, 70] width 25 height 15
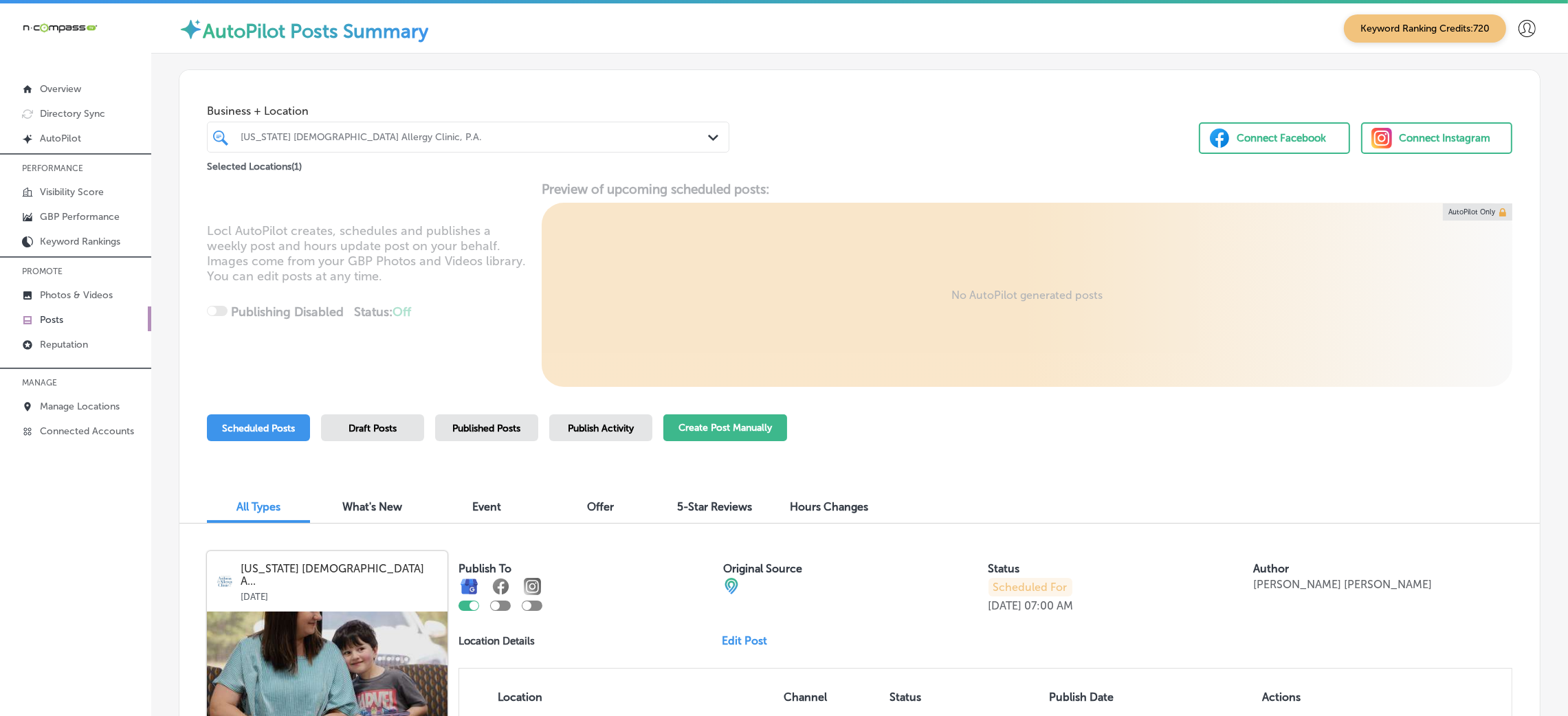
click at [750, 418] on button "Create Post Manually" at bounding box center [725, 427] width 123 height 27
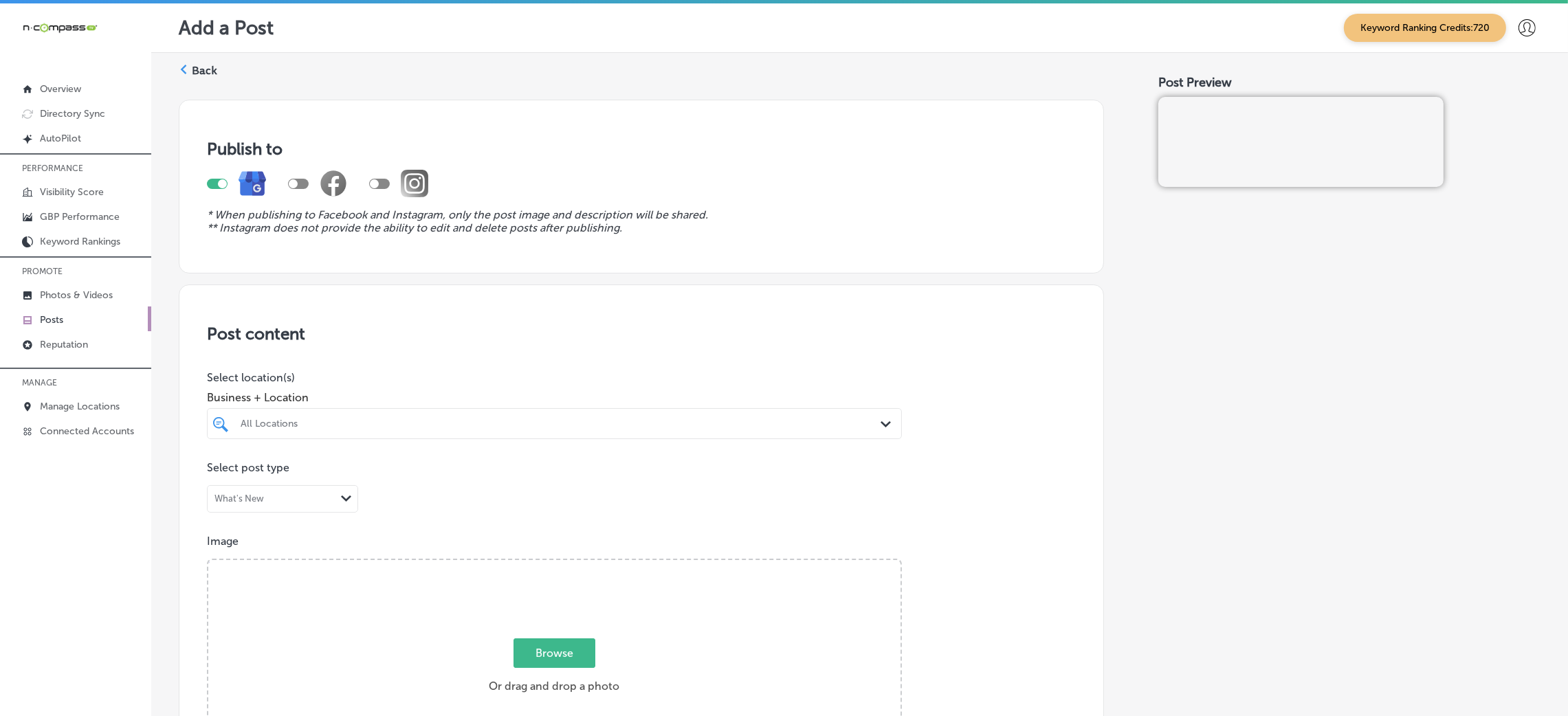
click at [351, 438] on div "All Locations Path Created with Sketch." at bounding box center [554, 423] width 695 height 31
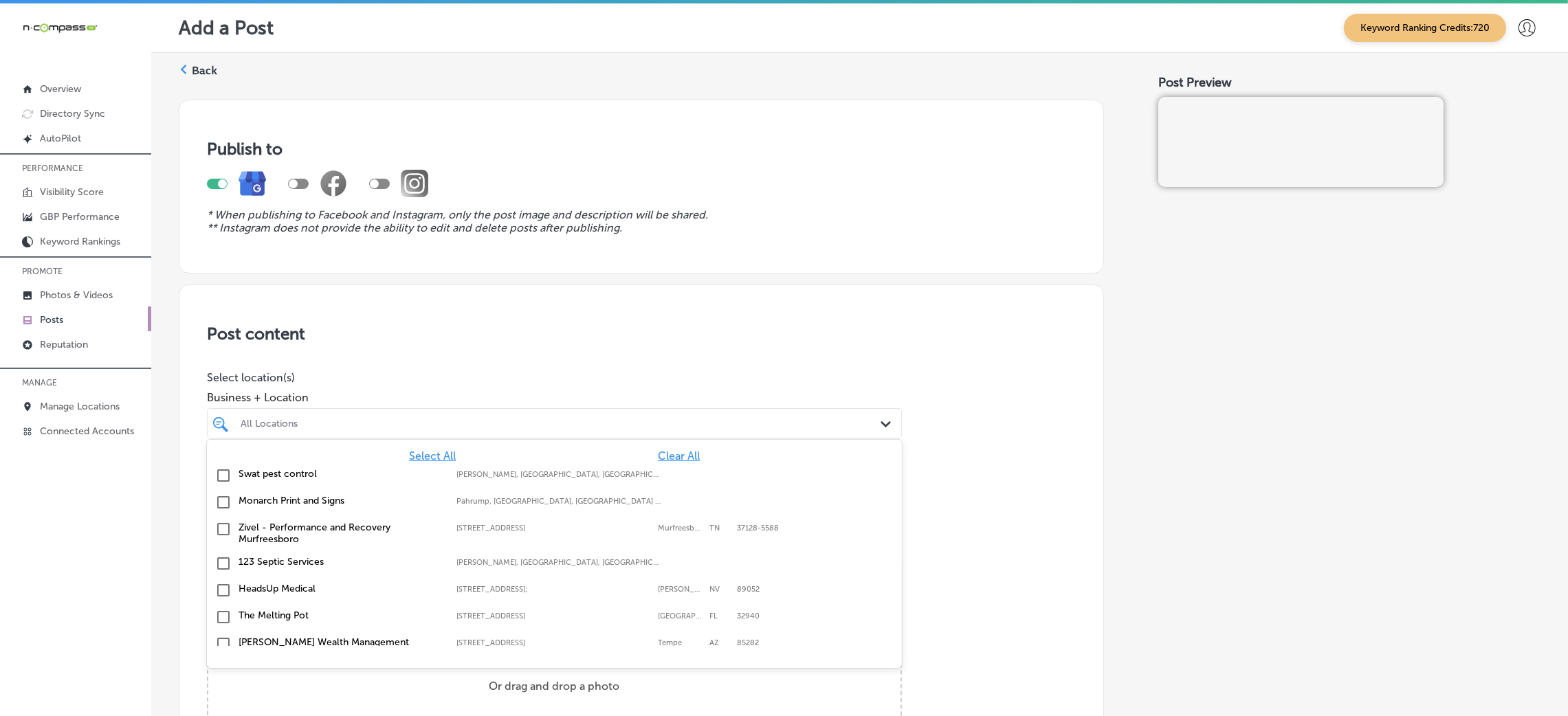
click at [666, 459] on span "Clear All" at bounding box center [679, 456] width 42 height 13
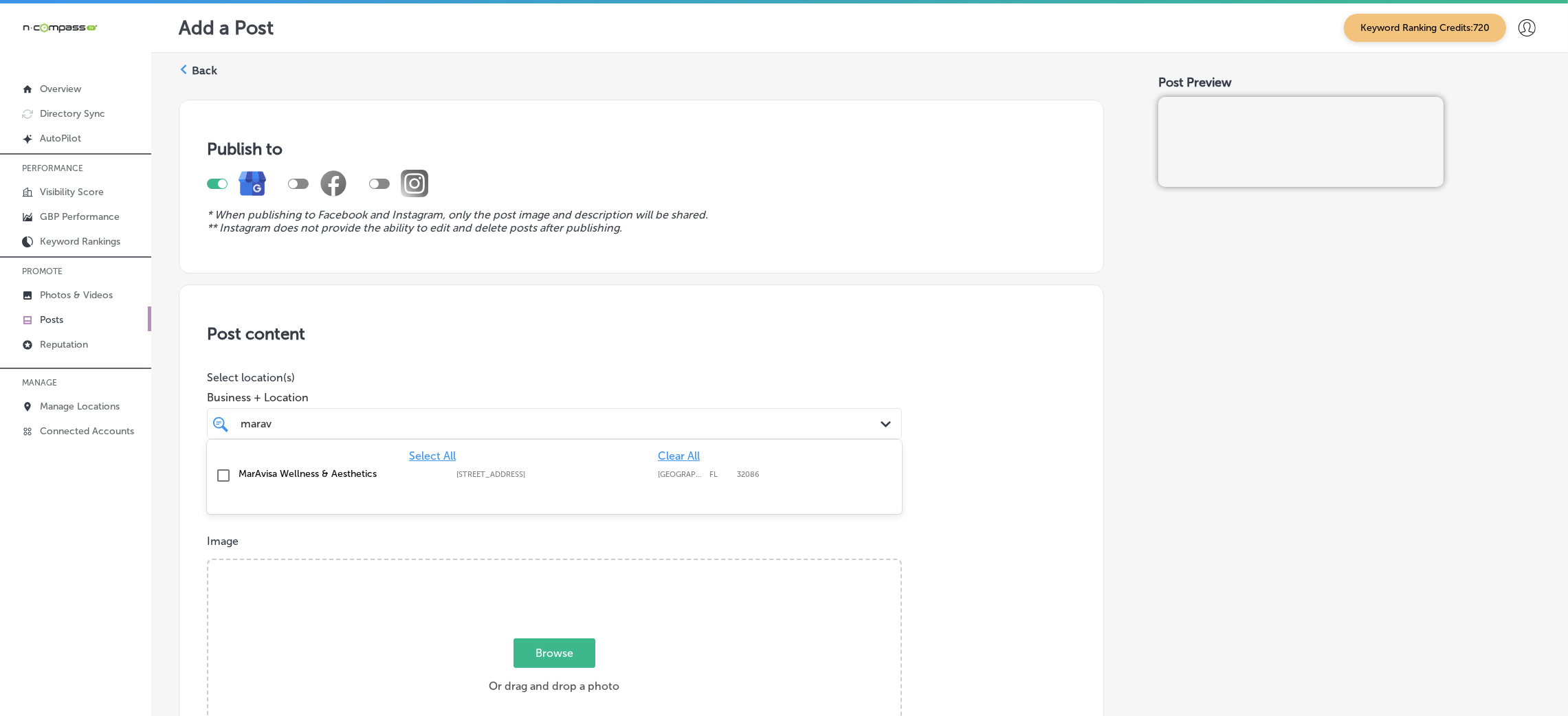
click at [601, 469] on div "MarAvisa Wellness & Aesthetics 4475 US Hwy 1; Suite 303, St. Augustine, FL, 320…" at bounding box center [494, 474] width 511 height 12
type input "marav"
click at [732, 313] on div "Post content Select location(s) Business + Location option 4475 US Hwy 1; Suite…" at bounding box center [641, 719] width 926 height 870
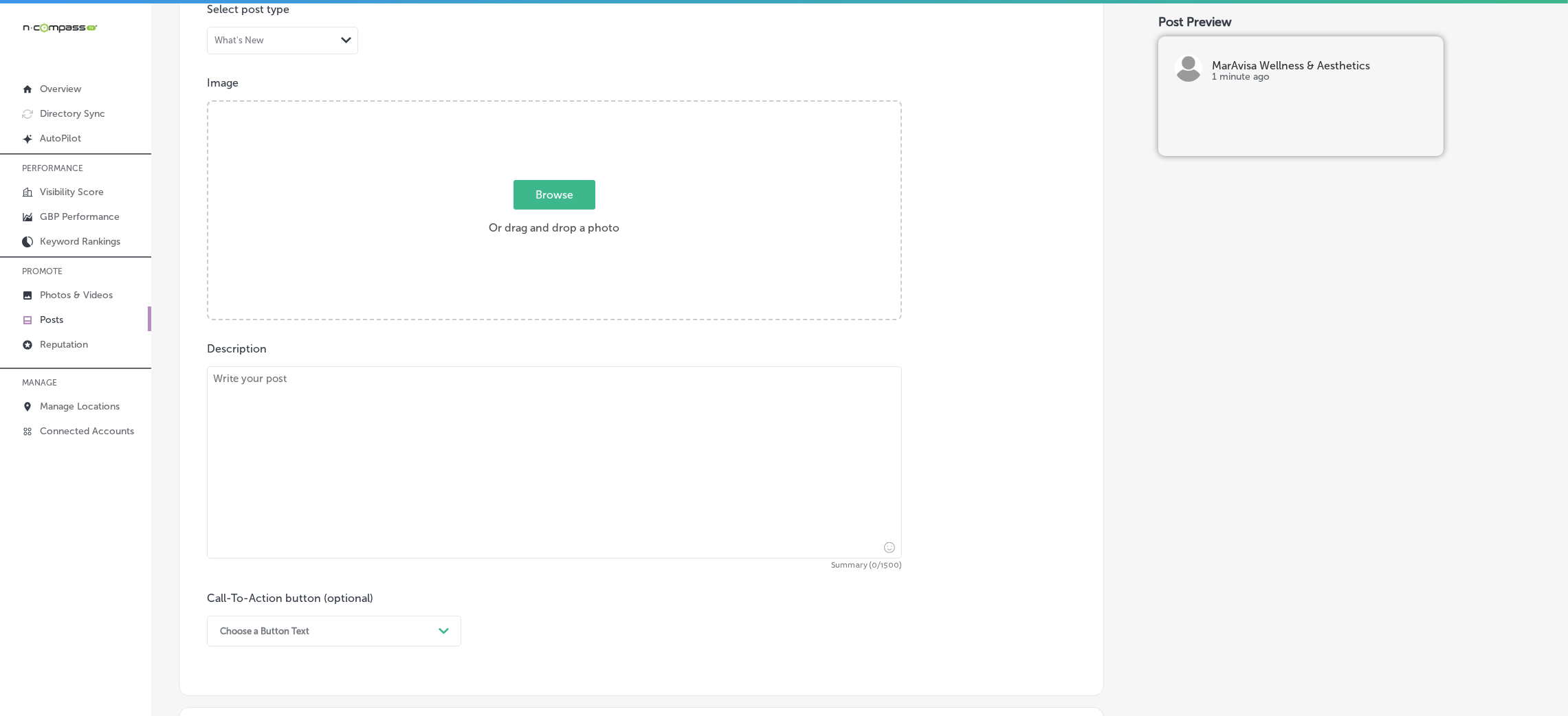
scroll to position [617, 0]
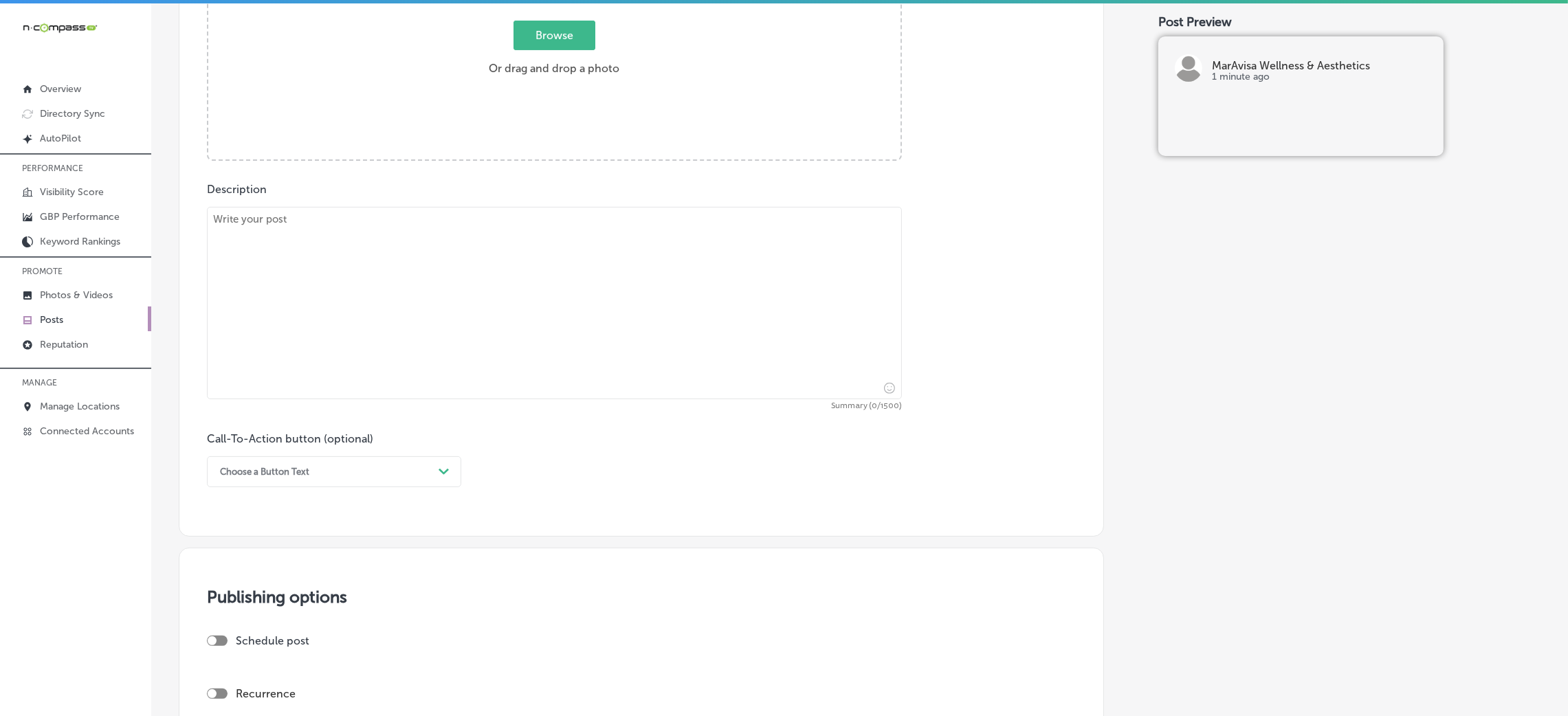
click at [473, 370] on textarea at bounding box center [554, 303] width 695 height 192
paste textarea "Are you looking for smoother, more youthful skin? CoolPeel Laser Resurfacing at…"
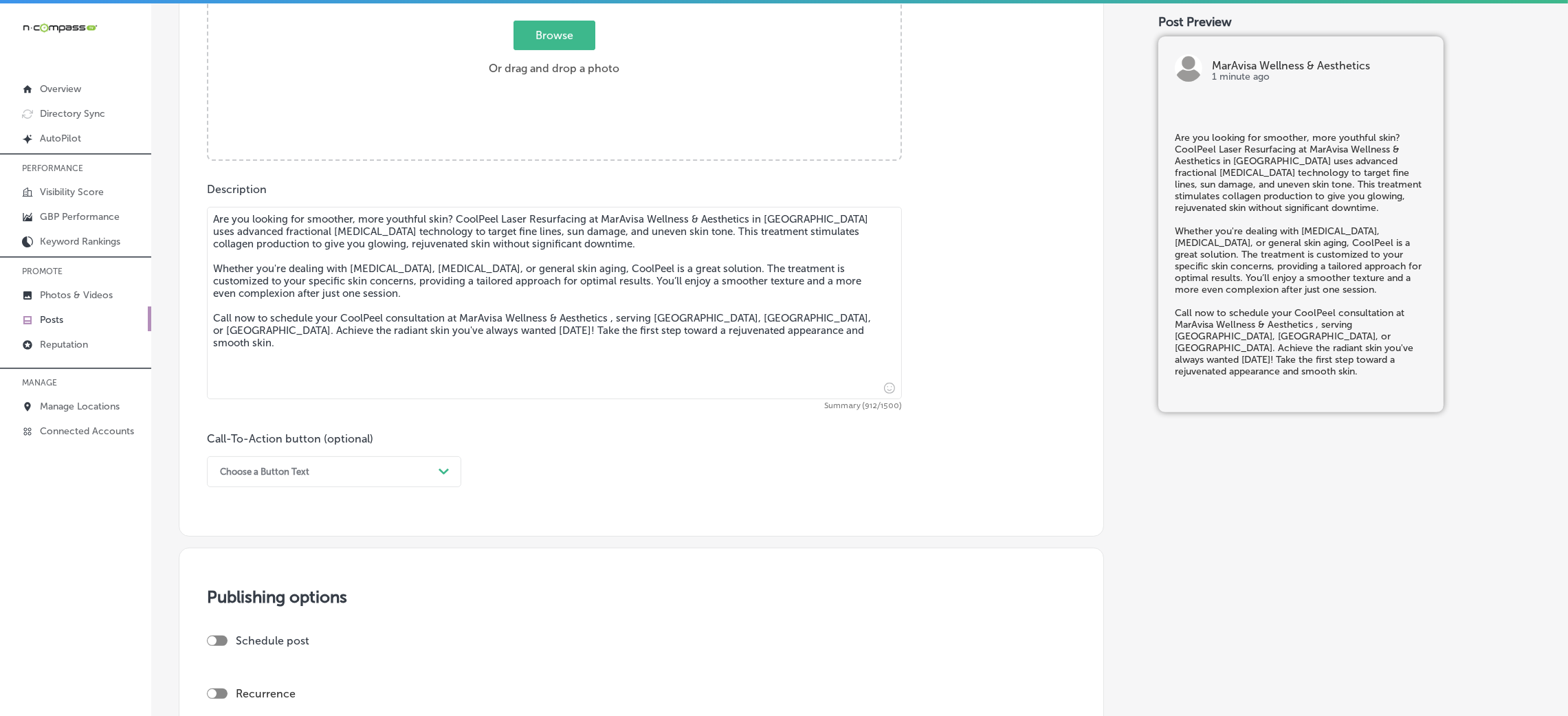
type textarea "Are you looking for smoother, more youthful skin? CoolPeel Laser Resurfacing at…"
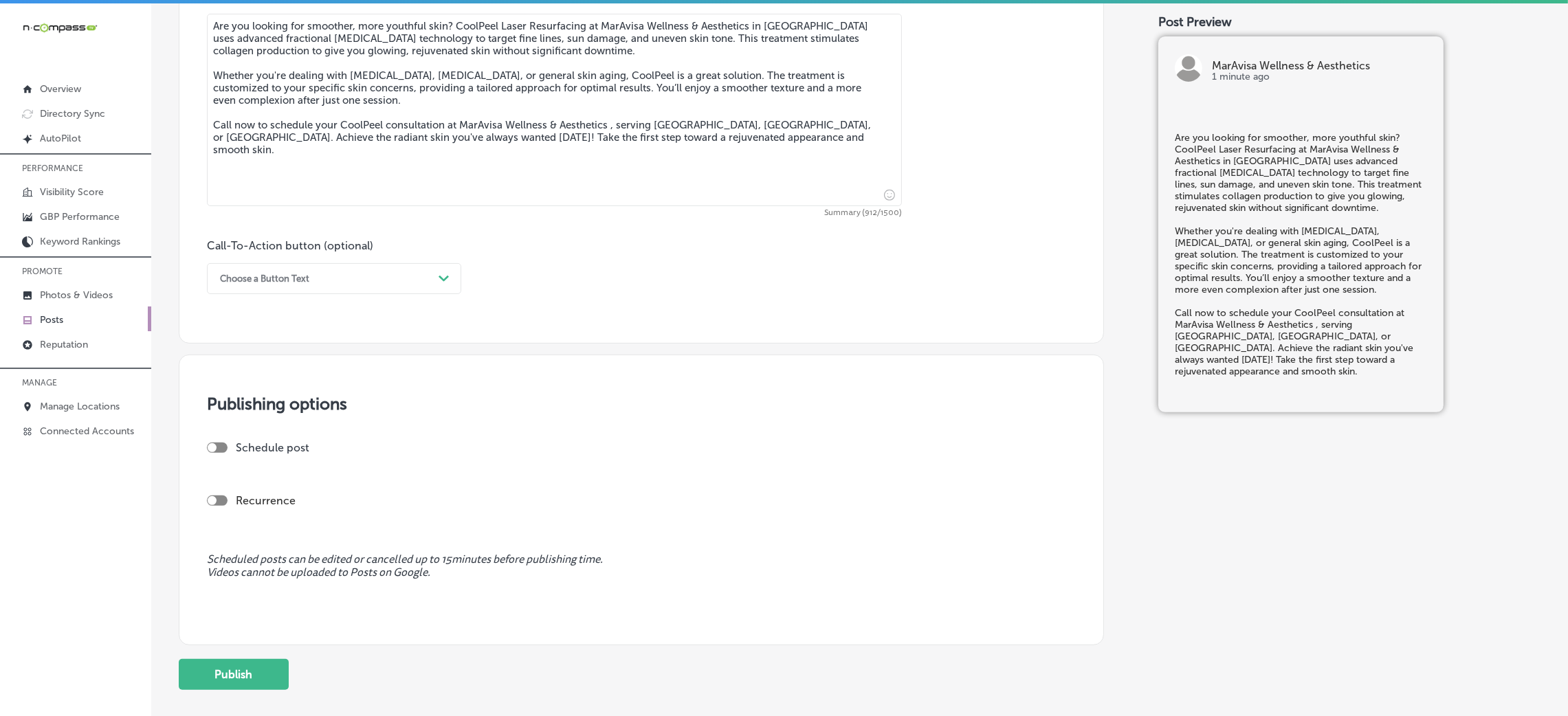
scroll to position [824, 0]
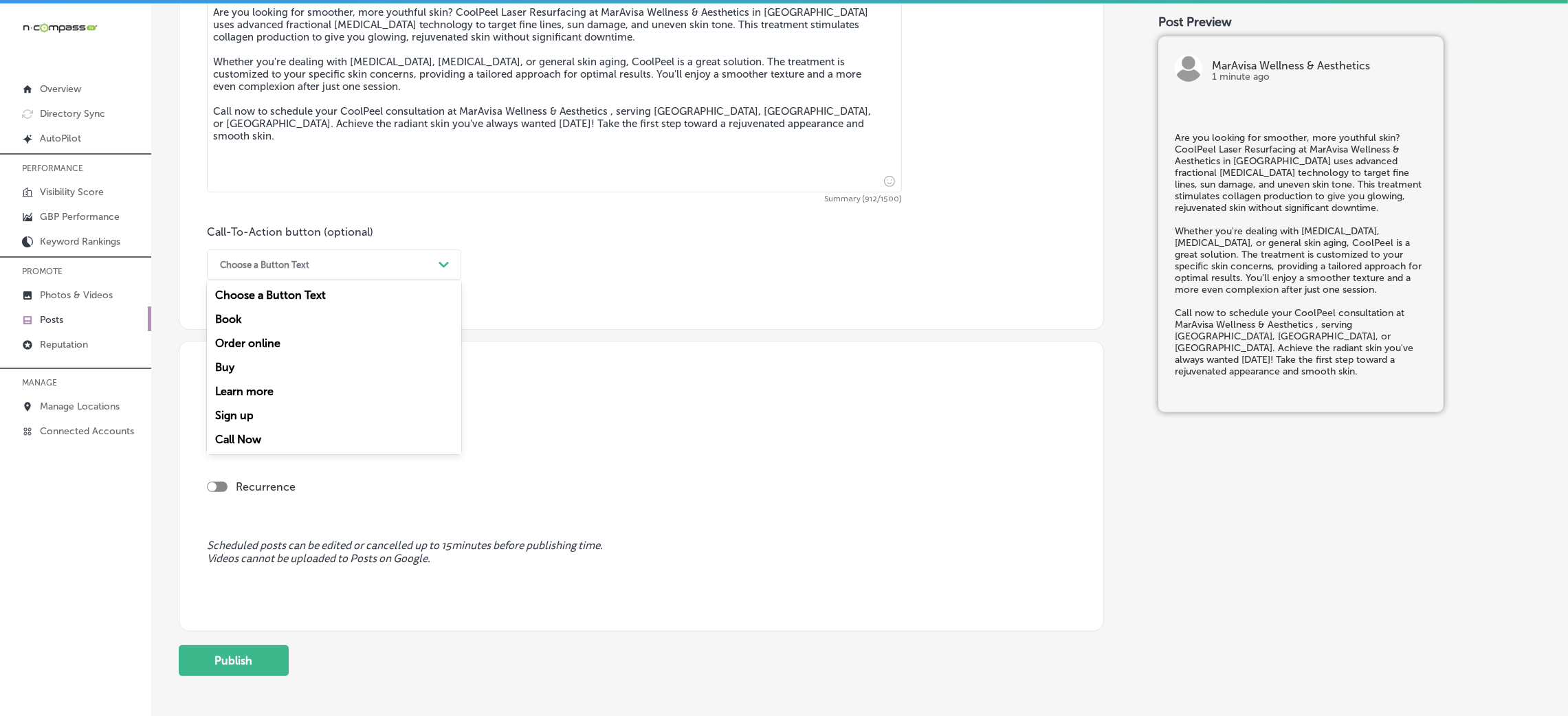
click at [269, 272] on div "Choose a Button Text" at bounding box center [323, 264] width 220 height 21
click at [262, 445] on div "Call Now" at bounding box center [334, 439] width 254 height 24
click at [226, 433] on div at bounding box center [217, 434] width 20 height 10
checkbox input "true"
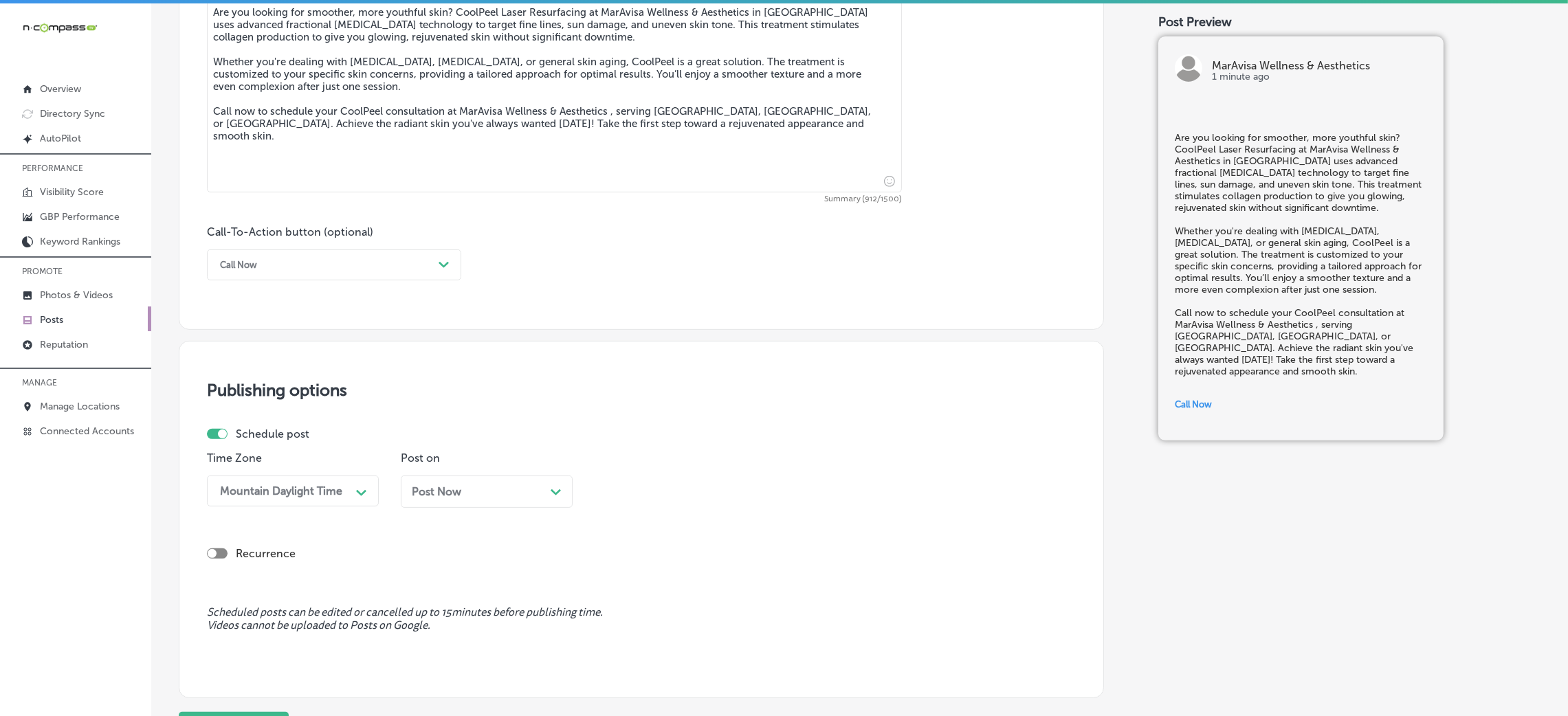
click at [457, 486] on span "Post Now" at bounding box center [436, 492] width 49 height 13
click at [744, 494] on icon "Path Created with Sketch." at bounding box center [749, 493] width 10 height 7
click at [637, 581] on div "7:00 AM" at bounding box center [680, 576] width 172 height 24
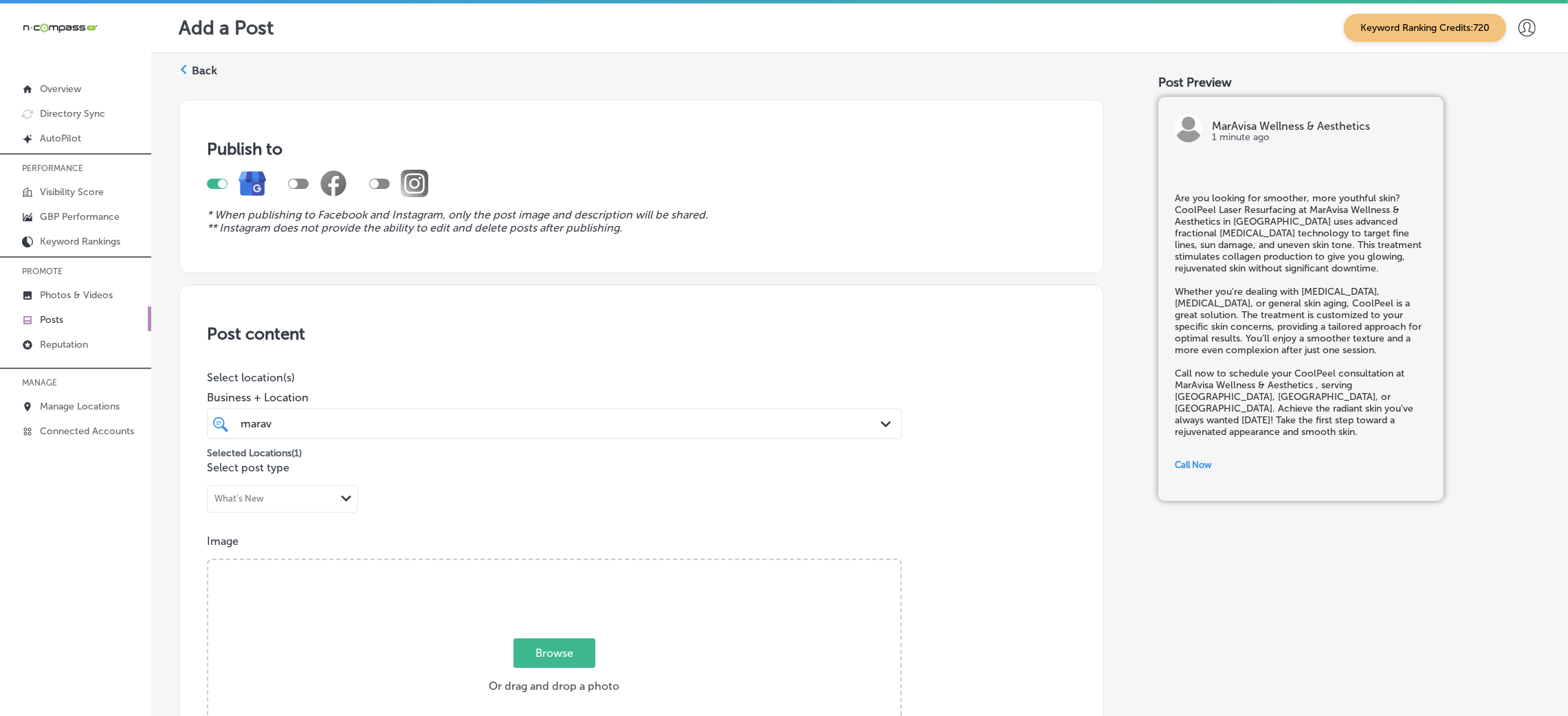
scroll to position [206, 0]
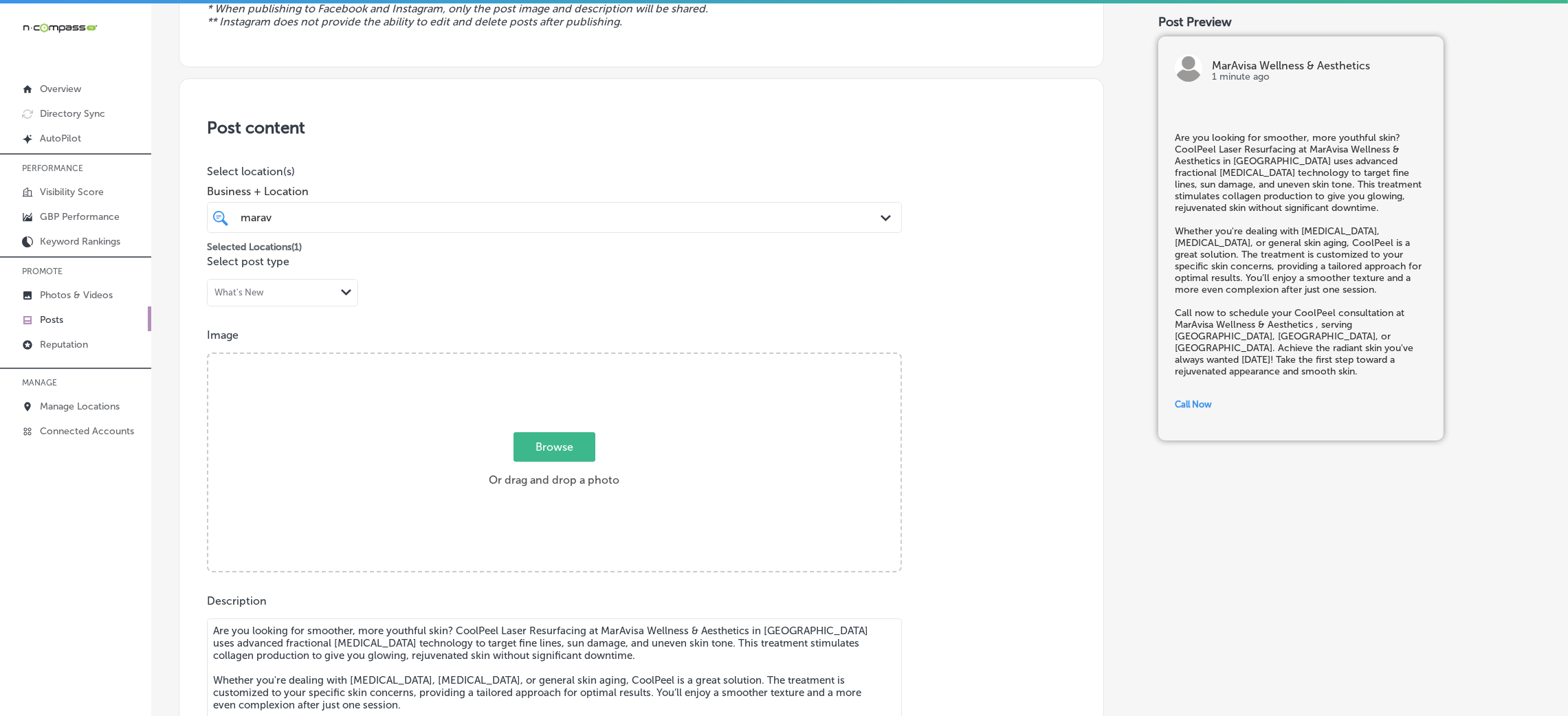
click at [533, 451] on span "Browse" at bounding box center [554, 447] width 82 height 30
click at [533, 358] on input "Browse Or drag and drop a photo" at bounding box center [555, 356] width 693 height 4
type input "C:\fakepath\MarAvisa Wellness (3).jpg"
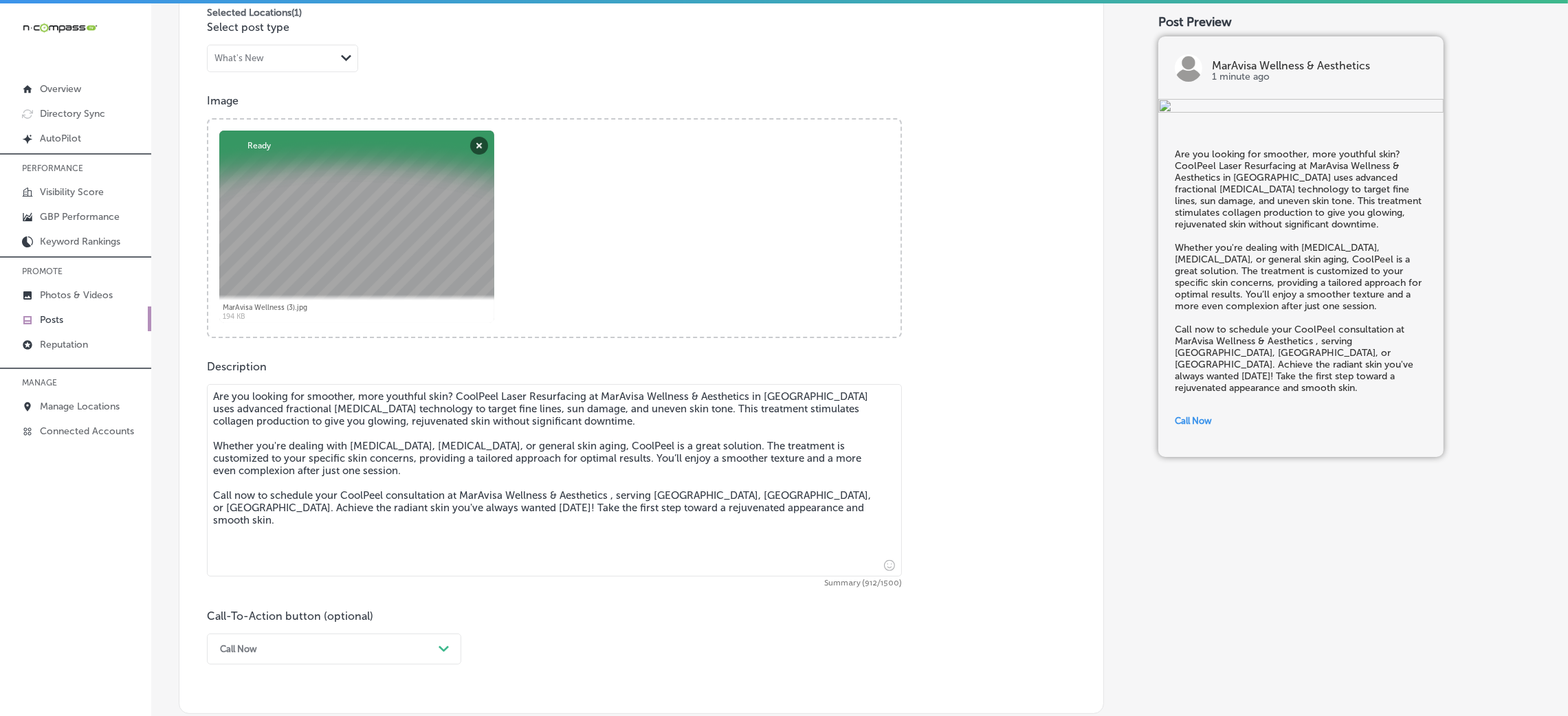
scroll to position [234, 0]
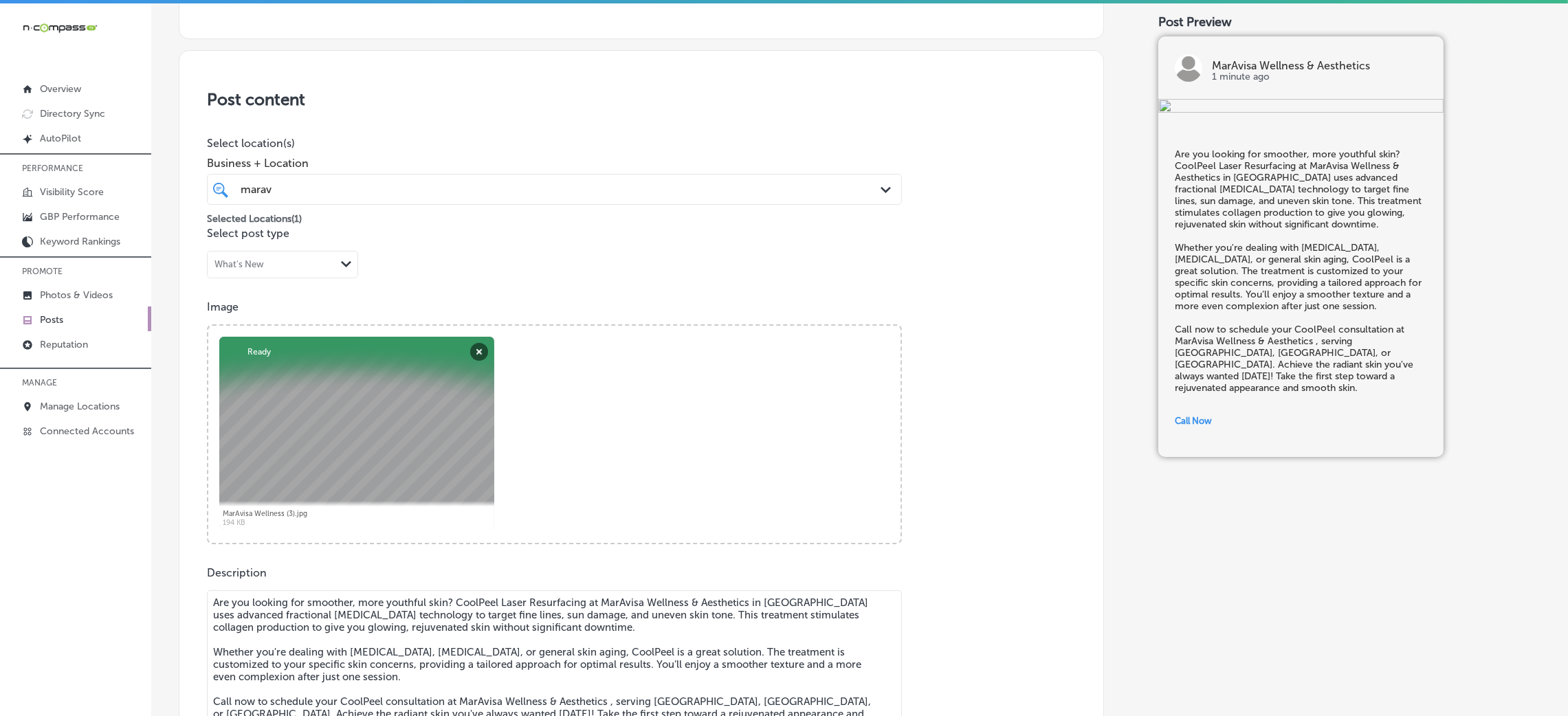
click at [365, 165] on span "Business + Location" at bounding box center [554, 163] width 695 height 13
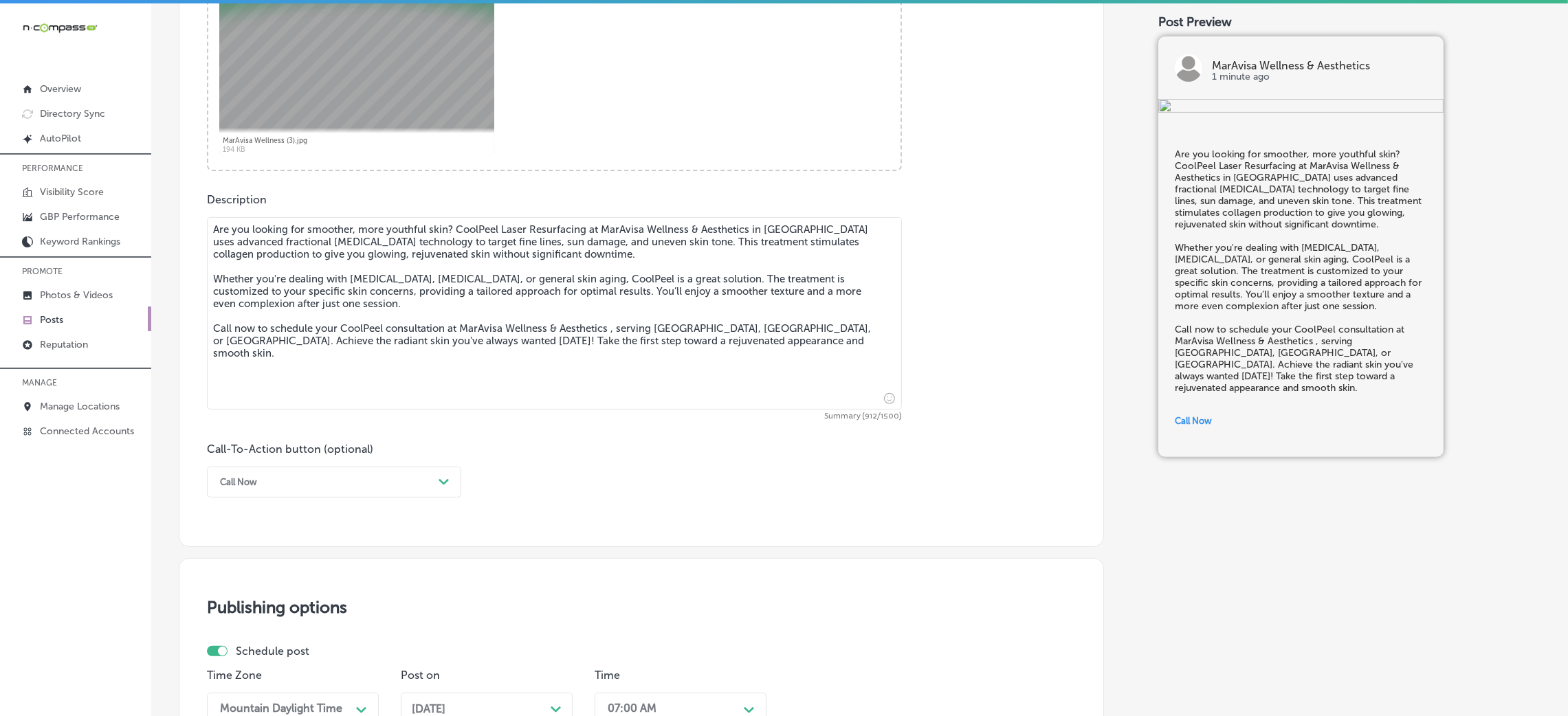
scroll to position [337, 0]
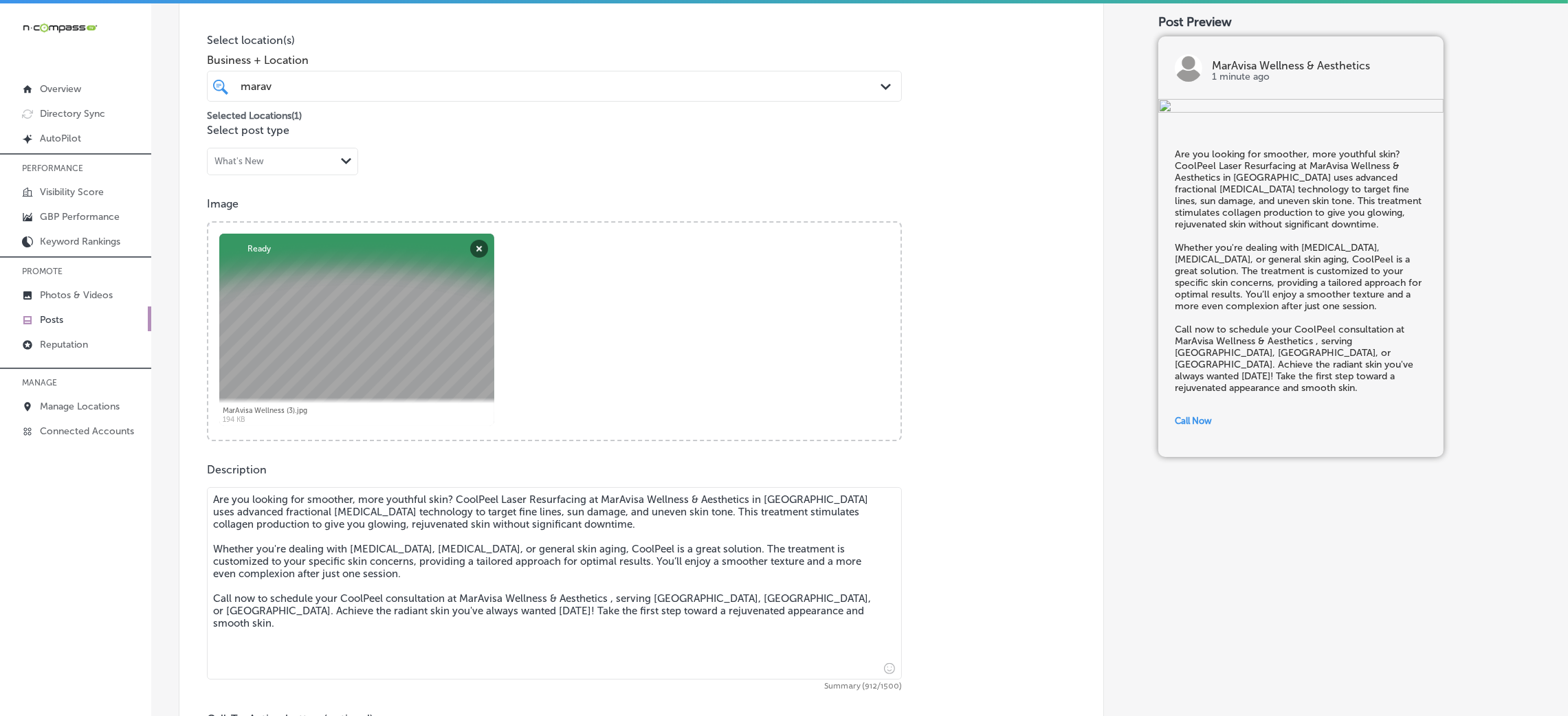
click at [377, 89] on div "marav marav" at bounding box center [523, 86] width 567 height 19
click at [1032, 110] on div "Post content Select location(s) Business + Location option 4475 US Hwy 1; Suite…" at bounding box center [641, 382] width 926 height 870
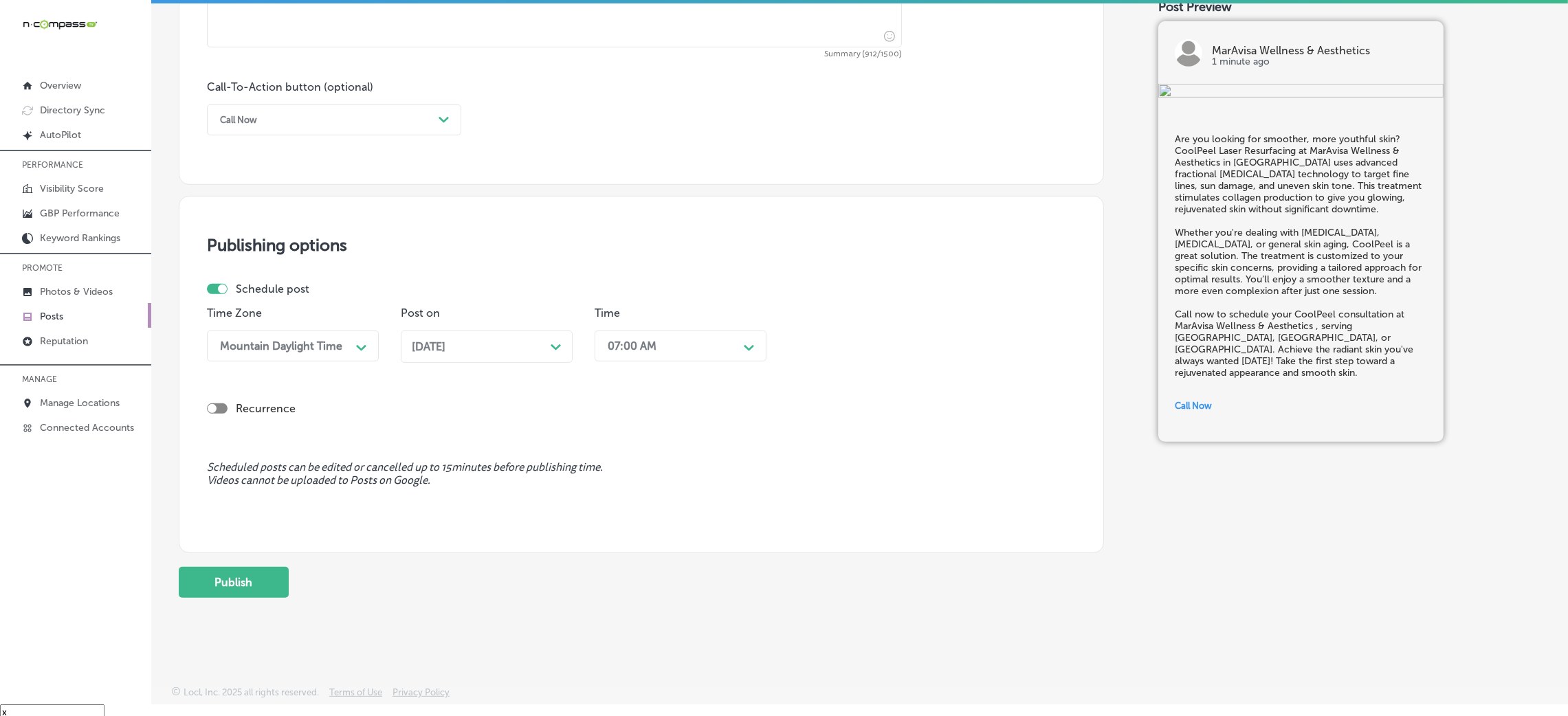
scroll to position [20, 0]
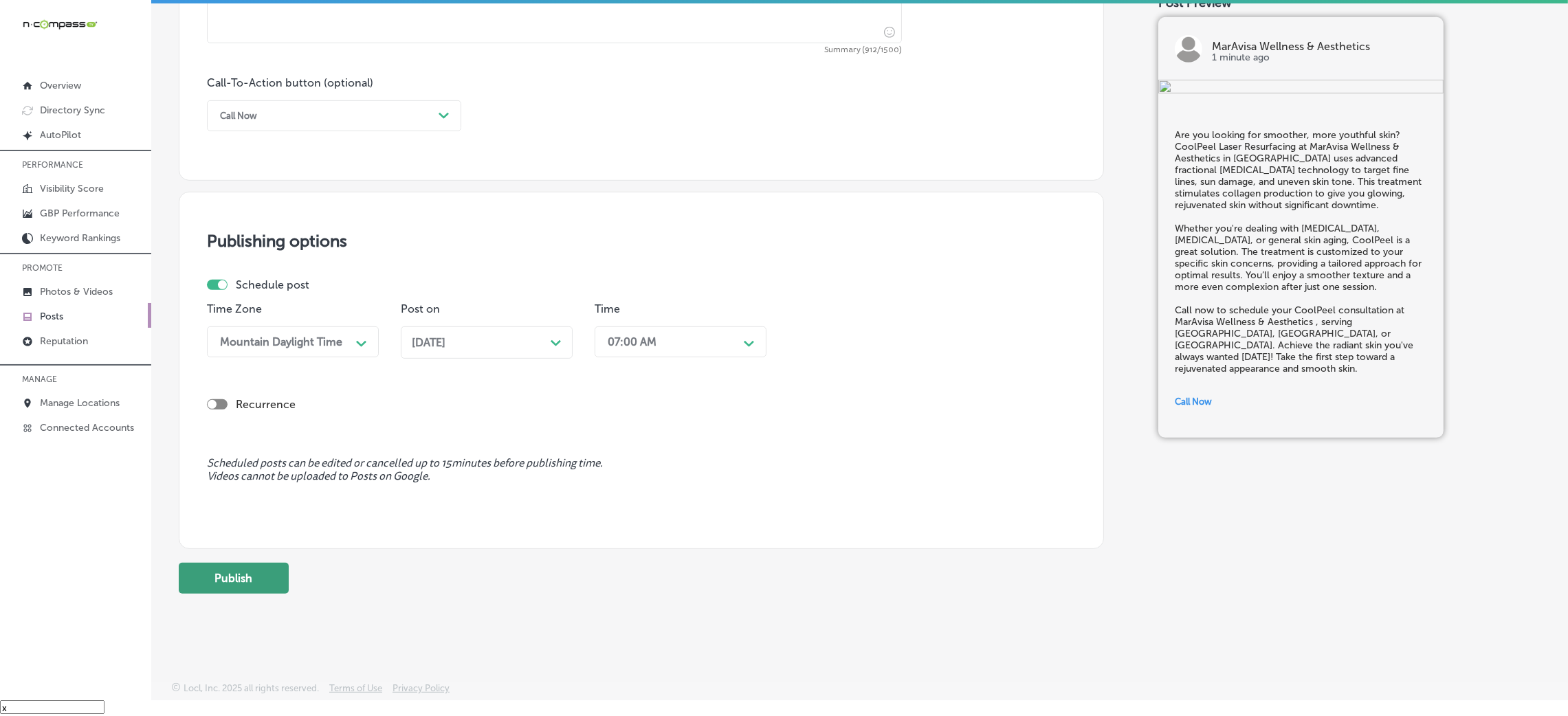
click at [248, 585] on button "Publish" at bounding box center [234, 578] width 110 height 31
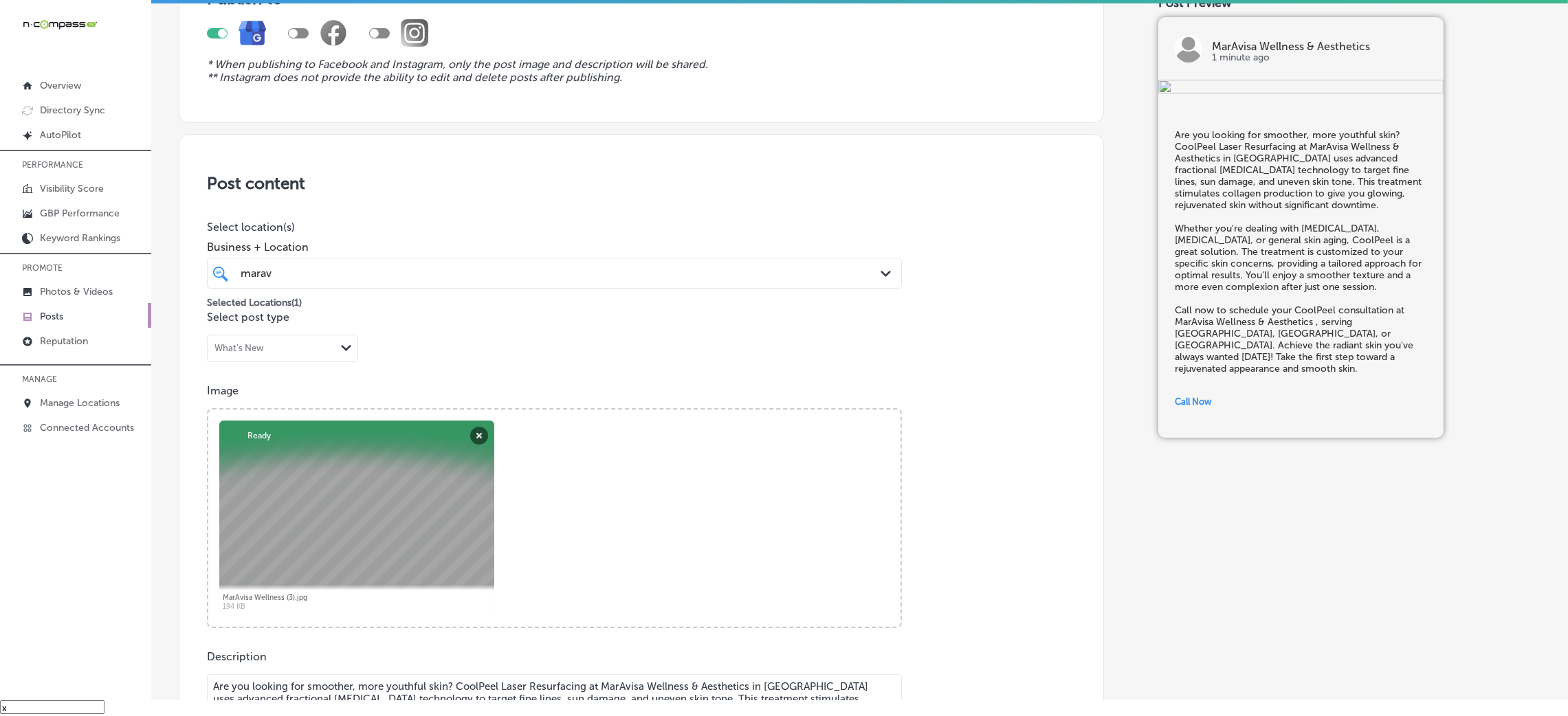
scroll to position [234, 0]
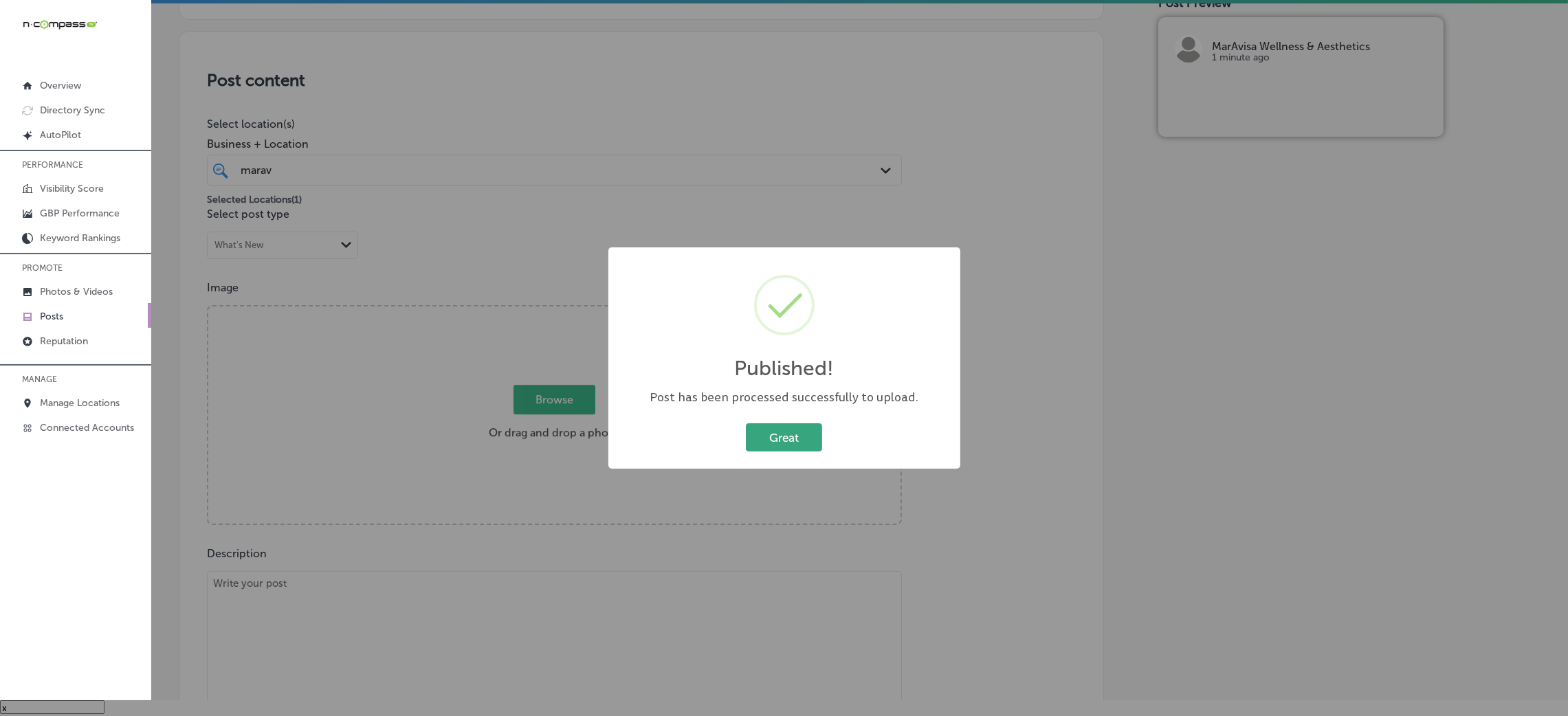
click at [799, 439] on button "Great" at bounding box center [783, 437] width 76 height 28
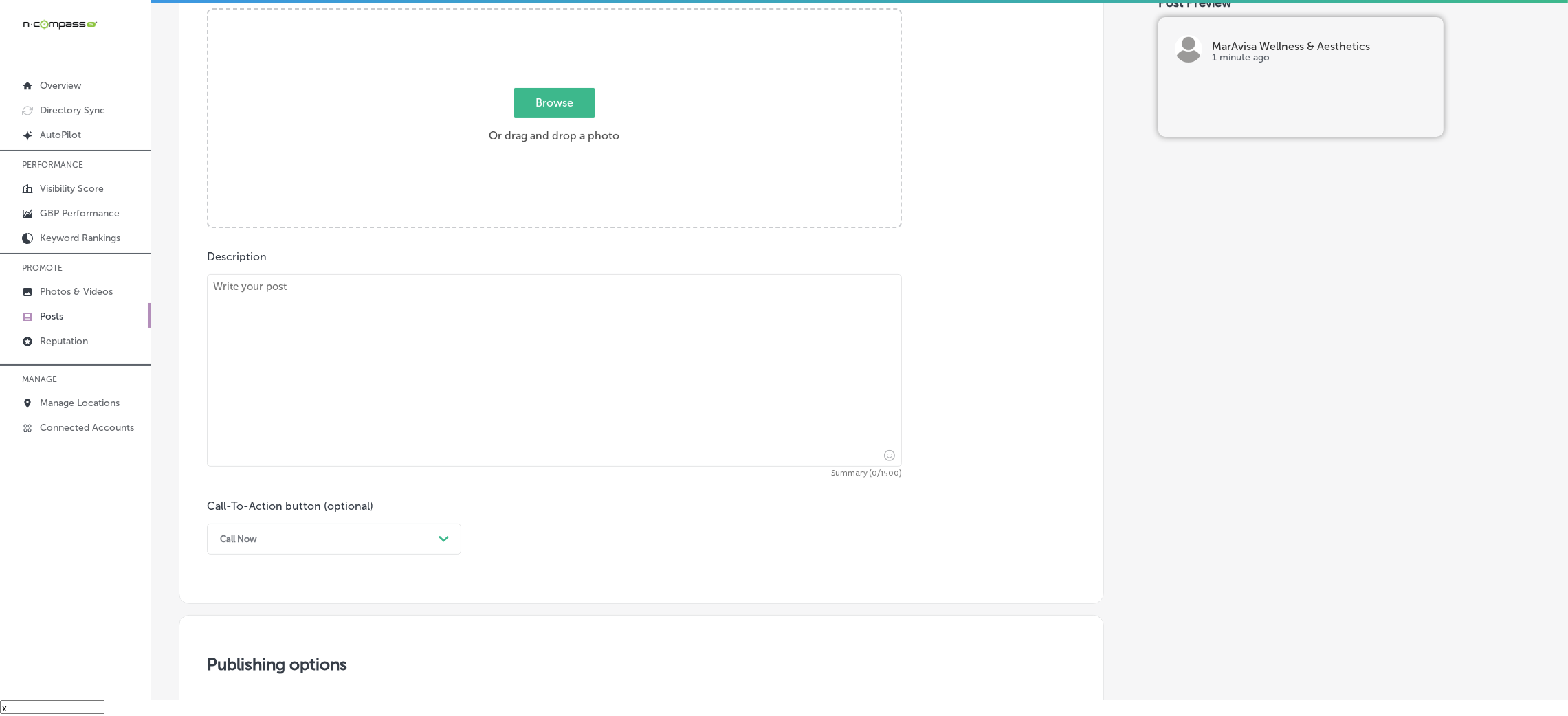
scroll to position [646, 0]
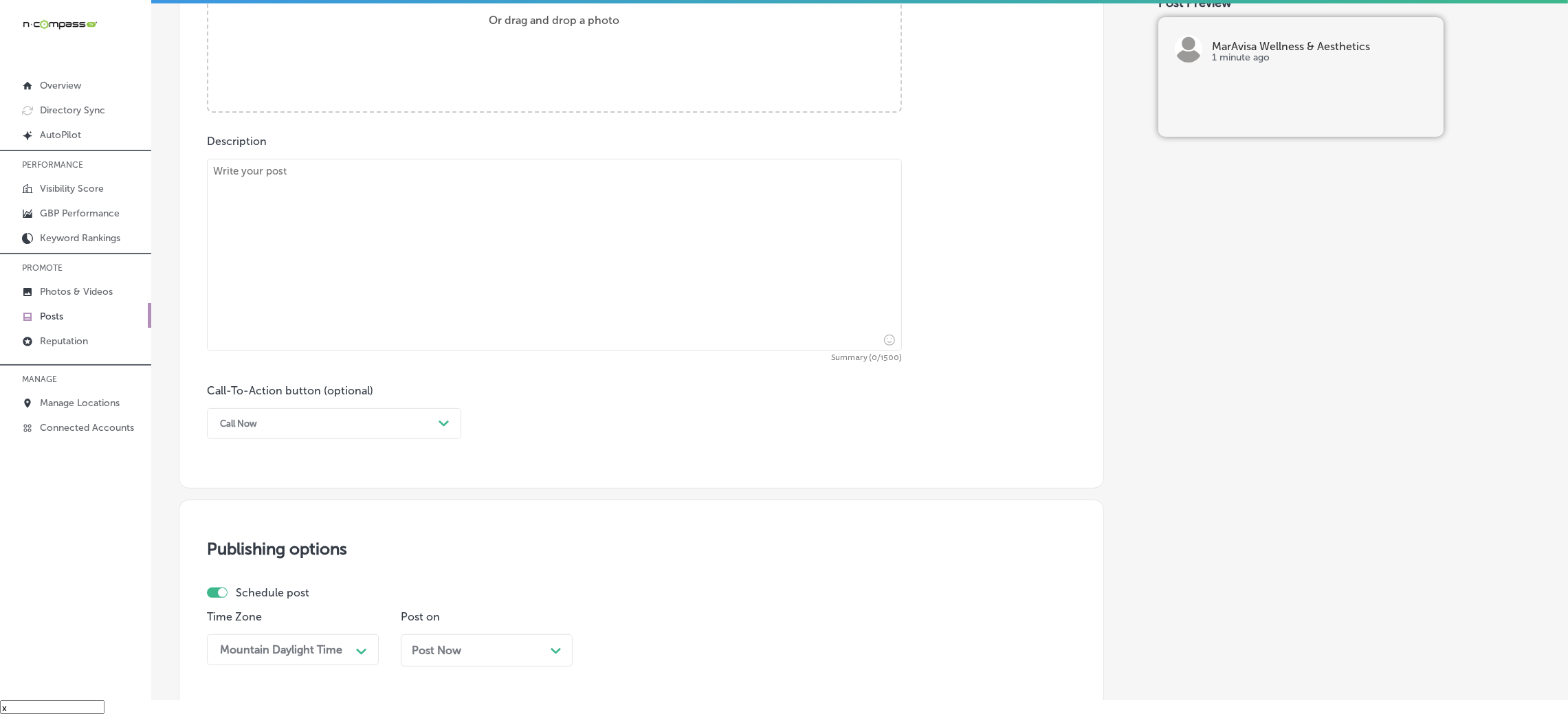
click at [340, 252] on textarea at bounding box center [554, 255] width 695 height 192
paste textarea "Don’t forget the sunscreen! Protecting your skin from the sun’s harmful rays is…"
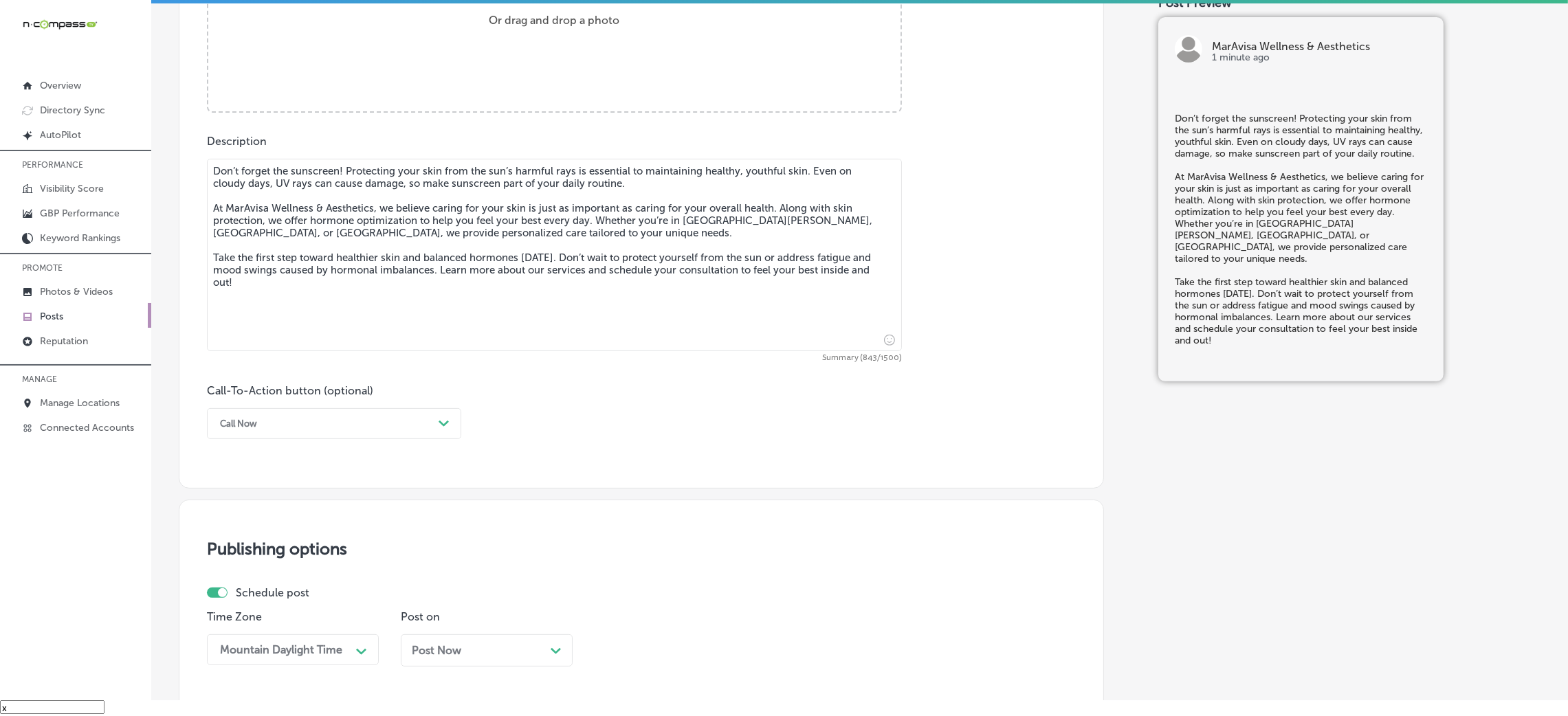
type textarea "Don’t forget the sunscreen! Protecting your skin from the sun’s harmful rays is…"
click at [343, 419] on div "Call Now" at bounding box center [323, 423] width 220 height 21
click at [266, 542] on div "Learn more" at bounding box center [334, 549] width 254 height 24
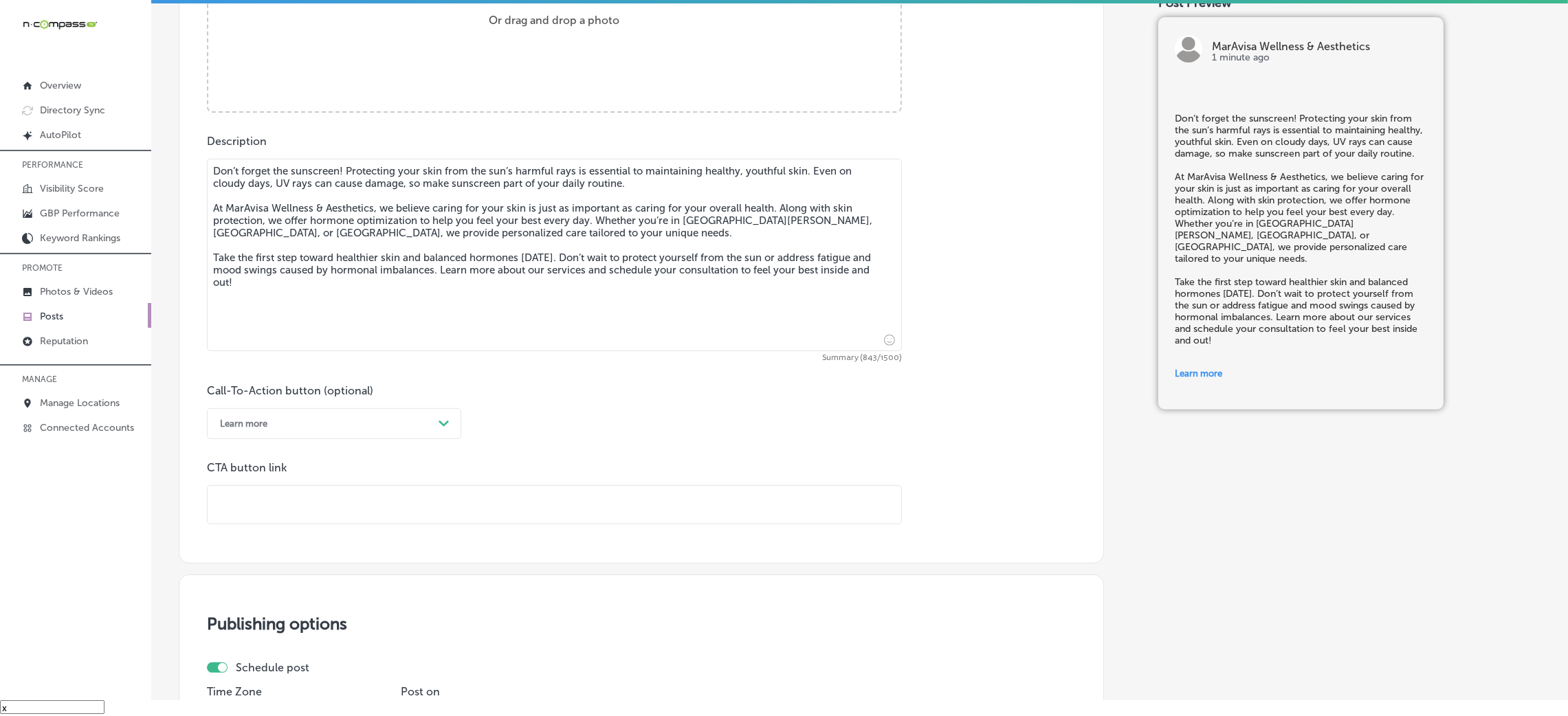
click at [300, 494] on input "text" at bounding box center [554, 504] width 693 height 38
paste input "https://maravisawellness.com/"
type input "https://maravisawellness.com/"
click at [615, 438] on div "Call-To-Action button (optional) Learn more Path Created with Sketch. CTA butto…" at bounding box center [641, 453] width 869 height 140
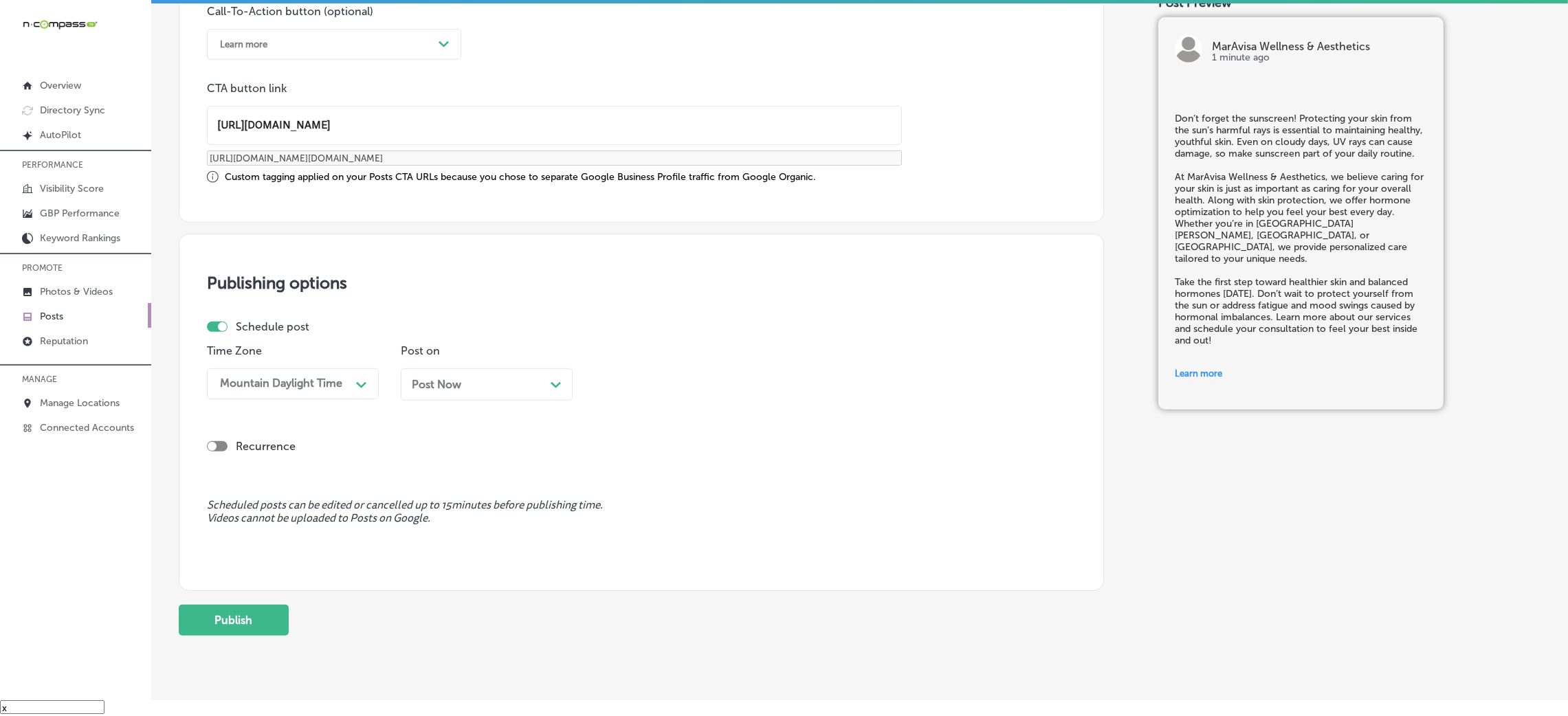
scroll to position [1069, 0]
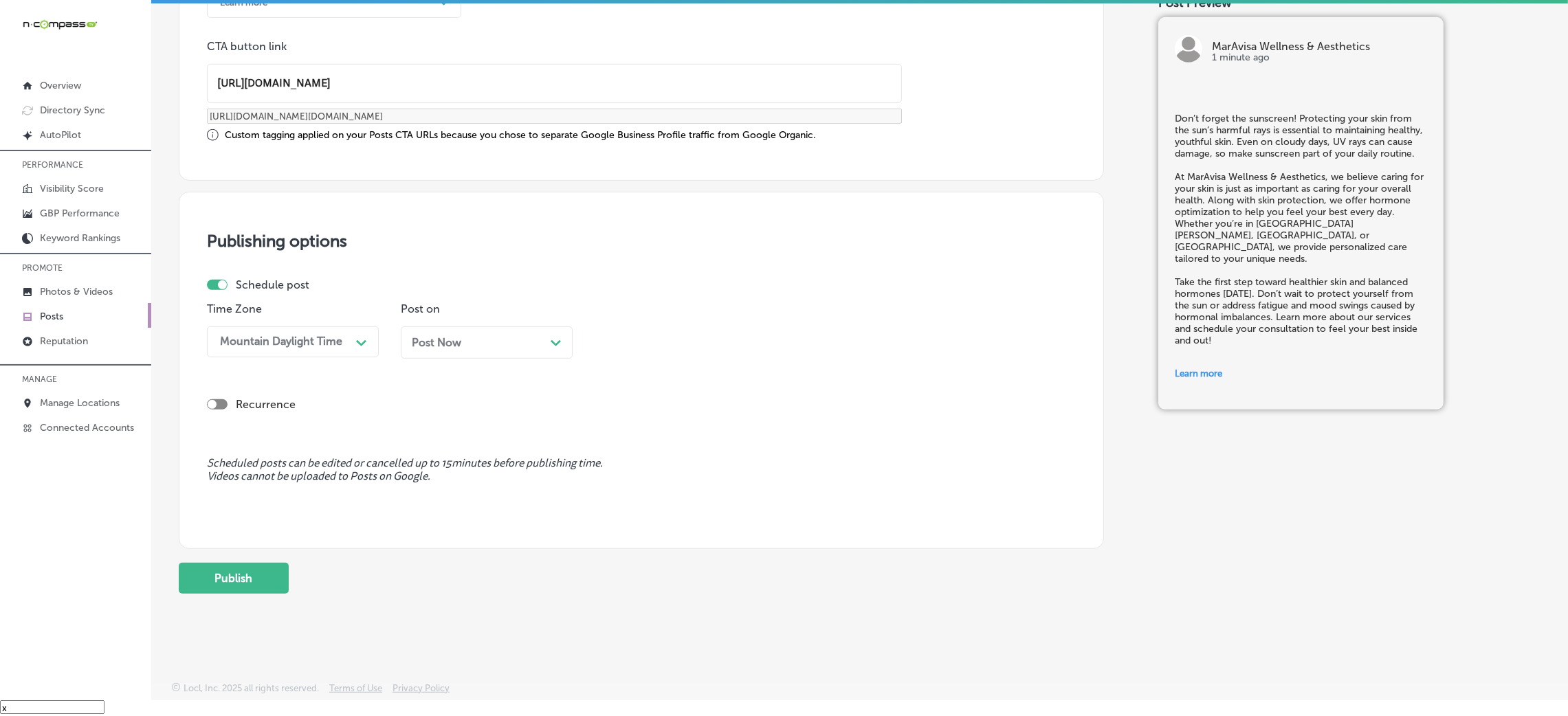
click at [465, 365] on div "Post Now Path Created with Sketch." at bounding box center [486, 347] width 172 height 43
click at [473, 344] on div "Post Now Path Created with Sketch." at bounding box center [486, 342] width 150 height 13
click at [685, 342] on div "09:45 AM" at bounding box center [669, 342] width 137 height 24
click at [637, 527] on div "7:00 AM" at bounding box center [680, 530] width 172 height 24
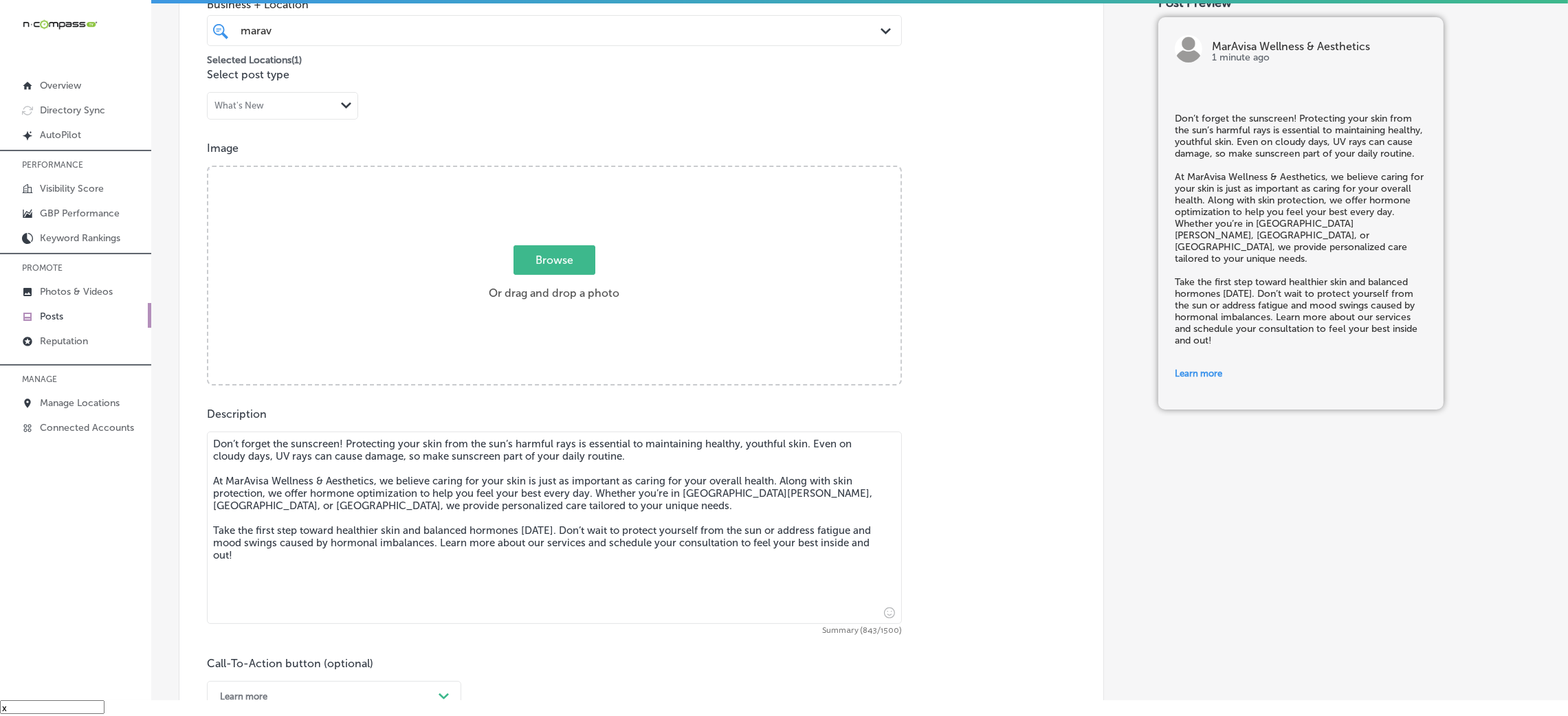
scroll to position [244, 0]
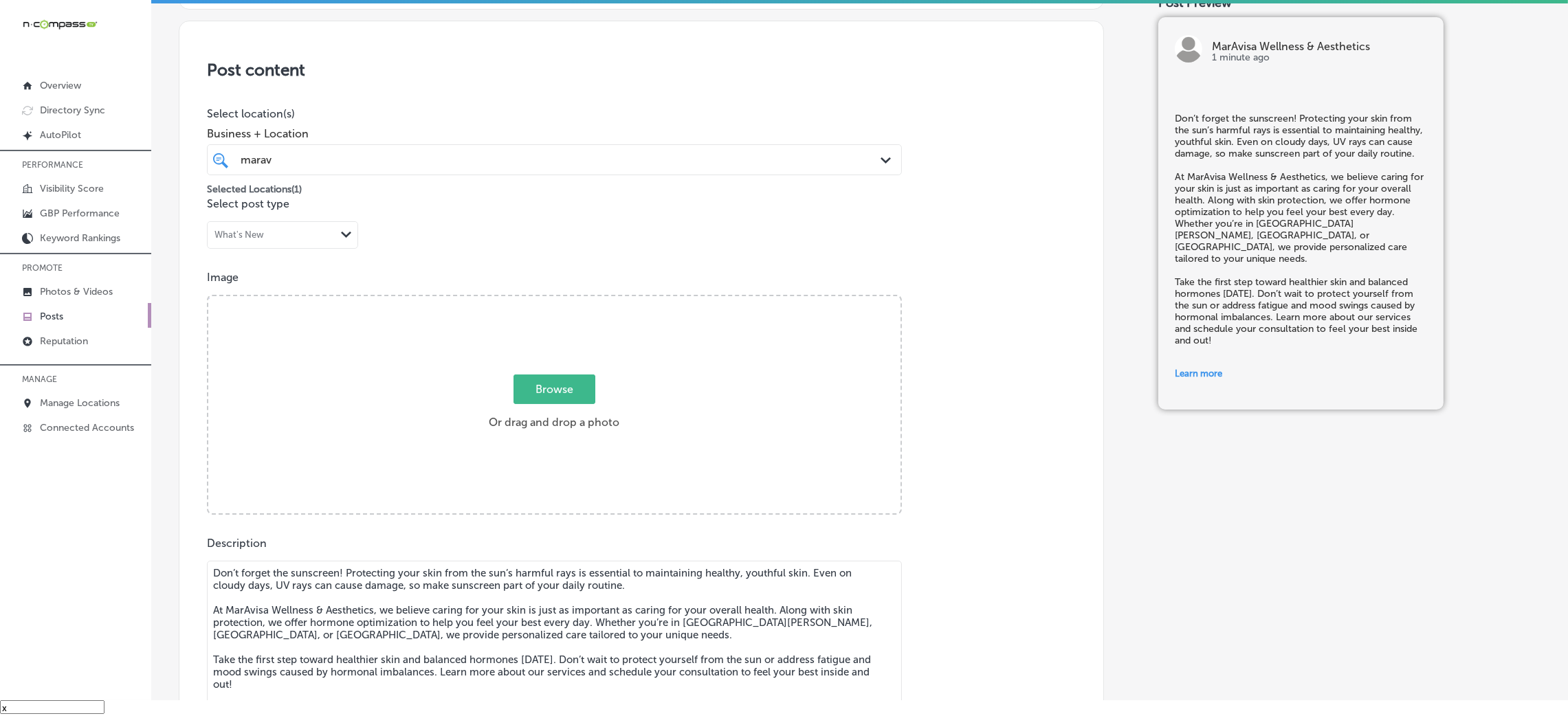
click at [538, 301] on div "Browse Or drag and drop a photo" at bounding box center [555, 406] width 693 height 220
click at [208, 296] on input "Browse Or drag and drop a photo" at bounding box center [555, 298] width 693 height 4
type input "C:\fakepath\MarAvisa Wellness (7).jpg"
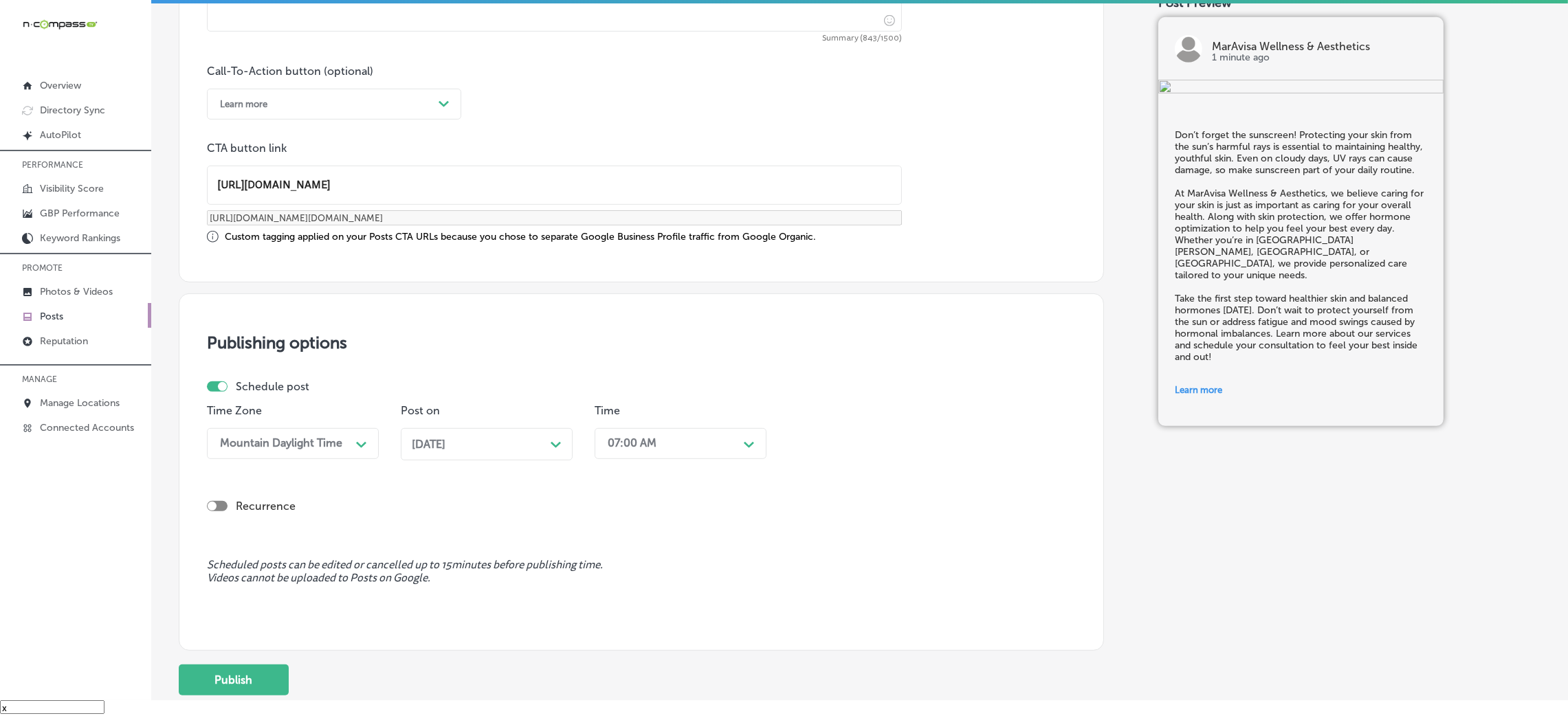
scroll to position [1069, 0]
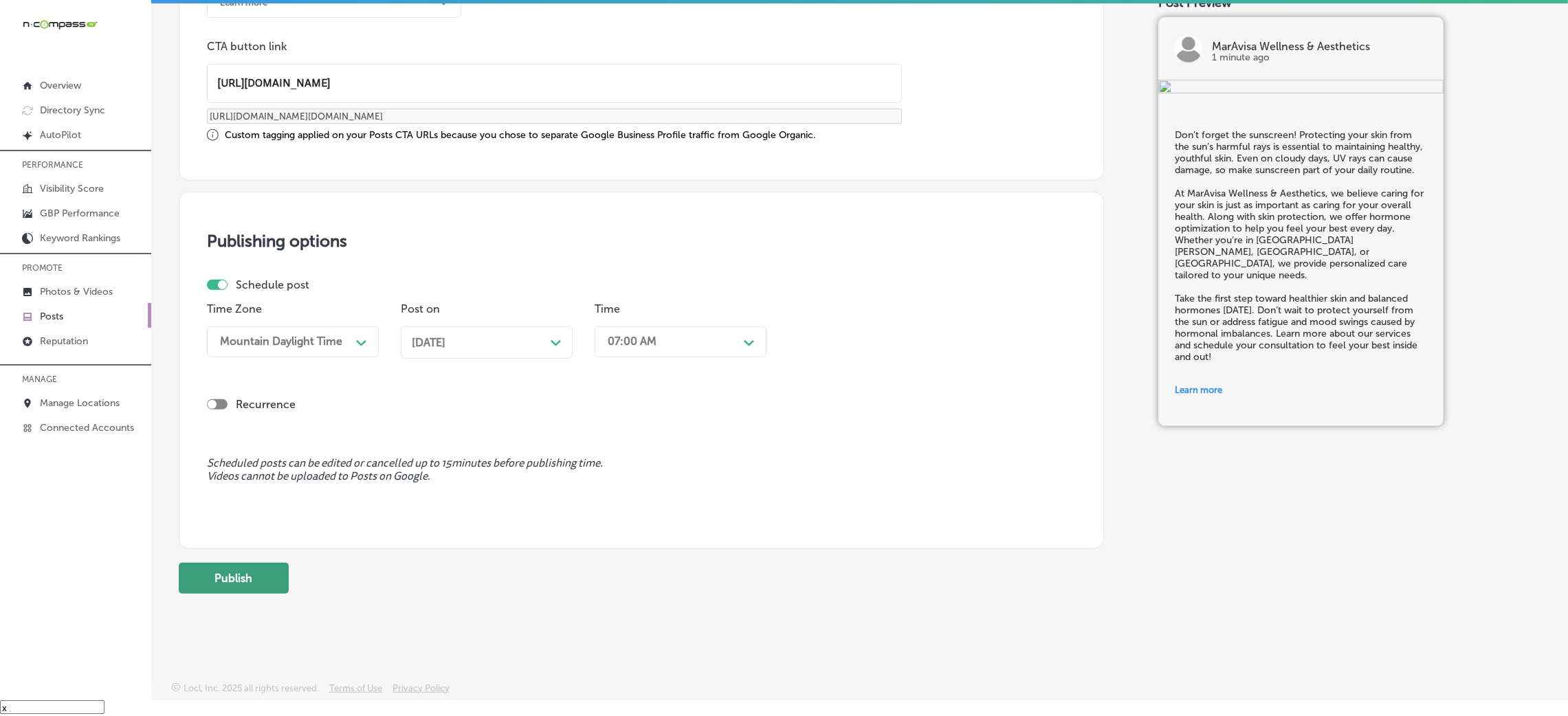
click at [258, 567] on button "Publish" at bounding box center [234, 578] width 110 height 31
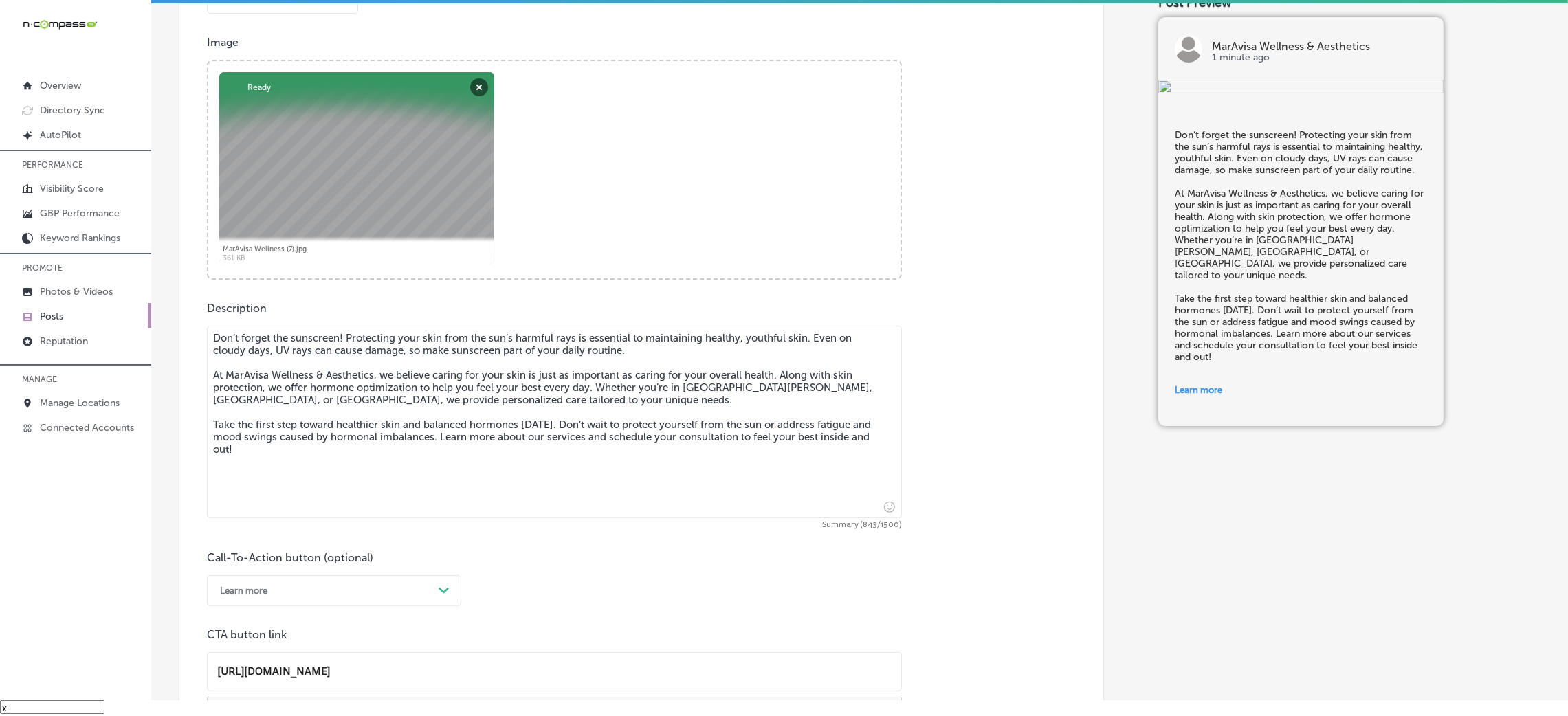
scroll to position [554, 0]
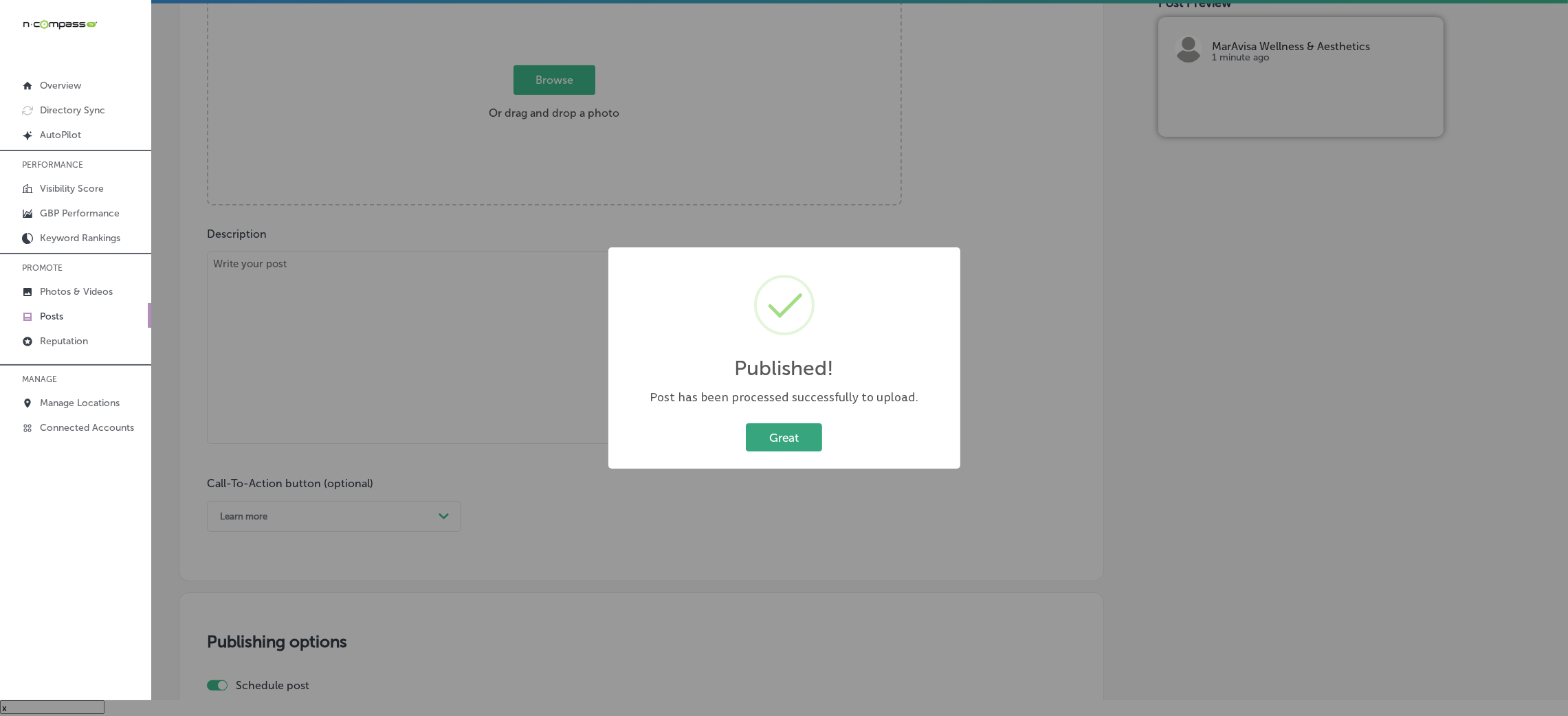
click at [783, 431] on button "Great" at bounding box center [783, 437] width 76 height 28
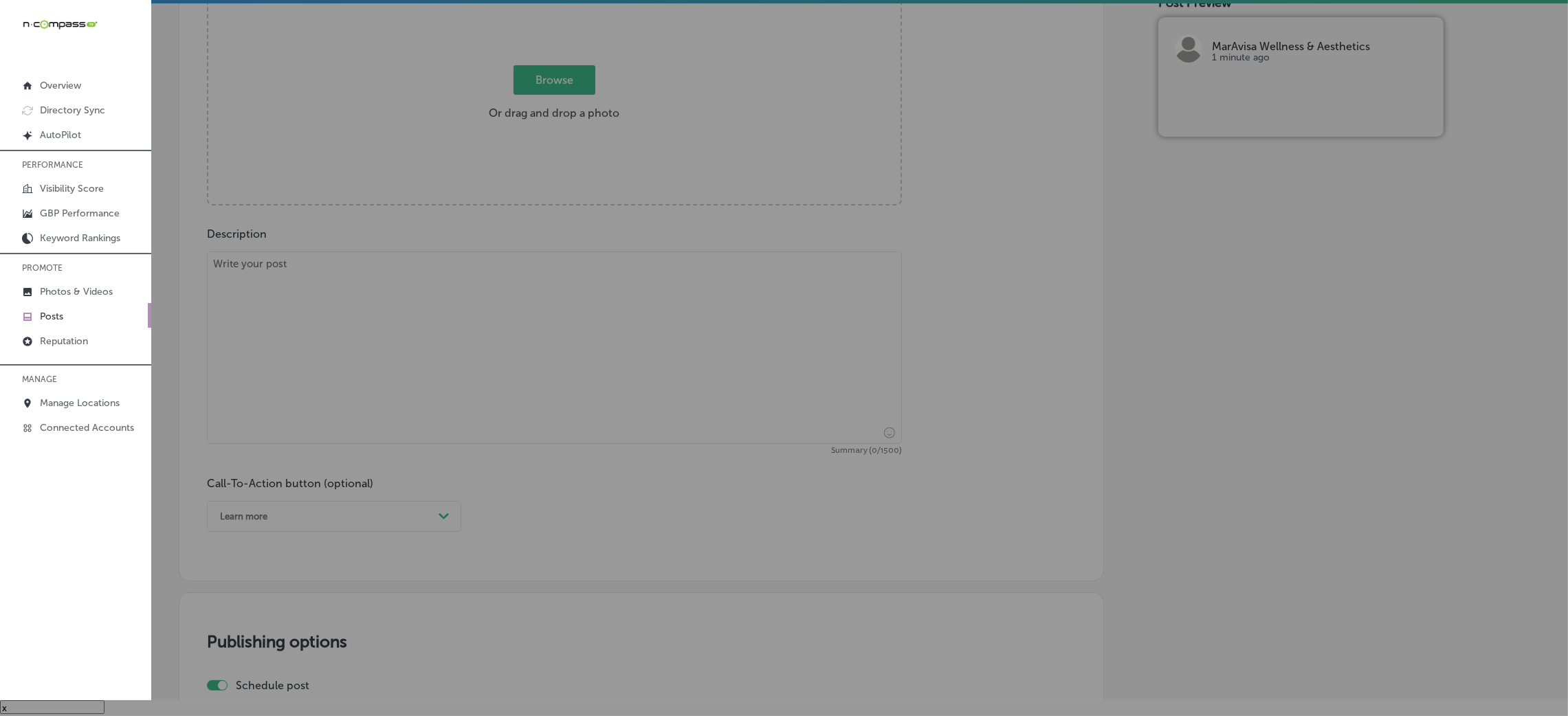
click at [422, 353] on textarea at bounding box center [554, 347] width 695 height 192
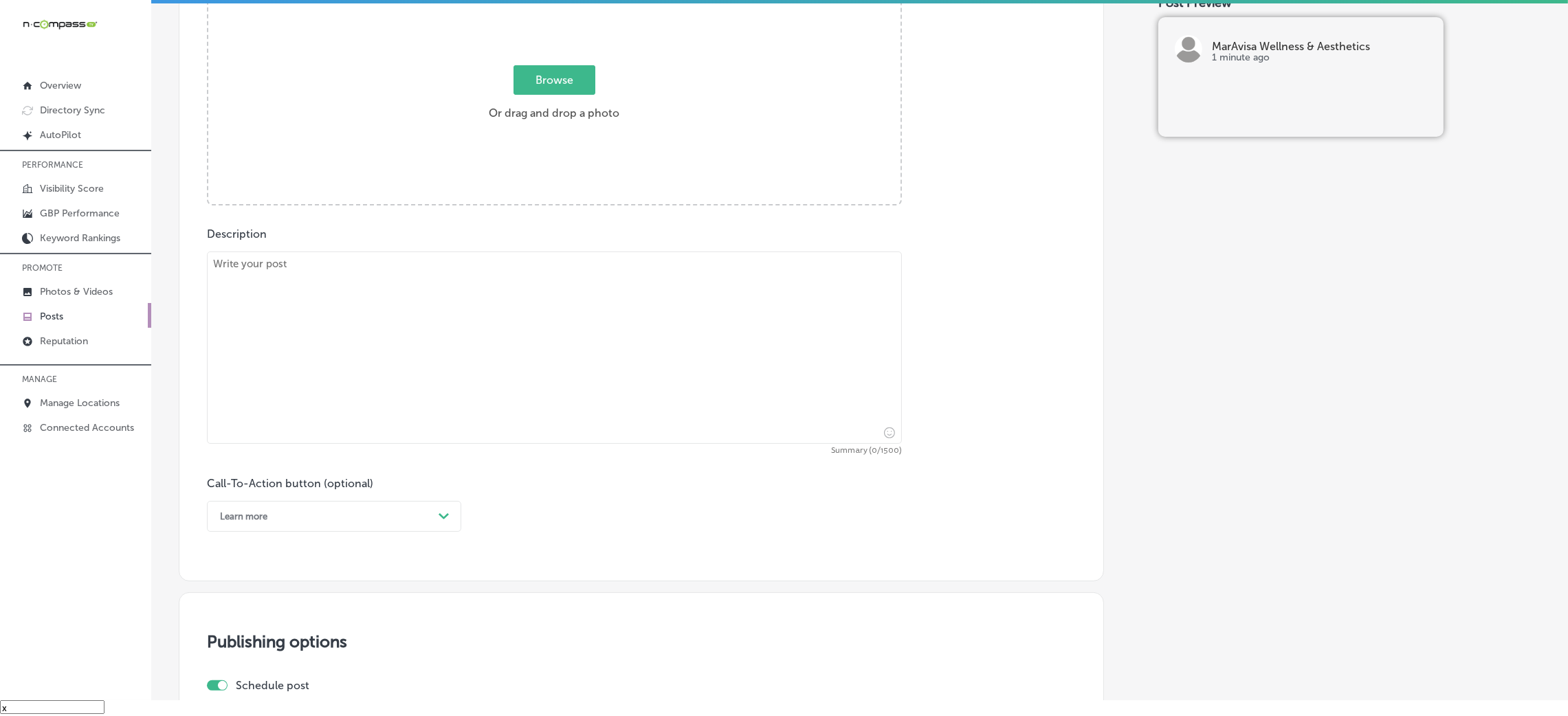
paste textarea "Are you ready to reduce fine lines and wrinkles? Microneedling at MarAvisa Well…"
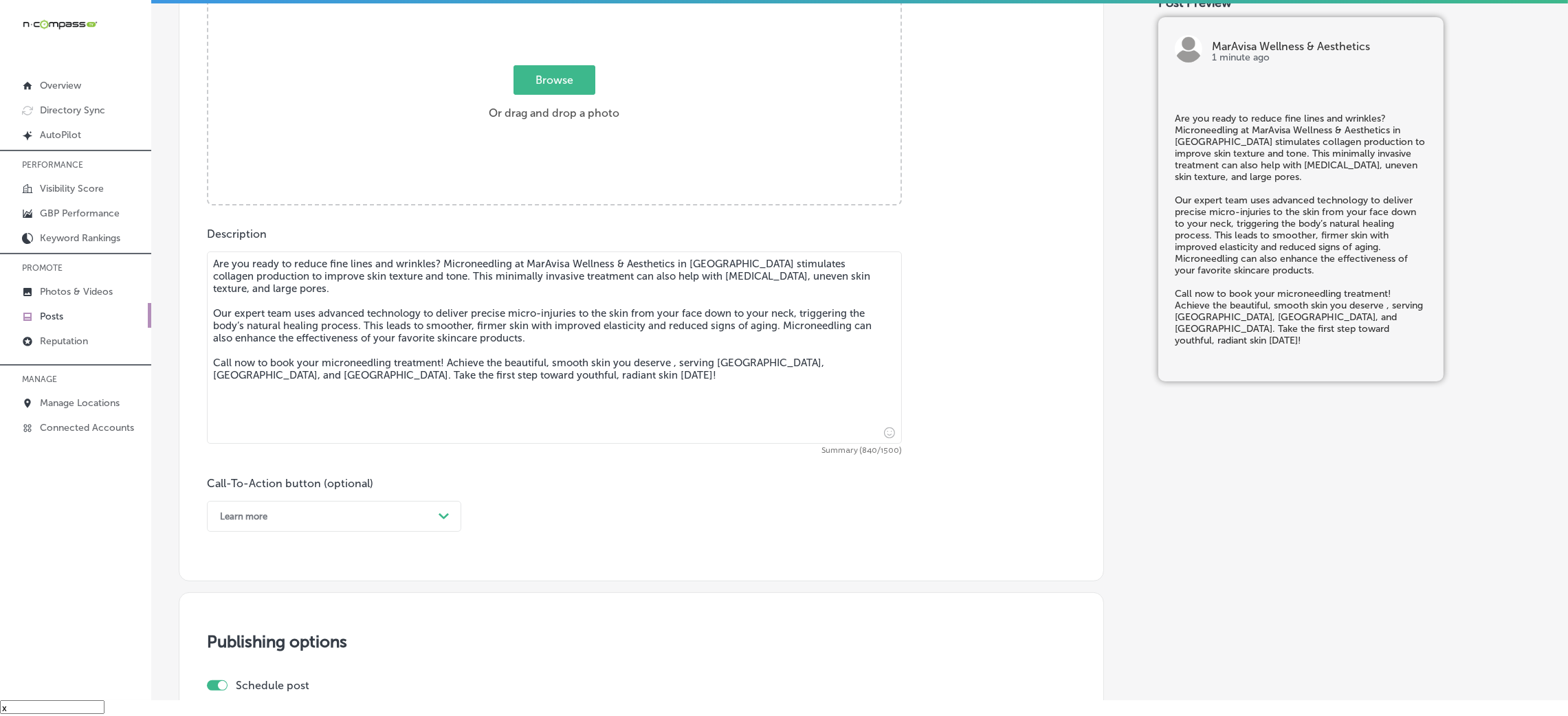
type textarea "Are you ready to reduce fine lines and wrinkles? Microneedling at MarAvisa Well…"
click at [269, 515] on div "Learn more" at bounding box center [323, 516] width 220 height 21
click at [267, 692] on div "Call Now" at bounding box center [334, 691] width 254 height 24
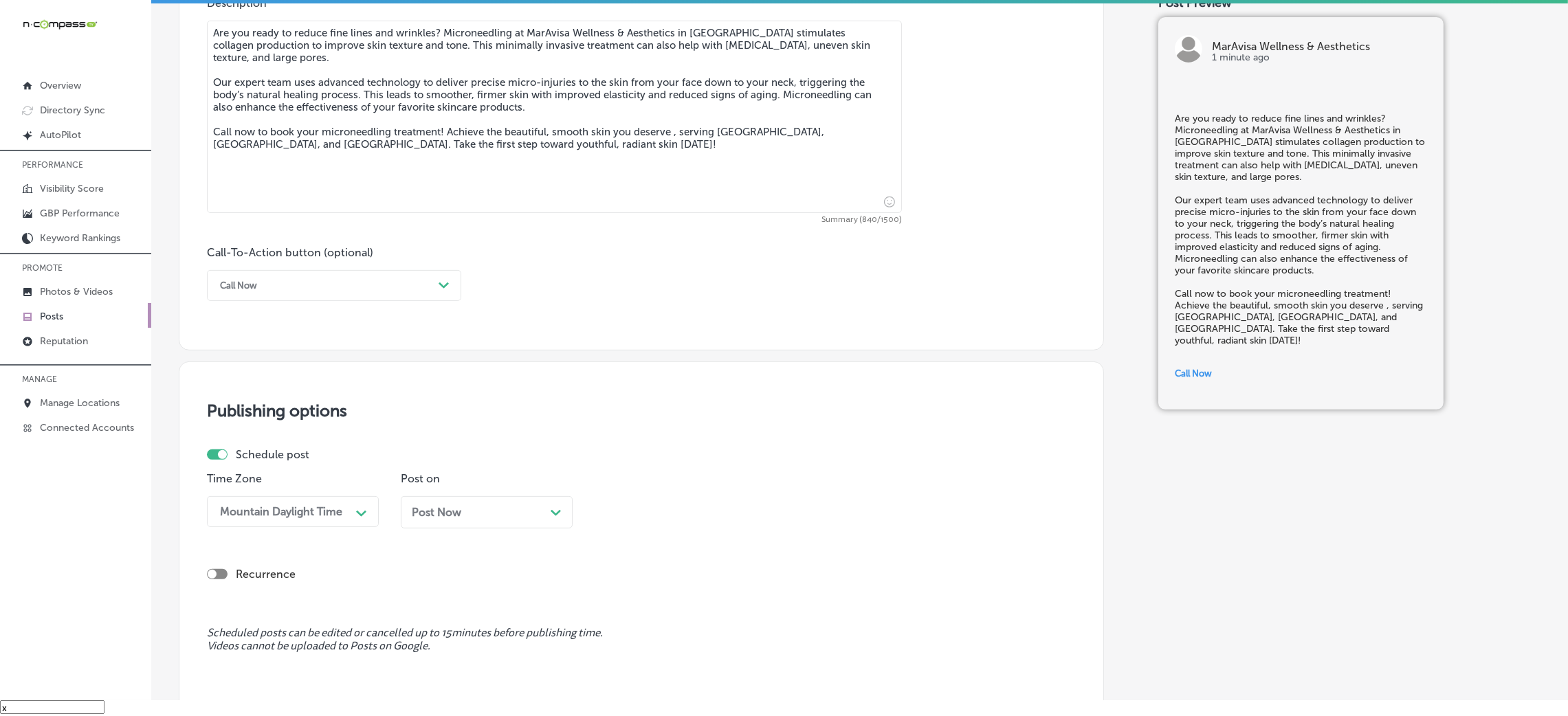
scroll to position [955, 0]
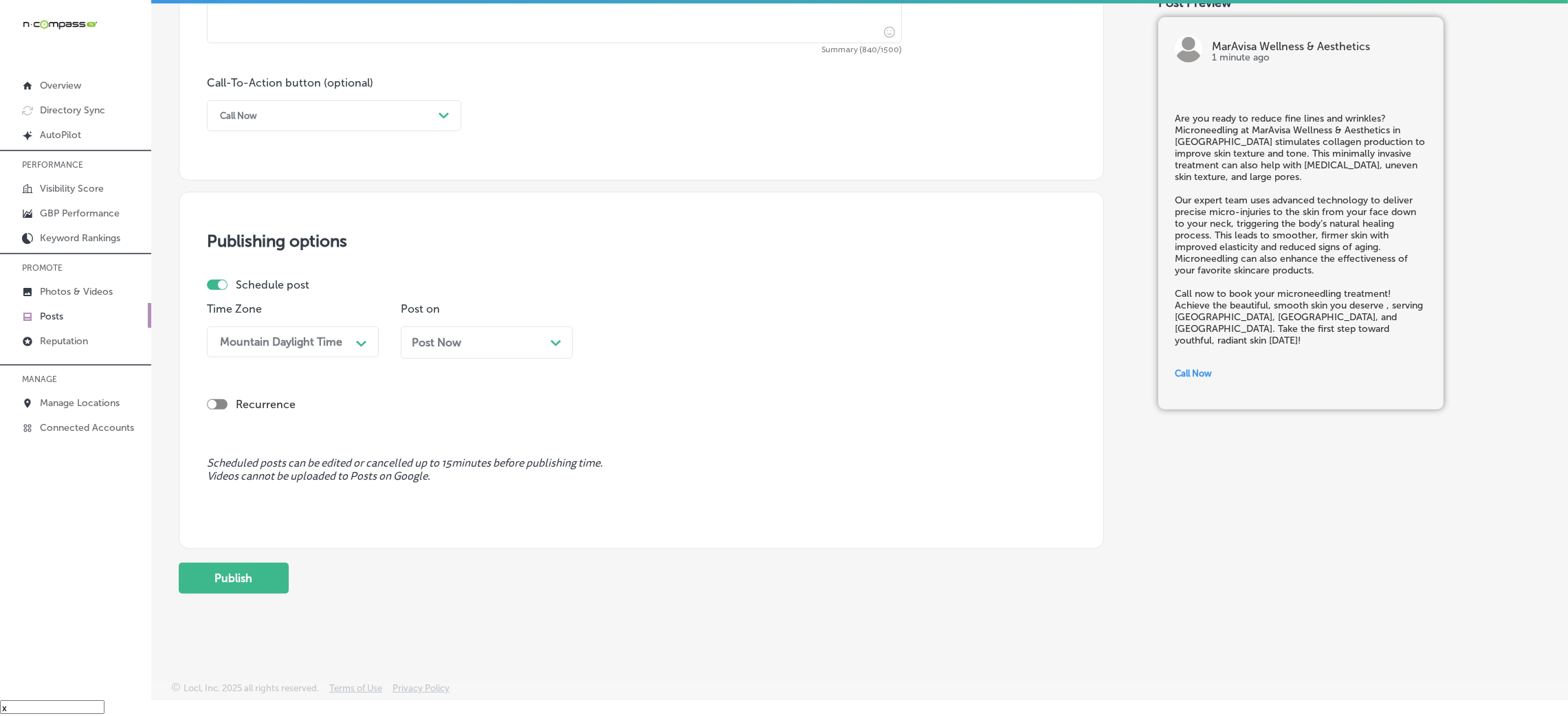
click at [479, 337] on div "Post Now Path Created with Sketch." at bounding box center [486, 342] width 150 height 13
click at [681, 333] on div "09:45 AM" at bounding box center [669, 342] width 137 height 24
click at [642, 525] on div "7:00 AM" at bounding box center [680, 530] width 172 height 24
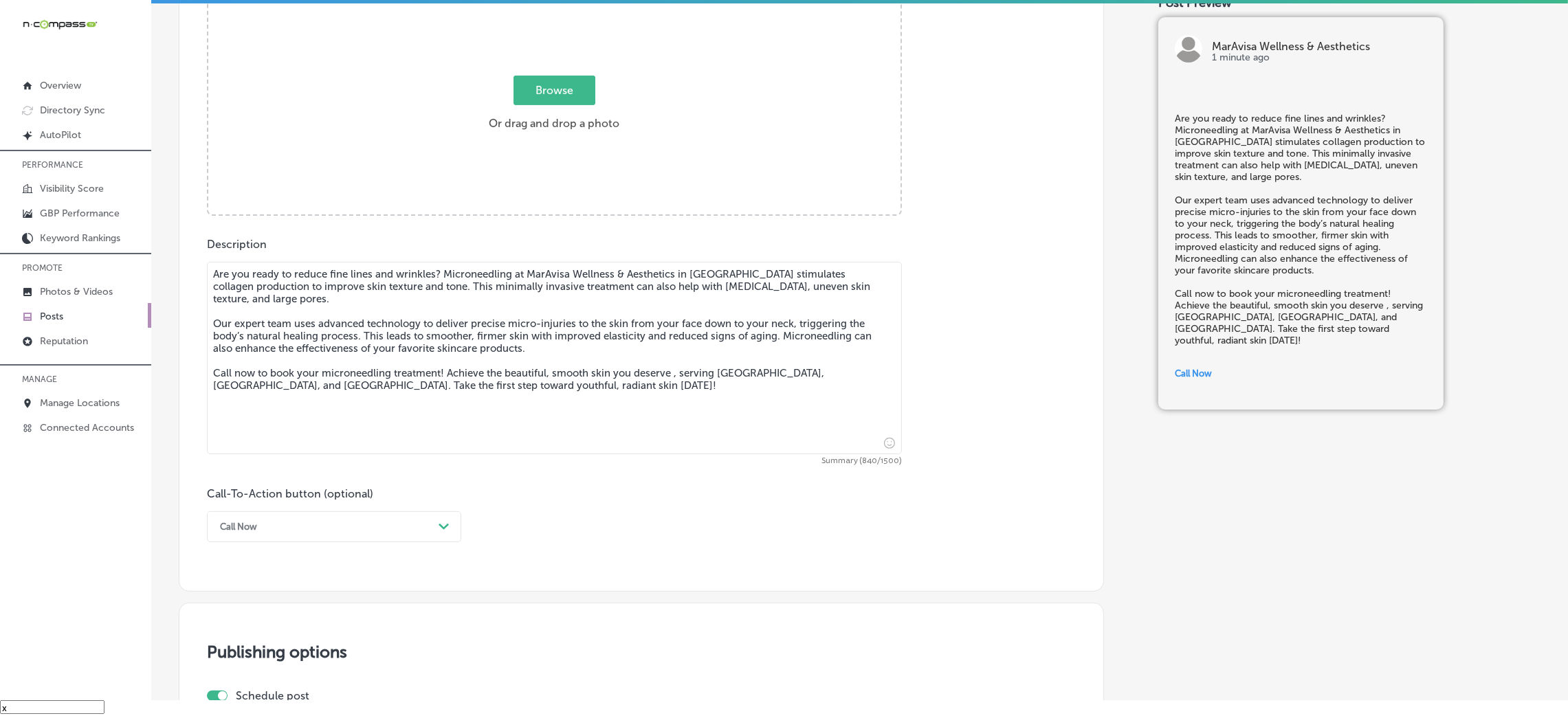
scroll to position [337, 0]
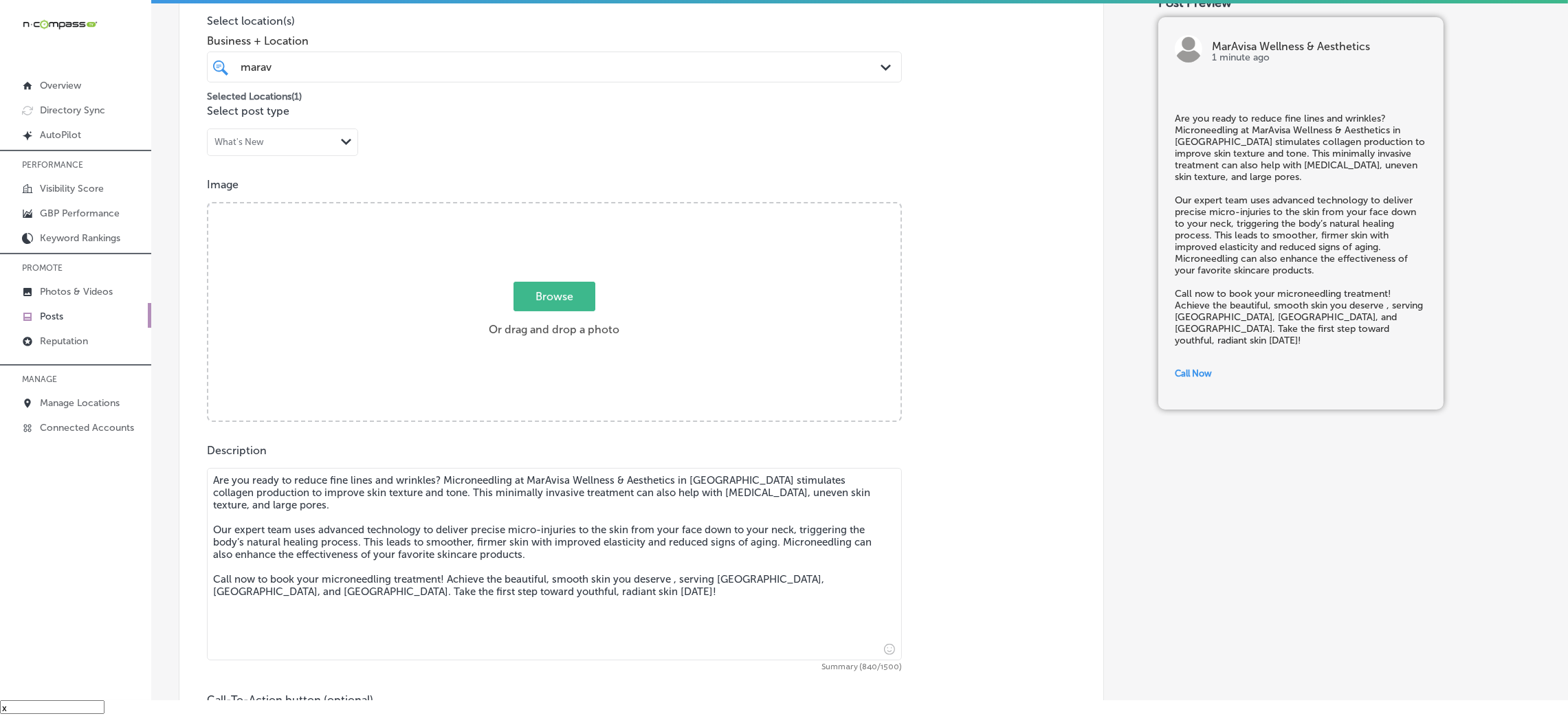
click at [497, 234] on div "Browse Or drag and drop a photo" at bounding box center [555, 313] width 693 height 220
click at [208, 203] on input "Browse Or drag and drop a photo" at bounding box center [555, 205] width 693 height 4
type input "C:\fakepath\MarAvisa Wellness (11).jpg"
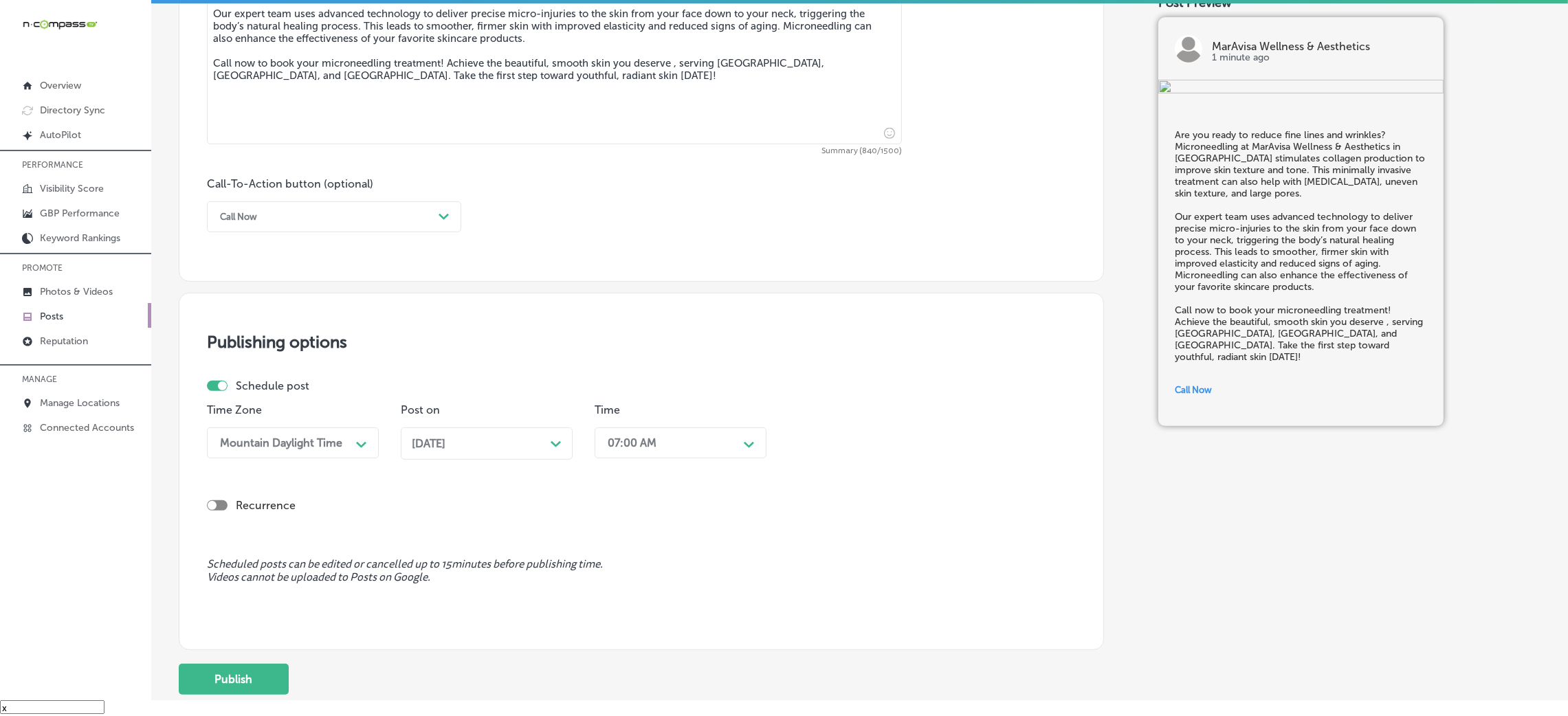
scroll to position [955, 0]
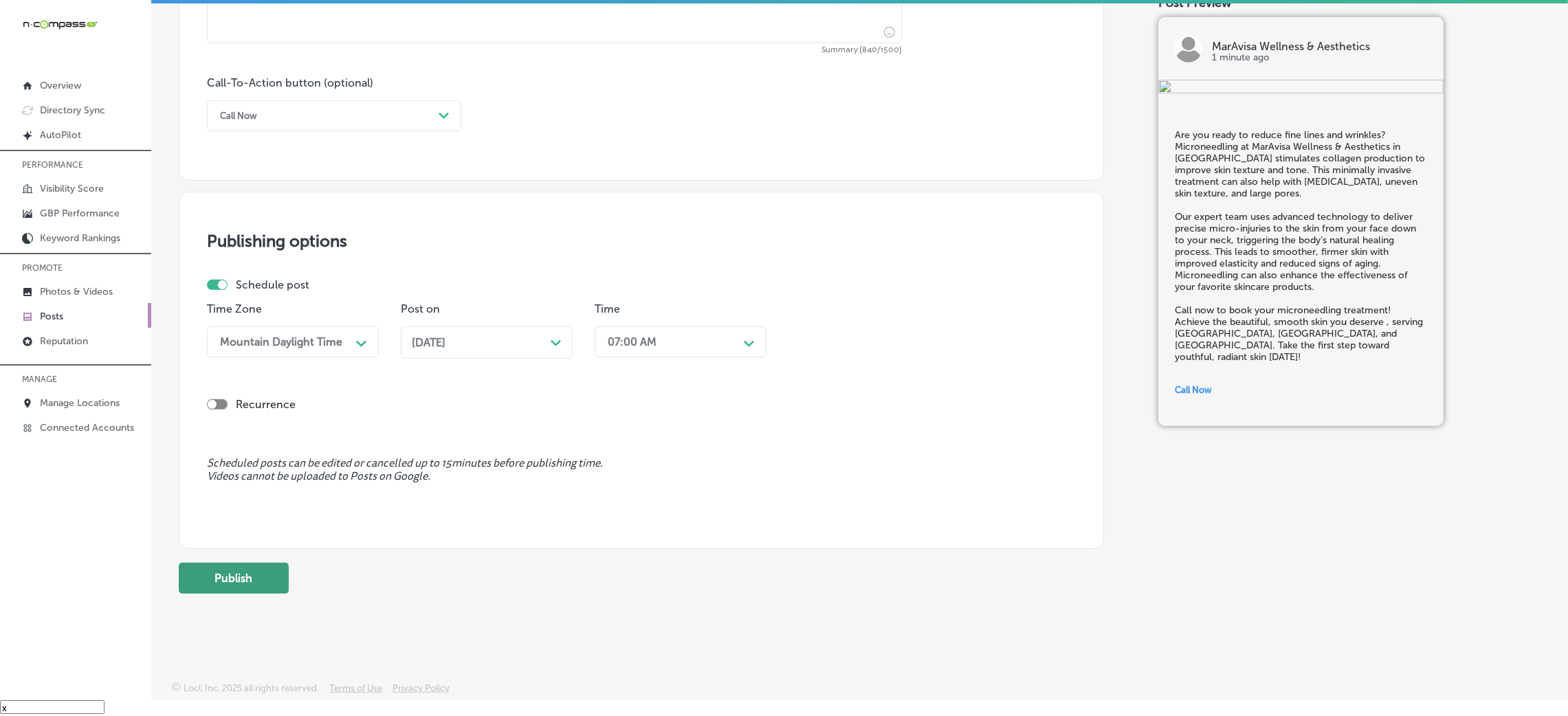
click at [257, 591] on button "Publish" at bounding box center [234, 578] width 110 height 31
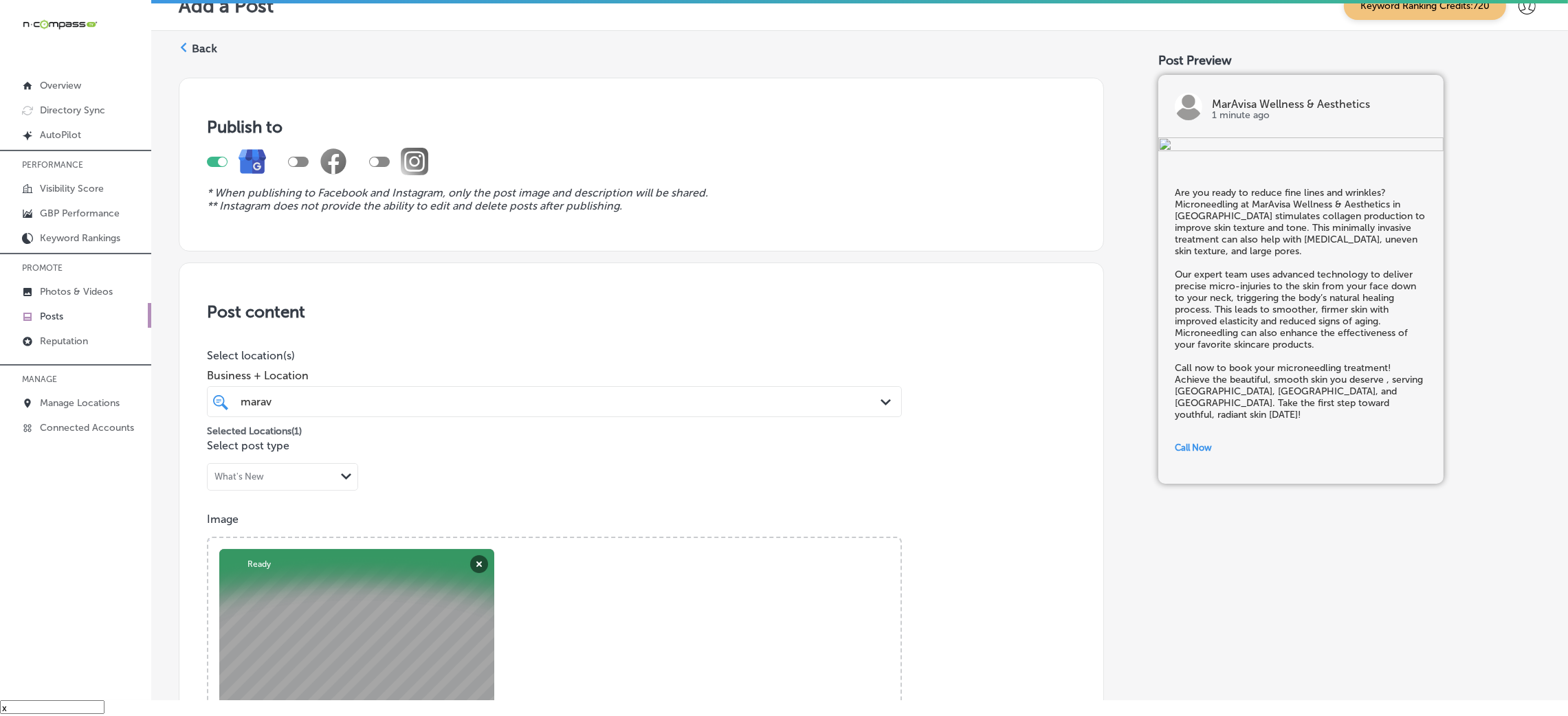
scroll to position [0, 0]
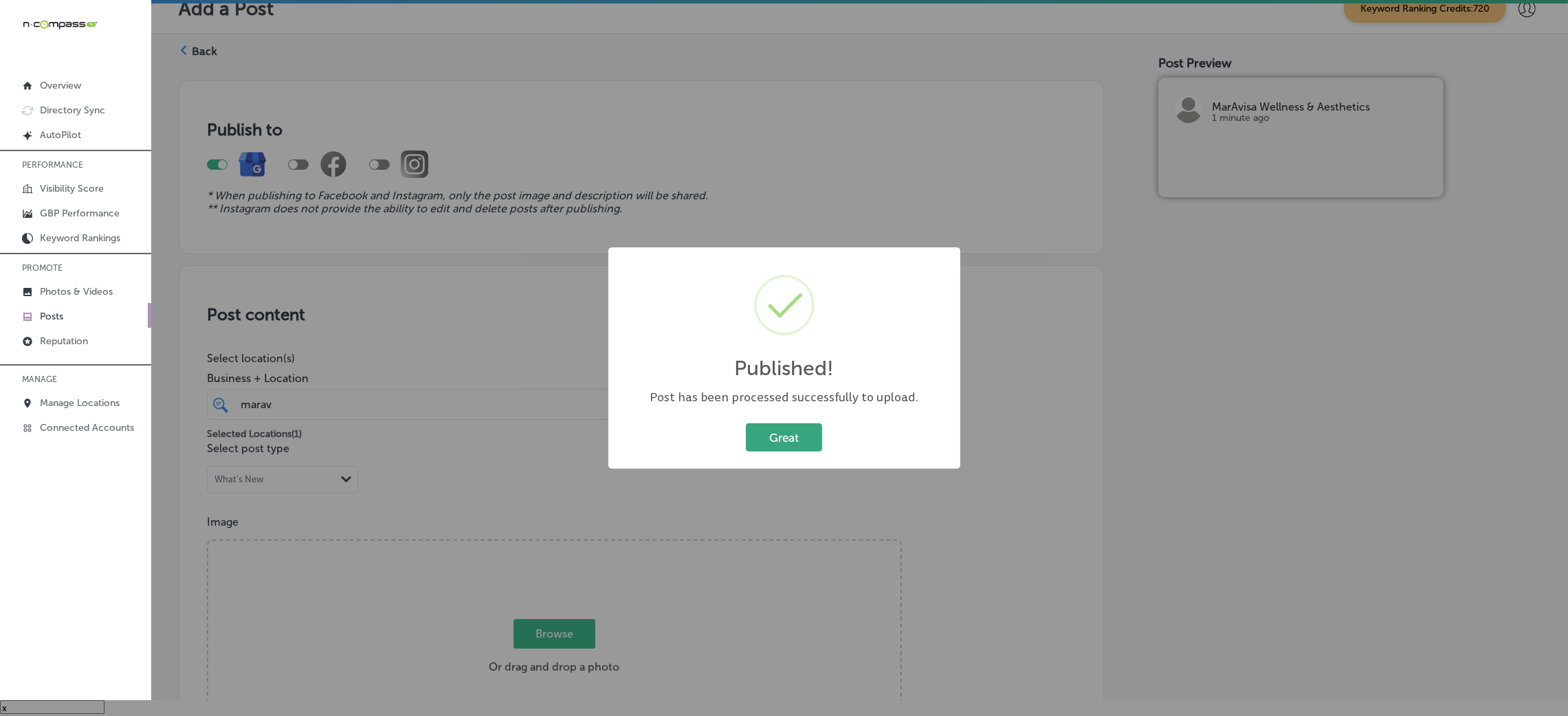
click at [796, 446] on button "Great" at bounding box center [783, 437] width 76 height 28
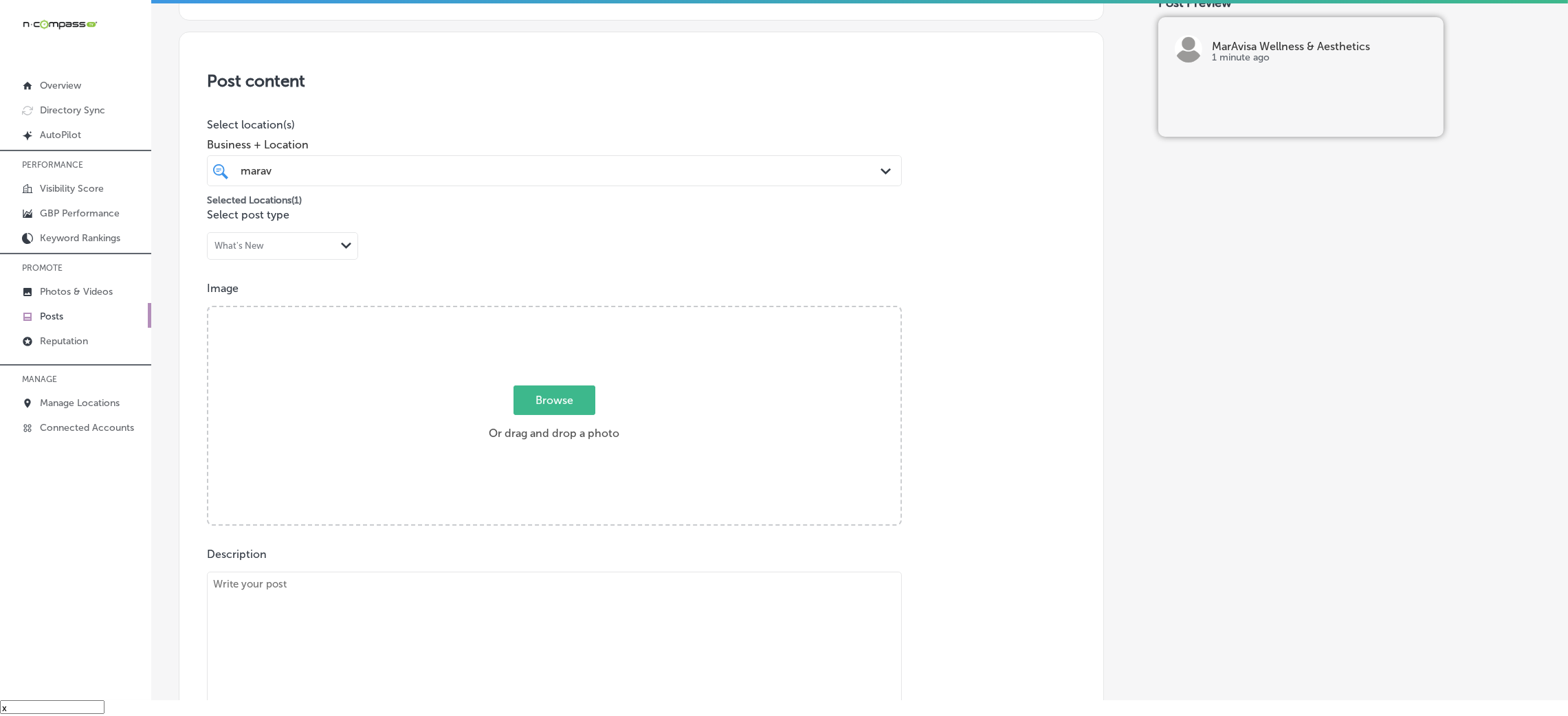
scroll to position [308, 0]
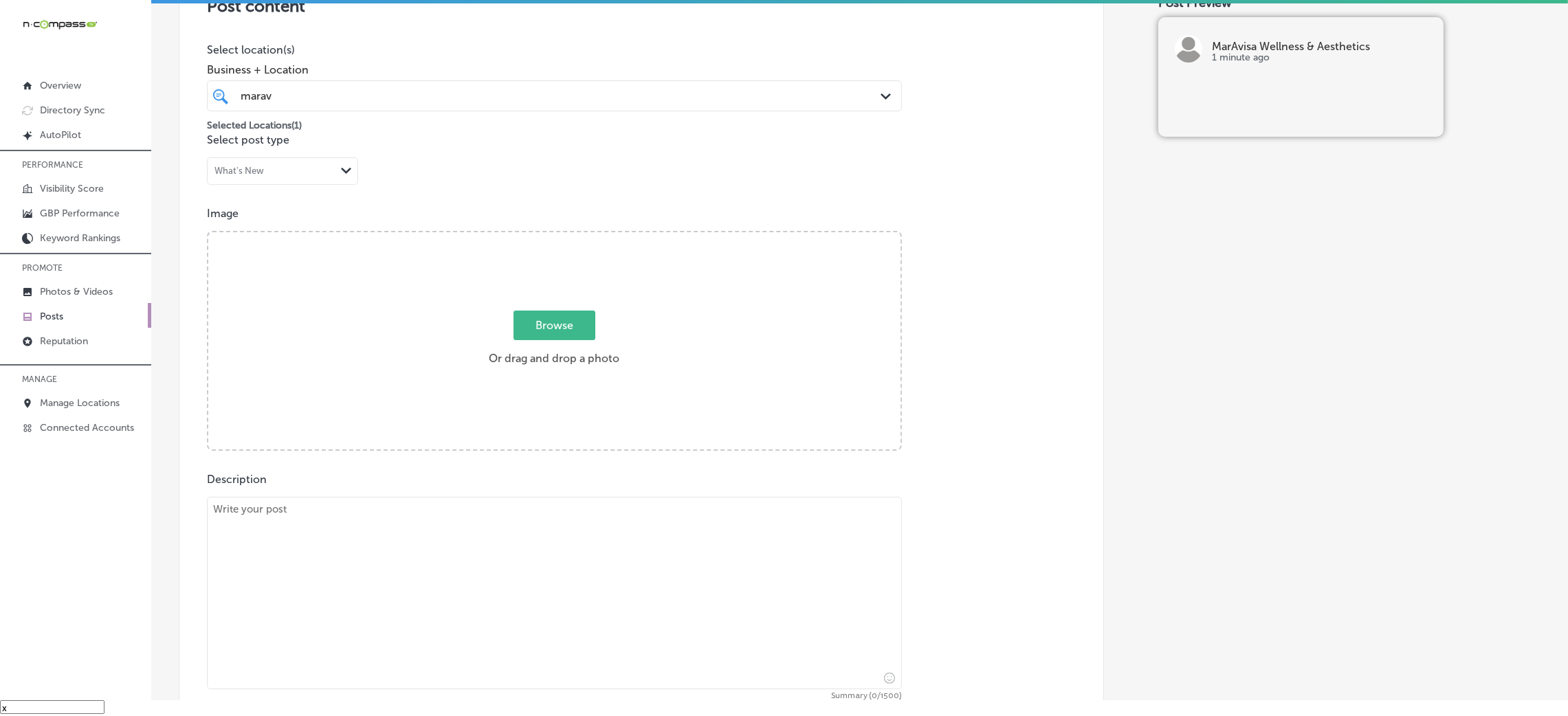
click at [481, 407] on div "Browse Or drag and drop a photo" at bounding box center [555, 342] width 693 height 220
click at [208, 232] on input "Browse Or drag and drop a photo" at bounding box center [555, 234] width 693 height 4
type input "C:\fakepath\MarAvisa Wellness (5).jpg"
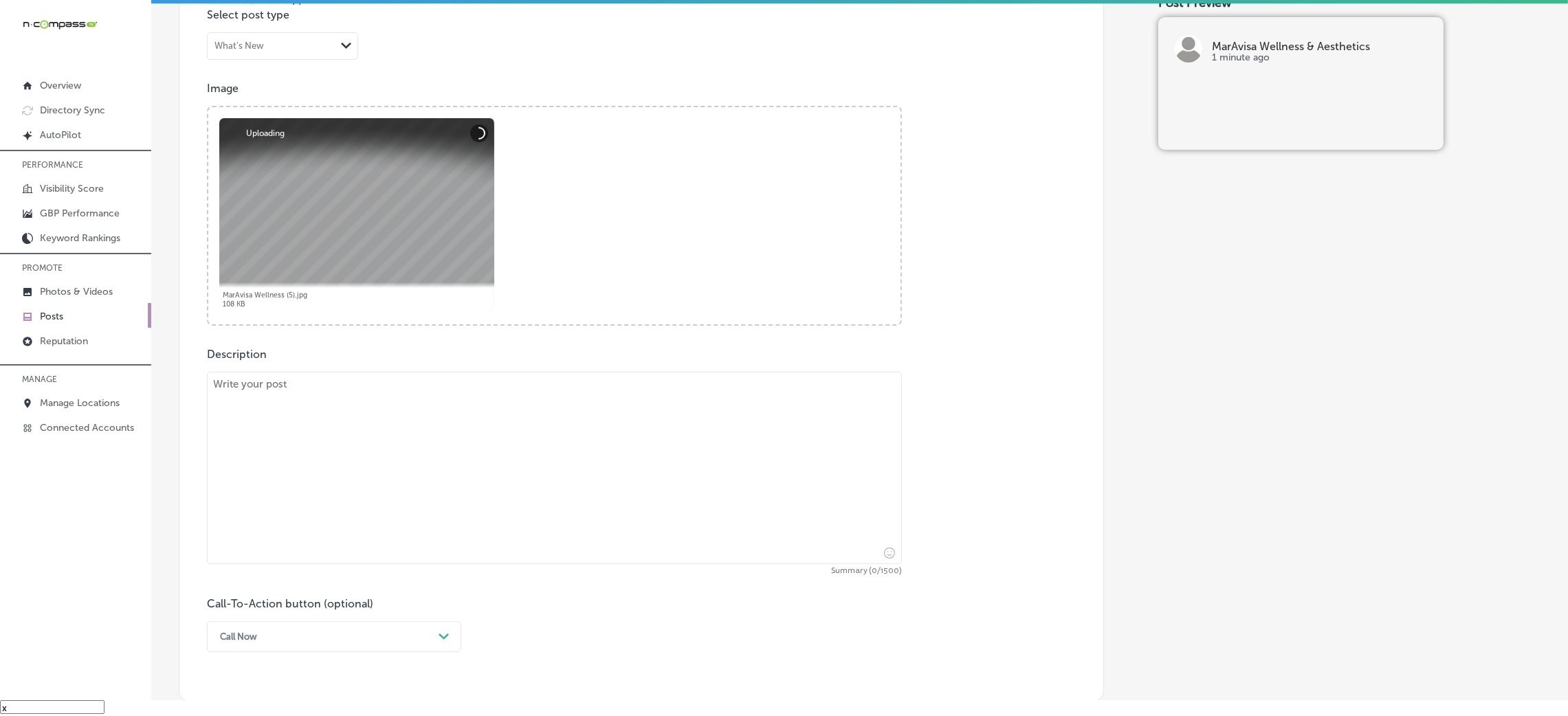
scroll to position [617, 0]
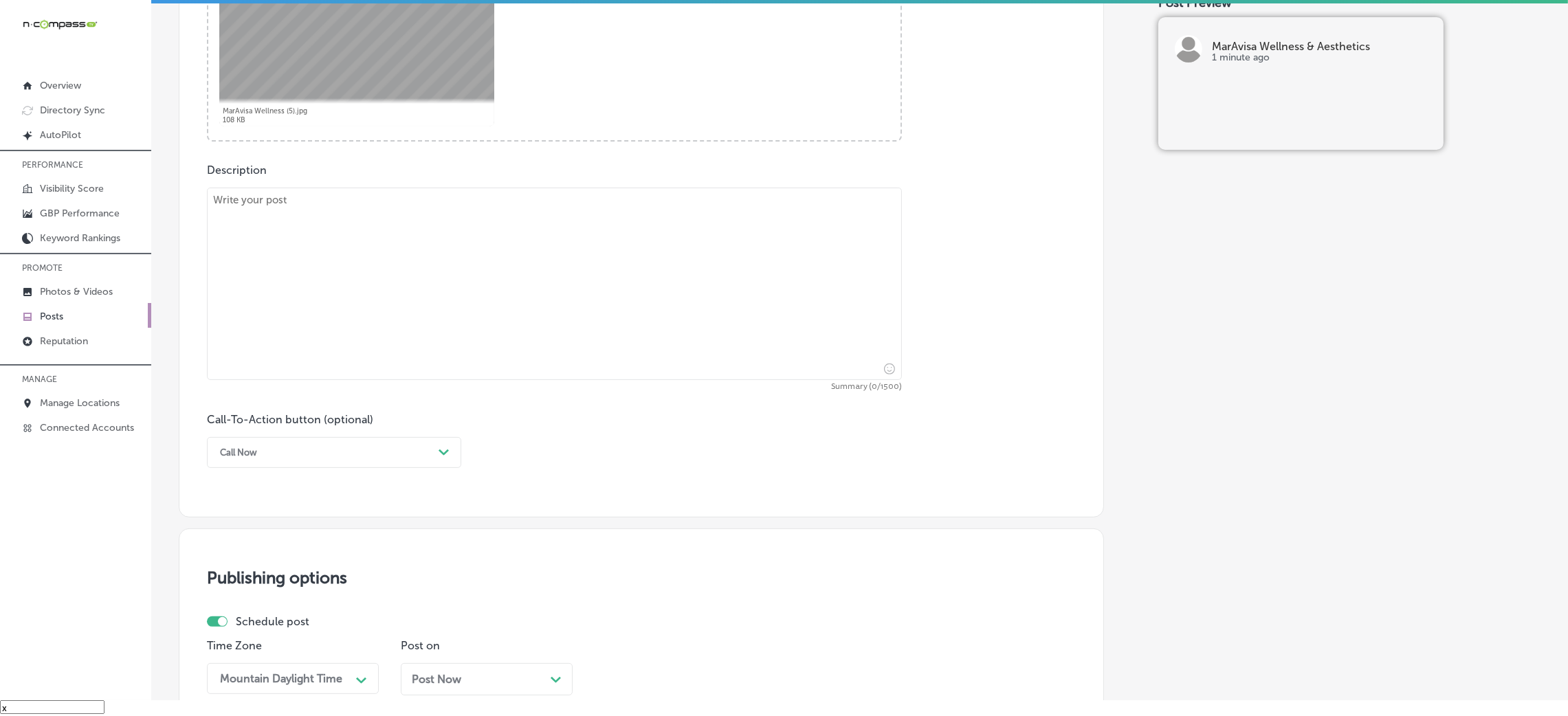
click at [422, 295] on textarea at bounding box center [554, 284] width 695 height 192
paste textarea "Treat yourself to a refreshing facial session that rejuvenates your skin and le…"
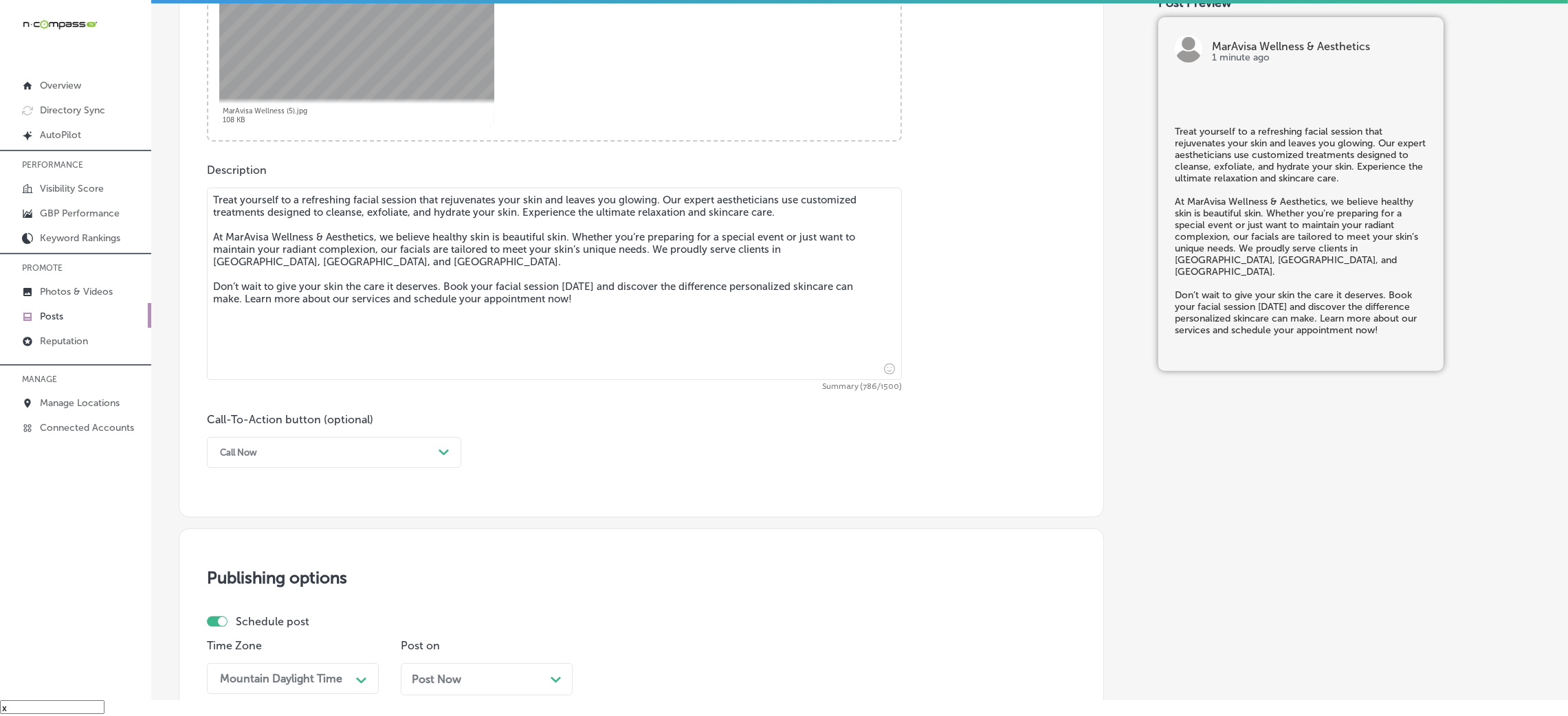
type textarea "Treat yourself to a refreshing facial session that rejuvenates your skin and le…"
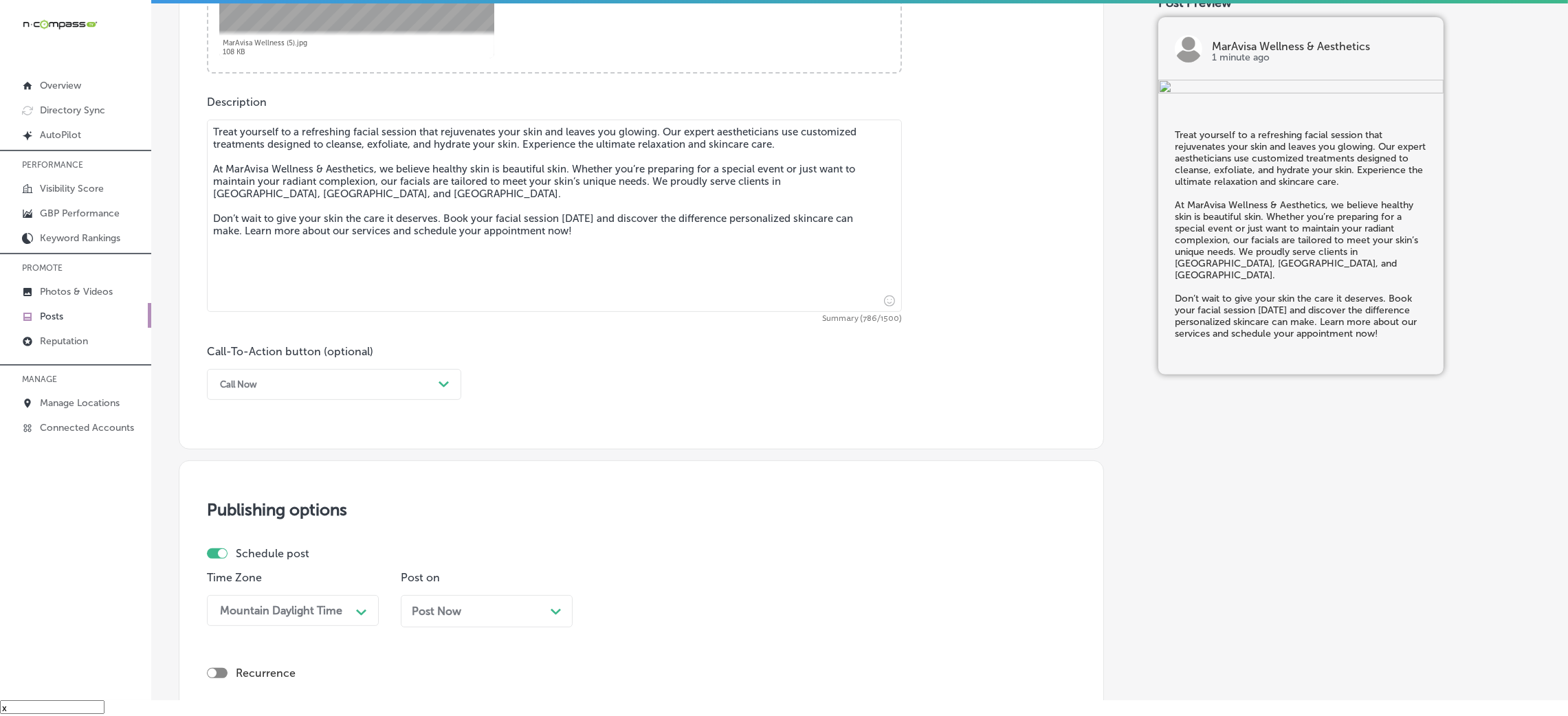
scroll to position [721, 0]
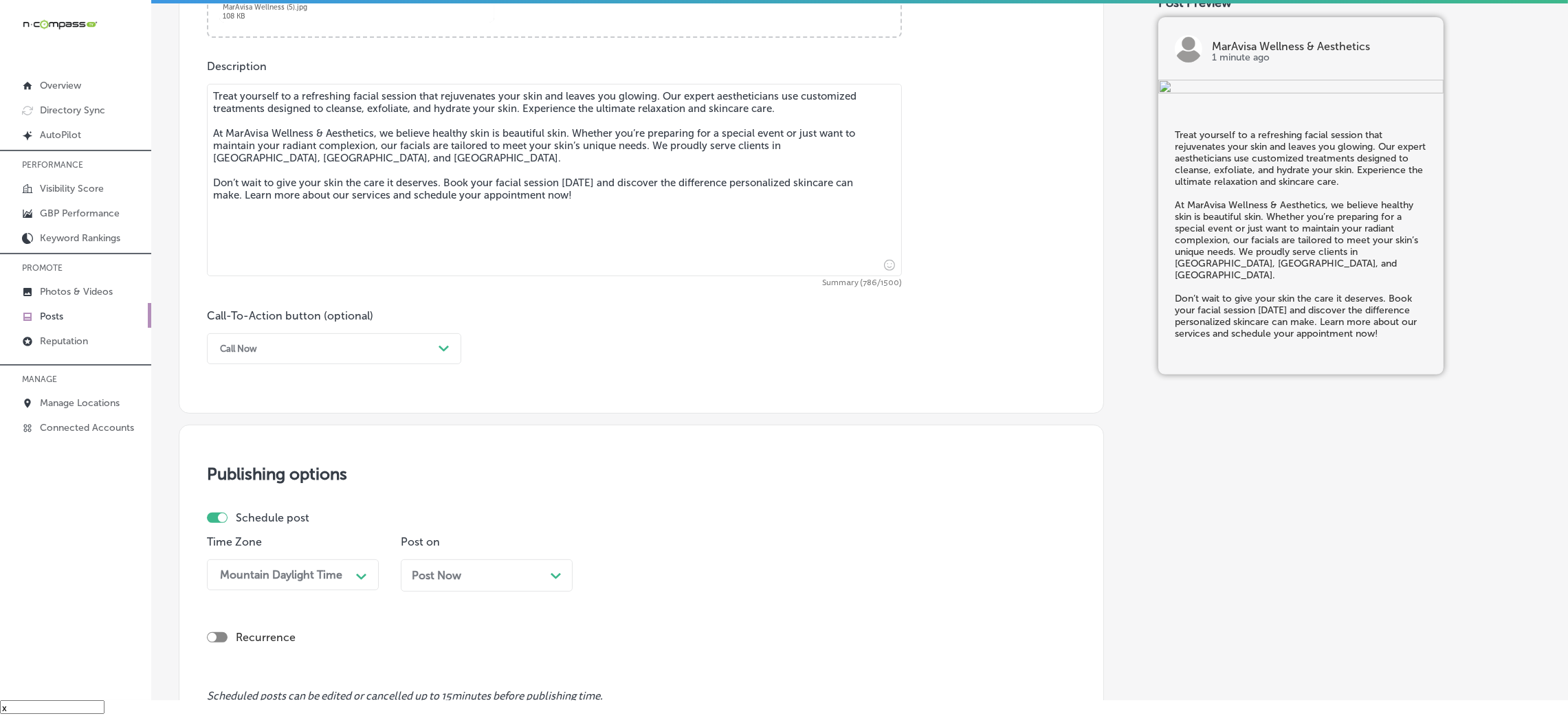
click at [279, 338] on div "Call Now" at bounding box center [323, 348] width 220 height 21
click at [278, 477] on div "Learn more" at bounding box center [334, 474] width 254 height 24
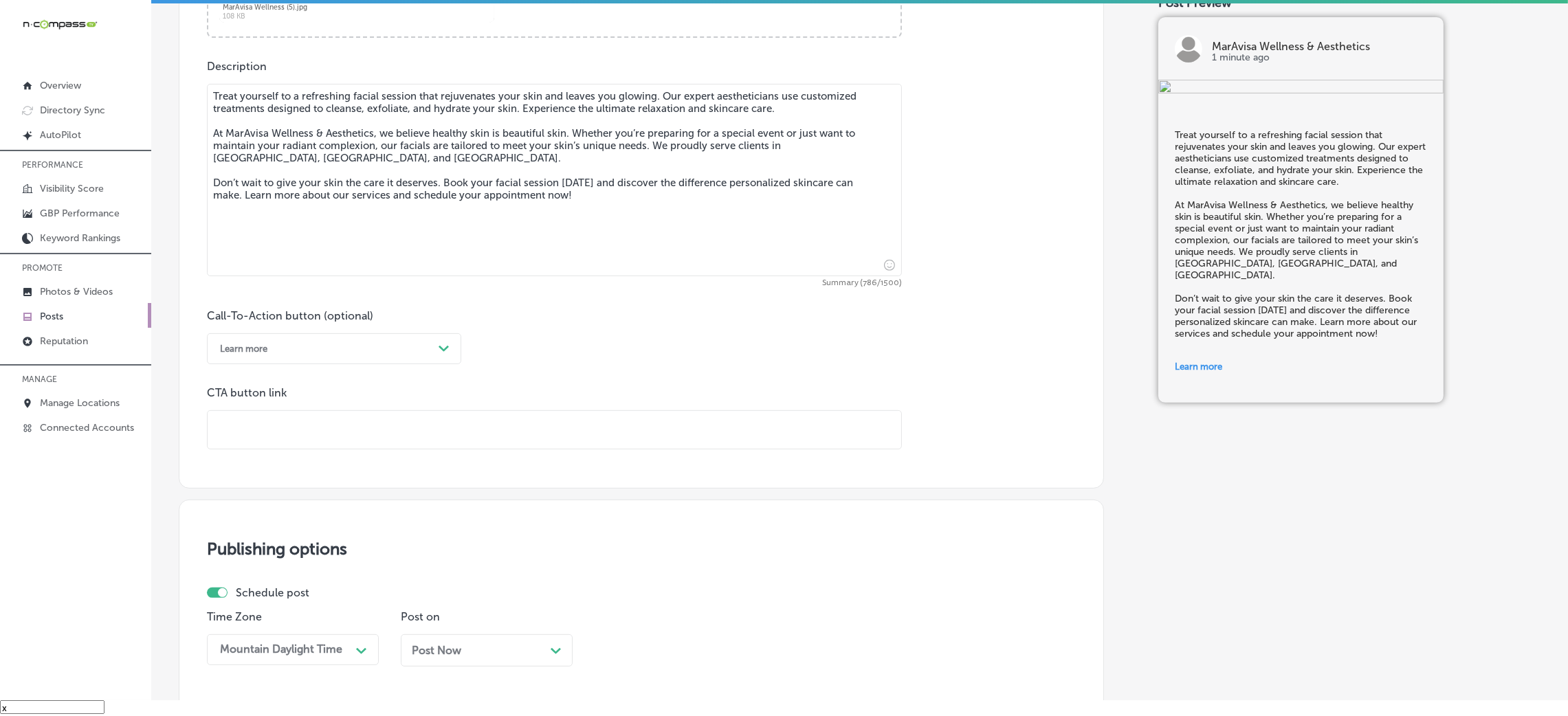
click at [323, 435] on input "text" at bounding box center [554, 429] width 693 height 38
paste input "Learn more"
click at [622, 360] on div "Call-To-Action button (optional) Learn more Path Created with Sketch. CTA butto…" at bounding box center [641, 379] width 869 height 140
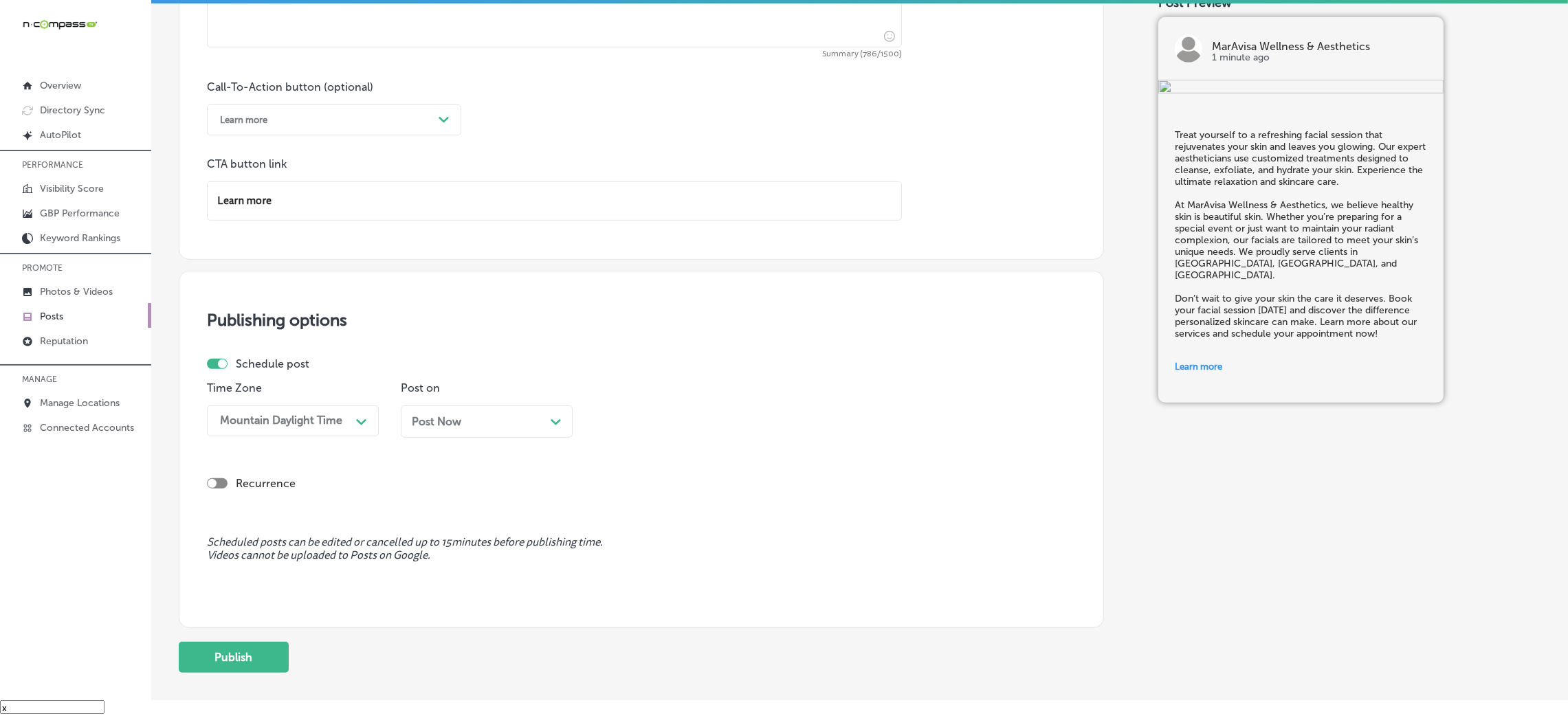
scroll to position [1032, 0]
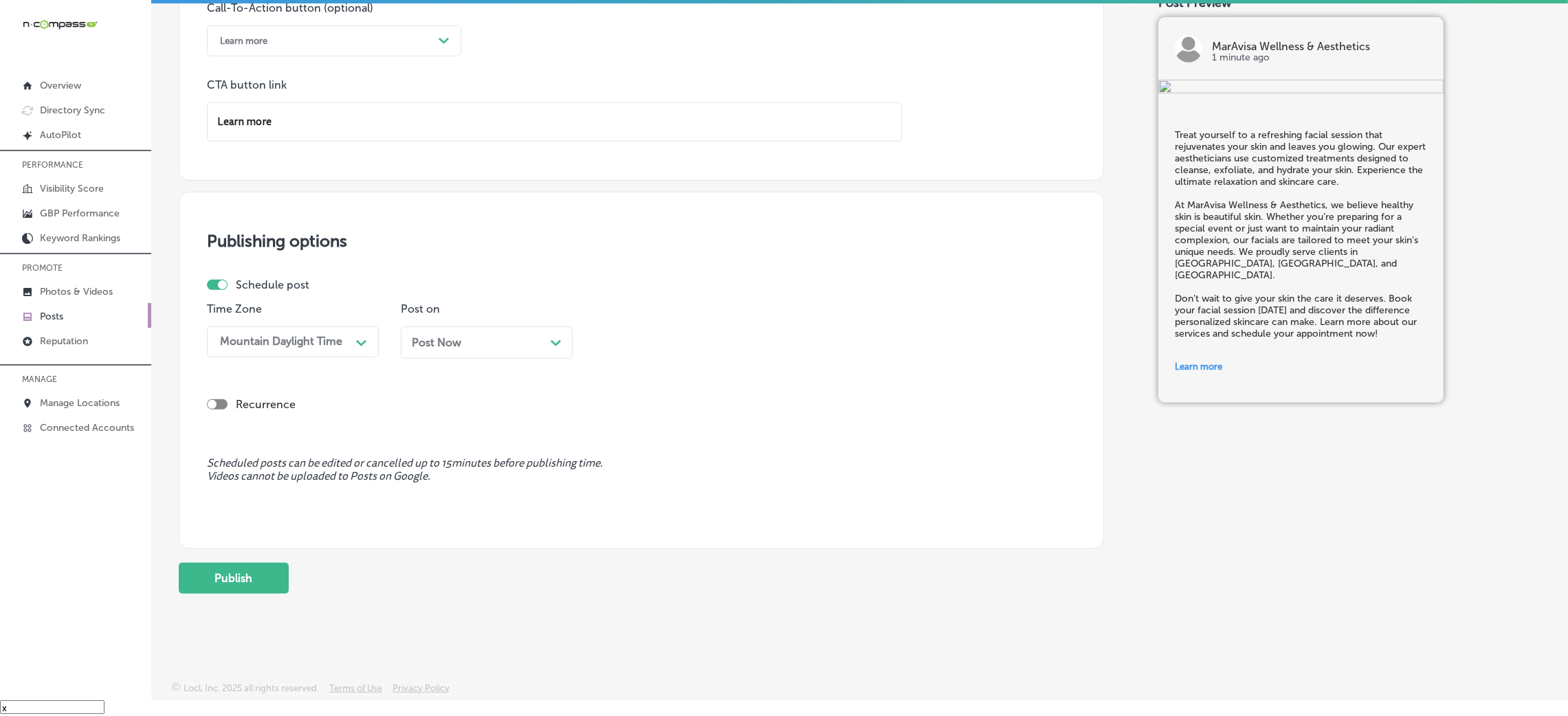
click at [478, 348] on div "Post Now Path Created with Sketch." at bounding box center [486, 342] width 172 height 33
click at [690, 340] on div "09:45 AM" at bounding box center [669, 342] width 137 height 24
click at [642, 432] on div "7:00 AM" at bounding box center [680, 427] width 172 height 24
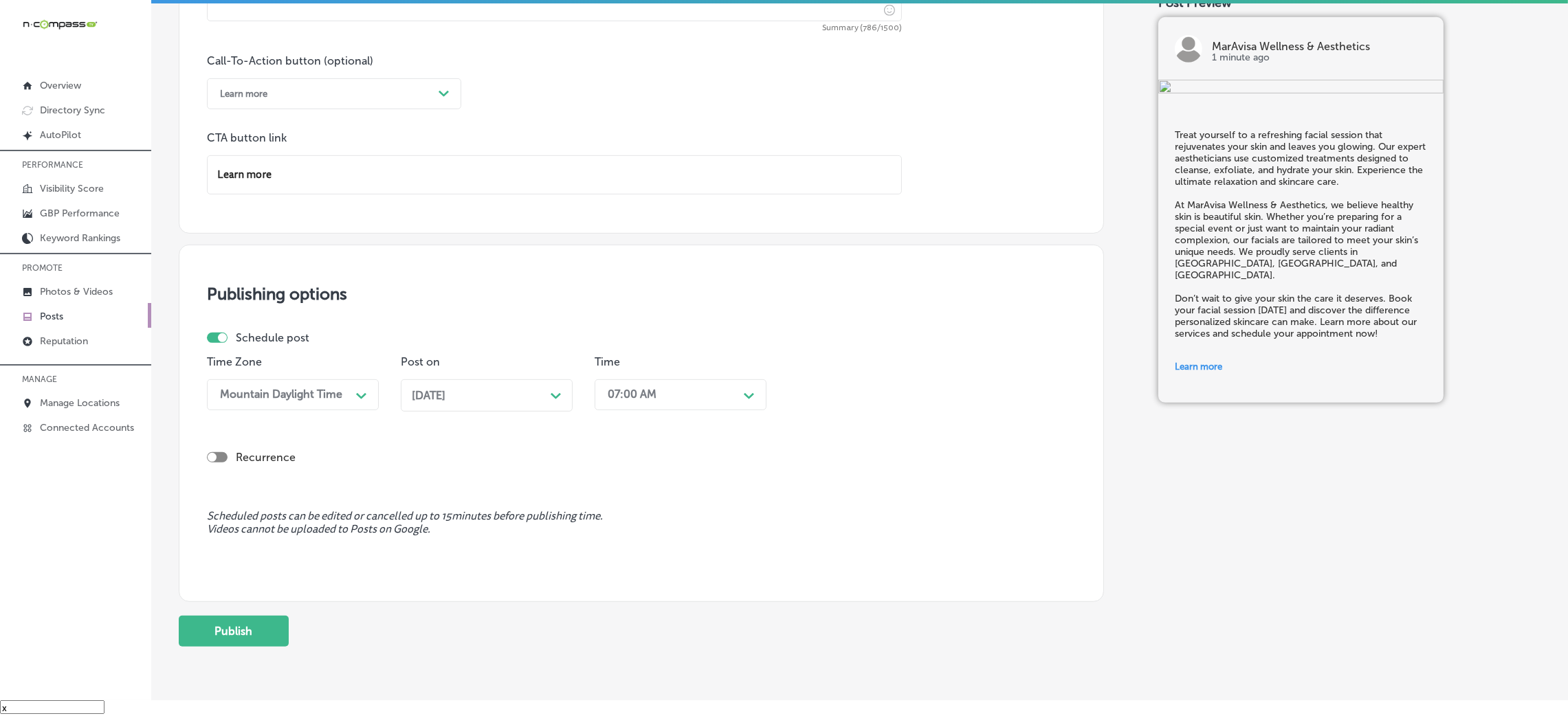
scroll to position [929, 0]
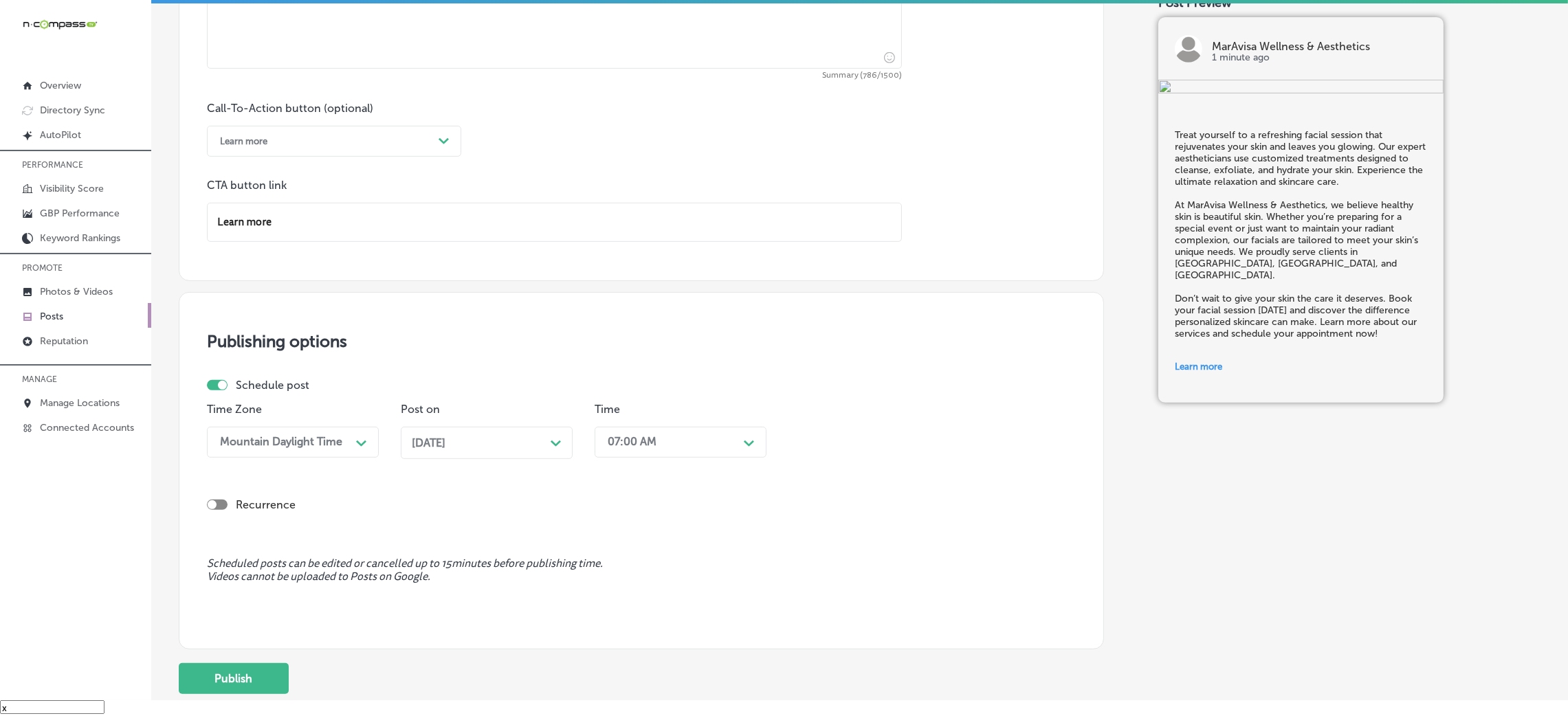
click at [388, 237] on input "Learn more" at bounding box center [554, 222] width 693 height 38
click at [388, 234] on input "Learn more" at bounding box center [554, 222] width 693 height 38
paste input "https://maravisawellness.com/"
click at [388, 234] on input "Learn https://maravisawellness.com/" at bounding box center [554, 222] width 693 height 38
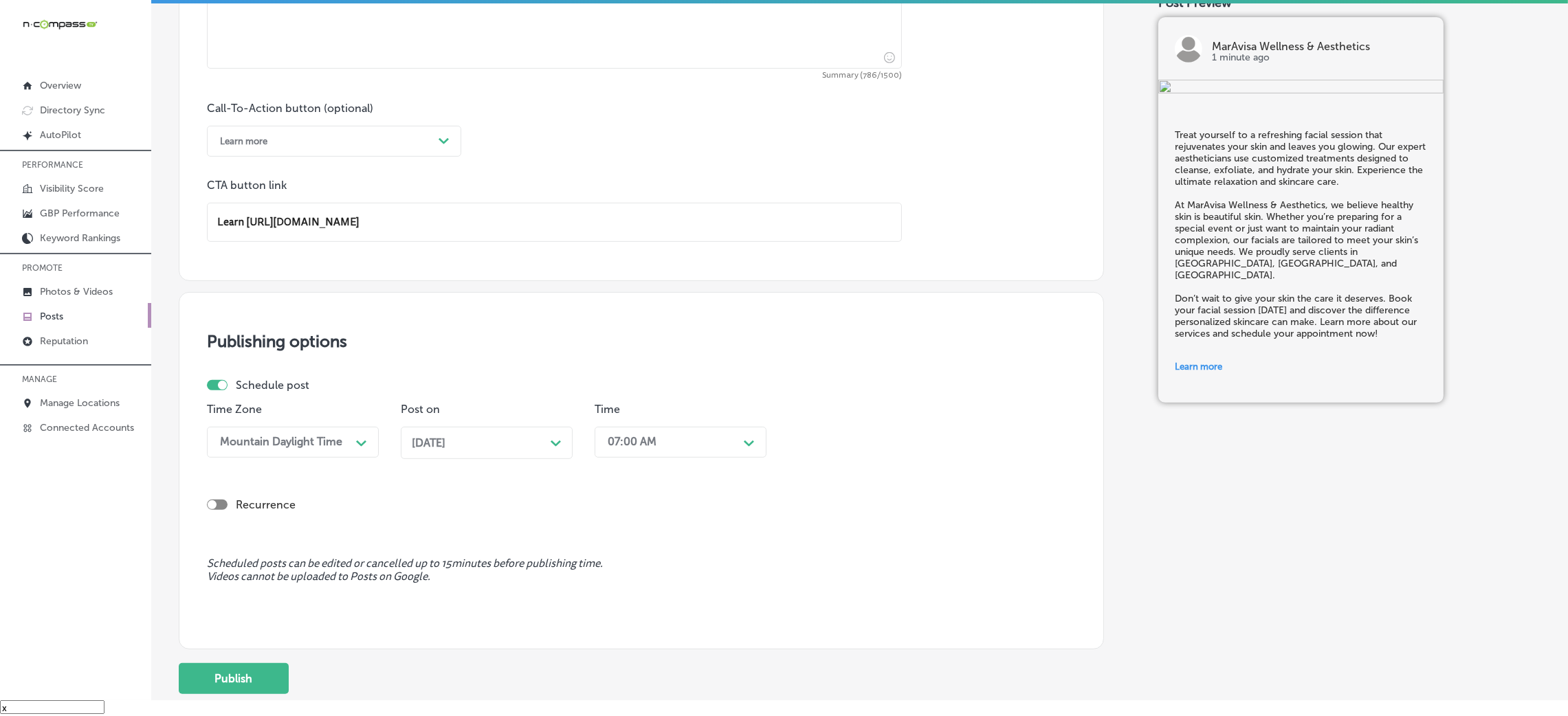
click at [388, 234] on input "Learn https://maravisawellness.com/" at bounding box center [554, 222] width 693 height 38
paste input "text"
type input "https://maravisawellness.com/"
click at [595, 175] on div "Call-To-Action button (optional) Learn more Path Created with Sketch. CTA butto…" at bounding box center [641, 171] width 869 height 140
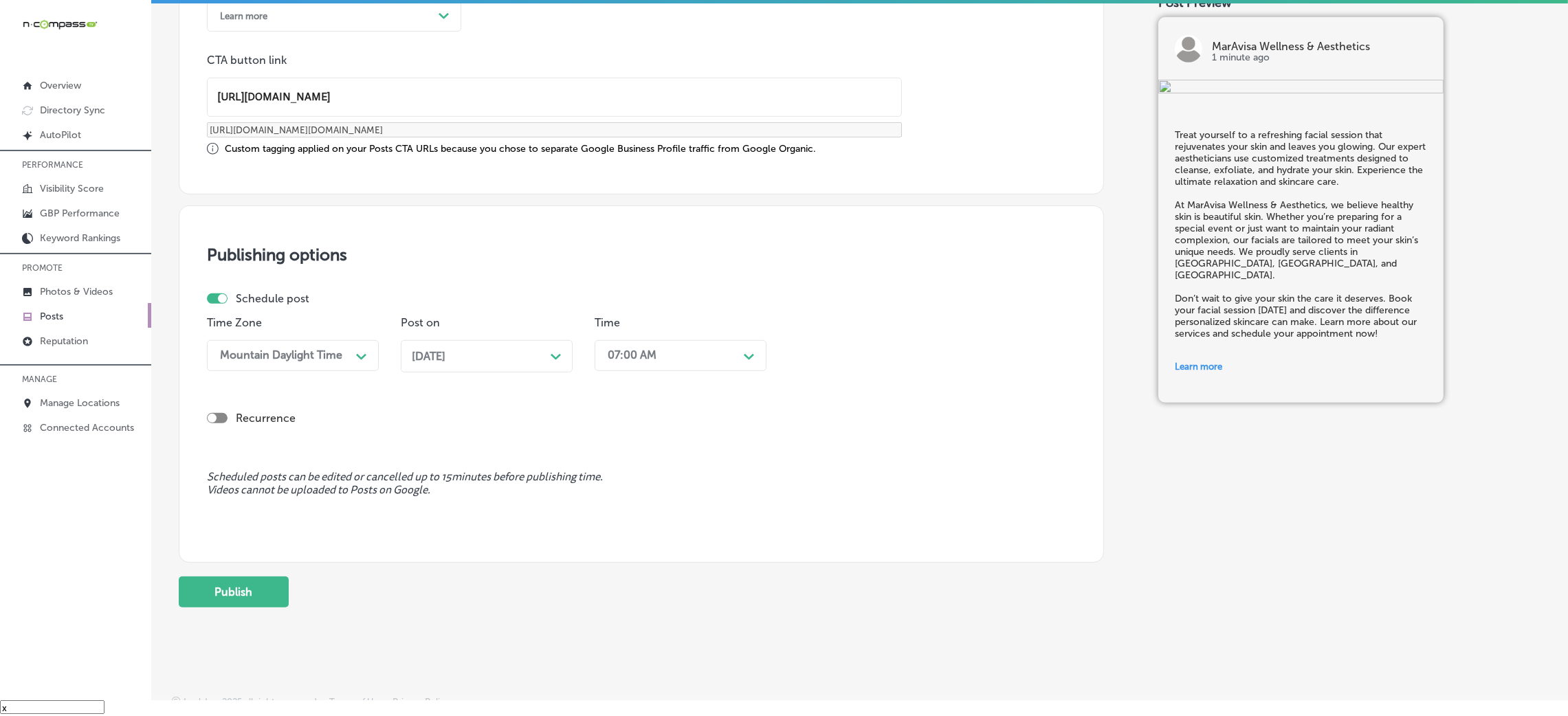
scroll to position [1069, 0]
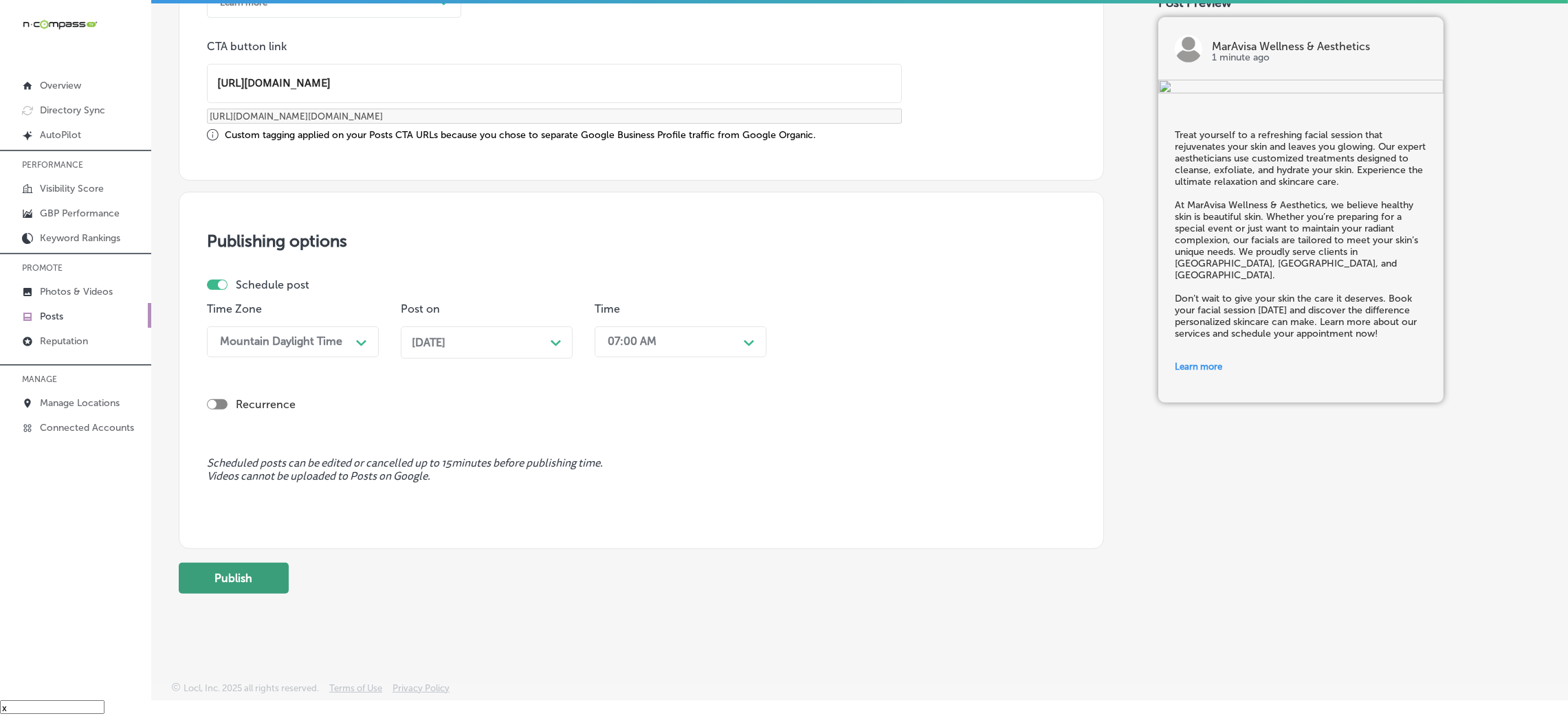
click at [246, 572] on button "Publish" at bounding box center [234, 578] width 110 height 31
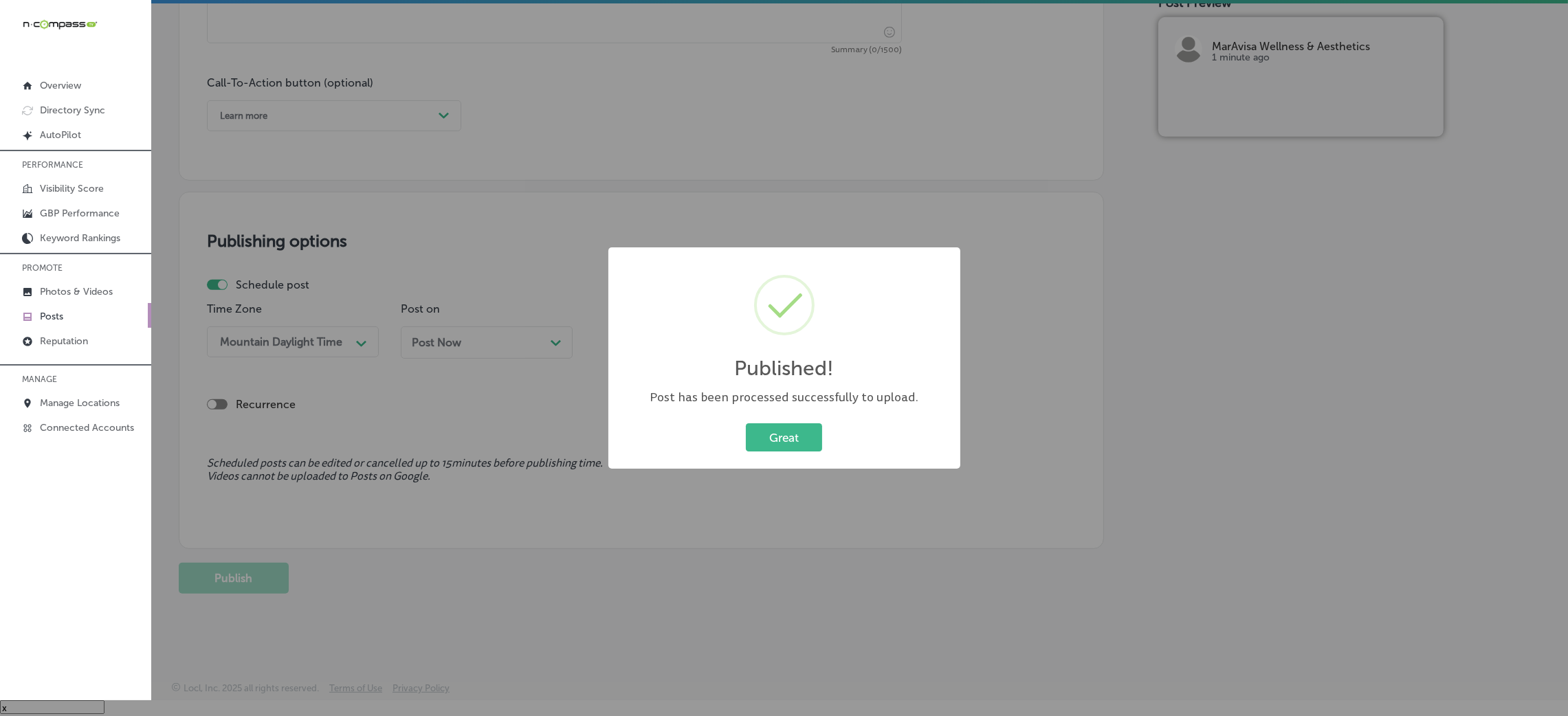
scroll to position [955, 0]
click at [796, 427] on button "Great" at bounding box center [783, 437] width 76 height 28
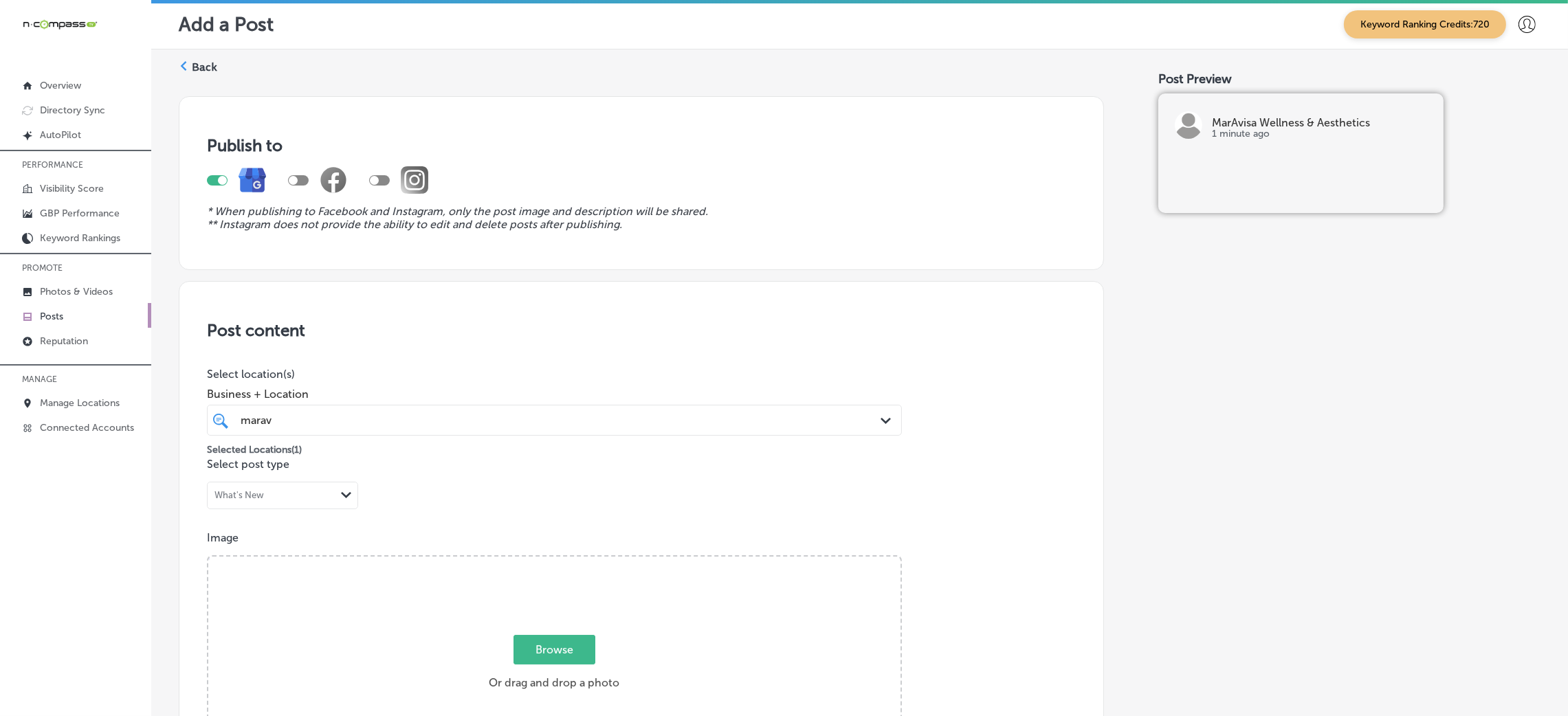
scroll to position [0, 0]
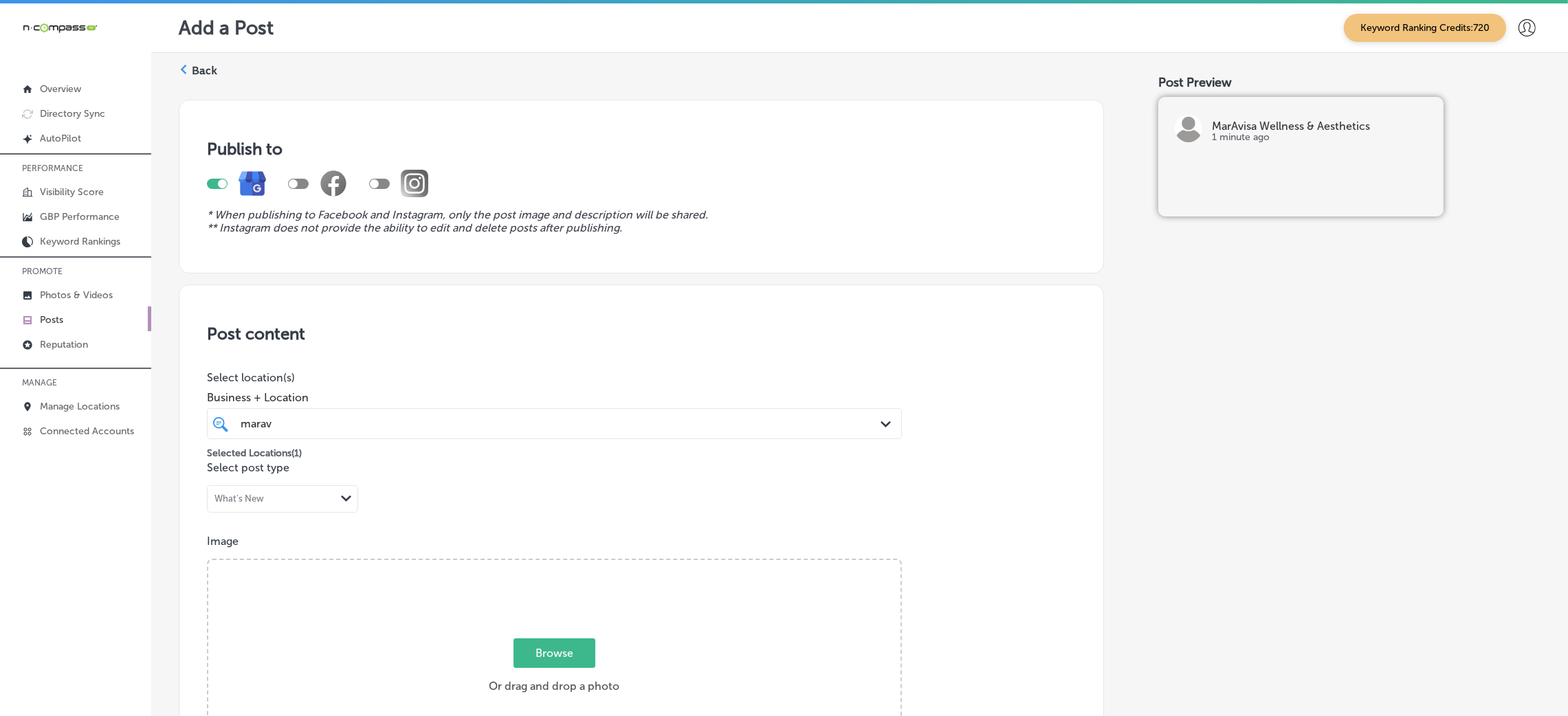
click at [184, 68] on polygon at bounding box center [184, 69] width 7 height 9
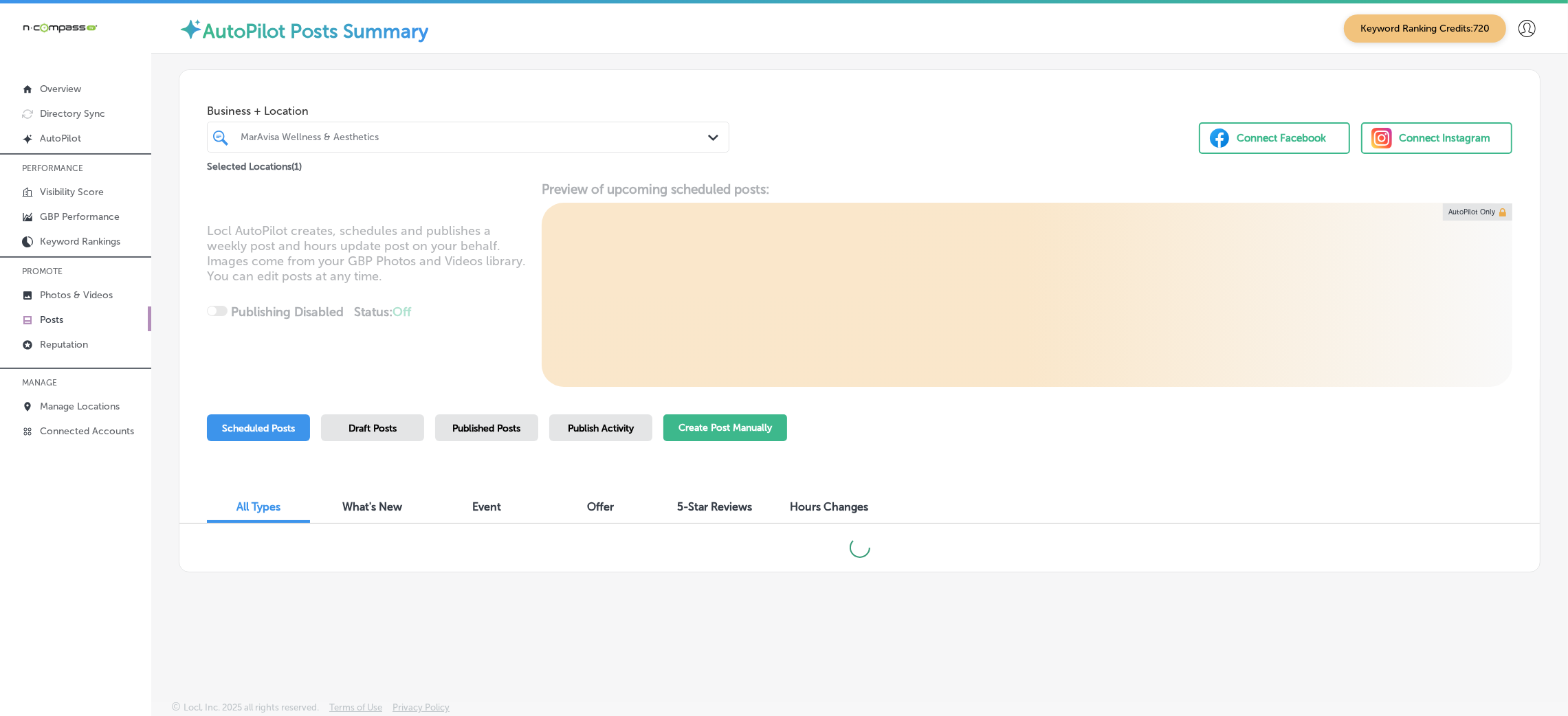
click at [756, 439] on button "Create Post Manually" at bounding box center [725, 427] width 123 height 27
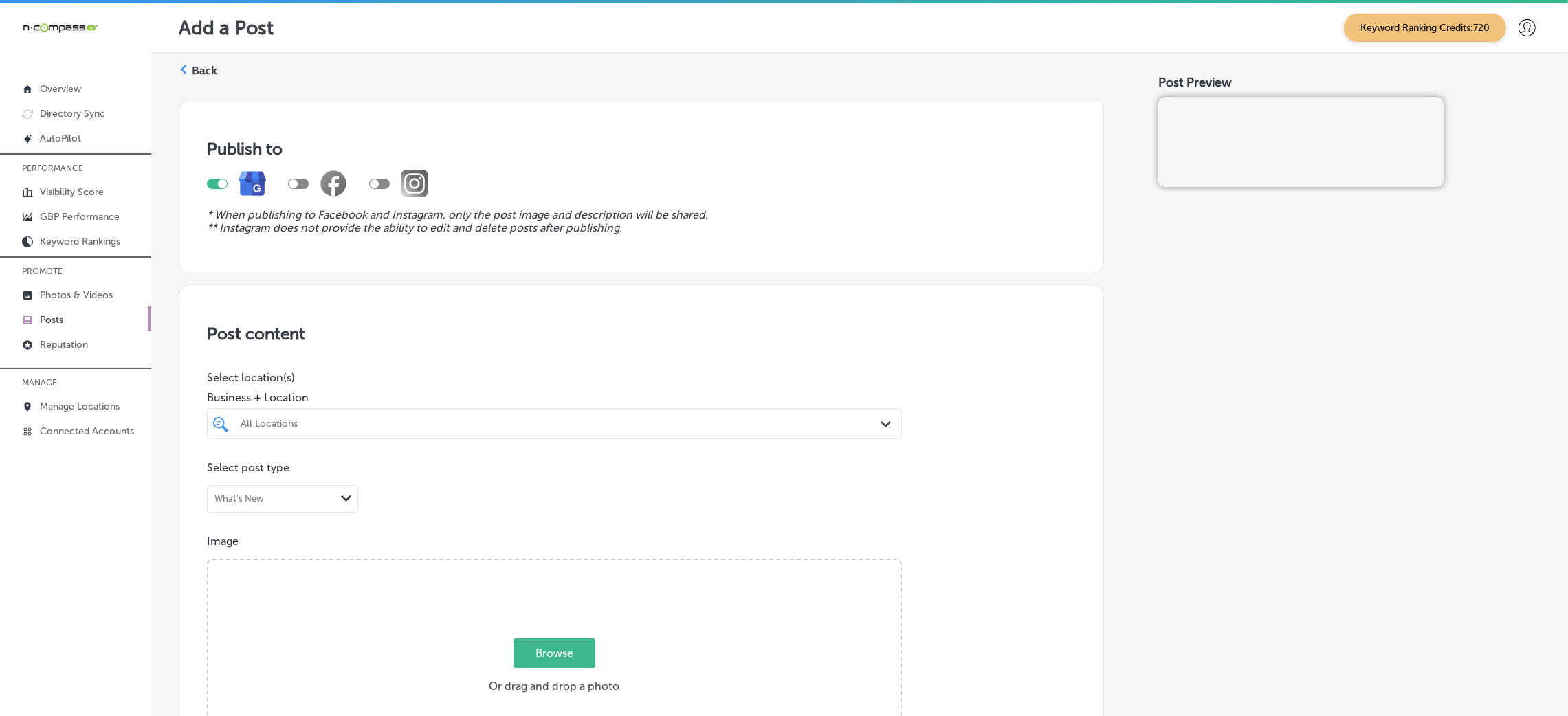
click at [372, 426] on div "All Locations" at bounding box center [560, 424] width 641 height 12
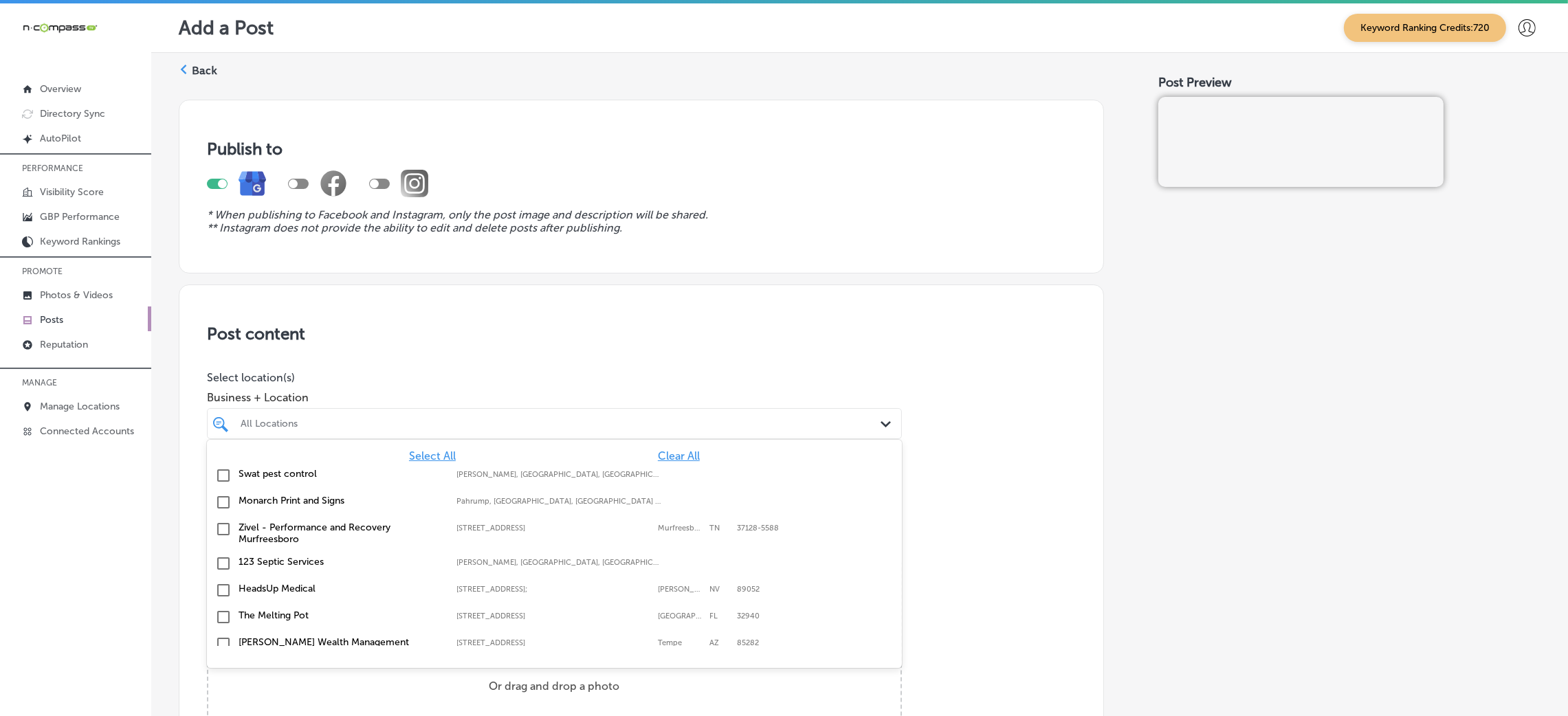
click at [663, 456] on span "Clear All" at bounding box center [679, 456] width 42 height 13
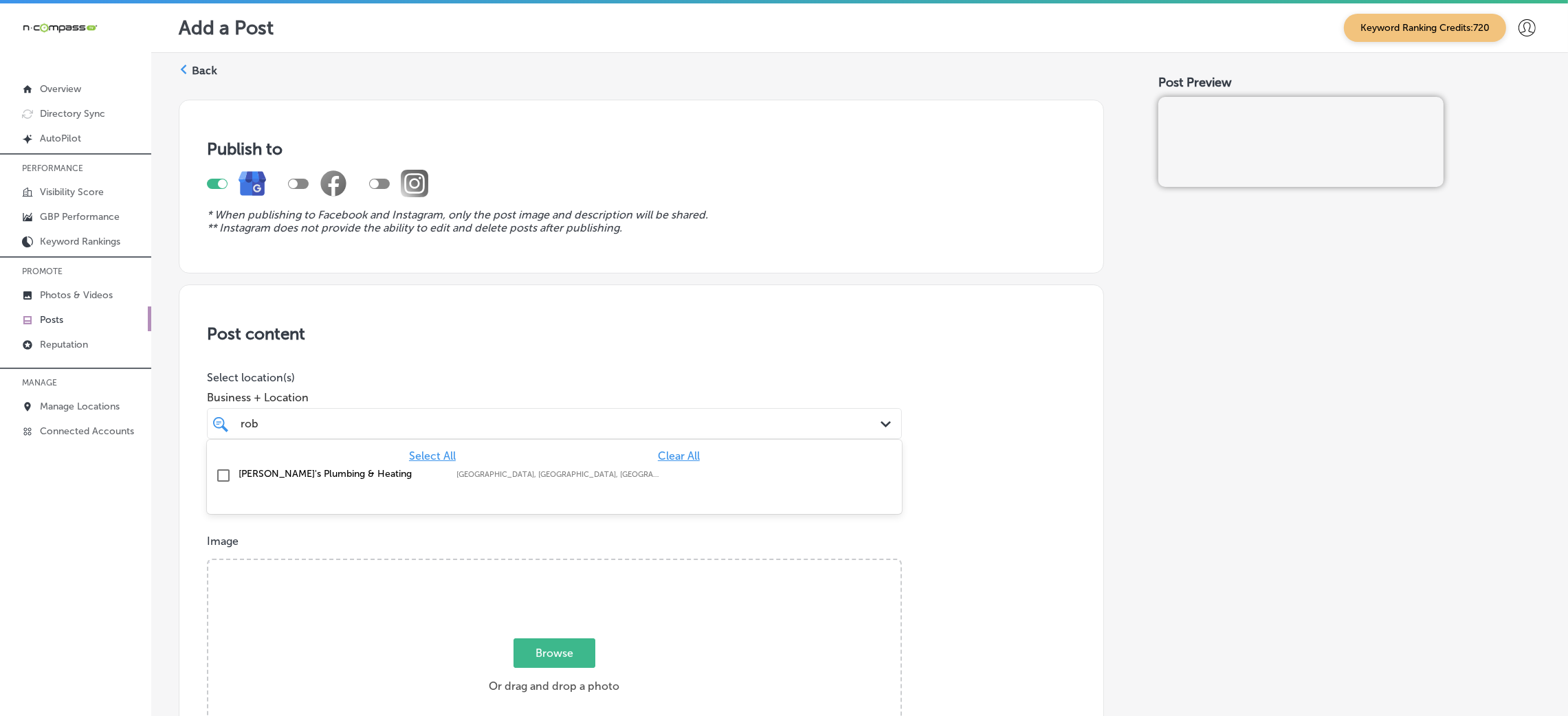
click at [600, 470] on div "Rob's Plumbing & Heating Cornwall, NY, USA | Beacon, NY 12508, US ..." at bounding box center [555, 475] width 684 height 21
type input "rob"
click at [675, 329] on h3 "Post content" at bounding box center [641, 333] width 869 height 20
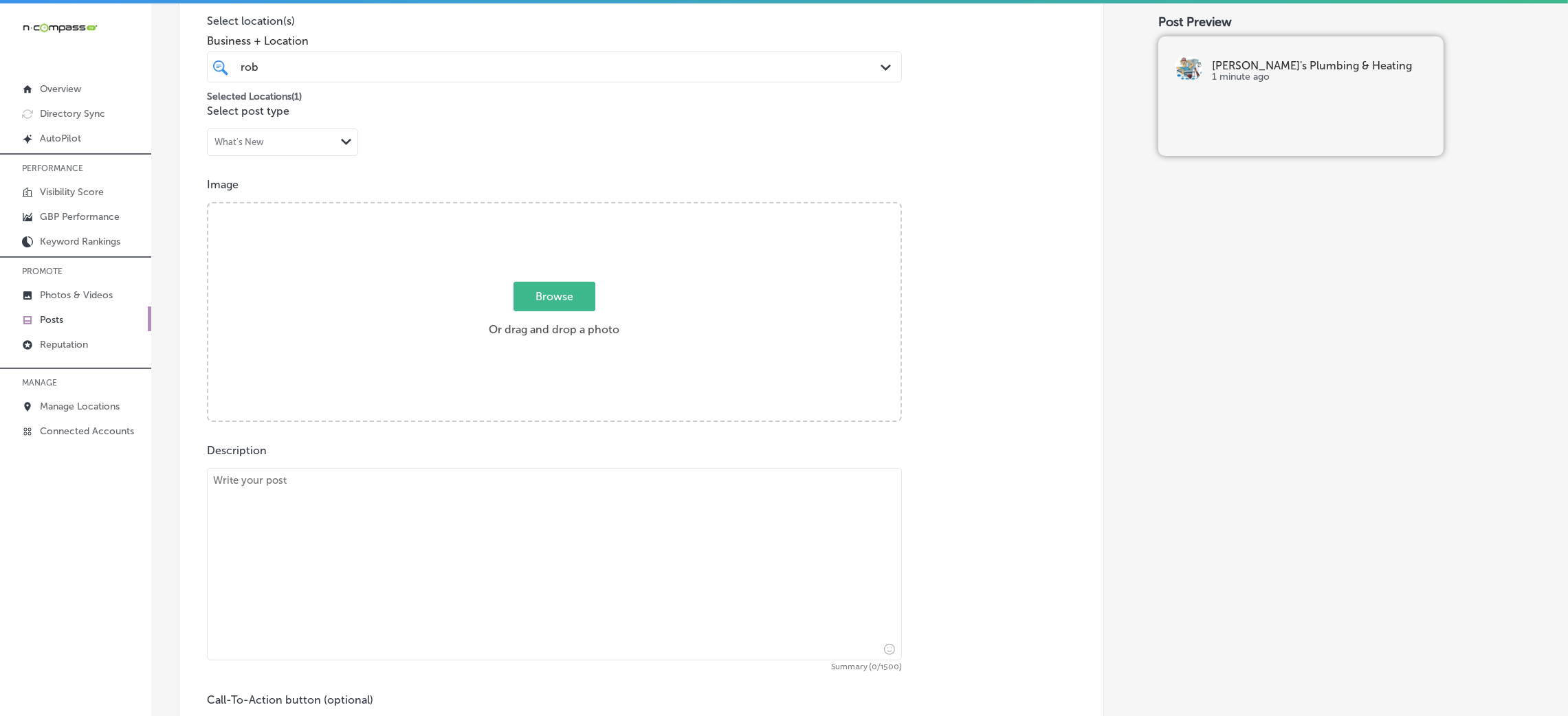
scroll to position [412, 0]
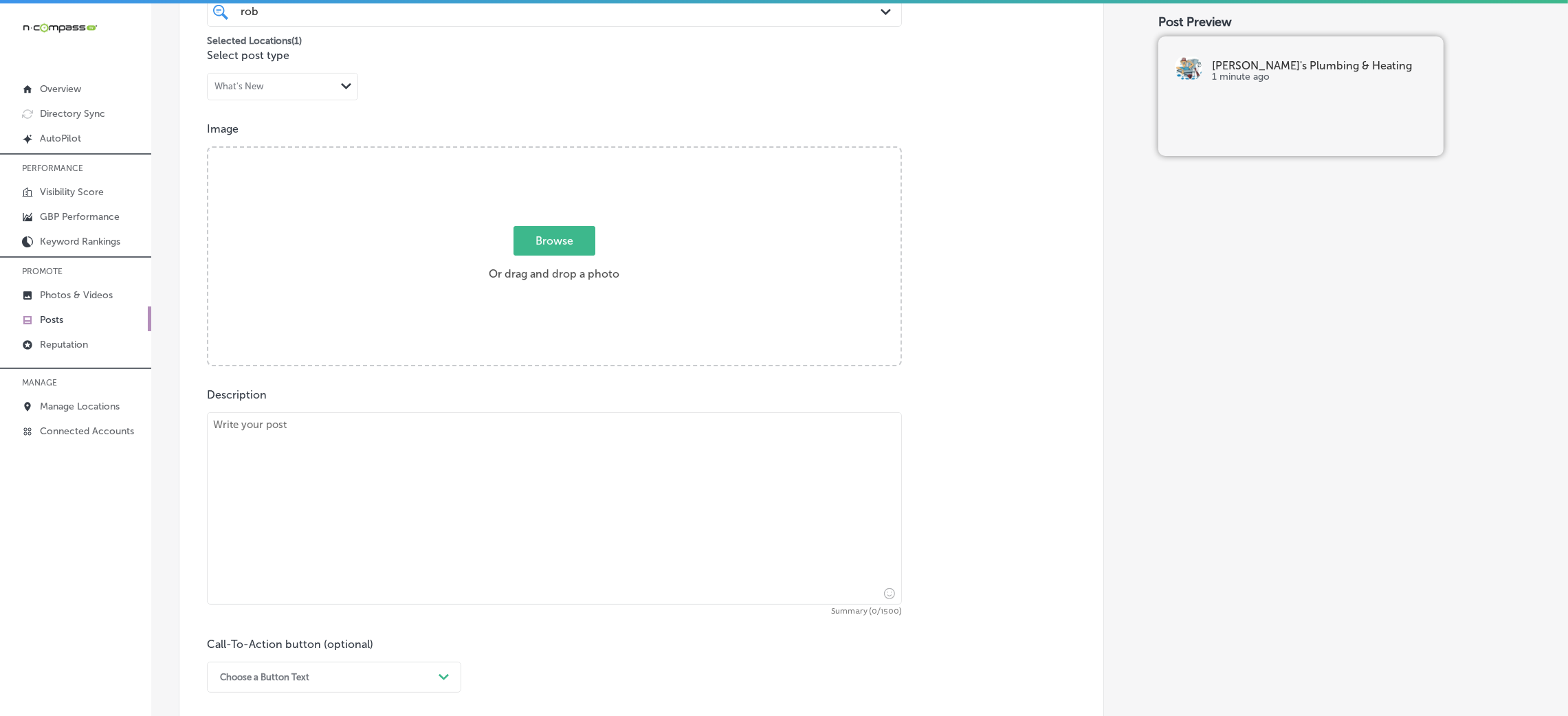
click at [373, 480] on textarea at bounding box center [554, 508] width 695 height 192
paste textarea "As temperatures drop, frozen pipes become a serious concern for homeowners. Rob…"
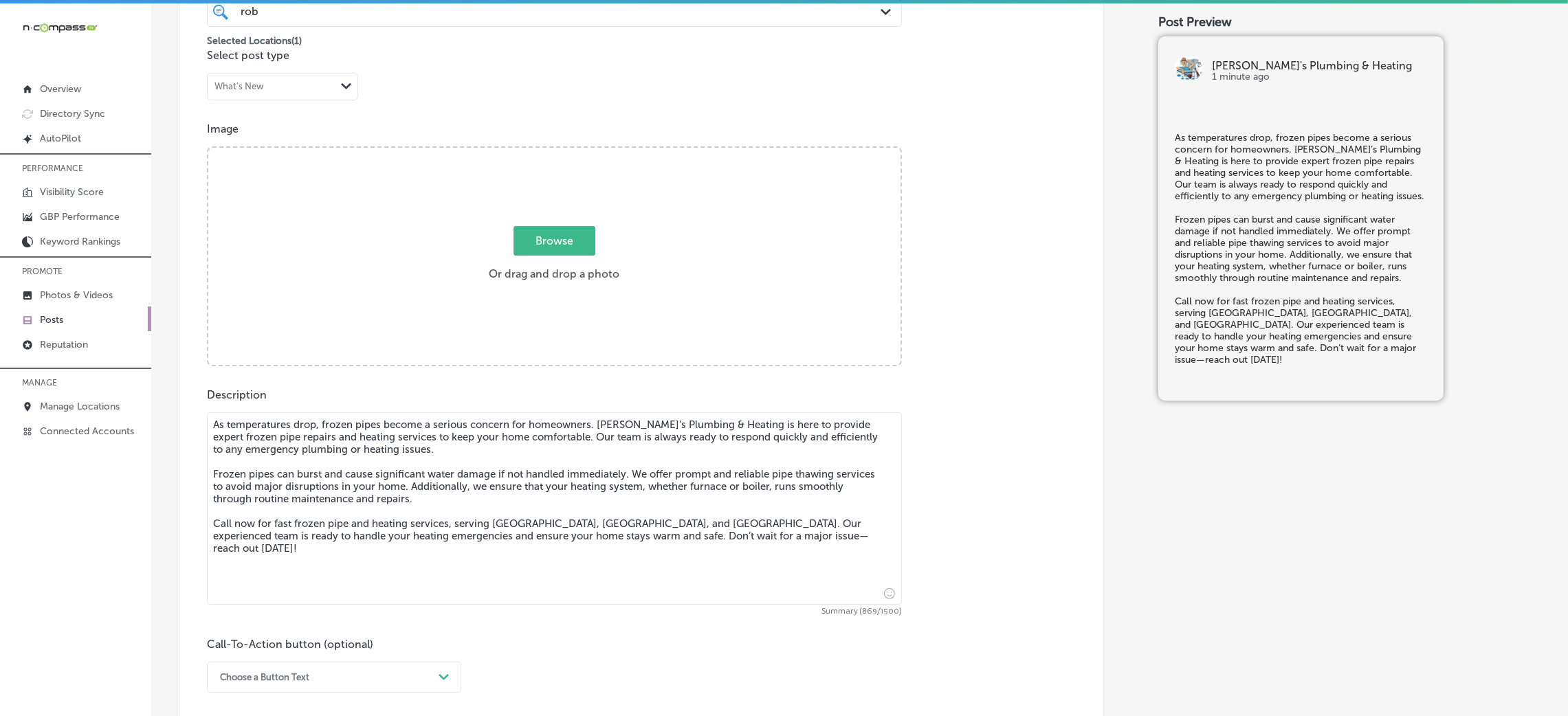
type textarea "As temperatures drop, frozen pipes become a serious concern for homeowners. Rob…"
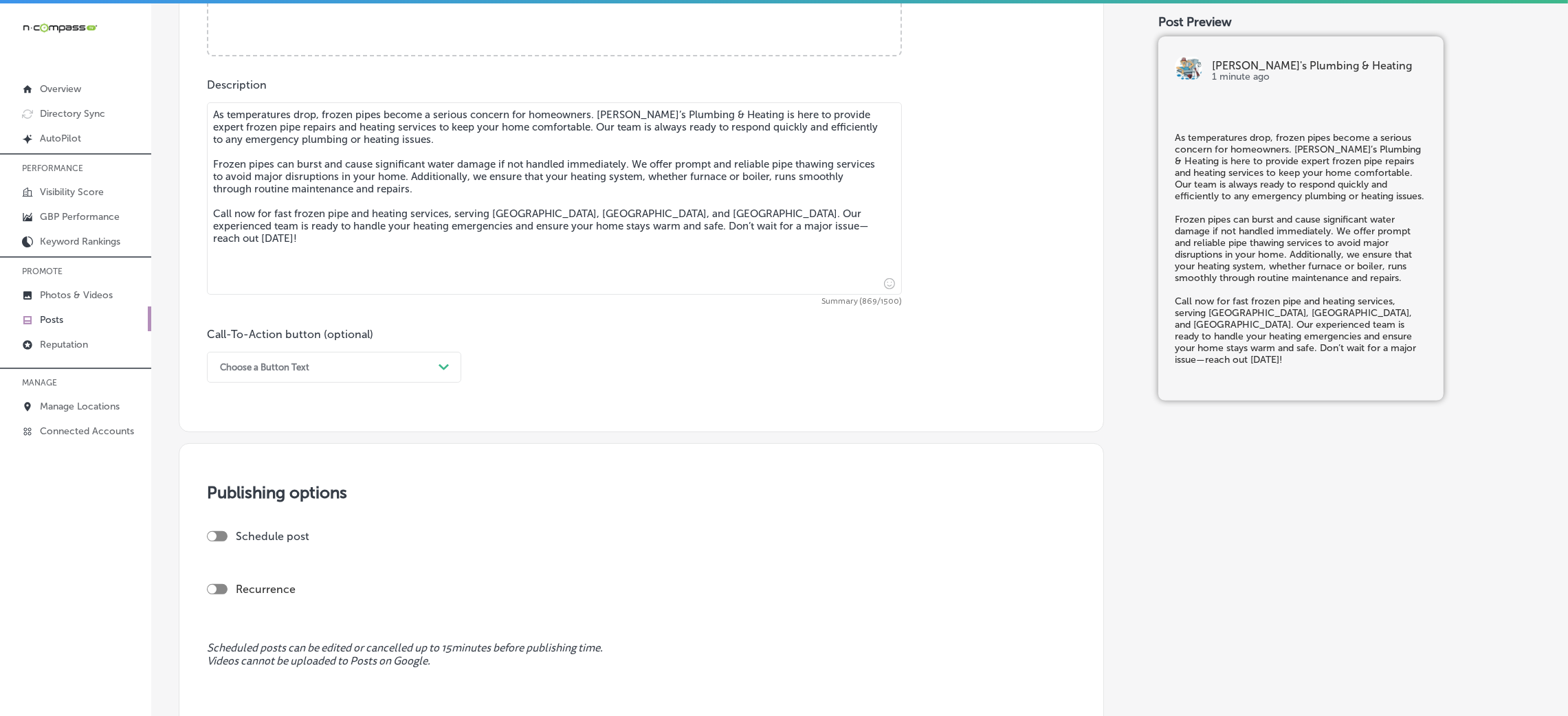
scroll to position [889, 0]
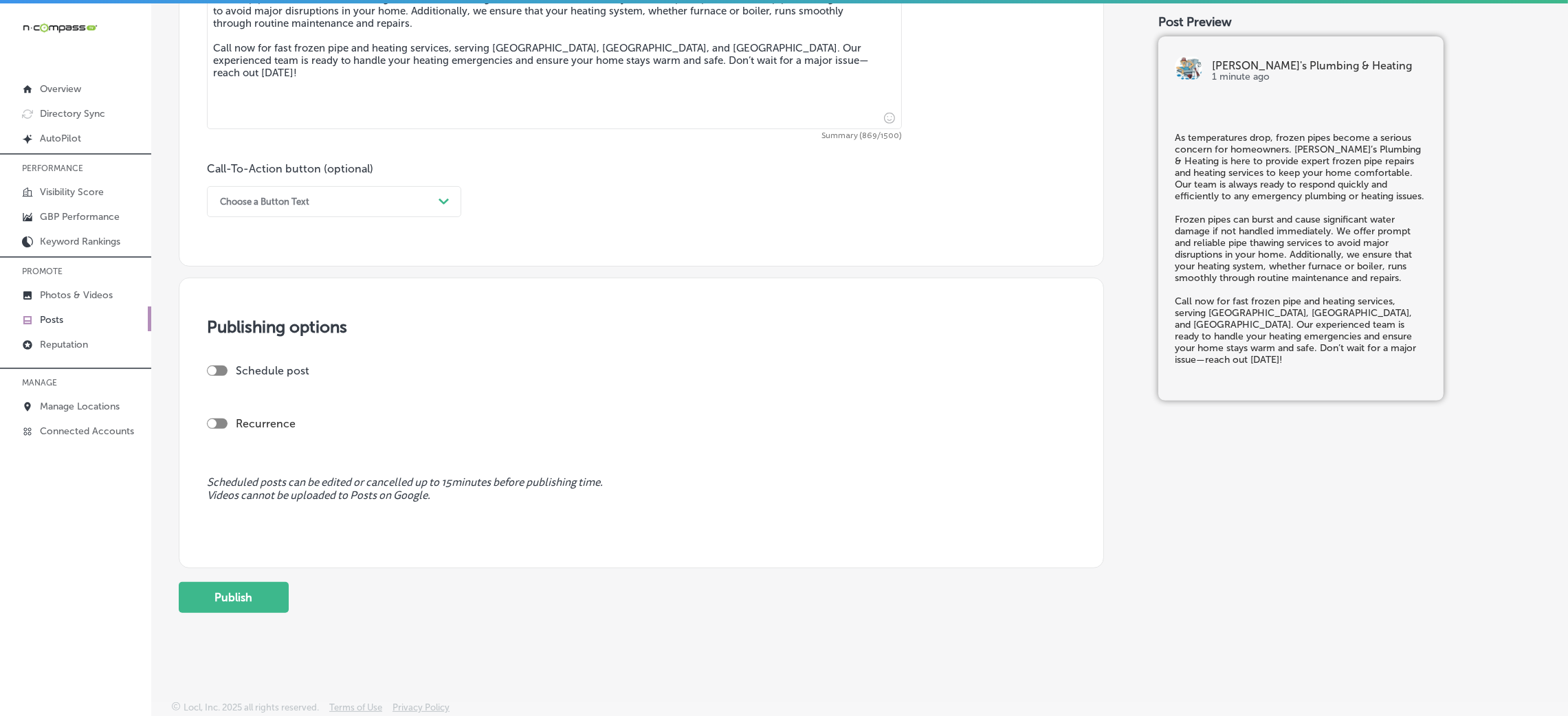
click at [273, 183] on div "Call-To-Action button (optional) Choose a Button Text Path Created with Sketch." at bounding box center [334, 189] width 254 height 55
click at [274, 184] on div "Call-To-Action button (optional) Choose a Button Text Path Created with Sketch." at bounding box center [334, 189] width 254 height 55
click at [271, 188] on div "Call-To-Action button (optional) Choose a Button Text Path Created with Sketch." at bounding box center [334, 189] width 254 height 55
click at [270, 199] on div "Choose a Button Text" at bounding box center [264, 202] width 89 height 10
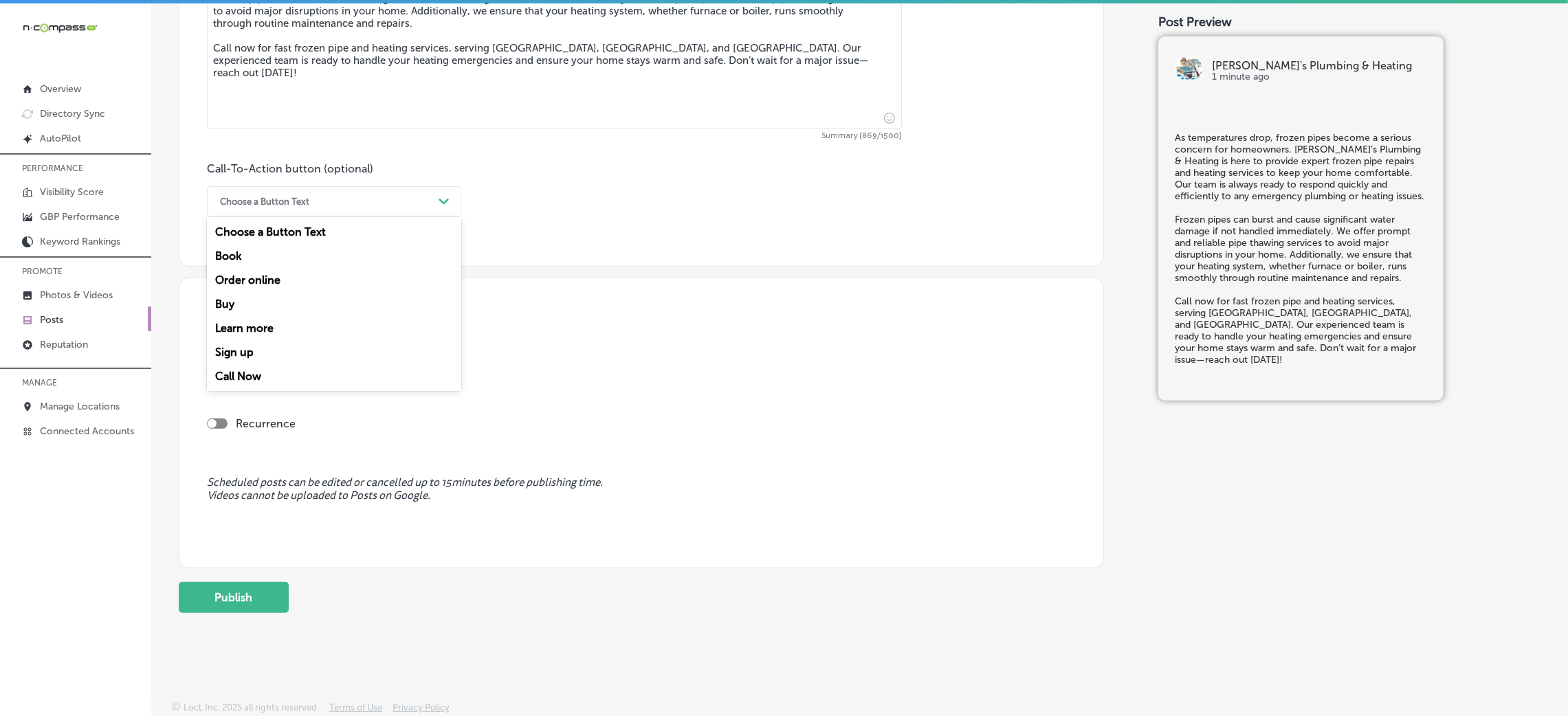
click at [266, 375] on div "Call Now" at bounding box center [334, 376] width 254 height 24
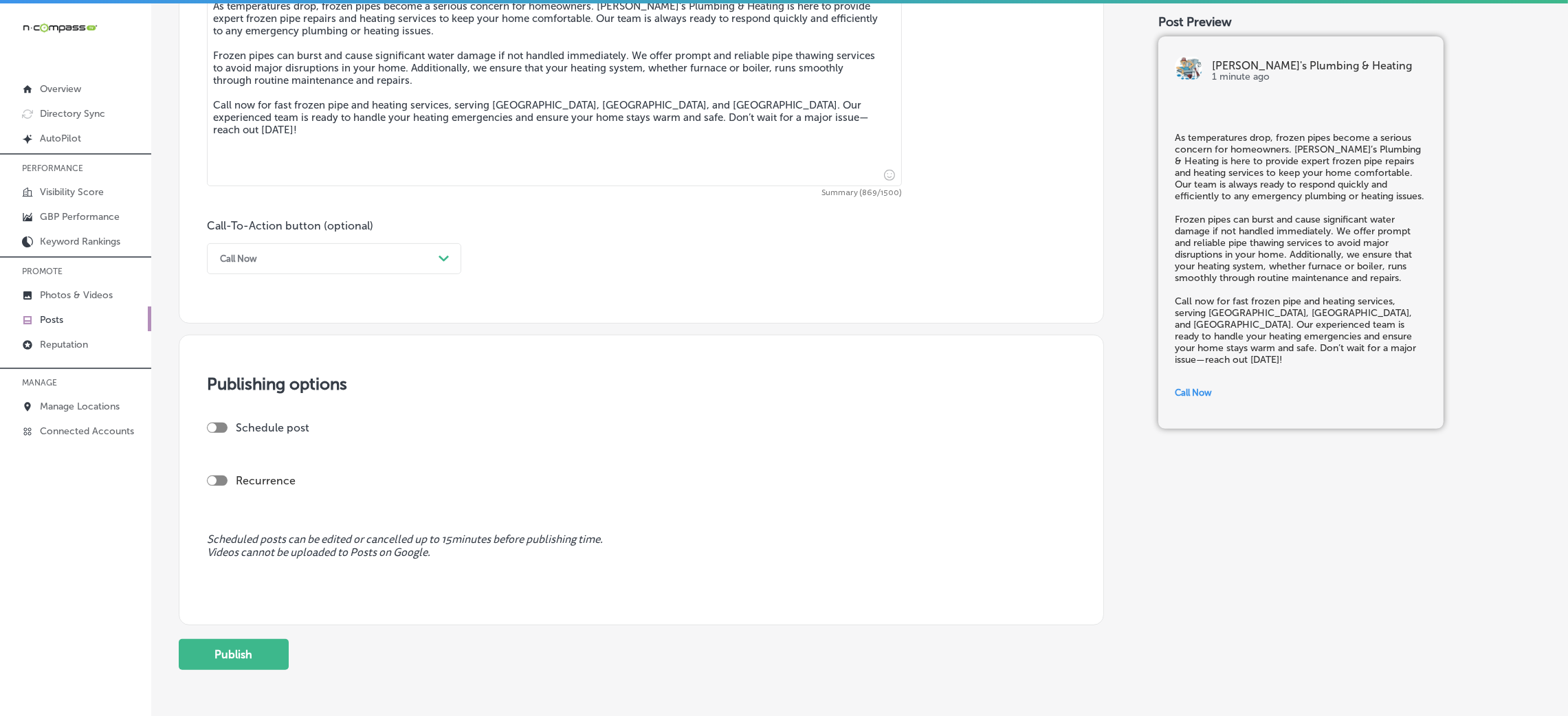
scroll to position [786, 0]
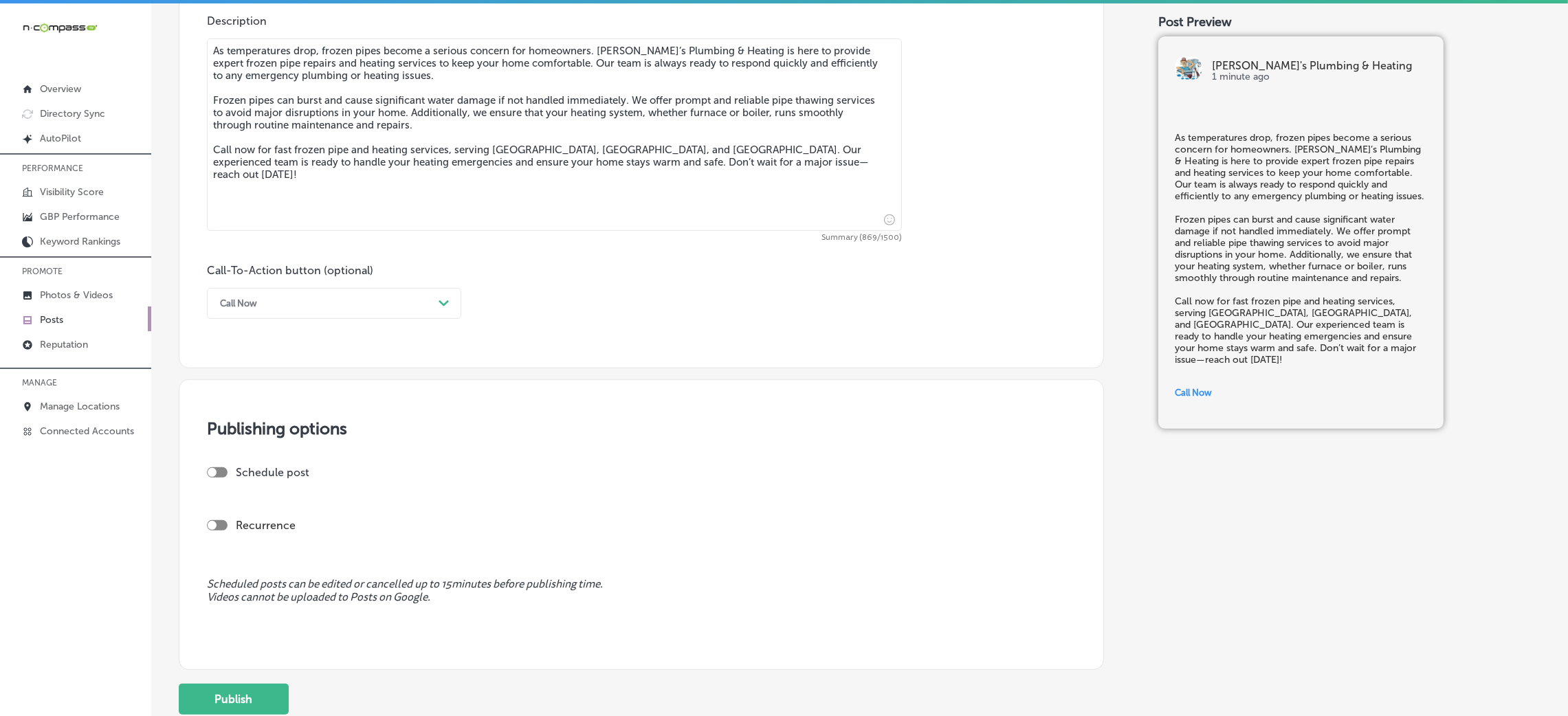
click at [217, 474] on div at bounding box center [217, 472] width 20 height 10
checkbox input "true"
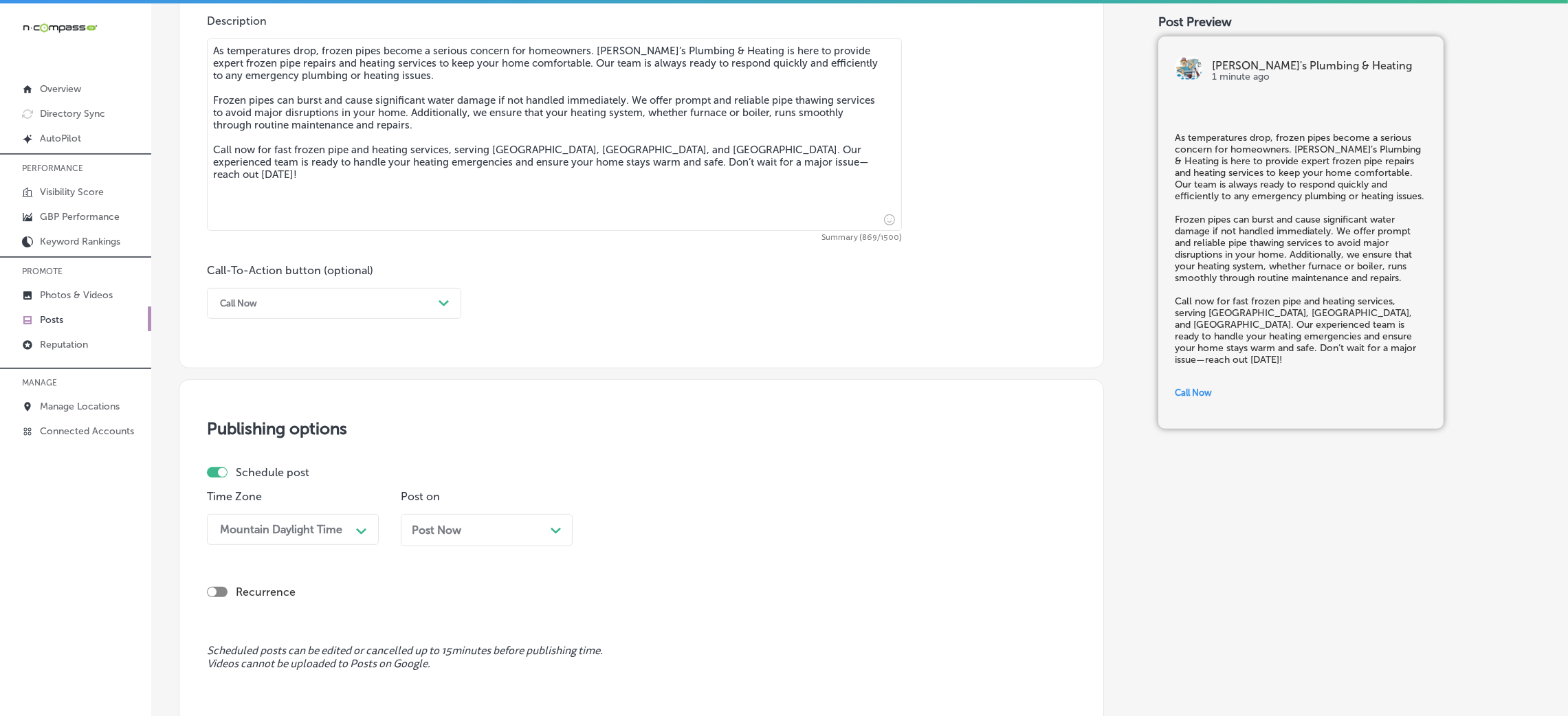
click at [436, 524] on div "Post Now Path Created with Sketch." at bounding box center [486, 530] width 172 height 33
click at [674, 524] on div "09:45 AM Path Created with Sketch." at bounding box center [680, 529] width 172 height 31
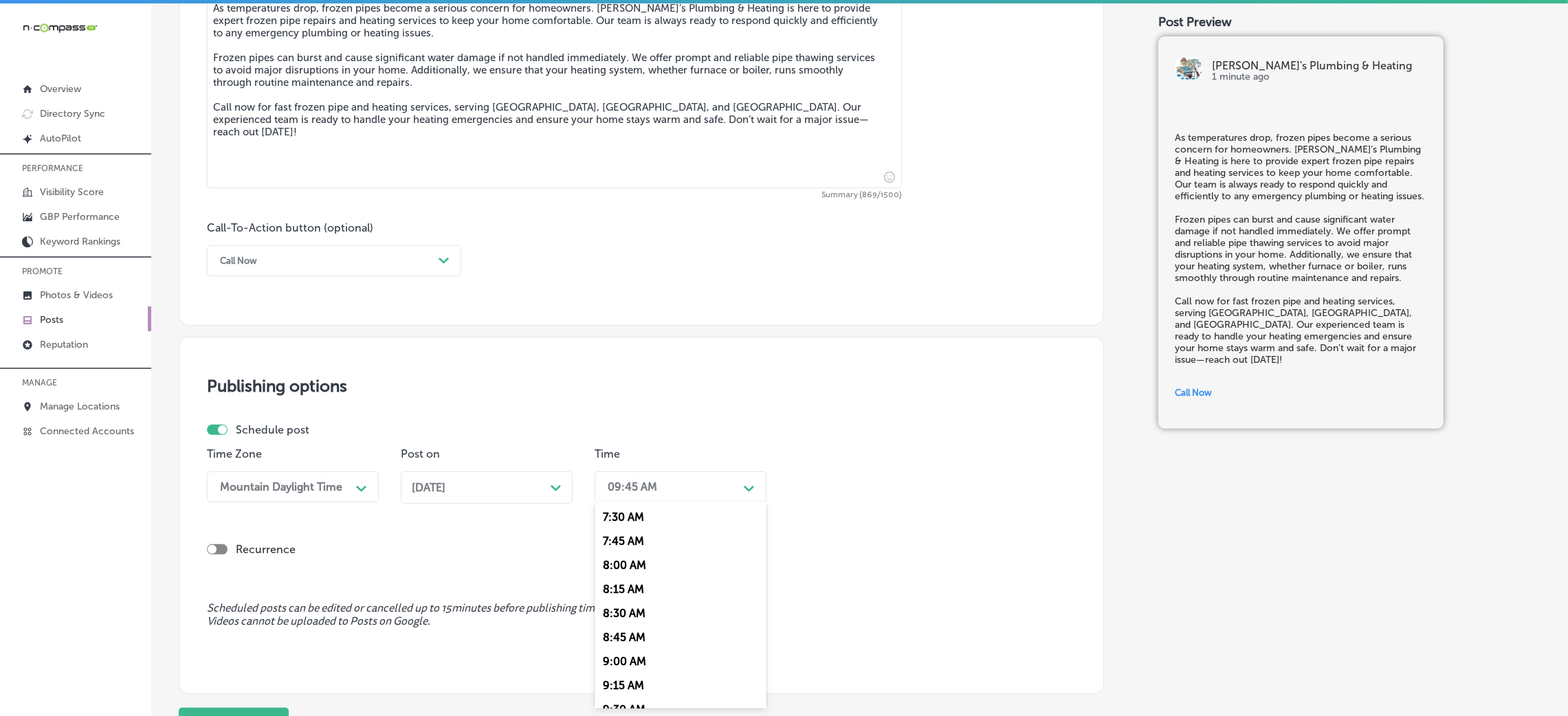
scroll to position [617, 0]
drag, startPoint x: 628, startPoint y: 583, endPoint x: 641, endPoint y: 566, distance: 21.4
click at [628, 580] on div "7:00 AM" at bounding box center [680, 572] width 172 height 24
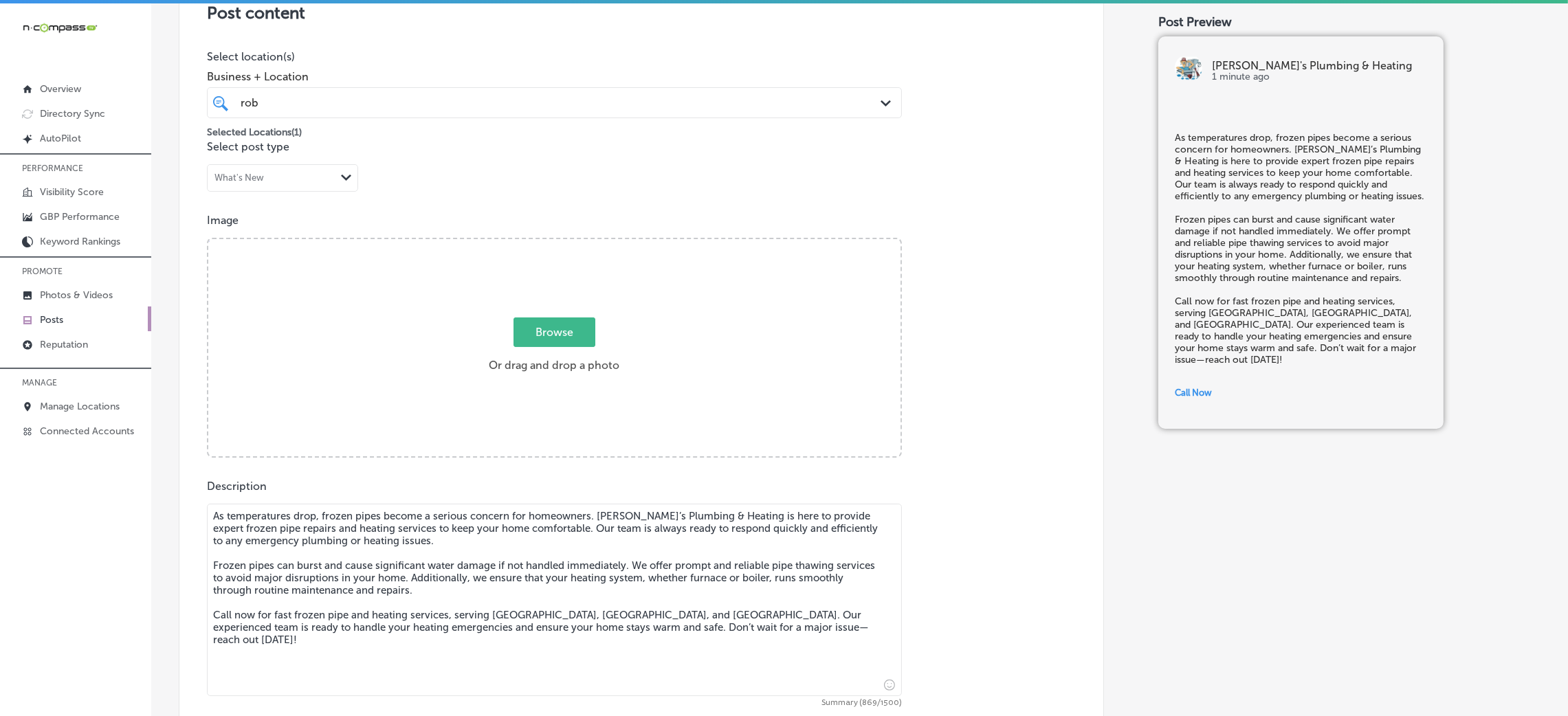
scroll to position [107, 0]
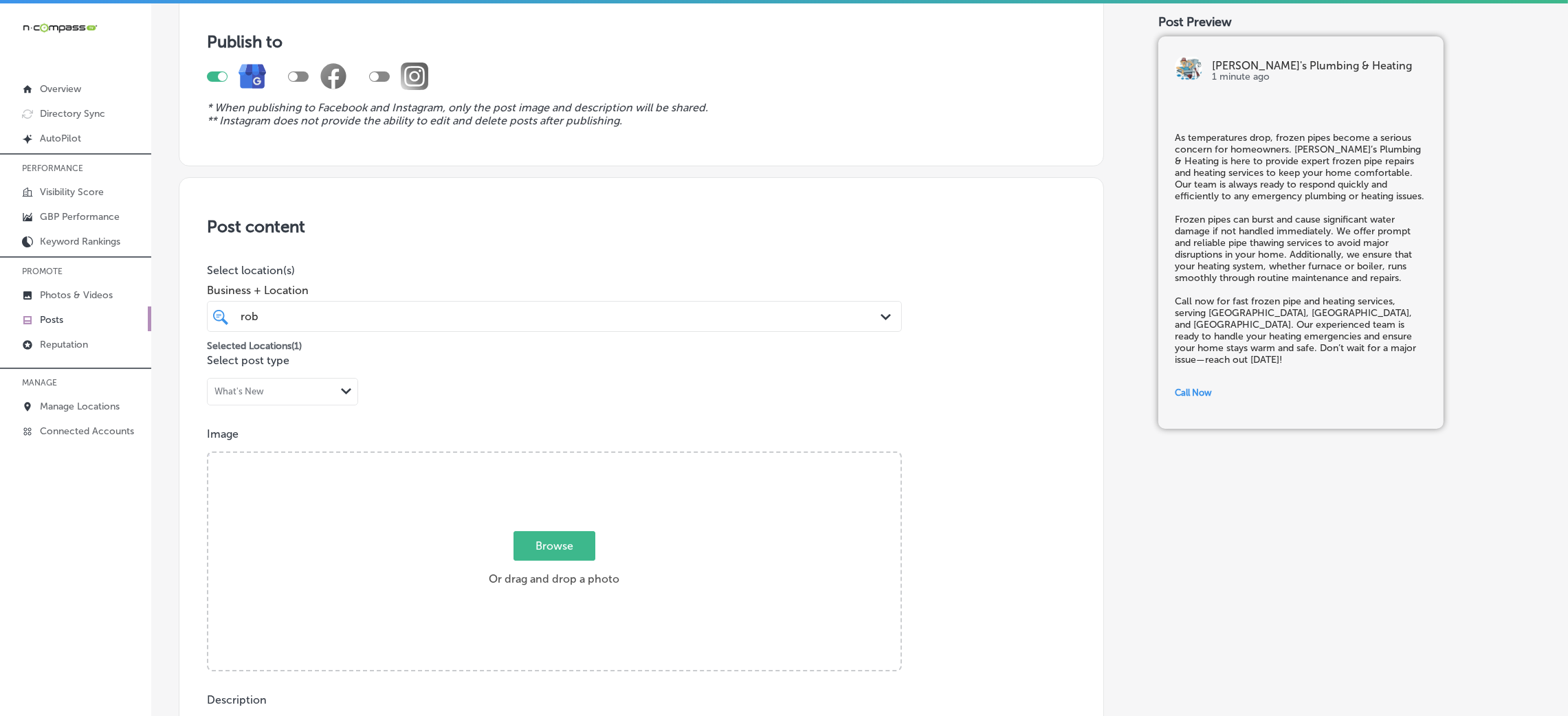
click at [547, 533] on span "Browse" at bounding box center [554, 546] width 82 height 30
click at [547, 457] on input "Browse Or drag and drop a photo" at bounding box center [555, 455] width 693 height 4
type input "C:\fakepath\Rob's Plumbing & Heating-5.png"
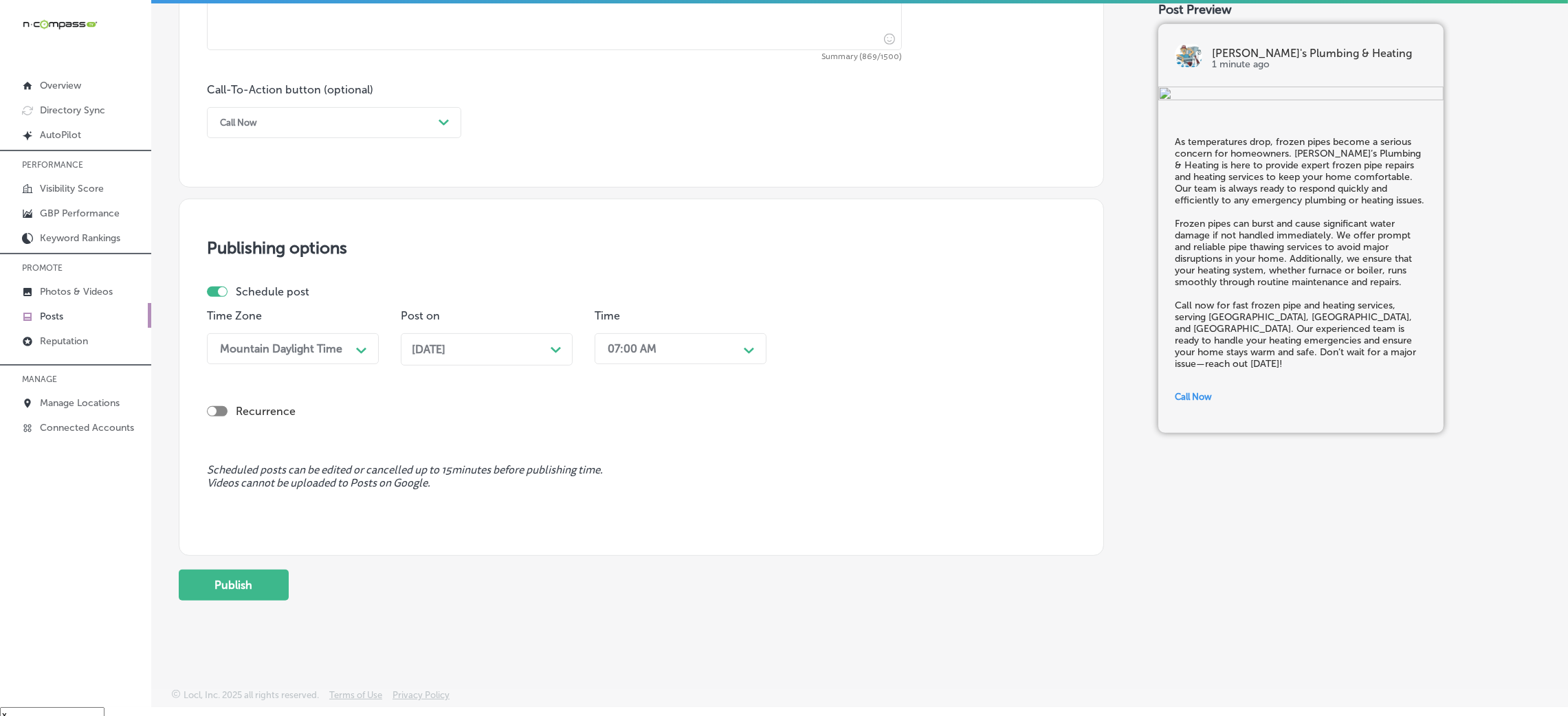
scroll to position [20, 0]
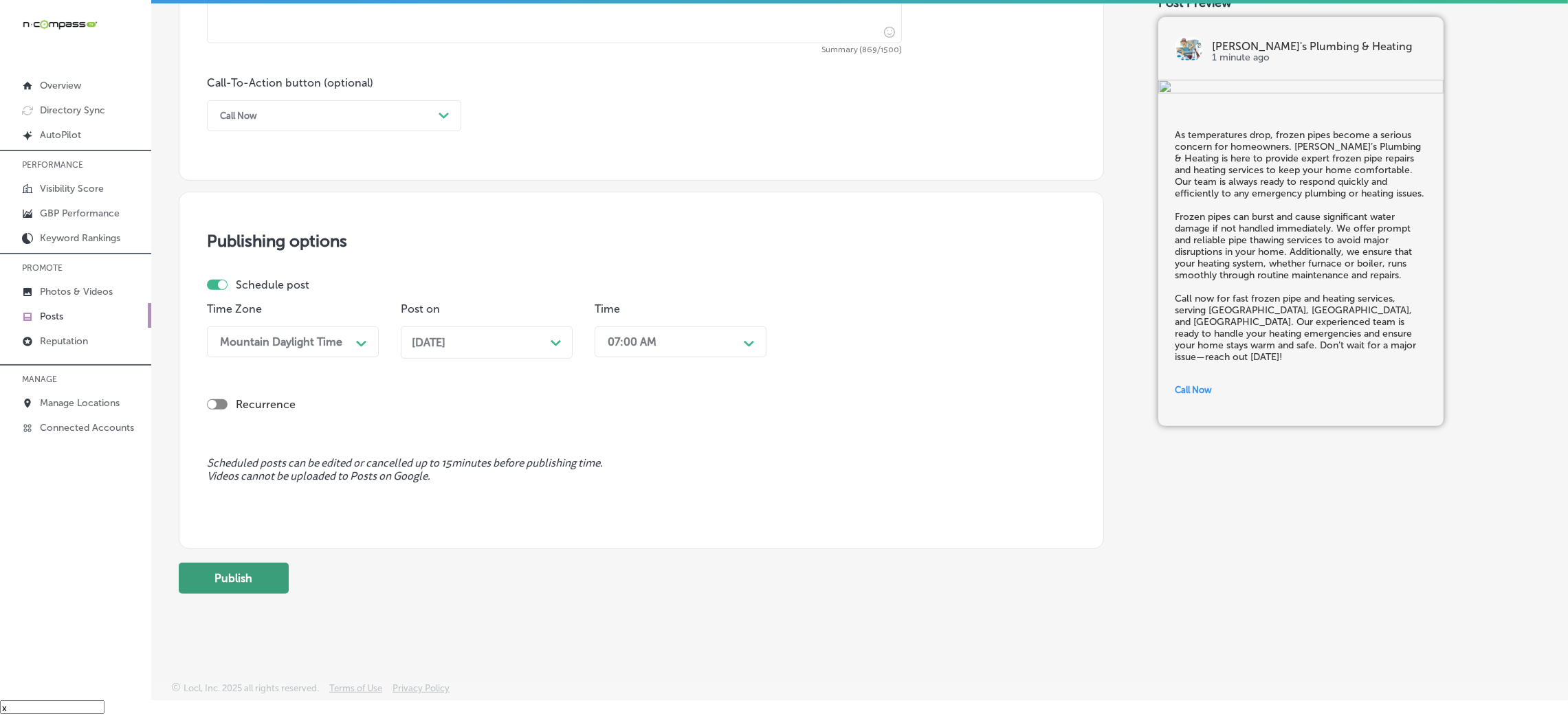
click at [234, 564] on button "Publish" at bounding box center [234, 578] width 110 height 31
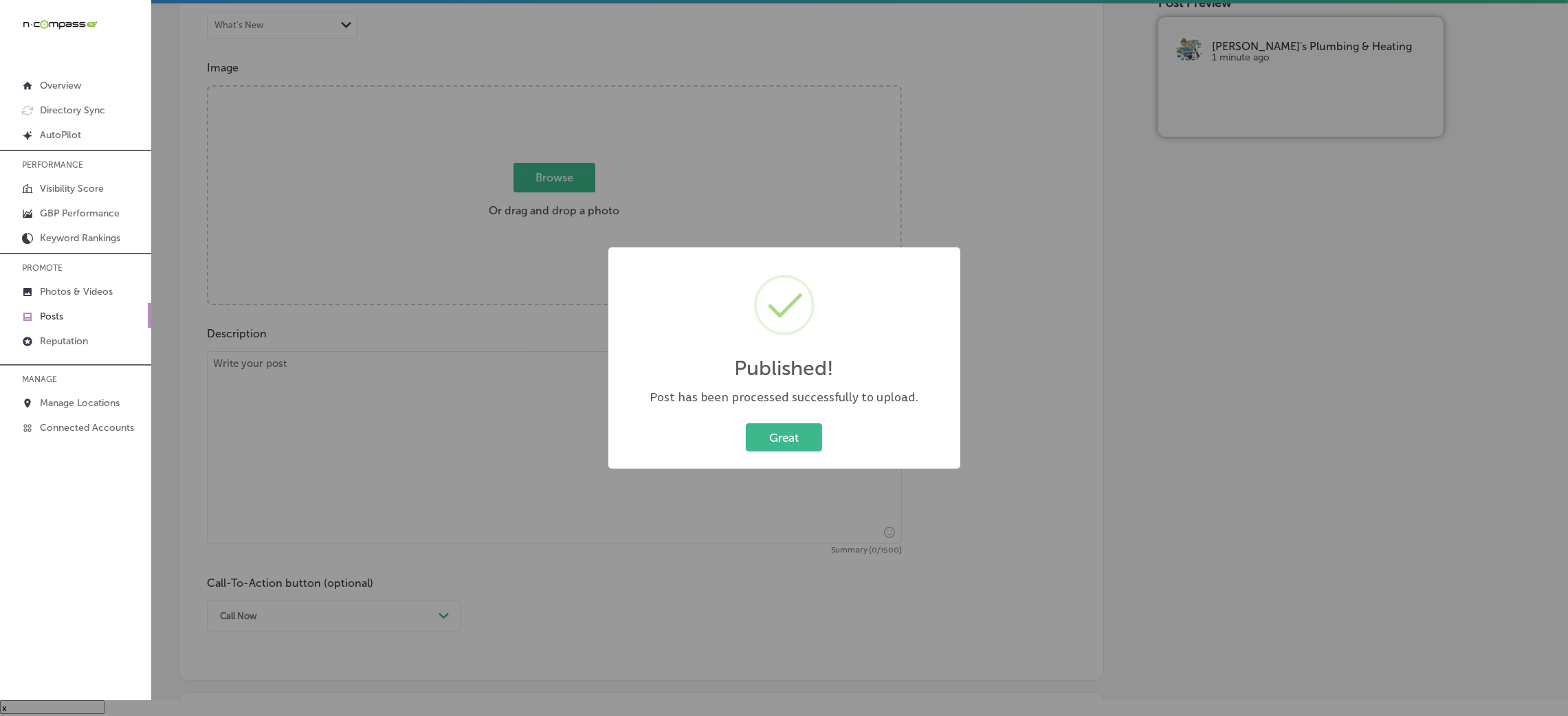
scroll to position [440, 0]
click at [817, 440] on button "Great" at bounding box center [783, 437] width 76 height 28
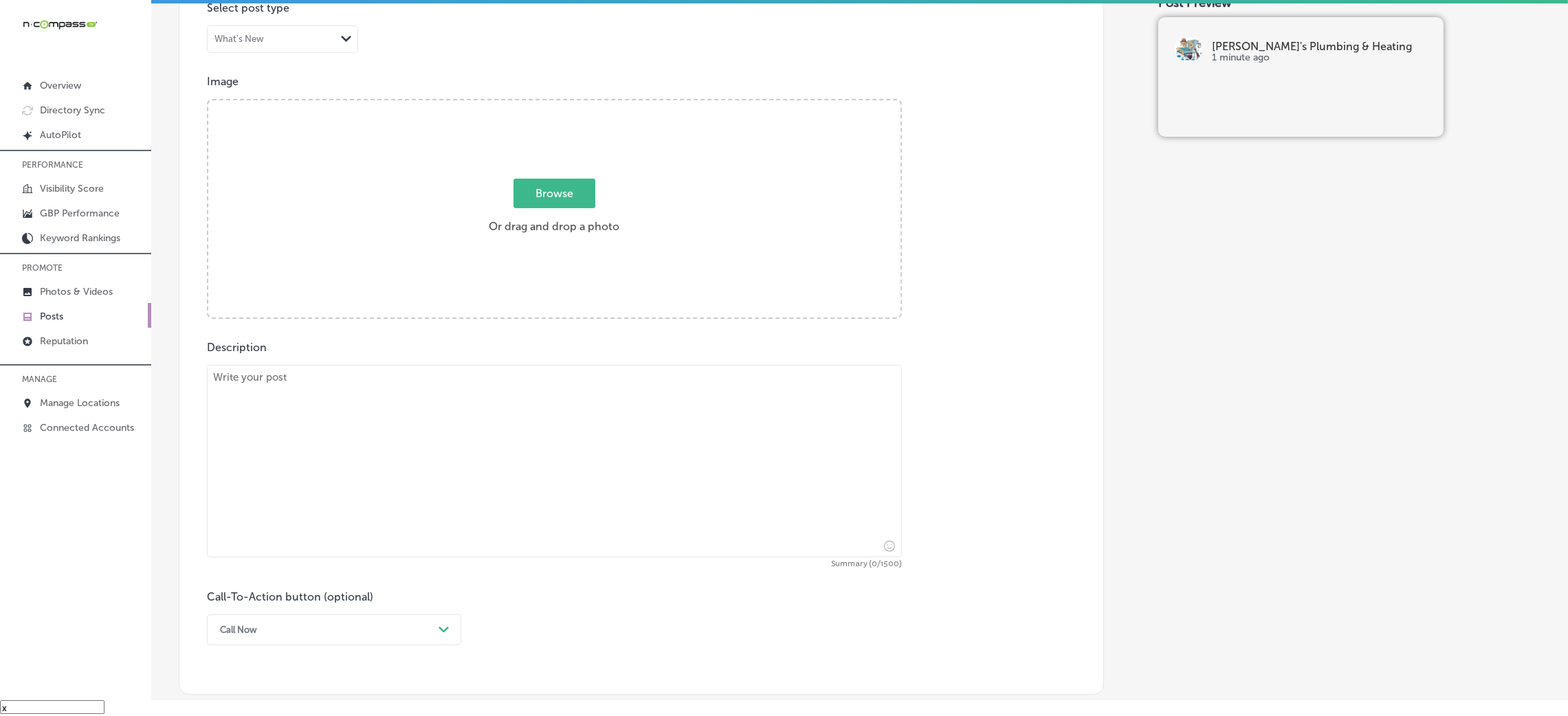
click at [604, 450] on textarea at bounding box center [554, 461] width 695 height 192
paste textarea "Winter is fast approaching, and ensuring your heating system is ready is crucia…"
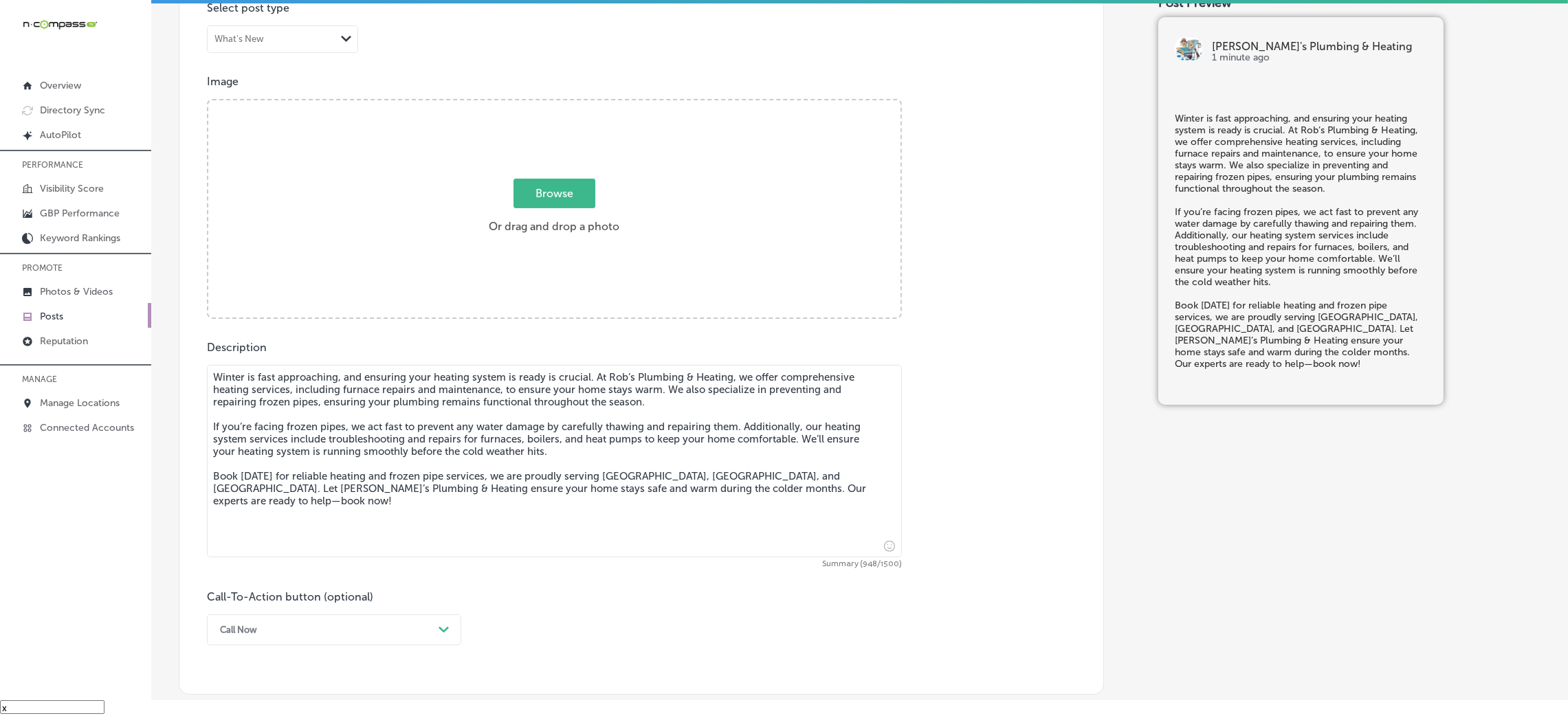
type textarea "Winter is fast approaching, and ensuring your heating system is ready is crucia…"
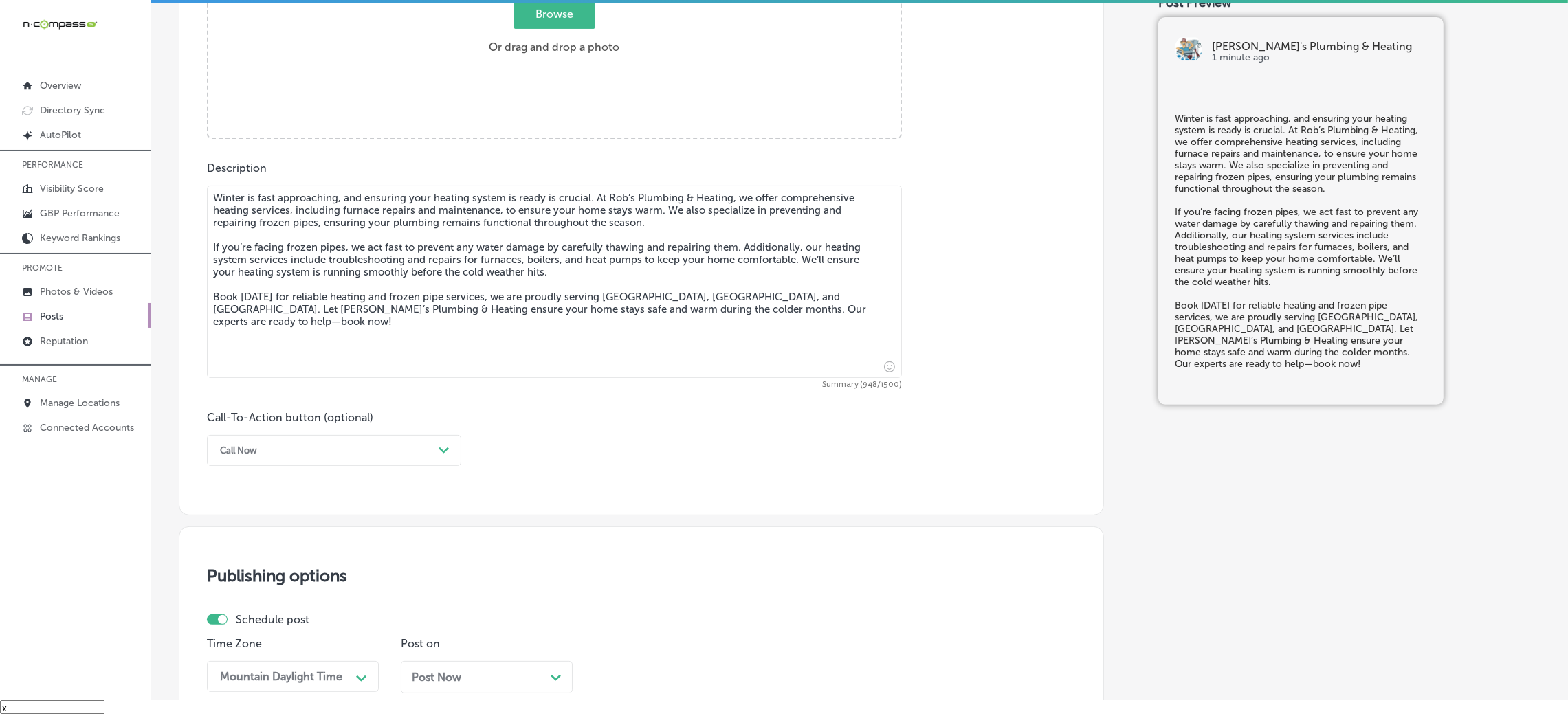
scroll to position [750, 0]
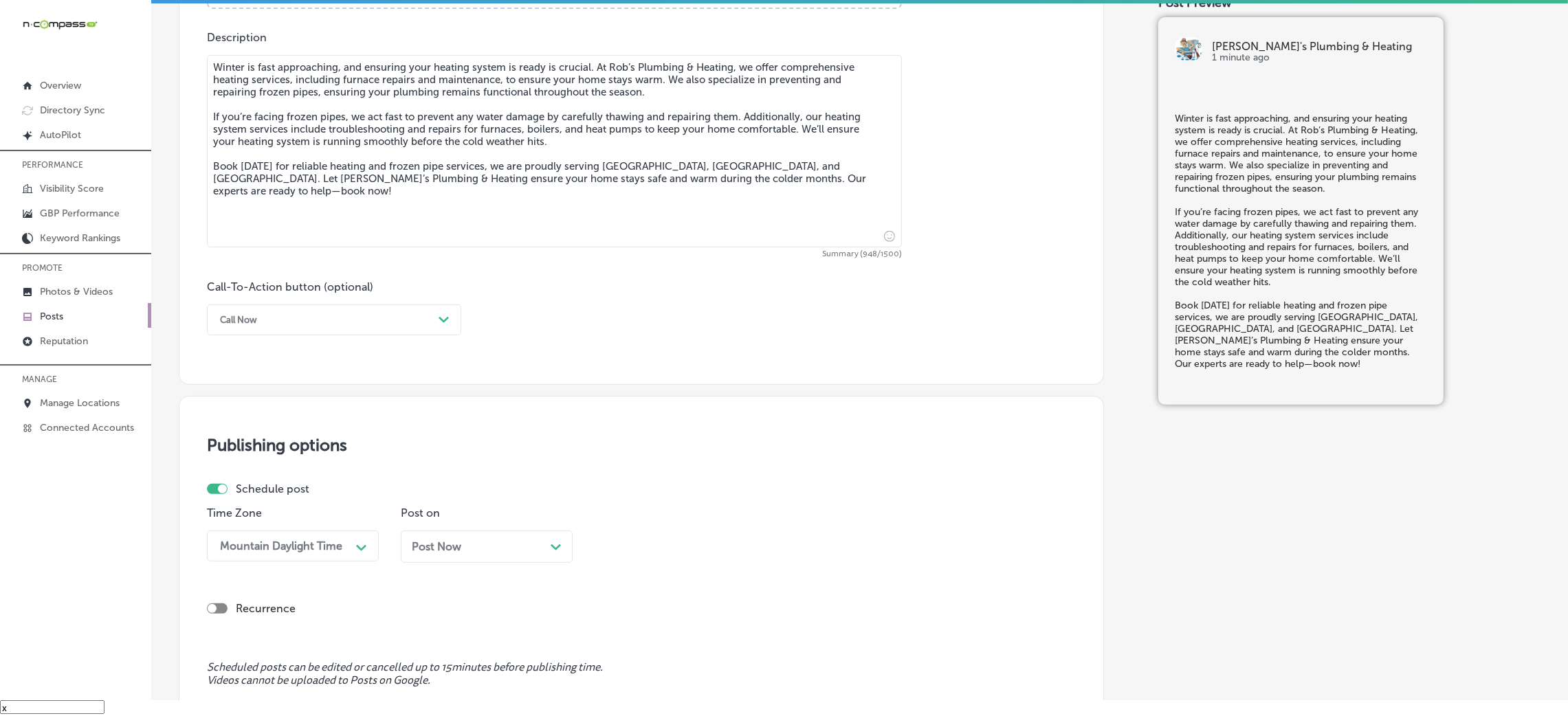
click at [250, 324] on div "Call Now" at bounding box center [238, 320] width 37 height 10
click at [253, 385] on div "Book" at bounding box center [334, 374] width 254 height 24
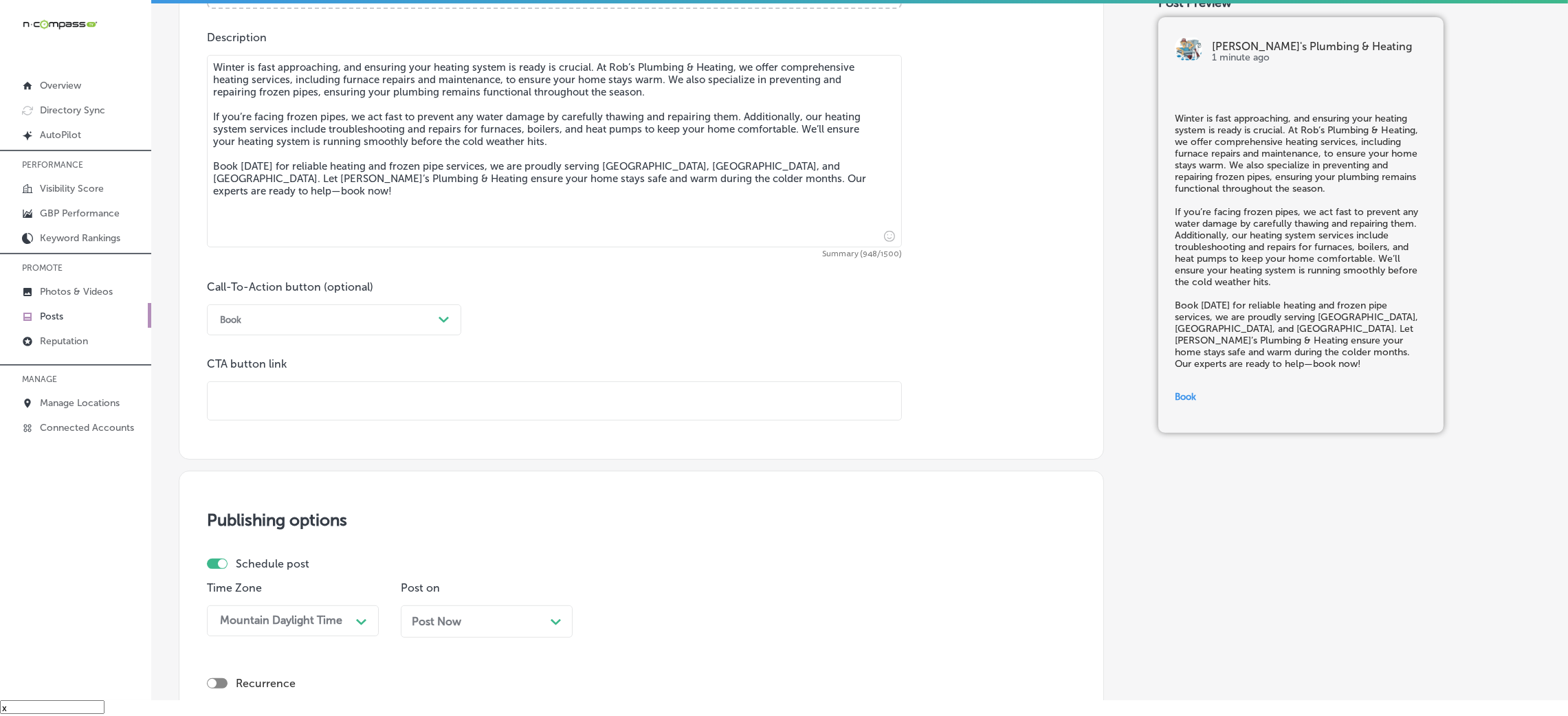
click at [309, 394] on input "text" at bounding box center [554, 400] width 693 height 38
paste input "https://robsplumbingandheating.com/"
type input "https://robsplumbingandheating.com/"
click at [642, 337] on div "Call-To-Action button (optional) Book Path Created with Sketch. CTA button link…" at bounding box center [641, 350] width 869 height 140
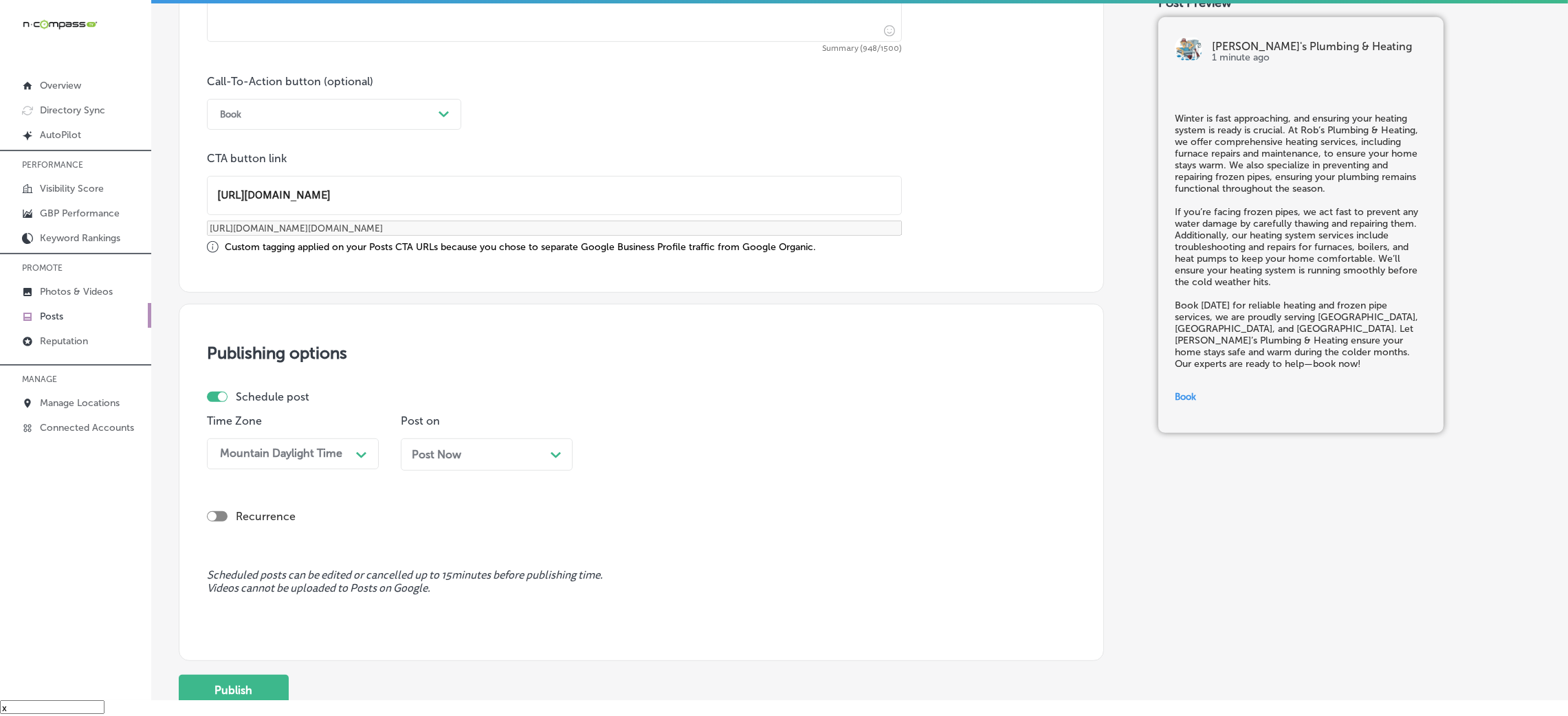
scroll to position [1069, 0]
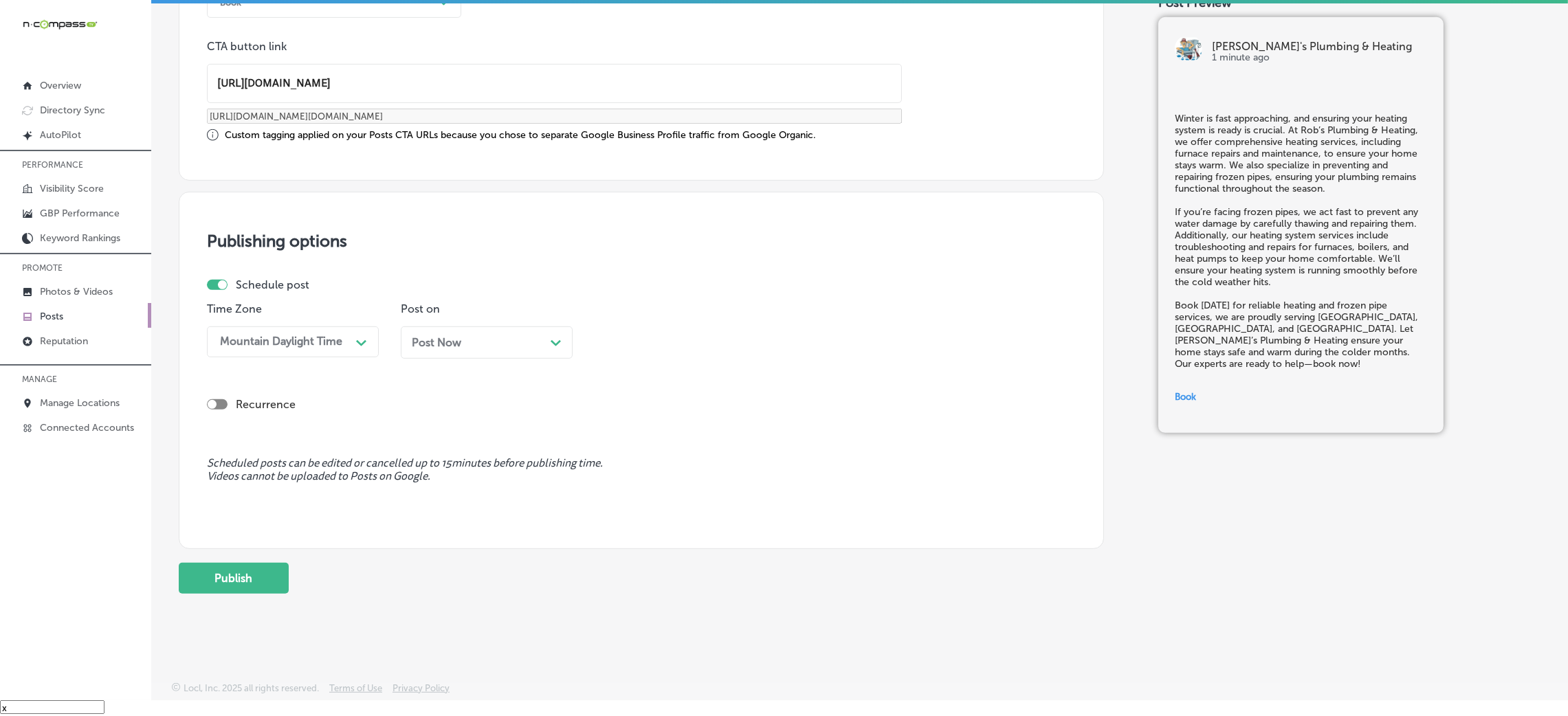
click at [524, 361] on div "Post Now Path Created with Sketch." at bounding box center [486, 347] width 172 height 43
click at [501, 347] on div "Post Now Path Created with Sketch." at bounding box center [486, 342] width 150 height 13
click at [625, 343] on div "09:45 AM" at bounding box center [632, 342] width 49 height 13
click at [646, 527] on div "7:00 AM" at bounding box center [680, 530] width 172 height 24
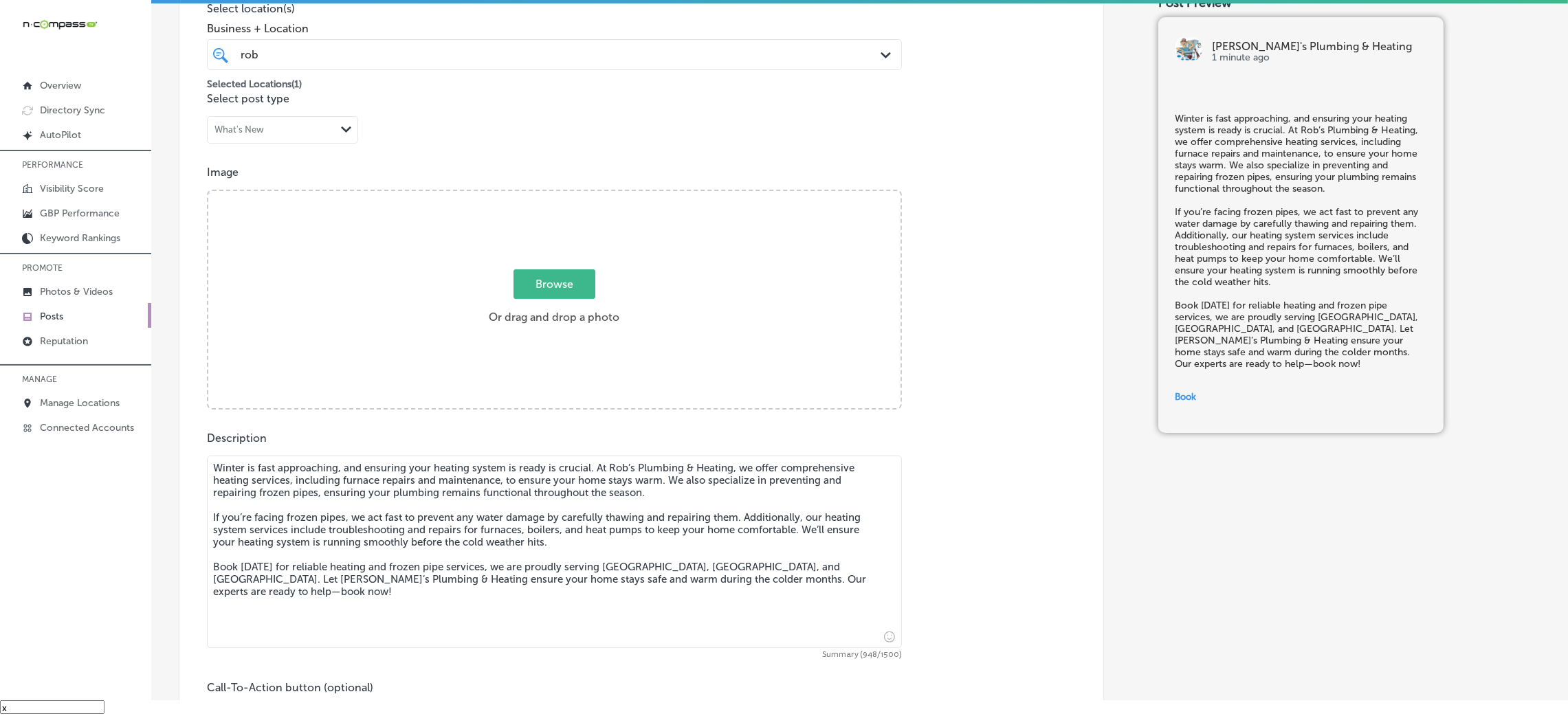
scroll to position [347, 0]
click at [534, 295] on span "Browse" at bounding box center [554, 286] width 82 height 30
click at [534, 197] on input "Browse Or drag and drop a photo" at bounding box center [555, 195] width 693 height 4
type input "C:\fakepath\Rob's Plumbing & Heating-6 (1).png"
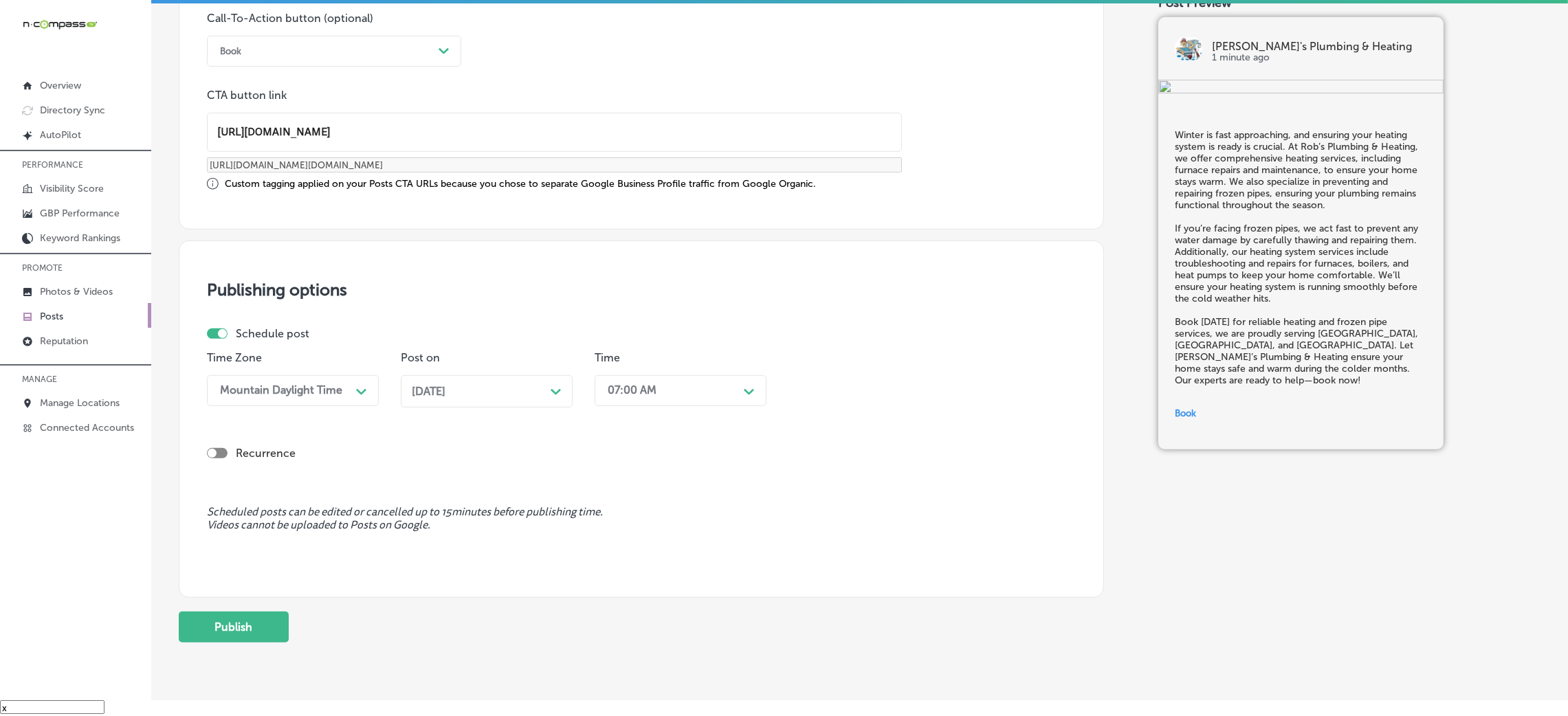
scroll to position [1069, 0]
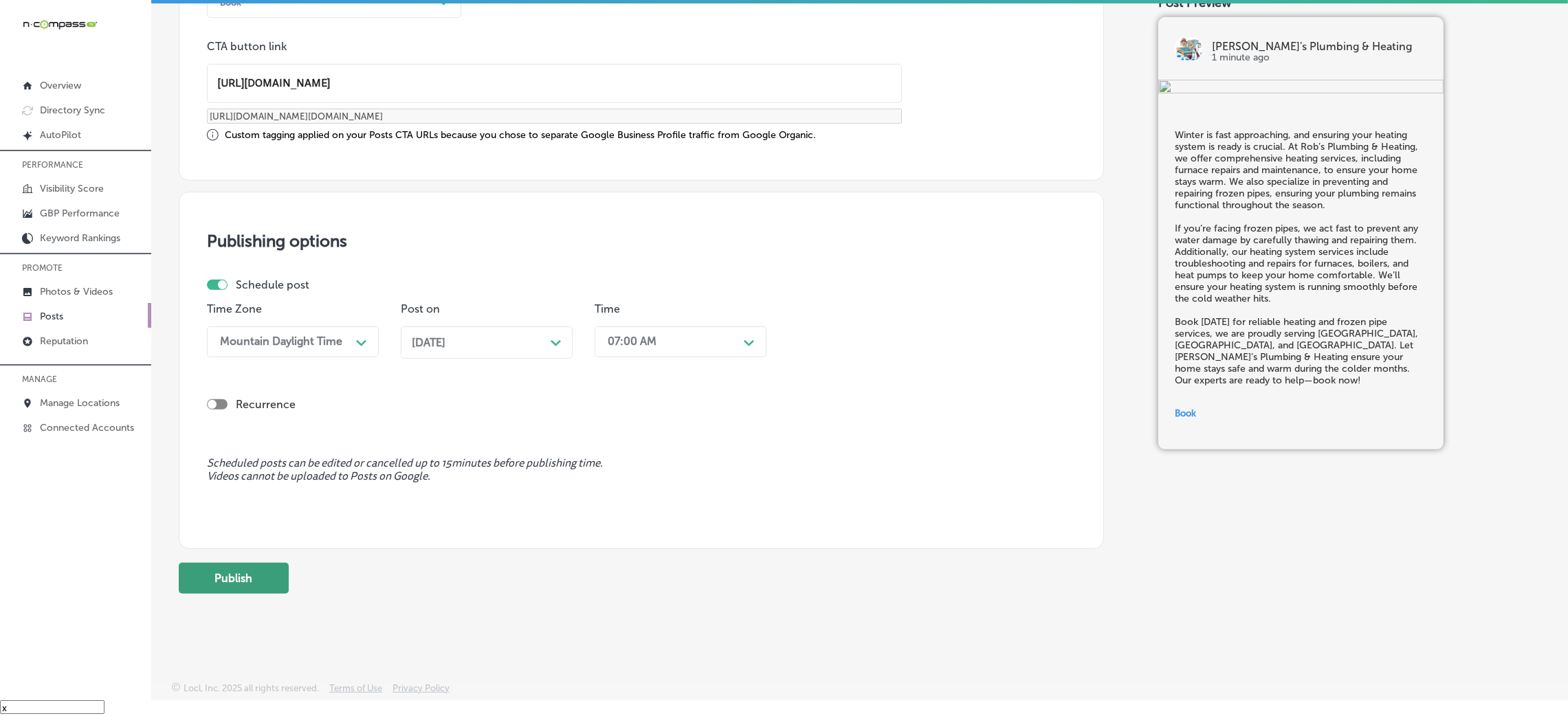
click at [266, 580] on button "Publish" at bounding box center [234, 578] width 110 height 31
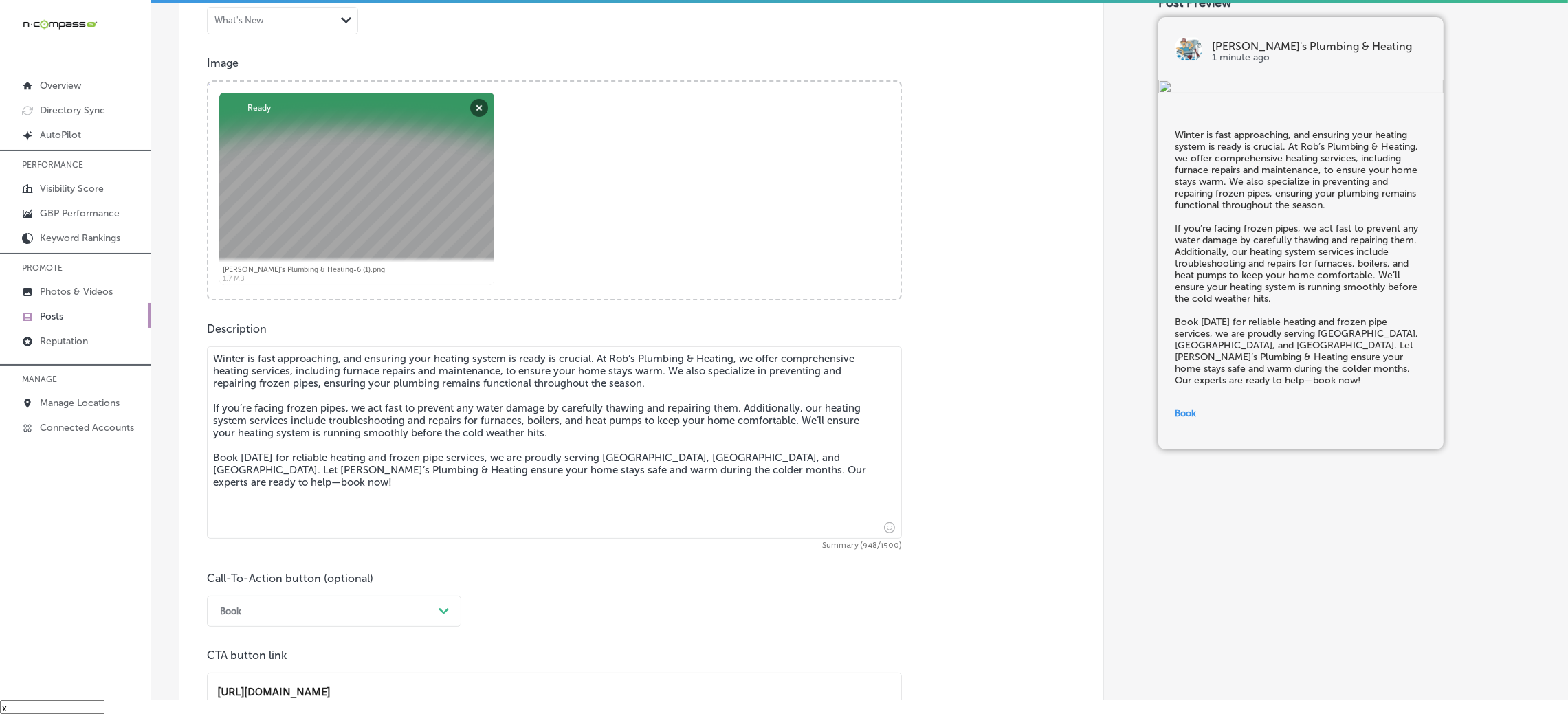
scroll to position [450, 0]
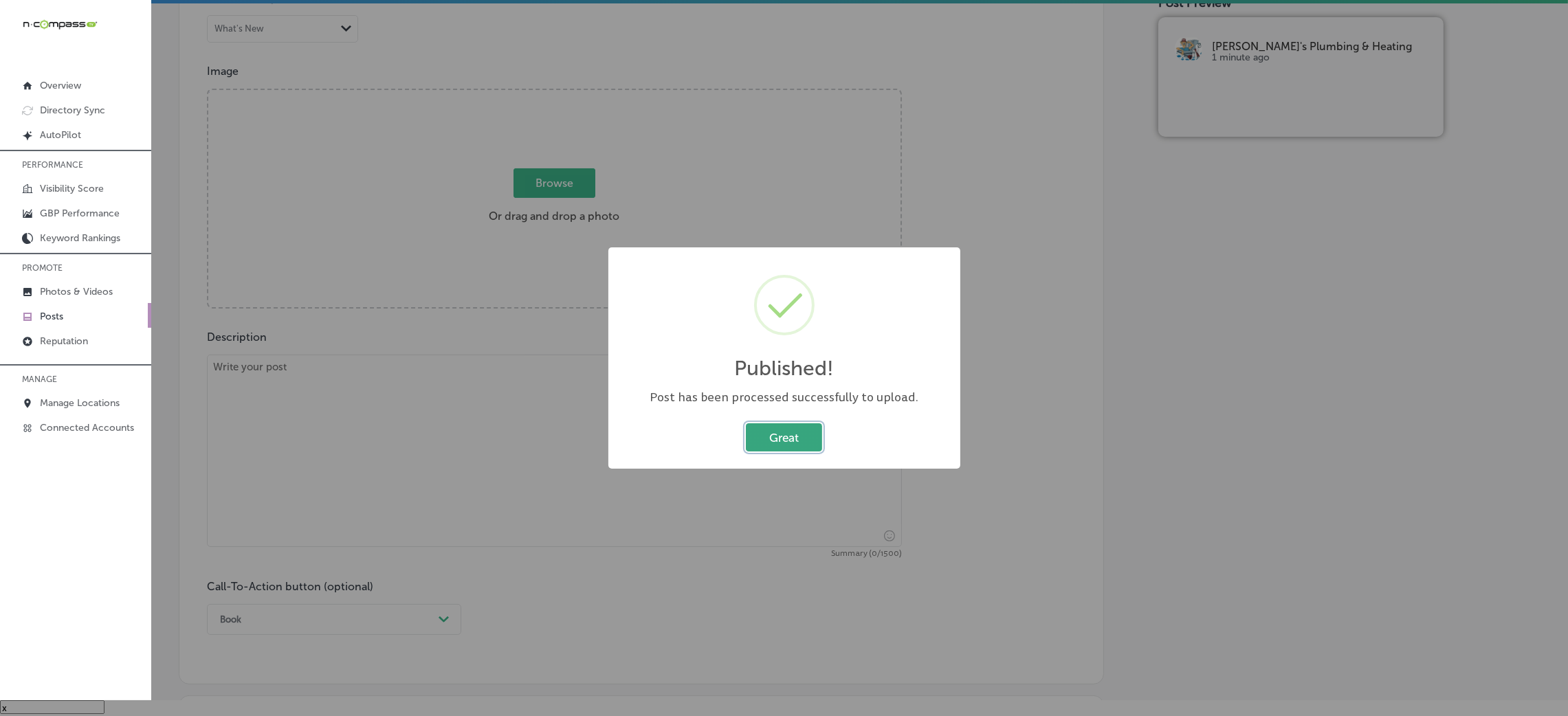
click at [777, 429] on button "Great" at bounding box center [783, 437] width 76 height 28
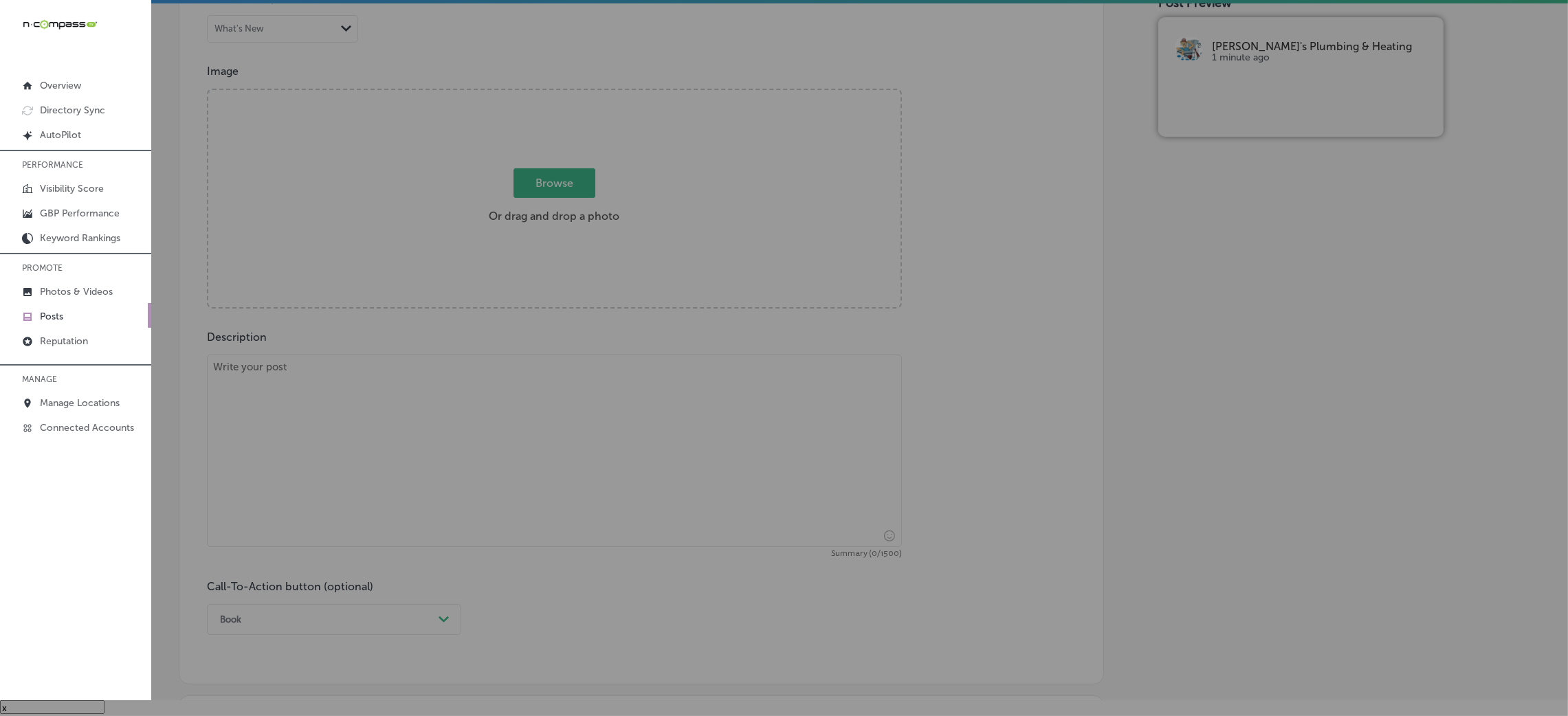
click at [576, 432] on textarea at bounding box center [554, 450] width 695 height 192
paste textarea "Frozen pipes are a common issue during the winter months, and Rob’s Plumbing & …"
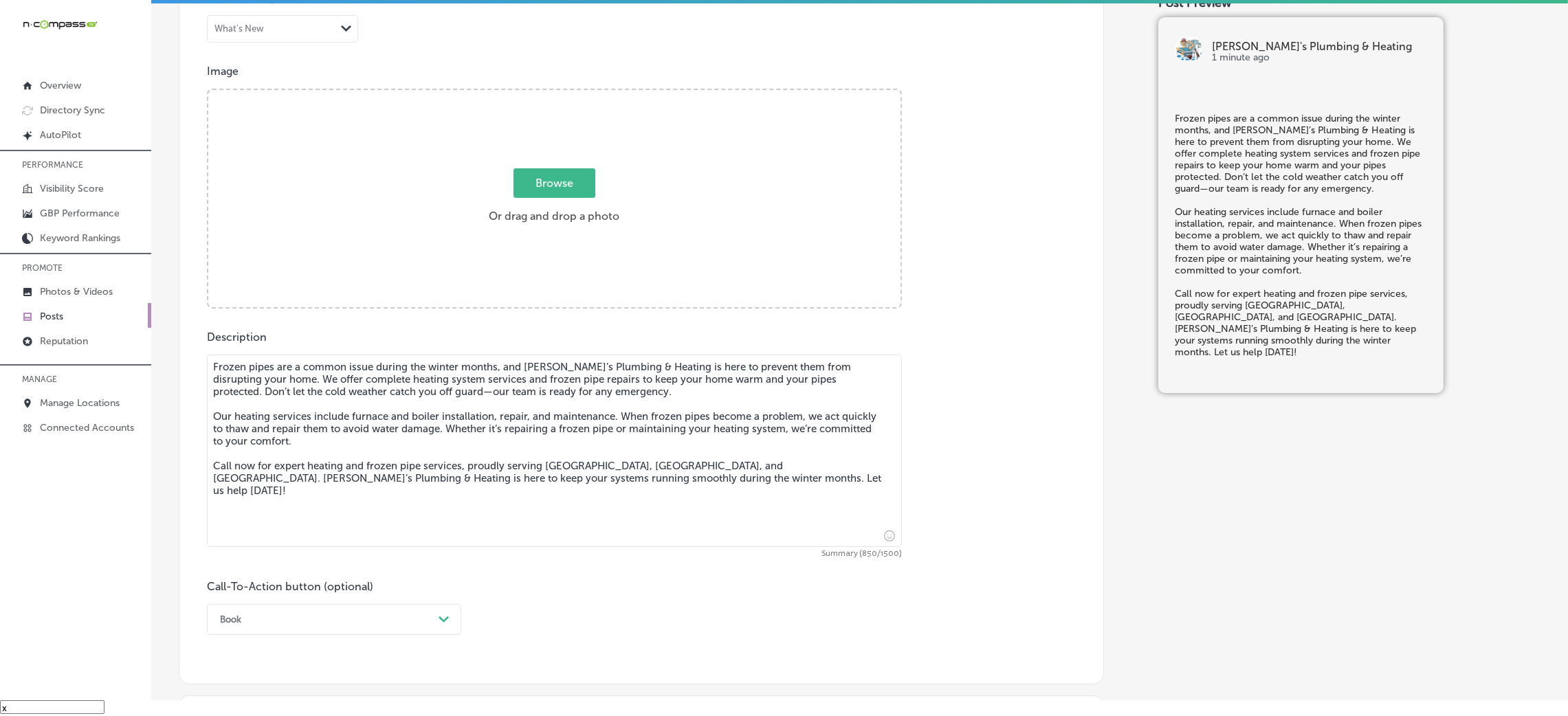
type textarea "Frozen pipes are a common issue during the winter months, and Rob’s Plumbing & …"
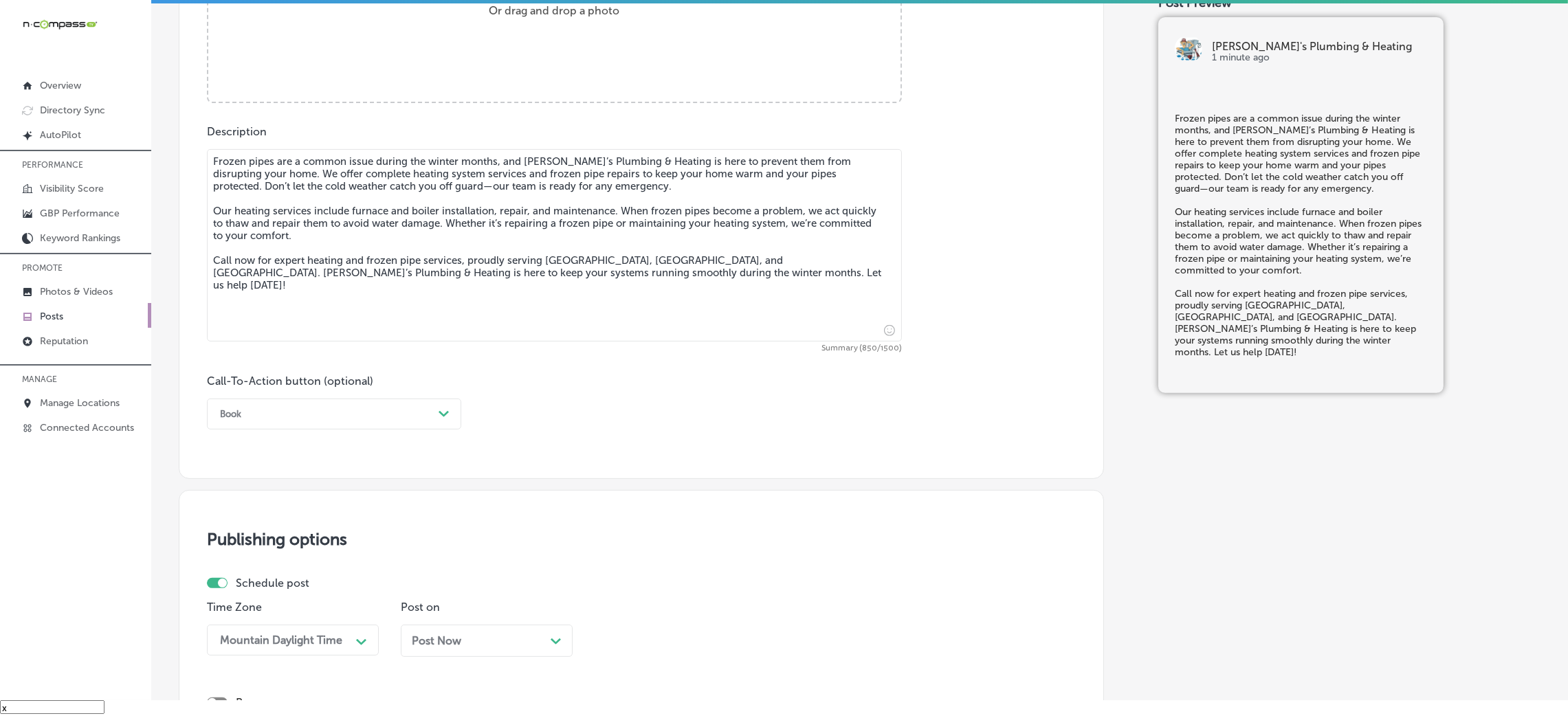
scroll to position [657, 0]
click at [264, 393] on div "Call-To-Action button (optional) Book Path Created with Sketch." at bounding box center [334, 401] width 254 height 55
click at [254, 411] on div "Book" at bounding box center [323, 413] width 220 height 21
click at [265, 588] on div "Call Now" at bounding box center [334, 587] width 254 height 24
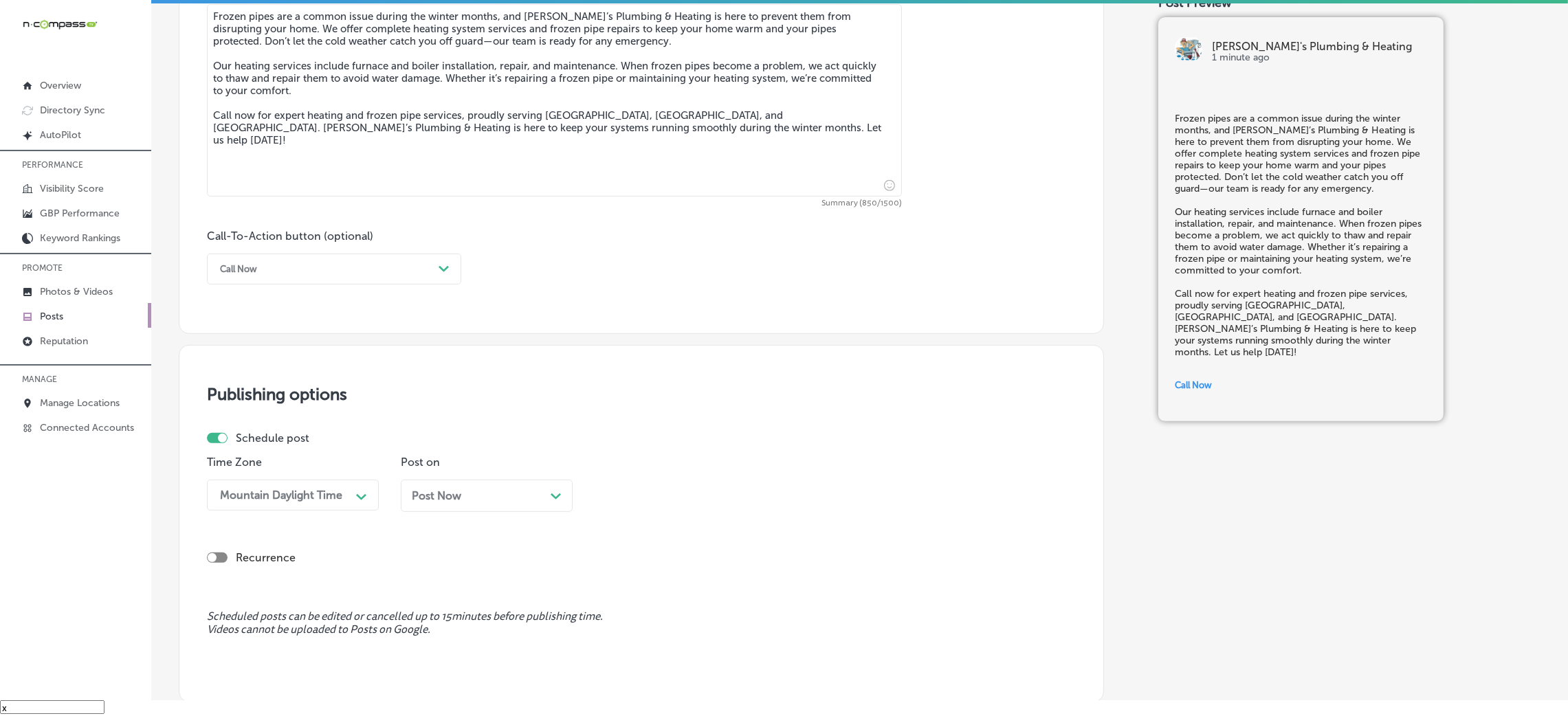
scroll to position [863, 0]
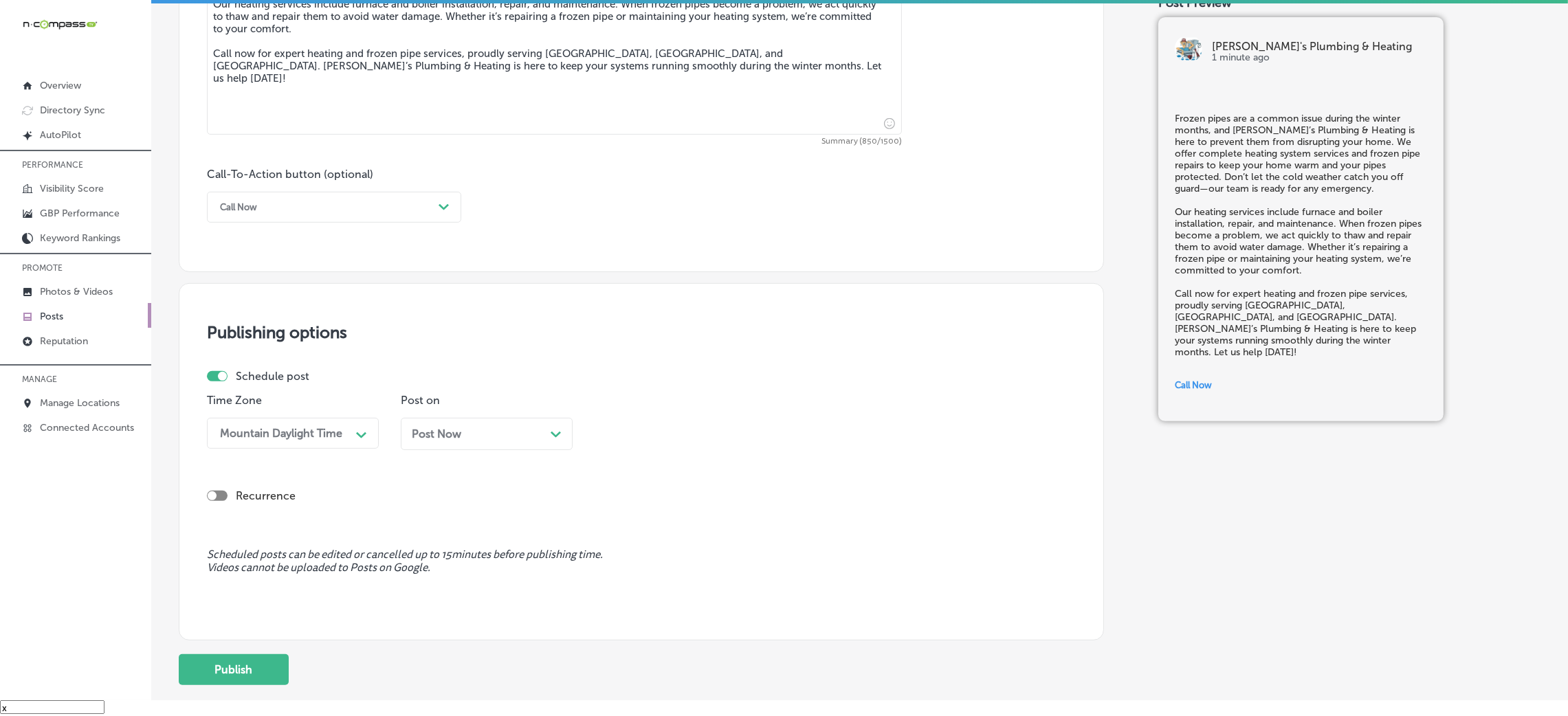
click at [464, 446] on div "Post Now Path Created with Sketch." at bounding box center [486, 434] width 172 height 33
click at [666, 432] on div "09:45 AM" at bounding box center [669, 432] width 137 height 24
click at [628, 625] on div "7:00 AM" at bounding box center [680, 622] width 172 height 24
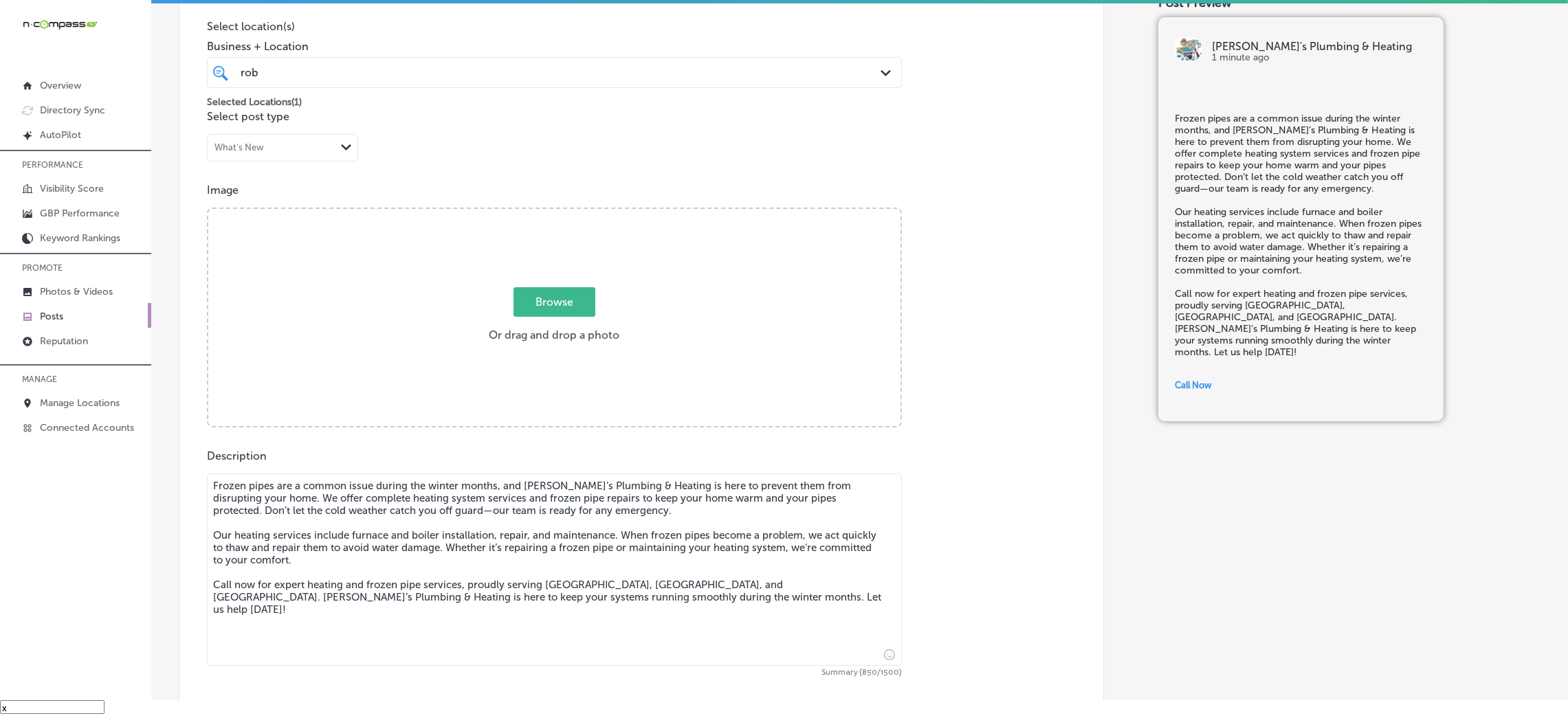
scroll to position [244, 0]
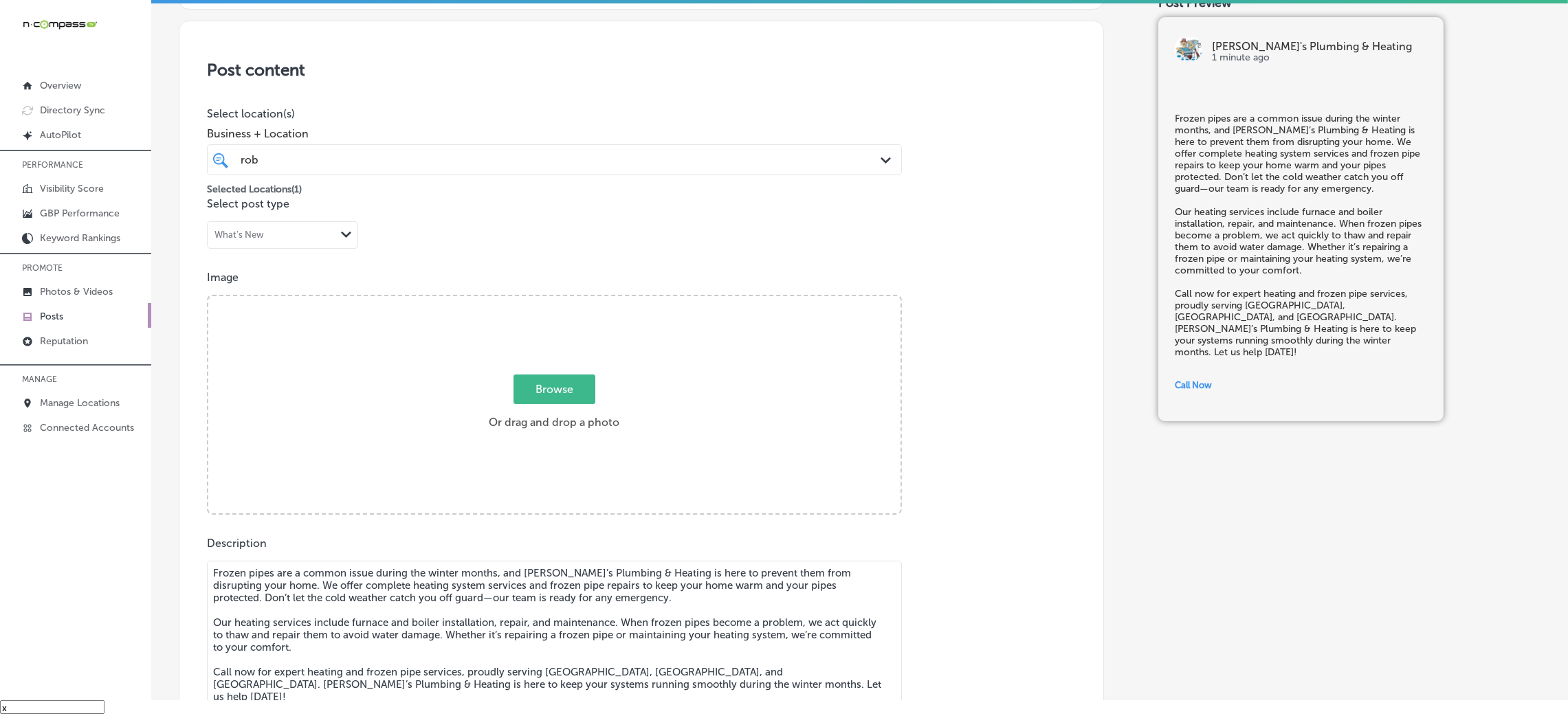
click at [528, 369] on div "Browse Or drag and drop a photo" at bounding box center [555, 406] width 693 height 220
click at [208, 296] on input "Browse Or drag and drop a photo" at bounding box center [555, 298] width 693 height 4
type input "C:\fakepath\Rob's Plumbing & Heating-8.png"
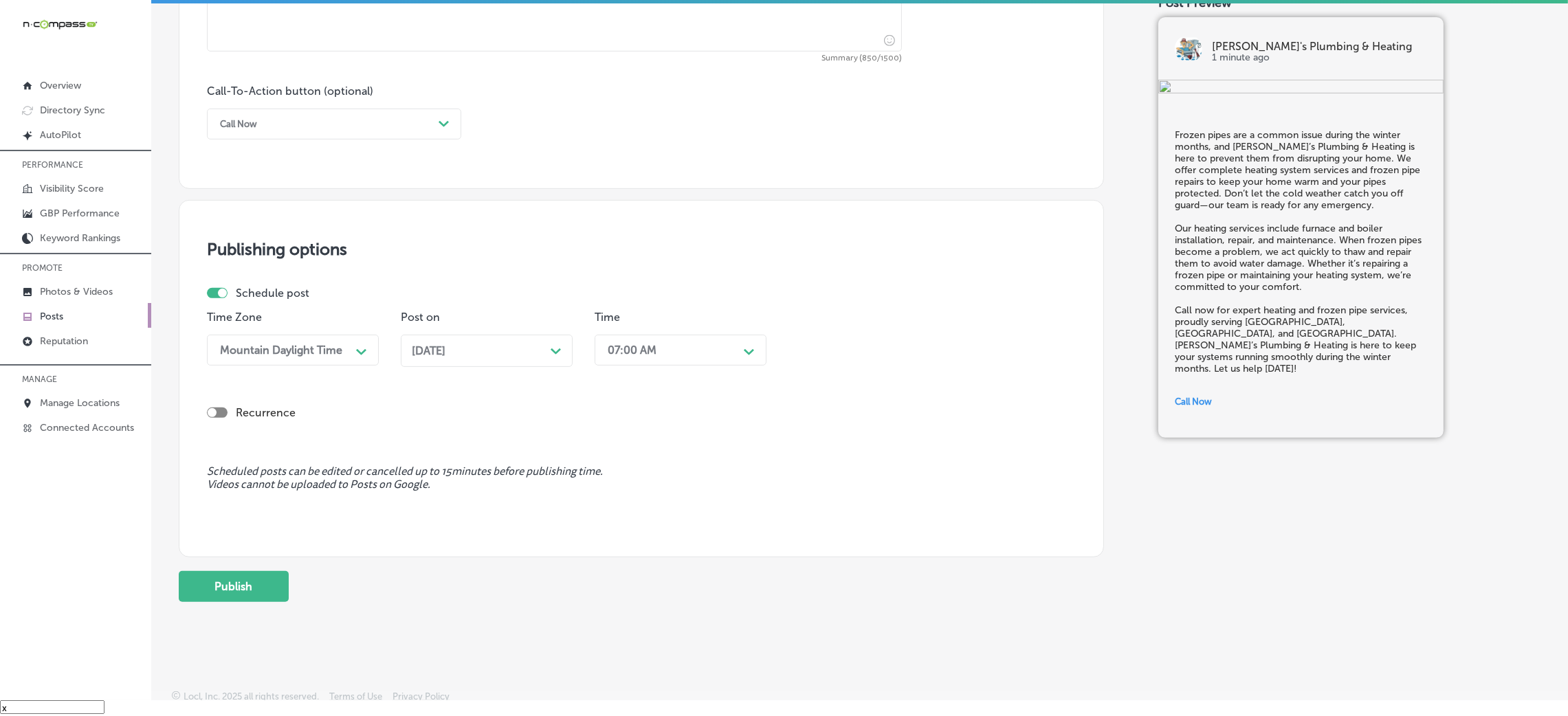
scroll to position [955, 0]
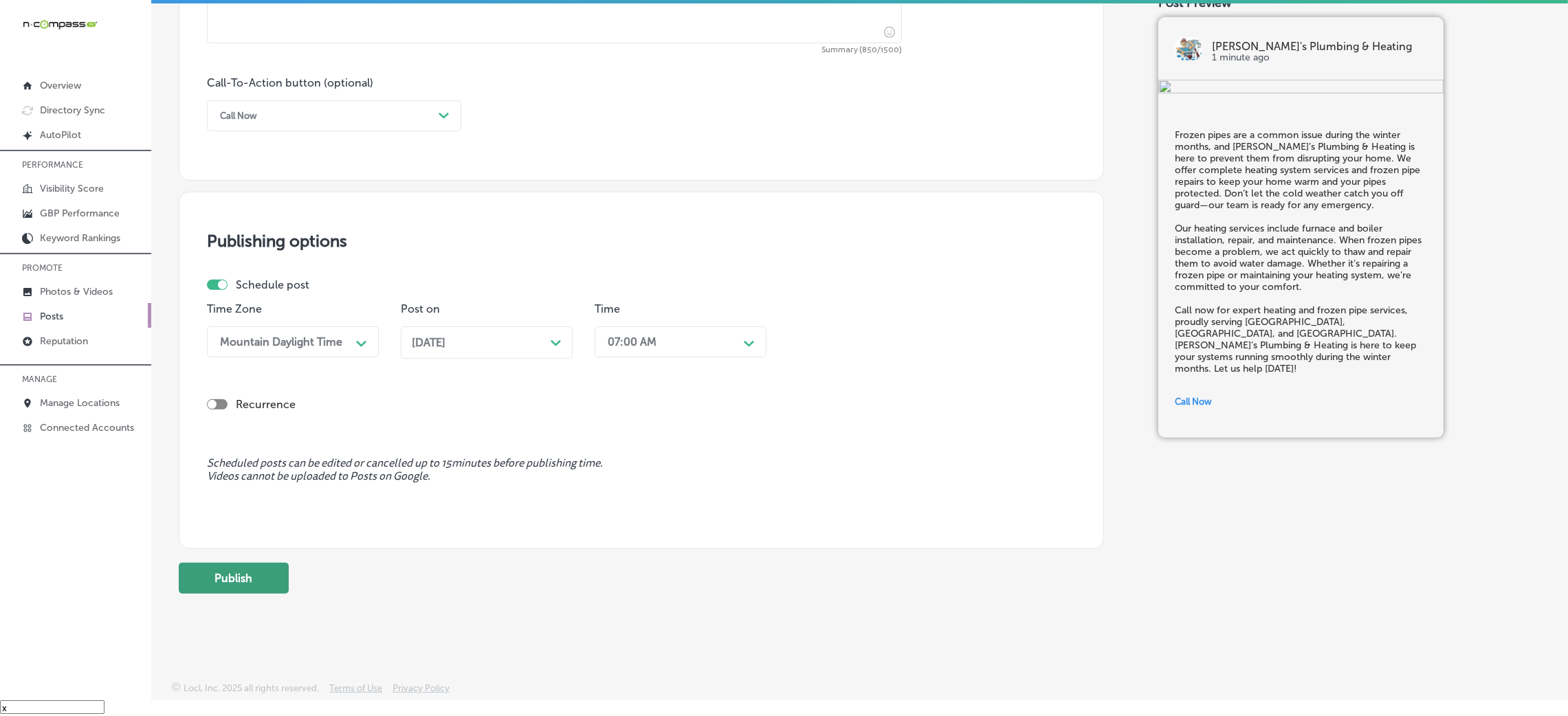
click at [209, 588] on button "Publish" at bounding box center [234, 578] width 110 height 31
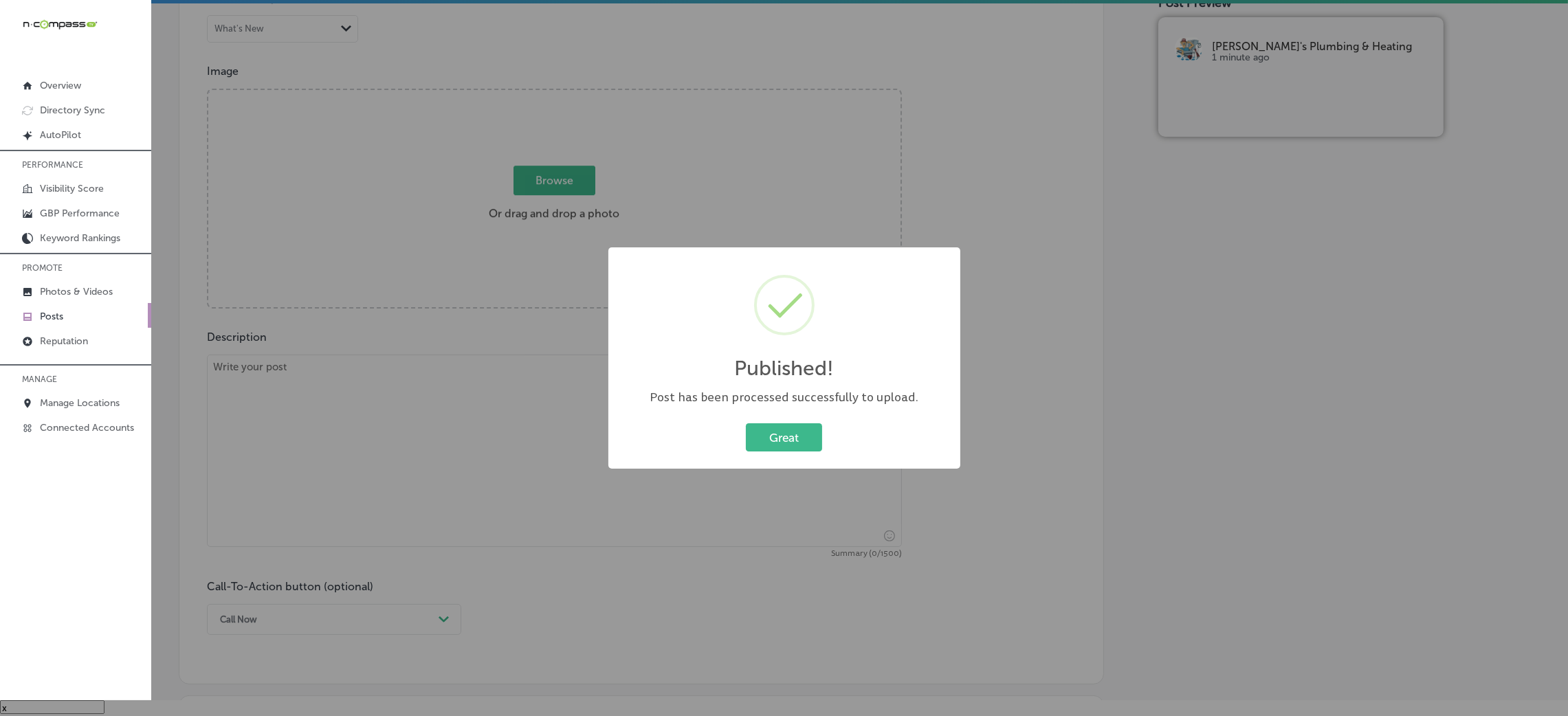
scroll to position [440, 0]
click at [796, 436] on button "Great" at bounding box center [783, 437] width 76 height 28
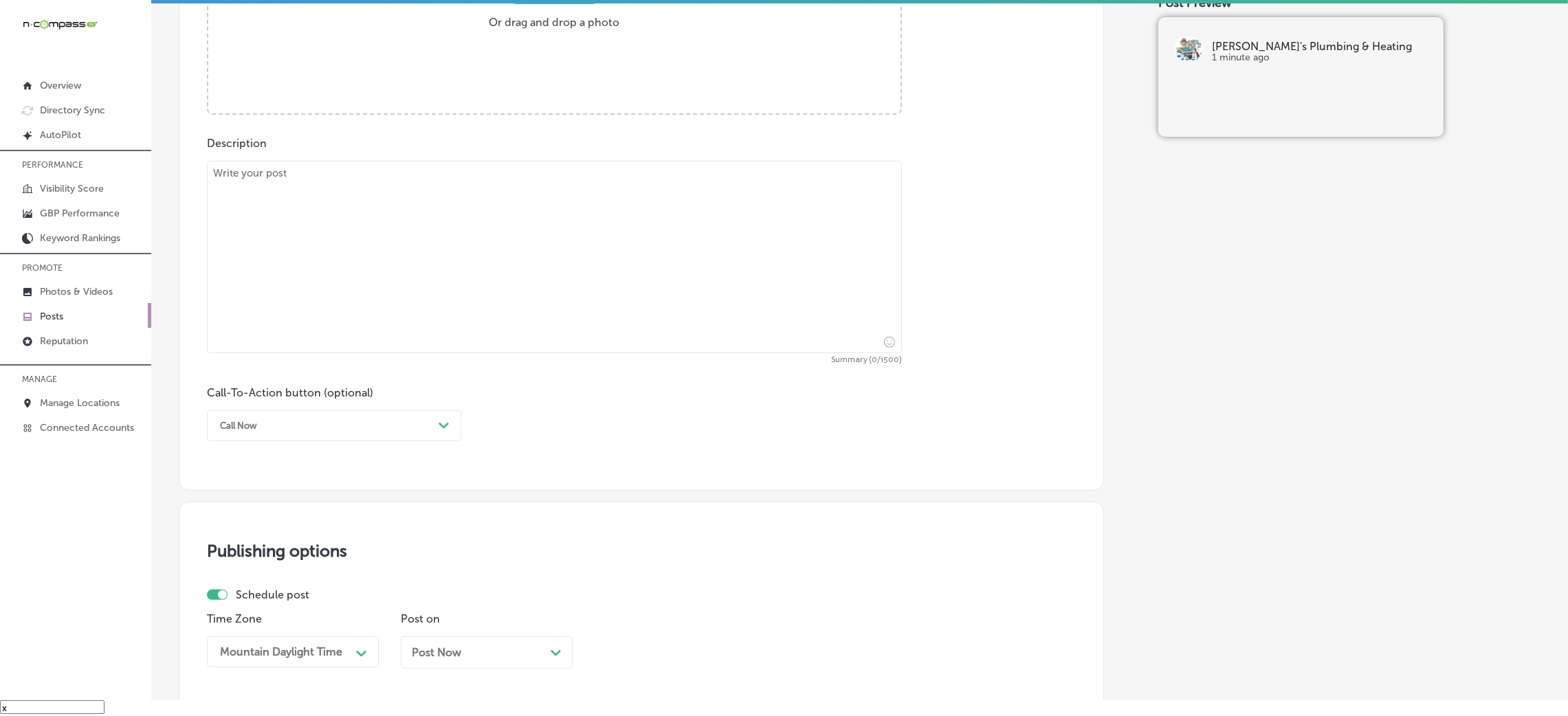
scroll to position [646, 0]
click at [434, 308] on textarea at bounding box center [554, 255] width 695 height 192
paste textarea "When the cold weather sets in, heating and plumbing systems face extra pressure…"
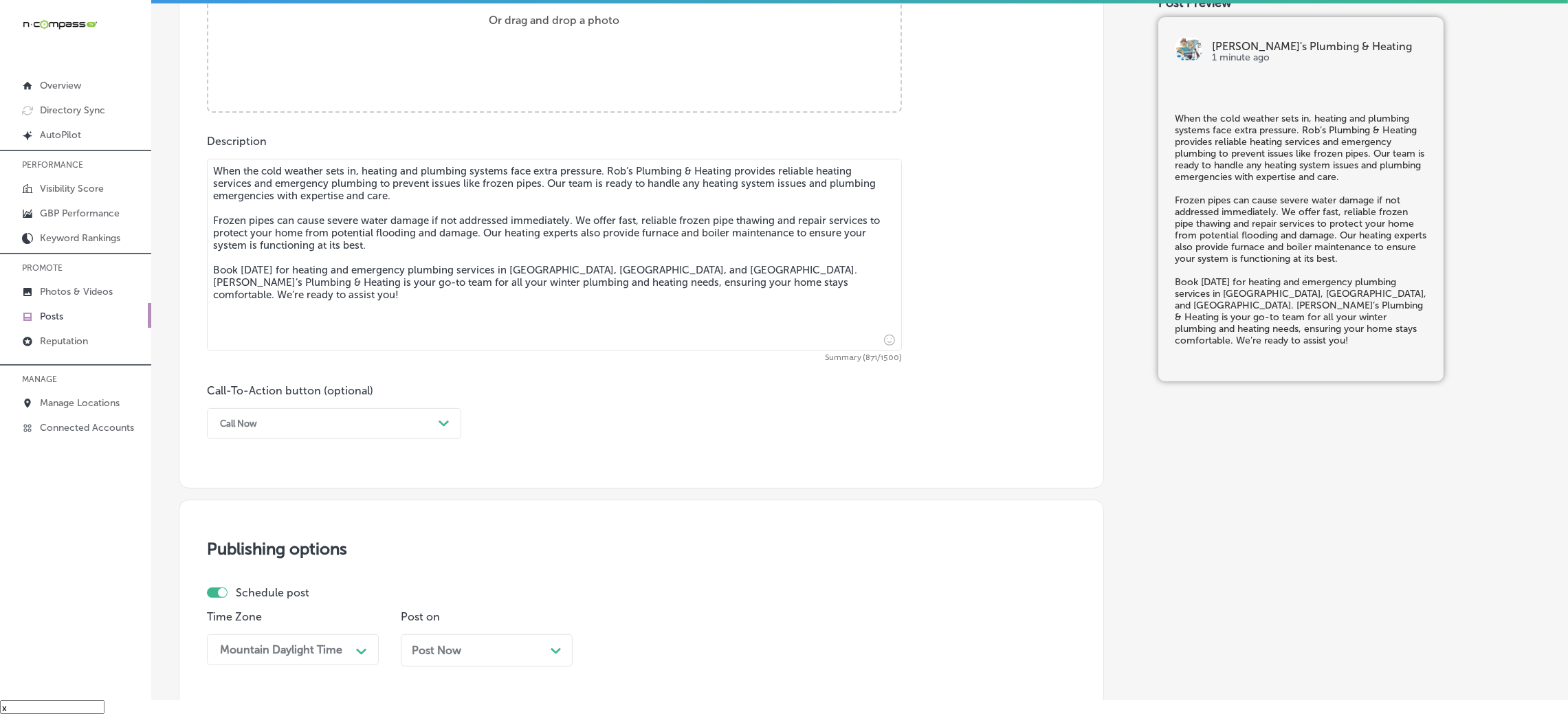
type textarea "When the cold weather sets in, heating and plumbing systems face extra pressure…"
click at [310, 419] on div "Call Now" at bounding box center [323, 423] width 220 height 21
click at [244, 475] on div "Book" at bounding box center [334, 477] width 254 height 24
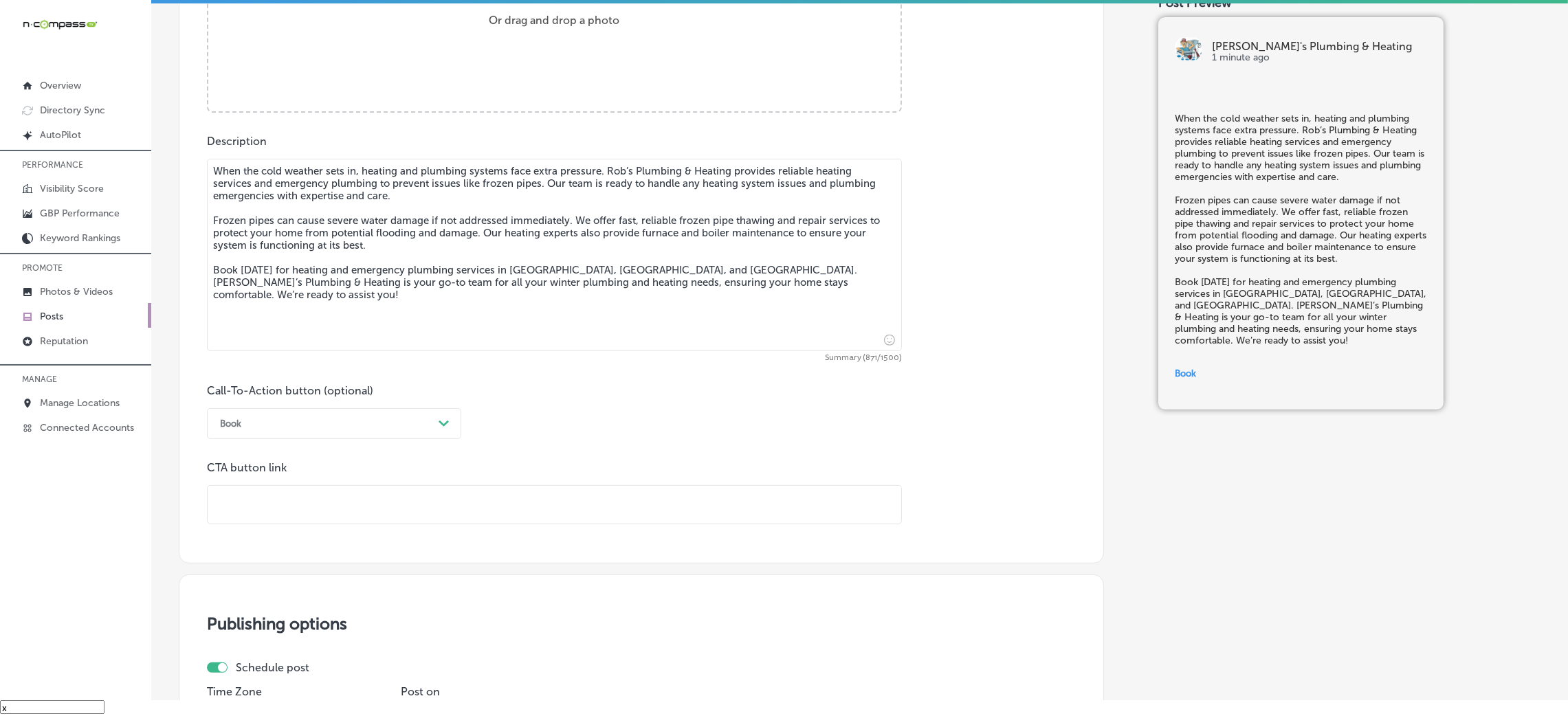
click at [304, 497] on input "text" at bounding box center [554, 504] width 693 height 38
paste input "https://robsplumbingandheating.com/"
type input "https://robsplumbingandheating.com/"
click at [669, 409] on div "Call-To-Action button (optional) Book Path Created with Sketch. CTA button link…" at bounding box center [641, 453] width 869 height 140
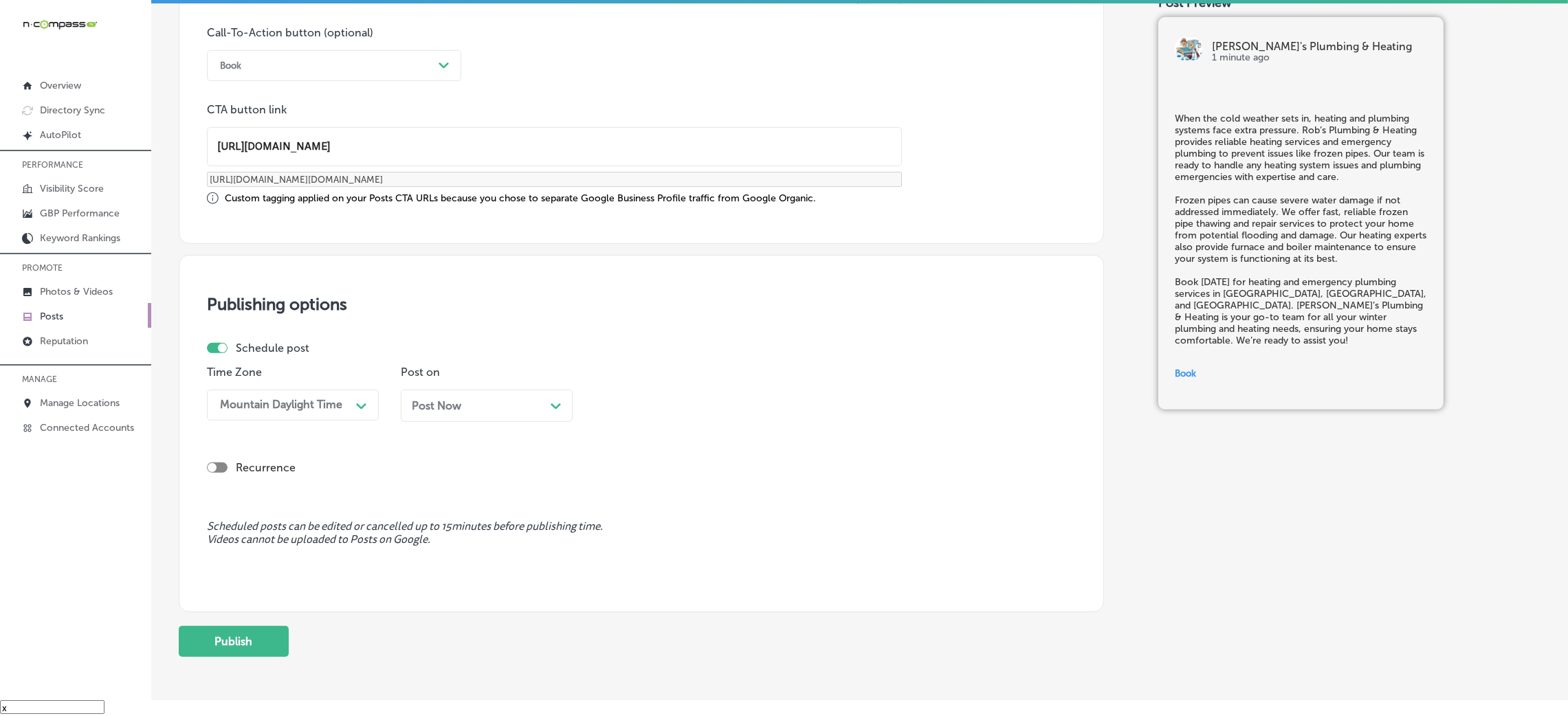
scroll to position [1069, 0]
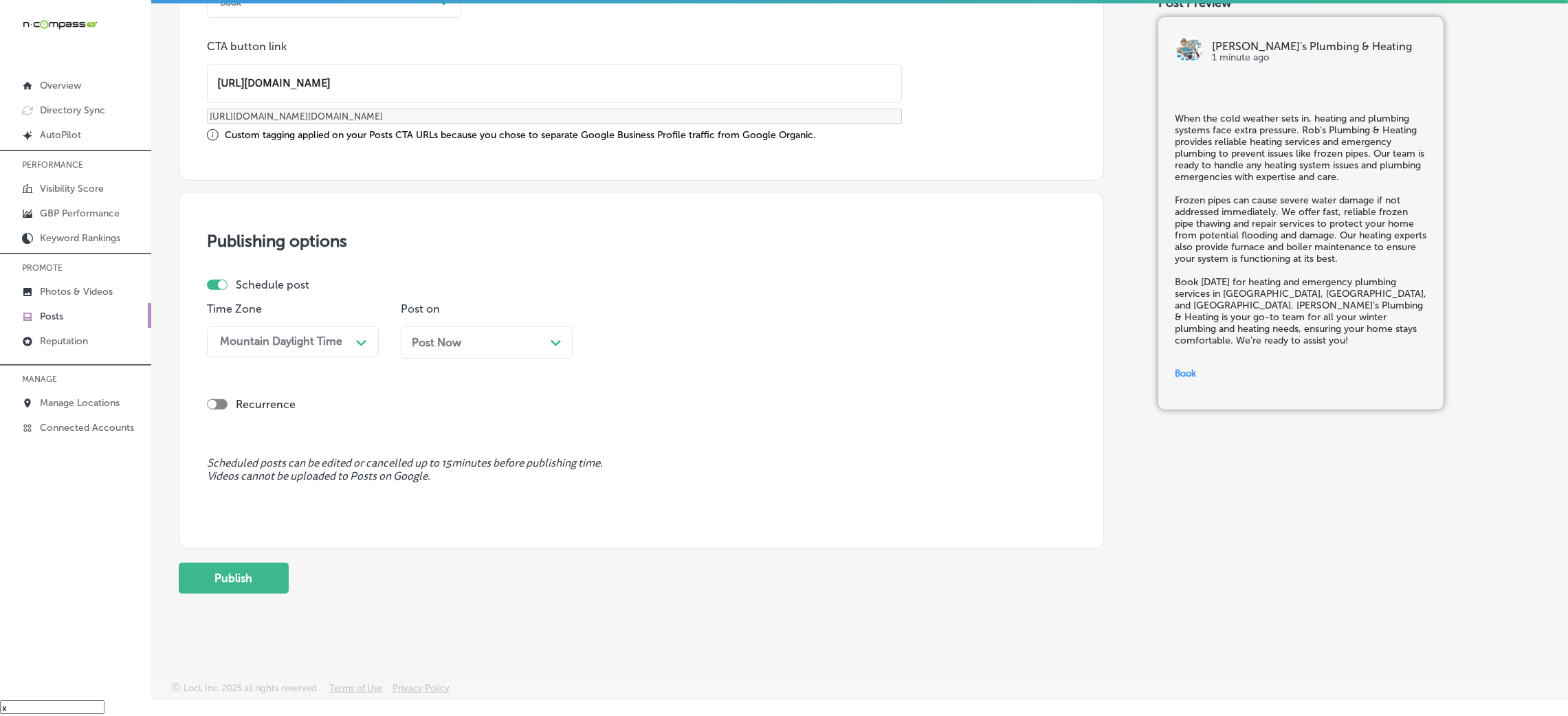
click at [530, 340] on div "Post Now Path Created with Sketch." at bounding box center [486, 342] width 150 height 13
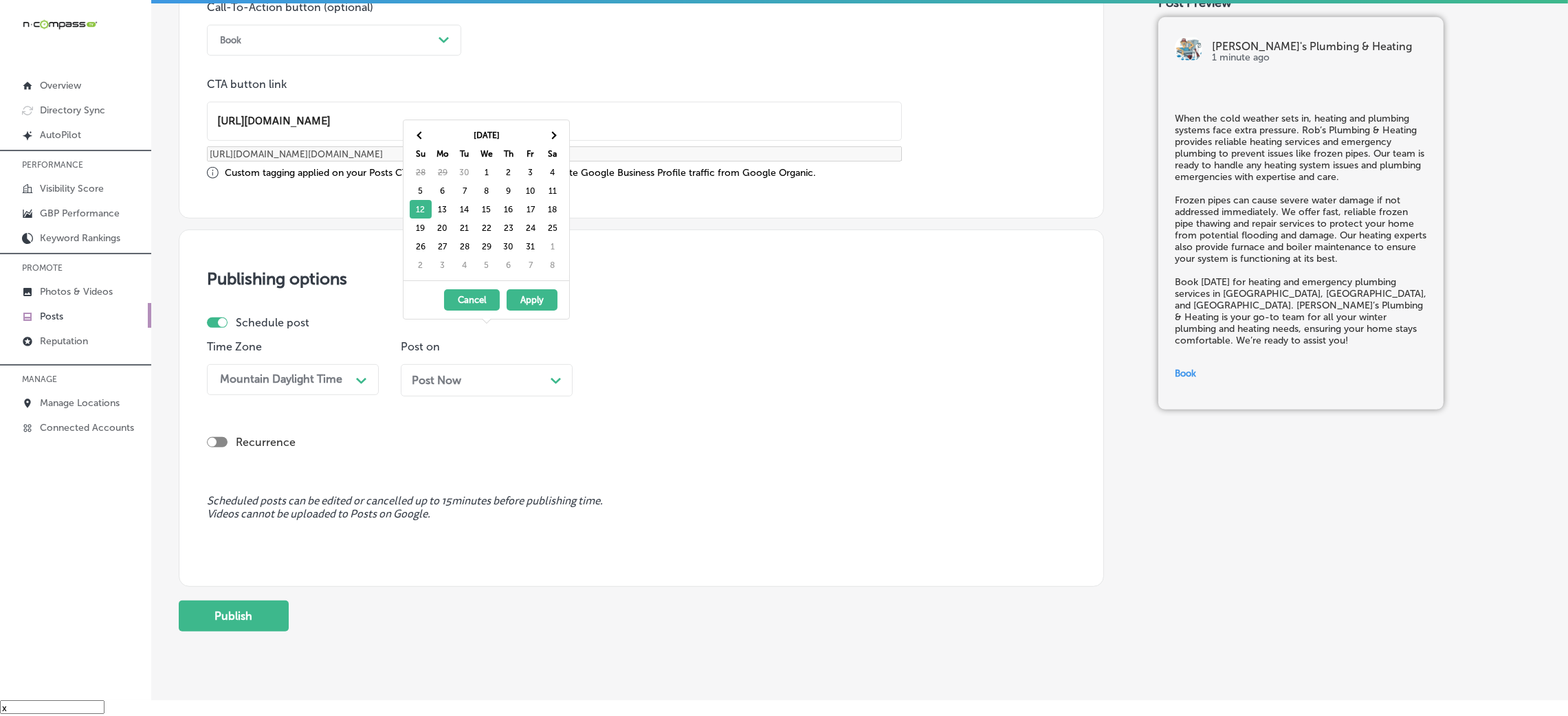
scroll to position [966, 0]
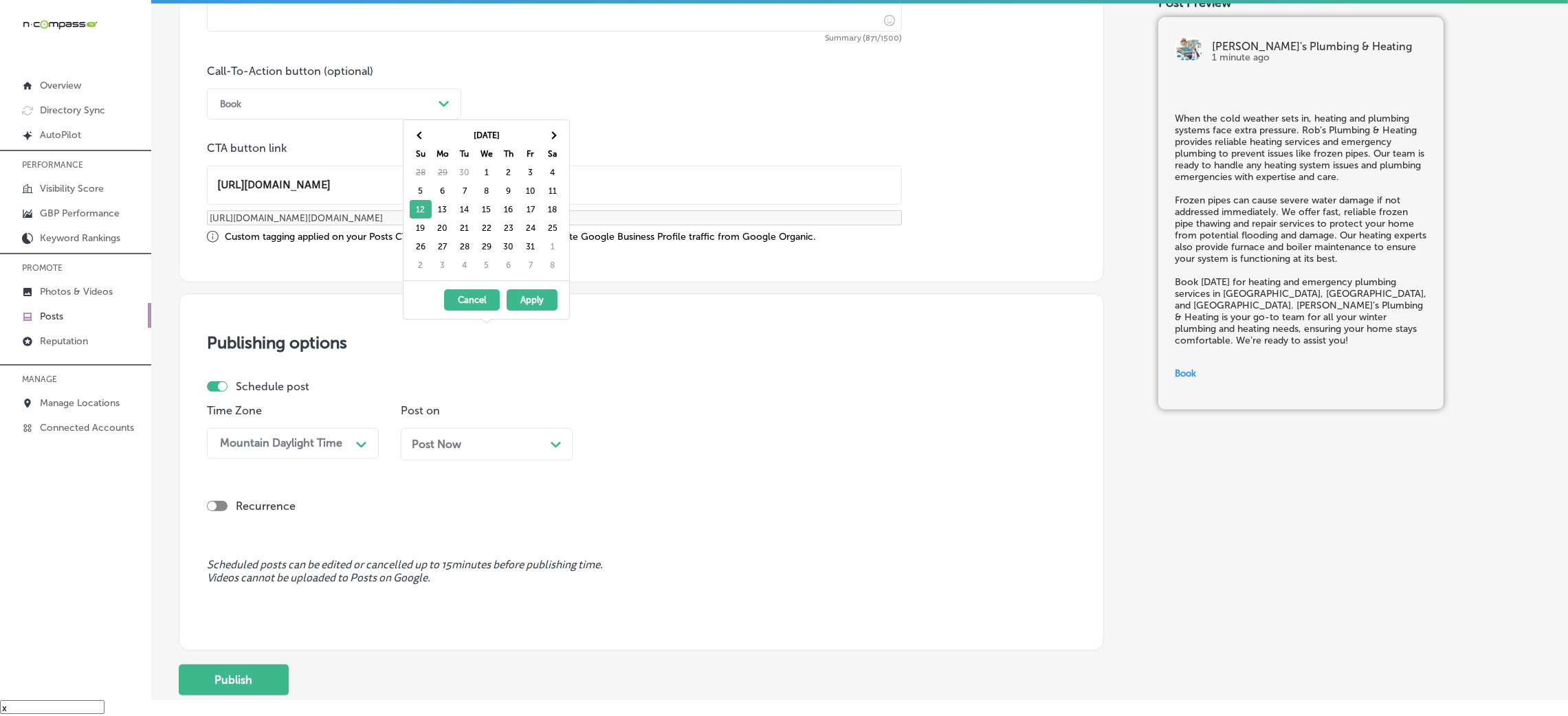
click at [716, 323] on div "Publishing options Schedule post Time Zone Mountain Daylight Time Path Created …" at bounding box center [641, 472] width 926 height 357
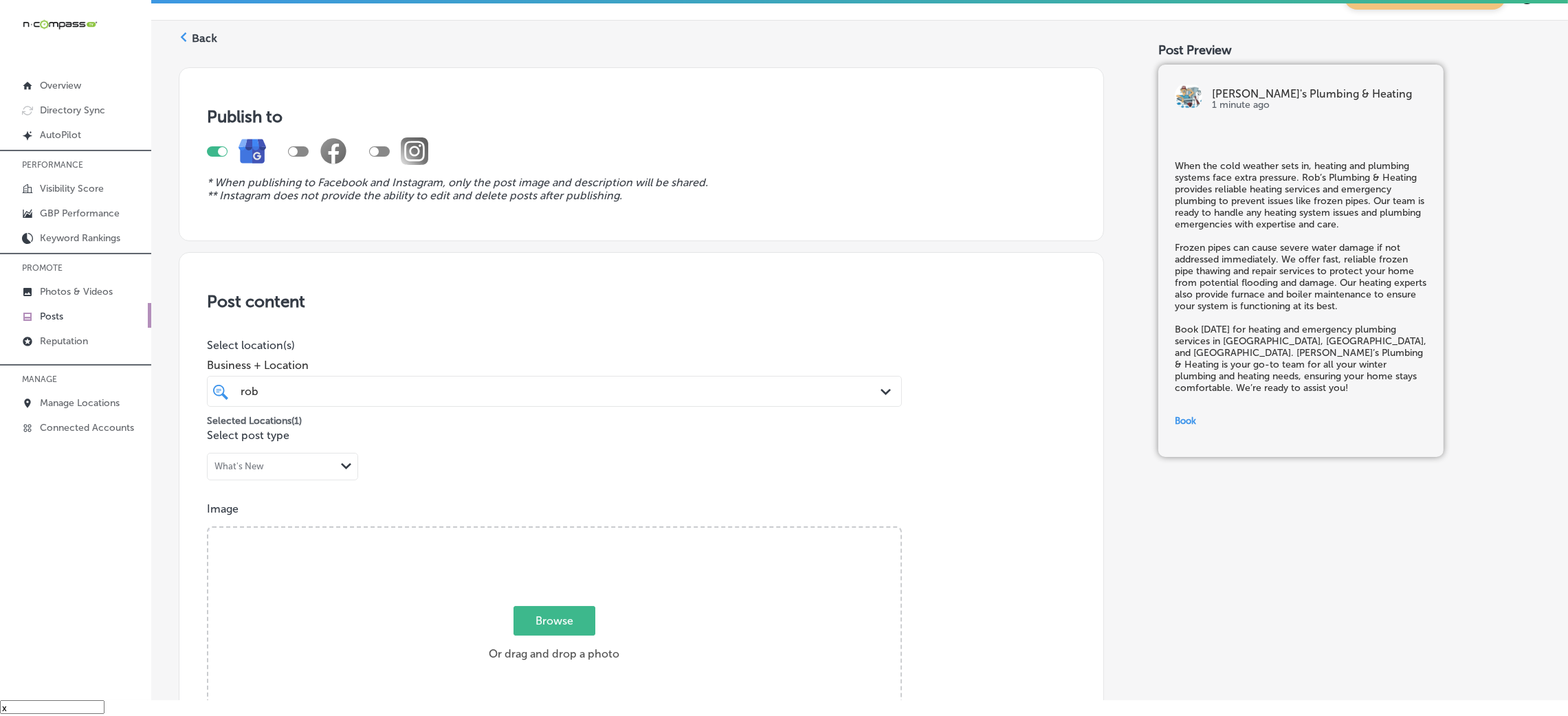
scroll to position [0, 0]
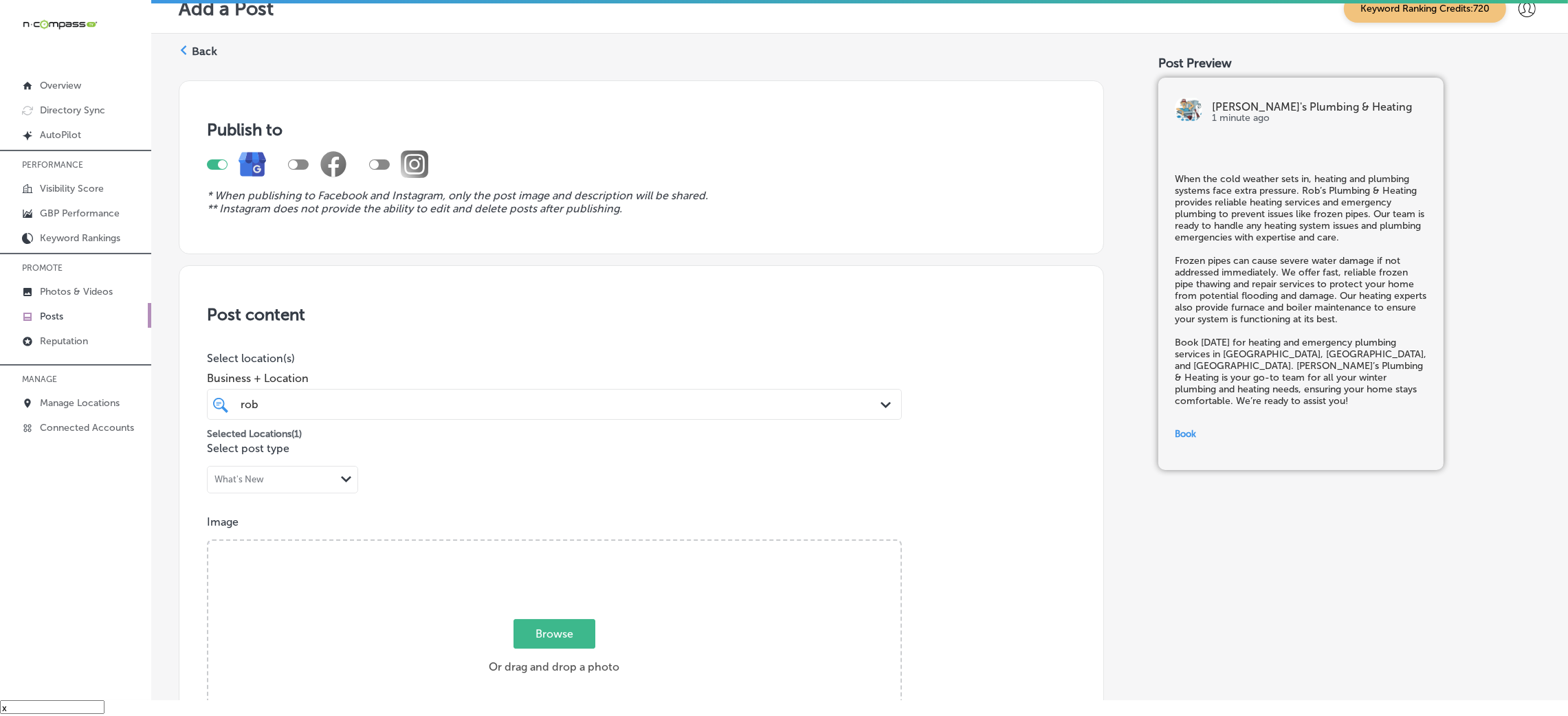
click at [205, 52] on label "Back" at bounding box center [204, 52] width 25 height 15
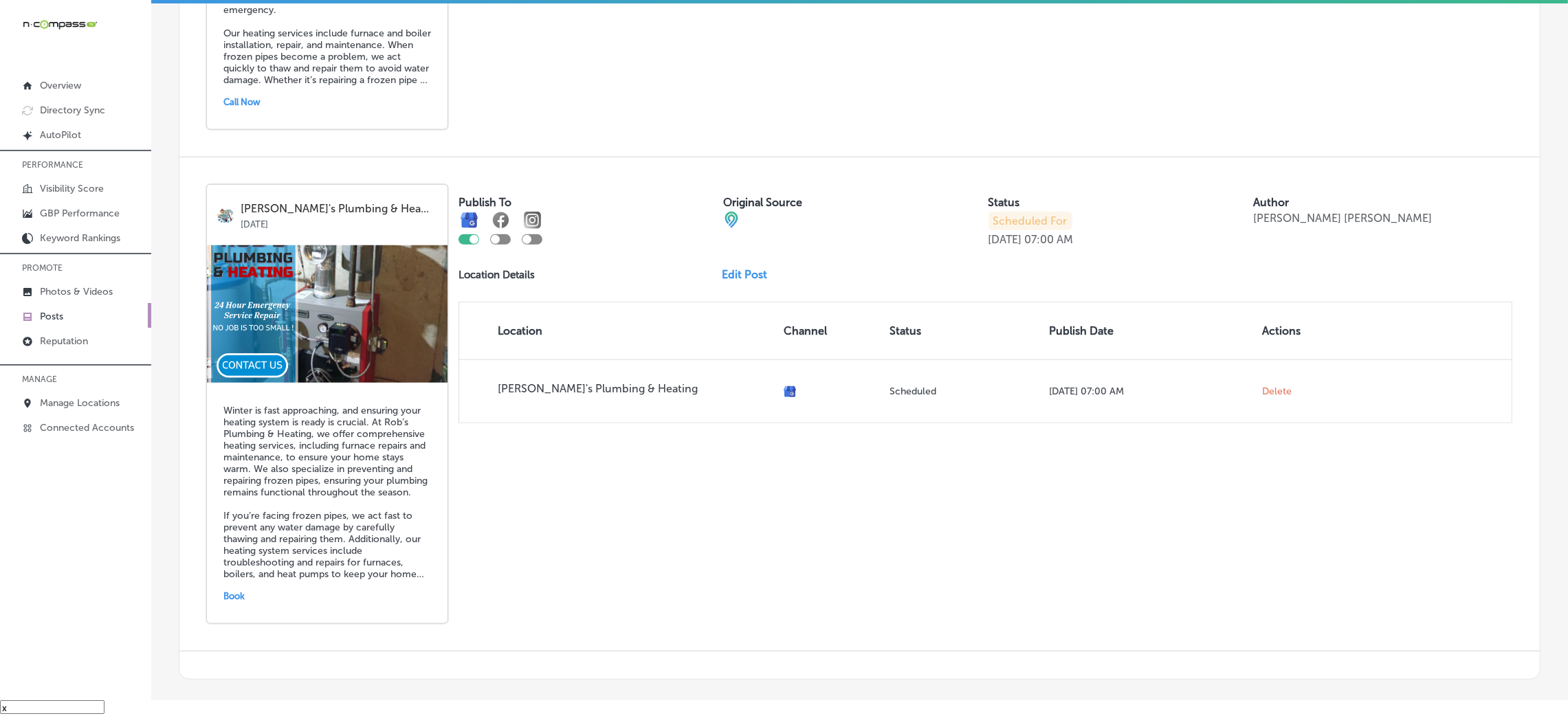
scroll to position [1792, 0]
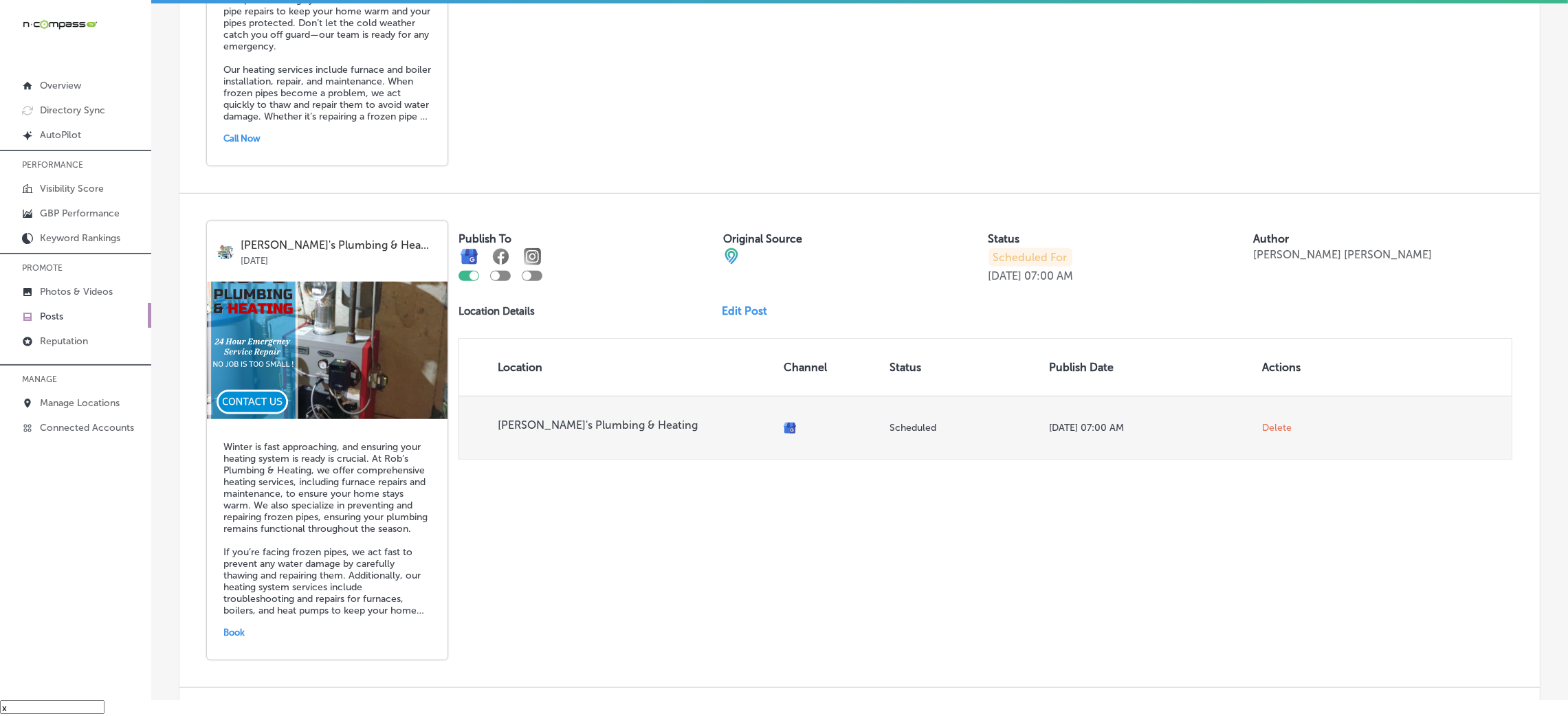
click at [1273, 421] on span "Delete" at bounding box center [1276, 427] width 30 height 12
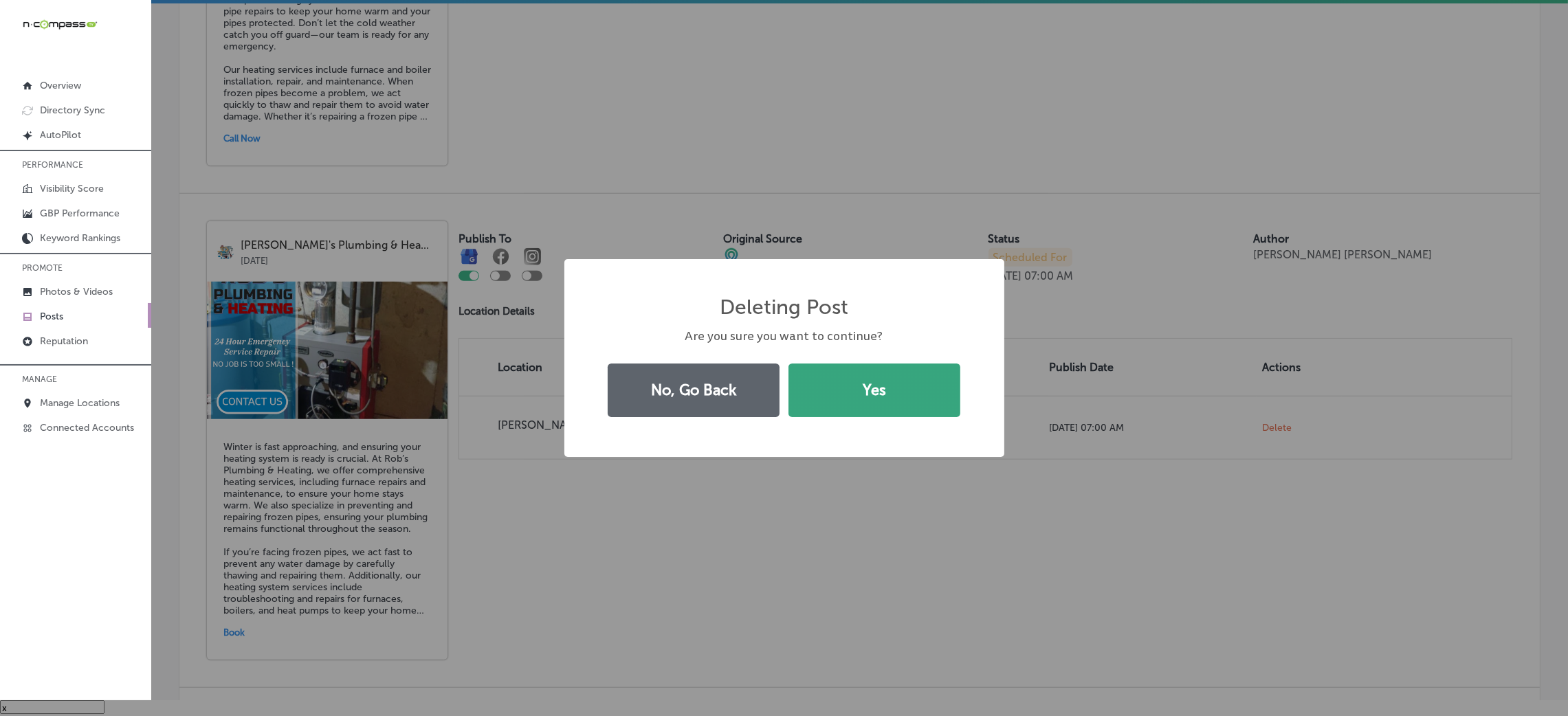
click at [852, 390] on button "Yes" at bounding box center [874, 390] width 172 height 54
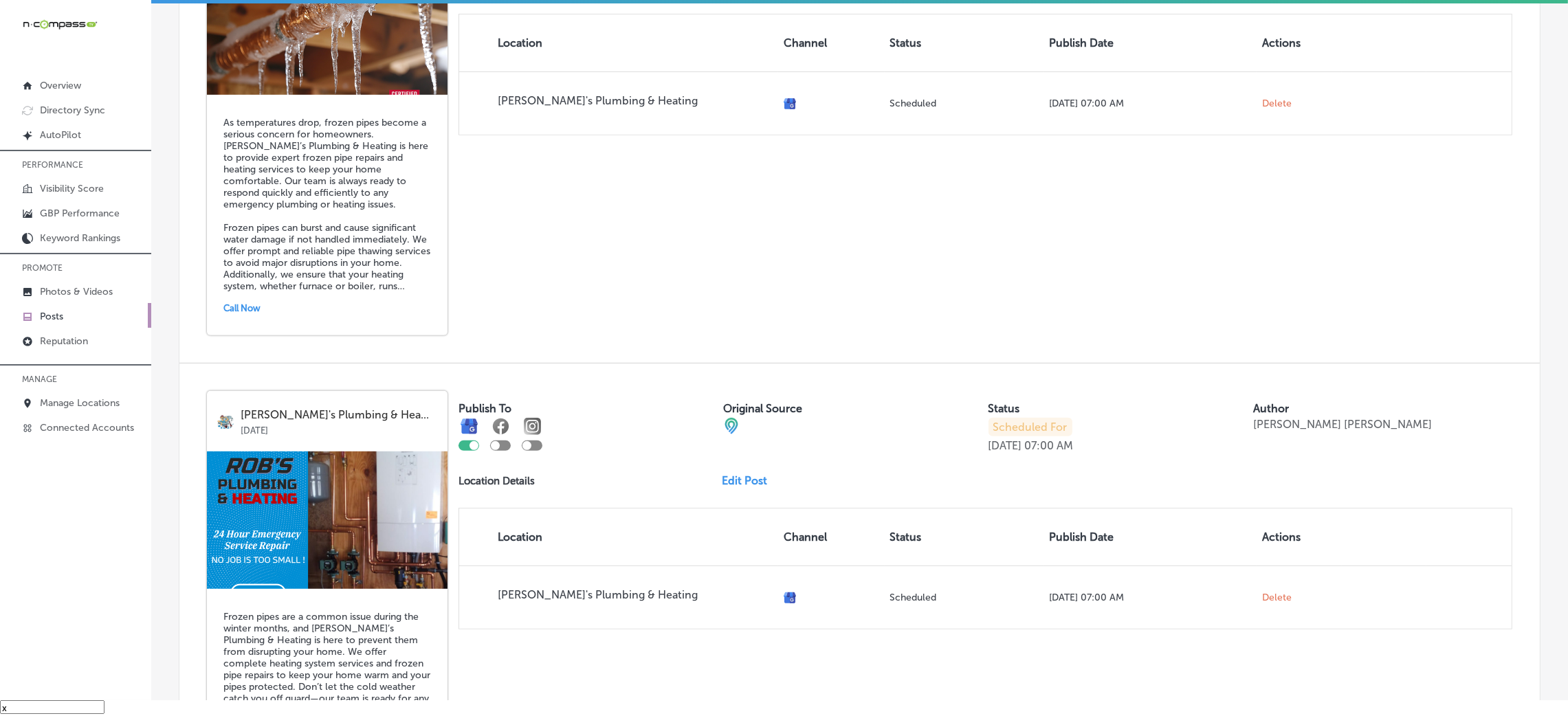
scroll to position [1093, 0]
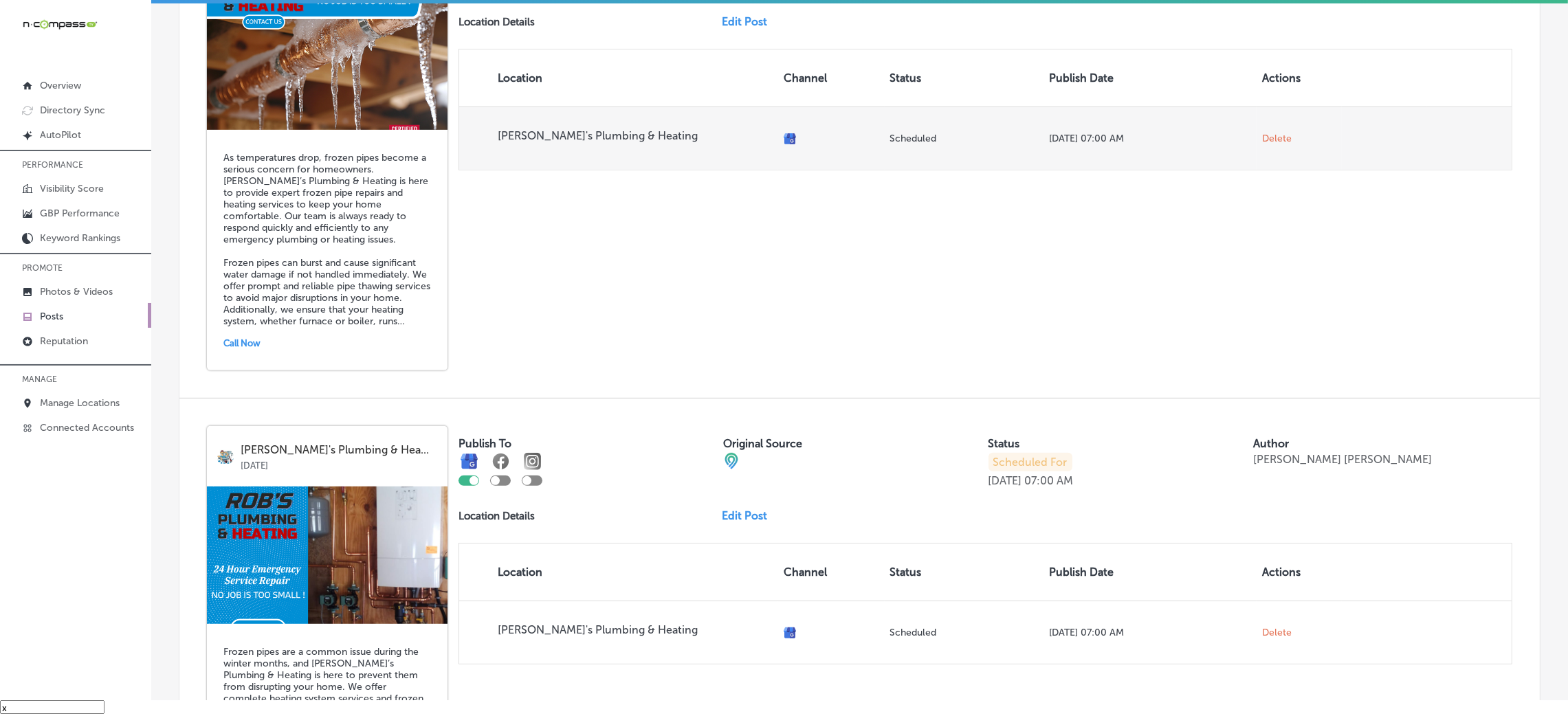
click at [1267, 133] on span "Delete" at bounding box center [1276, 139] width 30 height 12
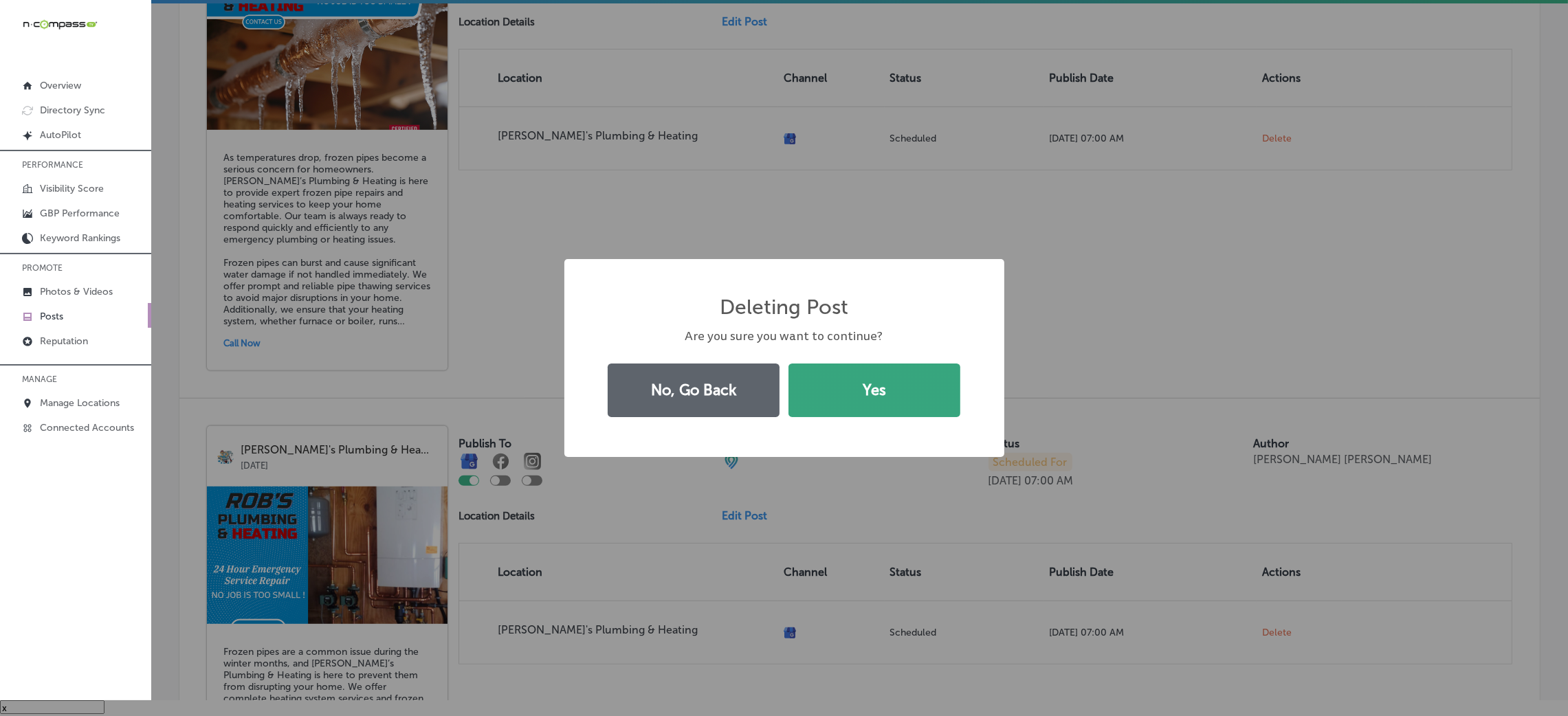
click at [859, 397] on button "Yes" at bounding box center [874, 390] width 172 height 54
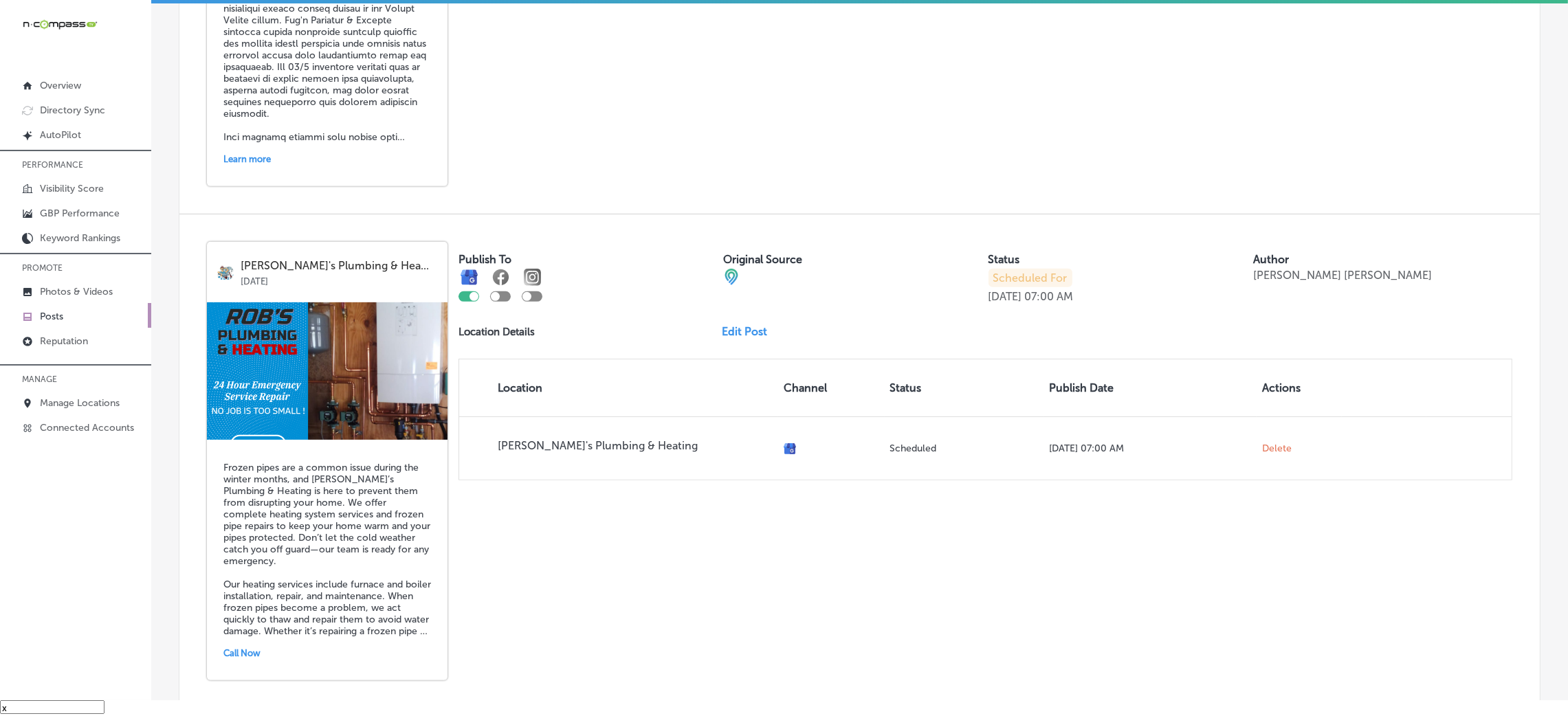
scroll to position [600, 0]
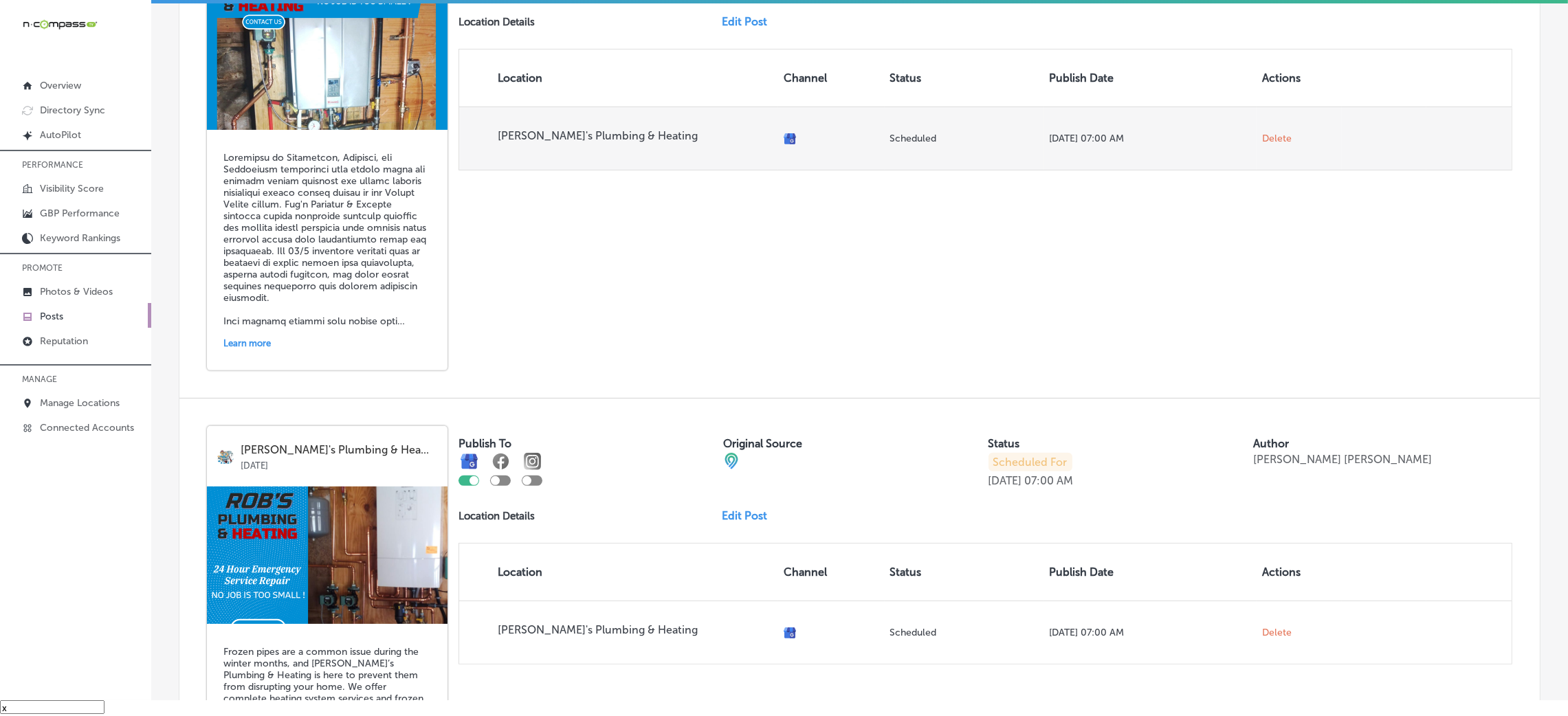
click at [1257, 131] on td "Delete" at bounding box center [1299, 138] width 85 height 63
click at [1267, 125] on td "Delete" at bounding box center [1299, 138] width 85 height 63
click at [1267, 139] on span "Delete" at bounding box center [1276, 139] width 30 height 12
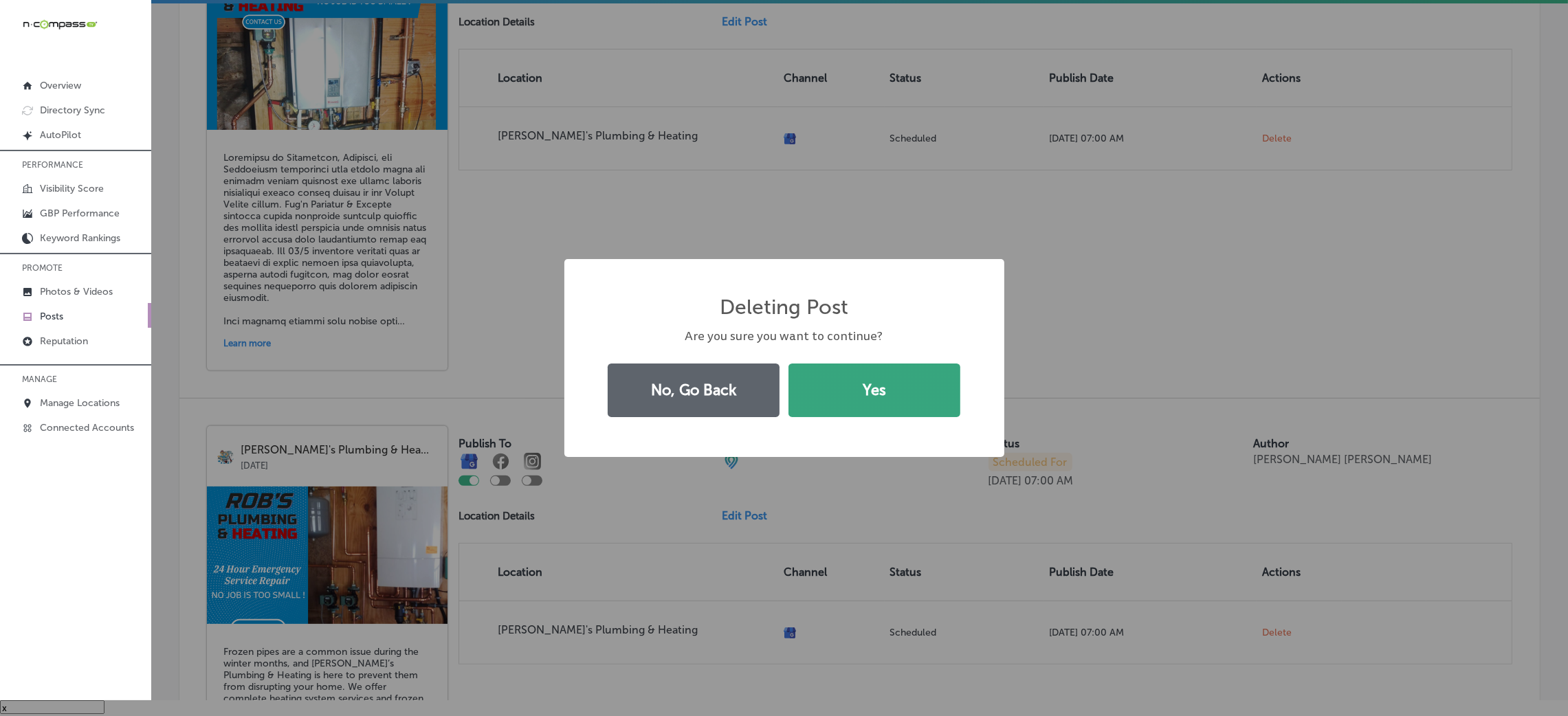
click at [897, 399] on button "Yes" at bounding box center [874, 390] width 172 height 54
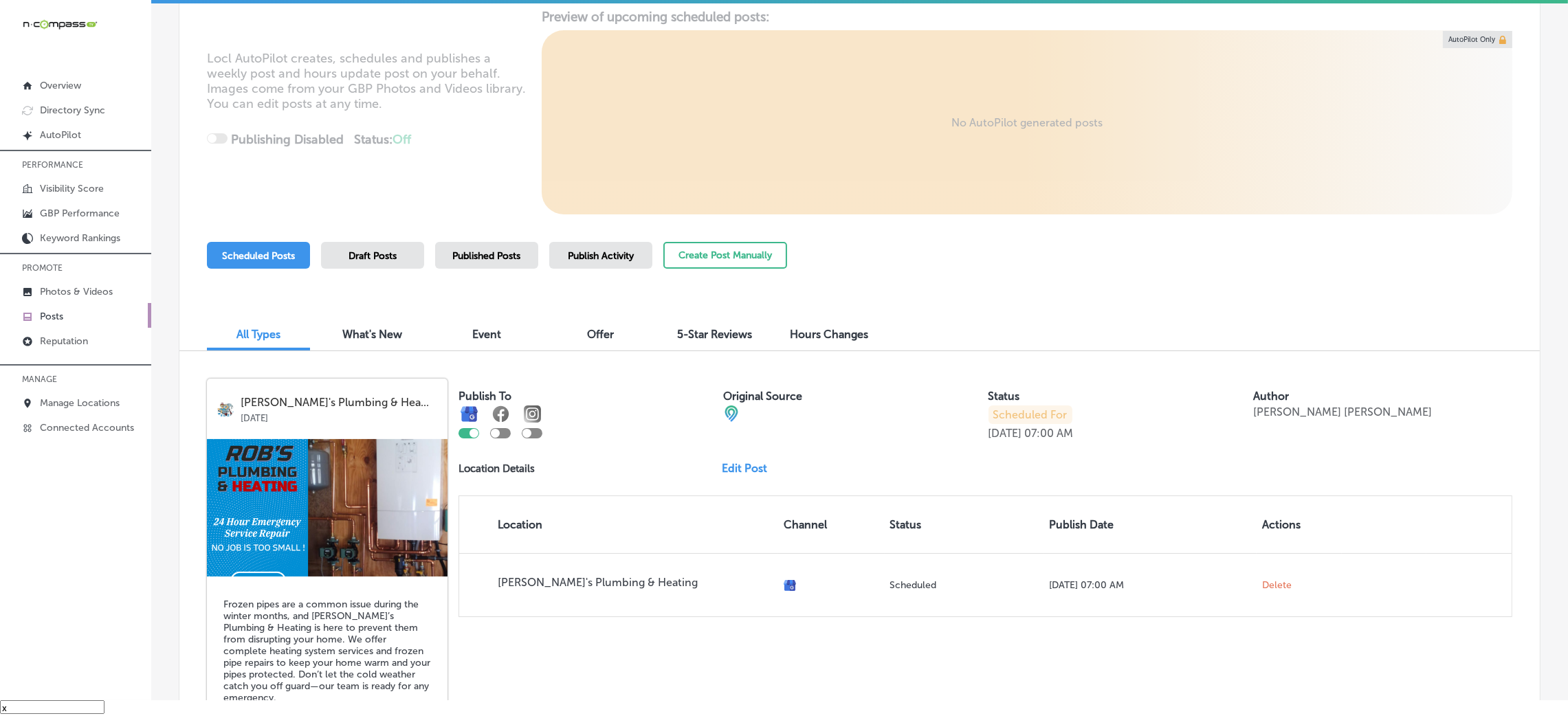
scroll to position [291, 0]
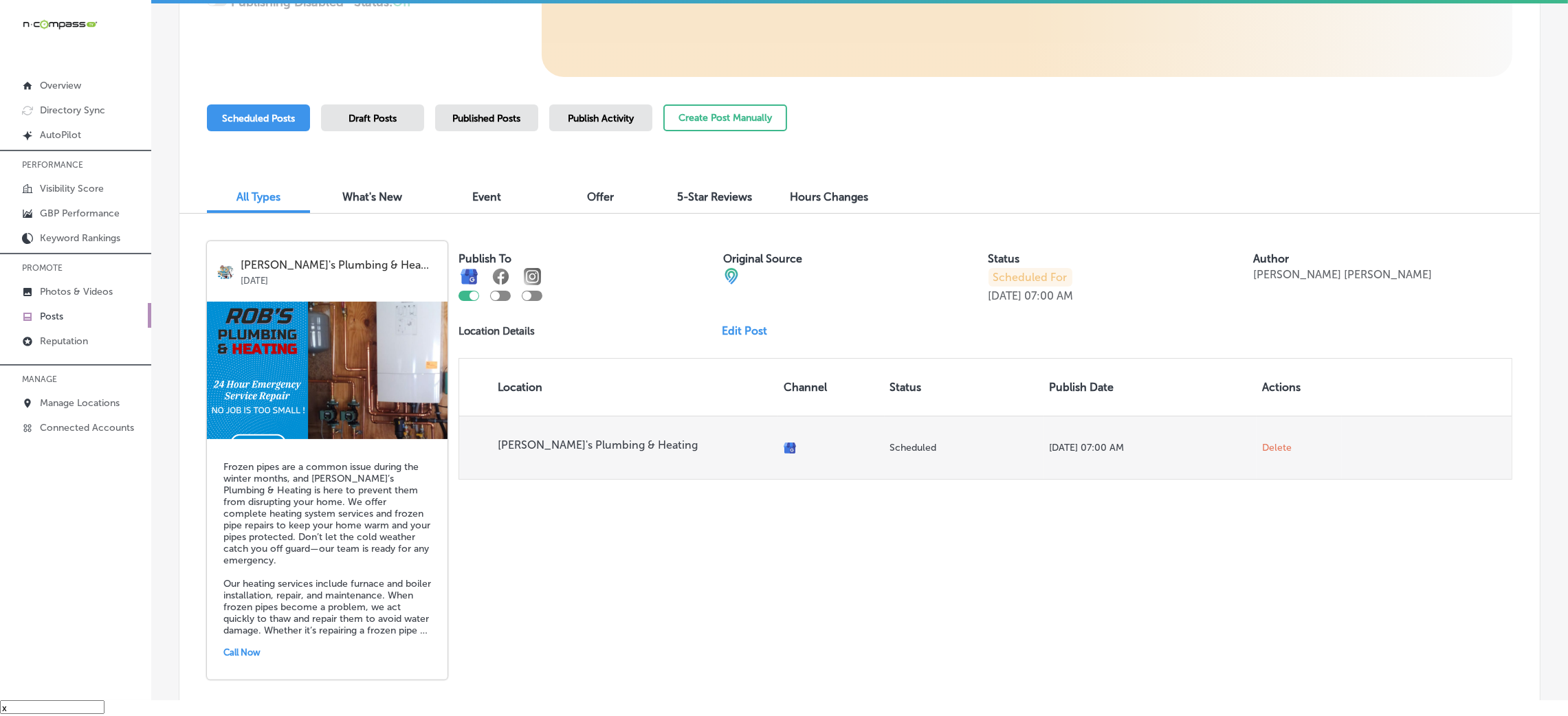
click at [1272, 448] on span "Delete" at bounding box center [1276, 448] width 30 height 12
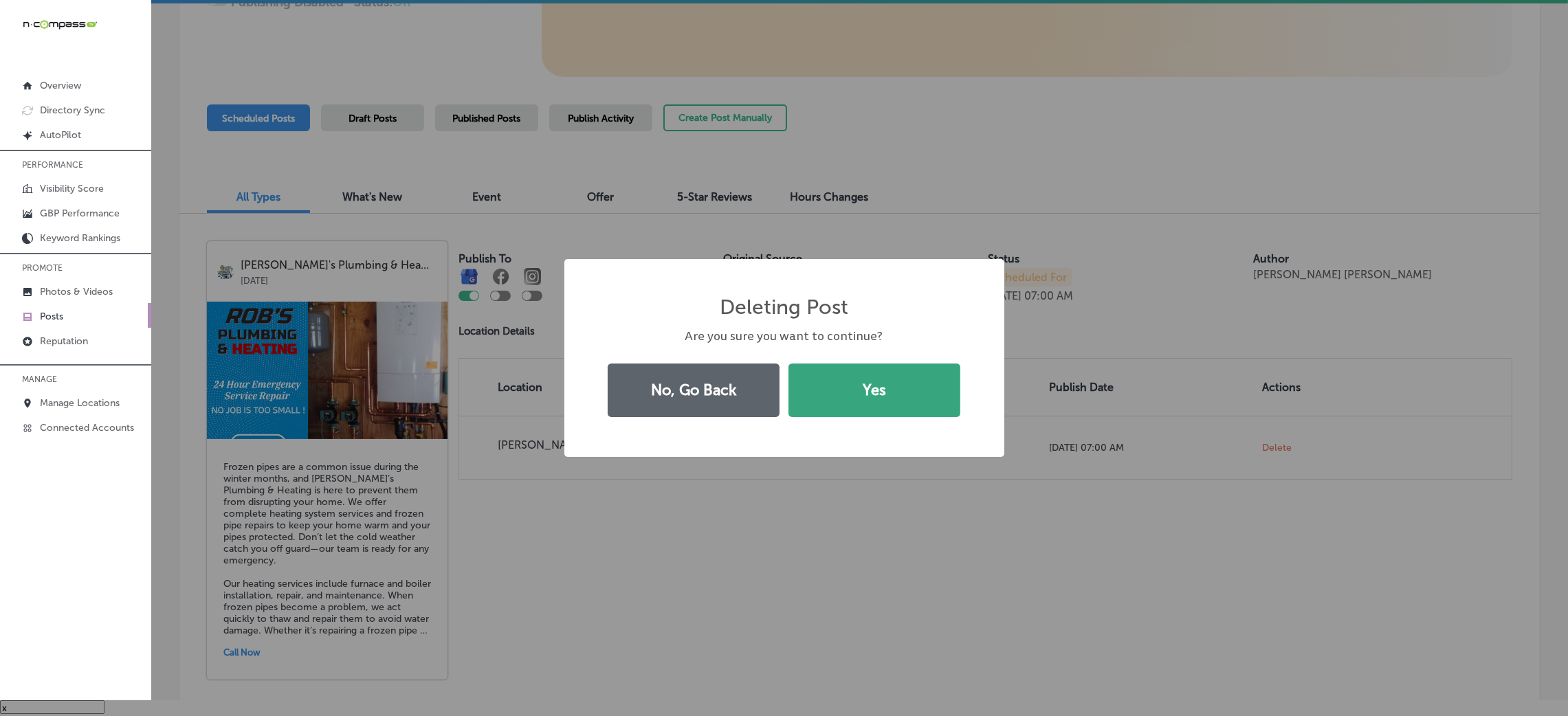
click at [823, 403] on button "Yes" at bounding box center [874, 390] width 172 height 54
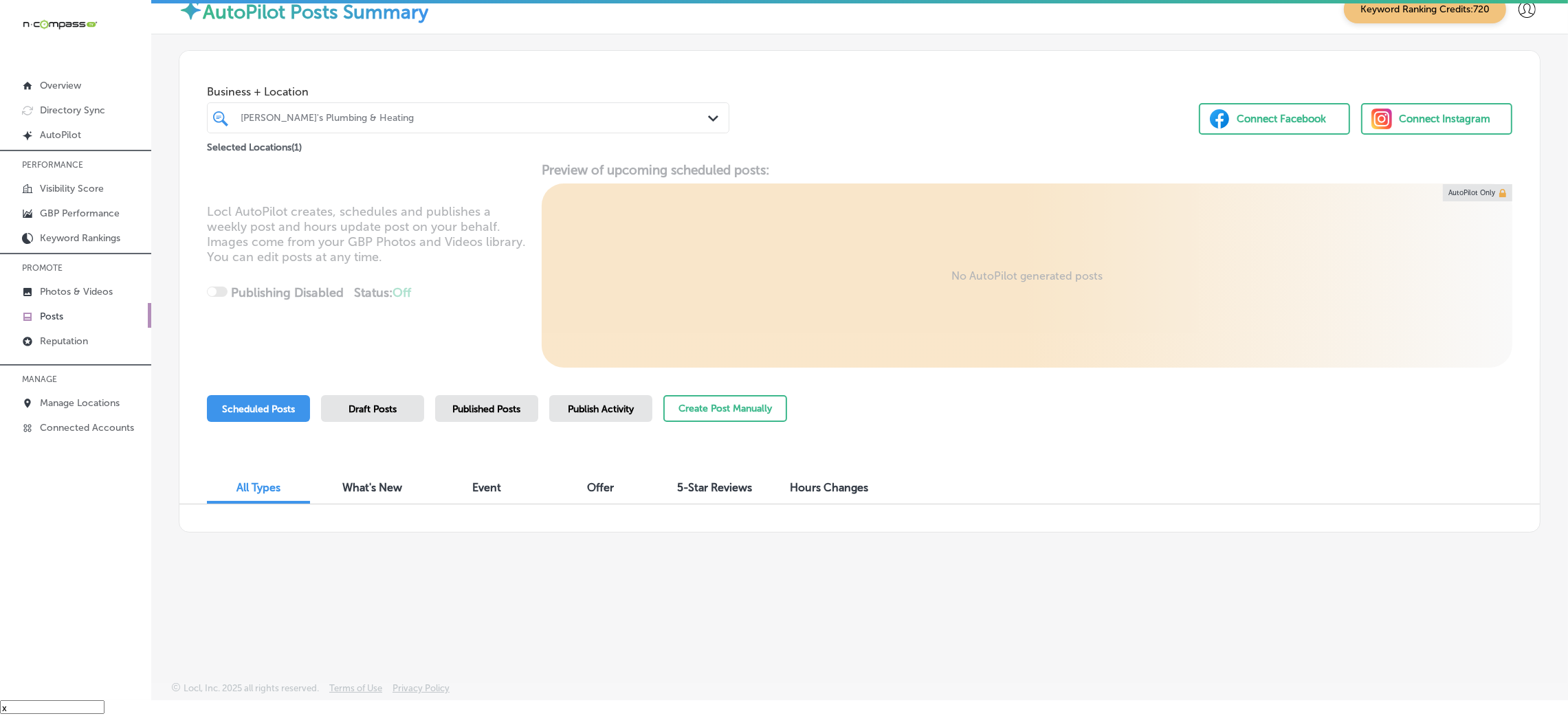
scroll to position [0, 0]
